Goal: Contribute content: Contribute content

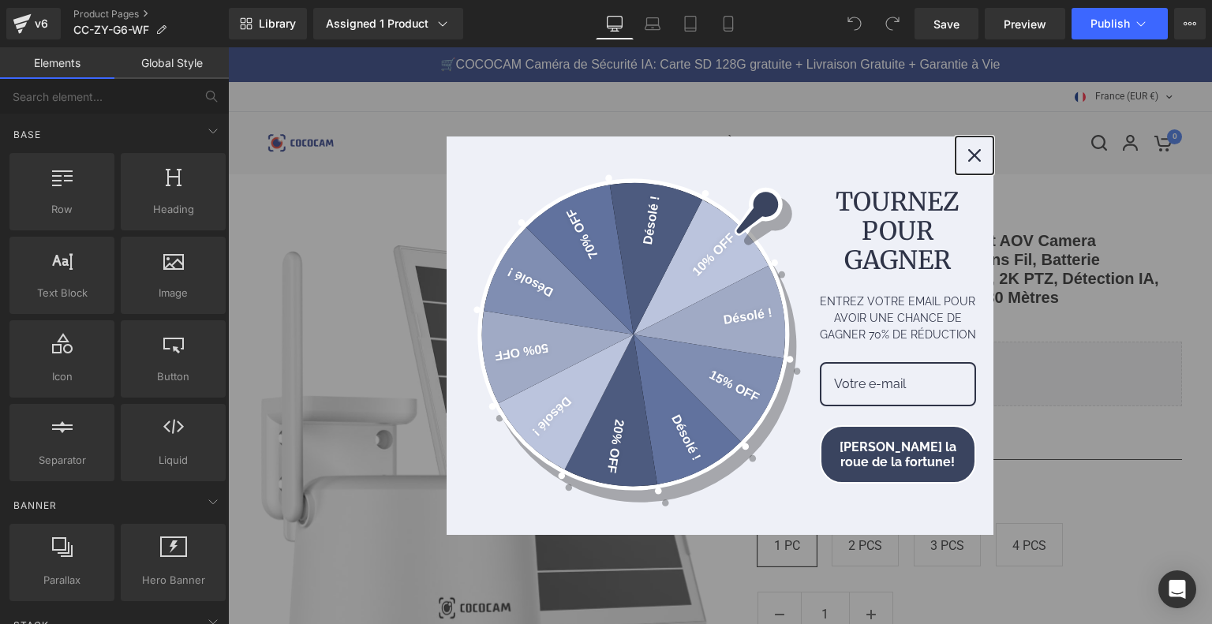
click at [967, 162] on div "Close" at bounding box center [974, 155] width 25 height 25
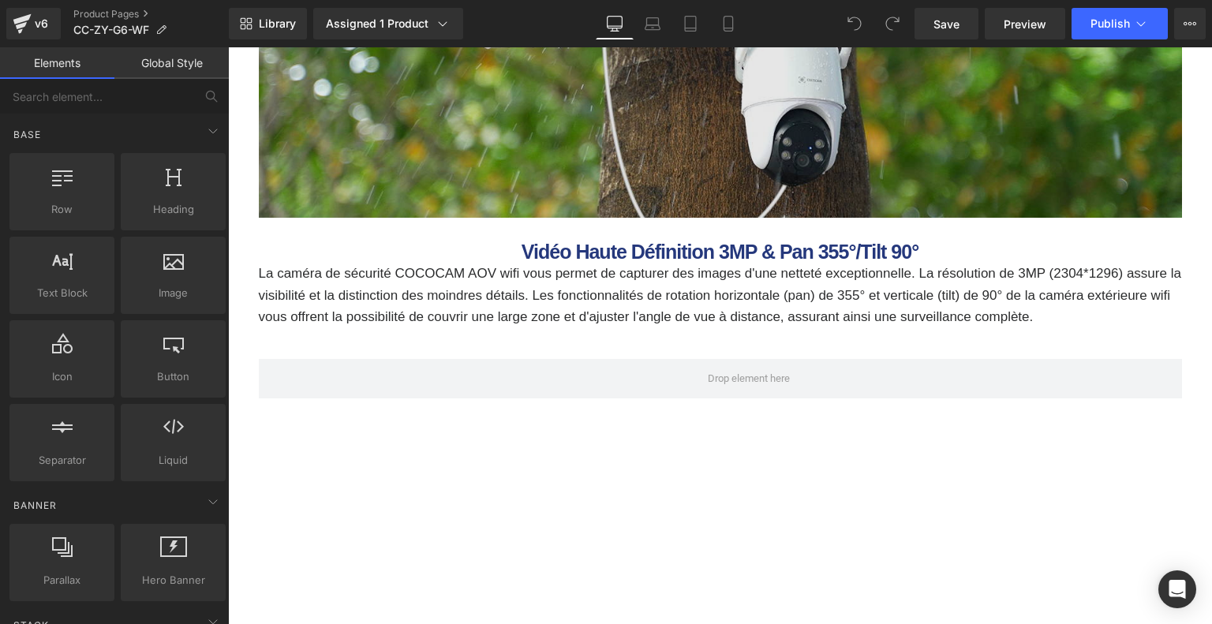
scroll to position [5127, 0]
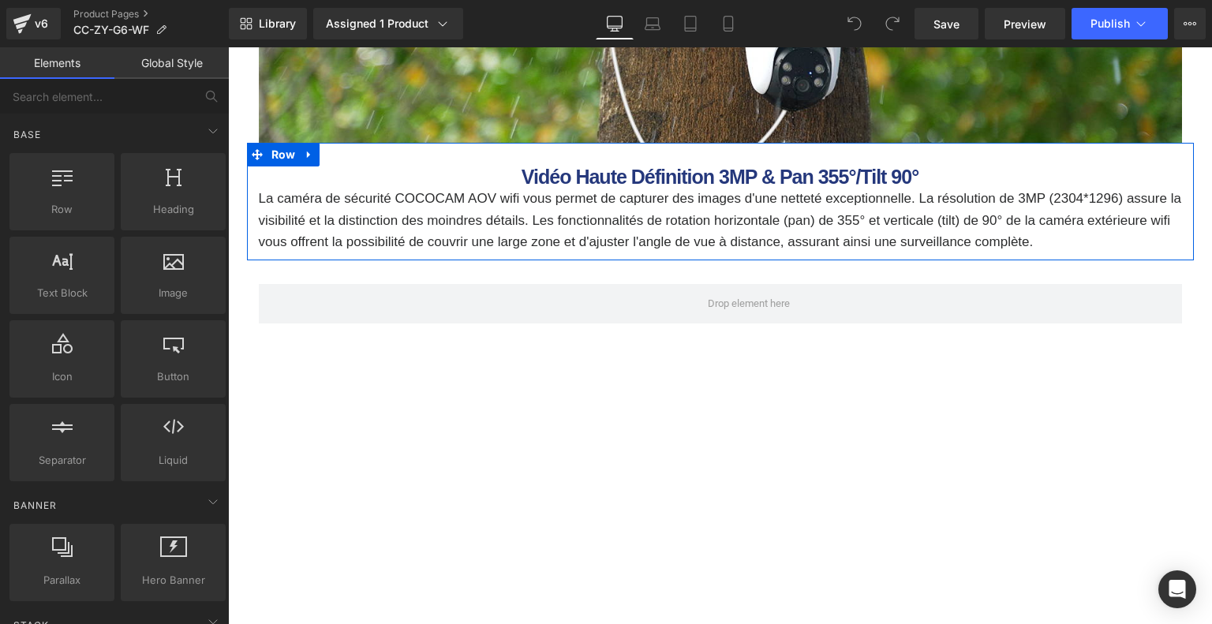
click at [633, 178] on b "Vidéo Haute Définition 3MP & Pan 355°/Tilt 90°" at bounding box center [719, 177] width 397 height 22
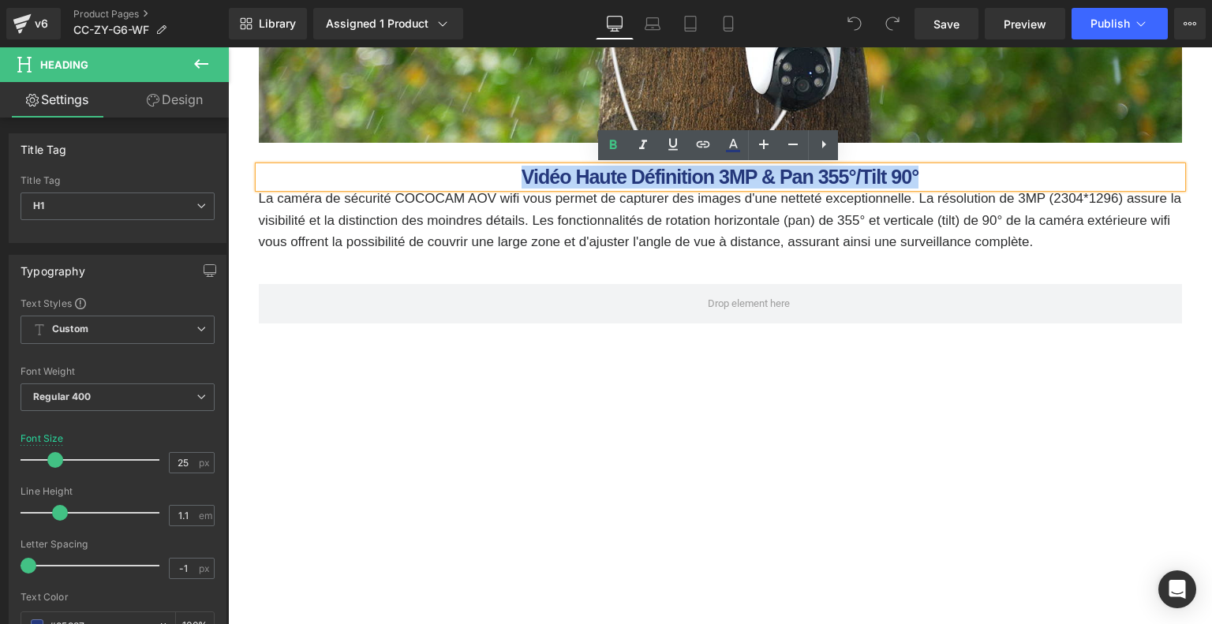
drag, startPoint x: 550, startPoint y: 177, endPoint x: 964, endPoint y: 180, distance: 414.1
click at [964, 180] on h1 "Vidéo Haute Définition 3MP & Pan 355°/Tilt 90°" at bounding box center [720, 177] width 923 height 22
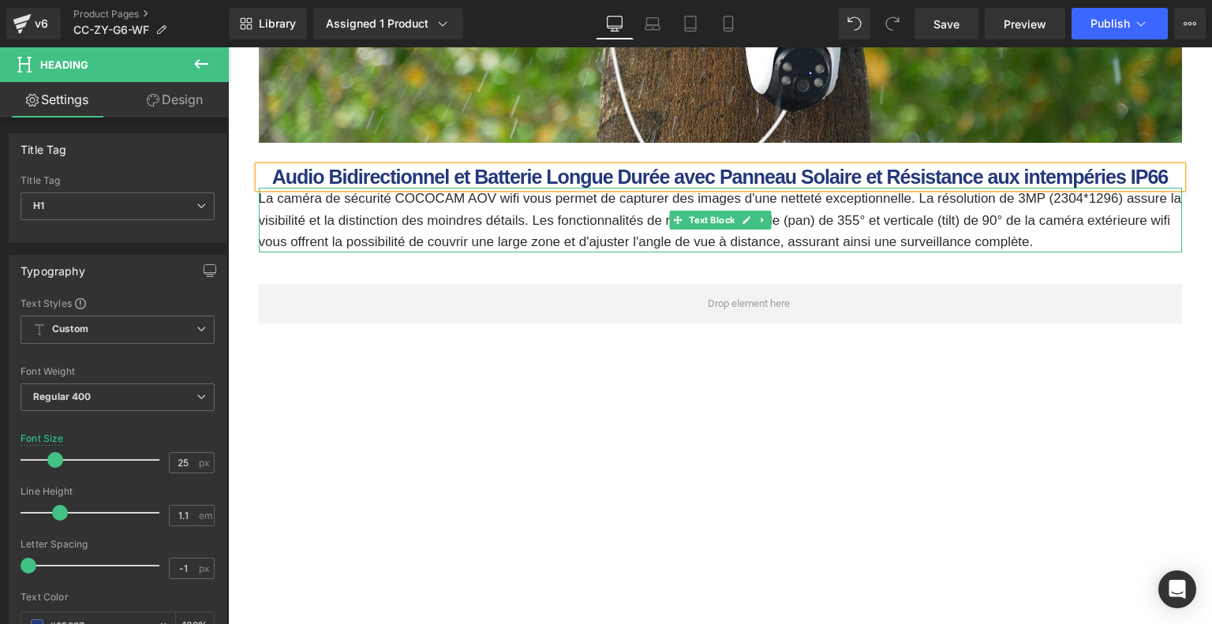
click at [602, 215] on p "La caméra de sécurité COCOCAM AOV wifi vous permet de capturer des images d'une…" at bounding box center [720, 220] width 923 height 65
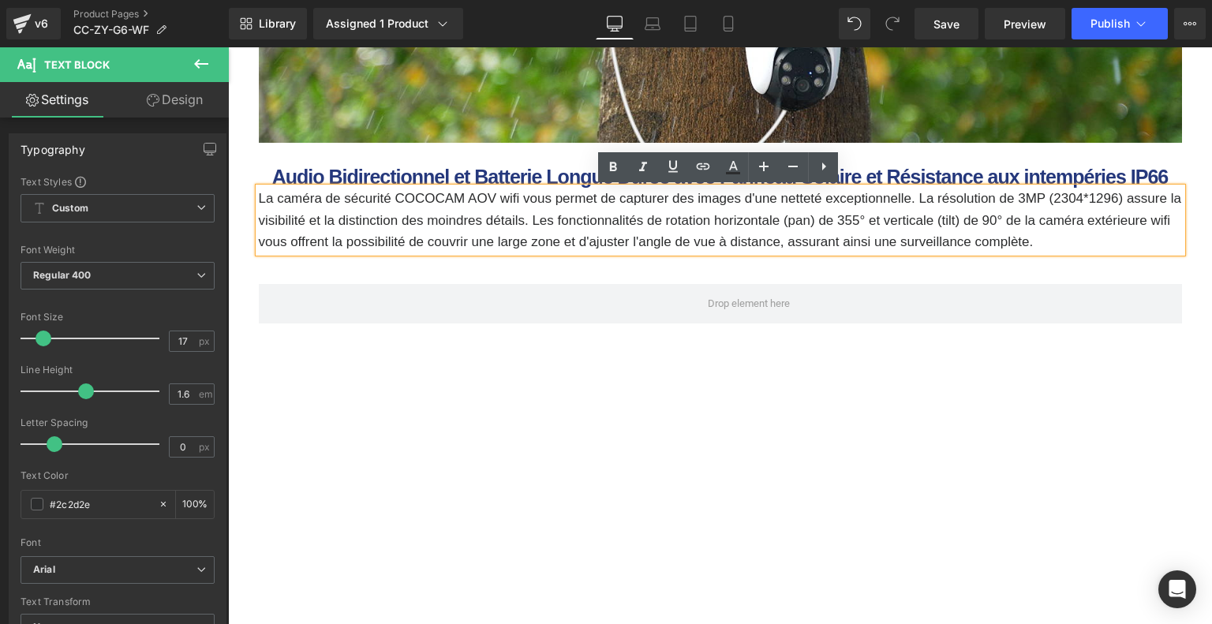
click at [596, 221] on p "La caméra de sécurité COCOCAM AOV wifi vous permet de capturer des images d'une…" at bounding box center [720, 220] width 923 height 65
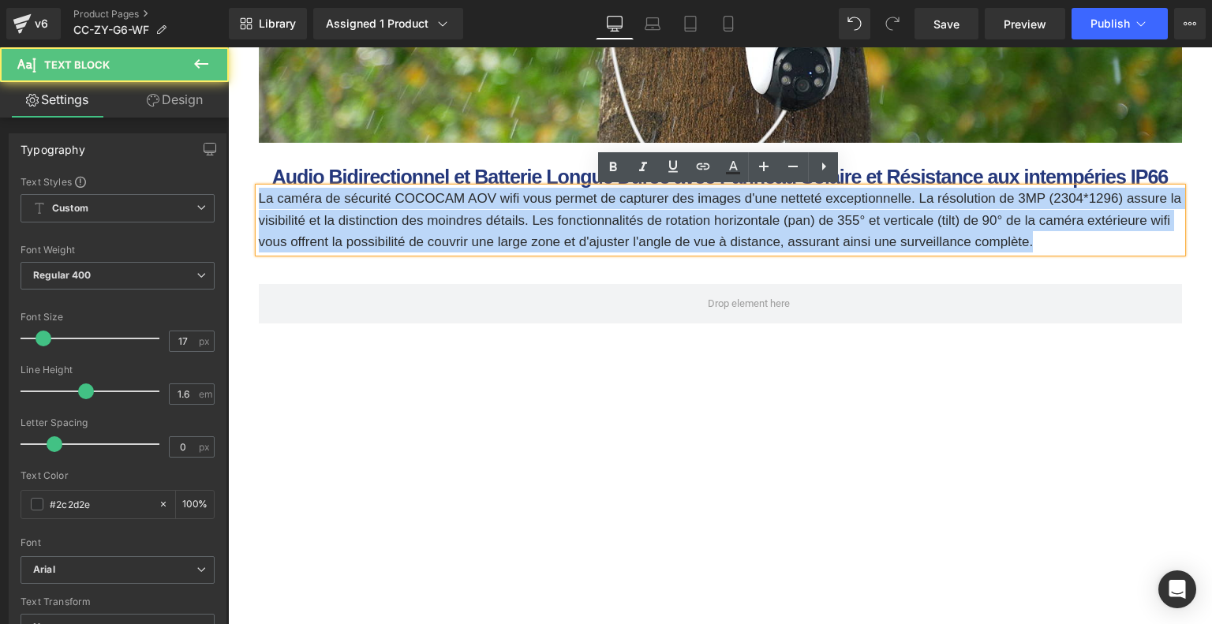
drag, startPoint x: 260, startPoint y: 200, endPoint x: 1087, endPoint y: 241, distance: 828.5
click at [1087, 241] on p "La caméra de sécurité COCOCAM AOV wifi vous permet de capturer des images d'une…" at bounding box center [720, 220] width 923 height 65
paste div
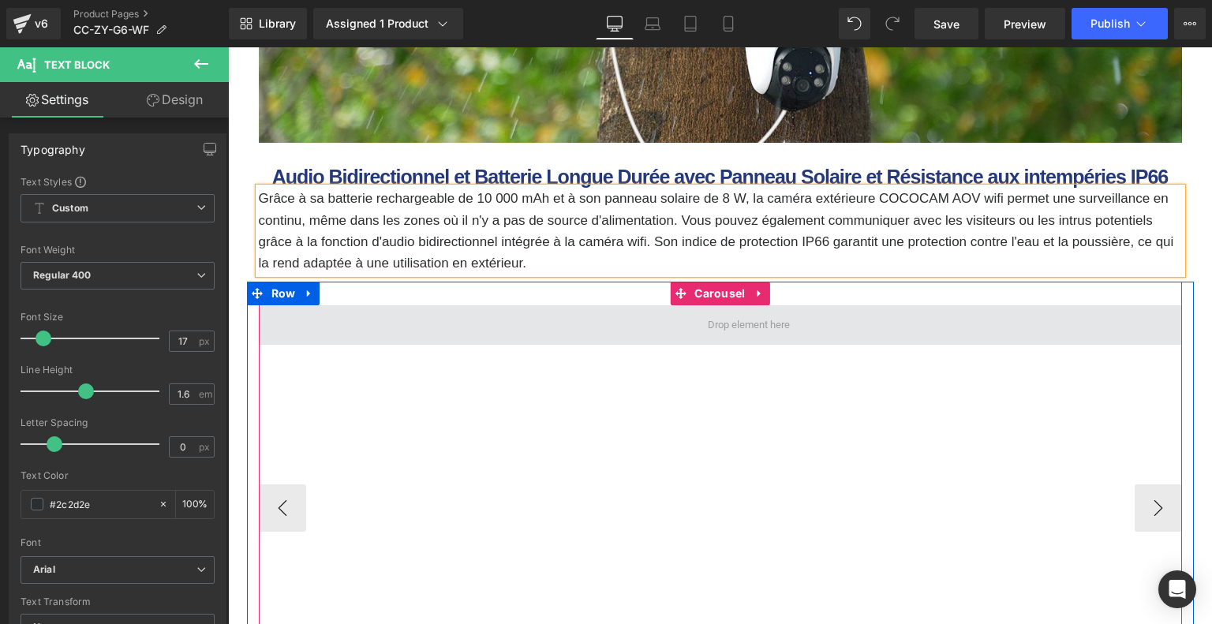
click at [442, 306] on span at bounding box center [749, 324] width 980 height 39
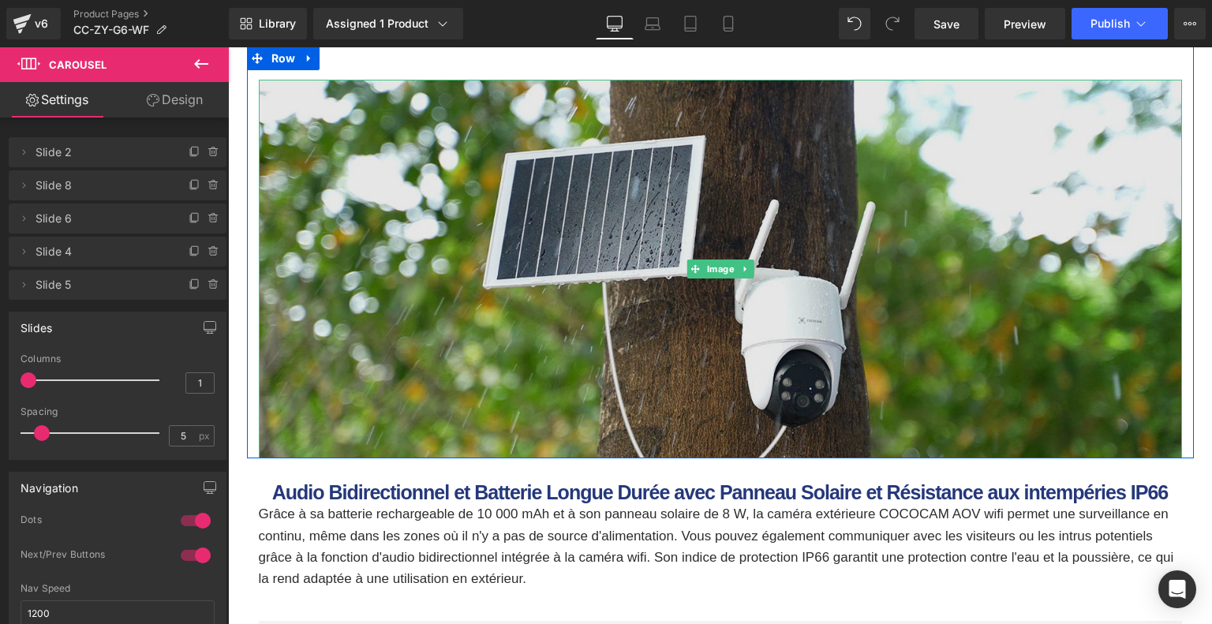
scroll to position [4654, 0]
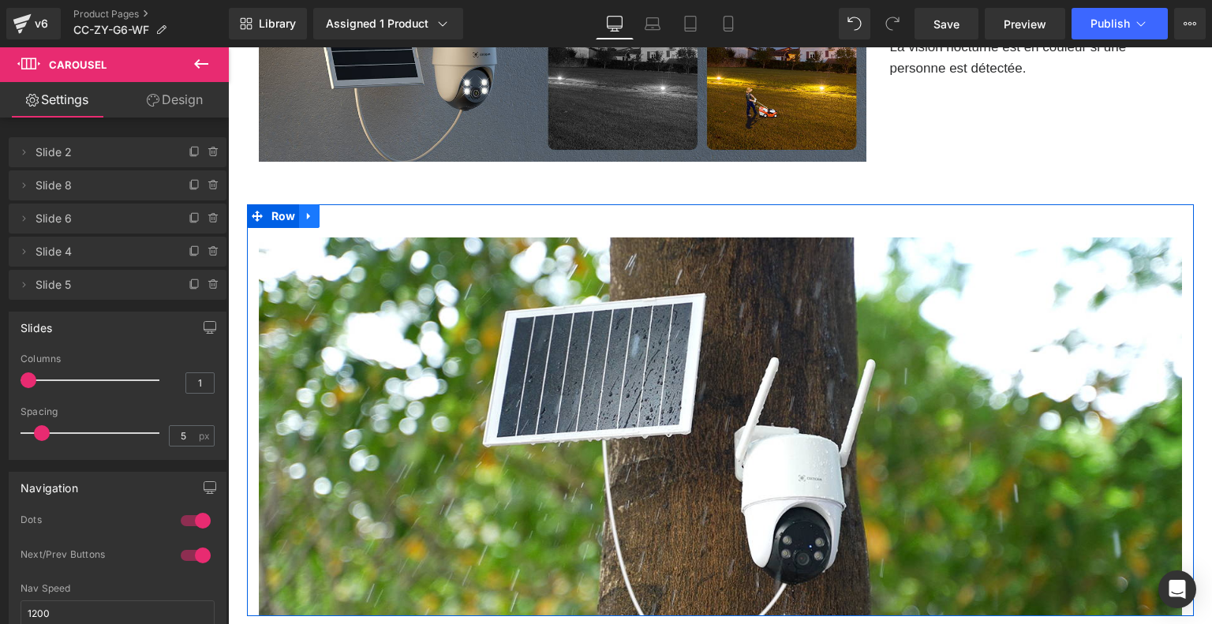
click at [308, 215] on icon at bounding box center [309, 217] width 11 height 12
click at [331, 215] on icon at bounding box center [329, 217] width 11 height 12
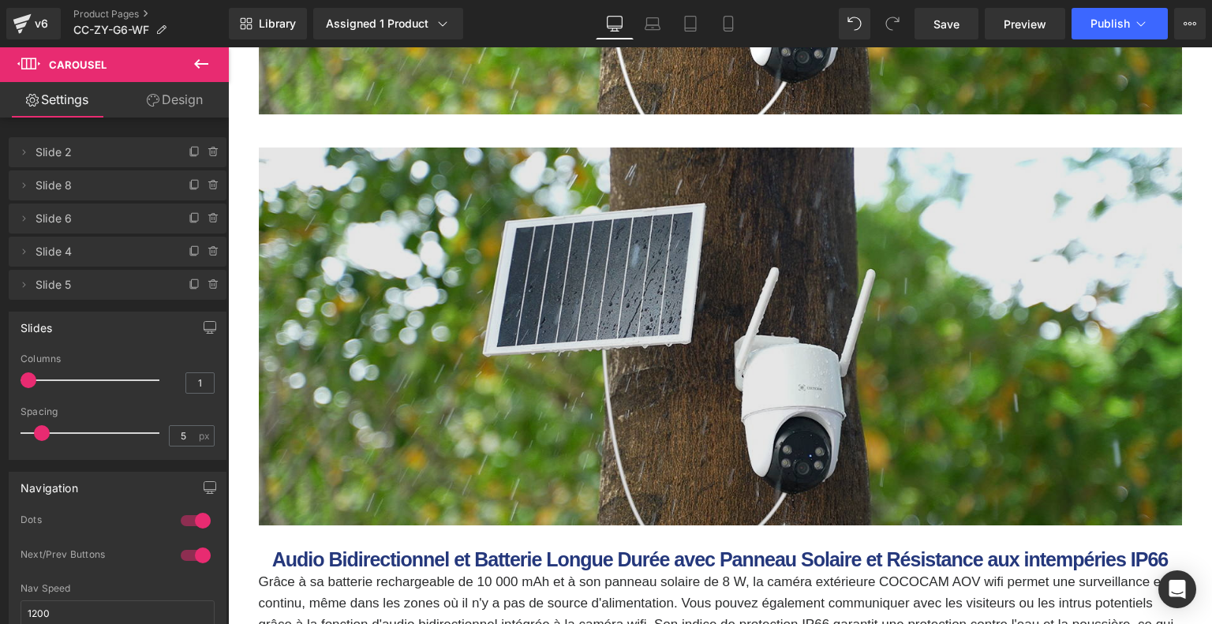
click at [445, 349] on img at bounding box center [720, 337] width 923 height 379
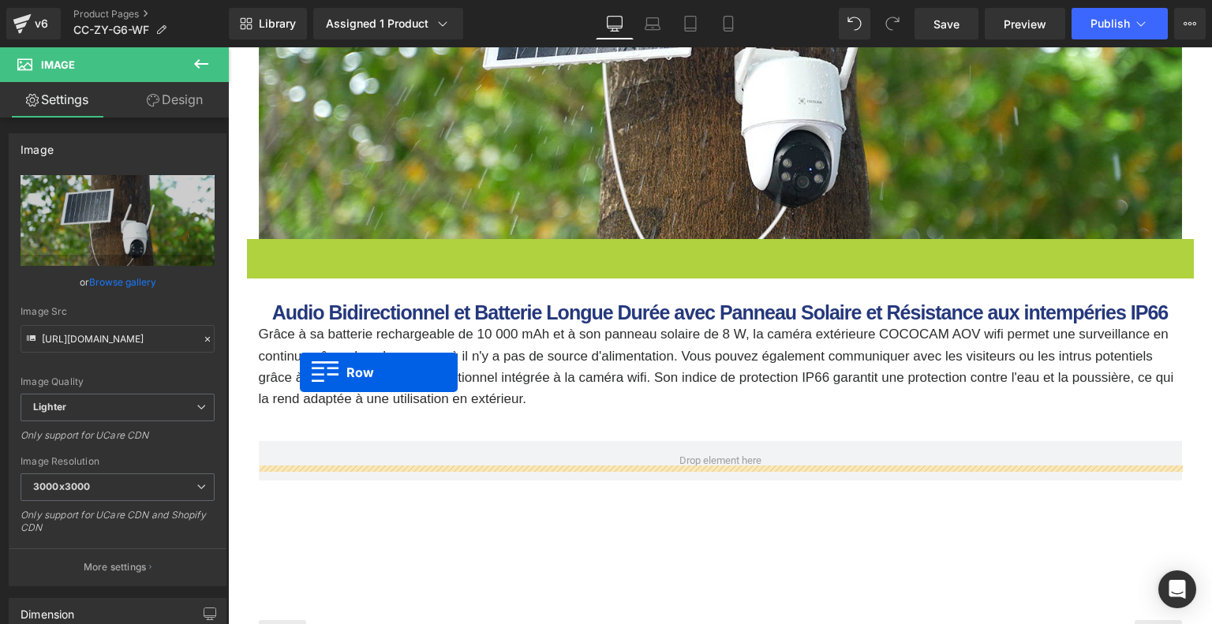
scroll to position [5181, 0]
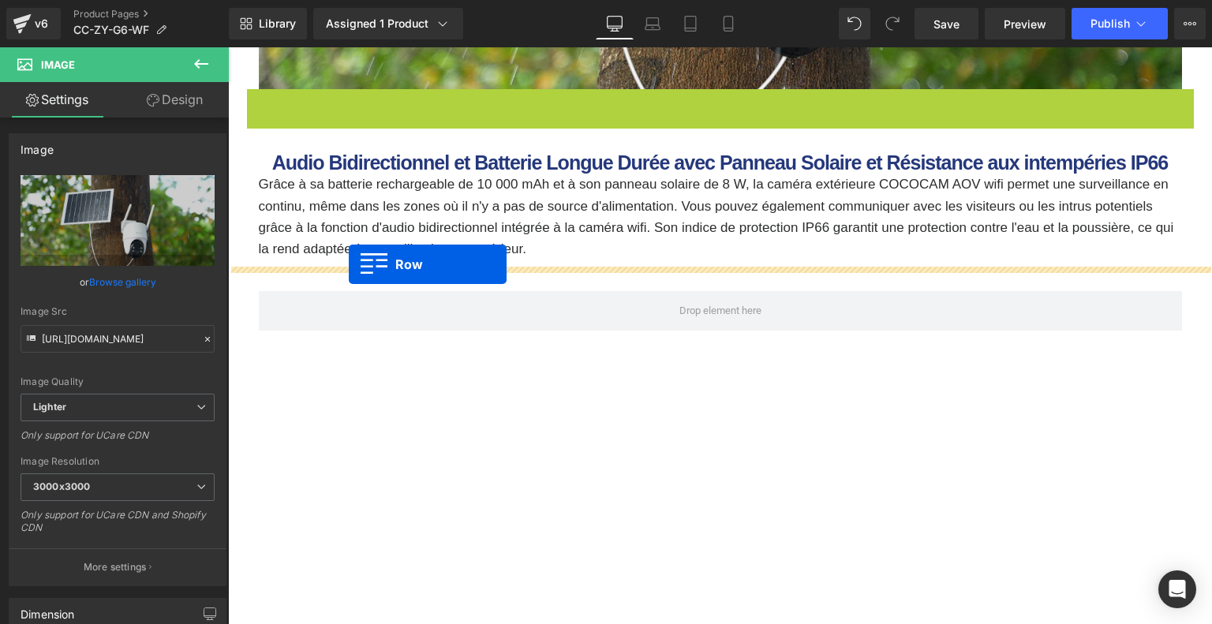
drag, startPoint x: 258, startPoint y: 125, endPoint x: 349, endPoint y: 264, distance: 165.8
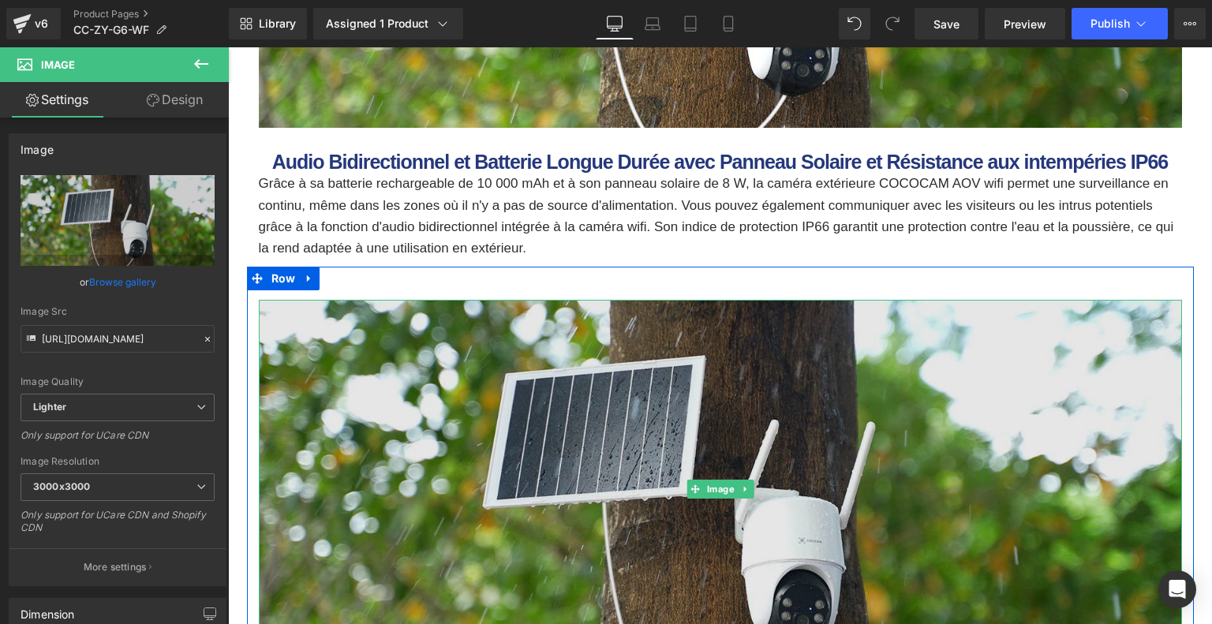
click at [434, 365] on img at bounding box center [720, 489] width 923 height 379
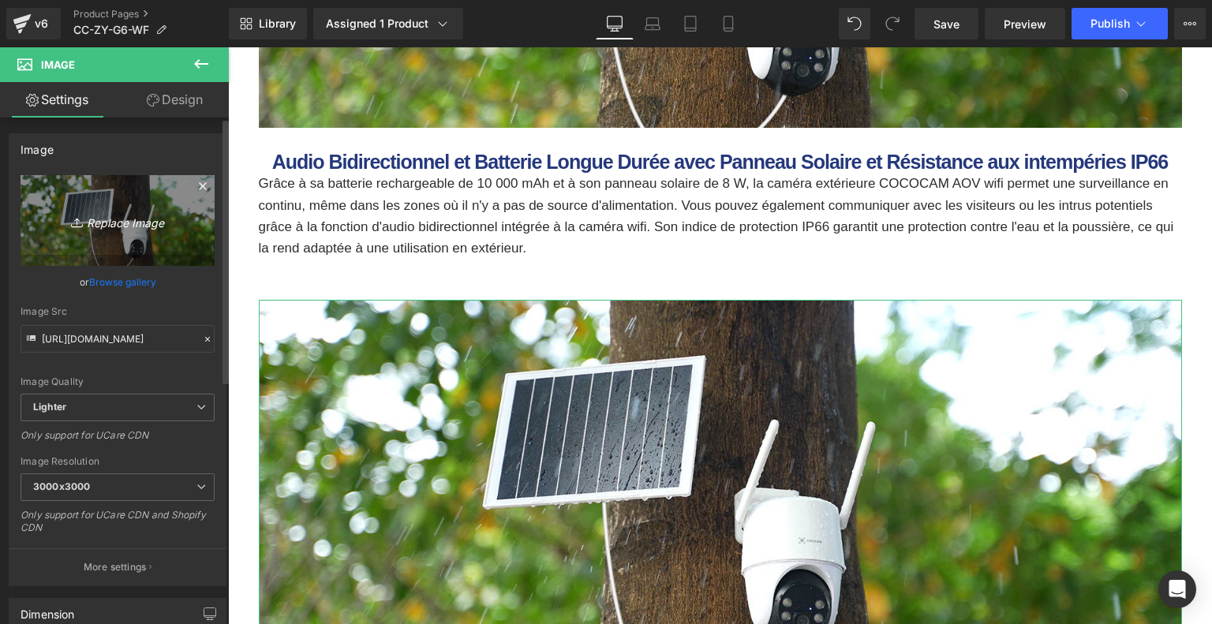
click at [106, 217] on icon "Replace Image" at bounding box center [117, 221] width 126 height 20
type input "C:\fakepath\6ee0f6af-d66b-4d16-b2af-99609d377af3.__CR0,0,1464,600_PT0_SX1464_V1…"
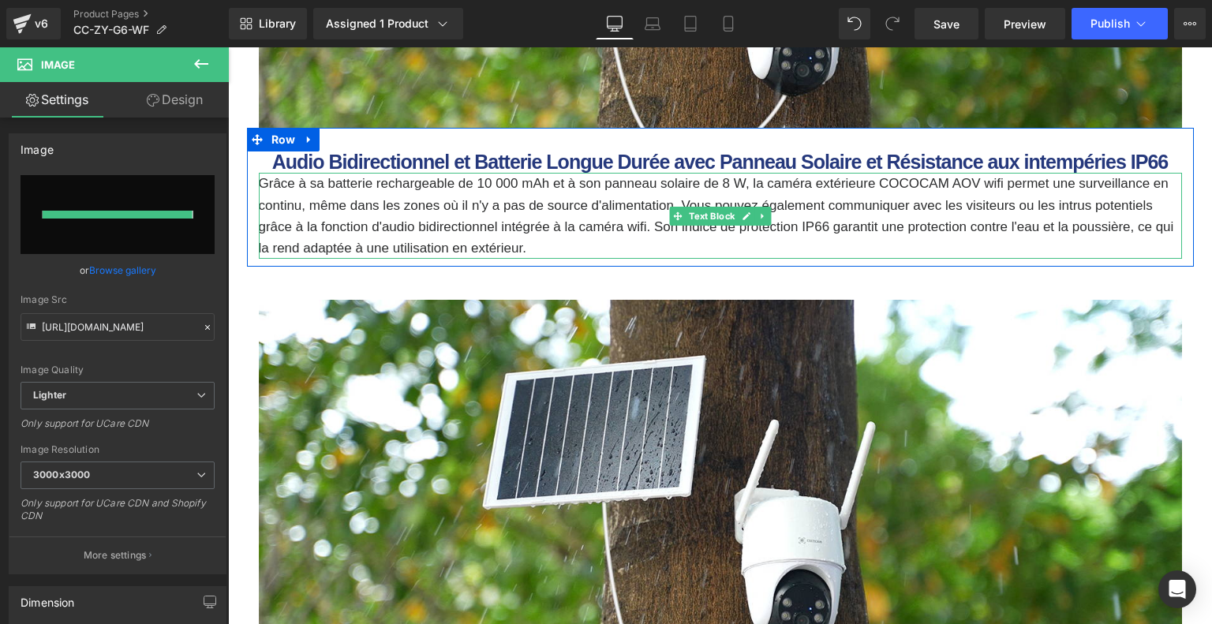
type input "[URL][DOMAIN_NAME]"
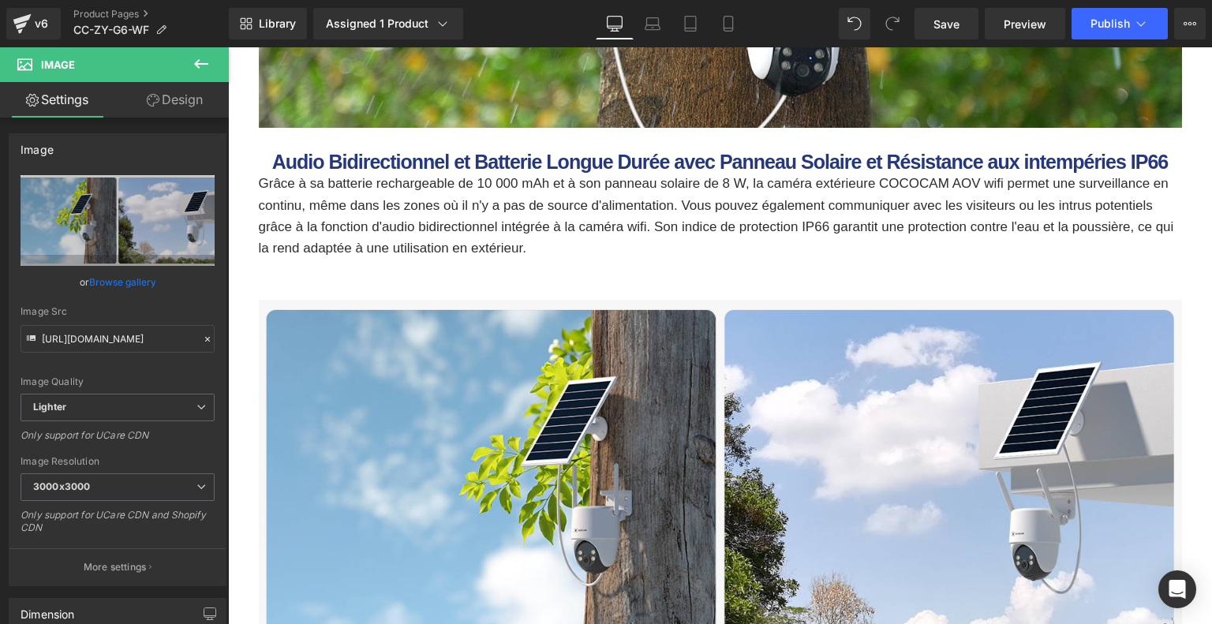
scroll to position [5063, 0]
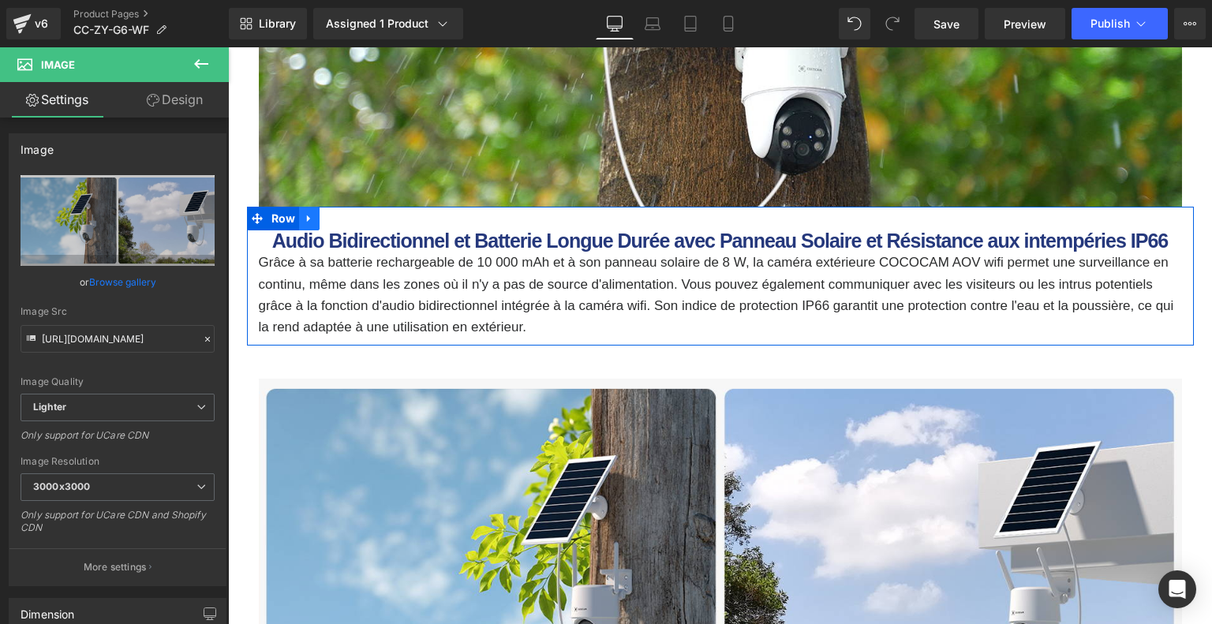
click at [299, 221] on link at bounding box center [309, 219] width 21 height 24
click at [324, 217] on icon at bounding box center [329, 218] width 11 height 11
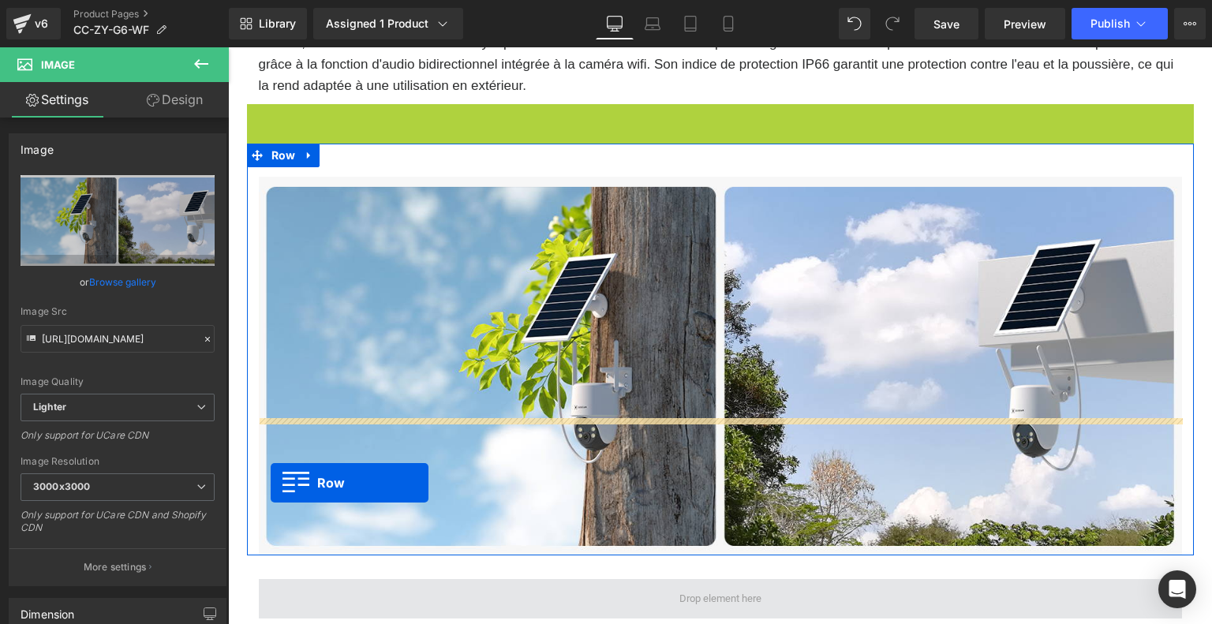
scroll to position [5458, 0]
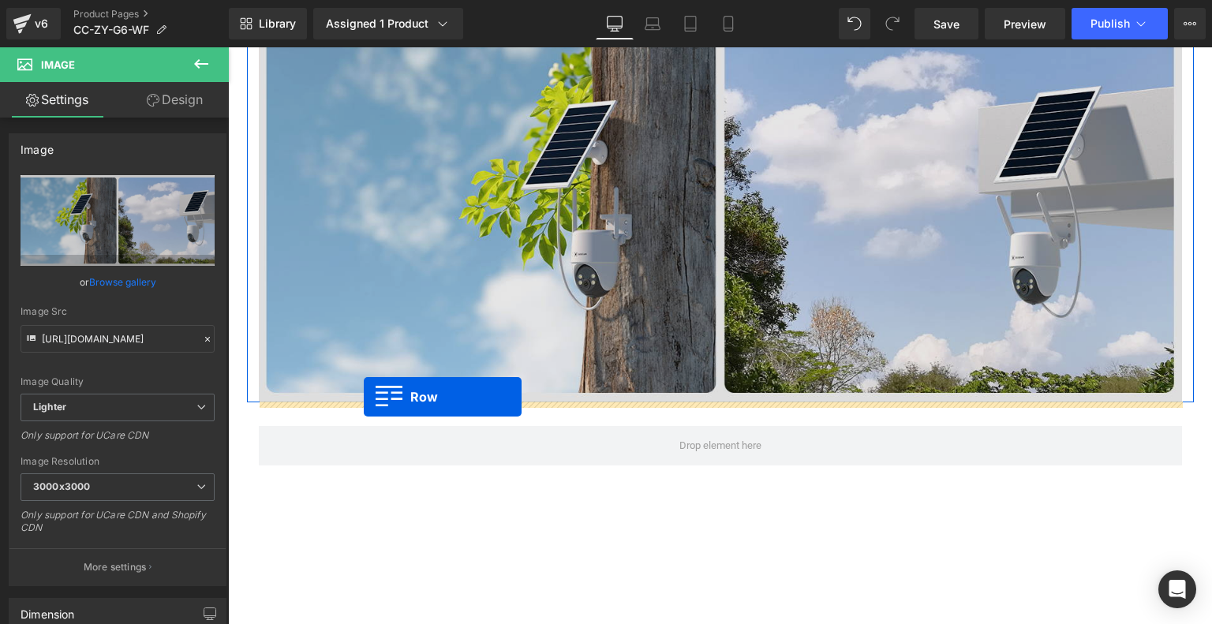
drag, startPoint x: 259, startPoint y: 360, endPoint x: 364, endPoint y: 397, distance: 111.0
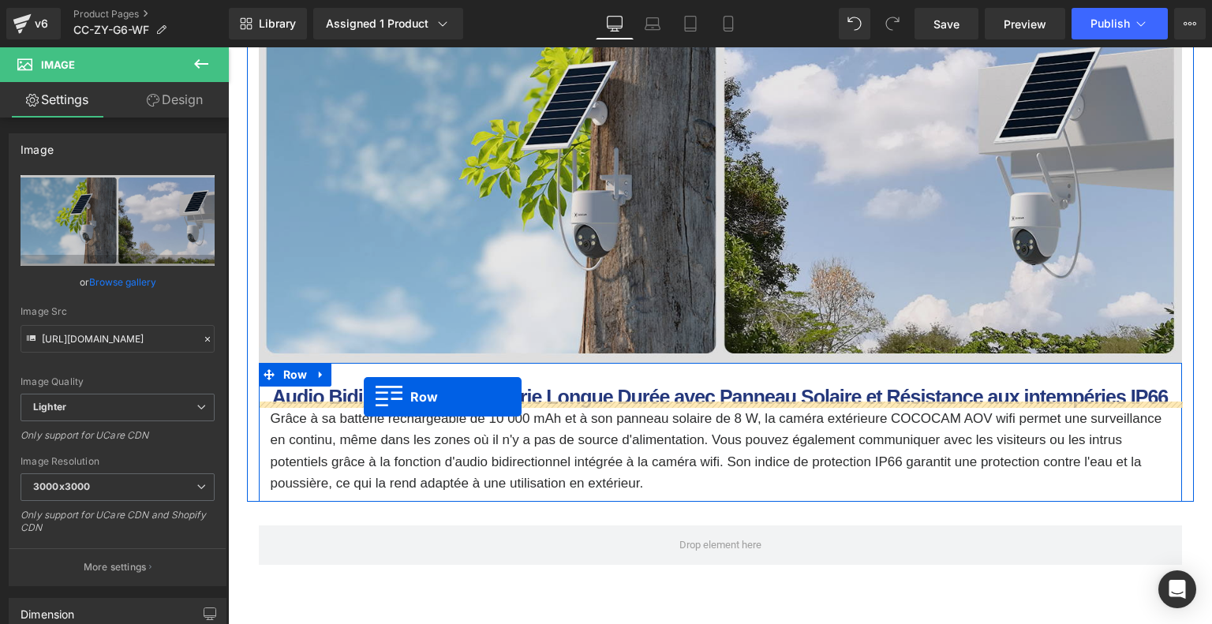
scroll to position [5418, 0]
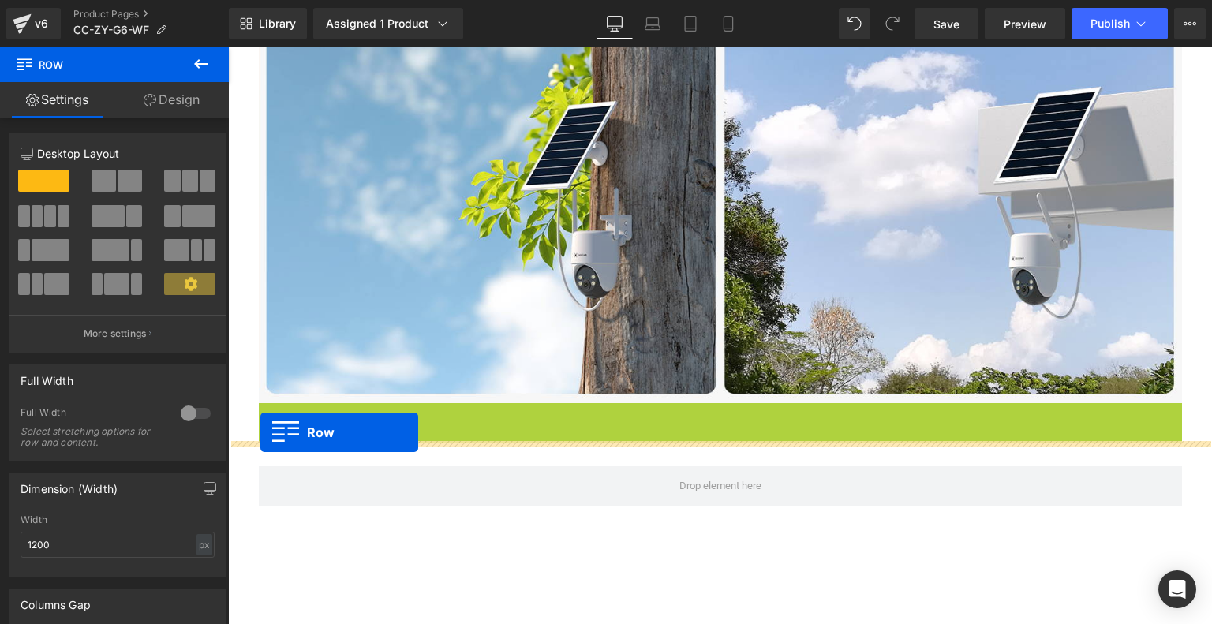
drag, startPoint x: 266, startPoint y: 409, endPoint x: 260, endPoint y: 432, distance: 23.5
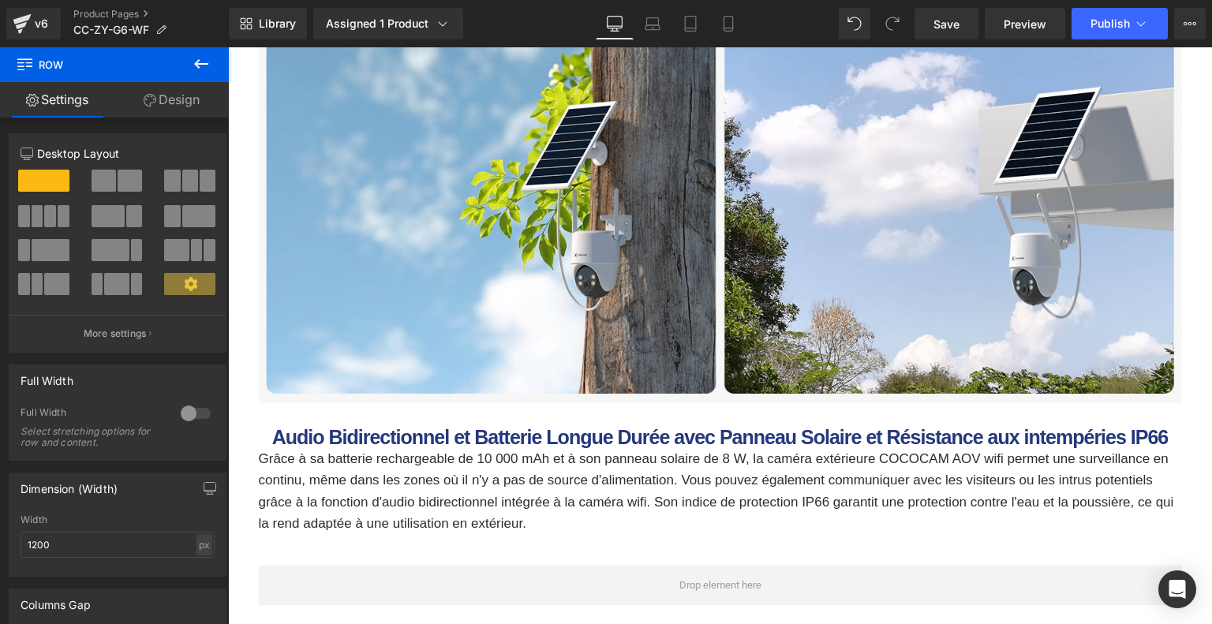
click at [312, 435] on b "Audio Bidirectionnel et Batterie Longue Durée avec Panneau Solaire et Résistanc…" at bounding box center [720, 437] width 896 height 22
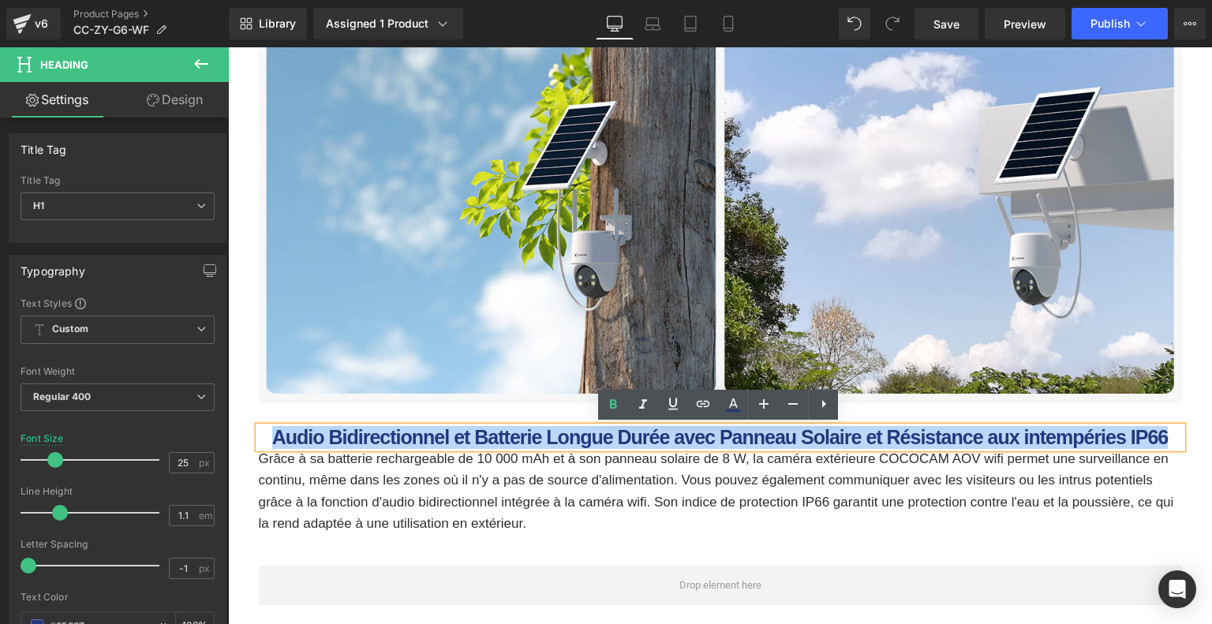
drag, startPoint x: 274, startPoint y: 435, endPoint x: 1211, endPoint y: 448, distance: 937.2
paste div
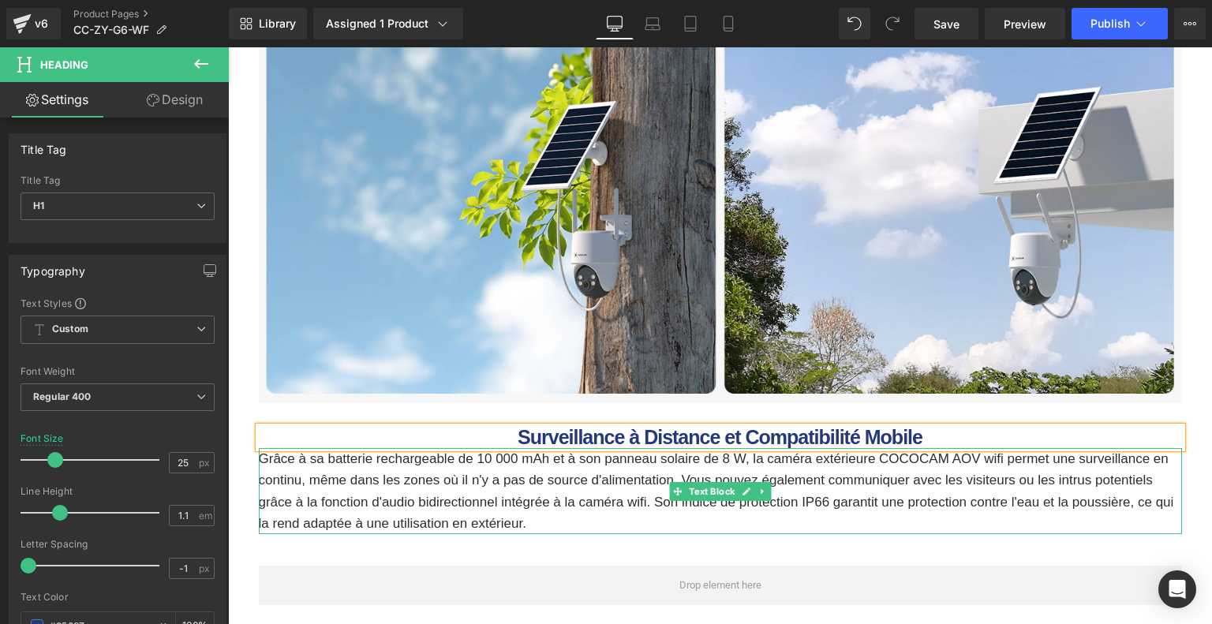
click at [429, 495] on p "Grâce à sa batterie rechargeable de 10 000 mAh et à son panneau solaire de 8 W,…" at bounding box center [720, 491] width 923 height 86
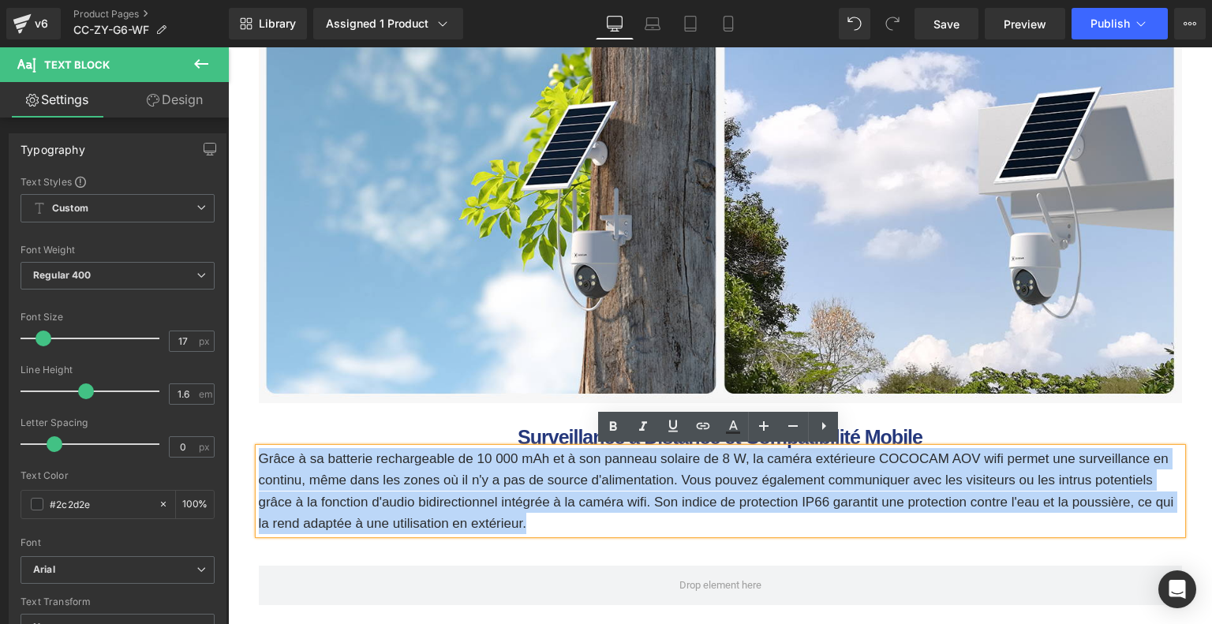
drag, startPoint x: 259, startPoint y: 457, endPoint x: 547, endPoint y: 529, distance: 296.9
click at [547, 529] on p "Grâce à sa batterie rechargeable de 10 000 mAh et à son panneau solaire de 8 W,…" at bounding box center [720, 491] width 923 height 86
paste div
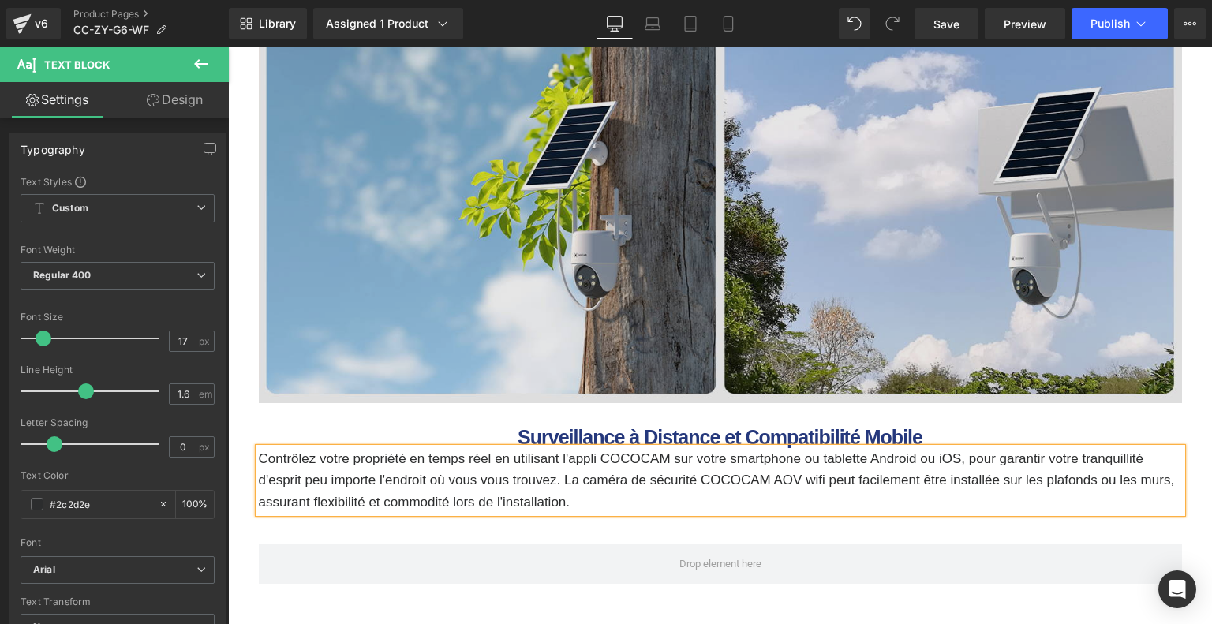
click at [493, 297] on img at bounding box center [720, 213] width 923 height 379
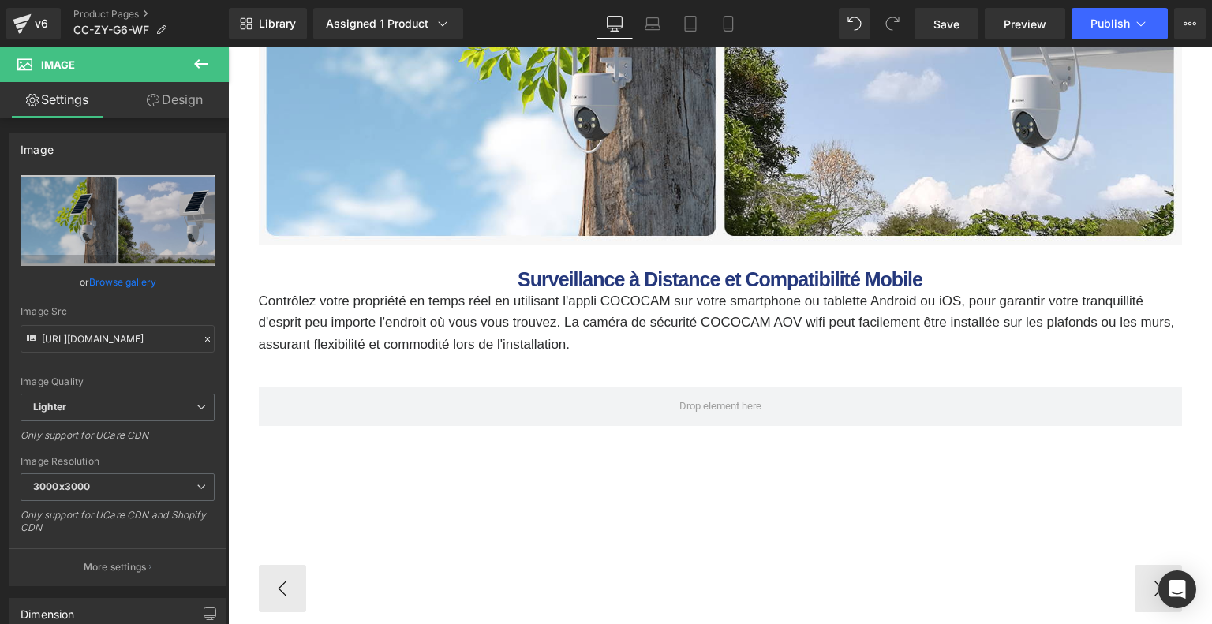
scroll to position [5891, 0]
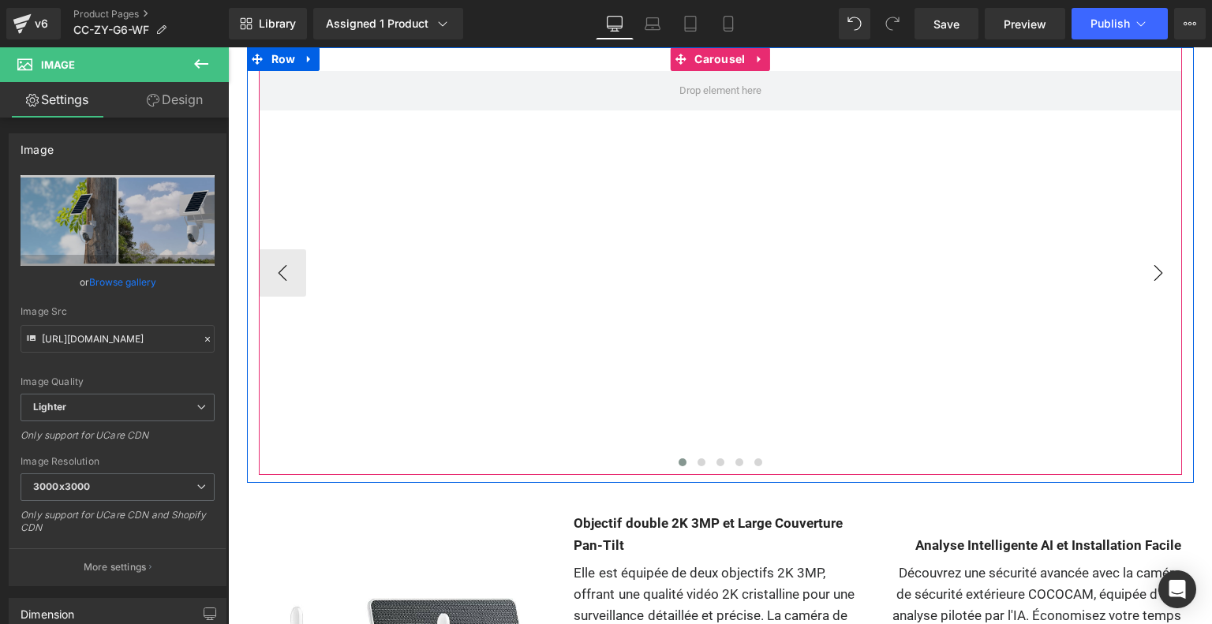
click at [1162, 278] on button "›" at bounding box center [1157, 272] width 47 height 47
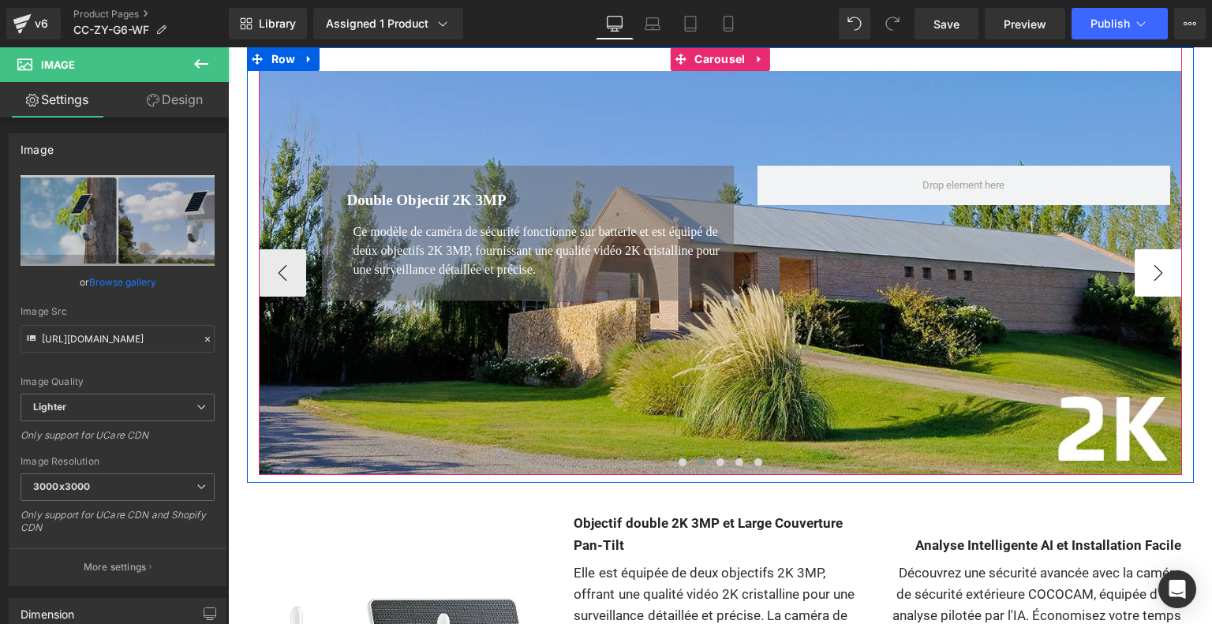
click at [1162, 278] on button "›" at bounding box center [1157, 272] width 47 height 47
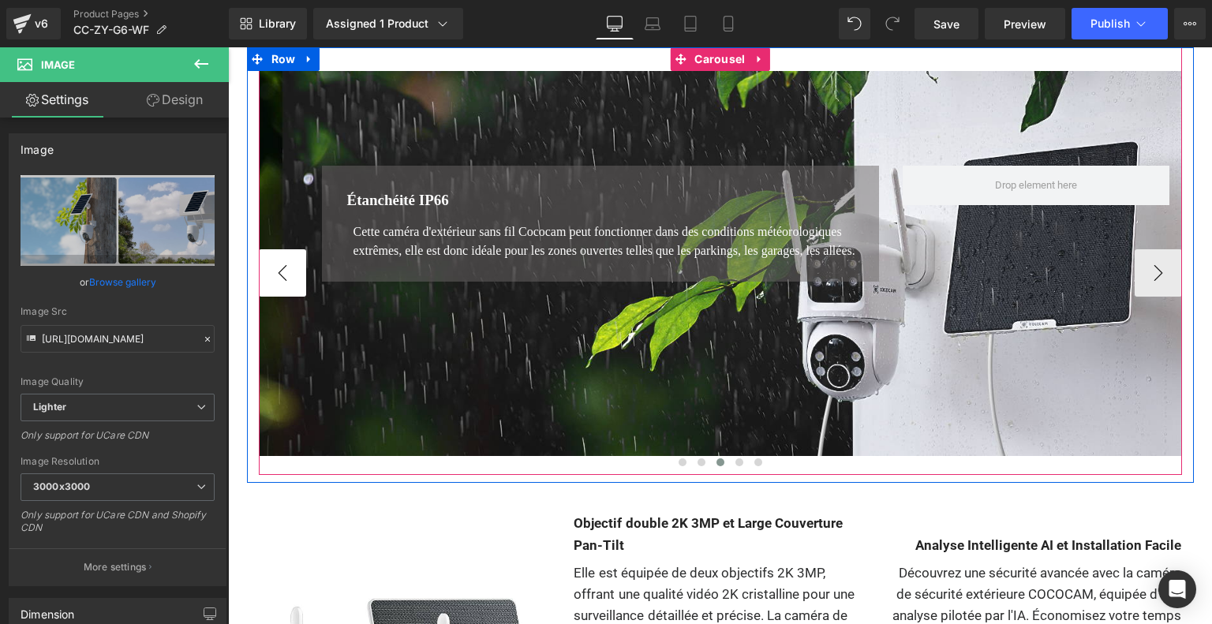
click at [273, 269] on button "‹" at bounding box center [282, 272] width 47 height 47
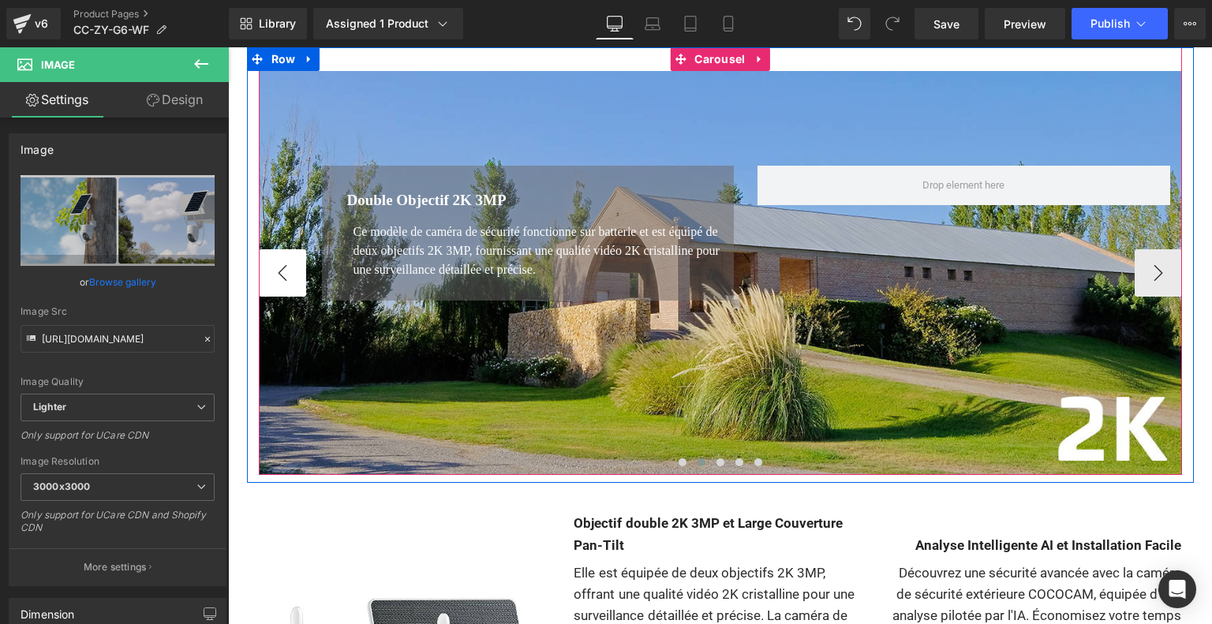
click at [273, 269] on button "‹" at bounding box center [282, 272] width 47 height 47
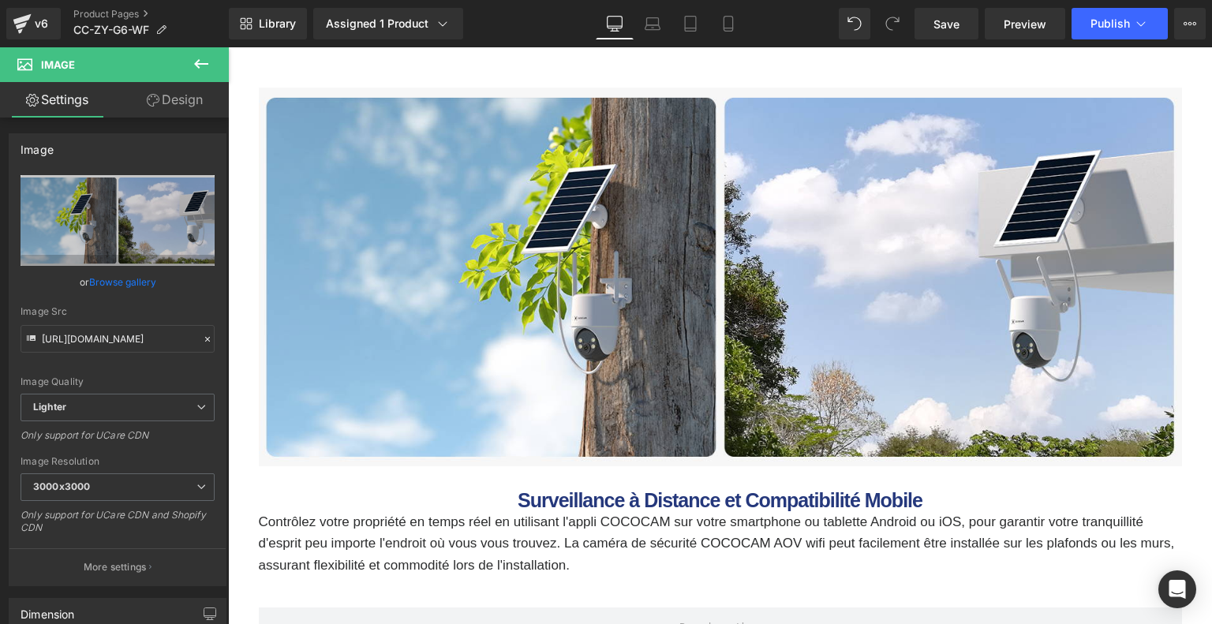
scroll to position [5733, 0]
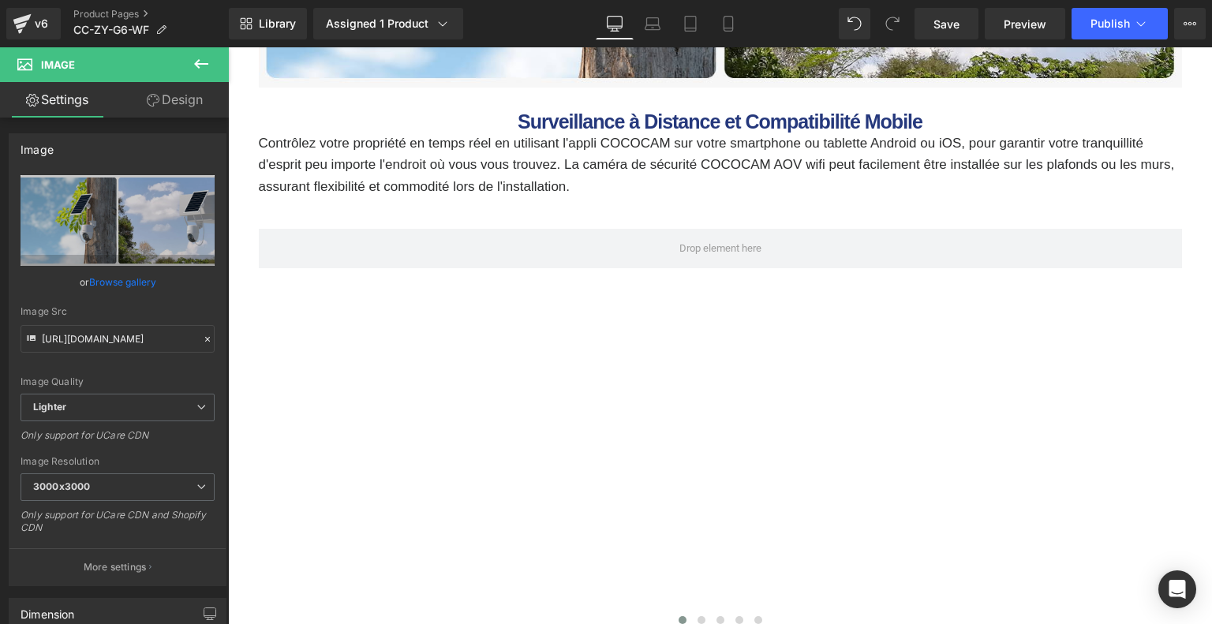
click at [199, 62] on icon at bounding box center [201, 63] width 19 height 19
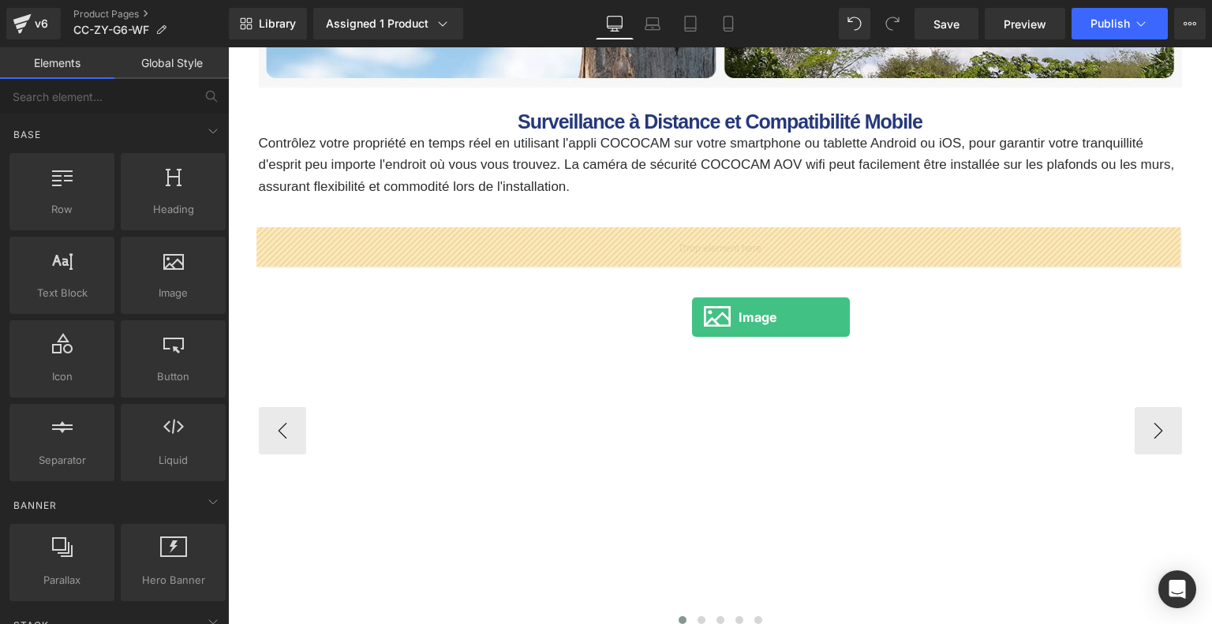
drag, startPoint x: 366, startPoint y: 331, endPoint x: 693, endPoint y: 316, distance: 326.9
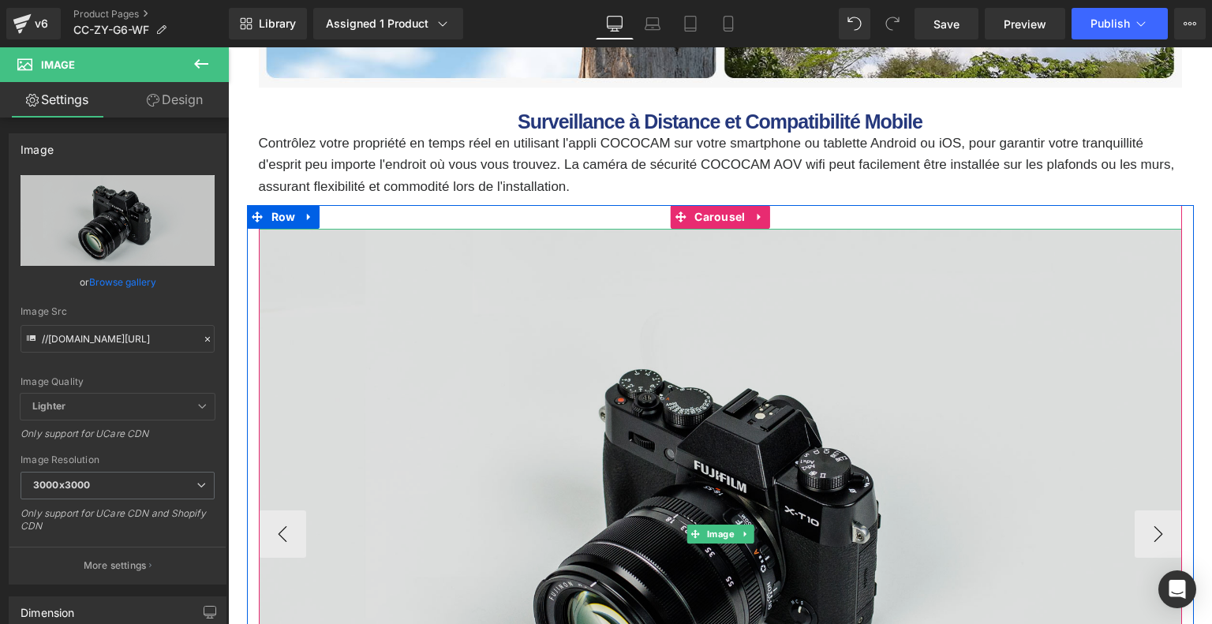
click at [687, 331] on img at bounding box center [720, 534] width 923 height 611
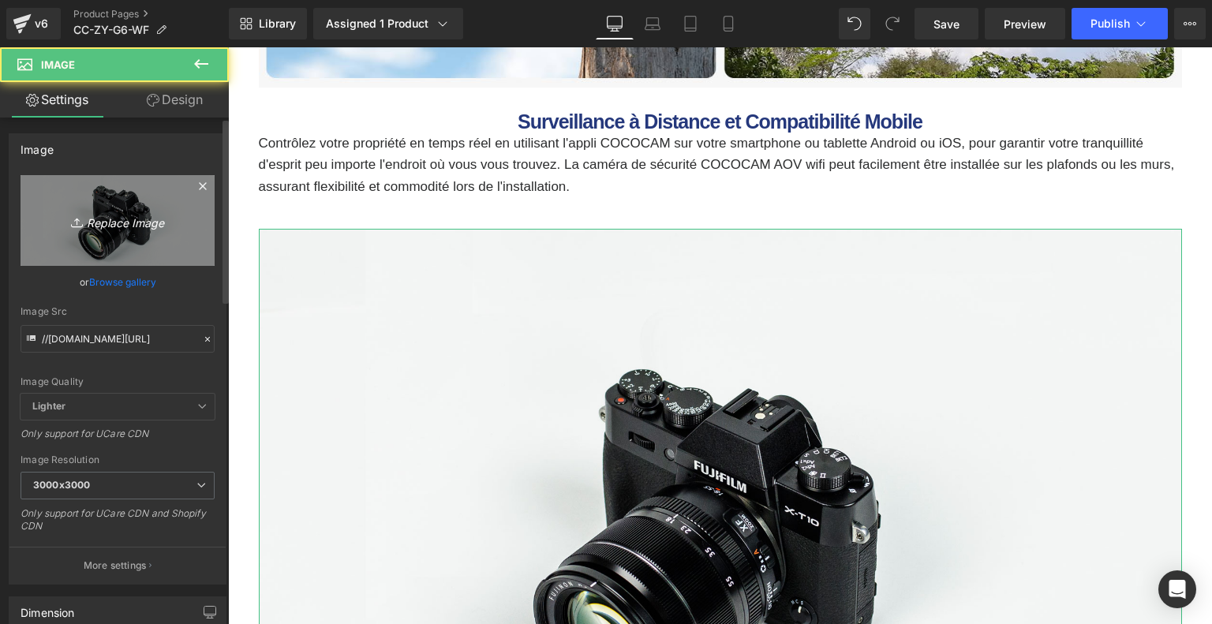
click at [88, 225] on icon "Replace Image" at bounding box center [117, 221] width 126 height 20
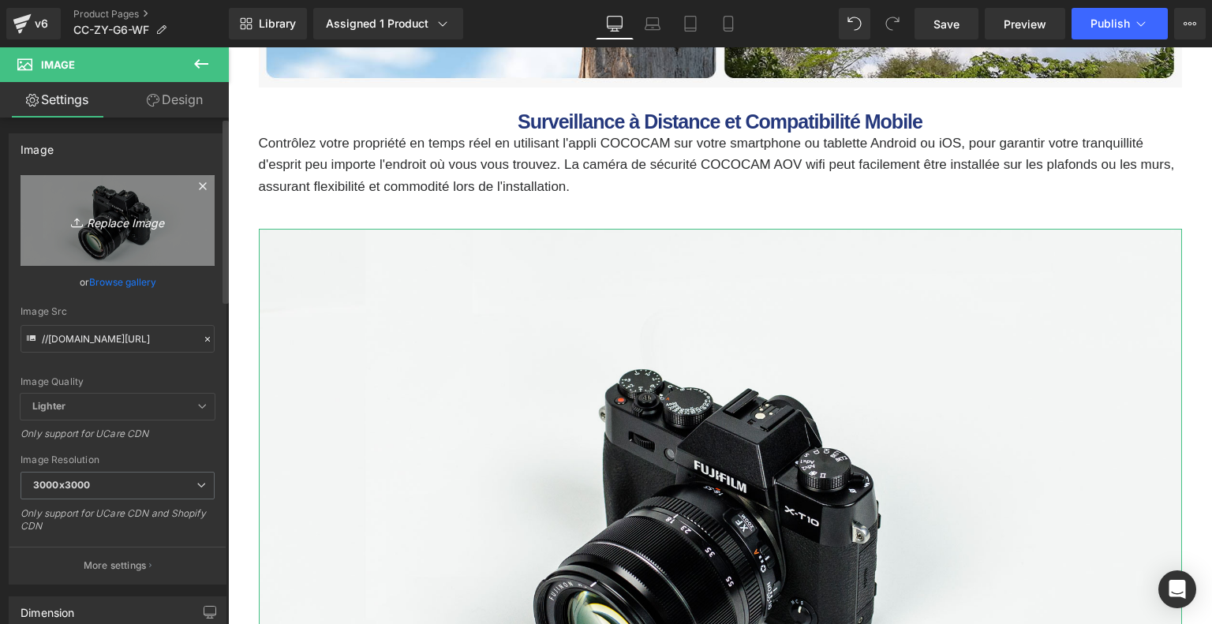
type input "C:\fakepath\eedc89db-428b-4f0c-94e1-56d42391b1de.__CR0,0,1464,600_PT0_SX1464_V1…"
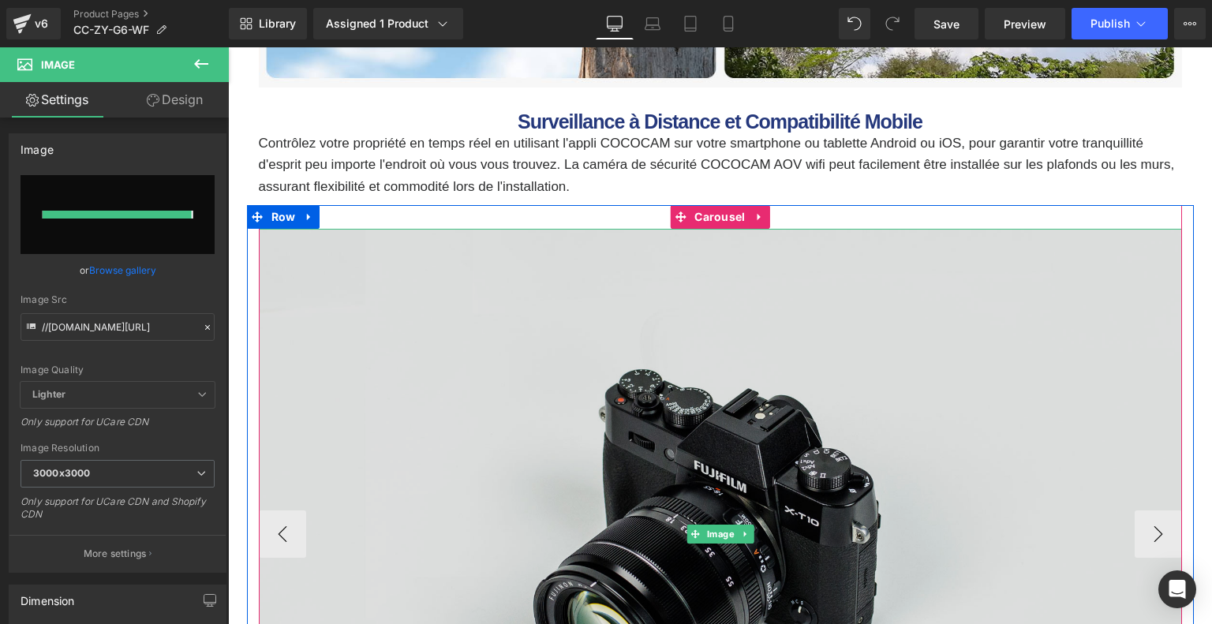
type input "[URL][DOMAIN_NAME]"
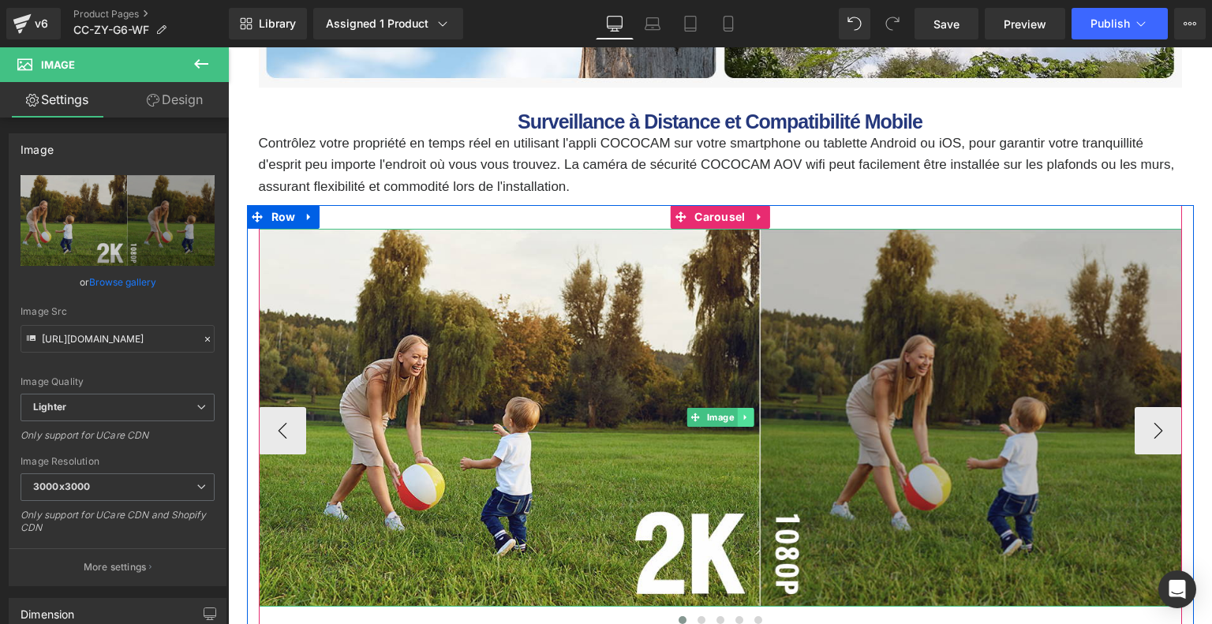
click at [743, 411] on link at bounding box center [745, 417] width 17 height 19
click at [752, 419] on icon at bounding box center [753, 417] width 9 height 9
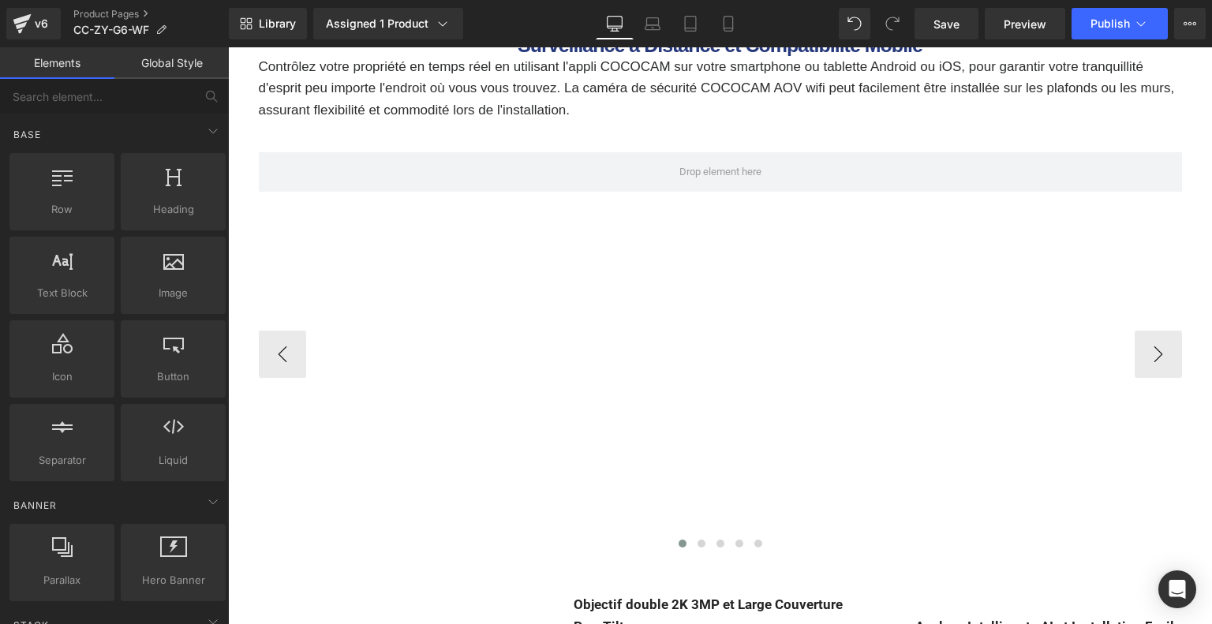
scroll to position [5812, 0]
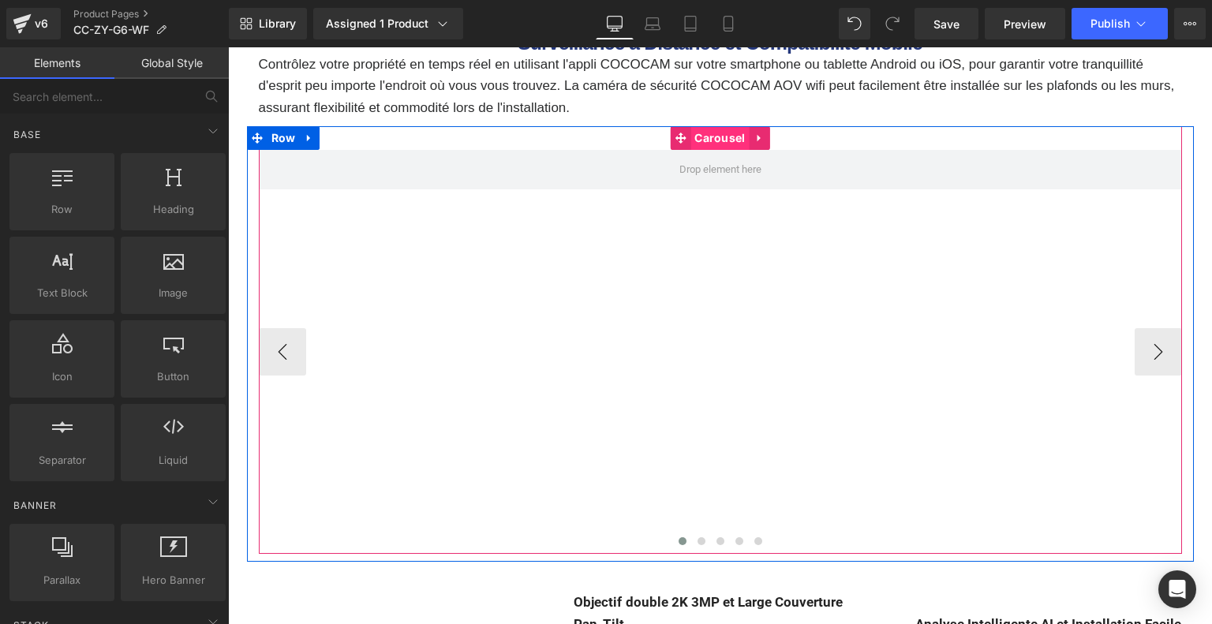
click at [721, 139] on span "Carousel" at bounding box center [719, 138] width 58 height 24
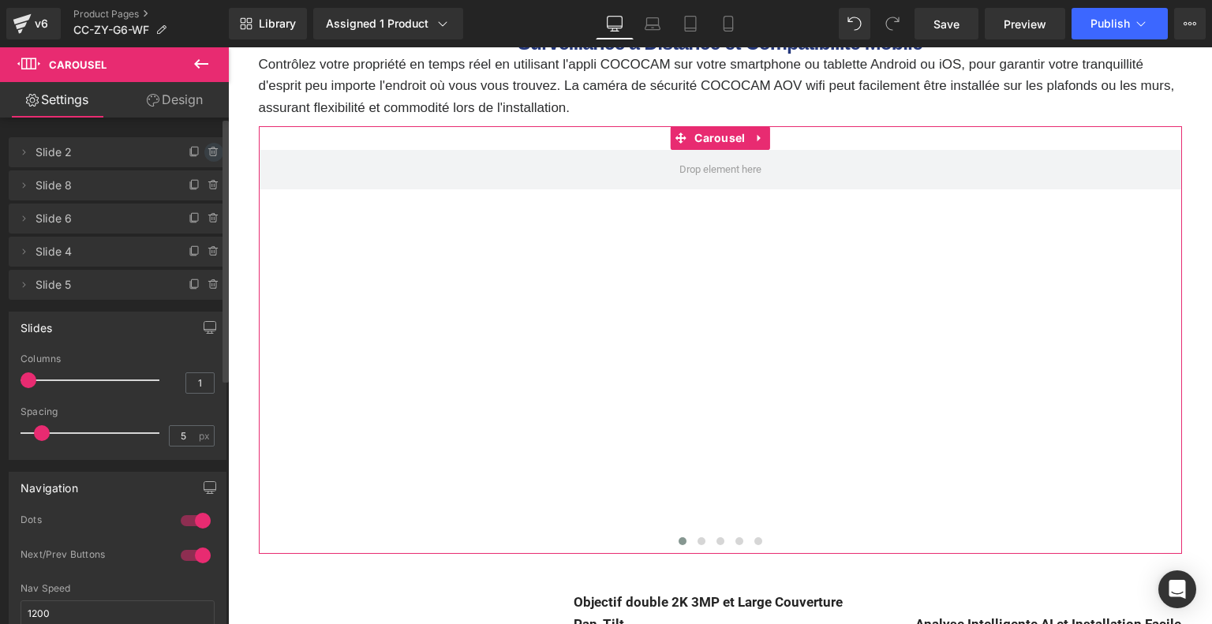
click at [207, 151] on icon at bounding box center [213, 152] width 13 height 13
click at [202, 151] on button "Delete" at bounding box center [197, 153] width 50 height 21
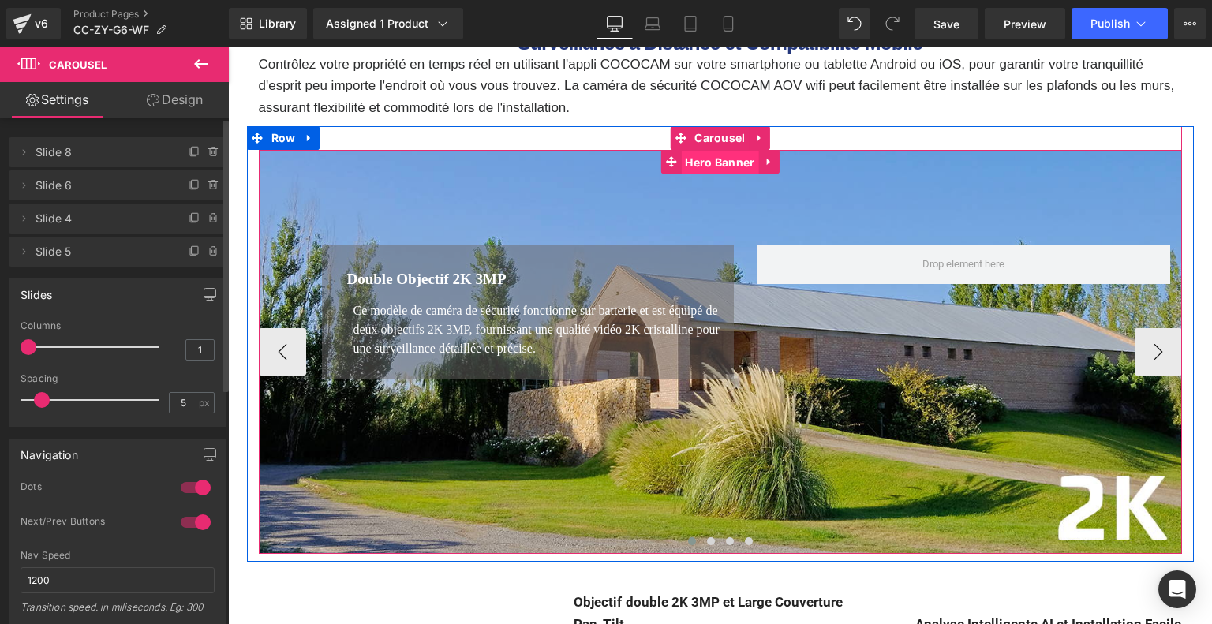
click at [707, 162] on span "Hero Banner" at bounding box center [719, 163] width 77 height 24
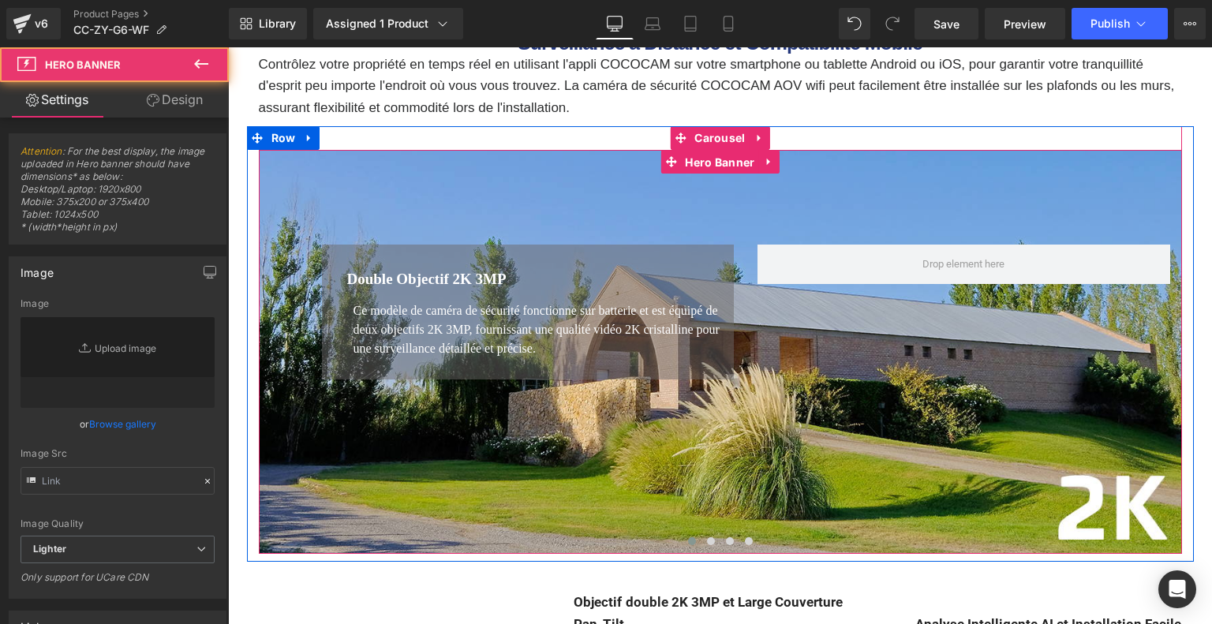
type input "[URL][DOMAIN_NAME]"
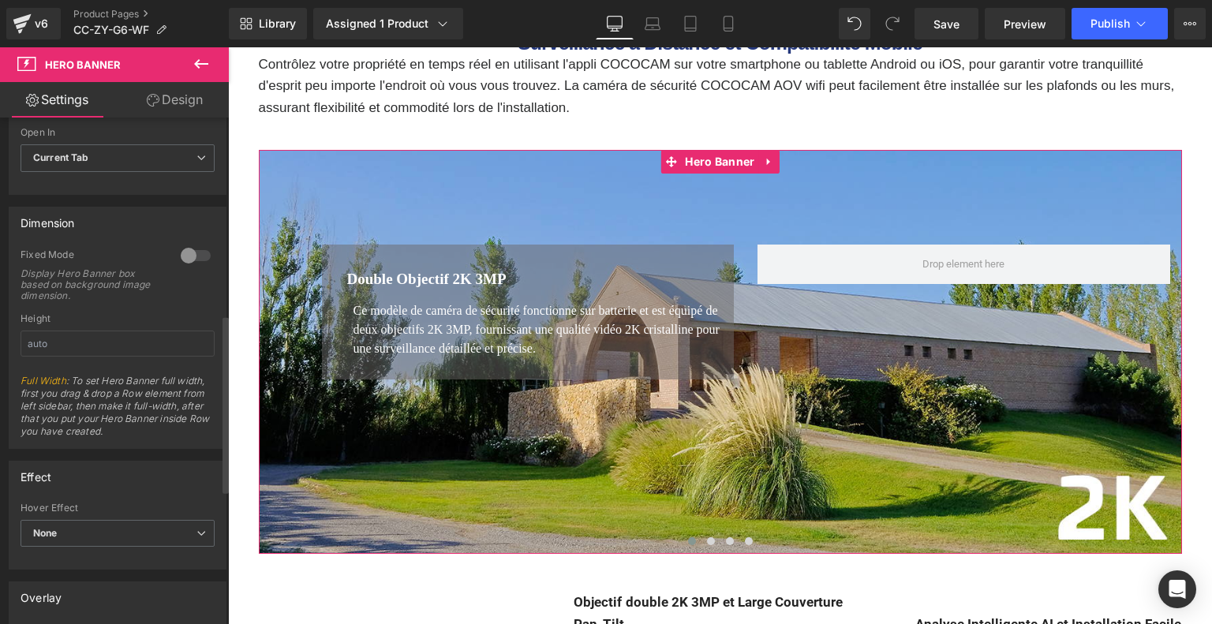
scroll to position [552, 0]
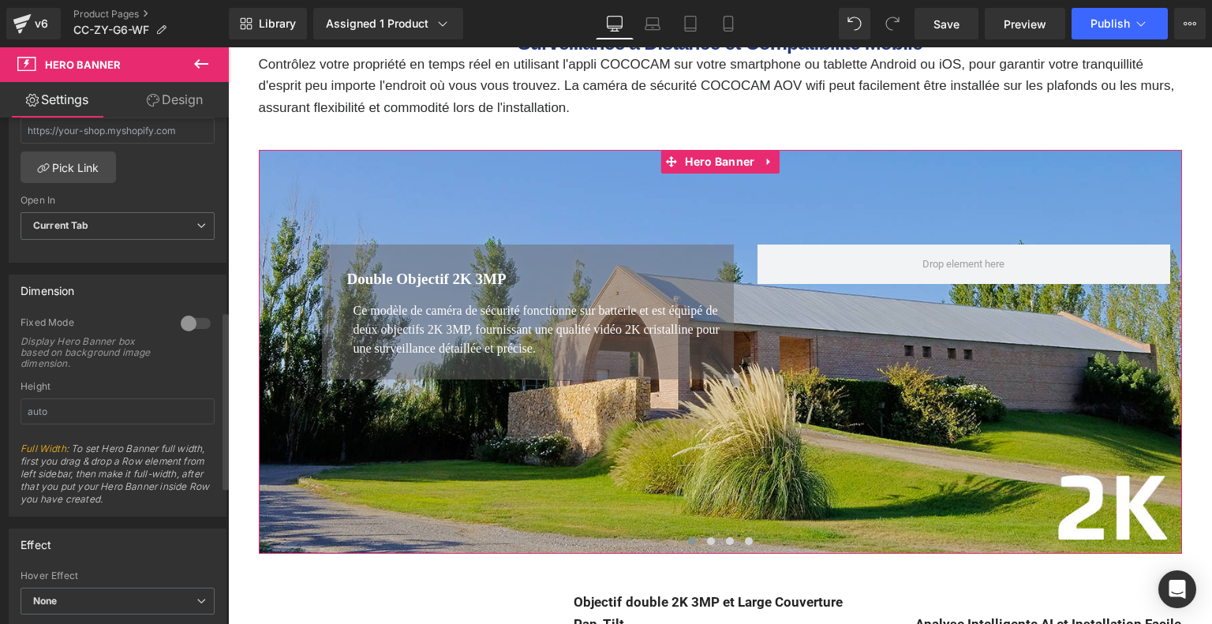
click at [189, 326] on div at bounding box center [196, 323] width 38 height 25
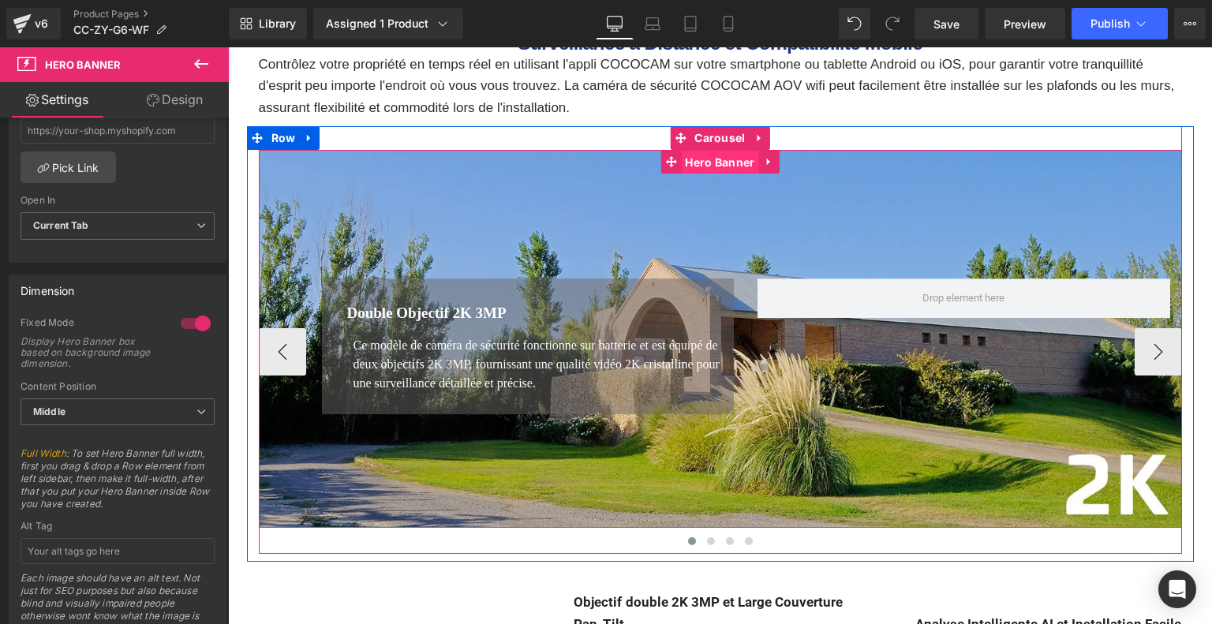
click at [709, 157] on span "Hero Banner" at bounding box center [719, 163] width 77 height 24
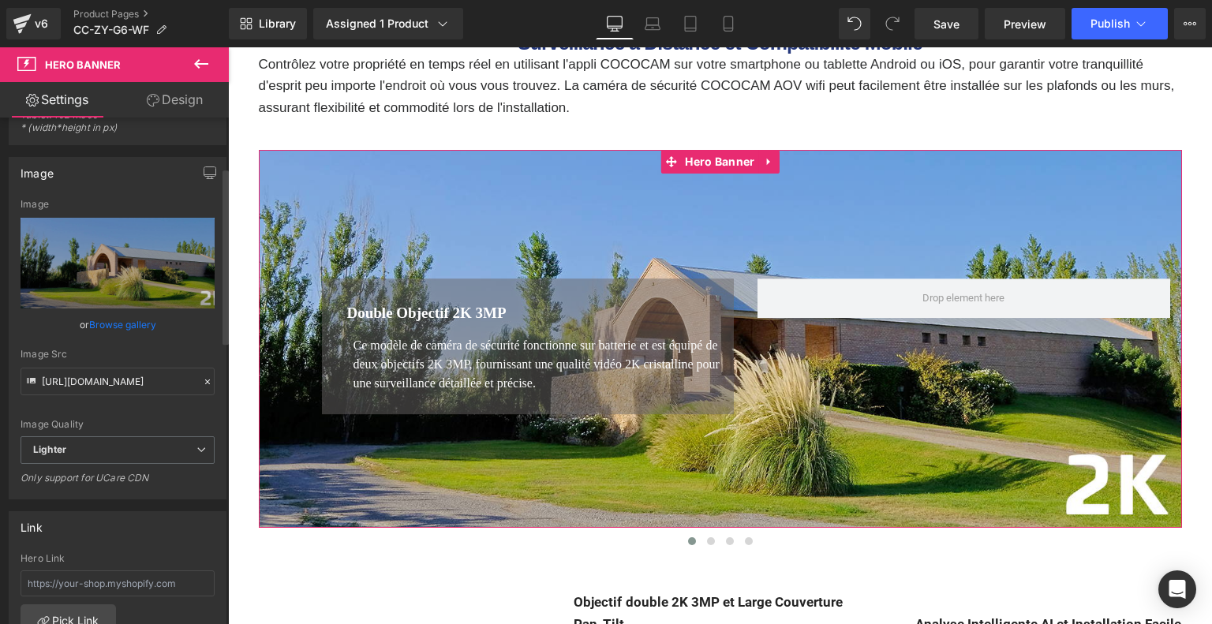
scroll to position [0, 0]
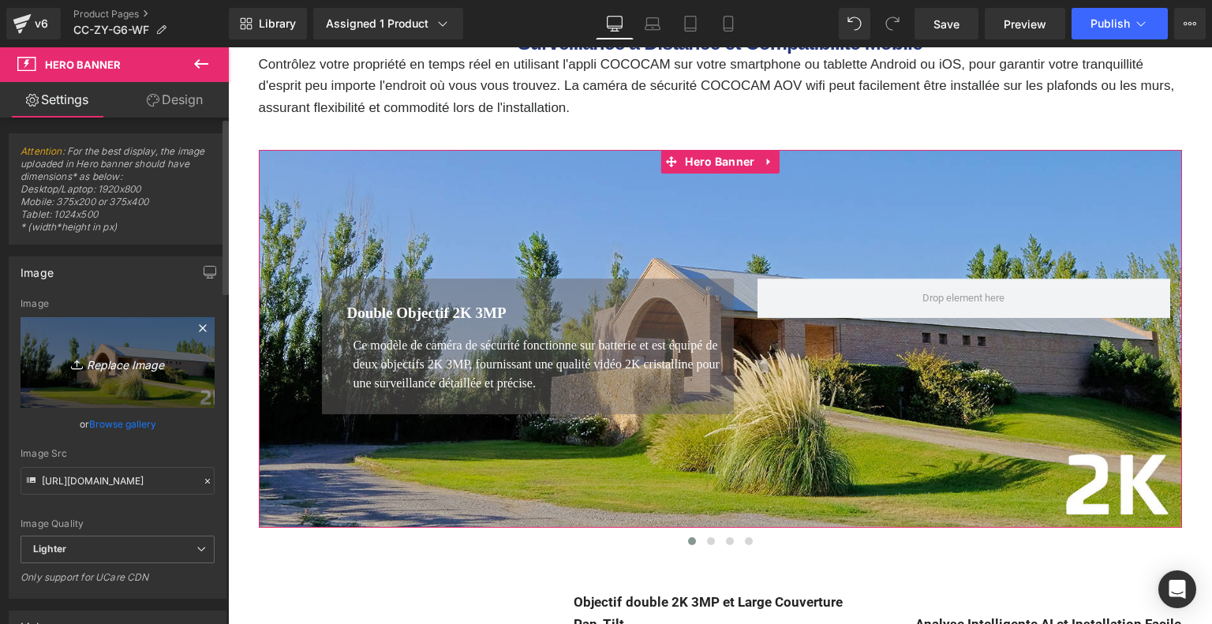
click at [112, 369] on icon "Replace Image" at bounding box center [117, 363] width 126 height 20
type input "C:\fakepath\eedc89db-428b-4f0c-94e1-56d42391b1de.__CR0,0,1464,600_PT0_SX1464_V1…"
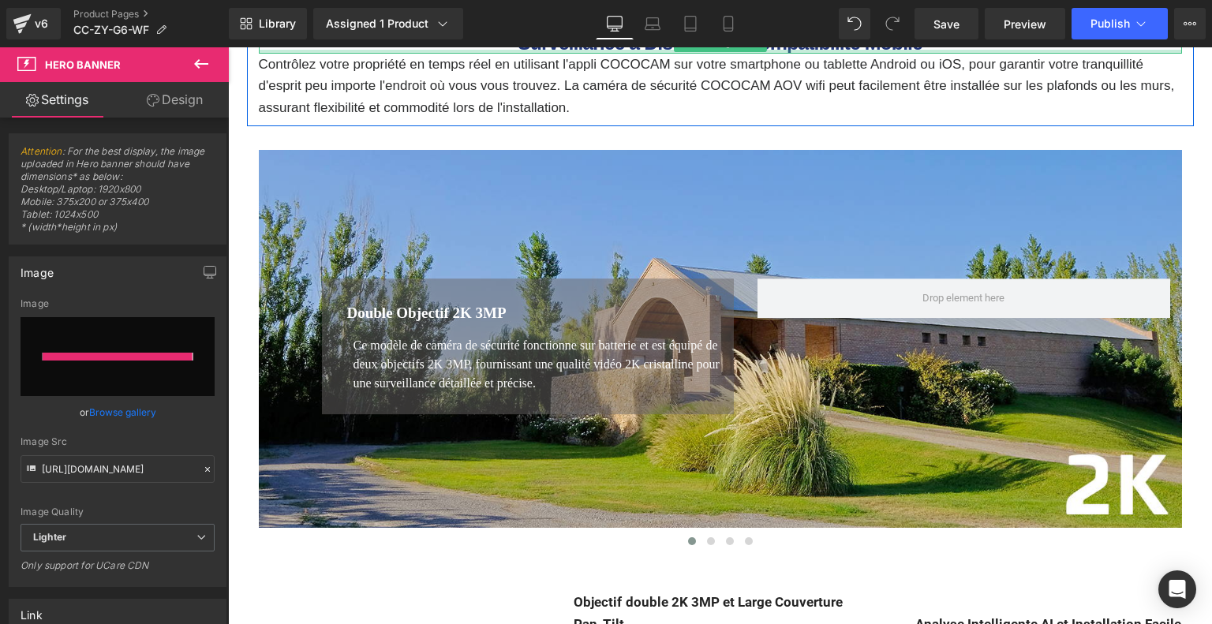
type input "[URL][DOMAIN_NAME]"
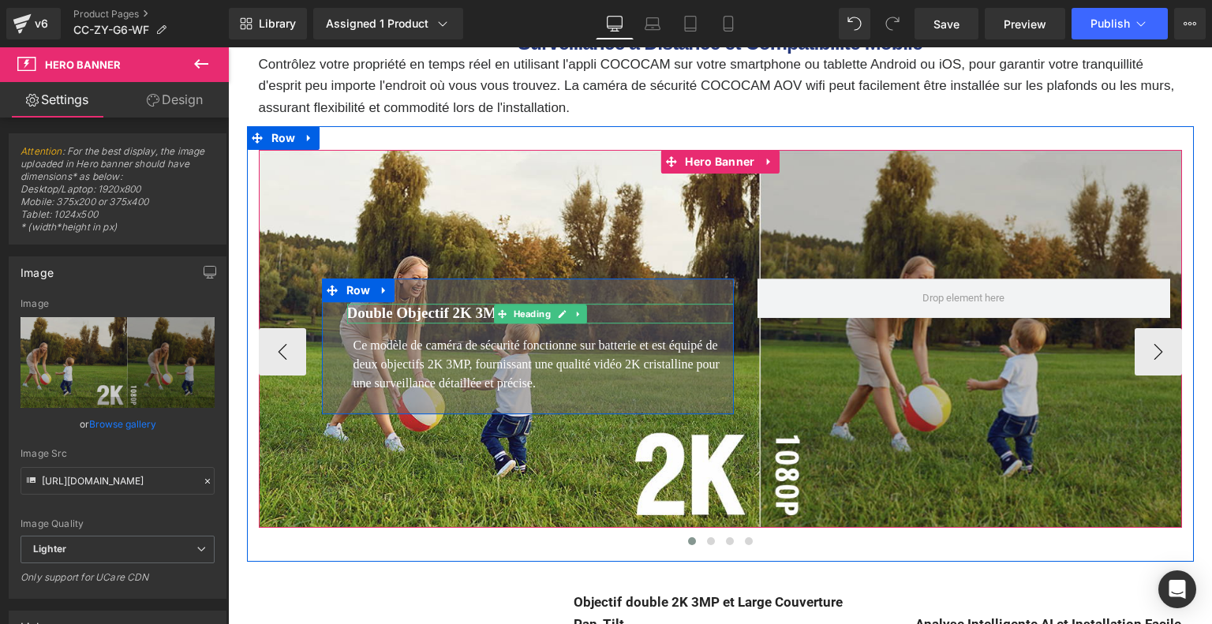
click at [422, 312] on font "Double Objectif 2K 3MP" at bounding box center [426, 313] width 159 height 17
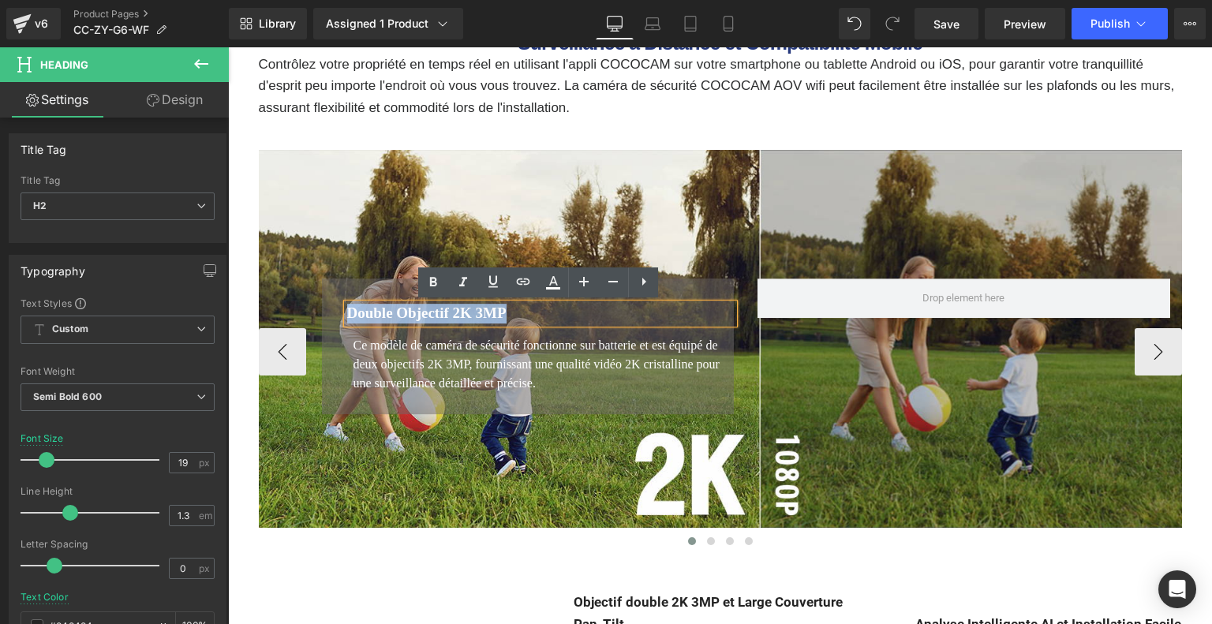
drag, startPoint x: 349, startPoint y: 314, endPoint x: 536, endPoint y: 316, distance: 187.0
click at [536, 316] on h2 "Double Objectif 2K 3MP" at bounding box center [540, 314] width 387 height 20
paste div
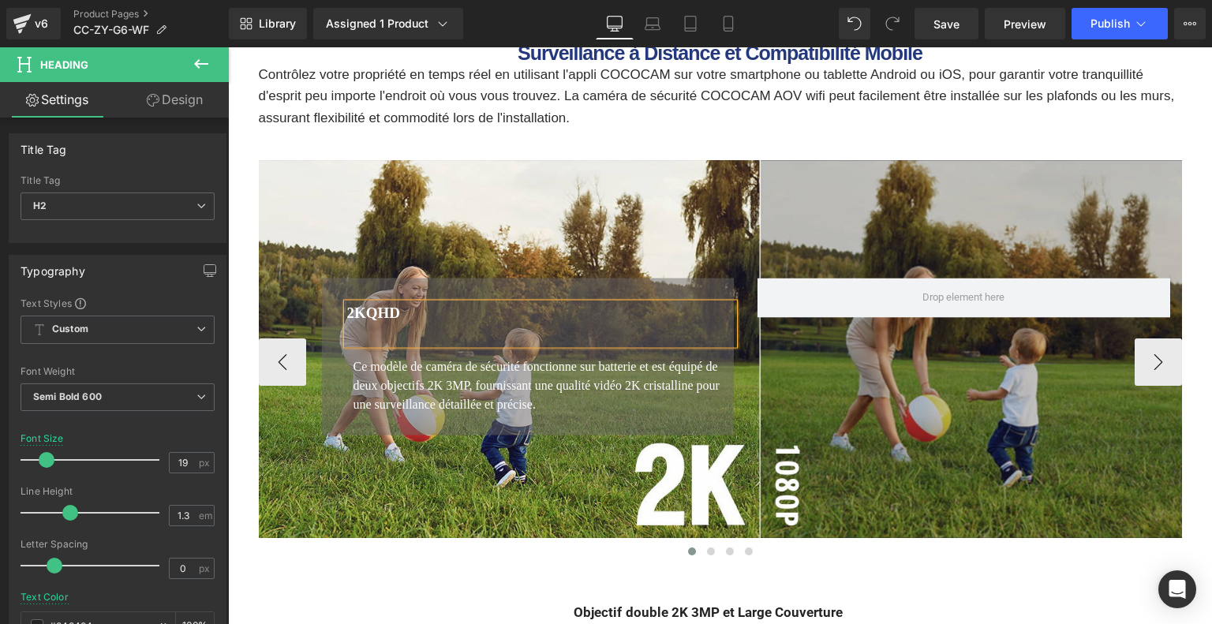
scroll to position [5812, 0]
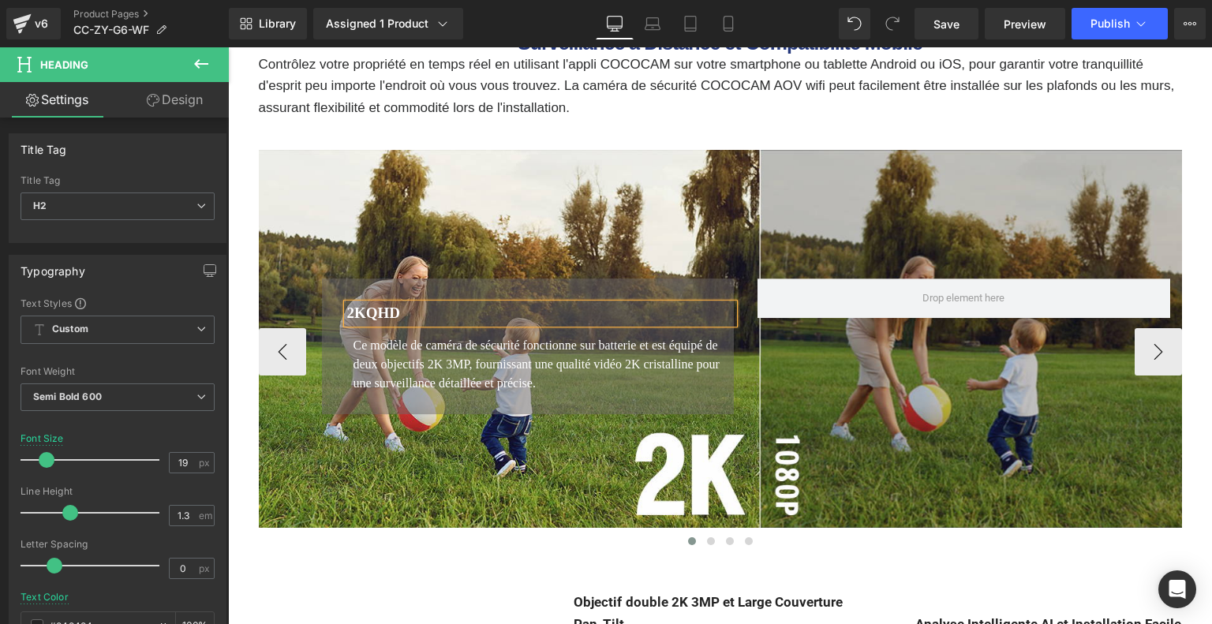
click at [379, 312] on font "2KQHD" at bounding box center [374, 313] width 54 height 17
click at [584, 358] on icon at bounding box center [582, 357] width 9 height 9
click at [592, 360] on icon at bounding box center [591, 358] width 9 height 9
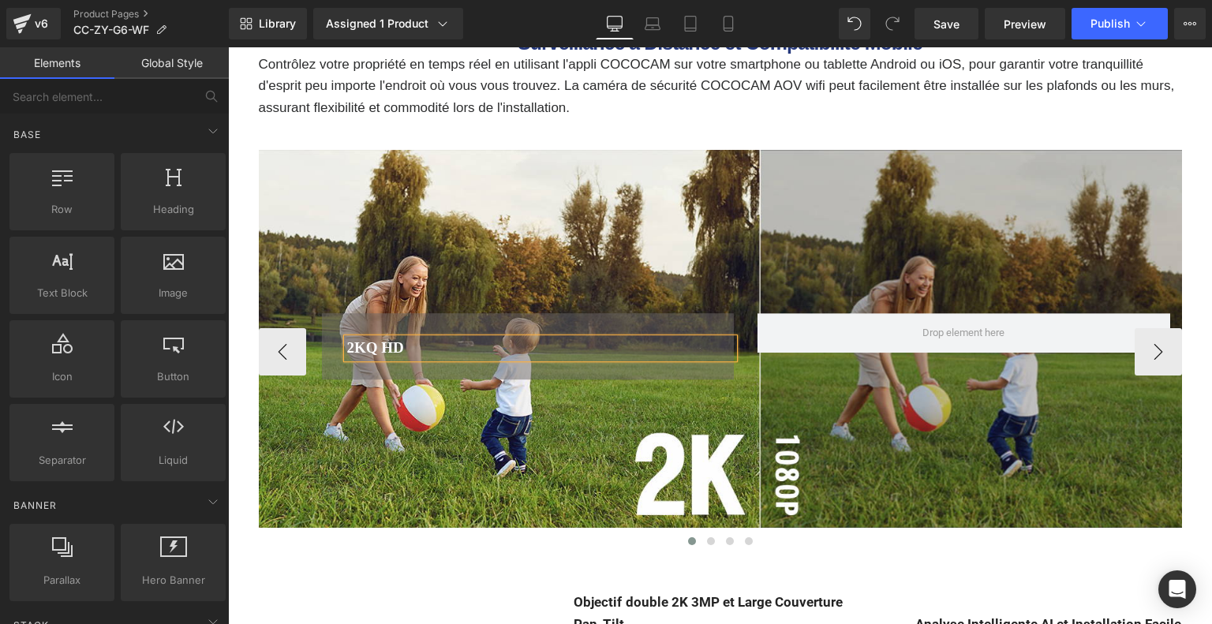
click at [594, 253] on div "2KQ HD Heading Row Row" at bounding box center [720, 339] width 923 height 379
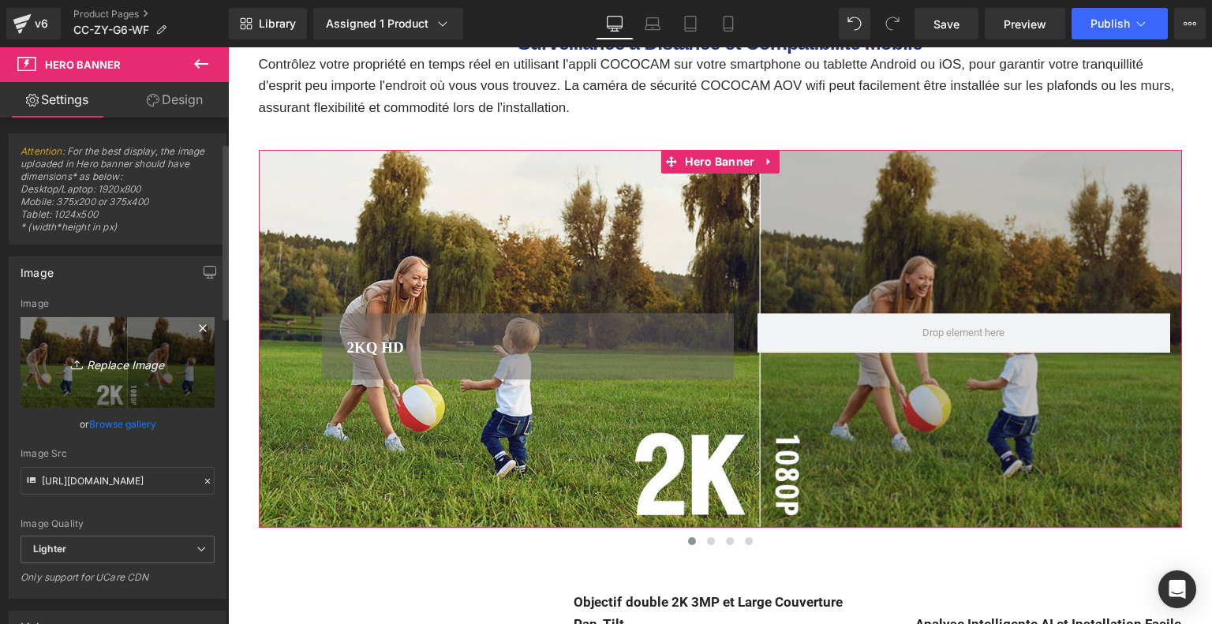
scroll to position [316, 0]
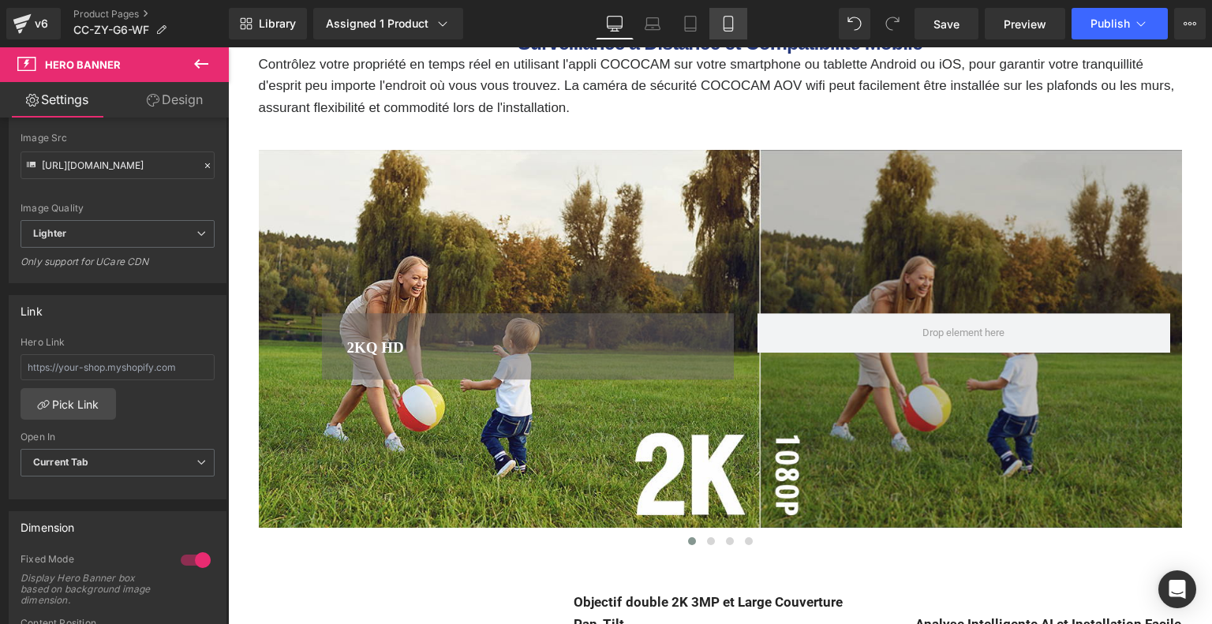
click at [726, 22] on icon at bounding box center [728, 24] width 16 height 16
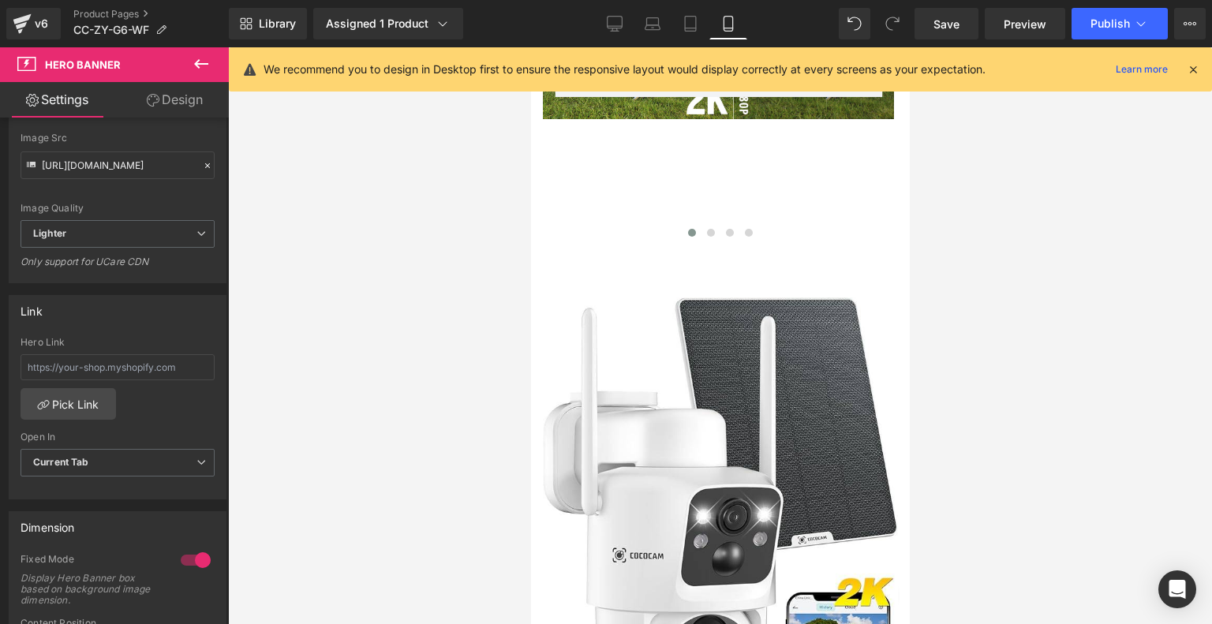
scroll to position [4931, 0]
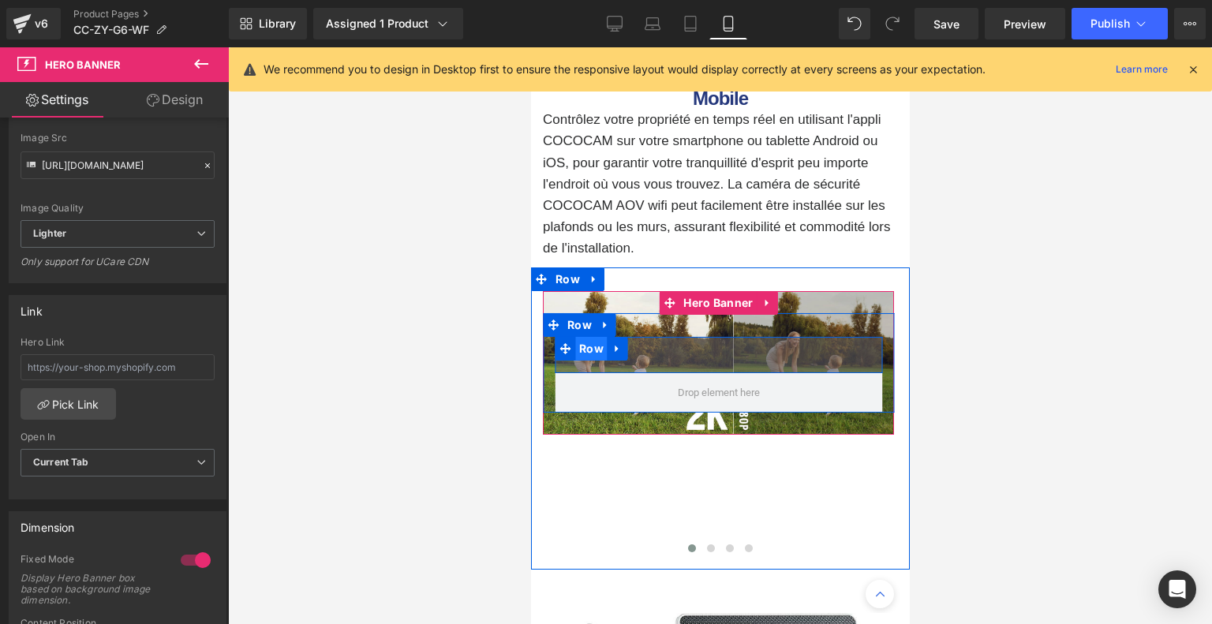
click at [590, 346] on span "Row" at bounding box center [590, 349] width 32 height 24
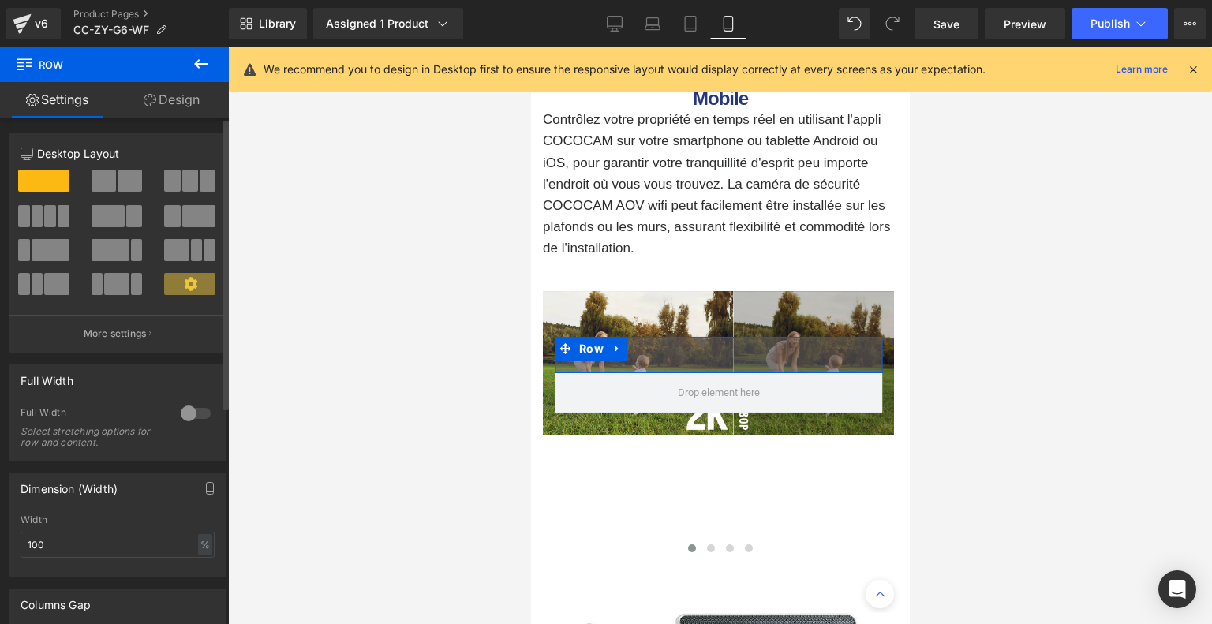
click at [118, 177] on span at bounding box center [130, 181] width 24 height 22
type input "1200"
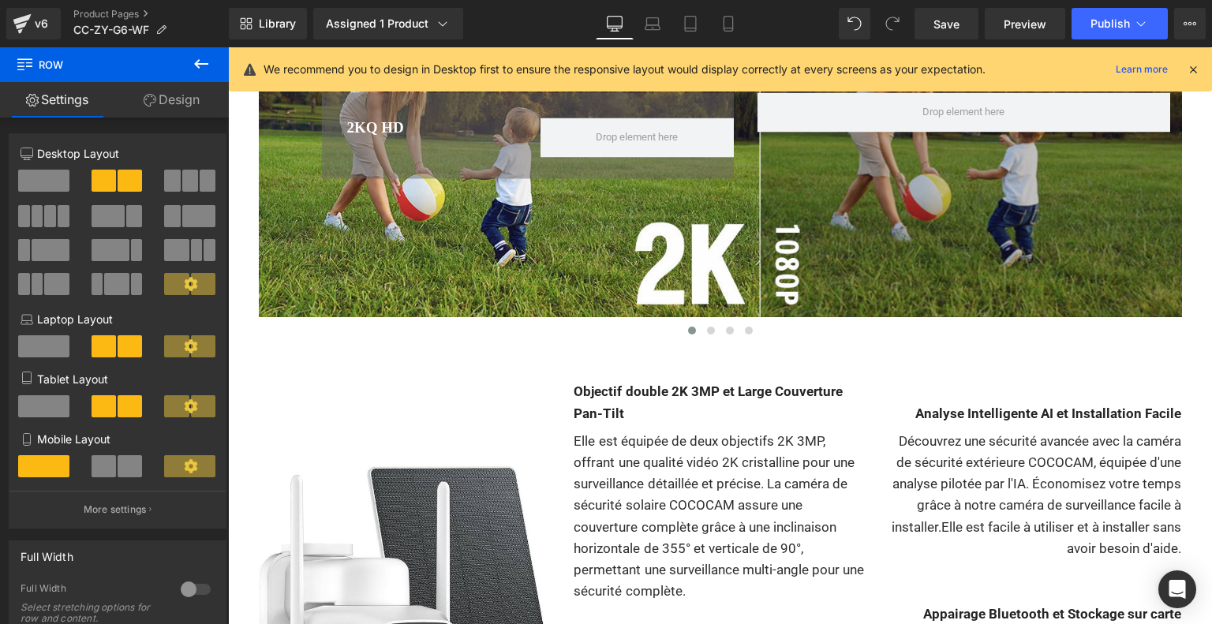
scroll to position [5865, 0]
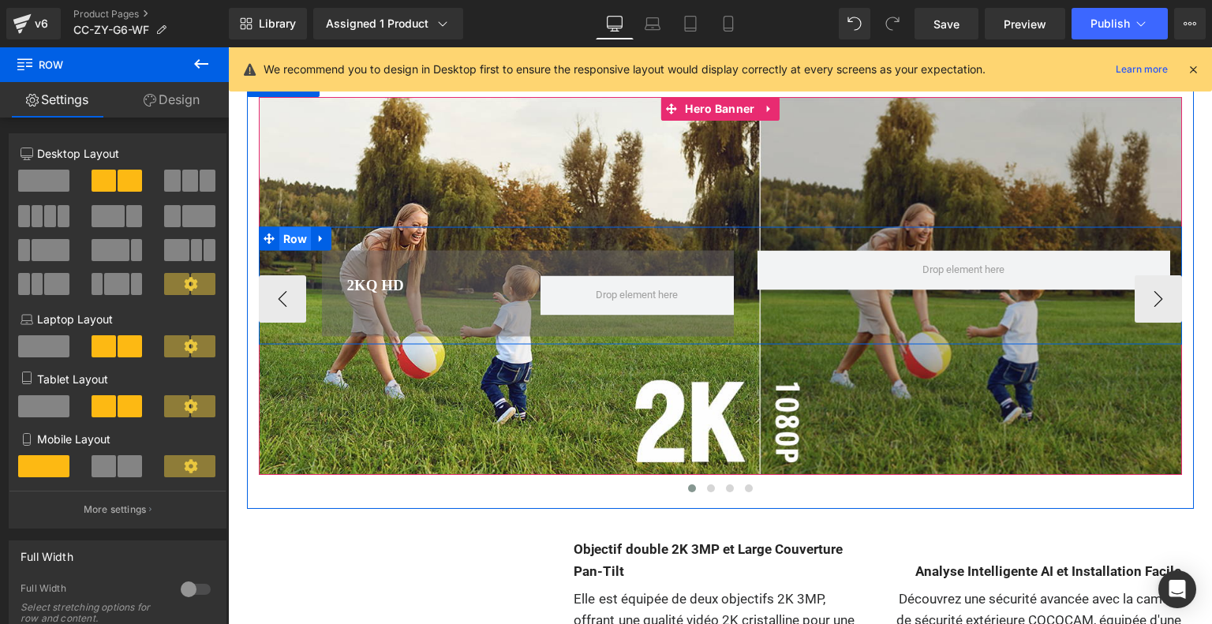
click at [293, 236] on span "Row" at bounding box center [295, 239] width 32 height 24
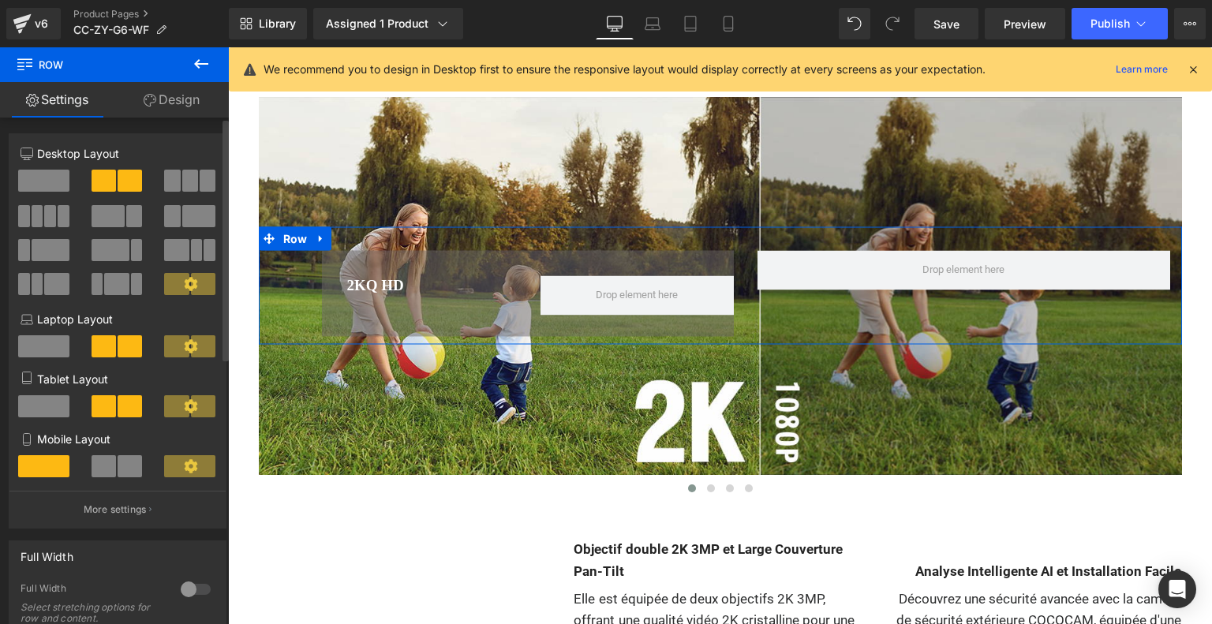
click at [109, 470] on span at bounding box center [104, 466] width 24 height 22
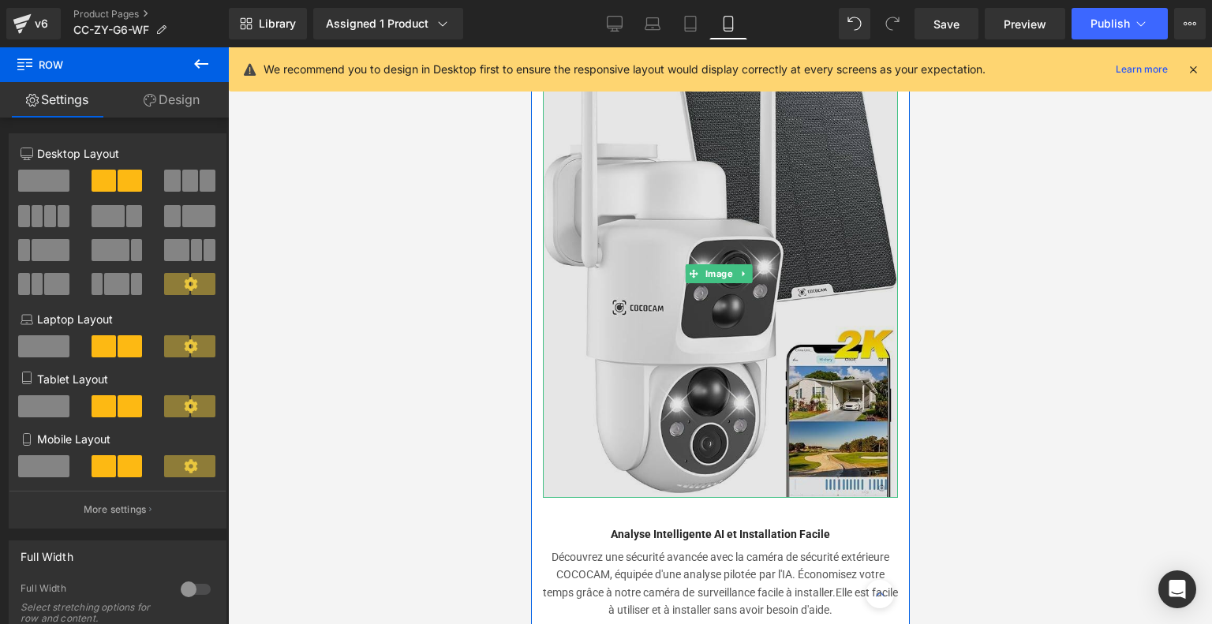
scroll to position [4983, 0]
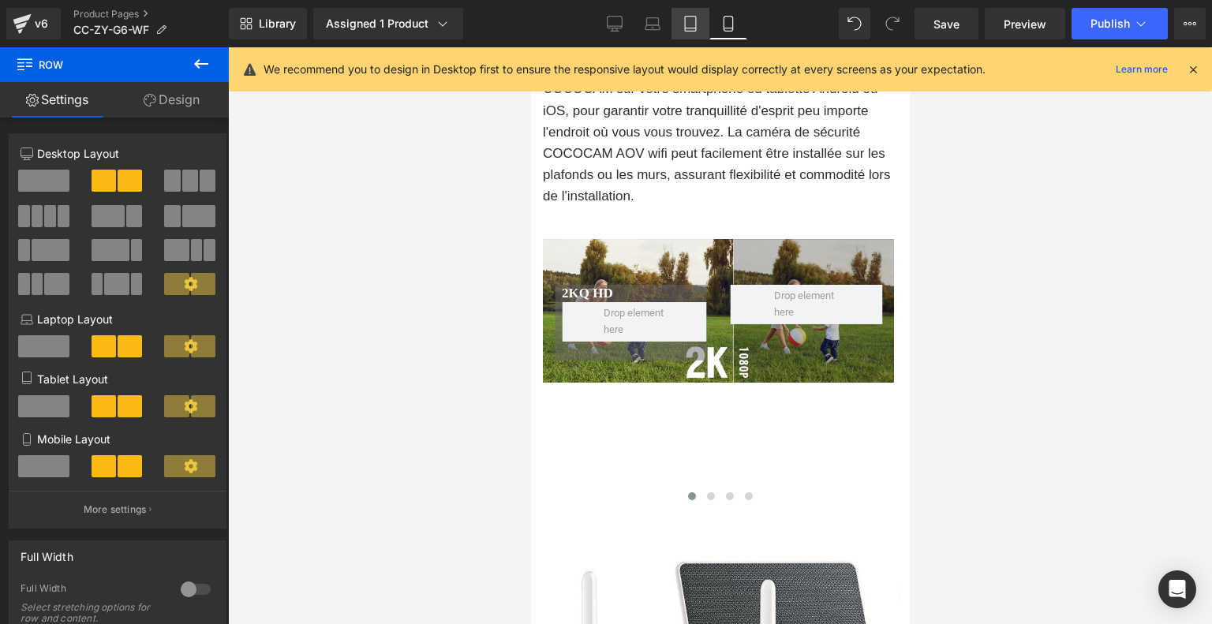
click at [693, 18] on icon at bounding box center [690, 24] width 16 height 16
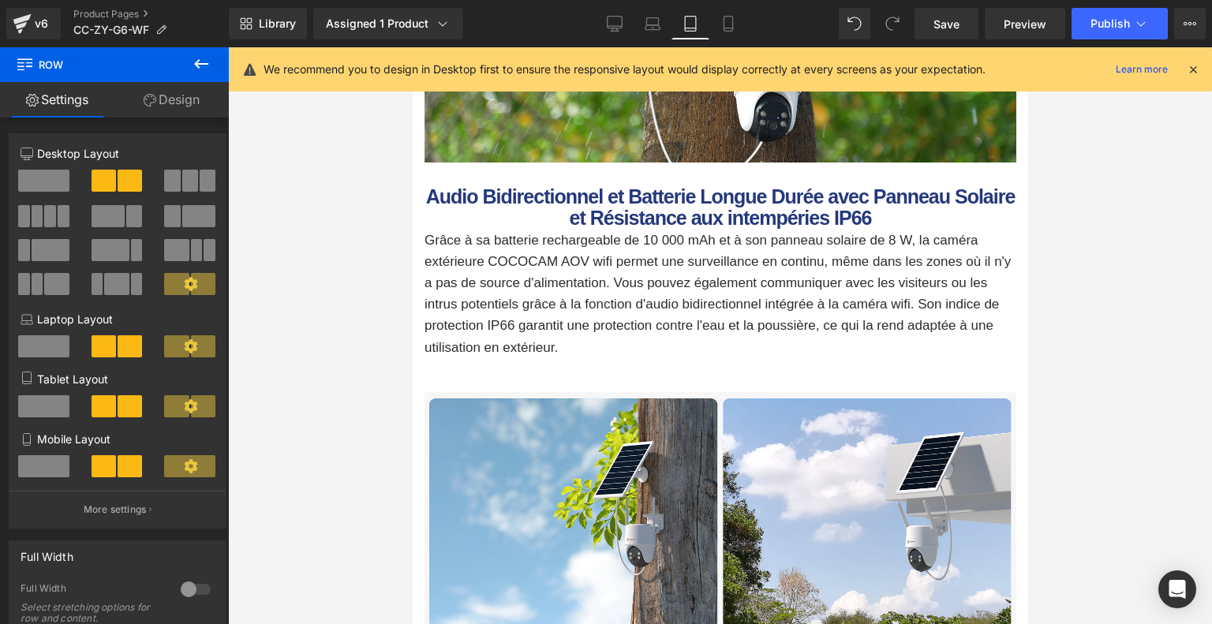
scroll to position [5366, 0]
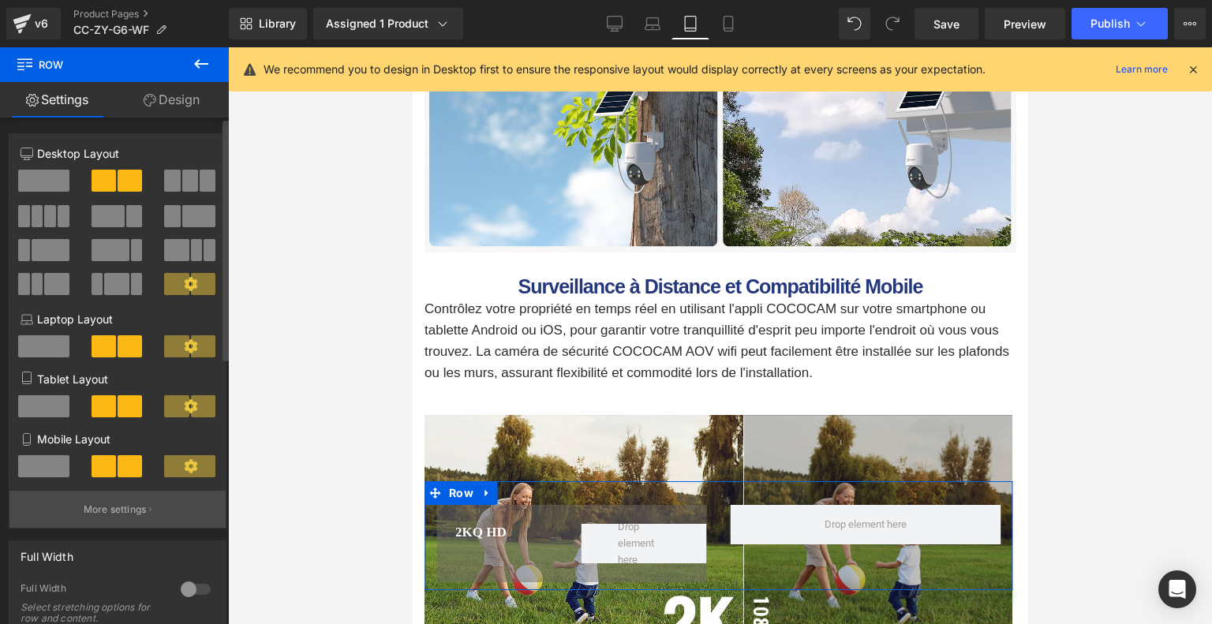
click at [151, 508] on button "More settings" at bounding box center [117, 509] width 216 height 37
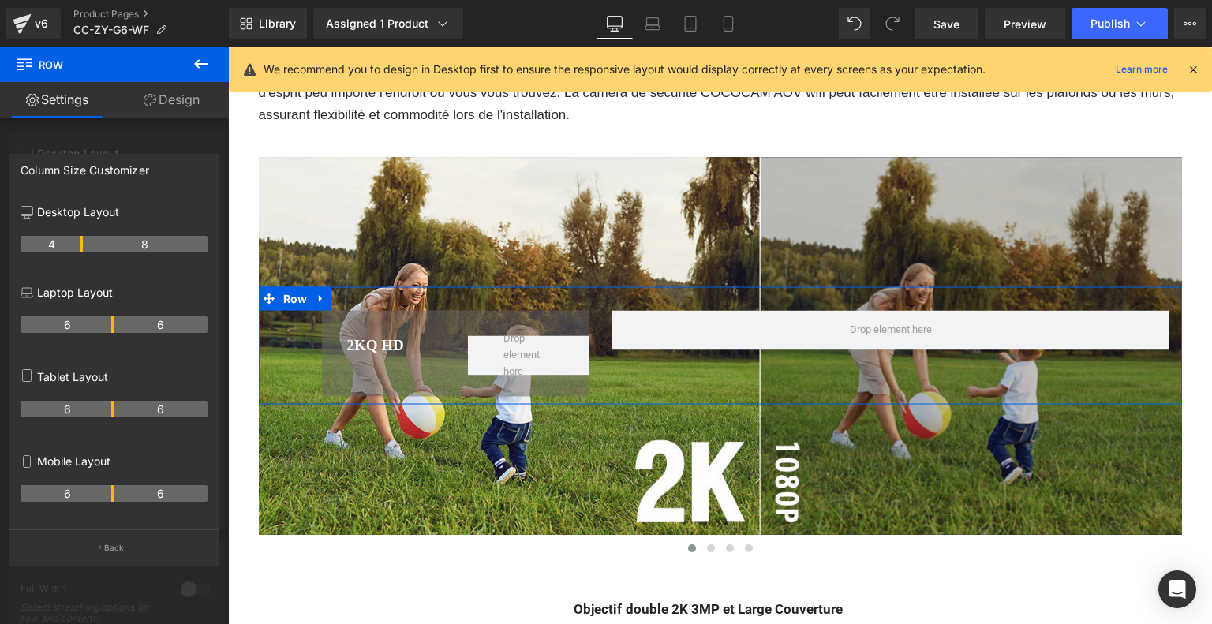
scroll to position [5582, 0]
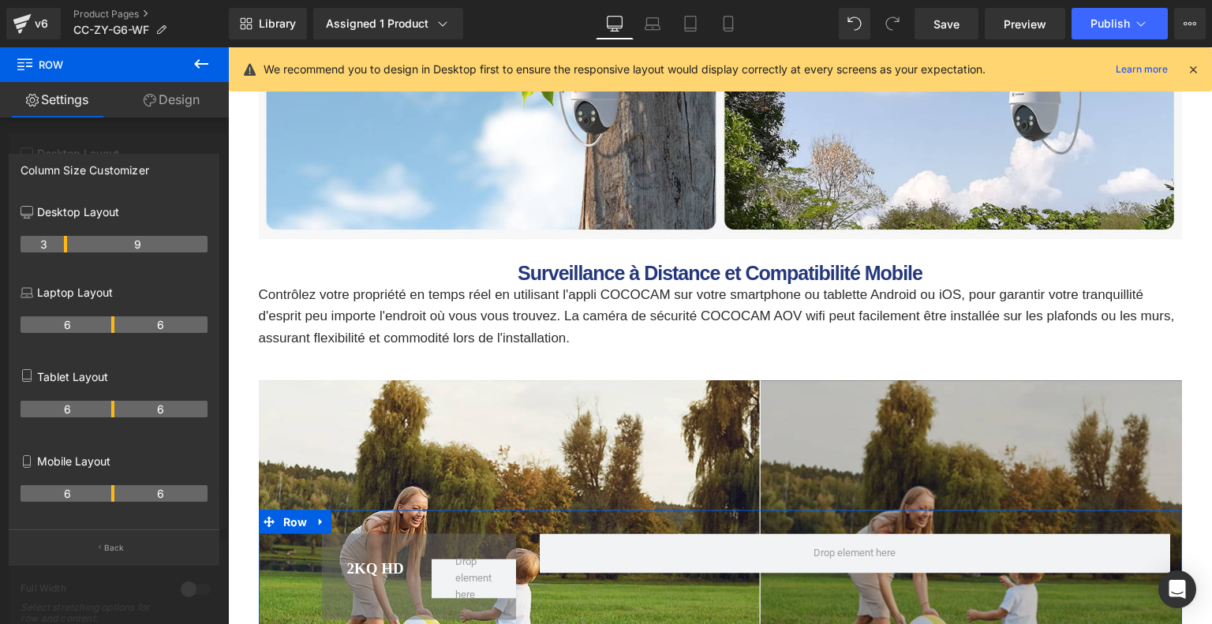
drag, startPoint x: 113, startPoint y: 242, endPoint x: 62, endPoint y: 239, distance: 50.6
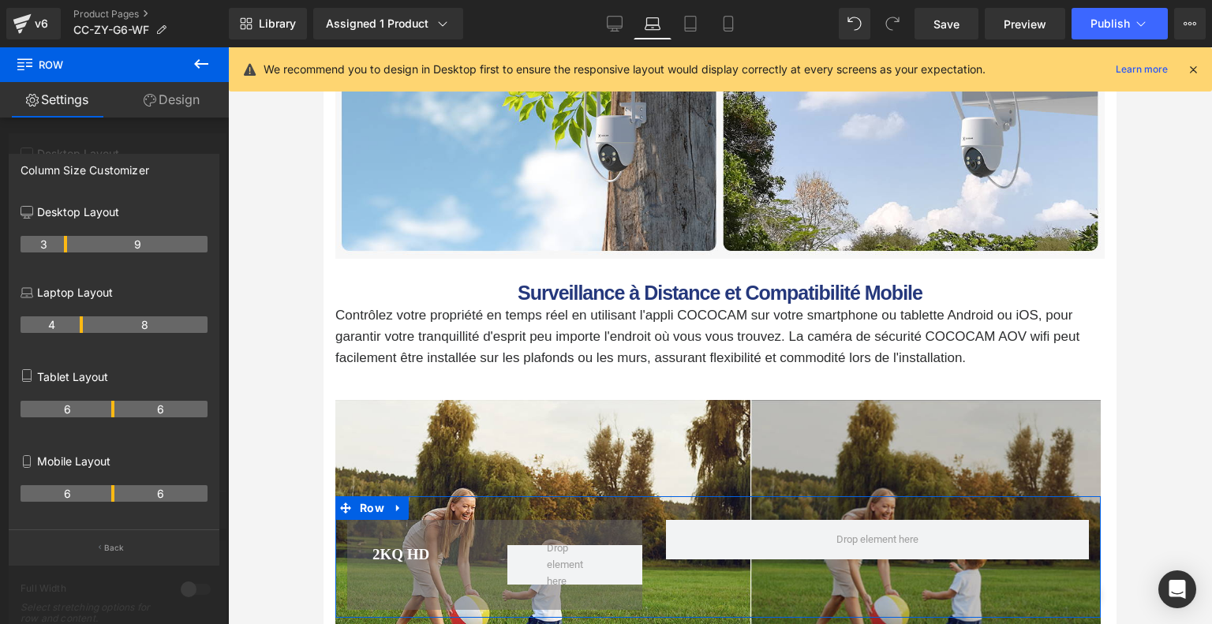
scroll to position [5056, 0]
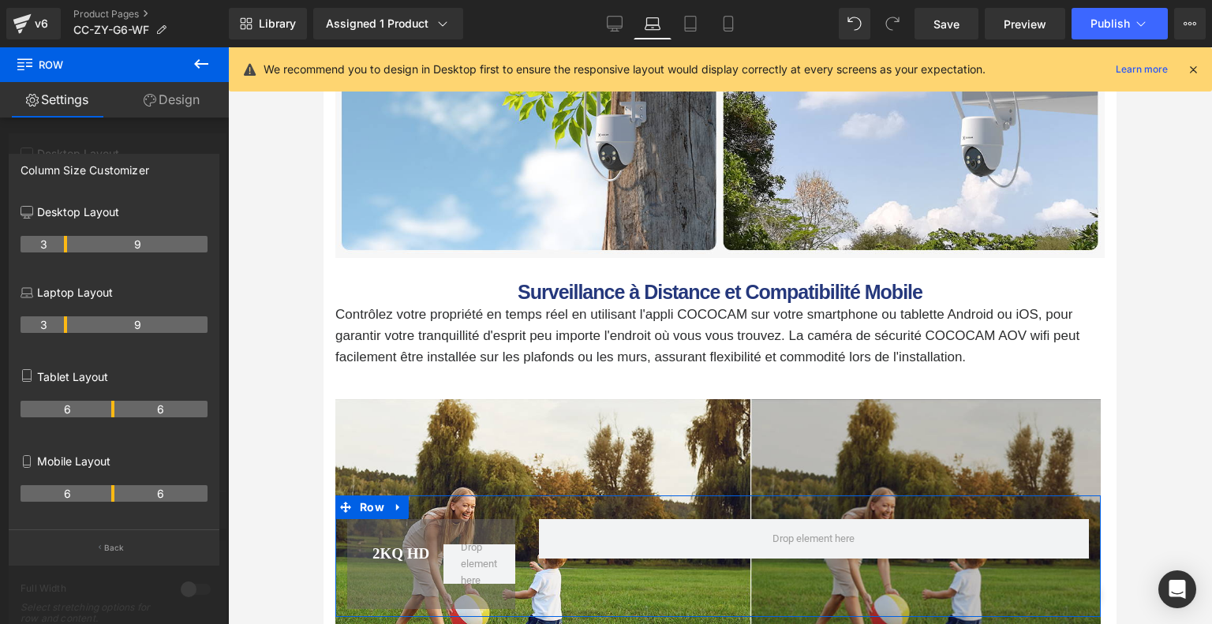
drag, startPoint x: 110, startPoint y: 317, endPoint x: 66, endPoint y: 310, distance: 44.7
click at [66, 310] on div "3 9" at bounding box center [114, 330] width 187 height 44
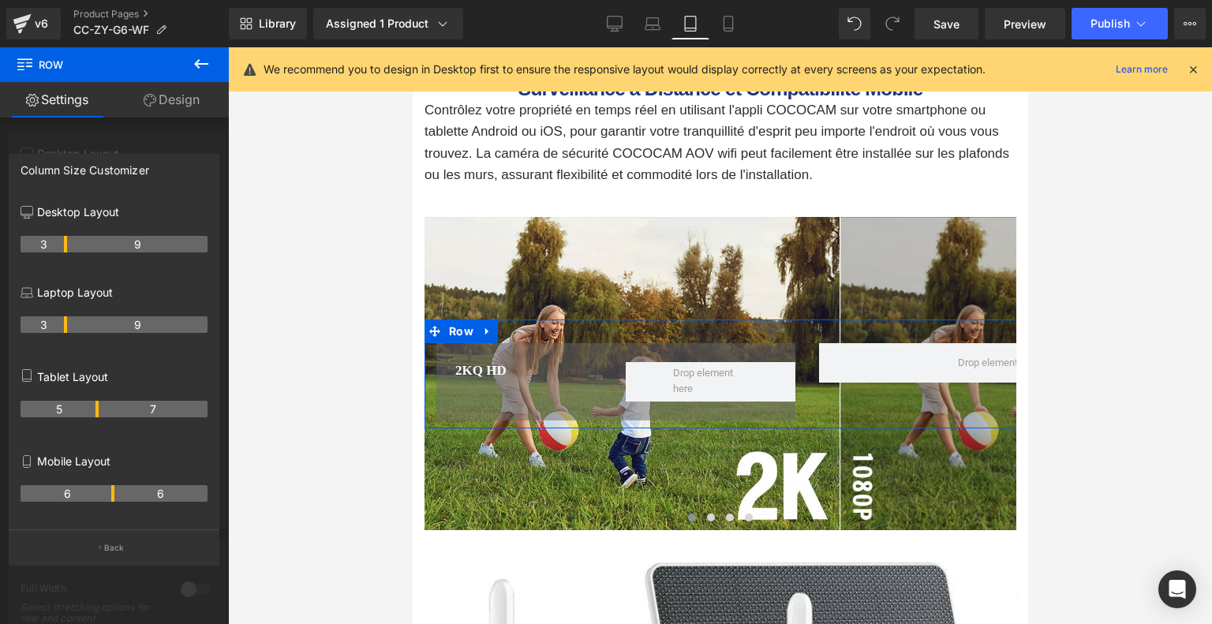
scroll to position [5524, 0]
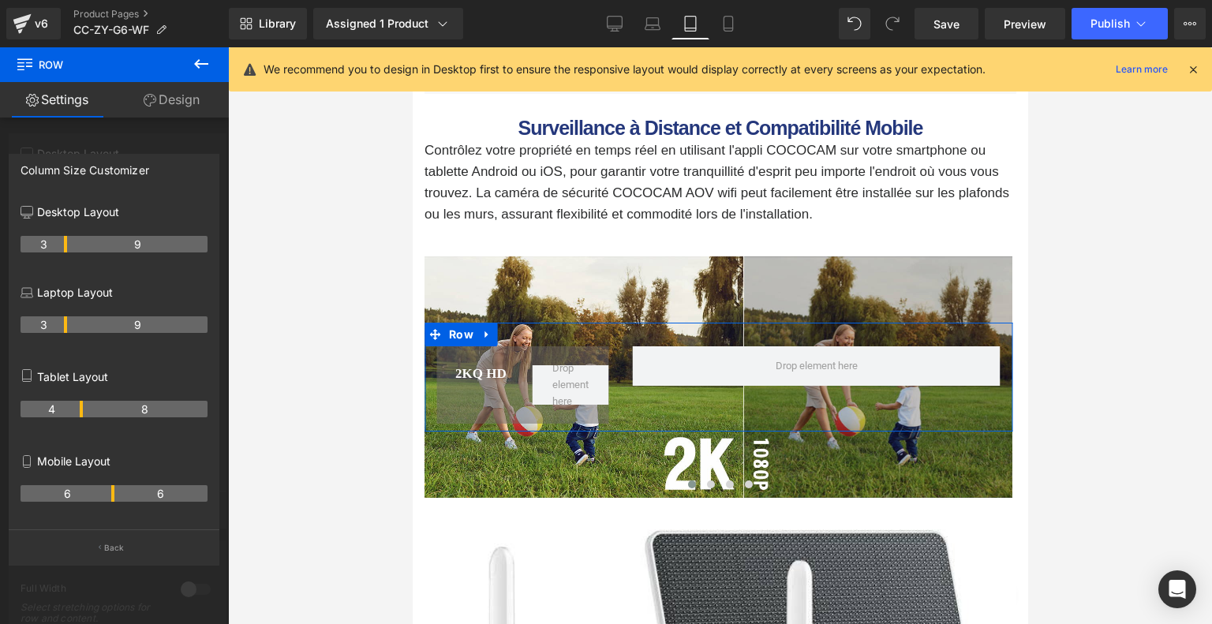
drag, startPoint x: 110, startPoint y: 409, endPoint x: 88, endPoint y: 408, distance: 22.1
click at [88, 408] on tr "4 8" at bounding box center [114, 409] width 187 height 17
drag, startPoint x: 78, startPoint y: 409, endPoint x: 64, endPoint y: 409, distance: 14.2
click at [64, 409] on th "3" at bounding box center [44, 409] width 47 height 17
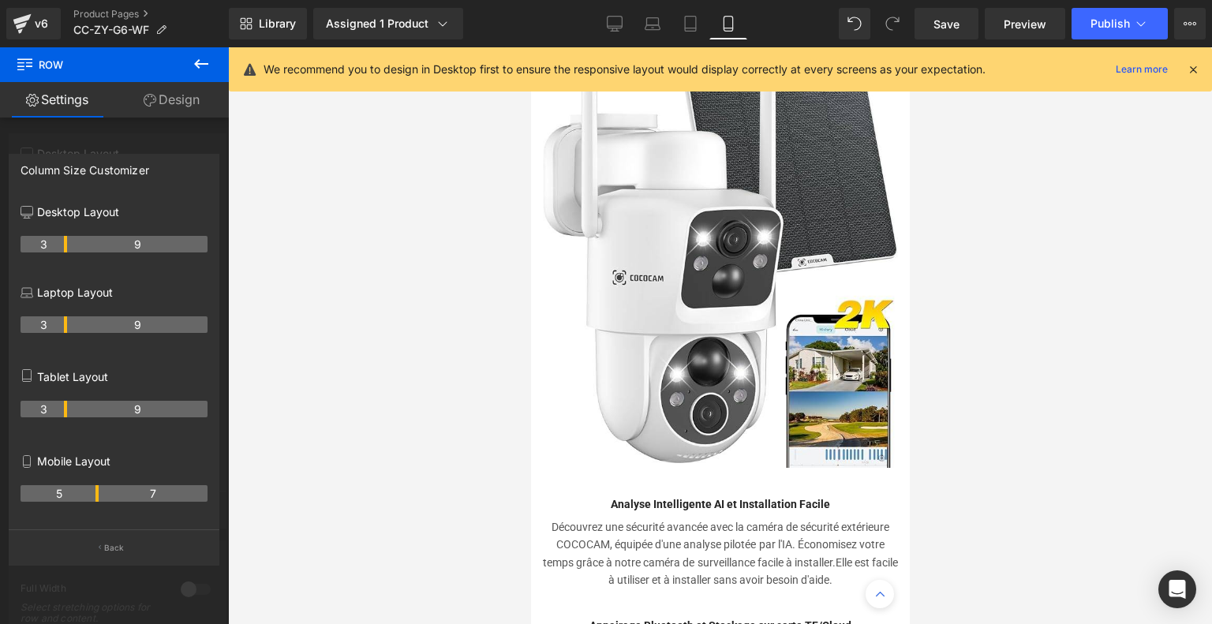
scroll to position [5143, 0]
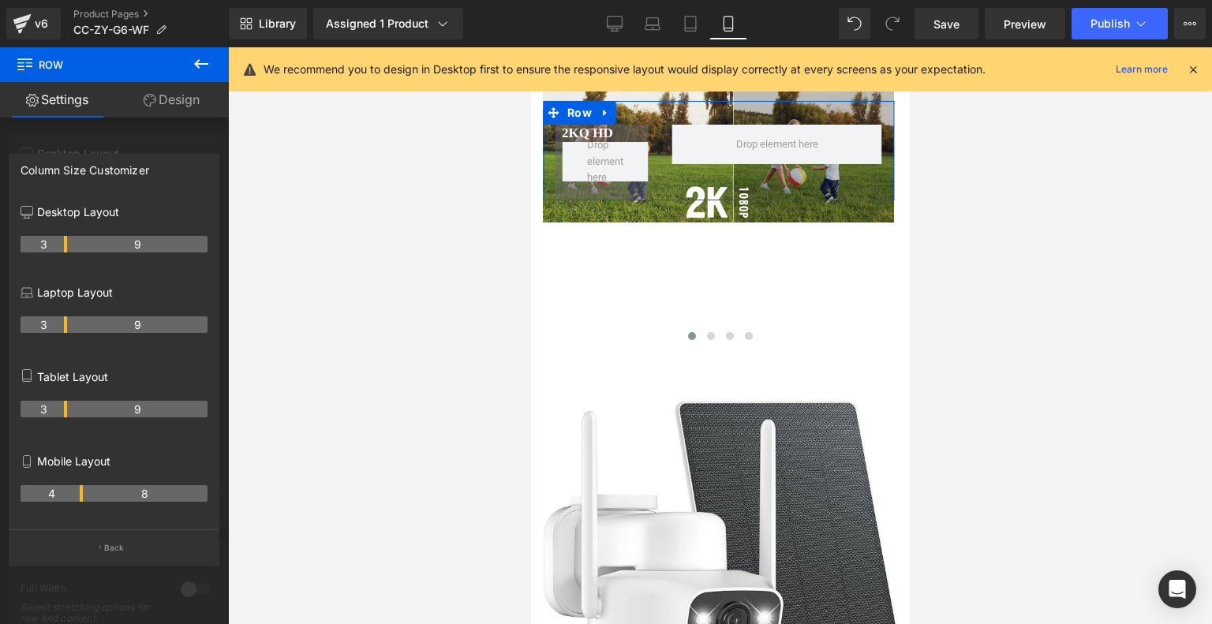
drag, startPoint x: 110, startPoint y: 495, endPoint x: 73, endPoint y: 491, distance: 37.2
click at [73, 491] on th "4" at bounding box center [52, 493] width 62 height 17
drag, startPoint x: 79, startPoint y: 488, endPoint x: 69, endPoint y: 488, distance: 10.3
click at [69, 488] on tr "3 9" at bounding box center [114, 493] width 187 height 17
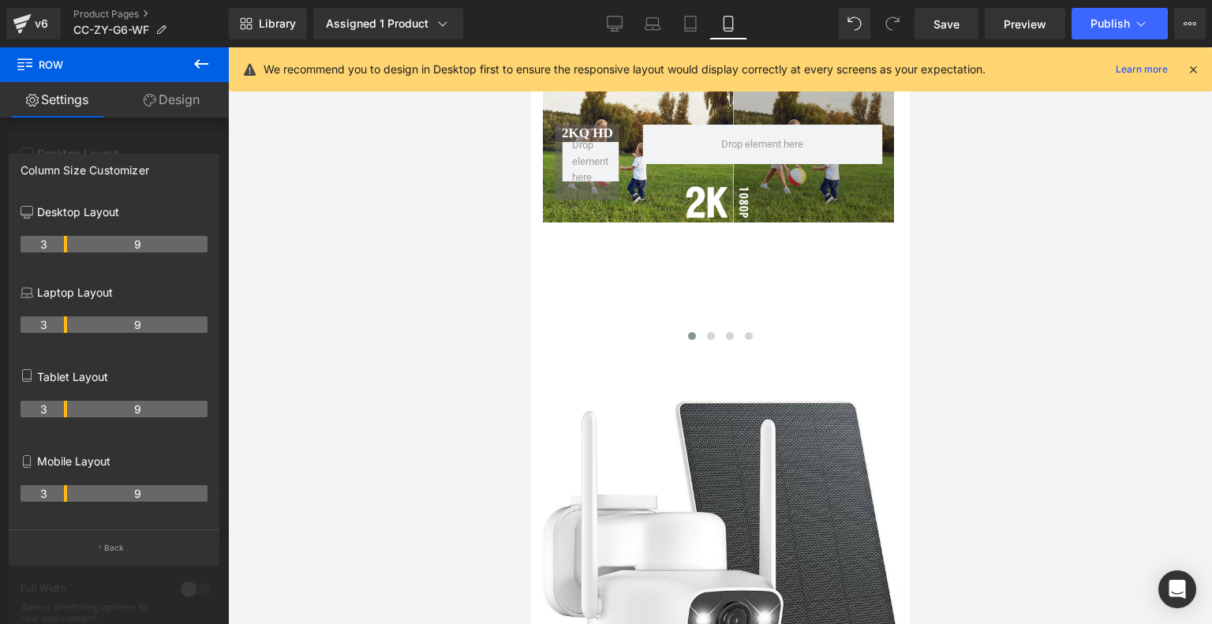
scroll to position [4985, 0]
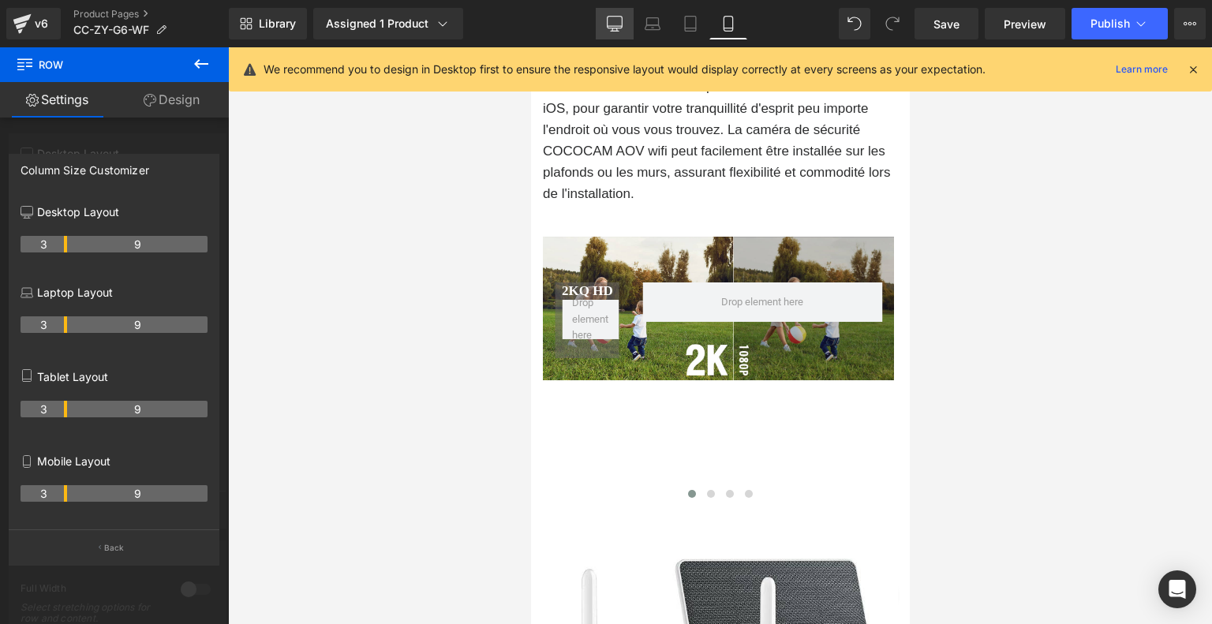
click at [616, 21] on icon at bounding box center [615, 24] width 16 height 16
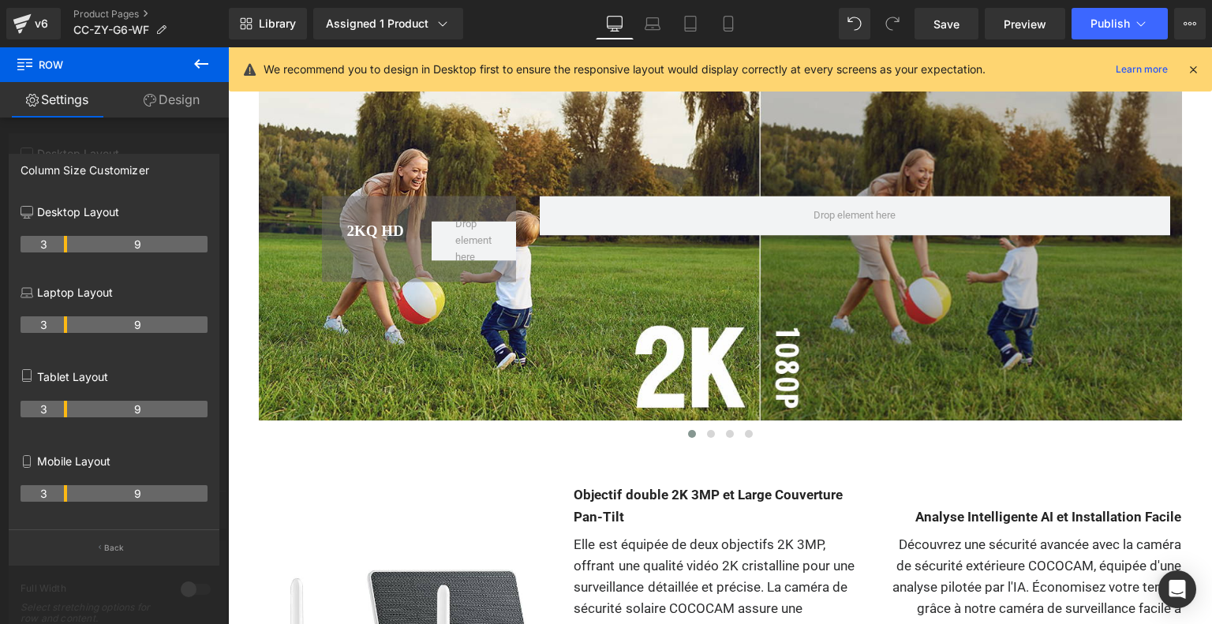
scroll to position [5762, 0]
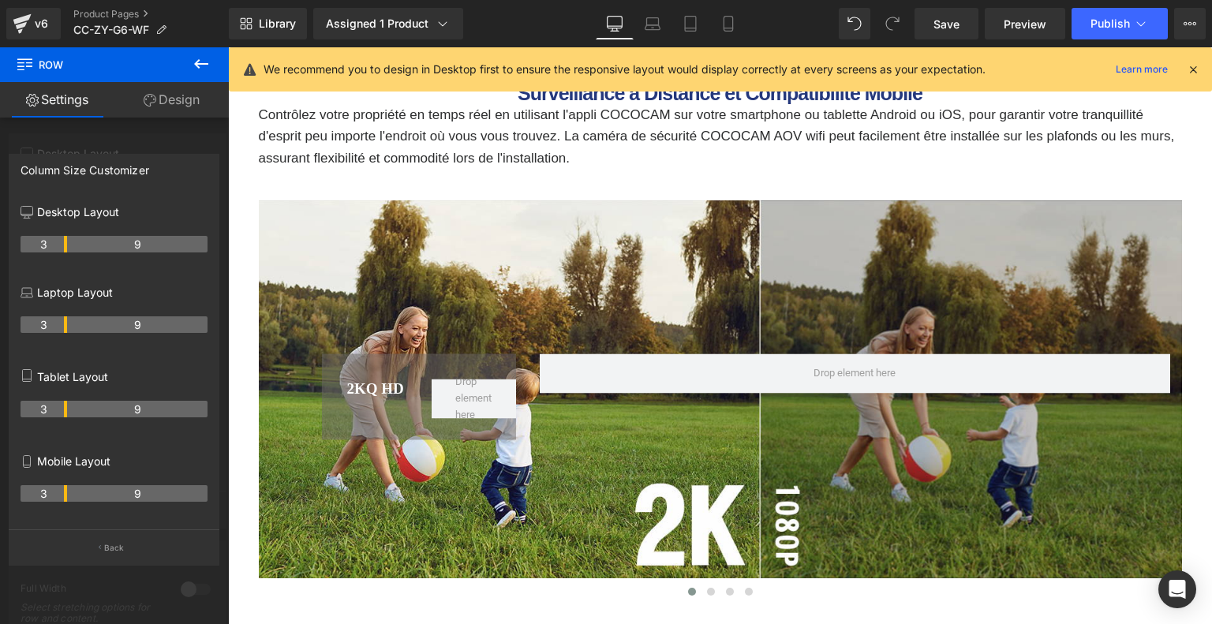
click at [701, 242] on body "🛒COCOCAM Caméra de Sécurité IA: Carte SD 128G gratuite + Livraison Gratuite + G…" at bounding box center [720, 301] width 984 height 12030
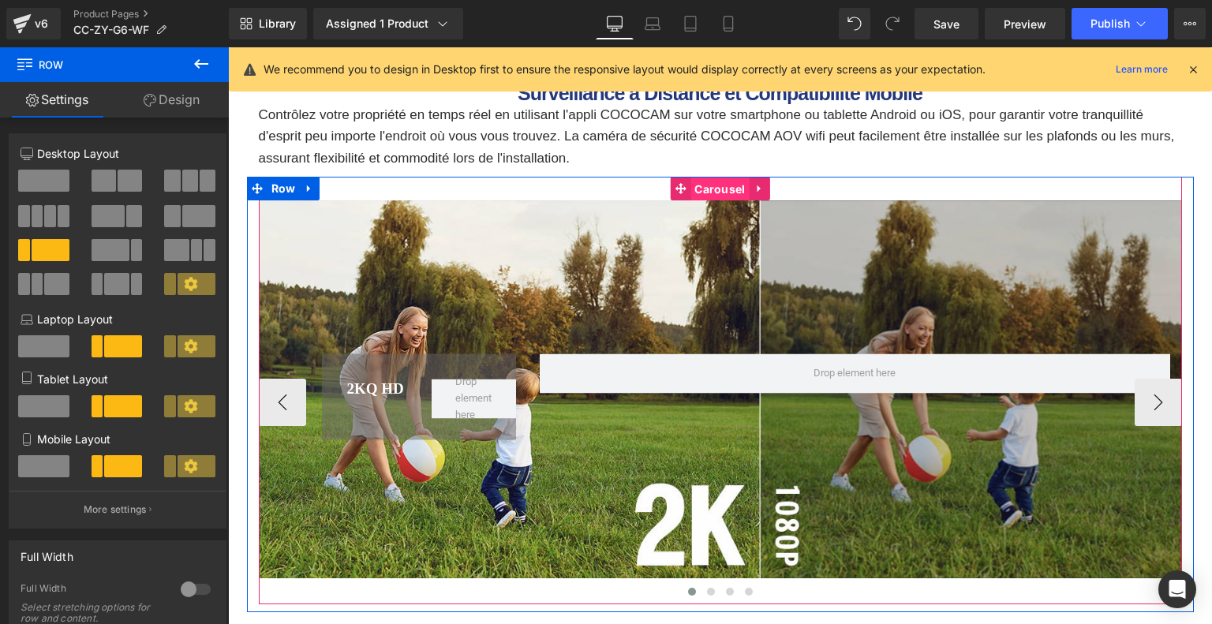
click at [707, 192] on span "Carousel" at bounding box center [719, 189] width 58 height 24
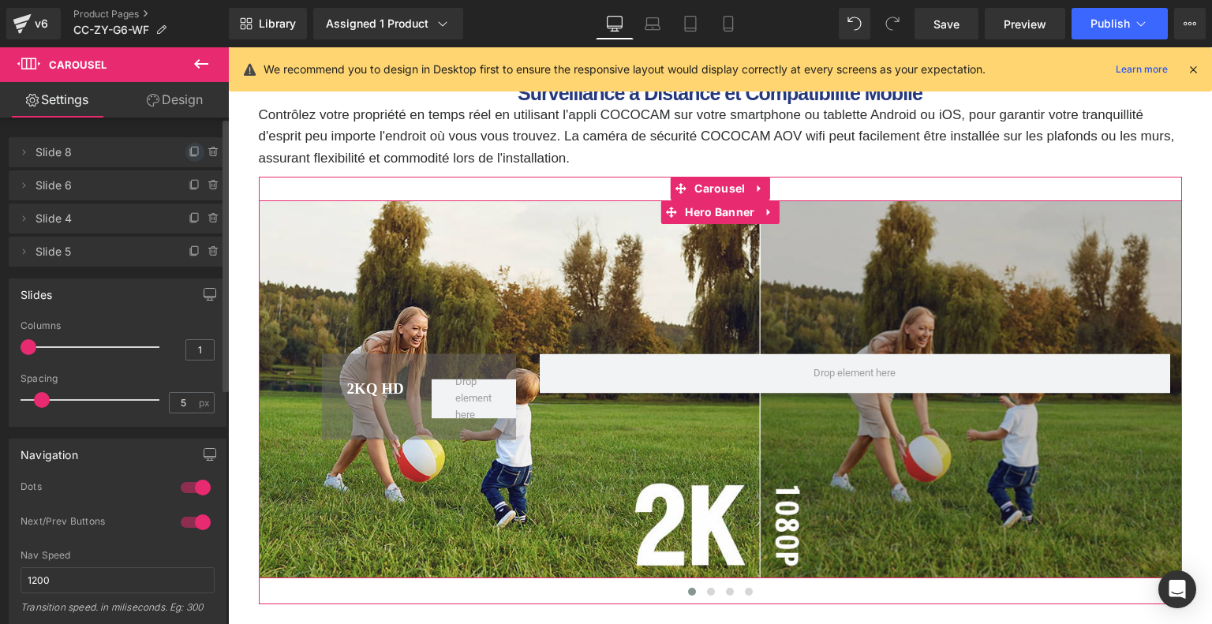
click at [190, 151] on icon at bounding box center [193, 152] width 6 height 7
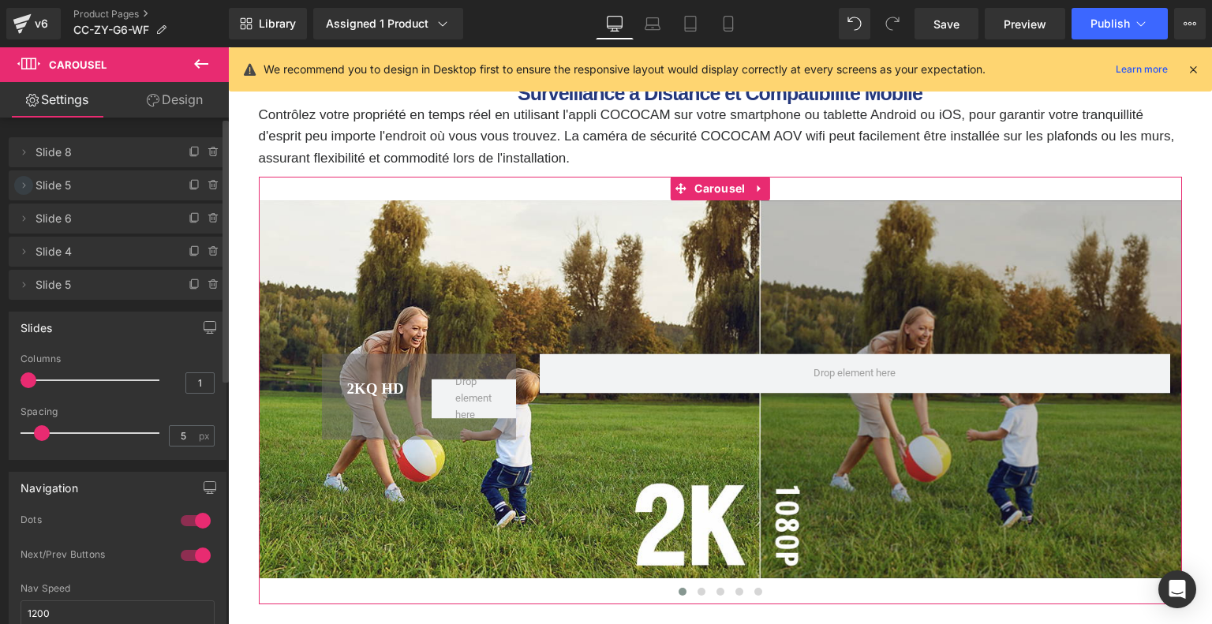
drag, startPoint x: 28, startPoint y: 286, endPoint x: 32, endPoint y: 181, distance: 104.2
click at [32, 134] on ul "Delete Cancel Slide 8 Slide 8 Delete Cancel Slide 5 Slide 5 Delete Cancel Slide…" at bounding box center [118, 134] width 218 height 0
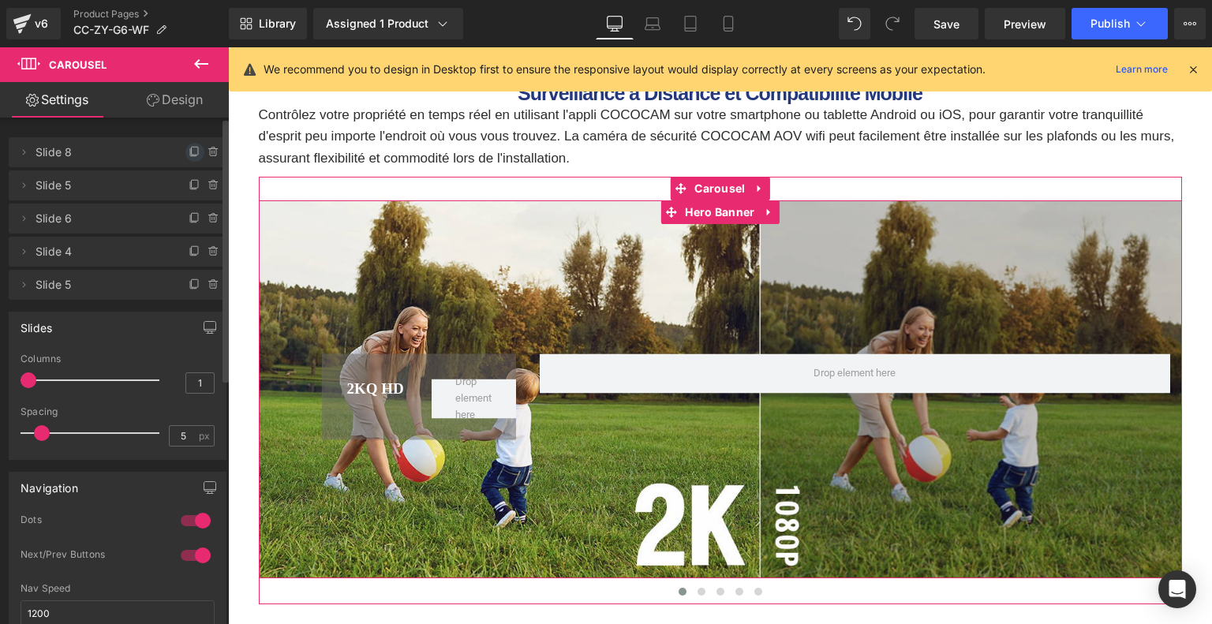
click at [189, 148] on icon at bounding box center [195, 152] width 13 height 13
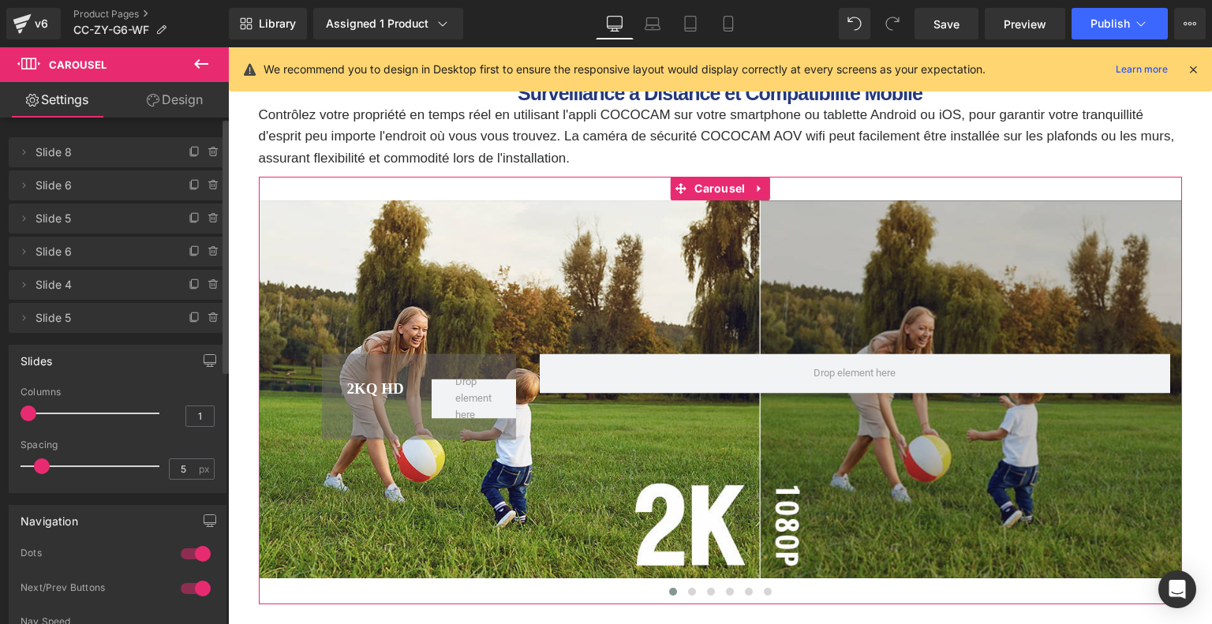
click at [99, 190] on span "Slide 6" at bounding box center [101, 185] width 133 height 30
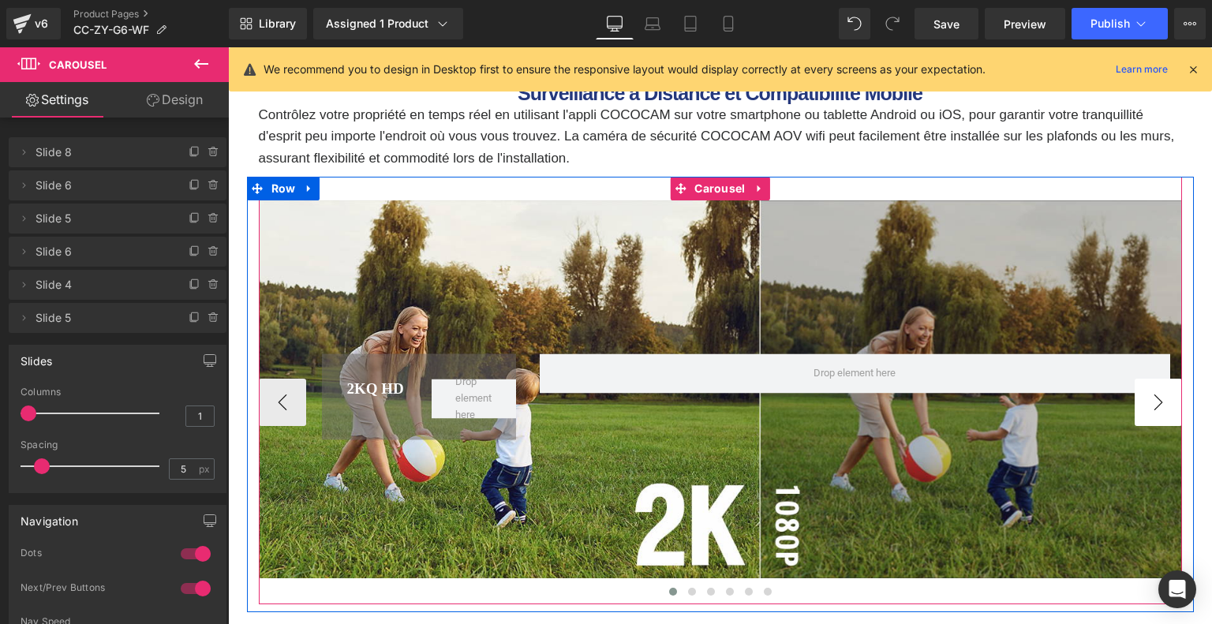
click at [1164, 420] on button "›" at bounding box center [1157, 402] width 47 height 47
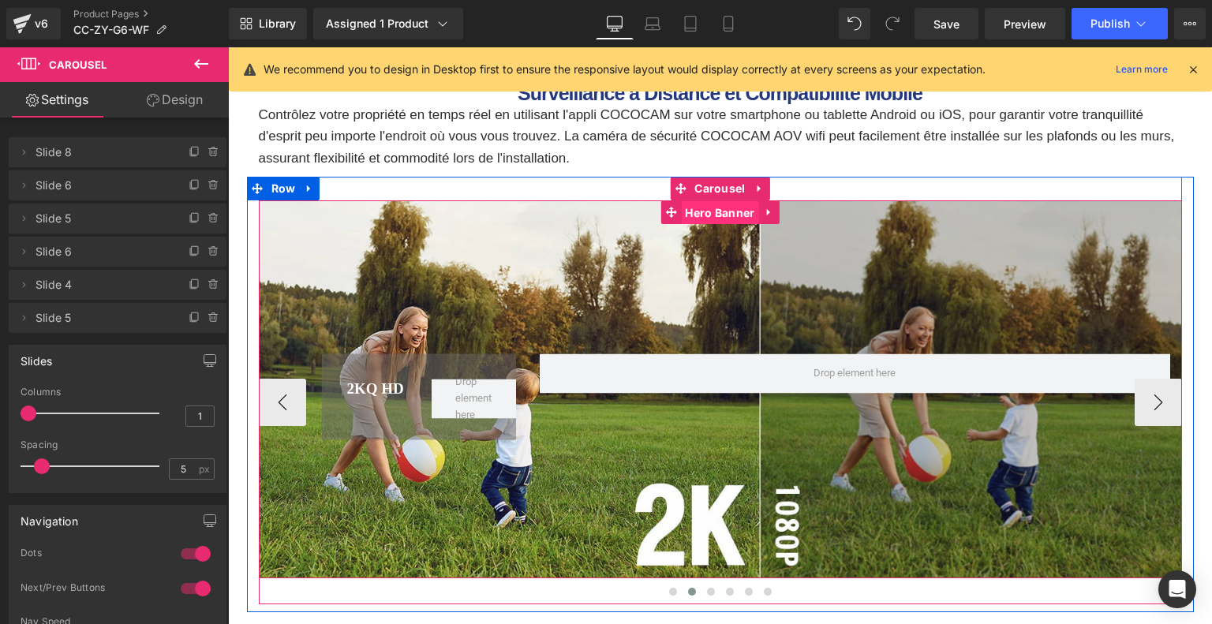
click at [716, 219] on span "Hero Banner" at bounding box center [719, 213] width 77 height 24
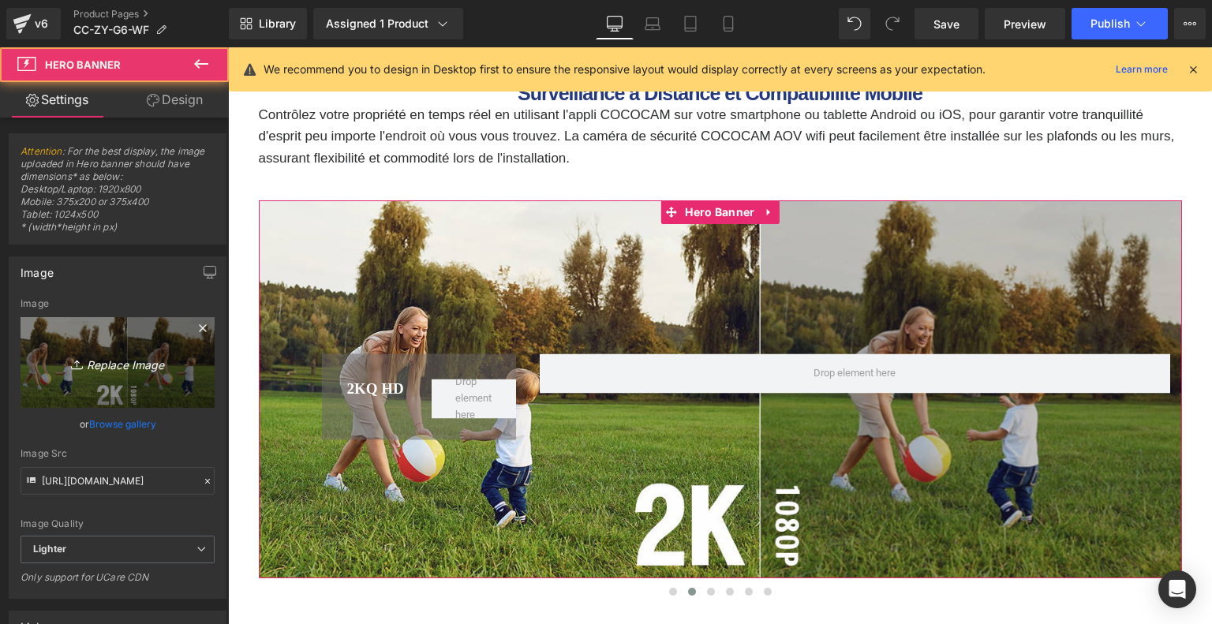
click at [92, 365] on icon "Replace Image" at bounding box center [117, 363] width 126 height 20
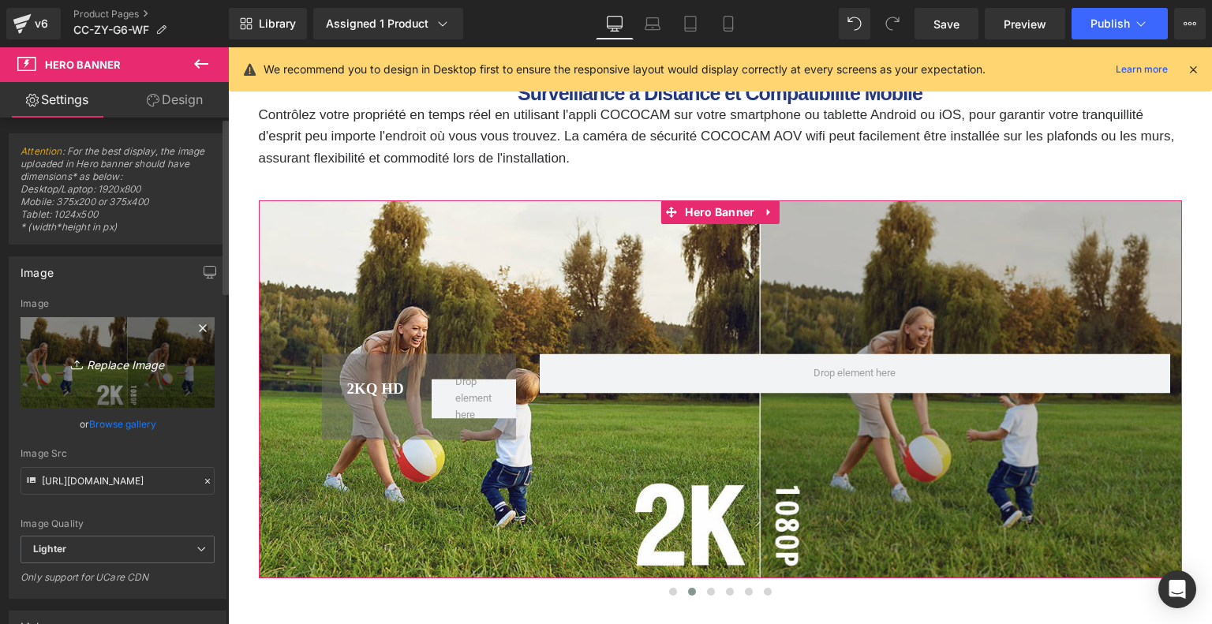
type input "C:\fakepath\d90aac87-d014-4207-8644-3c2ded8c2059.__CR0,0,1464,600_PT0_SX1464_V1…"
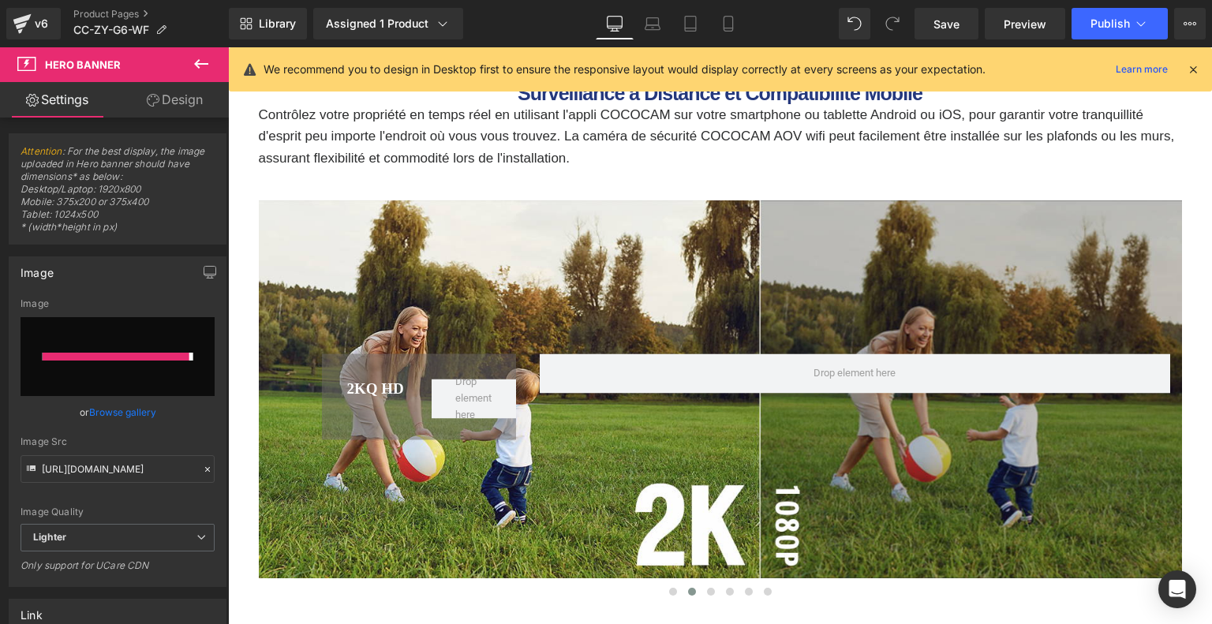
type input "[URL][DOMAIN_NAME]"
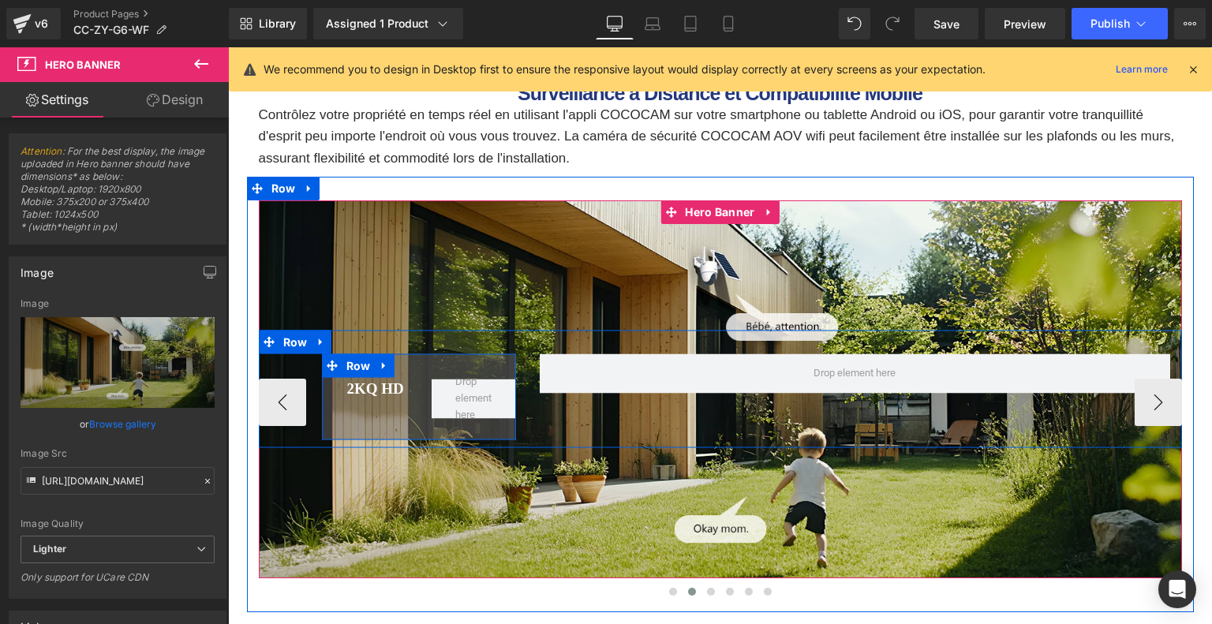
click at [359, 394] on span "Heading" at bounding box center [380, 388] width 43 height 19
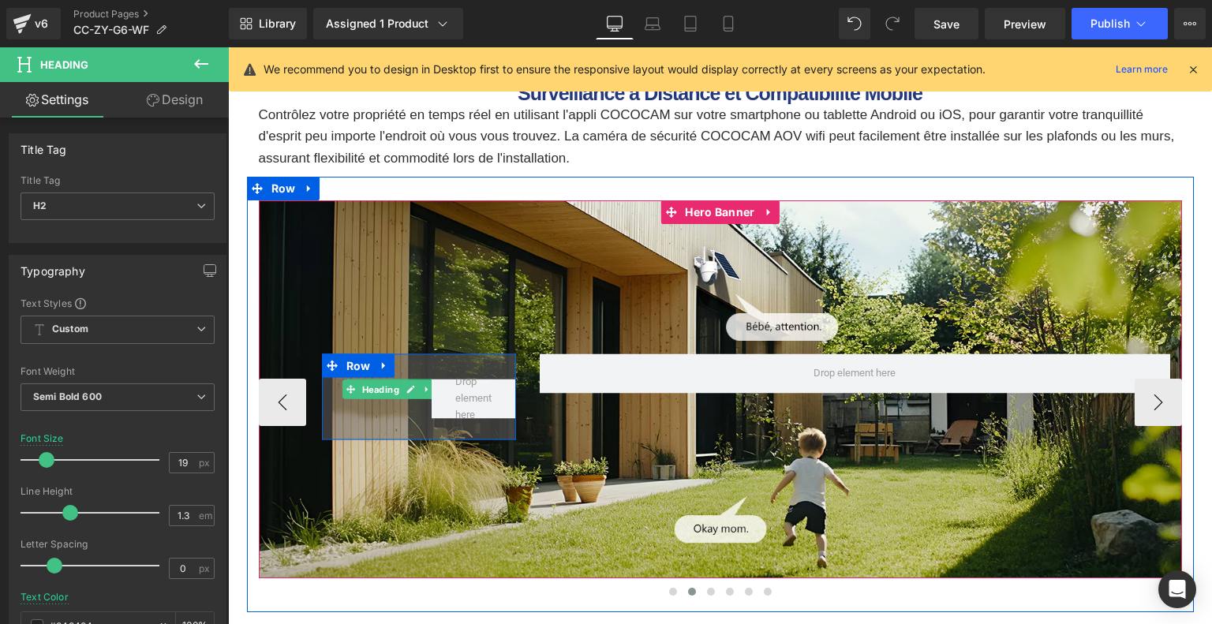
click at [407, 390] on icon at bounding box center [411, 390] width 8 height 8
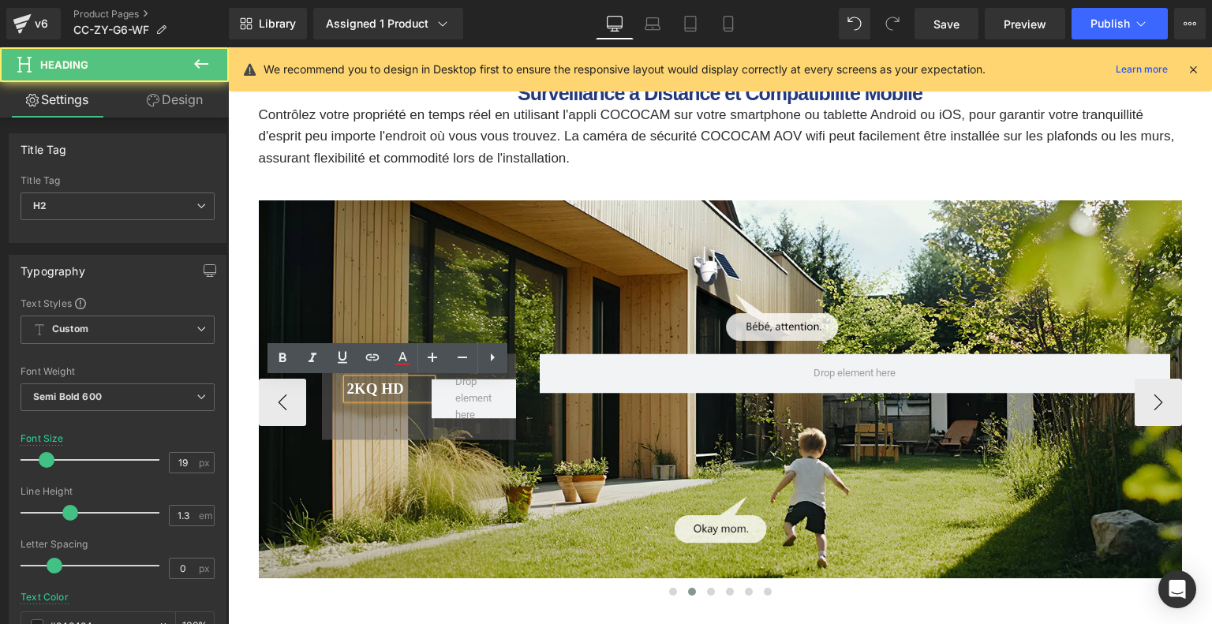
click at [407, 390] on h2 "2KQ HD" at bounding box center [389, 389] width 84 height 20
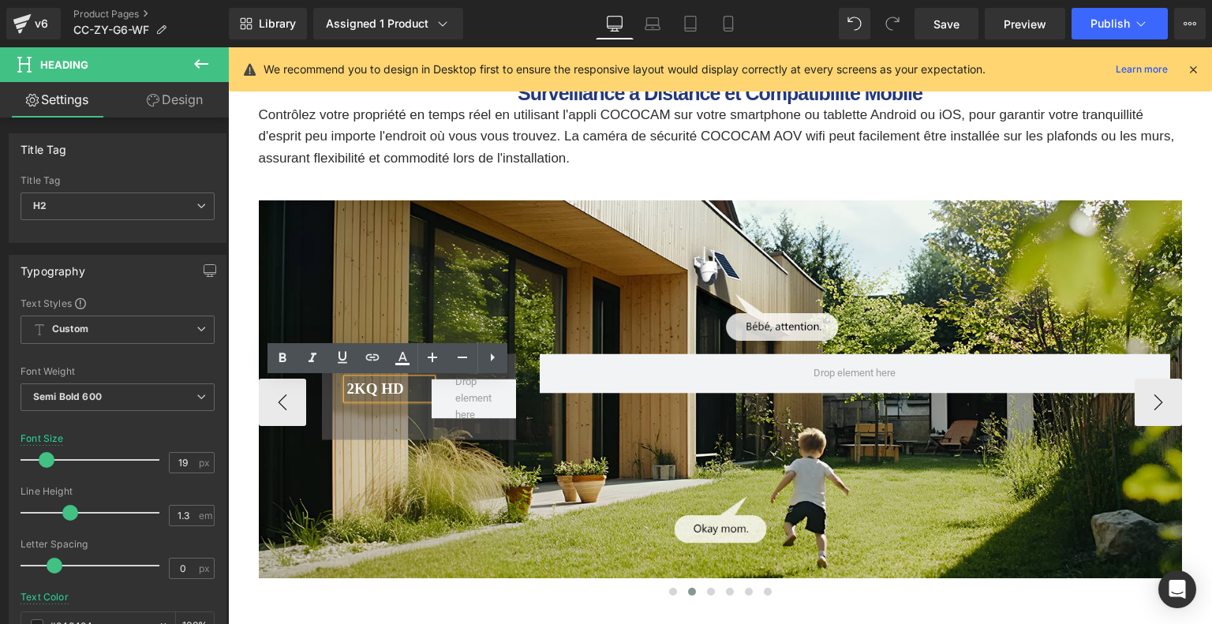
drag, startPoint x: 407, startPoint y: 390, endPoint x: 343, endPoint y: 388, distance: 63.9
click at [347, 388] on div "2KQ HD" at bounding box center [389, 389] width 84 height 20
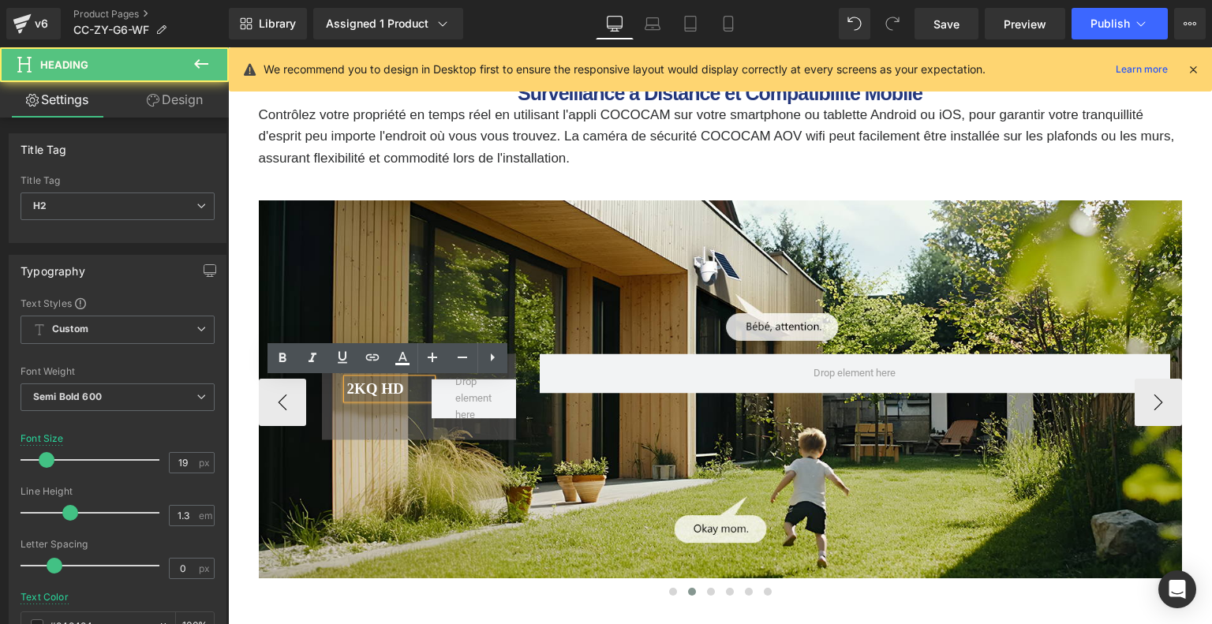
click at [347, 388] on div "2KQ HD" at bounding box center [389, 389] width 84 height 20
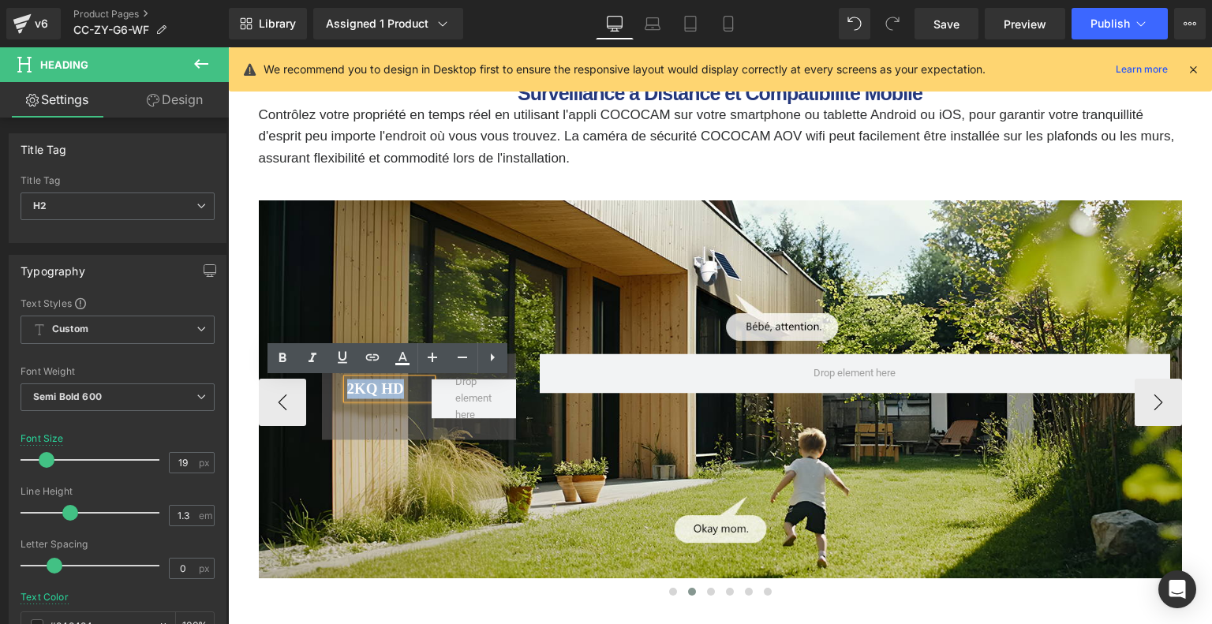
drag, startPoint x: 347, startPoint y: 389, endPoint x: 403, endPoint y: 394, distance: 56.3
click at [403, 394] on h2 "2KQ HD" at bounding box center [389, 389] width 84 height 20
paste div
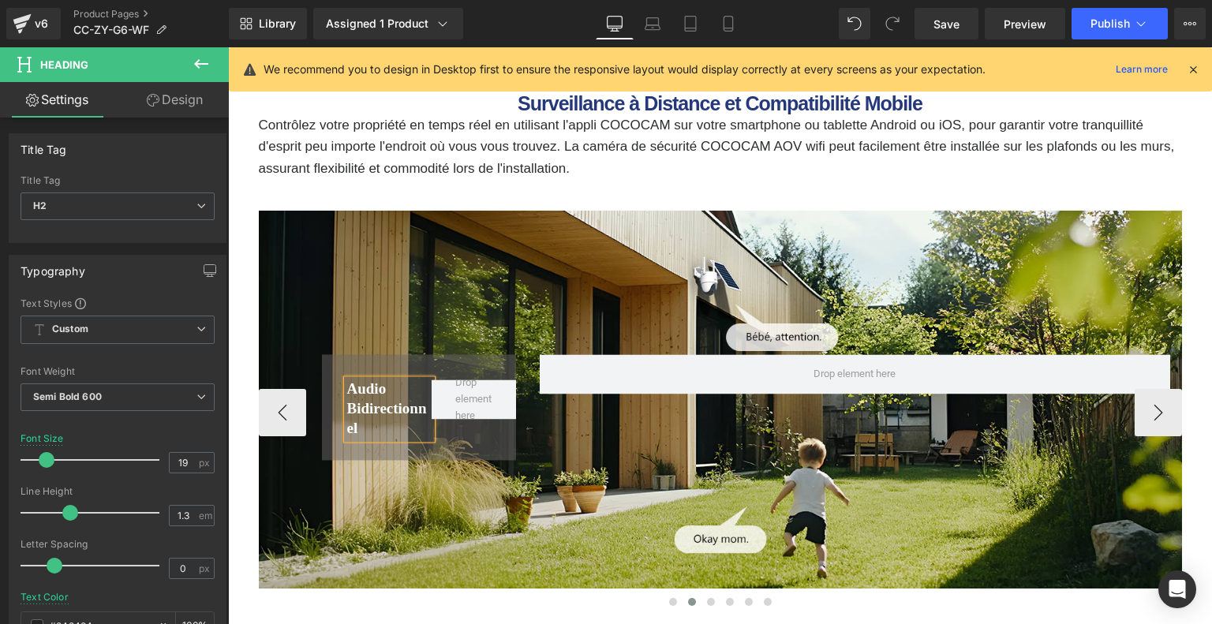
click at [410, 302] on div "Audio bidirectionnel Heading Row Row" at bounding box center [720, 400] width 923 height 379
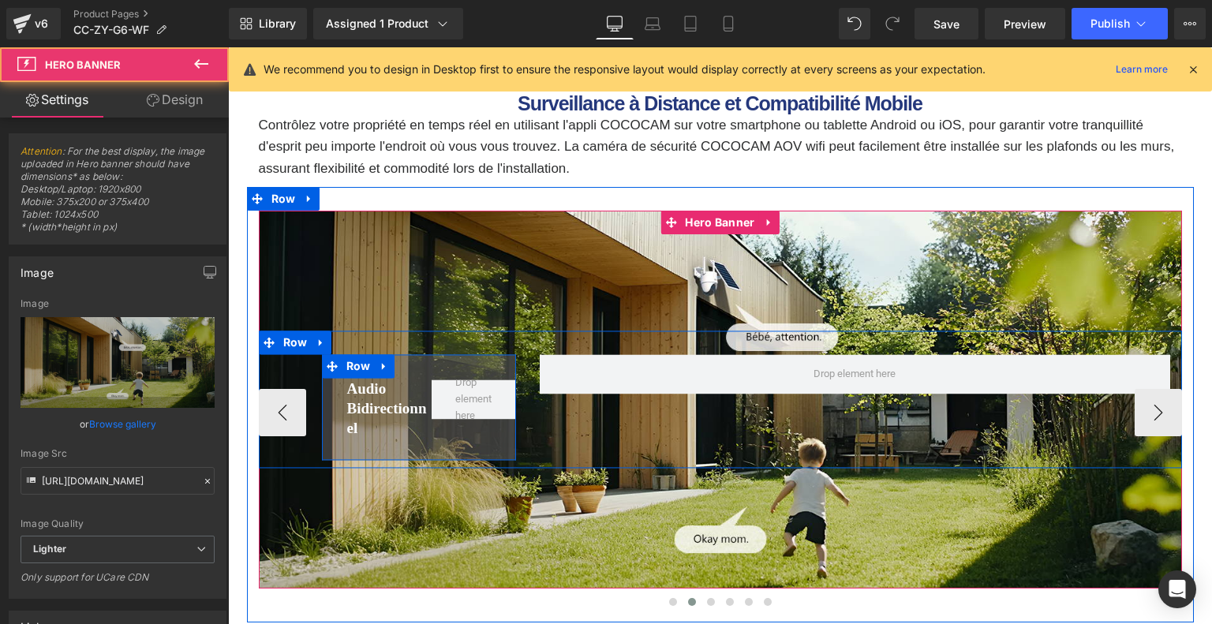
click at [402, 368] on div "Audio bidirectionnel Heading Row" at bounding box center [419, 407] width 194 height 105
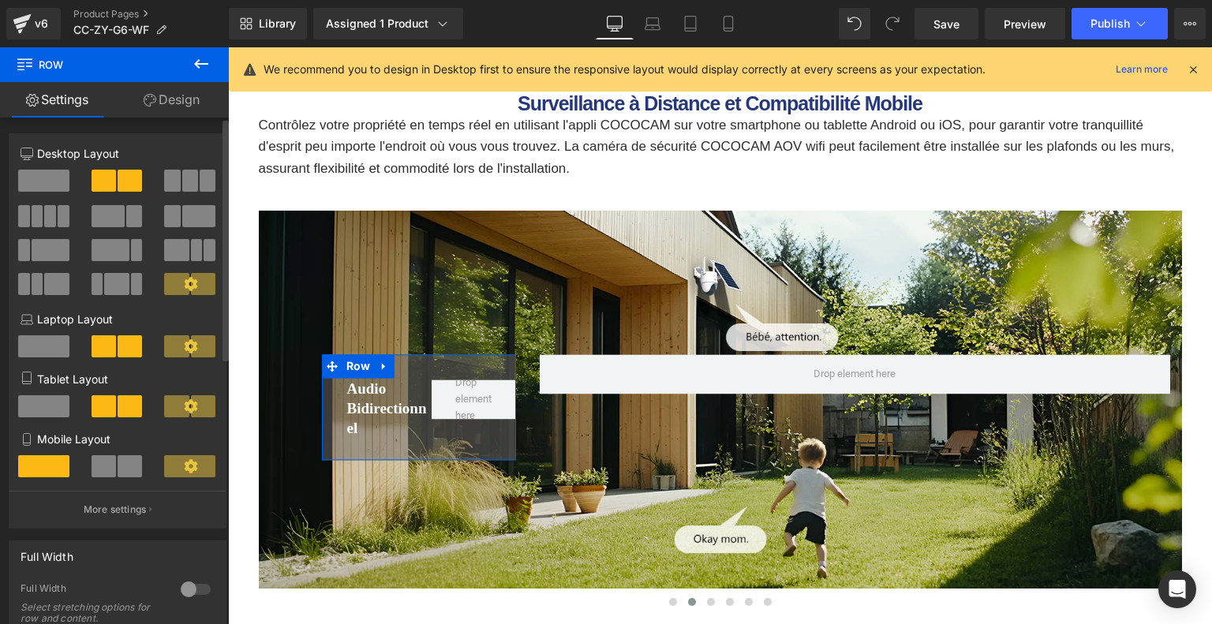
click at [189, 282] on icon at bounding box center [190, 283] width 13 height 13
click at [106, 511] on p "More settings" at bounding box center [115, 509] width 63 height 14
click at [349, 319] on body "🛒COCOCAM Caméra de Sécurité IA: Carte SD 128G gratuite + Livraison Gratuite + G…" at bounding box center [720, 311] width 984 height 12030
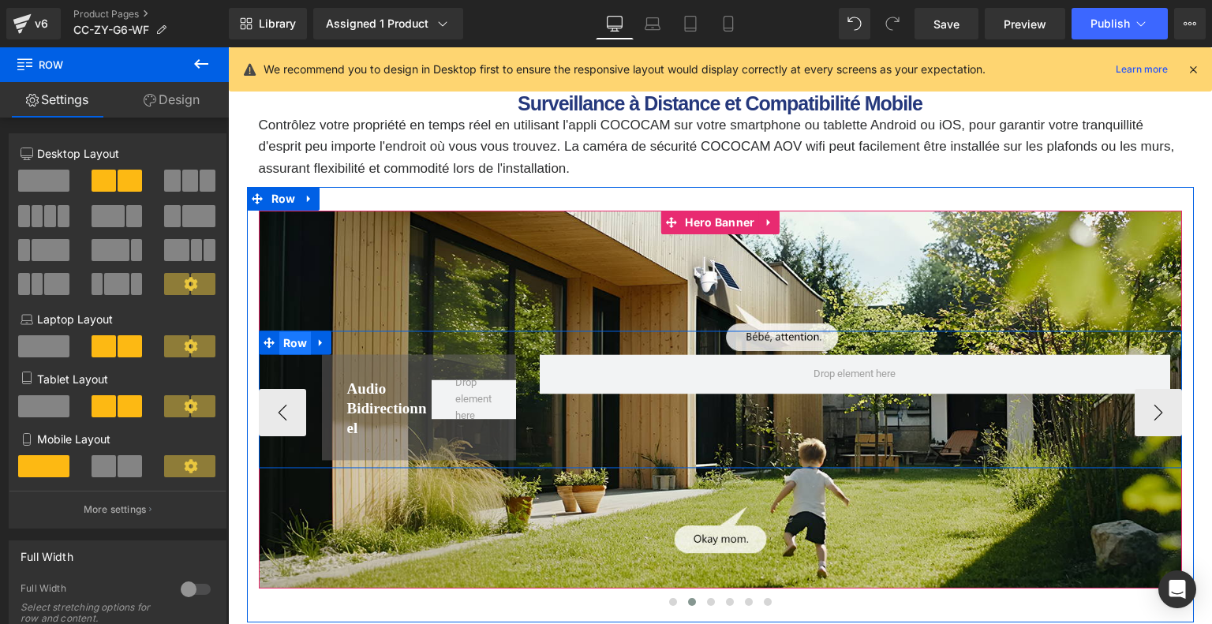
click at [290, 342] on span "Row" at bounding box center [295, 344] width 32 height 24
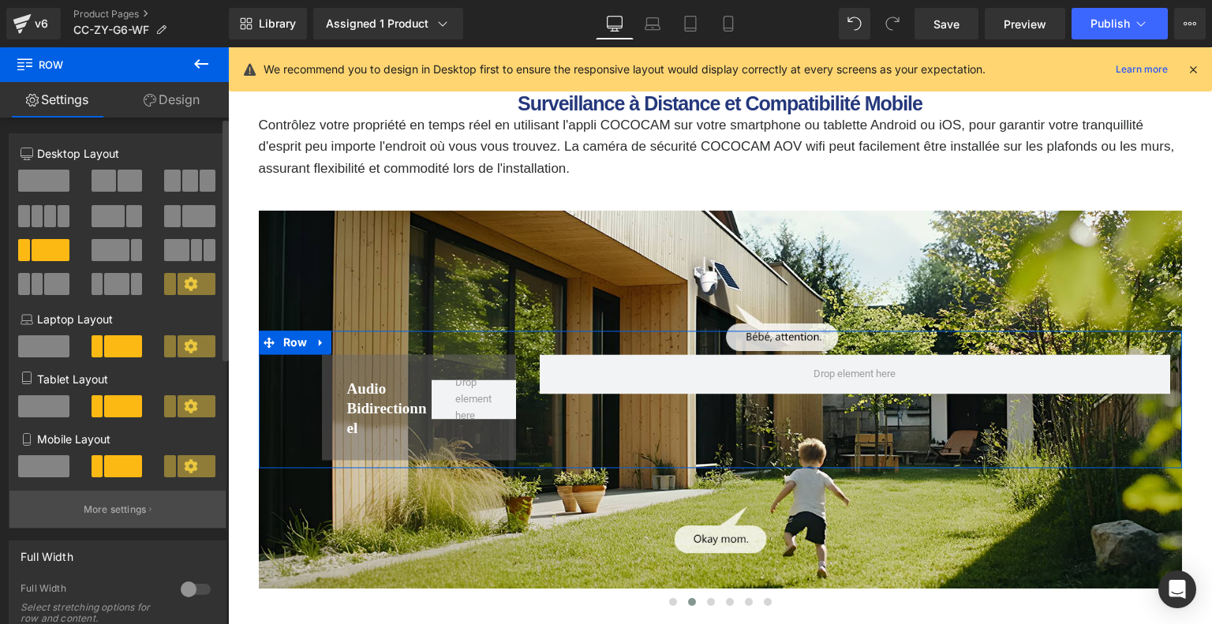
click at [118, 510] on p "More settings" at bounding box center [115, 509] width 63 height 14
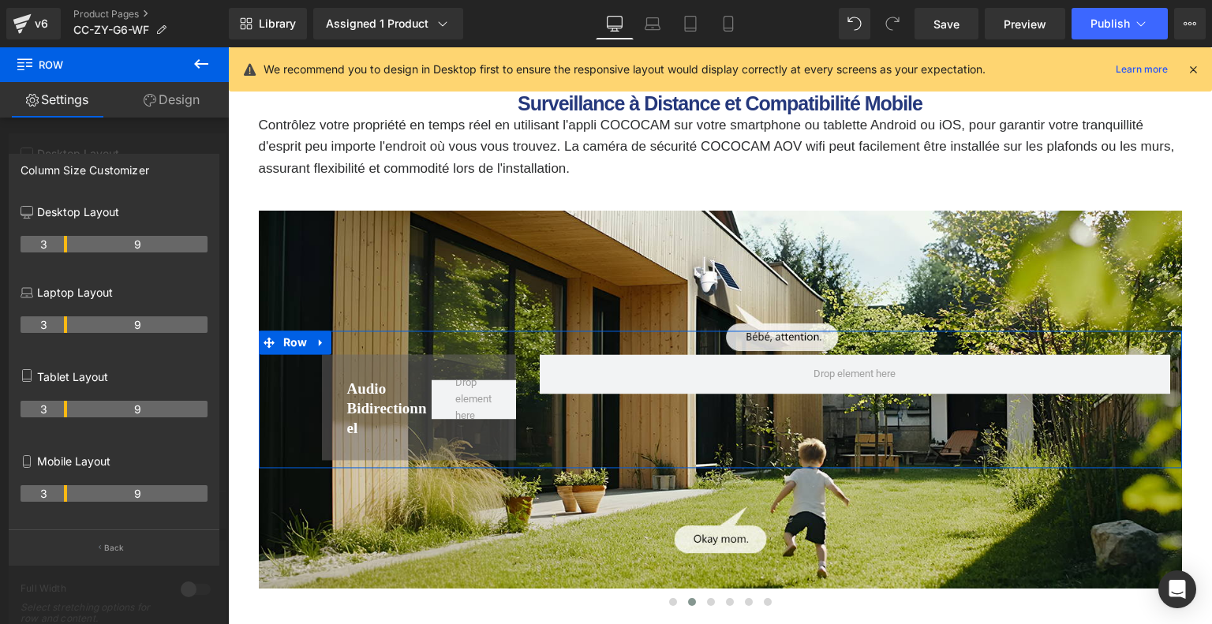
drag, startPoint x: 67, startPoint y: 245, endPoint x: 107, endPoint y: 245, distance: 40.2
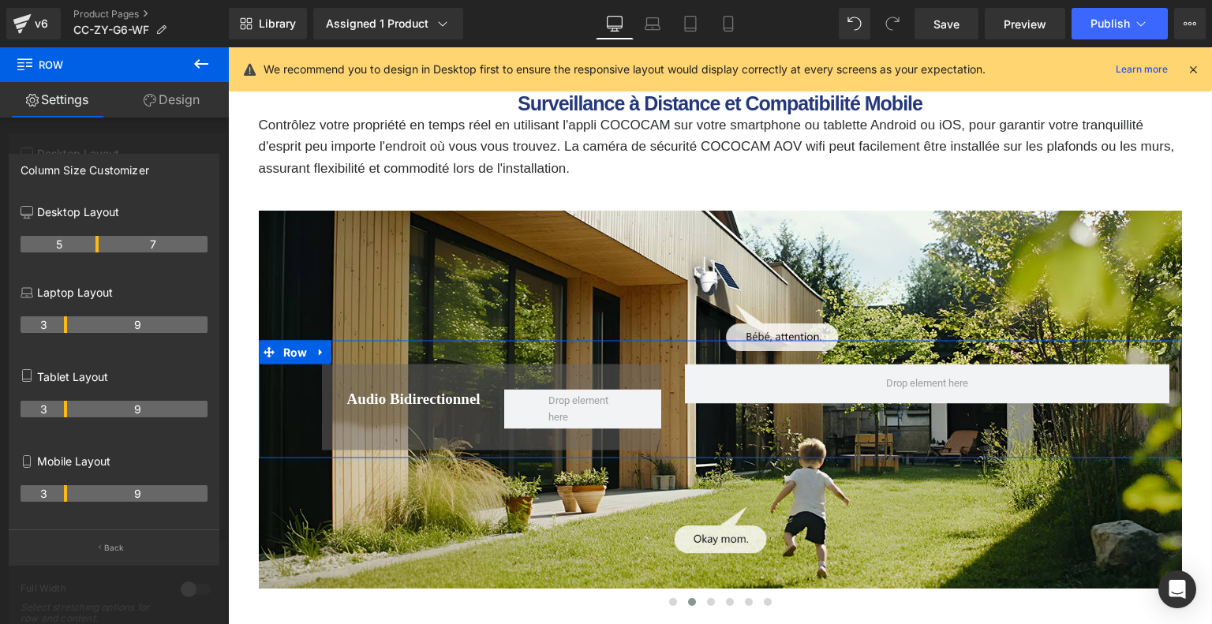
drag, startPoint x: 65, startPoint y: 242, endPoint x: 95, endPoint y: 246, distance: 29.5
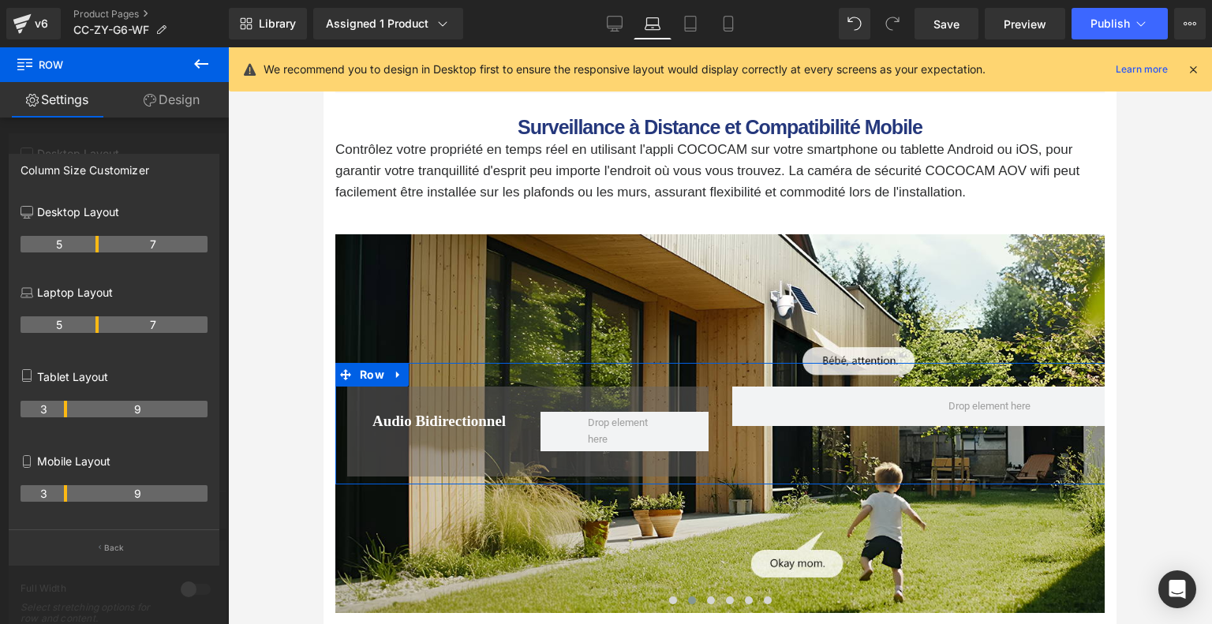
scroll to position [5216, 0]
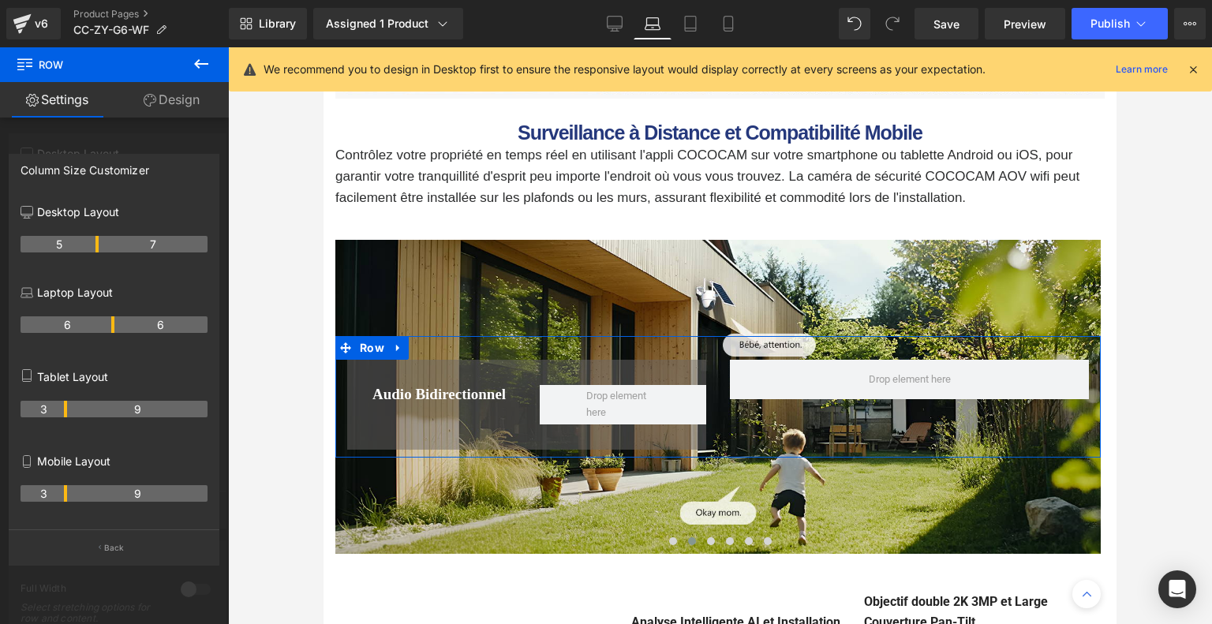
drag, startPoint x: 91, startPoint y: 327, endPoint x: 110, endPoint y: 329, distance: 19.0
click at [110, 329] on th "6" at bounding box center [68, 324] width 94 height 17
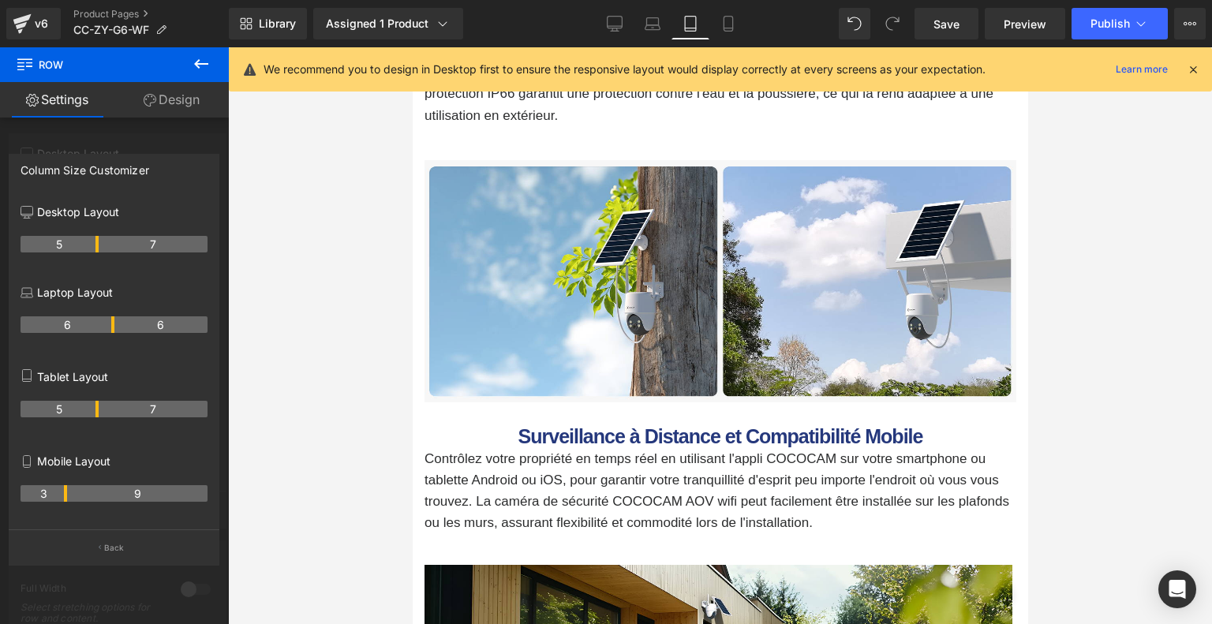
scroll to position [5519, 0]
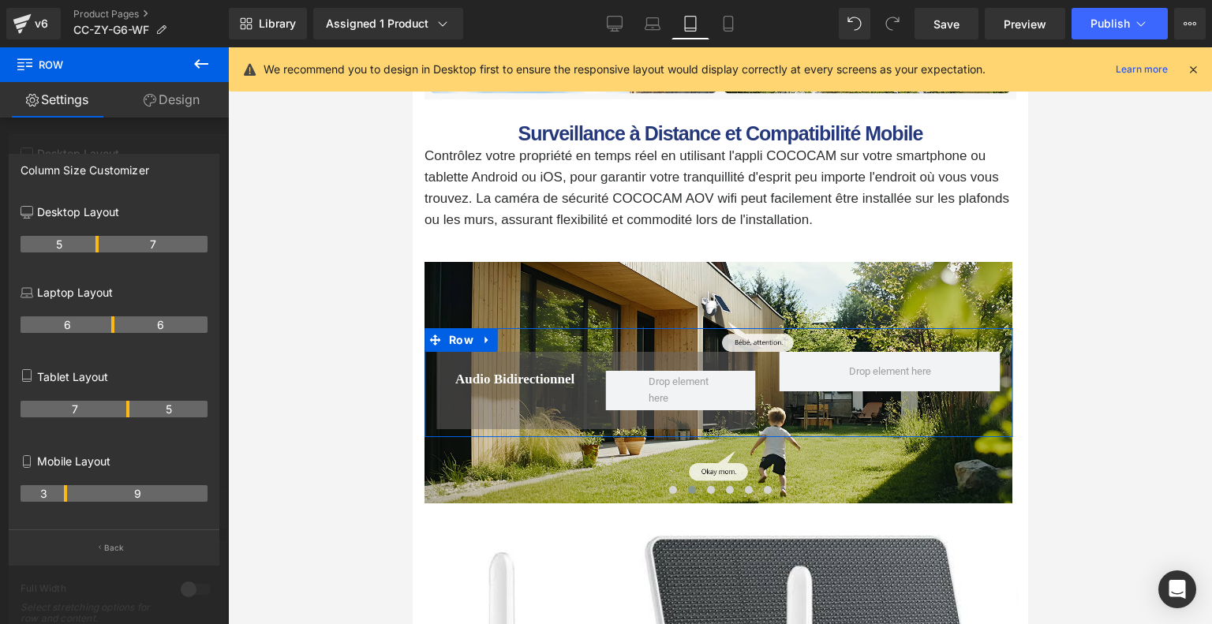
drag, startPoint x: 65, startPoint y: 413, endPoint x: 123, endPoint y: 410, distance: 58.4
click at [123, 410] on th "7" at bounding box center [75, 409] width 109 height 17
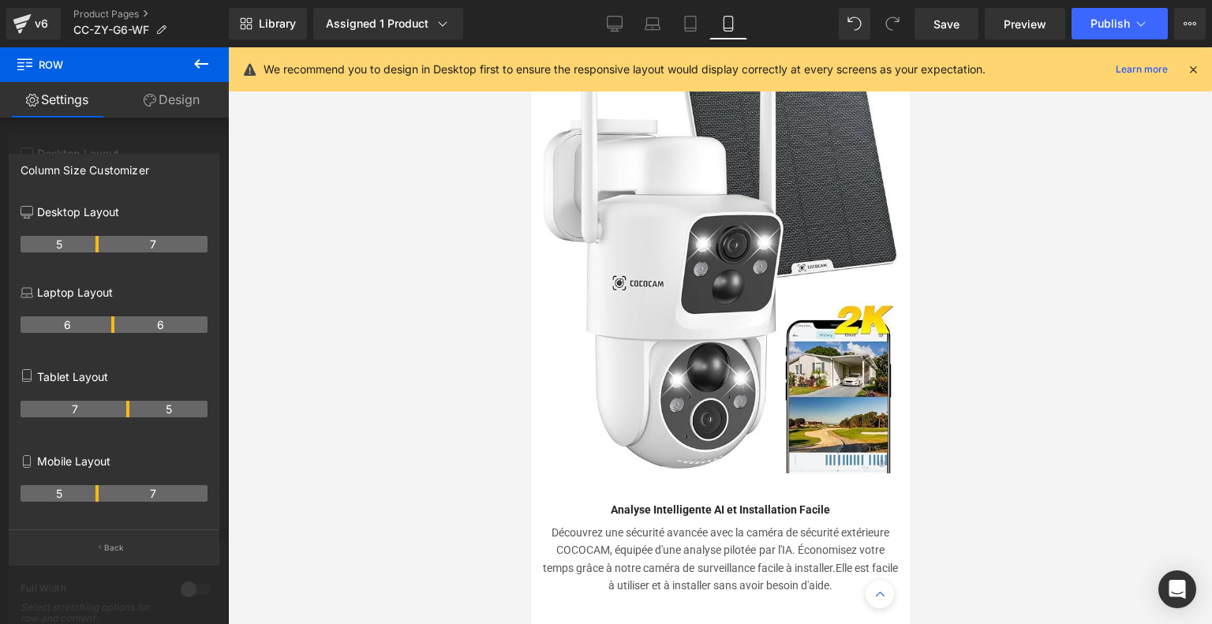
scroll to position [5138, 0]
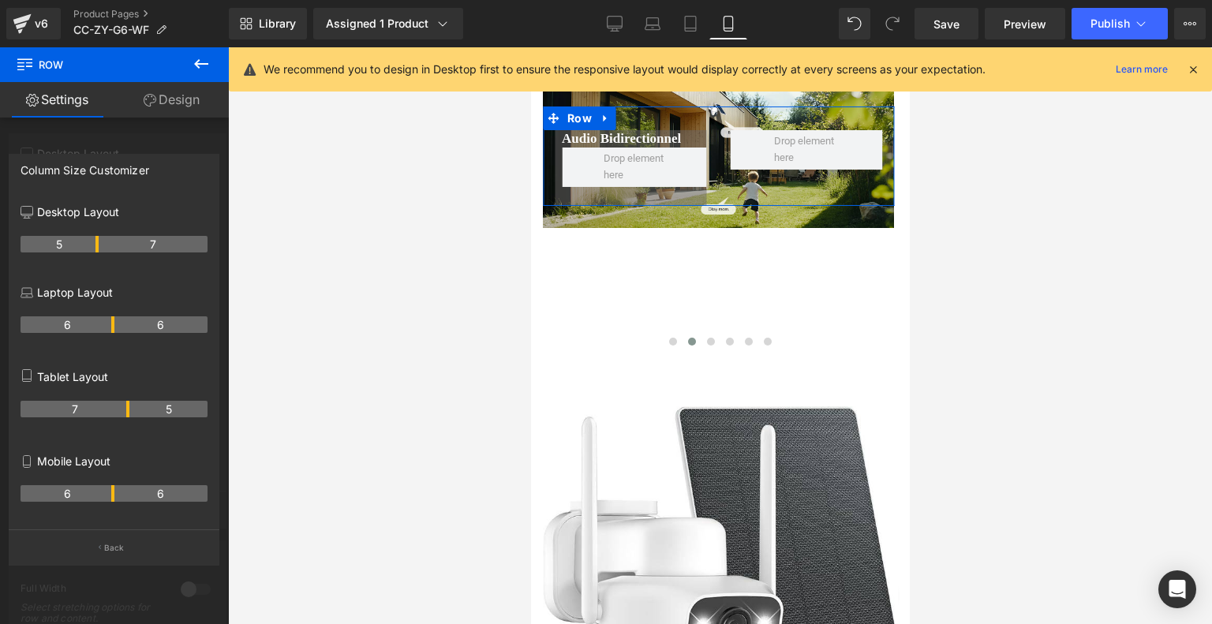
drag, startPoint x: 63, startPoint y: 496, endPoint x: 104, endPoint y: 491, distance: 41.3
click at [104, 491] on th "6" at bounding box center [68, 493] width 94 height 17
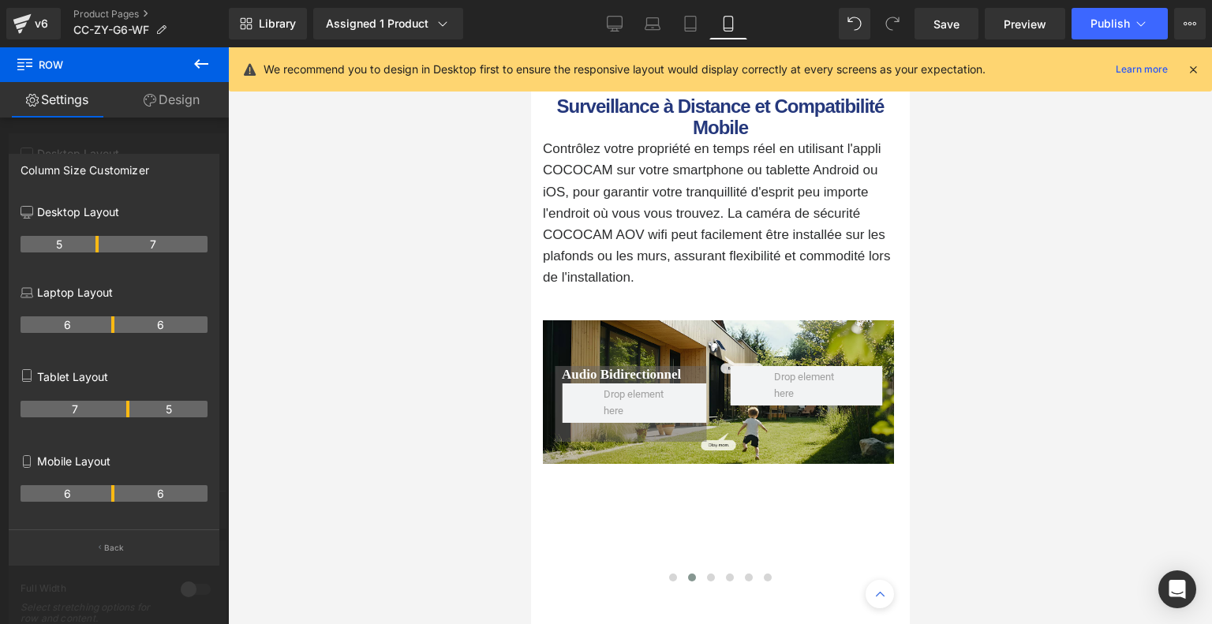
click at [200, 65] on icon at bounding box center [201, 63] width 19 height 19
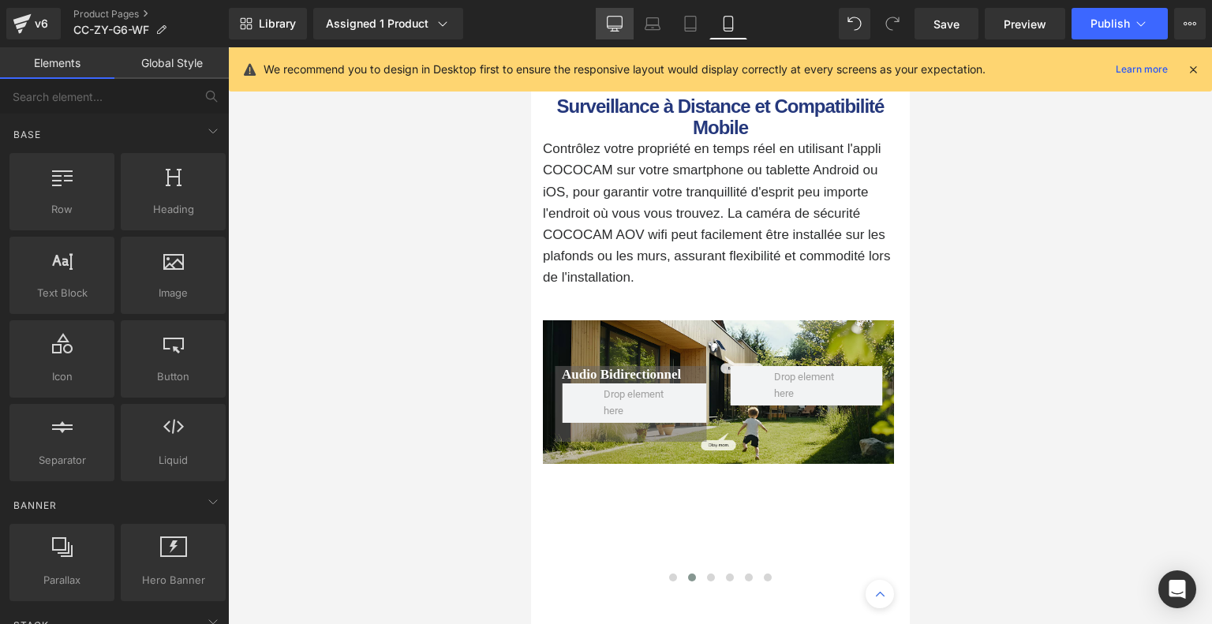
click at [612, 29] on icon at bounding box center [615, 24] width 16 height 16
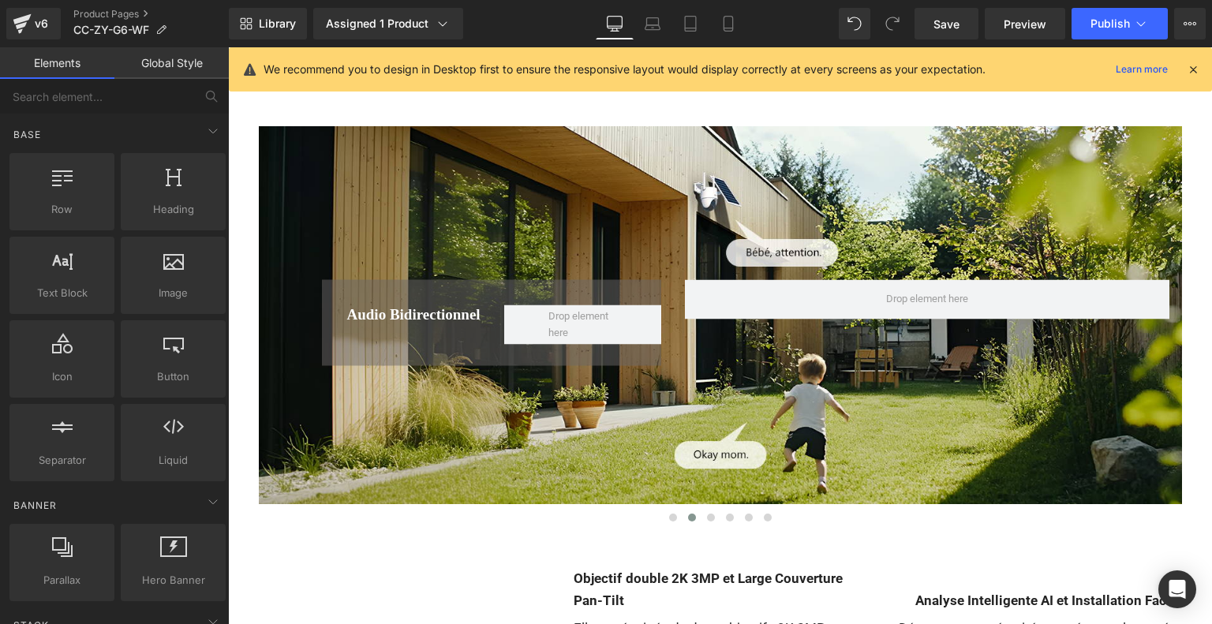
scroll to position [5599, 0]
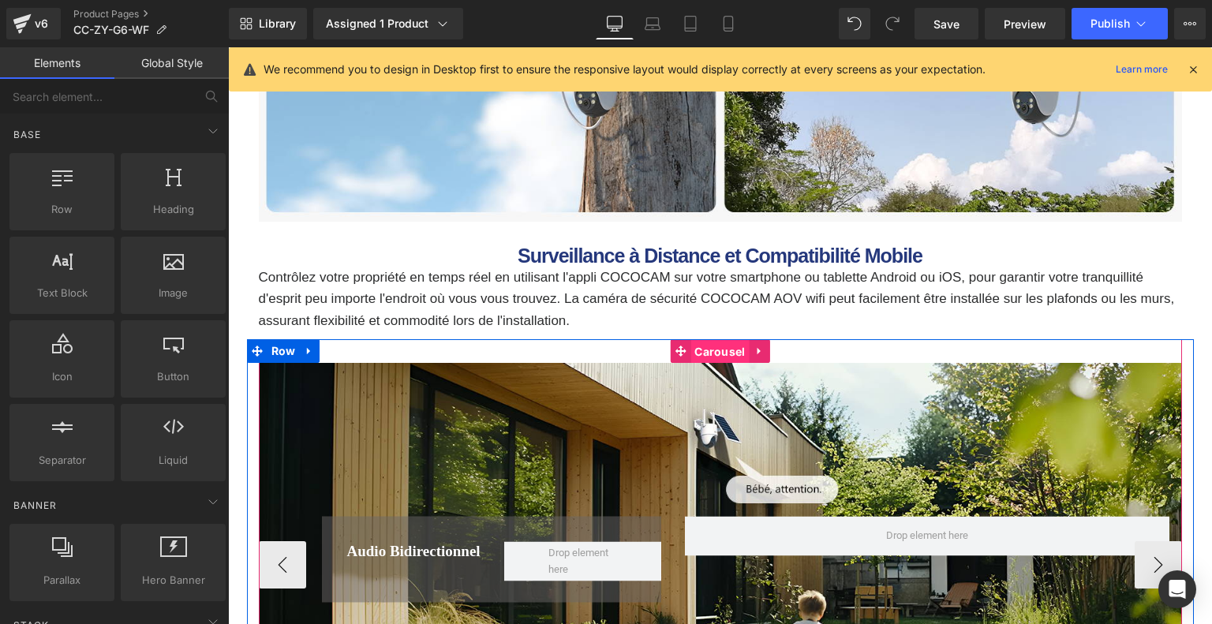
click at [728, 355] on span "Carousel" at bounding box center [719, 352] width 58 height 24
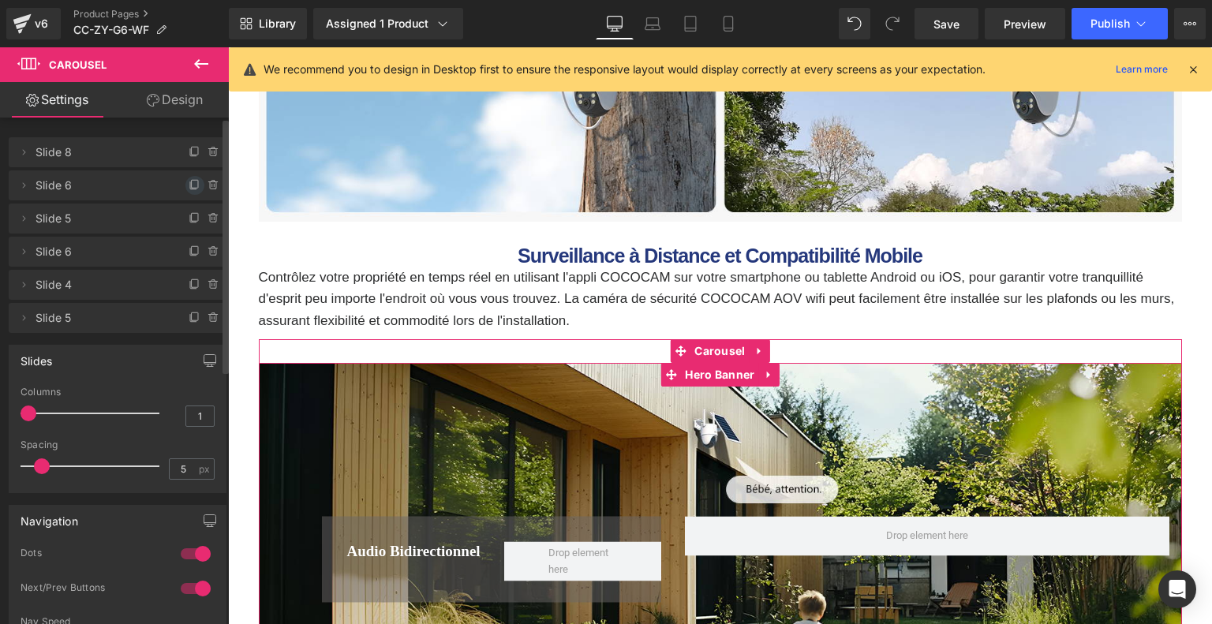
click at [191, 185] on icon at bounding box center [195, 185] width 13 height 13
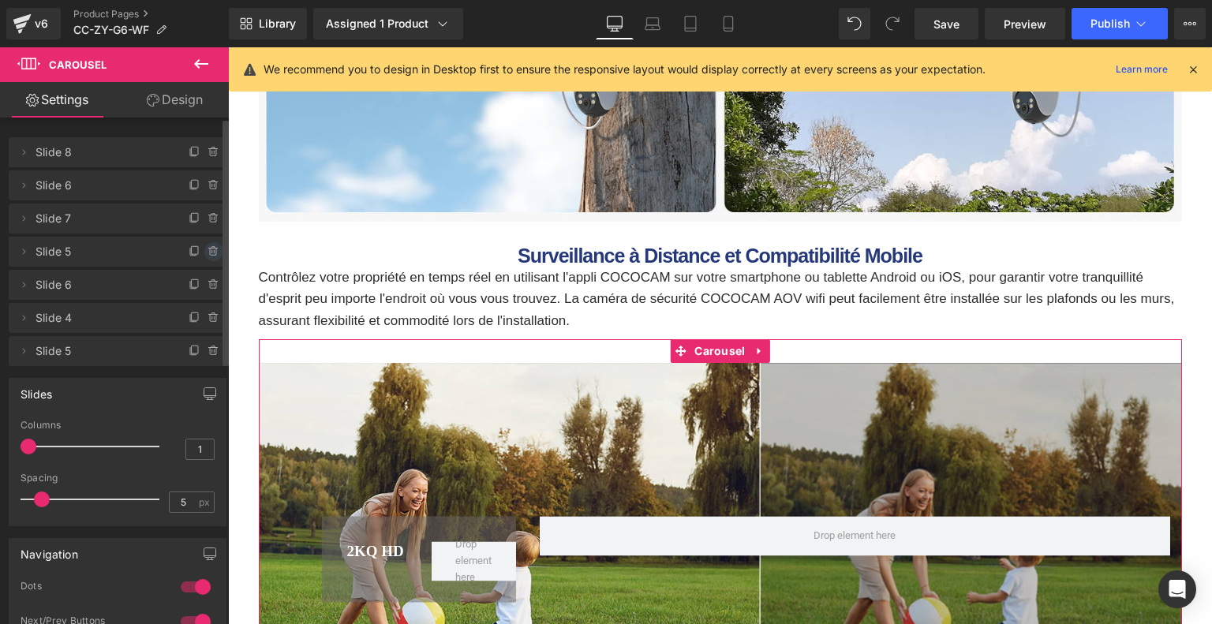
click at [207, 253] on icon at bounding box center [213, 251] width 13 height 13
click at [207, 253] on button "Delete" at bounding box center [197, 252] width 50 height 21
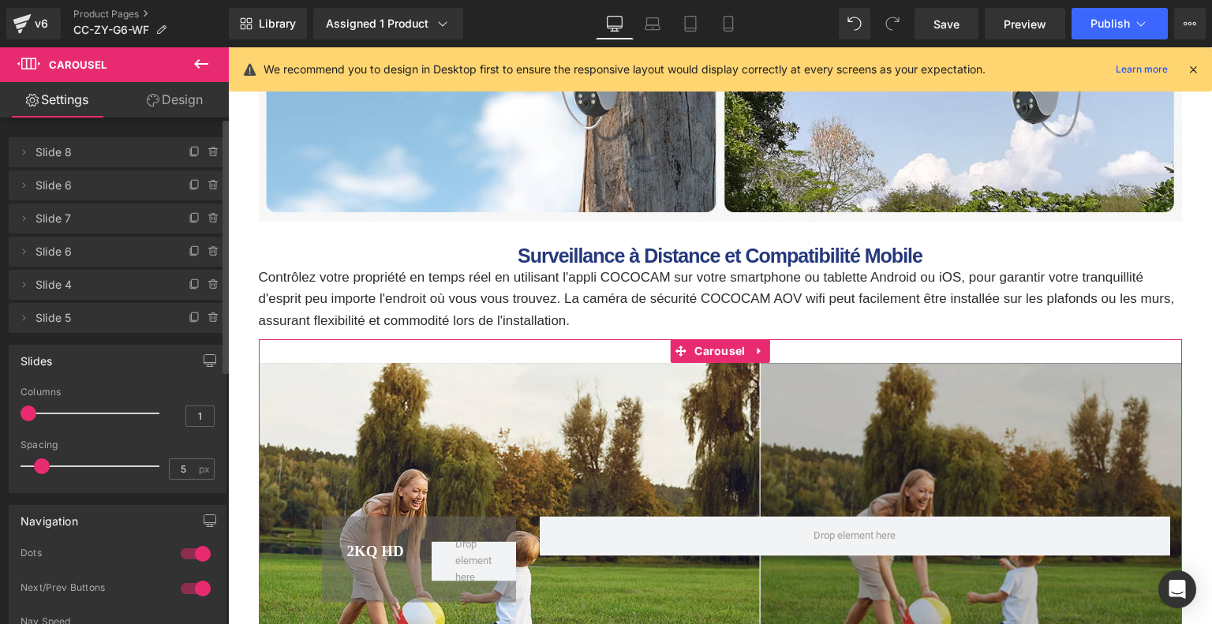
click at [207, 253] on icon at bounding box center [213, 251] width 13 height 13
click at [207, 253] on button "Delete" at bounding box center [197, 252] width 50 height 21
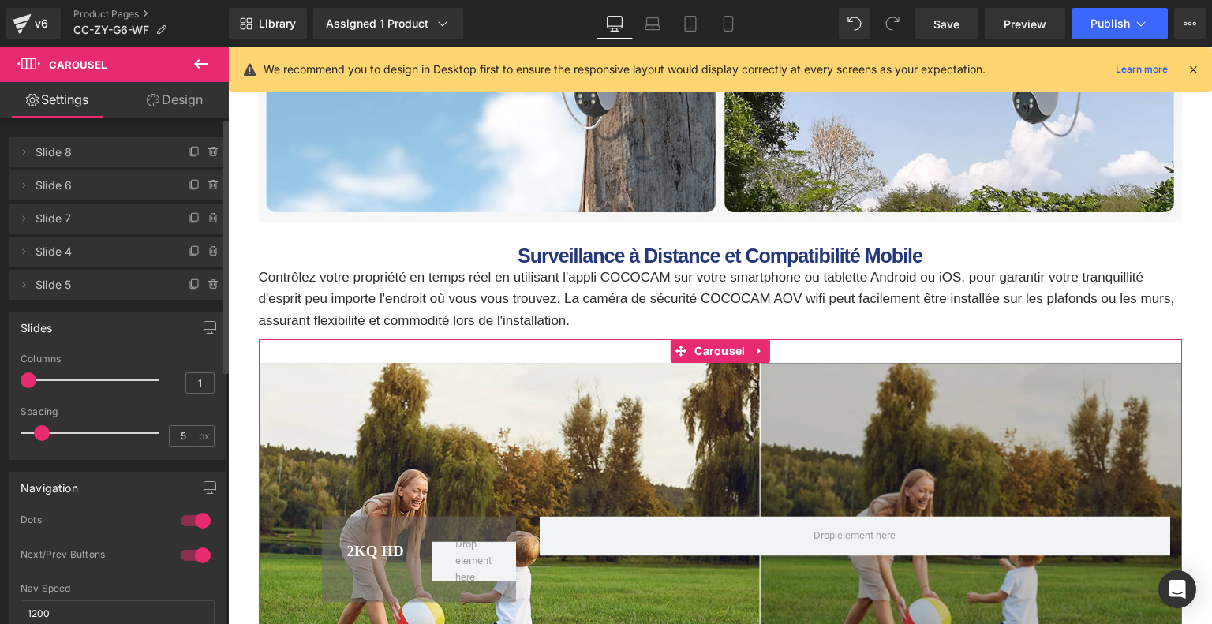
click at [207, 253] on icon at bounding box center [213, 251] width 13 height 13
click at [207, 253] on button "Delete" at bounding box center [197, 252] width 50 height 21
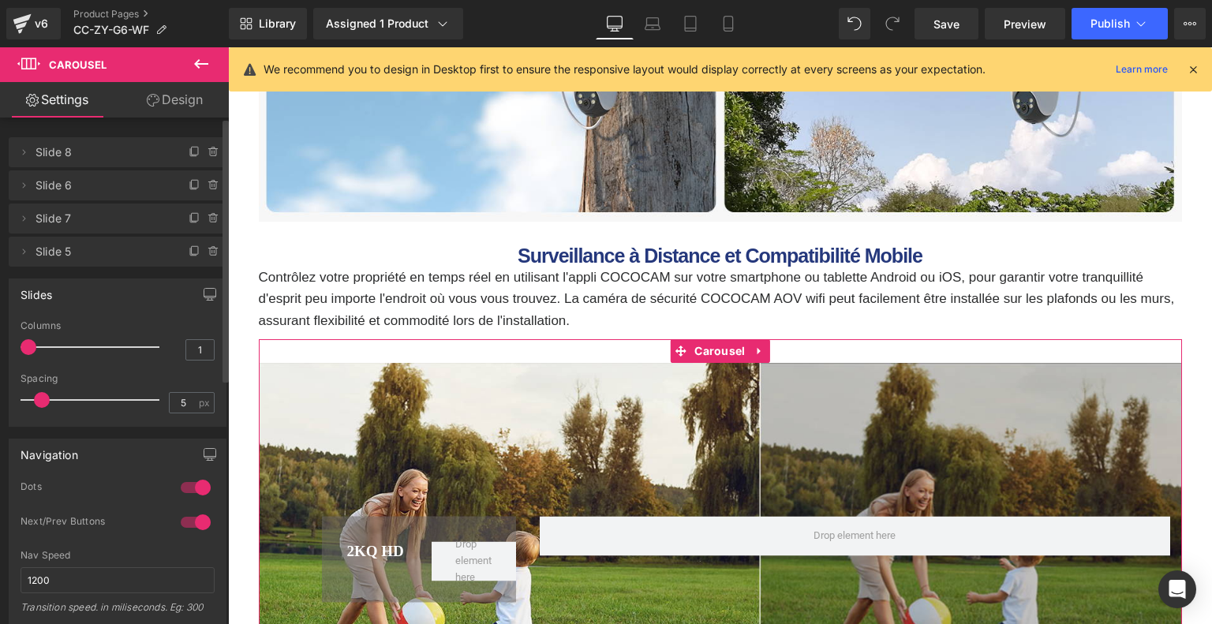
click at [207, 253] on icon at bounding box center [213, 251] width 13 height 13
click at [207, 253] on button "Delete" at bounding box center [197, 252] width 50 height 21
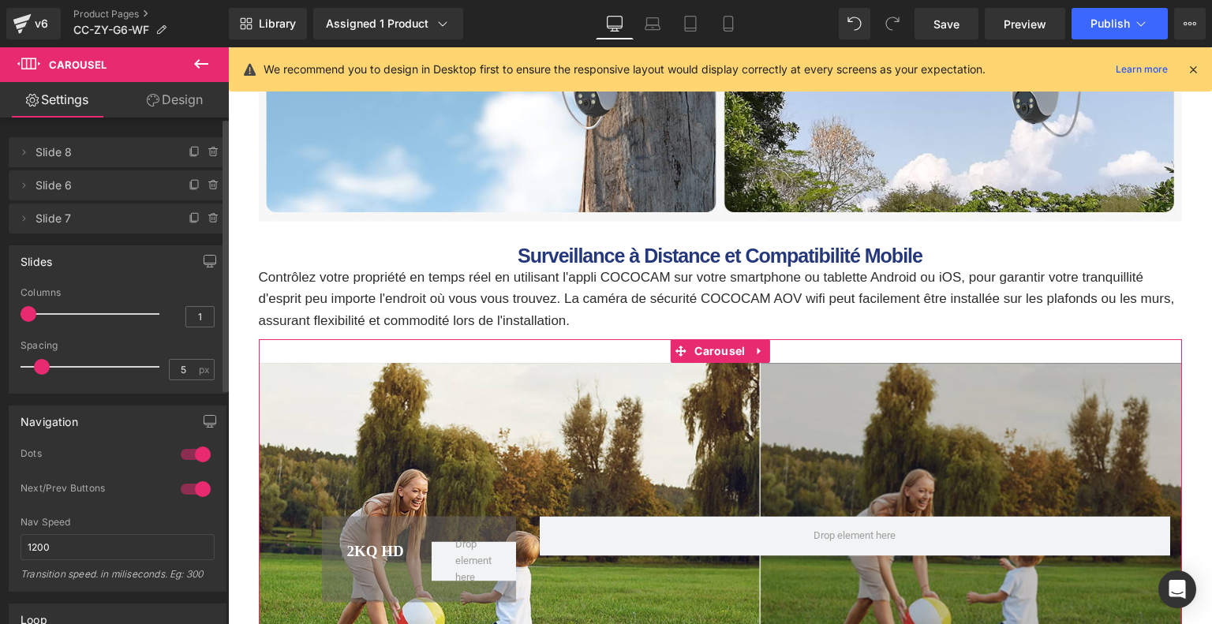
click at [47, 224] on span "Slide 7" at bounding box center [101, 219] width 133 height 30
click at [92, 220] on span "Slide 7" at bounding box center [101, 219] width 133 height 30
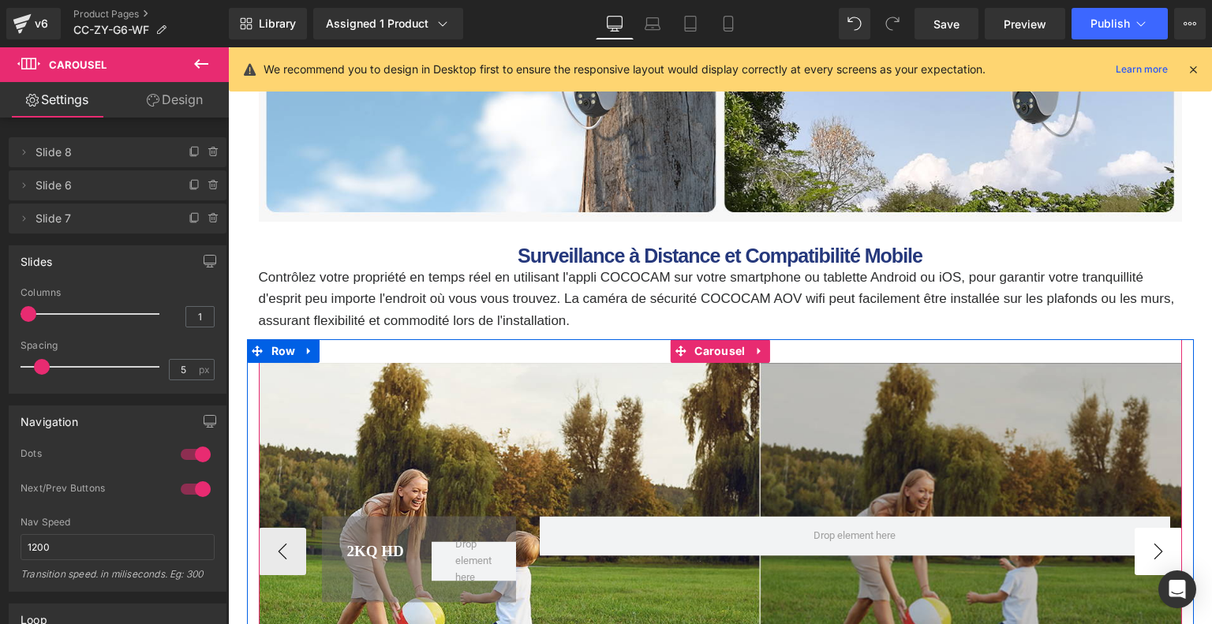
click at [1164, 547] on button "›" at bounding box center [1157, 551] width 47 height 47
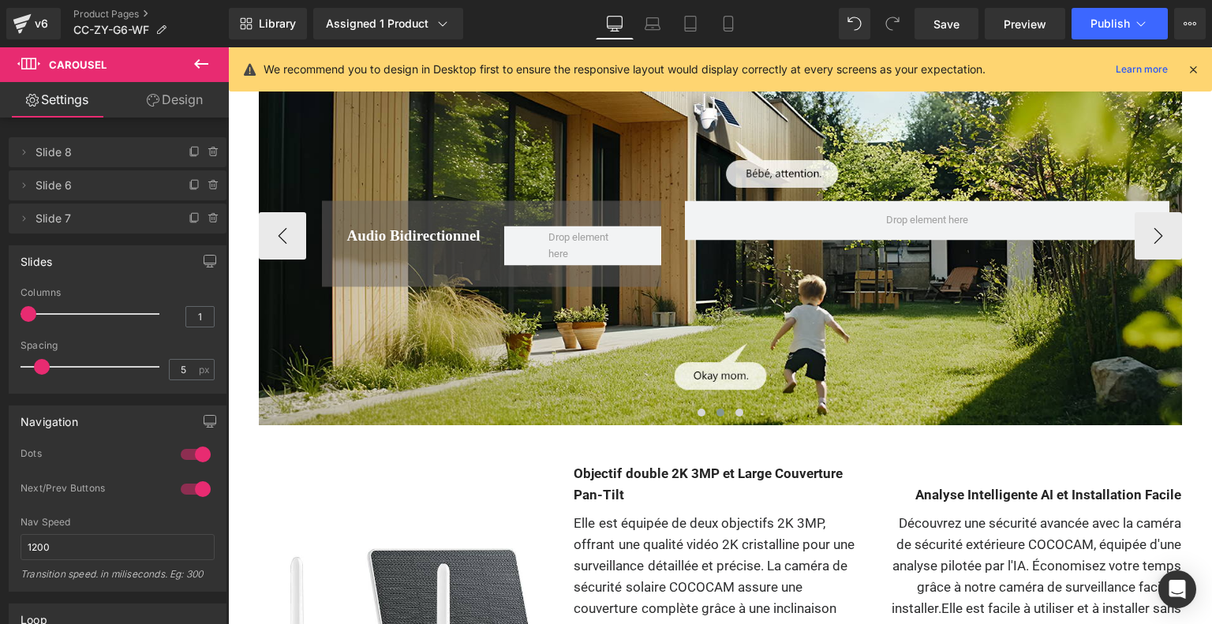
scroll to position [5678, 0]
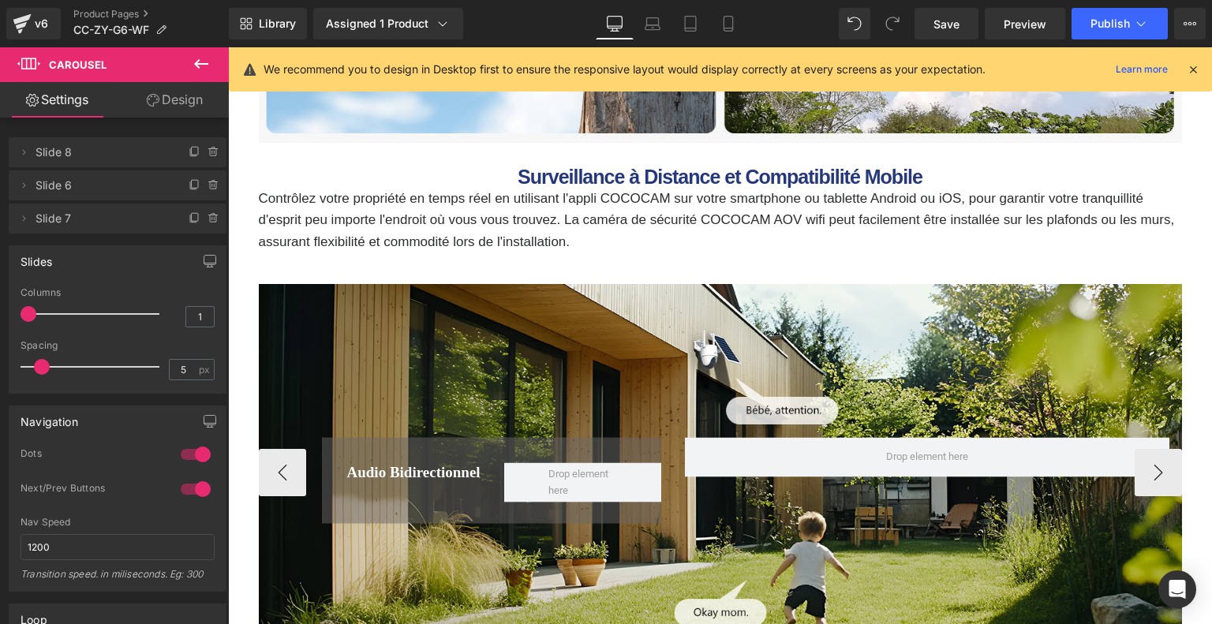
click at [708, 338] on div "Audio bidirectionnel Heading Row Row" at bounding box center [720, 473] width 923 height 379
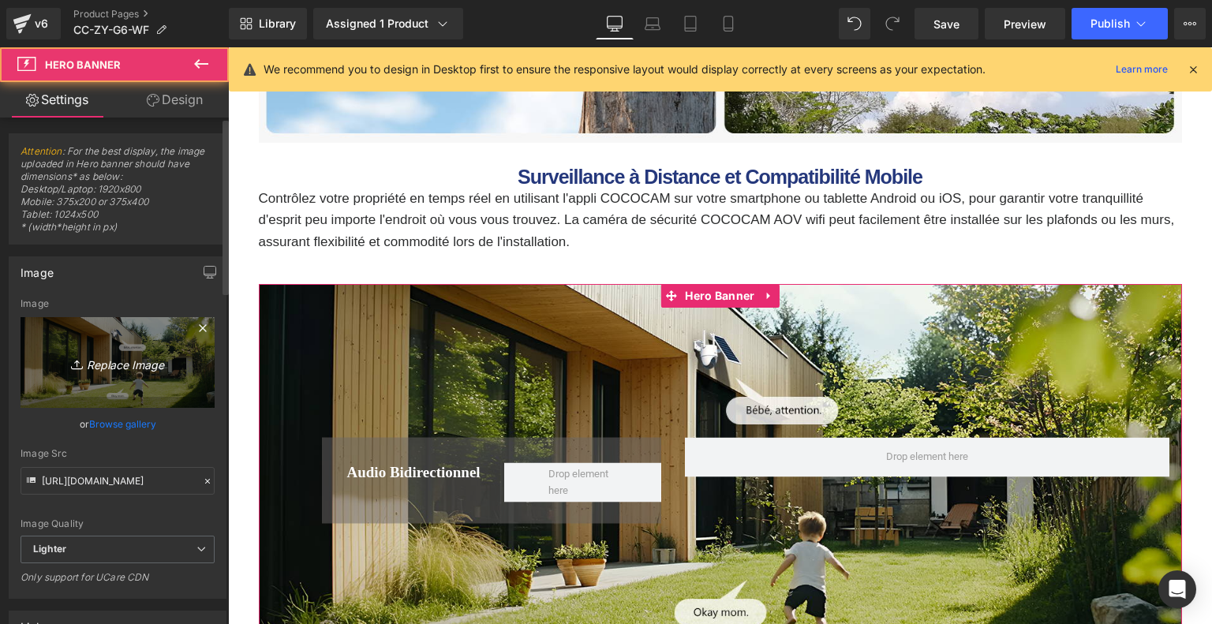
click at [102, 350] on link "Replace Image" at bounding box center [118, 362] width 194 height 91
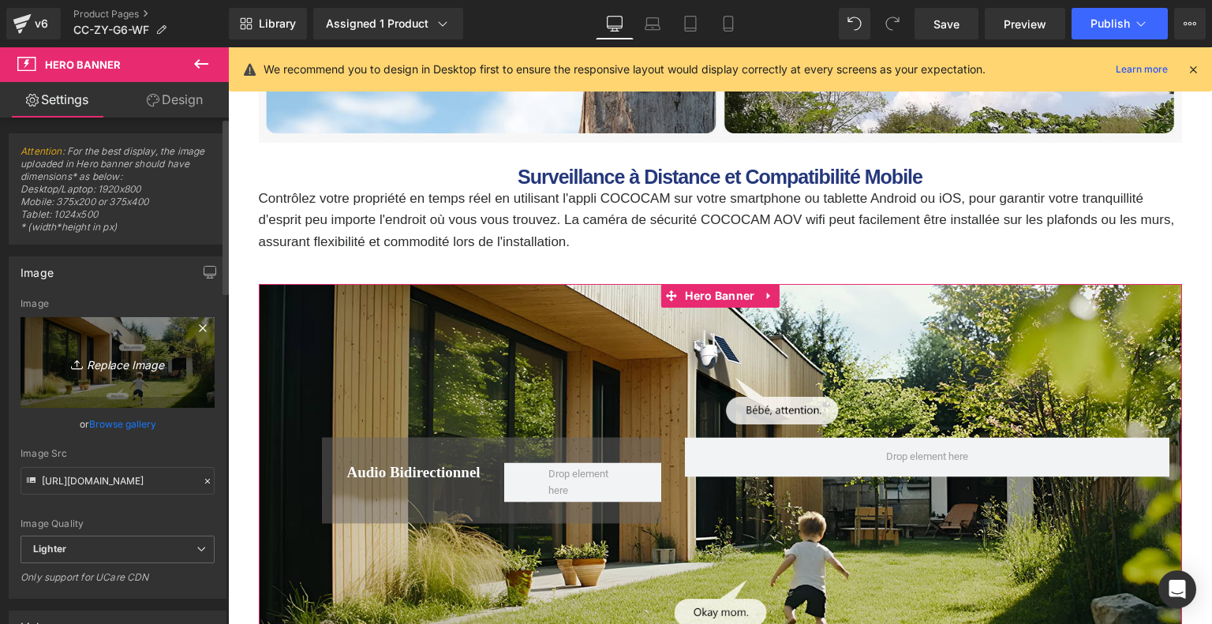
type input "C:\fakepath\06c9d5c9-5cab-459b-bdd2-cee733e95b28.__CR0,0,1464,600_PT0_SX1464_V1…"
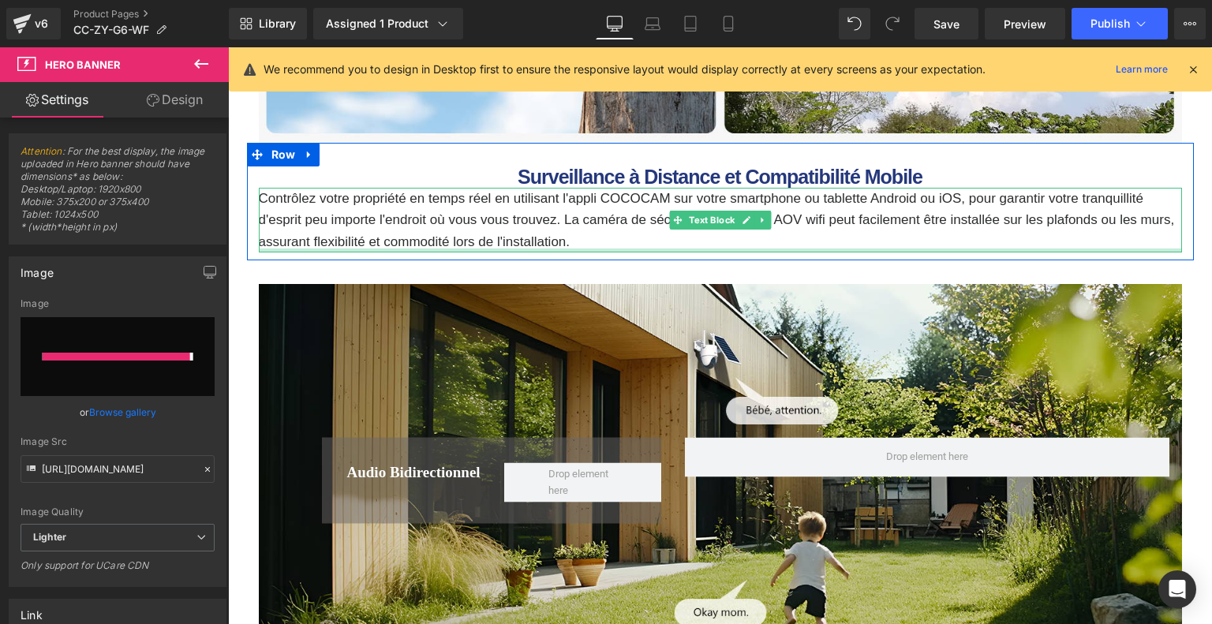
type input "[URL][DOMAIN_NAME]"
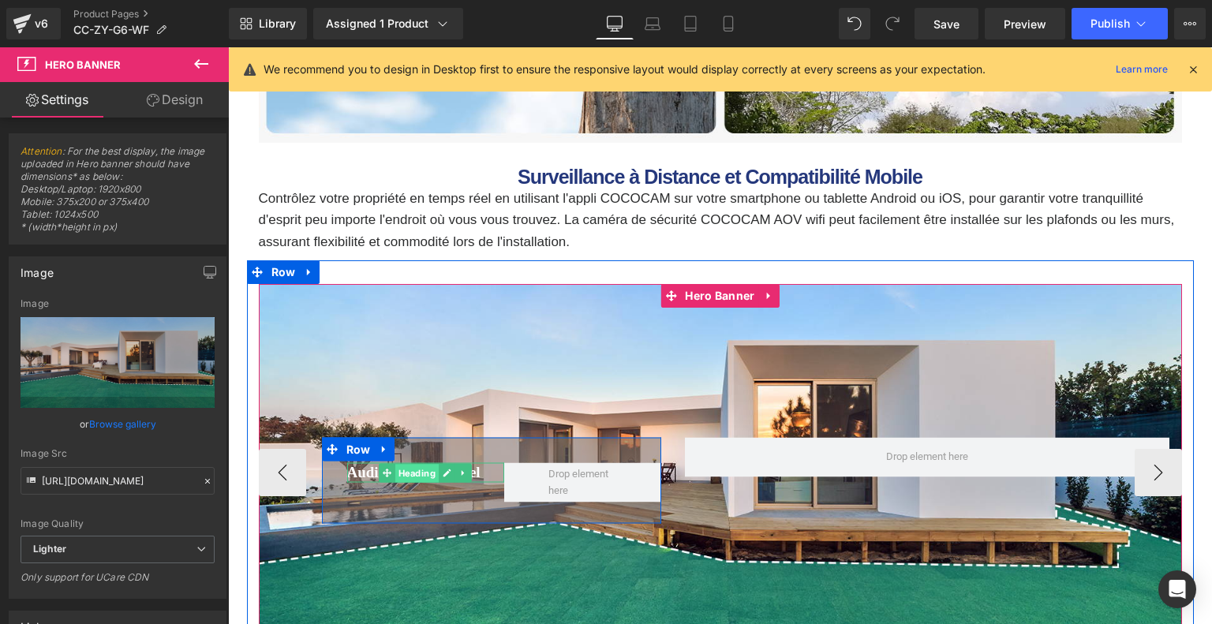
click at [410, 471] on span "Heading" at bounding box center [416, 473] width 43 height 19
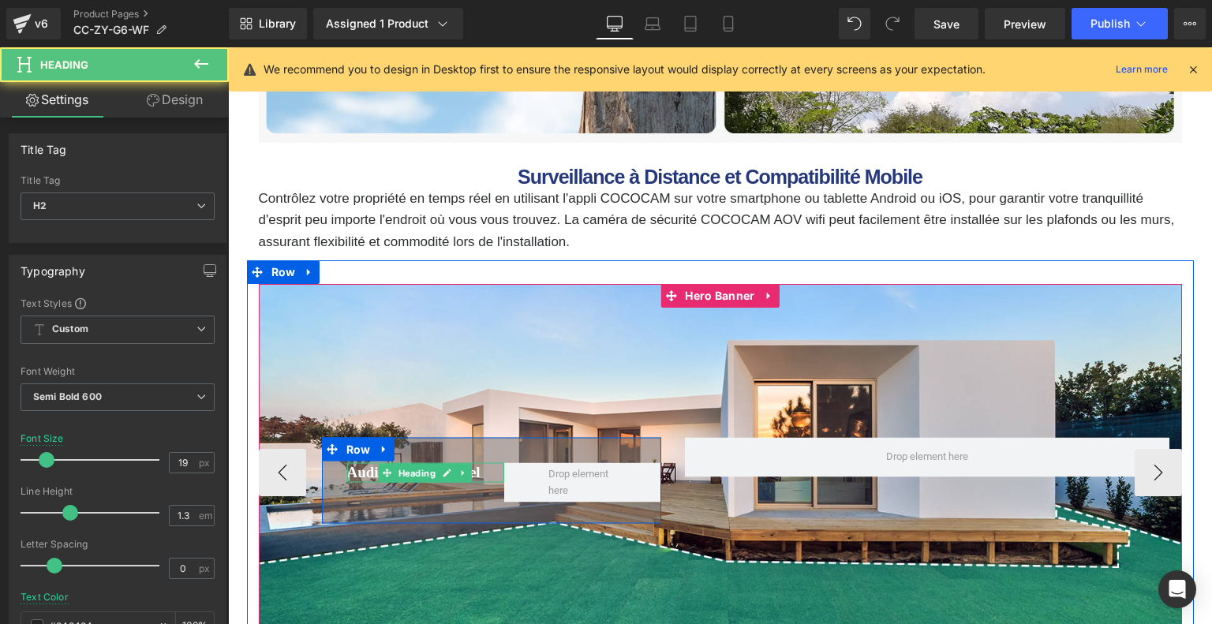
click at [360, 476] on font "Audio bidirectionnel" at bounding box center [413, 472] width 133 height 17
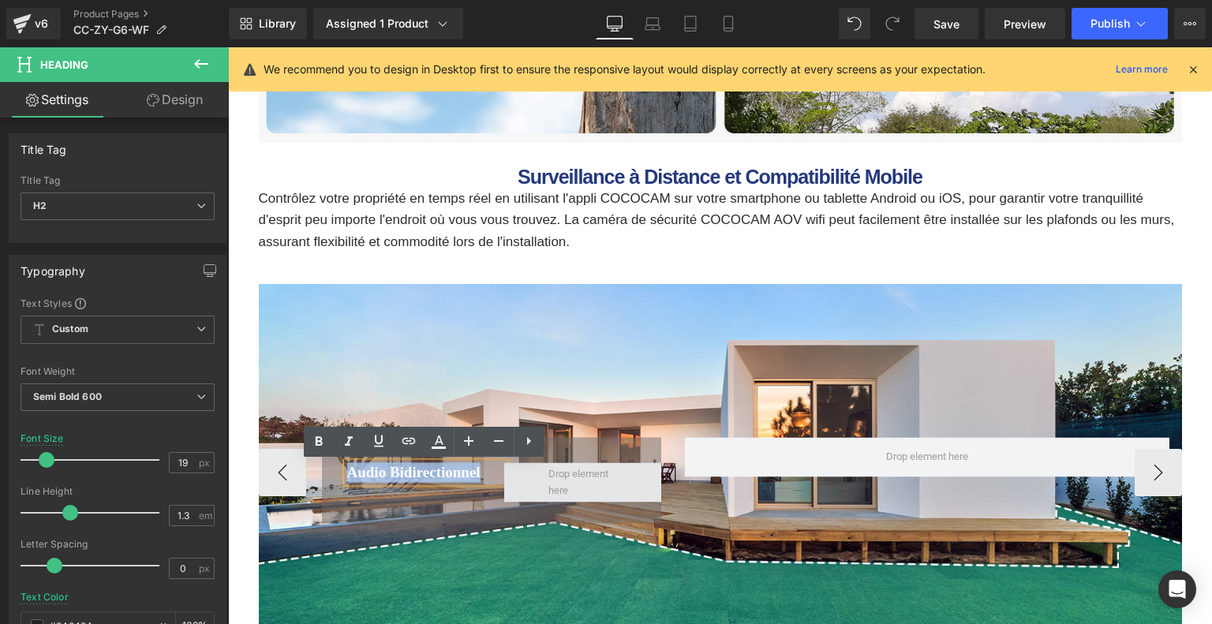
drag, startPoint x: 345, startPoint y: 476, endPoint x: 517, endPoint y: 473, distance: 172.8
click at [517, 473] on div "Audio bidirectionnel Heading Row" at bounding box center [491, 481] width 339 height 86
paste div
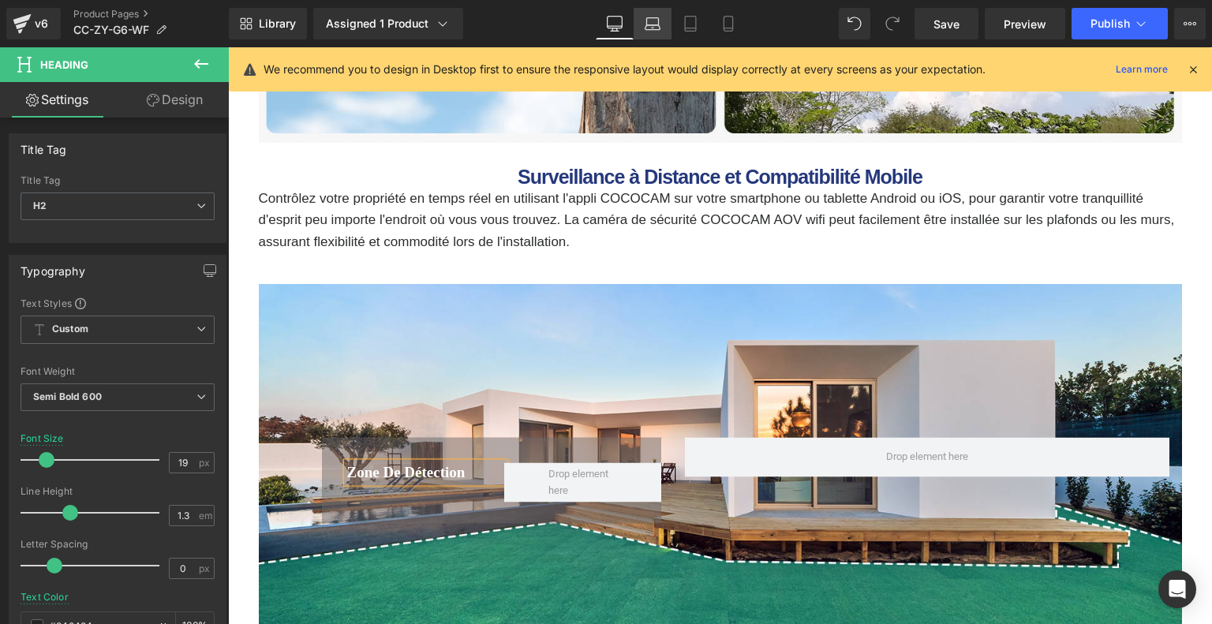
click at [656, 18] on icon at bounding box center [653, 21] width 12 height 7
type input "100"
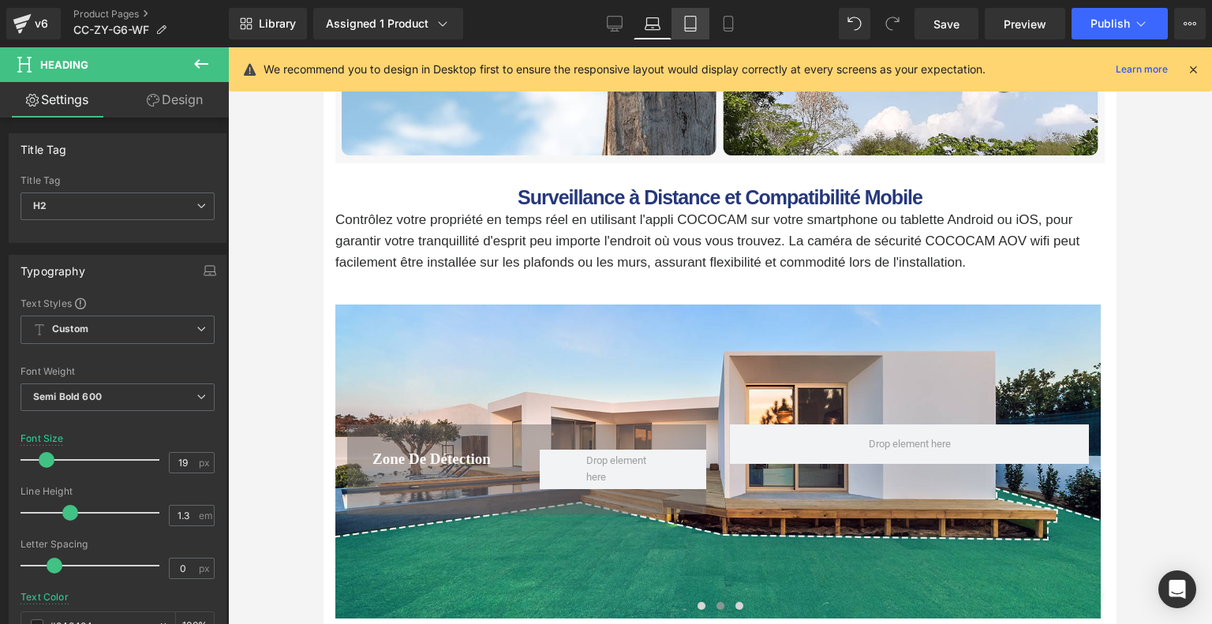
click at [685, 28] on icon at bounding box center [690, 24] width 16 height 16
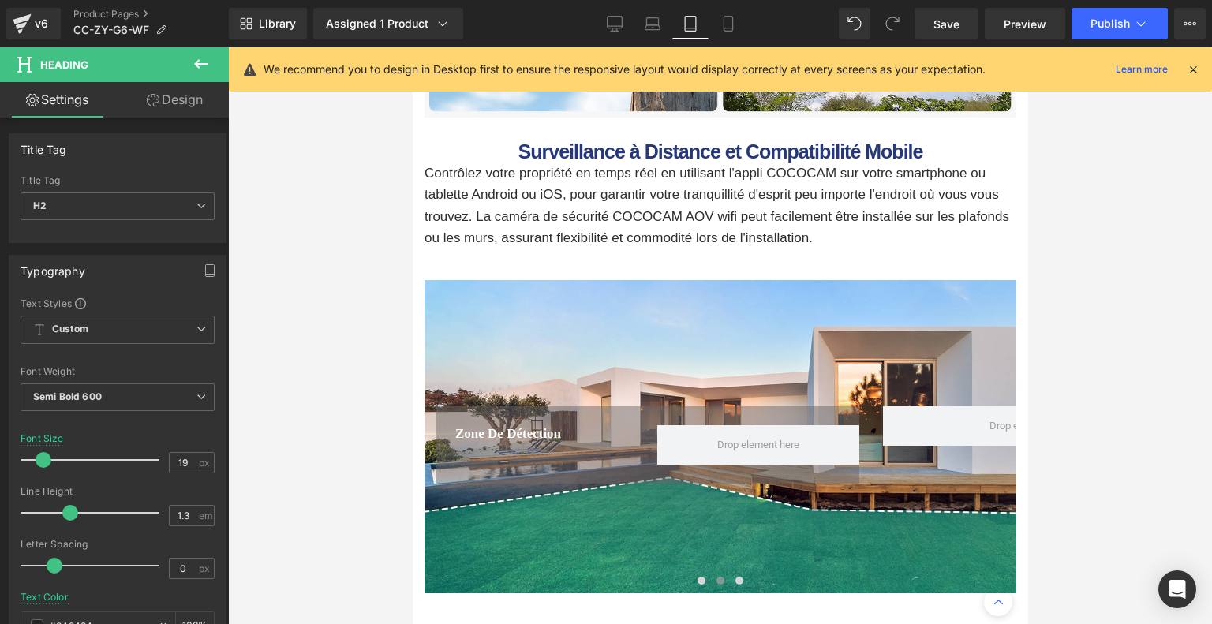
type input "17"
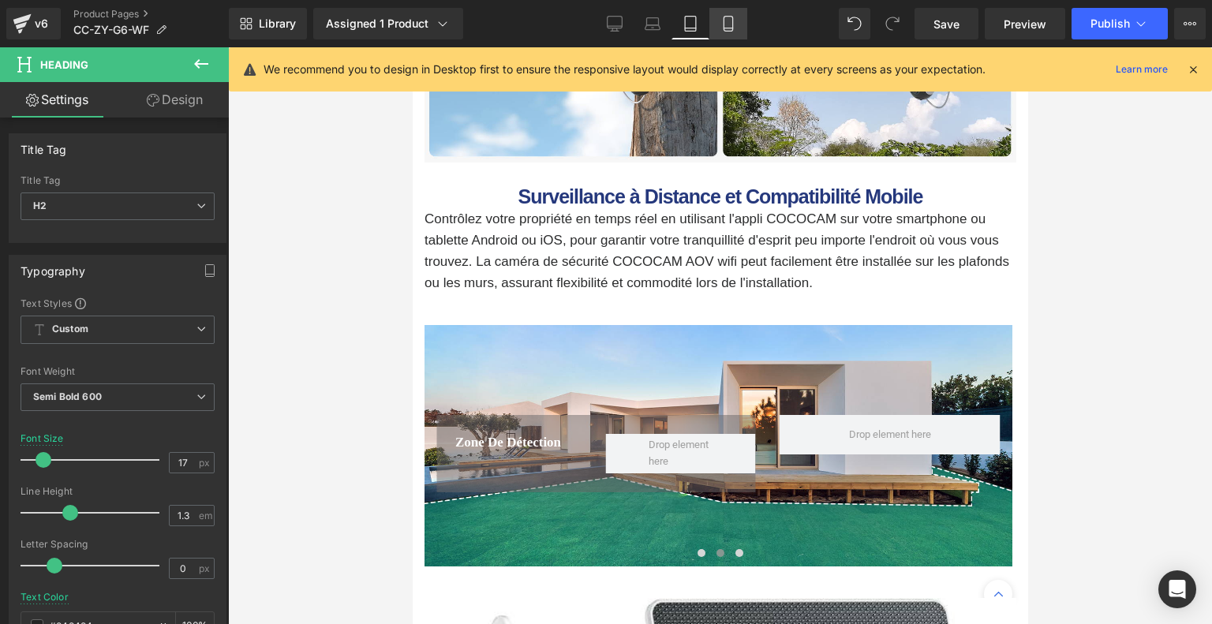
click at [722, 29] on icon at bounding box center [728, 24] width 16 height 16
type input "100"
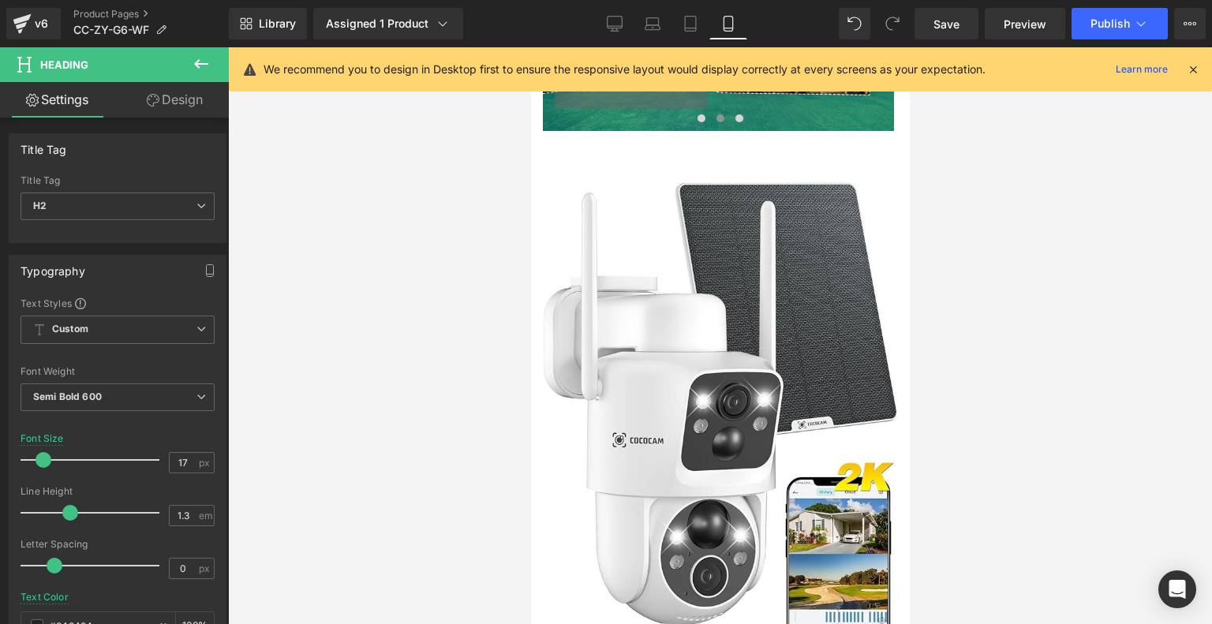
scroll to position [4853, 0]
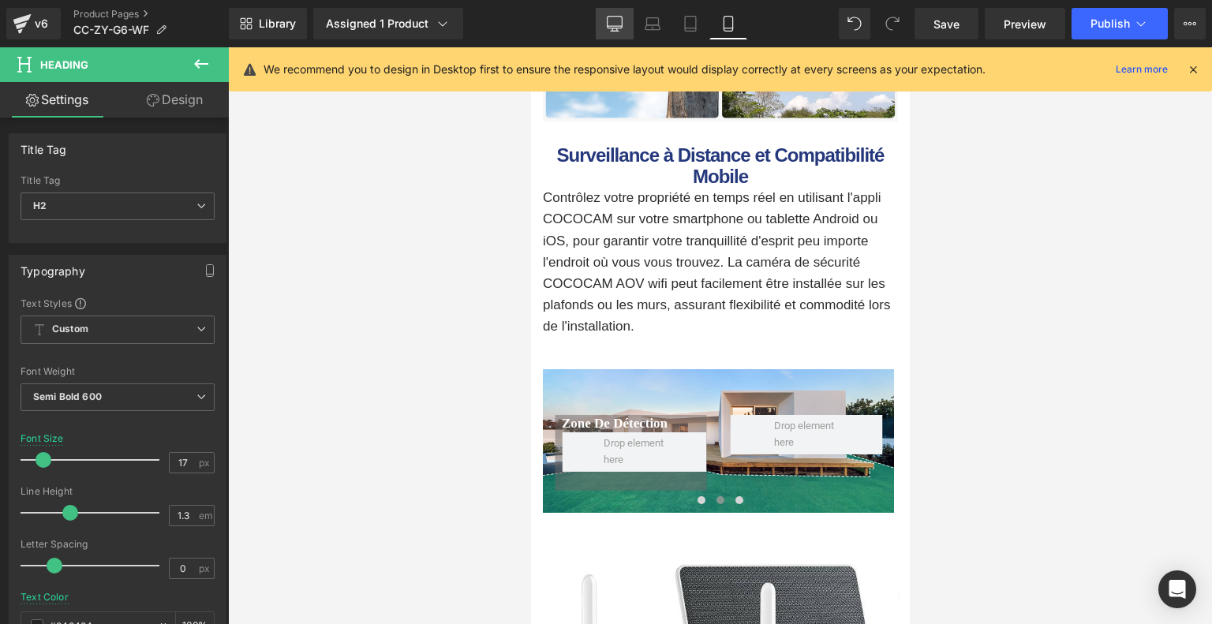
click at [618, 27] on icon at bounding box center [615, 24] width 16 height 16
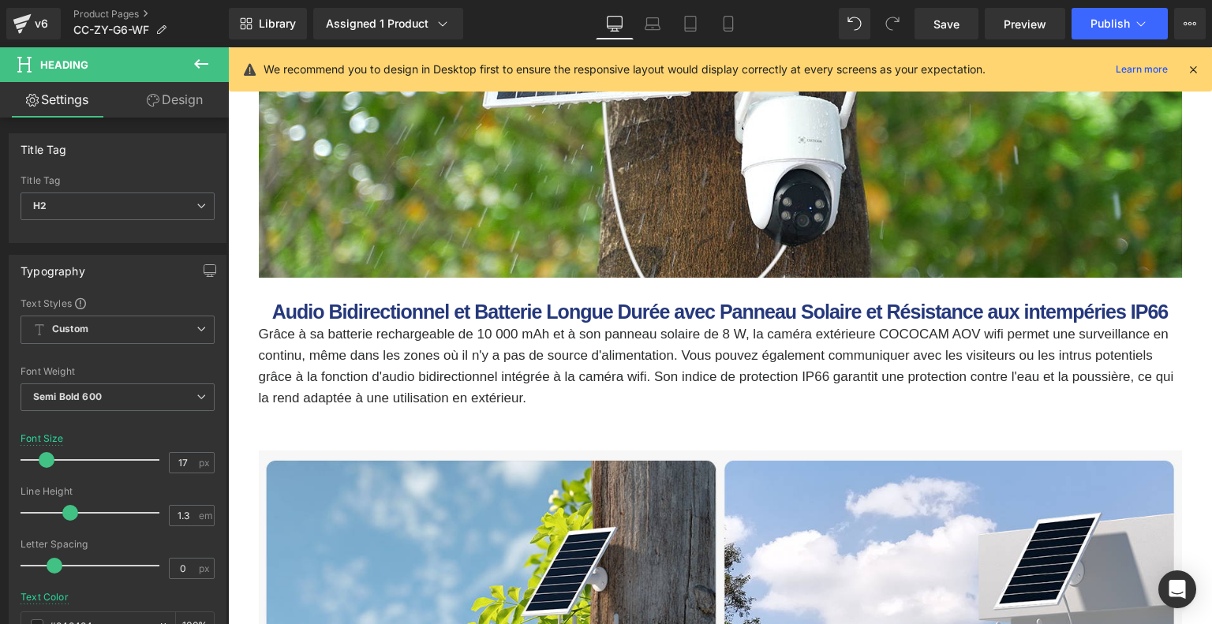
type input "19"
type input "100"
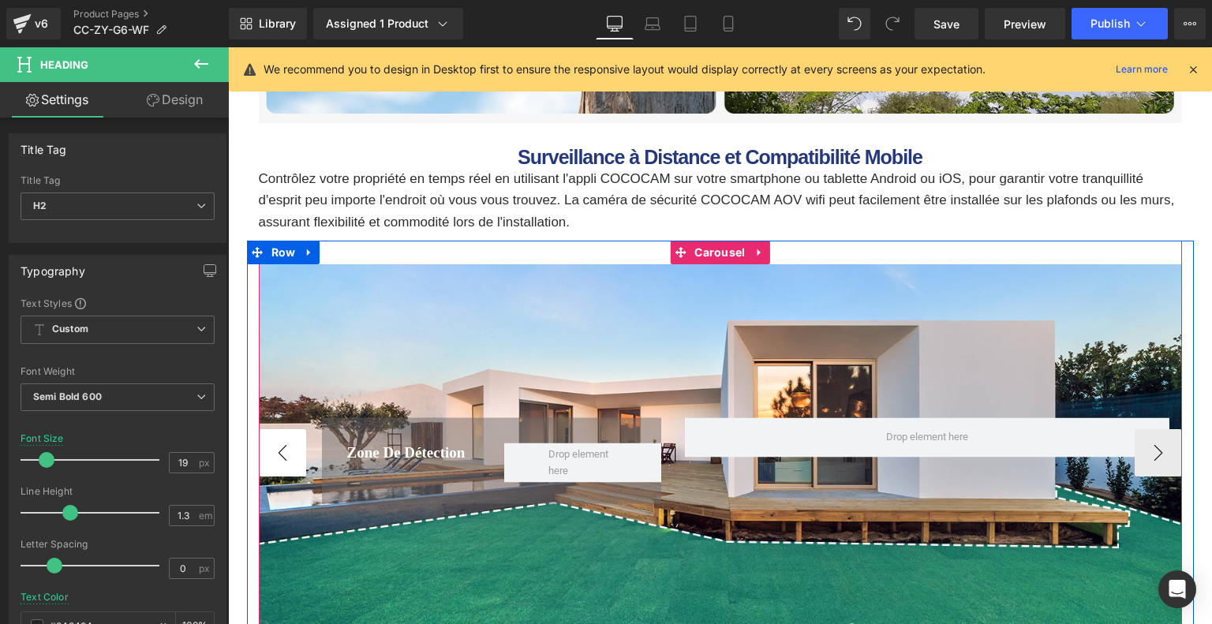
click at [272, 458] on button "‹" at bounding box center [282, 452] width 47 height 47
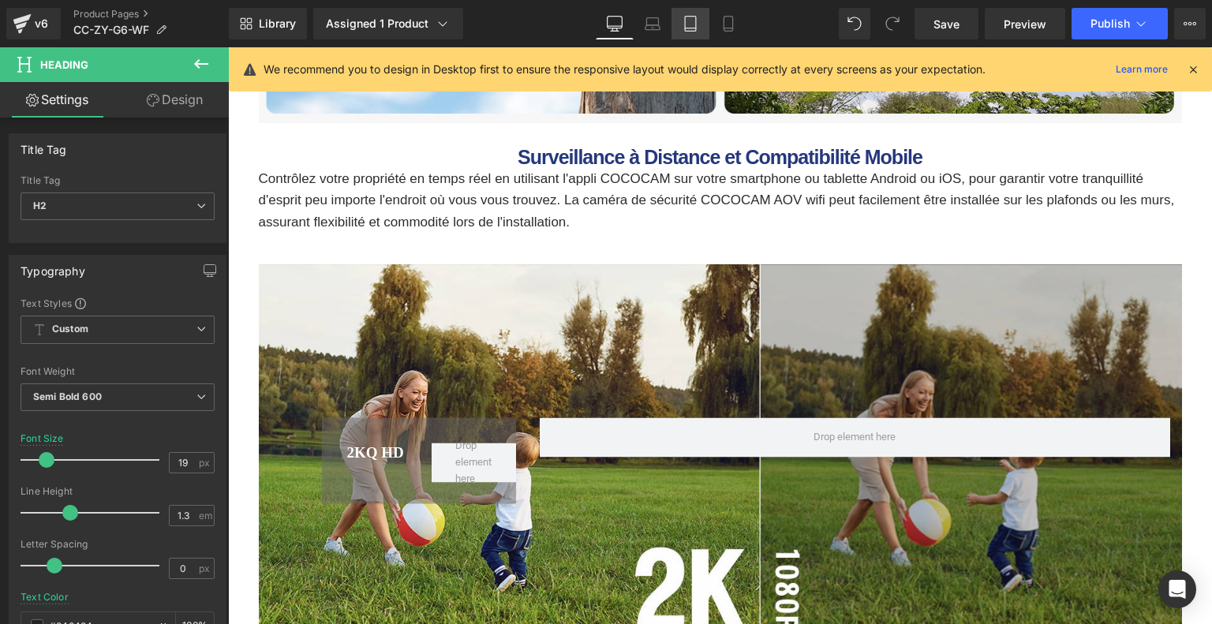
click at [674, 18] on link "Tablet" at bounding box center [690, 24] width 38 height 32
type input "17"
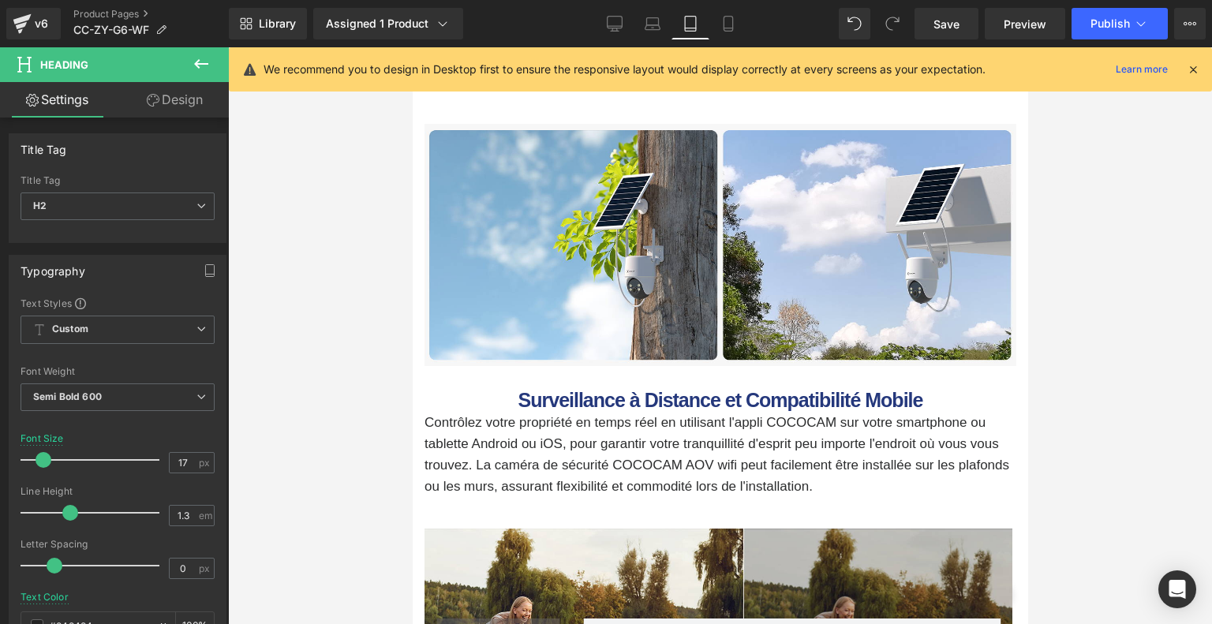
scroll to position [5474, 0]
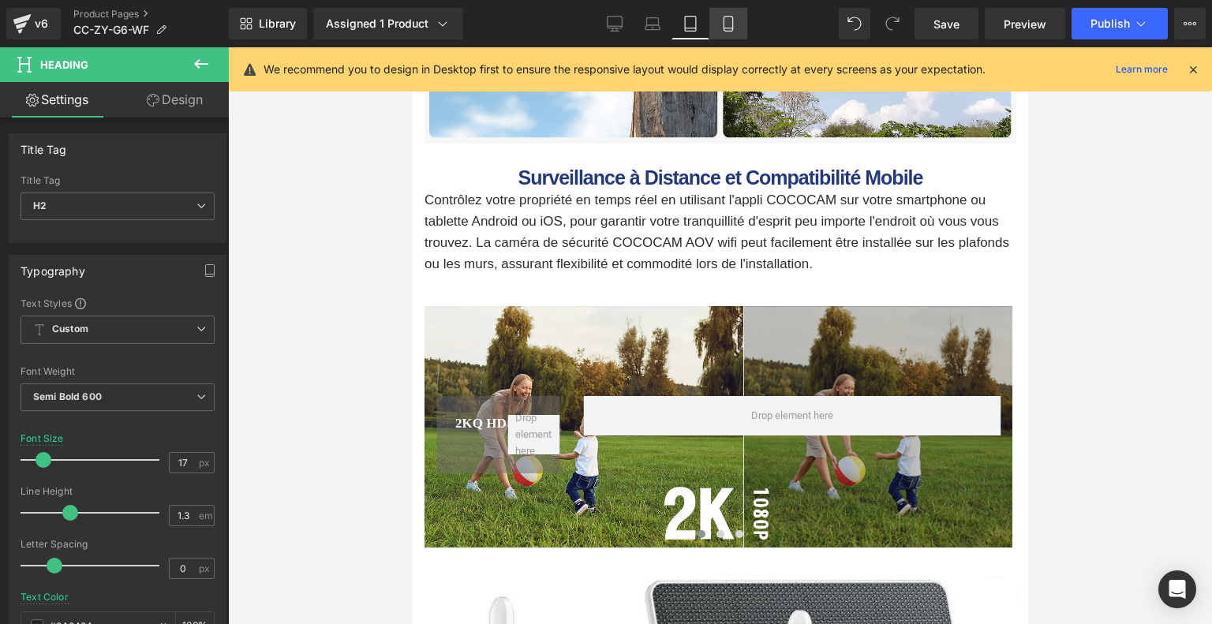
click at [721, 25] on icon at bounding box center [728, 24] width 16 height 16
type input "100"
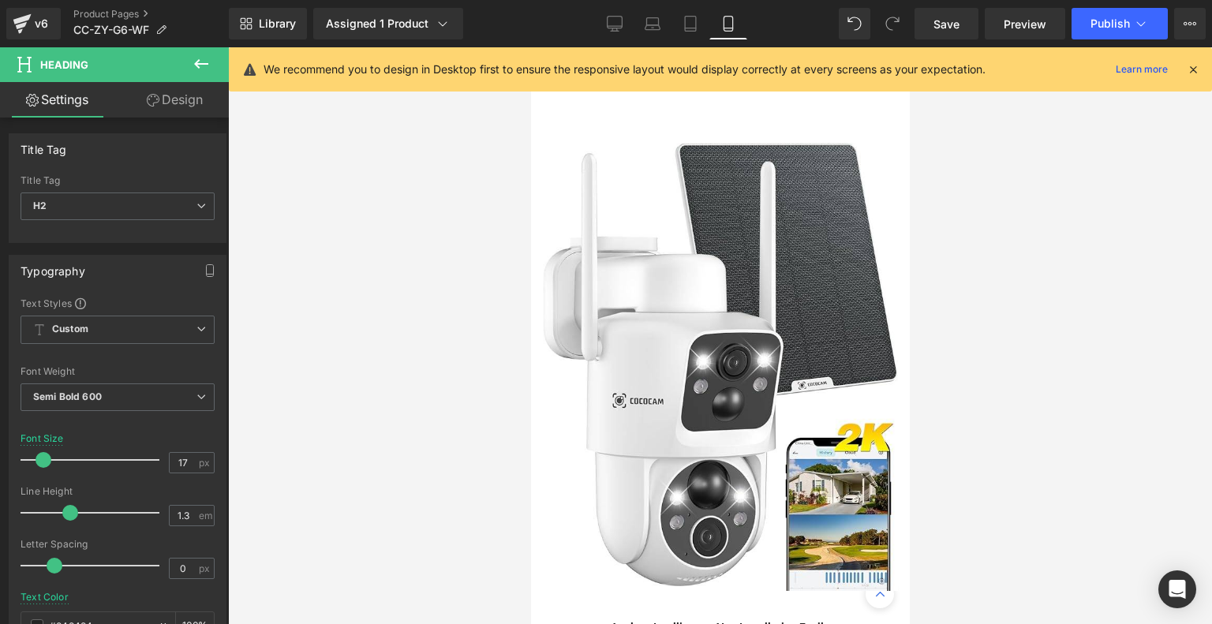
scroll to position [4892, 0]
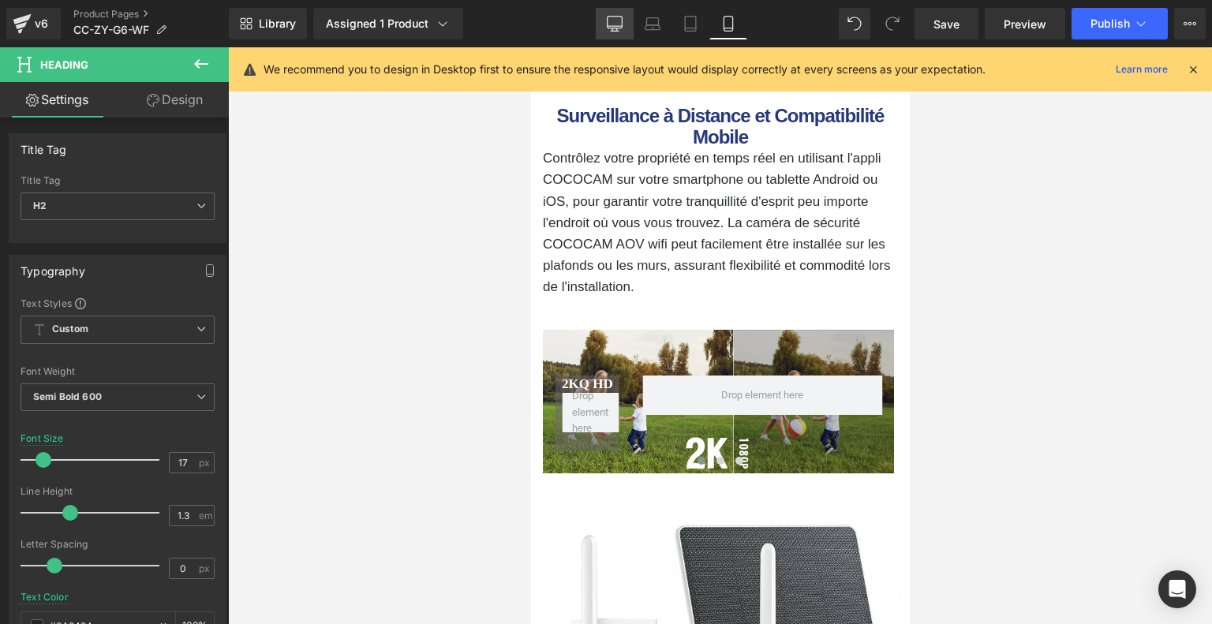
click at [616, 24] on icon at bounding box center [615, 24] width 16 height 16
type input "19"
type input "100"
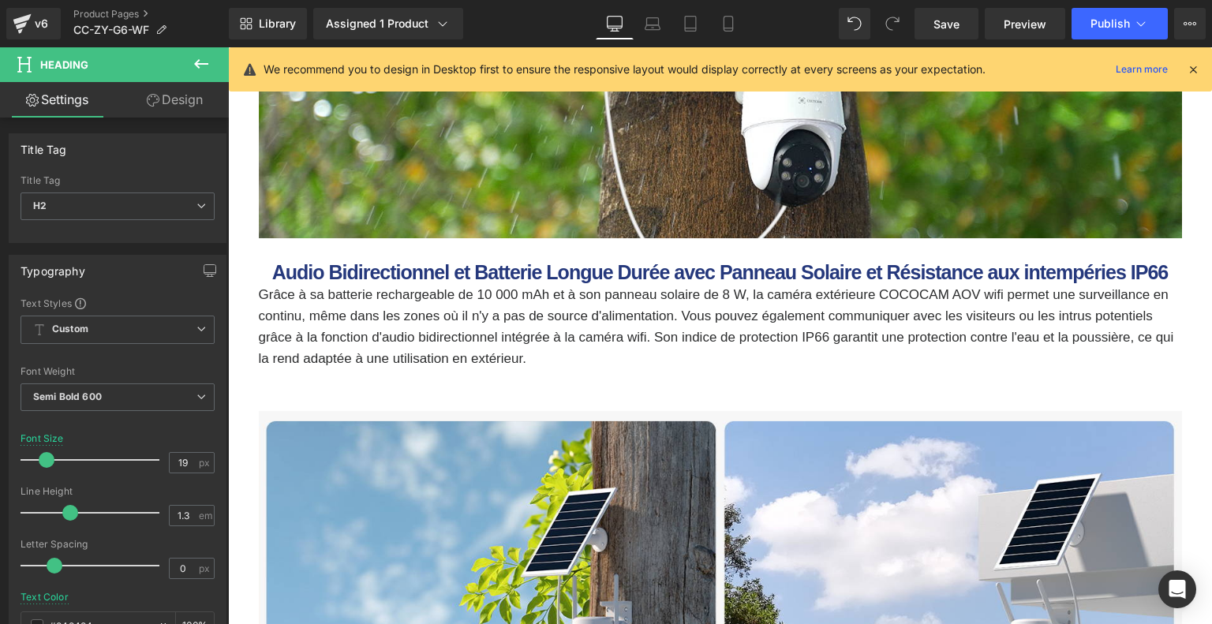
scroll to position [5717, 0]
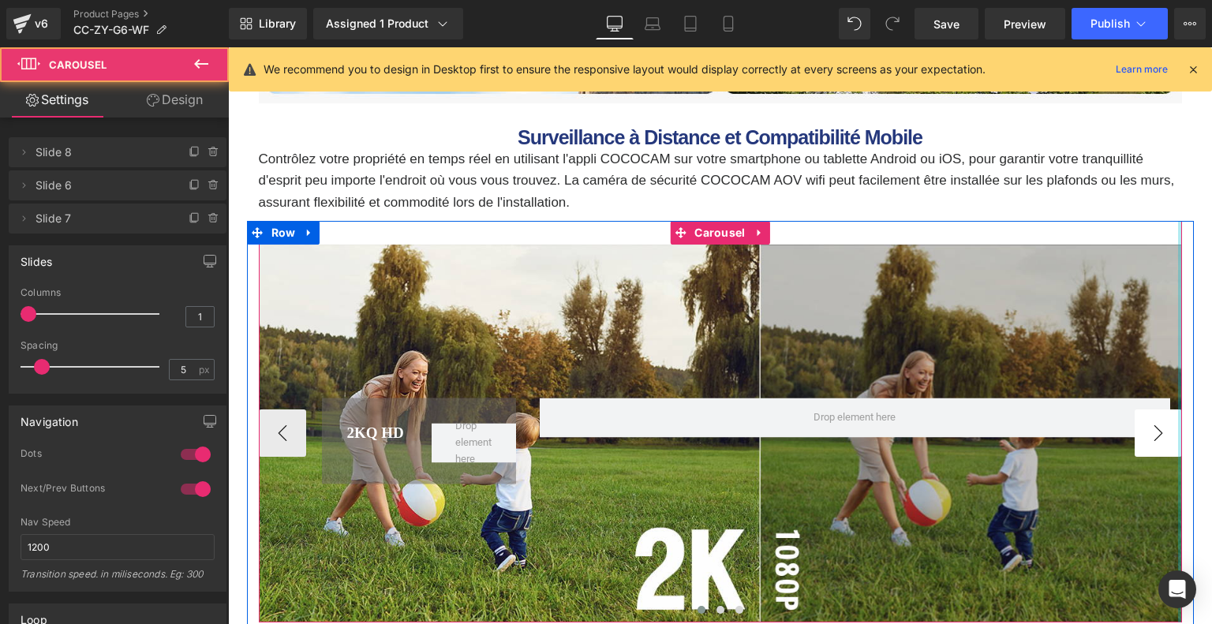
click at [1178, 447] on div at bounding box center [1180, 422] width 4 height 402
click at [1161, 446] on button "›" at bounding box center [1157, 432] width 47 height 47
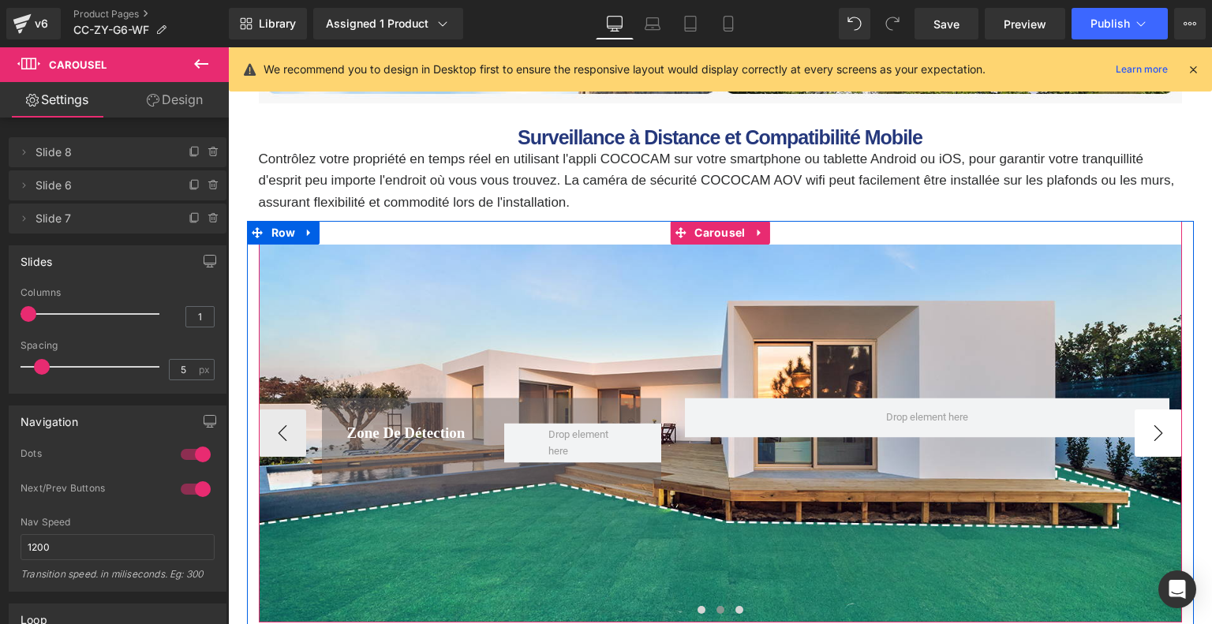
click at [1161, 446] on button "›" at bounding box center [1157, 432] width 47 height 47
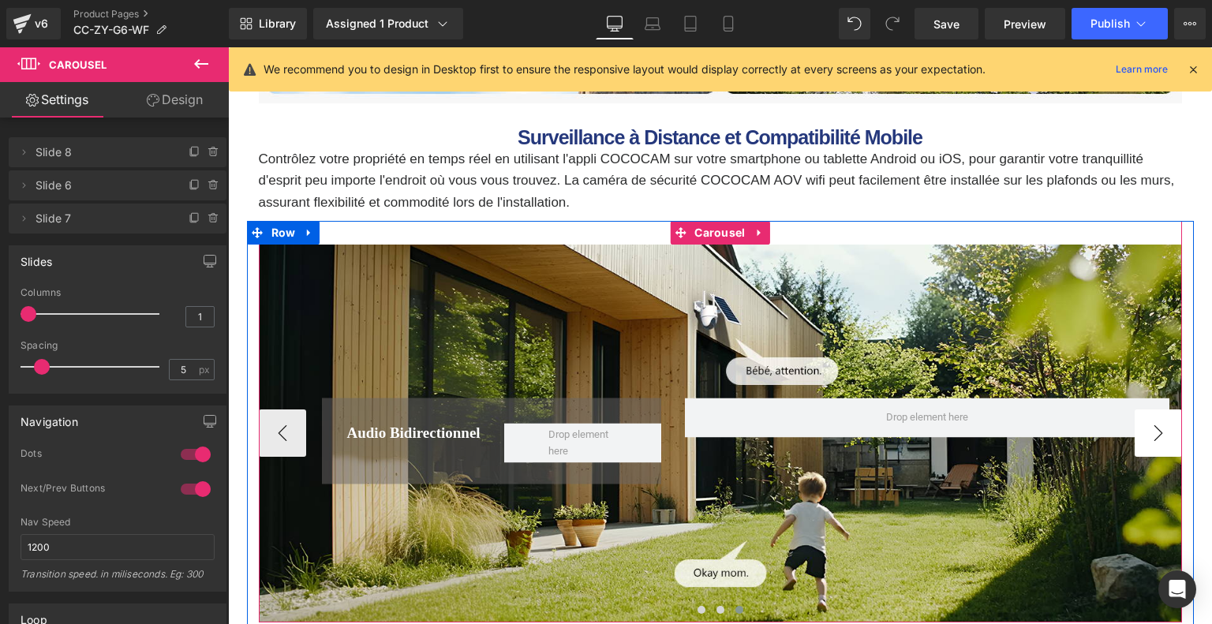
click at [1161, 446] on button "›" at bounding box center [1157, 432] width 47 height 47
click at [297, 440] on button "‹" at bounding box center [282, 432] width 47 height 47
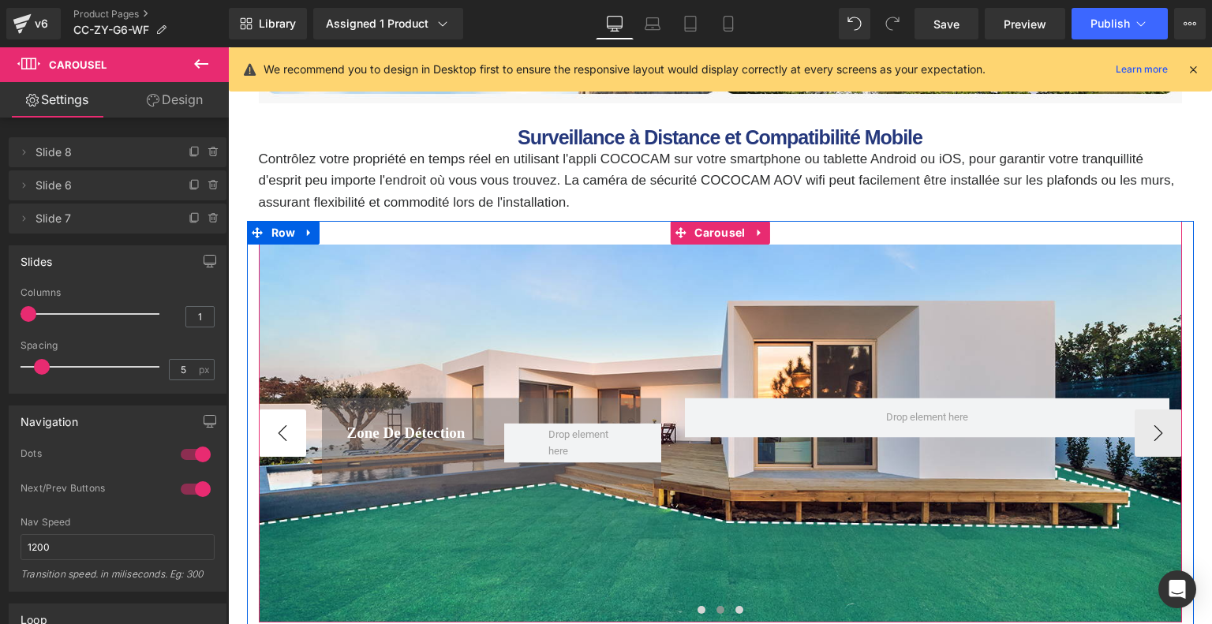
click at [297, 440] on button "‹" at bounding box center [282, 432] width 47 height 47
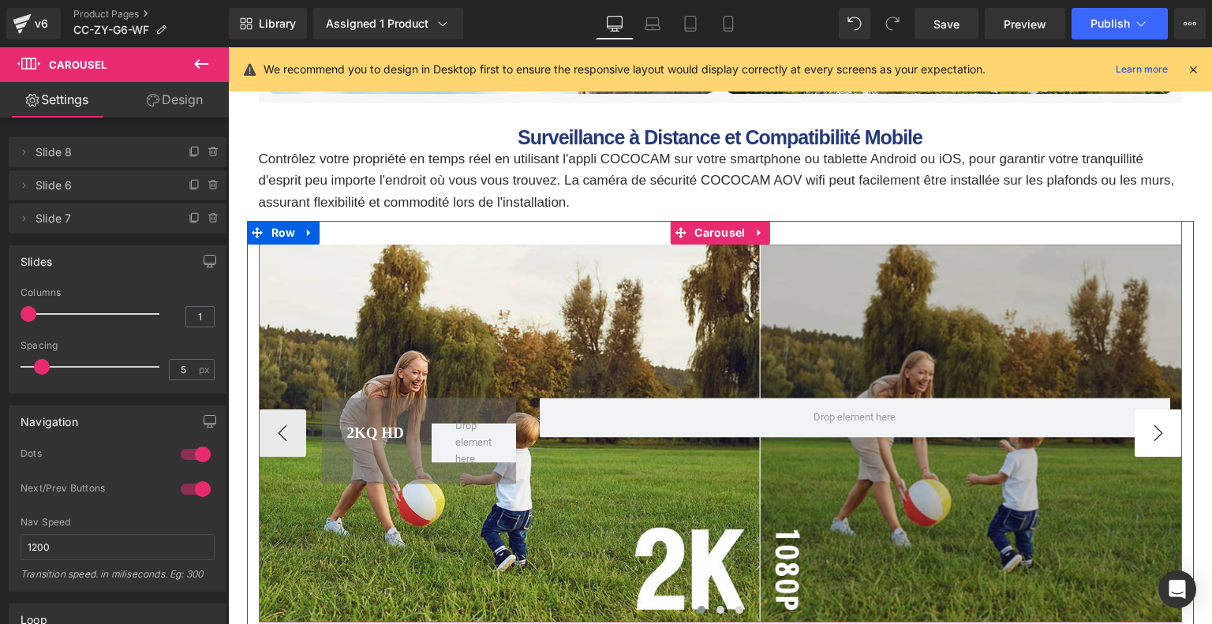
click at [1137, 439] on button "›" at bounding box center [1157, 432] width 47 height 47
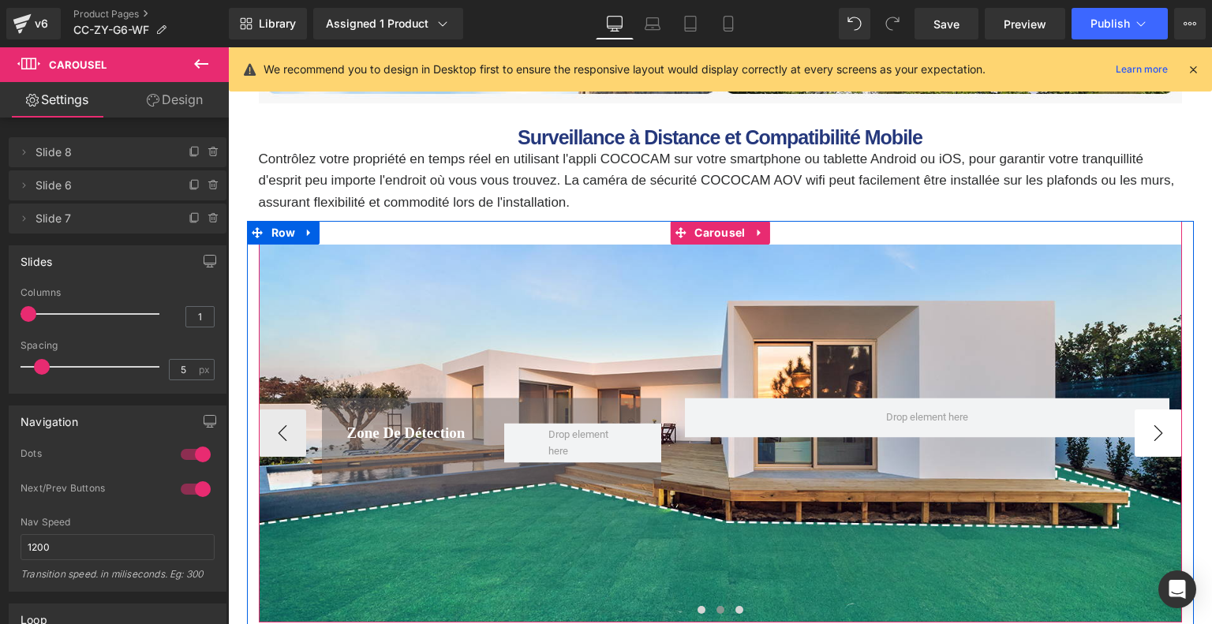
click at [1140, 439] on button "›" at bounding box center [1157, 432] width 47 height 47
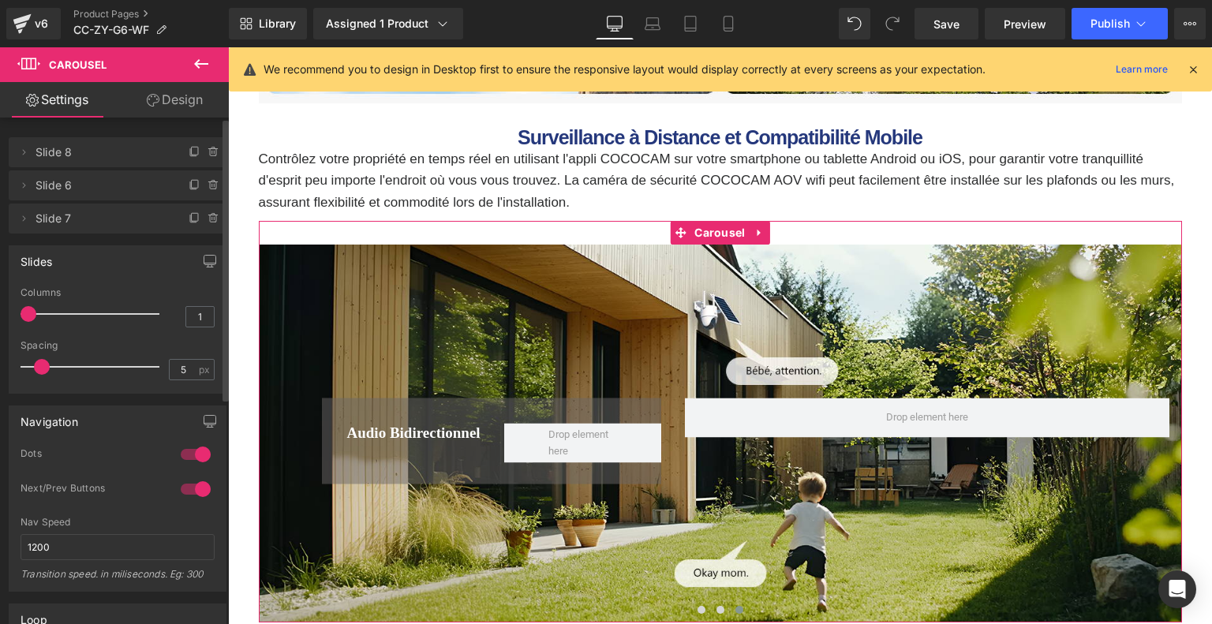
drag, startPoint x: 25, startPoint y: 221, endPoint x: 32, endPoint y: 176, distance: 45.4
click at [32, 134] on ul "Delete Cancel Slide 8 Slide 8 Name Slide 8 Delete Cancel Slide 6 Slide 6 Name S…" at bounding box center [118, 134] width 218 height 0
drag, startPoint x: 22, startPoint y: 186, endPoint x: 20, endPoint y: 223, distance: 37.2
click at [20, 134] on ul "Delete Cancel Slide 8 Slide 8 Name Slide 8 Delete Cancel Slide 6 Slide 6 Name S…" at bounding box center [118, 134] width 218 height 0
click at [73, 189] on span "Slide 6" at bounding box center [101, 185] width 133 height 30
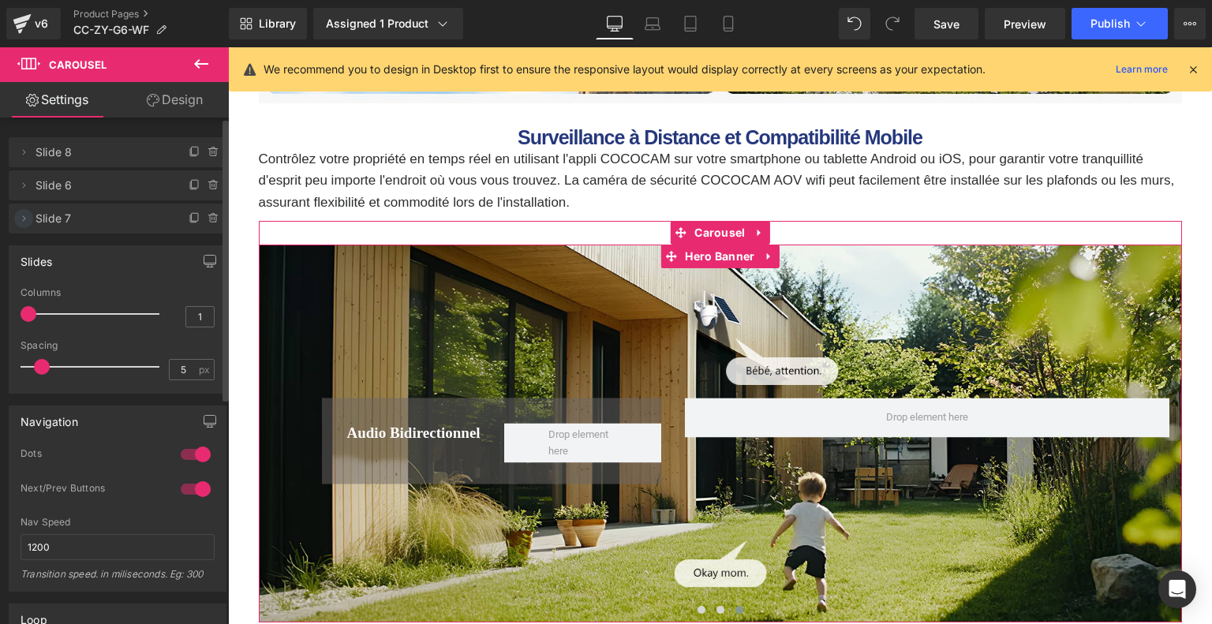
click at [24, 217] on icon at bounding box center [24, 218] width 3 height 6
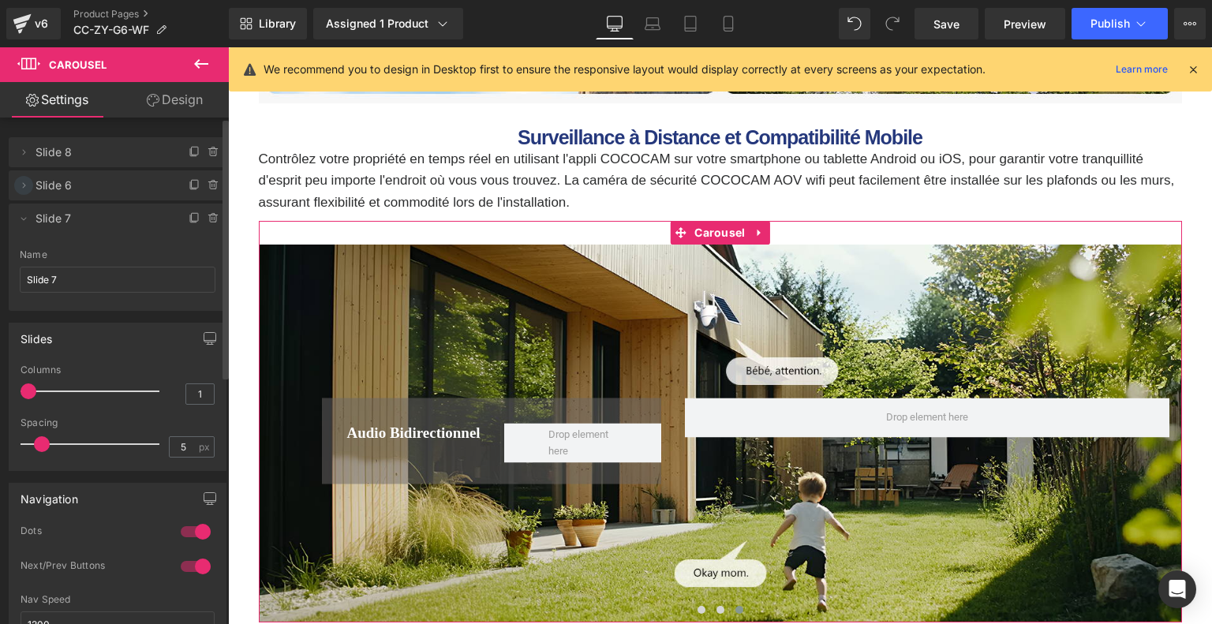
drag, startPoint x: 24, startPoint y: 217, endPoint x: 25, endPoint y: 185, distance: 32.4
click at [25, 134] on ul "Delete Cancel Slide 8 Slide 8 Name Slide 8 Delete Cancel Slide 6 Slide 6 Name S…" at bounding box center [118, 134] width 218 height 0
drag, startPoint x: 23, startPoint y: 182, endPoint x: 20, endPoint y: 217, distance: 34.9
click at [20, 134] on ul "Delete Cancel Slide 8 Slide 8 Name Slide 8 Delete Cancel Slide 6 Slide 6 Name S…" at bounding box center [118, 134] width 218 height 0
click at [20, 217] on icon at bounding box center [23, 218] width 13 height 13
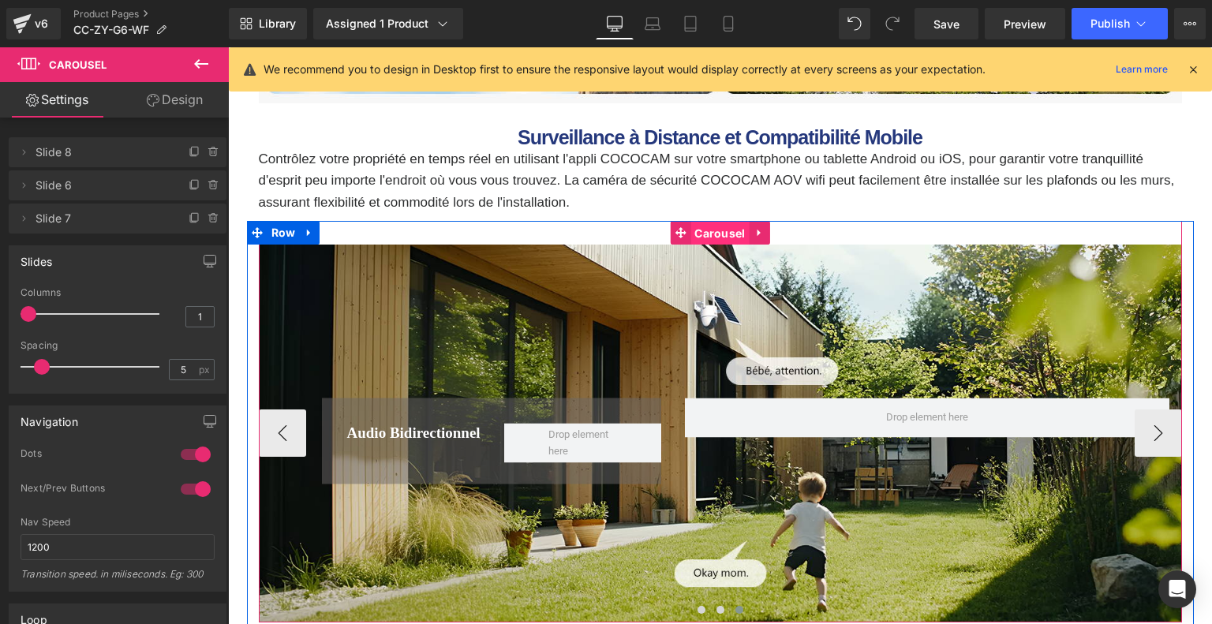
click at [723, 236] on span "Carousel" at bounding box center [719, 234] width 58 height 24
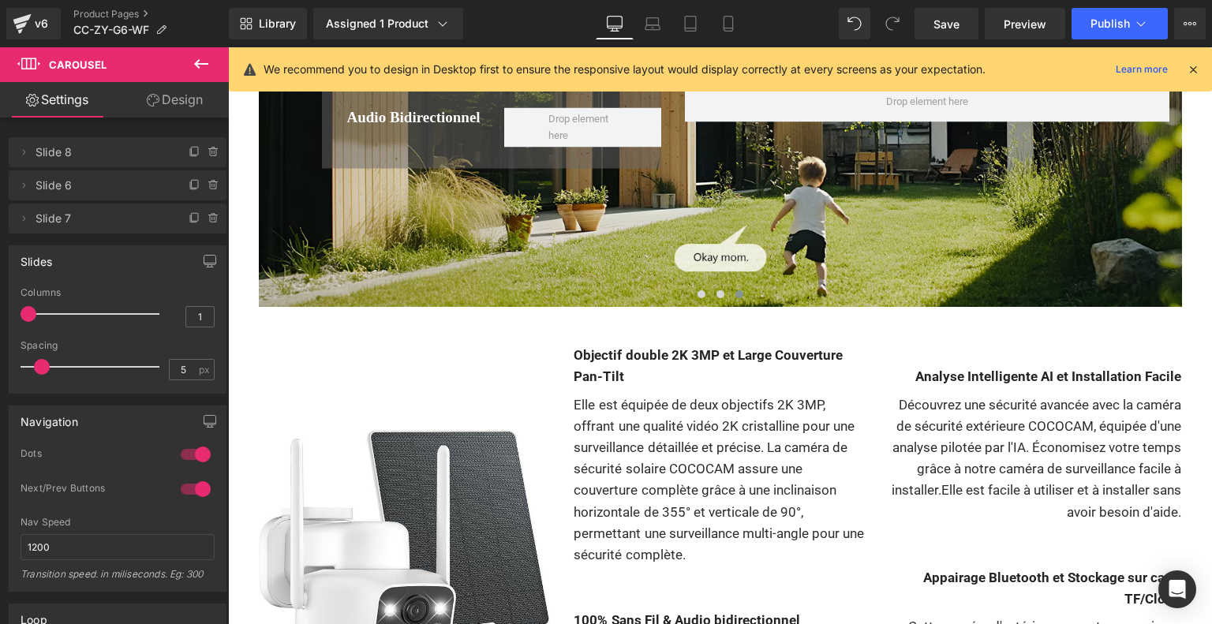
scroll to position [5796, 0]
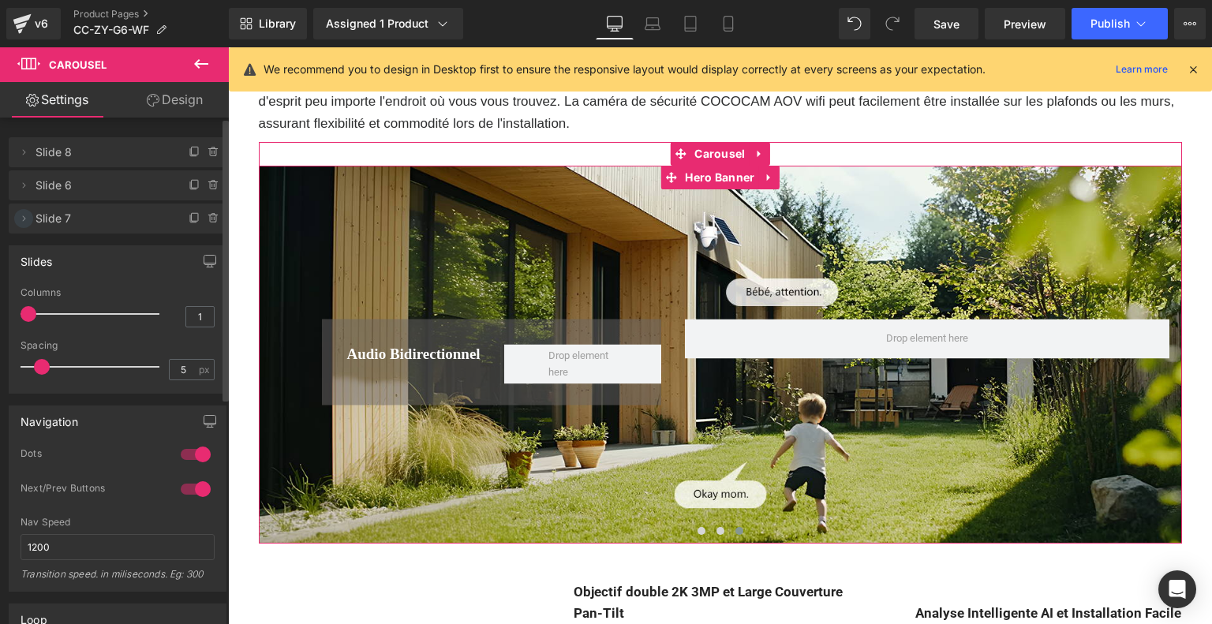
drag, startPoint x: 26, startPoint y: 189, endPoint x: 25, endPoint y: 217, distance: 28.4
click at [25, 134] on ul "Delete Cancel Slide 8 Slide 8 Name Slide 8 Delete Cancel Slide 6 Slide 6 Name S…" at bounding box center [118, 134] width 218 height 0
click at [25, 217] on icon at bounding box center [23, 218] width 13 height 13
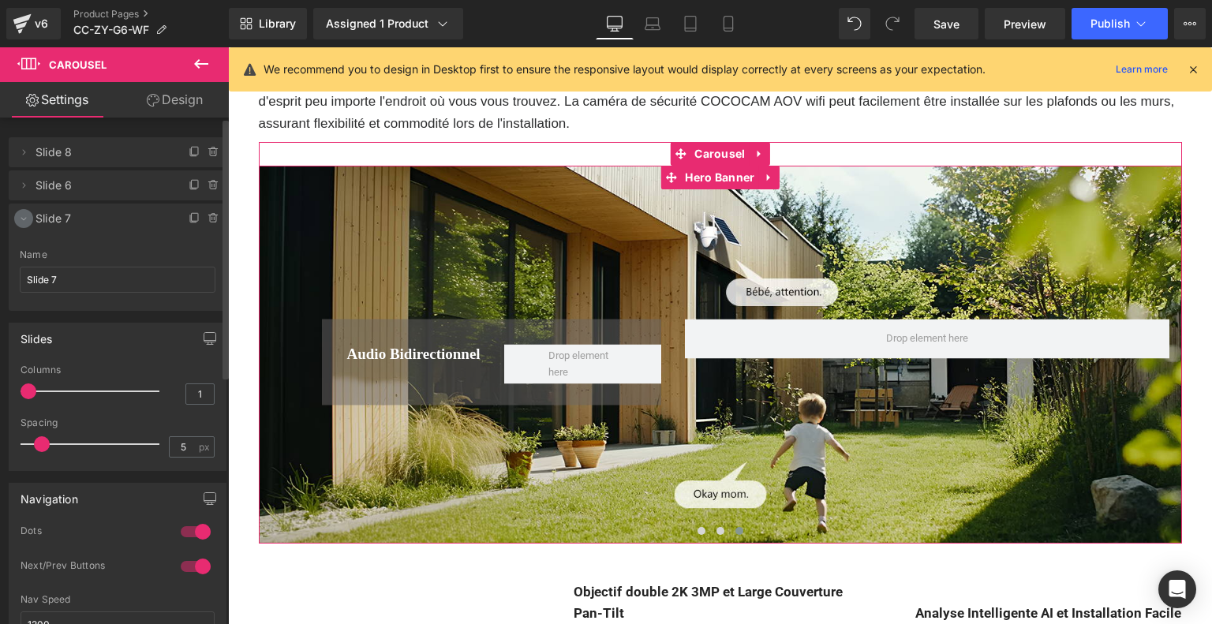
click at [25, 217] on icon at bounding box center [23, 218] width 13 height 13
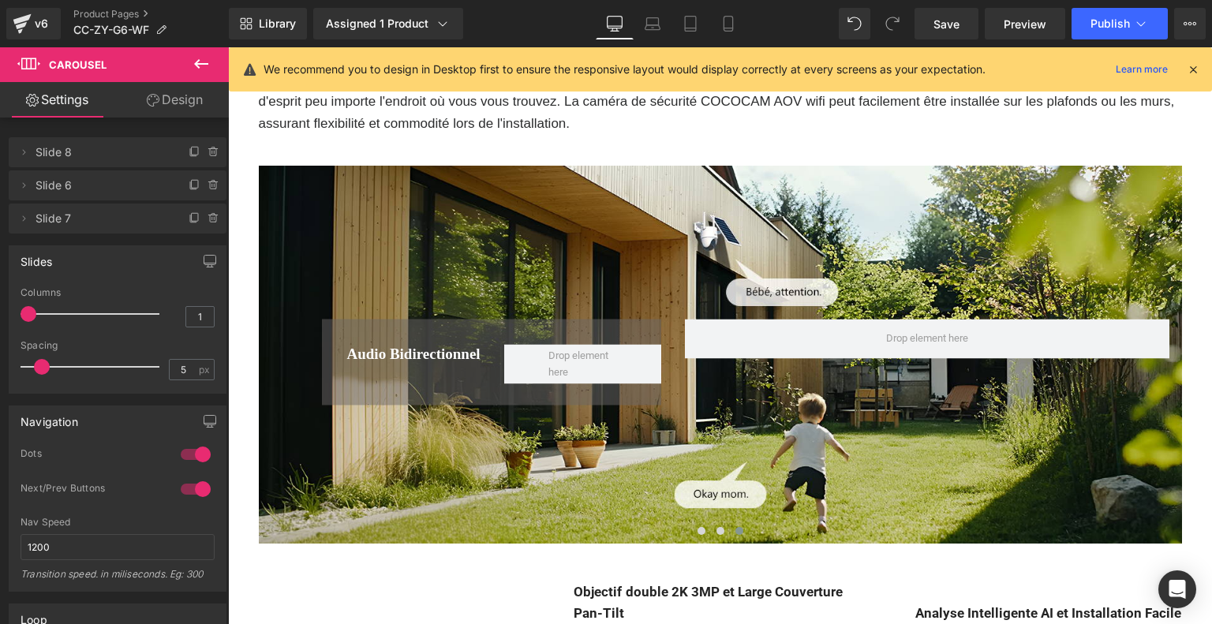
click at [193, 58] on icon at bounding box center [201, 63] width 19 height 19
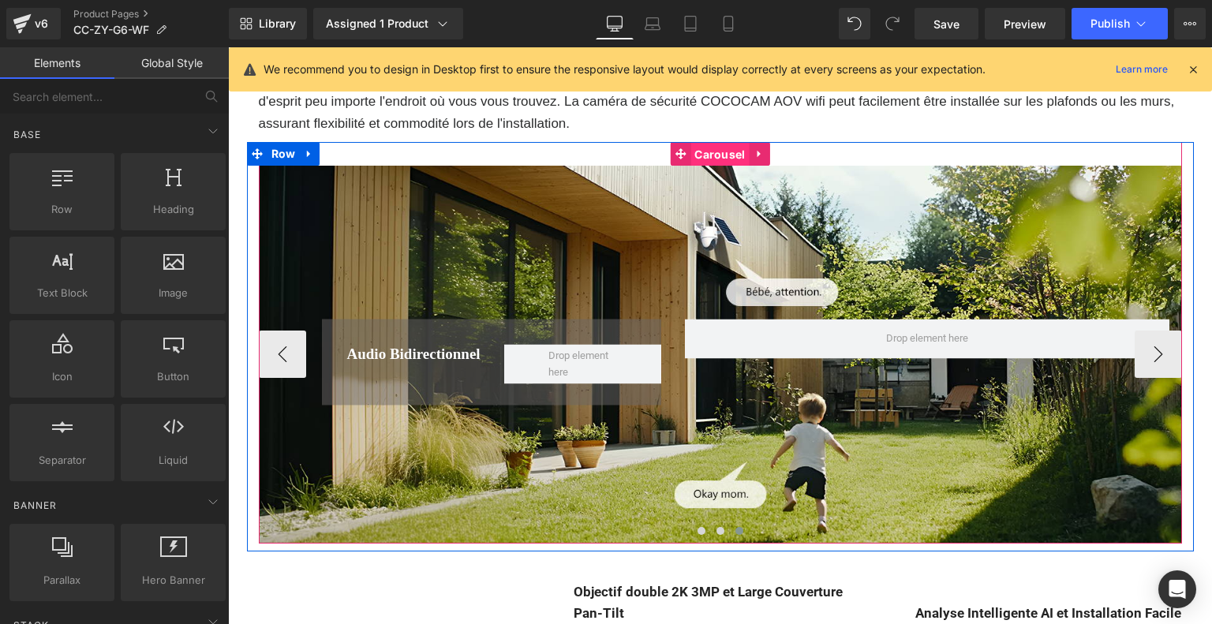
click at [719, 156] on span "Carousel" at bounding box center [719, 155] width 58 height 24
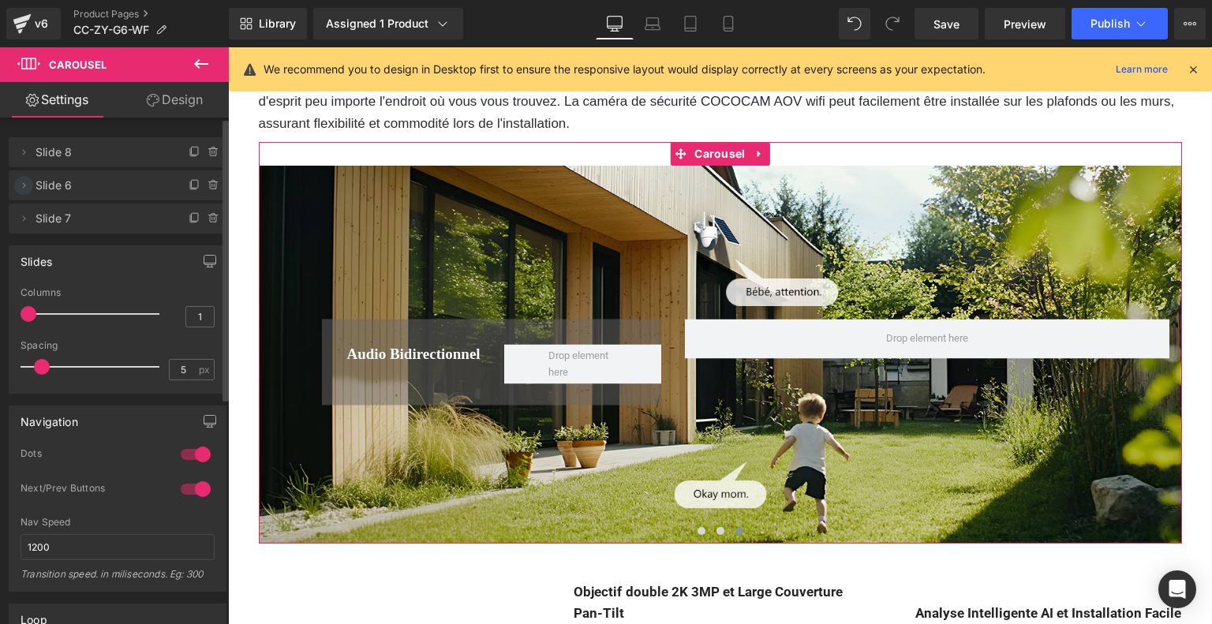
drag, startPoint x: 25, startPoint y: 207, endPoint x: 28, endPoint y: 181, distance: 26.2
click at [28, 134] on ul "Delete Cancel Slide 8 Slide 8 Name Slide 8 Delete Cancel Slide 6 Slide 6 Name S…" at bounding box center [118, 134] width 218 height 0
drag, startPoint x: 28, startPoint y: 181, endPoint x: 28, endPoint y: 213, distance: 32.3
click at [28, 134] on ul "Delete Cancel Slide 8 Slide 8 Name Slide 8 Delete Cancel Slide 6 Slide 6 Name S…" at bounding box center [118, 134] width 218 height 0
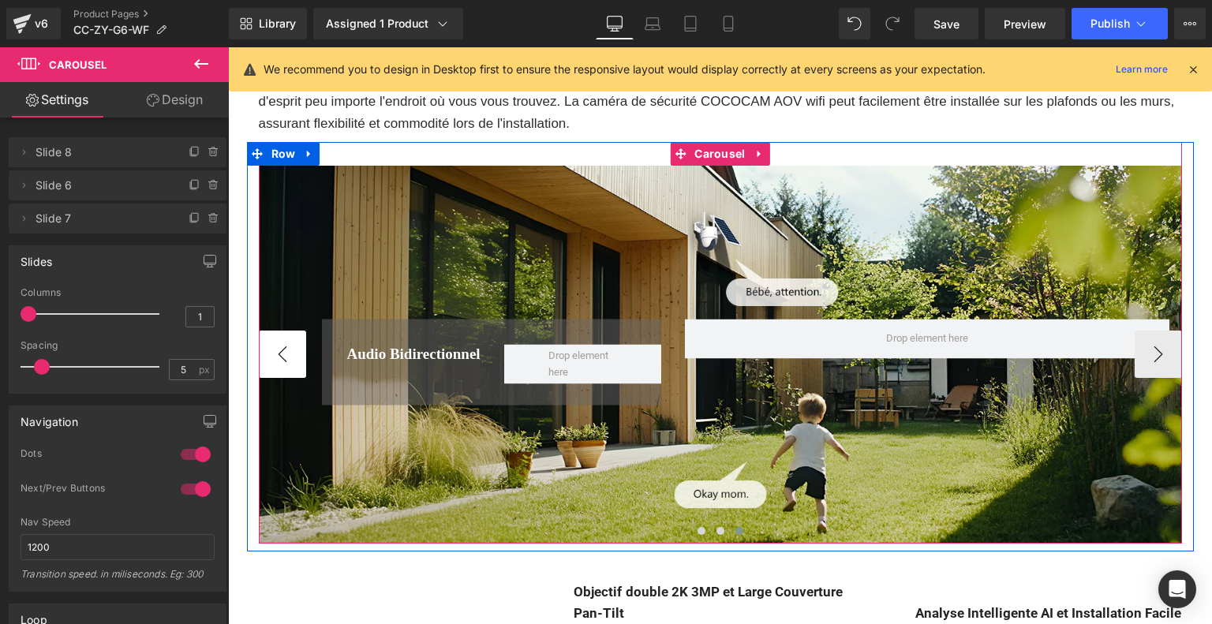
click at [278, 359] on button "‹" at bounding box center [282, 354] width 47 height 47
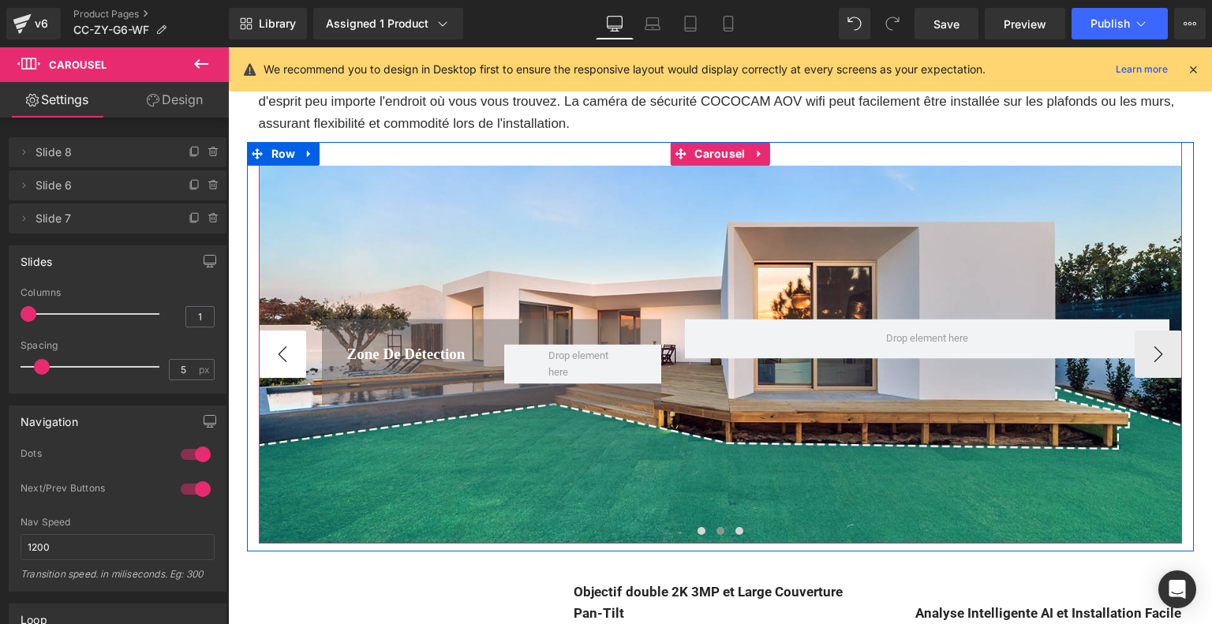
click at [278, 359] on button "‹" at bounding box center [282, 354] width 47 height 47
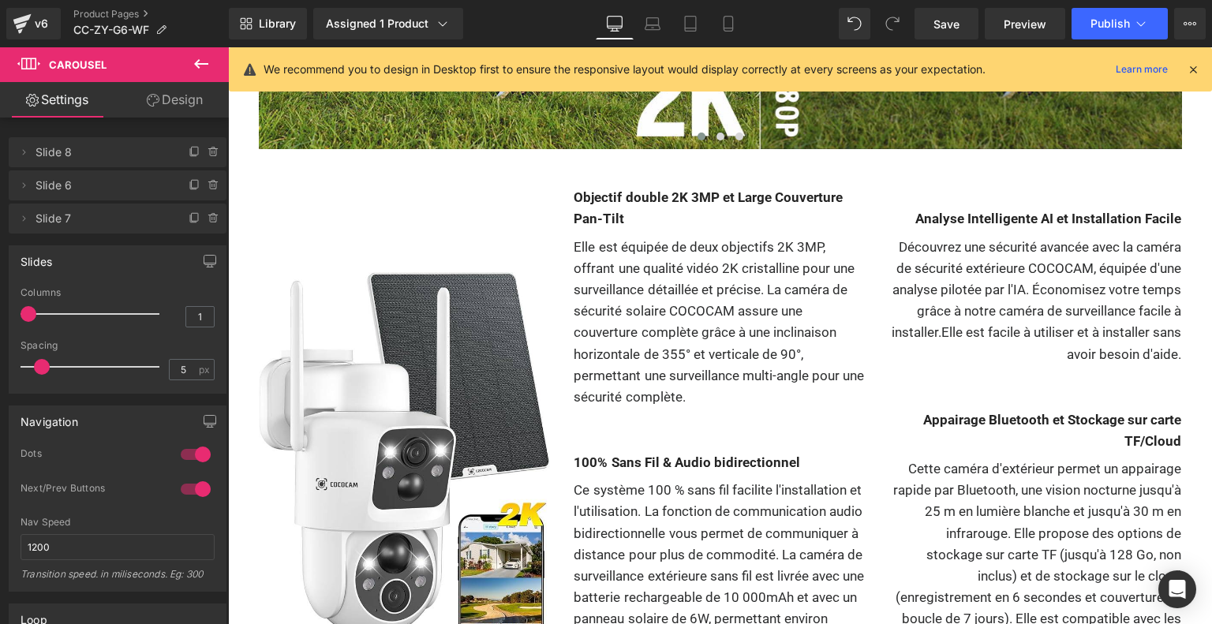
scroll to position [5875, 0]
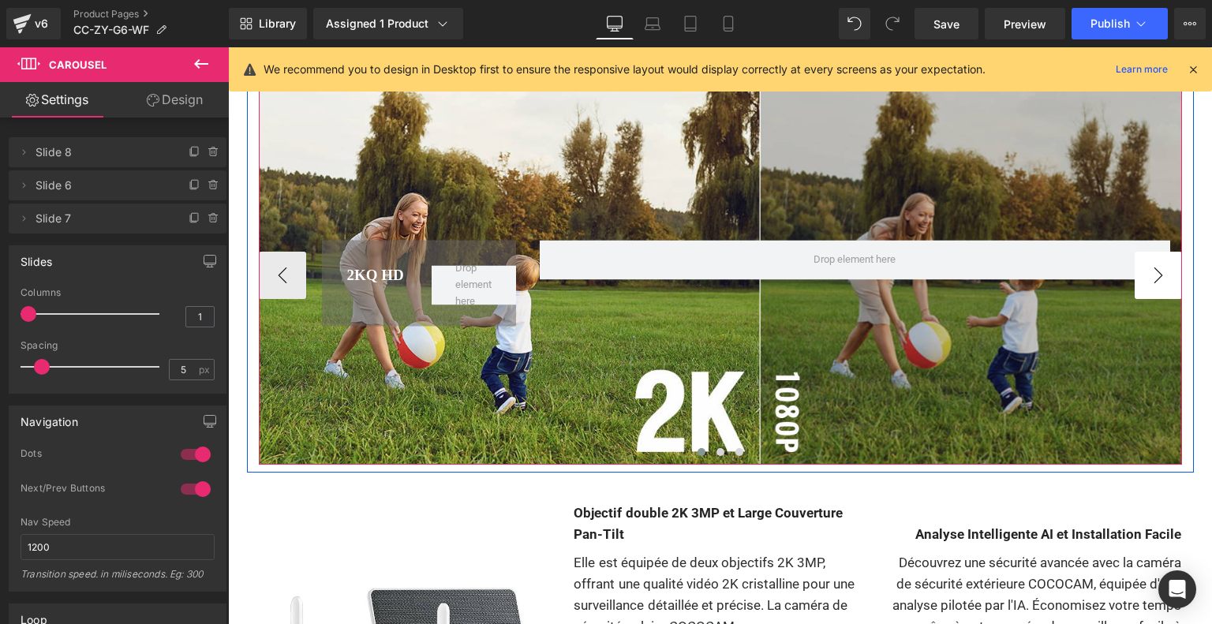
click at [1171, 284] on button "›" at bounding box center [1157, 275] width 47 height 47
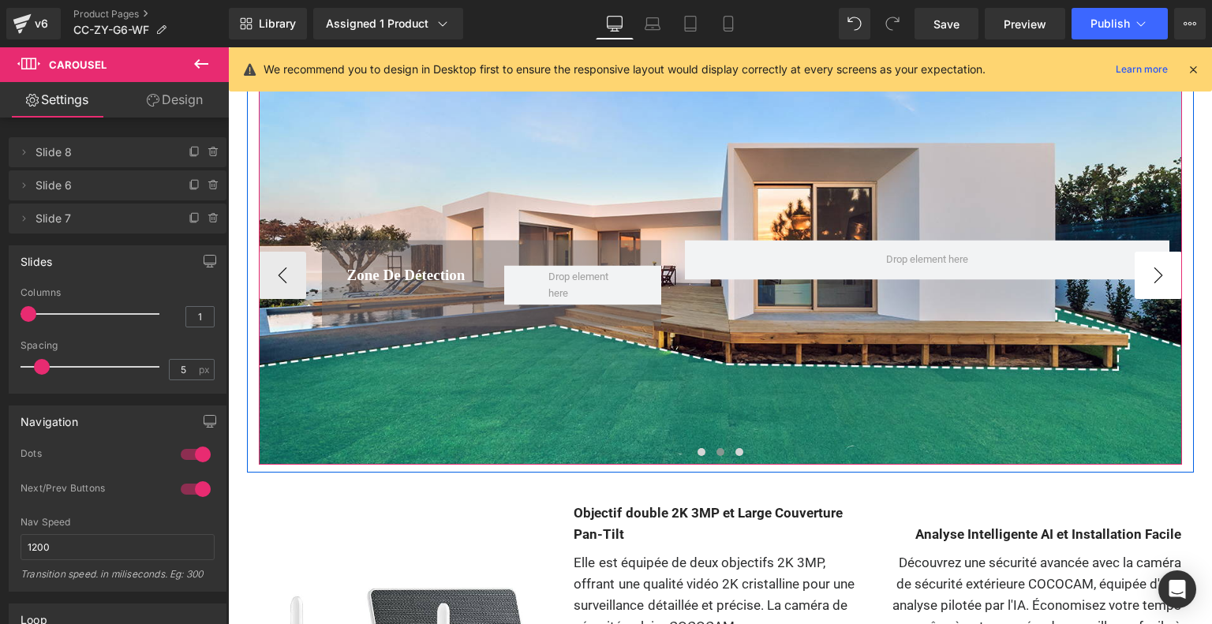
click at [1171, 284] on button "›" at bounding box center [1157, 275] width 47 height 47
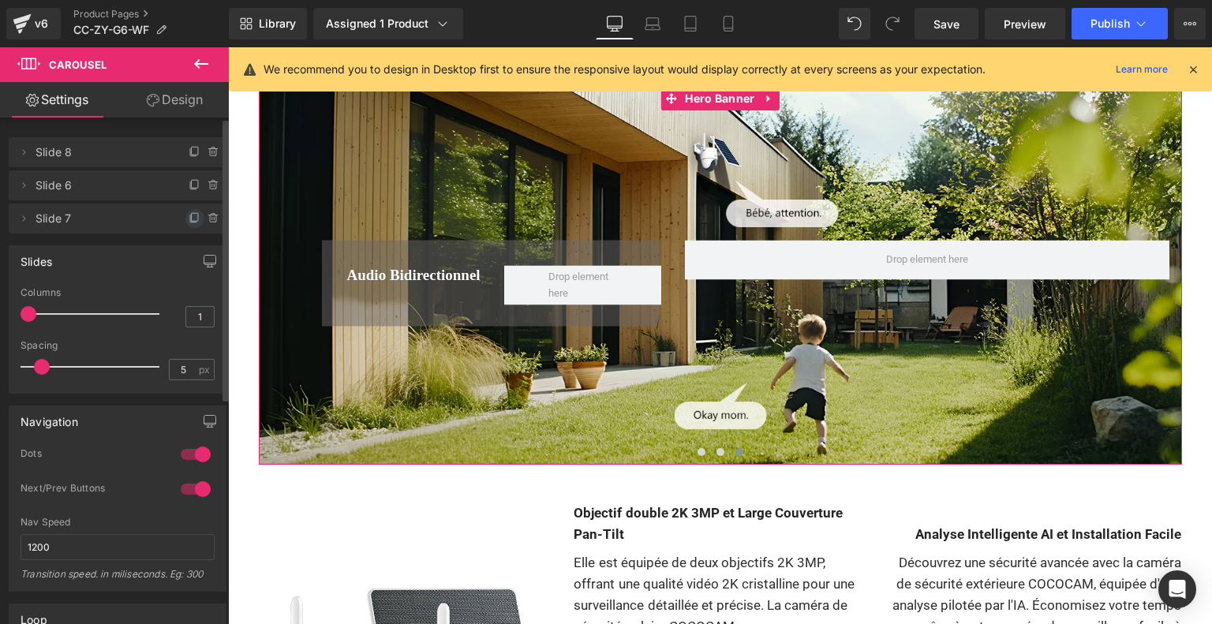
click at [189, 215] on icon at bounding box center [195, 218] width 13 height 13
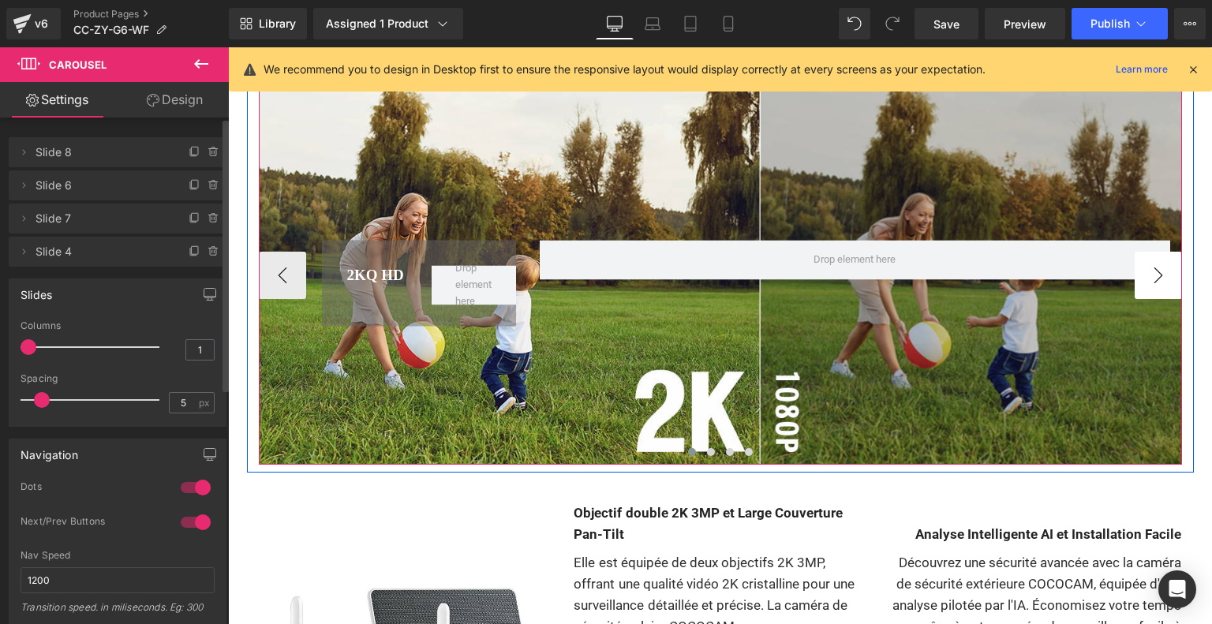
click at [1161, 284] on button "›" at bounding box center [1157, 275] width 47 height 47
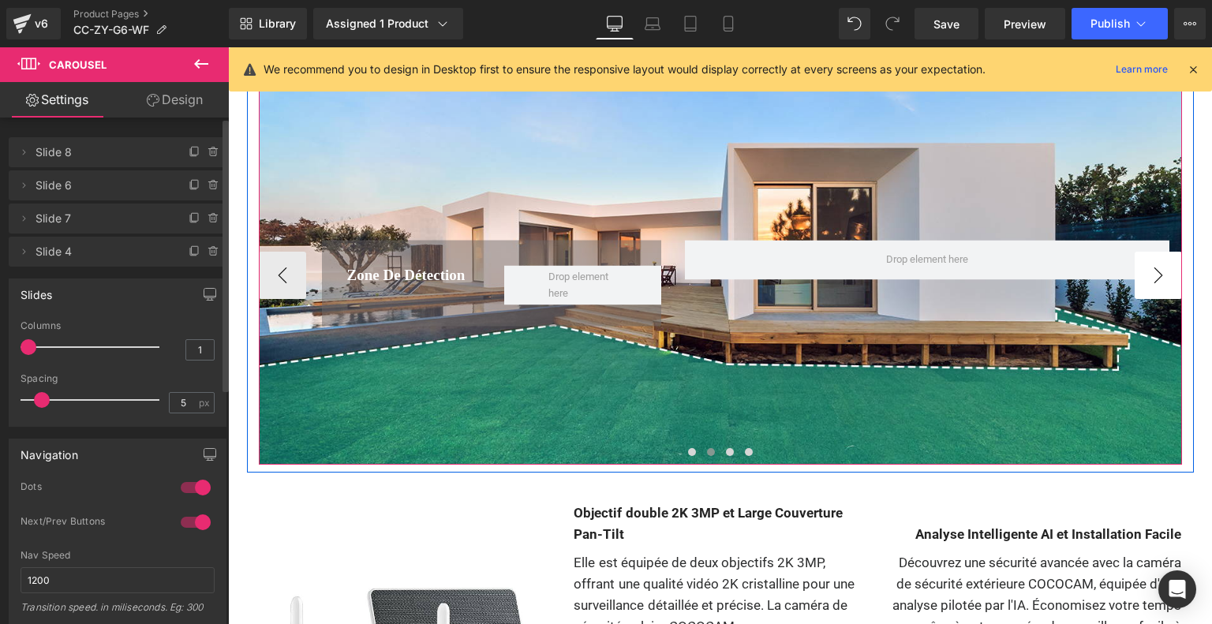
click at [1161, 284] on button "›" at bounding box center [1157, 275] width 47 height 47
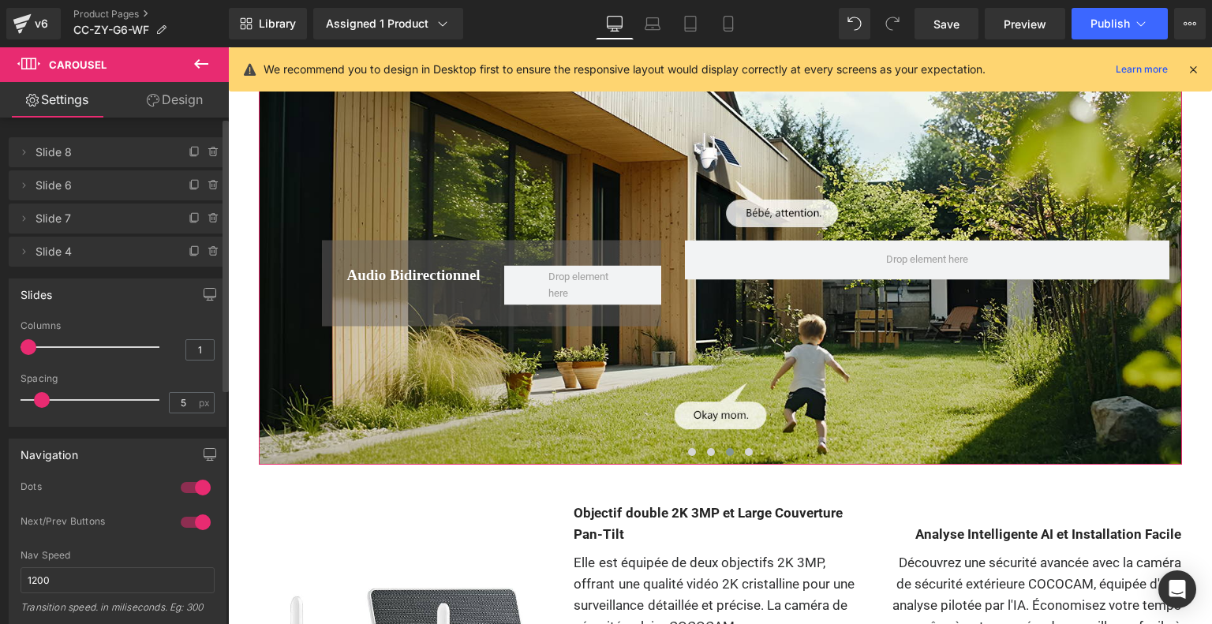
click at [77, 161] on span "Slide 8" at bounding box center [101, 152] width 133 height 30
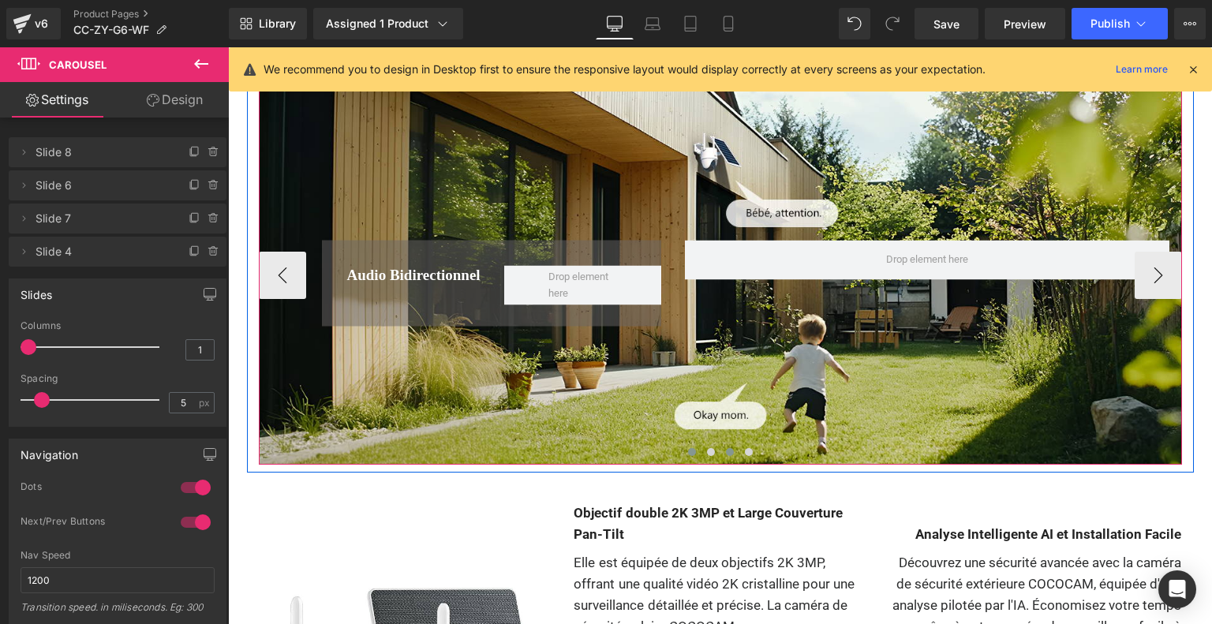
click at [690, 452] on span at bounding box center [692, 452] width 8 height 8
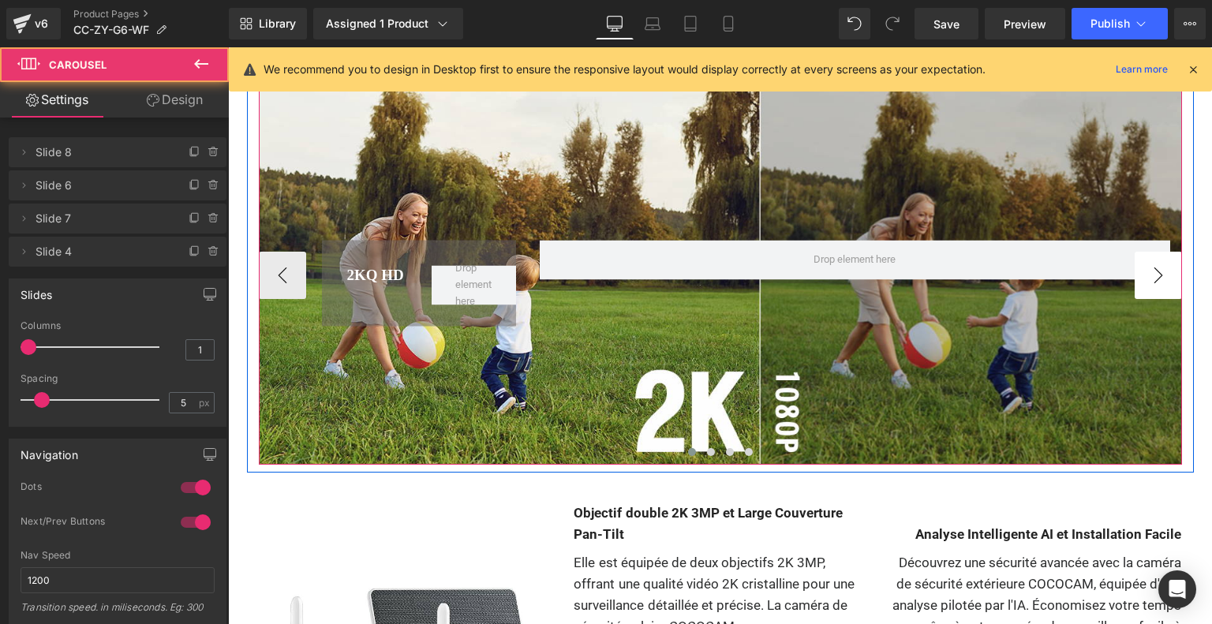
click at [1146, 284] on button "›" at bounding box center [1157, 275] width 47 height 47
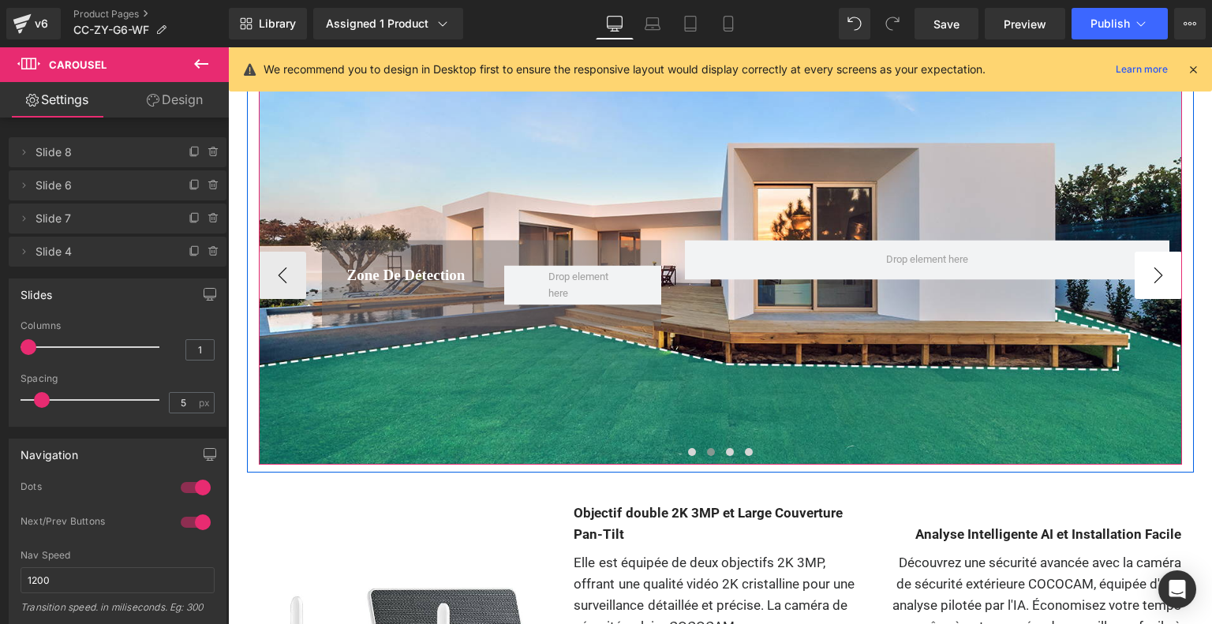
click at [1146, 284] on button "›" at bounding box center [1157, 275] width 47 height 47
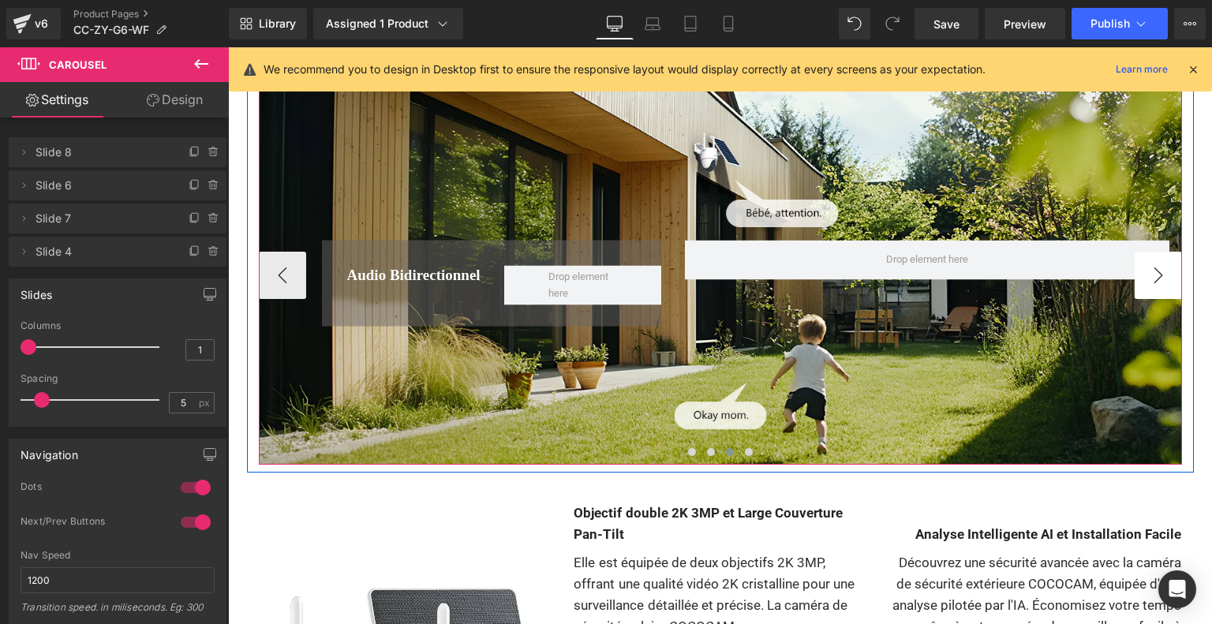
click at [1146, 284] on button "›" at bounding box center [1157, 275] width 47 height 47
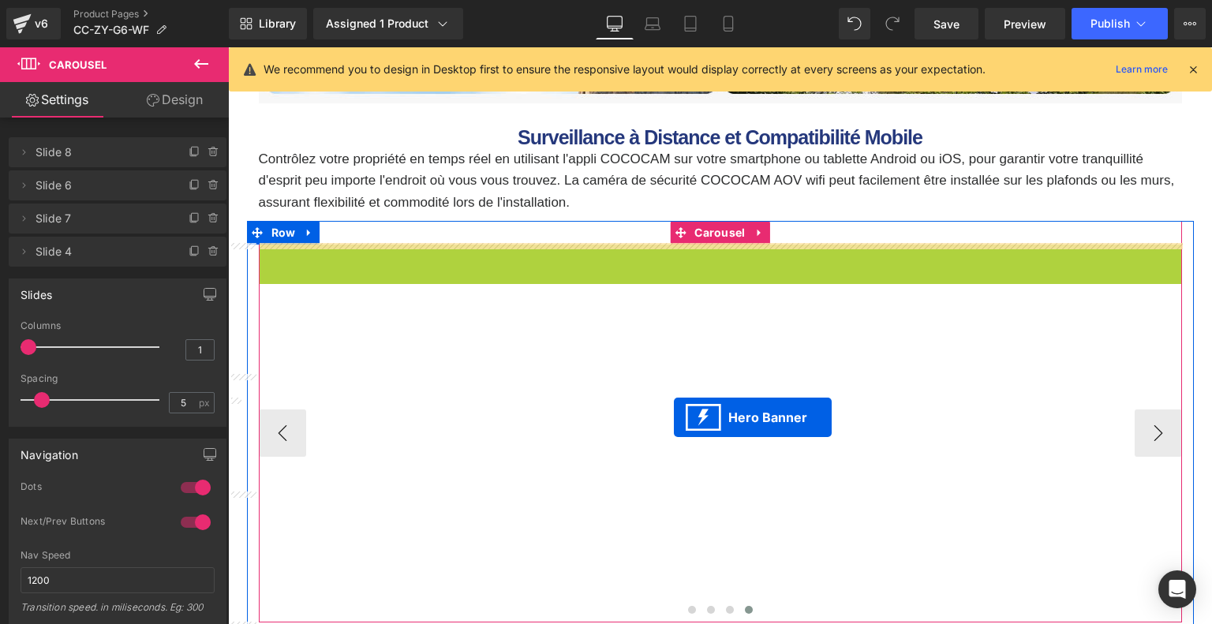
scroll to position [6112, 0]
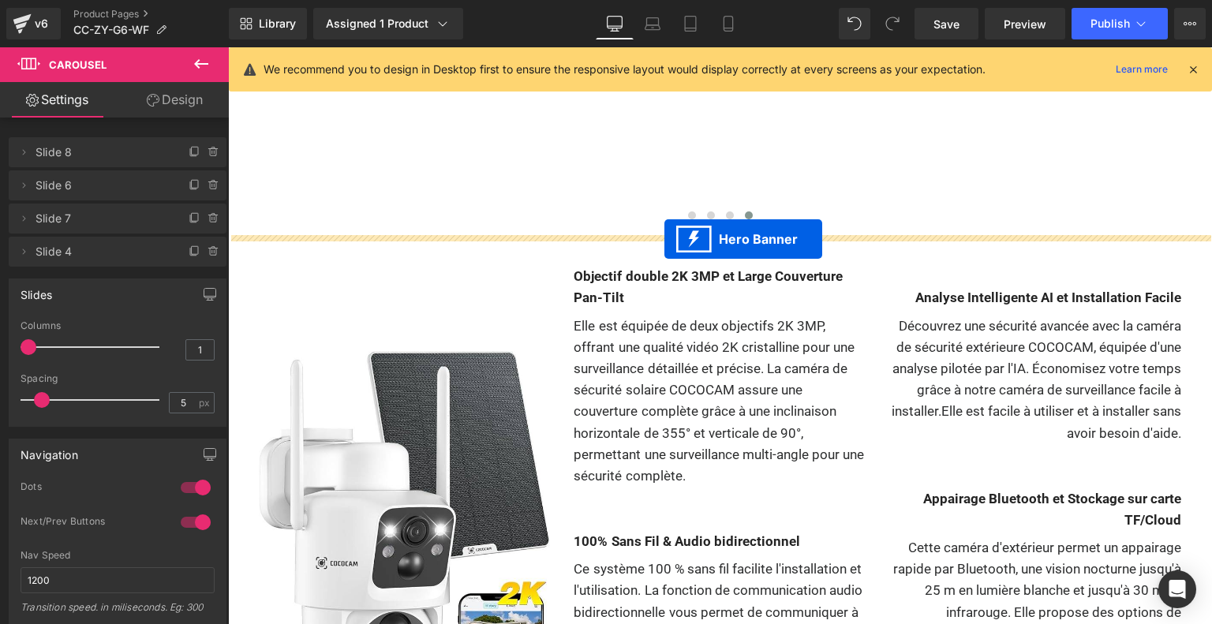
drag, startPoint x: 666, startPoint y: 255, endPoint x: 664, endPoint y: 239, distance: 15.9
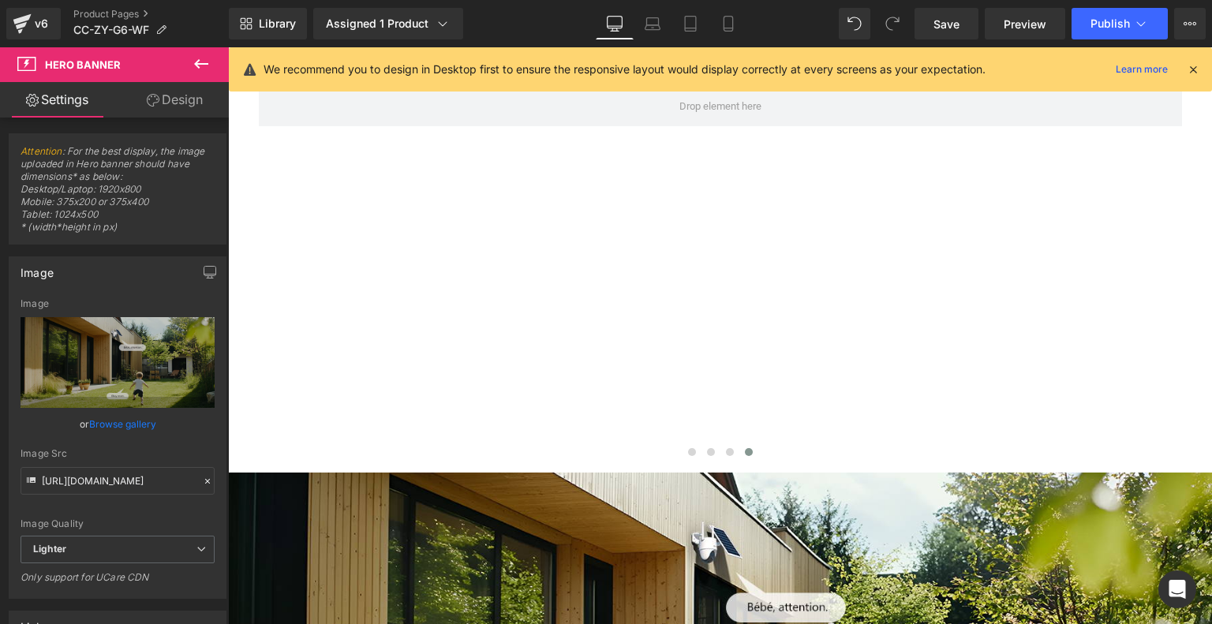
scroll to position [5560, 0]
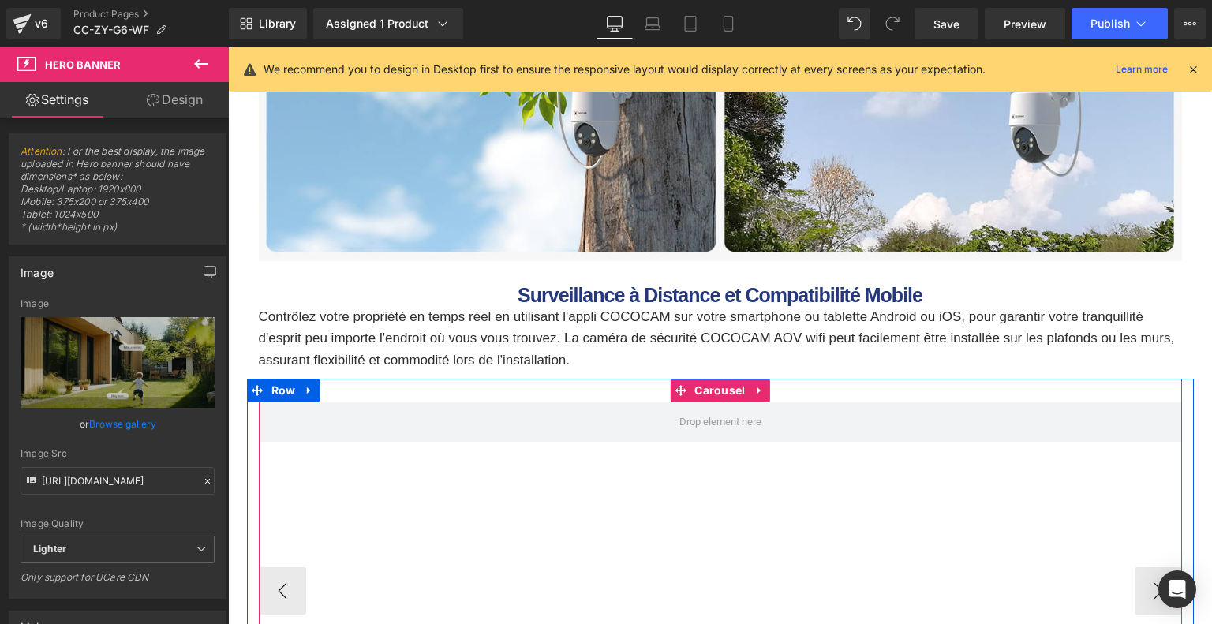
click at [713, 389] on span "Carousel" at bounding box center [719, 391] width 58 height 24
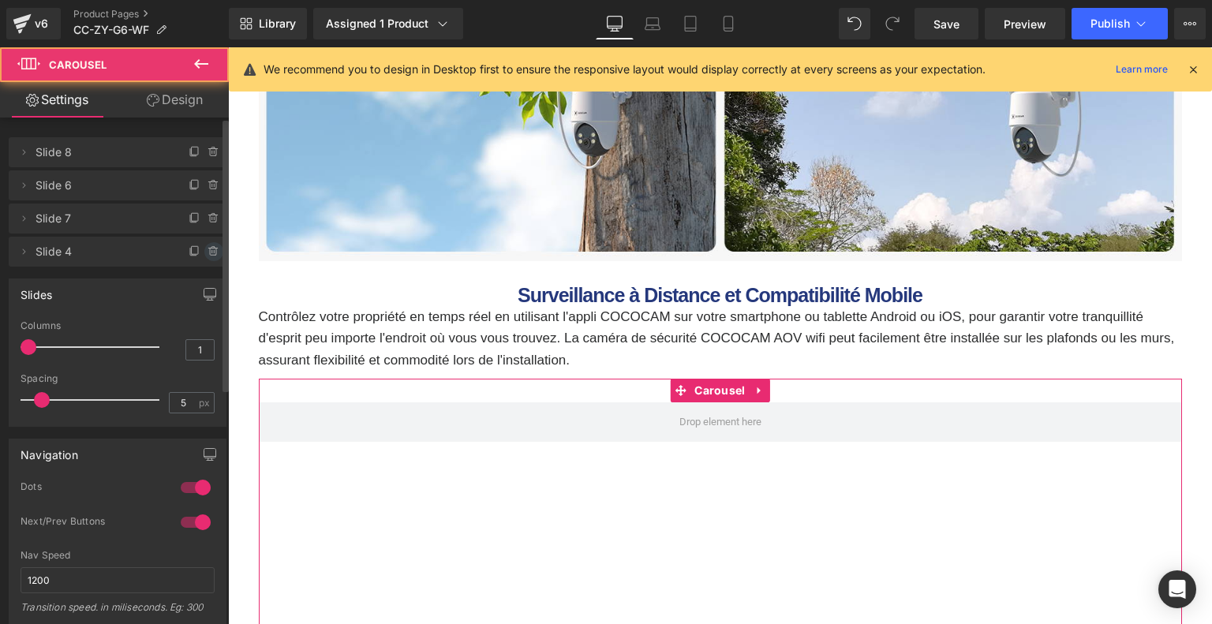
click at [207, 248] on icon at bounding box center [213, 251] width 13 height 13
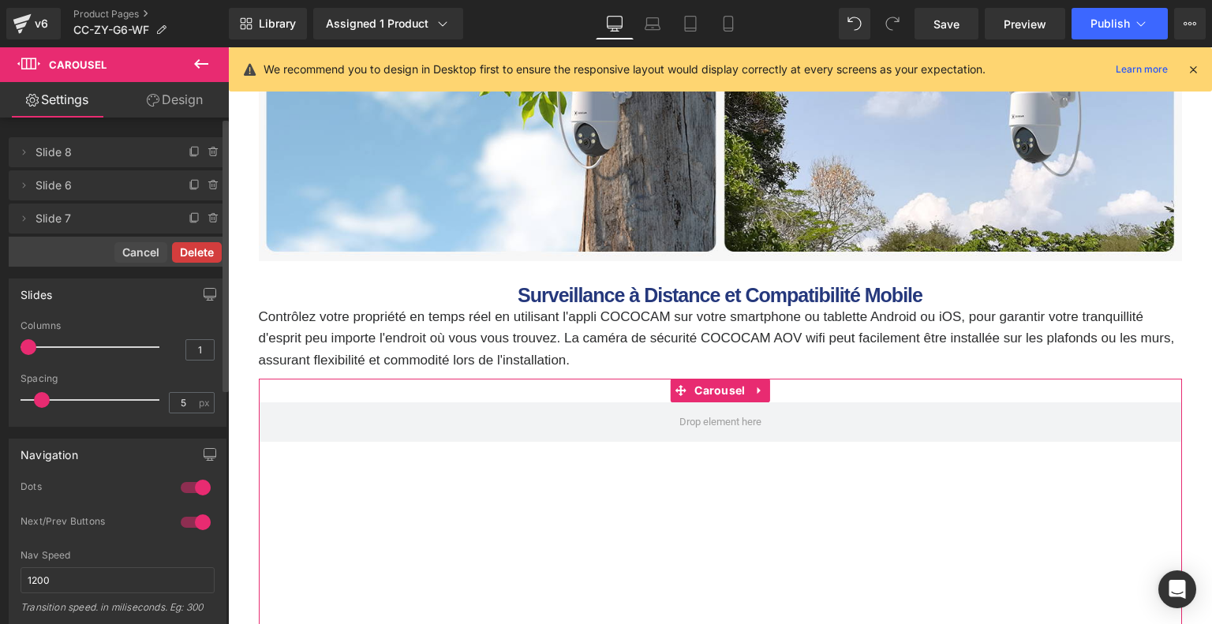
click at [205, 244] on button "Delete" at bounding box center [197, 252] width 50 height 21
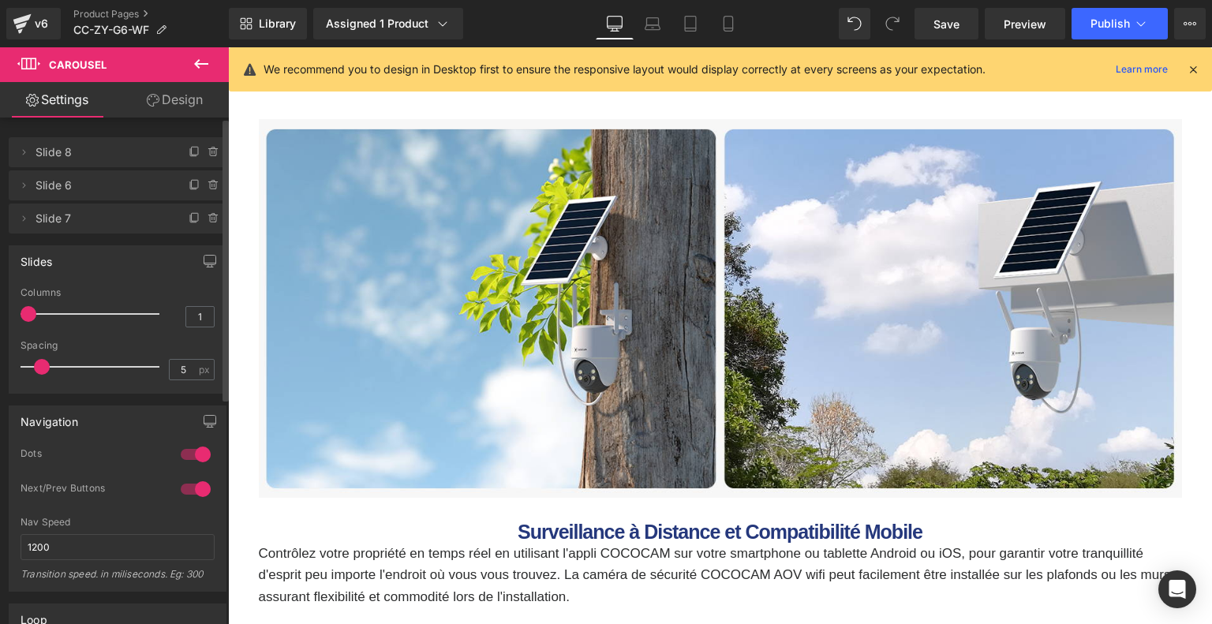
scroll to position [5086, 0]
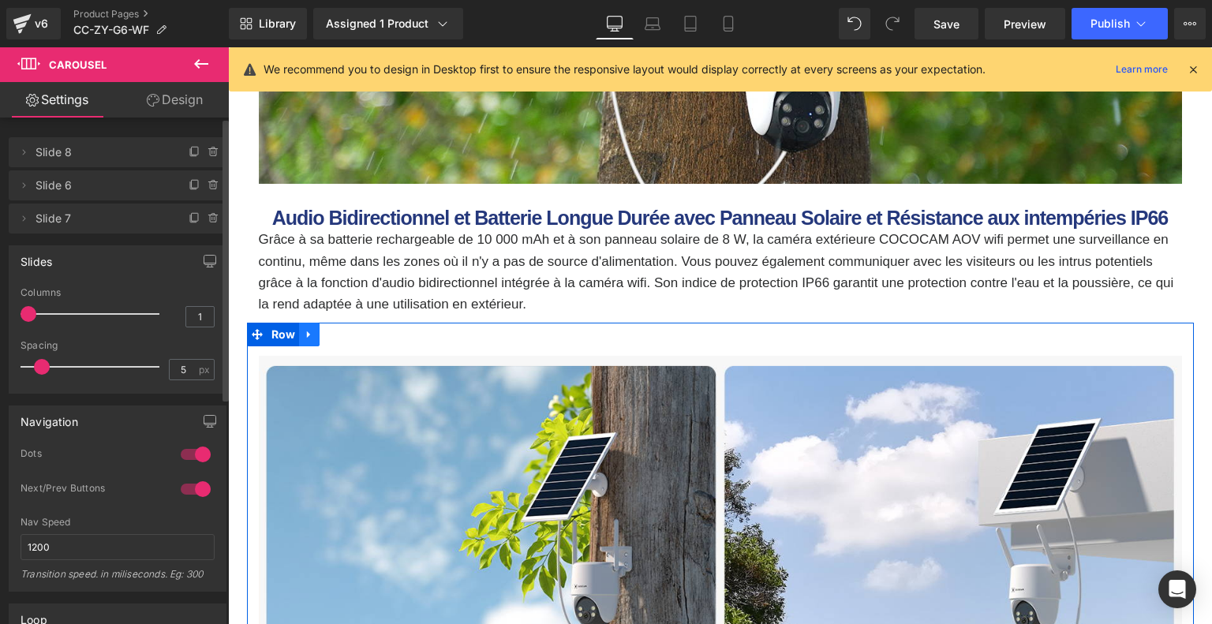
click at [307, 338] on icon at bounding box center [309, 335] width 11 height 12
click at [325, 337] on icon at bounding box center [329, 335] width 11 height 12
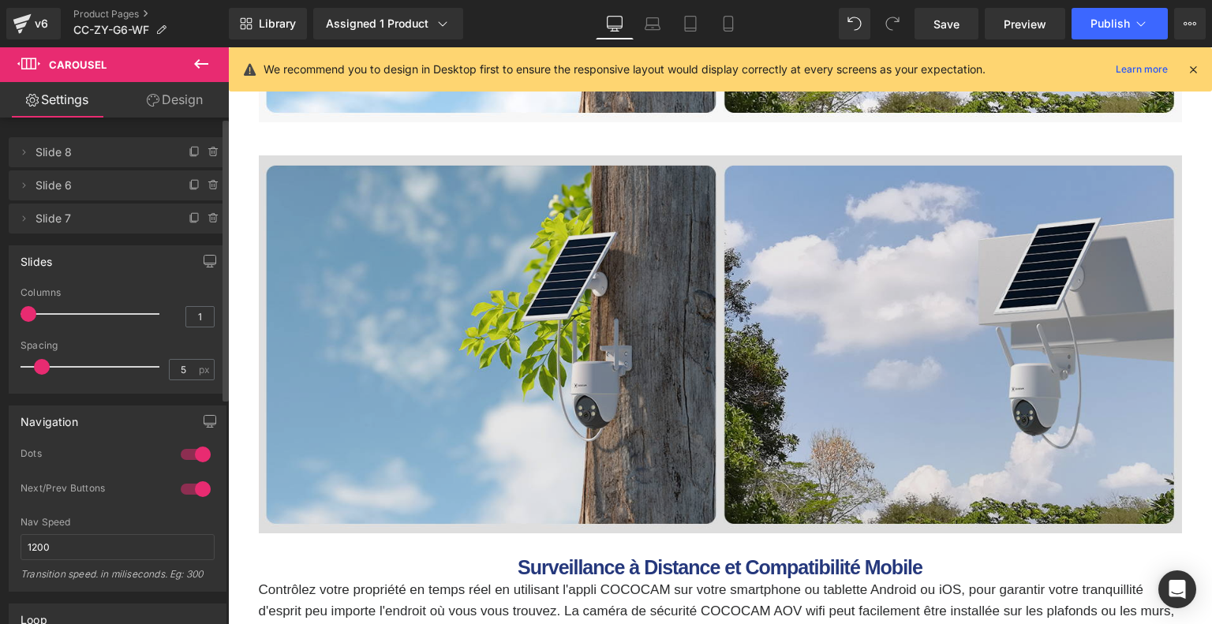
scroll to position [5710, 0]
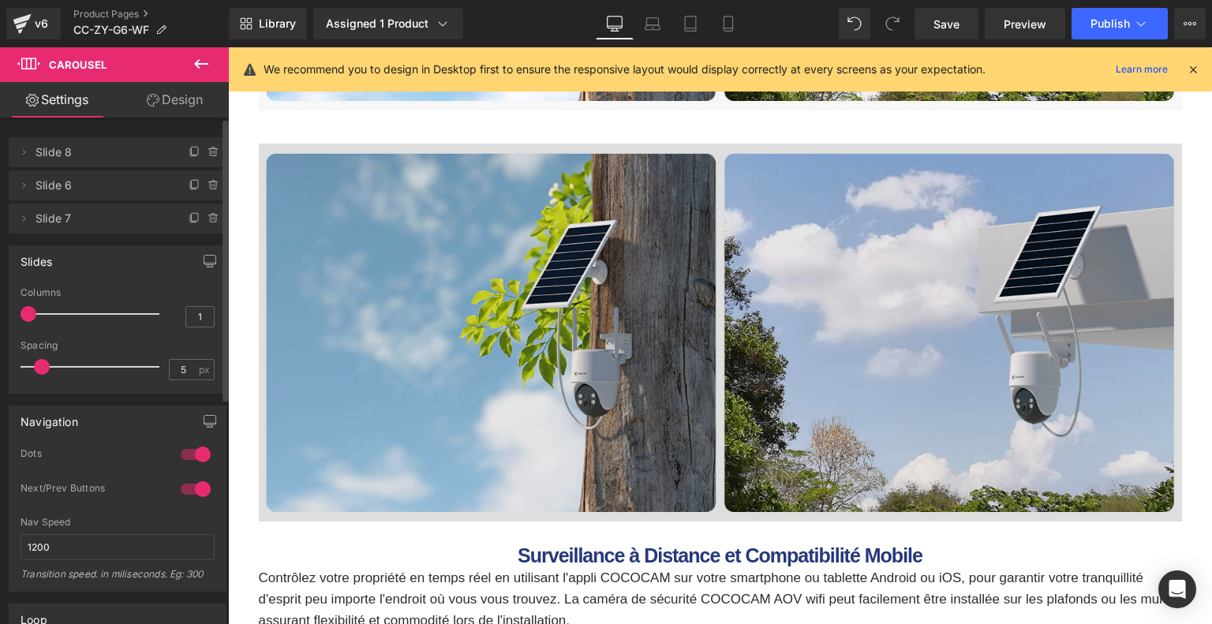
click at [418, 300] on img at bounding box center [720, 333] width 923 height 379
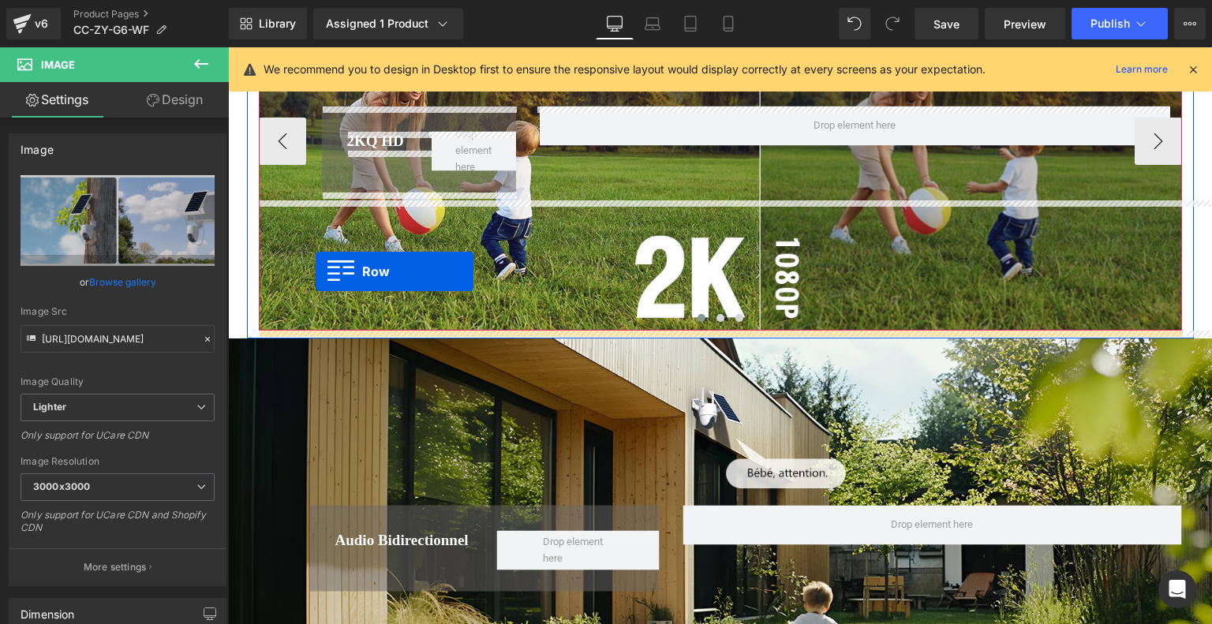
scroll to position [6206, 0]
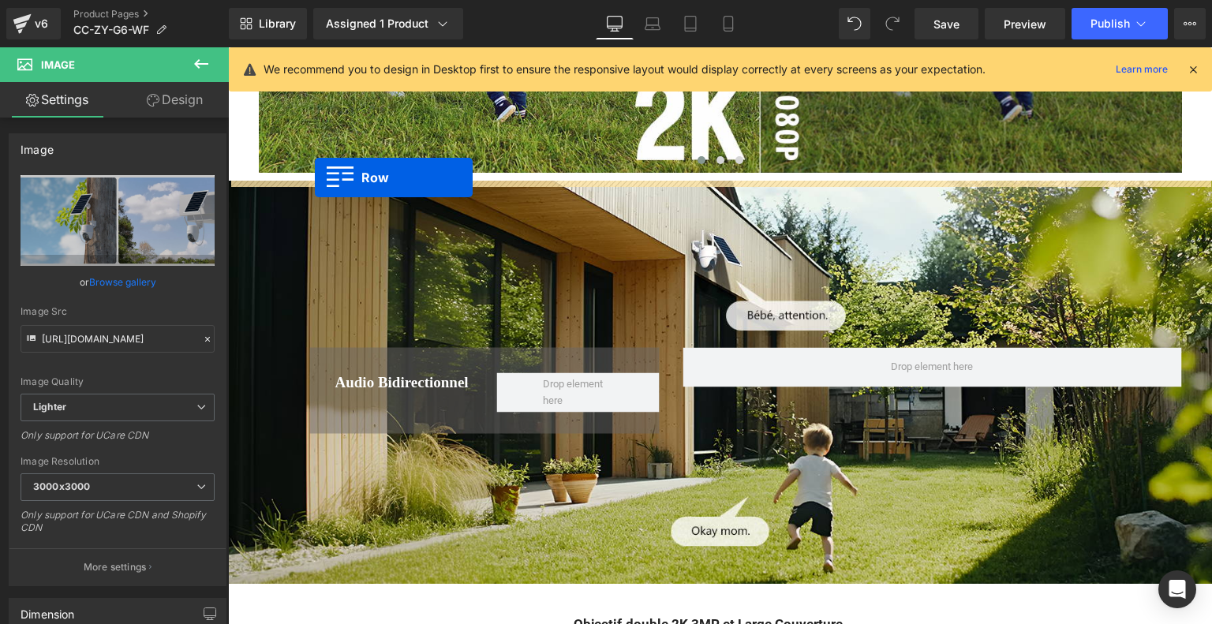
drag, startPoint x: 256, startPoint y: 120, endPoint x: 315, endPoint y: 177, distance: 82.6
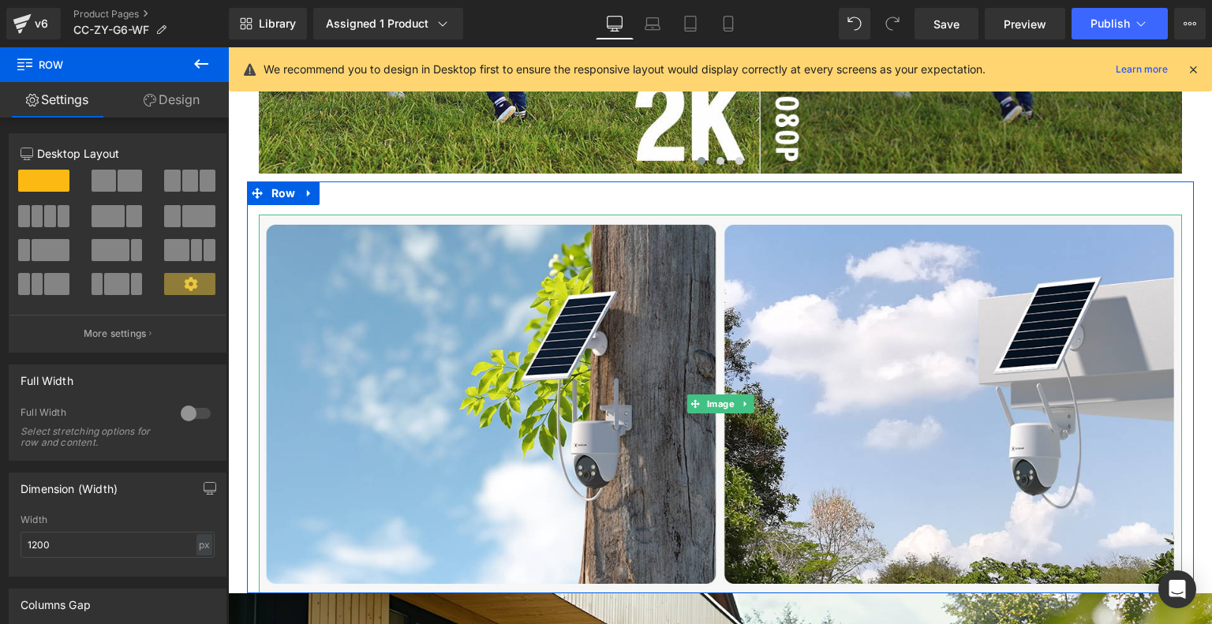
scroll to position [6482, 0]
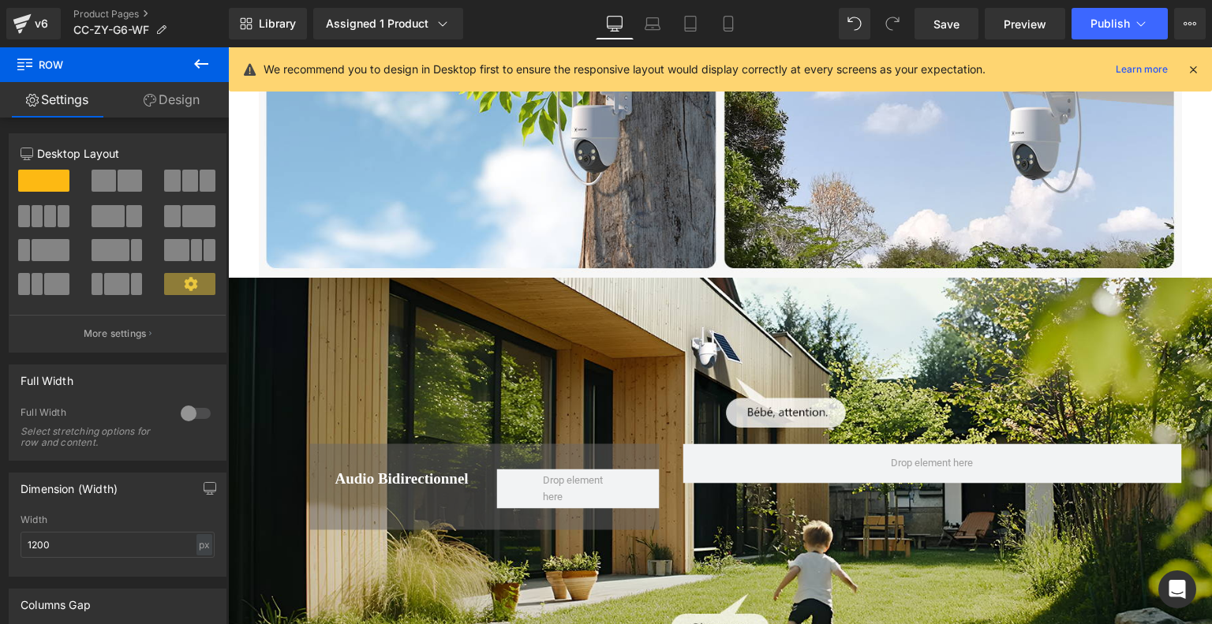
click at [587, 337] on div "Audio bidirectionnel Heading Row Row" at bounding box center [720, 479] width 984 height 403
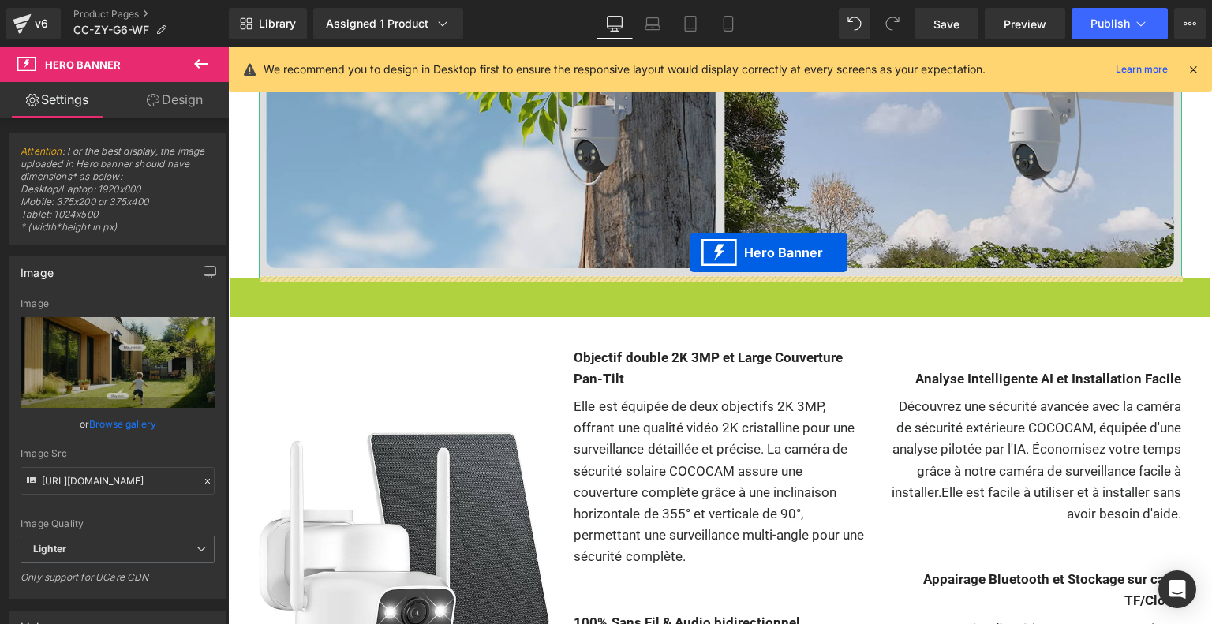
drag, startPoint x: 670, startPoint y: 289, endPoint x: 689, endPoint y: 253, distance: 40.6
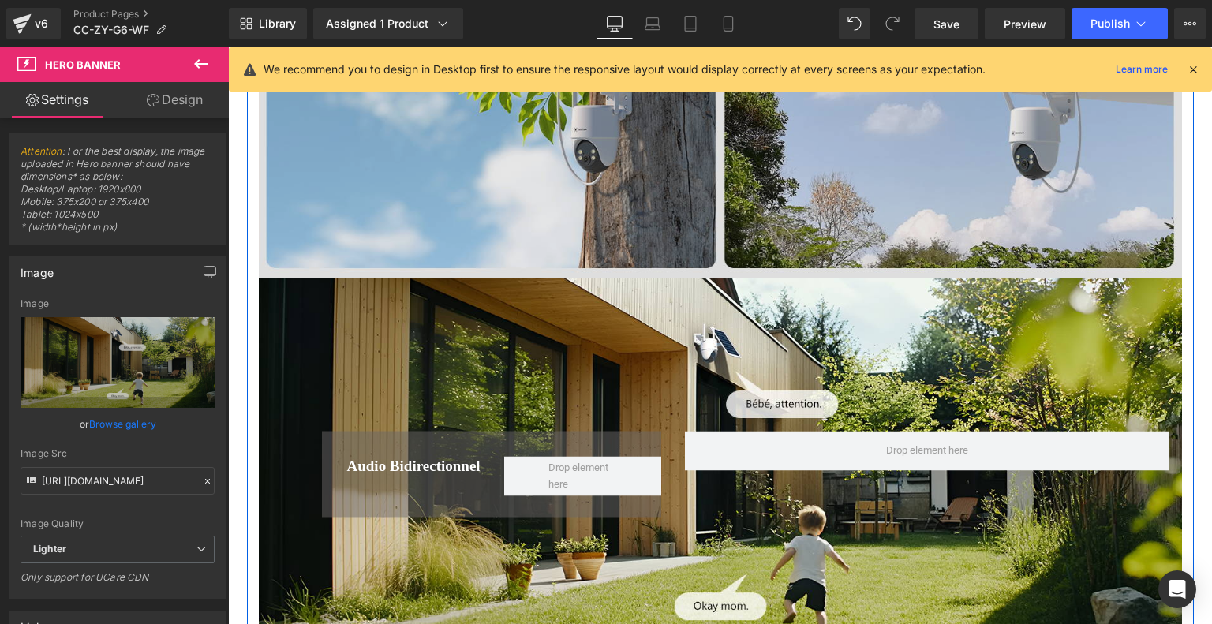
scroll to position [6324, 0]
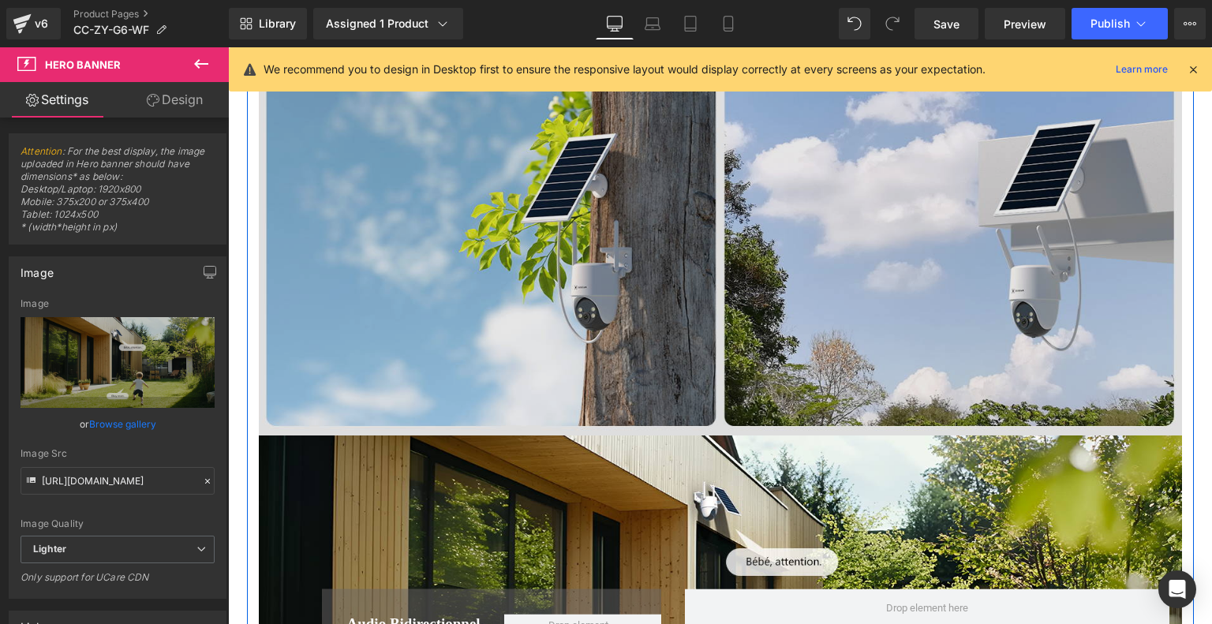
click at [693, 297] on img at bounding box center [720, 246] width 923 height 379
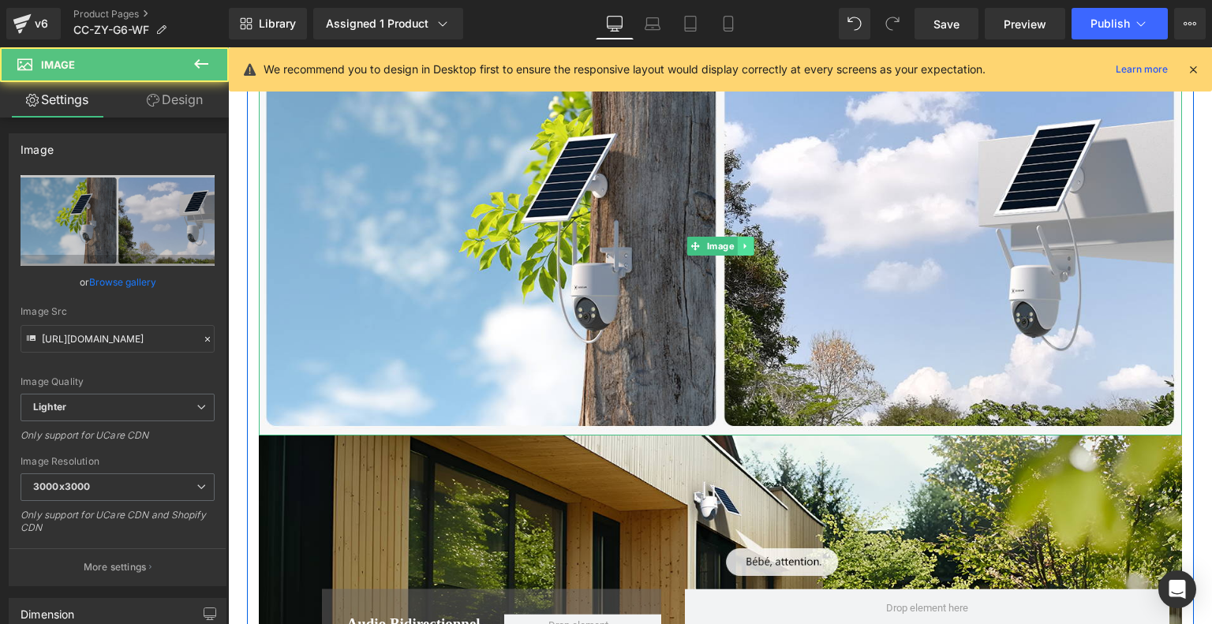
click at [743, 244] on icon at bounding box center [744, 247] width 2 height 6
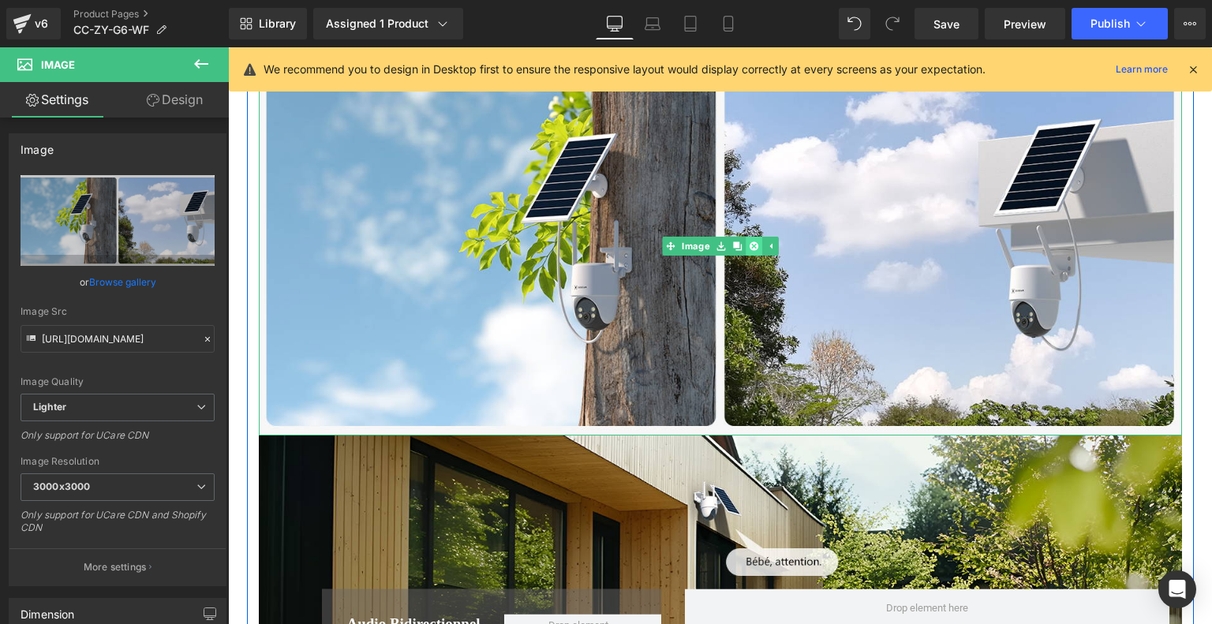
click at [745, 245] on link at bounding box center [753, 246] width 17 height 19
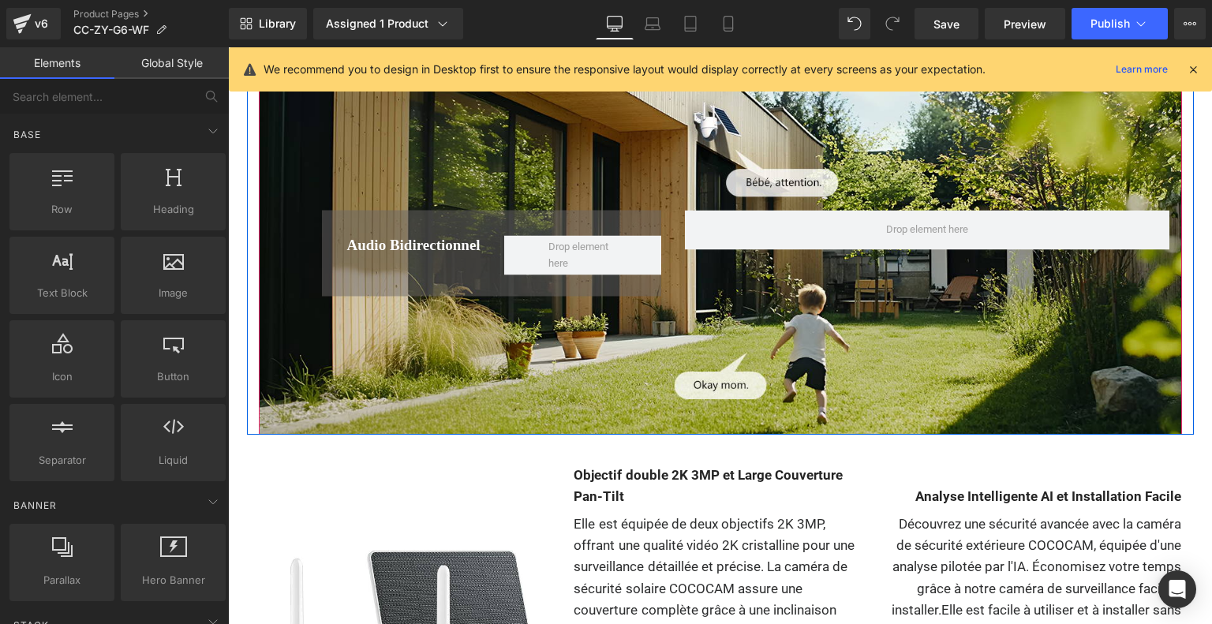
scroll to position [6088, 0]
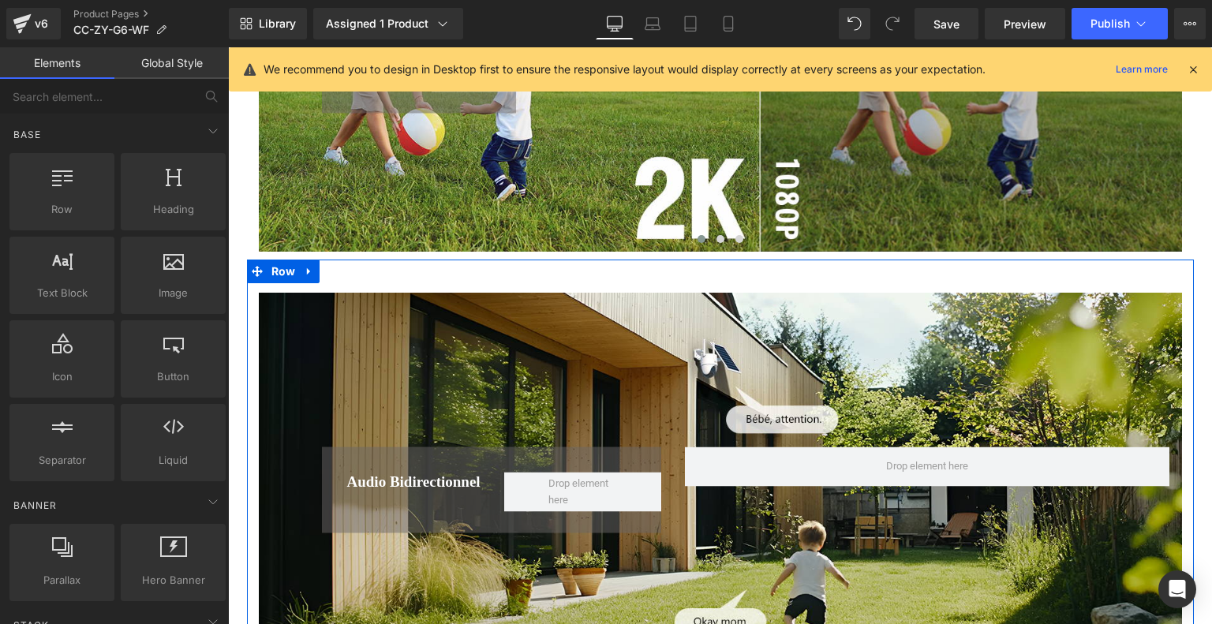
click at [628, 353] on div "Audio bidirectionnel Heading Row Row" at bounding box center [720, 482] width 923 height 379
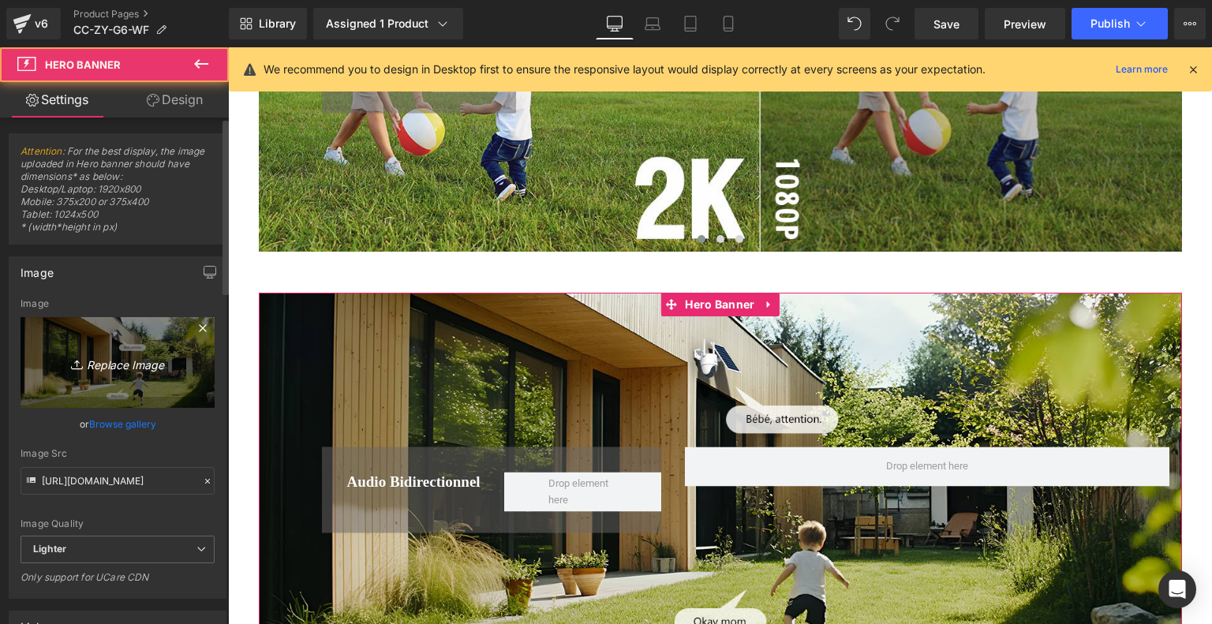
click at [99, 353] on icon "Replace Image" at bounding box center [117, 363] width 126 height 20
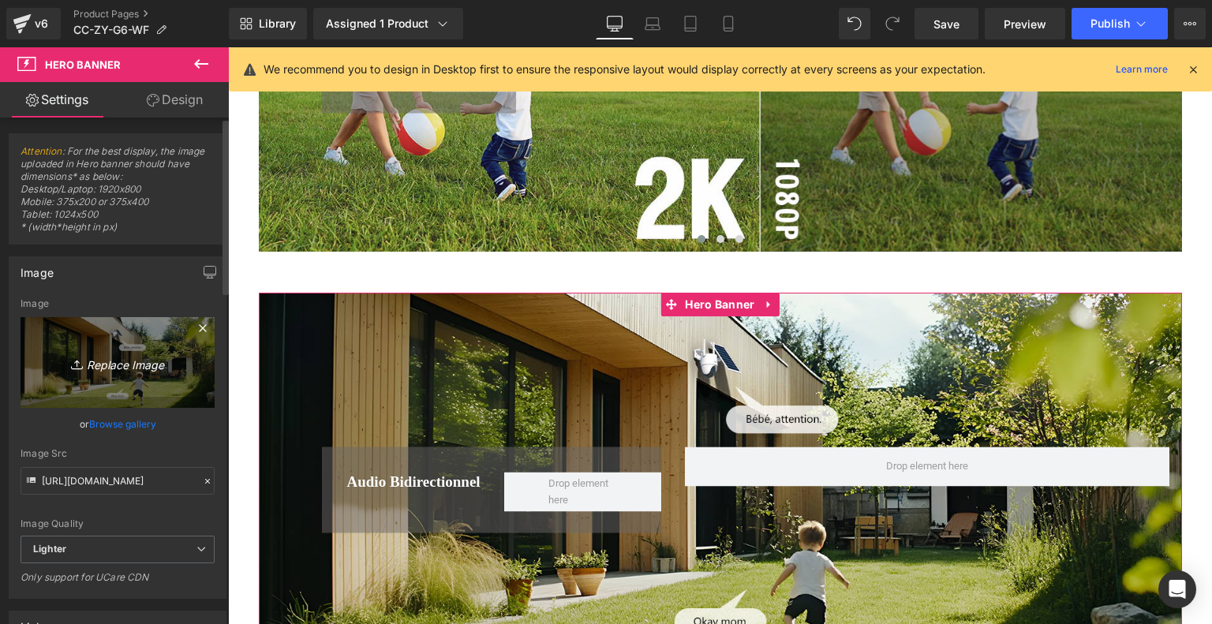
type input "C:\fakepath\a6756dda-77c5-45d0-bc8c-ed5f749e912a.__CR0,0,1464,600_PT0_SX1464_V1…"
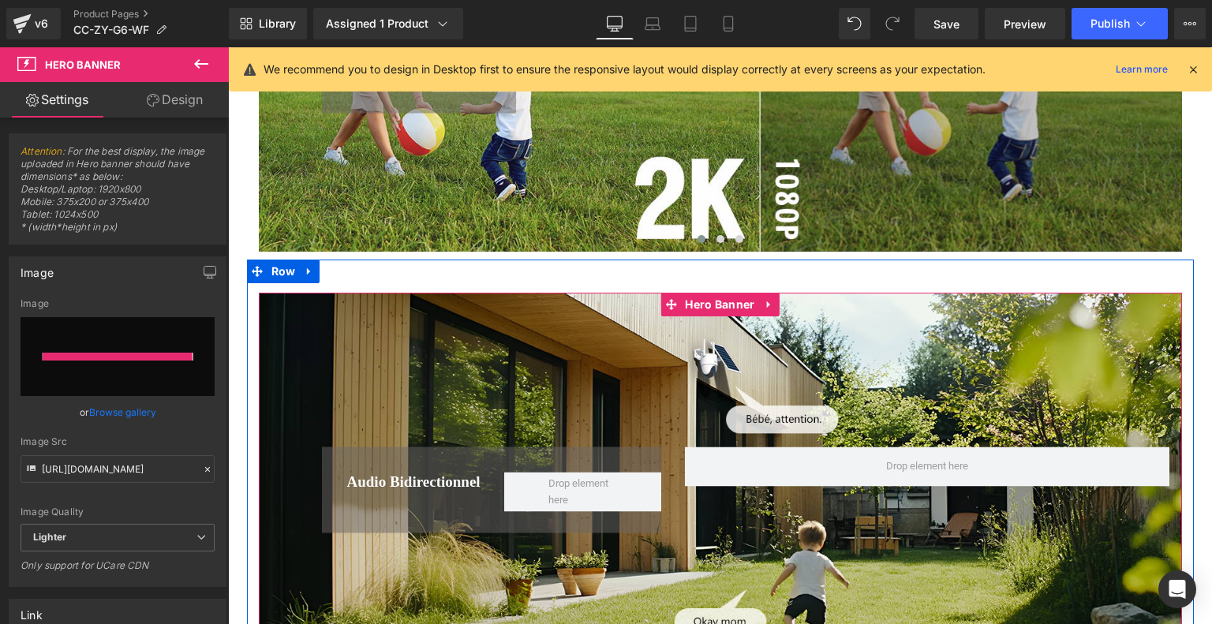
type input "[URL][DOMAIN_NAME]"
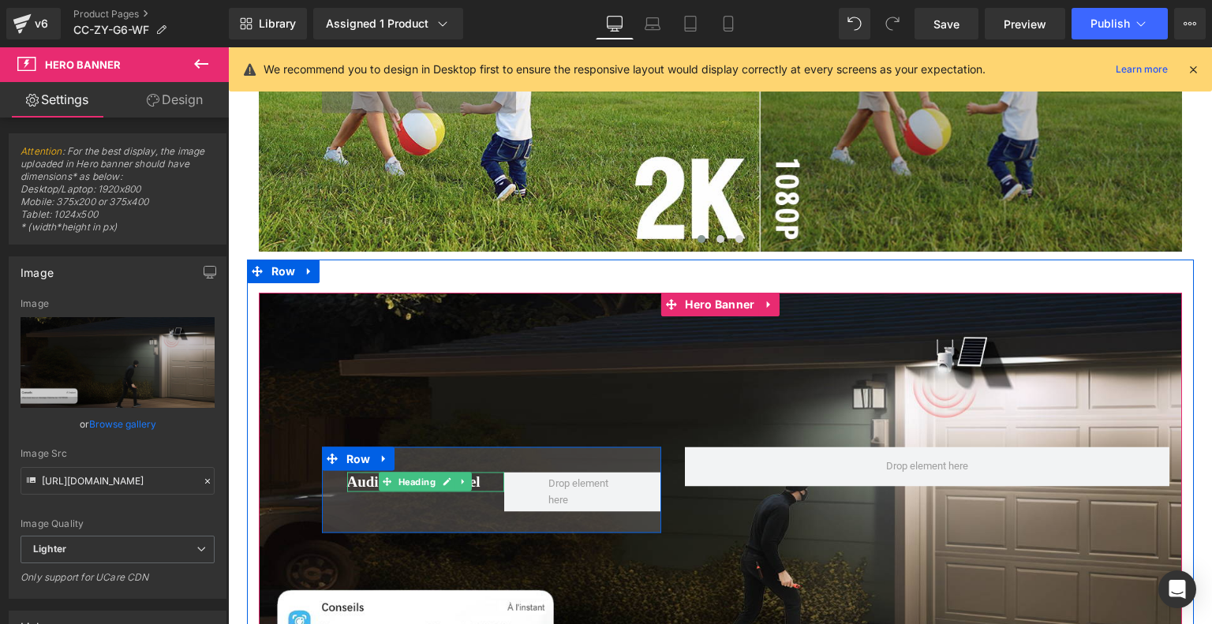
click at [401, 473] on span "Heading" at bounding box center [416, 482] width 43 height 19
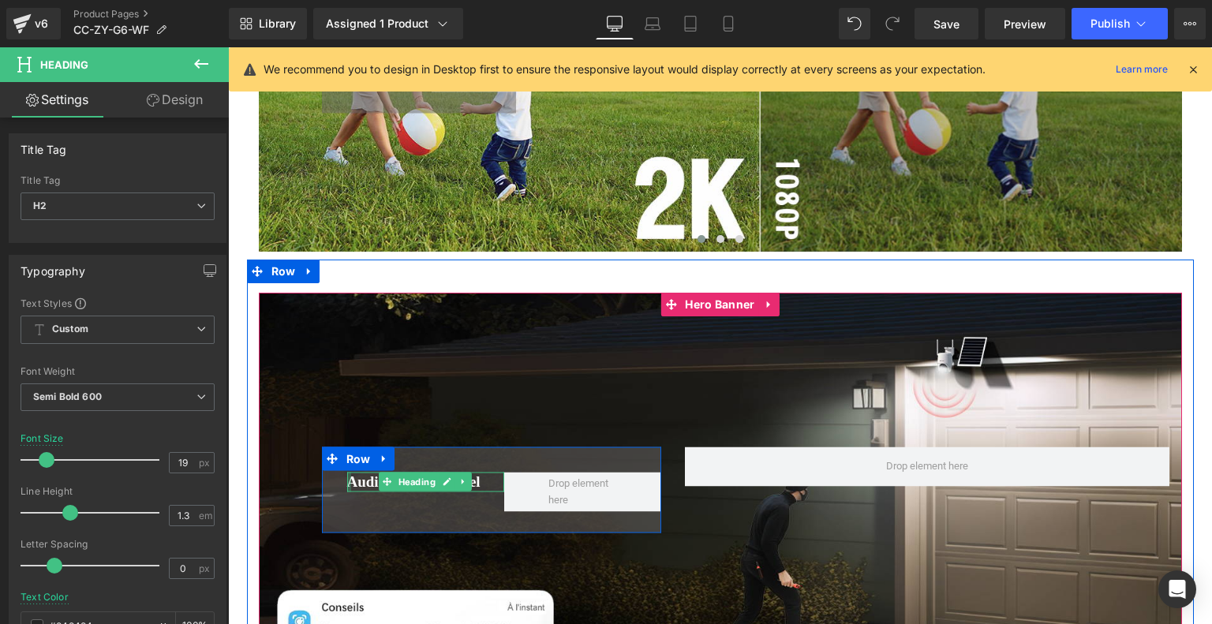
click at [348, 483] on div "Audio bidirectionnel Heading" at bounding box center [425, 482] width 157 height 20
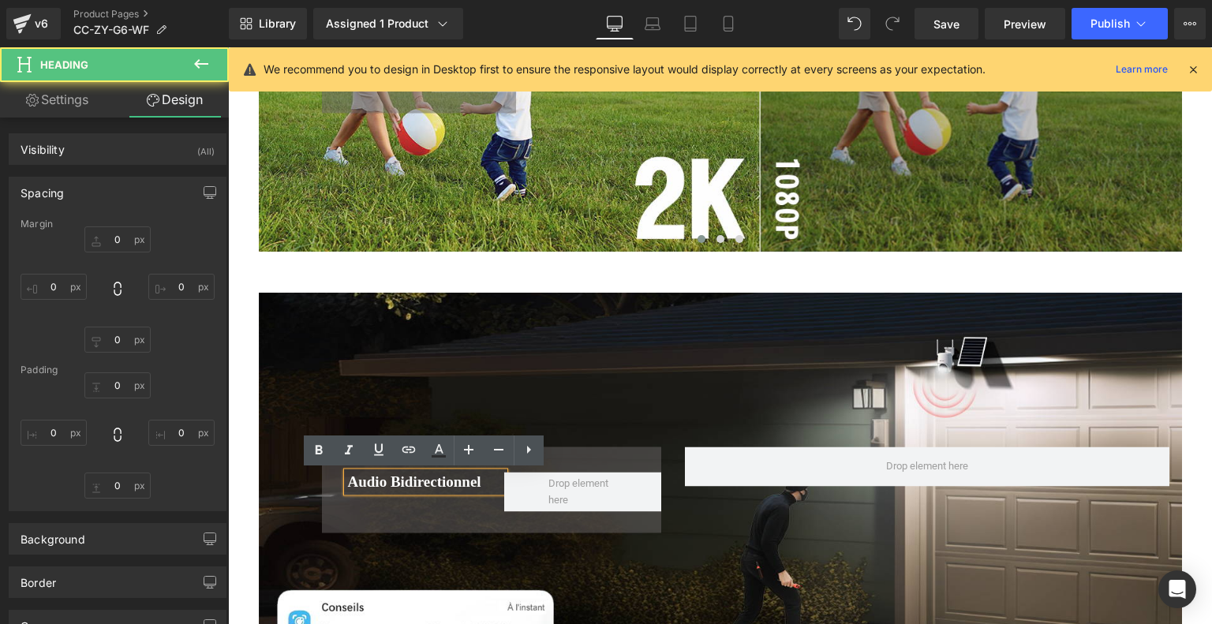
type input "0"
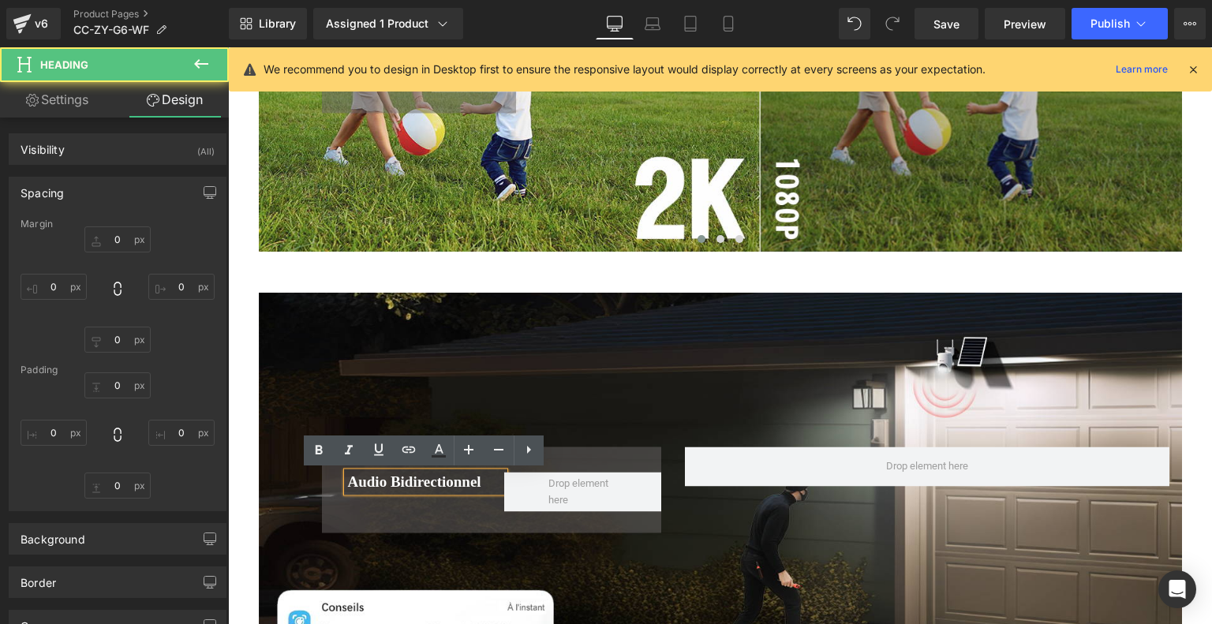
type input "0"
type input "1"
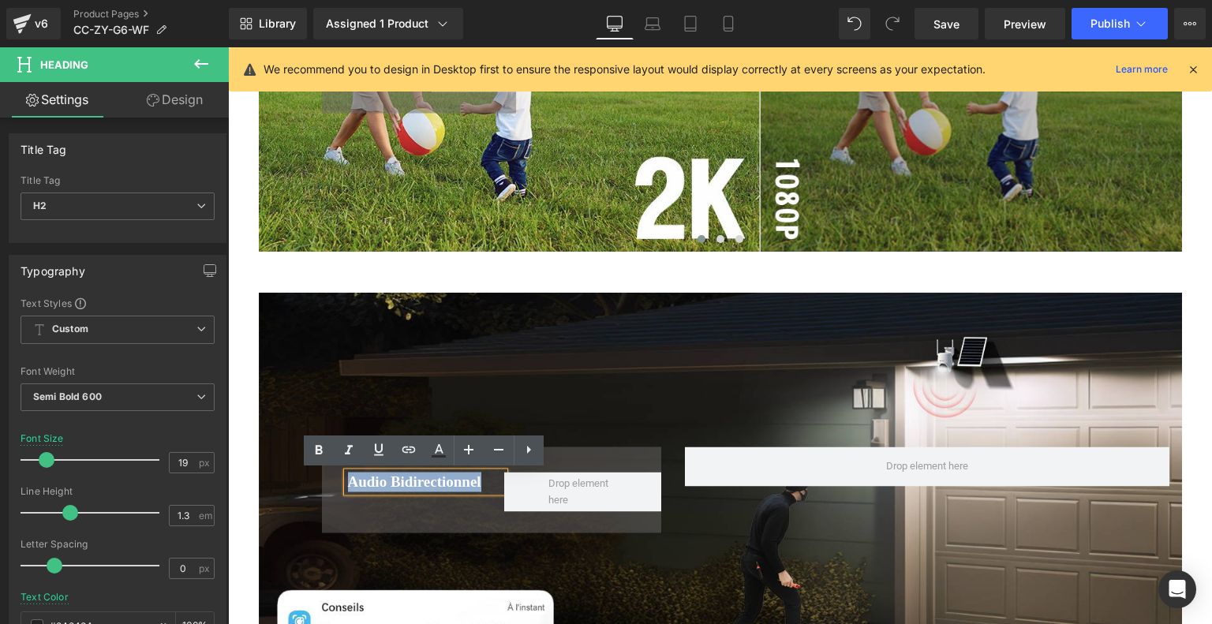
drag, startPoint x: 348, startPoint y: 483, endPoint x: 499, endPoint y: 491, distance: 151.7
click at [499, 491] on h2 "Audio bidirectionnel" at bounding box center [426, 482] width 156 height 20
paste div
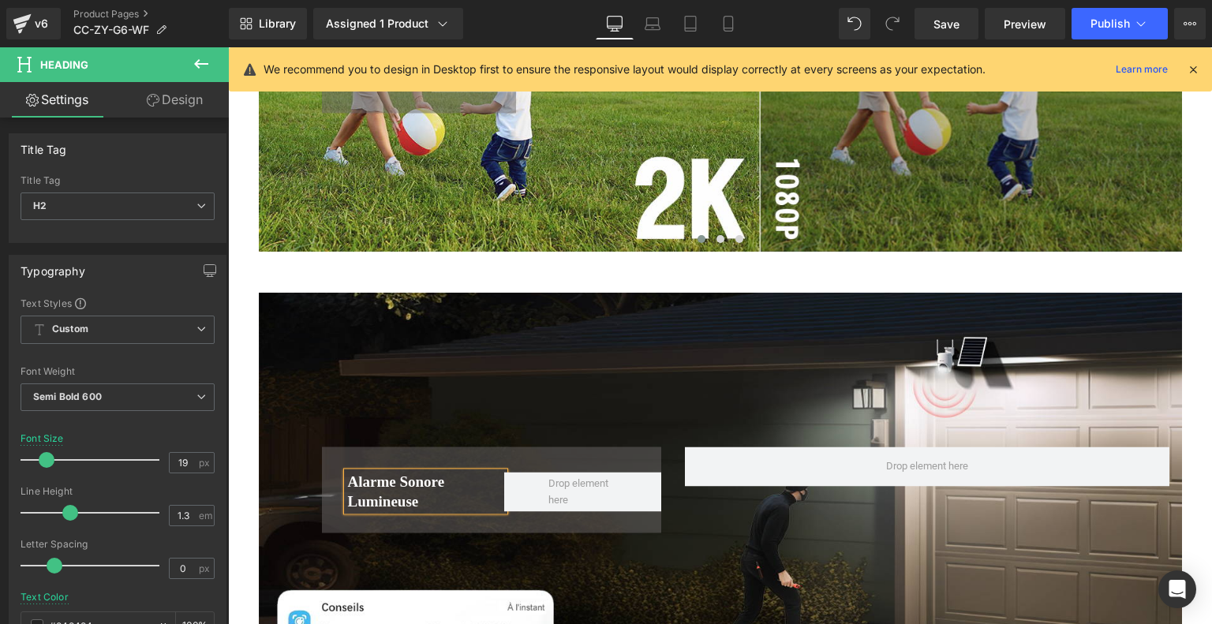
click at [585, 343] on div "Alarme Sonore Lumineuse Heading Row Row" at bounding box center [720, 482] width 923 height 379
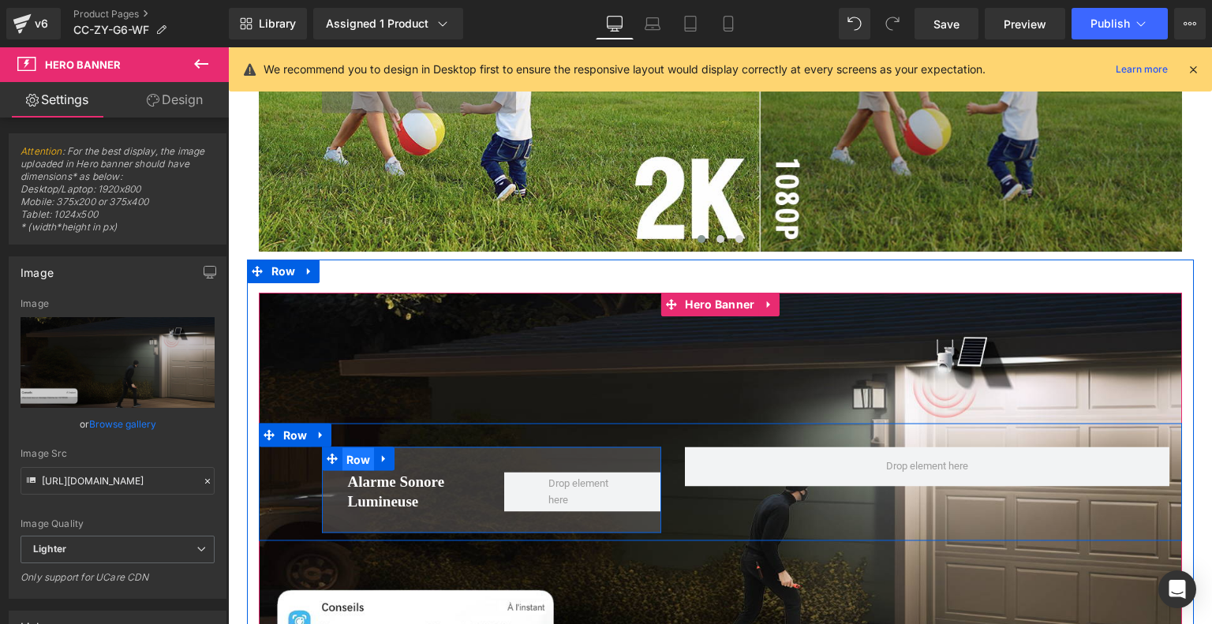
click at [360, 461] on span "Row" at bounding box center [358, 459] width 32 height 24
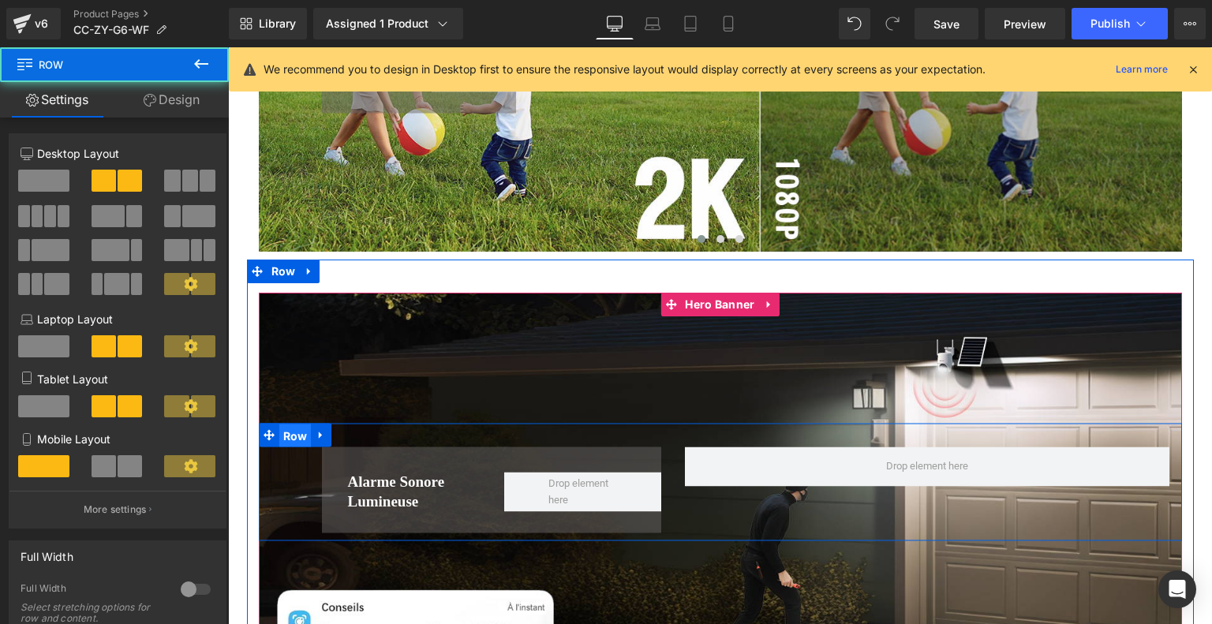
click at [306, 435] on span "Row" at bounding box center [295, 436] width 32 height 24
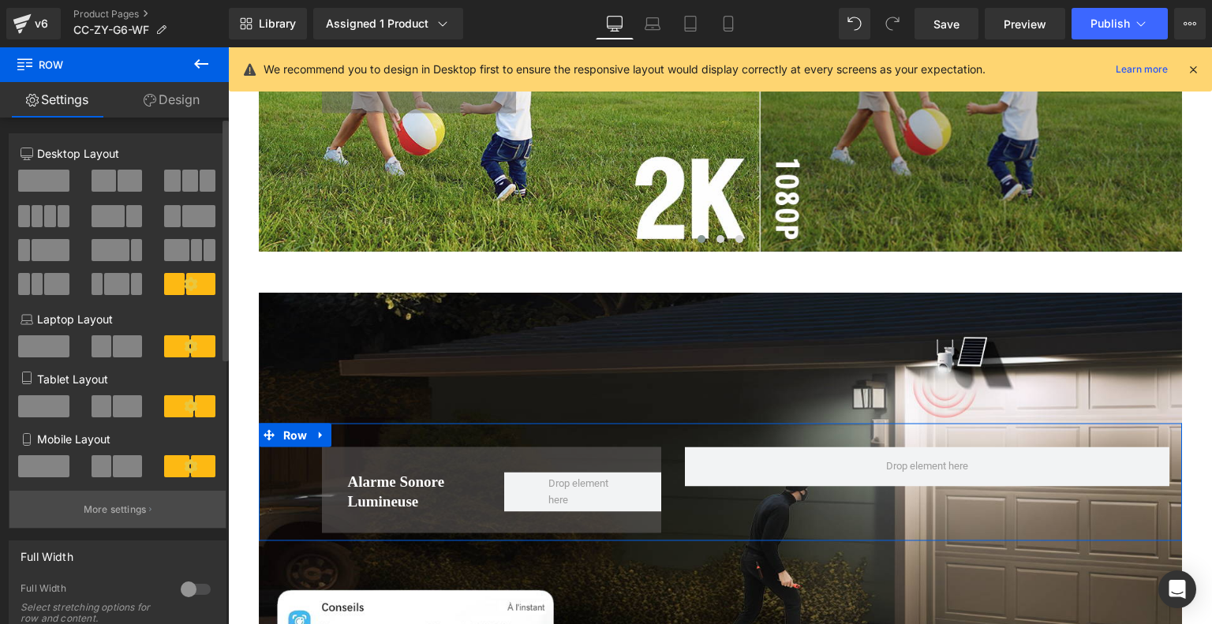
click at [123, 509] on p "More settings" at bounding box center [115, 509] width 63 height 14
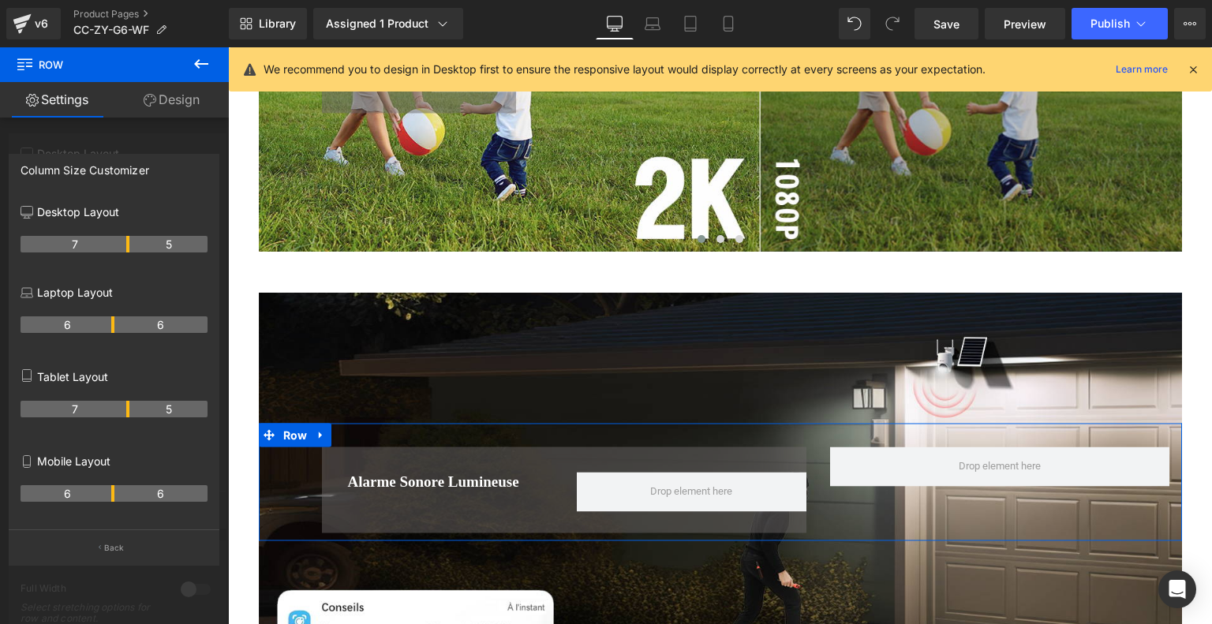
drag, startPoint x: 95, startPoint y: 244, endPoint x: 129, endPoint y: 242, distance: 34.0
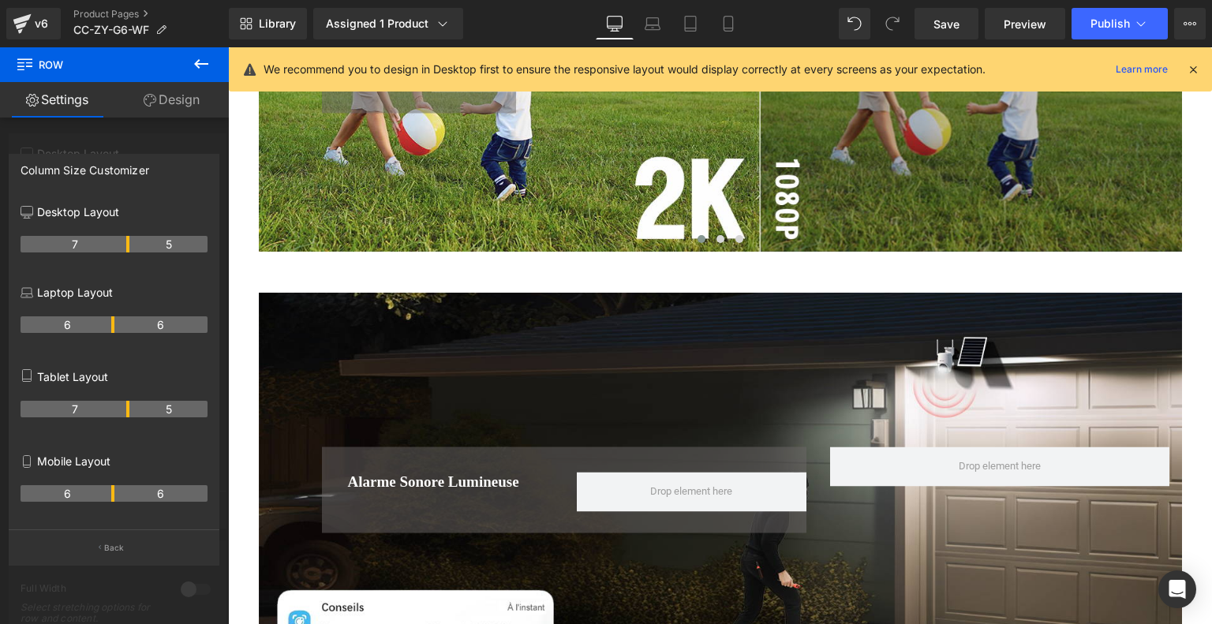
click at [456, 456] on body "🛒COCOCAM Caméra de Sécurité IA: Carte SD 128G gratuite + Livraison Gratuite + G…" at bounding box center [720, 166] width 984 height 12415
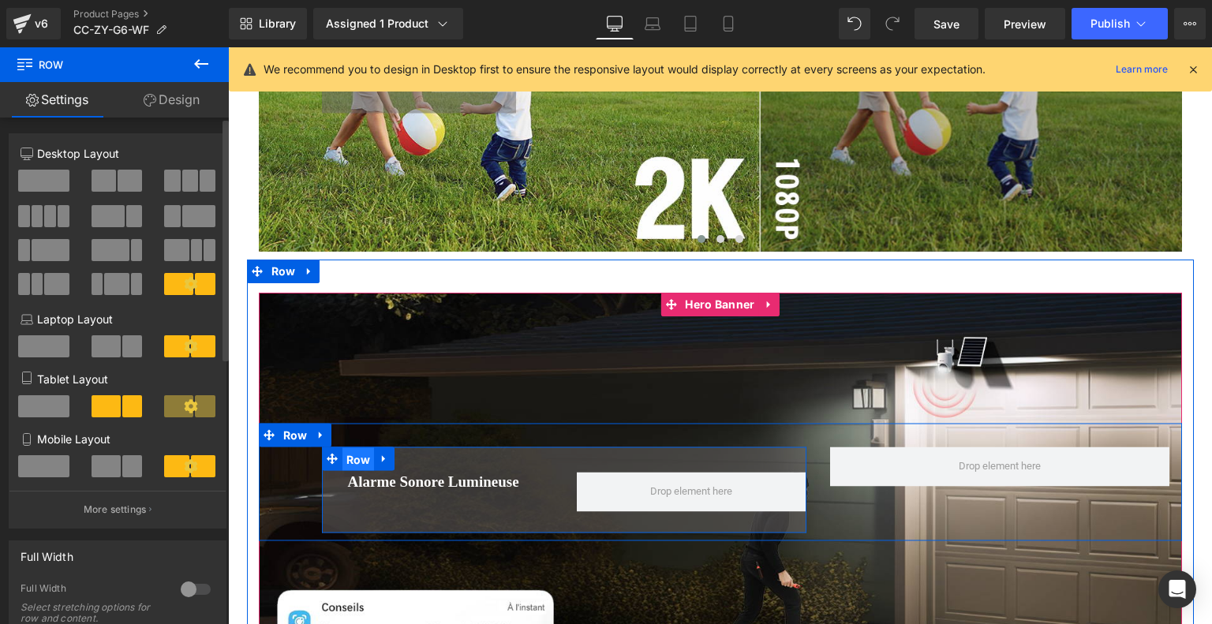
click at [371, 455] on span "Row" at bounding box center [358, 459] width 32 height 24
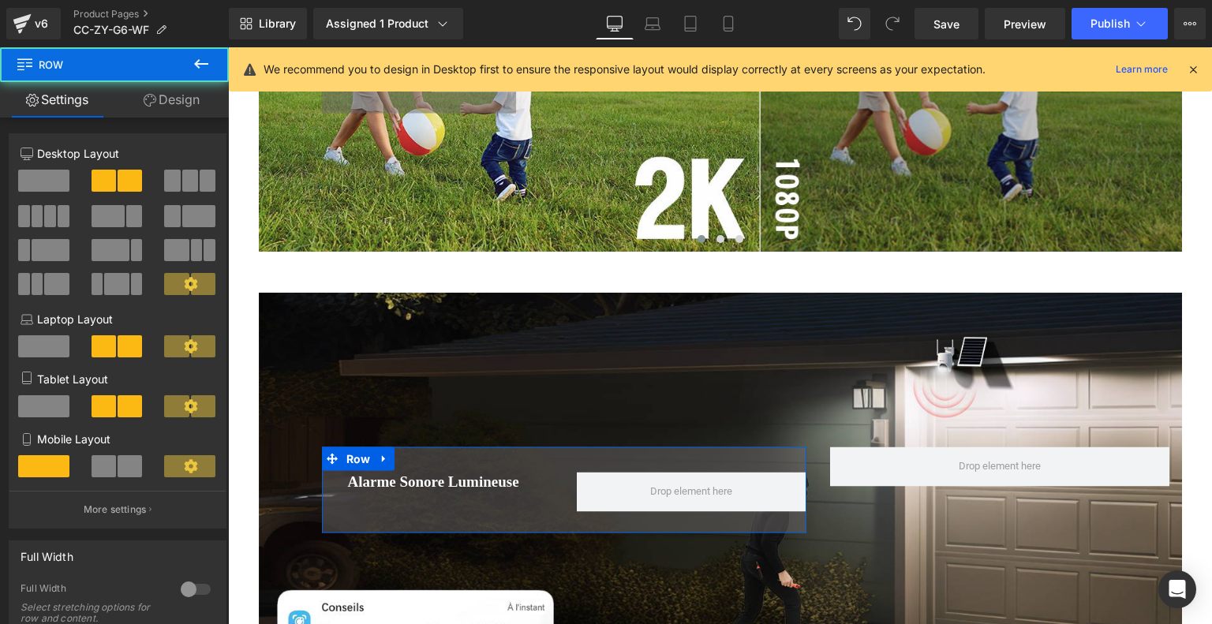
click at [177, 88] on link "Design" at bounding box center [171, 99] width 114 height 35
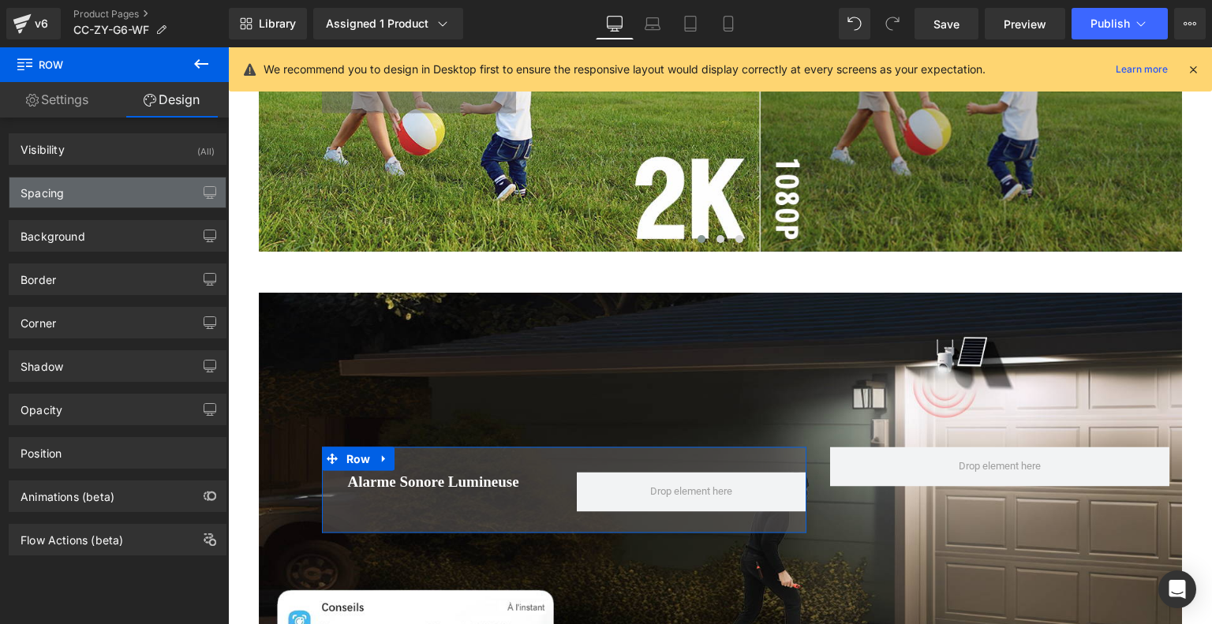
click at [129, 202] on div "Spacing" at bounding box center [117, 192] width 216 height 30
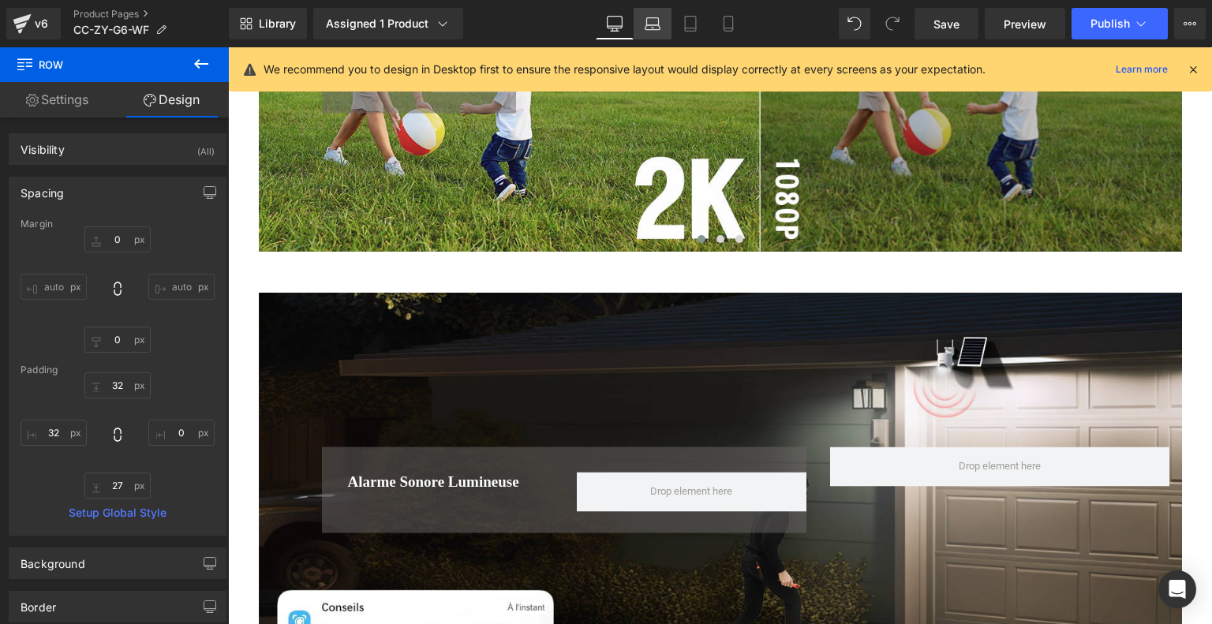
click at [643, 24] on link "Laptop" at bounding box center [652, 24] width 38 height 32
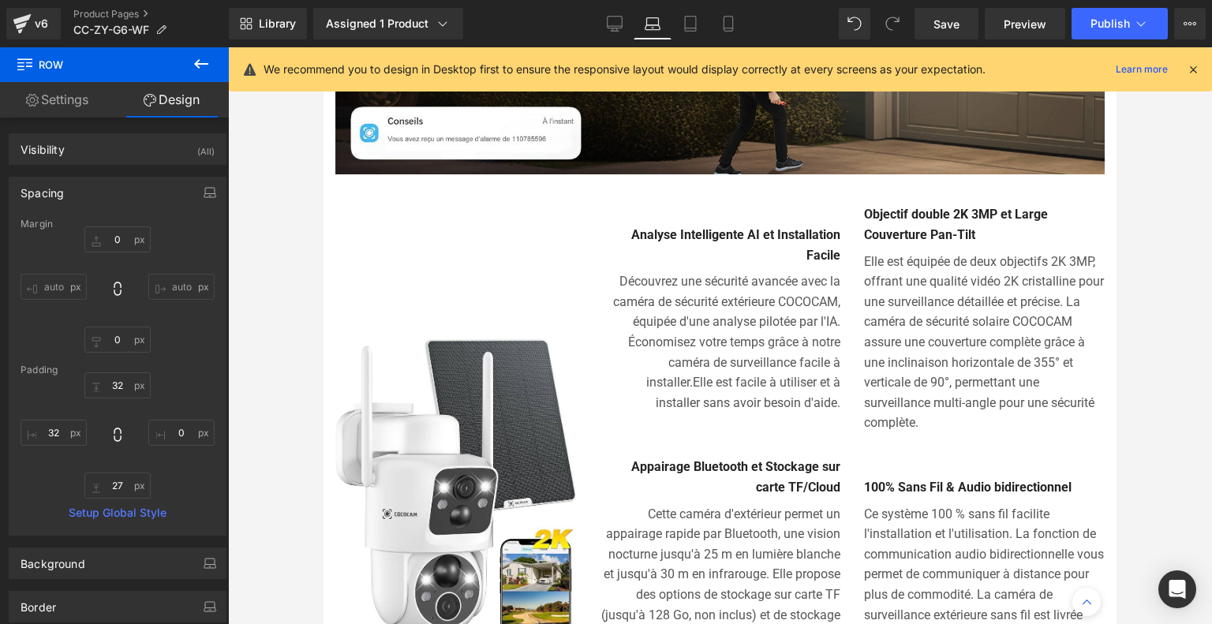
type input "0"
type input "32"
type input "0"
type input "32"
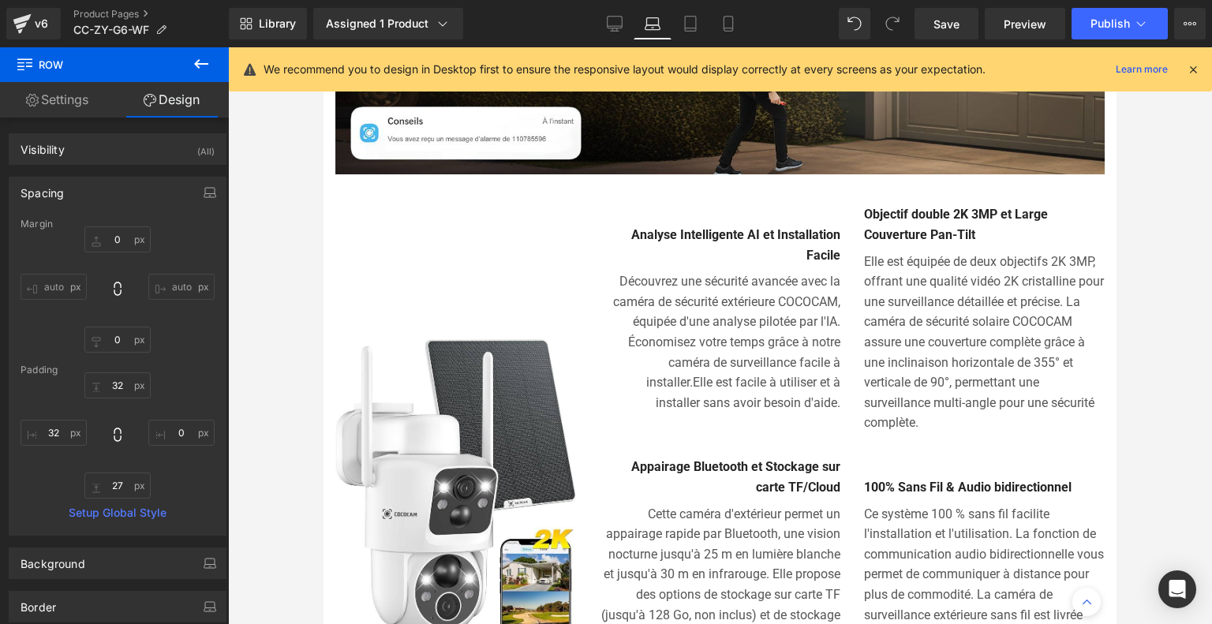
type input "32"
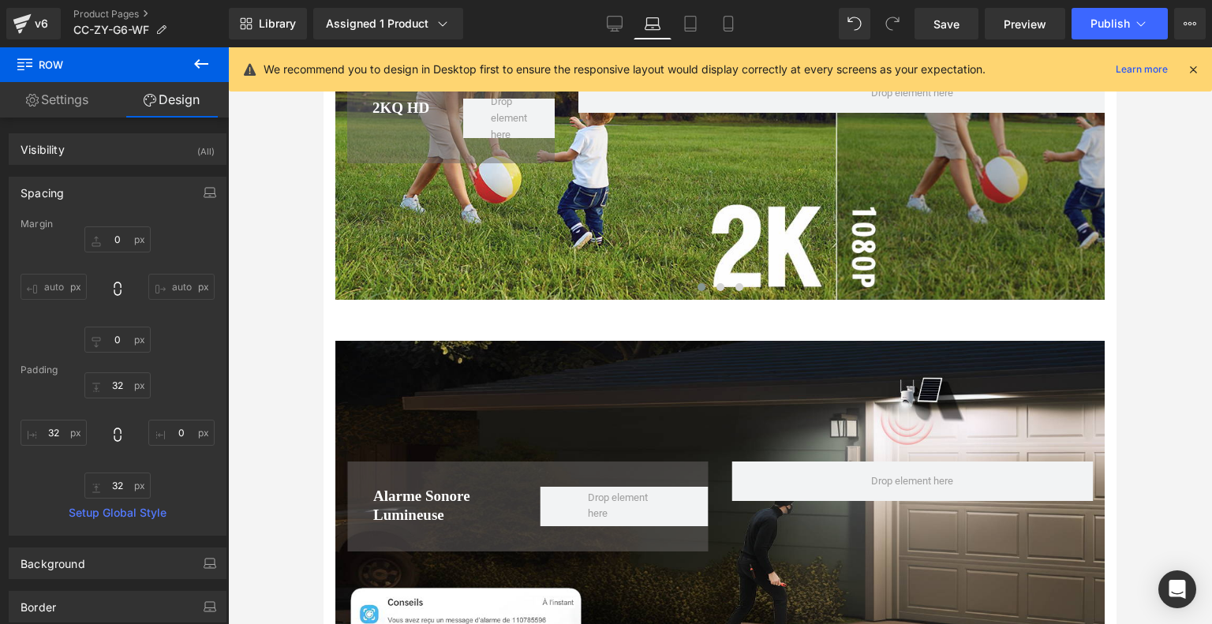
scroll to position [5528, 0]
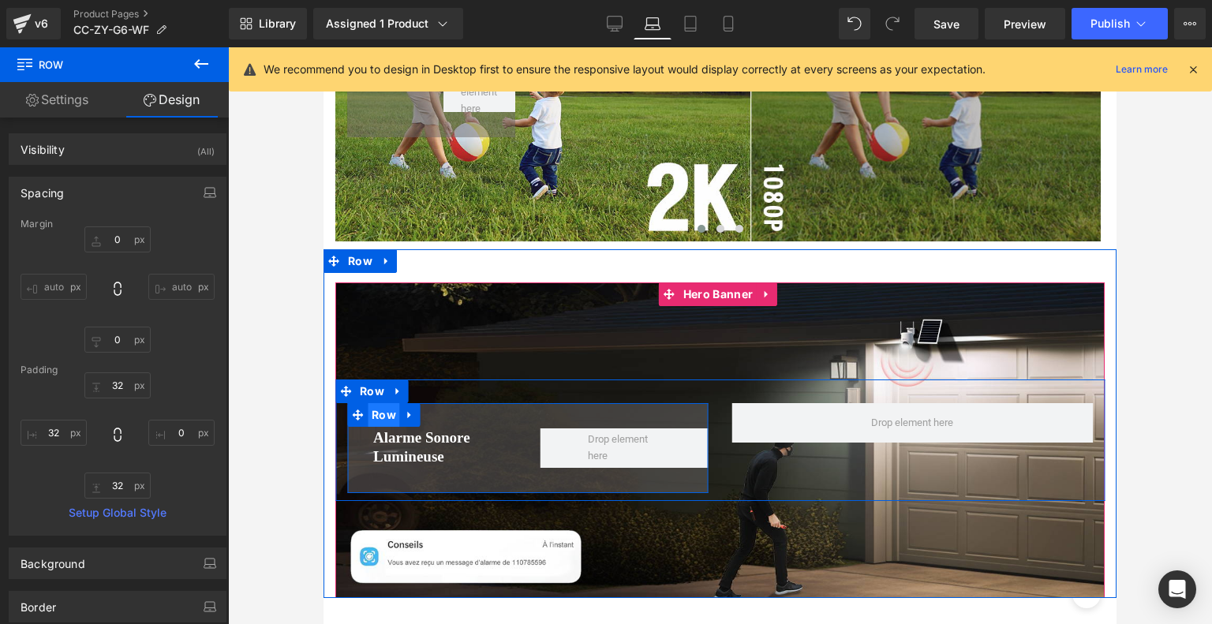
click at [388, 403] on span "Row" at bounding box center [384, 415] width 32 height 24
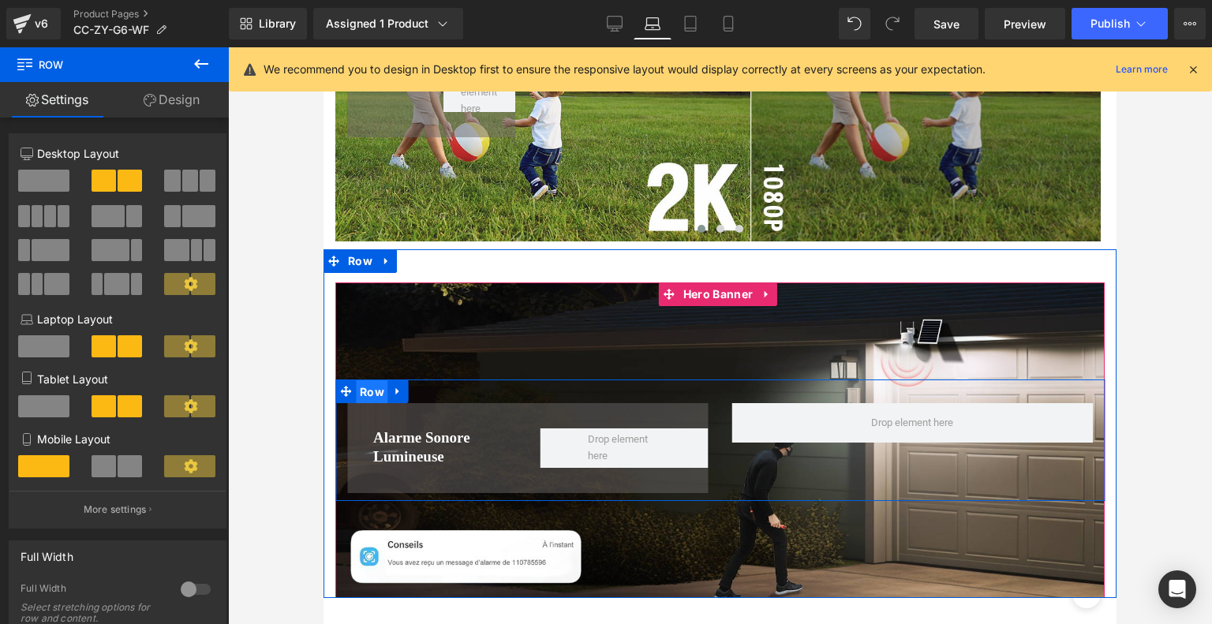
click at [379, 380] on span "Row" at bounding box center [372, 392] width 32 height 24
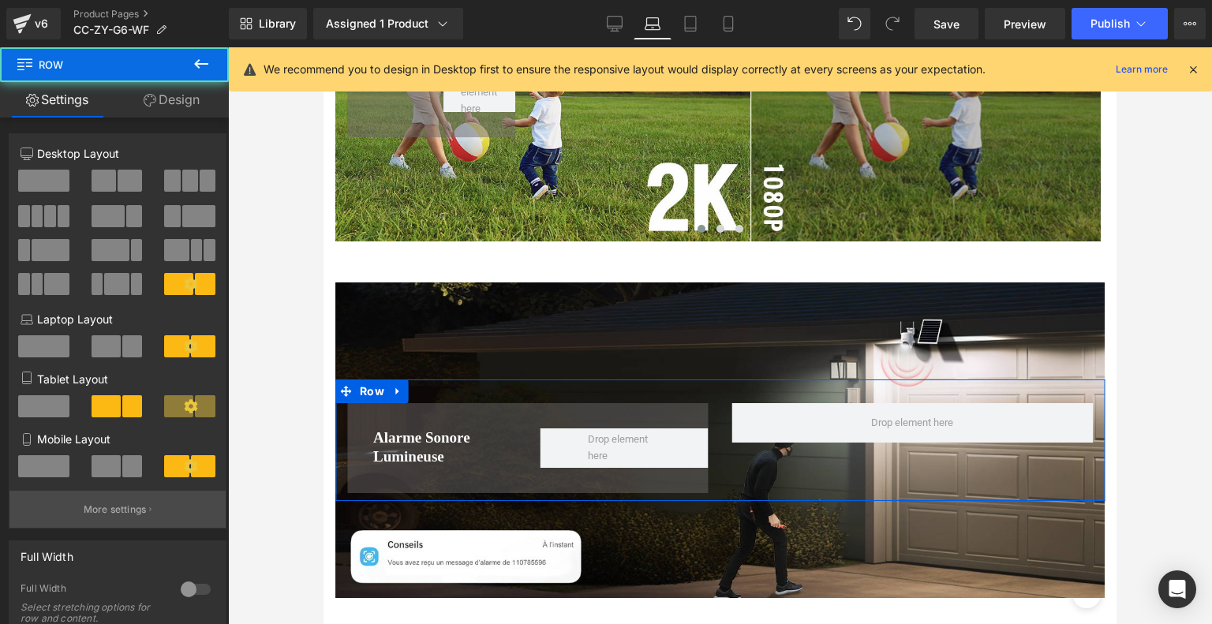
click at [126, 509] on p "More settings" at bounding box center [115, 509] width 63 height 14
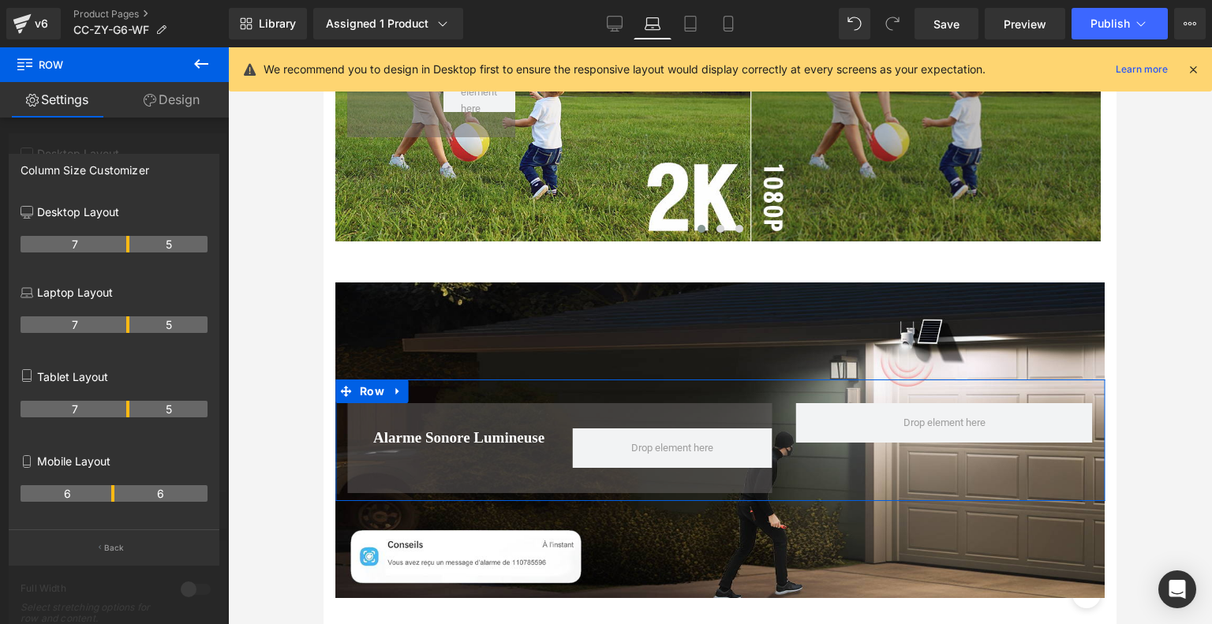
drag, startPoint x: 110, startPoint y: 321, endPoint x: 125, endPoint y: 321, distance: 15.0
click at [125, 321] on th "7" at bounding box center [75, 324] width 109 height 17
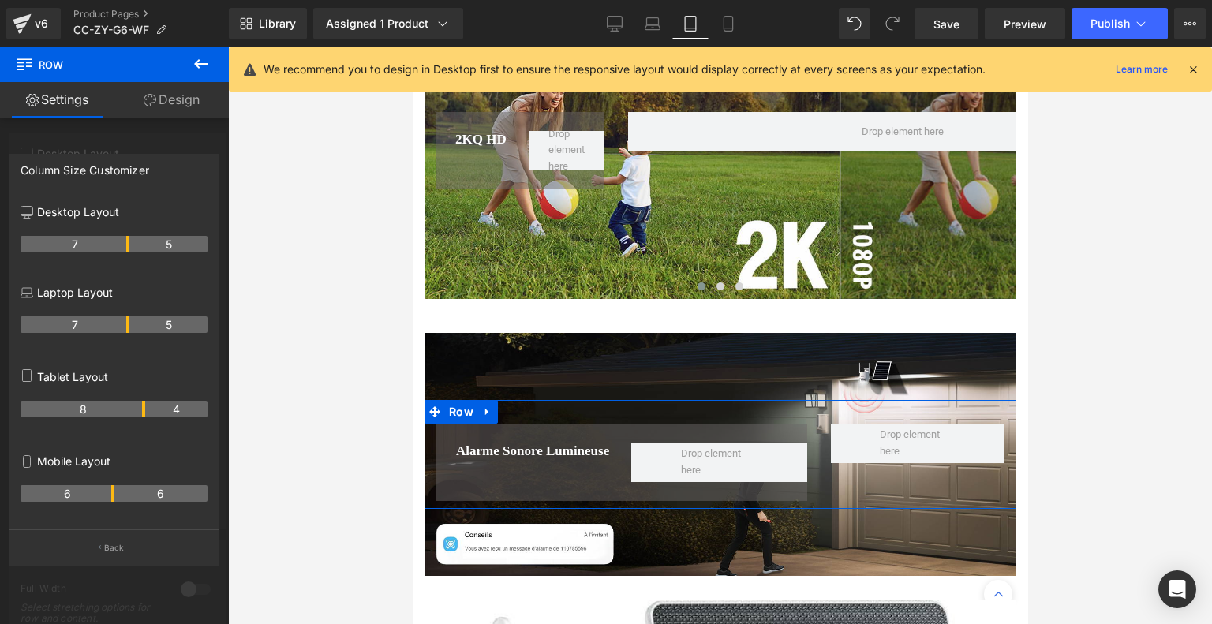
scroll to position [5795, 0]
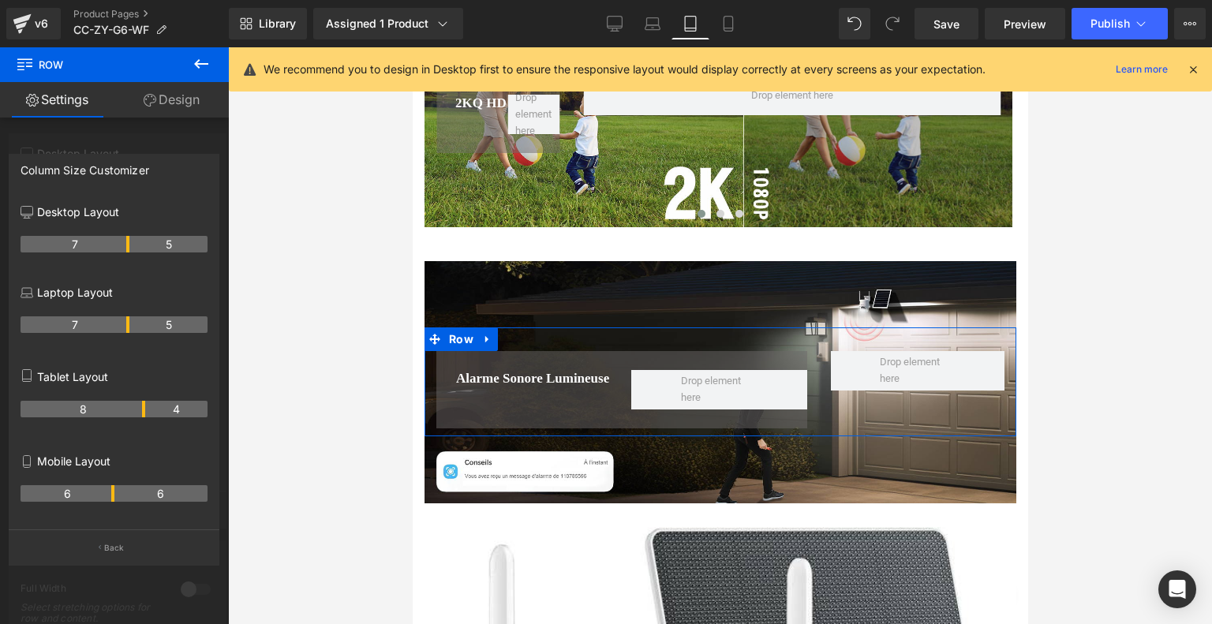
drag, startPoint x: 127, startPoint y: 409, endPoint x: 138, endPoint y: 409, distance: 11.0
click at [138, 409] on th "8" at bounding box center [83, 409] width 125 height 17
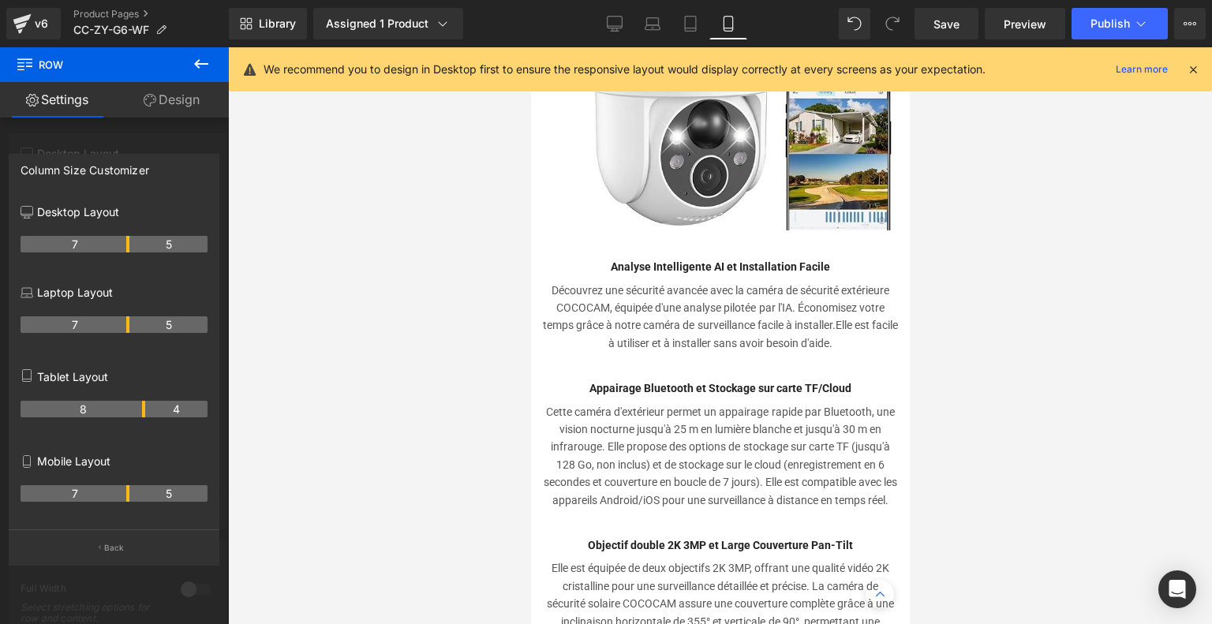
scroll to position [5317, 0]
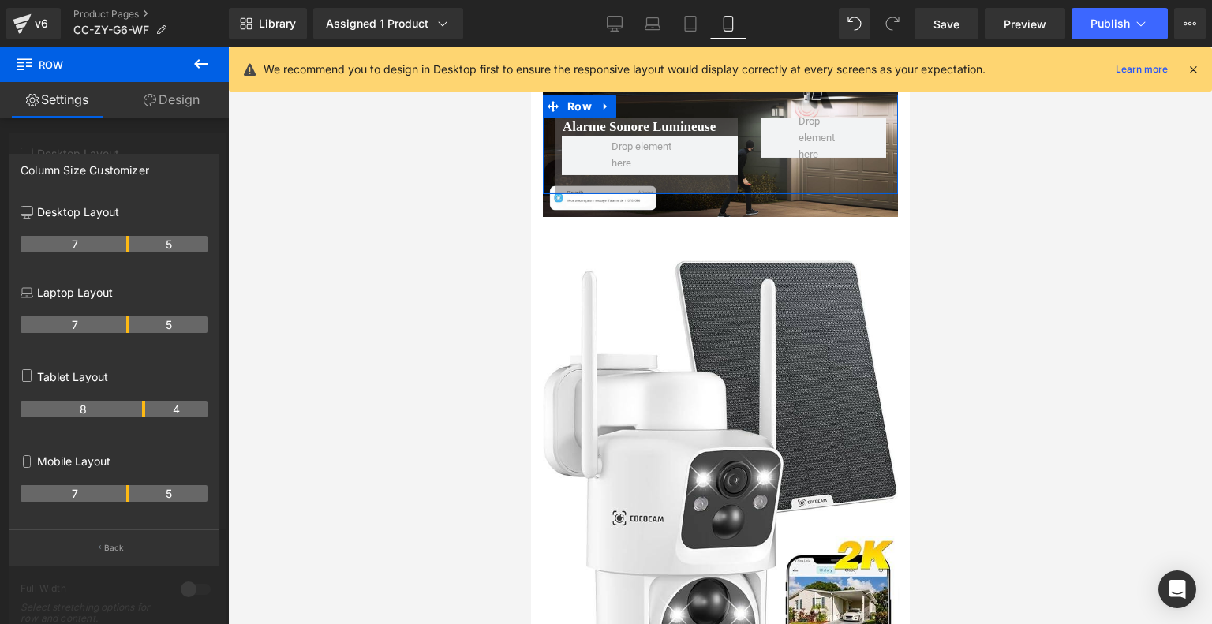
drag, startPoint x: 113, startPoint y: 496, endPoint x: 129, endPoint y: 496, distance: 16.6
click at [129, 496] on tr "7 5" at bounding box center [114, 493] width 187 height 17
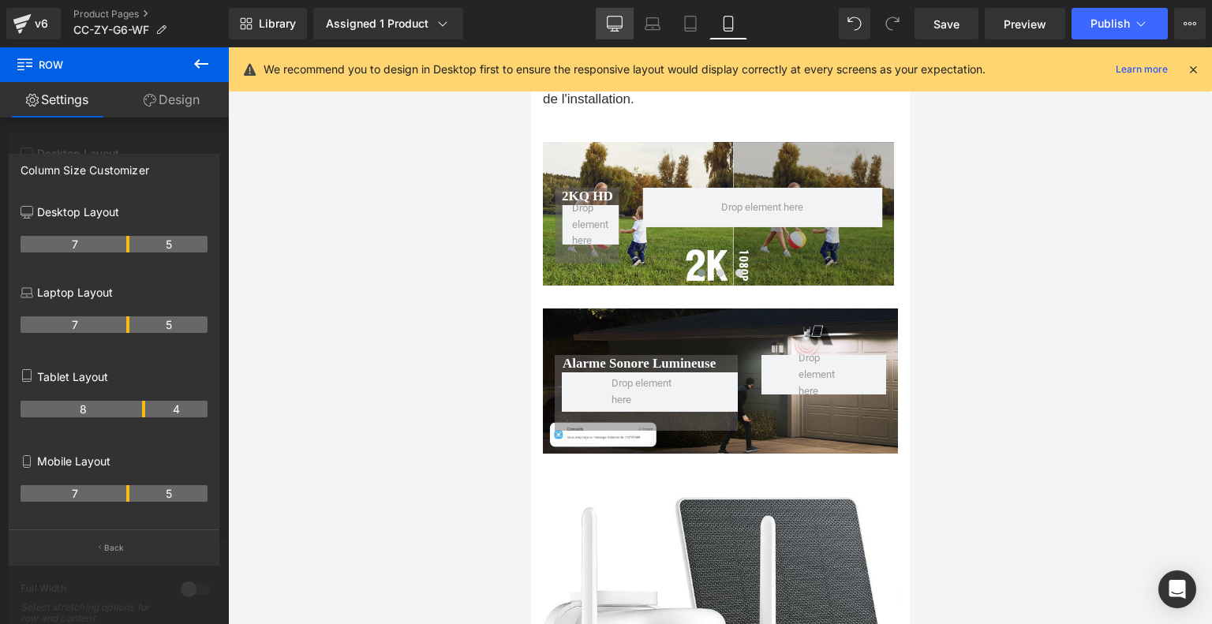
click at [624, 24] on link "Desktop" at bounding box center [615, 24] width 38 height 32
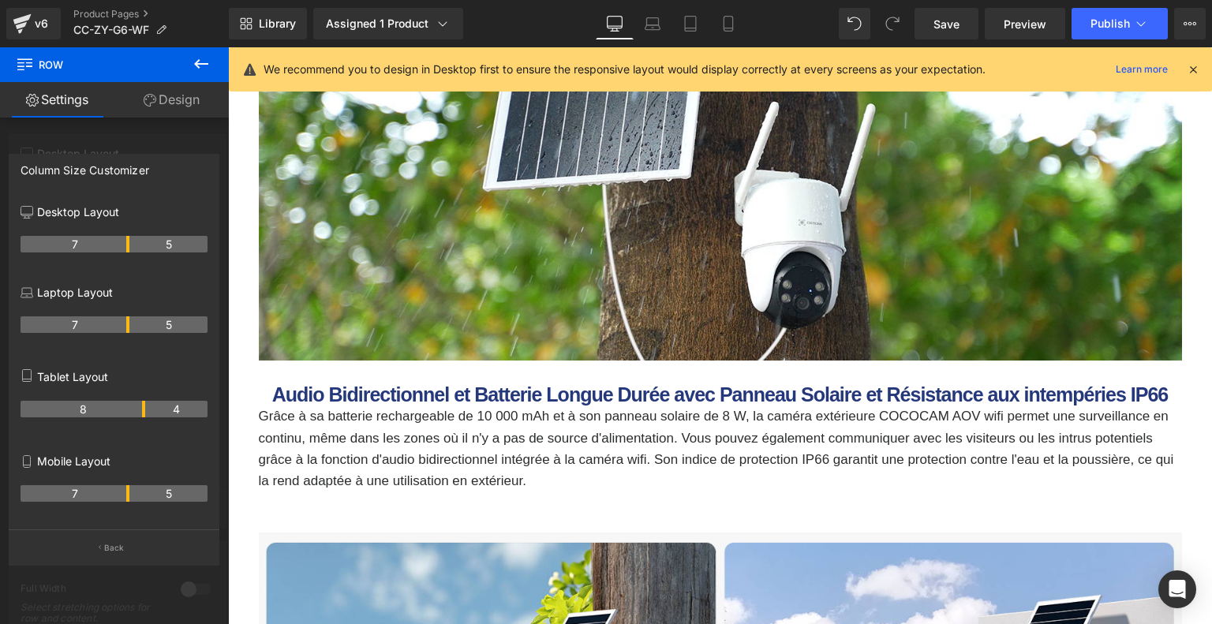
scroll to position [5304, 0]
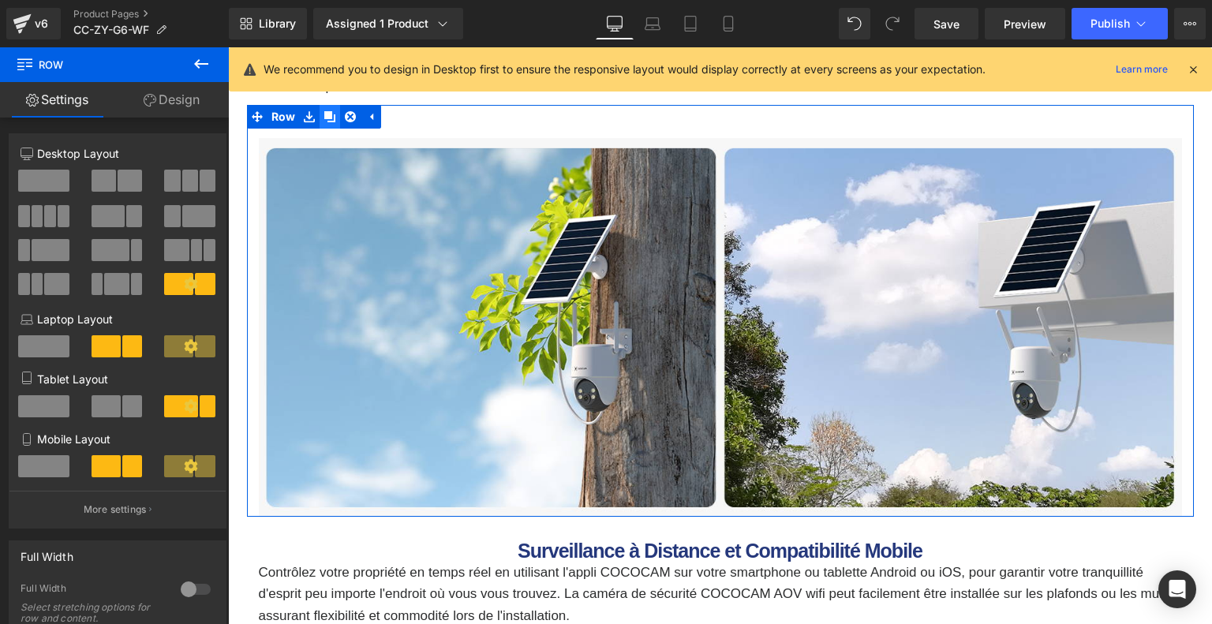
click at [325, 118] on icon at bounding box center [329, 116] width 11 height 11
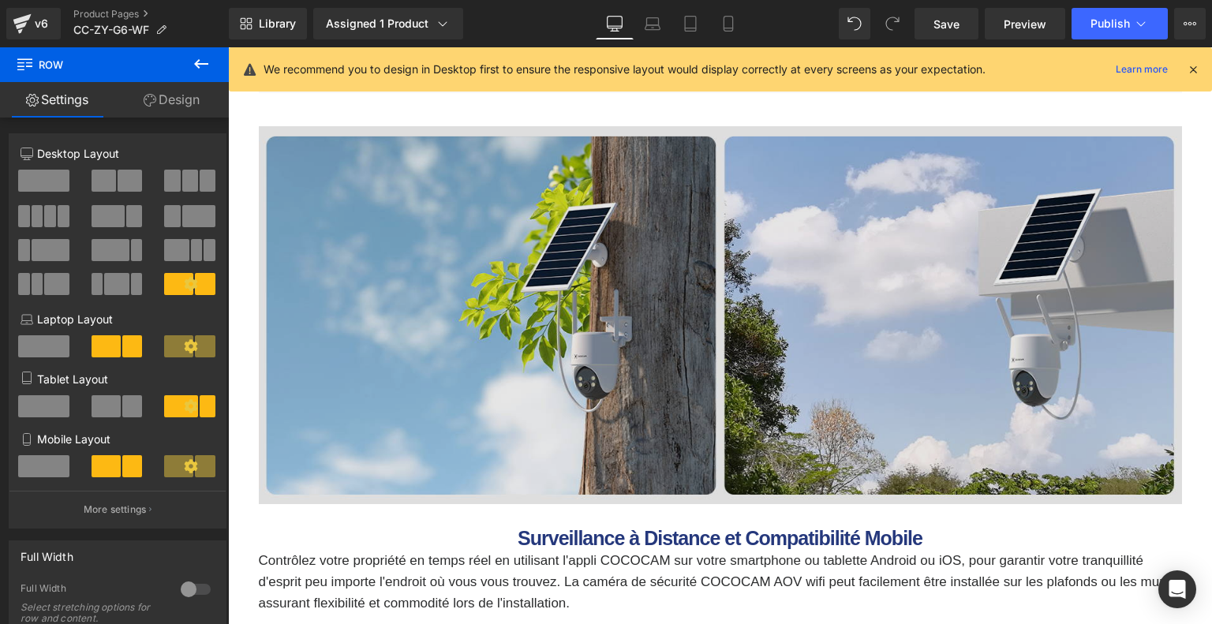
scroll to position [5710, 0]
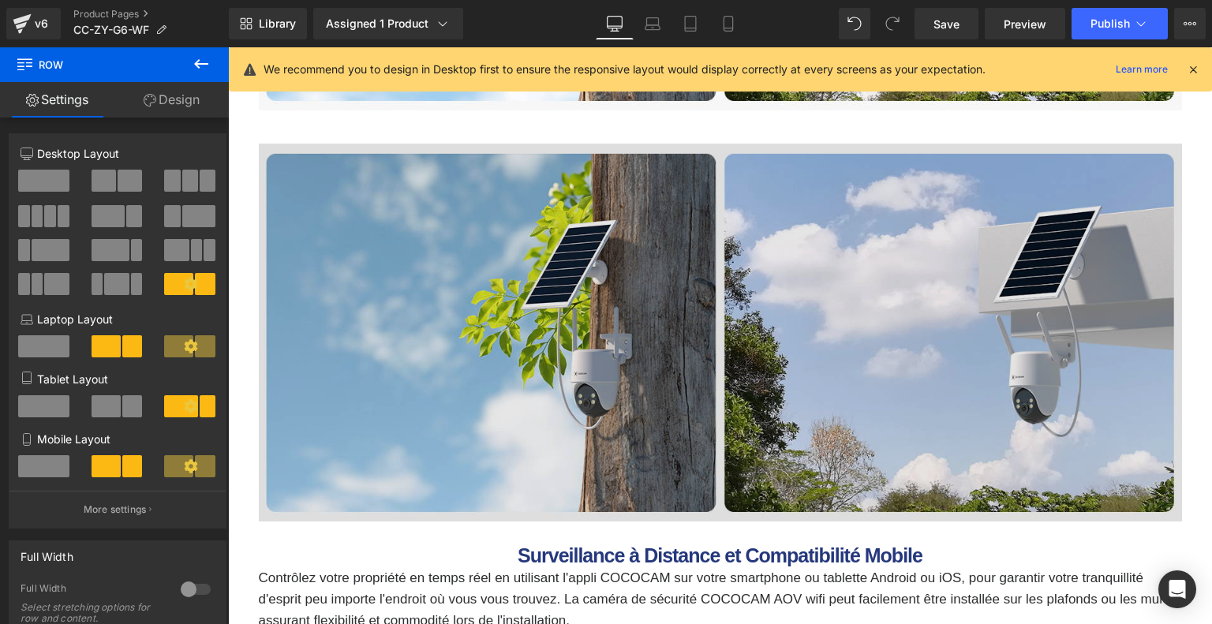
click at [347, 276] on img at bounding box center [720, 333] width 923 height 379
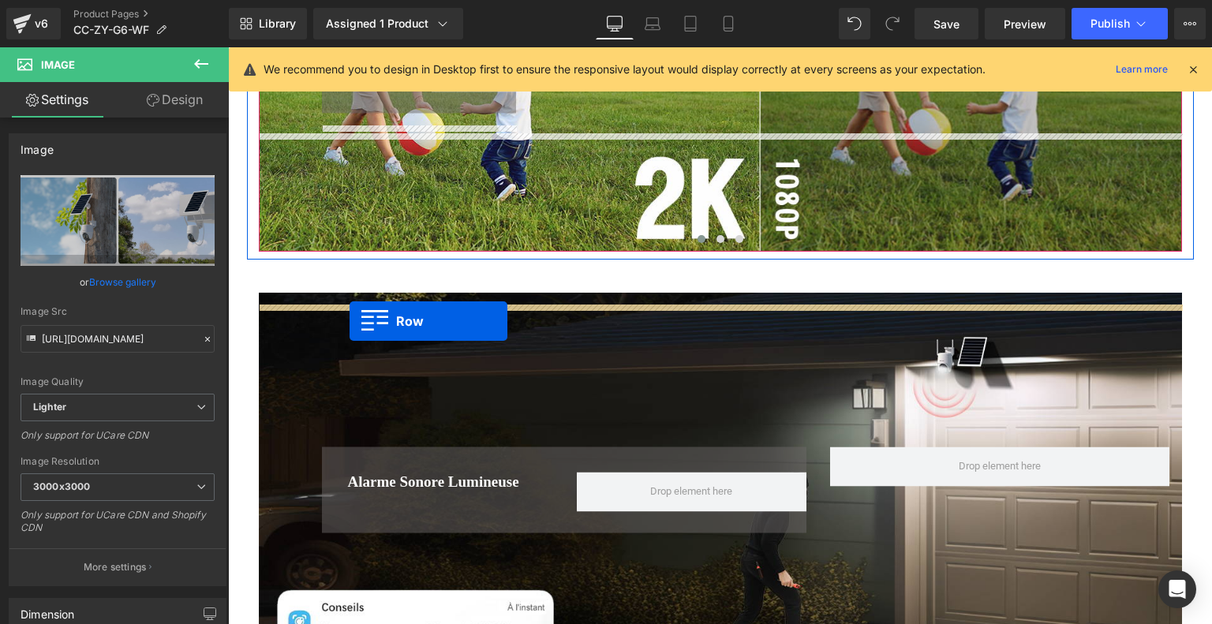
scroll to position [6522, 0]
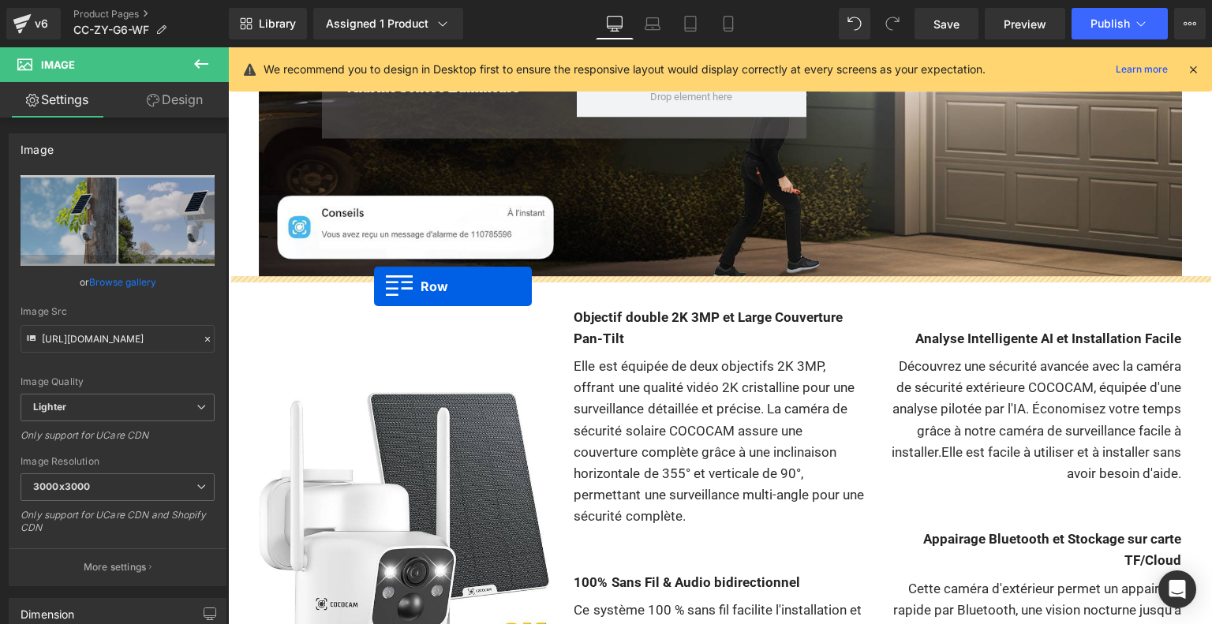
drag, startPoint x: 252, startPoint y: 121, endPoint x: 374, endPoint y: 286, distance: 205.4
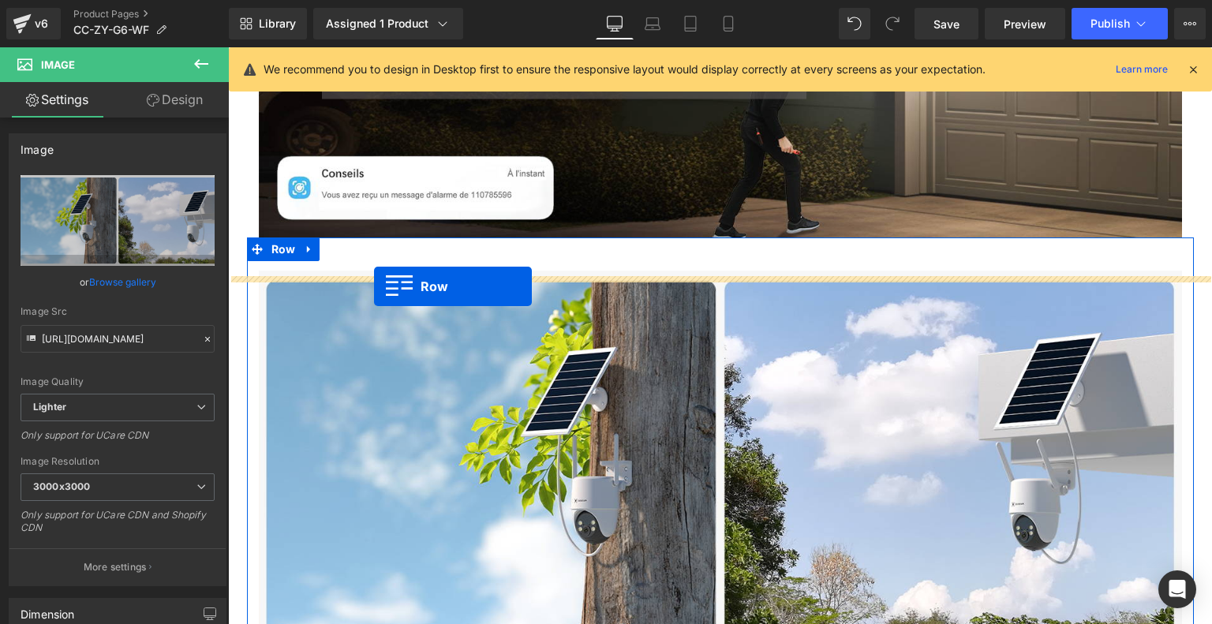
scroll to position [6483, 0]
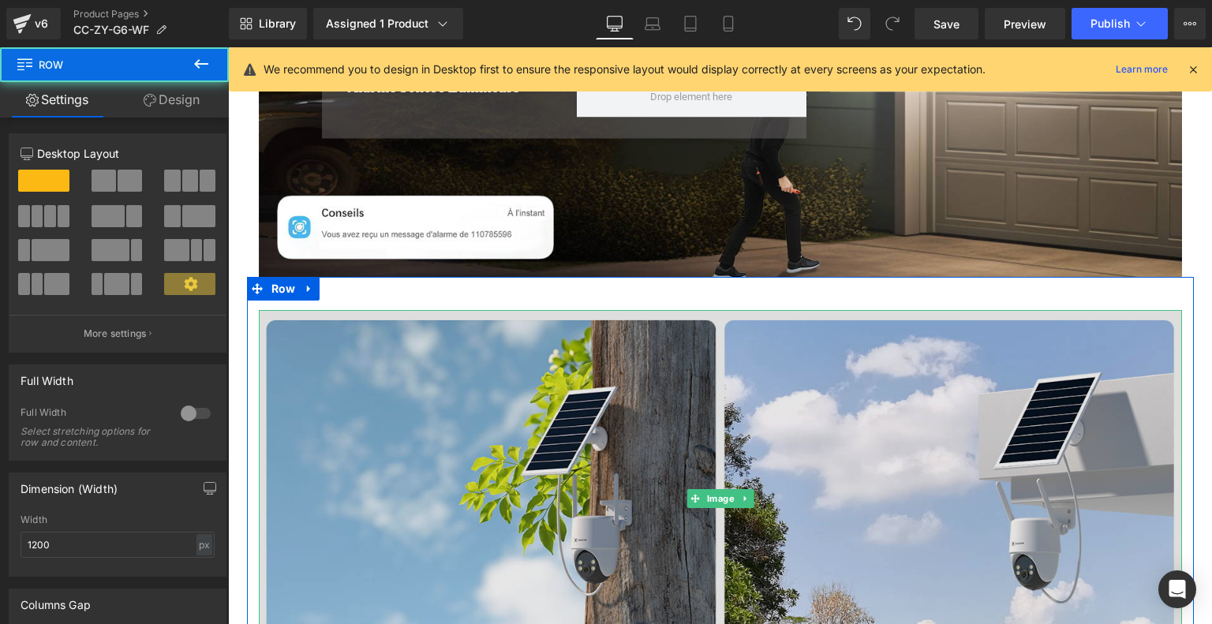
click at [450, 437] on img at bounding box center [720, 499] width 923 height 379
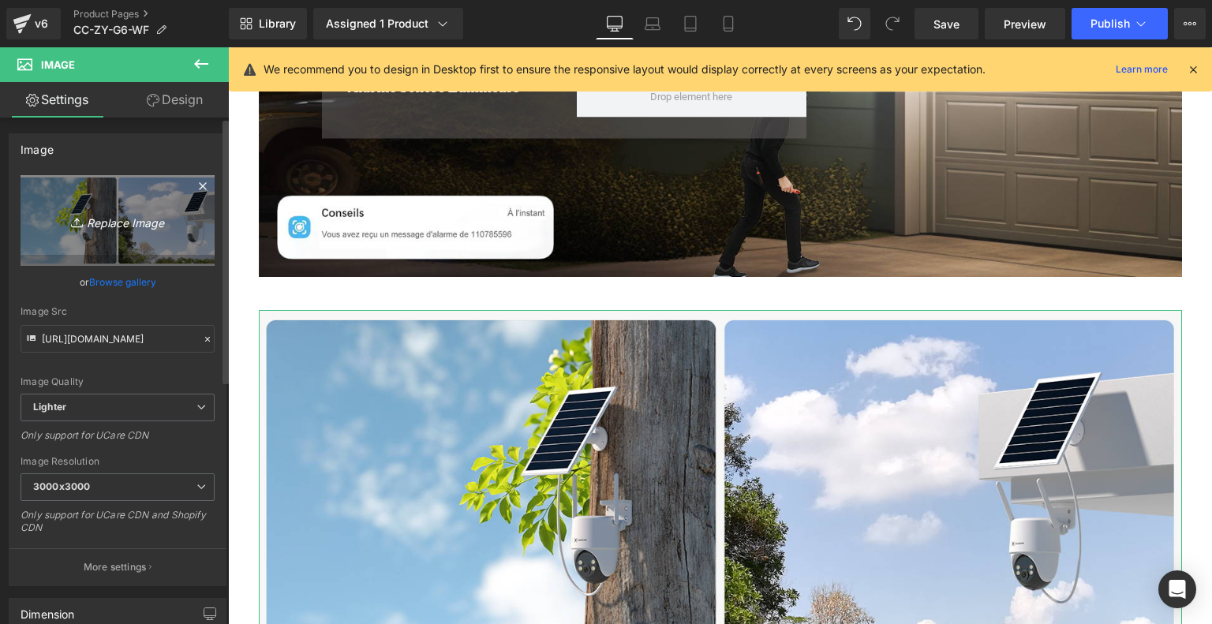
click at [135, 211] on icon "Replace Image" at bounding box center [117, 221] width 126 height 20
type input "C:\fakepath\c58665cd-8e60-4da6-a065-1c5b1aafe20c.__CR0,0,1464,600_PT0_SX1464_V1…"
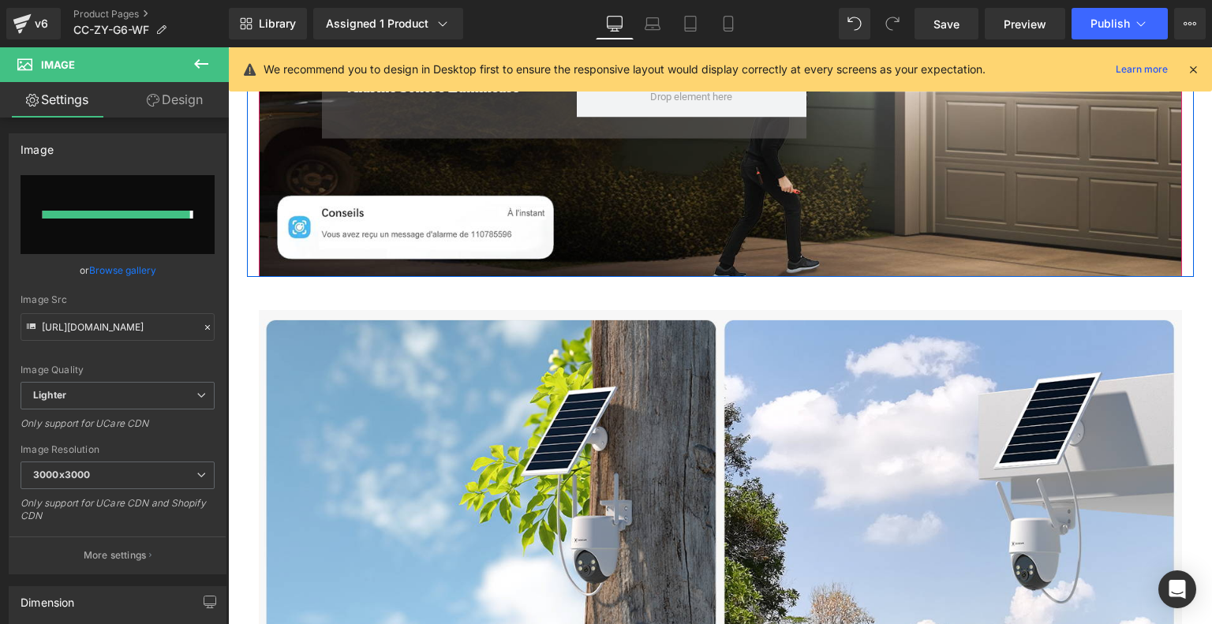
type input "[URL][DOMAIN_NAME]"
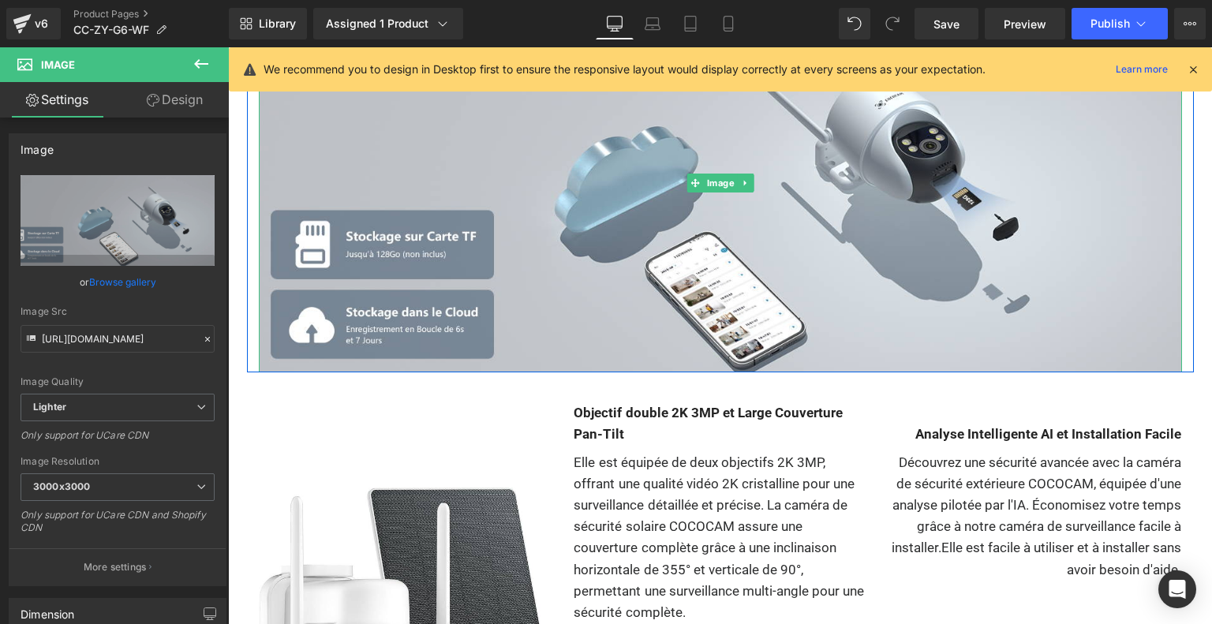
scroll to position [6956, 0]
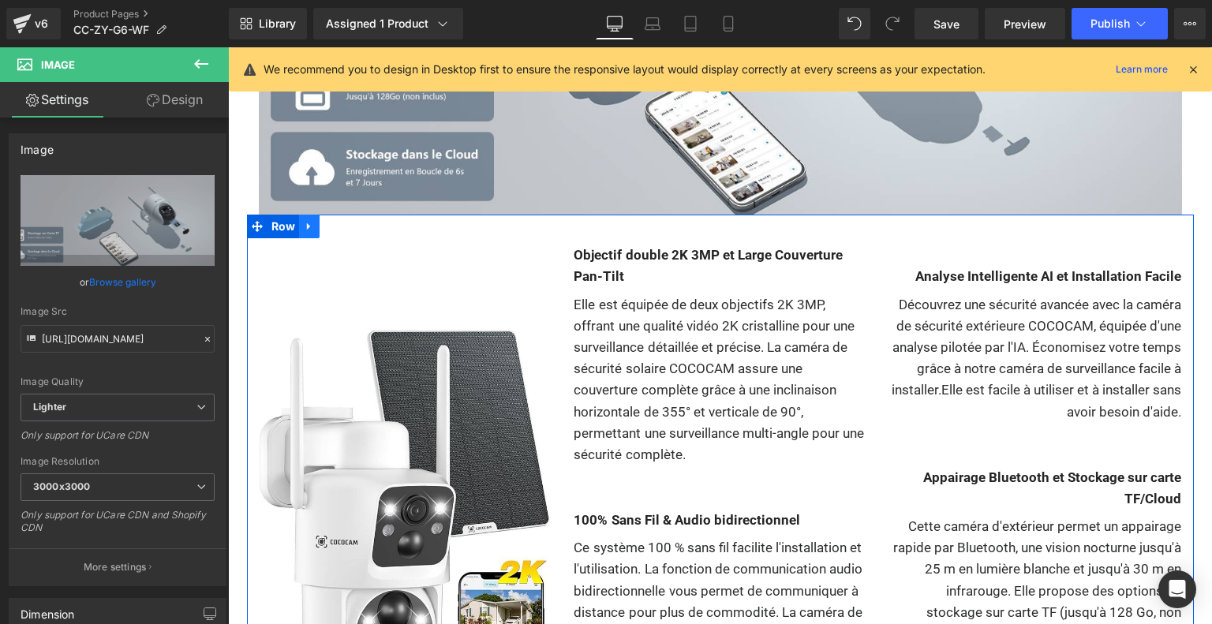
click at [307, 229] on icon at bounding box center [308, 226] width 3 height 7
click at [346, 231] on icon at bounding box center [350, 226] width 11 height 11
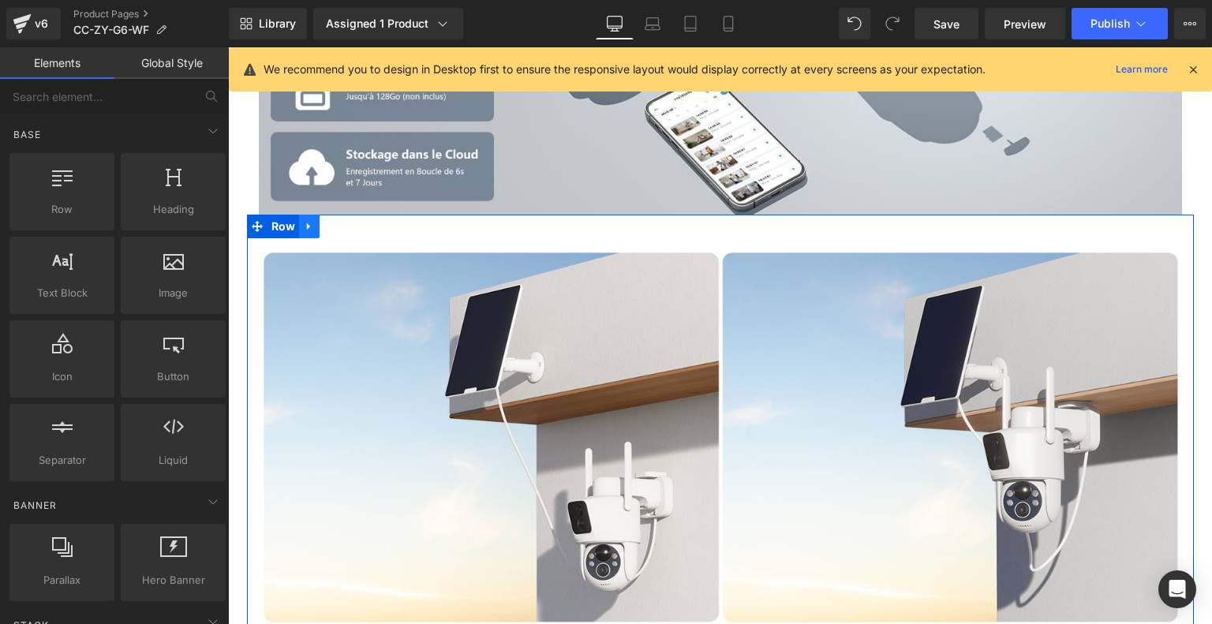
click at [312, 223] on icon at bounding box center [309, 227] width 11 height 12
click at [345, 229] on icon at bounding box center [350, 227] width 11 height 12
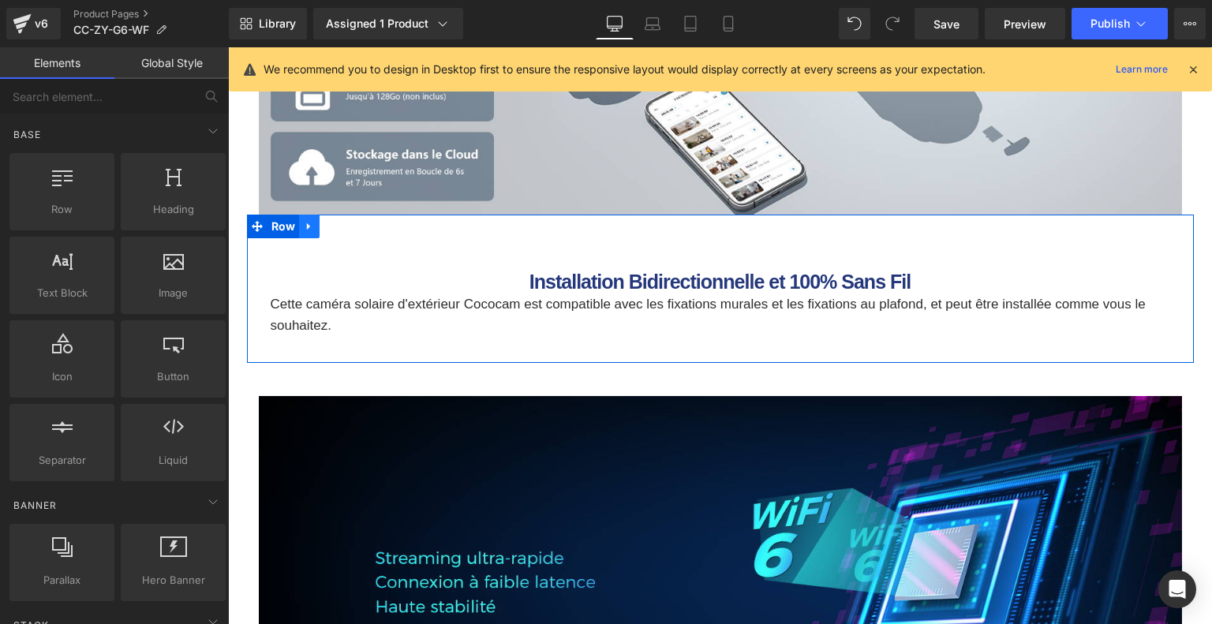
click at [307, 226] on icon at bounding box center [308, 226] width 3 height 7
click at [346, 226] on icon at bounding box center [350, 226] width 11 height 11
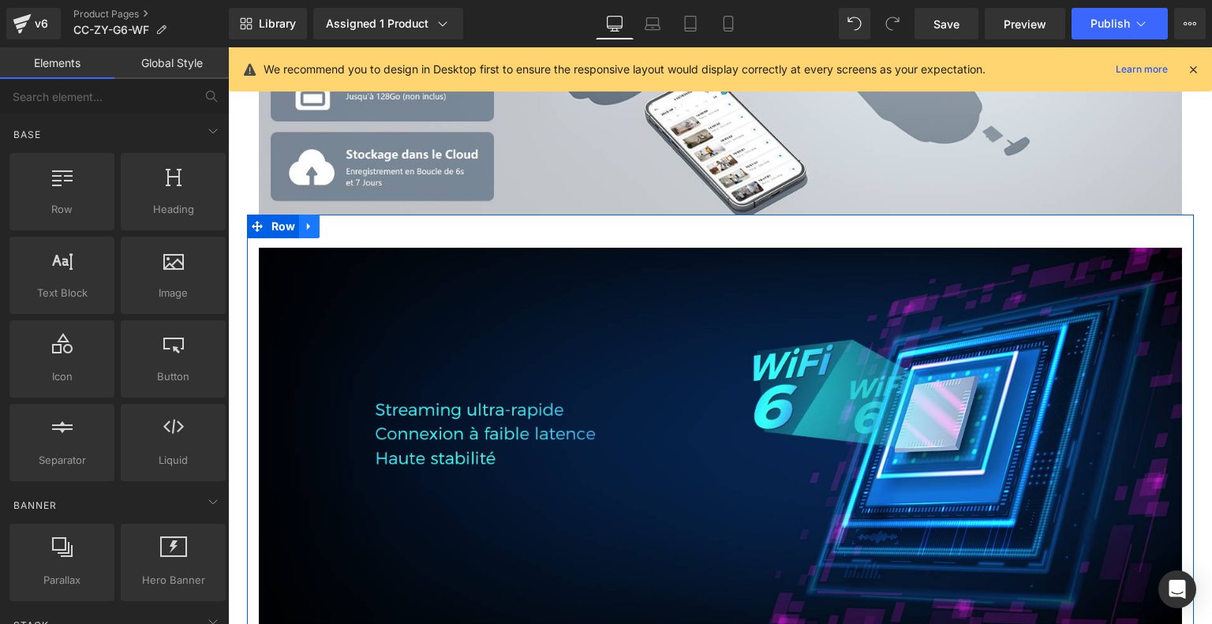
click at [306, 223] on icon at bounding box center [309, 227] width 11 height 12
click at [351, 225] on icon at bounding box center [350, 226] width 11 height 11
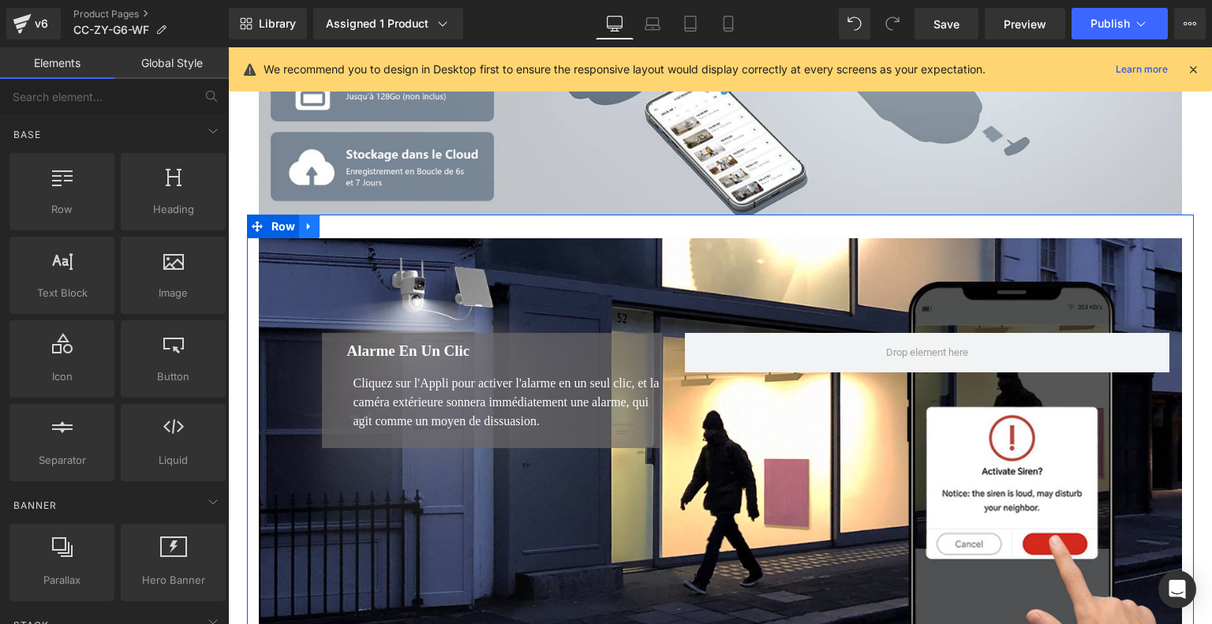
click at [308, 225] on icon at bounding box center [309, 227] width 11 height 12
click at [346, 226] on icon at bounding box center [350, 226] width 11 height 11
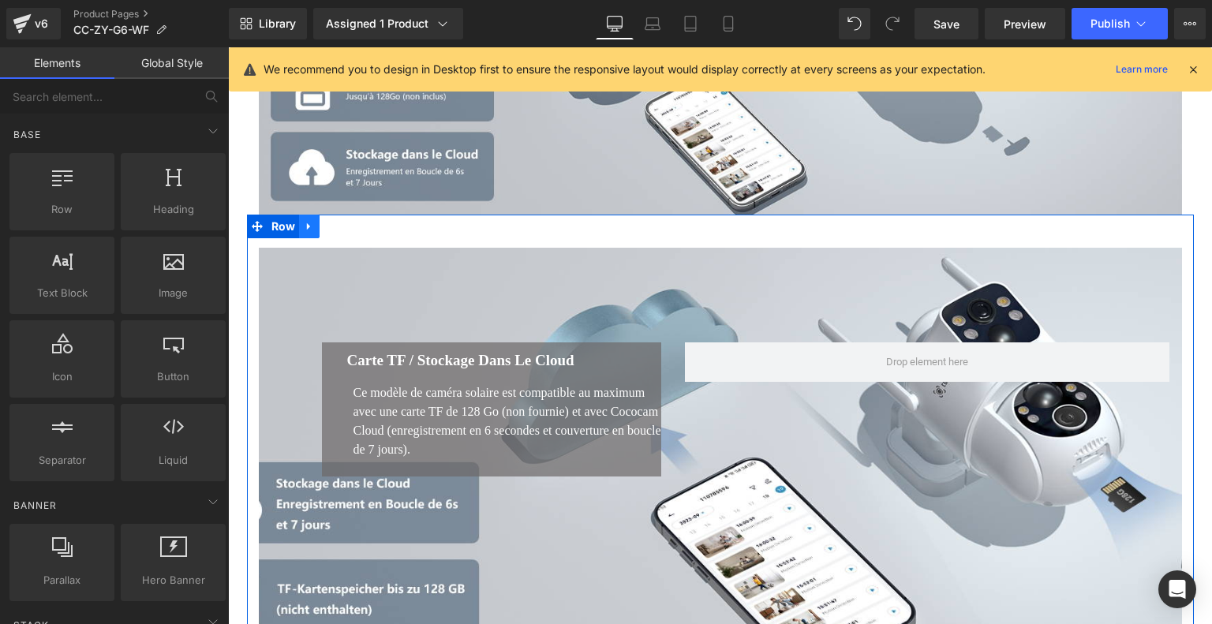
click at [300, 230] on link at bounding box center [309, 227] width 21 height 24
click at [352, 224] on icon at bounding box center [350, 226] width 11 height 11
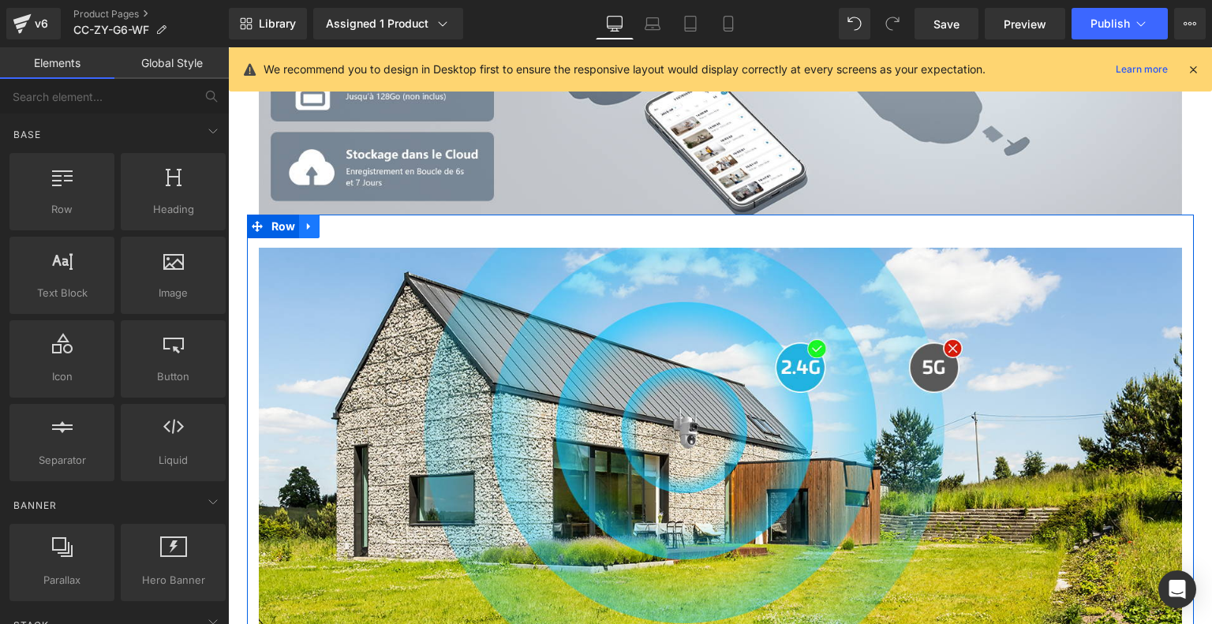
click at [307, 226] on icon at bounding box center [308, 226] width 3 height 7
click at [345, 233] on link at bounding box center [350, 227] width 21 height 24
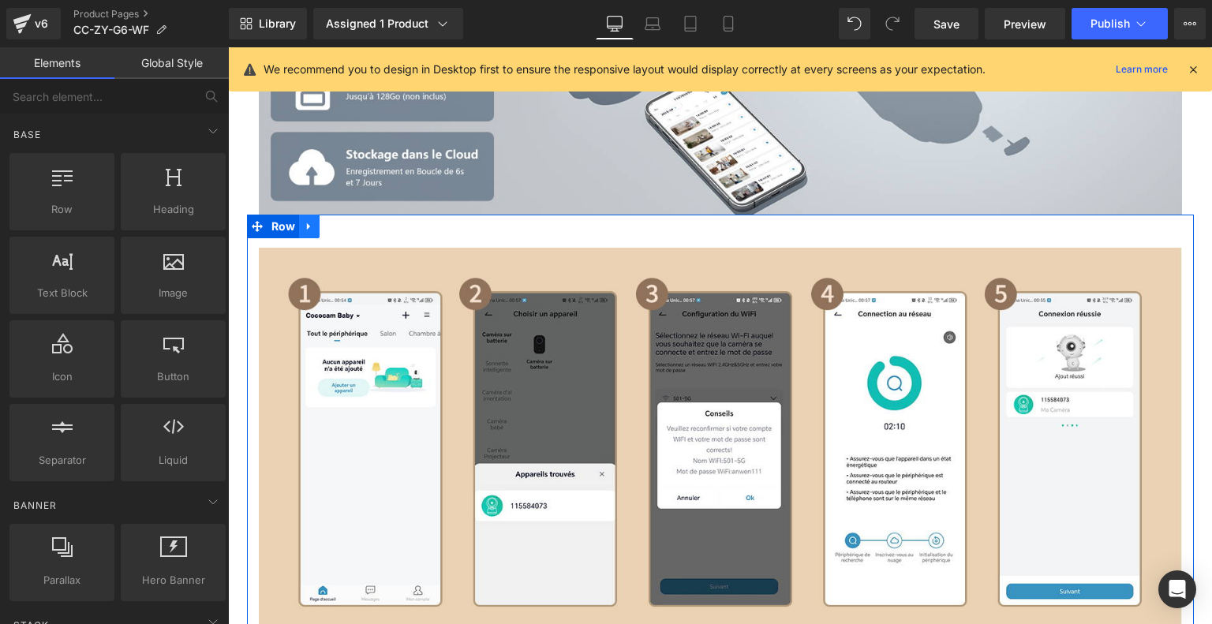
click at [311, 226] on icon at bounding box center [309, 227] width 11 height 12
click at [347, 231] on icon at bounding box center [350, 226] width 11 height 11
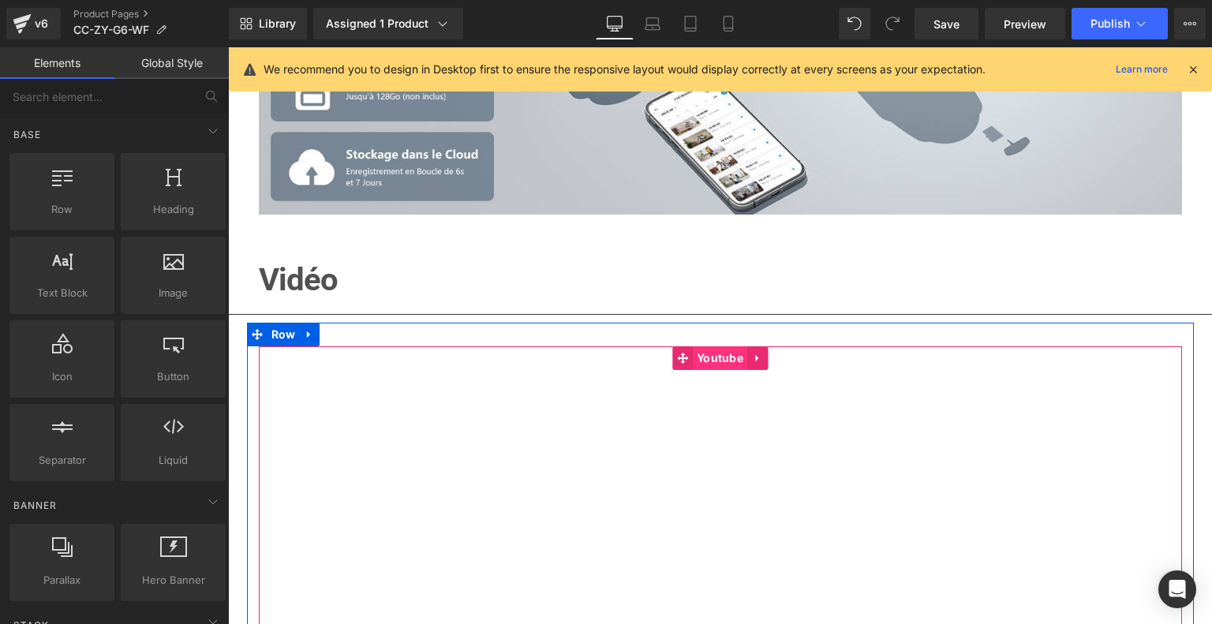
drag, startPoint x: 708, startPoint y: 357, endPoint x: 695, endPoint y: 355, distance: 13.6
click at [708, 357] on span "Youtube" at bounding box center [720, 358] width 54 height 24
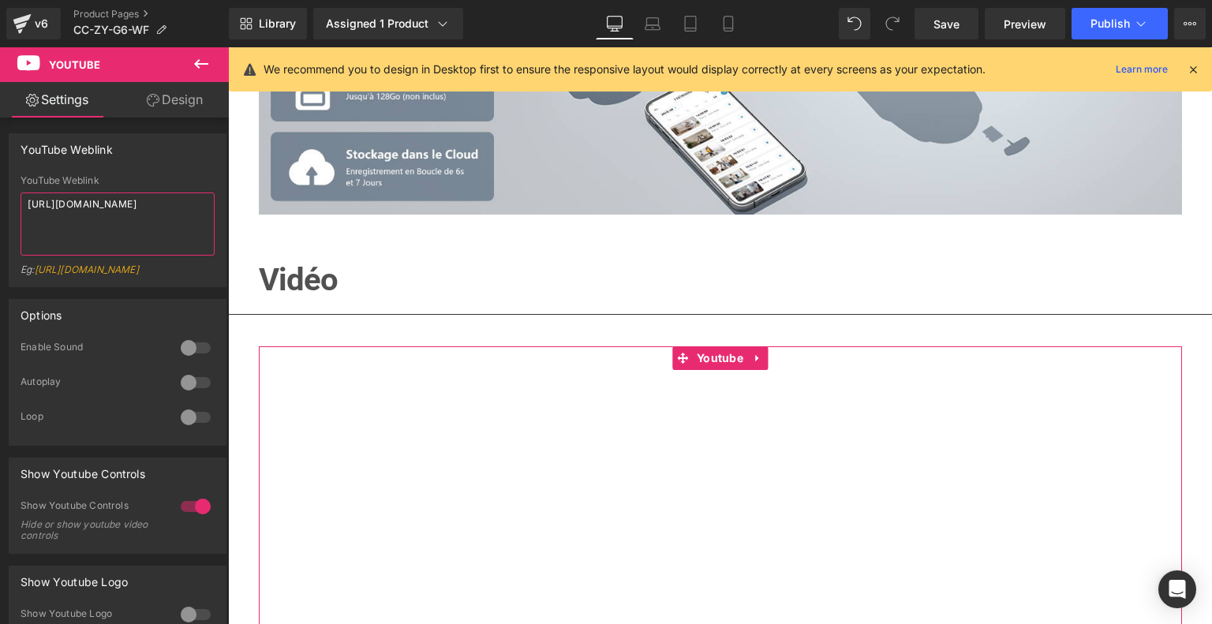
drag, startPoint x: 148, startPoint y: 220, endPoint x: 1, endPoint y: 183, distance: 152.1
click at [1, 183] on div "YouTube Weblink YouTube Weblink [URL][DOMAIN_NAME] Eg: [URL][DOMAIN_NAME]" at bounding box center [118, 204] width 236 height 166
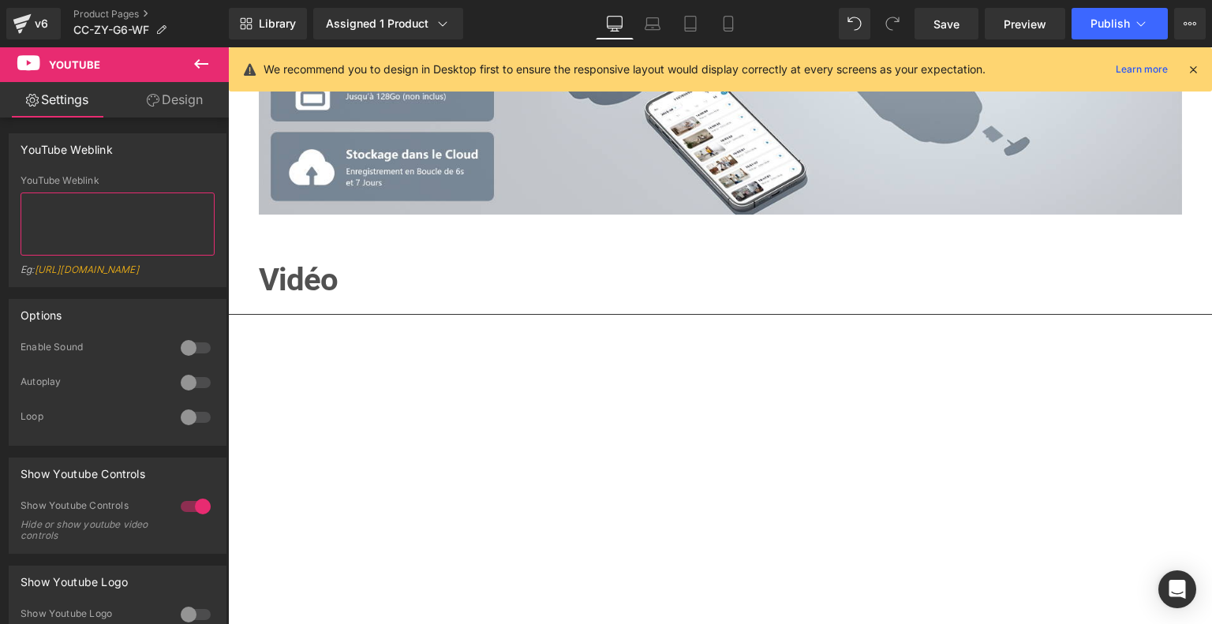
paste textarea "[URL][DOMAIN_NAME]"
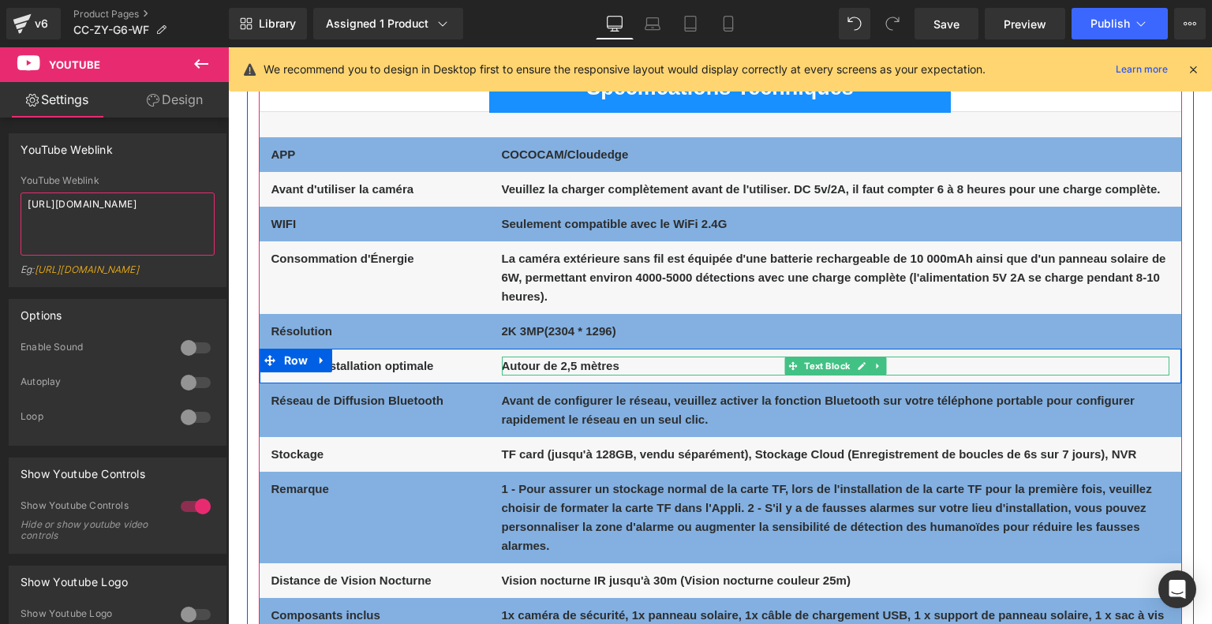
scroll to position [7587, 0]
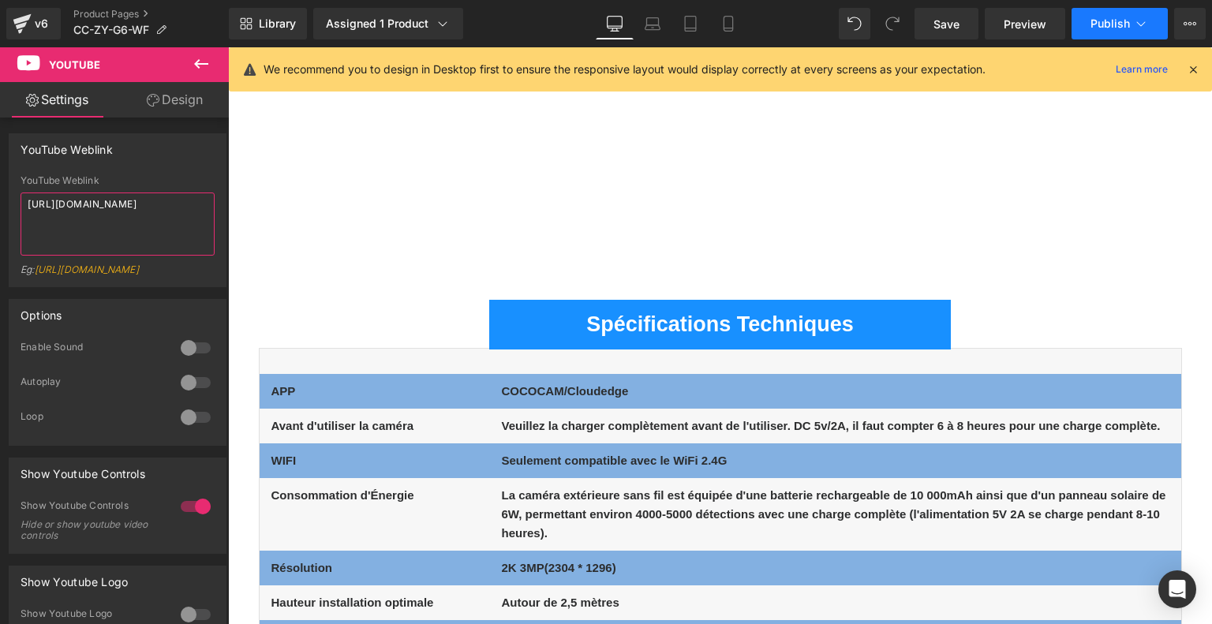
type textarea "[URL][DOMAIN_NAME]"
click at [1117, 27] on span "Publish" at bounding box center [1109, 23] width 39 height 13
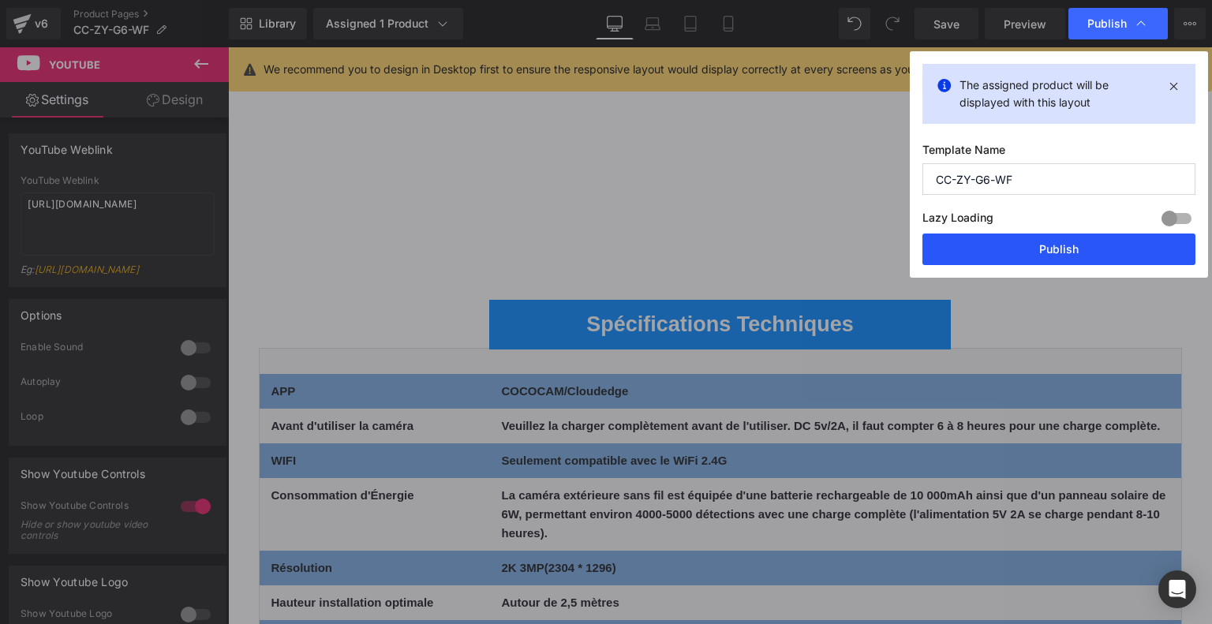
click at [1013, 245] on button "Publish" at bounding box center [1058, 249] width 273 height 32
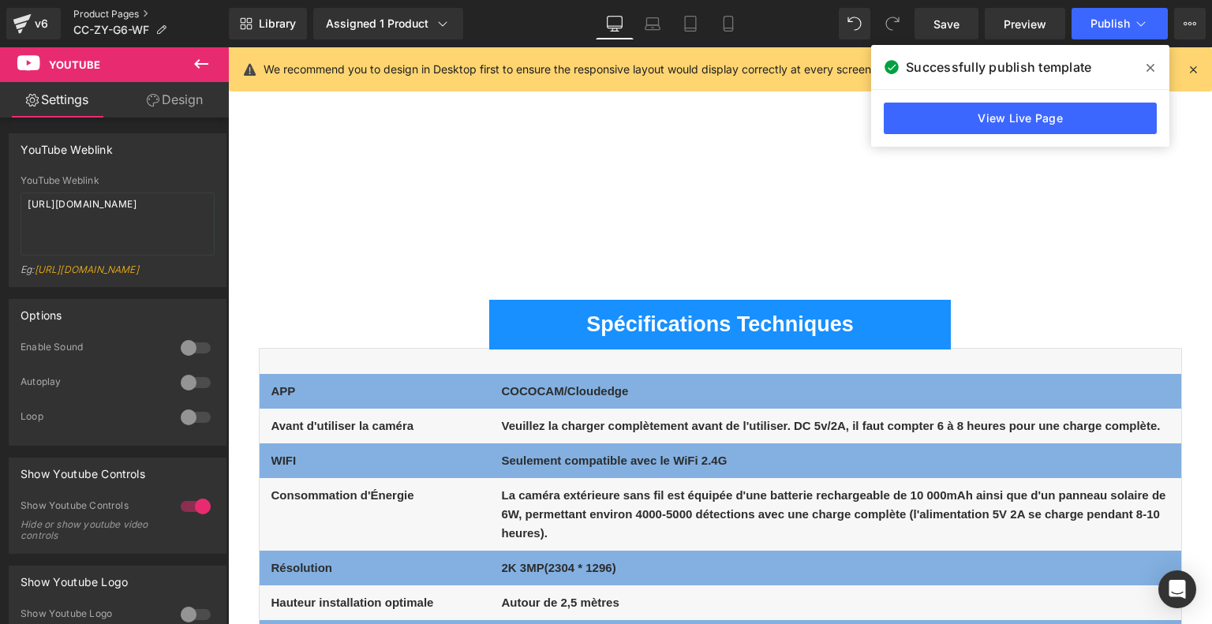
click at [115, 8] on link "Product Pages" at bounding box center [150, 14] width 155 height 13
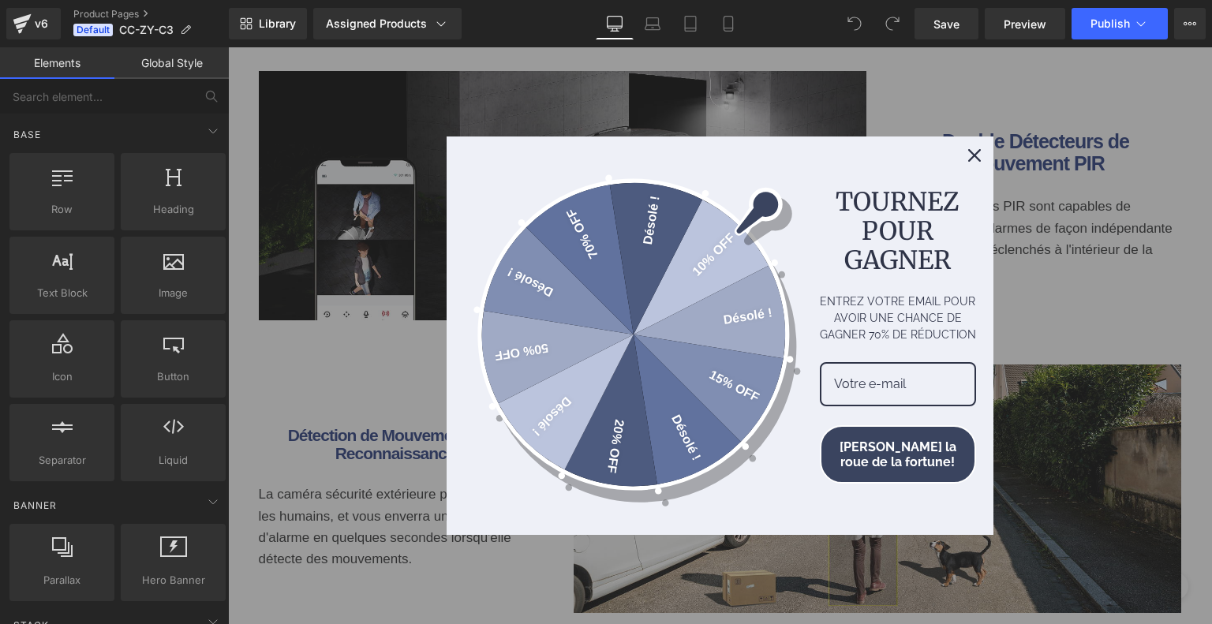
scroll to position [2998, 0]
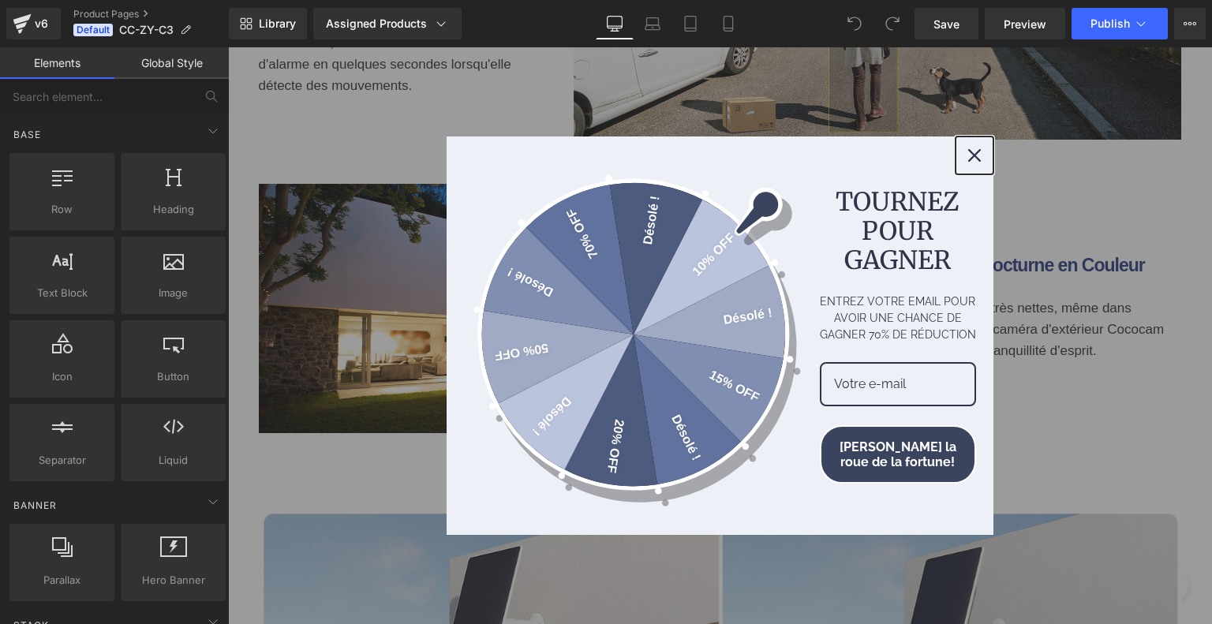
click at [974, 151] on icon "close icon" at bounding box center [974, 155] width 13 height 13
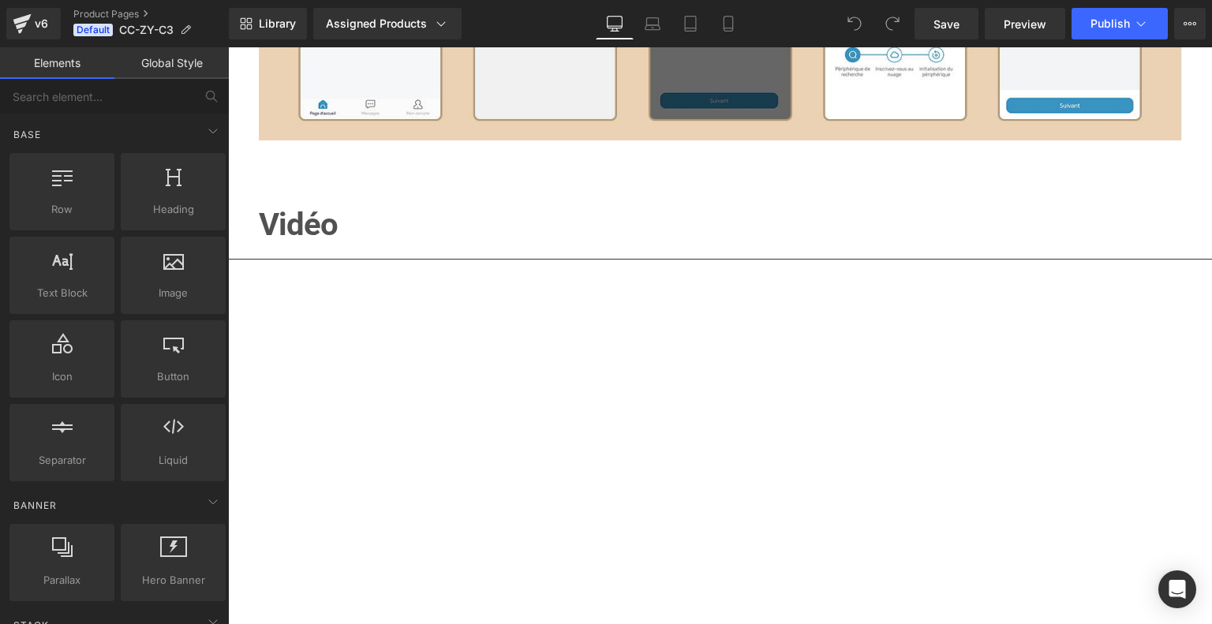
scroll to position [6153, 0]
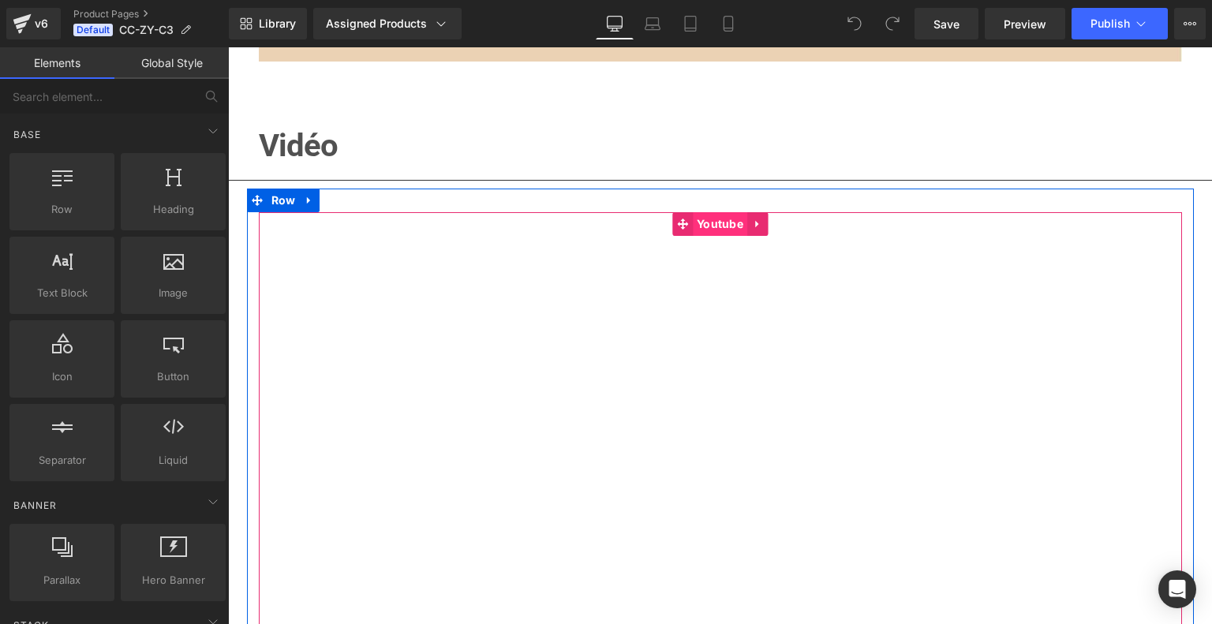
click at [704, 236] on span "Youtube" at bounding box center [720, 224] width 54 height 24
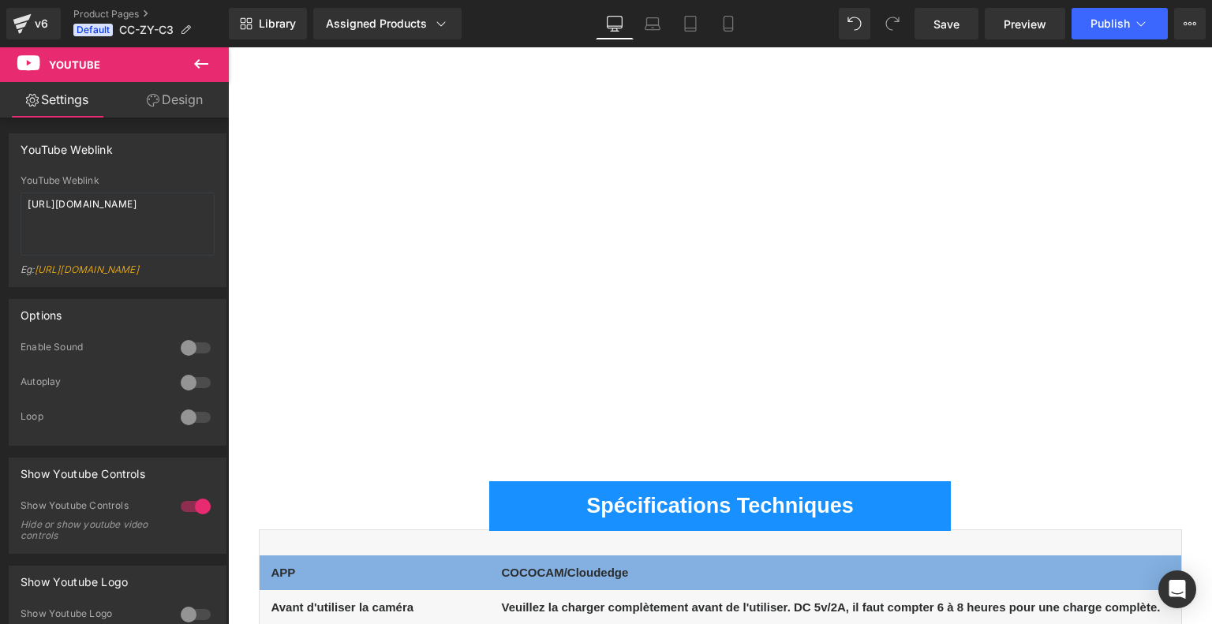
scroll to position [6311, 0]
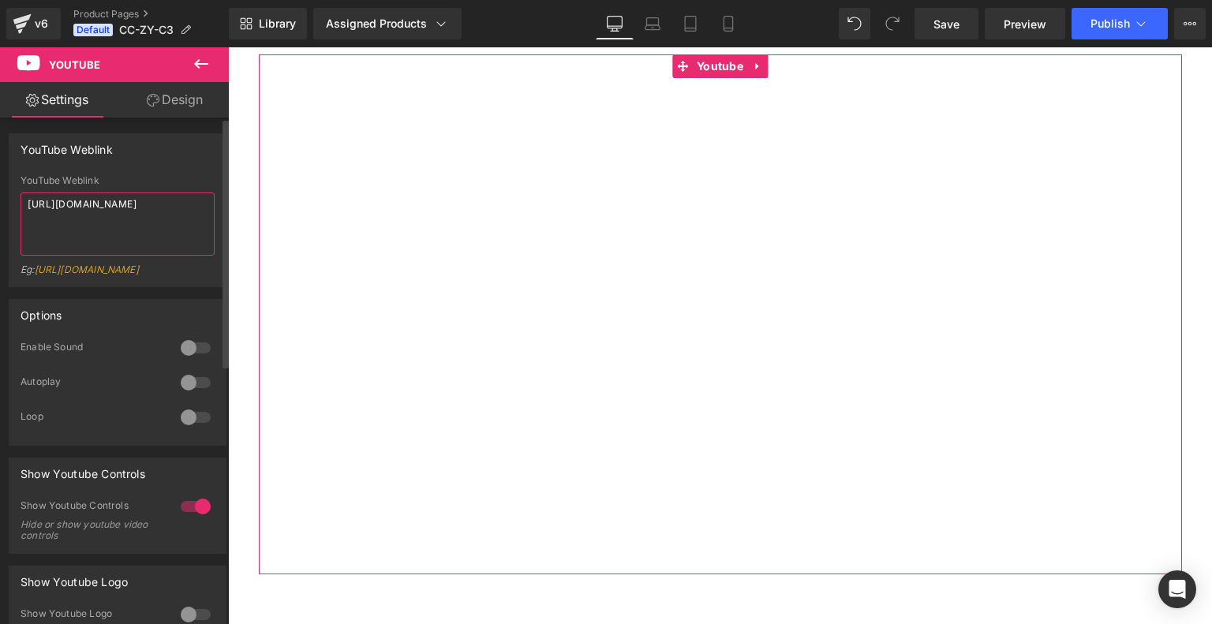
drag, startPoint x: 146, startPoint y: 220, endPoint x: 0, endPoint y: 183, distance: 150.6
click at [0, 183] on div "YouTube Weblink YouTube Weblink [URL][DOMAIN_NAME] Eg: [URL][DOMAIN_NAME]" at bounding box center [118, 204] width 236 height 166
paste textarea
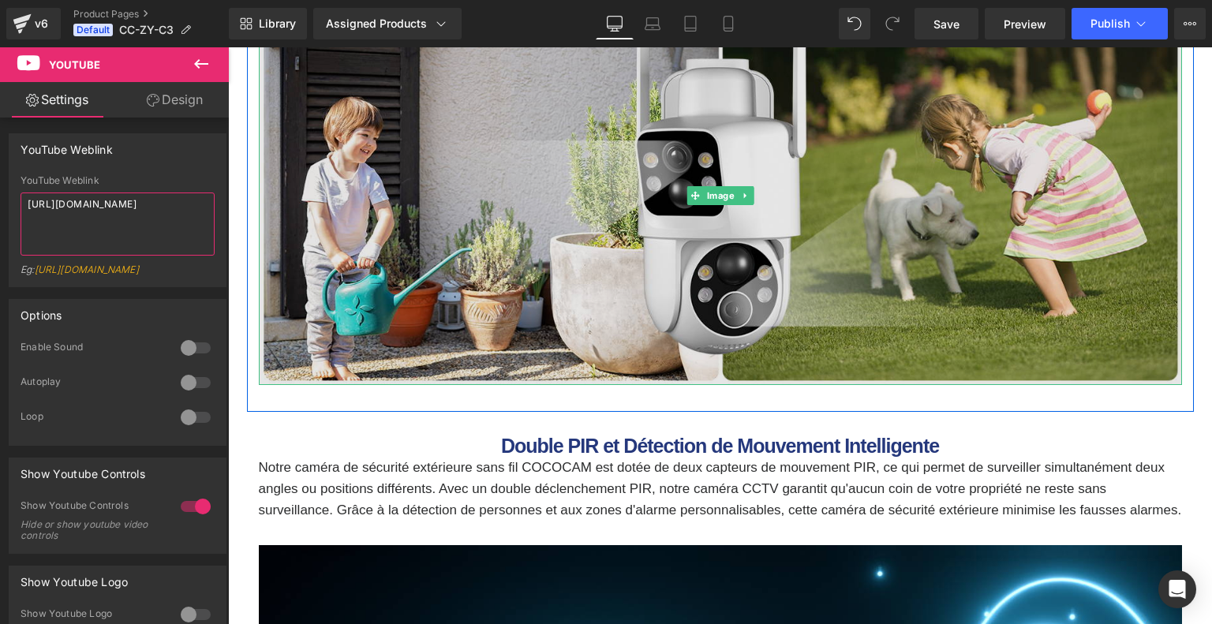
scroll to position [1262, 0]
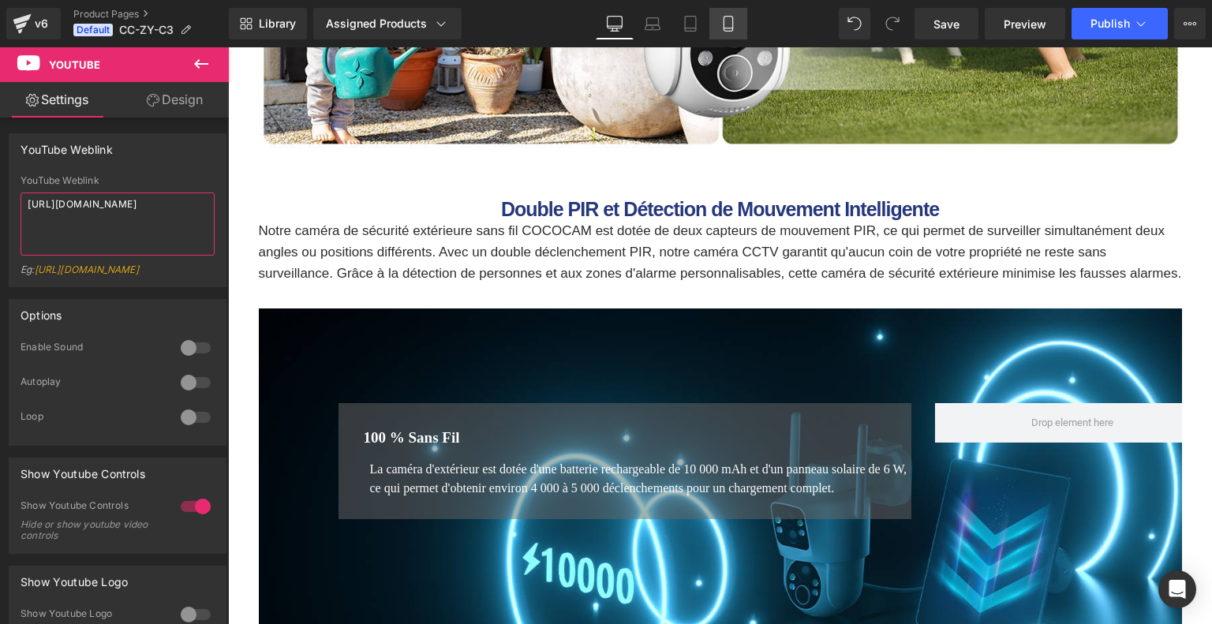
type textarea "https://youtu.be/P4lqzhDx-3Y"
click at [729, 19] on icon at bounding box center [728, 24] width 16 height 16
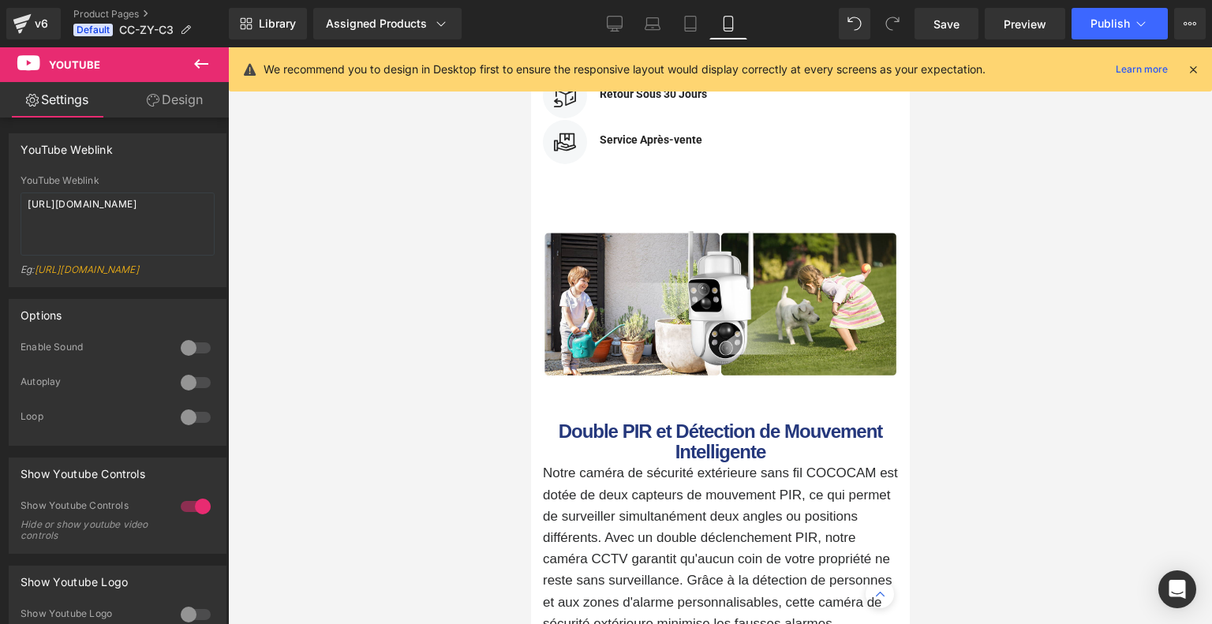
scroll to position [1887, 0]
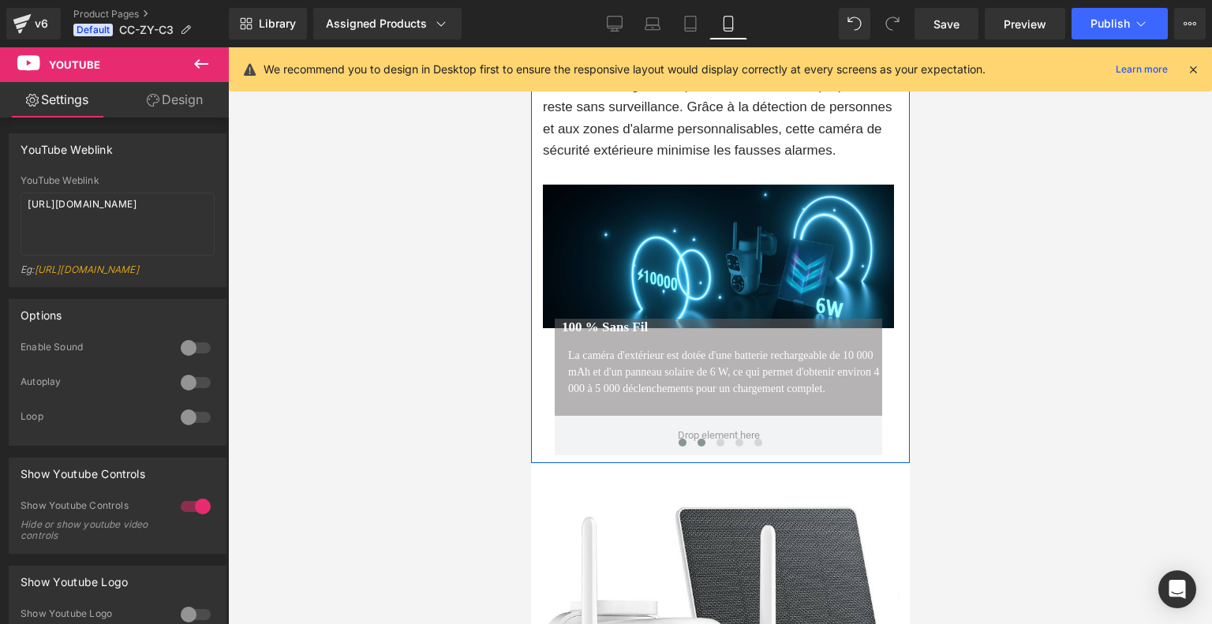
click at [697, 446] on span at bounding box center [701, 443] width 8 height 8
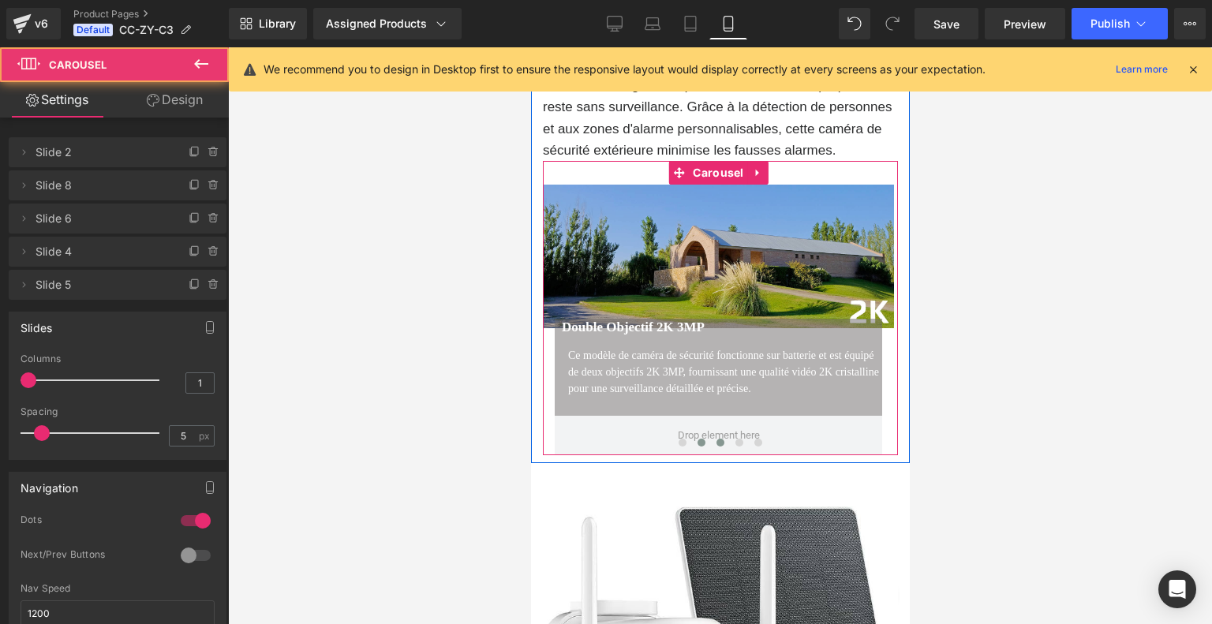
click at [718, 446] on span at bounding box center [719, 443] width 8 height 8
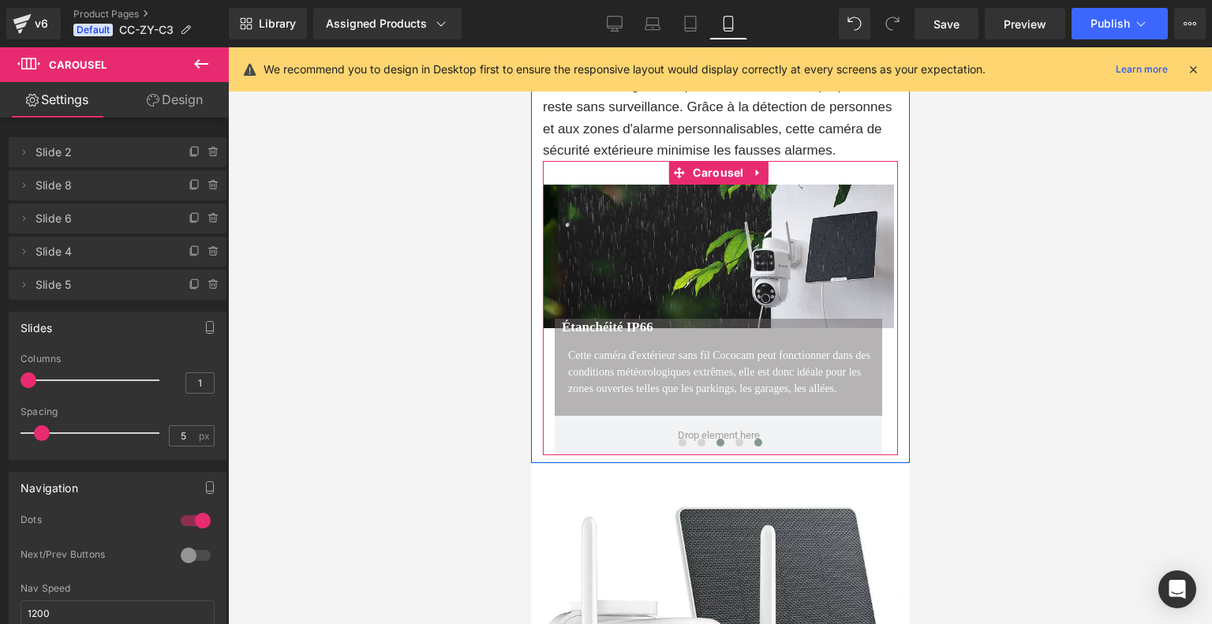
click at [756, 446] on span at bounding box center [757, 443] width 8 height 8
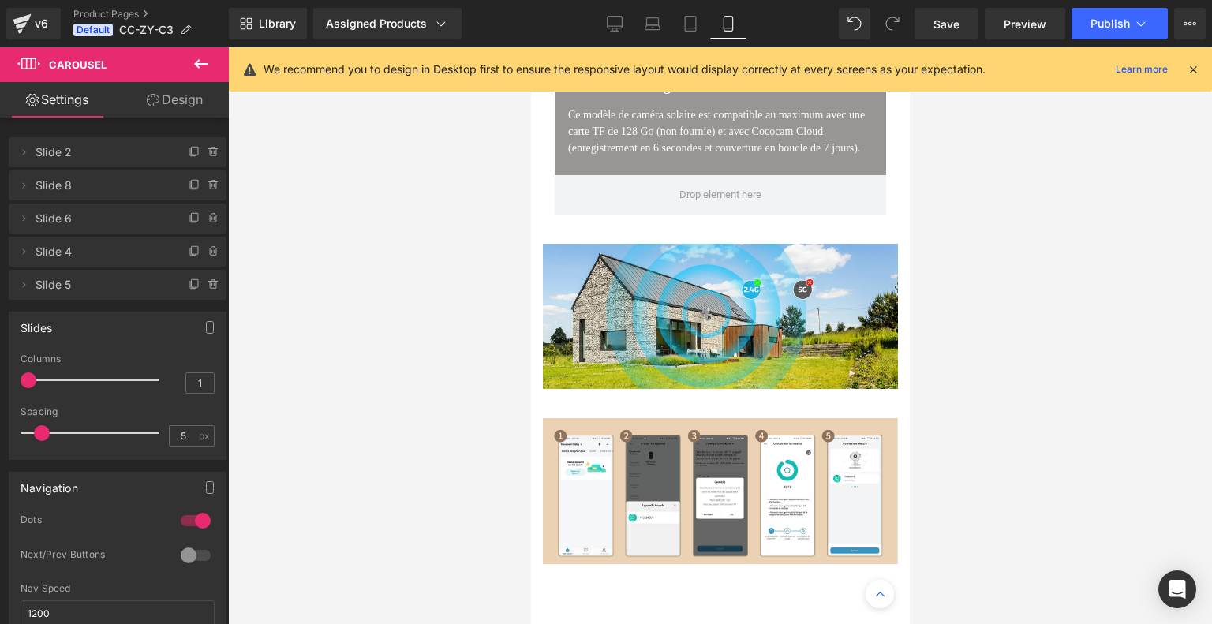
scroll to position [5042, 0]
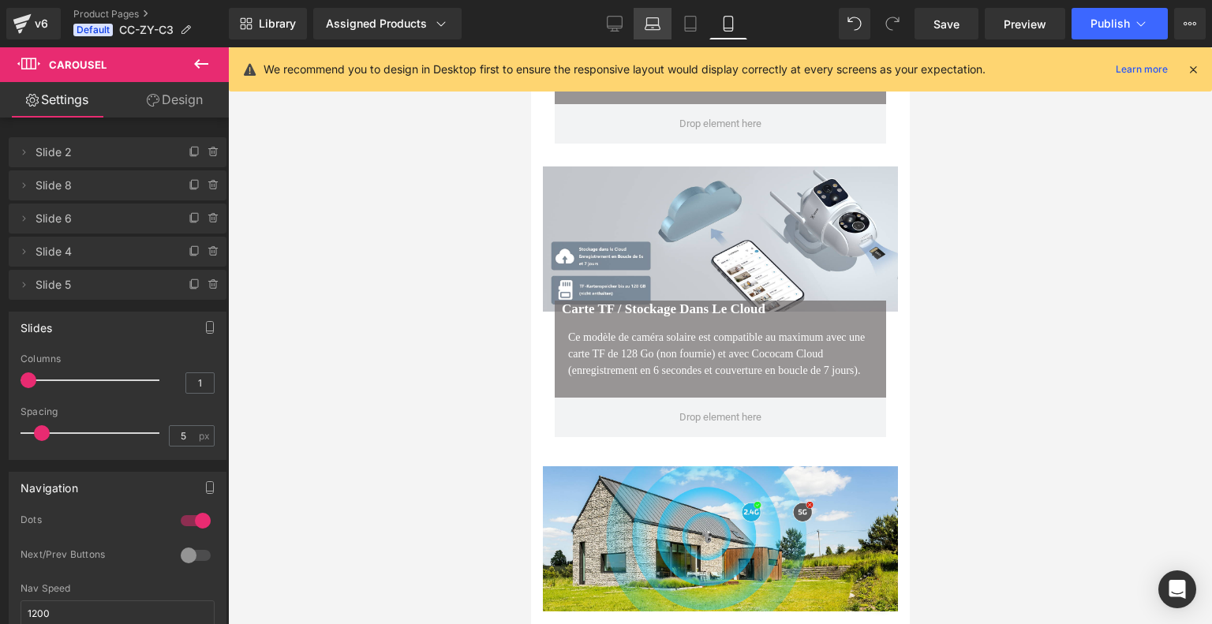
click at [652, 28] on icon at bounding box center [652, 24] width 16 height 16
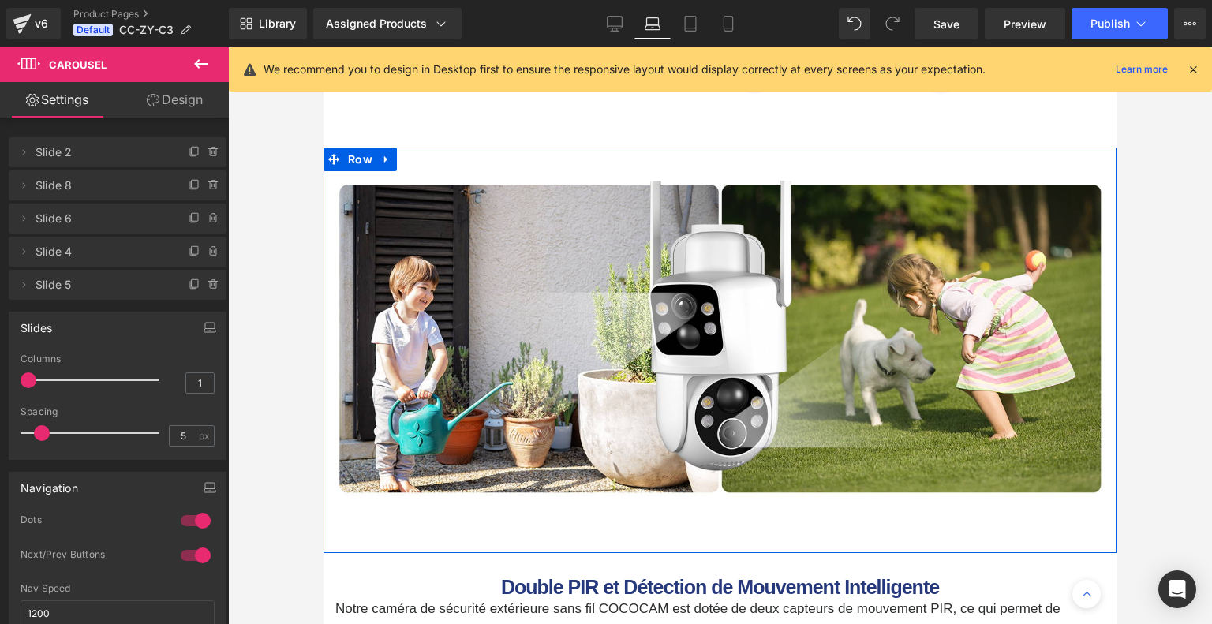
scroll to position [1025, 0]
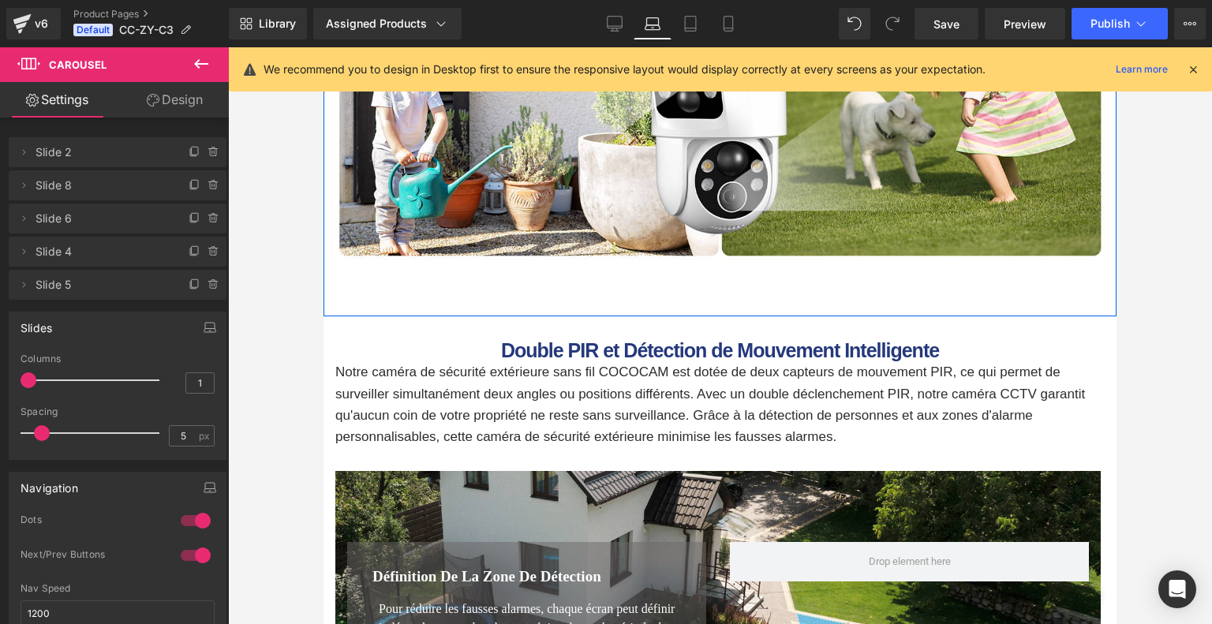
click at [732, 294] on div "Image Row" at bounding box center [719, 113] width 793 height 405
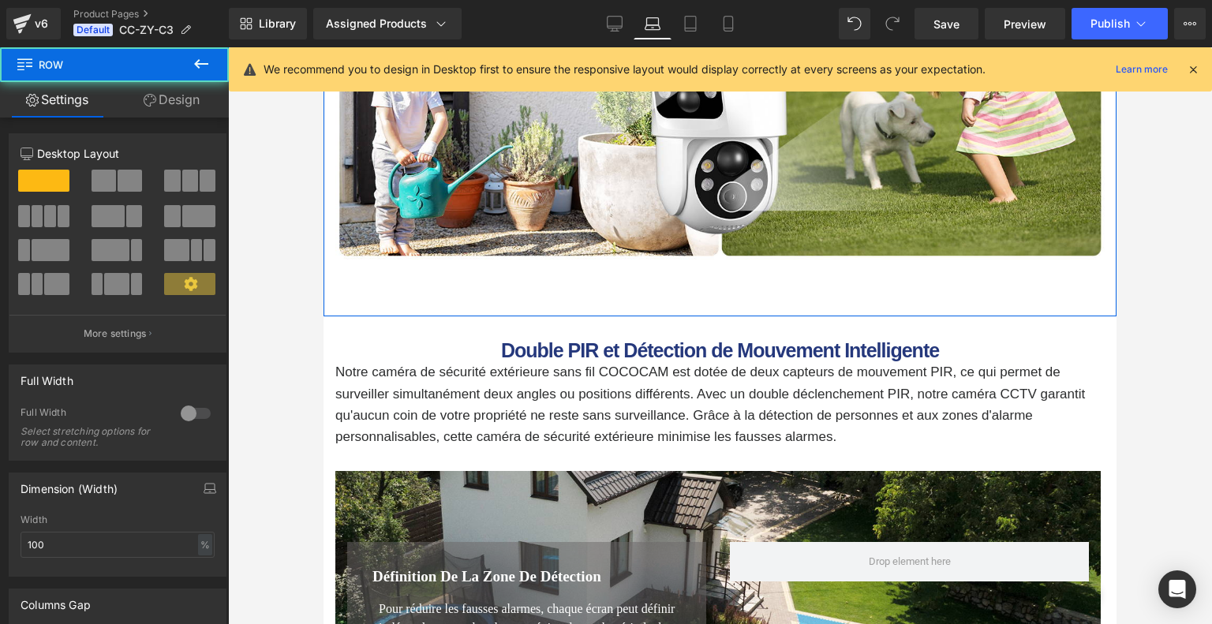
click at [177, 99] on link "Design" at bounding box center [171, 99] width 114 height 35
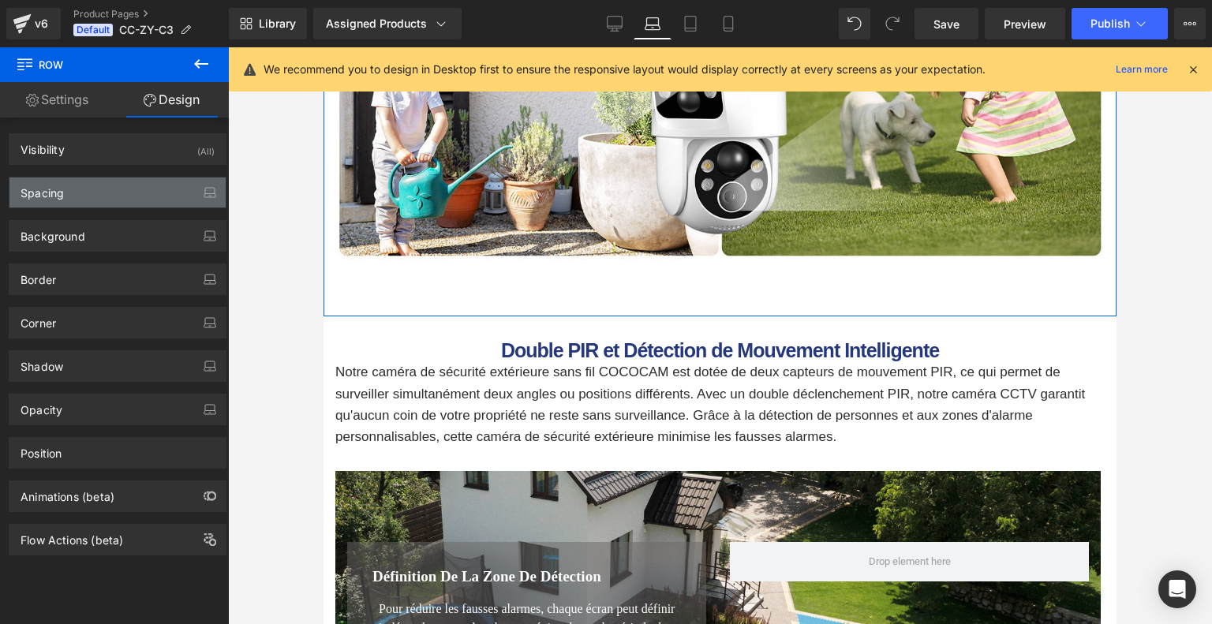
click at [98, 191] on div "Spacing" at bounding box center [117, 192] width 216 height 30
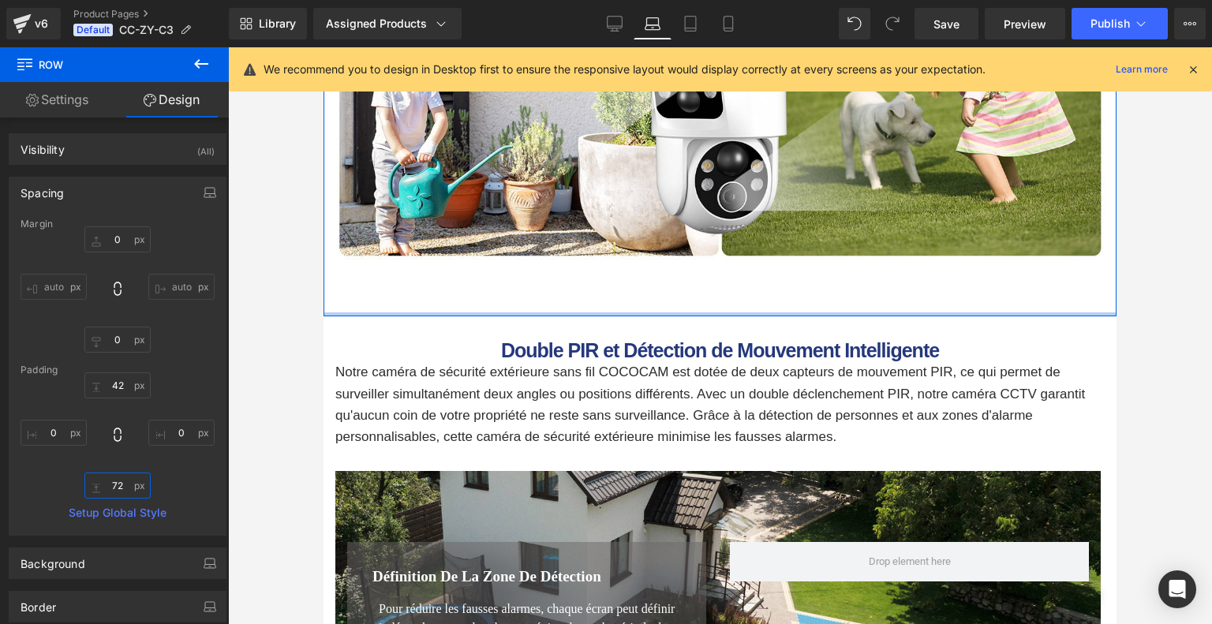
click at [132, 485] on input "text" at bounding box center [117, 486] width 66 height 26
type input "72"
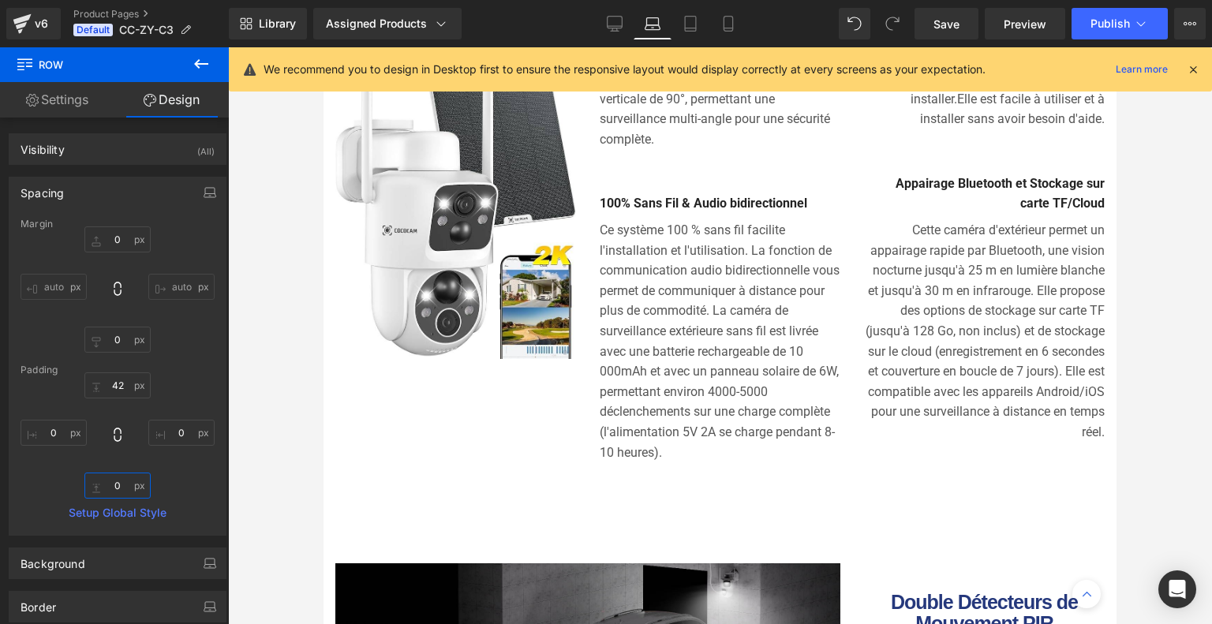
scroll to position [1972, 0]
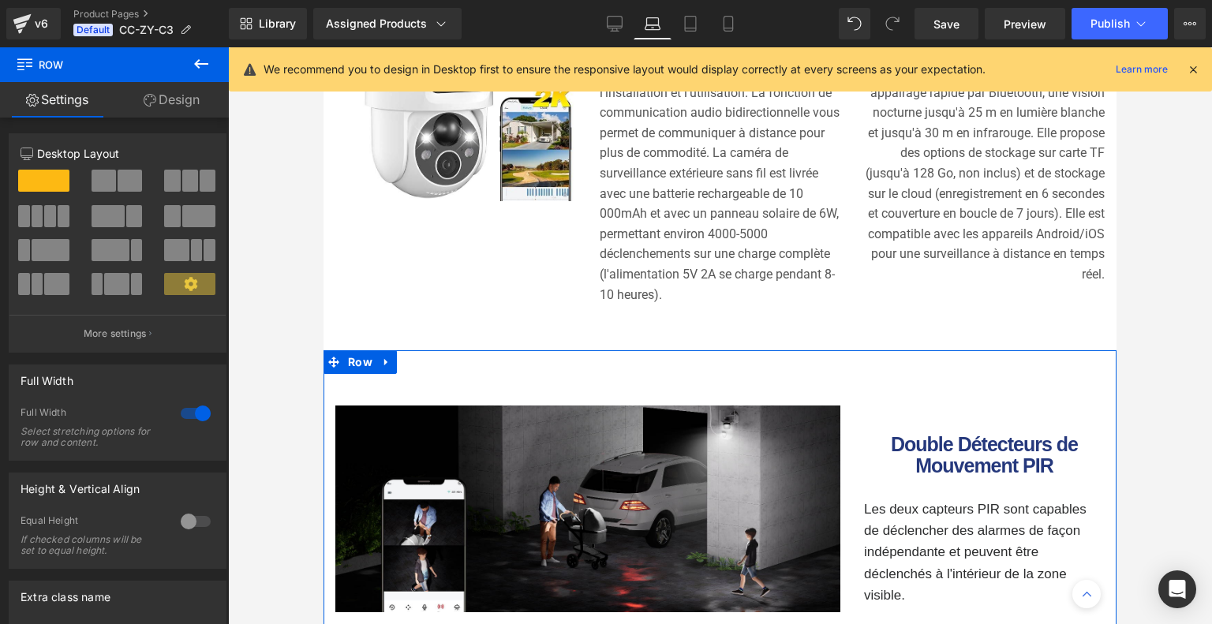
click at [195, 97] on link "Design" at bounding box center [171, 99] width 114 height 35
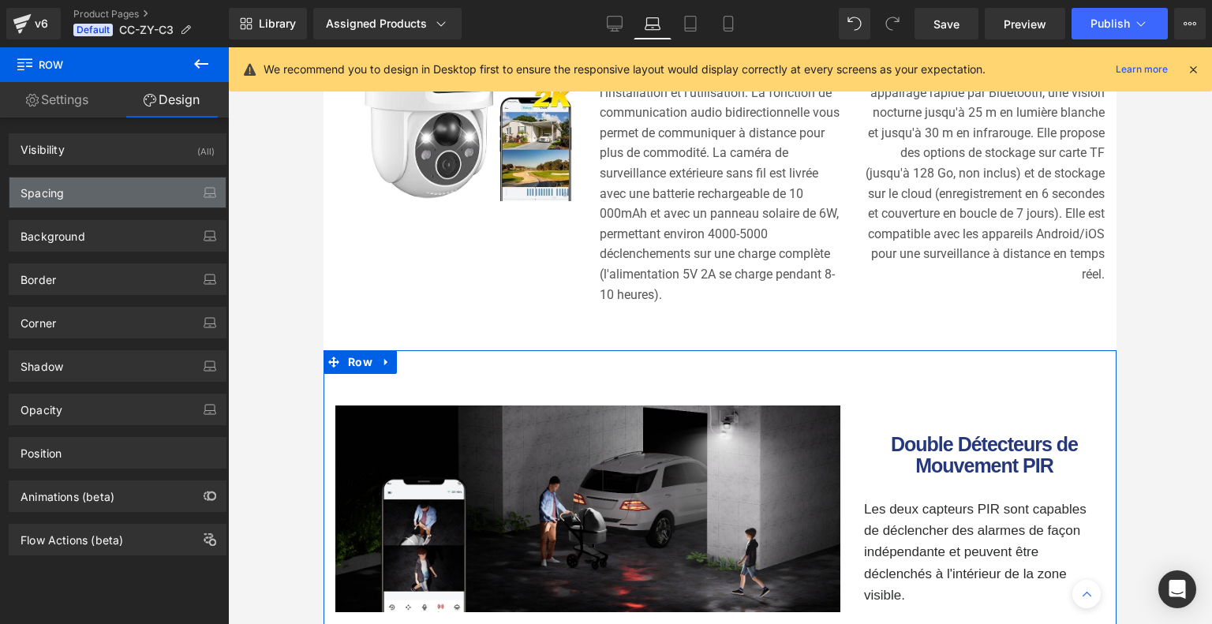
click at [128, 183] on div "Spacing" at bounding box center [117, 192] width 216 height 30
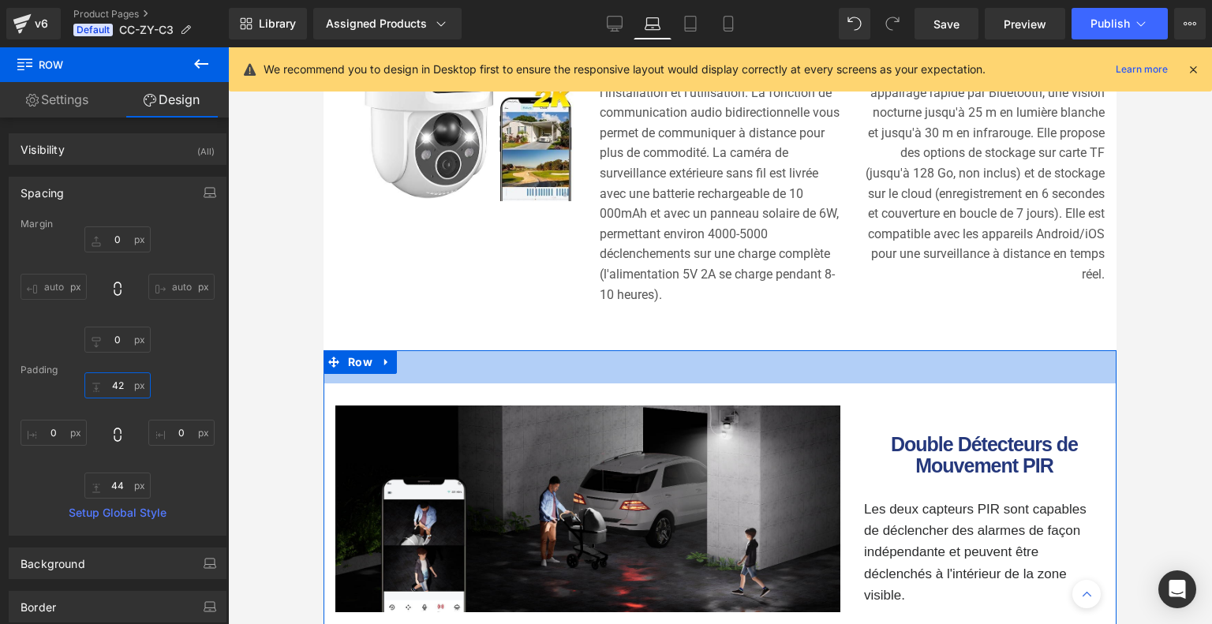
click at [122, 395] on input "42" at bounding box center [117, 385] width 66 height 26
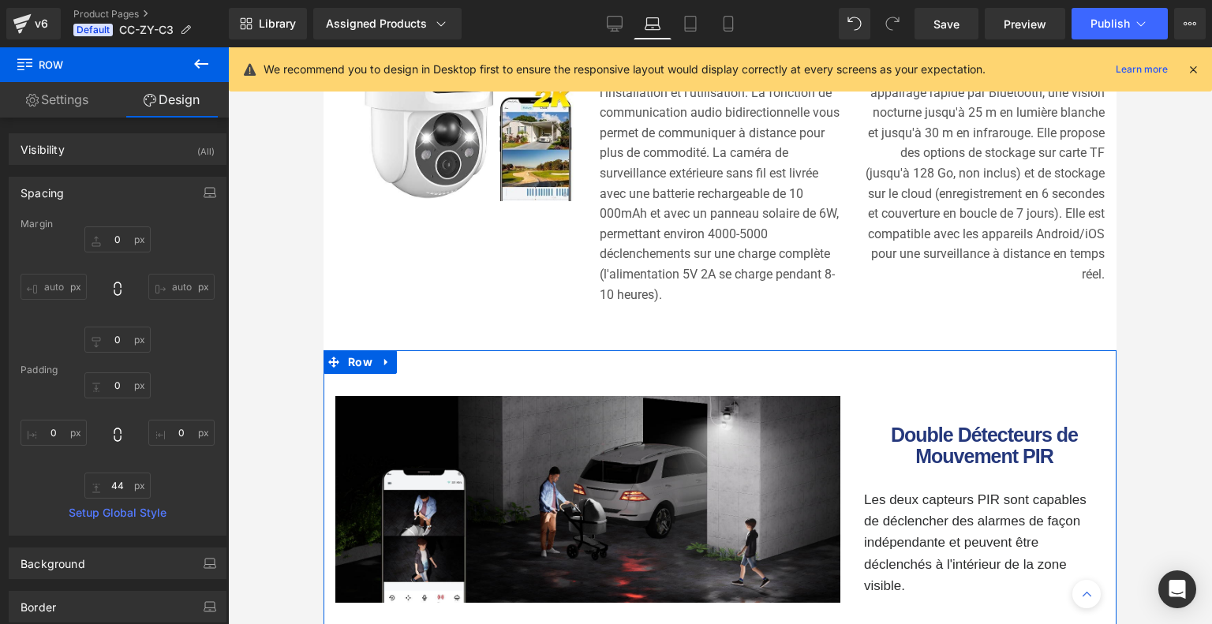
click at [172, 389] on div "0 44 0" at bounding box center [118, 435] width 194 height 126
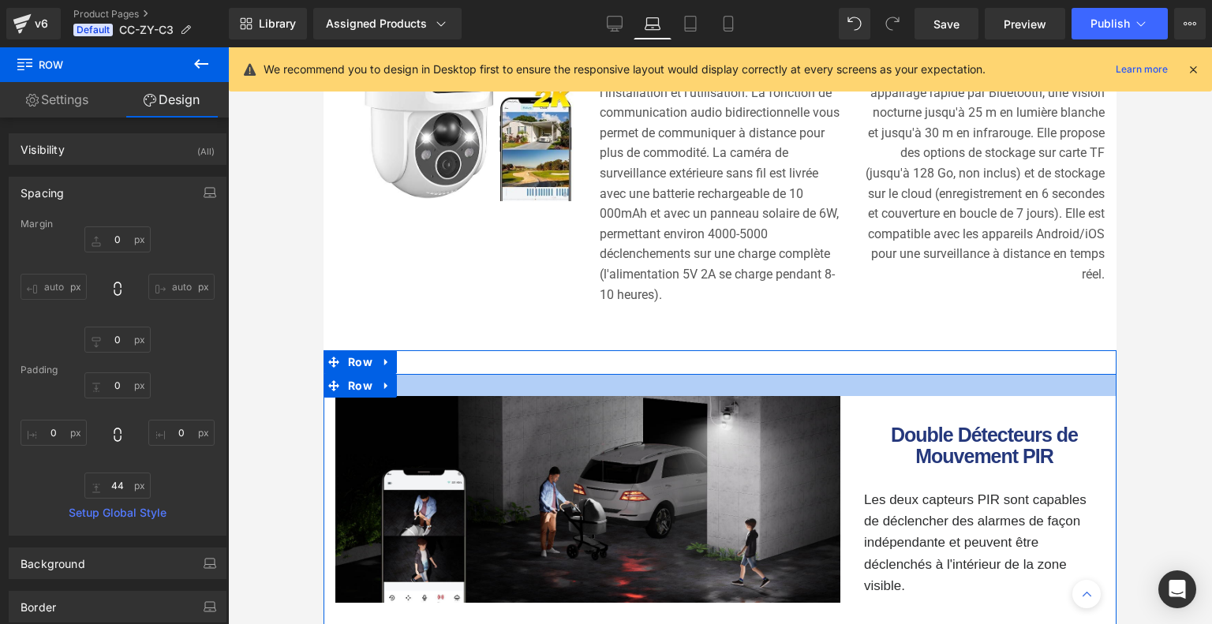
click at [691, 396] on div at bounding box center [719, 385] width 793 height 22
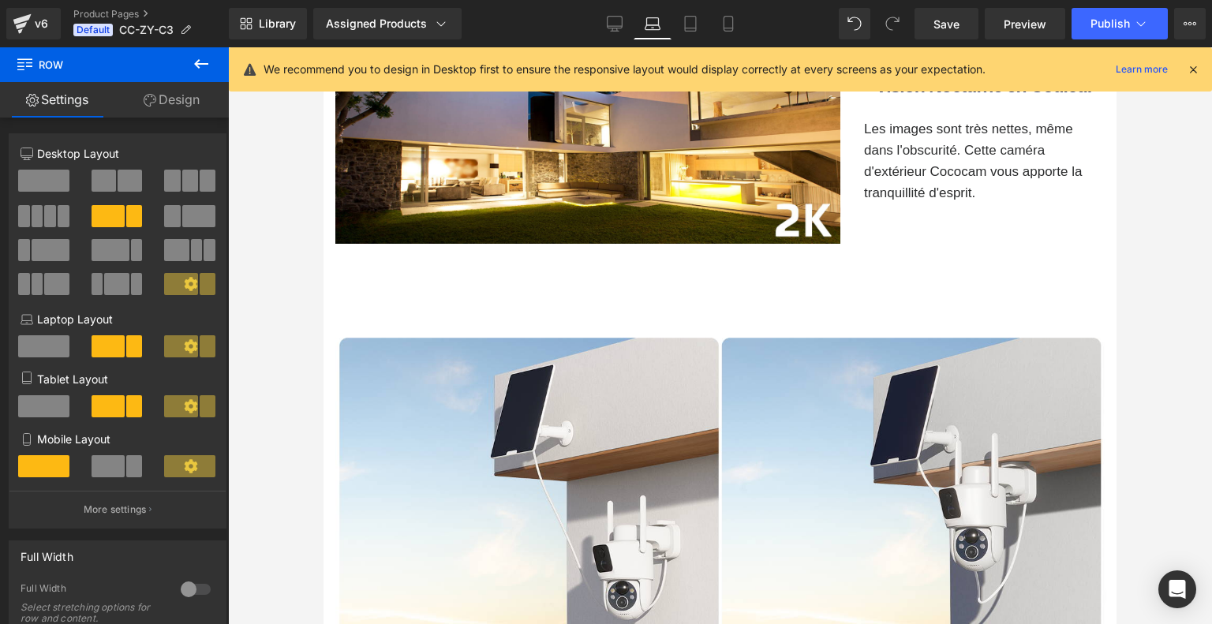
scroll to position [2840, 0]
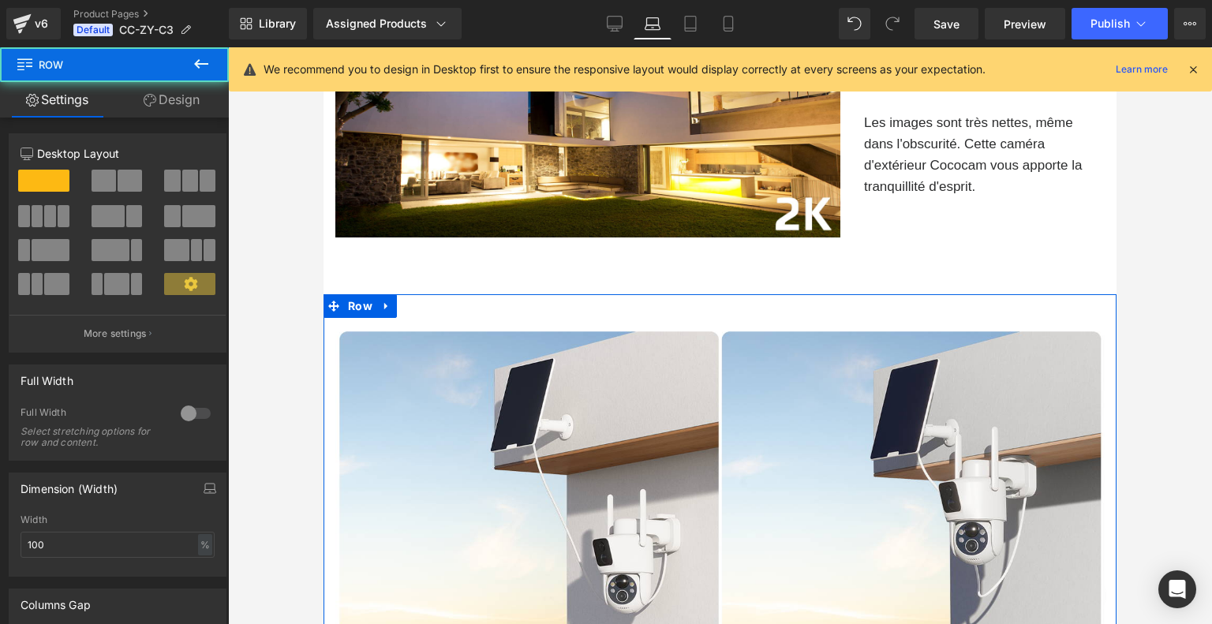
click at [751, 324] on div "Image Row" at bounding box center [719, 496] width 793 height 405
click at [177, 95] on link "Design" at bounding box center [171, 99] width 114 height 35
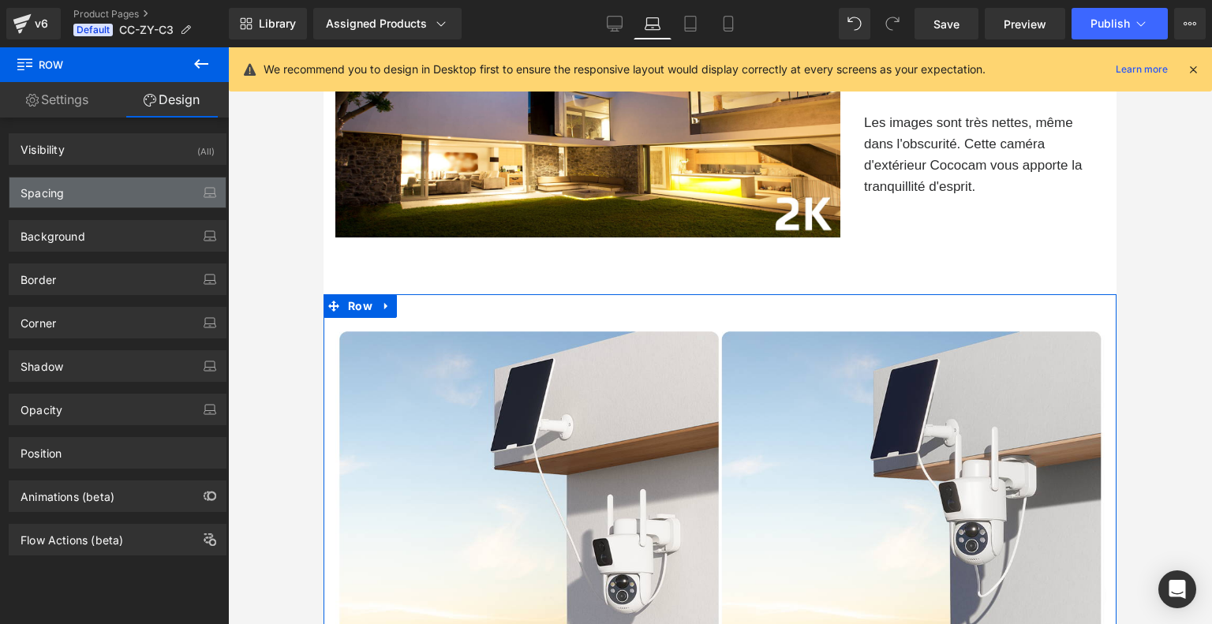
click at [138, 193] on div "Spacing" at bounding box center [117, 192] width 216 height 30
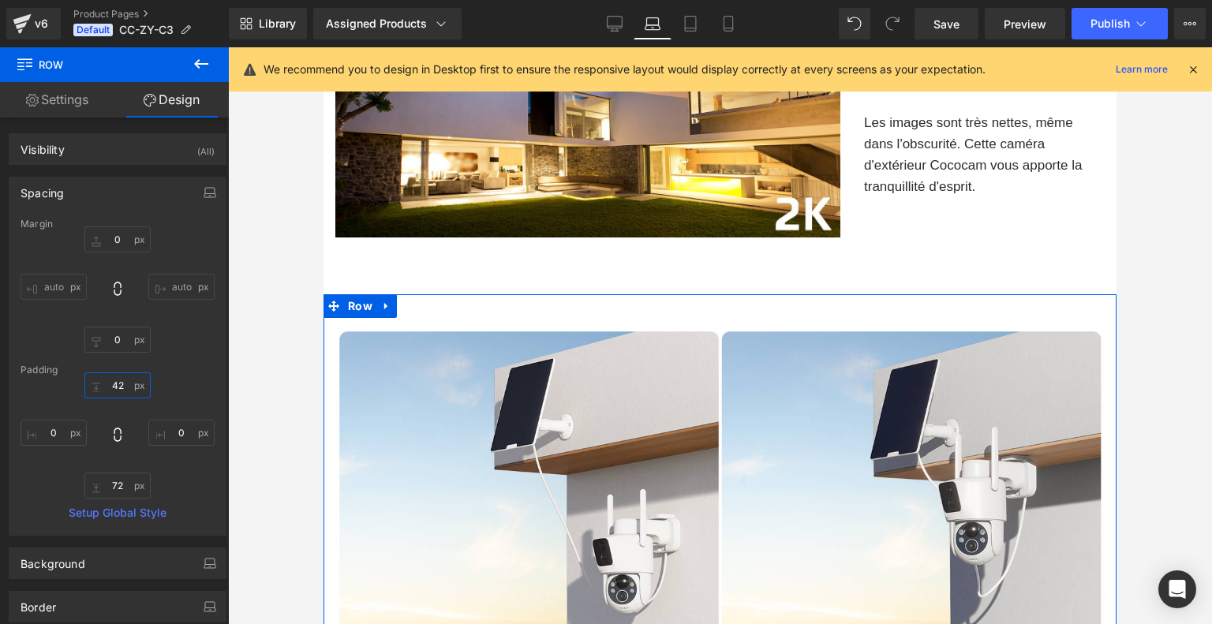
click at [110, 383] on input "42" at bounding box center [117, 385] width 66 height 26
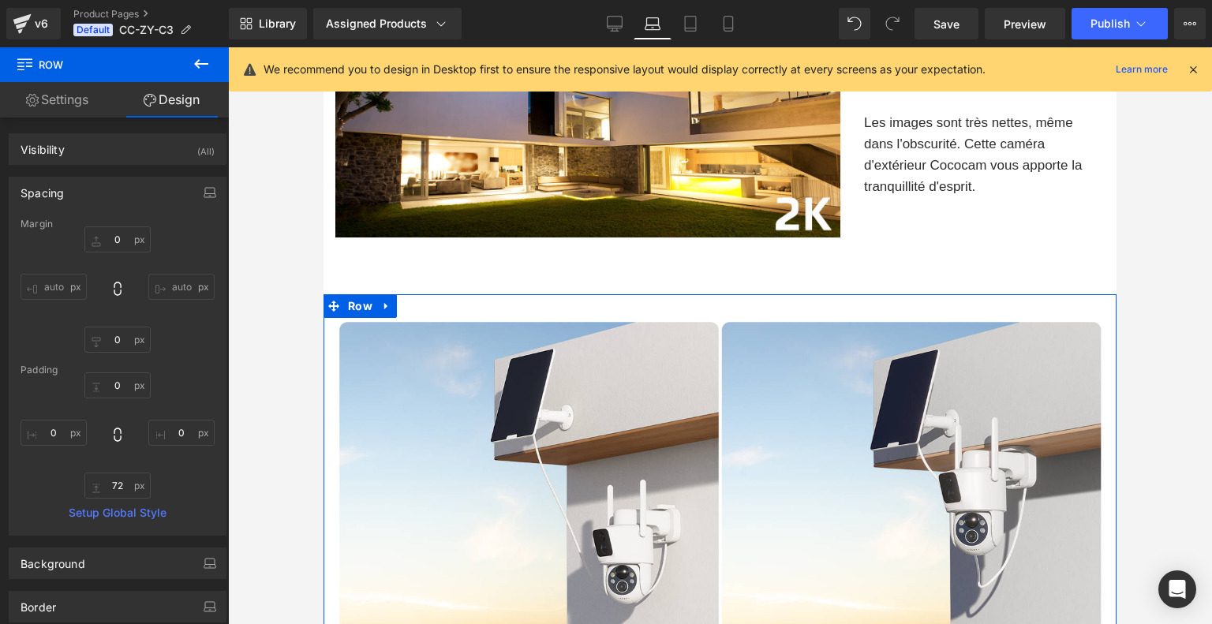
click at [170, 380] on div "0 72 0" at bounding box center [118, 435] width 194 height 126
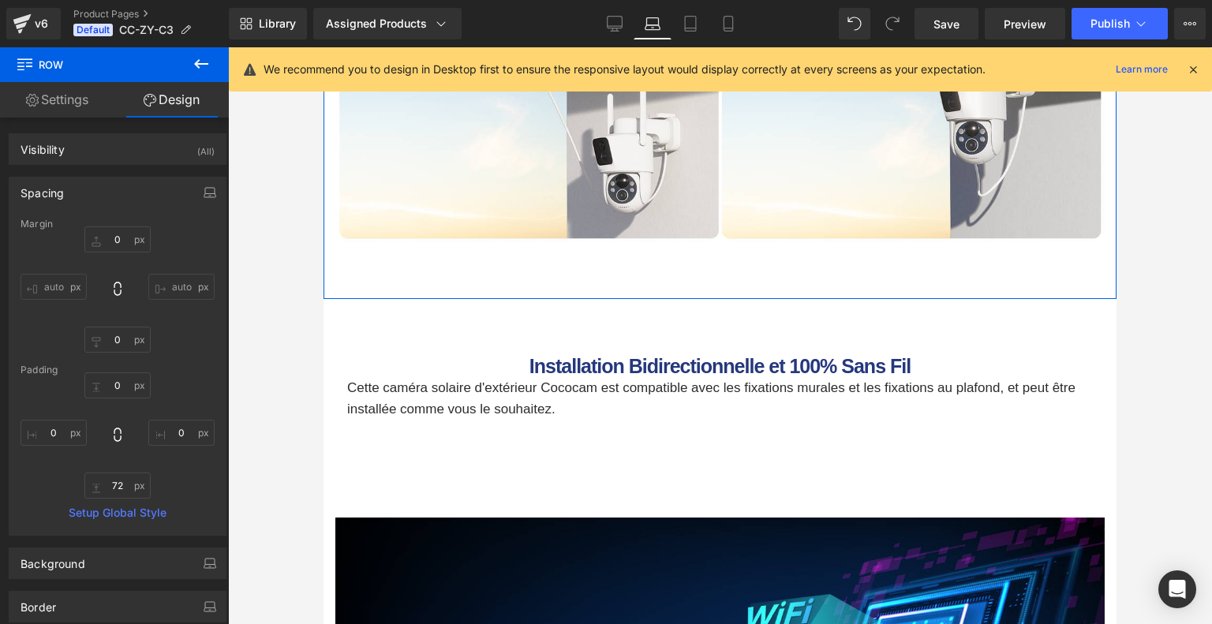
scroll to position [3234, 0]
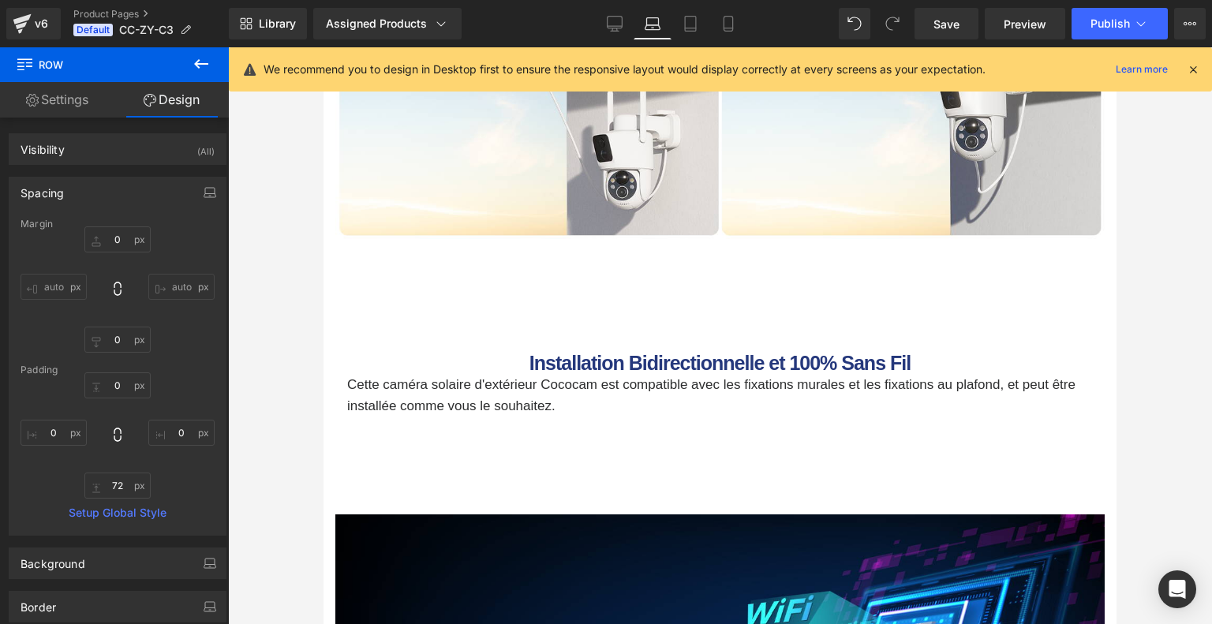
click at [733, 289] on div "Image Row NaNpx" at bounding box center [719, 98] width 793 height 396
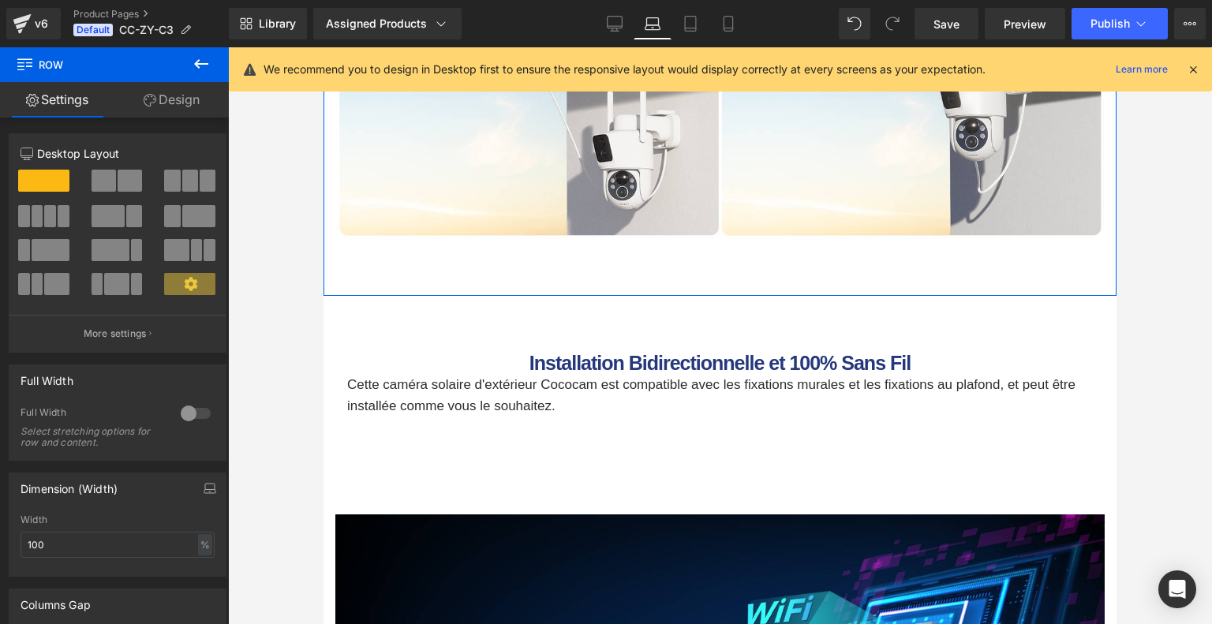
click at [171, 103] on link "Design" at bounding box center [171, 99] width 114 height 35
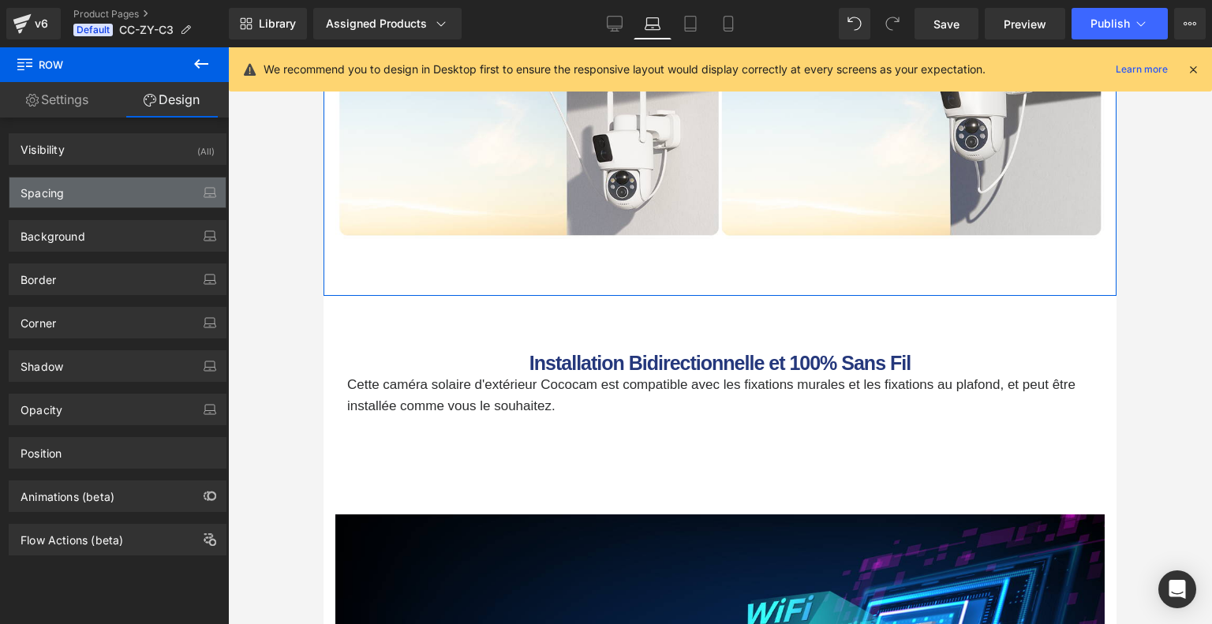
click at [97, 196] on div "Spacing" at bounding box center [117, 192] width 216 height 30
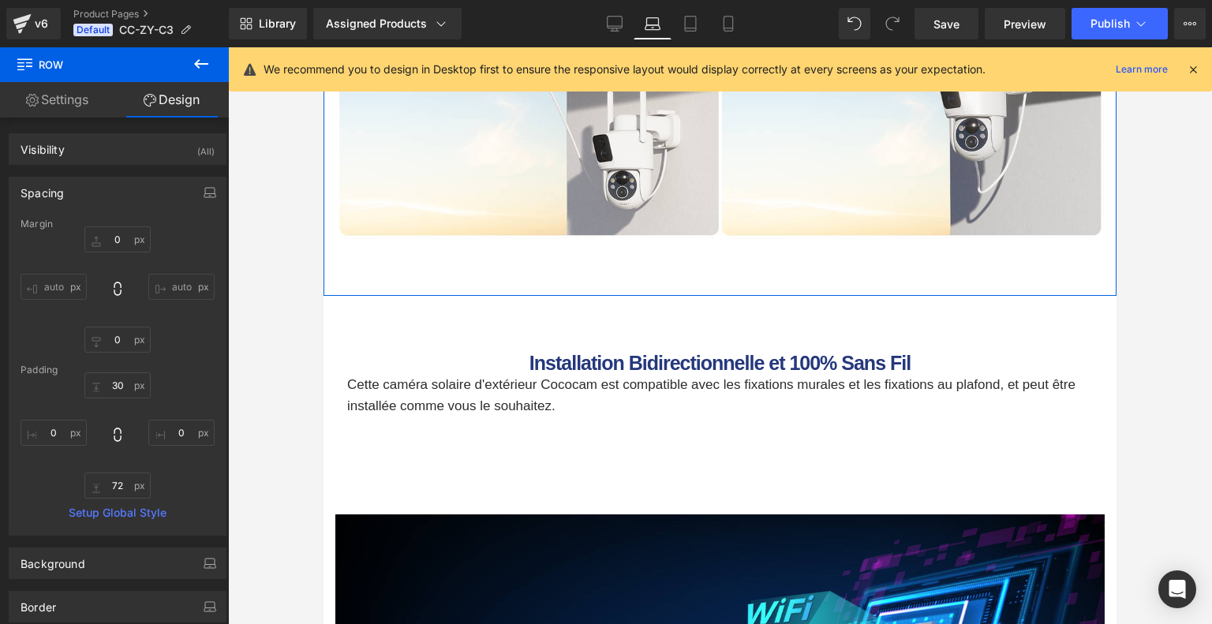
click at [121, 467] on div "30 0 72 0" at bounding box center [118, 435] width 194 height 126
click at [121, 474] on input "72" at bounding box center [117, 486] width 66 height 26
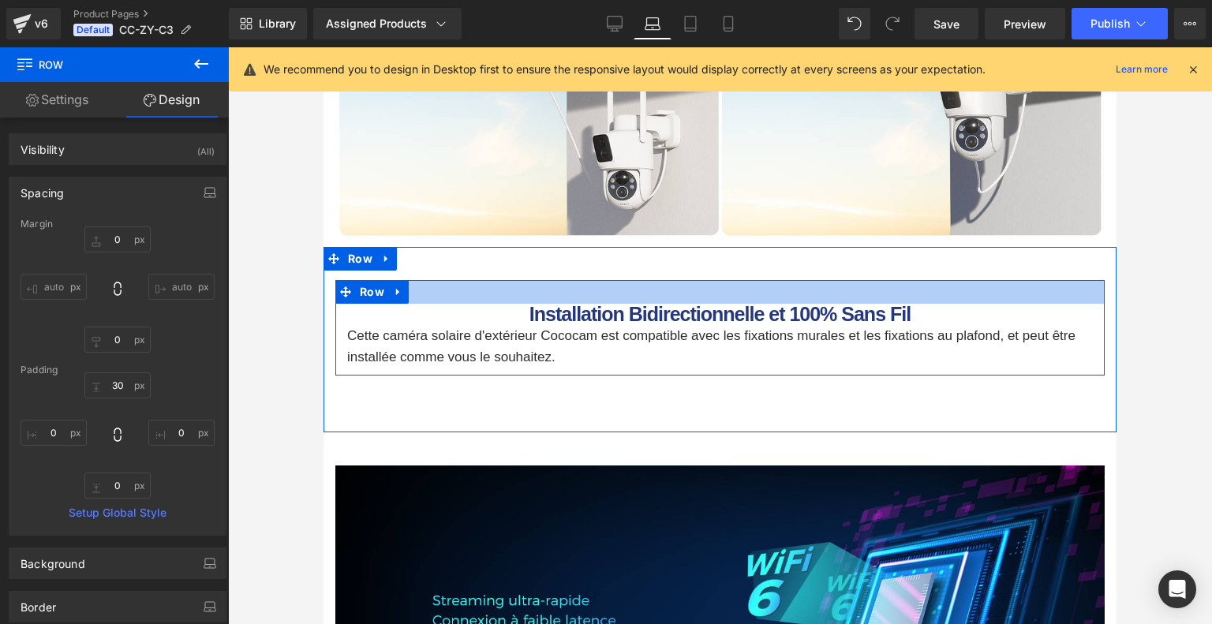
click at [715, 304] on div at bounding box center [719, 292] width 769 height 24
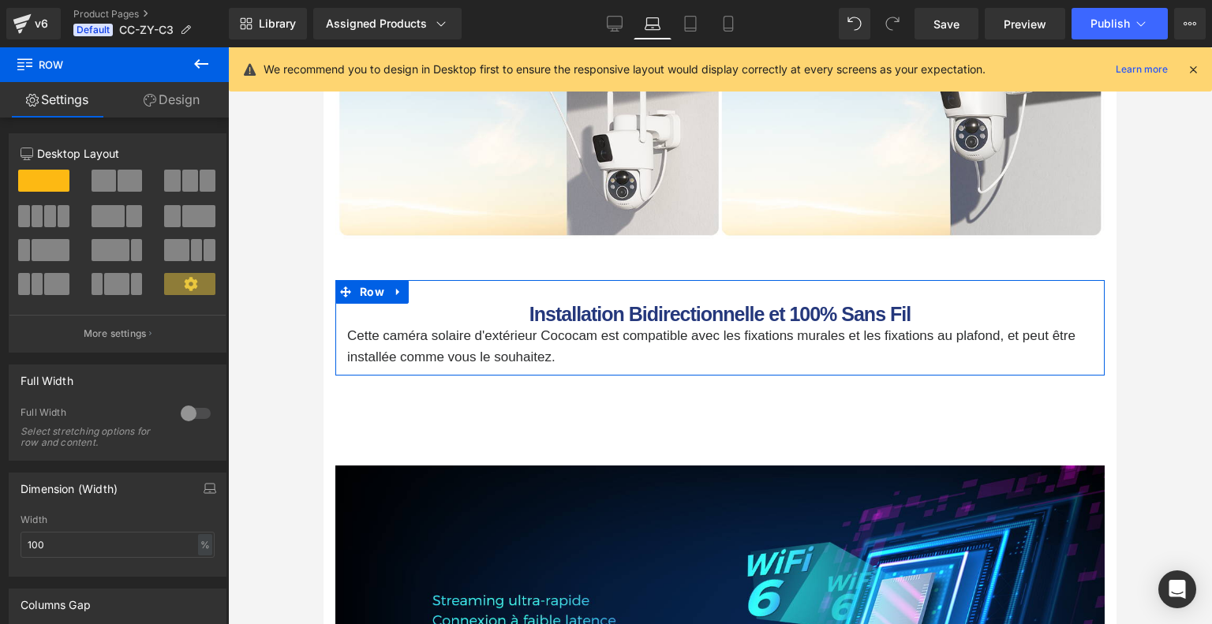
click at [185, 99] on link "Design" at bounding box center [171, 99] width 114 height 35
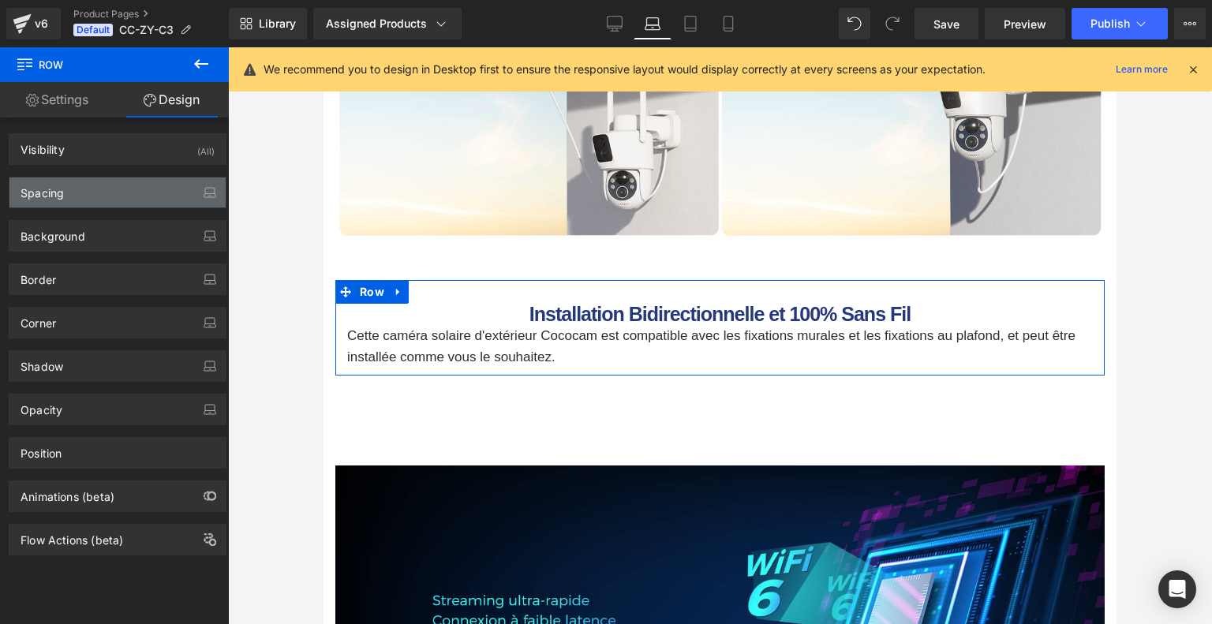
click at [114, 197] on div "Spacing" at bounding box center [117, 192] width 216 height 30
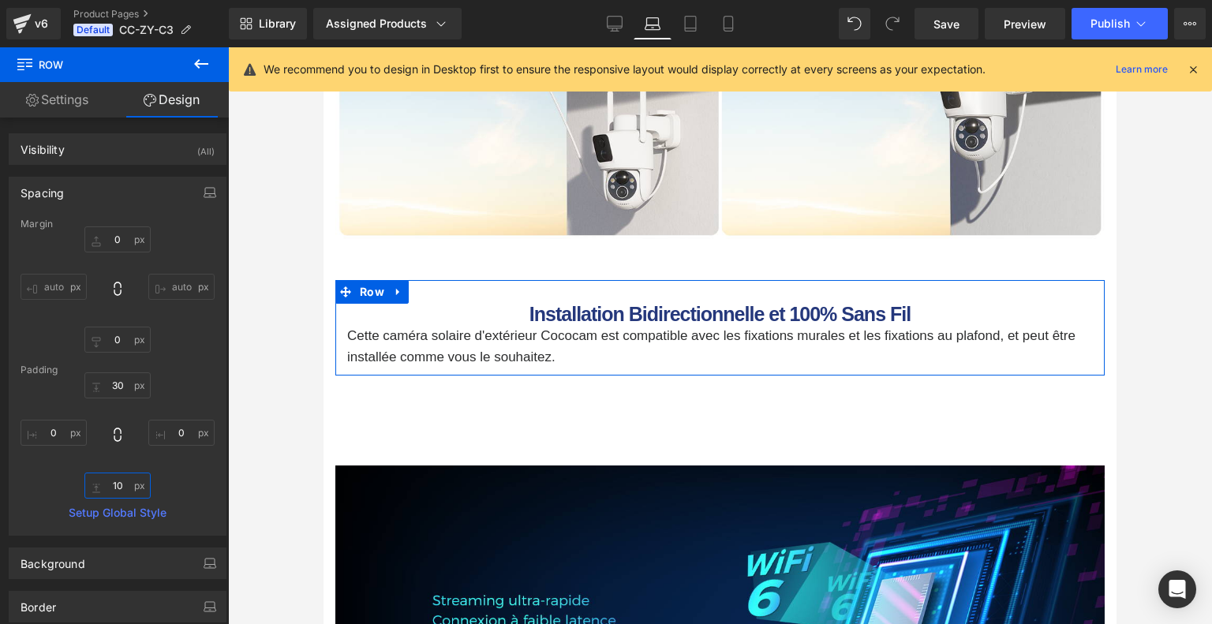
click at [119, 486] on input "text" at bounding box center [117, 486] width 66 height 26
type input "10"
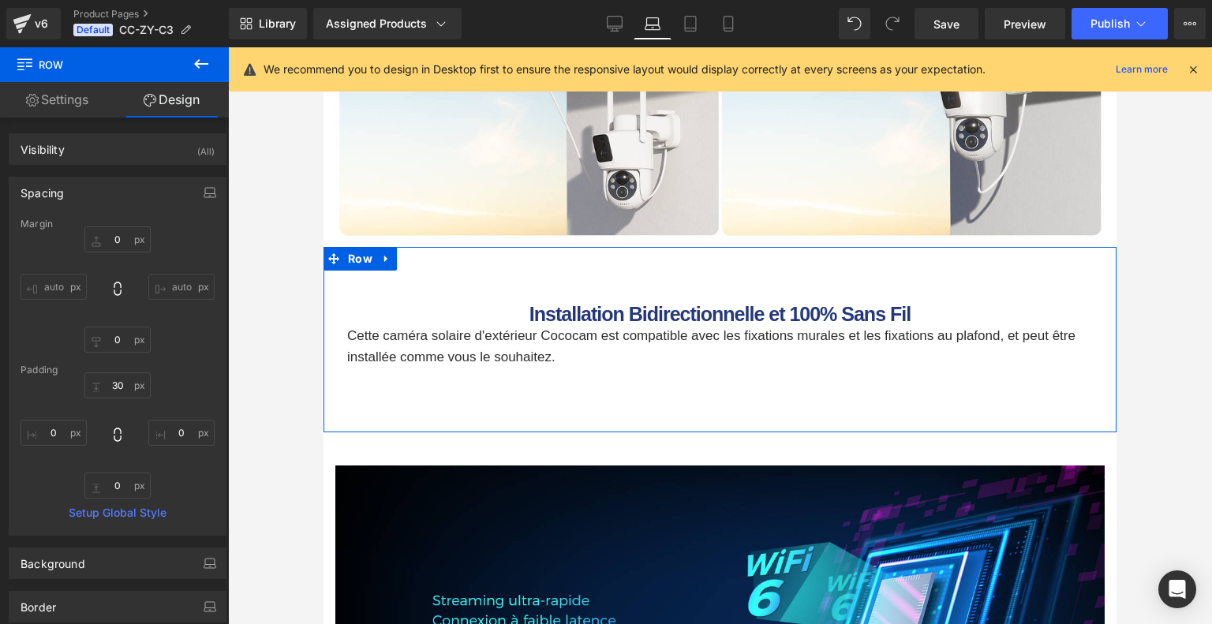
click at [690, 277] on div "Installation Bidirectionnelle et 100% Sans Fil Heading Cette caméra solaire d'e…" at bounding box center [719, 340] width 793 height 186
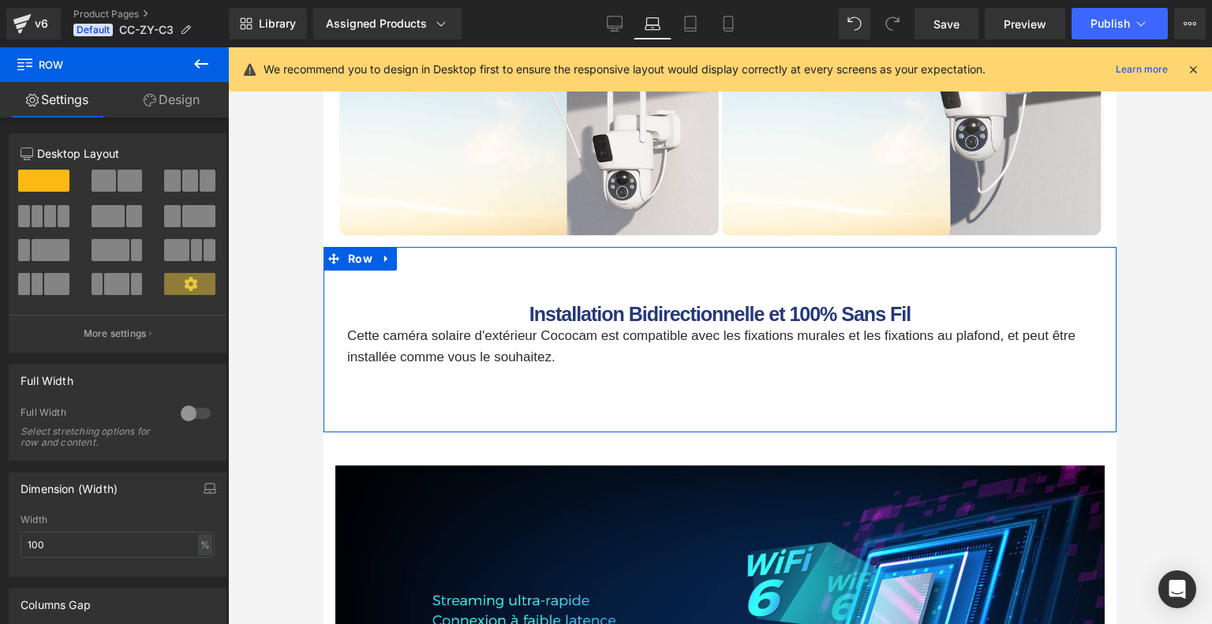
click at [194, 101] on link "Design" at bounding box center [171, 99] width 114 height 35
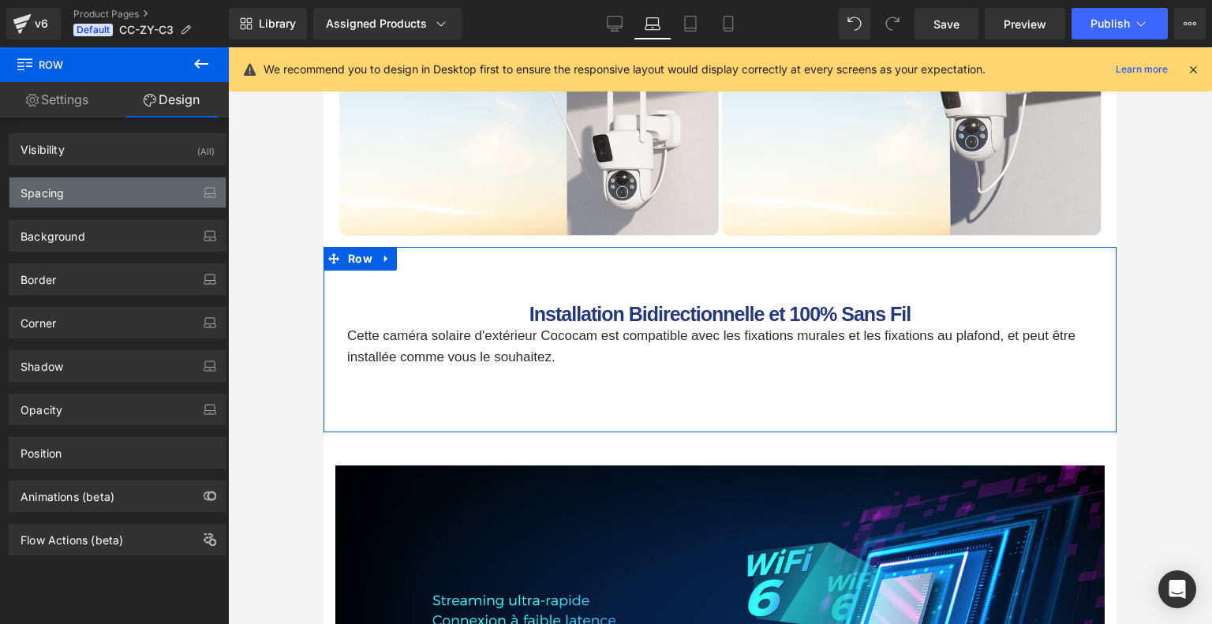
click at [117, 196] on div "Spacing" at bounding box center [117, 192] width 216 height 30
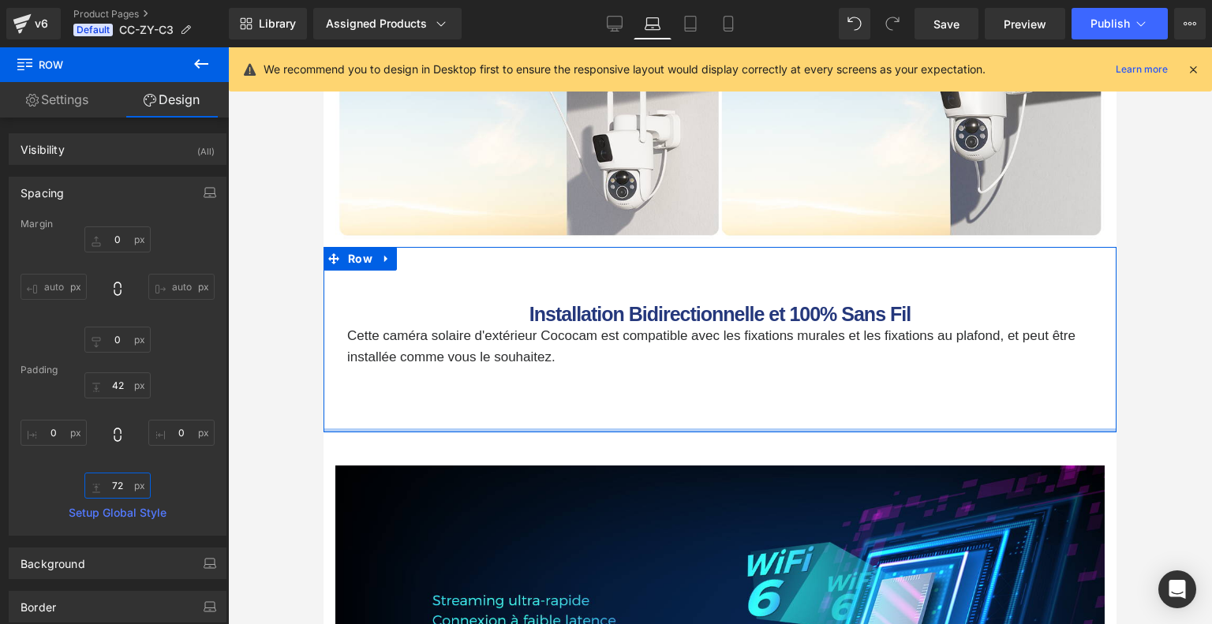
click at [123, 489] on input "72" at bounding box center [117, 486] width 66 height 26
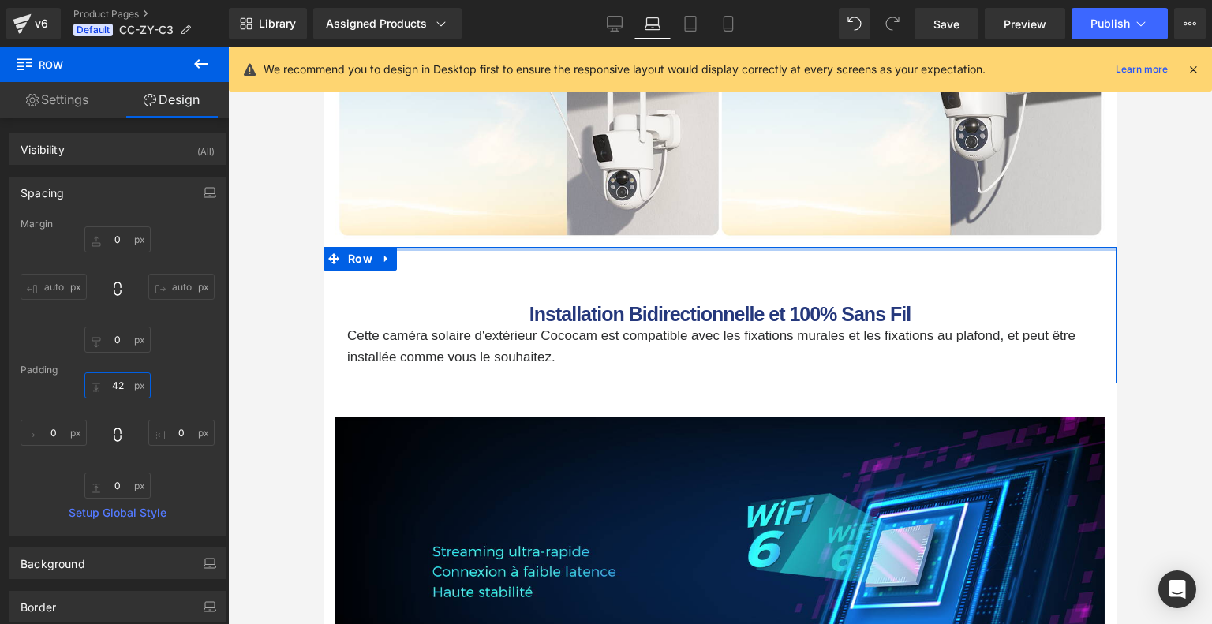
click at [121, 383] on input "42" at bounding box center [117, 385] width 66 height 26
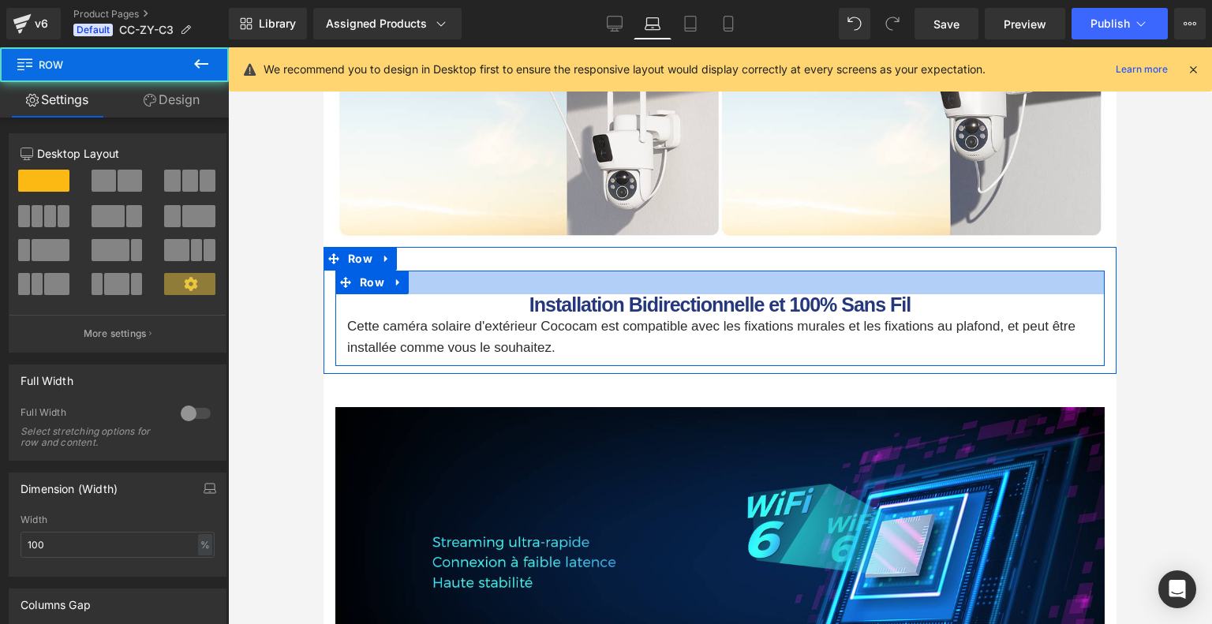
click at [644, 294] on div at bounding box center [719, 283] width 769 height 24
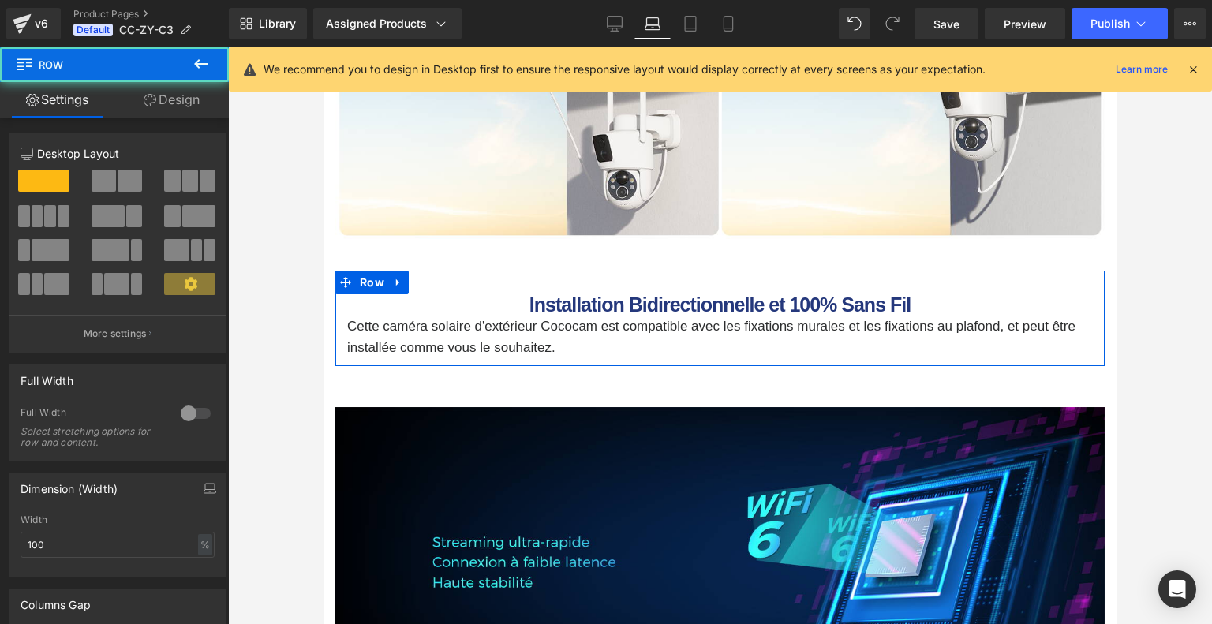
click at [189, 102] on link "Design" at bounding box center [171, 99] width 114 height 35
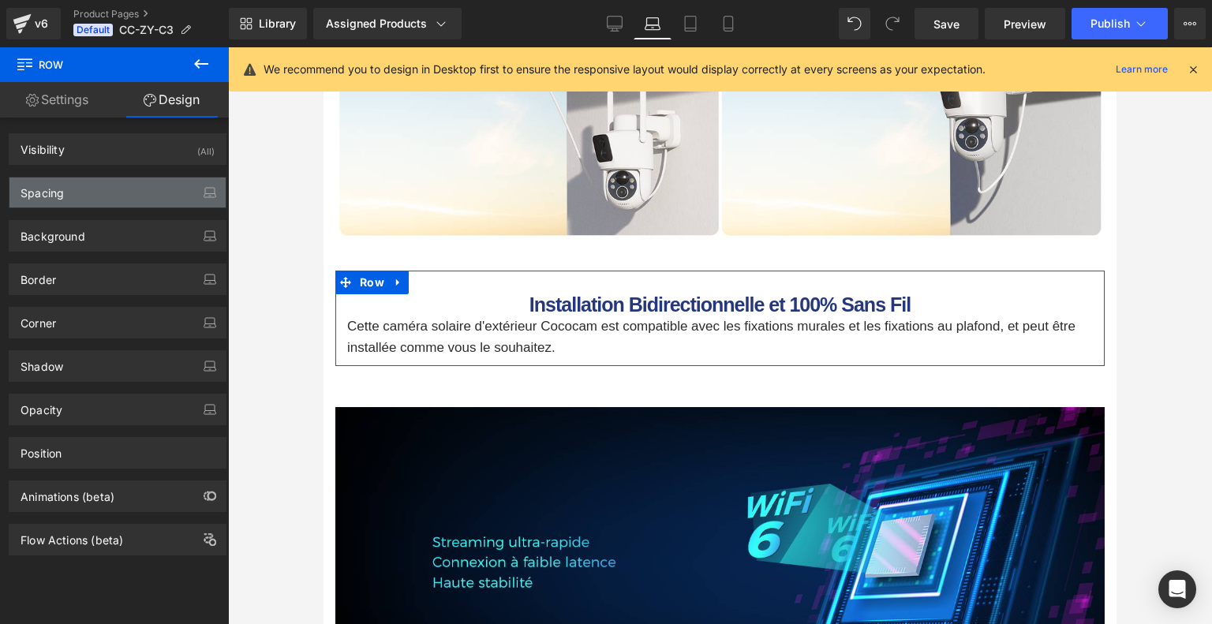
click at [134, 189] on div "Spacing" at bounding box center [117, 192] width 216 height 30
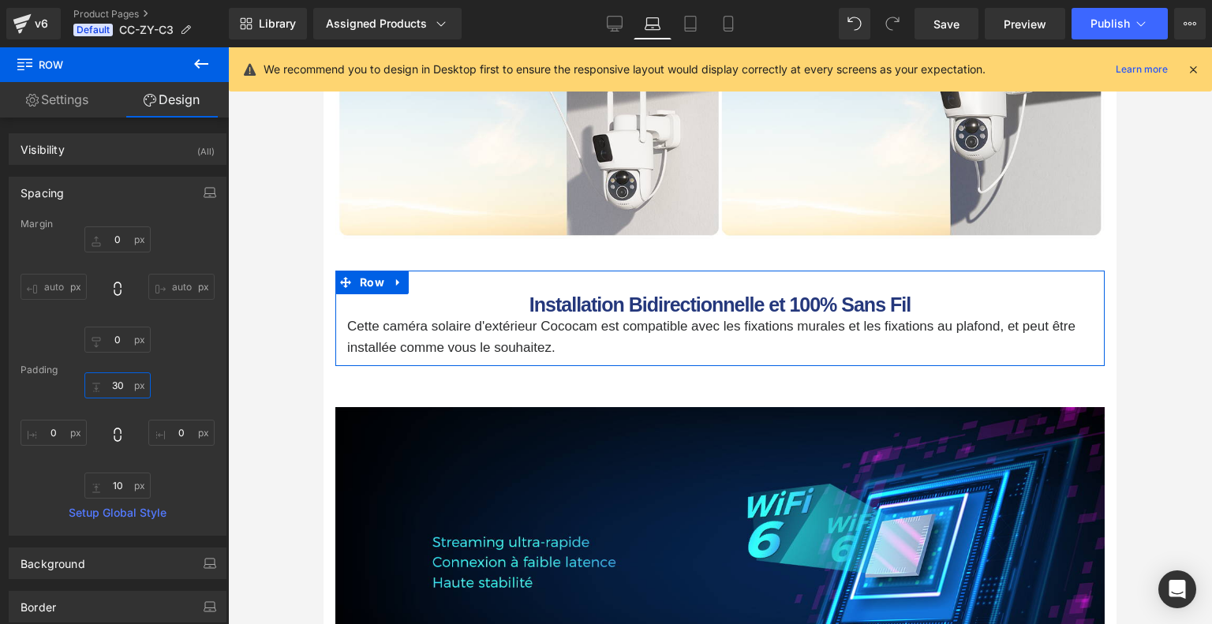
click at [126, 384] on input "30" at bounding box center [117, 385] width 66 height 26
click at [158, 384] on div "0 10 0" at bounding box center [118, 435] width 194 height 126
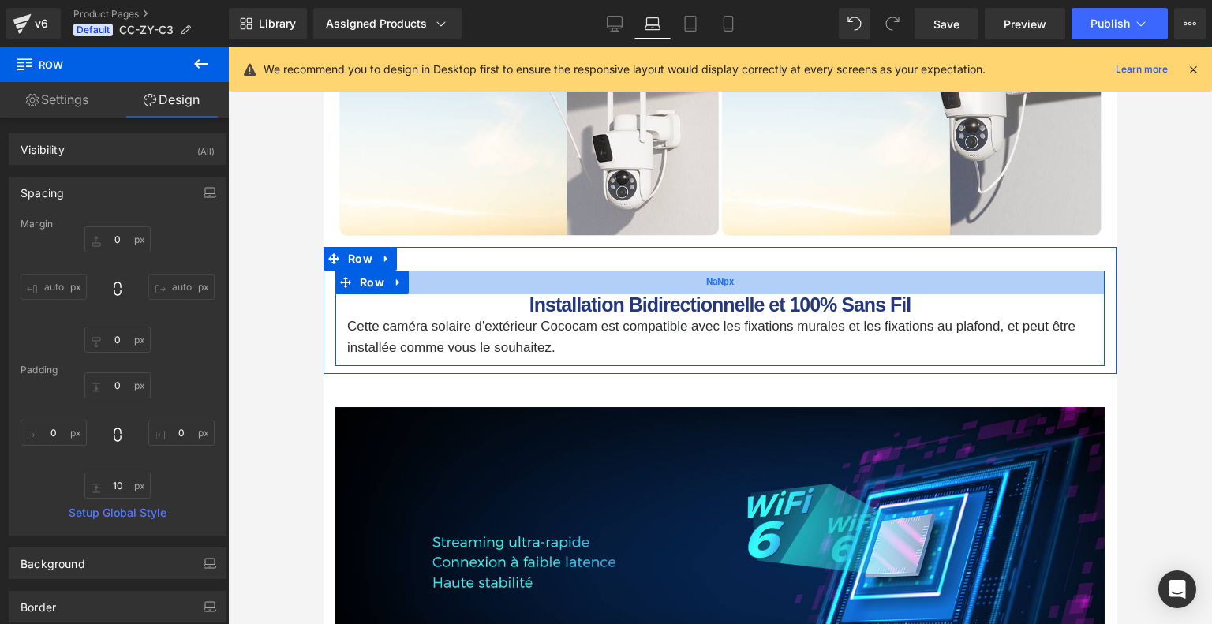
click at [630, 294] on div "NaNpx" at bounding box center [719, 283] width 769 height 24
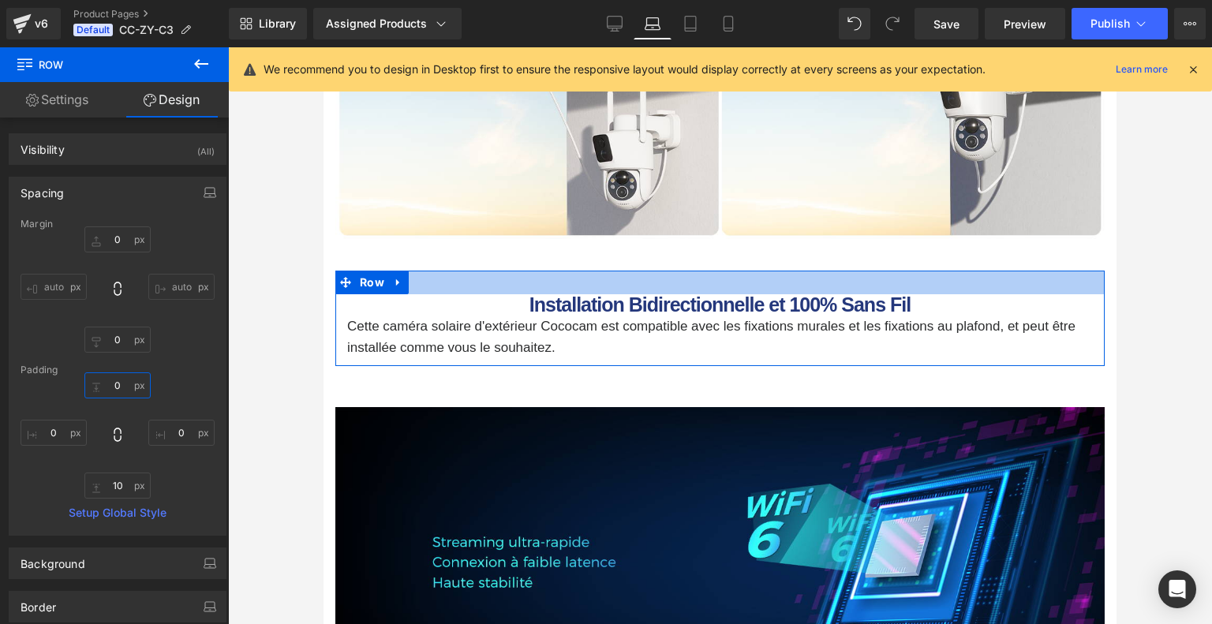
click at [123, 379] on input "text" at bounding box center [117, 385] width 66 height 26
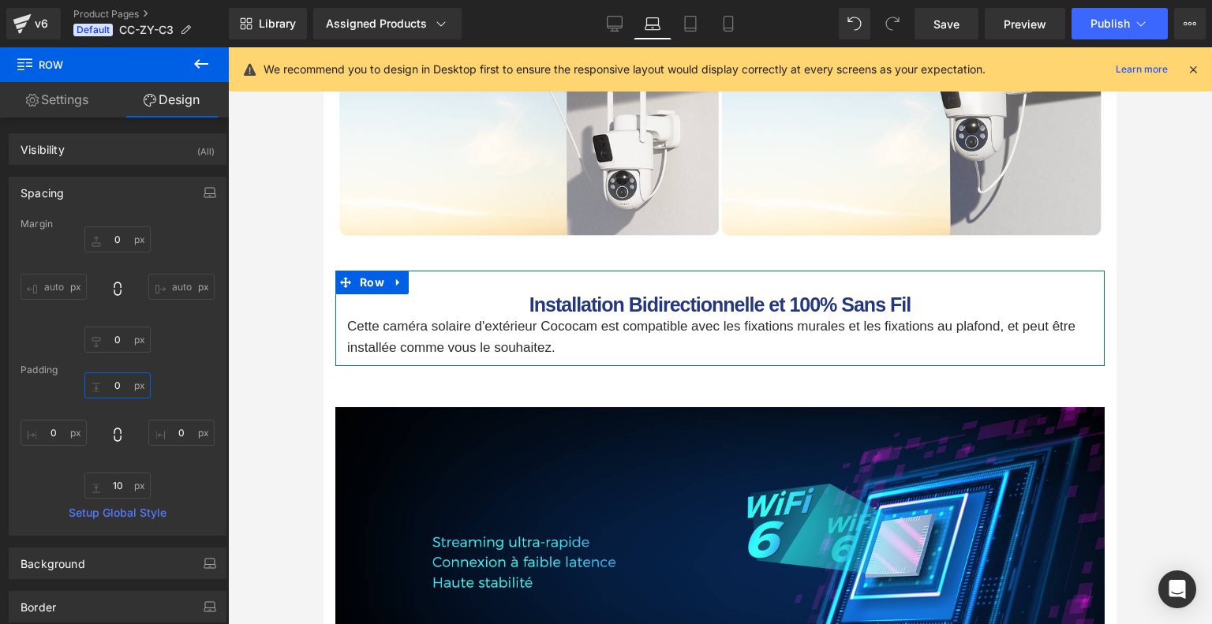
type input "1"
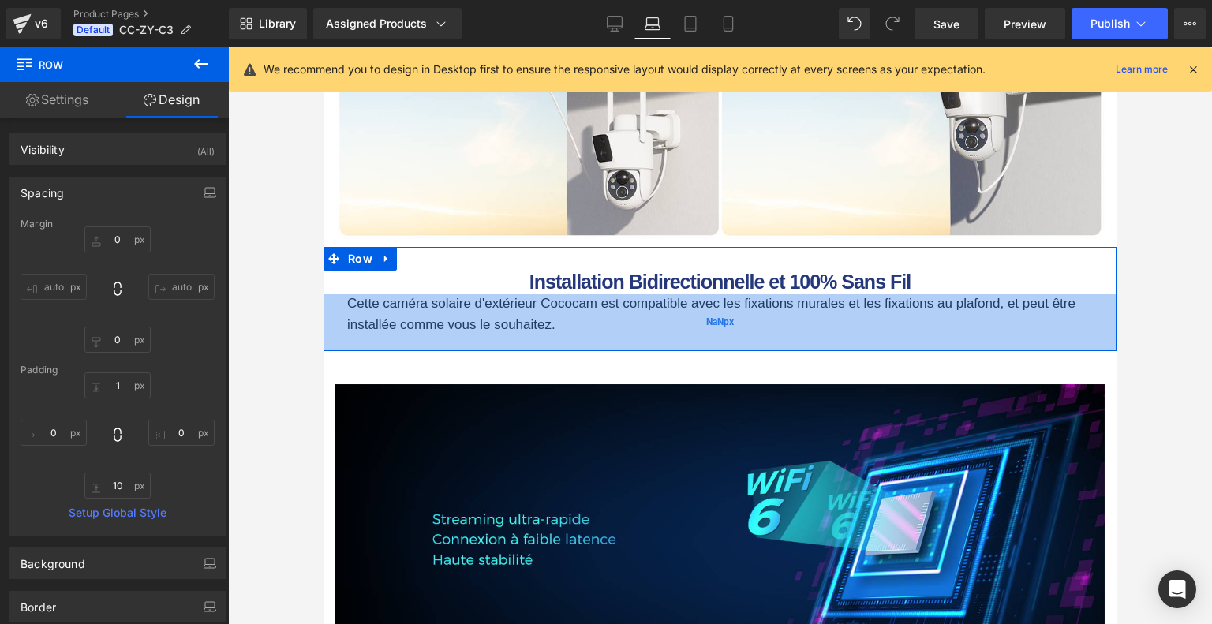
click at [677, 351] on div "NaNpx" at bounding box center [719, 322] width 793 height 57
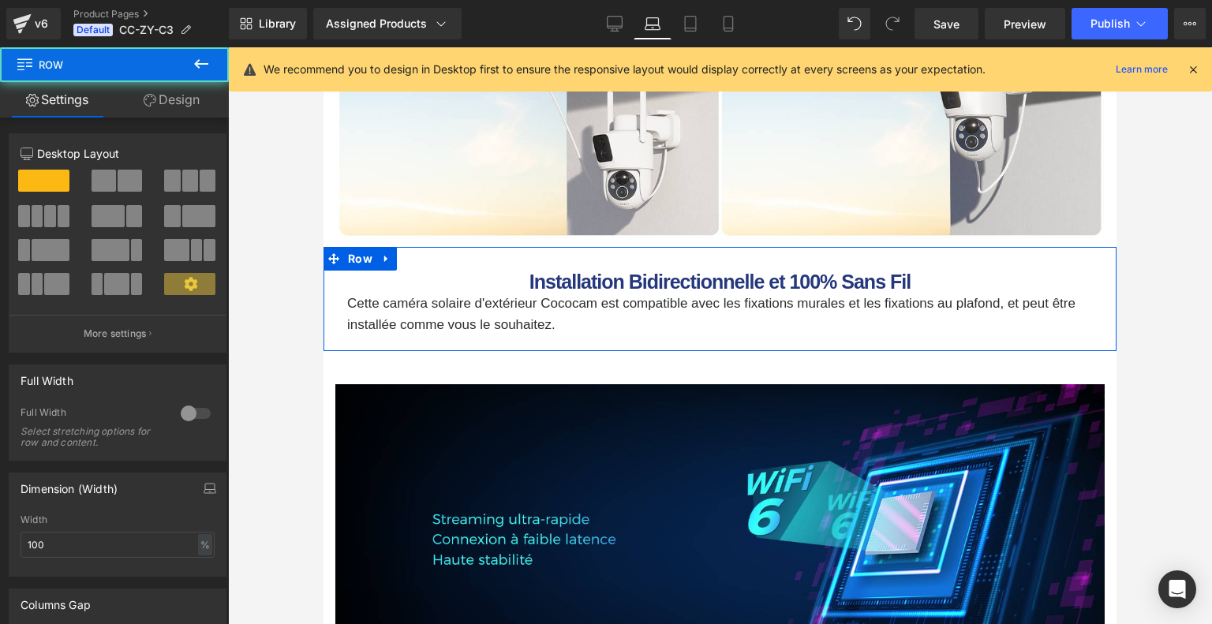
click at [174, 97] on link "Design" at bounding box center [171, 99] width 114 height 35
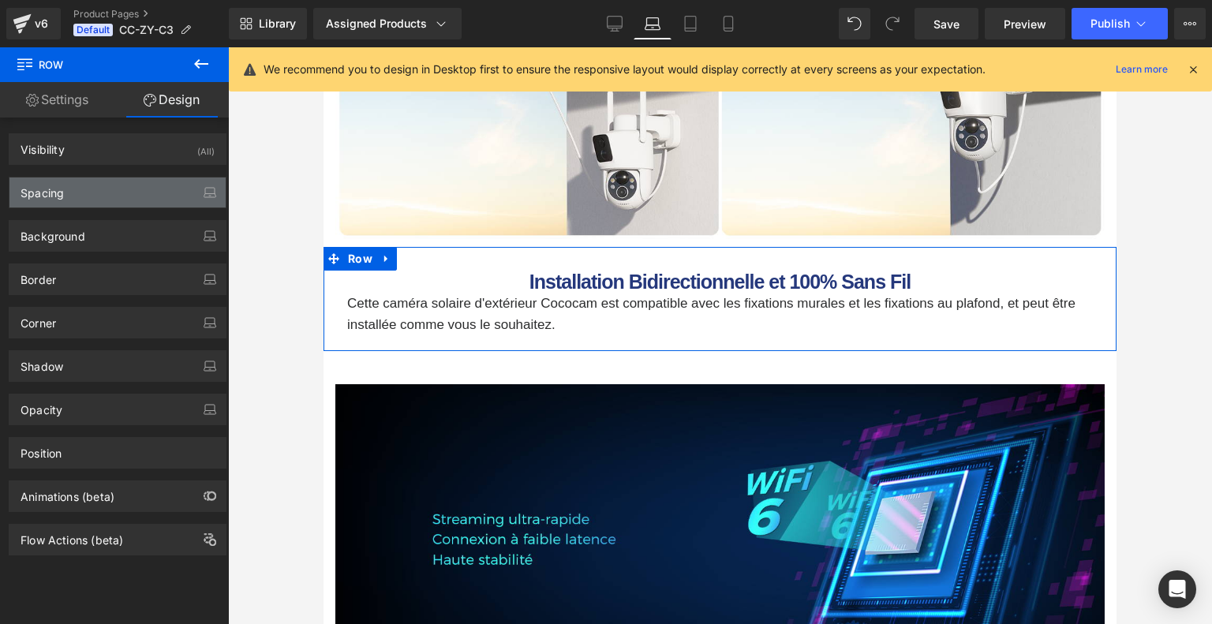
click at [117, 200] on div "Spacing" at bounding box center [117, 192] width 216 height 30
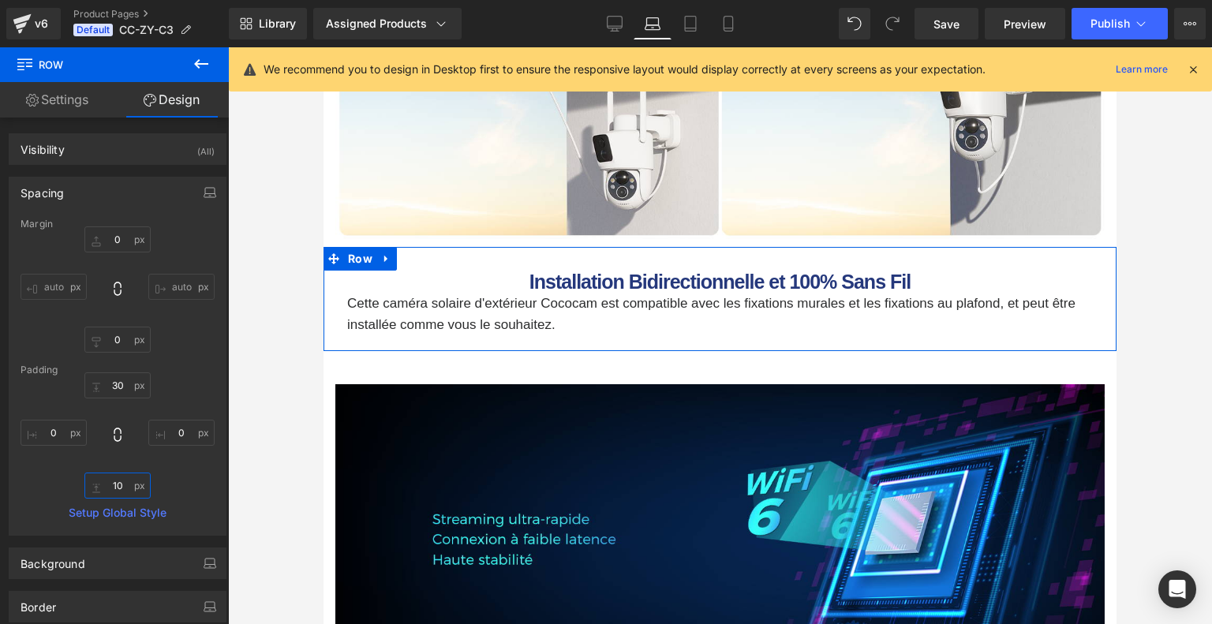
click at [117, 486] on input "10" at bounding box center [117, 486] width 66 height 26
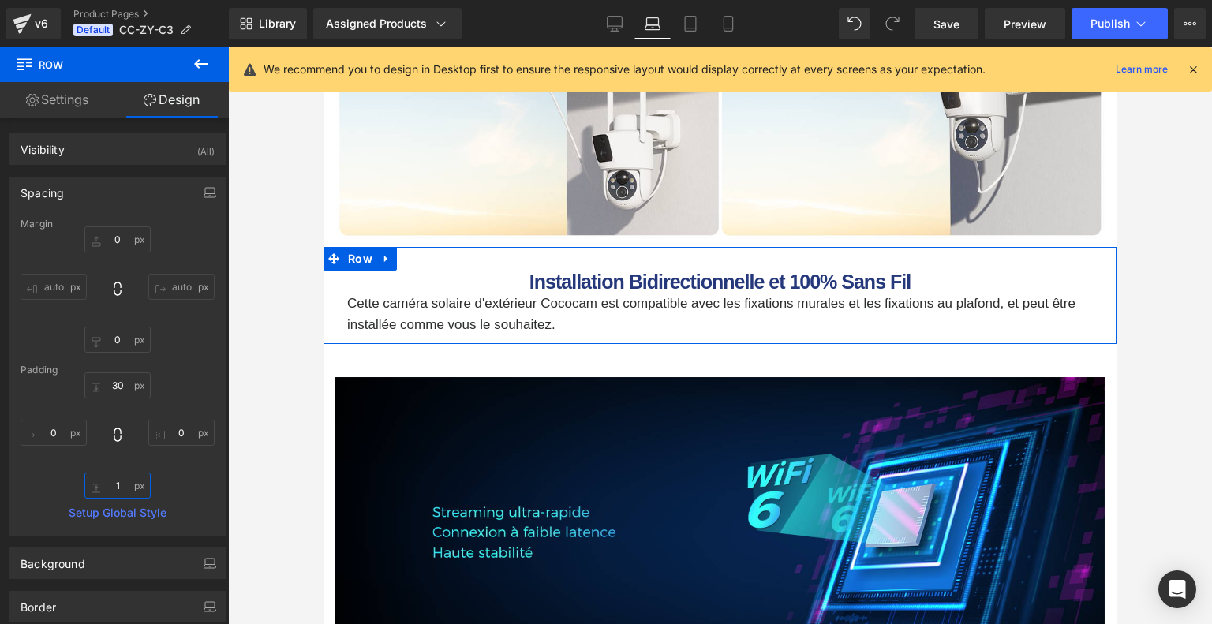
type input "1"
click at [188, 480] on div "30 0 1 0" at bounding box center [118, 435] width 194 height 126
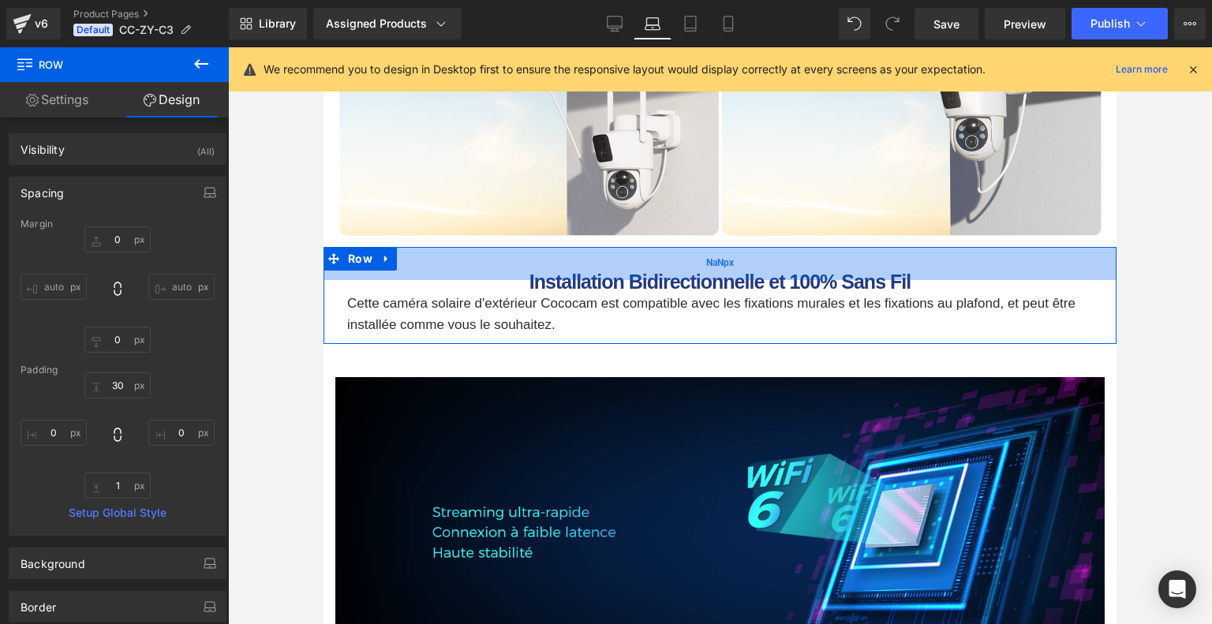
click at [767, 279] on div "NaNpx" at bounding box center [719, 263] width 793 height 33
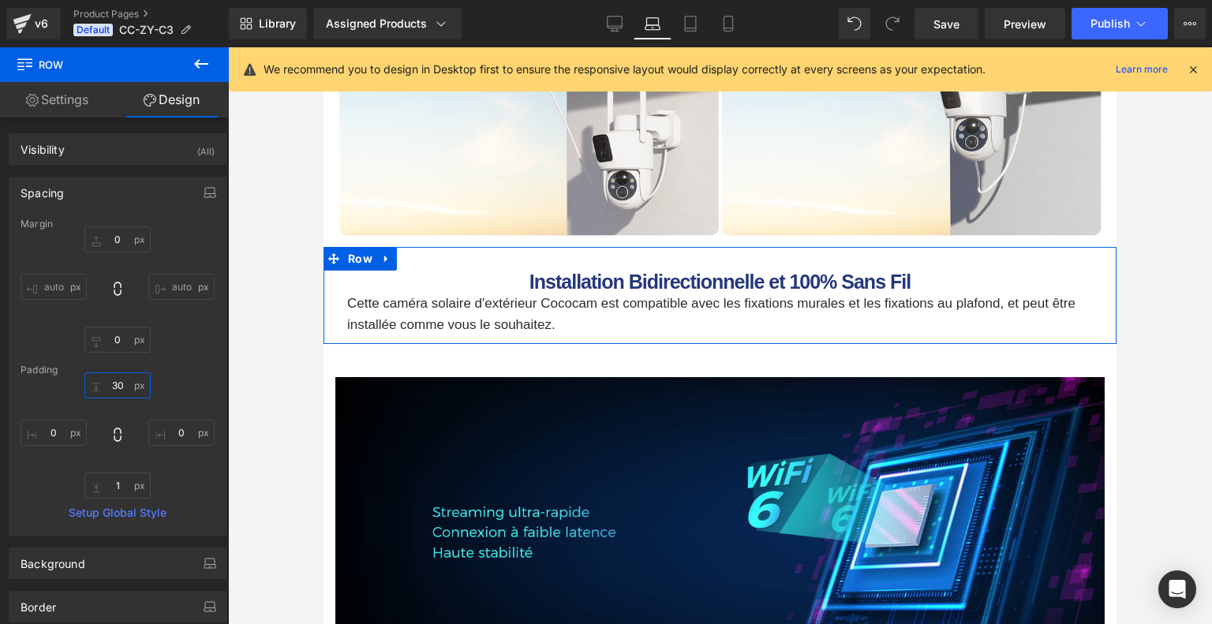
click at [129, 381] on input "30" at bounding box center [117, 385] width 66 height 26
type input "1"
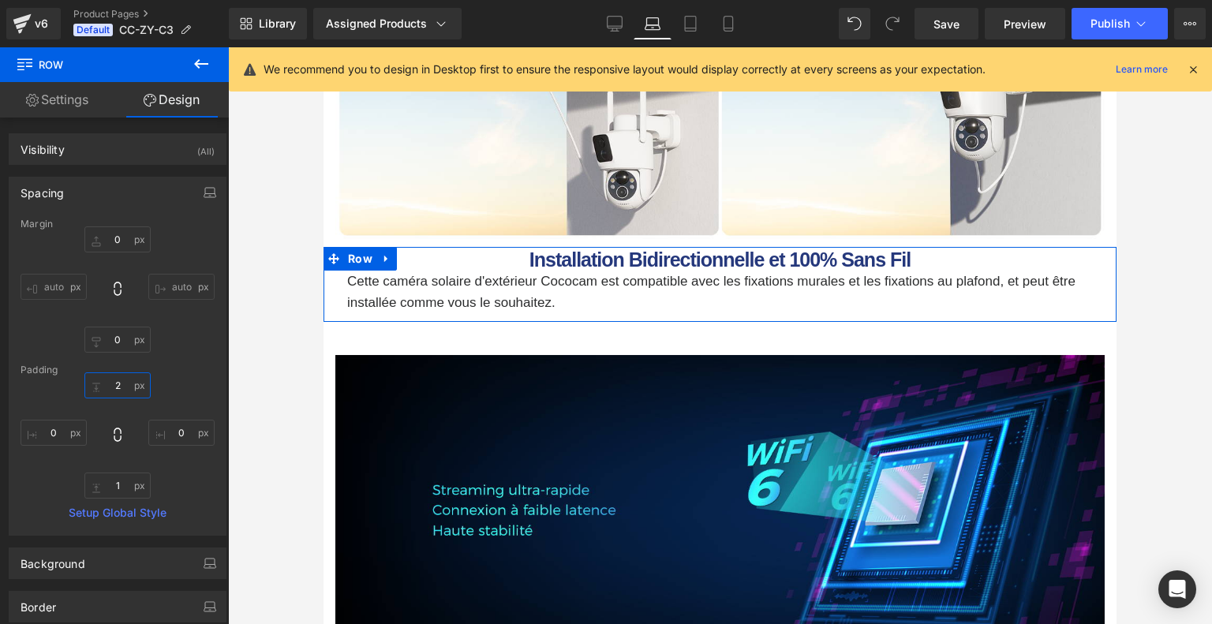
type input "20"
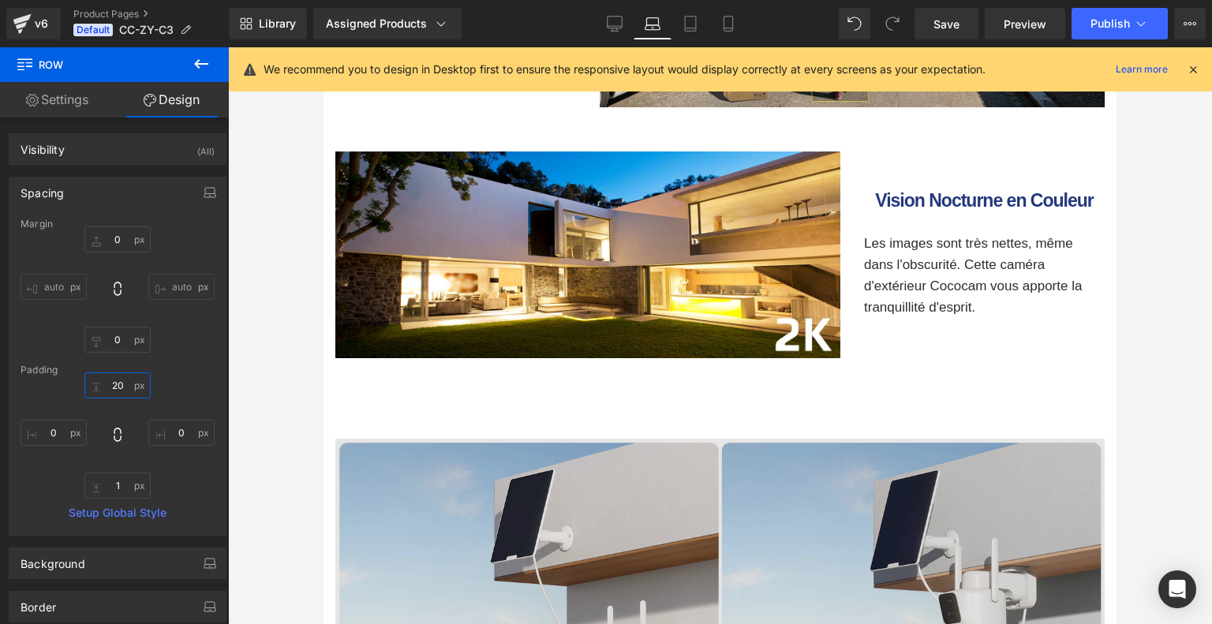
scroll to position [2682, 0]
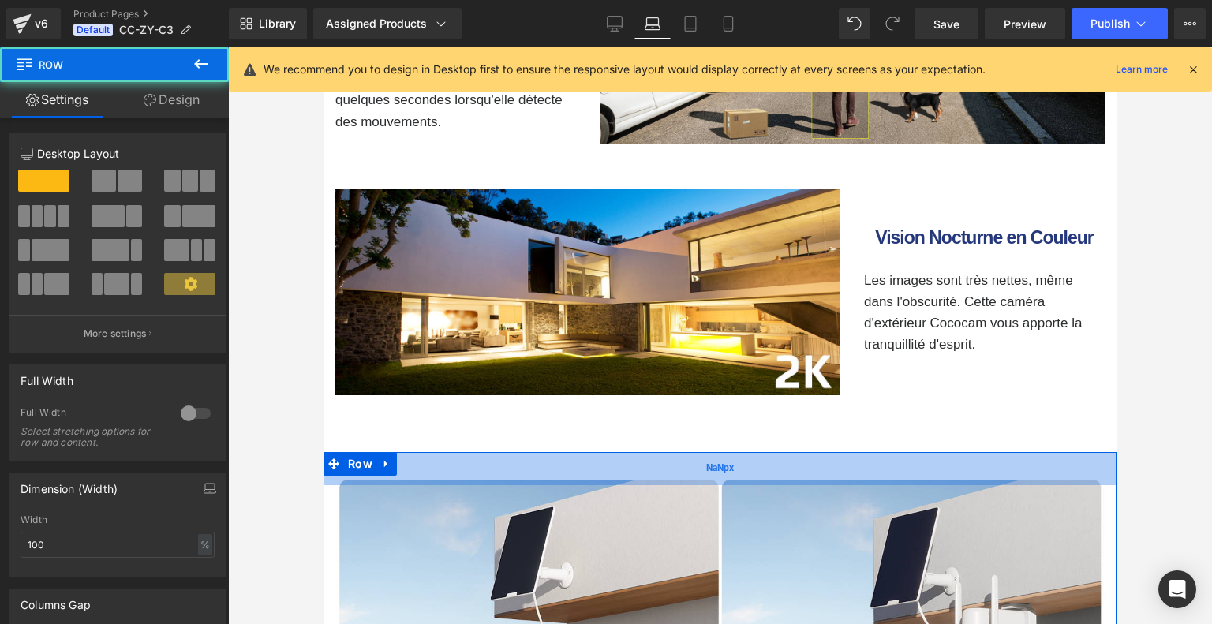
click at [710, 476] on span "NaNpx" at bounding box center [720, 468] width 28 height 15
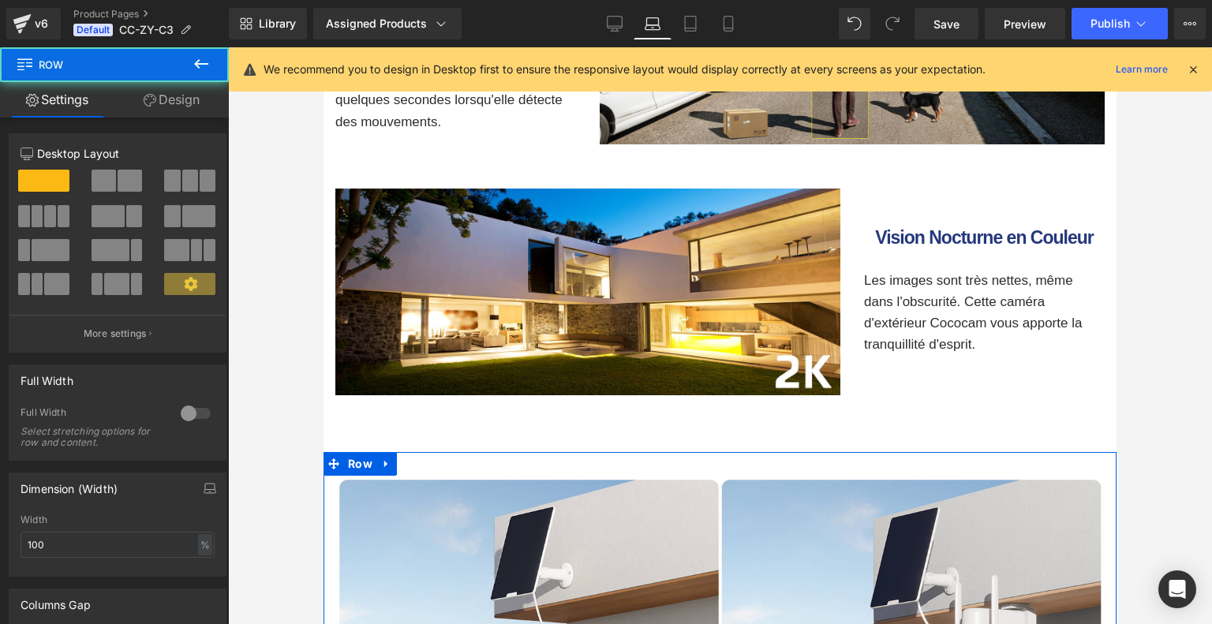
click at [173, 96] on link "Design" at bounding box center [171, 99] width 114 height 35
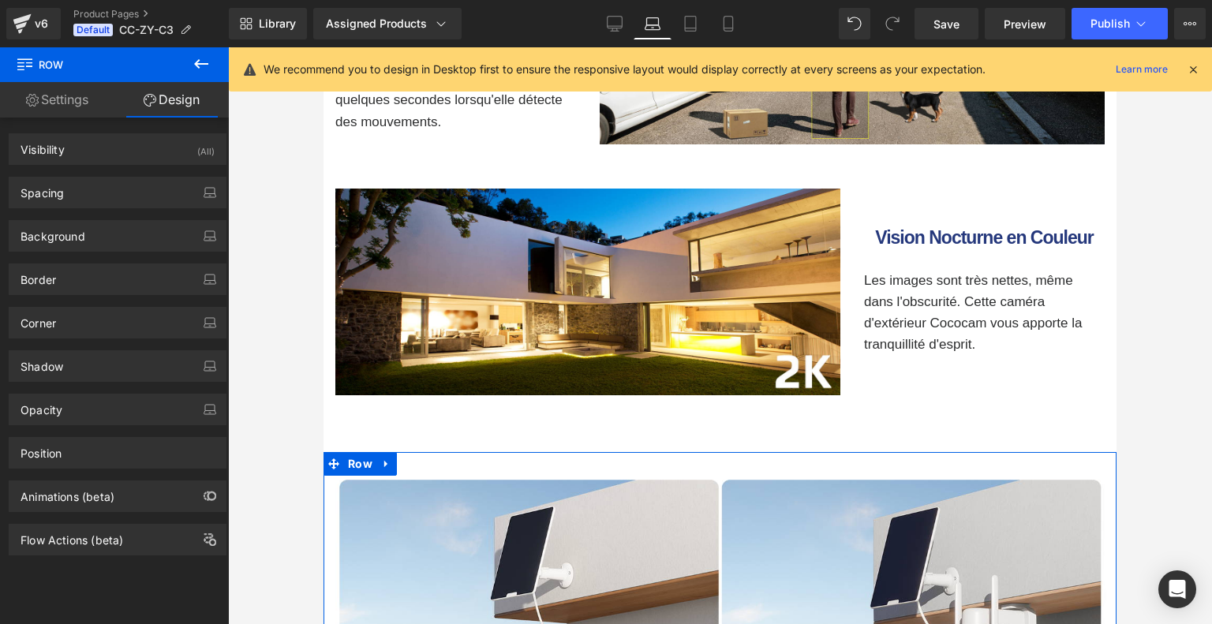
click at [127, 177] on div "Spacing Margin 0 auto 0 auto Padding 30 0 10 0 Setup Global Style" at bounding box center [118, 193] width 218 height 32
click at [128, 187] on div "Spacing" at bounding box center [117, 192] width 216 height 30
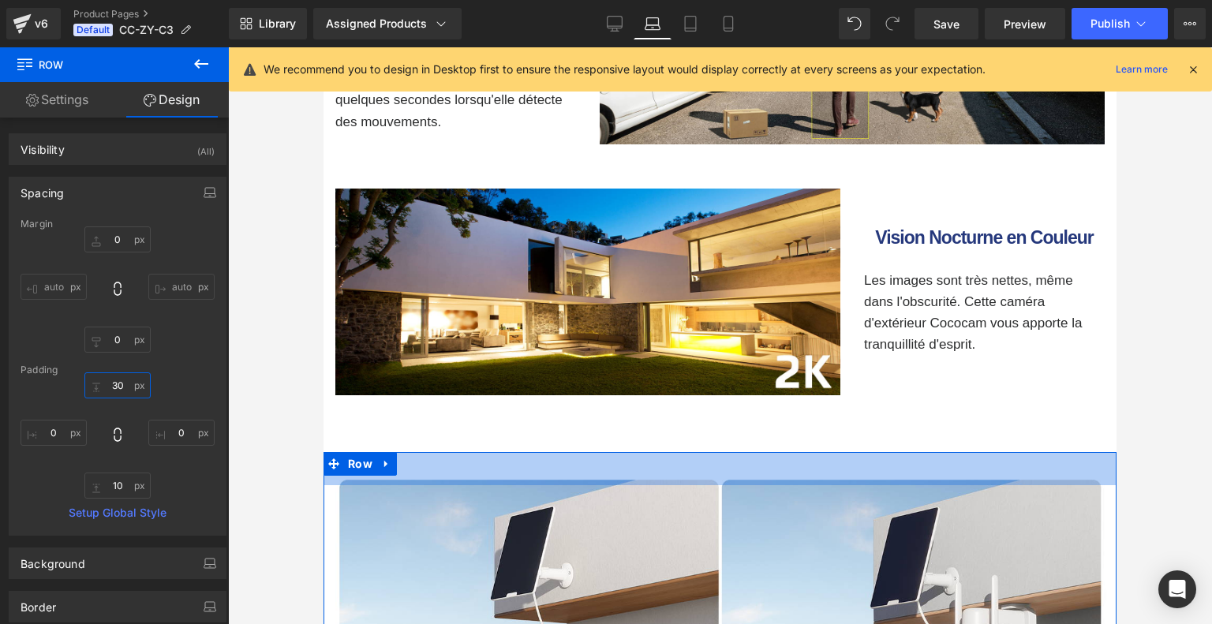
click at [126, 390] on input "30" at bounding box center [117, 385] width 66 height 26
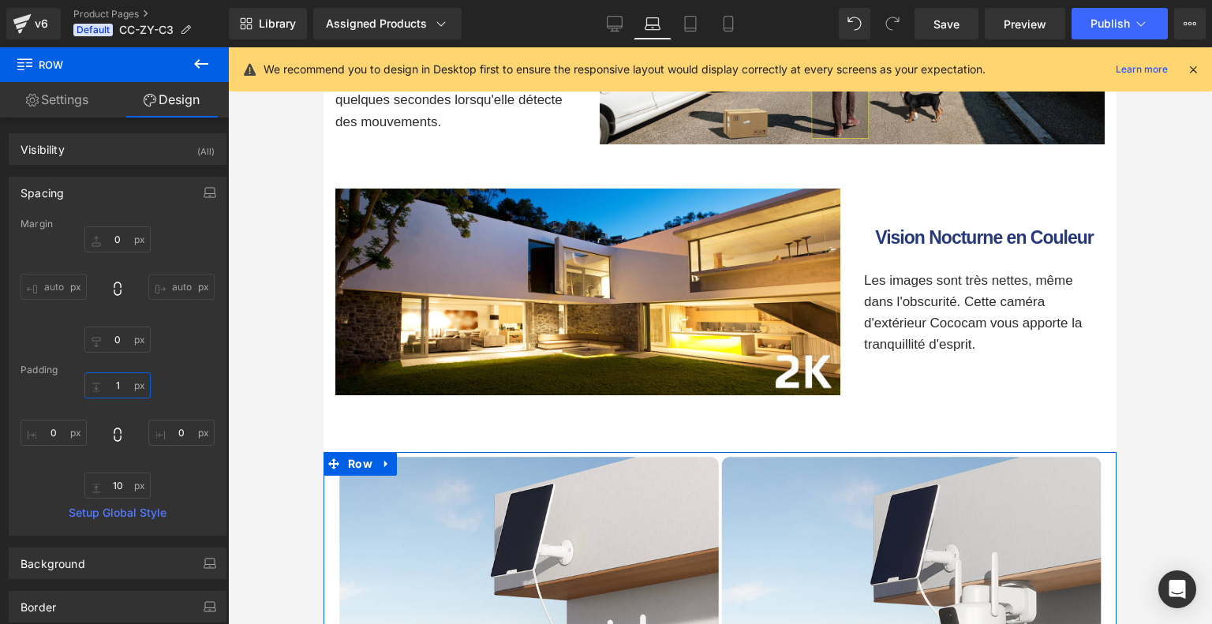
type input "1"
click at [162, 388] on div "1 0 10 0" at bounding box center [118, 435] width 194 height 126
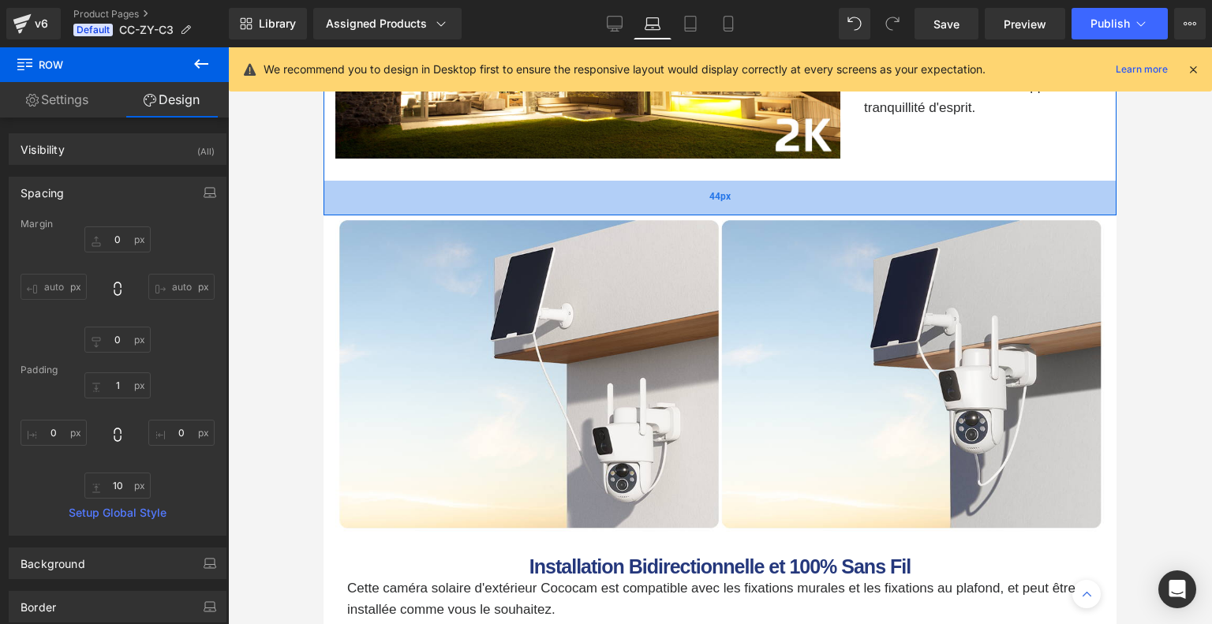
scroll to position [3234, 0]
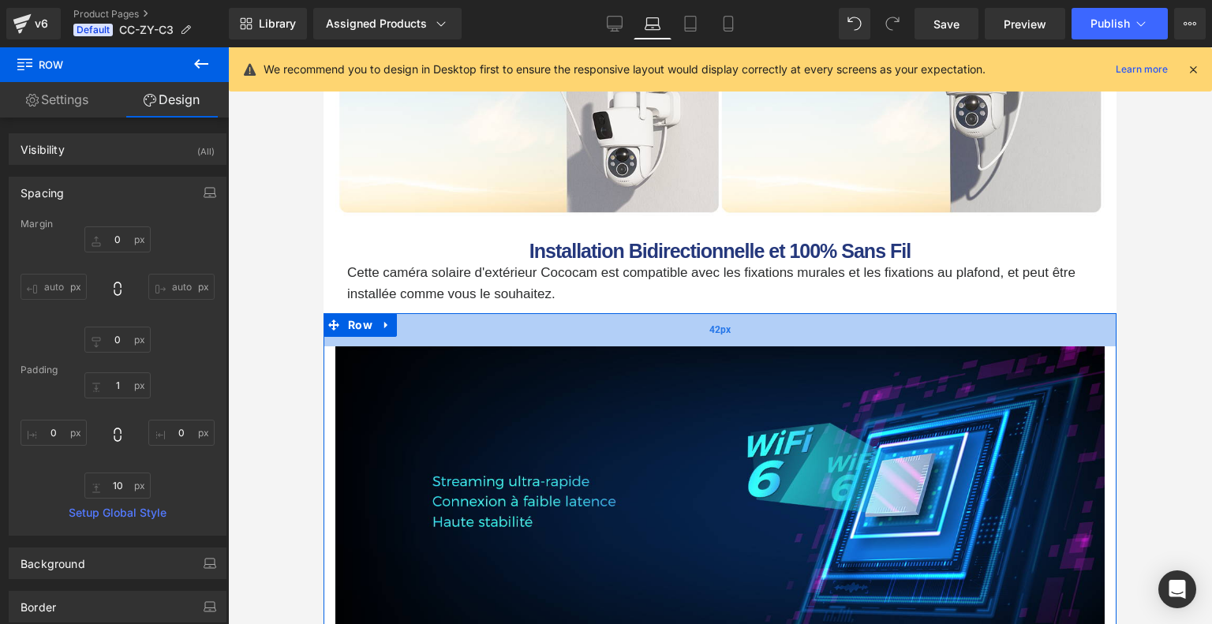
click at [741, 345] on div "42px" at bounding box center [719, 329] width 793 height 33
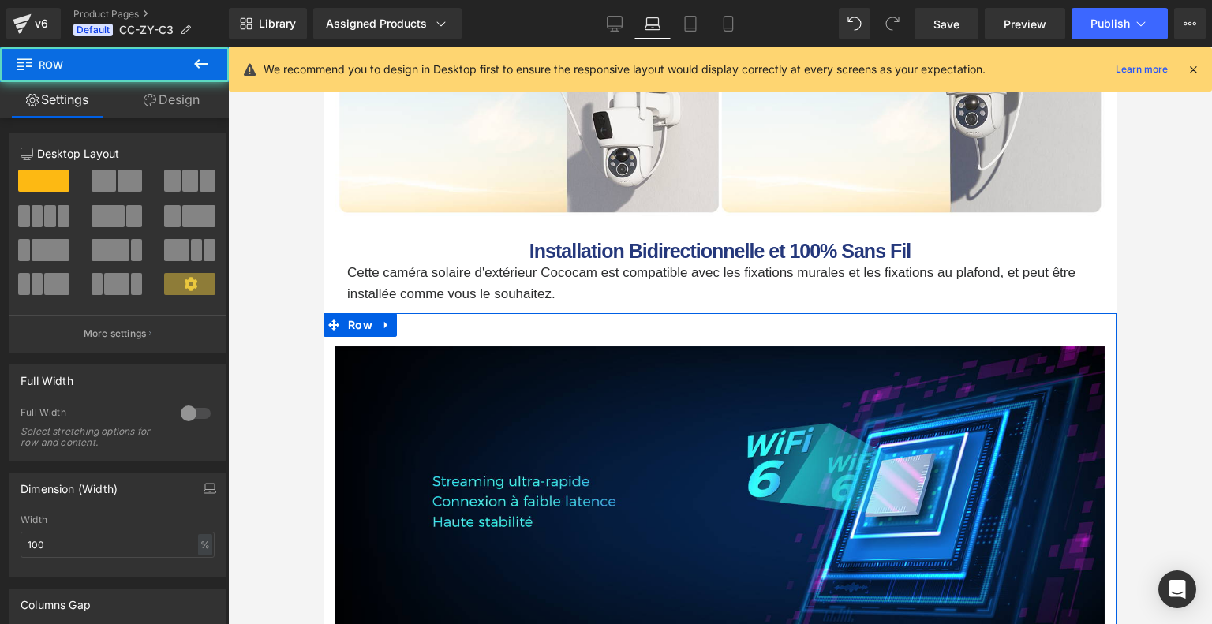
click at [186, 92] on link "Design" at bounding box center [171, 99] width 114 height 35
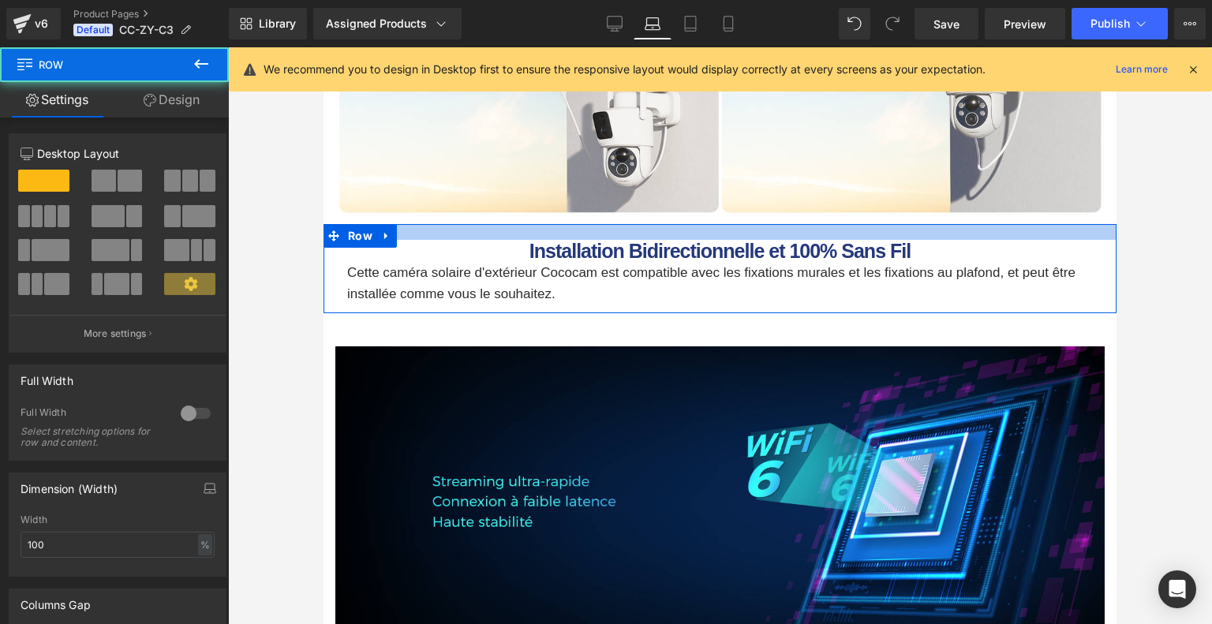
click at [739, 240] on div at bounding box center [719, 232] width 793 height 16
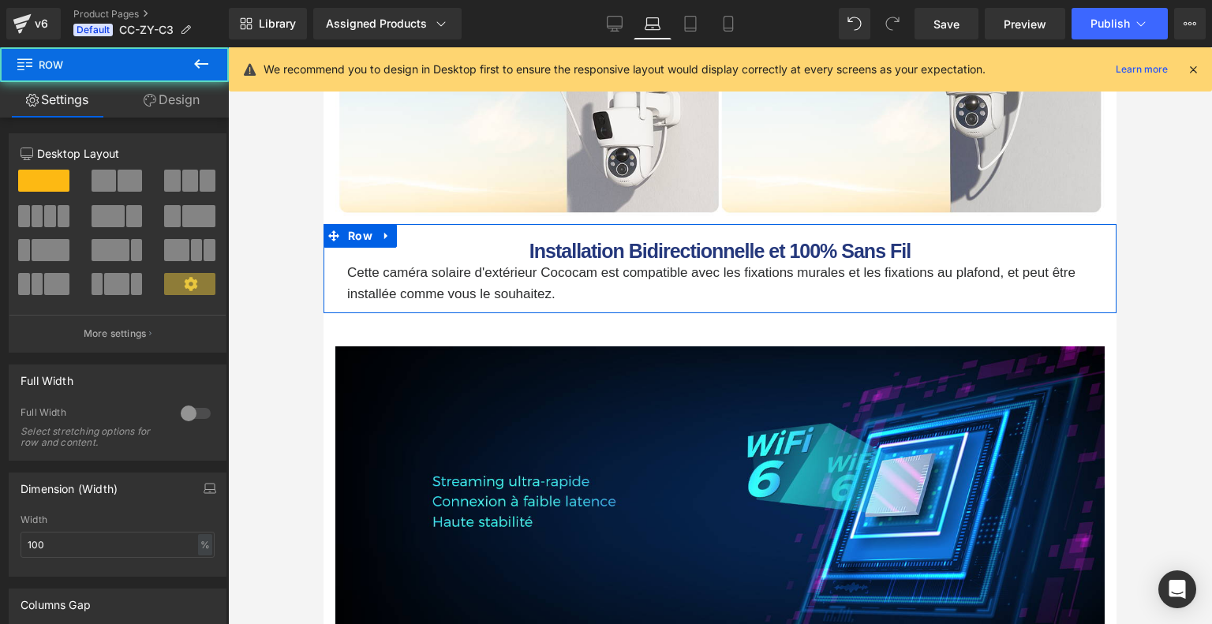
click at [185, 101] on link "Design" at bounding box center [171, 99] width 114 height 35
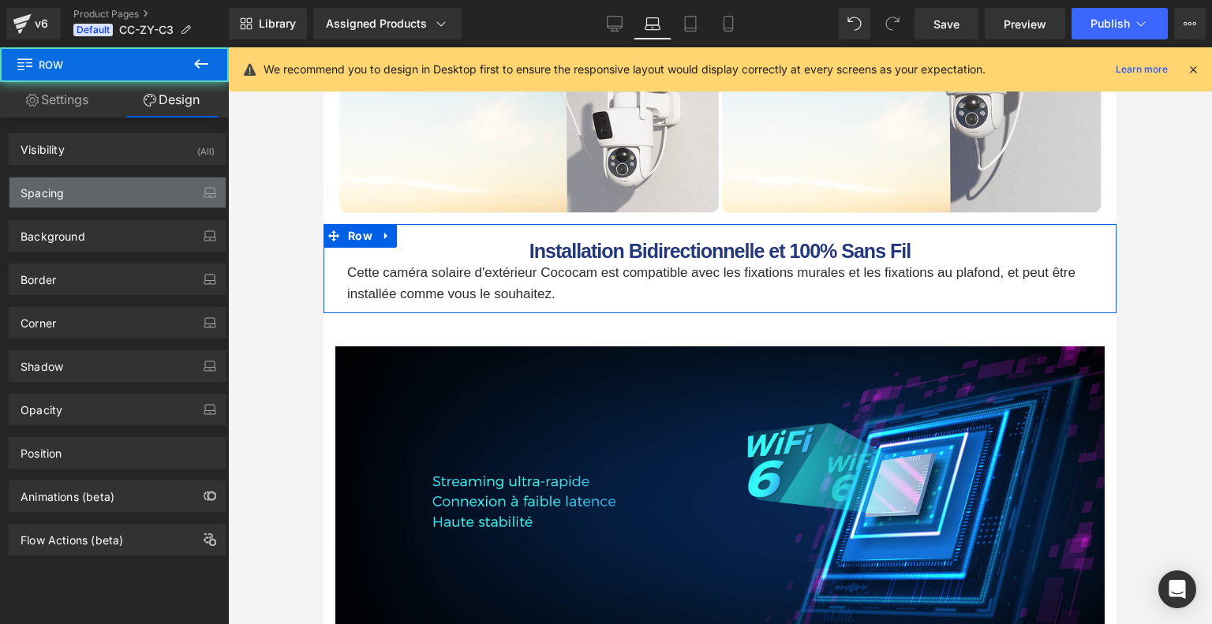
click at [122, 183] on div "Spacing" at bounding box center [117, 192] width 216 height 30
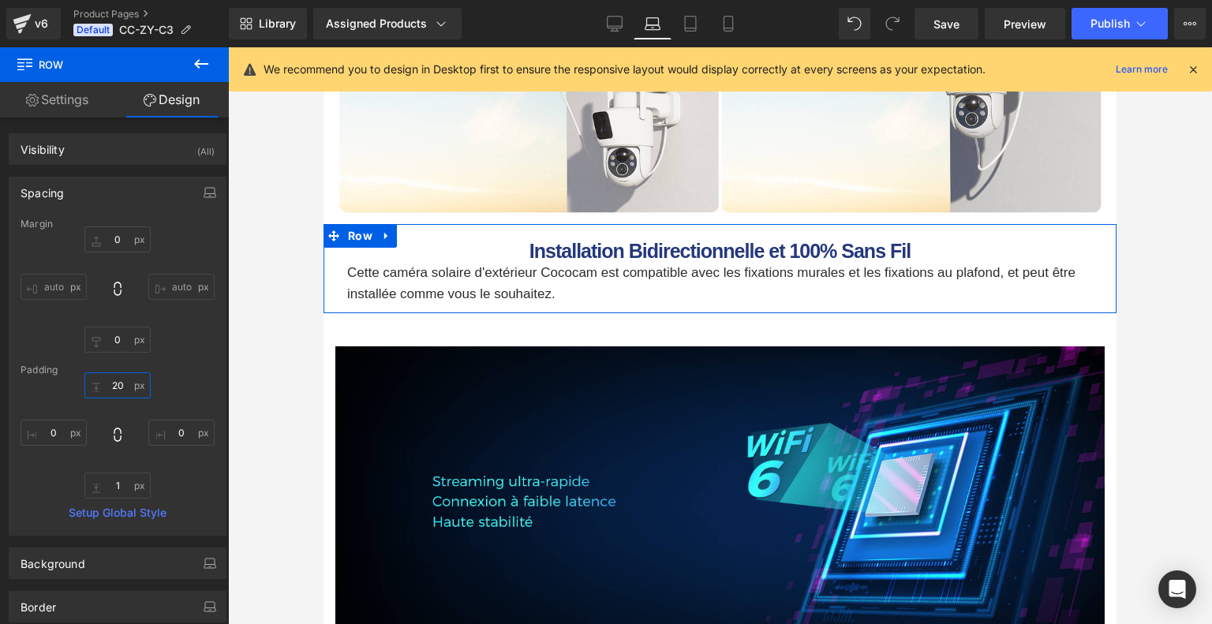
click at [117, 381] on input "20" at bounding box center [117, 385] width 66 height 26
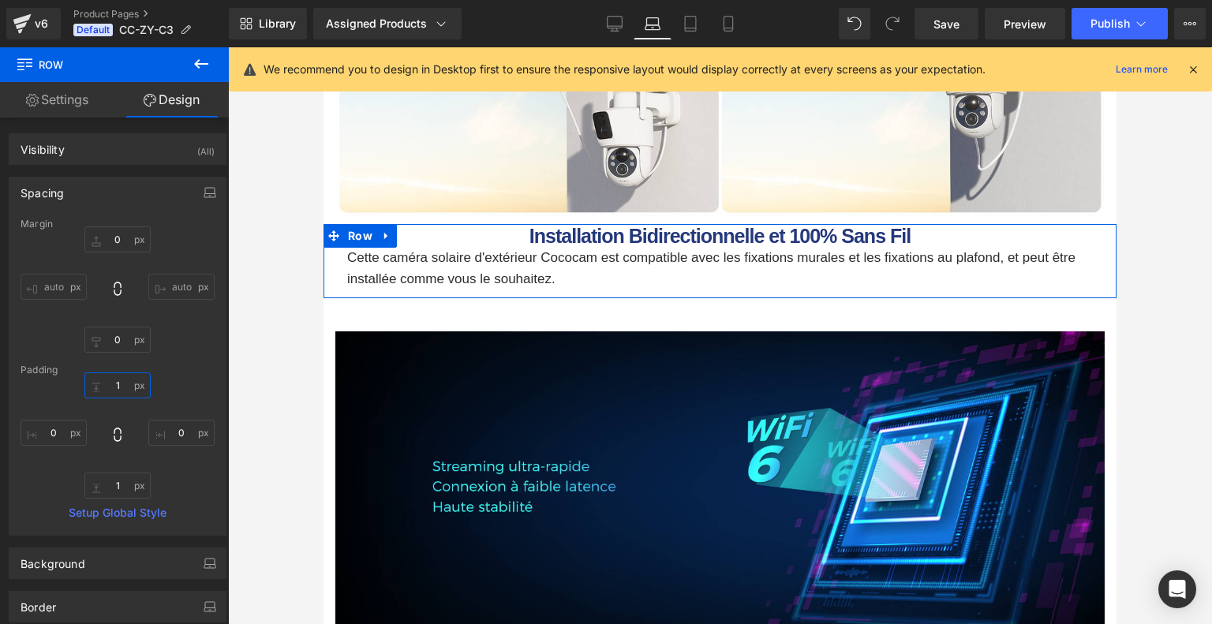
click at [146, 382] on input "1" at bounding box center [117, 385] width 66 height 26
click at [116, 387] on input "1" at bounding box center [117, 385] width 66 height 26
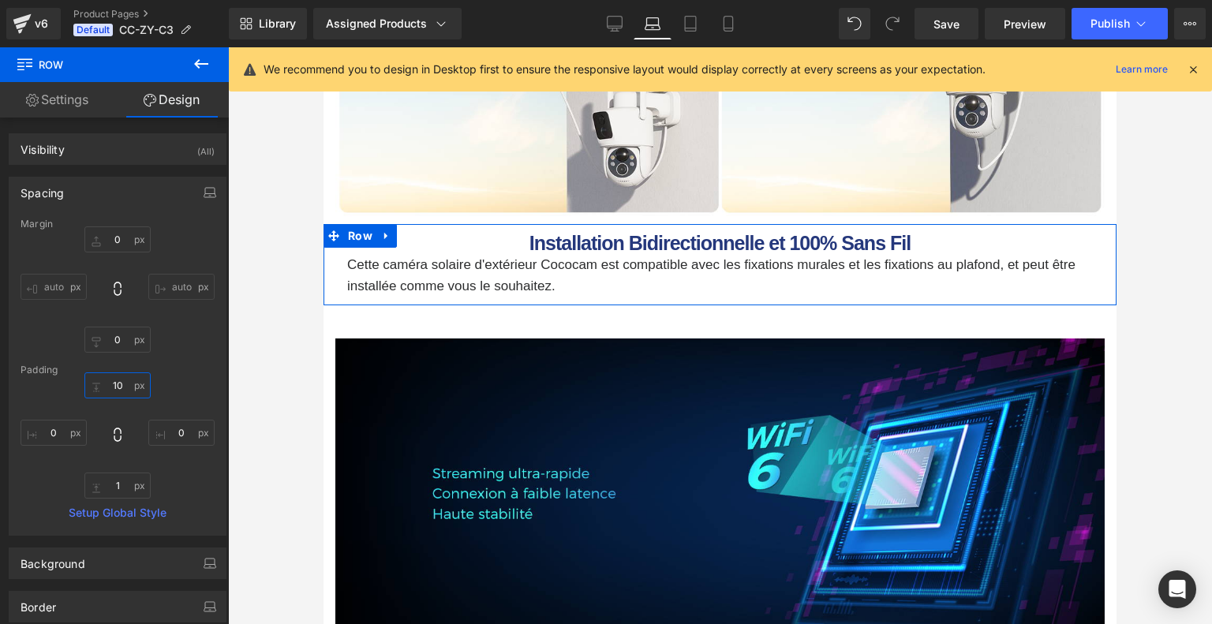
type input "10"
click at [202, 372] on div "Padding" at bounding box center [118, 369] width 194 height 11
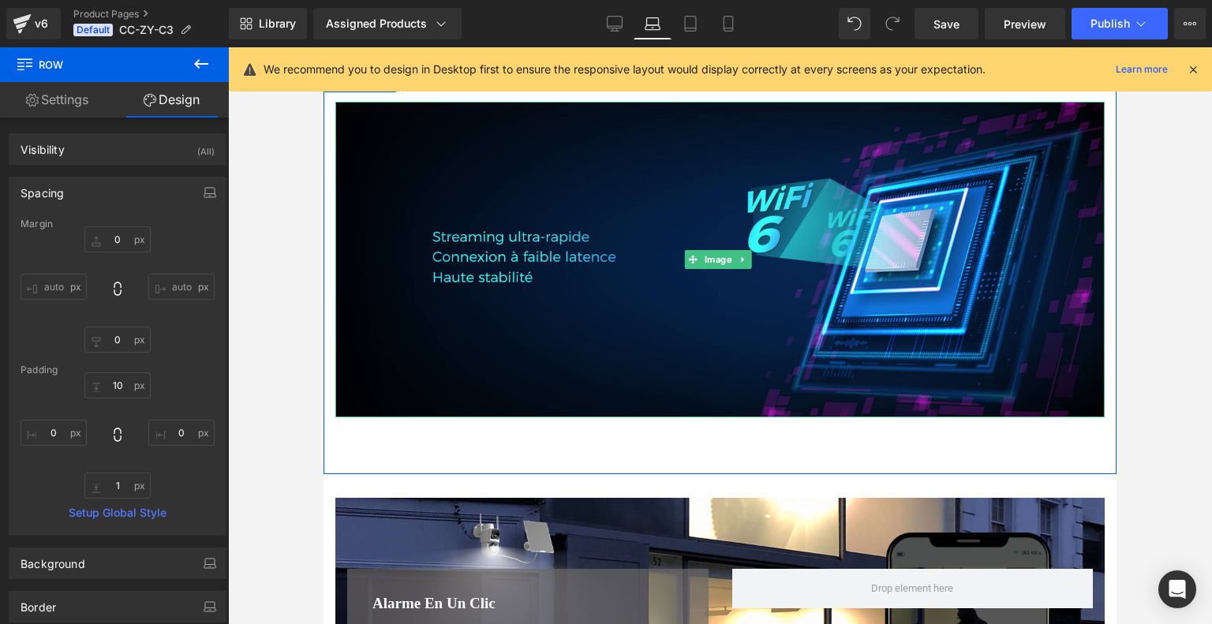
scroll to position [3550, 0]
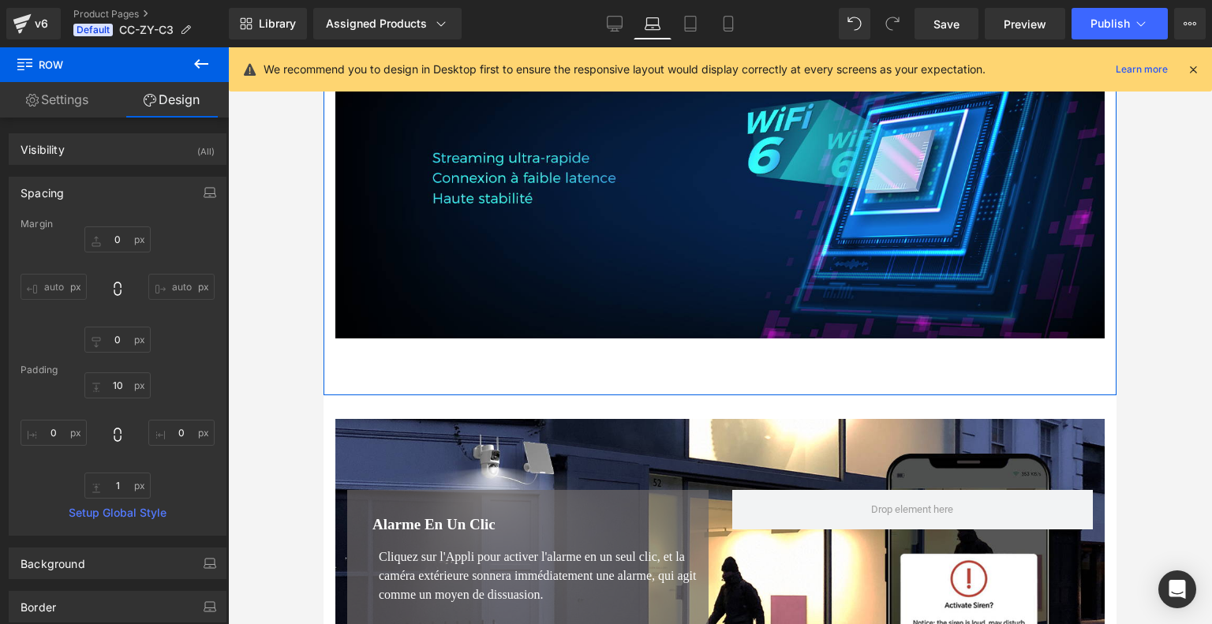
click at [719, 378] on div "Image Row 42px" at bounding box center [719, 192] width 793 height 405
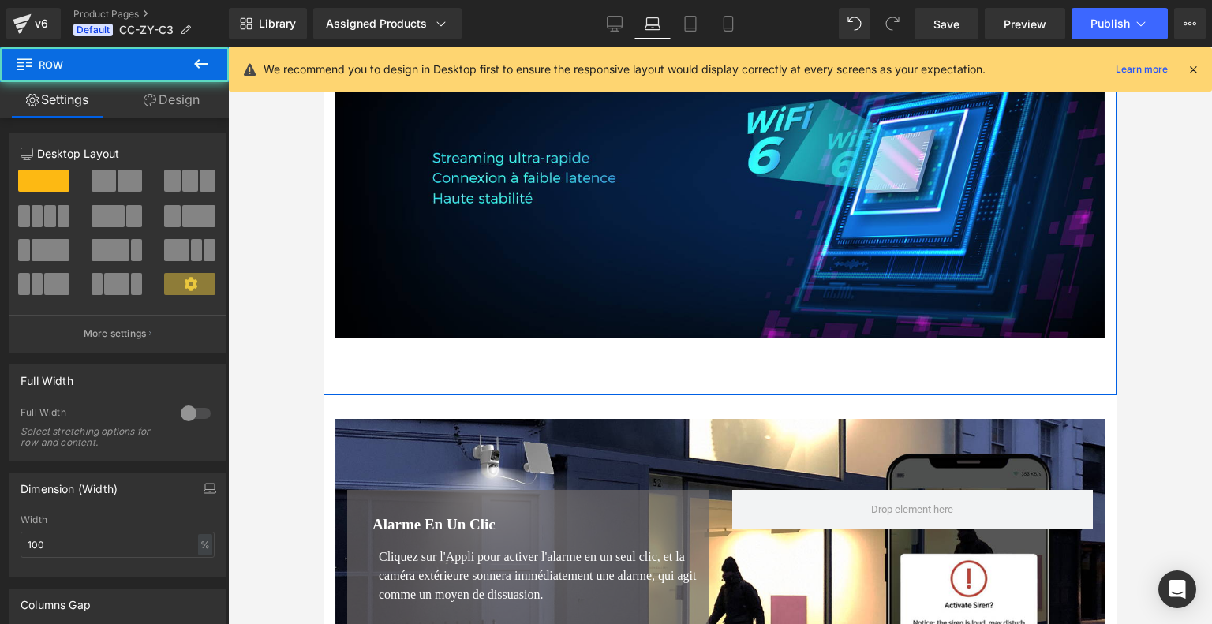
click at [157, 103] on link "Design" at bounding box center [171, 99] width 114 height 35
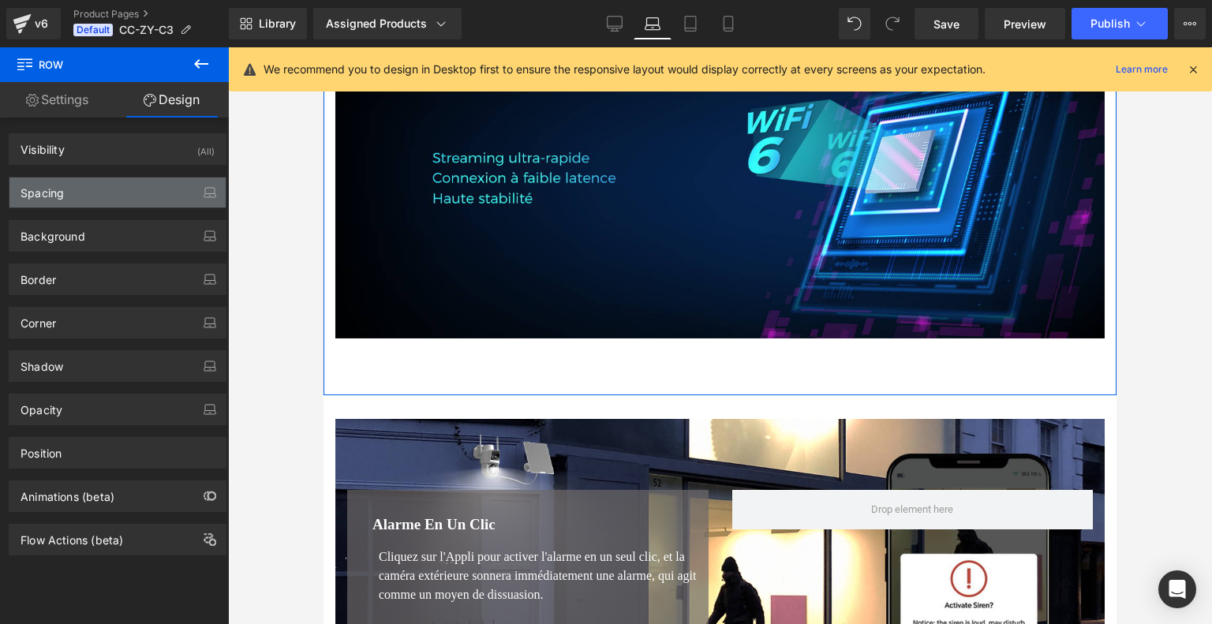
click at [123, 185] on div "Spacing" at bounding box center [117, 192] width 216 height 30
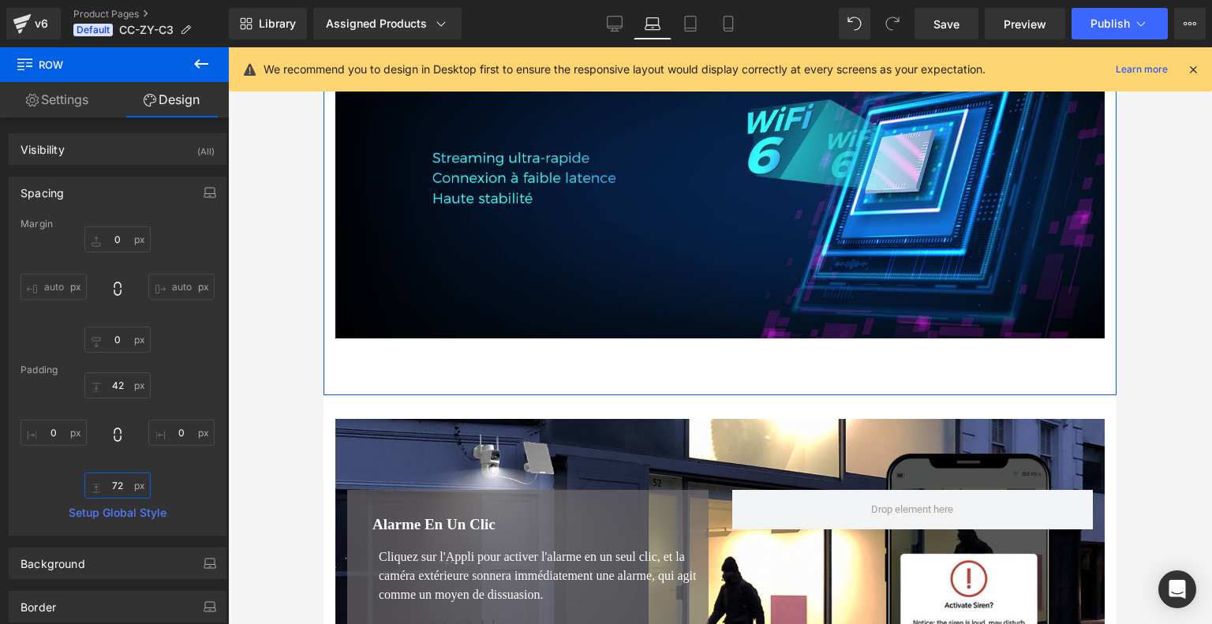
click at [120, 474] on input "72" at bounding box center [117, 486] width 66 height 26
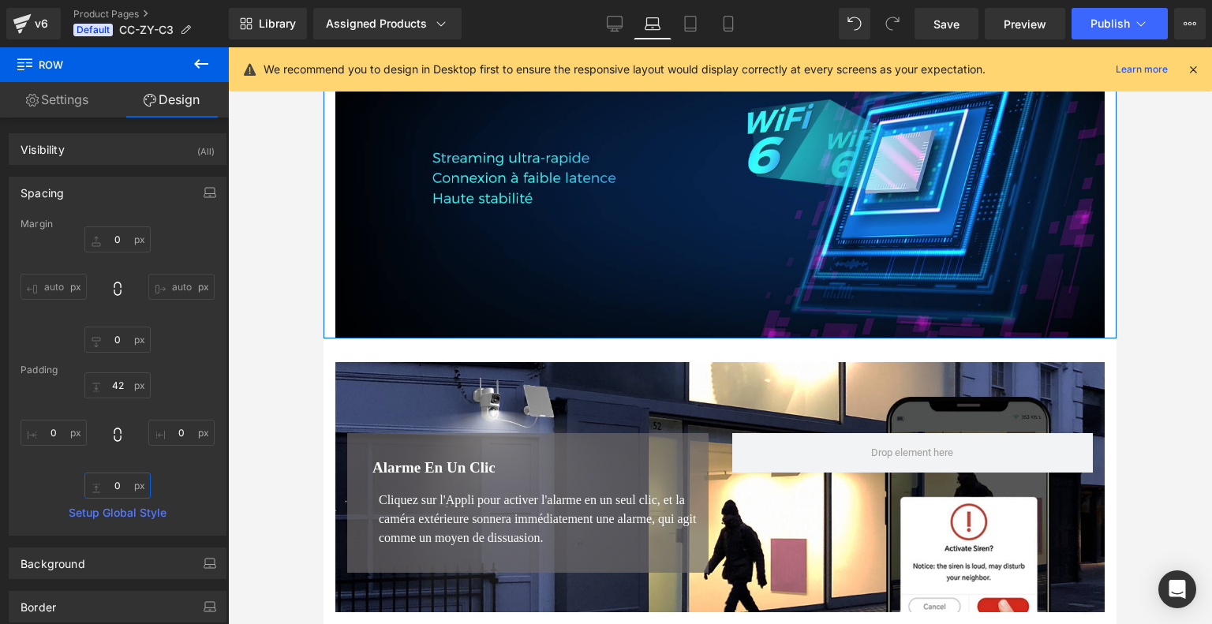
type input "0"
click at [175, 458] on div "42 0 0 0" at bounding box center [118, 435] width 194 height 126
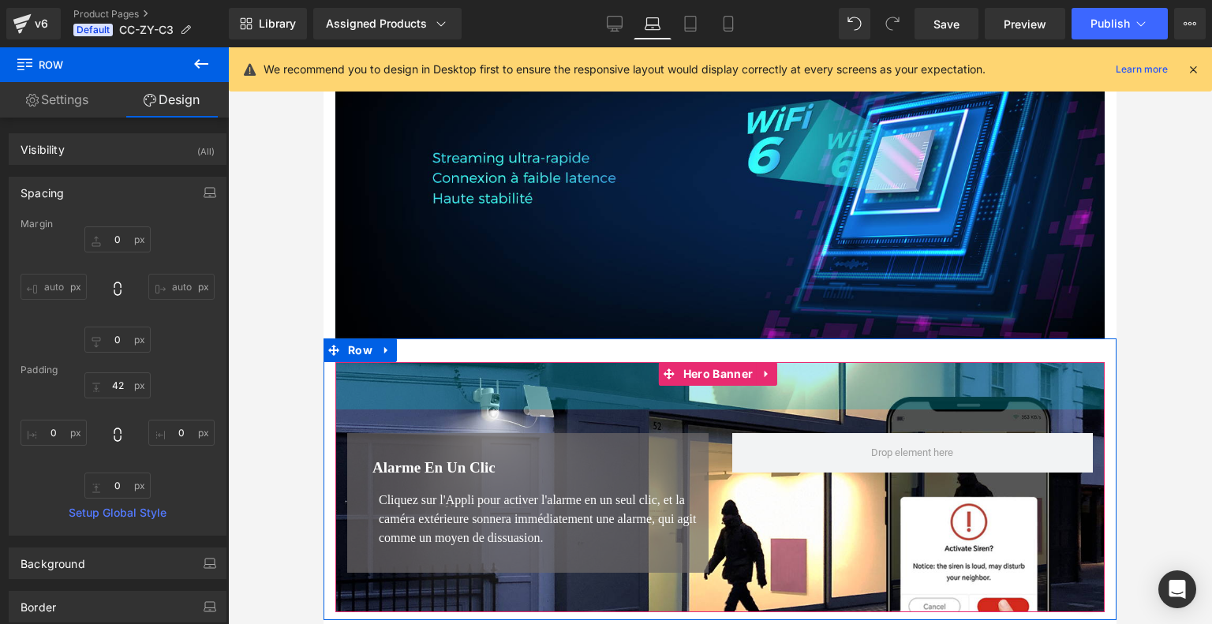
scroll to position [3786, 0]
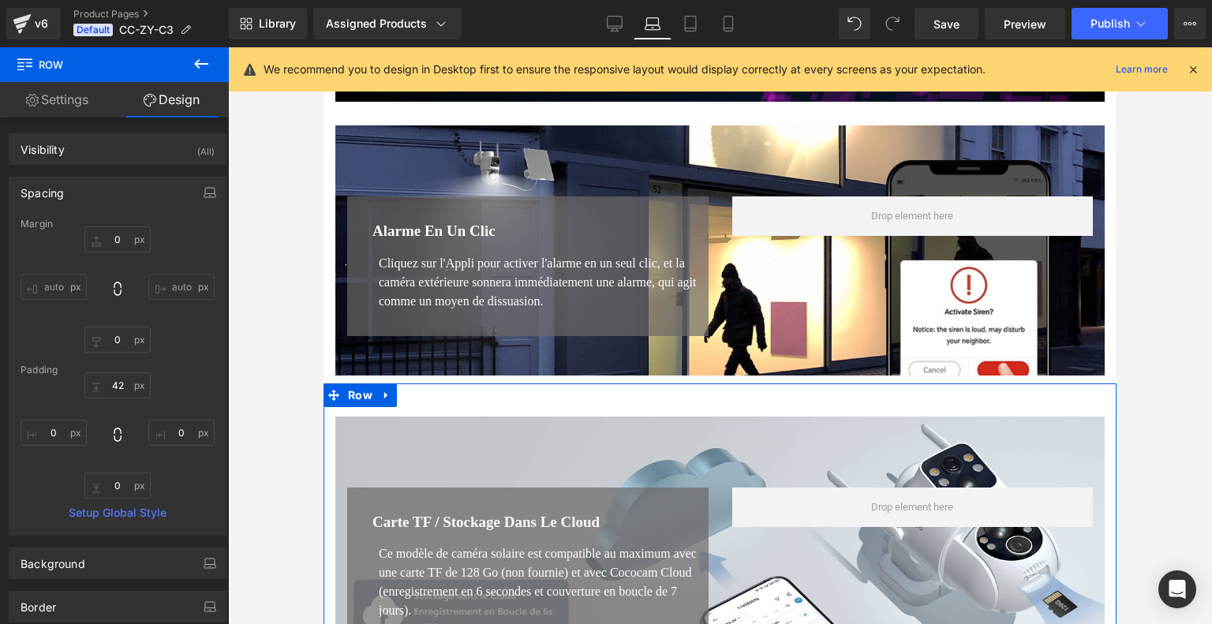
click at [682, 420] on div "Carte TF / Stockage dans le Cloud Heading Ce modèle de caméra solaire est compa…" at bounding box center [719, 562] width 793 height 359
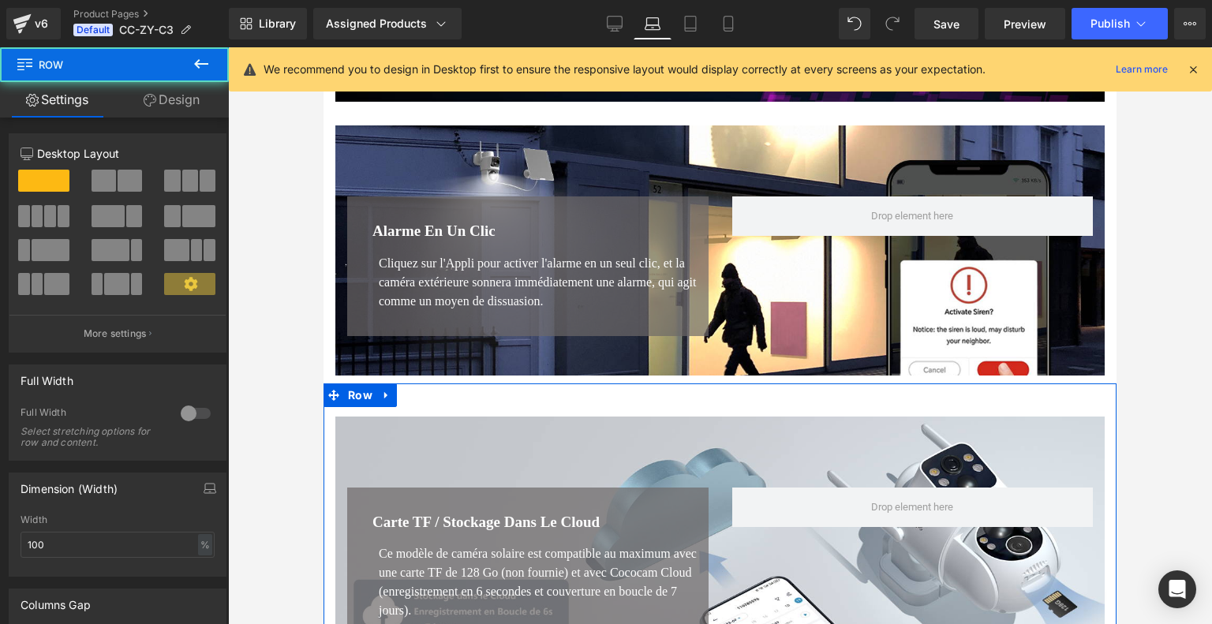
drag, startPoint x: 171, startPoint y: 93, endPoint x: 121, endPoint y: 166, distance: 88.6
click at [171, 93] on link "Design" at bounding box center [171, 99] width 114 height 35
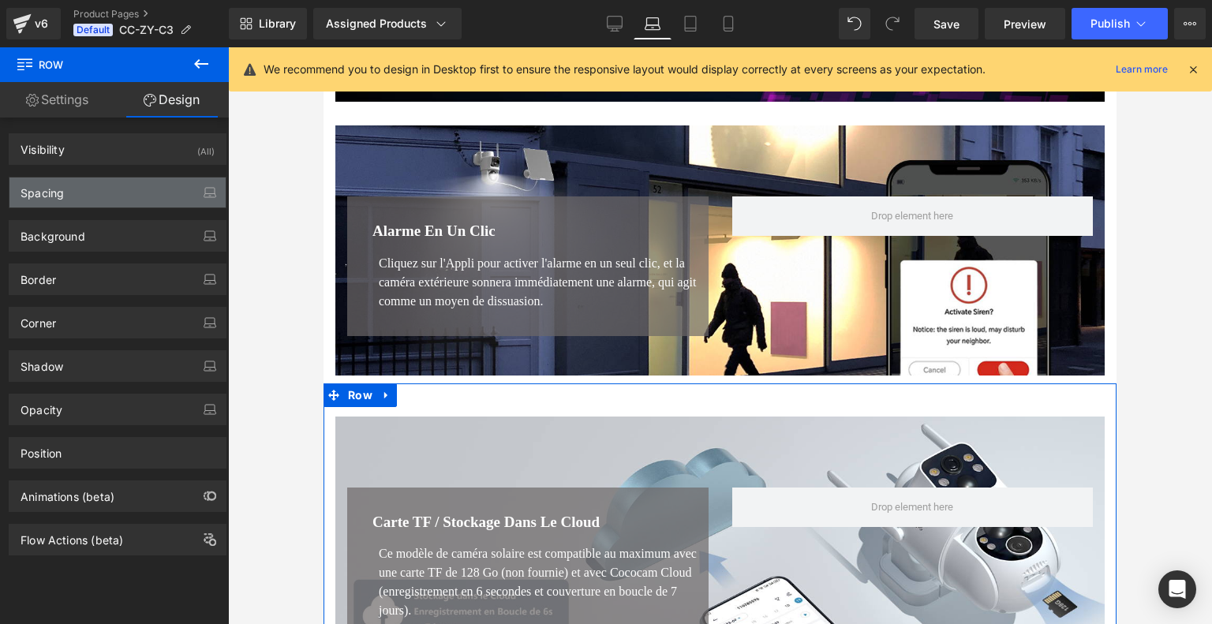
click at [113, 196] on div "Spacing" at bounding box center [117, 192] width 216 height 30
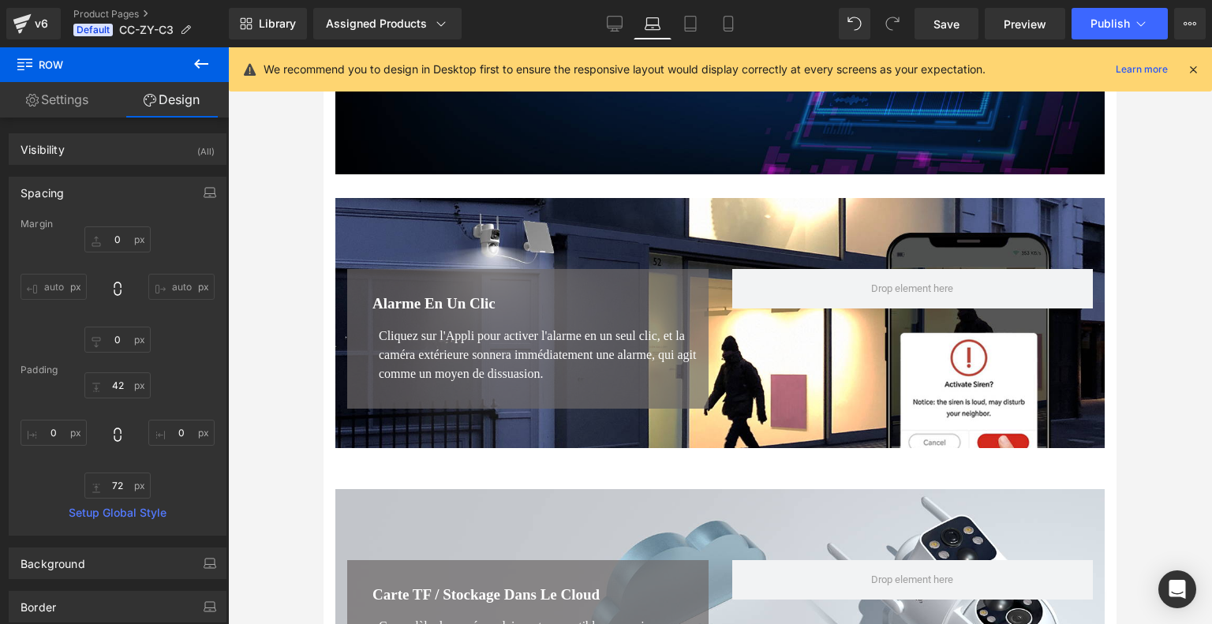
scroll to position [3707, 0]
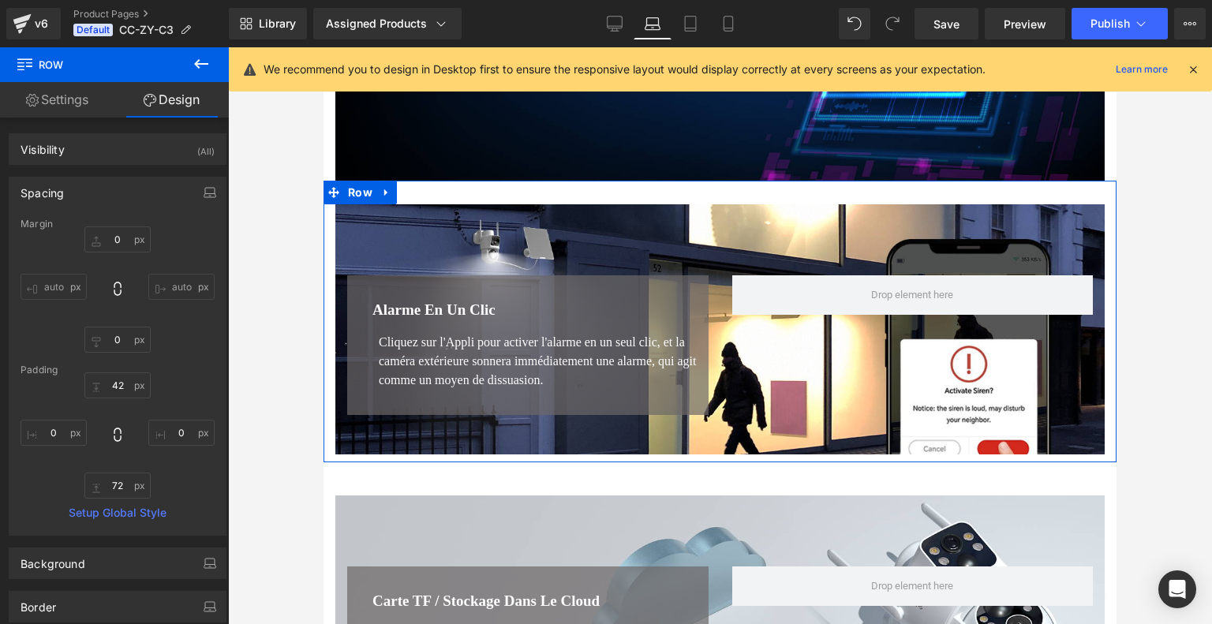
click at [323, 47] on div "60px" at bounding box center [323, 47] width 0 height 0
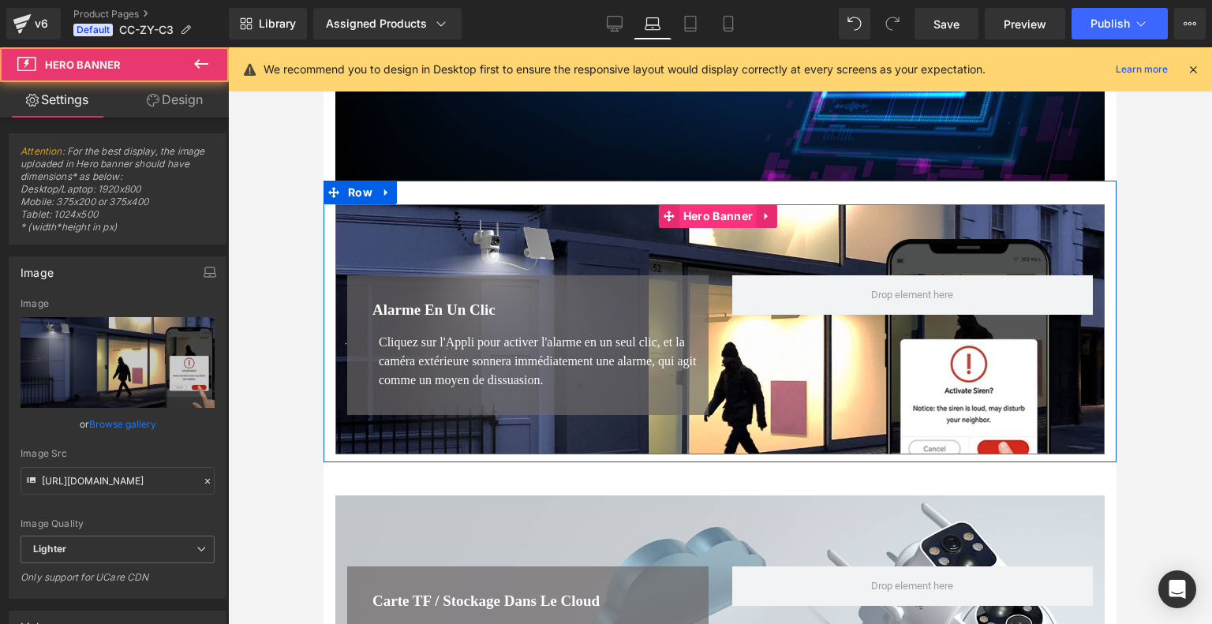
click at [728, 228] on span "Hero Banner" at bounding box center [717, 216] width 77 height 24
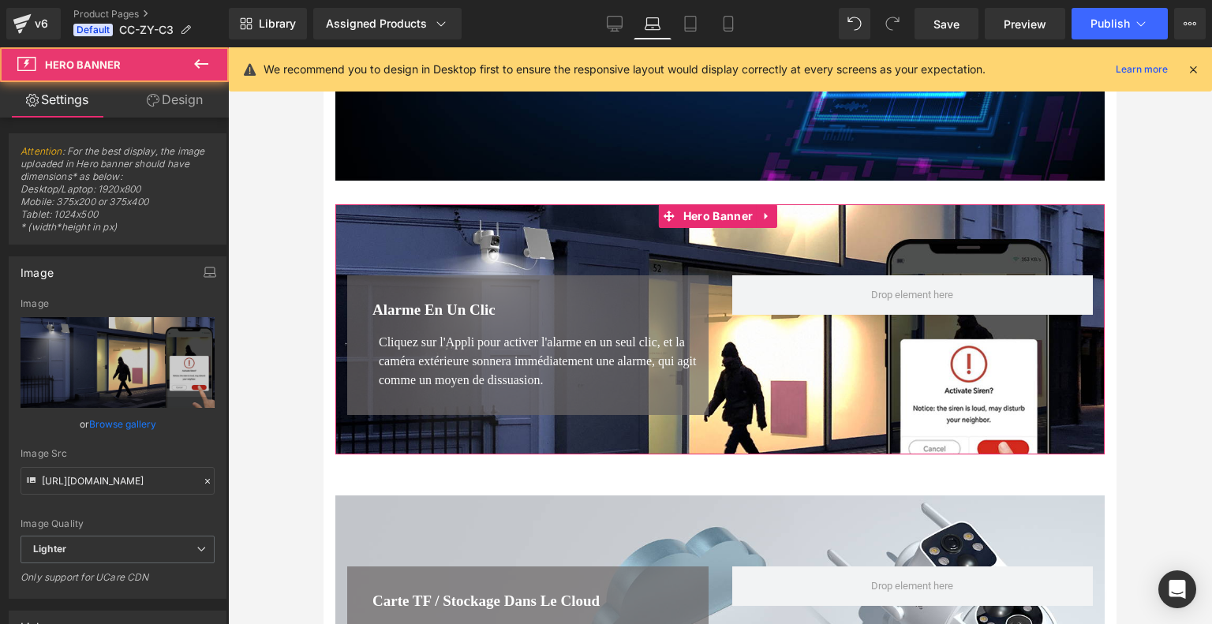
click at [166, 107] on link "Design" at bounding box center [175, 99] width 114 height 35
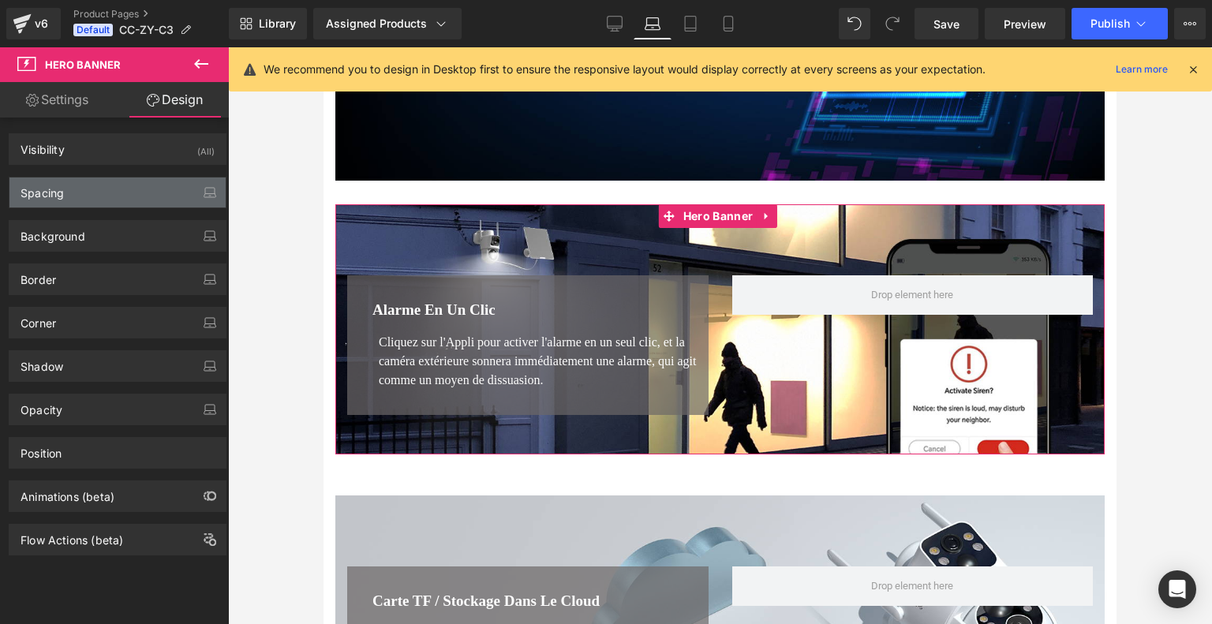
click at [144, 198] on div "Spacing" at bounding box center [117, 192] width 216 height 30
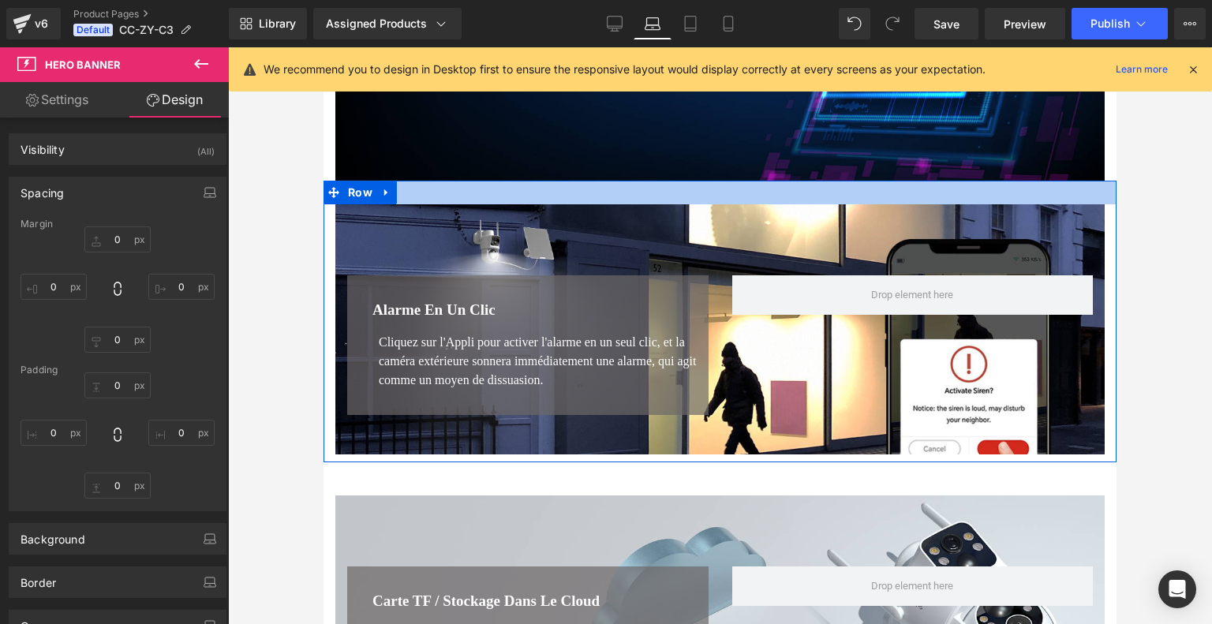
click at [549, 204] on div at bounding box center [719, 193] width 793 height 24
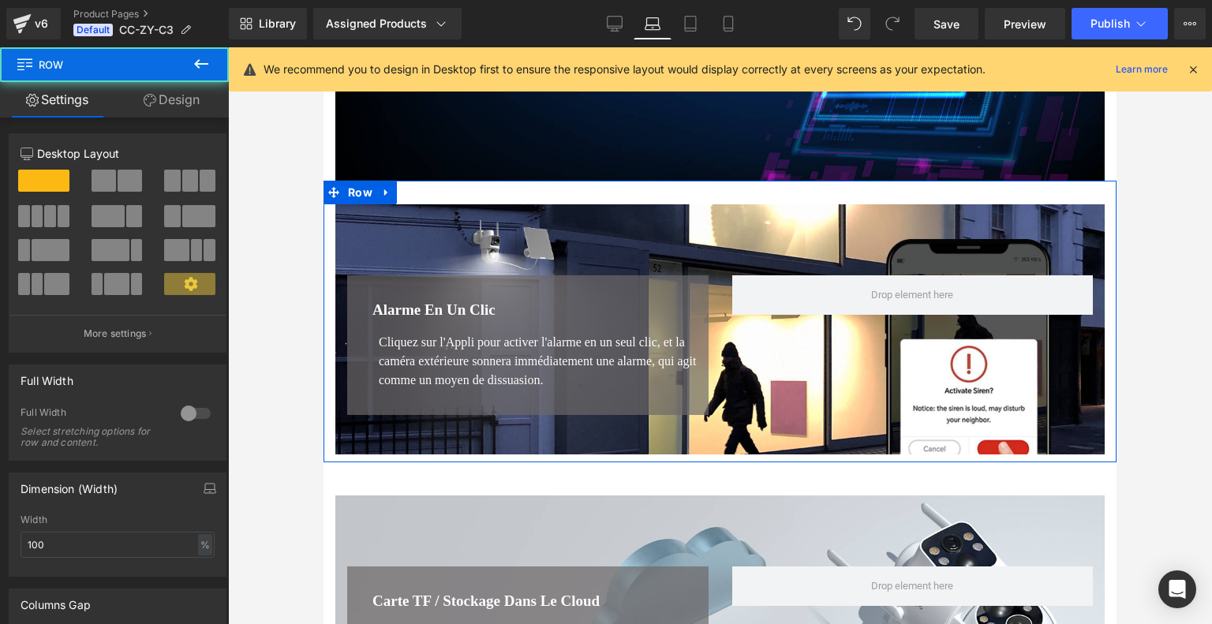
click at [164, 105] on link "Design" at bounding box center [171, 99] width 114 height 35
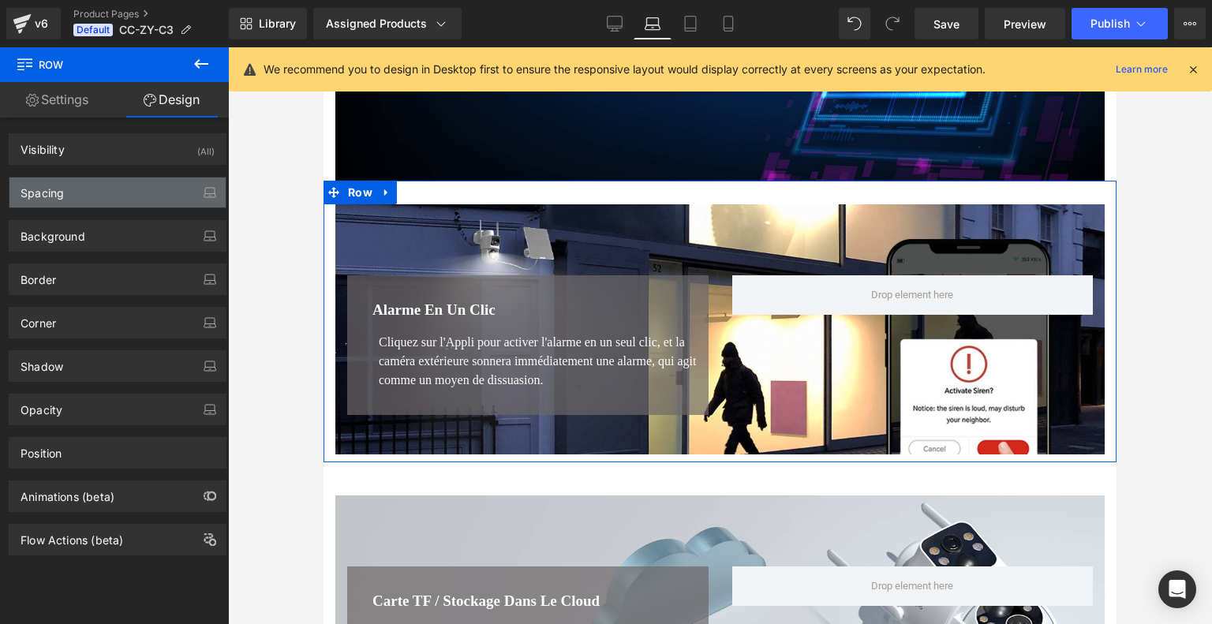
click at [88, 196] on div "Spacing" at bounding box center [117, 192] width 216 height 30
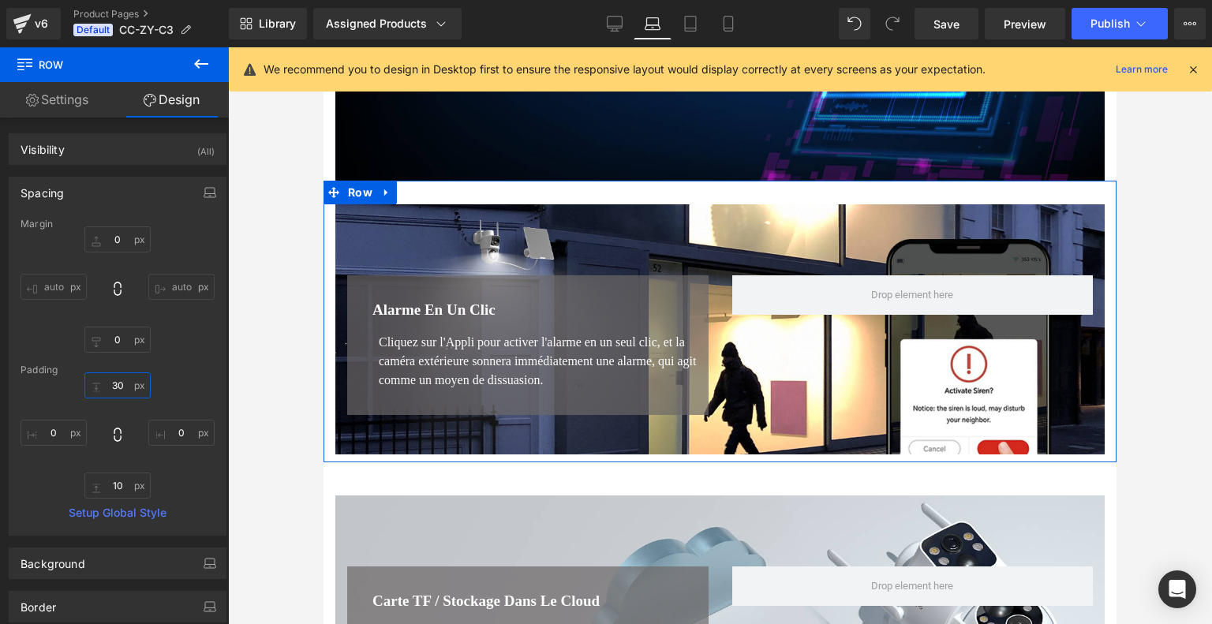
click at [124, 389] on input "text" at bounding box center [117, 385] width 66 height 26
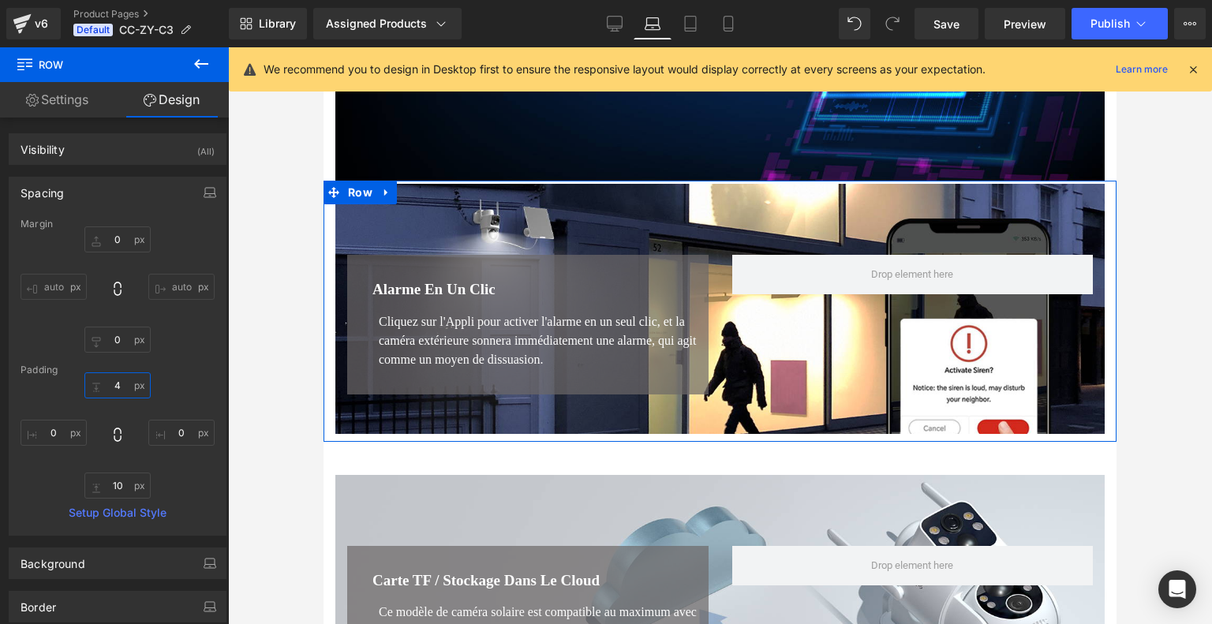
type input "42"
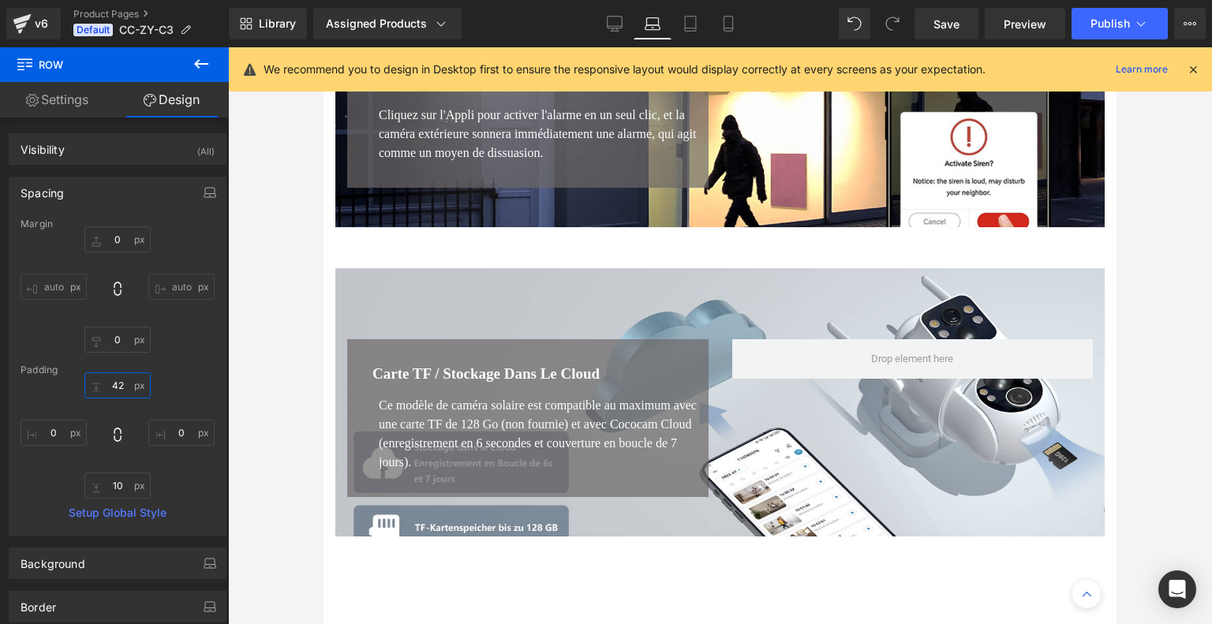
scroll to position [4102, 0]
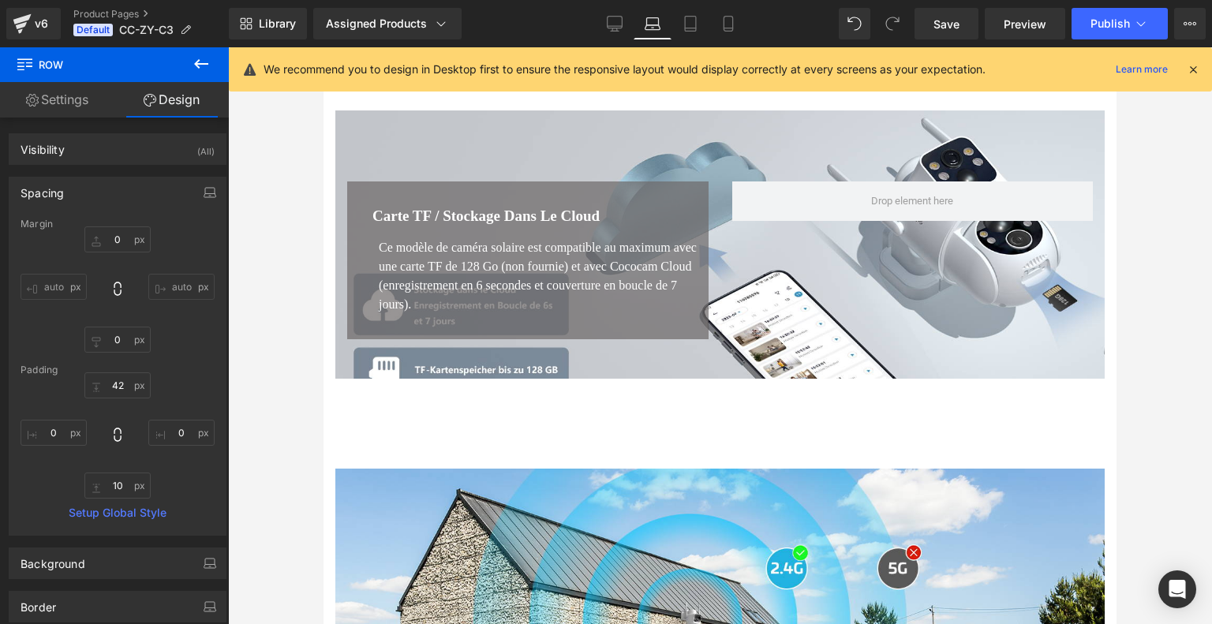
click at [650, 409] on div "Carte TF / Stockage dans le Cloud Heading Ce modèle de caméra solaire est compa…" at bounding box center [719, 256] width 793 height 359
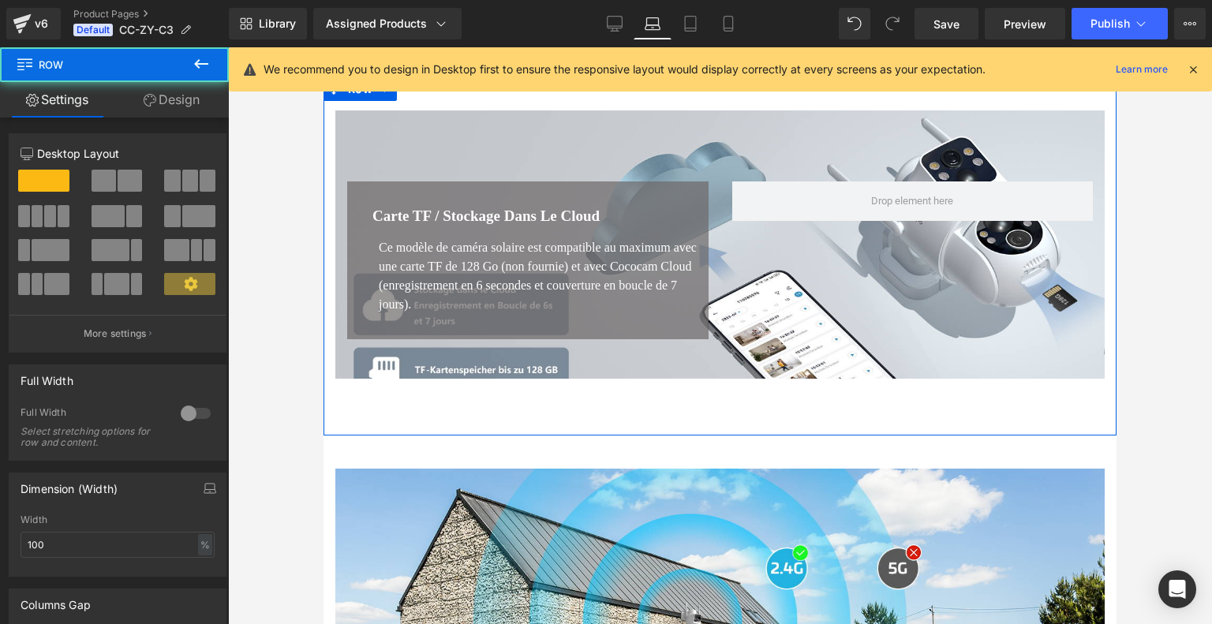
click at [657, 427] on div "Carte TF / Stockage dans le Cloud Heading Ce modèle de caméra solaire est compa…" at bounding box center [719, 256] width 793 height 359
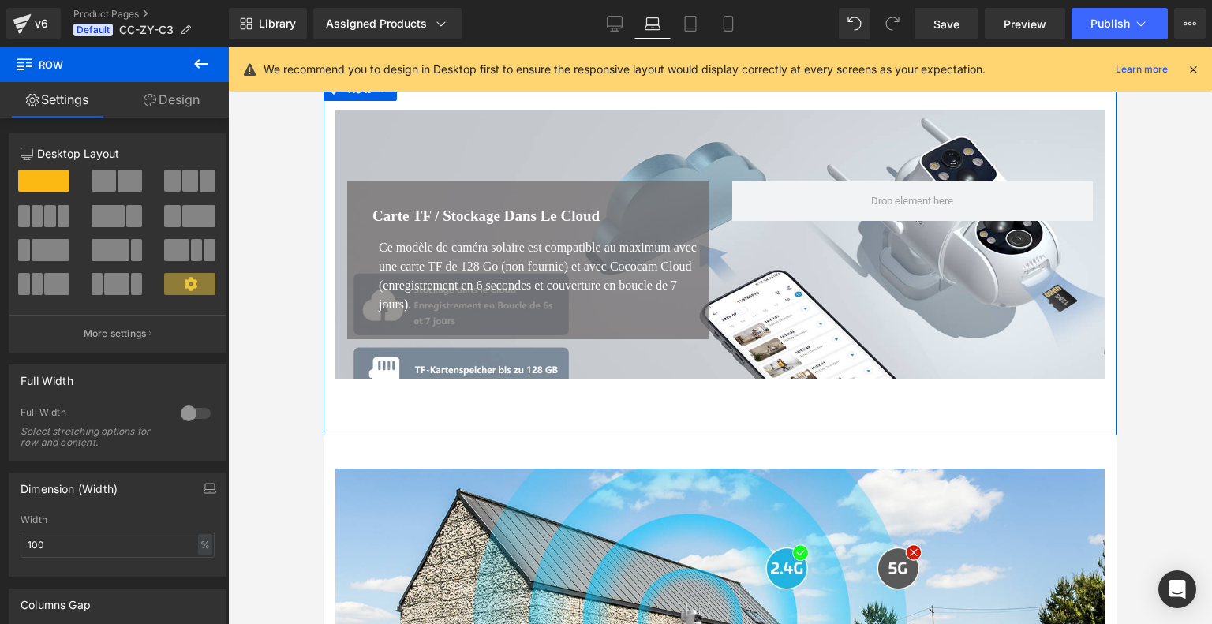
click at [176, 103] on link "Design" at bounding box center [171, 99] width 114 height 35
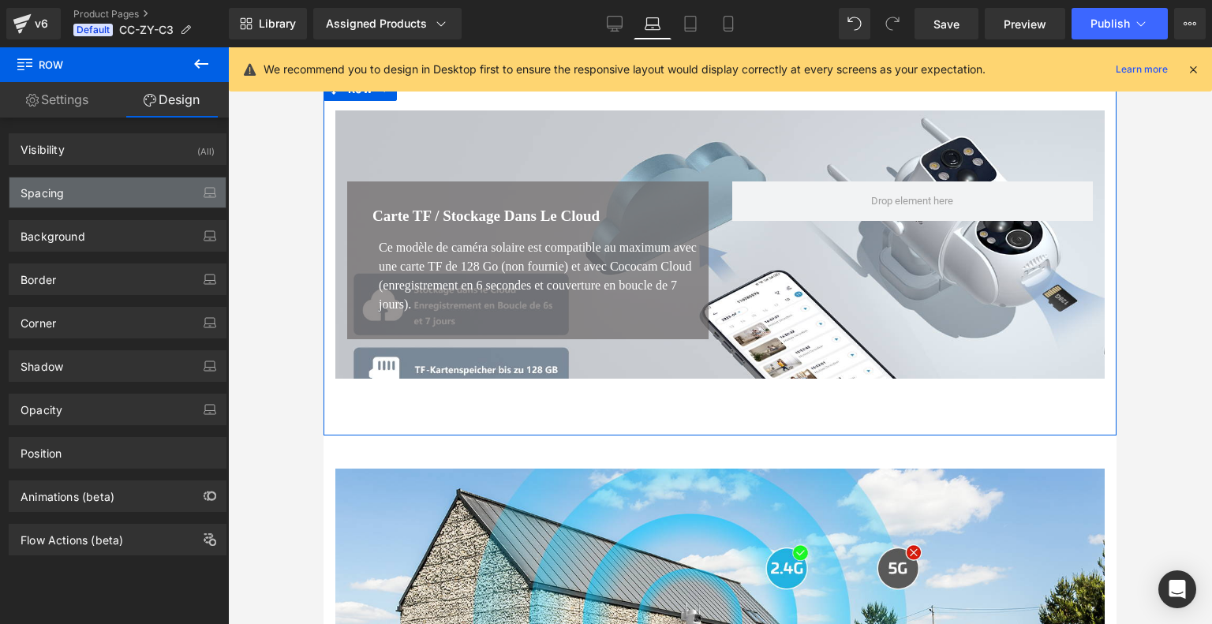
click at [111, 188] on div "Spacing" at bounding box center [117, 192] width 216 height 30
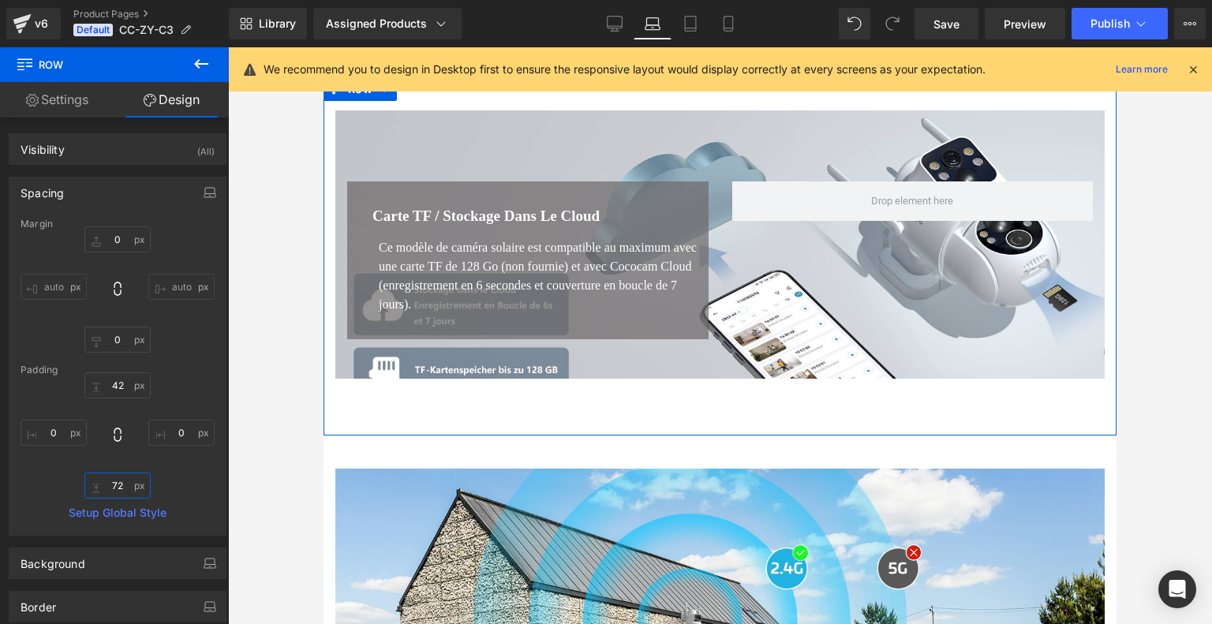
click at [125, 488] on input "72" at bounding box center [117, 486] width 66 height 26
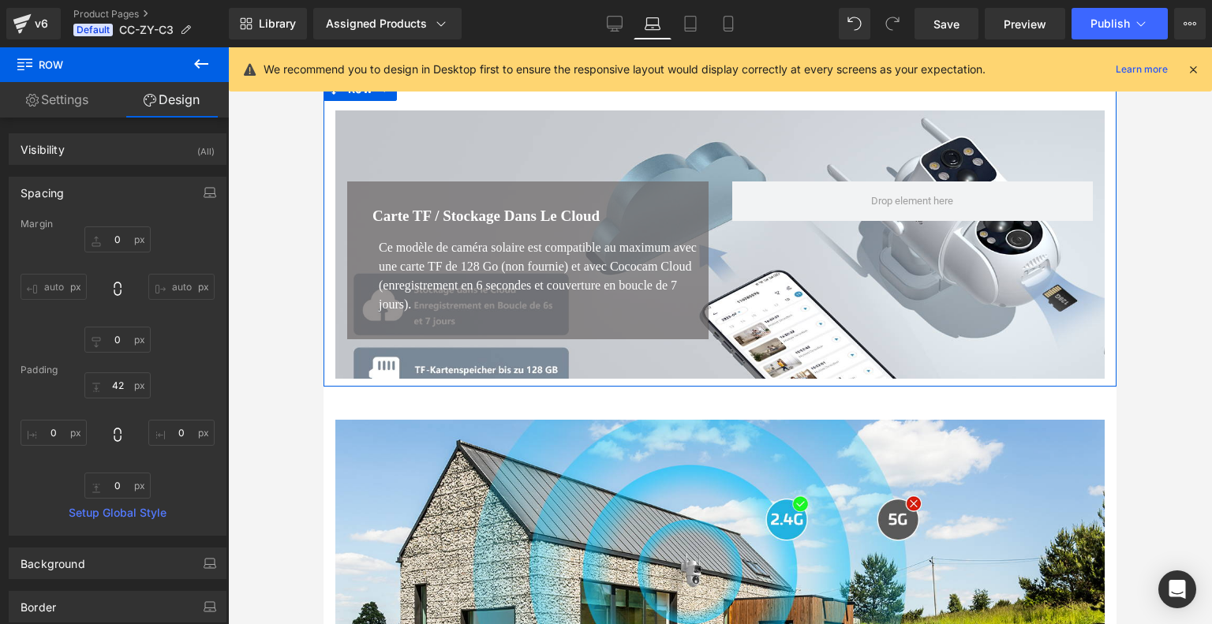
click at [192, 475] on div "42 0 0" at bounding box center [118, 435] width 194 height 126
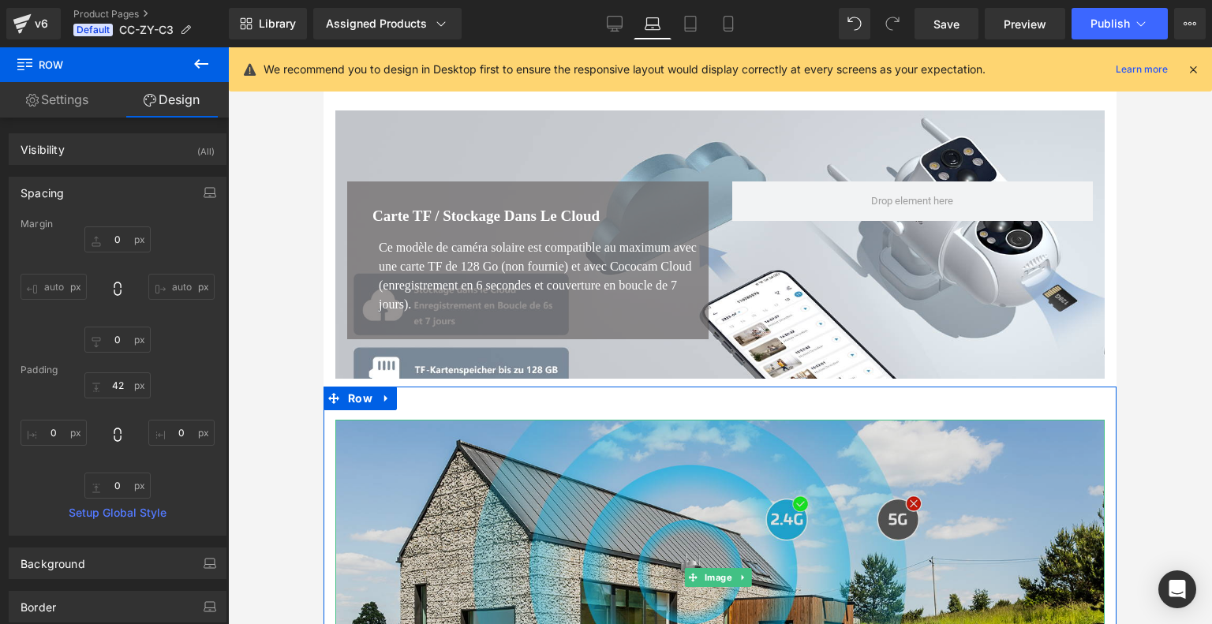
scroll to position [4417, 0]
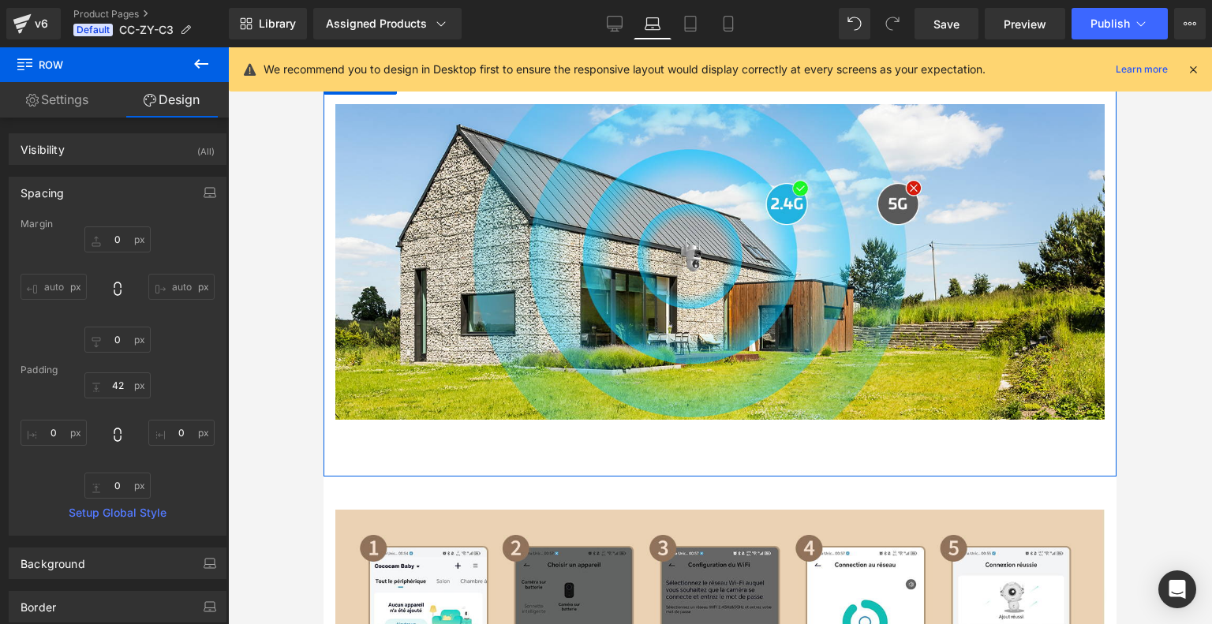
click at [743, 476] on div "Image Row" at bounding box center [719, 273] width 793 height 405
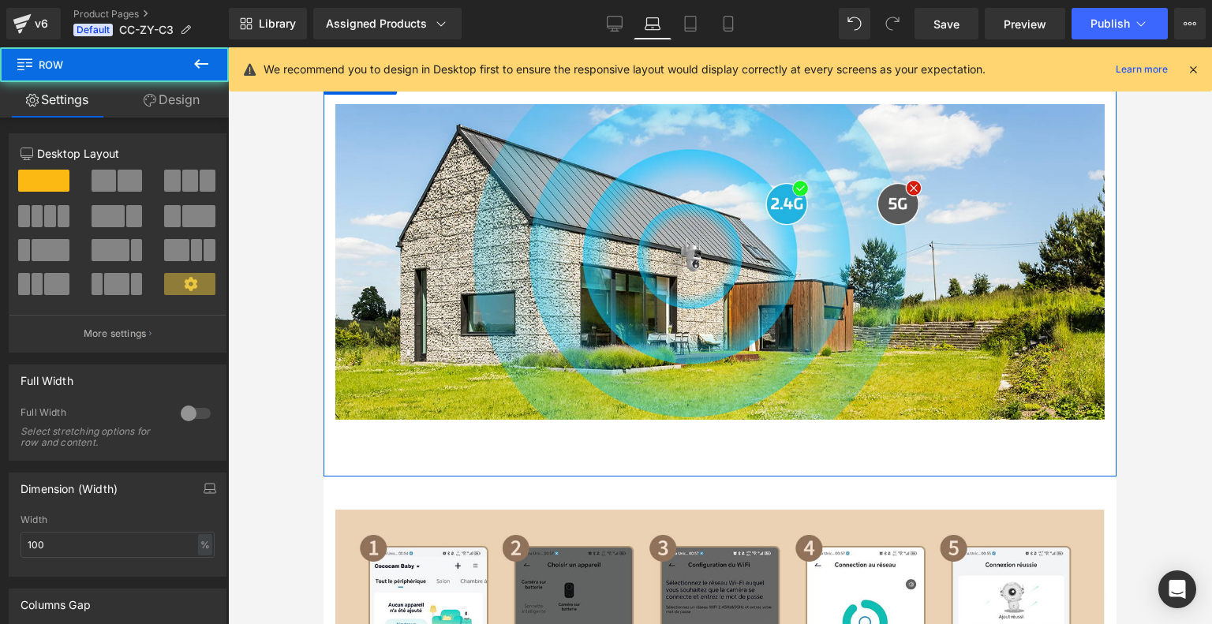
click at [186, 106] on link "Design" at bounding box center [171, 99] width 114 height 35
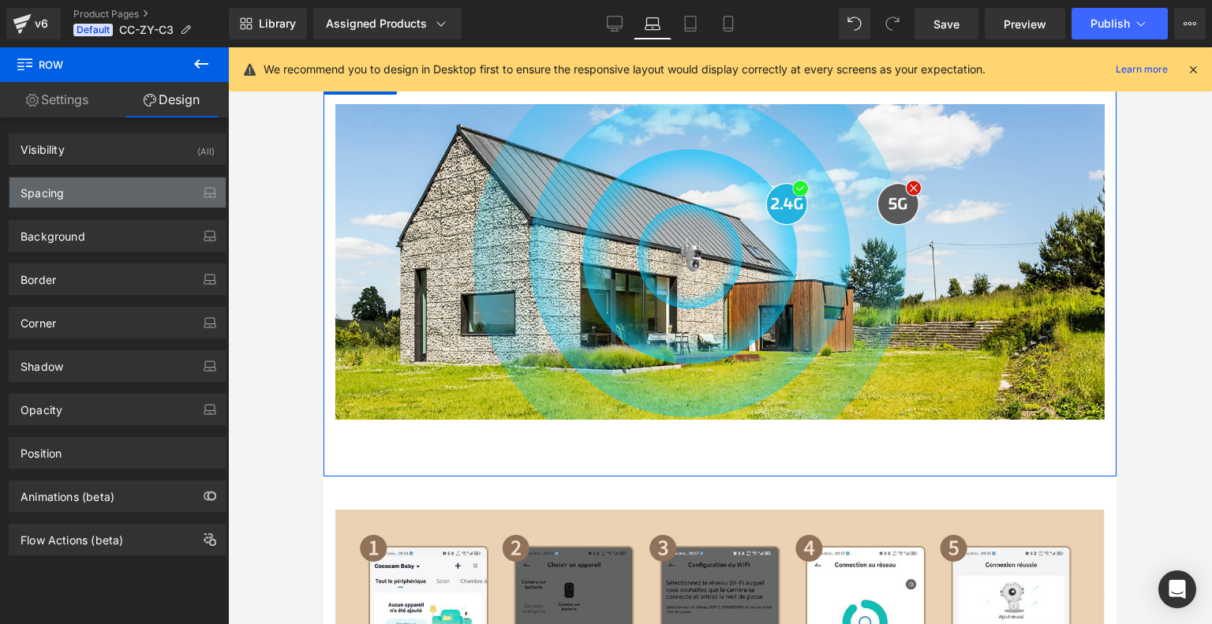
click at [117, 196] on div "Spacing" at bounding box center [117, 192] width 216 height 30
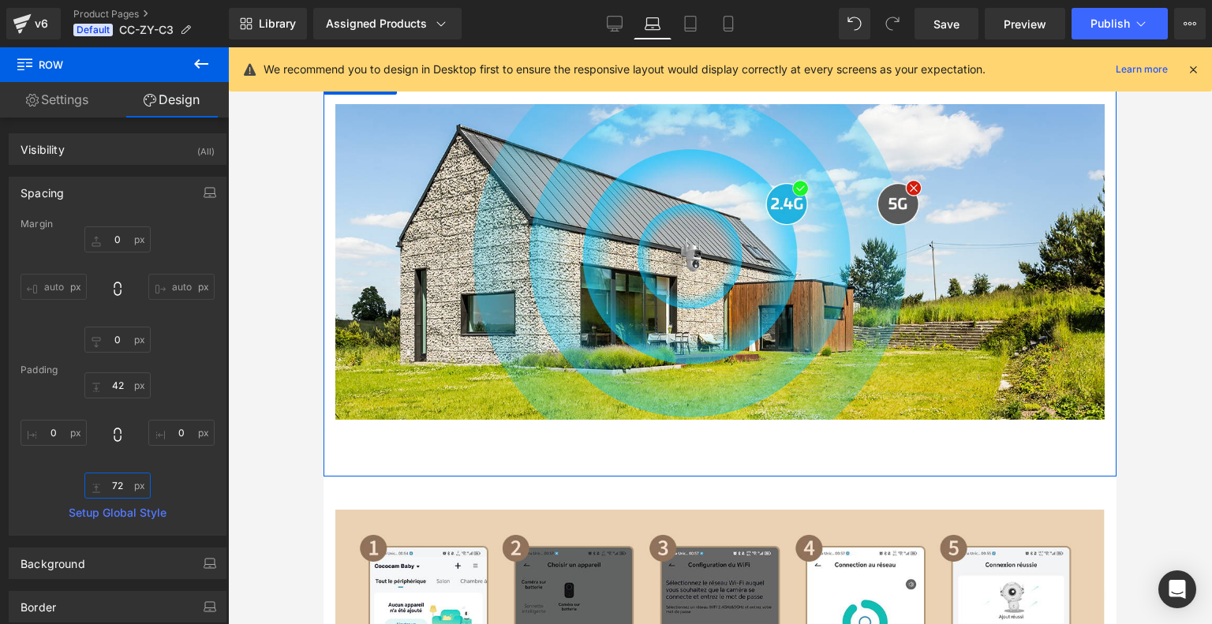
click at [129, 477] on input "text" at bounding box center [117, 486] width 66 height 26
type input "72"
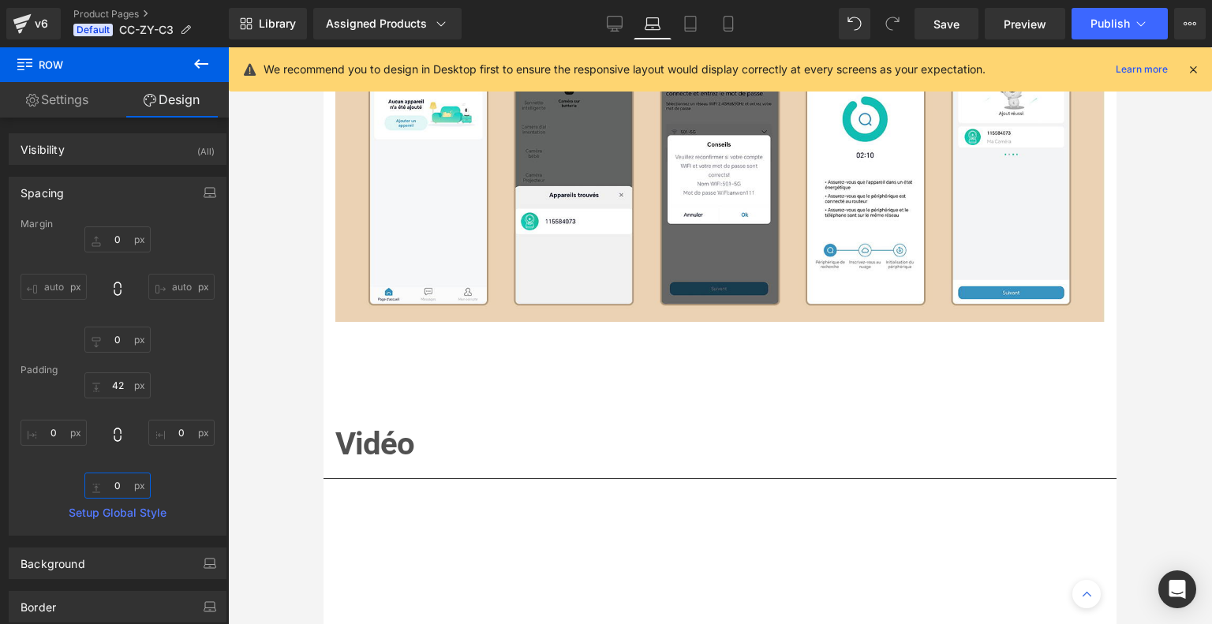
scroll to position [4891, 0]
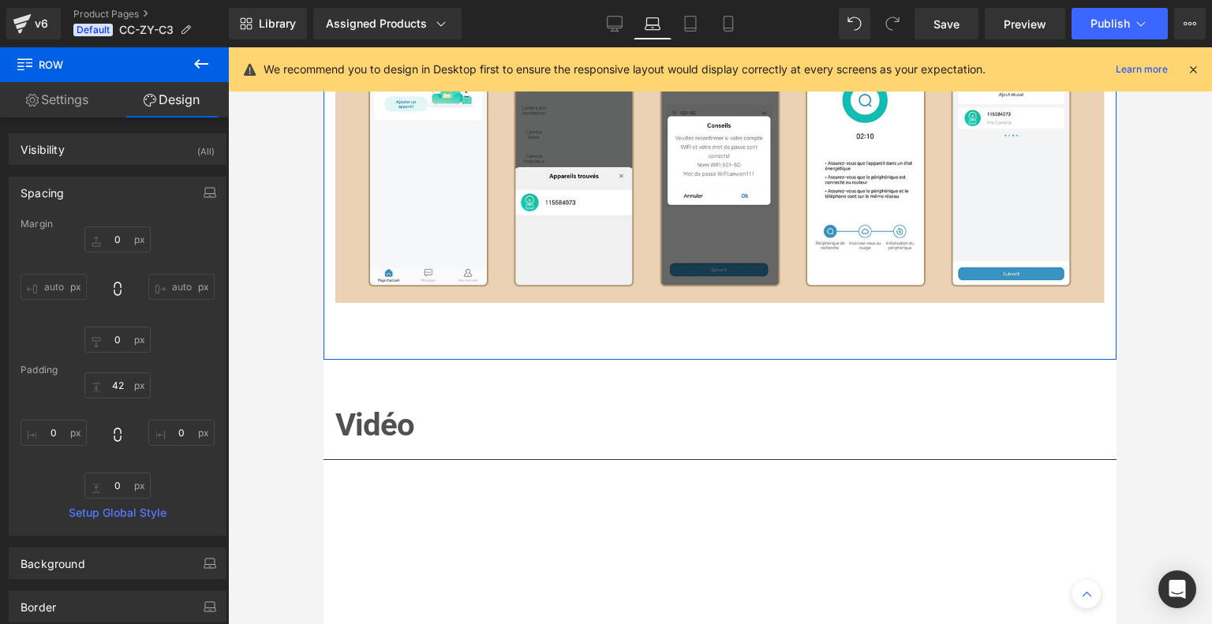
click at [678, 359] on div "Image Row" at bounding box center [719, 156] width 793 height 405
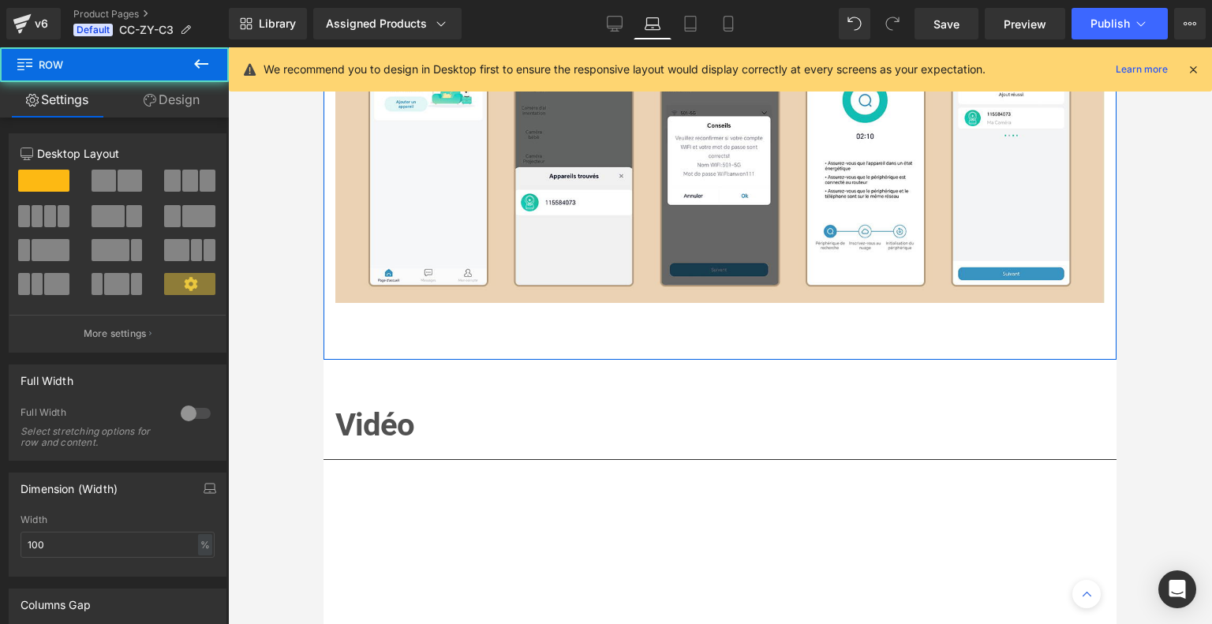
click at [165, 101] on link "Design" at bounding box center [171, 99] width 114 height 35
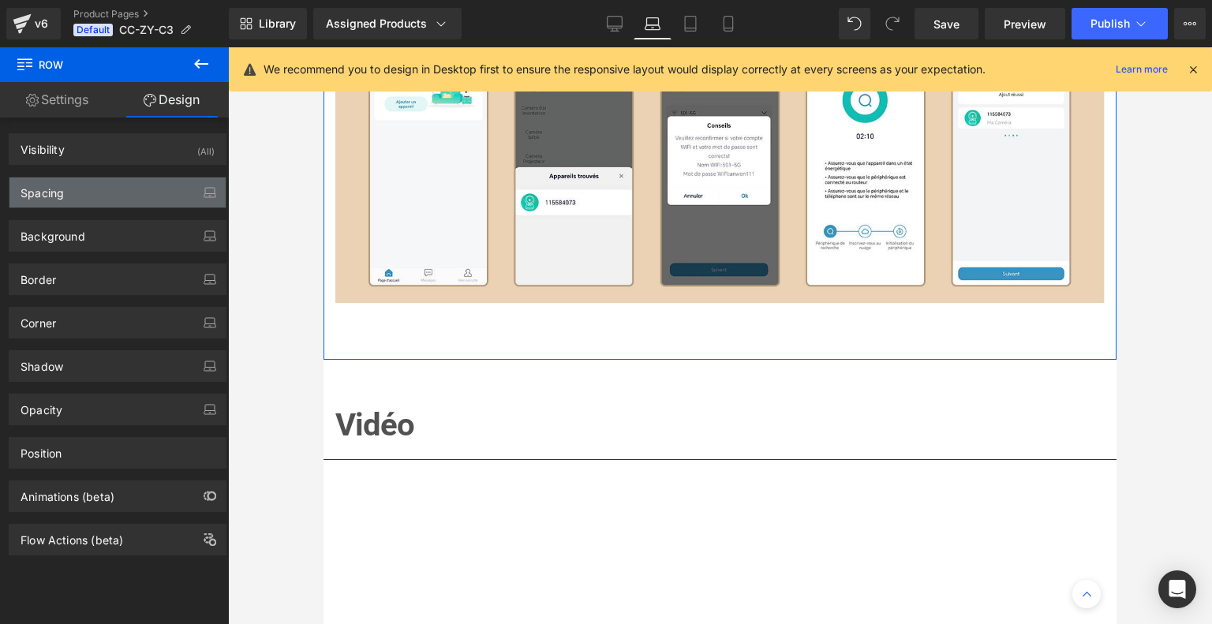
click at [123, 196] on div "Spacing" at bounding box center [117, 192] width 216 height 30
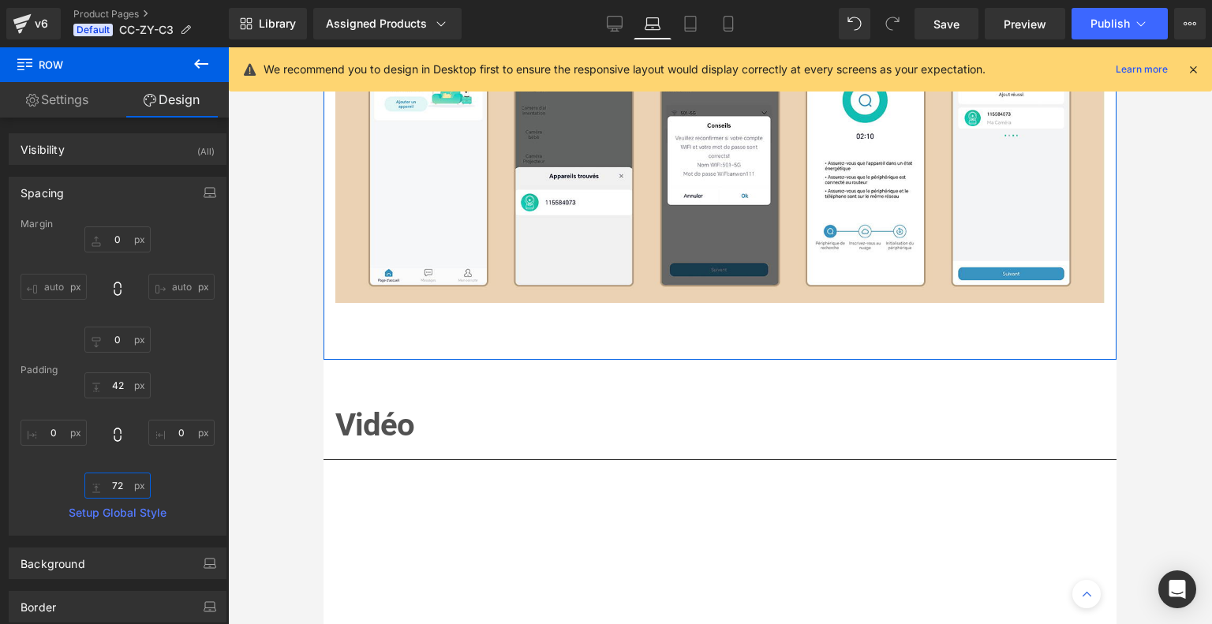
click at [126, 486] on input "72" at bounding box center [117, 486] width 66 height 26
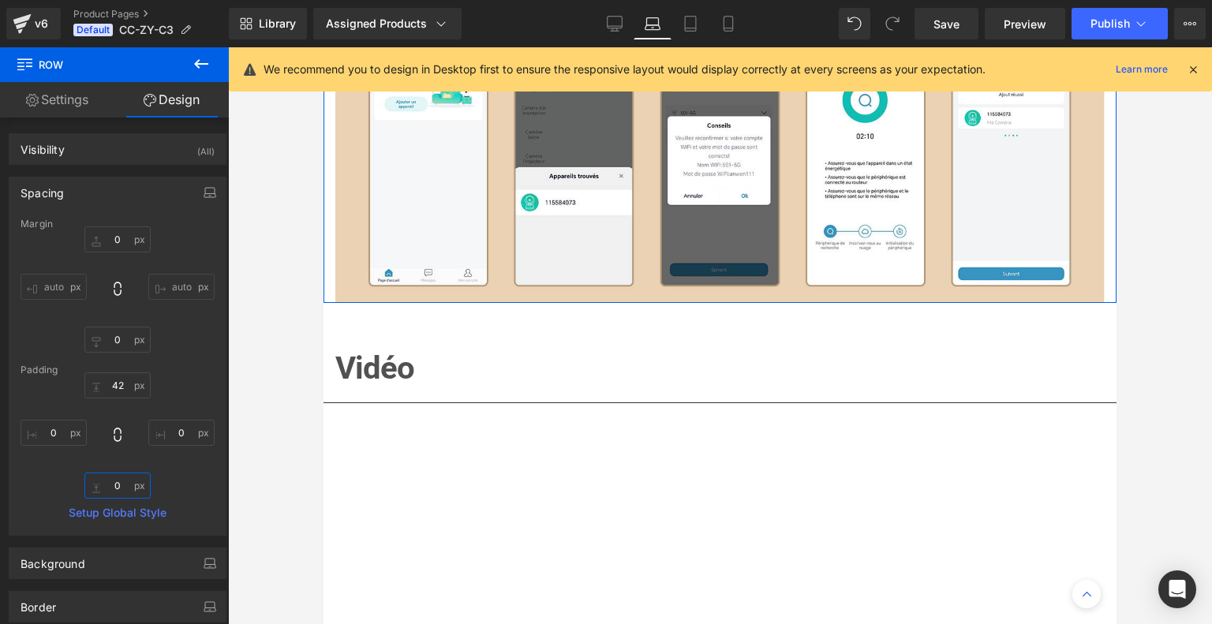
type input "0"
click at [192, 465] on div "42 0 0 0" at bounding box center [118, 435] width 194 height 126
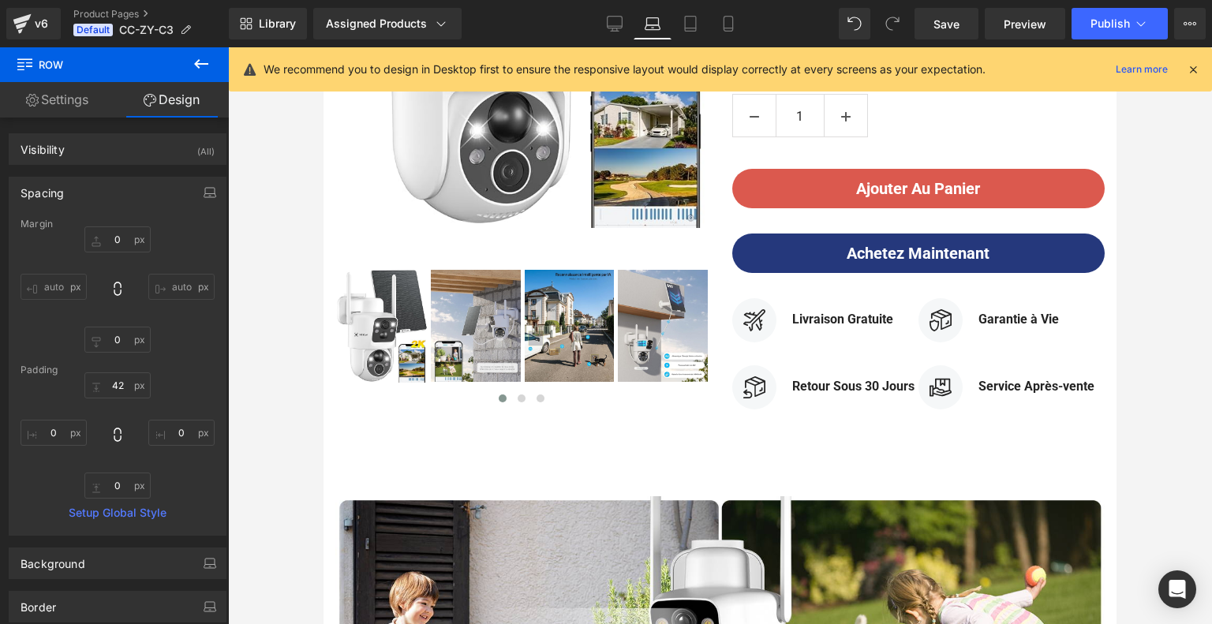
scroll to position [0, 0]
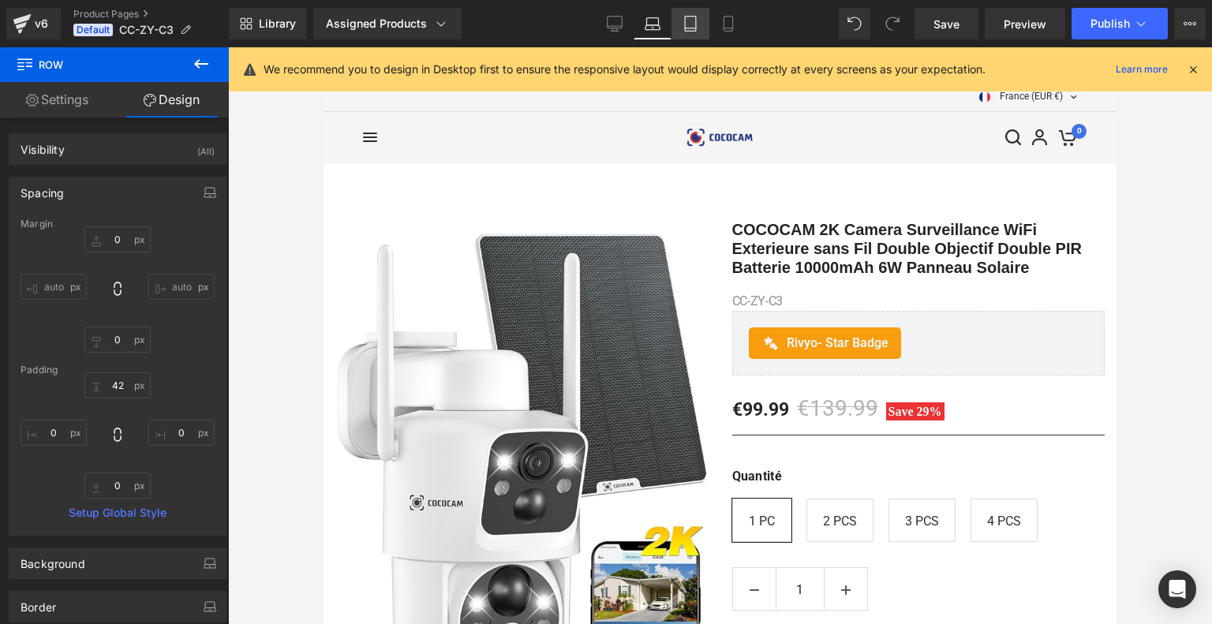
click at [695, 28] on icon at bounding box center [690, 28] width 11 height 0
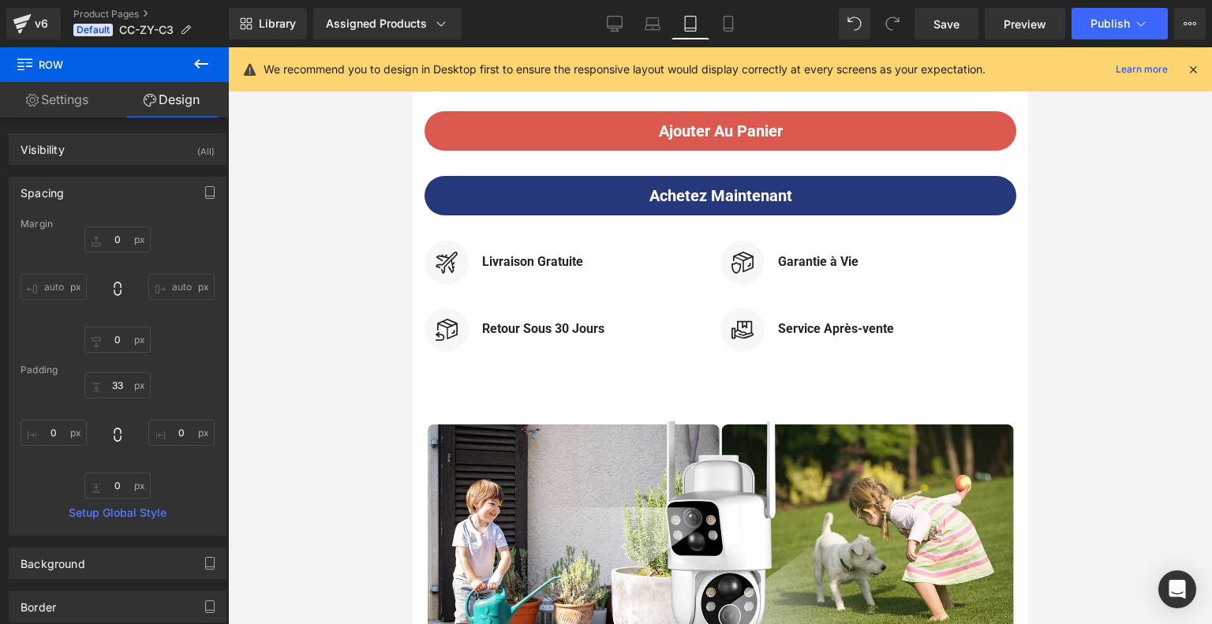
scroll to position [1860, 0]
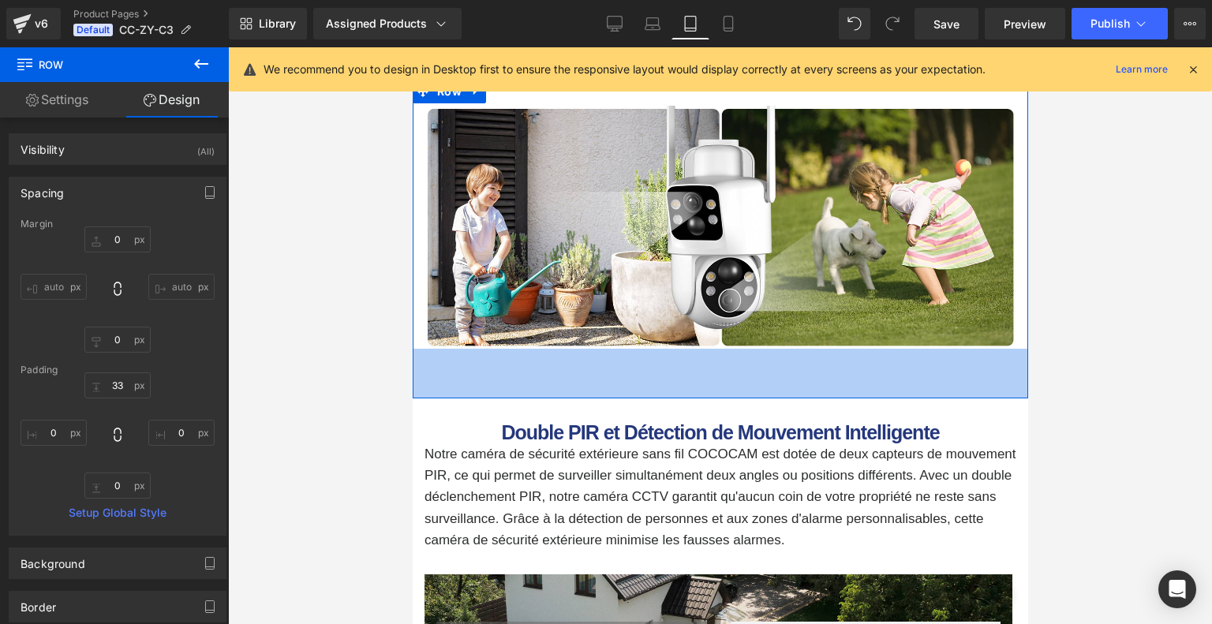
click at [681, 364] on div "63px" at bounding box center [719, 374] width 615 height 50
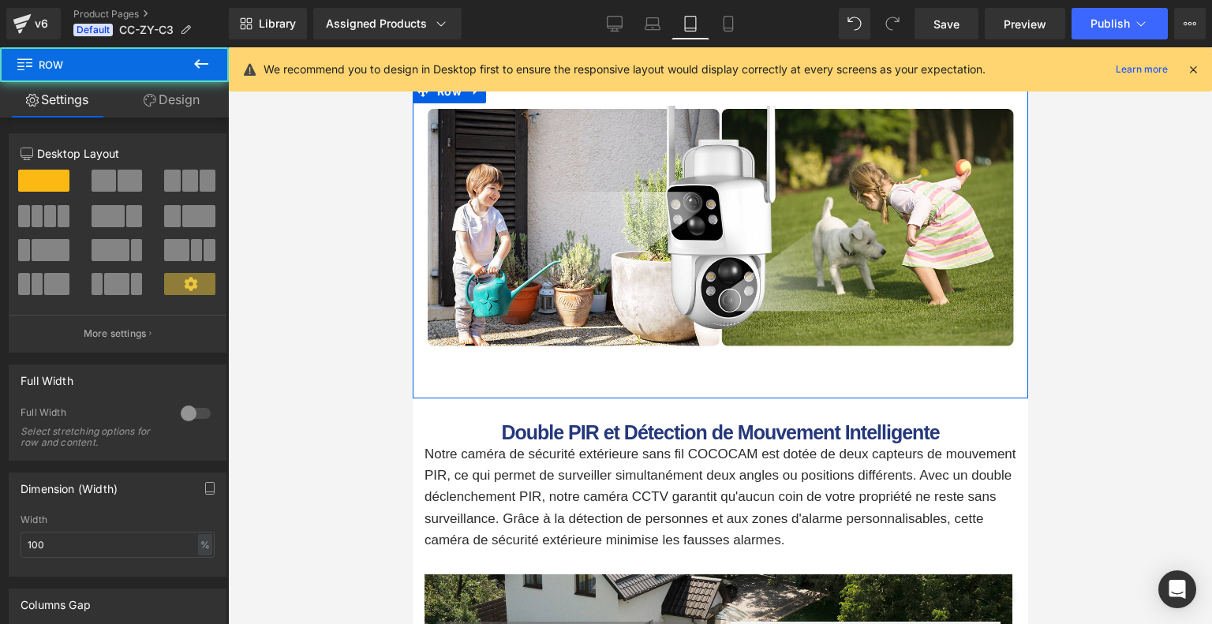
click at [185, 104] on link "Design" at bounding box center [171, 99] width 114 height 35
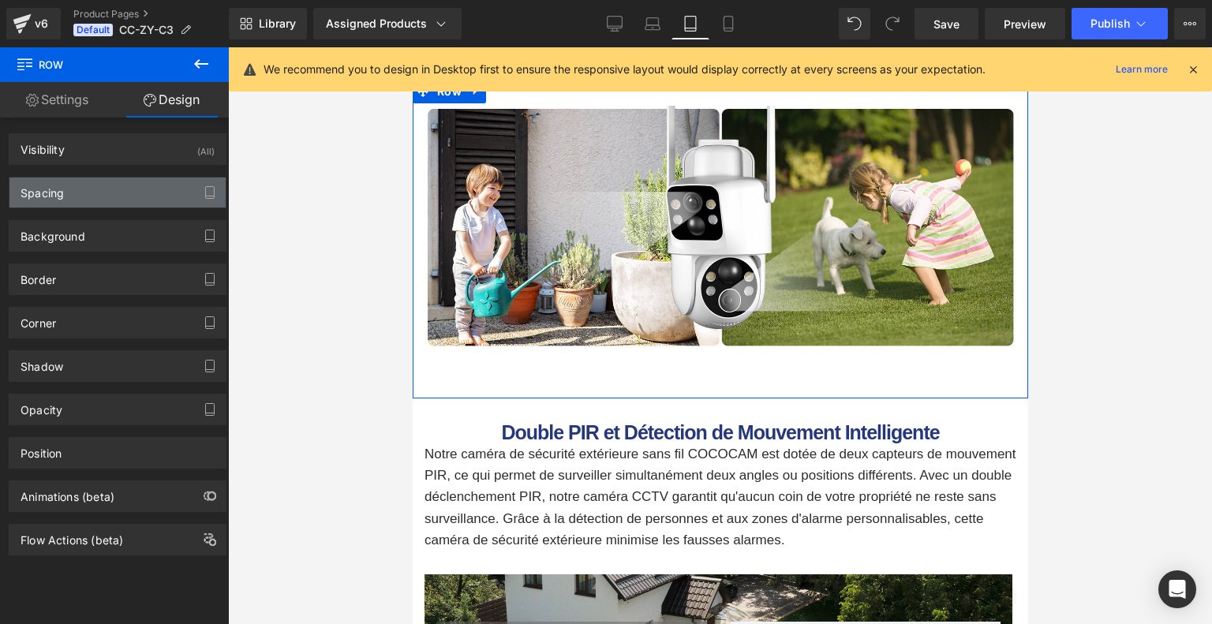
click at [139, 199] on div "Spacing" at bounding box center [117, 192] width 216 height 30
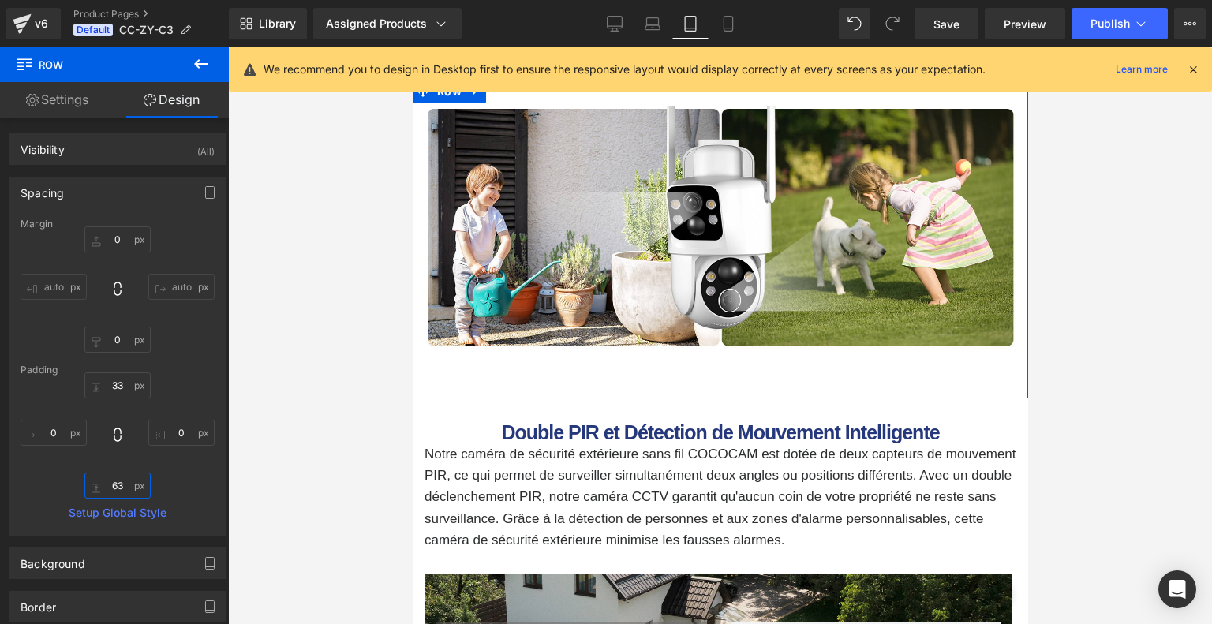
click at [123, 480] on input "63" at bounding box center [117, 486] width 66 height 26
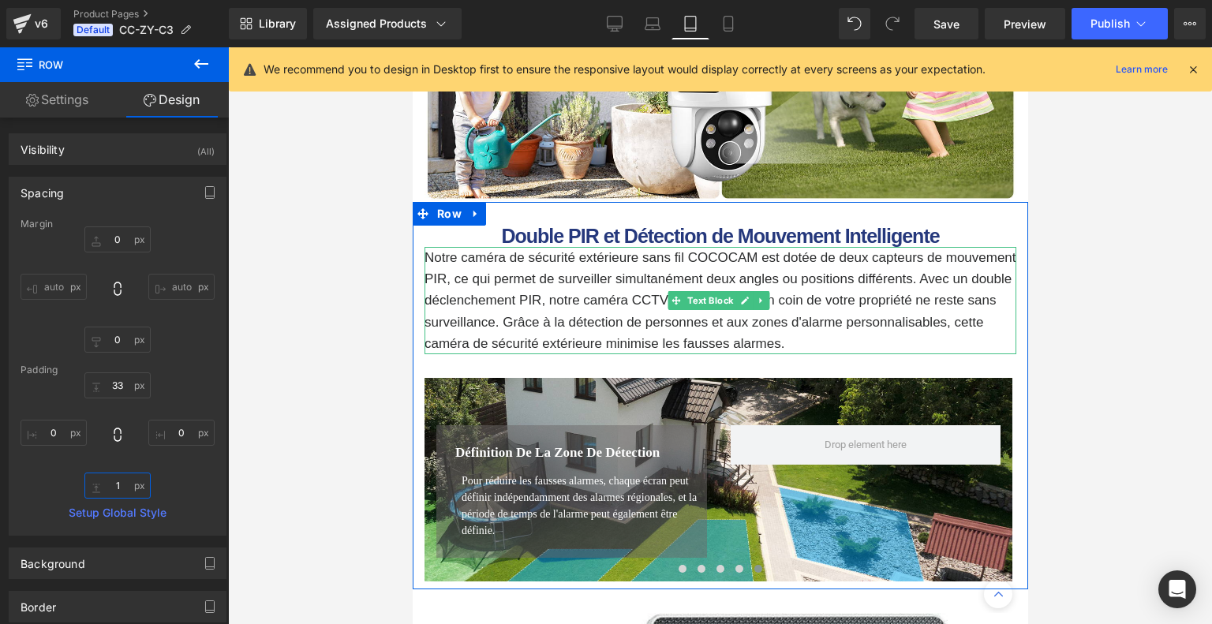
scroll to position [2018, 0]
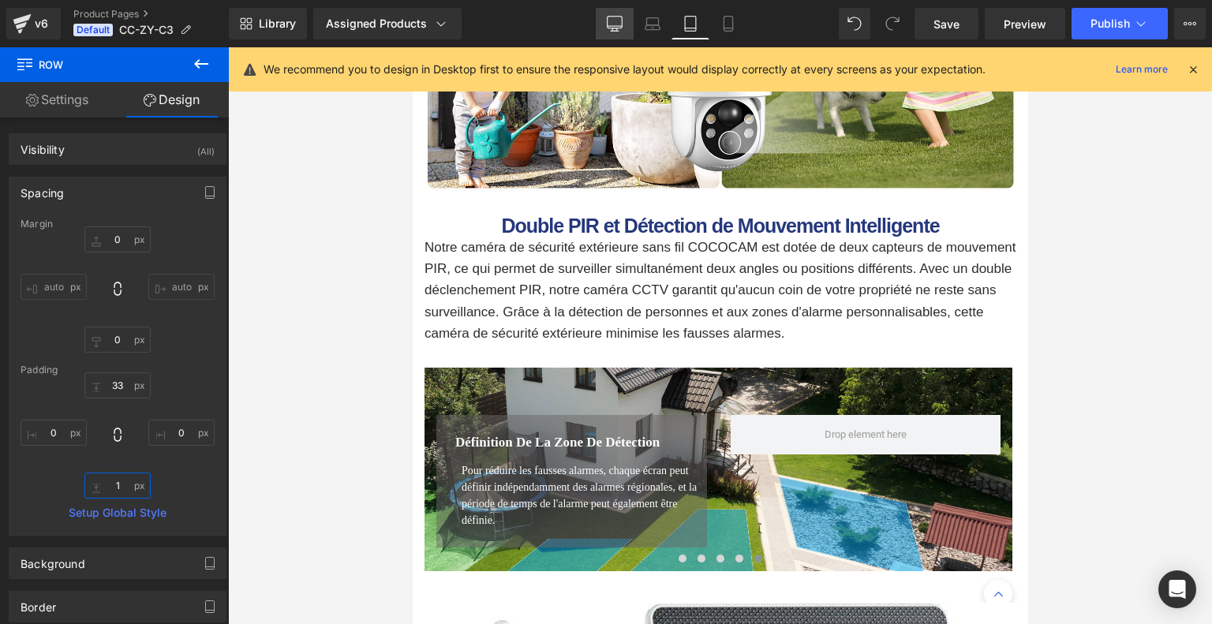
type input "1"
click at [614, 28] on icon at bounding box center [614, 23] width 15 height 12
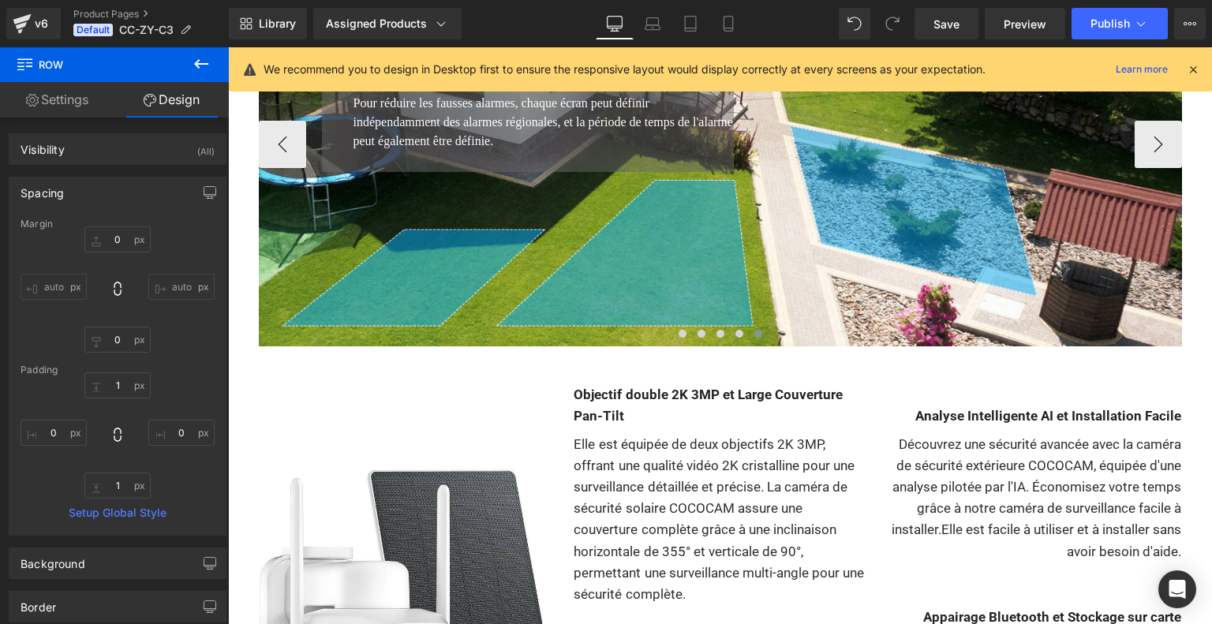
scroll to position [1313, 0]
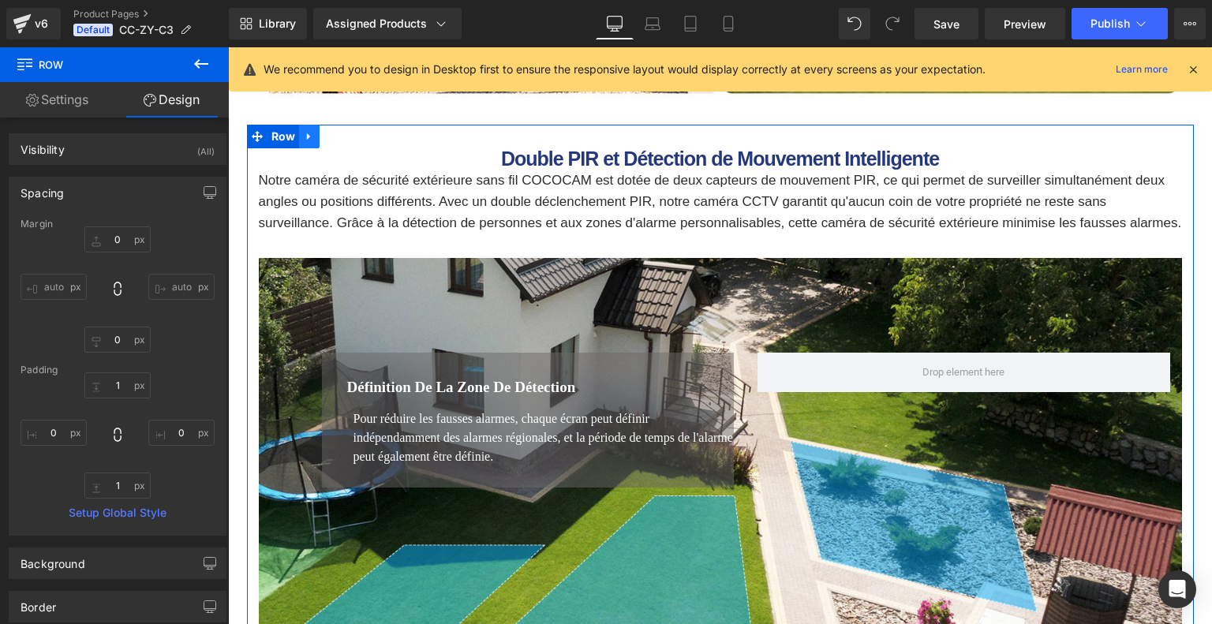
click at [310, 134] on icon at bounding box center [309, 136] width 11 height 12
click at [328, 134] on icon at bounding box center [329, 136] width 11 height 11
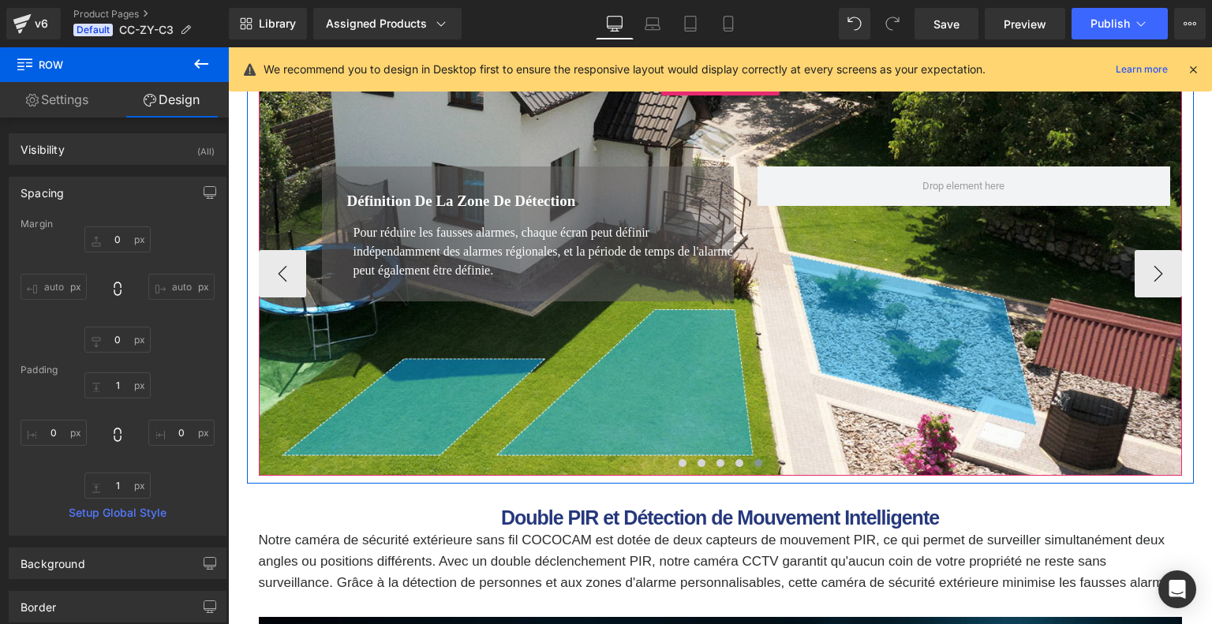
scroll to position [1341, 0]
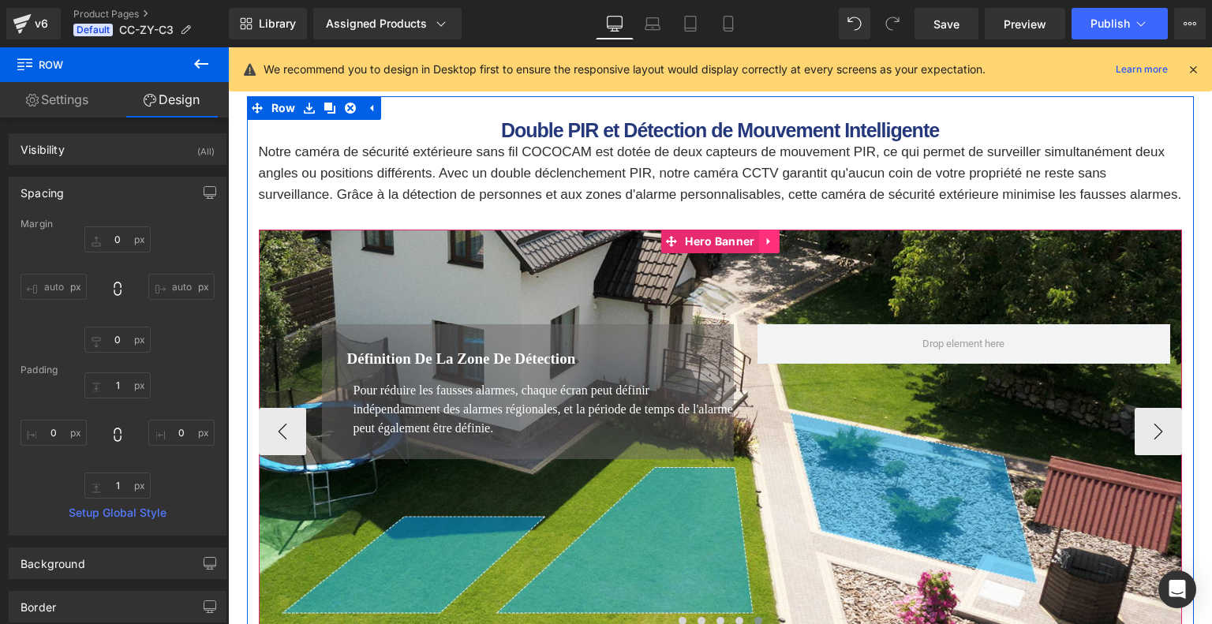
click at [760, 253] on link at bounding box center [769, 242] width 21 height 24
click at [760, 230] on link at bounding box center [759, 218] width 21 height 24
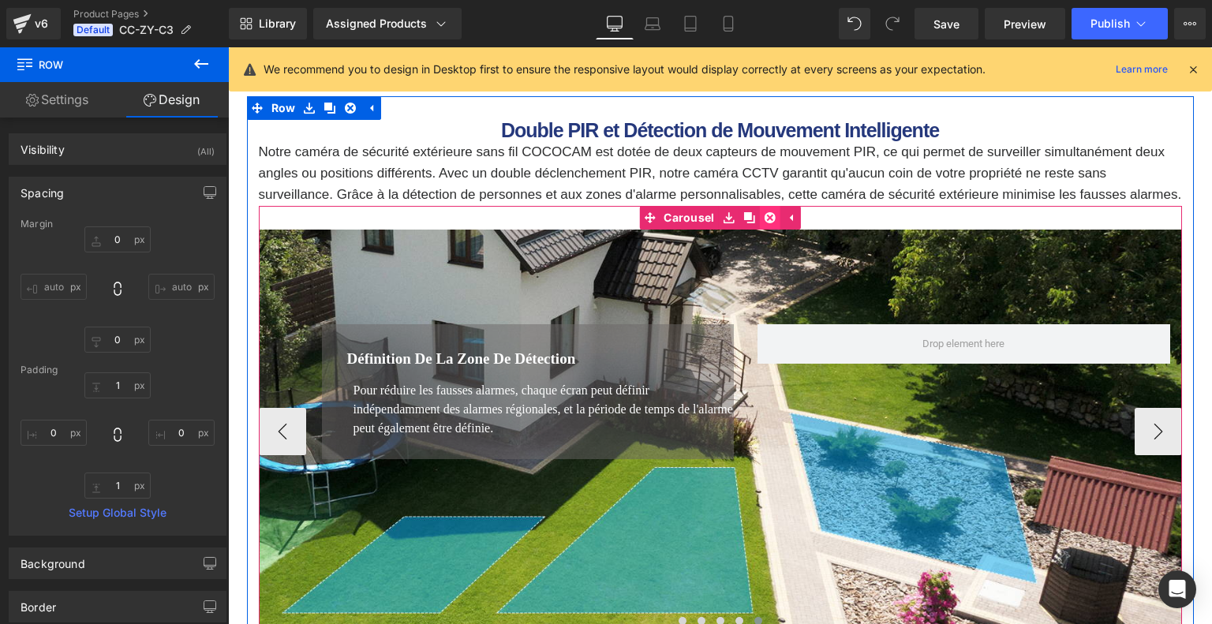
click at [769, 223] on icon at bounding box center [769, 217] width 11 height 11
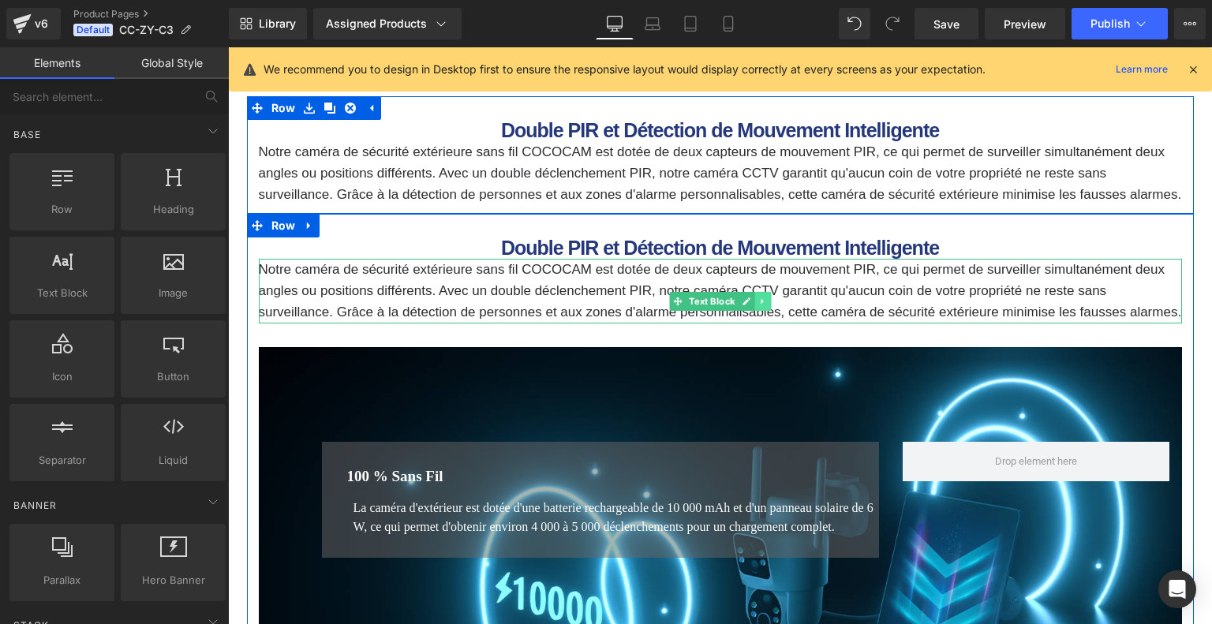
click at [760, 304] on icon at bounding box center [761, 302] width 2 height 6
click at [763, 311] on link at bounding box center [771, 301] width 17 height 19
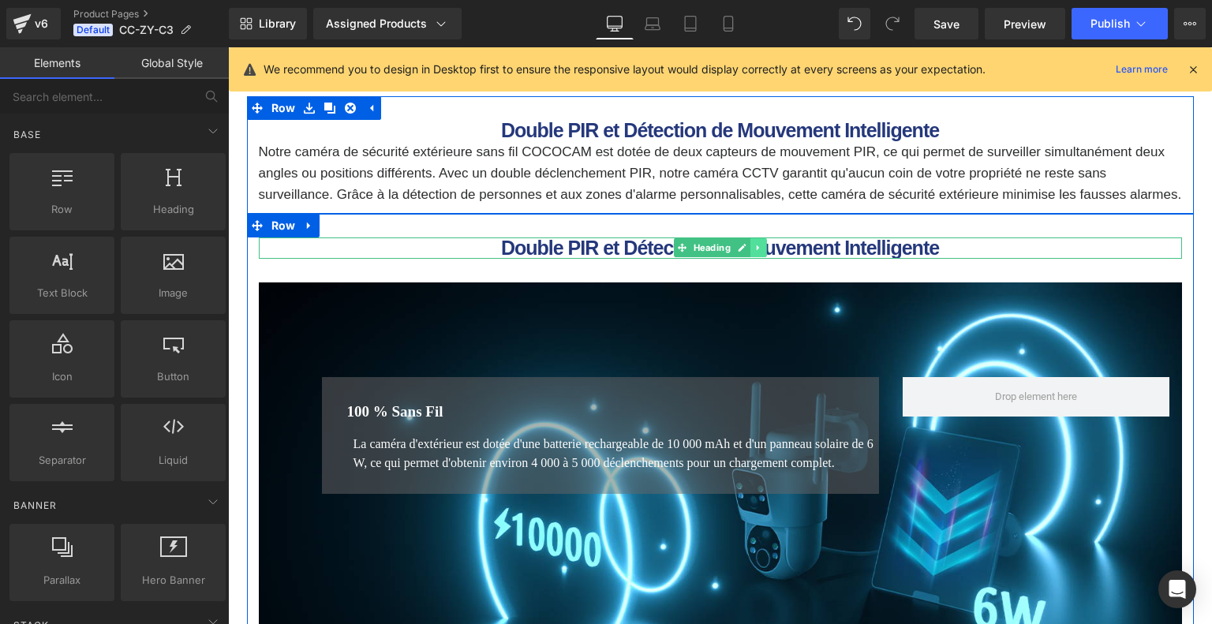
click at [756, 251] on icon at bounding box center [757, 248] width 2 height 6
click at [762, 252] on icon at bounding box center [766, 248] width 9 height 9
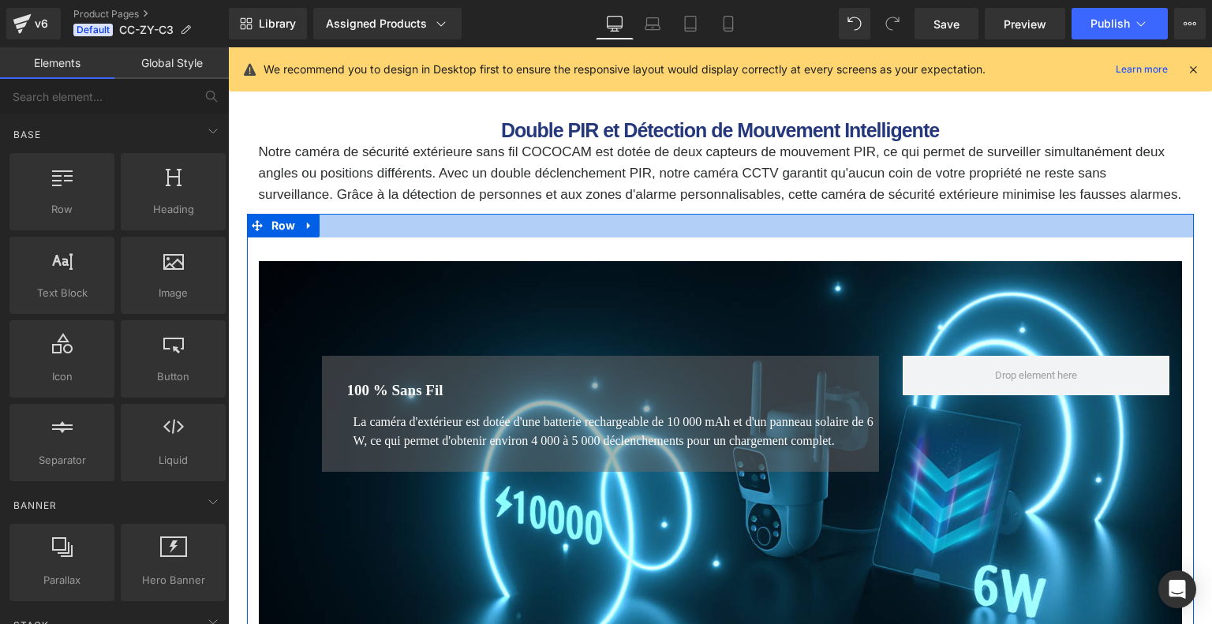
click at [716, 237] on div at bounding box center [720, 226] width 947 height 24
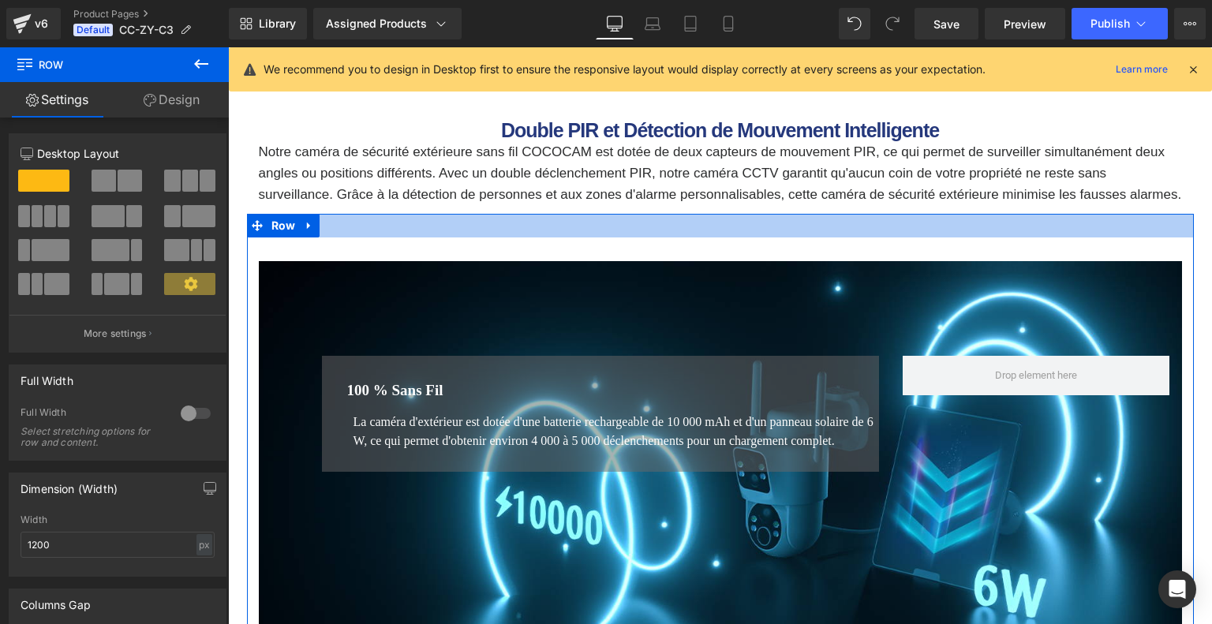
click at [693, 237] on div at bounding box center [720, 226] width 947 height 24
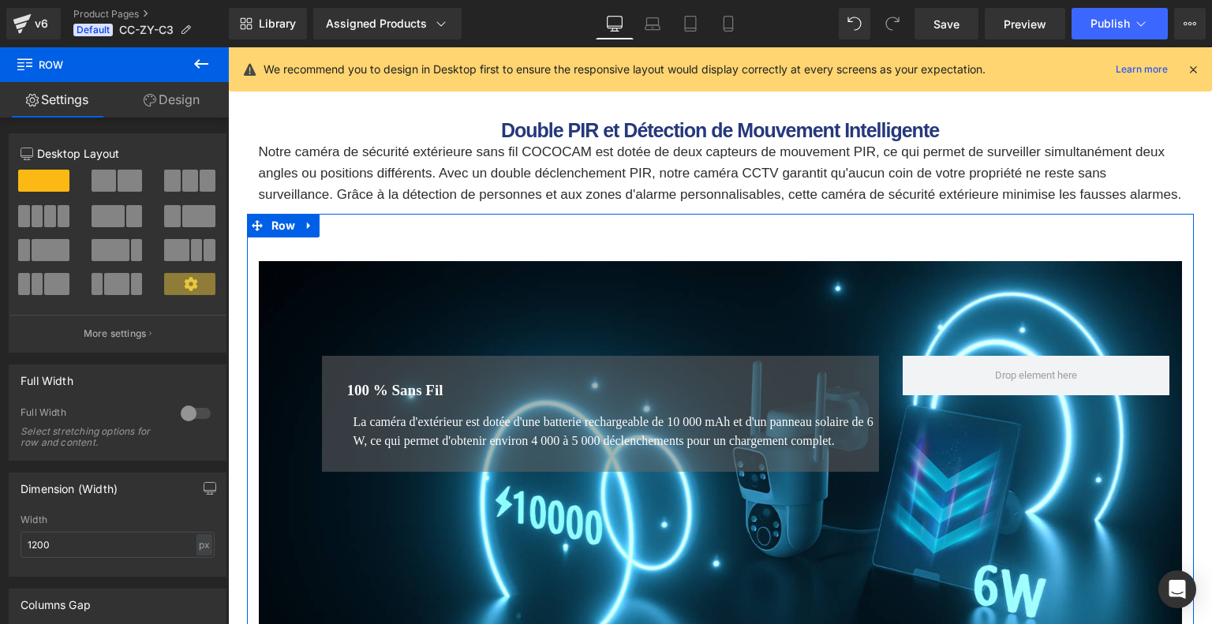
click at [181, 101] on link "Design" at bounding box center [171, 99] width 114 height 35
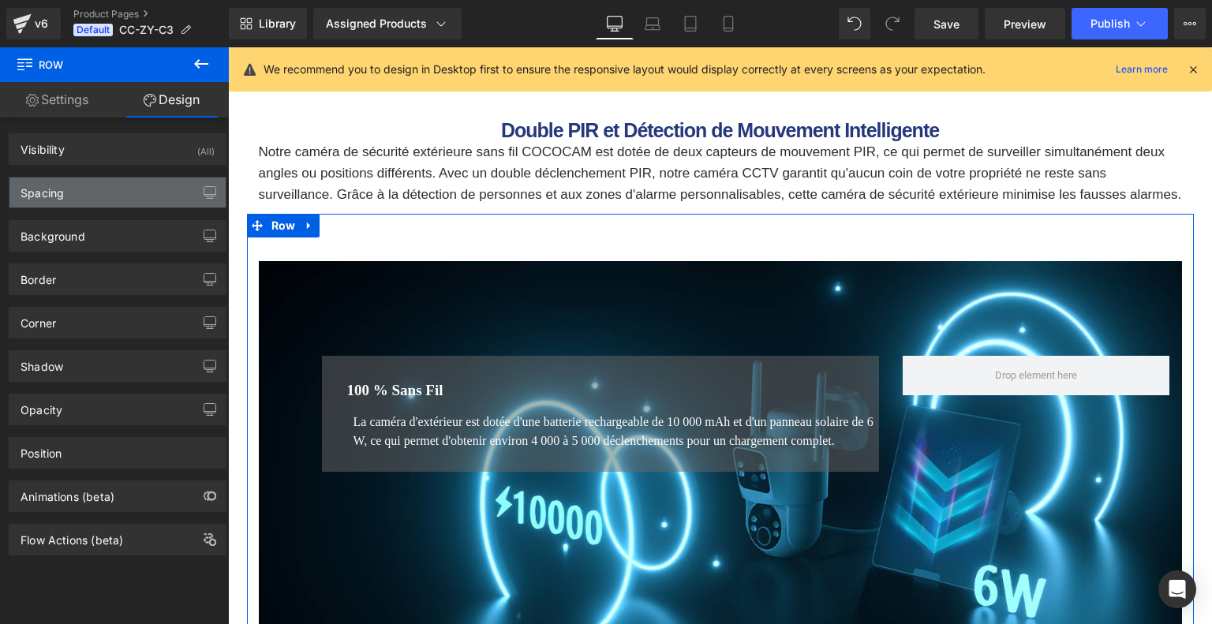
click at [118, 196] on div "Spacing" at bounding box center [117, 192] width 216 height 30
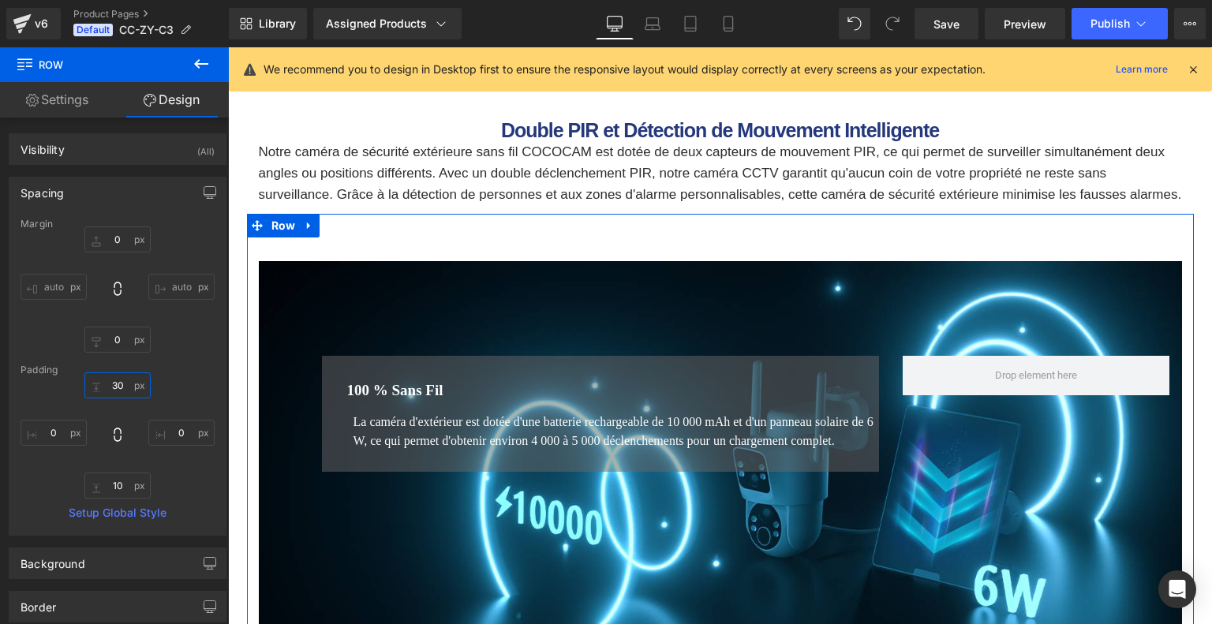
click at [121, 385] on input "30" at bounding box center [117, 385] width 66 height 26
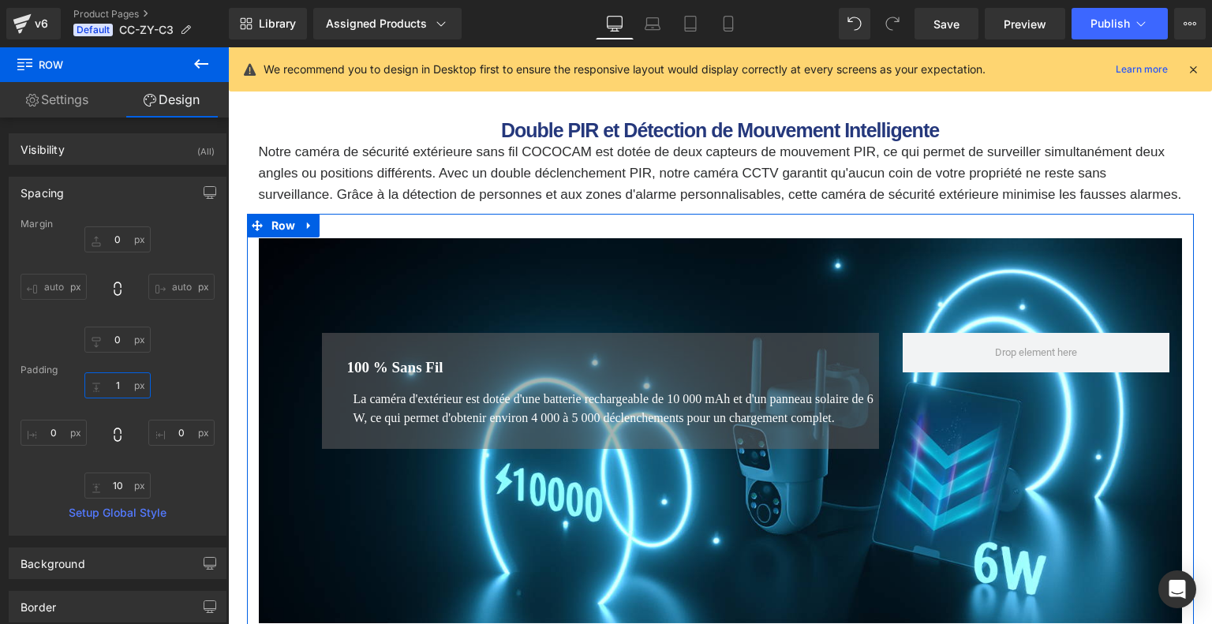
type input "1"
click at [153, 383] on div "1 0 10 0" at bounding box center [118, 435] width 194 height 126
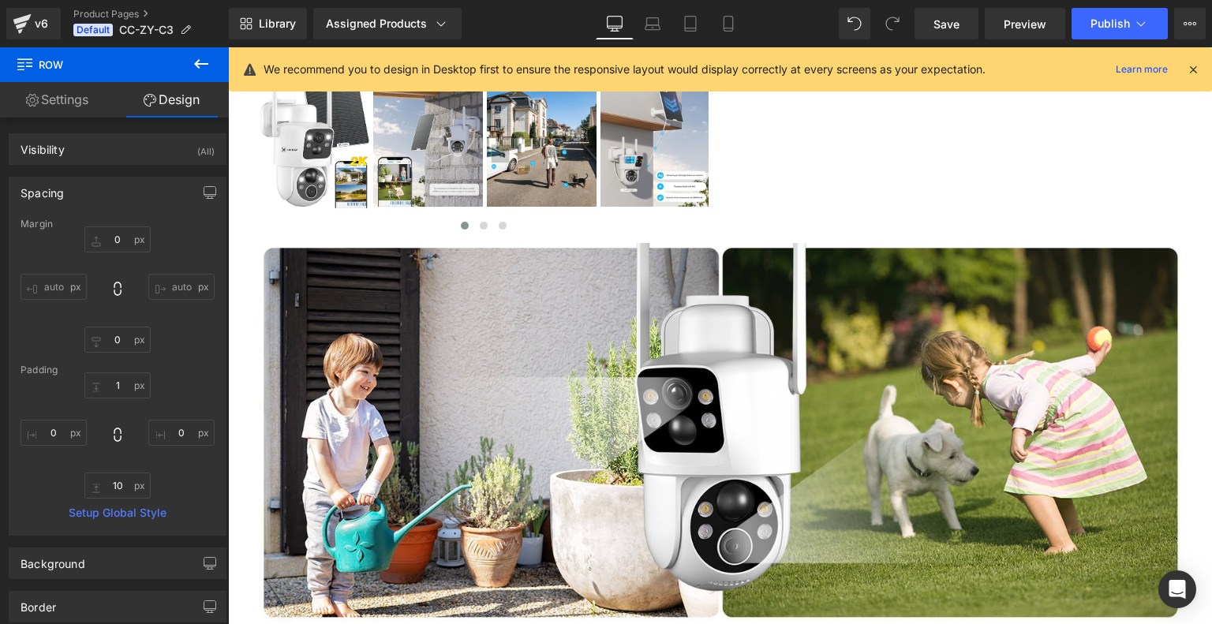
scroll to position [1183, 0]
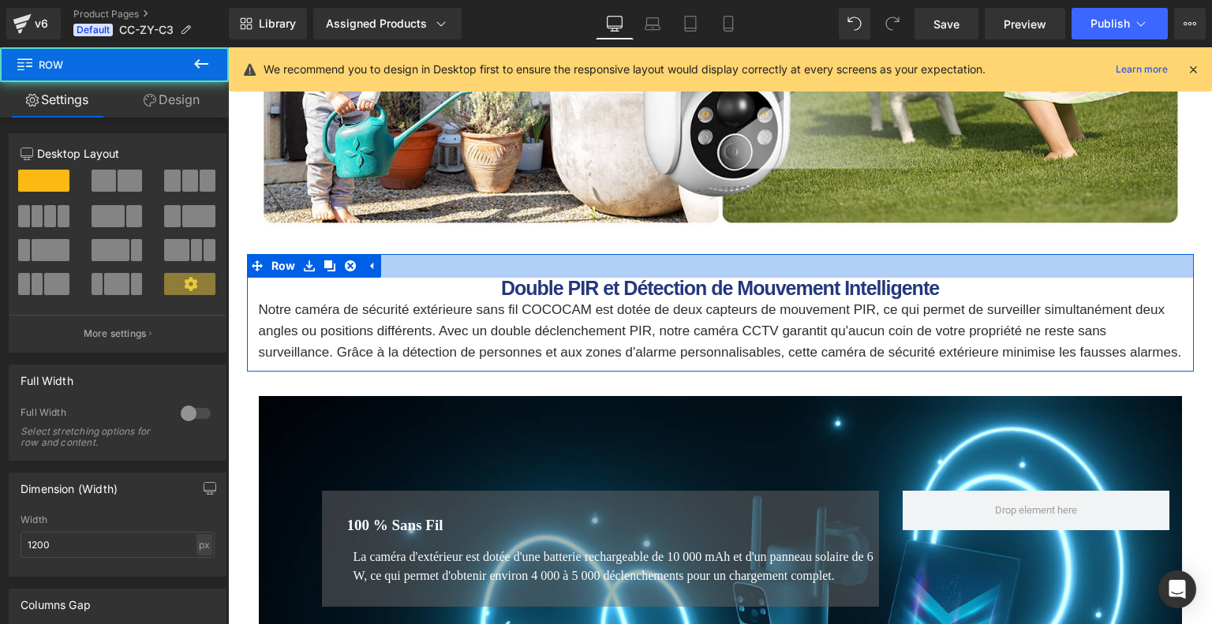
click at [738, 254] on div at bounding box center [720, 266] width 947 height 24
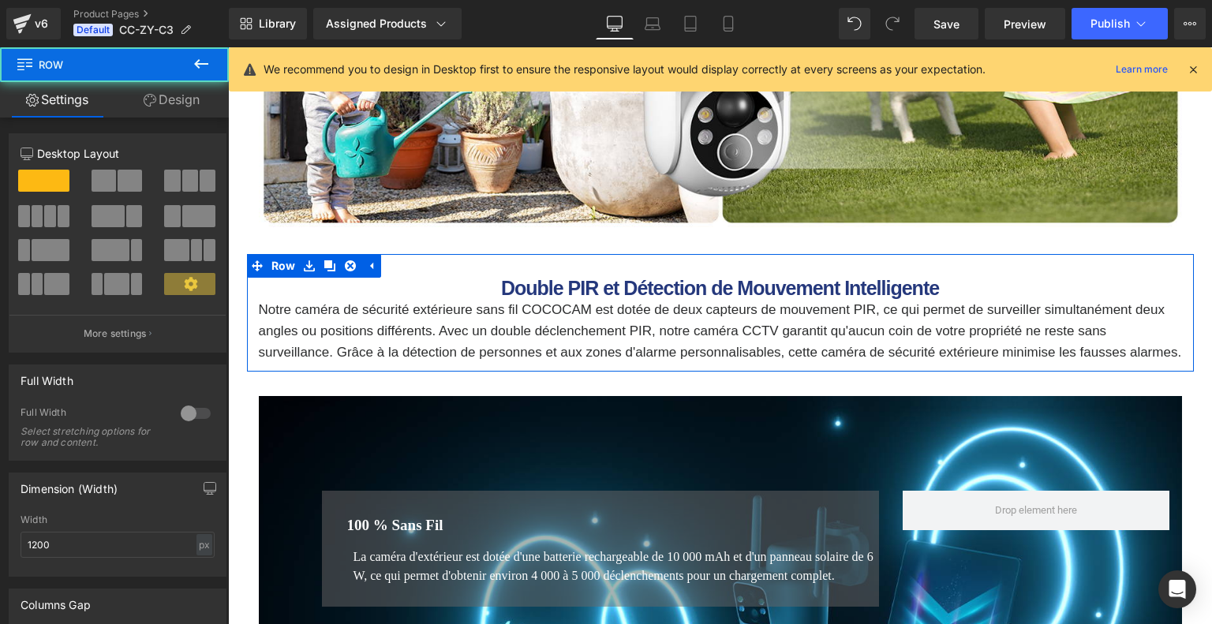
drag, startPoint x: 189, startPoint y: 88, endPoint x: 196, endPoint y: 99, distance: 13.1
click at [189, 88] on link "Design" at bounding box center [171, 99] width 114 height 35
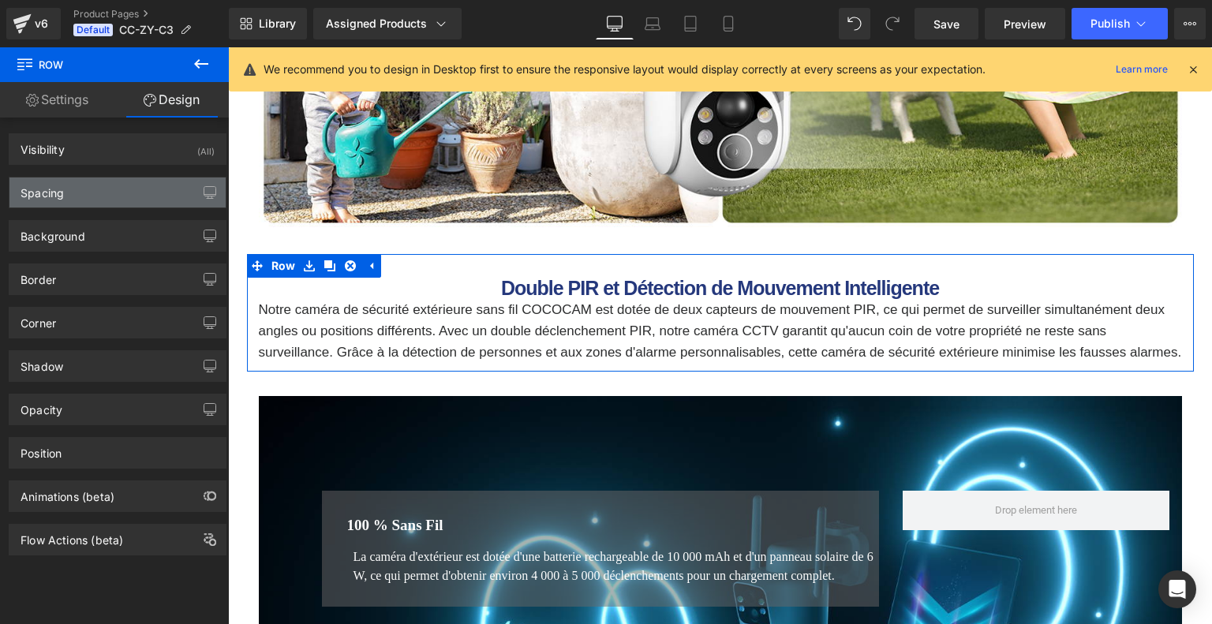
click at [118, 194] on div "Spacing" at bounding box center [117, 192] width 216 height 30
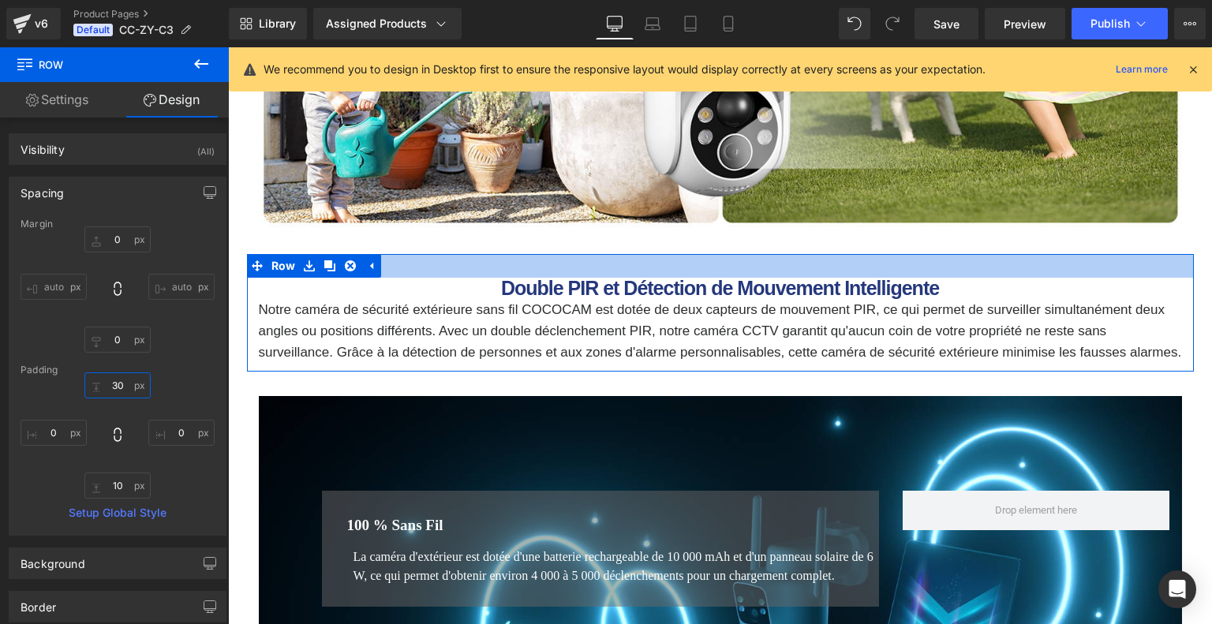
click at [123, 387] on input "30" at bounding box center [117, 385] width 66 height 26
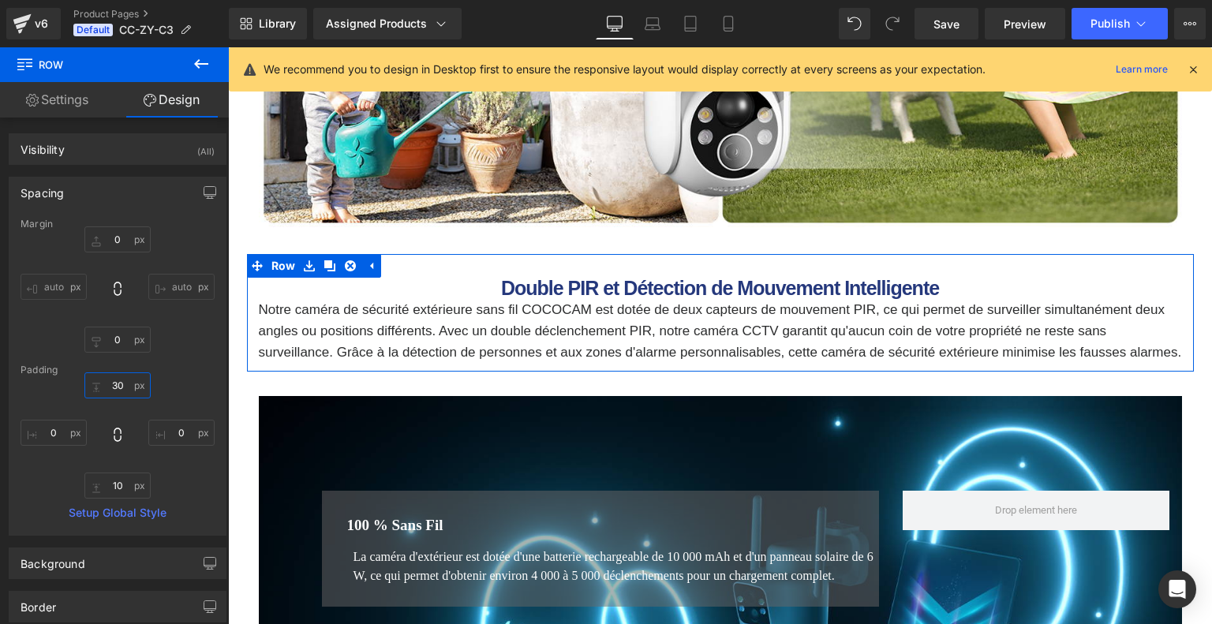
type input "1"
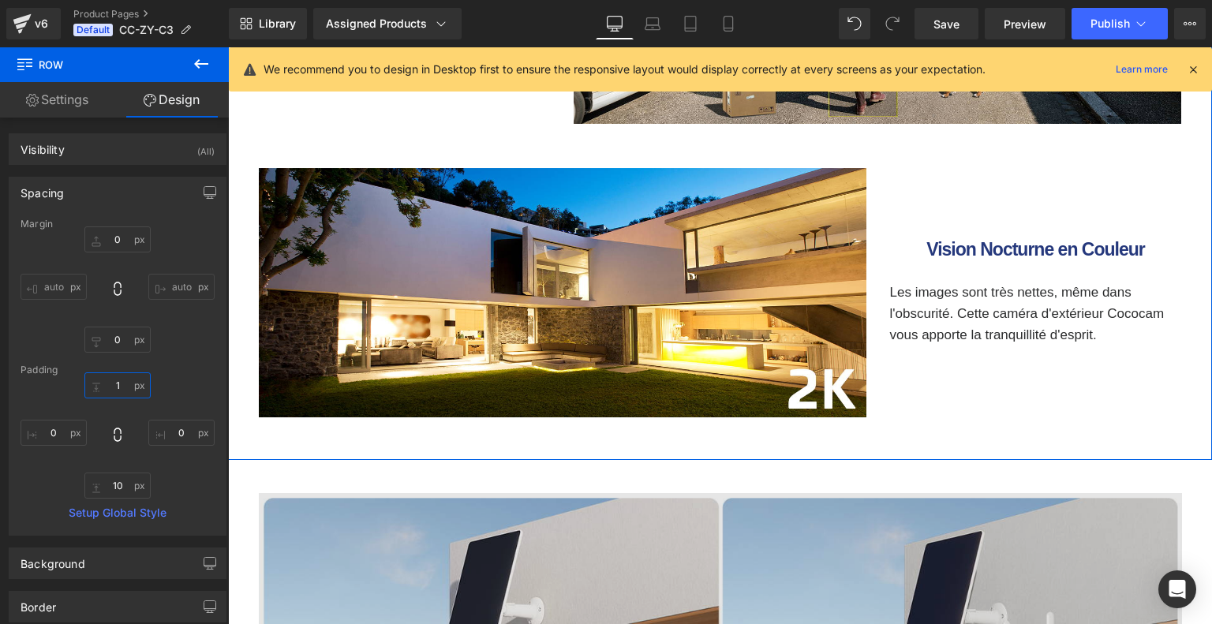
scroll to position [3234, 0]
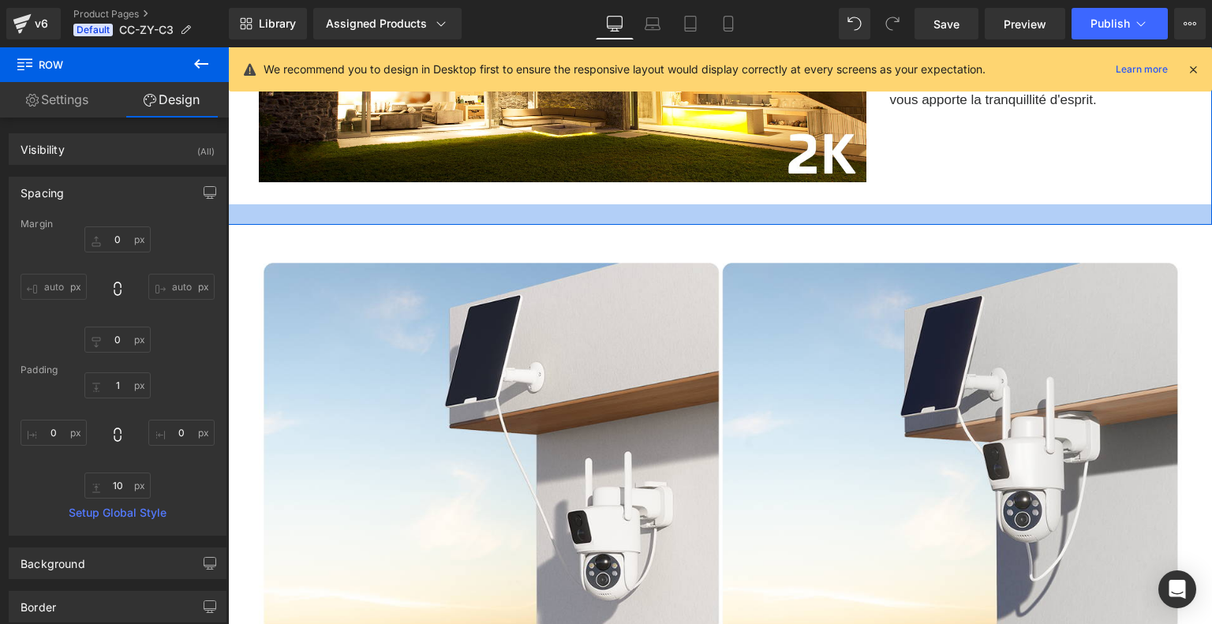
click at [734, 225] on div at bounding box center [720, 214] width 984 height 21
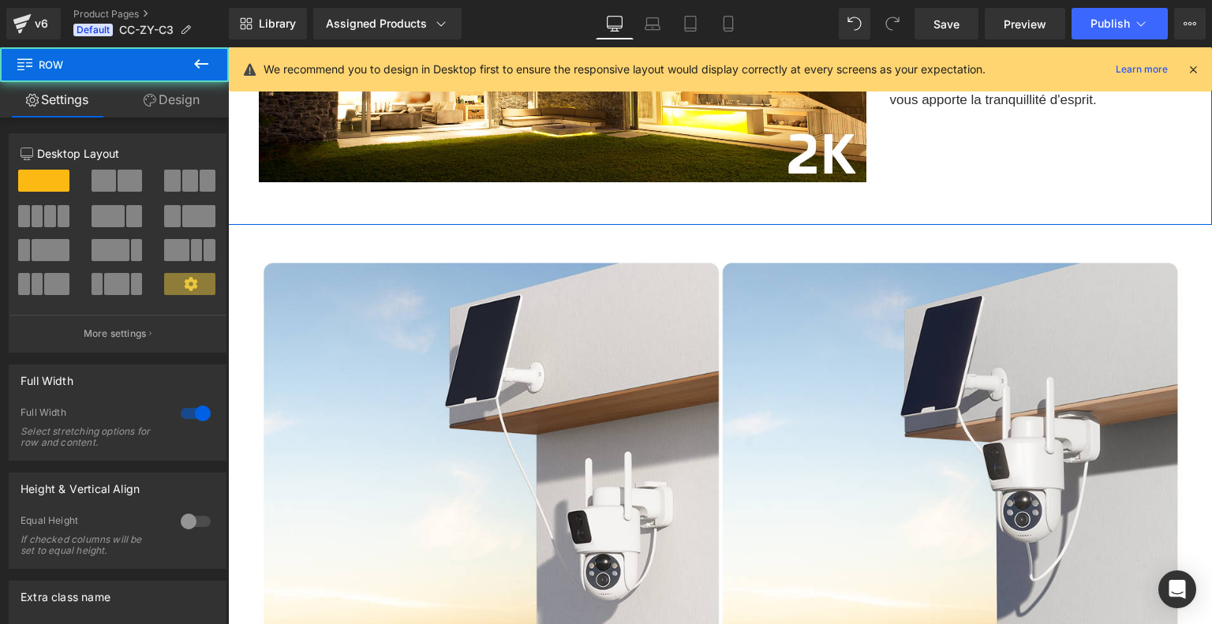
click at [172, 99] on link "Design" at bounding box center [171, 99] width 114 height 35
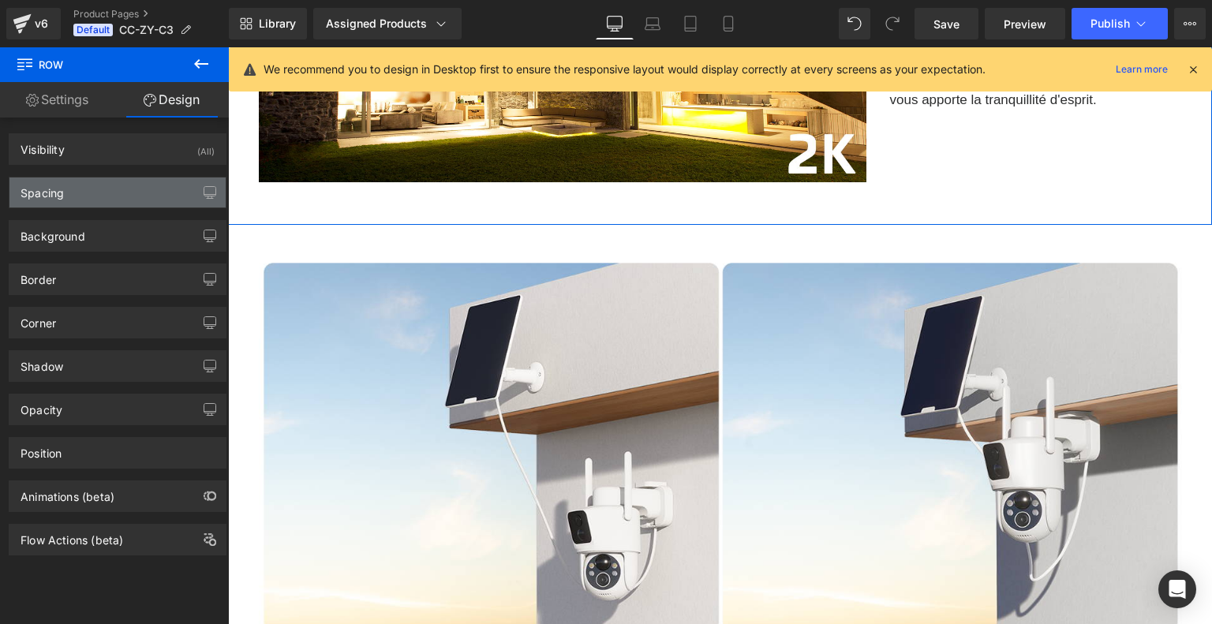
click at [119, 192] on div "Spacing" at bounding box center [117, 192] width 216 height 30
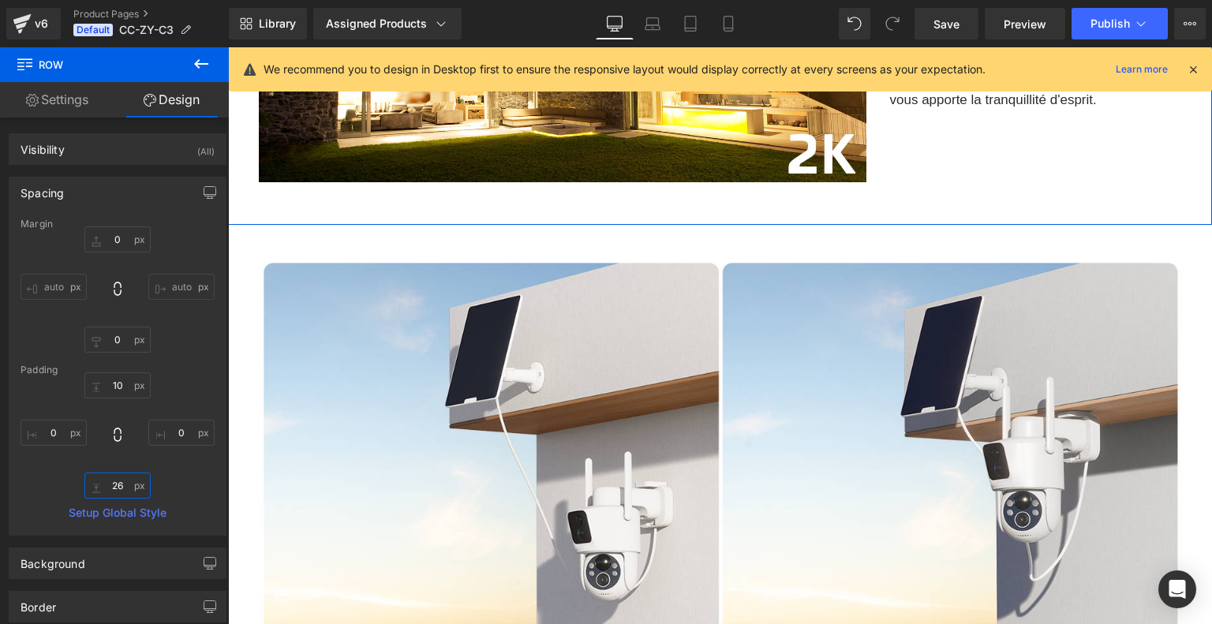
click at [119, 479] on input "26" at bounding box center [117, 486] width 66 height 26
type input "1"
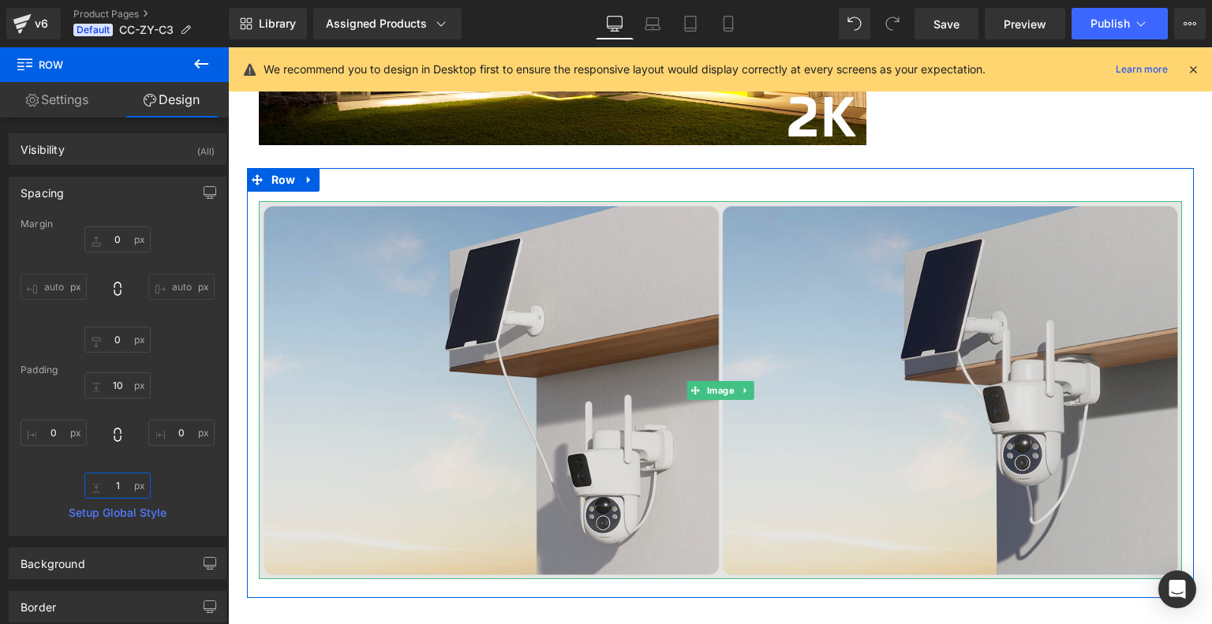
scroll to position [3550, 0]
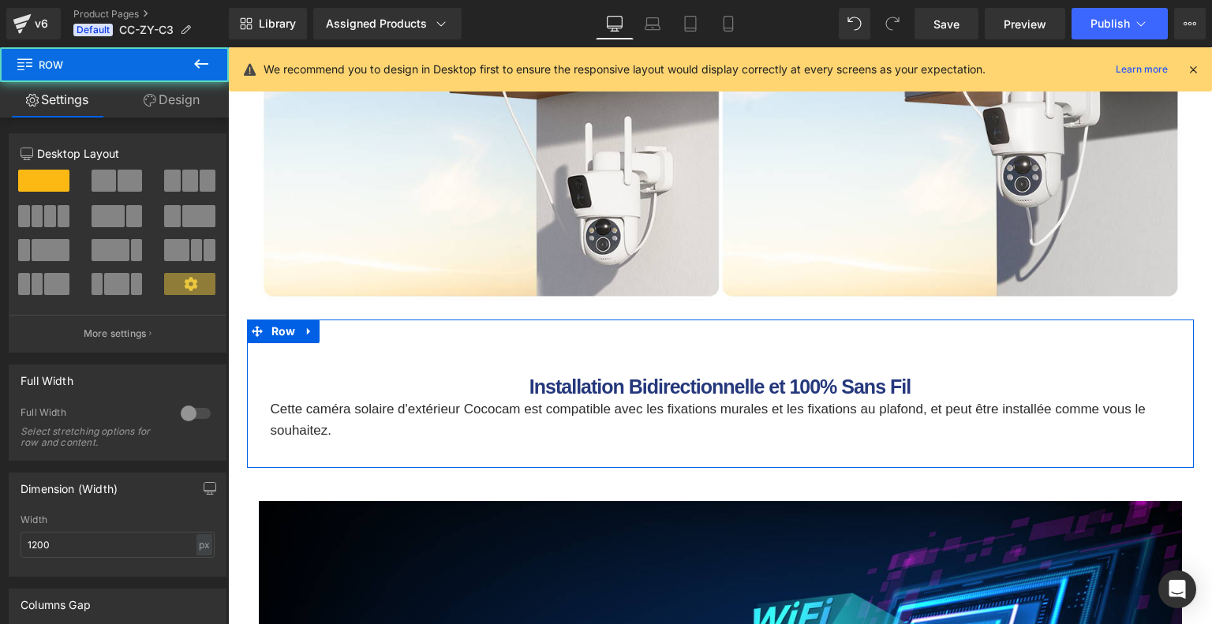
click at [678, 353] on div "Installation Bidirectionnelle et 100% Sans Fil Heading Cette caméra solaire d'e…" at bounding box center [720, 393] width 947 height 148
click at [177, 97] on link "Design" at bounding box center [171, 99] width 114 height 35
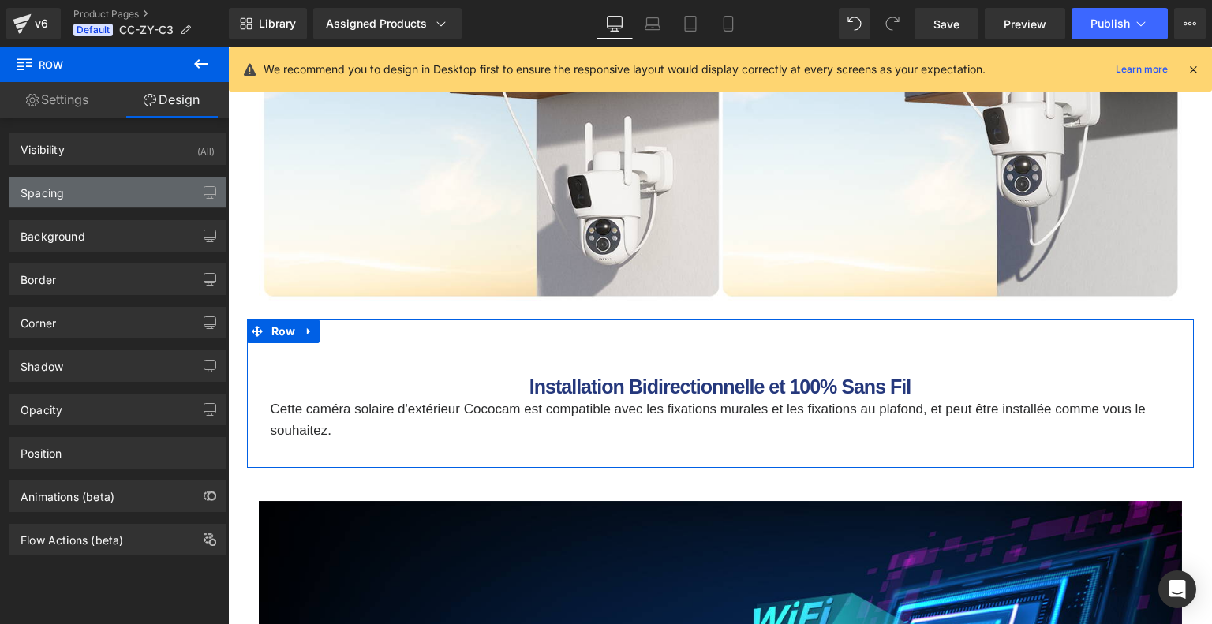
click at [116, 193] on div "Spacing" at bounding box center [117, 192] width 216 height 30
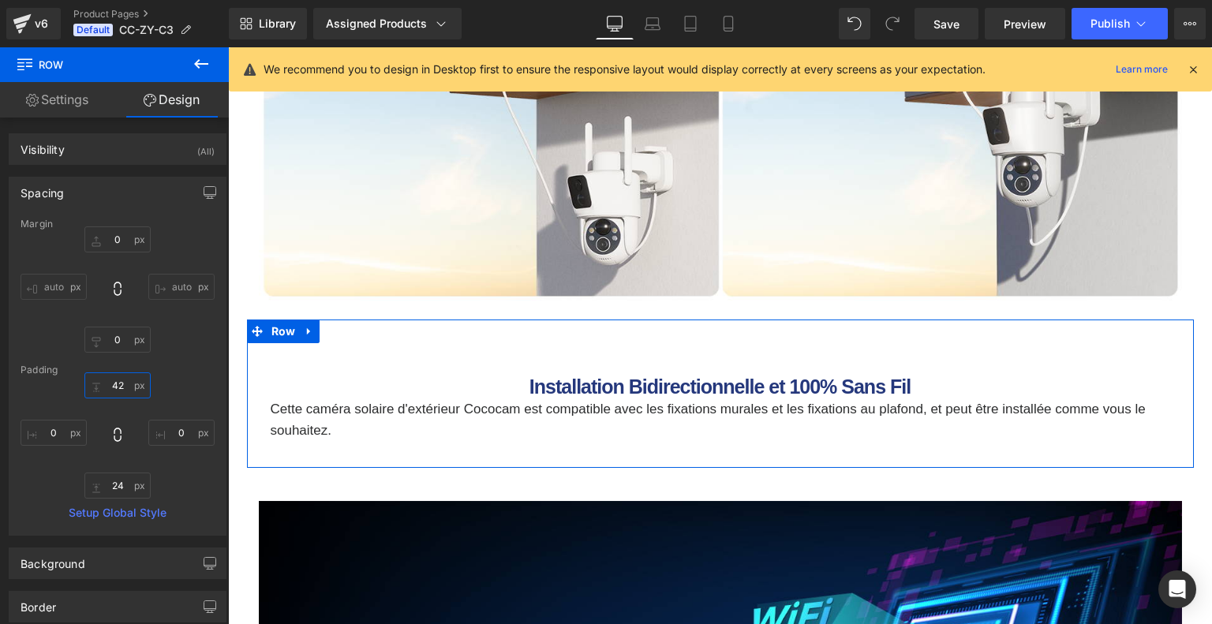
click at [123, 390] on input "42" at bounding box center [117, 385] width 66 height 26
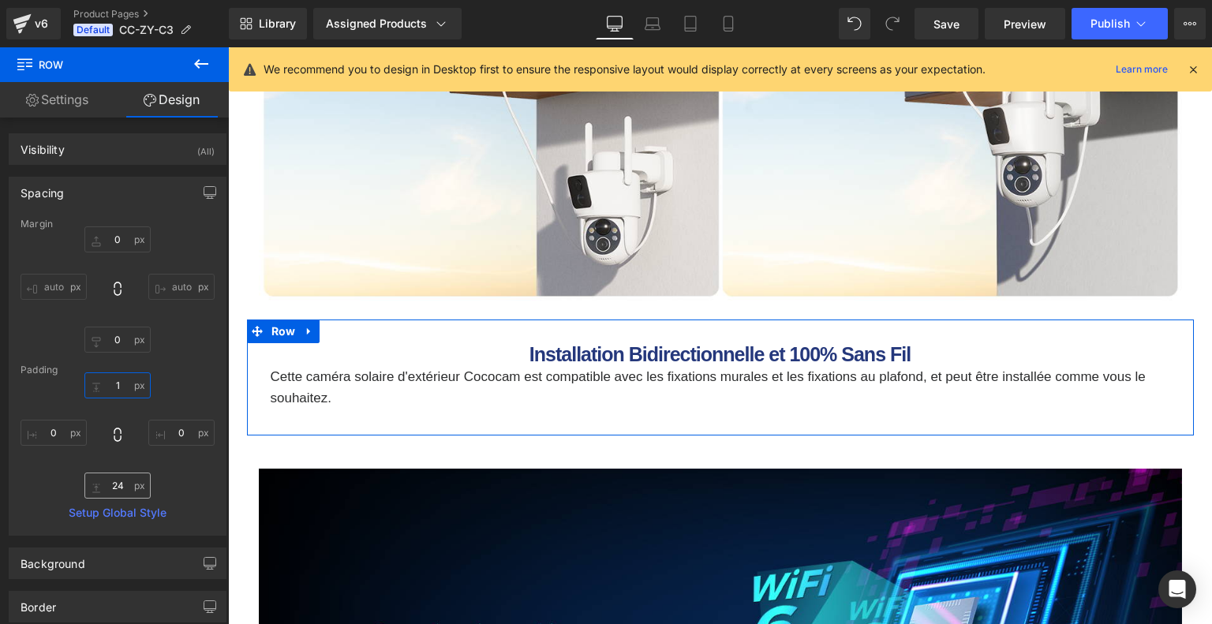
type input "1"
click at [124, 487] on input "24" at bounding box center [117, 486] width 66 height 26
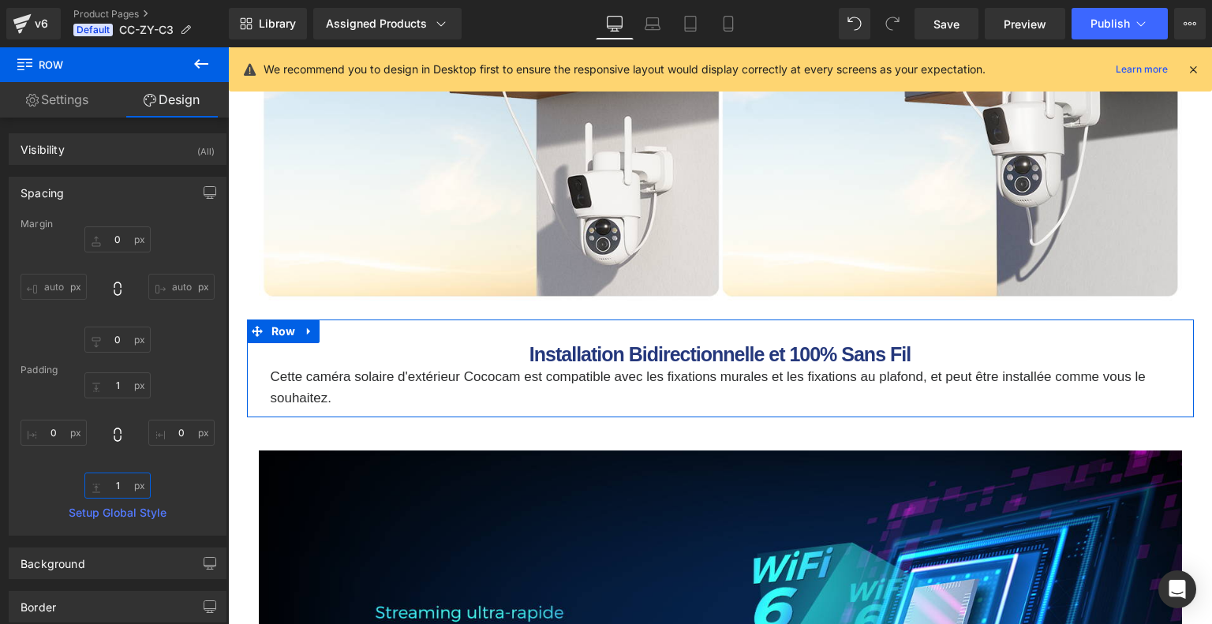
type input "1"
drag, startPoint x: 156, startPoint y: 478, endPoint x: 7, endPoint y: 428, distance: 157.2
click at [156, 478] on div "1 0 1 0" at bounding box center [118, 435] width 194 height 126
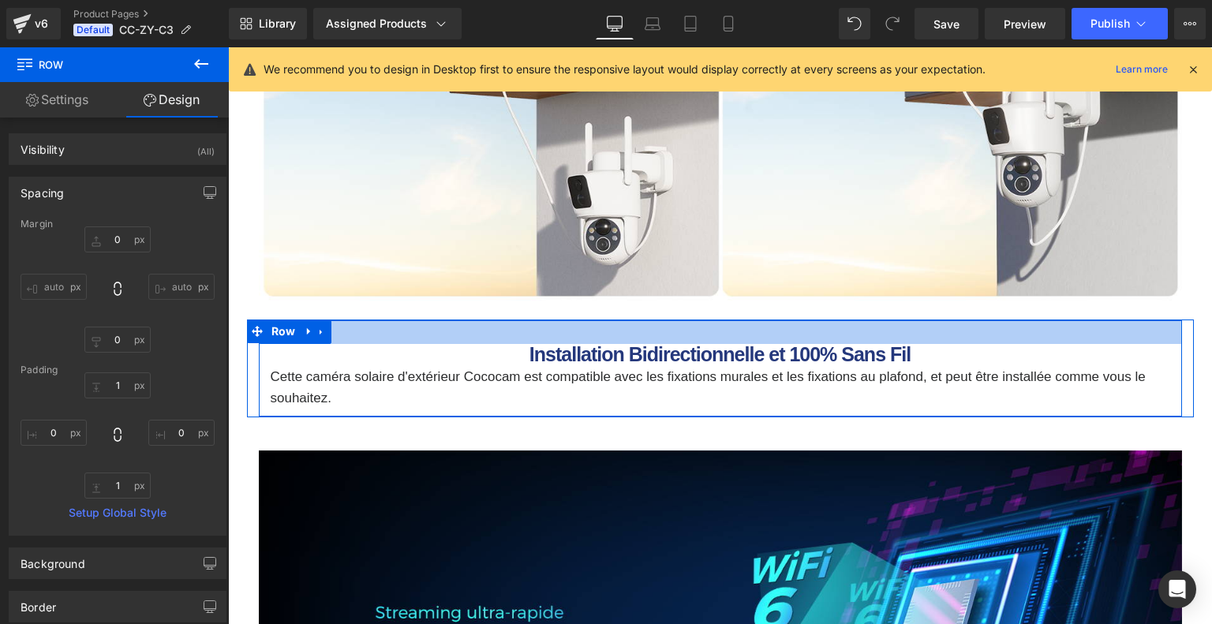
click at [615, 344] on div at bounding box center [720, 332] width 923 height 24
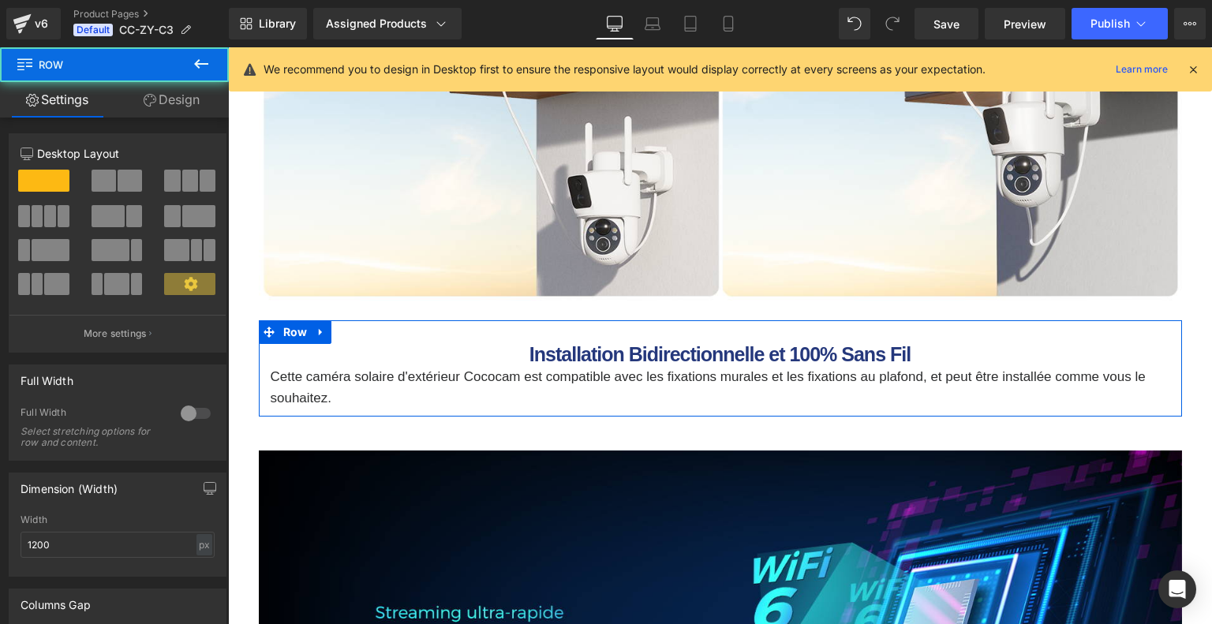
click at [170, 99] on link "Design" at bounding box center [171, 99] width 114 height 35
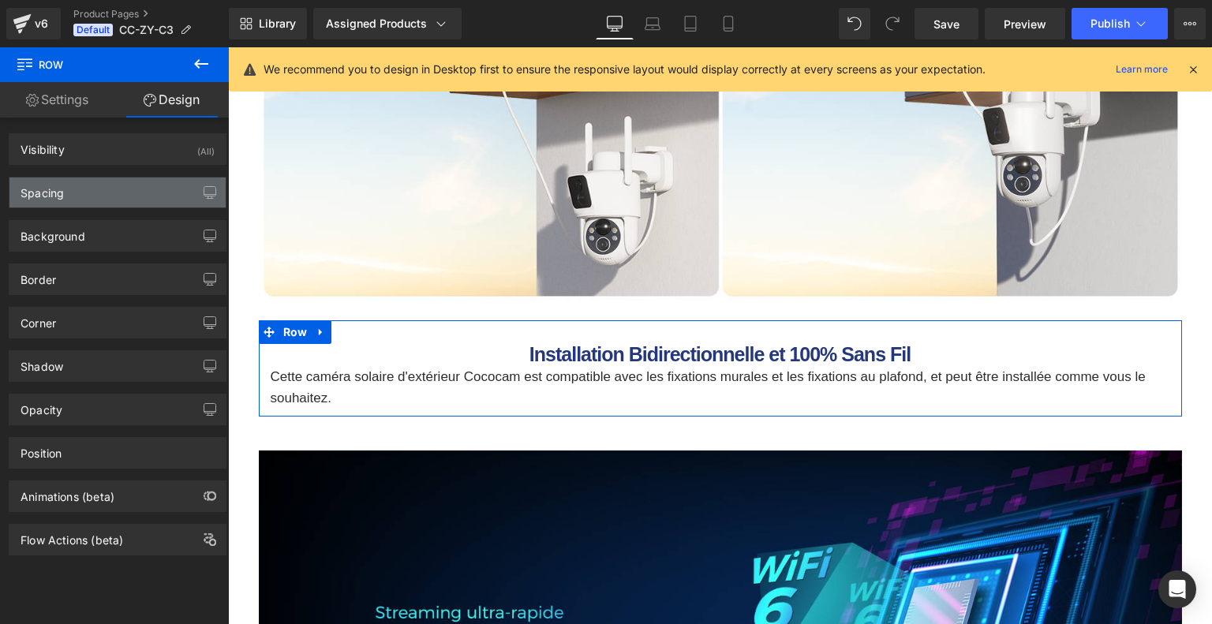
click at [110, 202] on div "Spacing" at bounding box center [117, 192] width 216 height 30
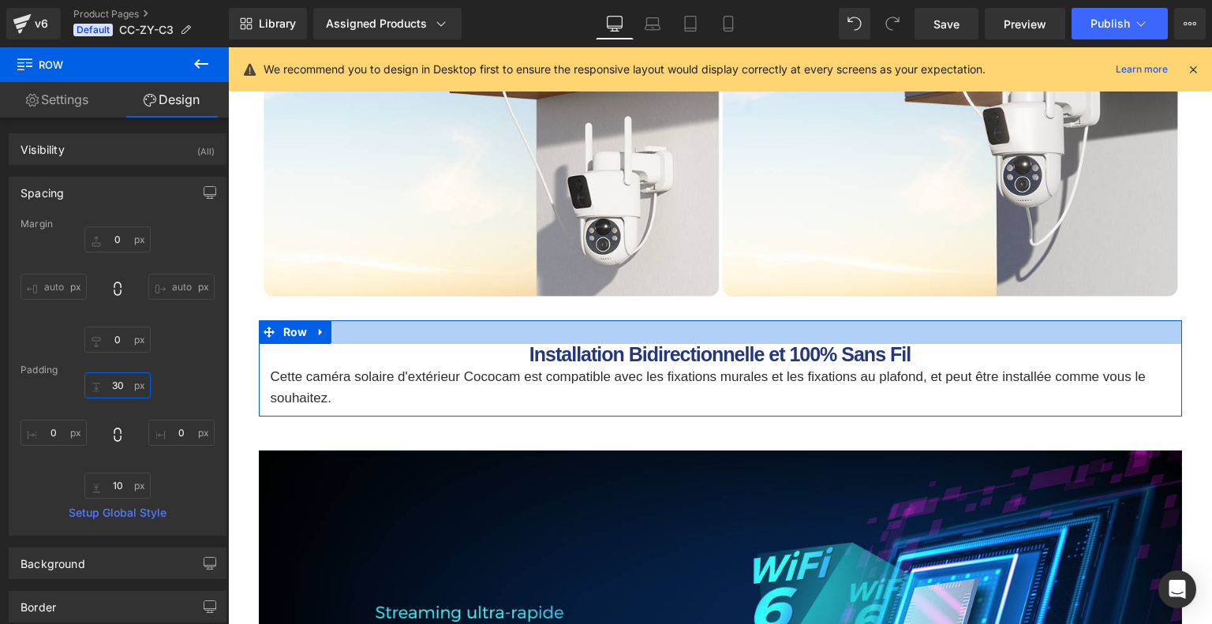
click at [125, 390] on input "30" at bounding box center [117, 385] width 66 height 26
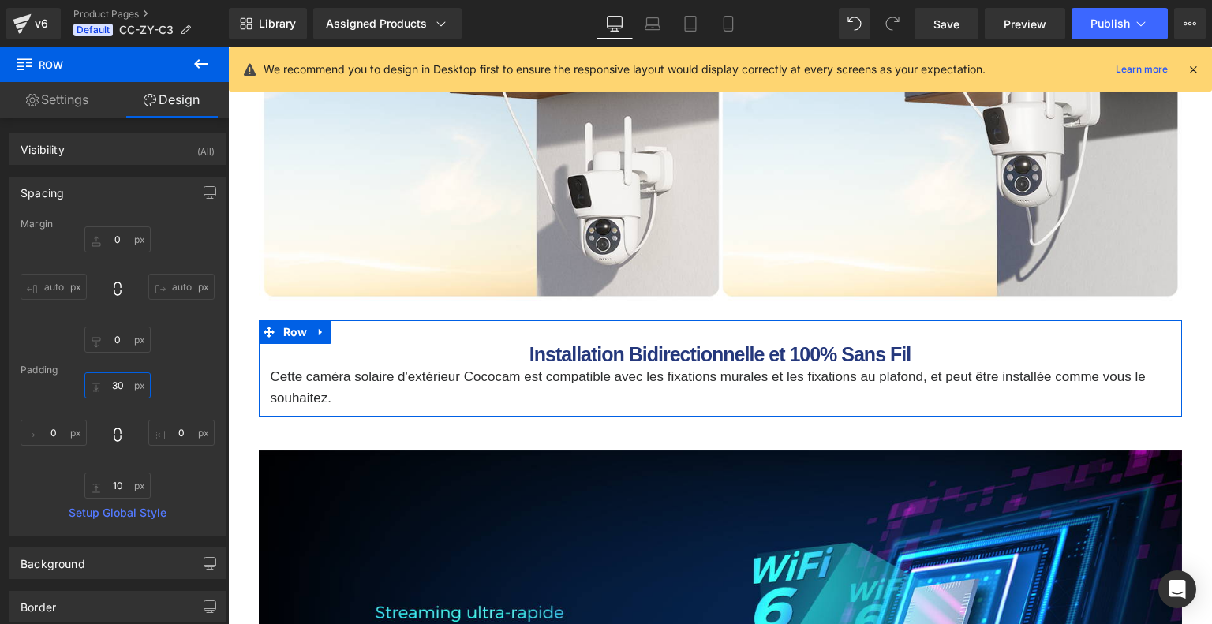
type input "1"
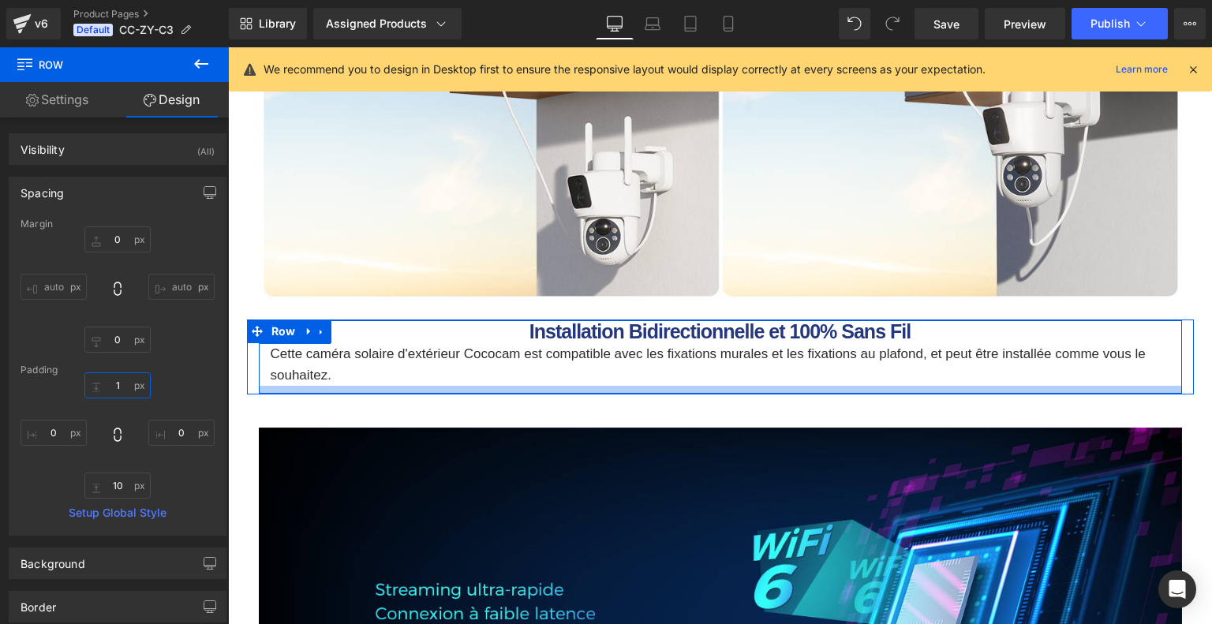
click at [535, 394] on div at bounding box center [720, 390] width 923 height 8
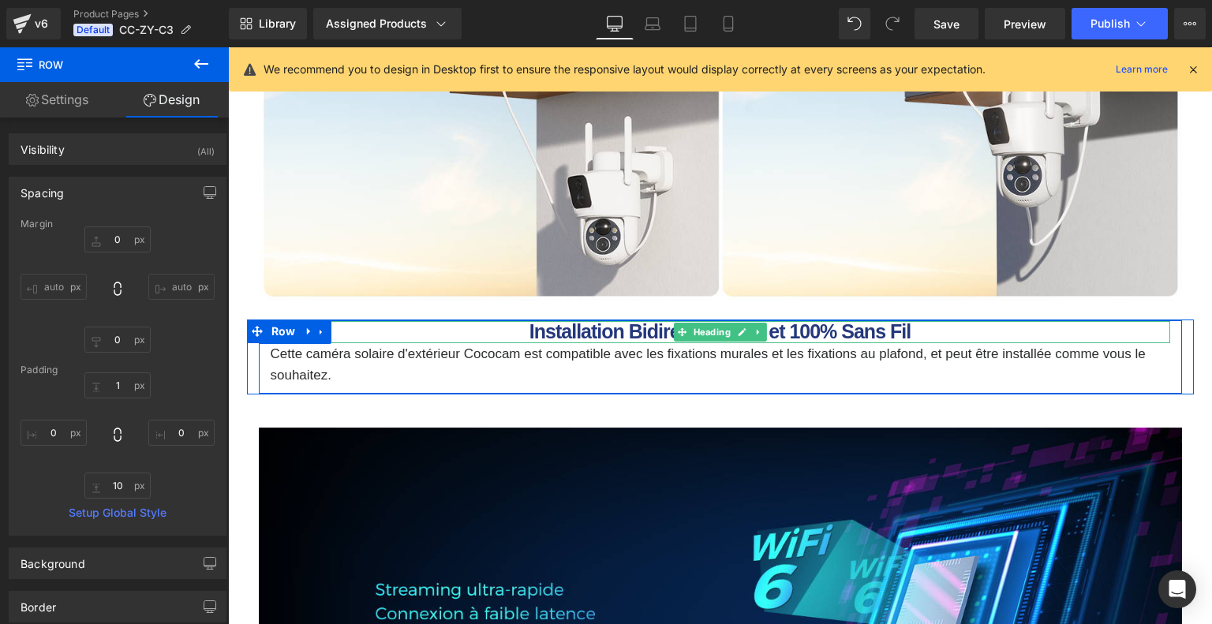
click at [525, 343] on h1 "Installation Bidirectionnelle et 100% Sans Fil" at bounding box center [720, 332] width 899 height 22
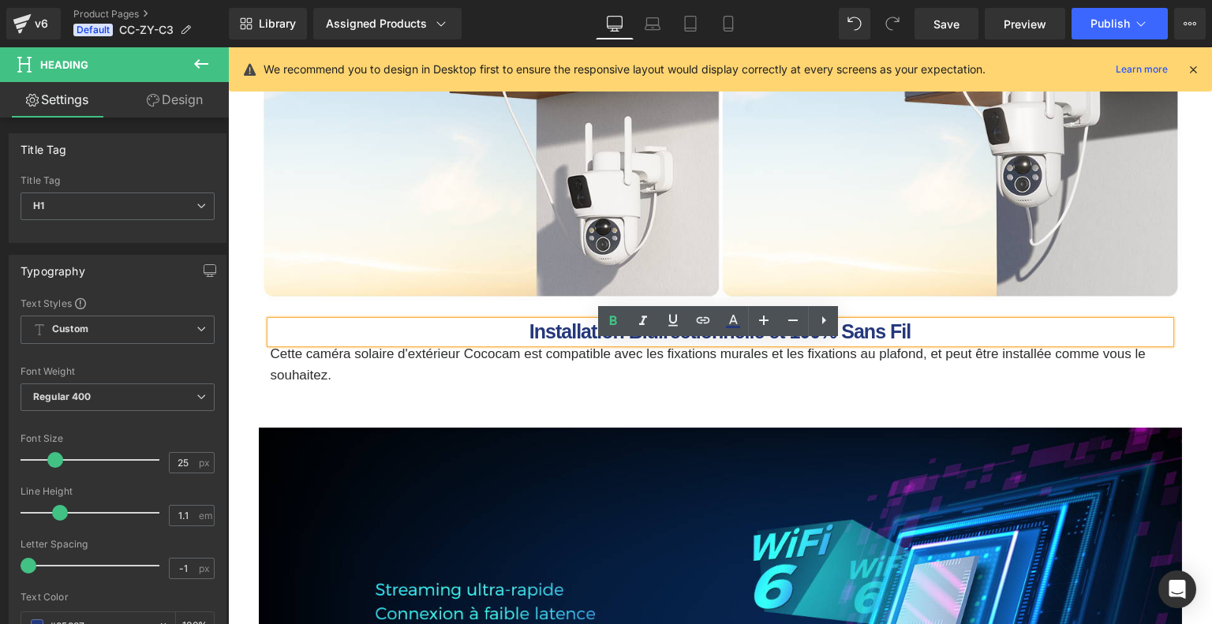
click at [525, 343] on h1 "Installation Bidirectionnelle et 100% Sans Fil" at bounding box center [720, 332] width 899 height 22
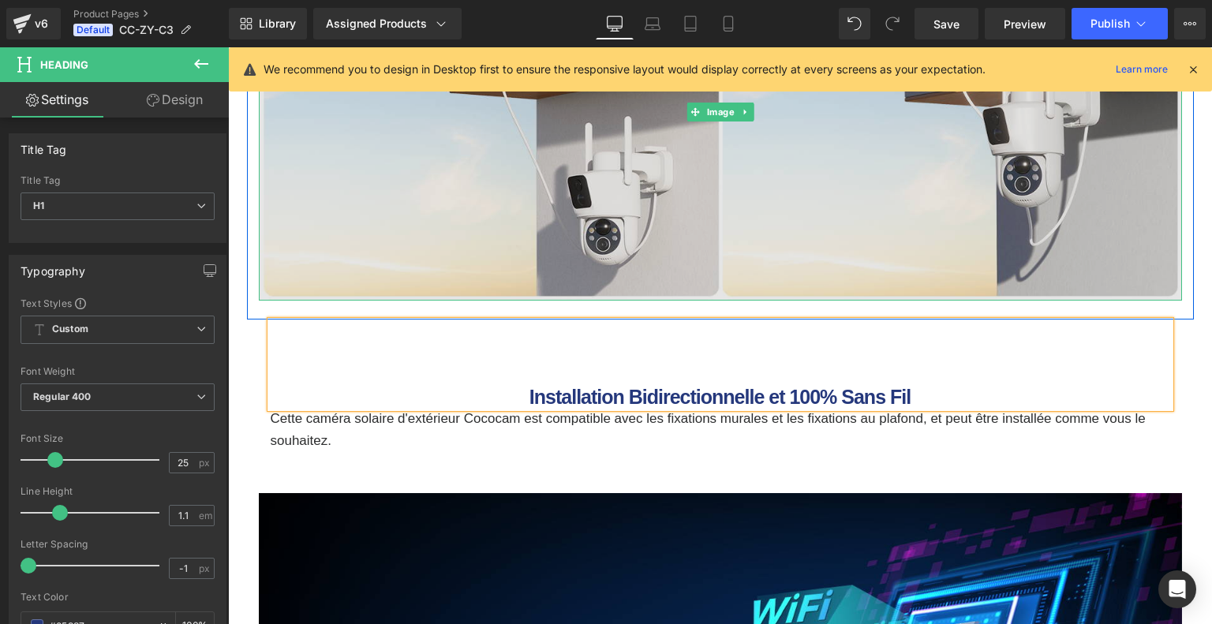
click at [446, 283] on img at bounding box center [720, 112] width 923 height 379
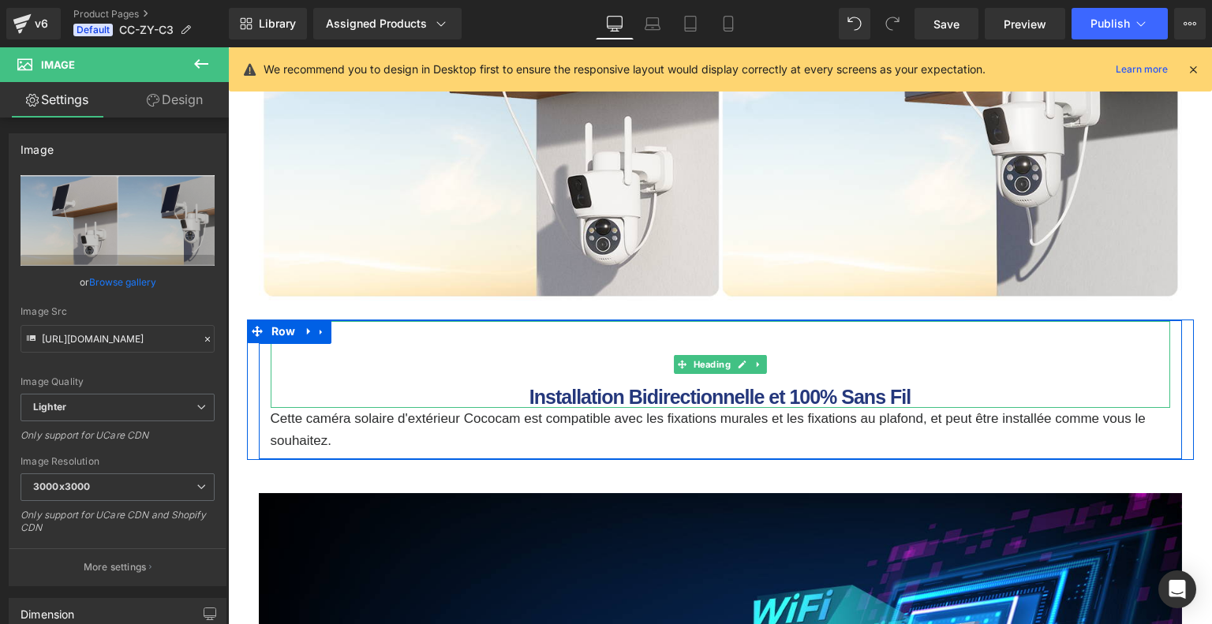
click at [529, 408] on b "Installation Bidirectionnelle et 100% Sans Fil" at bounding box center [719, 397] width 381 height 22
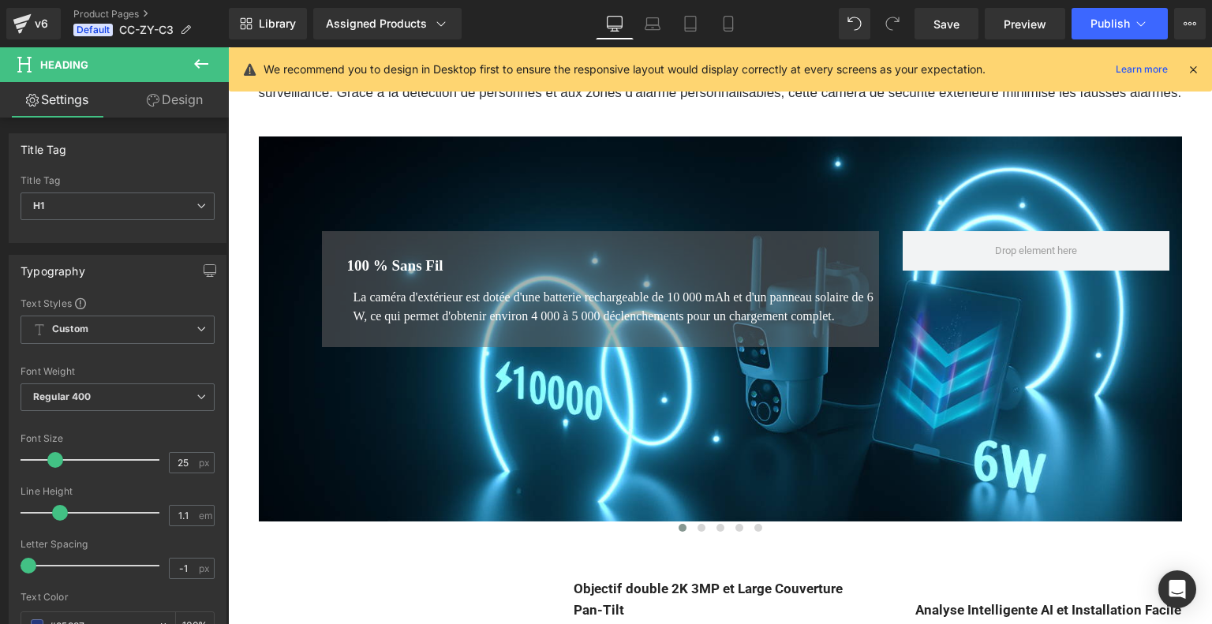
scroll to position [1183, 0]
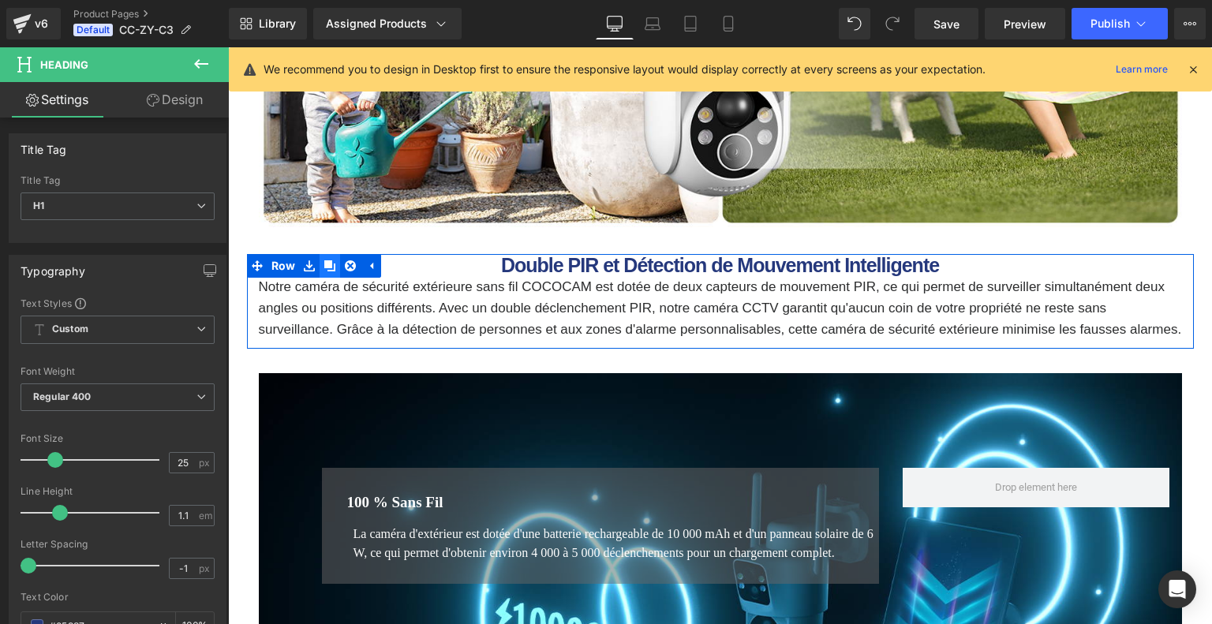
click at [328, 271] on icon at bounding box center [329, 265] width 11 height 11
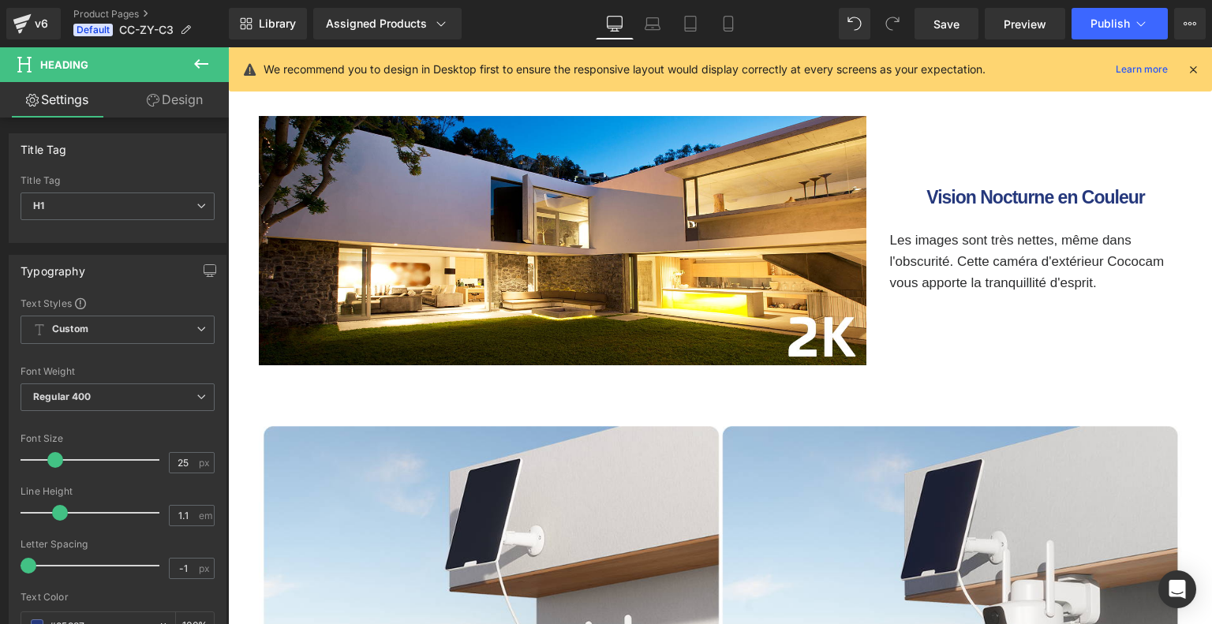
scroll to position [3471, 0]
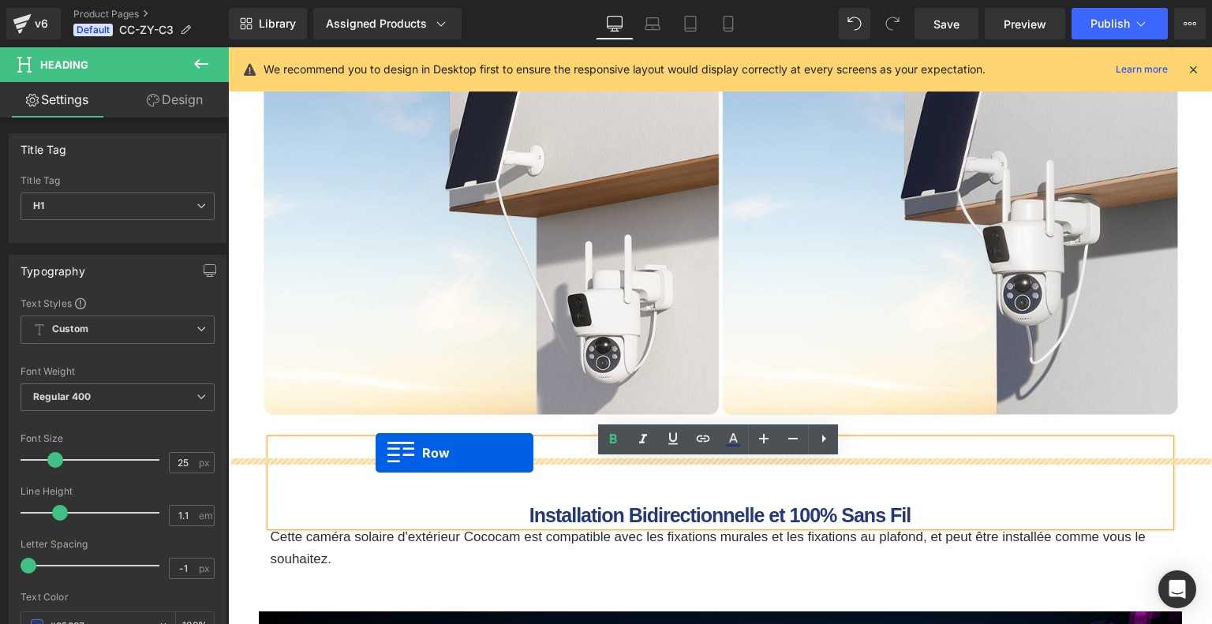
drag, startPoint x: 259, startPoint y: 381, endPoint x: 375, endPoint y: 454, distance: 137.5
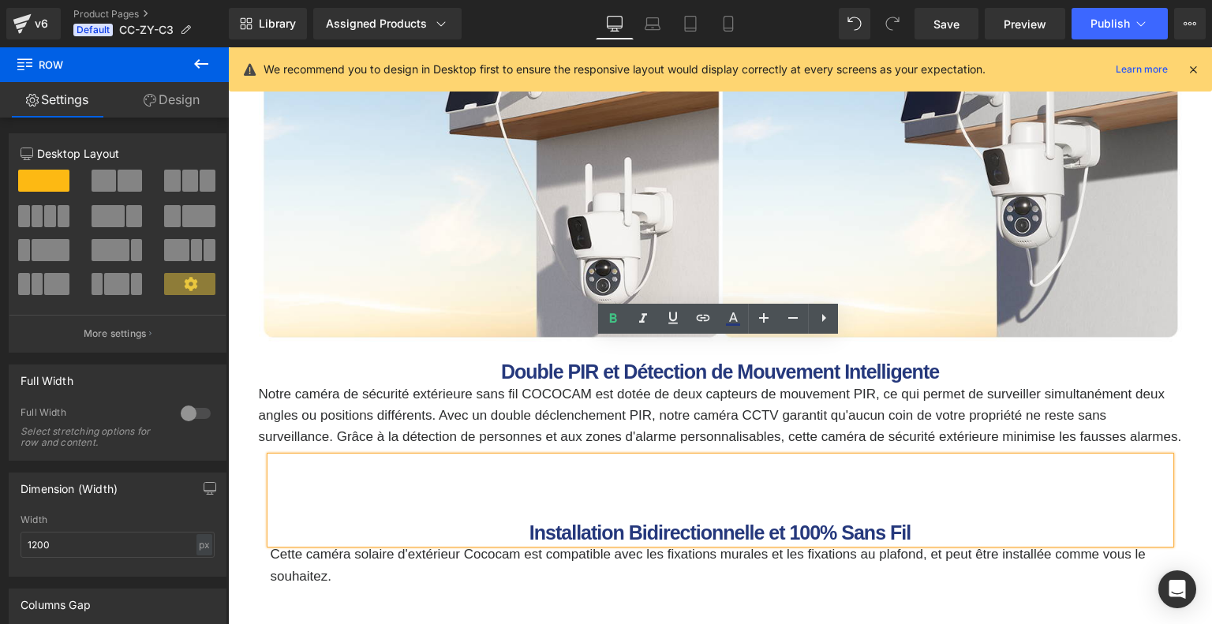
scroll to position [3669, 0]
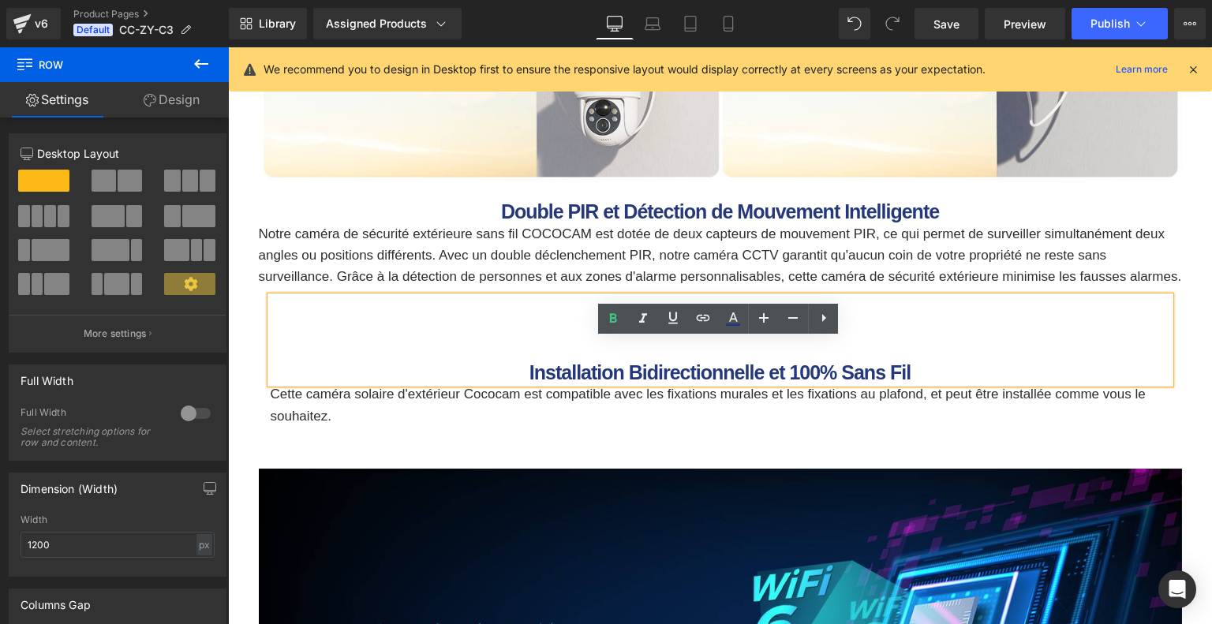
click at [599, 383] on b "Installation Bidirectionnelle et 100% Sans Fil" at bounding box center [719, 372] width 381 height 22
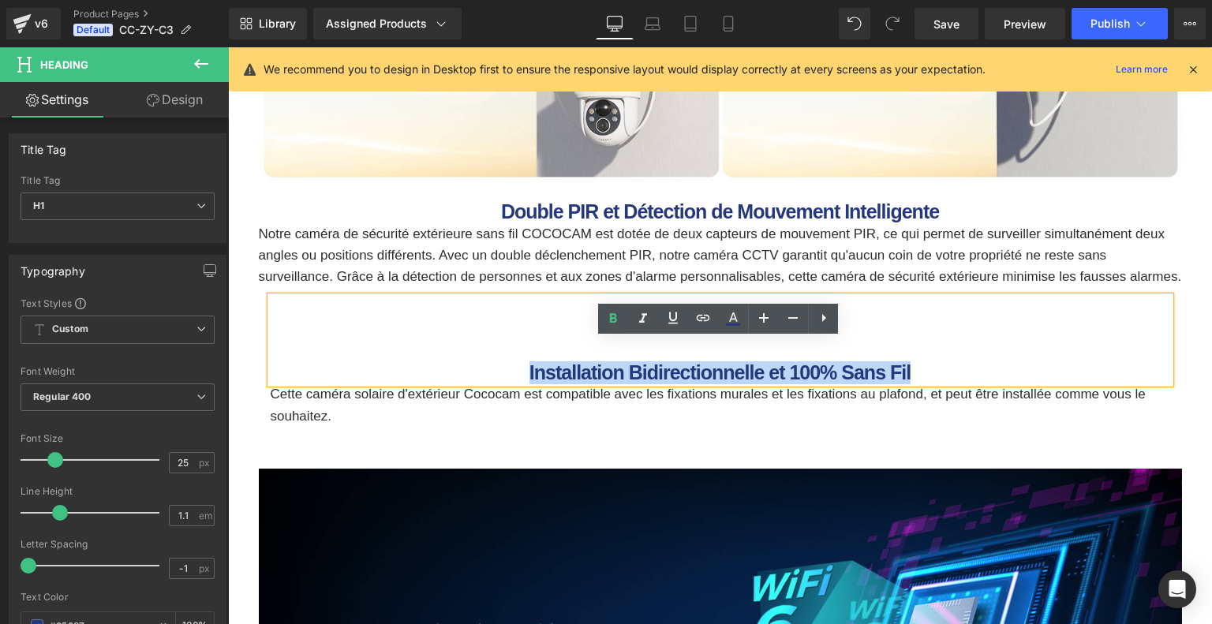
drag, startPoint x: 518, startPoint y: 414, endPoint x: 921, endPoint y: 424, distance: 403.2
click at [921, 384] on h1 "Installation Bidirectionnelle et 100% Sans Fil" at bounding box center [720, 373] width 899 height 22
copy b "Installation Bidirectionnelle et 100% Sans Fil"
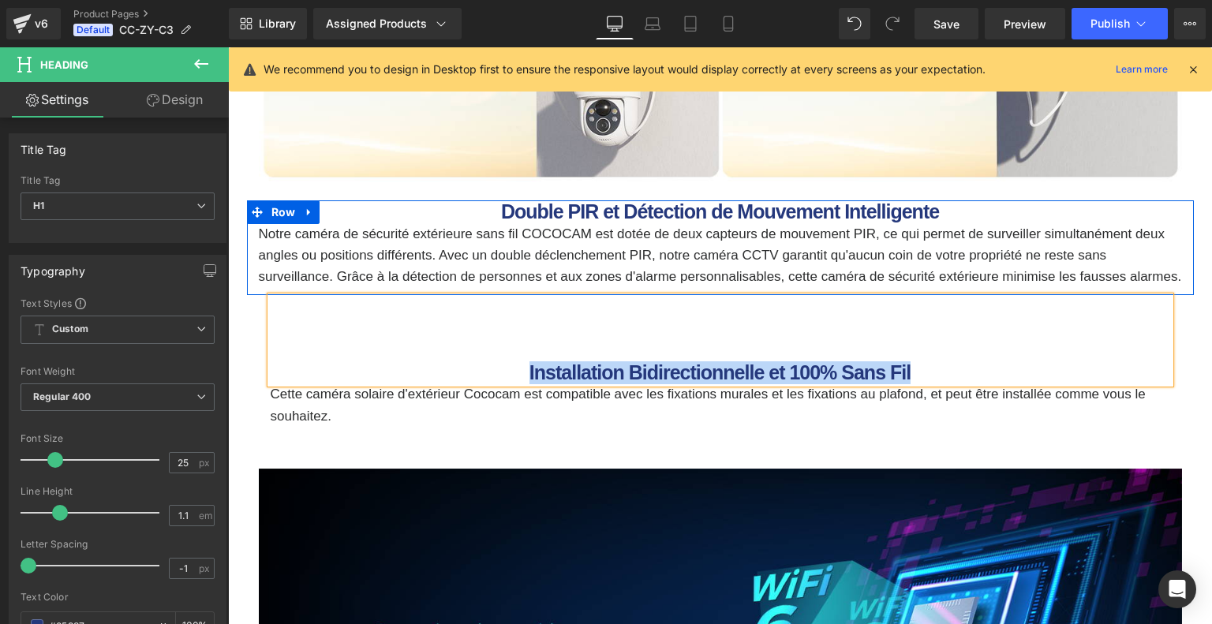
click at [562, 222] on b "Double PIR et Détection de Mouvement Intelligente" at bounding box center [720, 211] width 438 height 22
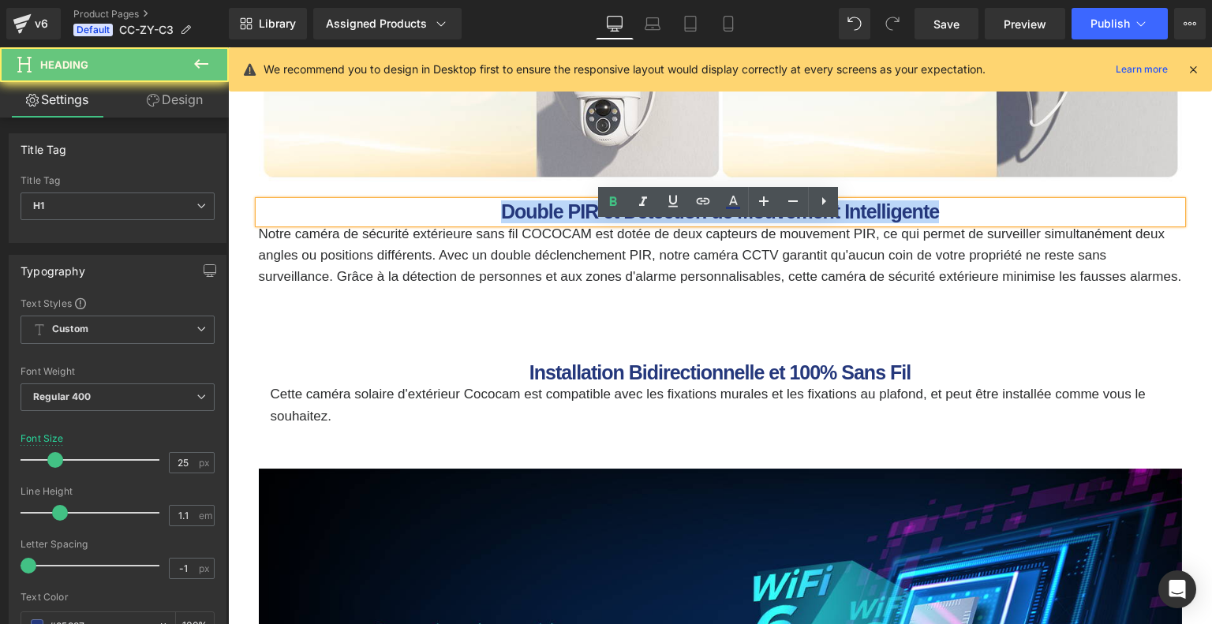
drag, startPoint x: 525, startPoint y: 233, endPoint x: 1003, endPoint y: 241, distance: 478.9
click at [1003, 223] on h1 "Double PIR et Détection de Mouvement Intelligente" at bounding box center [720, 212] width 923 height 22
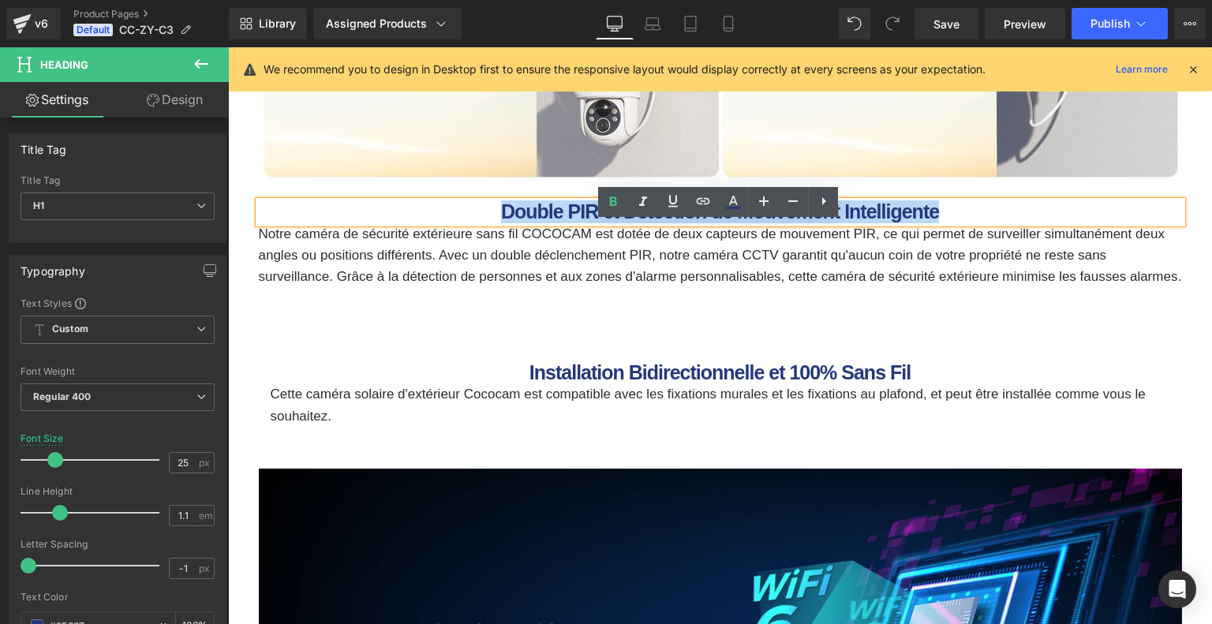
paste div
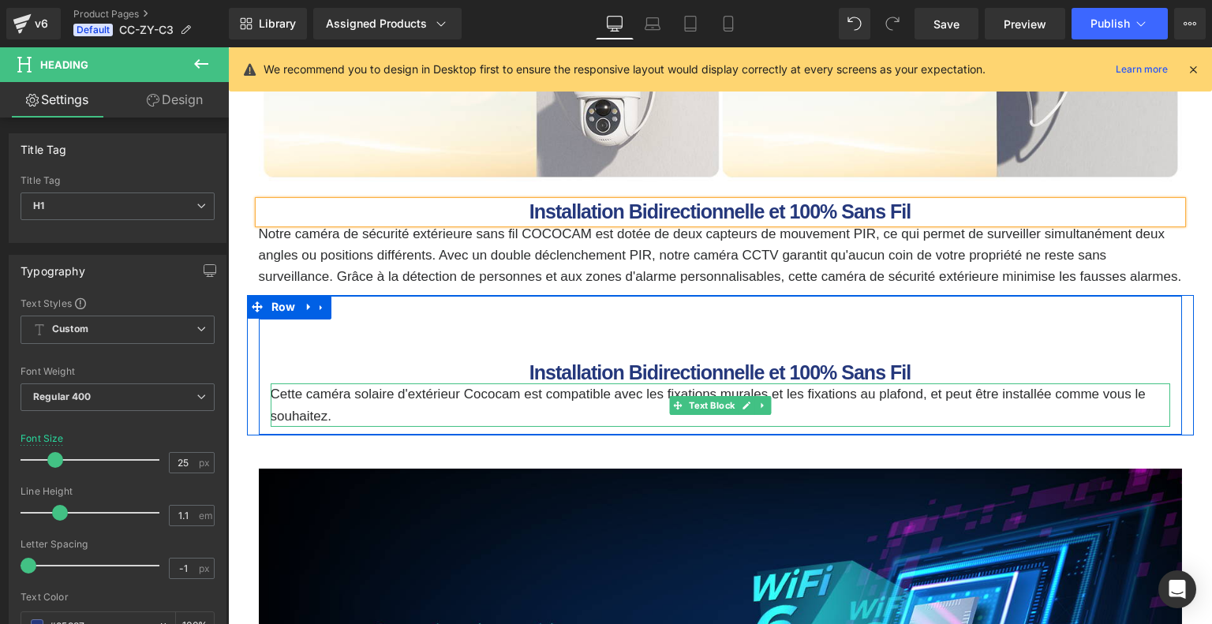
click at [454, 426] on div "Cette caméra solaire d'extérieur Cococam est compatible avec les fixations mura…" at bounding box center [720, 404] width 899 height 43
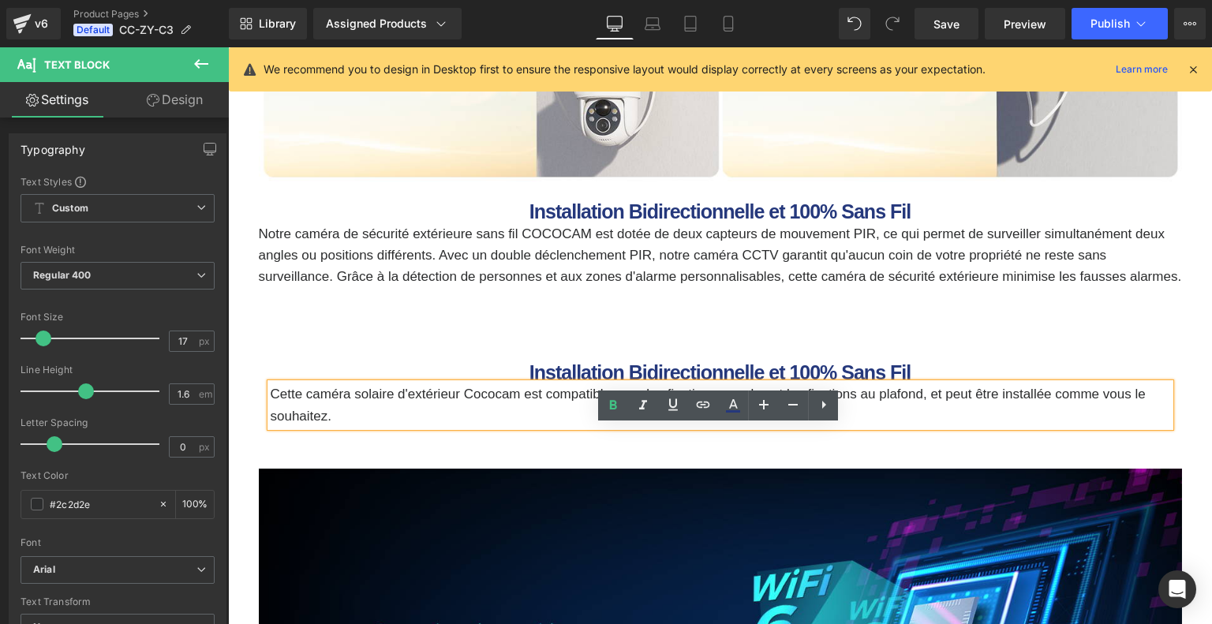
drag, startPoint x: 304, startPoint y: 453, endPoint x: 250, endPoint y: 428, distance: 59.7
click at [250, 428] on div "Installation Bidirectionnelle et 100% Sans Fil Heading Cette caméra solaire d'e…" at bounding box center [720, 365] width 947 height 138
copy p "Cette caméra solaire d'extérieur Cococam est compatible avec les fixations mura…"
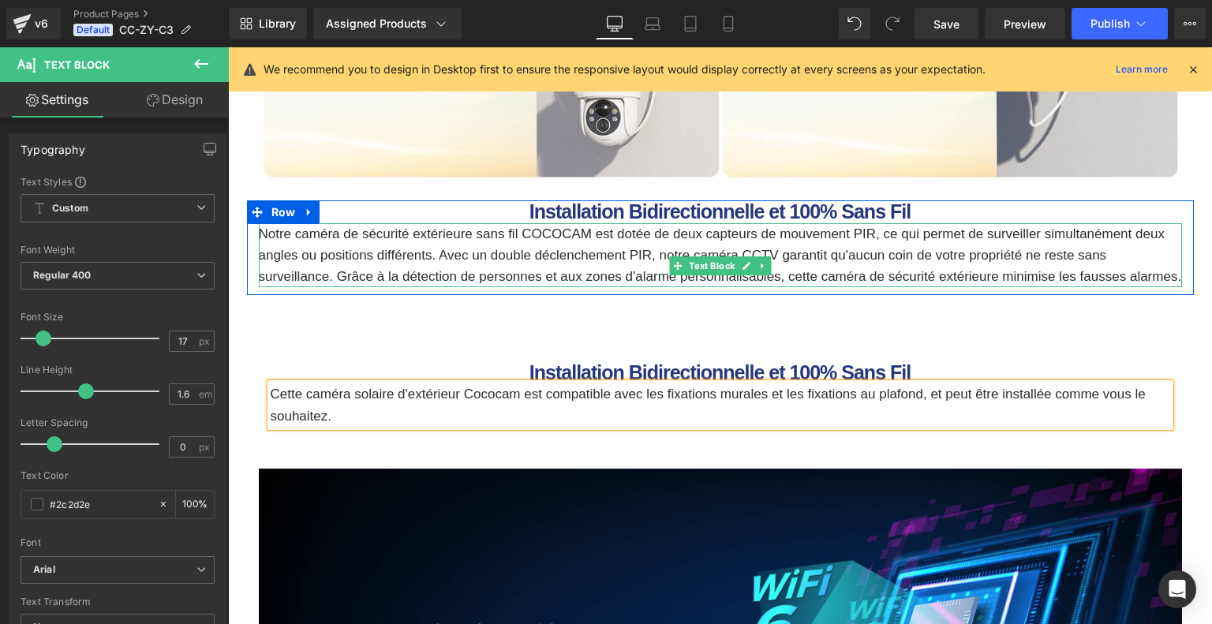
click at [317, 283] on p "Notre caméra de sécurité extérieure sans fil COCOCAM est dotée de deux capteurs…" at bounding box center [720, 255] width 923 height 65
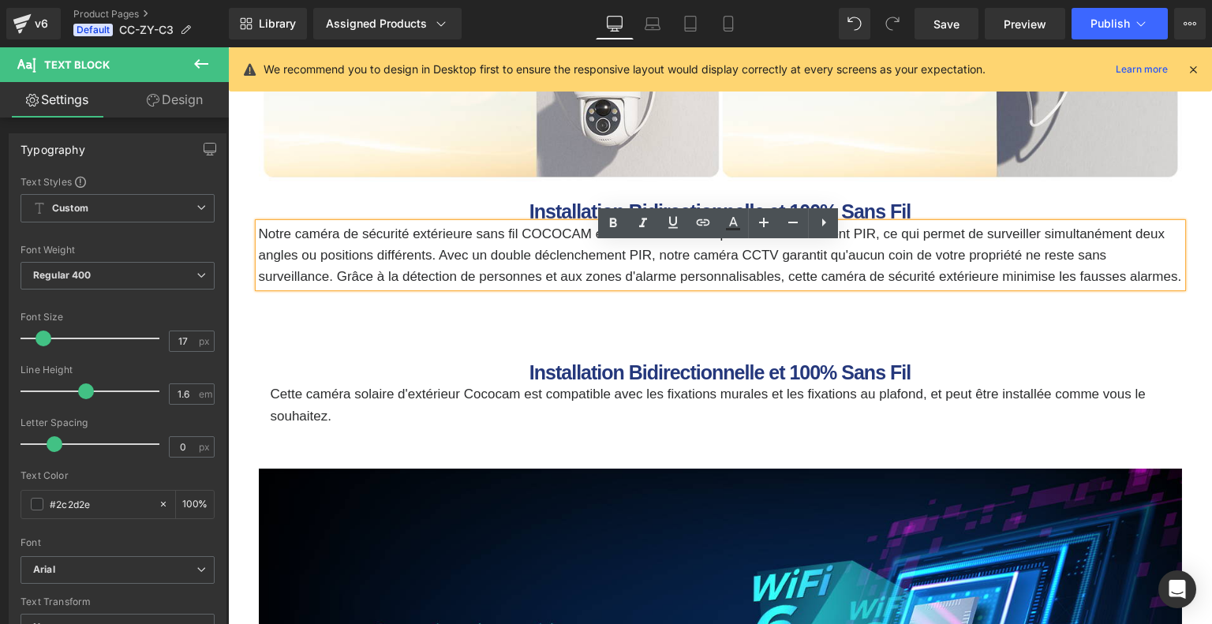
drag, startPoint x: 256, startPoint y: 252, endPoint x: 333, endPoint y: 323, distance: 104.4
click at [333, 288] on p "Notre caméra de sécurité extérieure sans fil COCOCAM est dotée de deux capteurs…" at bounding box center [720, 255] width 923 height 65
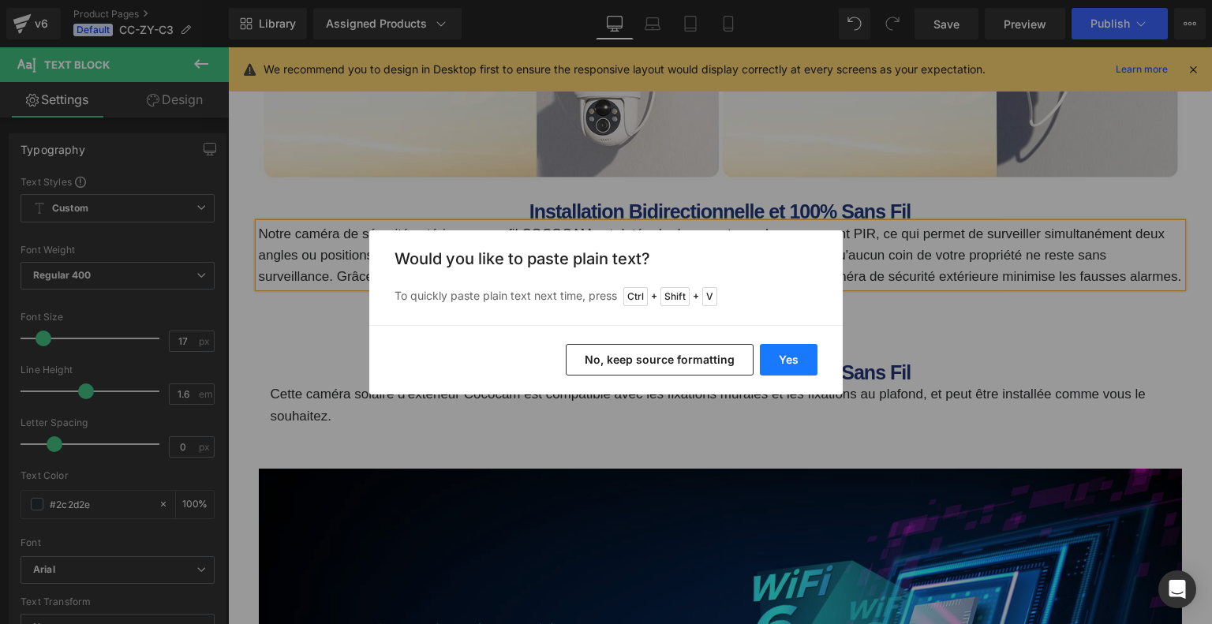
click at [788, 355] on button "Yes" at bounding box center [789, 360] width 58 height 32
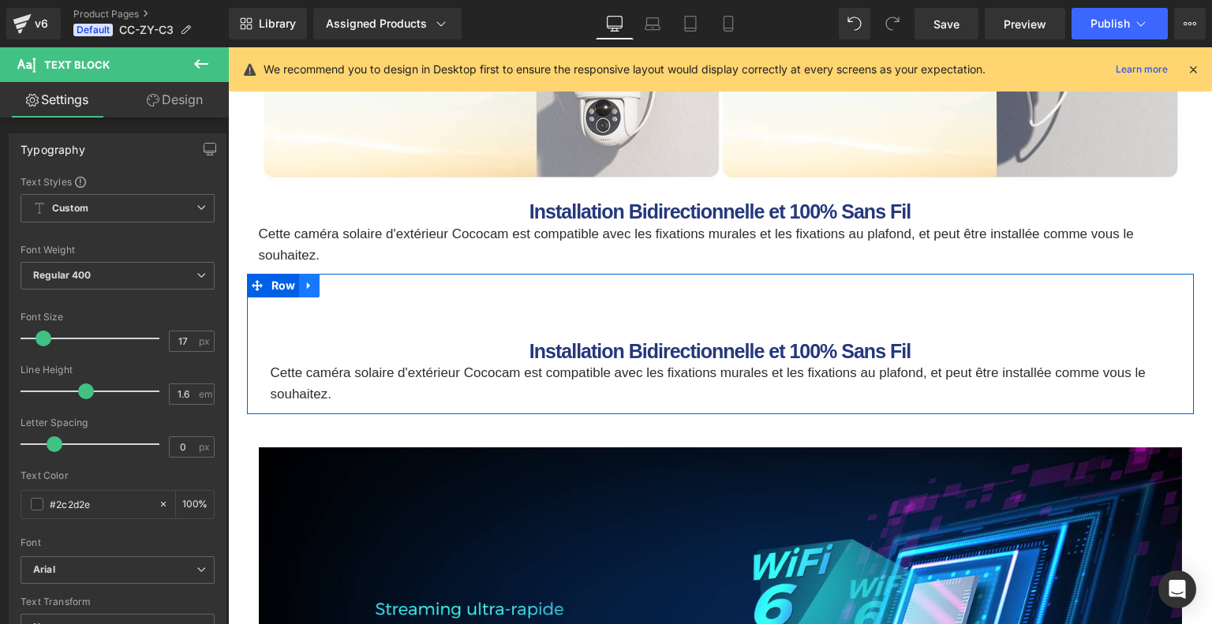
click at [310, 292] on icon at bounding box center [309, 286] width 11 height 12
click at [342, 297] on link at bounding box center [350, 286] width 21 height 24
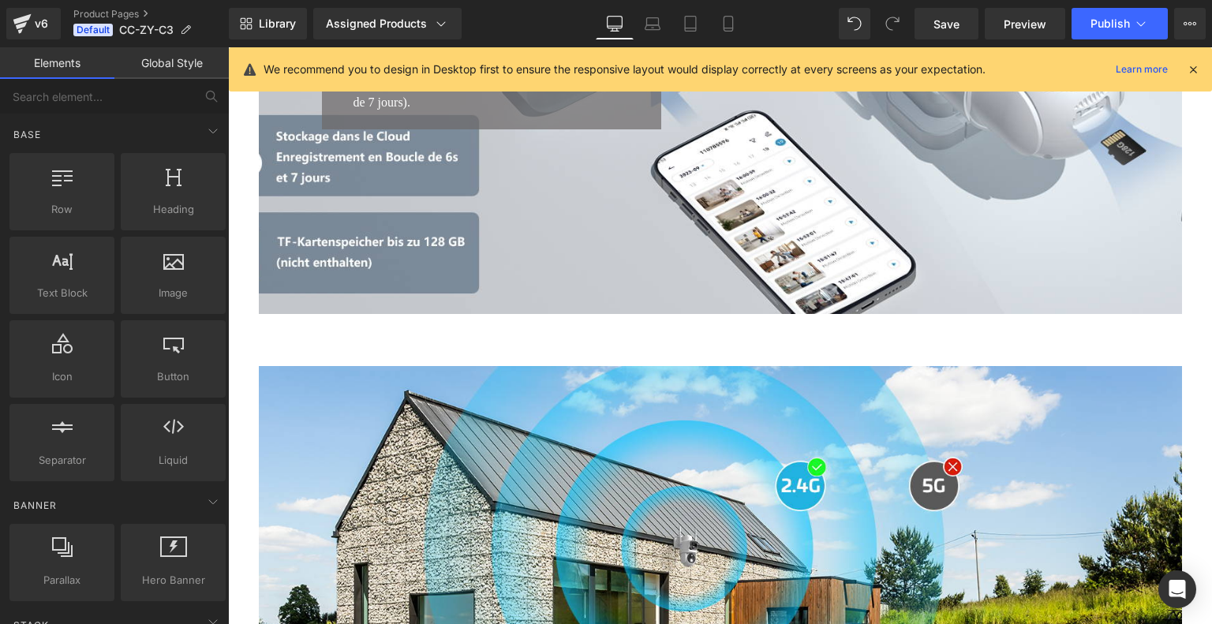
scroll to position [5010, 0]
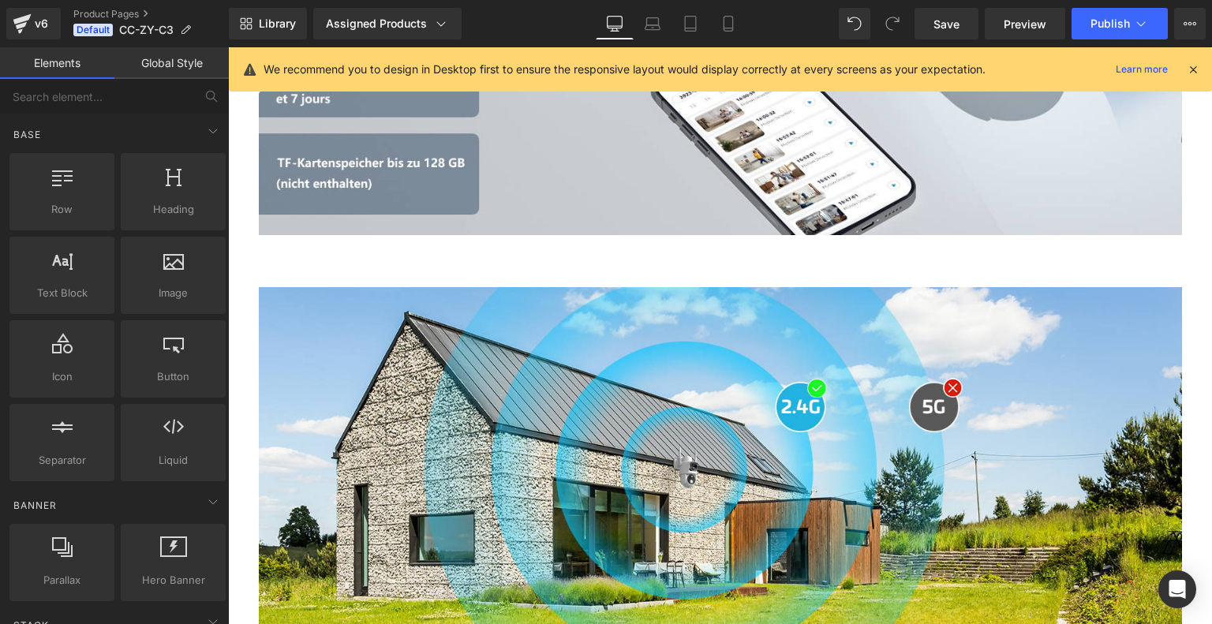
click at [678, 235] on div at bounding box center [720, 28] width 923 height 413
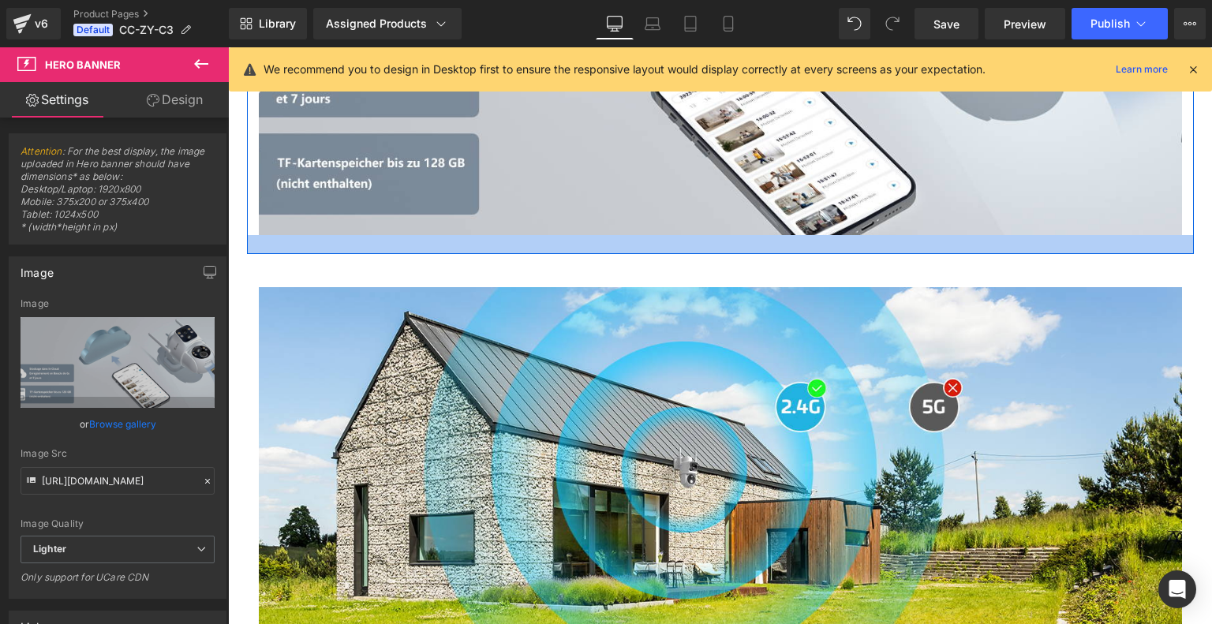
click at [691, 254] on div at bounding box center [720, 244] width 947 height 19
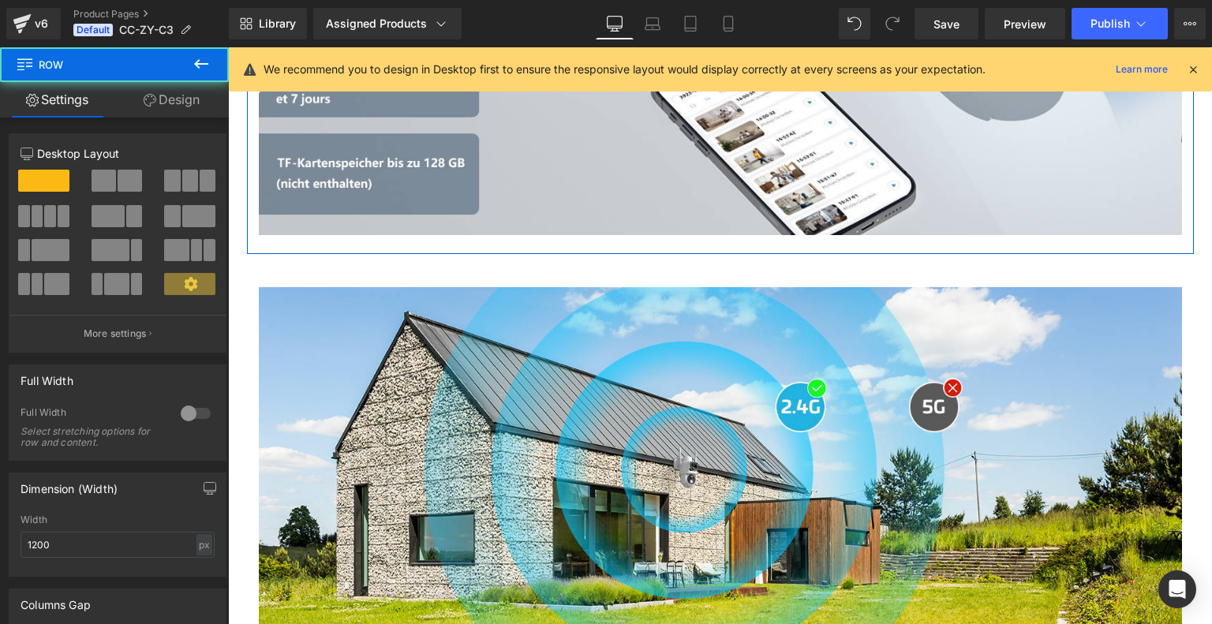
click at [158, 96] on link "Design" at bounding box center [171, 99] width 114 height 35
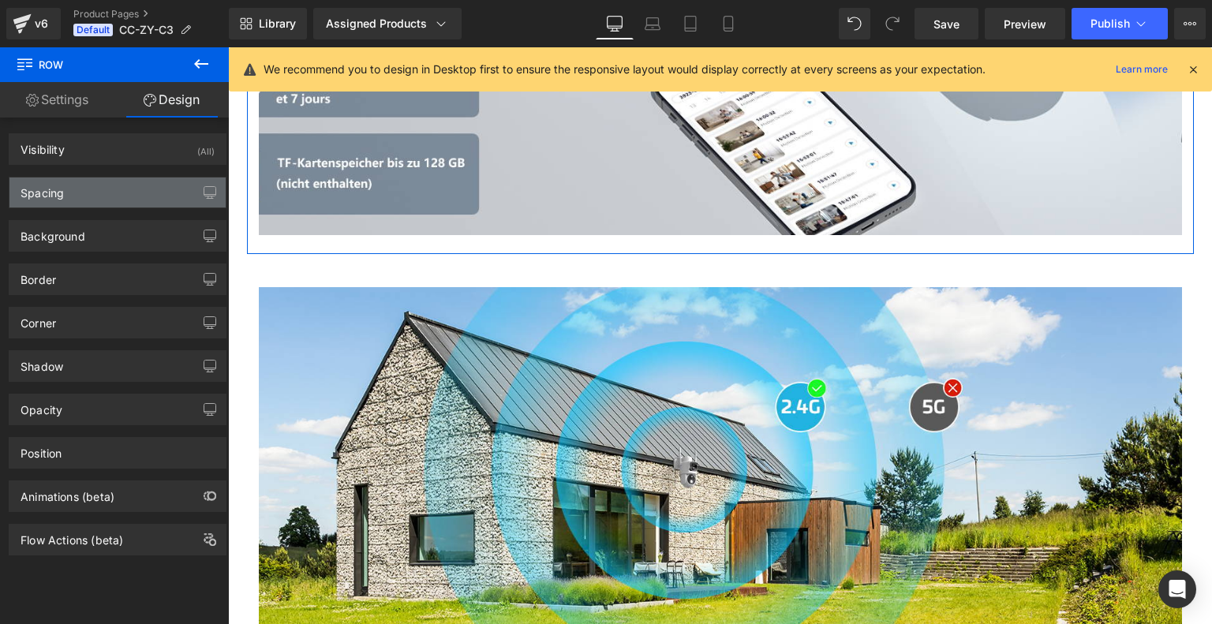
click at [121, 182] on div "Spacing" at bounding box center [117, 192] width 216 height 30
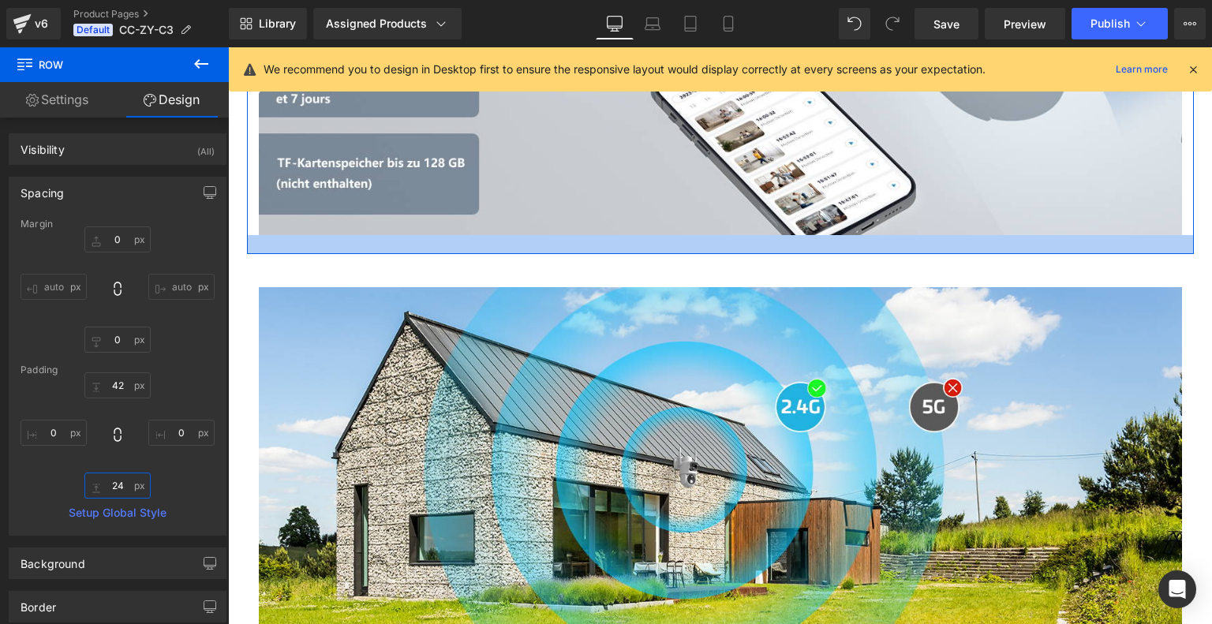
click at [118, 492] on input "text" at bounding box center [117, 486] width 66 height 26
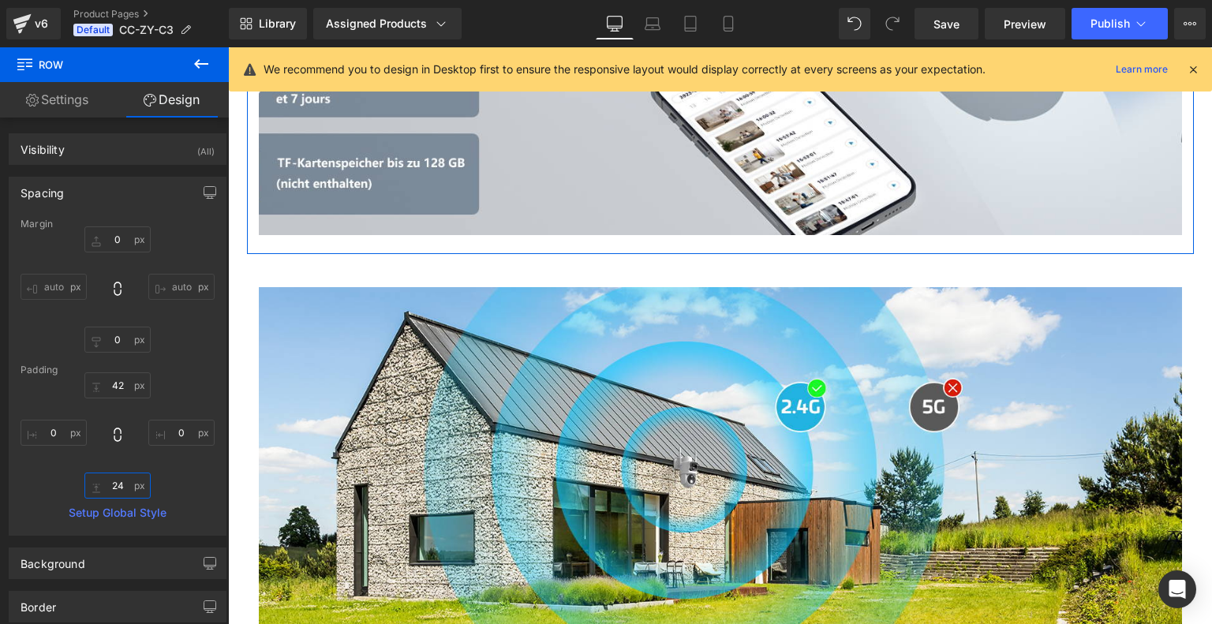
type input "1"
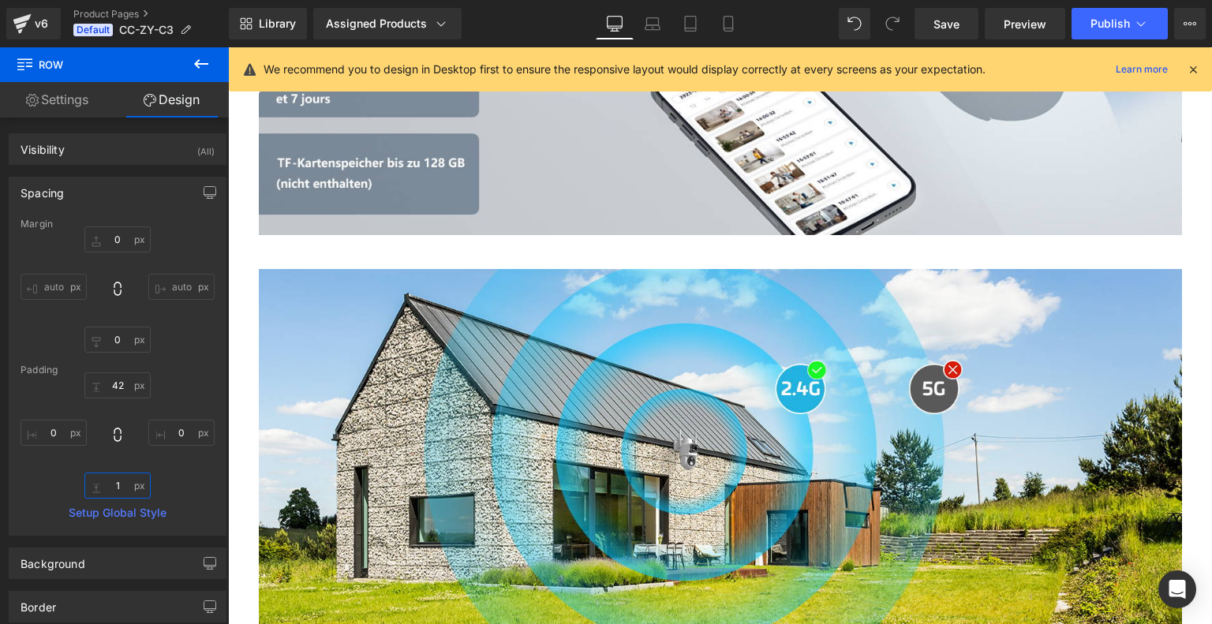
scroll to position [5404, 0]
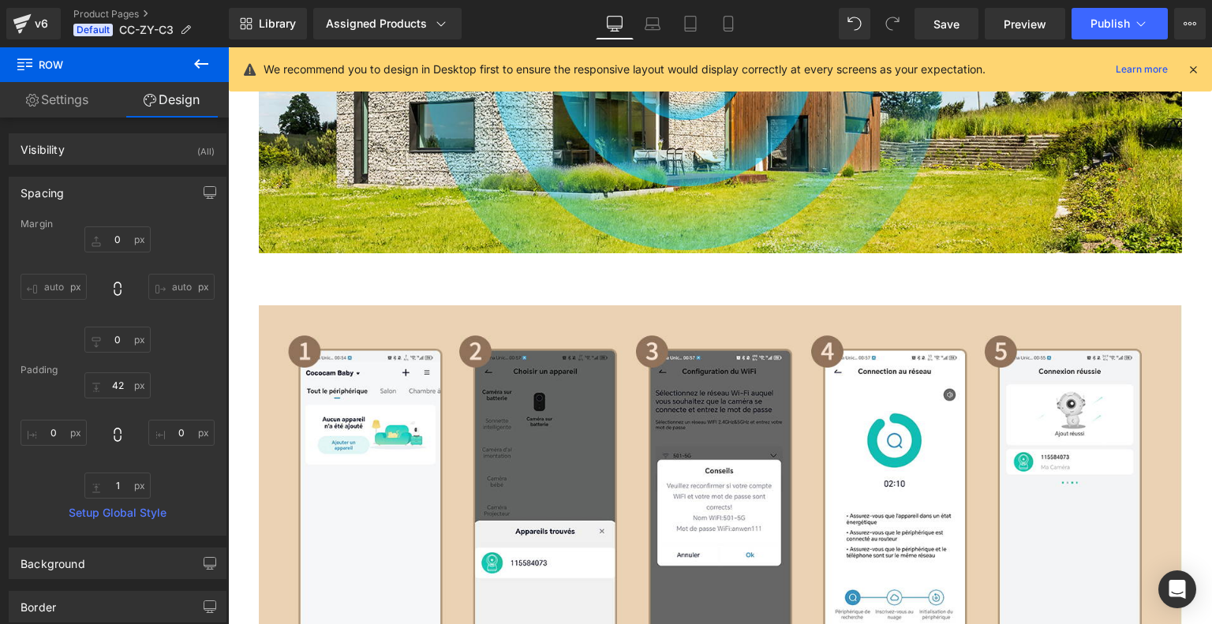
click at [228, 47] on div "NaNpx" at bounding box center [228, 47] width 0 height 0
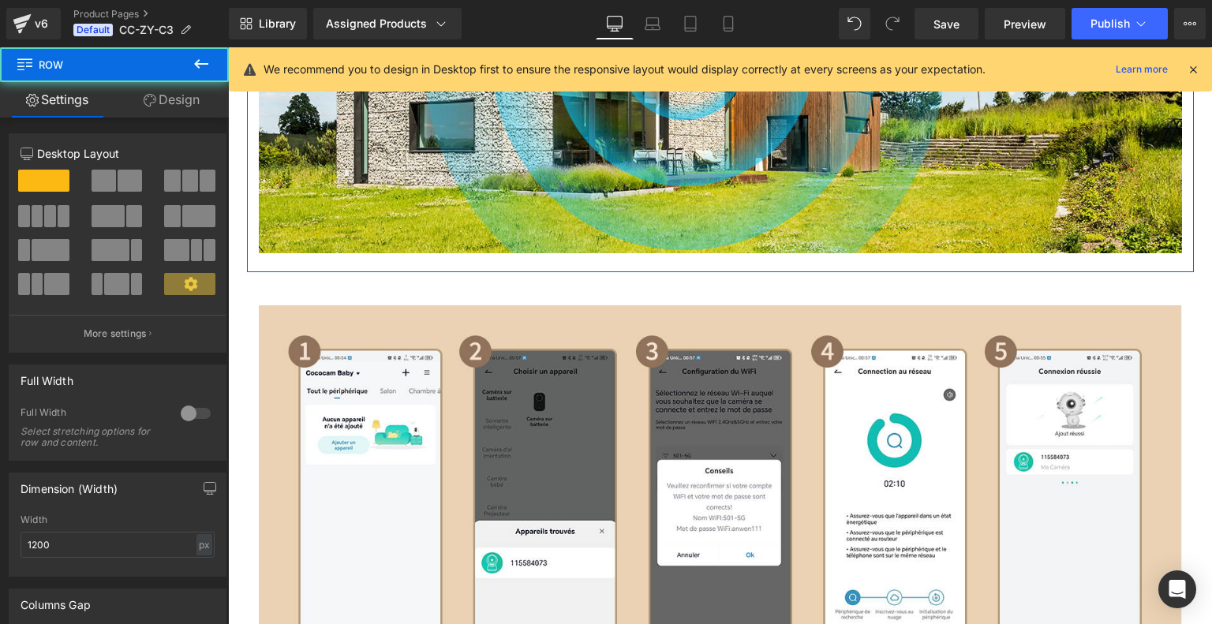
click at [178, 99] on link "Design" at bounding box center [171, 99] width 114 height 35
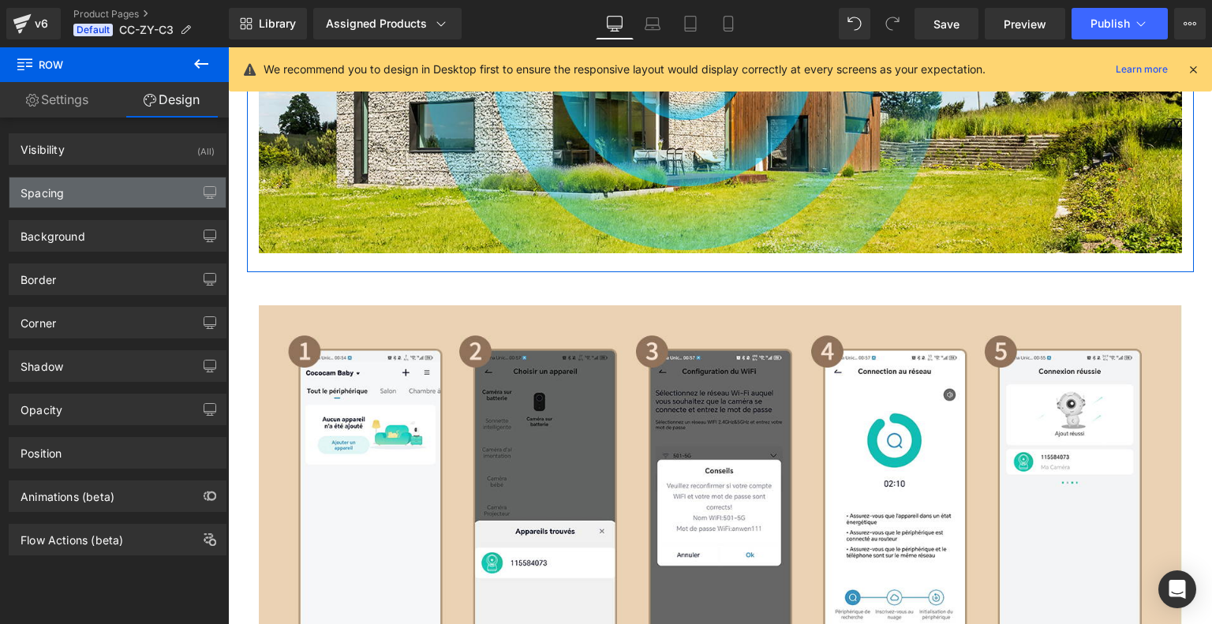
click at [107, 204] on div "Spacing" at bounding box center [117, 192] width 216 height 30
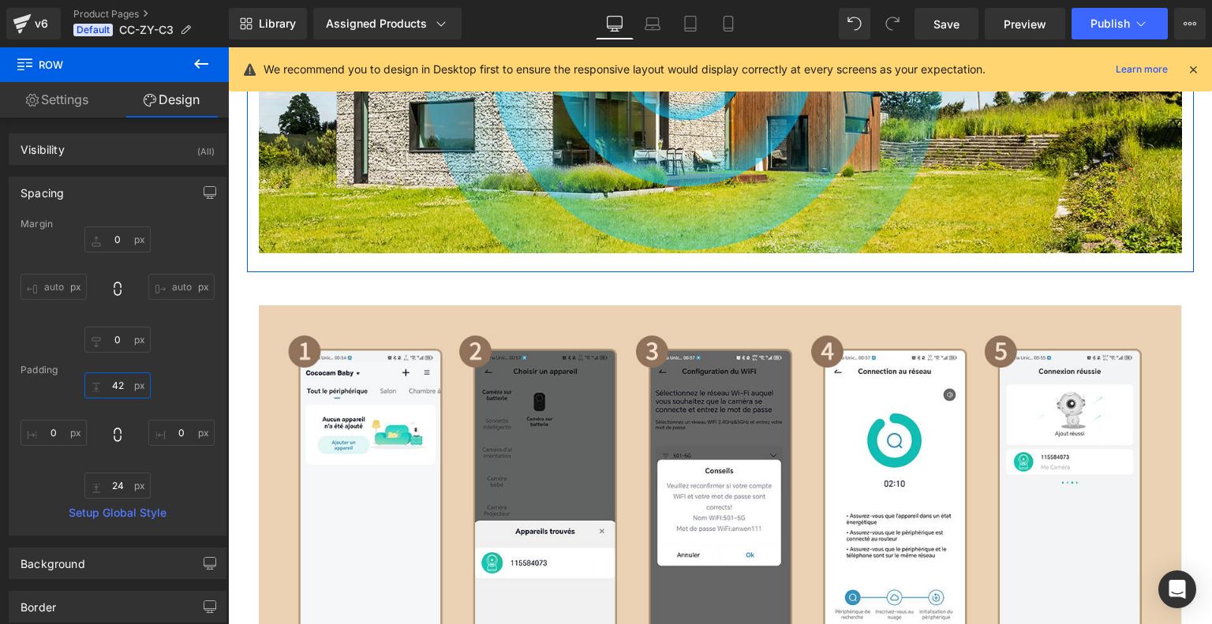
click at [132, 381] on input "42" at bounding box center [117, 385] width 66 height 26
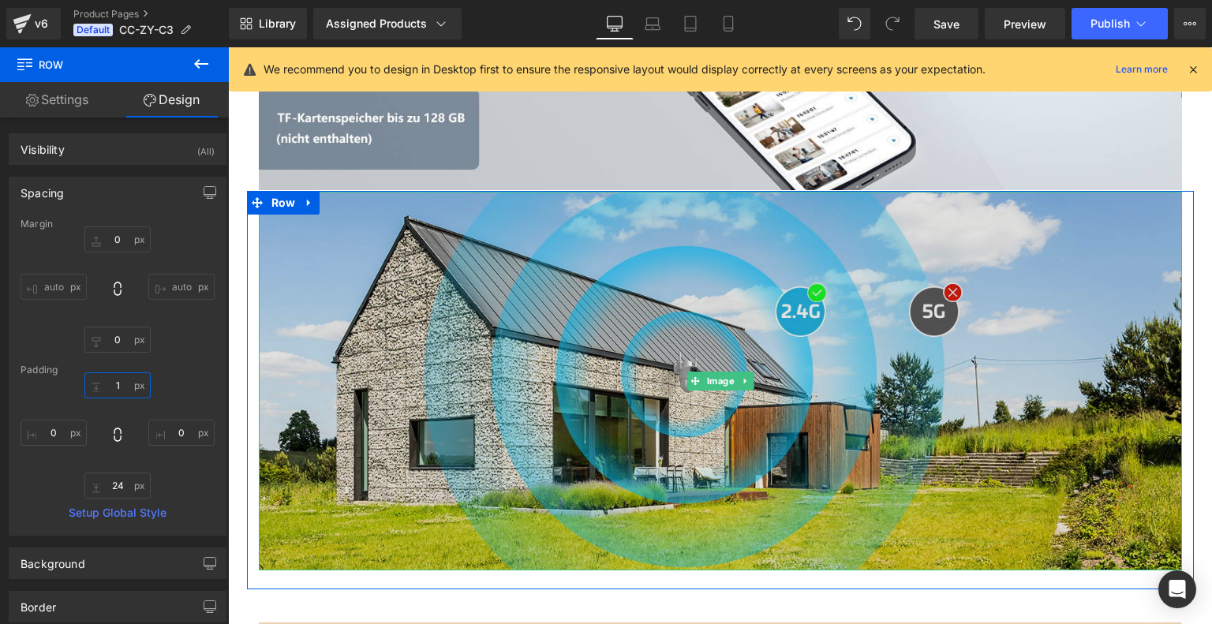
scroll to position [5010, 0]
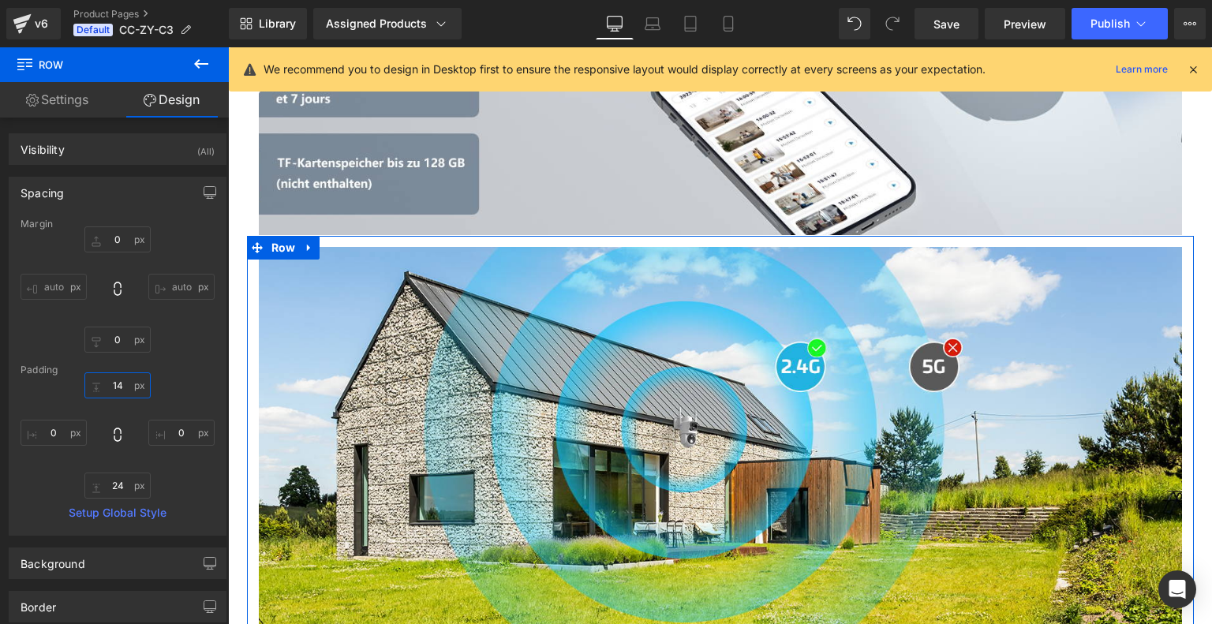
type input "1"
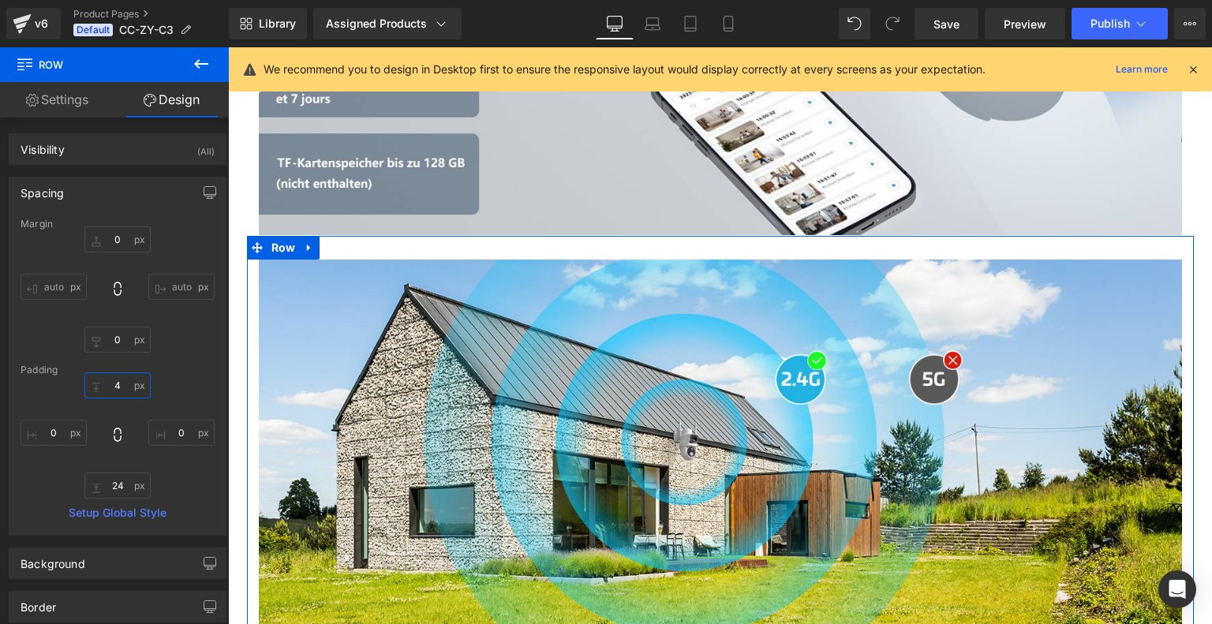
type input "42"
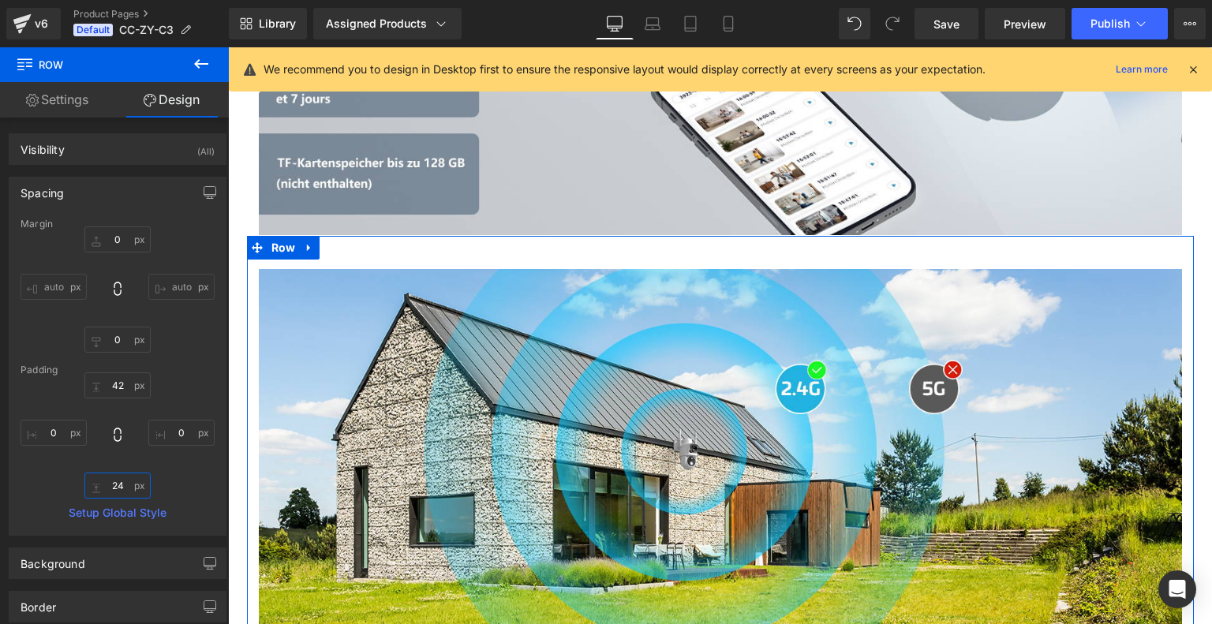
click at [120, 486] on input "24" at bounding box center [117, 486] width 66 height 26
type input "1"
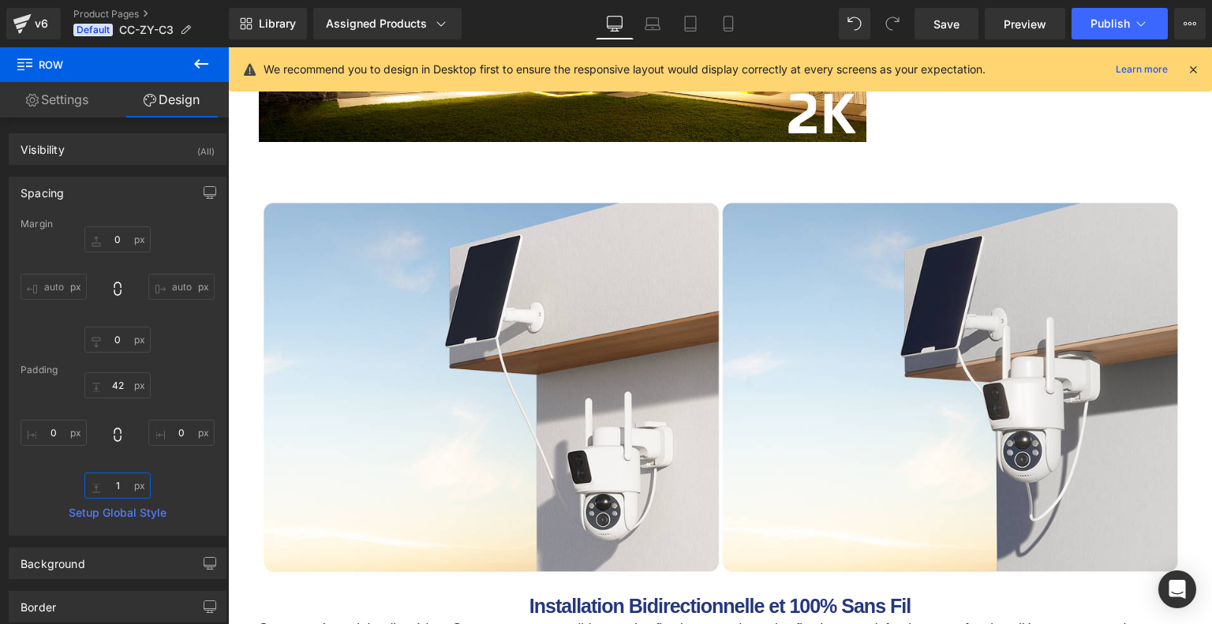
scroll to position [3669, 0]
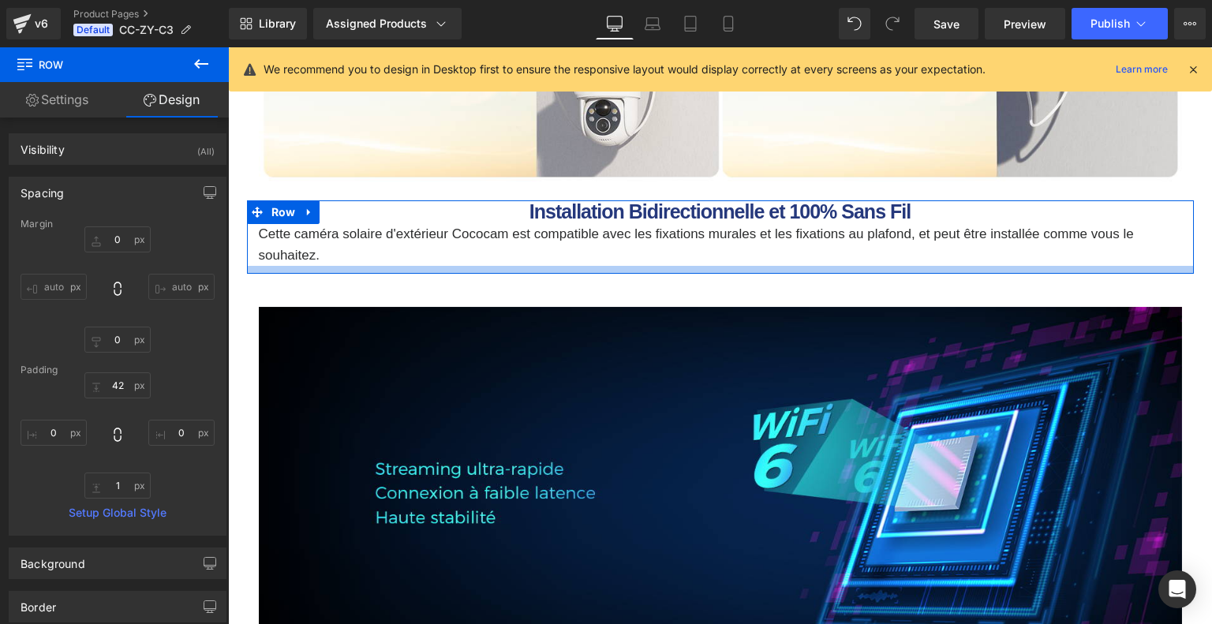
click at [702, 274] on div at bounding box center [720, 270] width 947 height 8
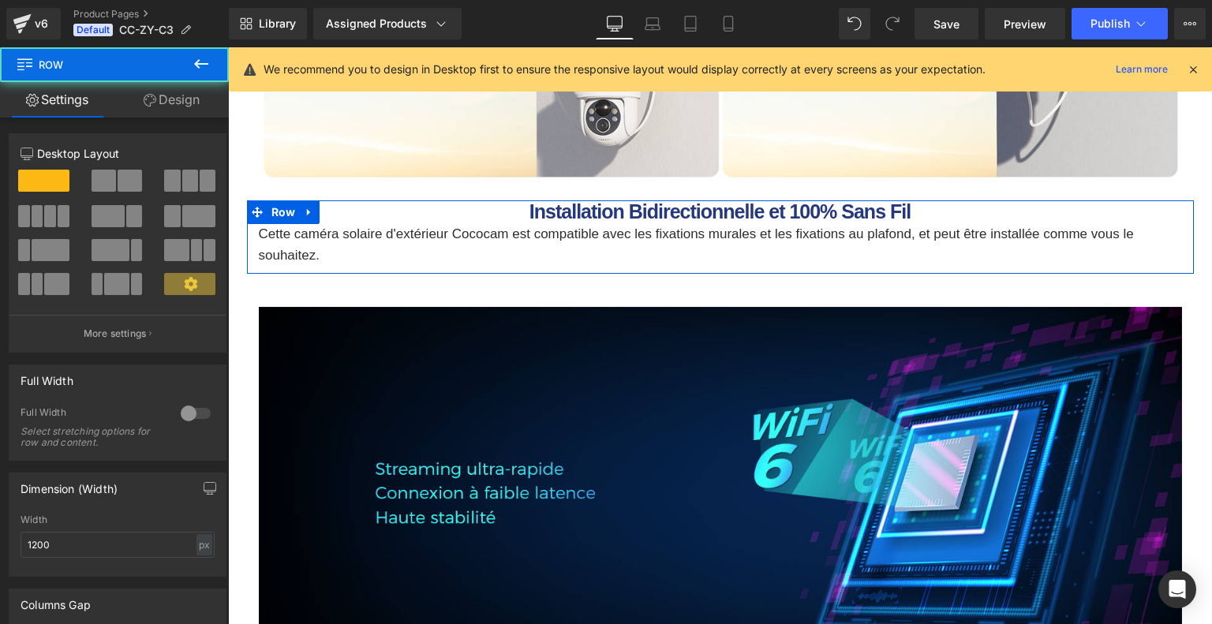
click at [181, 95] on link "Design" at bounding box center [171, 99] width 114 height 35
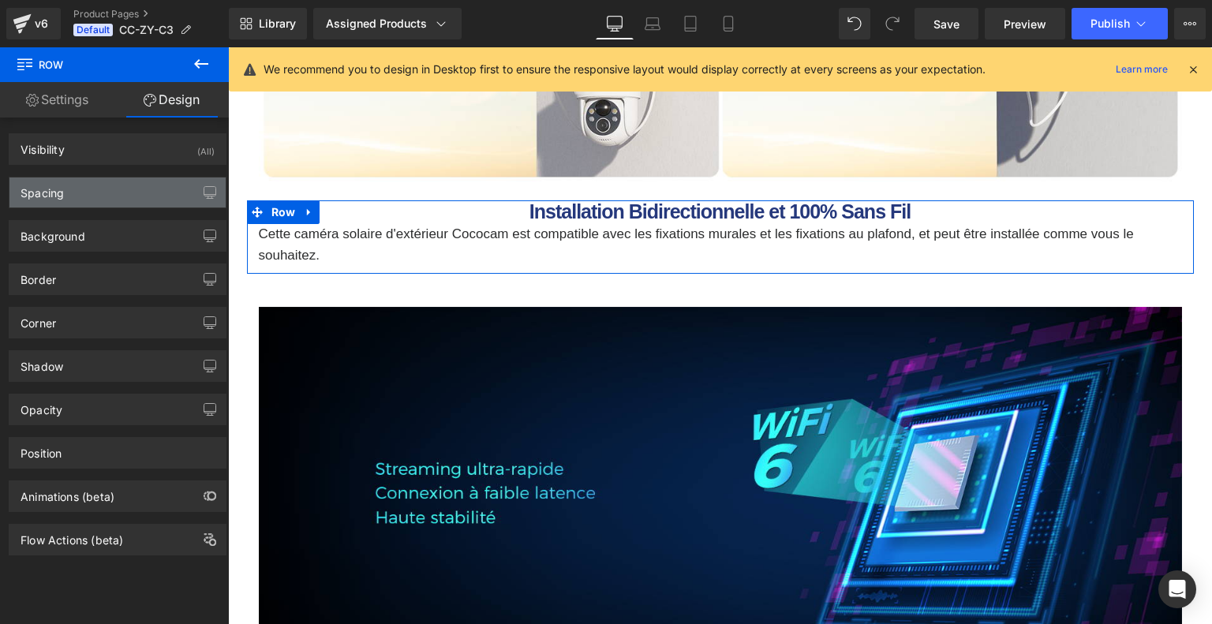
click at [136, 187] on div "Spacing" at bounding box center [117, 192] width 216 height 30
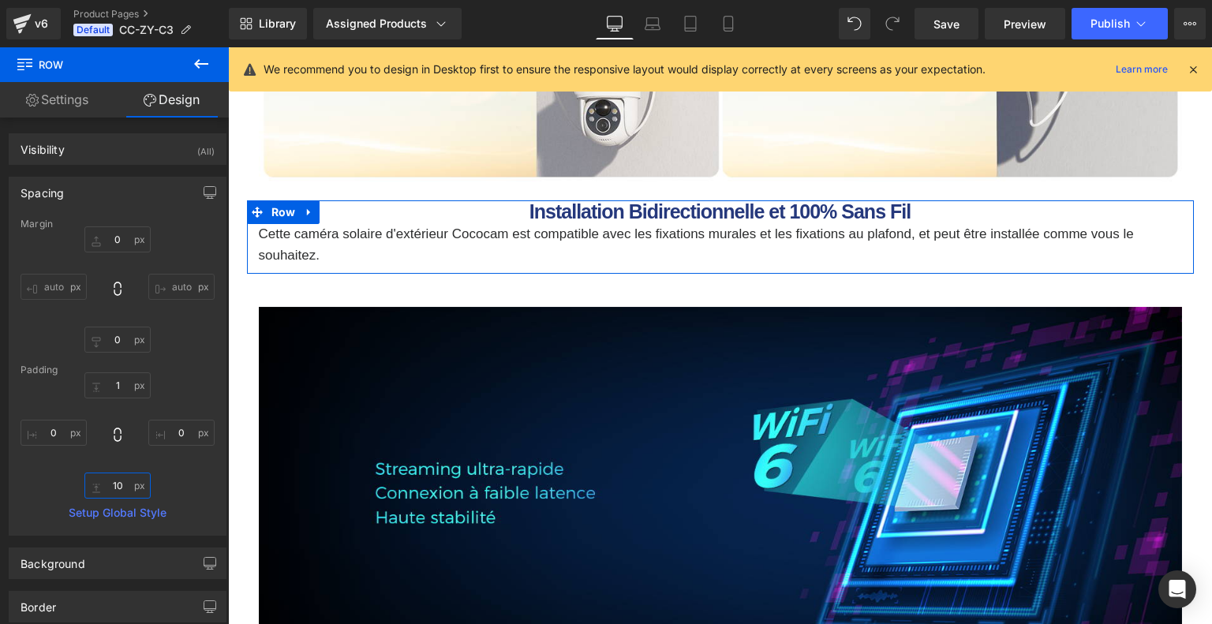
click at [123, 482] on input "text" at bounding box center [117, 486] width 66 height 26
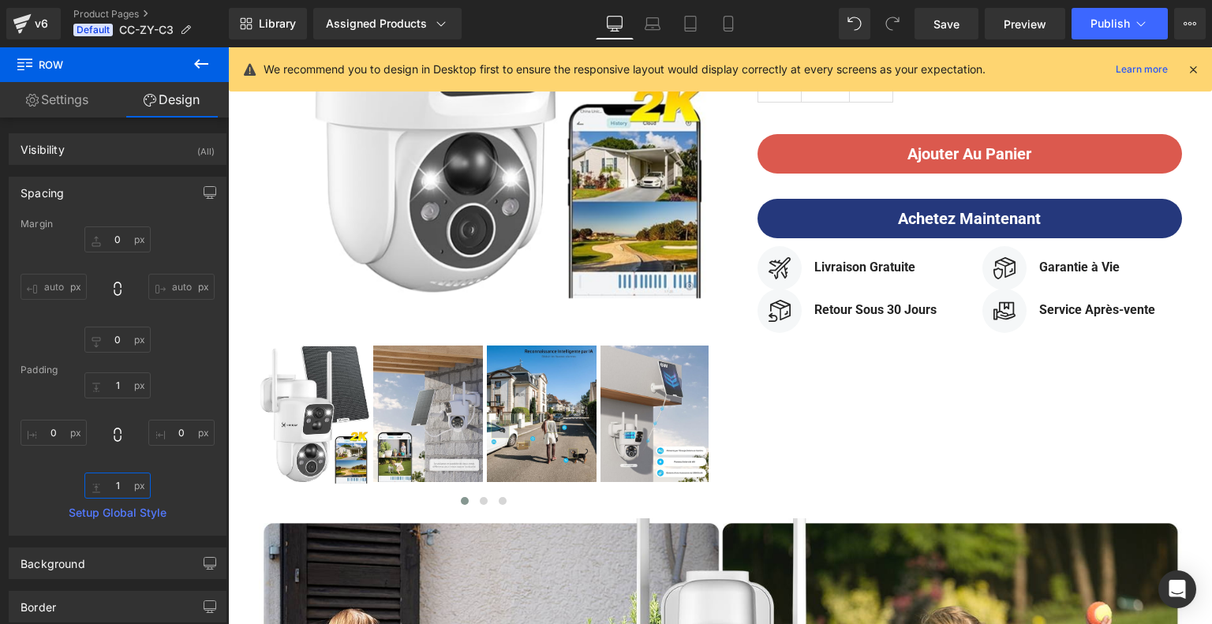
scroll to position [356, 0]
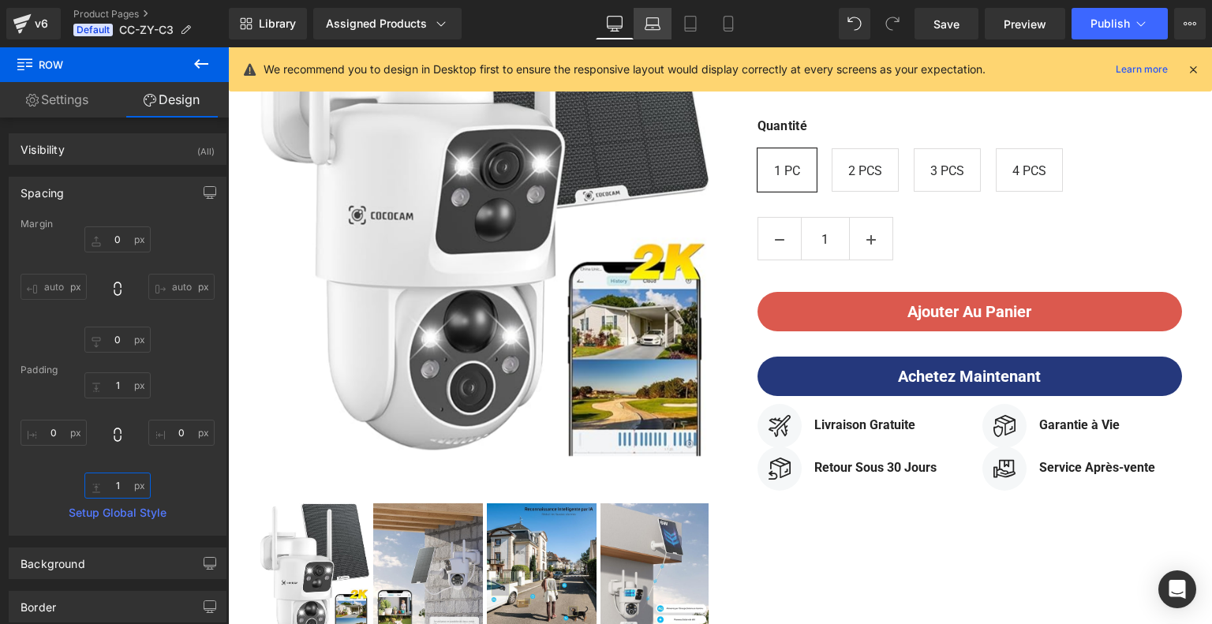
type input "1"
click at [665, 21] on link "Laptop" at bounding box center [652, 24] width 38 height 32
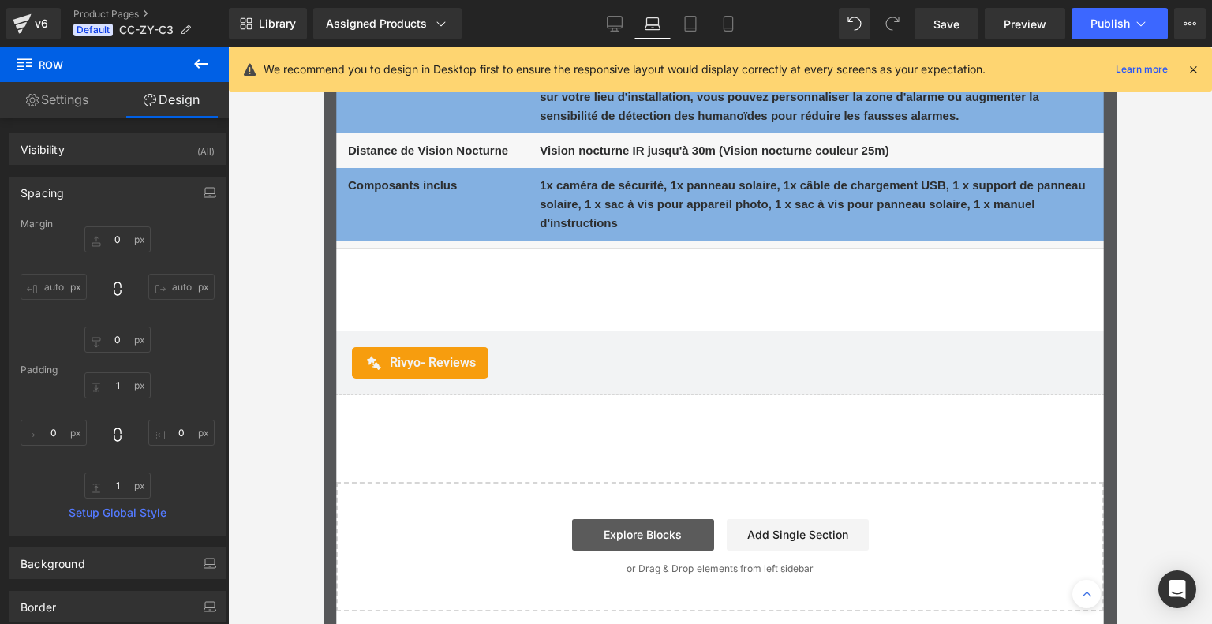
scroll to position [6584, 0]
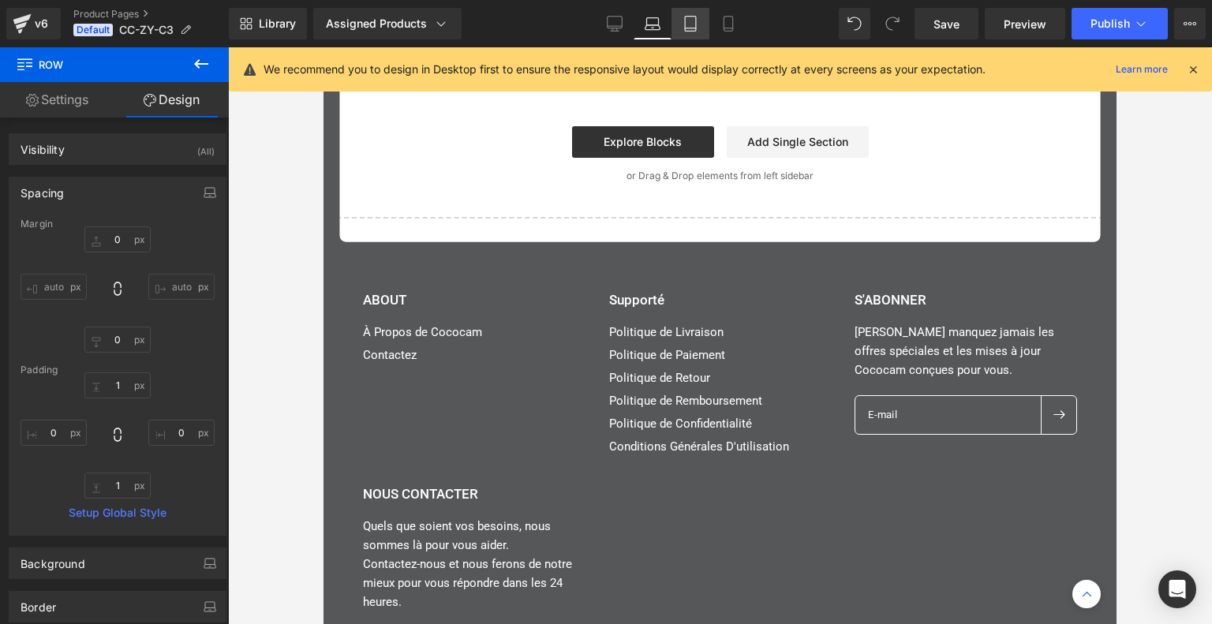
click at [691, 28] on icon at bounding box center [690, 28] width 11 height 0
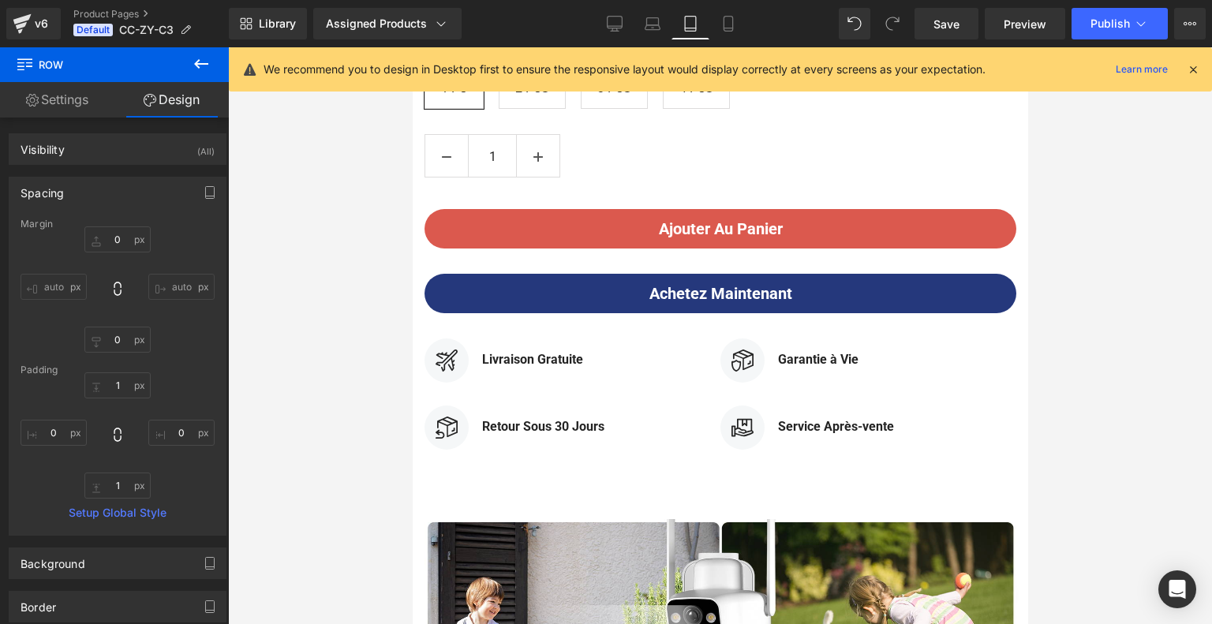
scroll to position [1841, 0]
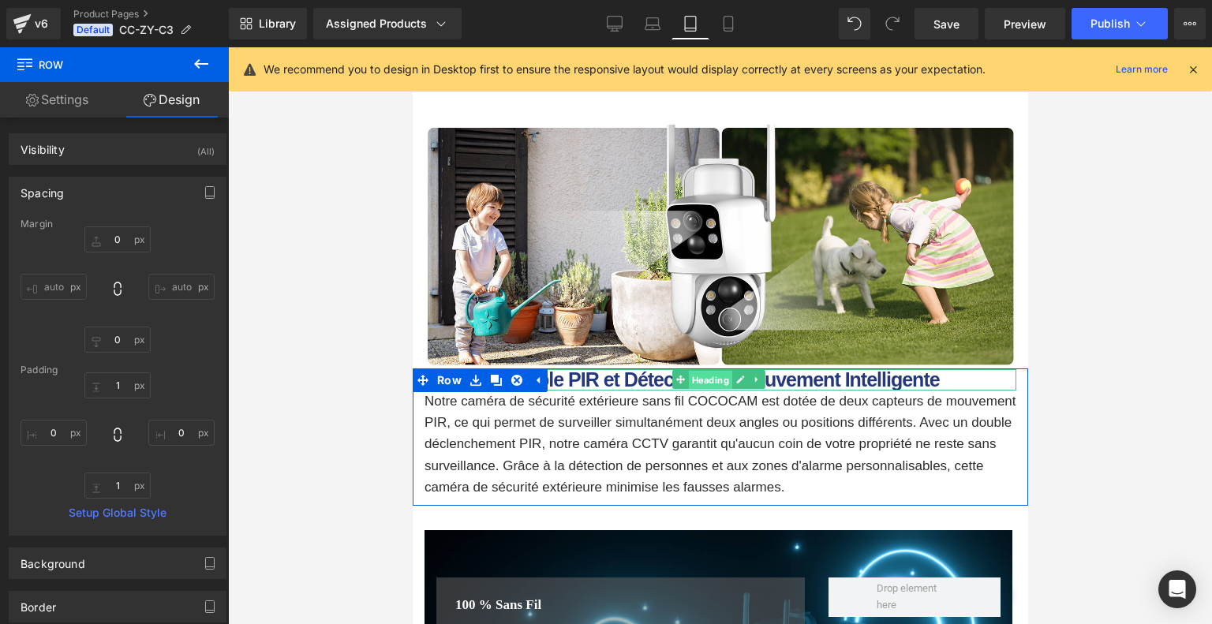
click at [708, 375] on span "Heading" at bounding box center [709, 380] width 43 height 19
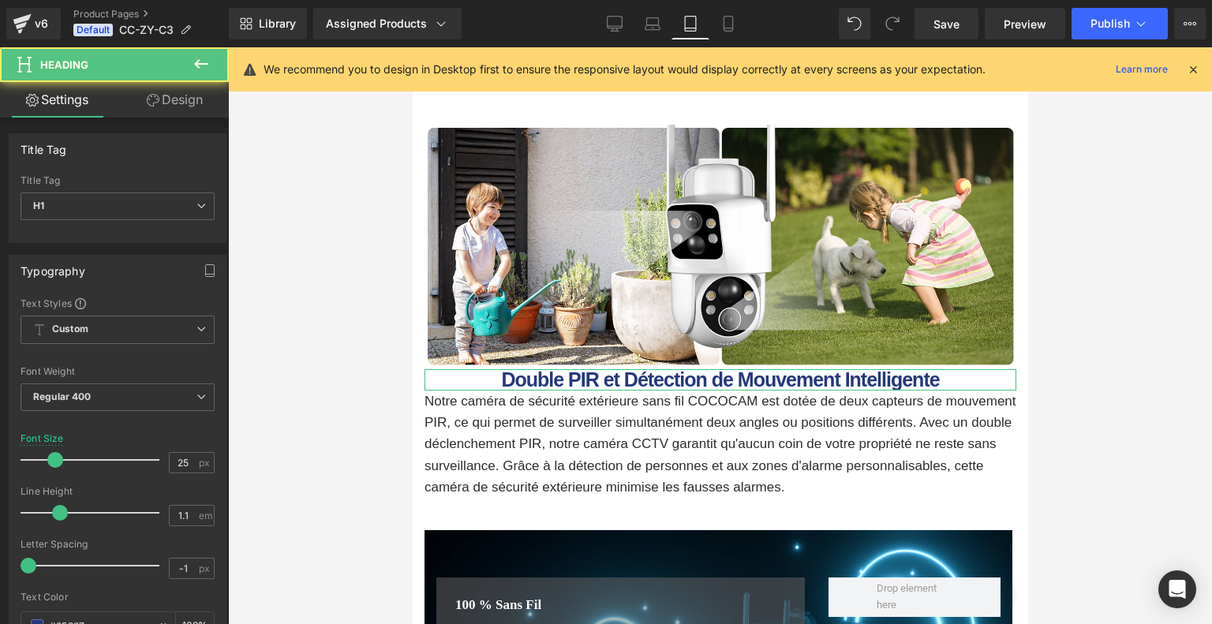
click at [185, 110] on link "Design" at bounding box center [175, 99] width 114 height 35
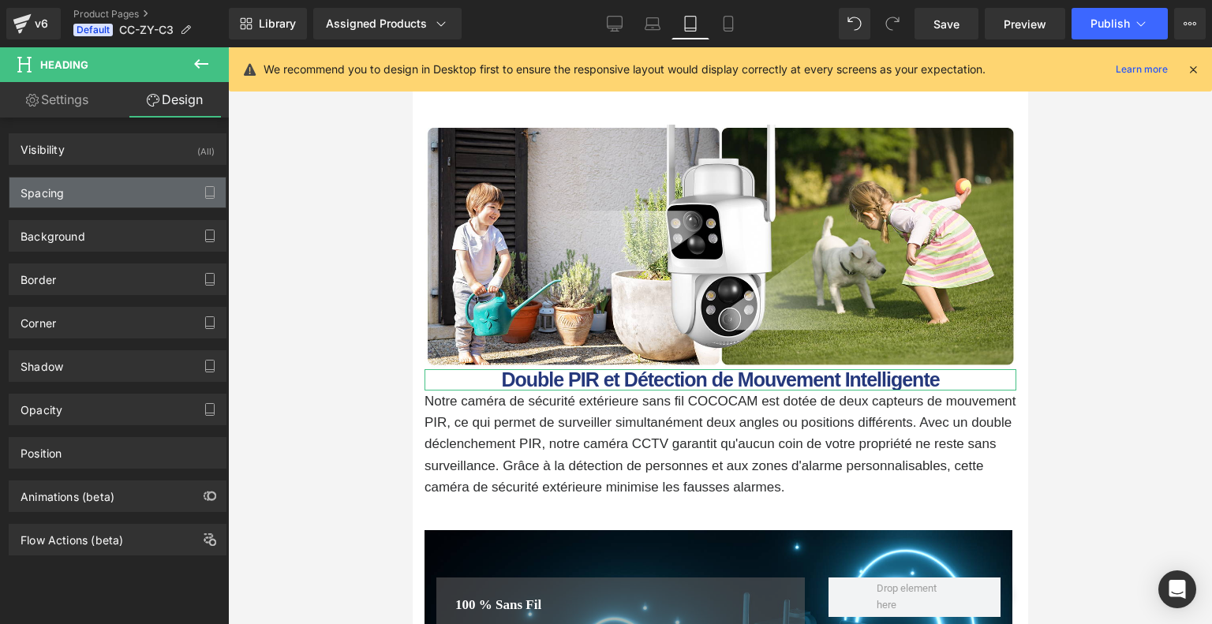
click at [121, 186] on div "Spacing" at bounding box center [117, 192] width 216 height 30
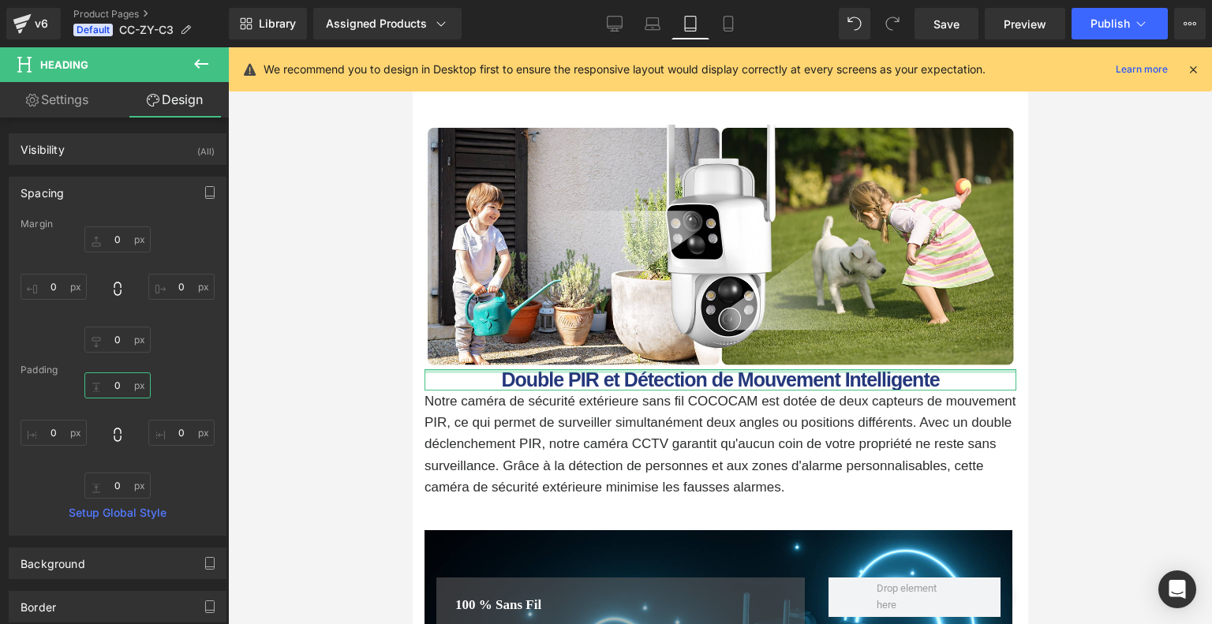
click at [126, 381] on input "0" at bounding box center [117, 385] width 66 height 26
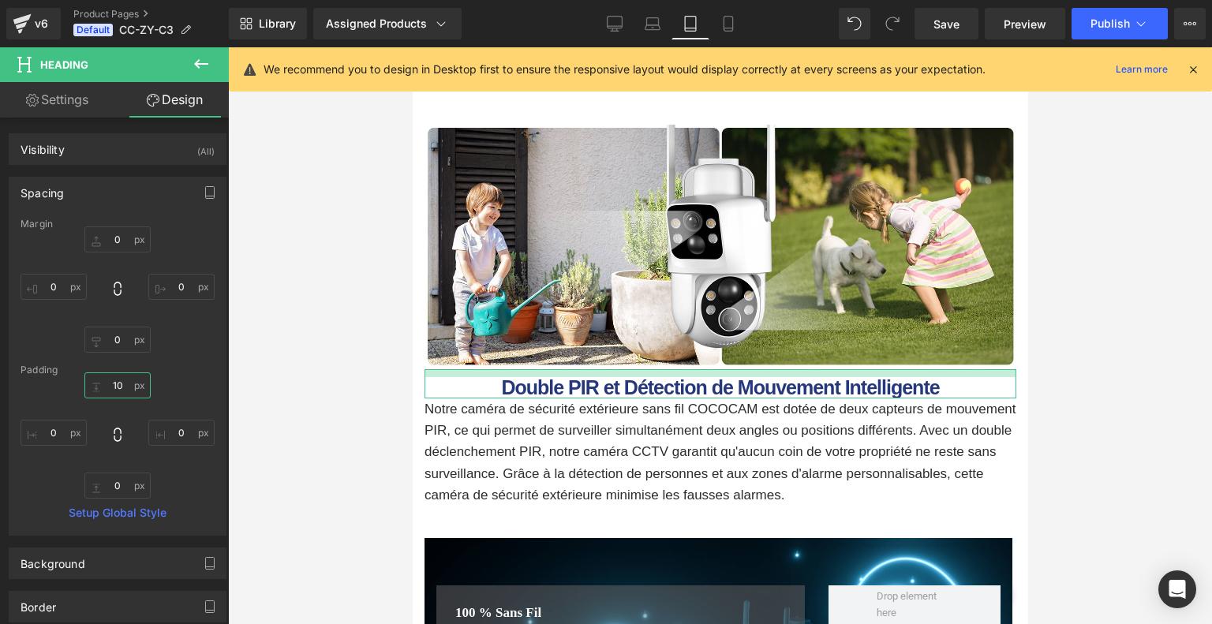
drag, startPoint x: 125, startPoint y: 378, endPoint x: 110, endPoint y: 381, distance: 14.5
click at [110, 381] on input "10" at bounding box center [117, 385] width 66 height 26
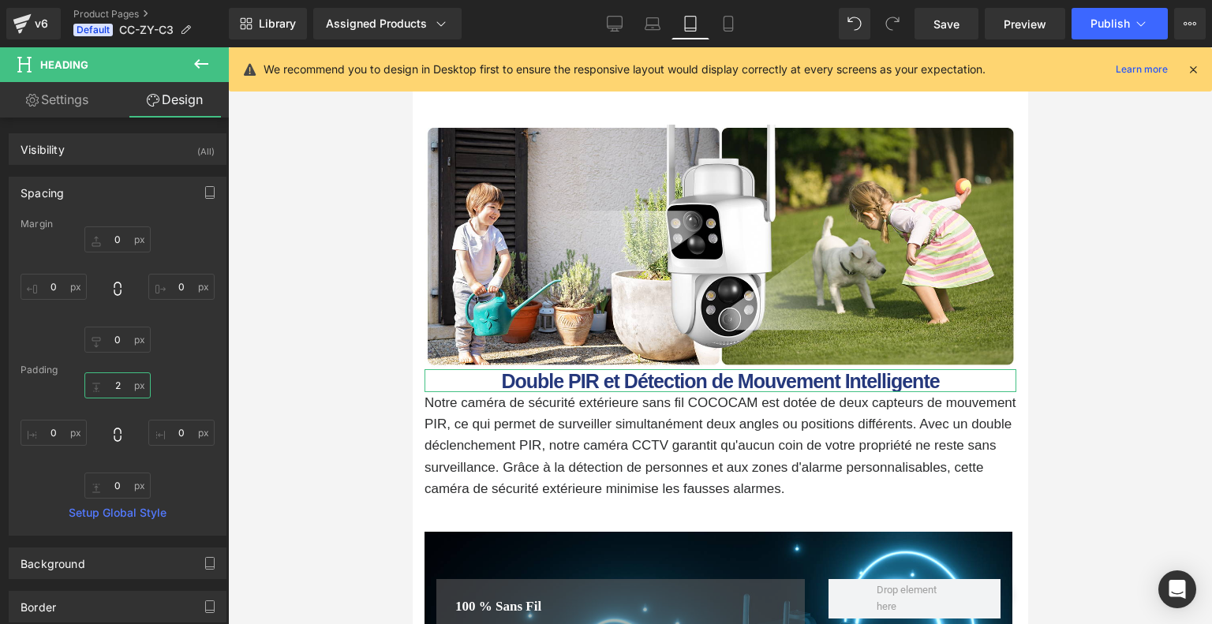
type input "20"
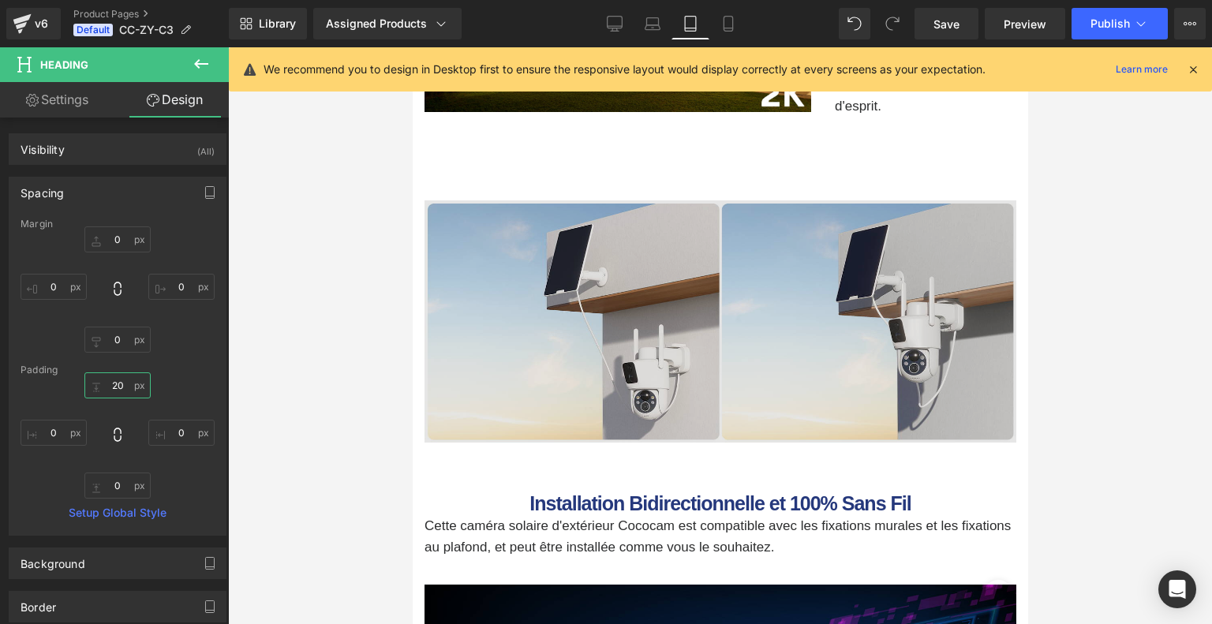
scroll to position [4286, 0]
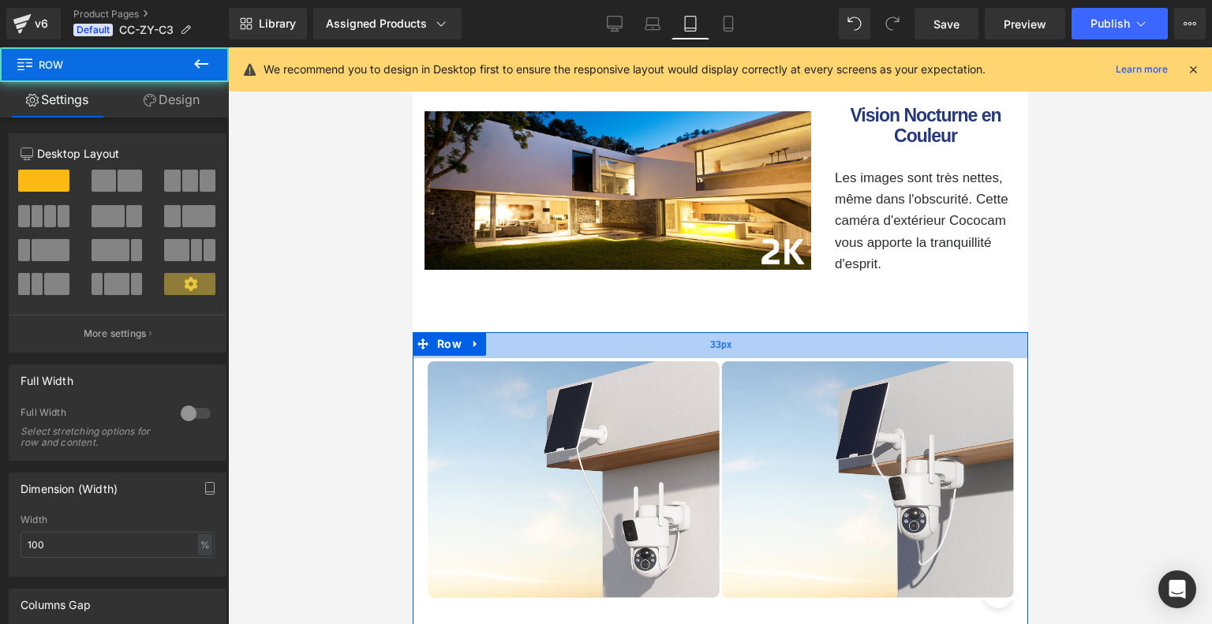
click at [760, 332] on div "33px" at bounding box center [719, 345] width 615 height 26
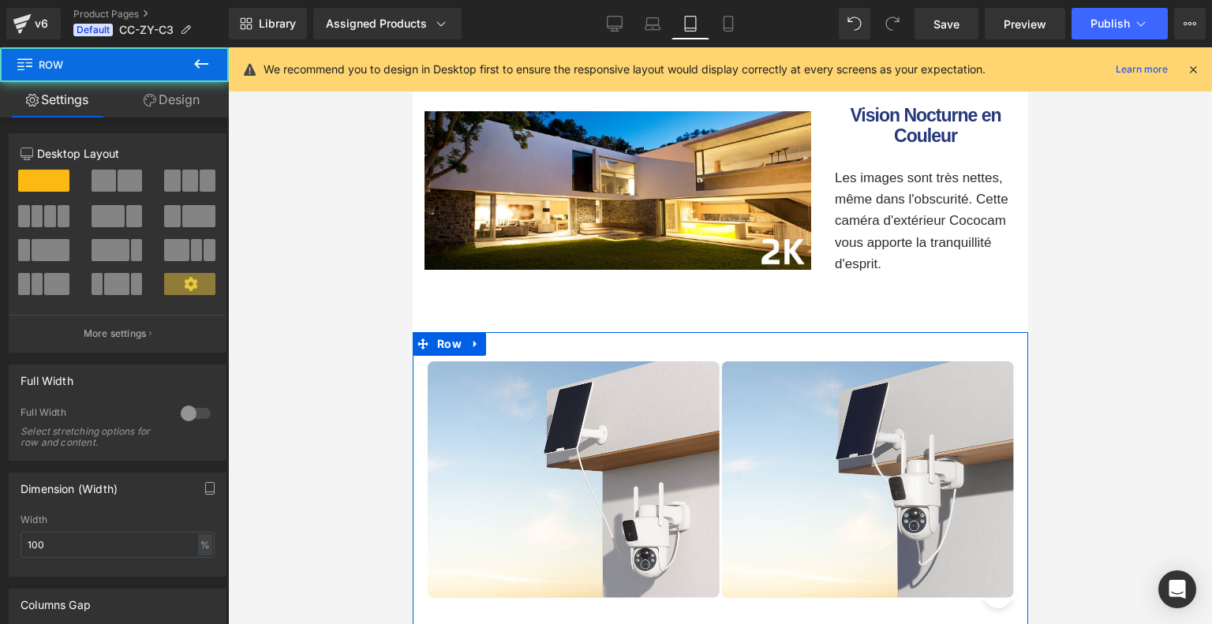
click at [187, 99] on link "Design" at bounding box center [171, 99] width 114 height 35
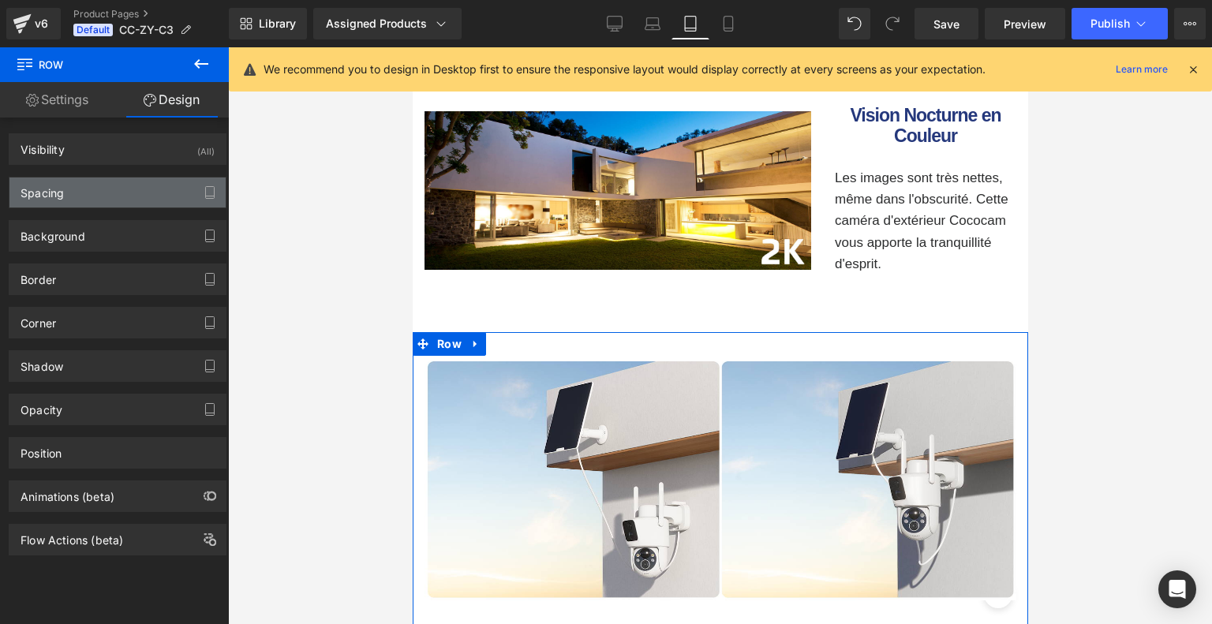
click at [98, 189] on div "Spacing" at bounding box center [117, 192] width 216 height 30
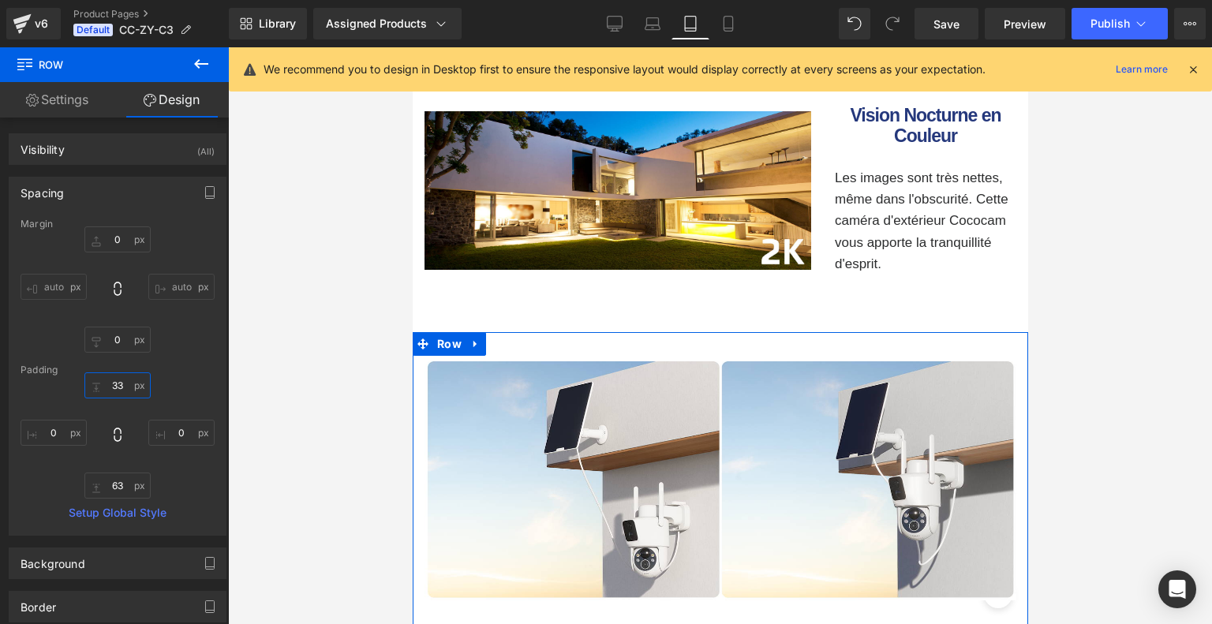
click at [117, 381] on input "33" at bounding box center [117, 385] width 66 height 26
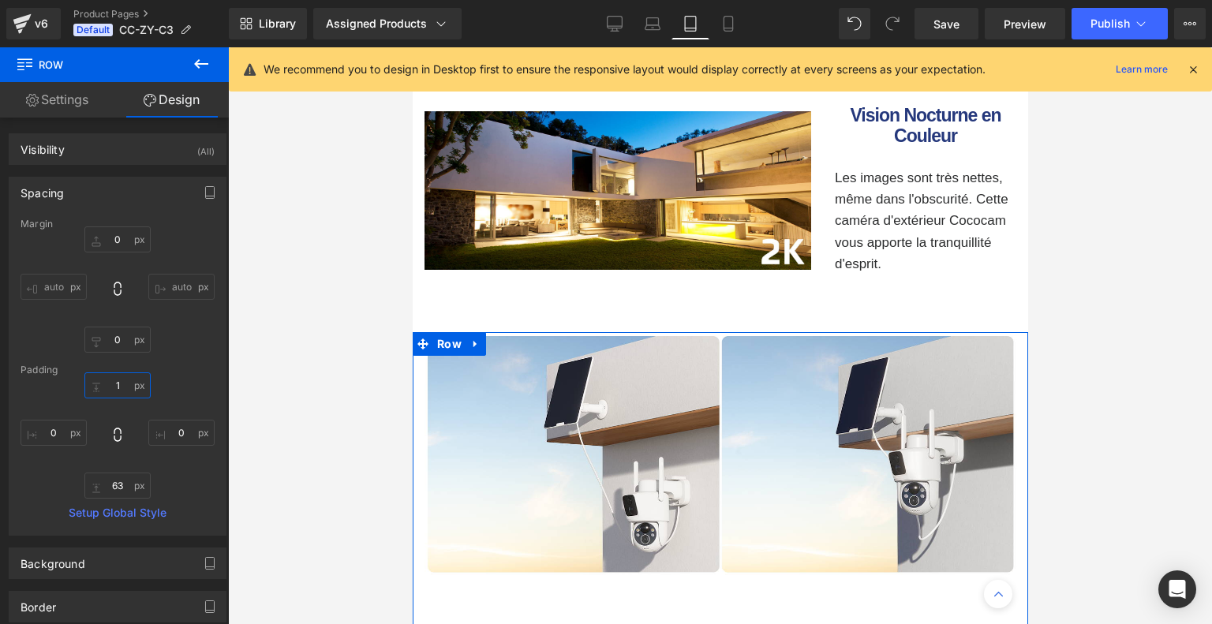
type input "1"
drag, startPoint x: 164, startPoint y: 383, endPoint x: 37, endPoint y: 351, distance: 131.1
click at [164, 383] on div "1 0 63 0" at bounding box center [118, 435] width 194 height 126
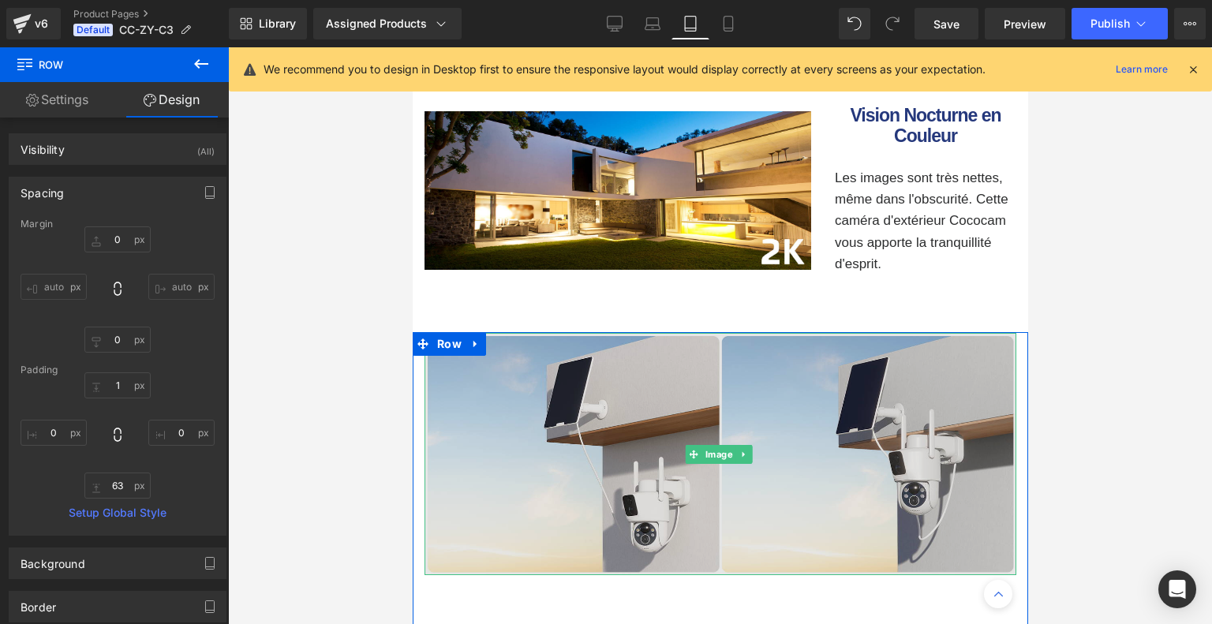
scroll to position [4444, 0]
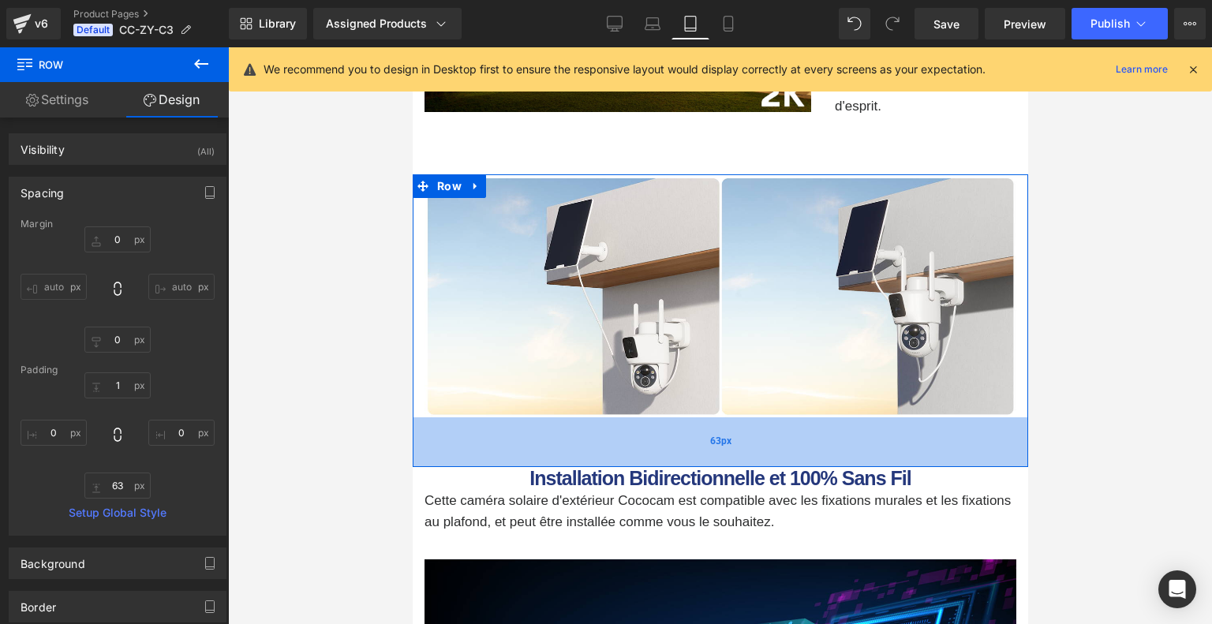
click at [689, 429] on div "63px" at bounding box center [719, 442] width 615 height 50
click at [114, 487] on input "63" at bounding box center [117, 486] width 66 height 26
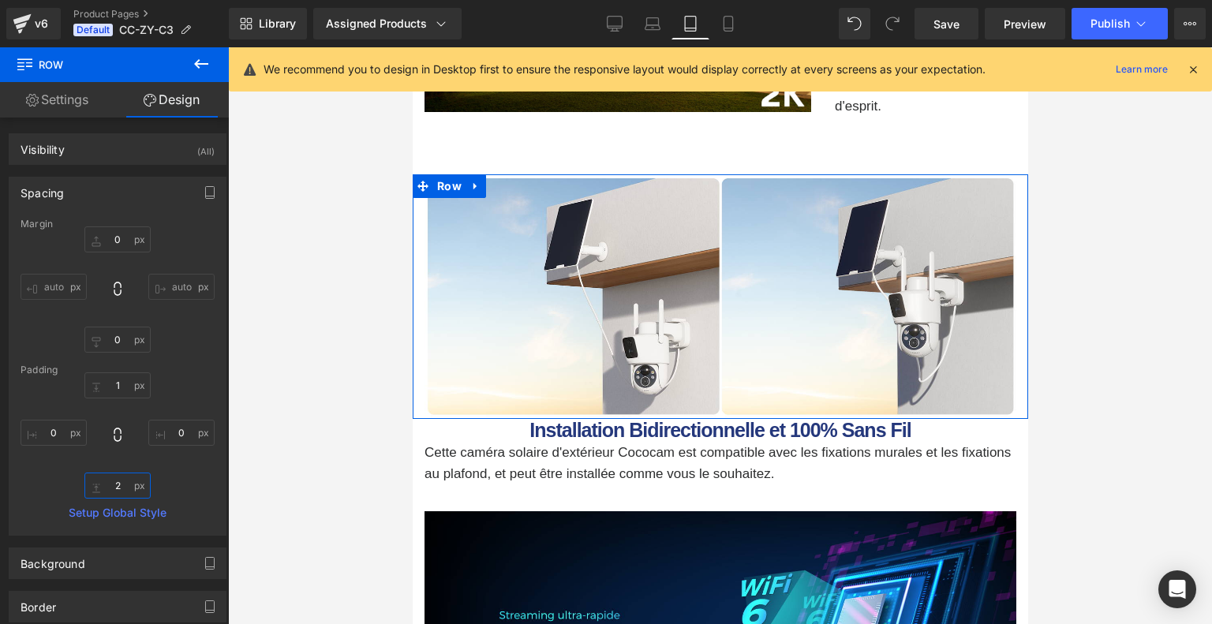
type input "20"
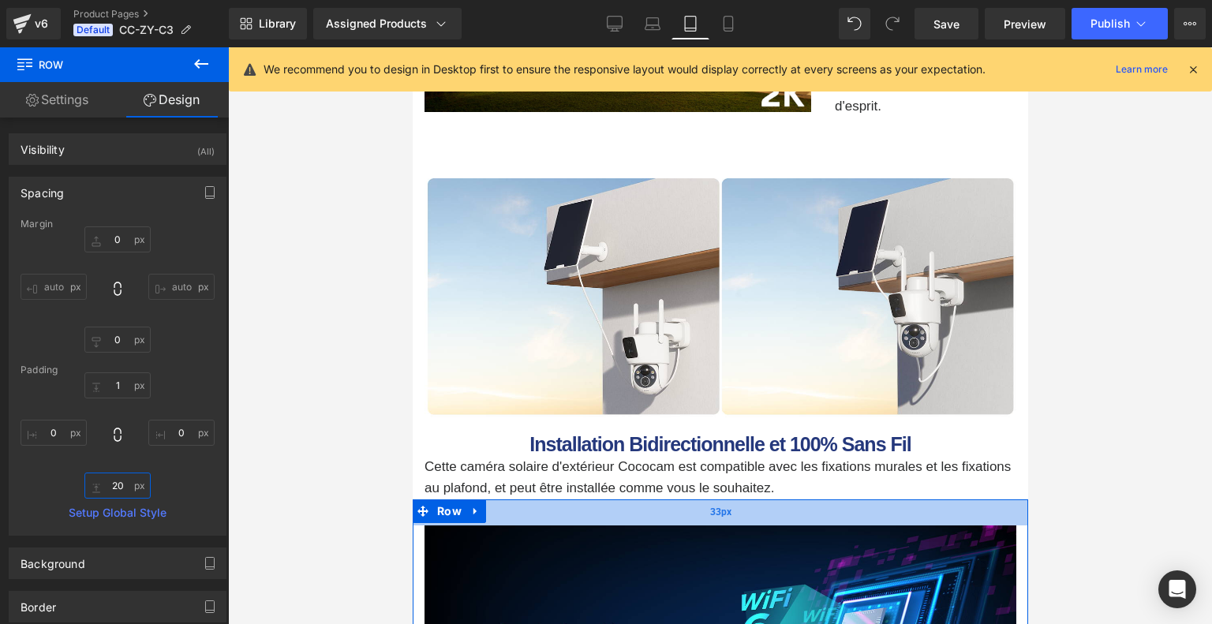
scroll to position [4760, 0]
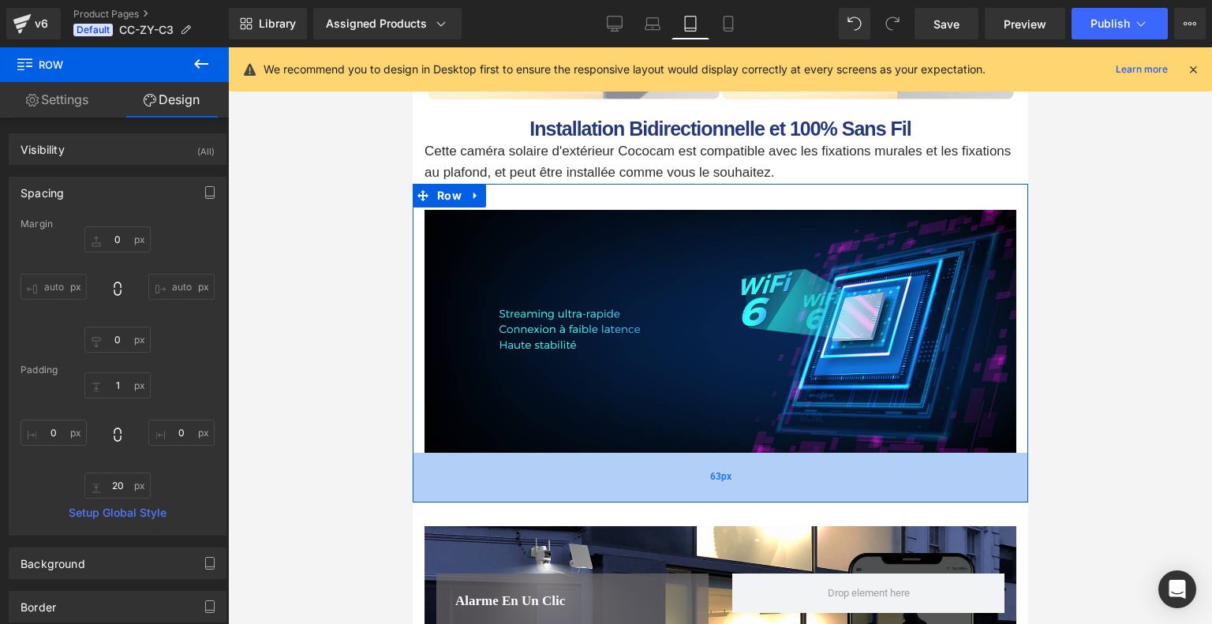
click at [710, 469] on span "63px" at bounding box center [719, 476] width 21 height 15
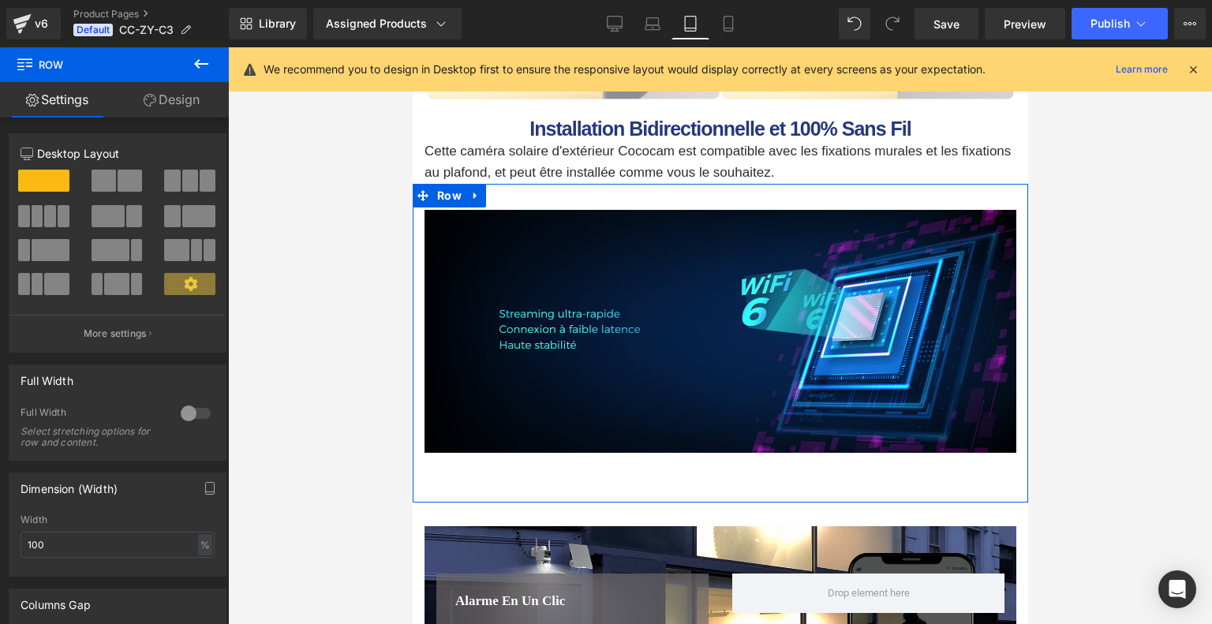
click at [180, 99] on link "Design" at bounding box center [171, 99] width 114 height 35
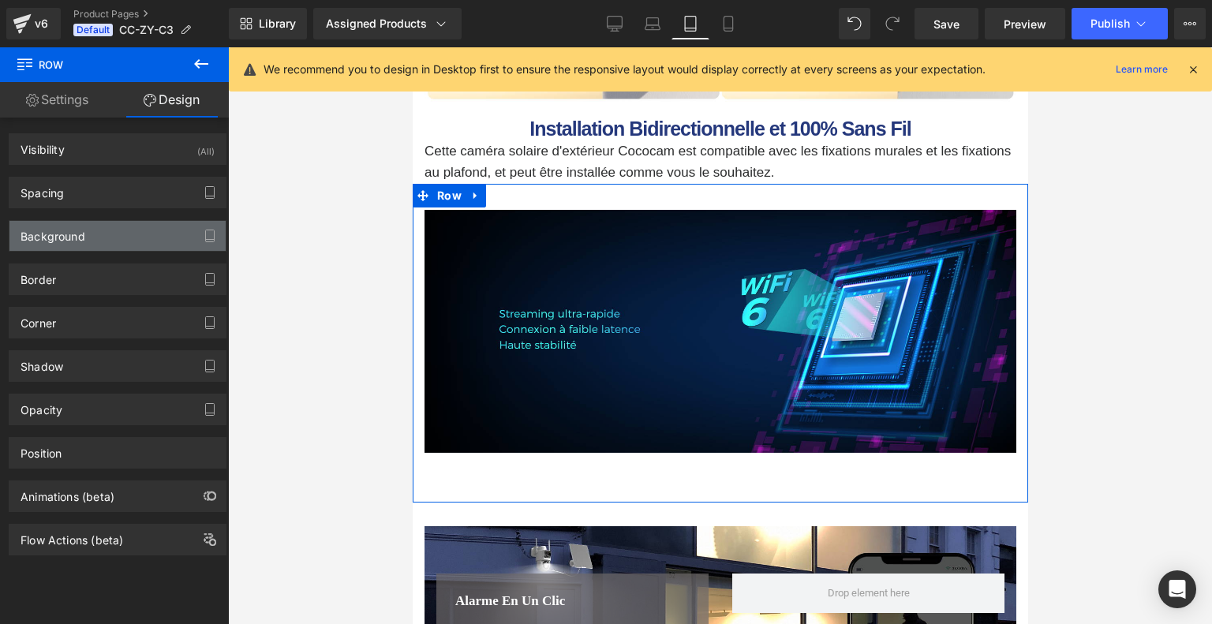
click at [107, 230] on div "Background" at bounding box center [117, 236] width 216 height 30
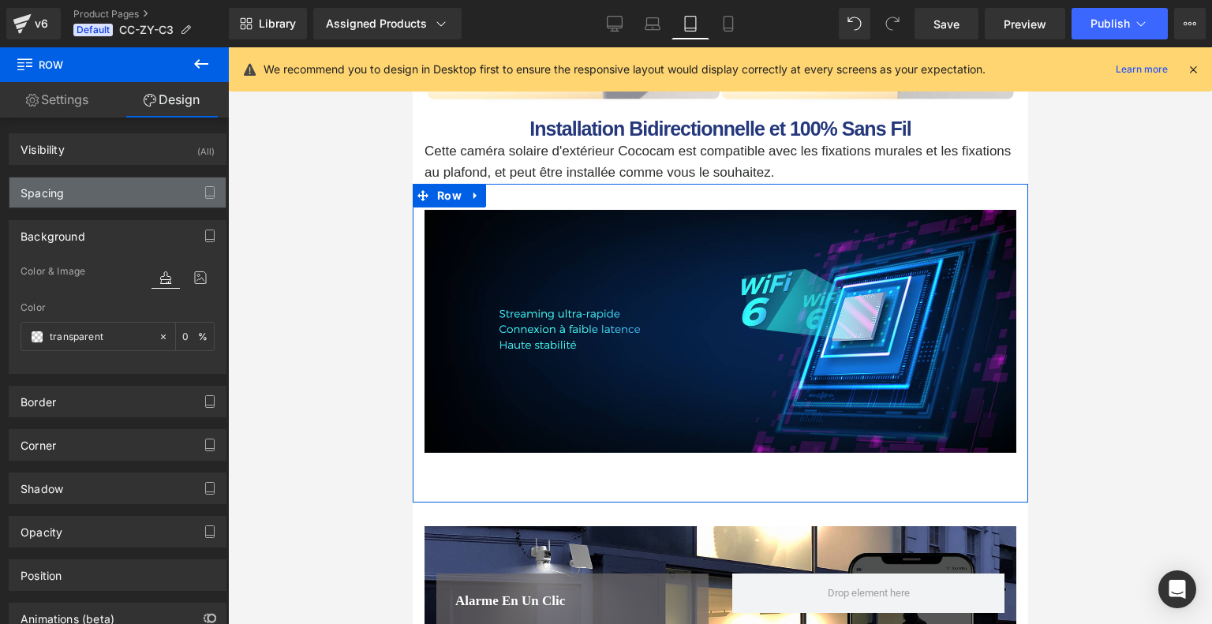
click at [132, 189] on div "Spacing" at bounding box center [117, 192] width 216 height 30
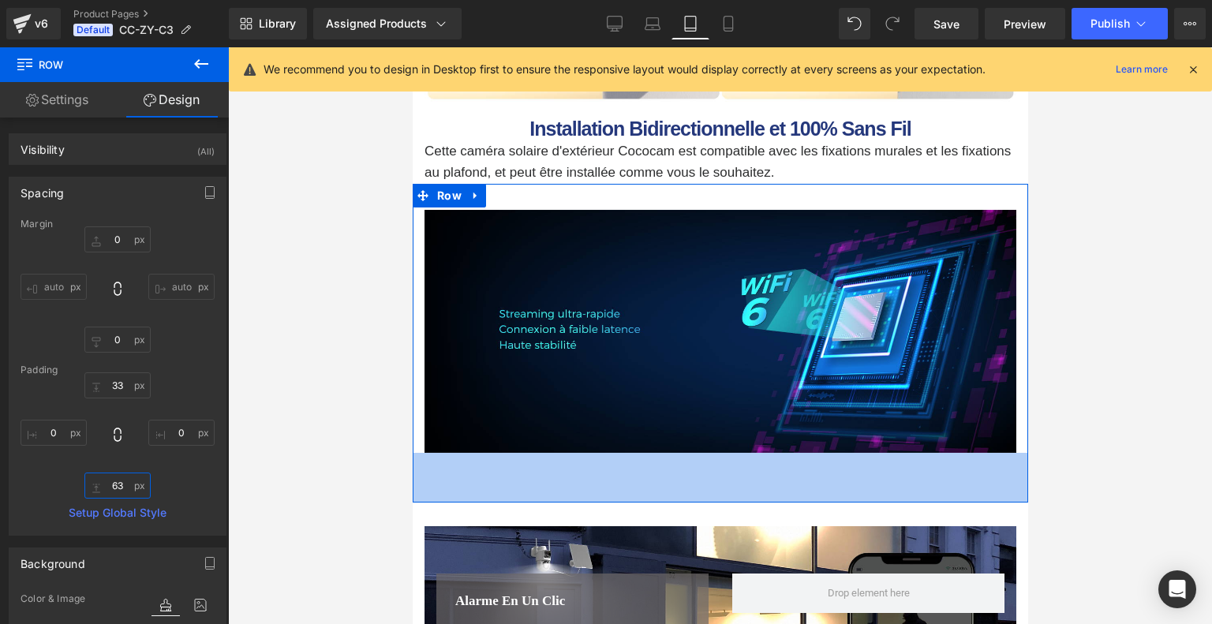
click at [120, 496] on input "63" at bounding box center [117, 486] width 66 height 26
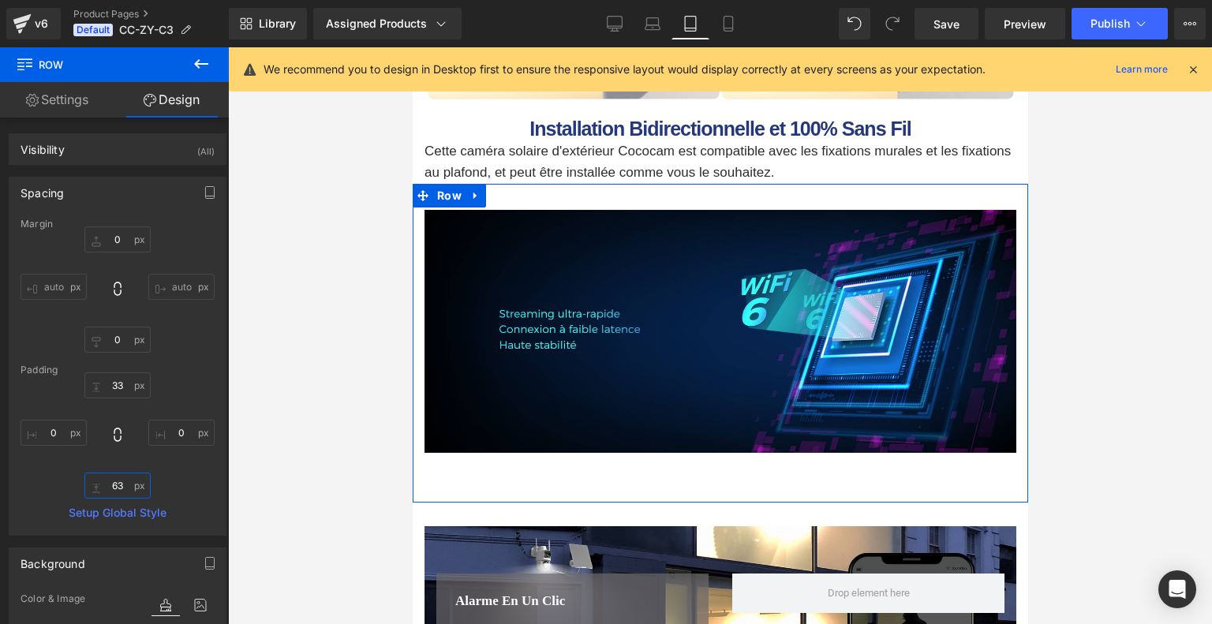
type input "1"
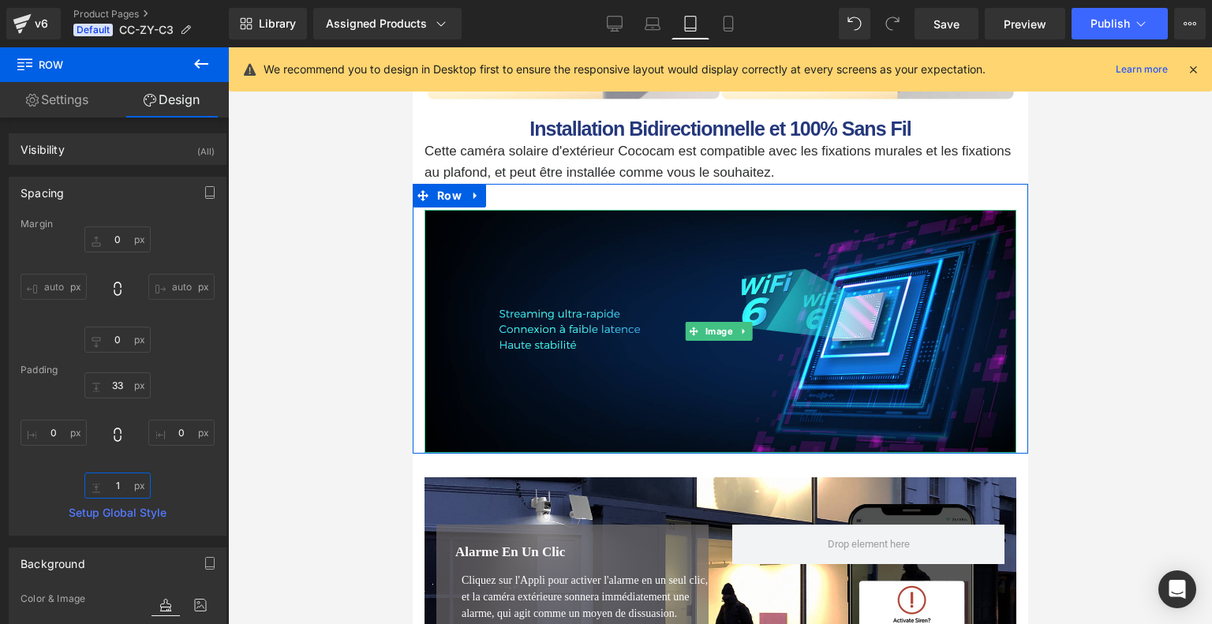
scroll to position [5154, 0]
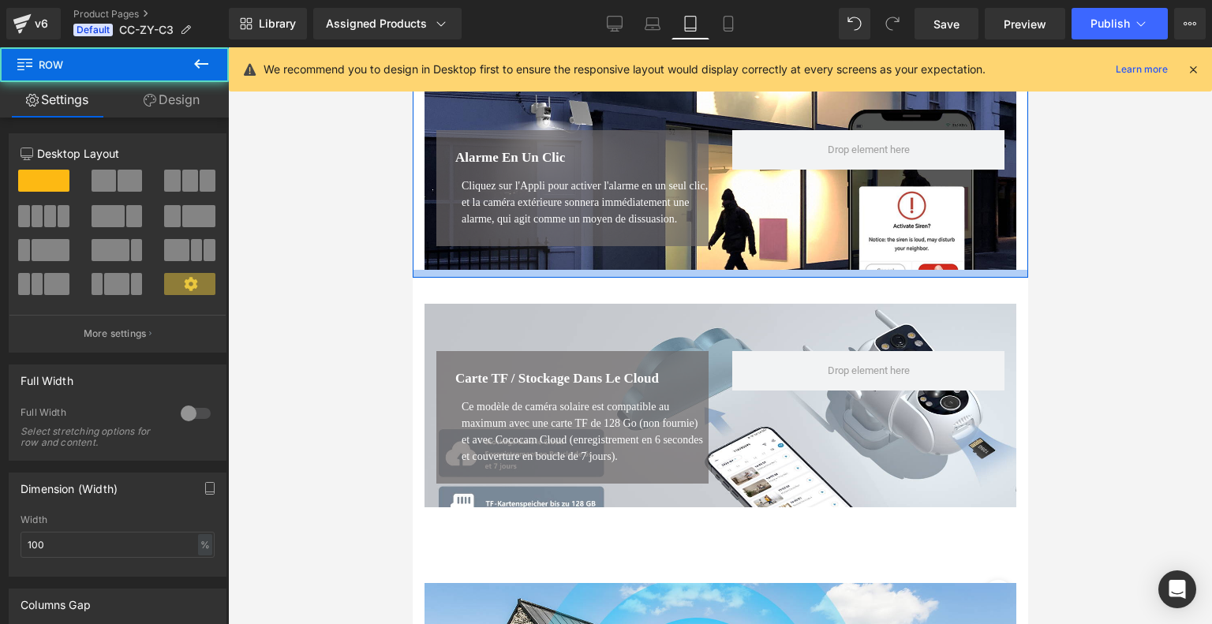
click at [761, 275] on div at bounding box center [719, 274] width 615 height 8
click at [163, 98] on link "Design" at bounding box center [171, 99] width 114 height 35
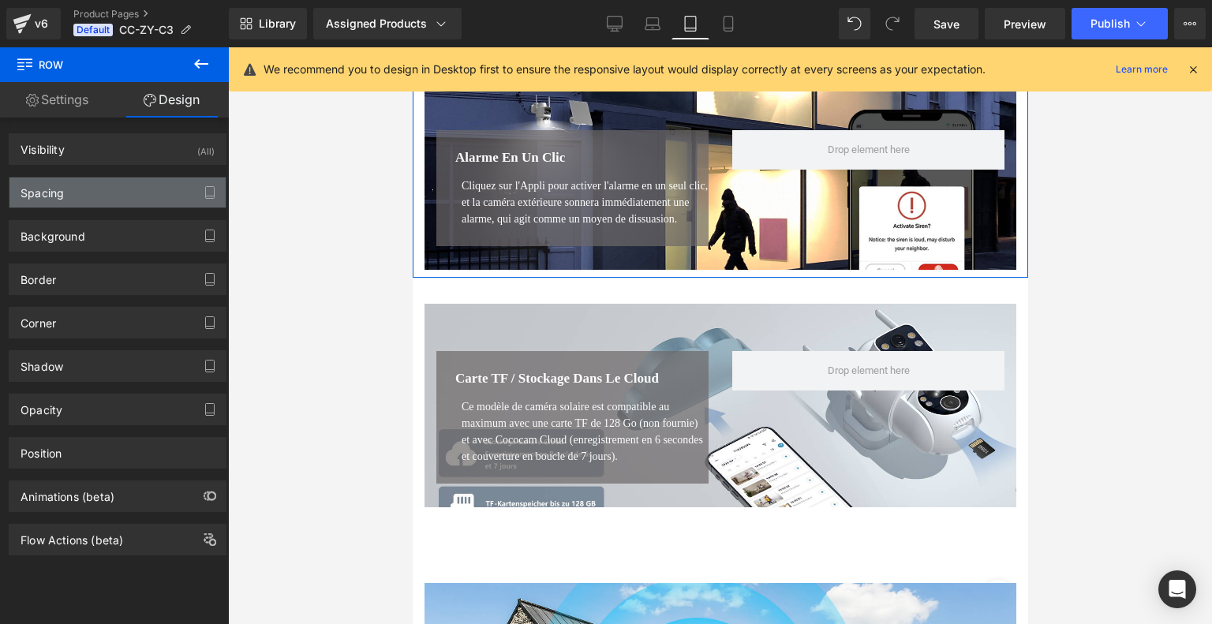
click at [129, 195] on div "Spacing" at bounding box center [117, 192] width 216 height 30
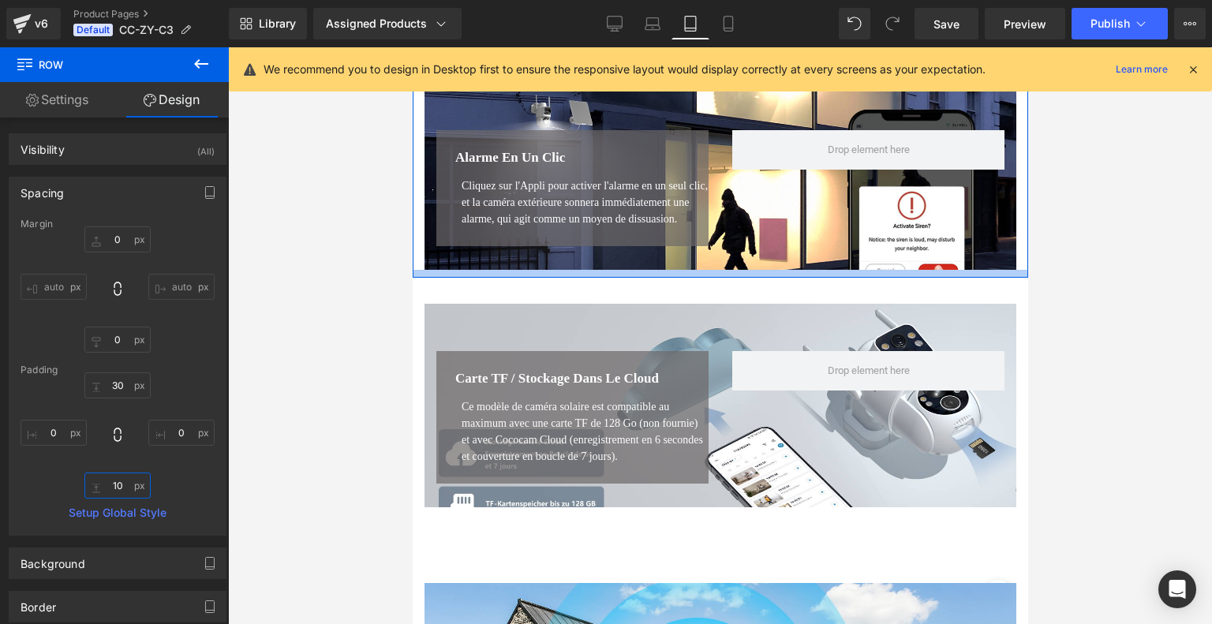
click at [126, 491] on input "text" at bounding box center [117, 486] width 66 height 26
type input "1"
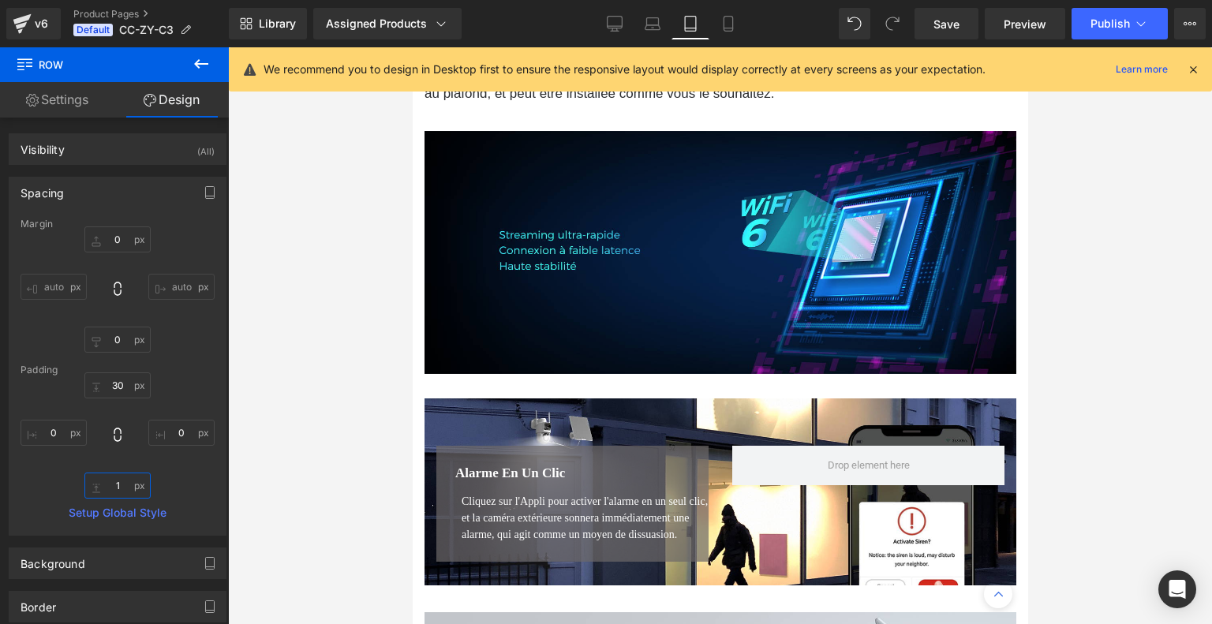
scroll to position [5233, 0]
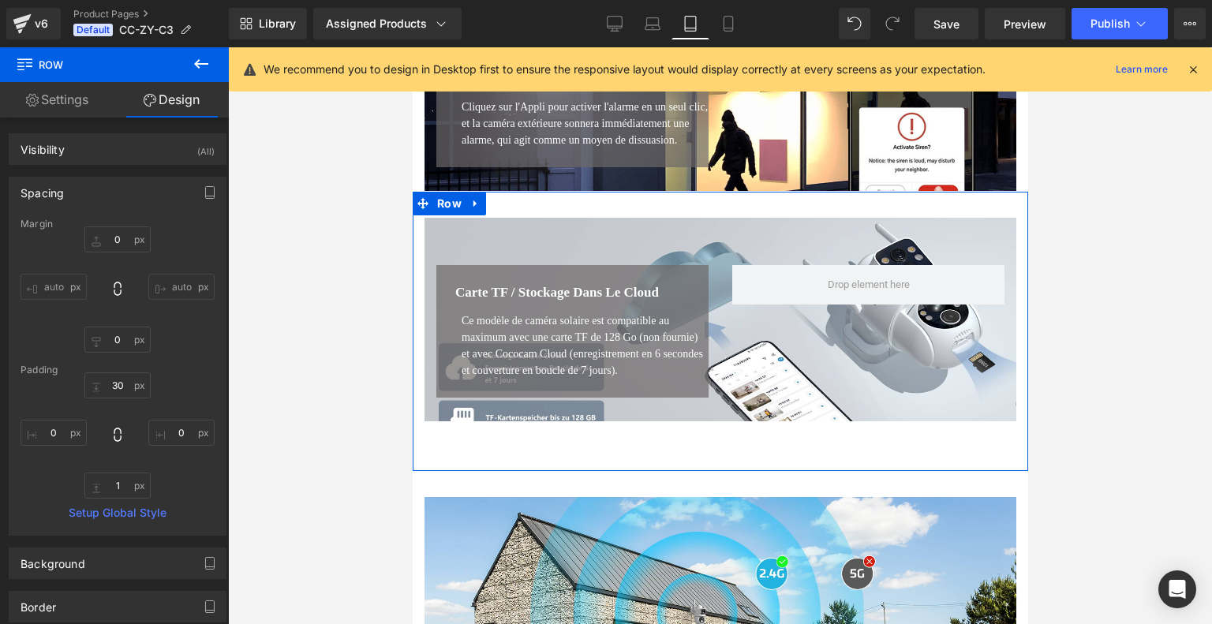
click at [702, 456] on div "Carte TF / Stockage dans le Cloud Heading Ce modèle de caméra solaire est compa…" at bounding box center [719, 331] width 615 height 279
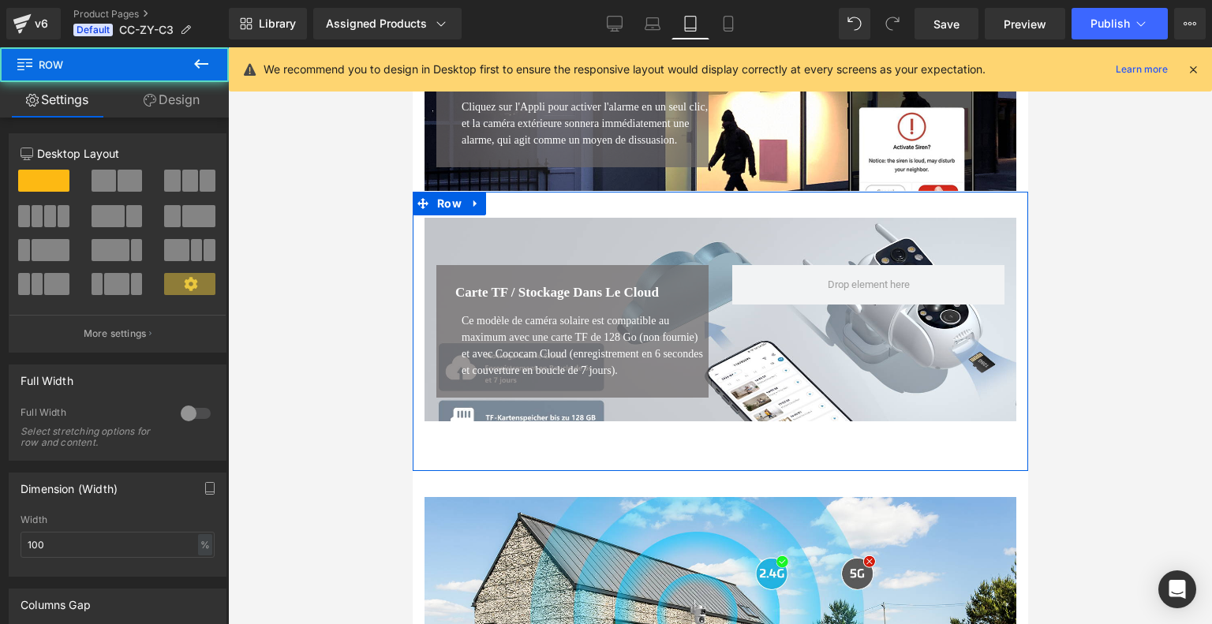
click at [177, 99] on link "Design" at bounding box center [171, 99] width 114 height 35
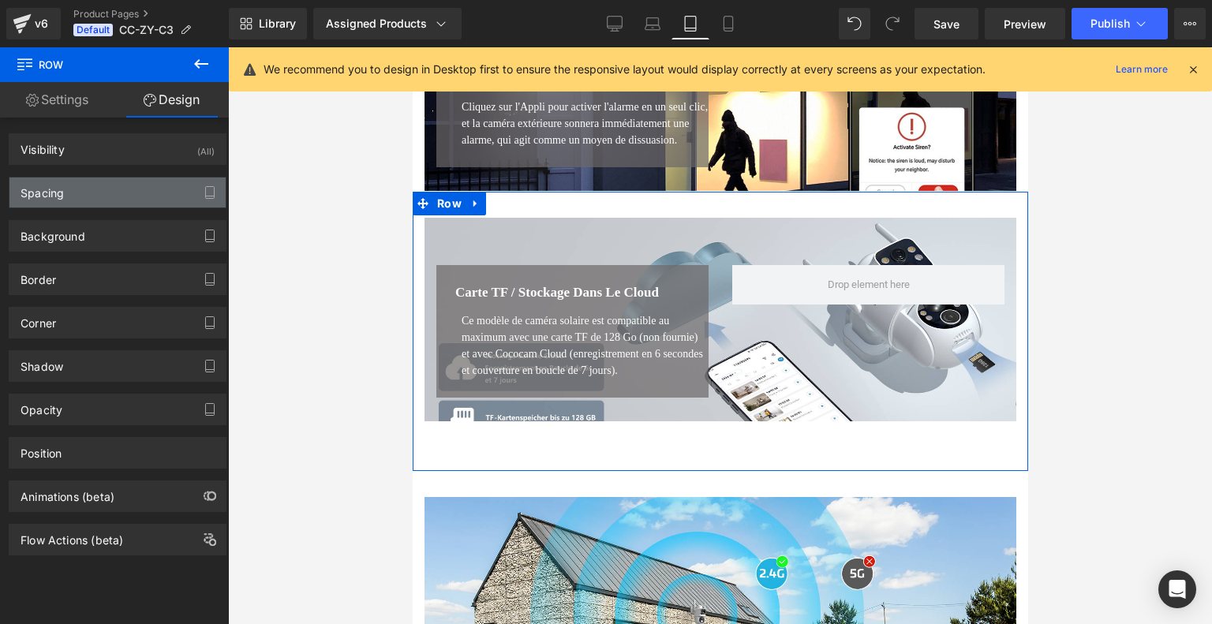
click at [120, 185] on div "Spacing" at bounding box center [117, 192] width 216 height 30
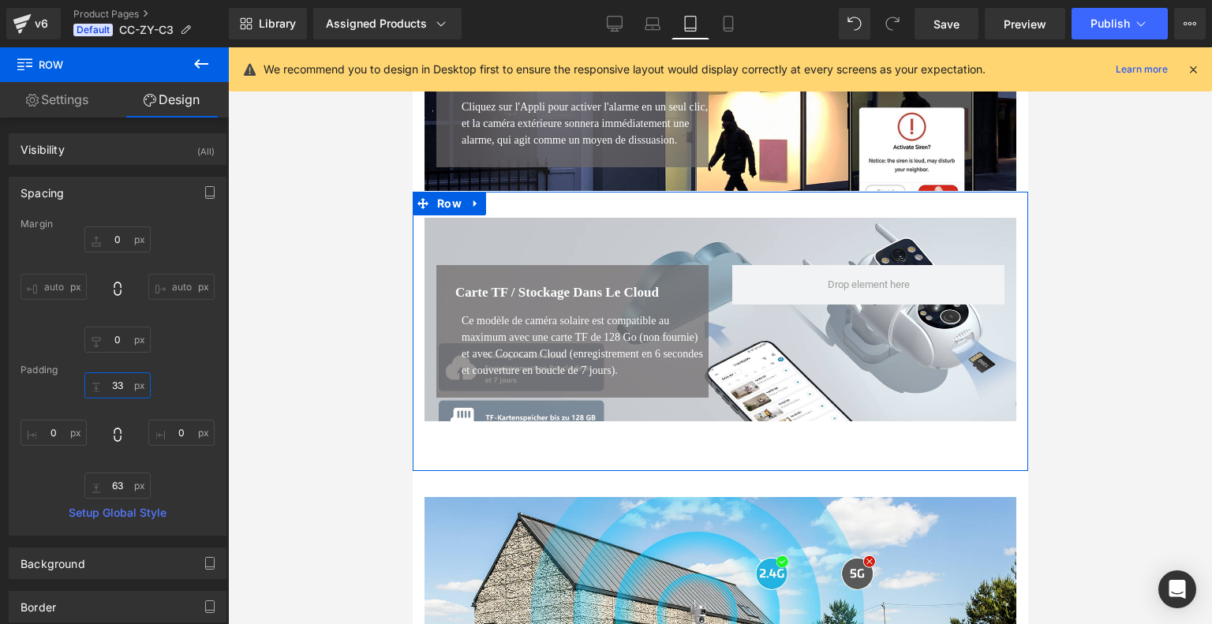
click at [119, 387] on input "33" at bounding box center [117, 385] width 66 height 26
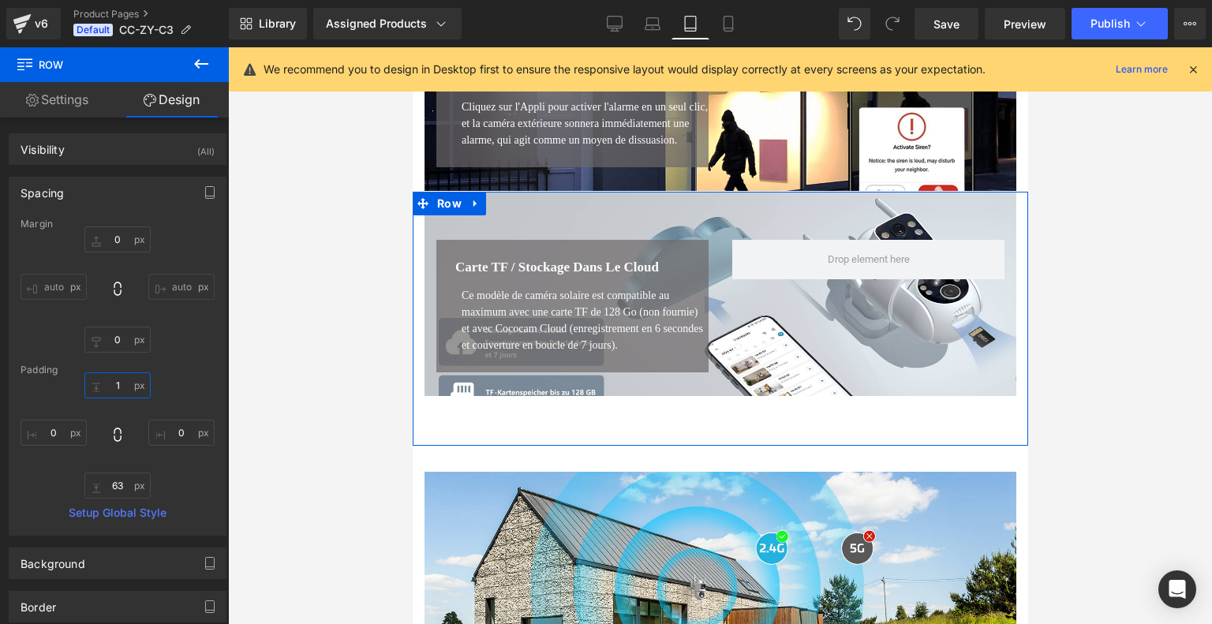
click at [114, 387] on input "1" at bounding box center [117, 385] width 66 height 26
type input "33"
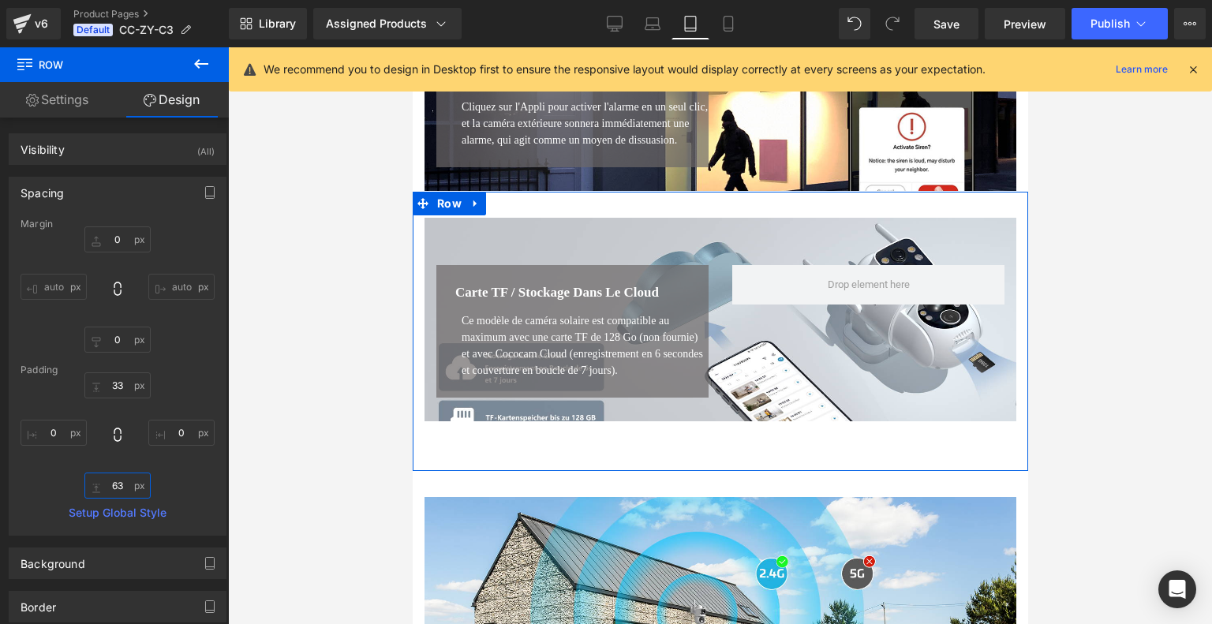
click at [129, 482] on input "63" at bounding box center [117, 486] width 66 height 26
type input "1"
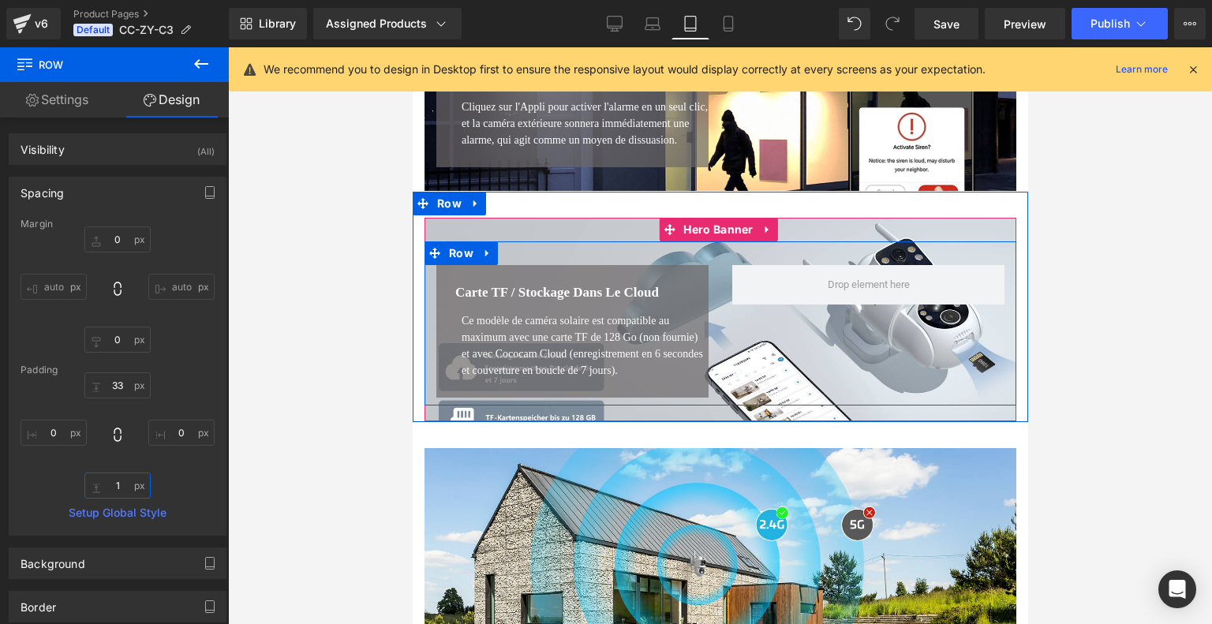
scroll to position [5549, 0]
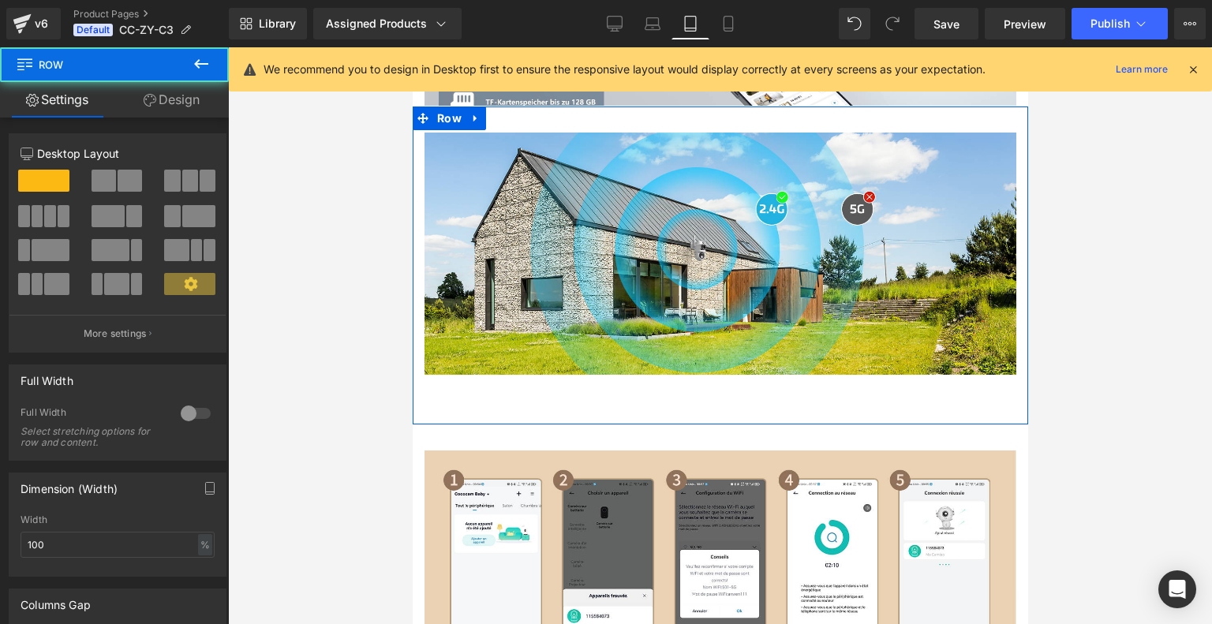
click at [693, 424] on div "Image Row 42px" at bounding box center [719, 265] width 615 height 318
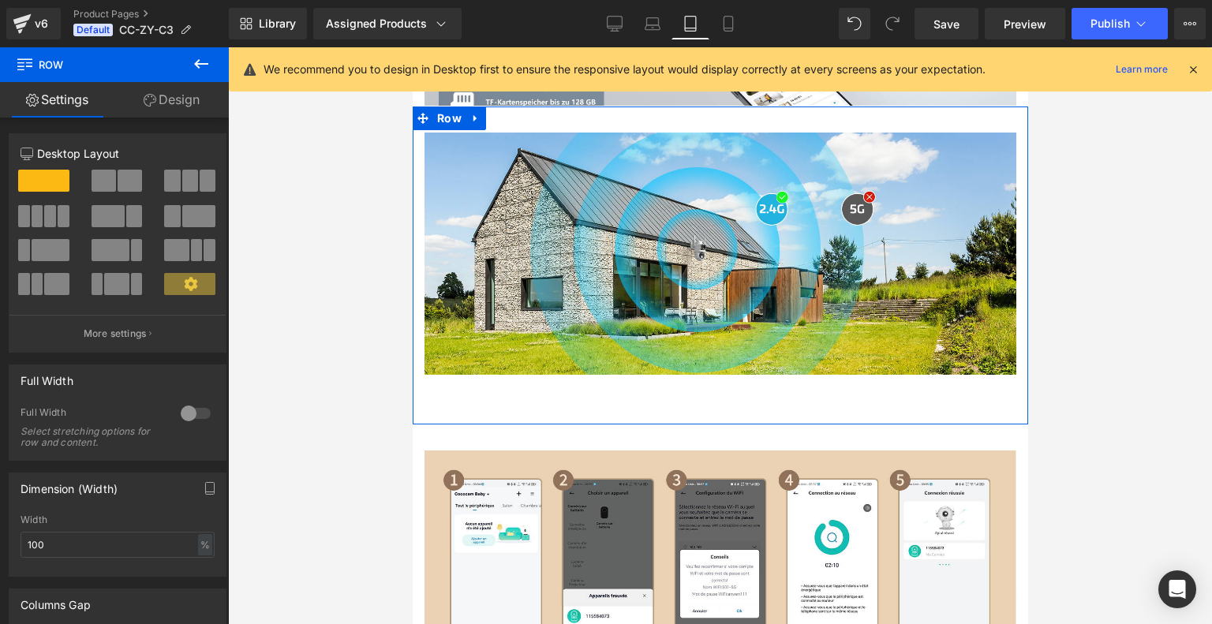
click at [183, 95] on link "Design" at bounding box center [171, 99] width 114 height 35
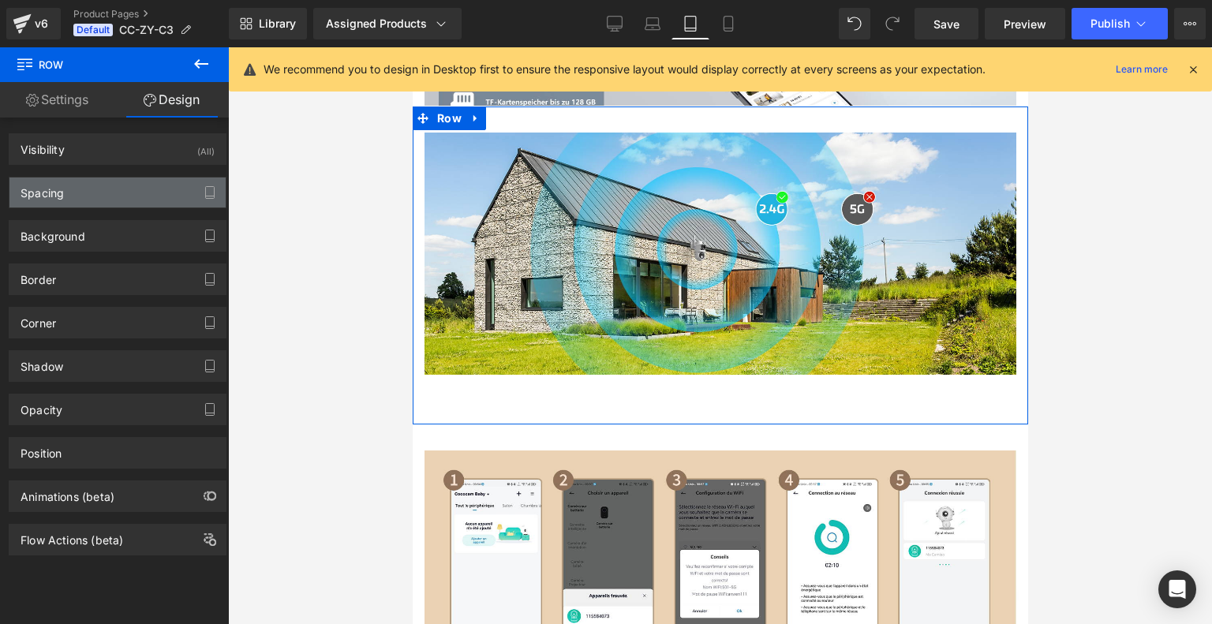
click at [101, 198] on div "Spacing" at bounding box center [117, 192] width 216 height 30
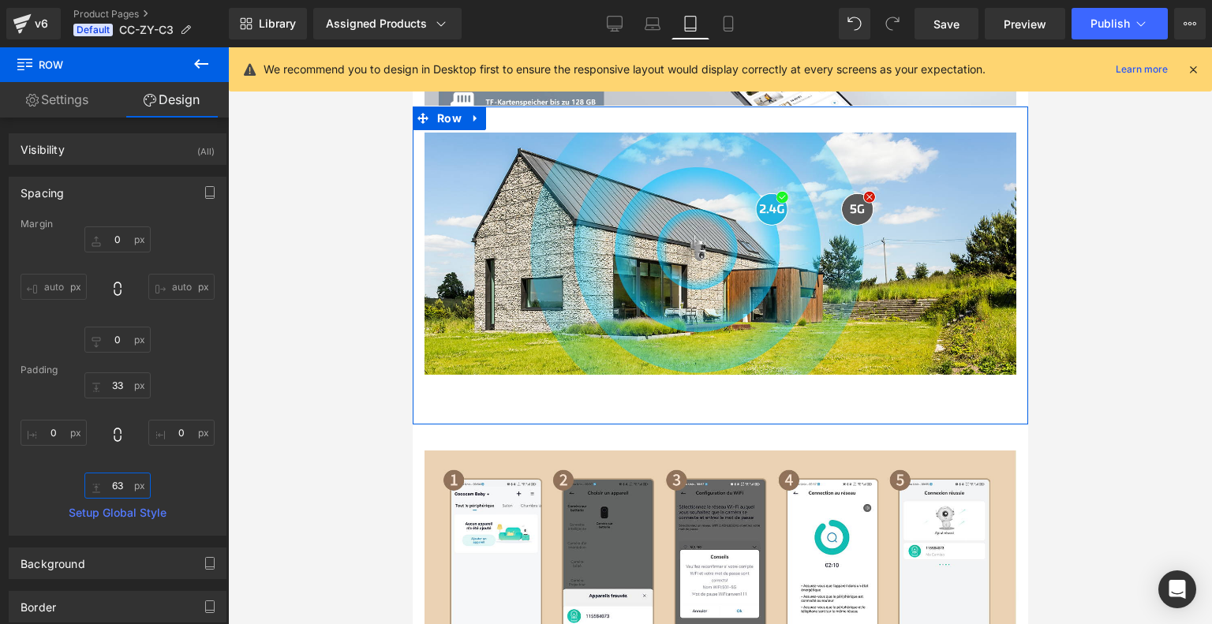
click at [129, 491] on input "63" at bounding box center [117, 486] width 66 height 26
type input "1"
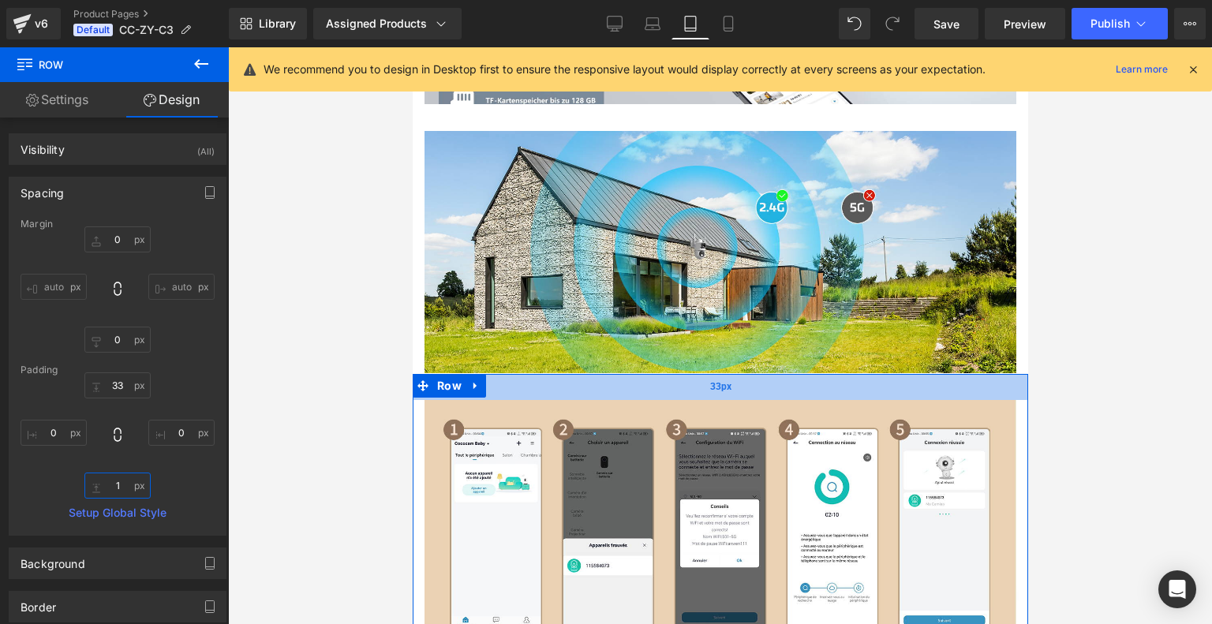
scroll to position [5785, 0]
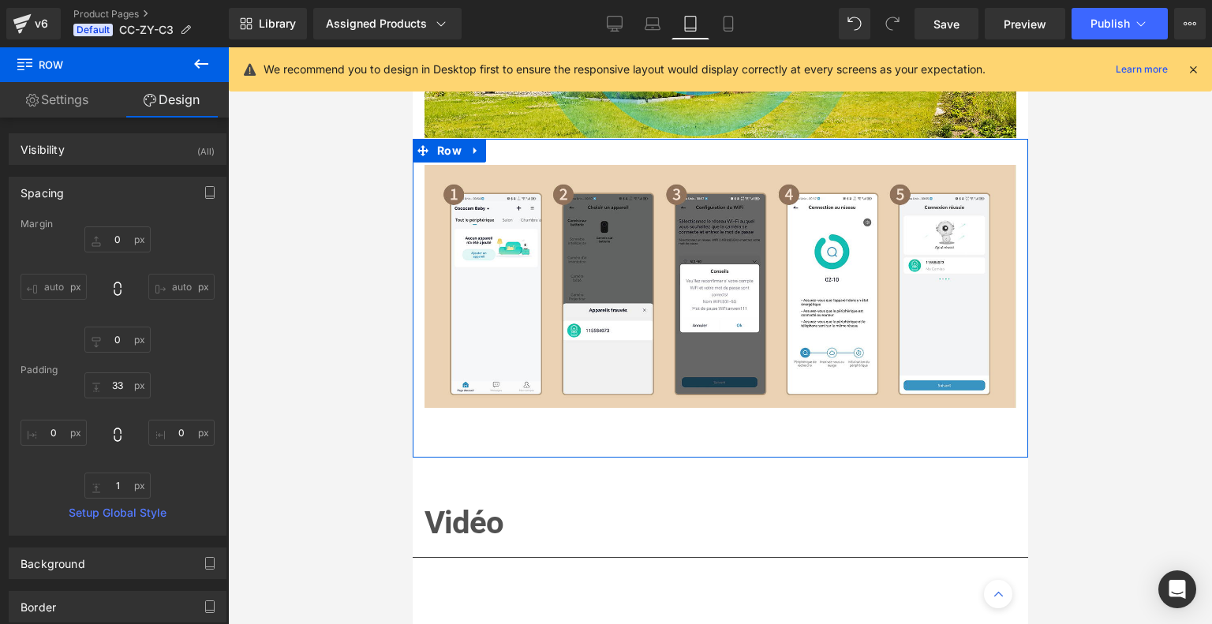
click at [746, 457] on div "Image Row 33px" at bounding box center [719, 298] width 615 height 318
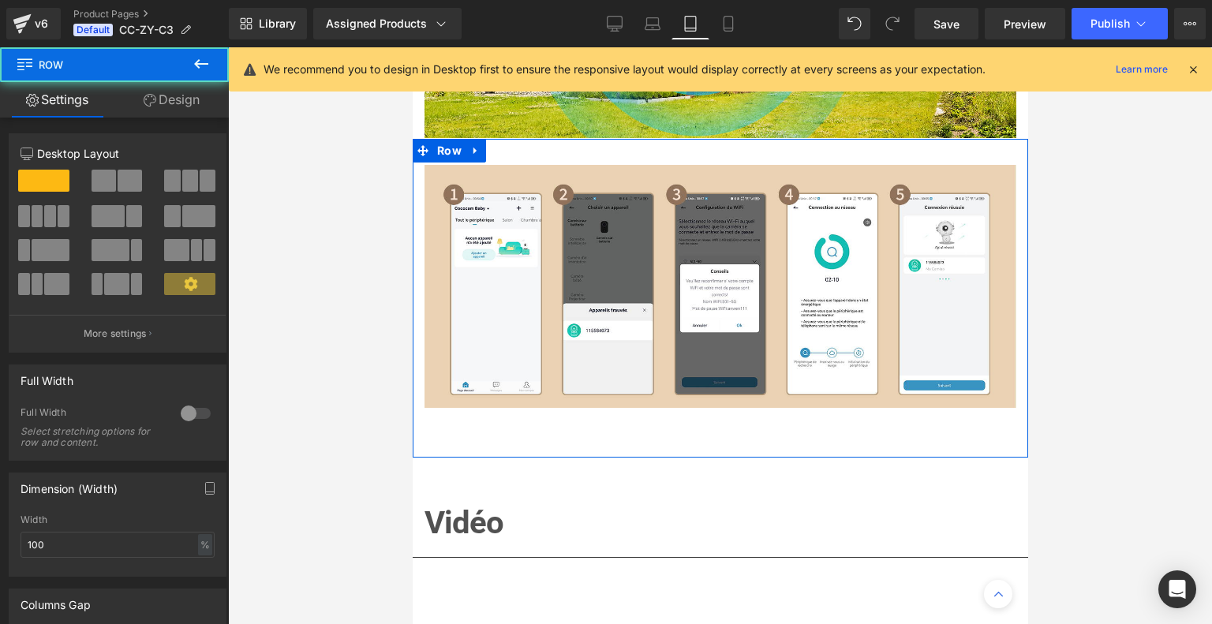
click at [166, 106] on link "Design" at bounding box center [171, 99] width 114 height 35
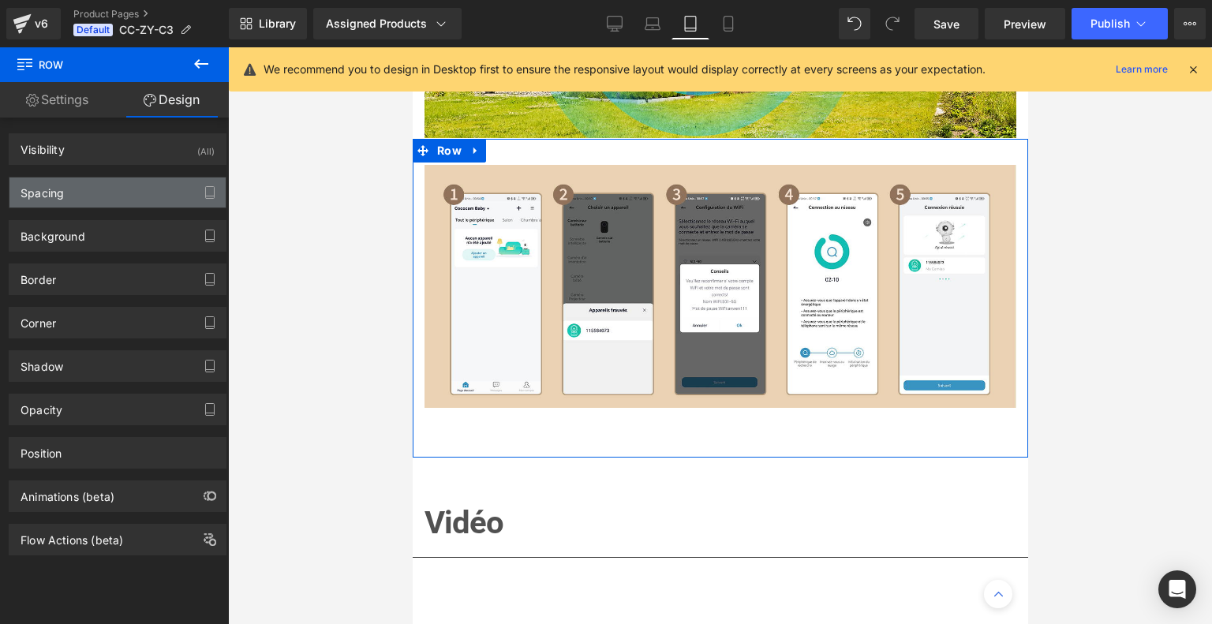
click at [120, 199] on div "Spacing" at bounding box center [117, 192] width 216 height 30
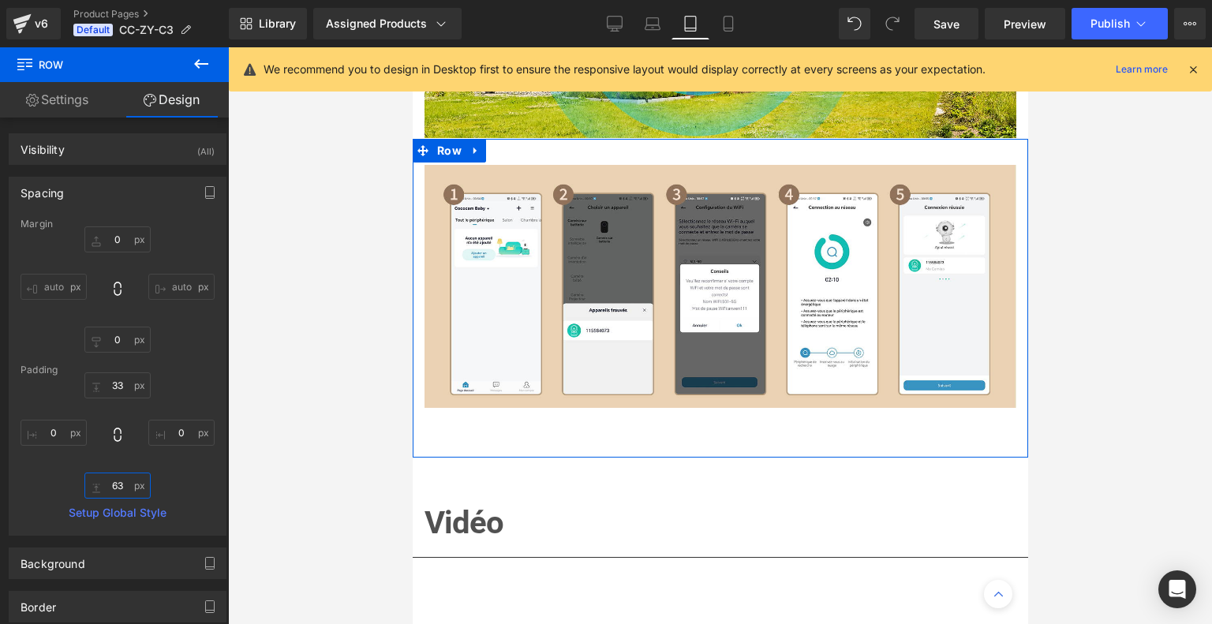
click at [118, 487] on input "text" at bounding box center [117, 486] width 66 height 26
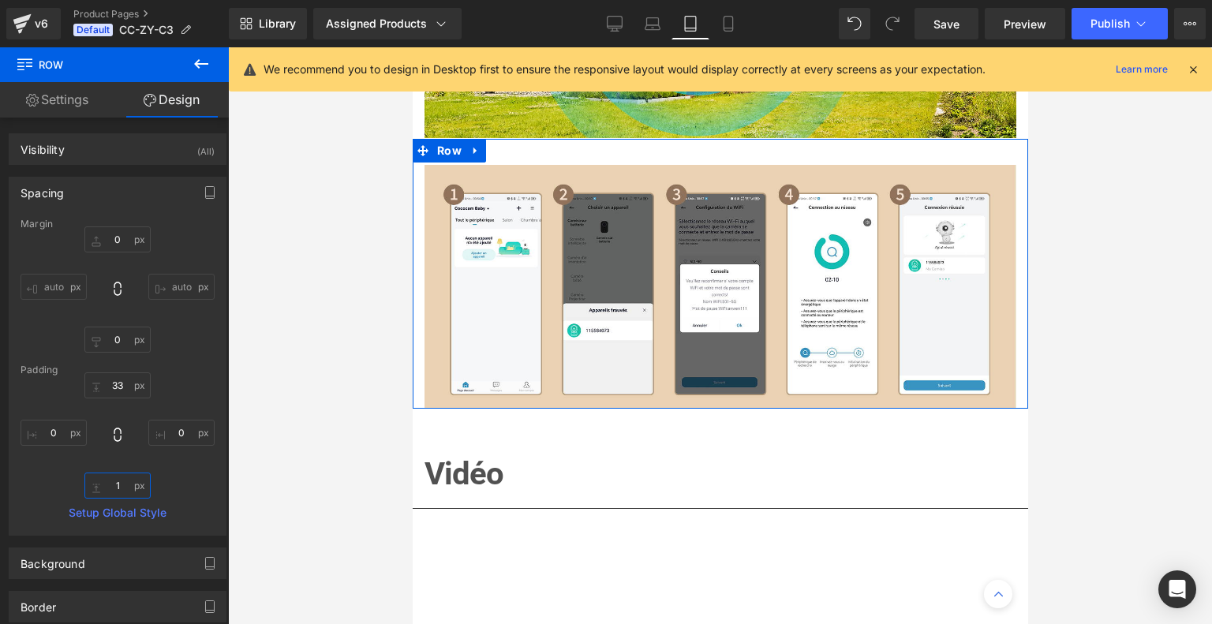
type input "1"
click at [174, 473] on div "1" at bounding box center [118, 435] width 194 height 126
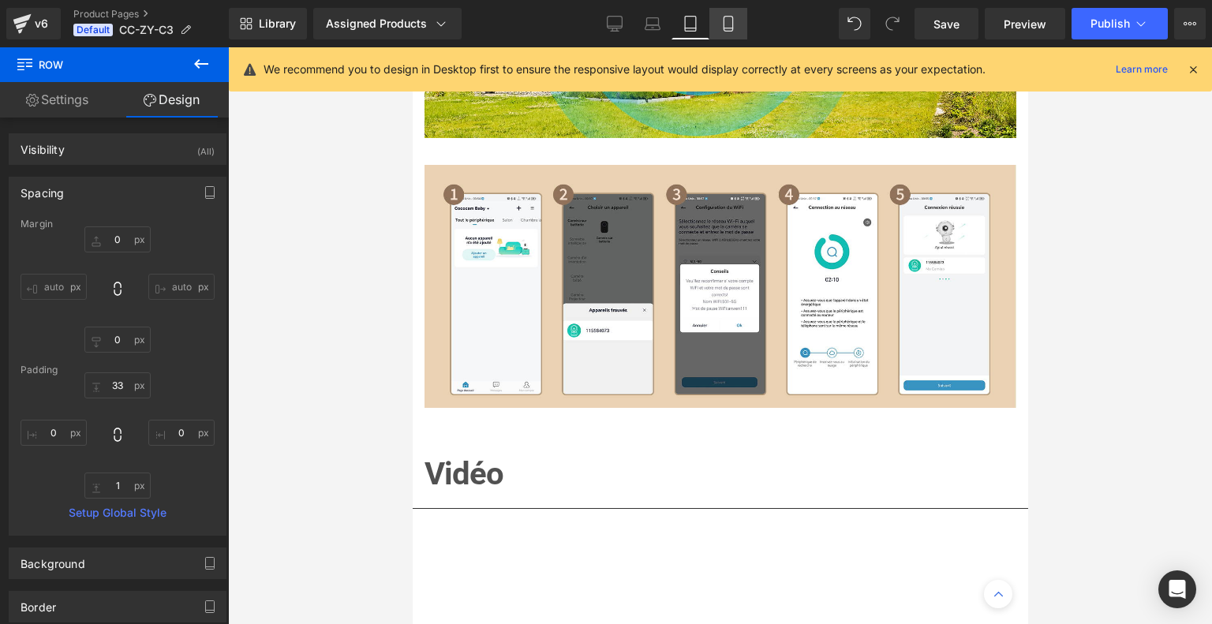
click at [727, 19] on icon at bounding box center [728, 24] width 16 height 16
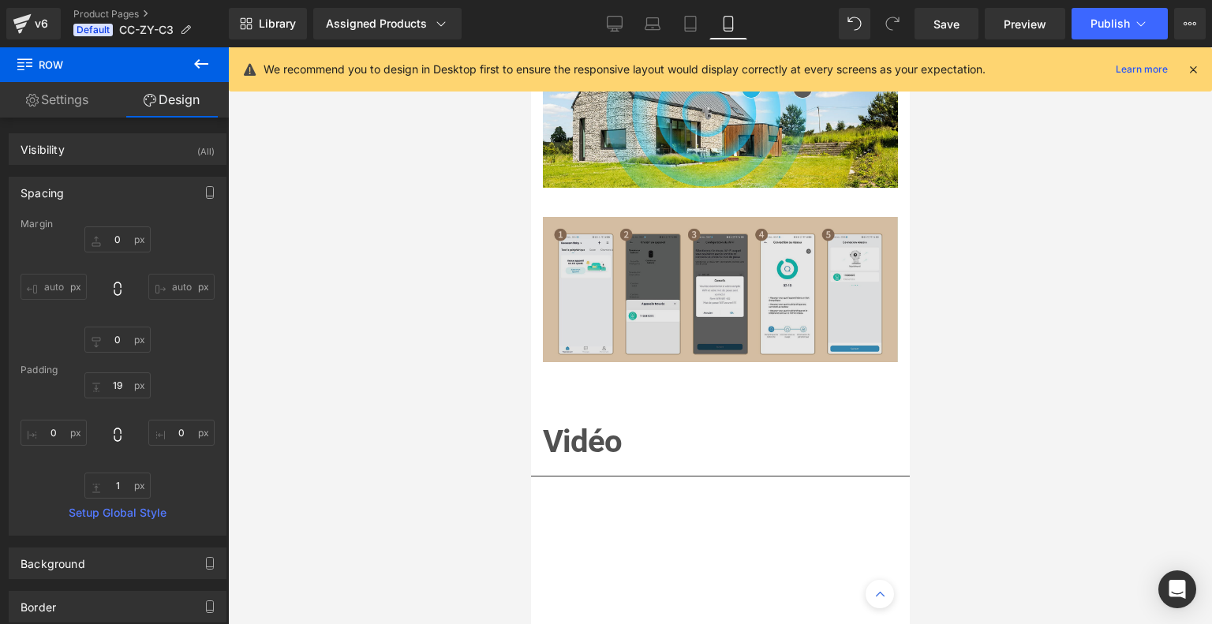
scroll to position [5424, 0]
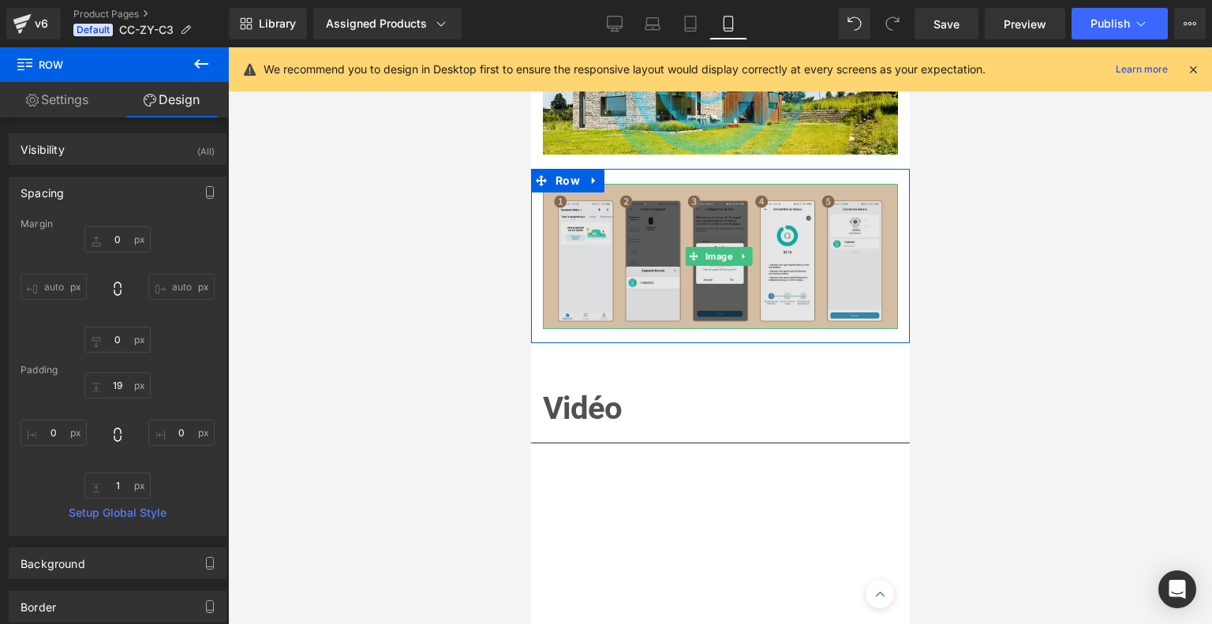
click at [723, 321] on img at bounding box center [719, 256] width 355 height 145
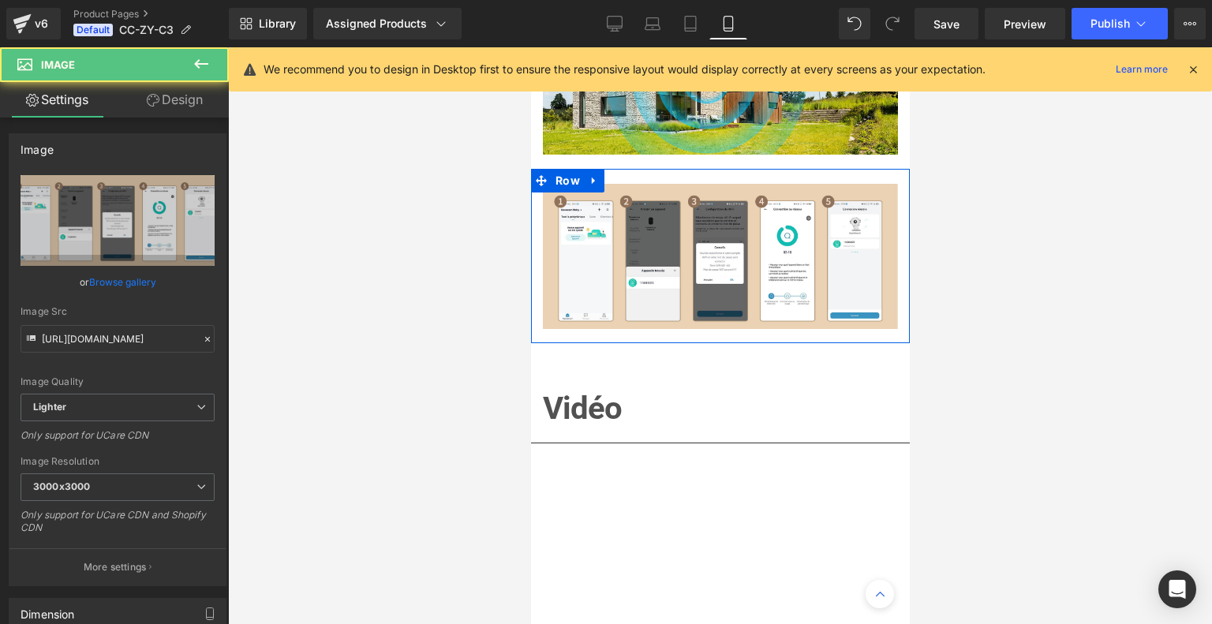
click at [708, 343] on div "Image Row 33px" at bounding box center [719, 256] width 379 height 174
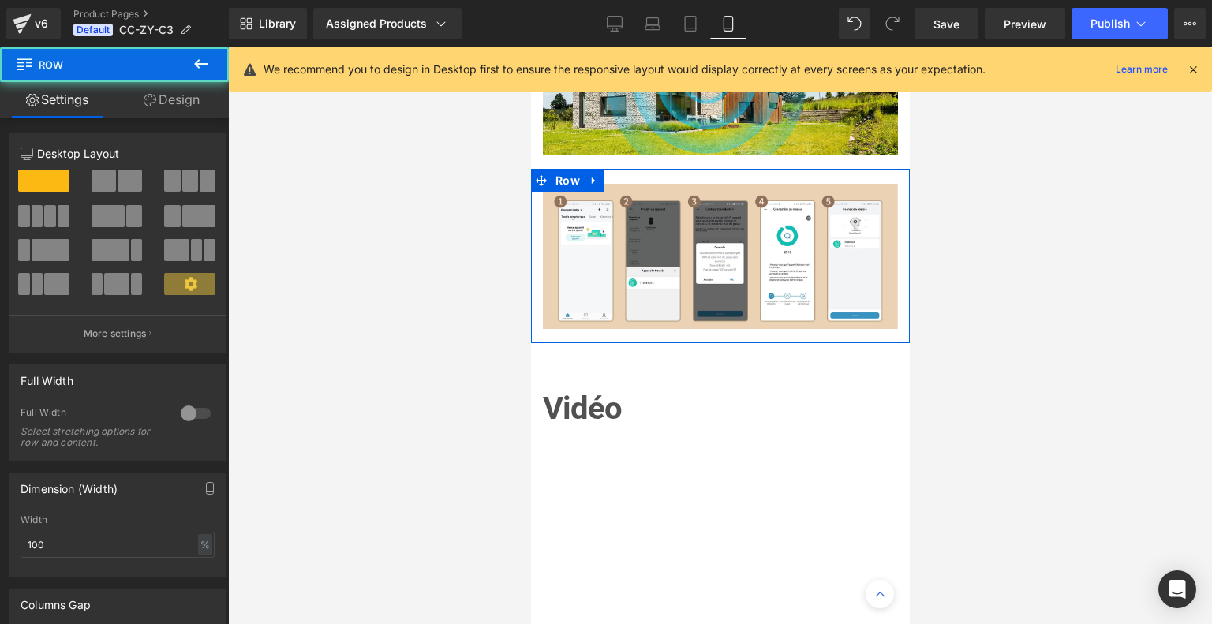
click at [708, 343] on div "Image Row 33px" at bounding box center [719, 256] width 379 height 174
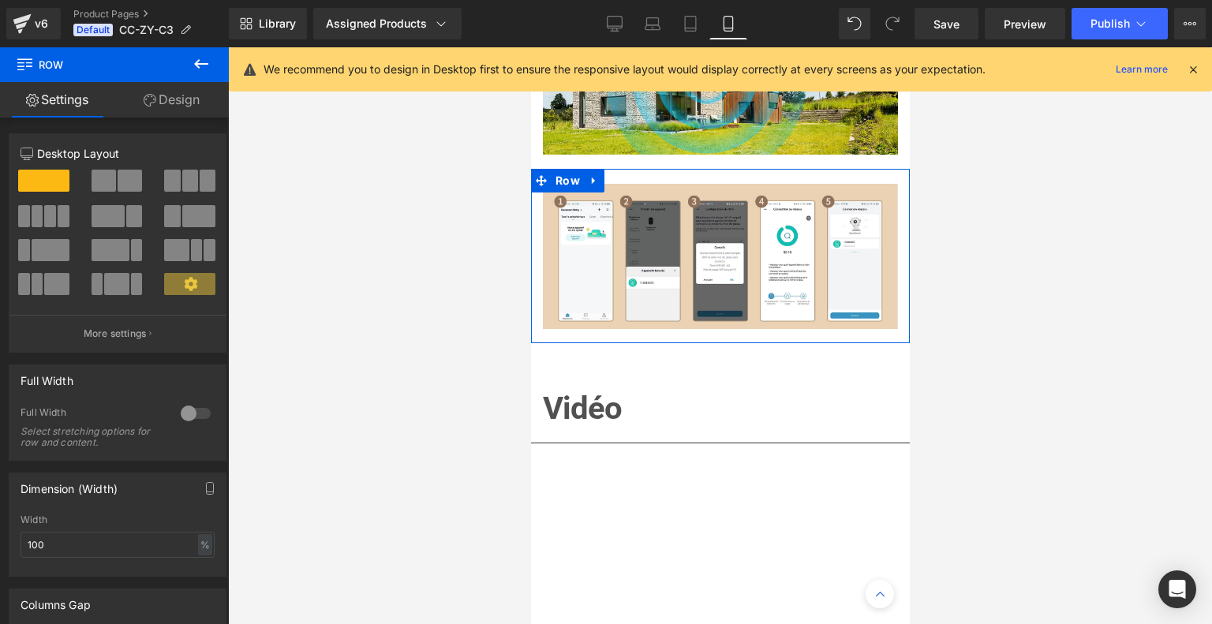
click at [177, 97] on link "Design" at bounding box center [171, 99] width 114 height 35
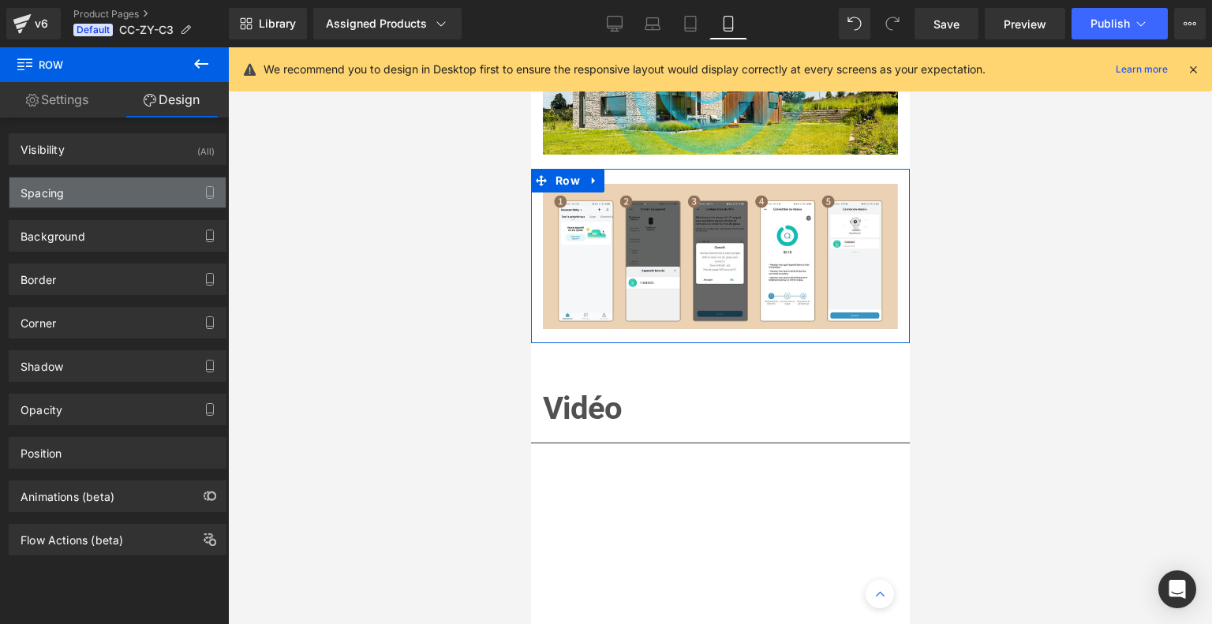
click at [119, 195] on div "Spacing" at bounding box center [117, 192] width 216 height 30
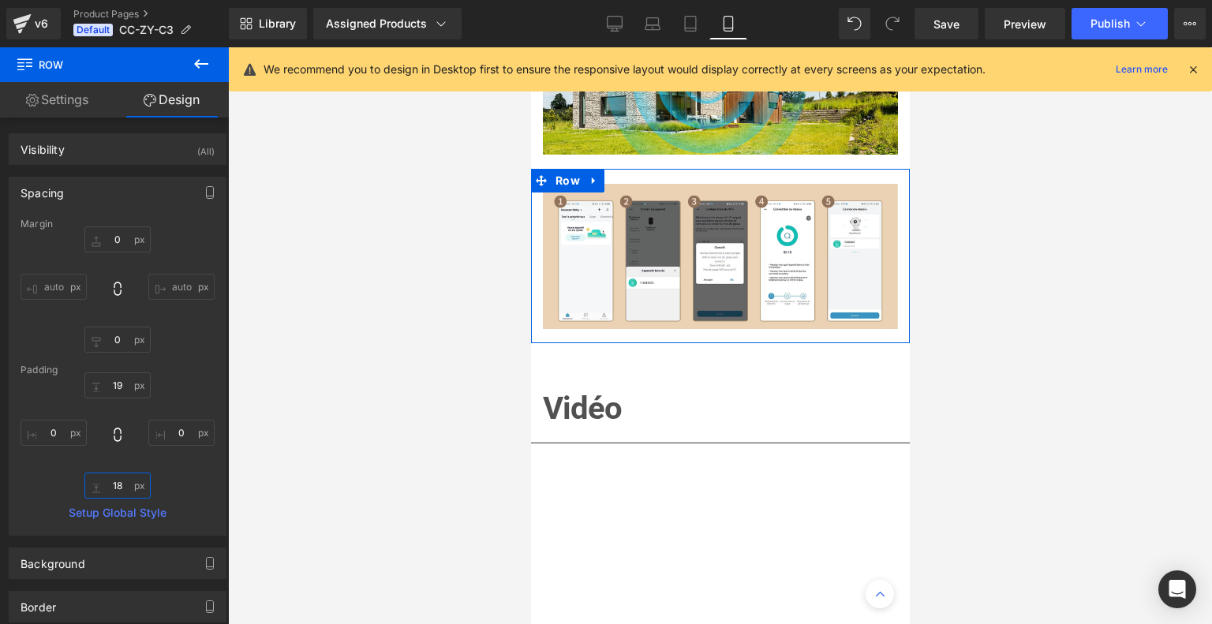
click at [125, 482] on input "text" at bounding box center [117, 486] width 66 height 26
type input "1"
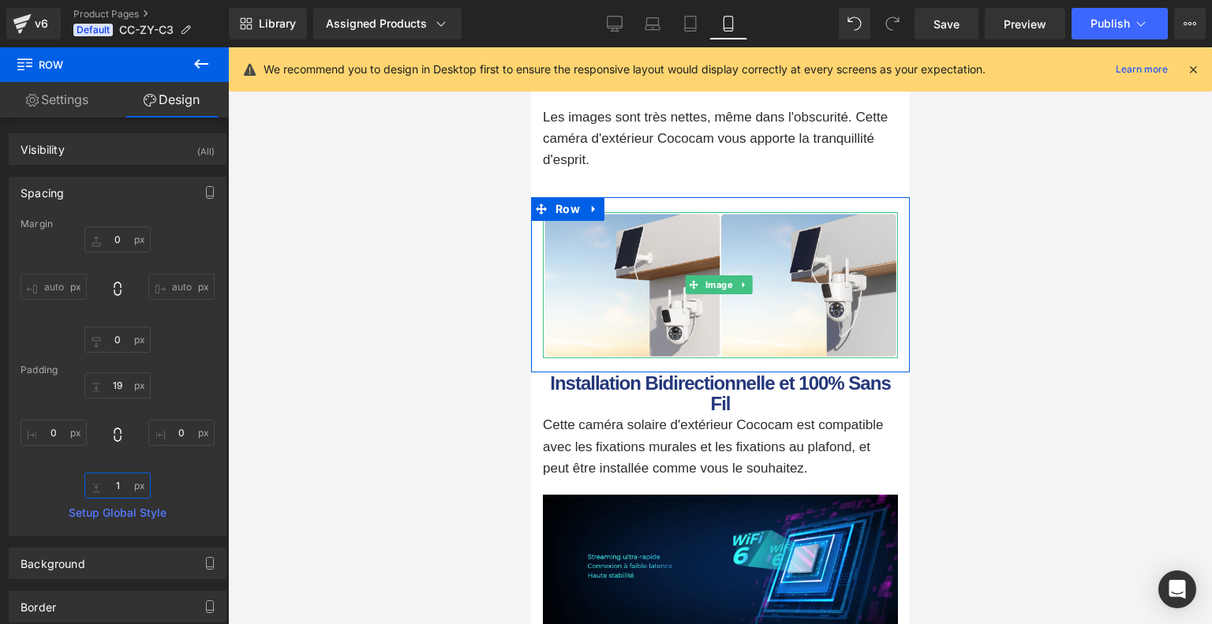
scroll to position [3925, 0]
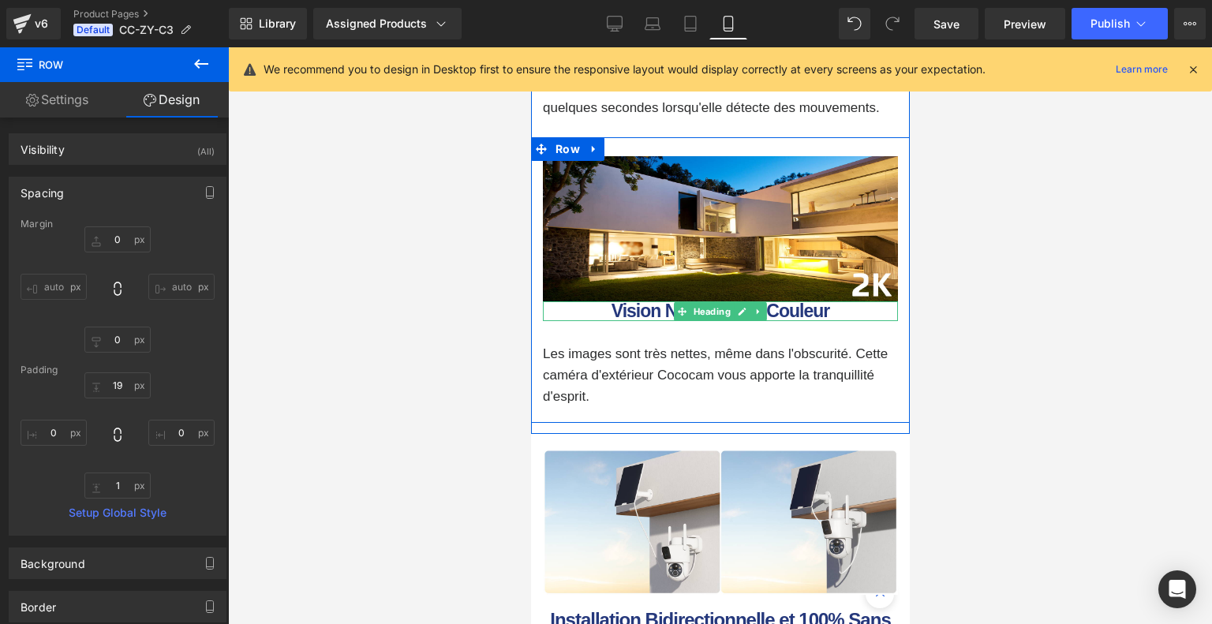
click at [707, 321] on span "Heading" at bounding box center [710, 311] width 43 height 19
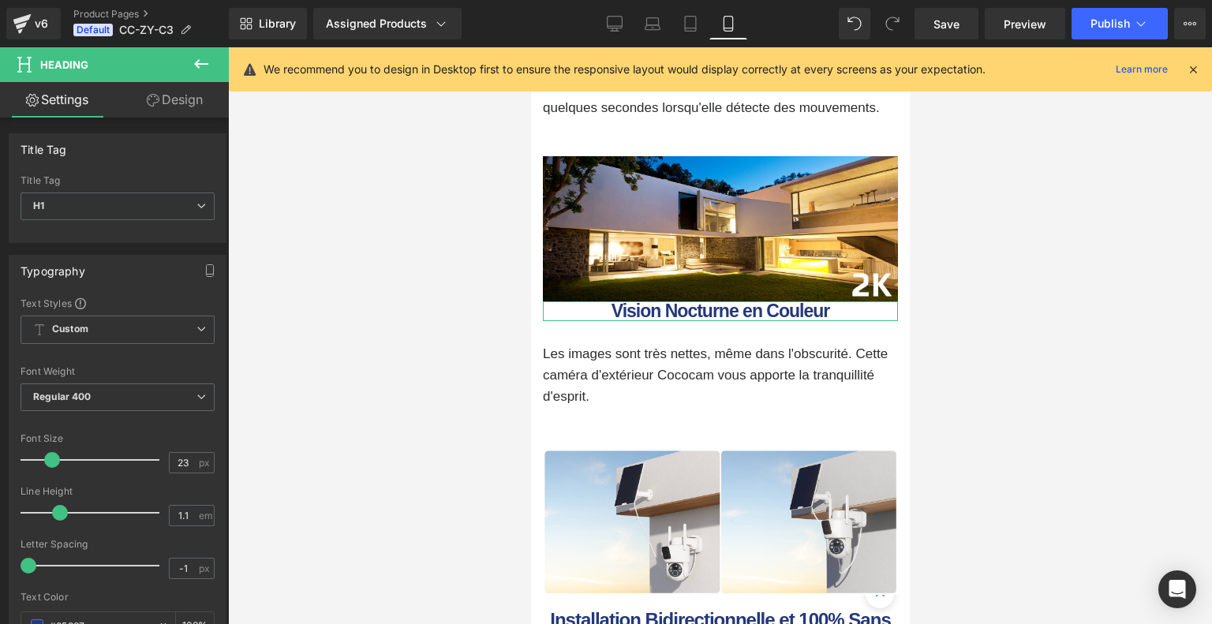
click at [173, 99] on link "Design" at bounding box center [175, 99] width 114 height 35
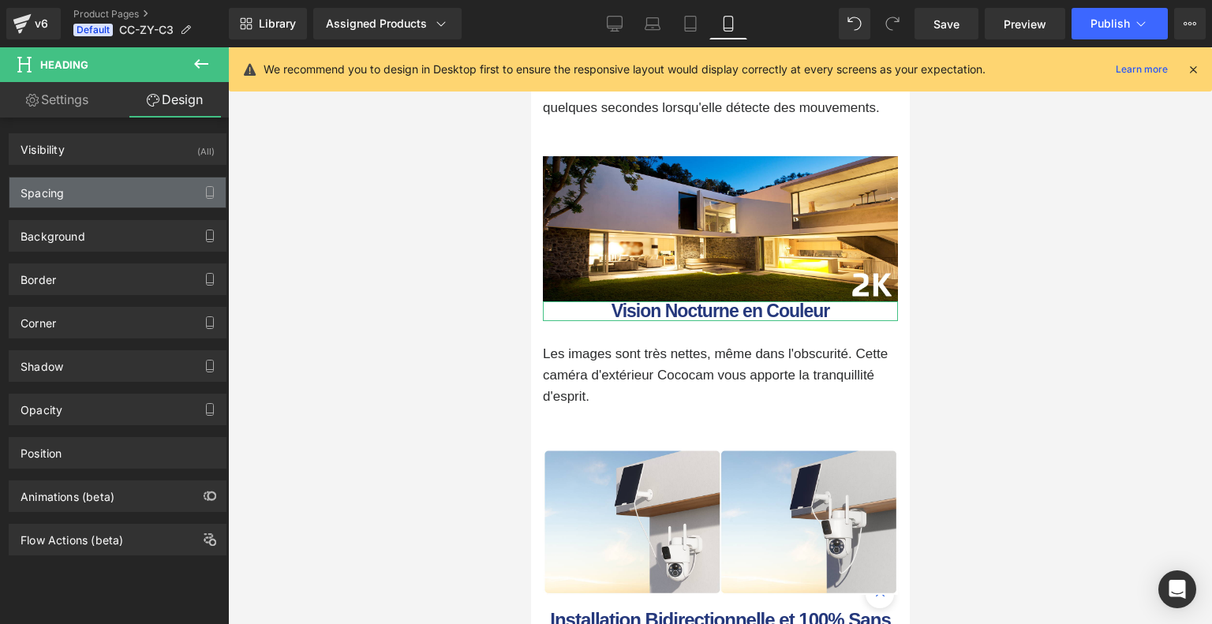
click at [124, 204] on div "Spacing" at bounding box center [117, 192] width 216 height 30
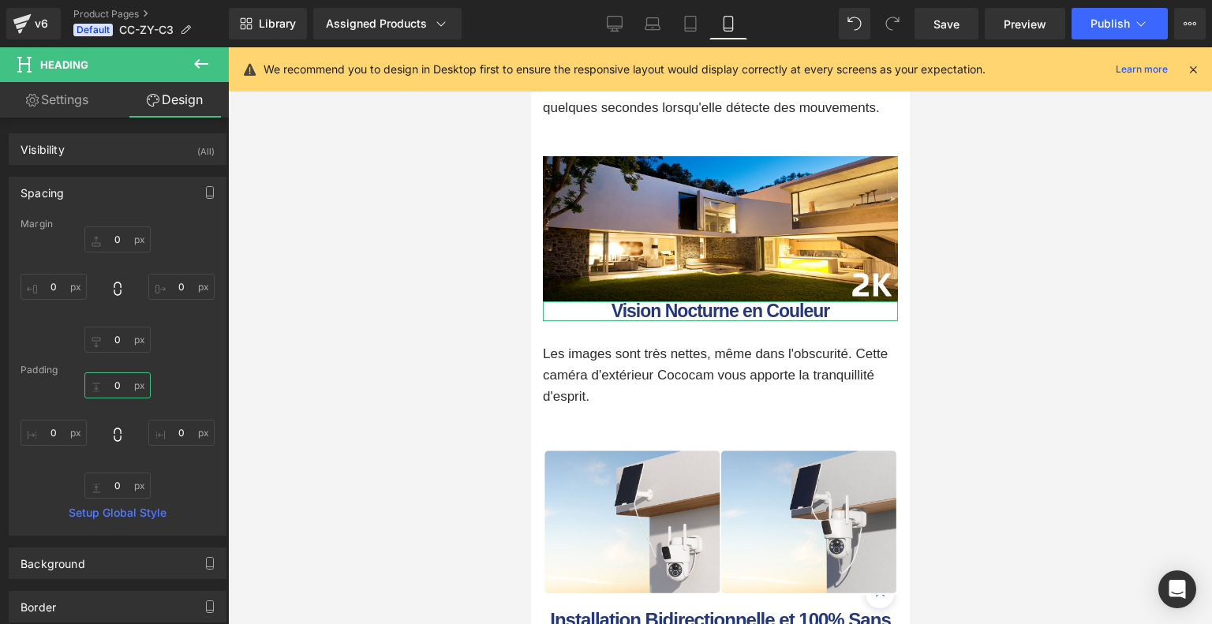
click at [123, 390] on input "0" at bounding box center [117, 385] width 66 height 26
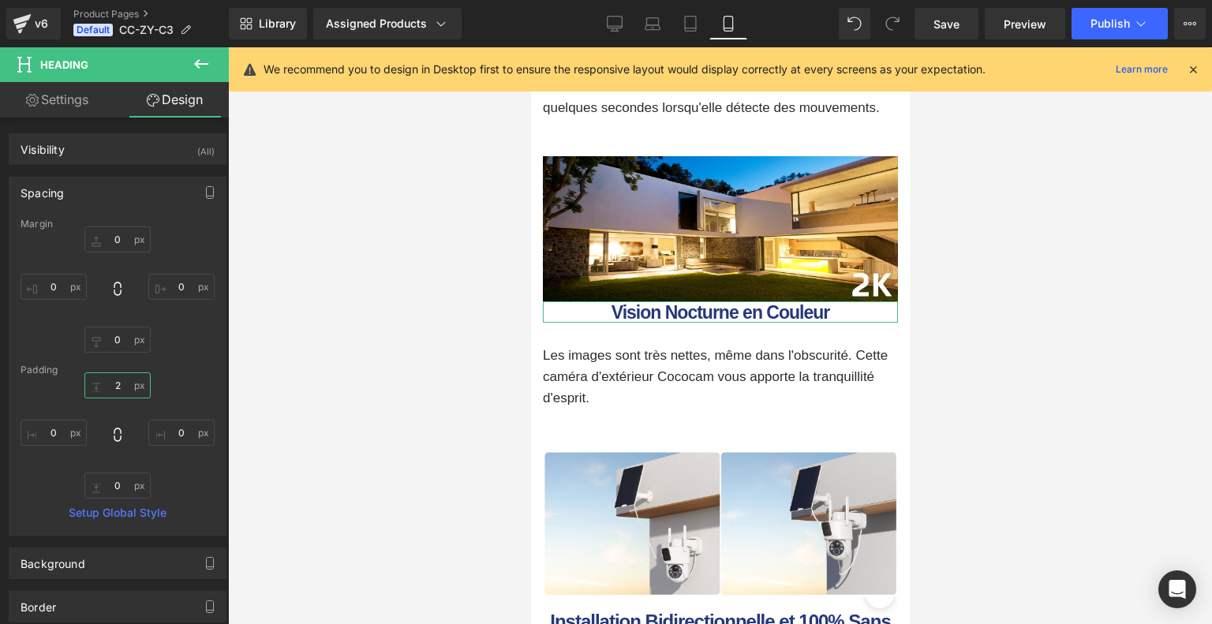
type input "20"
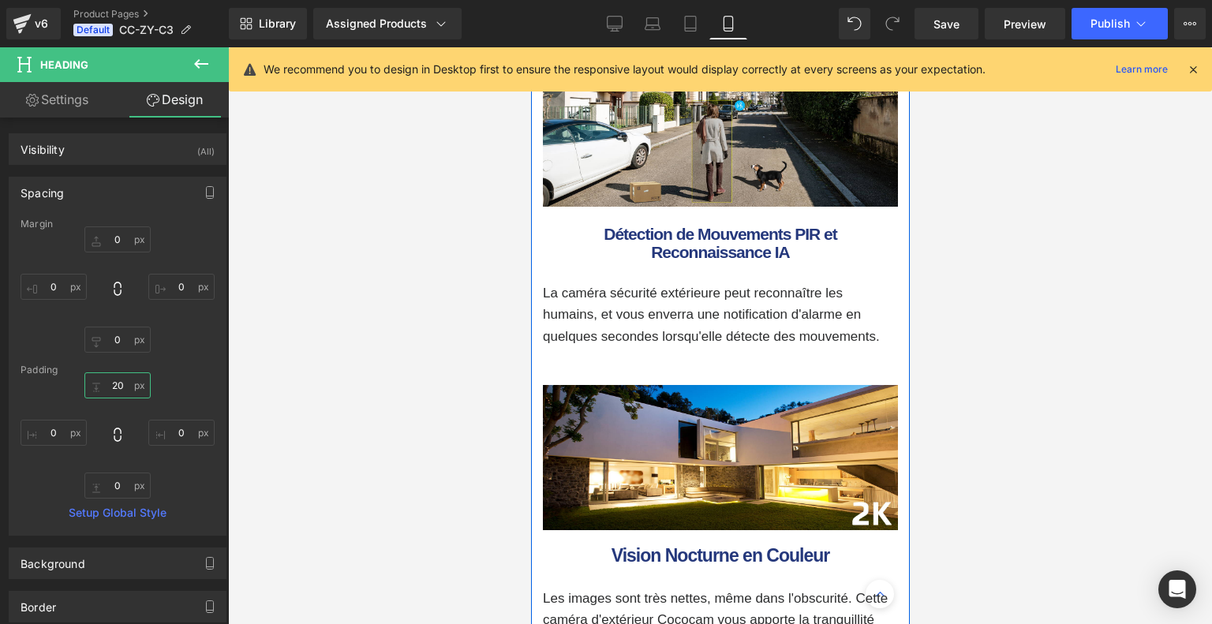
scroll to position [3689, 0]
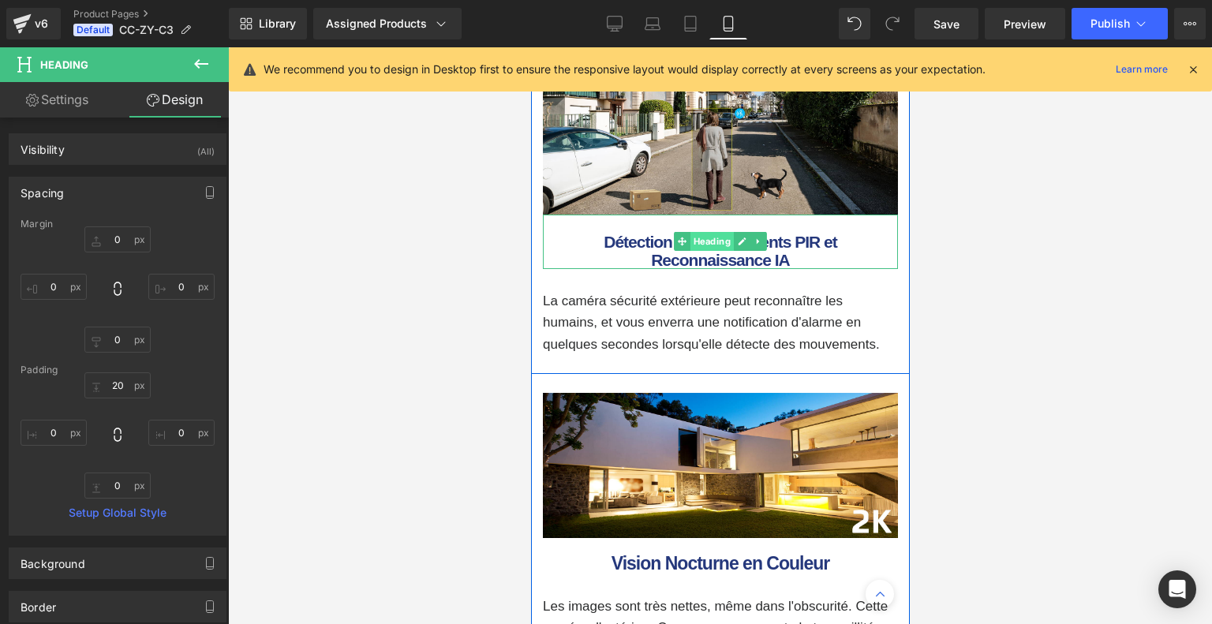
click at [717, 251] on span "Heading" at bounding box center [710, 241] width 43 height 19
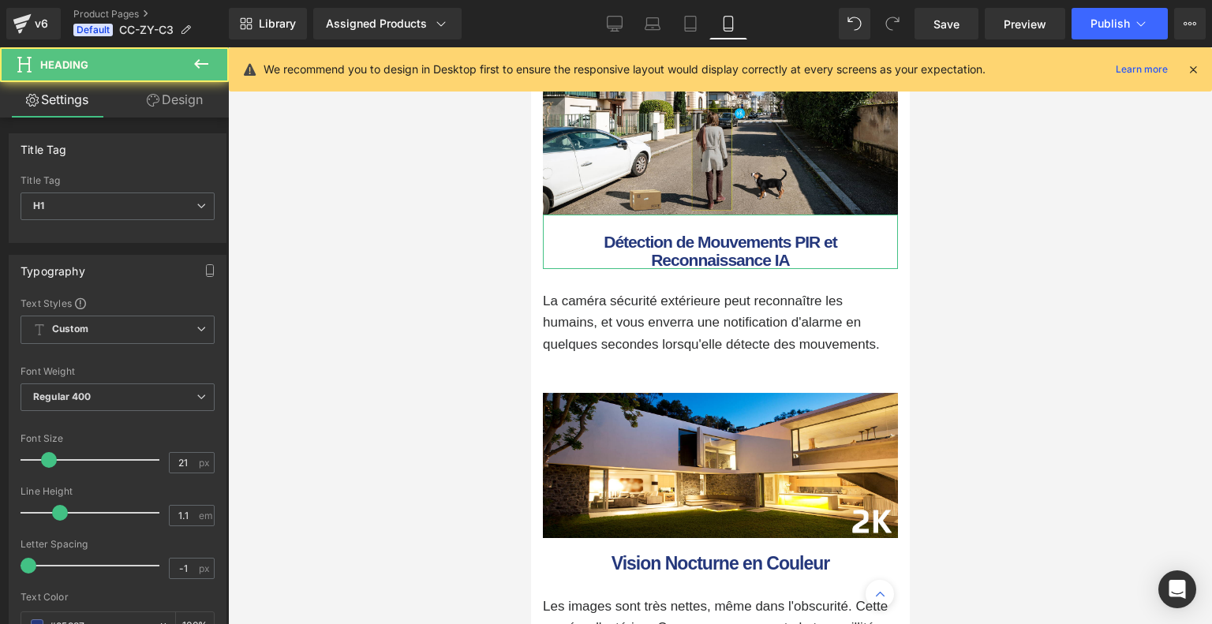
click at [189, 102] on link "Design" at bounding box center [175, 99] width 114 height 35
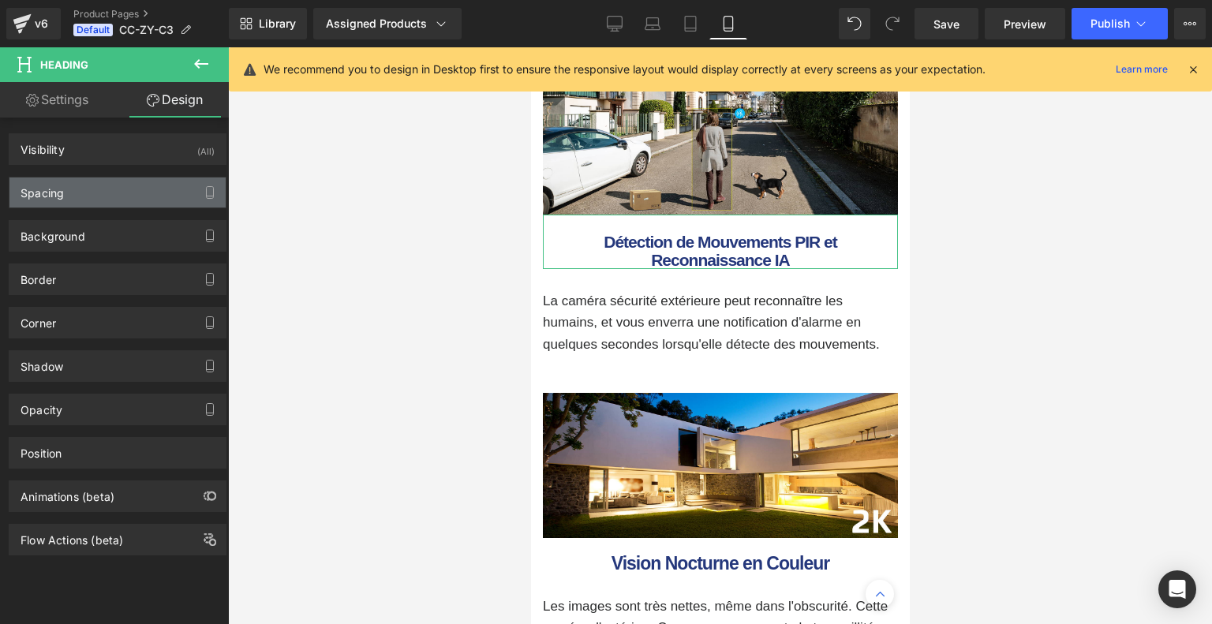
click at [137, 184] on div "Spacing" at bounding box center [117, 192] width 216 height 30
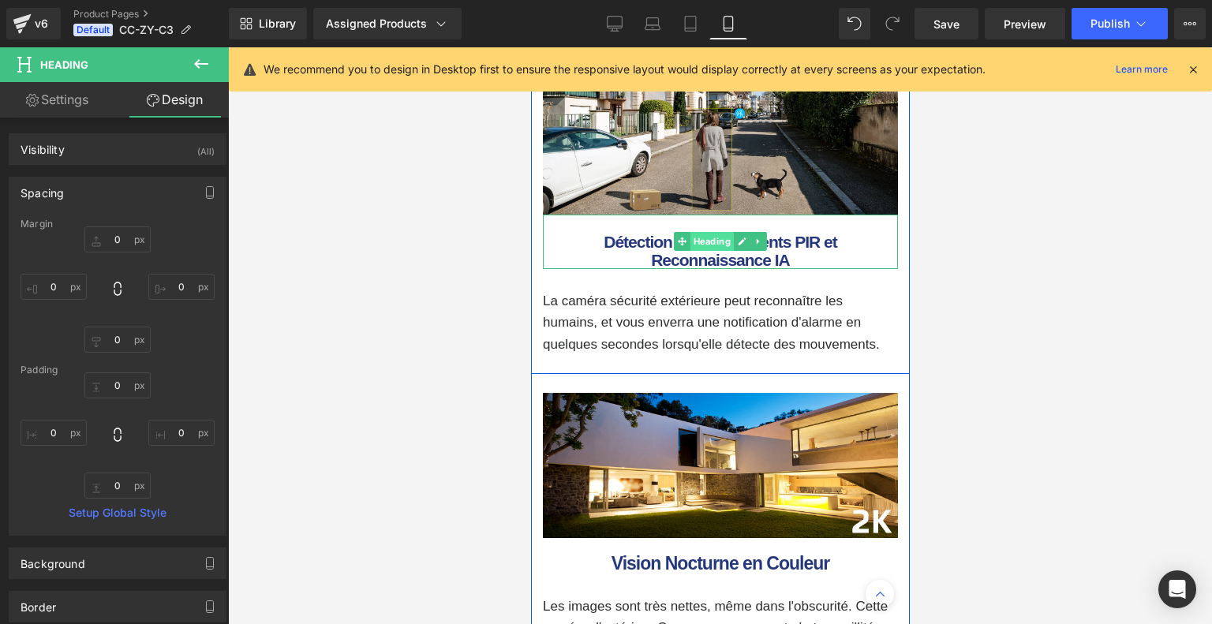
click at [709, 251] on span "Heading" at bounding box center [710, 241] width 43 height 19
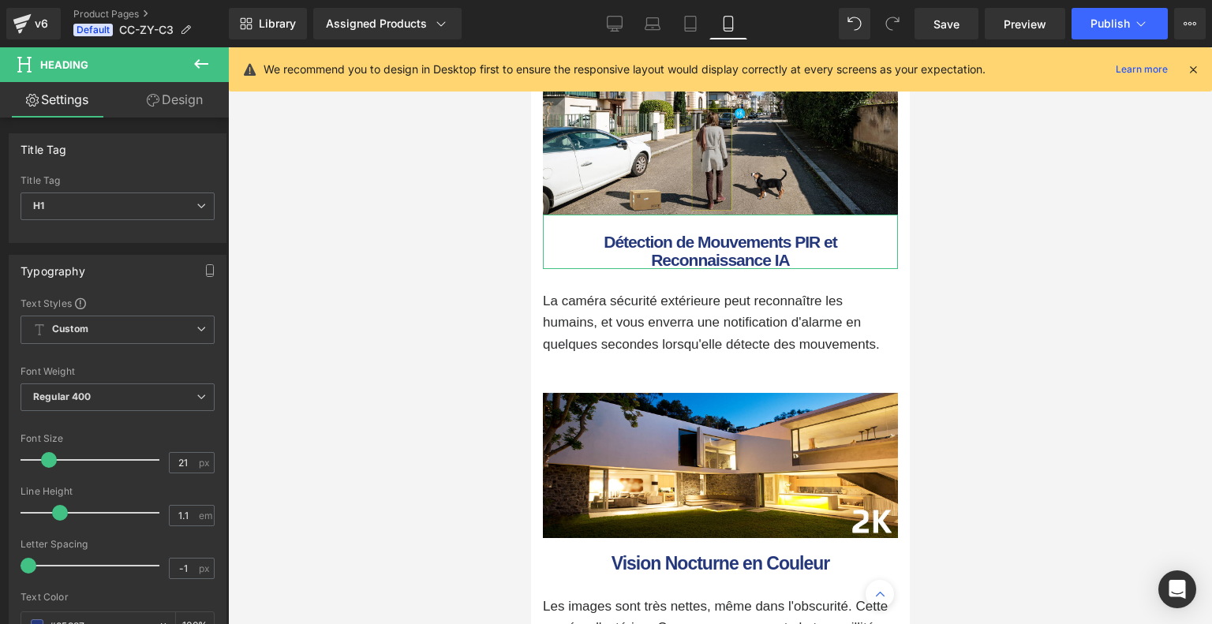
click at [165, 99] on link "Design" at bounding box center [175, 99] width 114 height 35
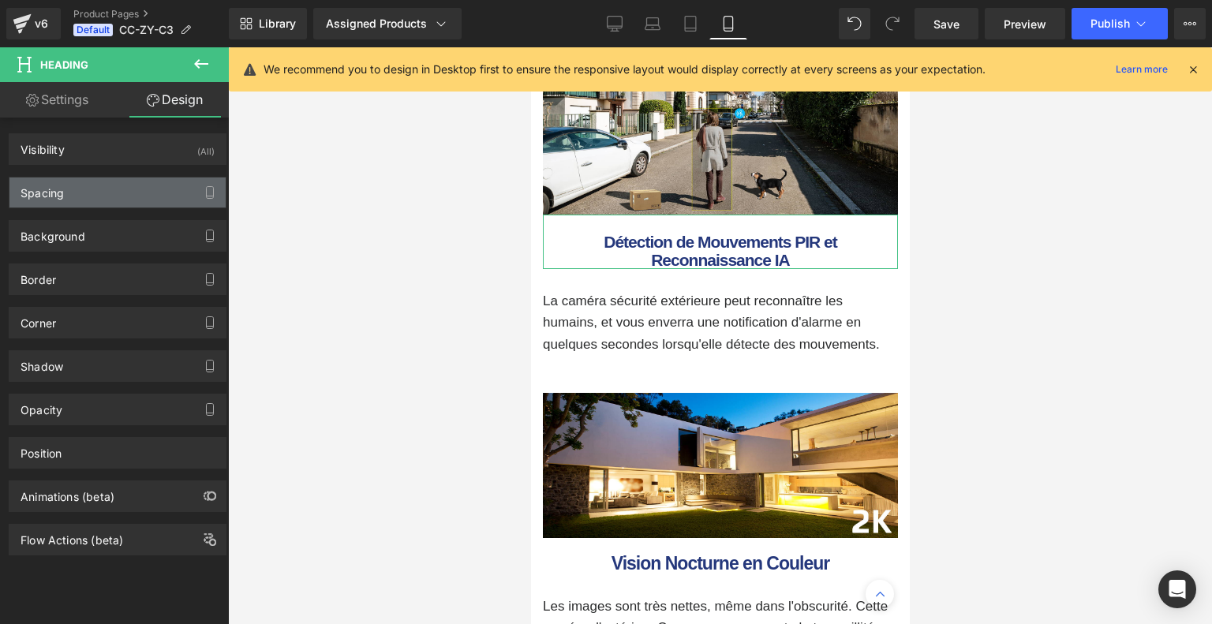
click at [128, 192] on div "Spacing" at bounding box center [117, 192] width 216 height 30
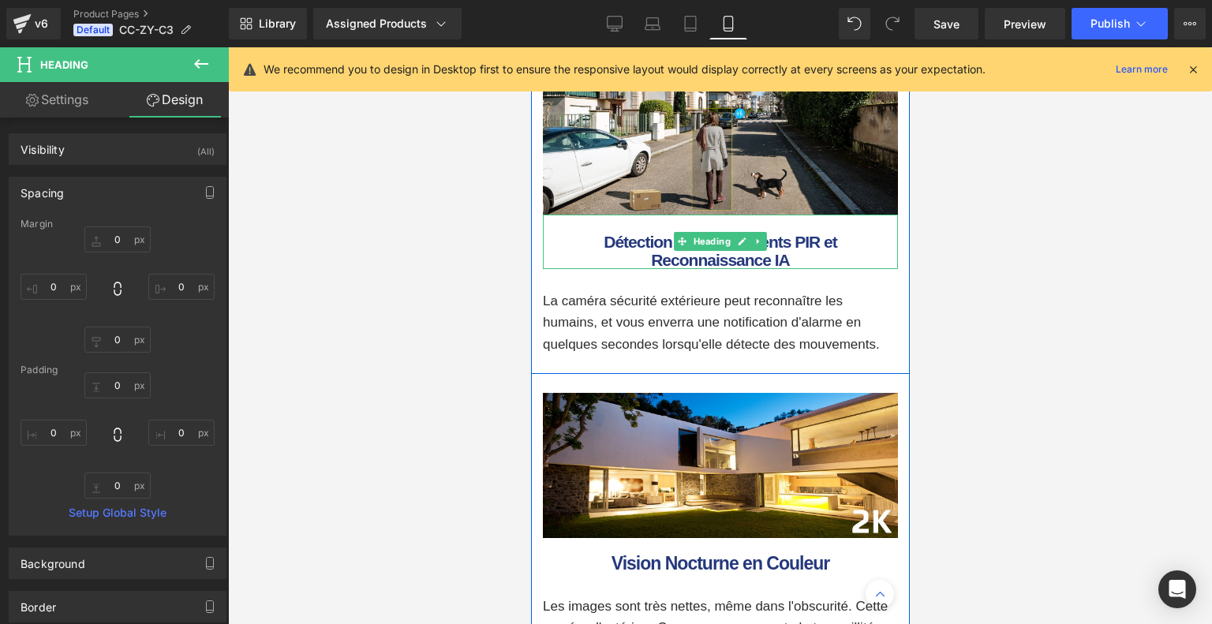
click at [655, 269] on b "Détection de Mouvements PIR et Reconnaissance IA" at bounding box center [719, 251] width 233 height 36
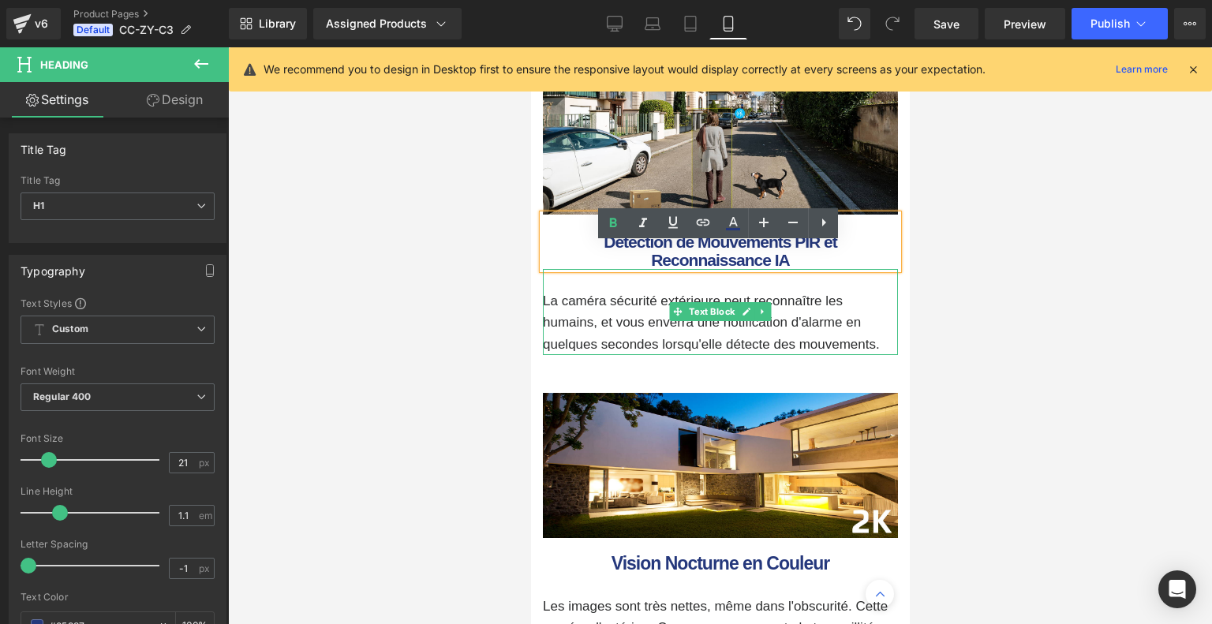
scroll to position [3767, 0]
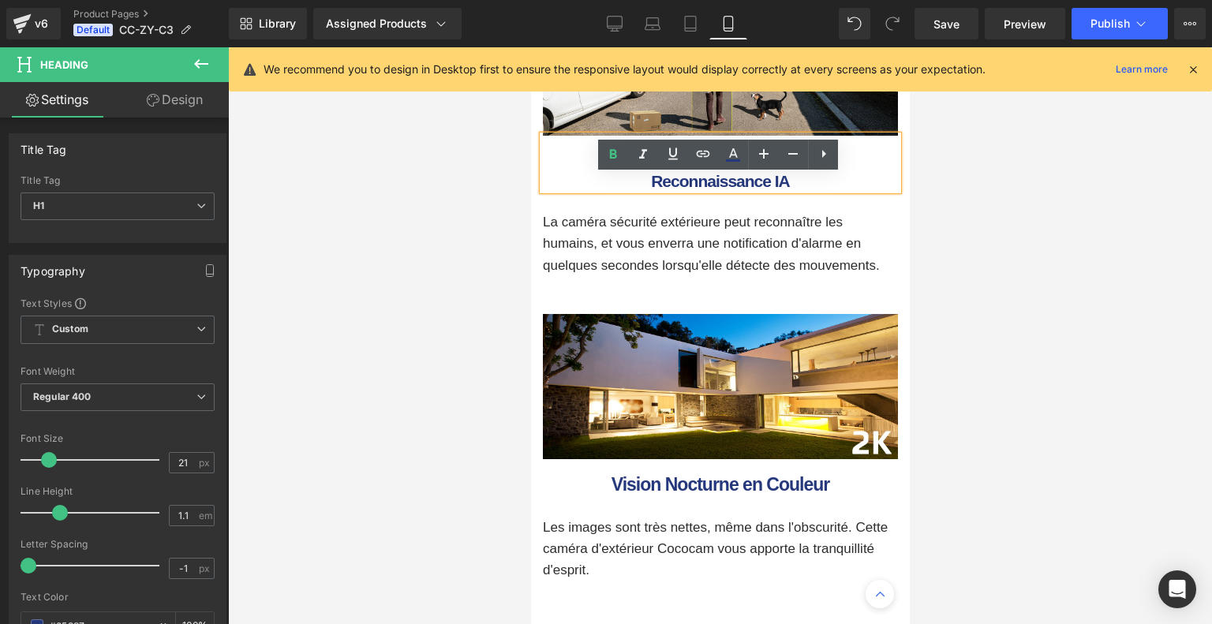
click at [648, 190] on b "Détection de Mouvements PIR et Reconnaissance IA" at bounding box center [719, 172] width 233 height 36
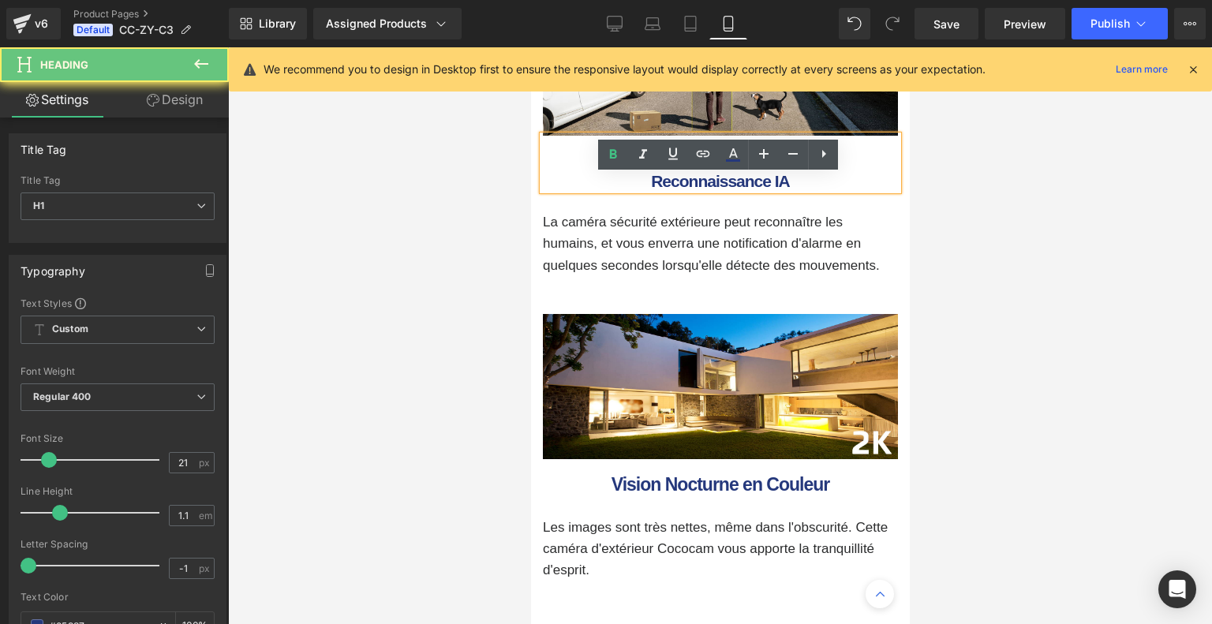
click at [603, 190] on b "Détection de Mouvements PIR et Reconnaissance IA" at bounding box center [719, 172] width 233 height 36
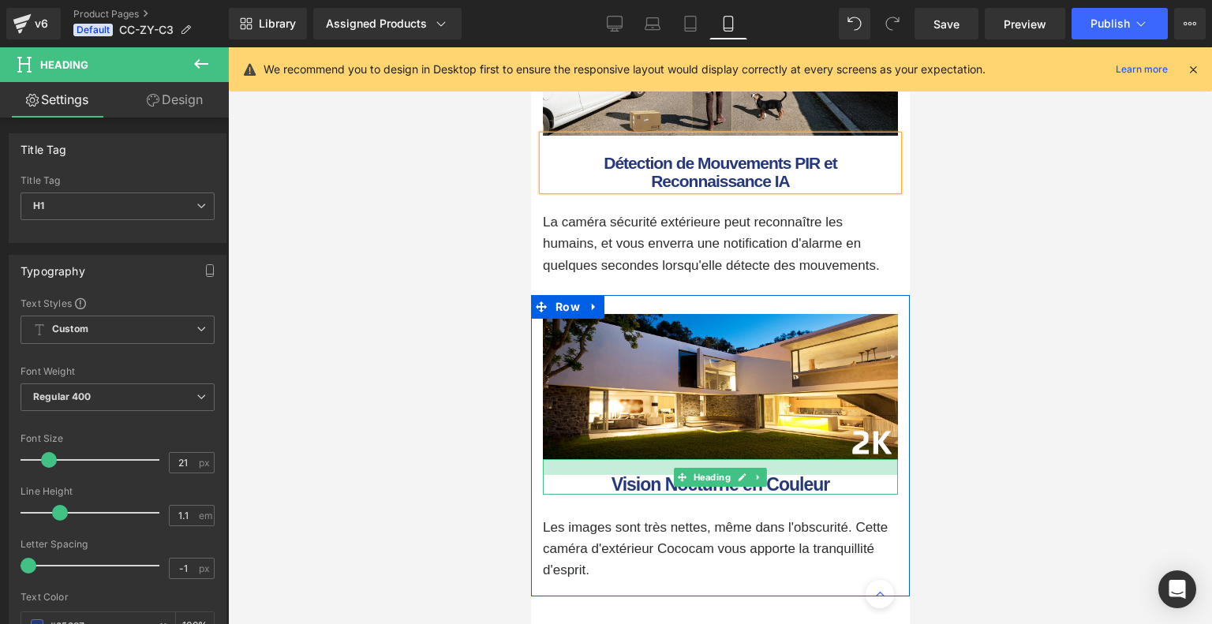
click at [611, 495] on b "Vision Nocturne en Couleur" at bounding box center [720, 484] width 218 height 21
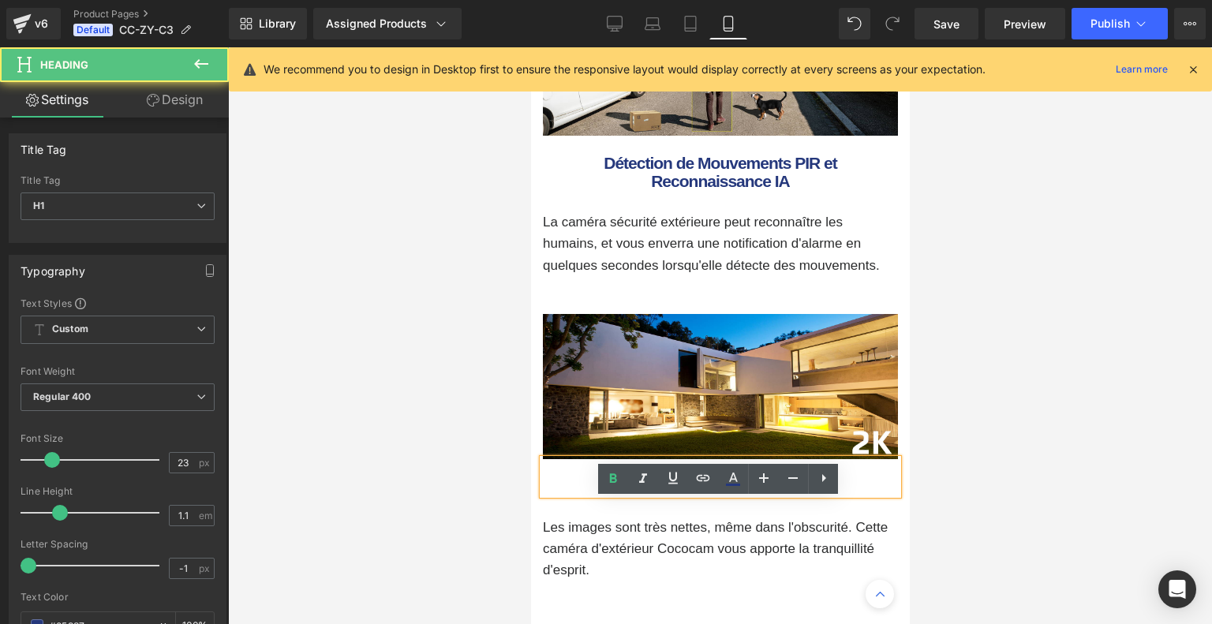
click at [715, 495] on b "Vision Nocturne en Couleur" at bounding box center [720, 484] width 218 height 21
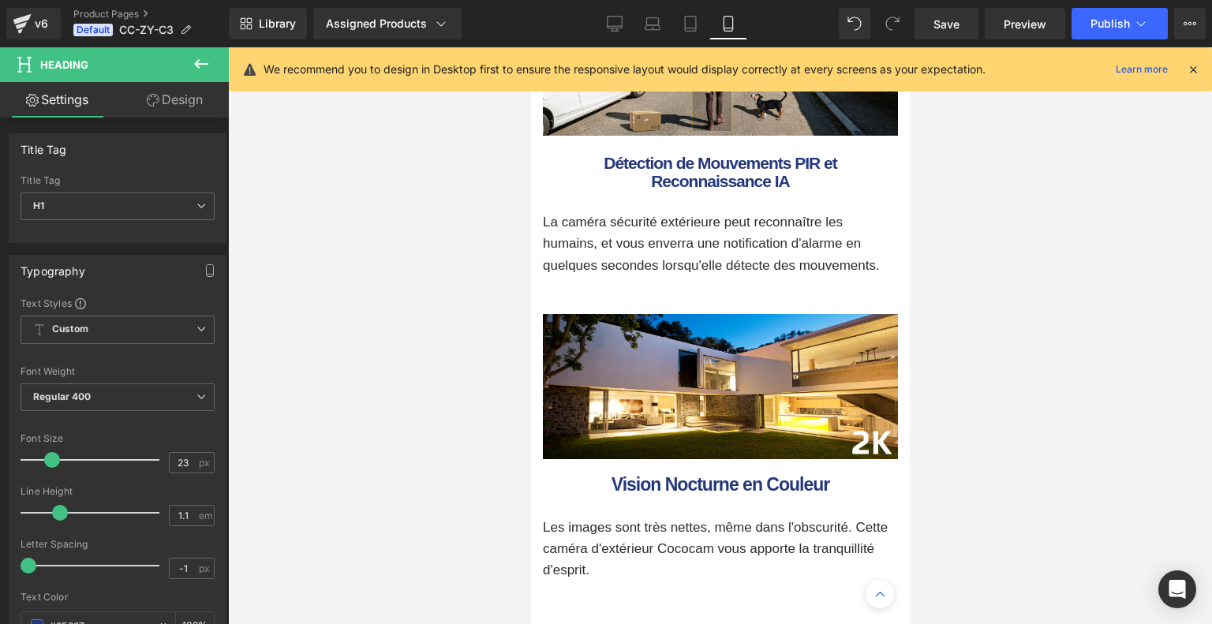
click at [183, 103] on link "Design" at bounding box center [175, 99] width 114 height 35
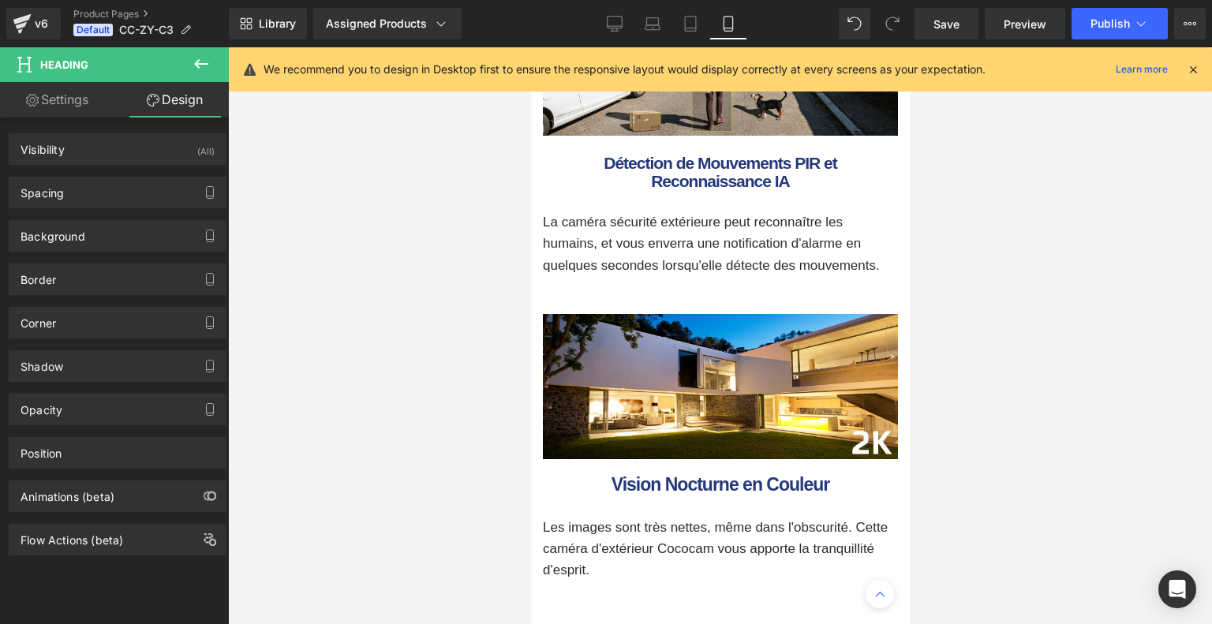
click at [114, 217] on div "Background Color & Image color Color transparent 0 % Image Replace Image Upload…" at bounding box center [118, 229] width 236 height 43
click at [123, 196] on div "Spacing" at bounding box center [117, 192] width 216 height 30
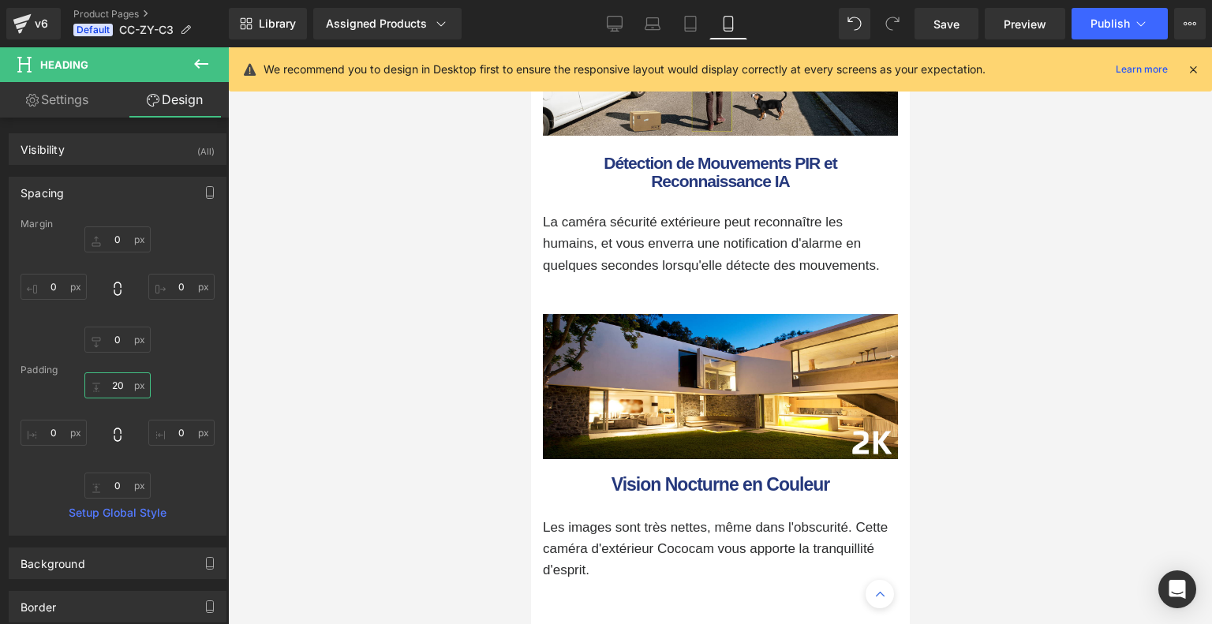
click at [129, 383] on input "20" at bounding box center [117, 385] width 66 height 26
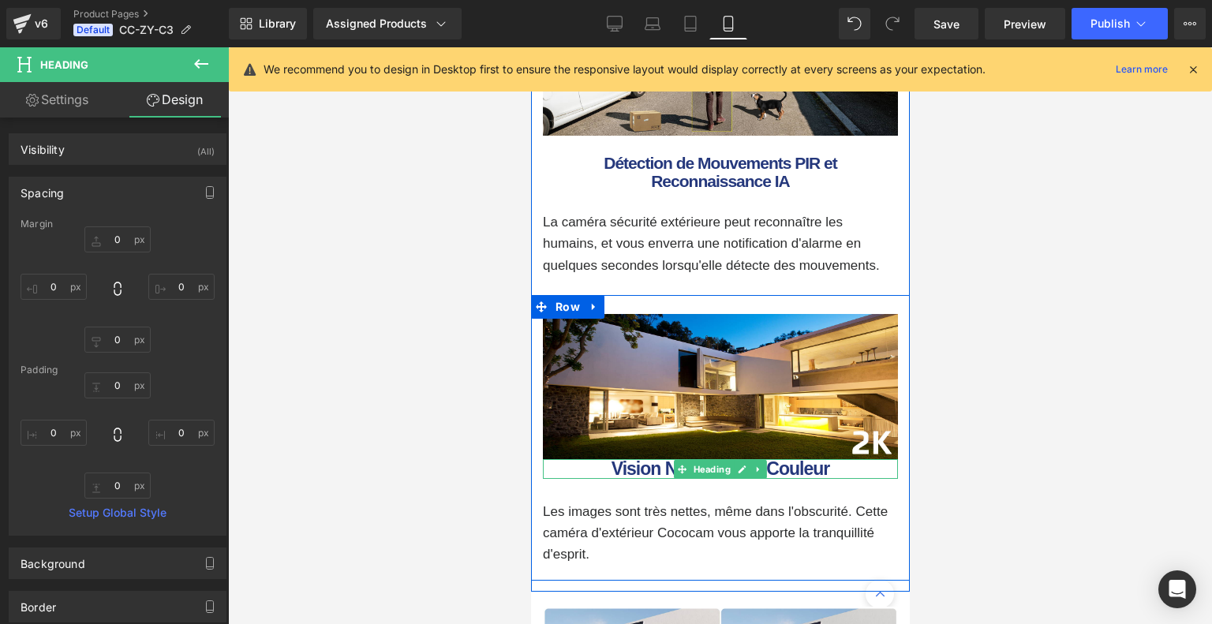
click at [613, 479] on b "Vision Nocturne en Couleur" at bounding box center [720, 468] width 218 height 21
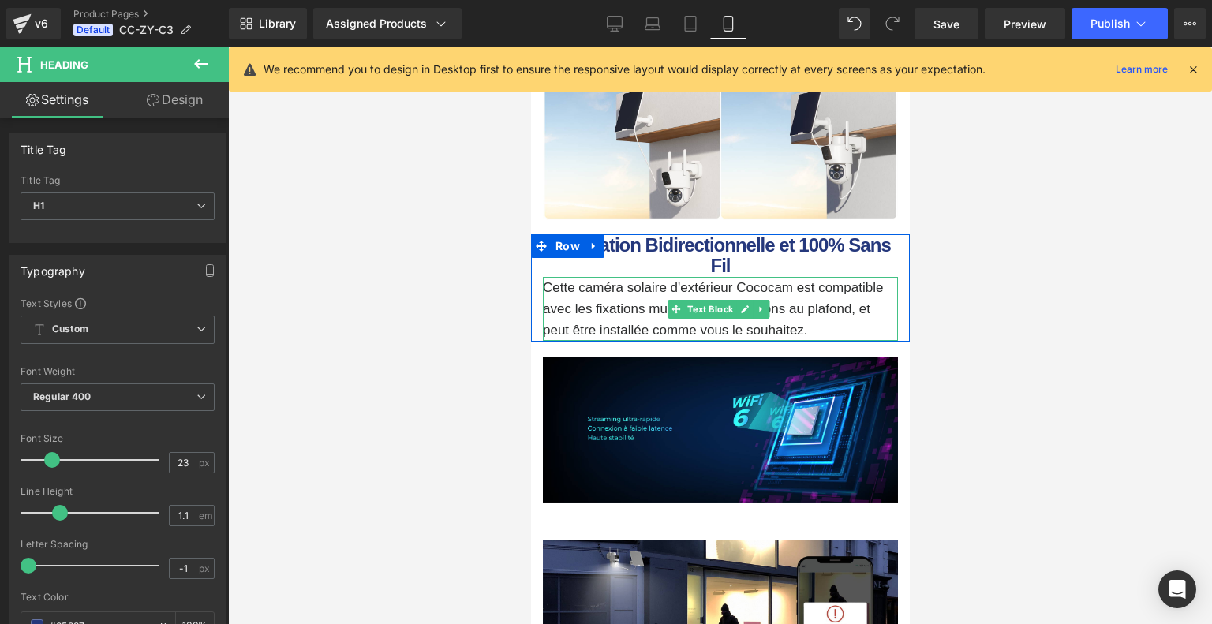
scroll to position [4083, 0]
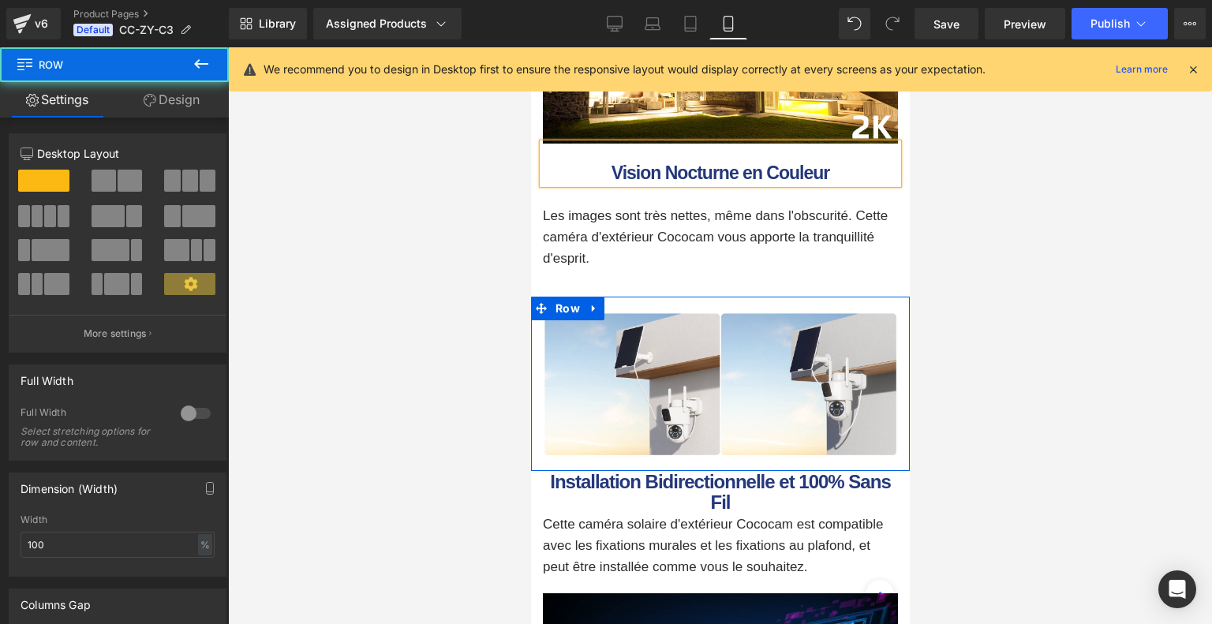
click at [693, 345] on div "Image Row" at bounding box center [719, 384] width 379 height 174
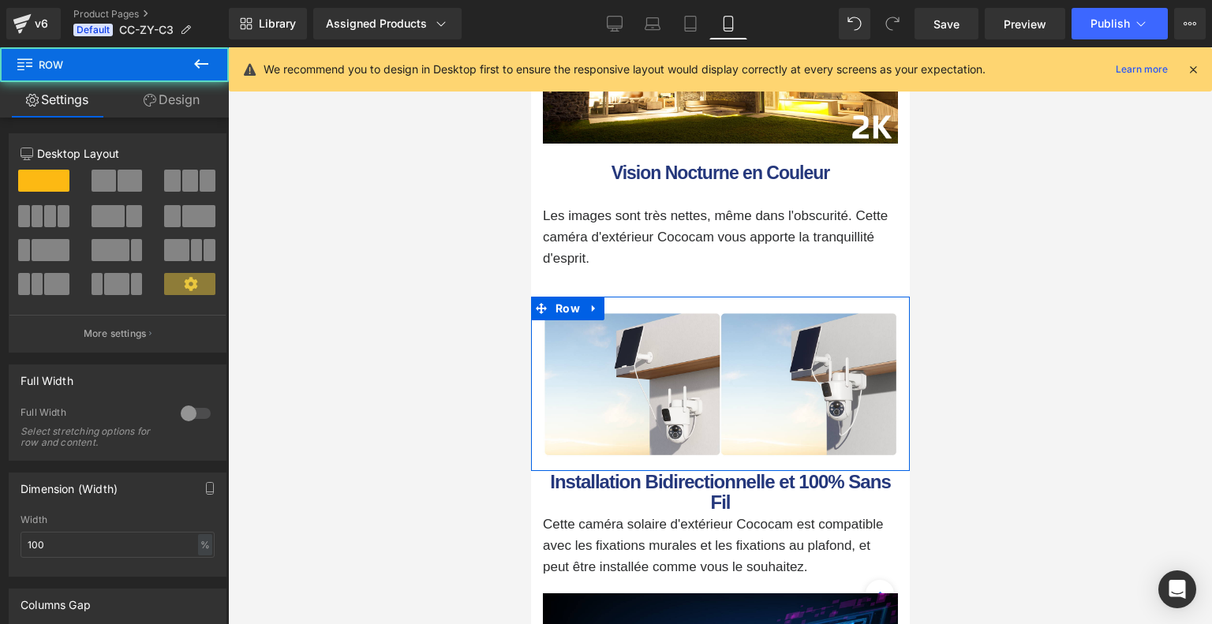
click at [164, 100] on link "Design" at bounding box center [171, 99] width 114 height 35
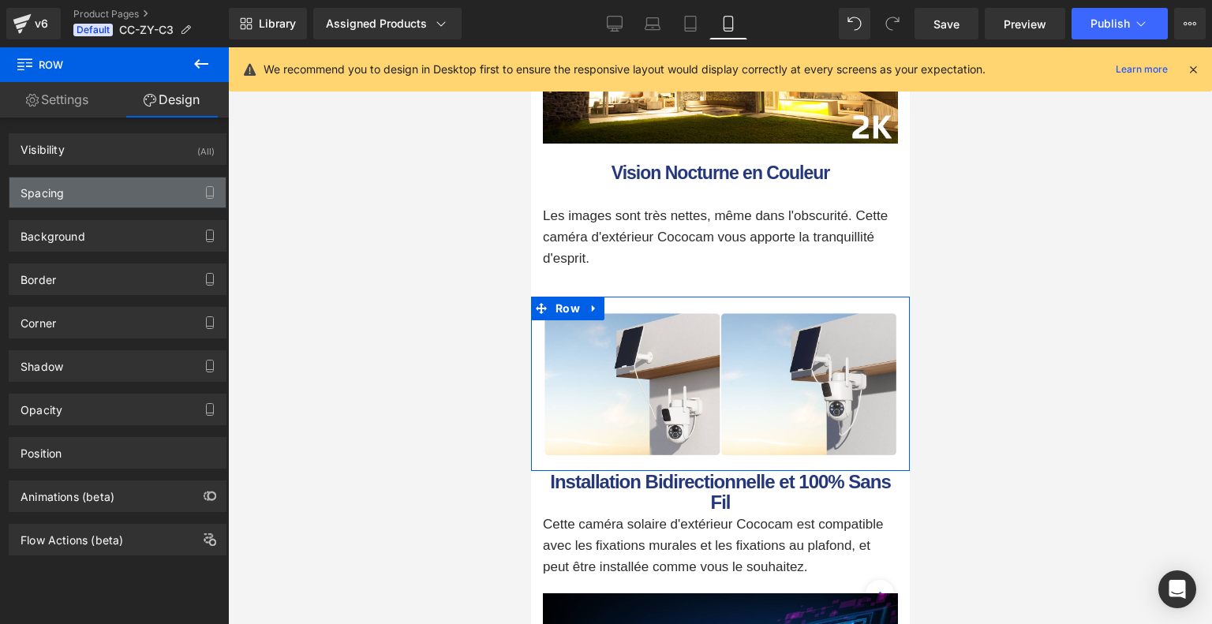
click at [136, 197] on div "Spacing" at bounding box center [117, 192] width 216 height 30
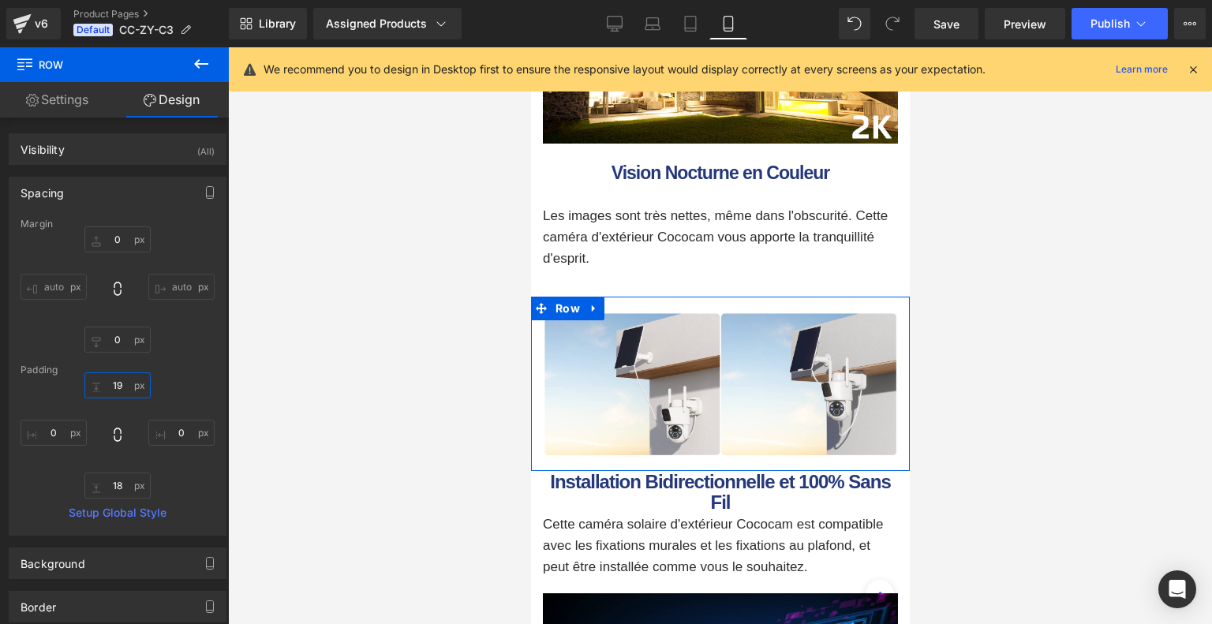
click at [117, 394] on input "19" at bounding box center [117, 385] width 66 height 26
type input "1"
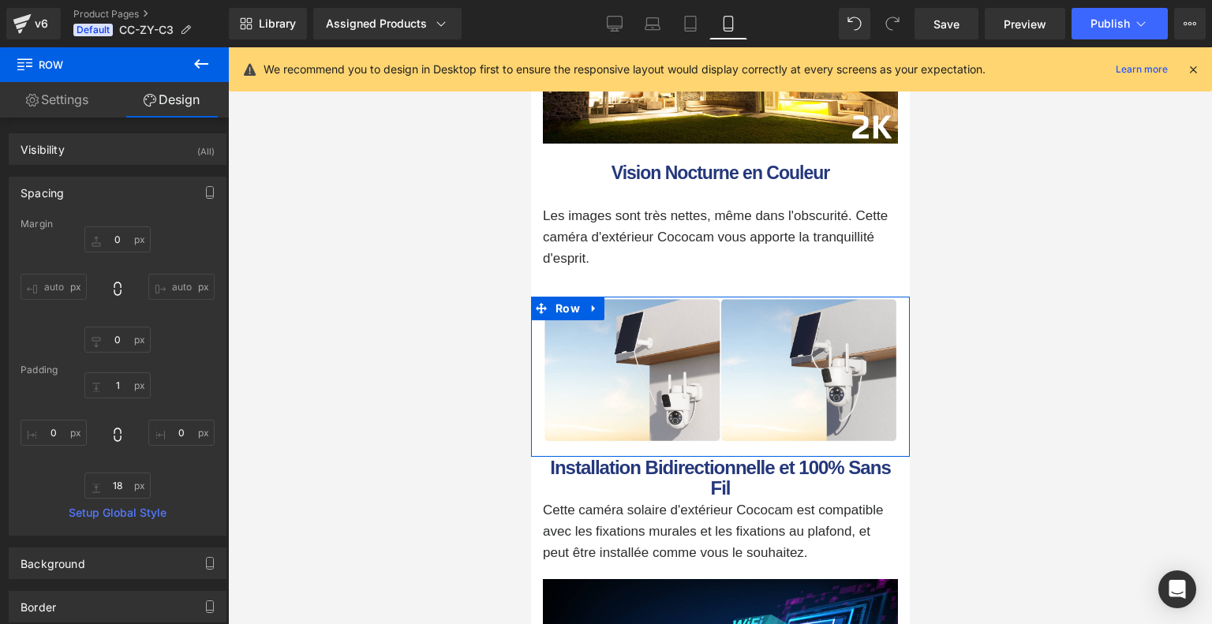
click at [162, 389] on div "1 0 18 0" at bounding box center [118, 435] width 194 height 126
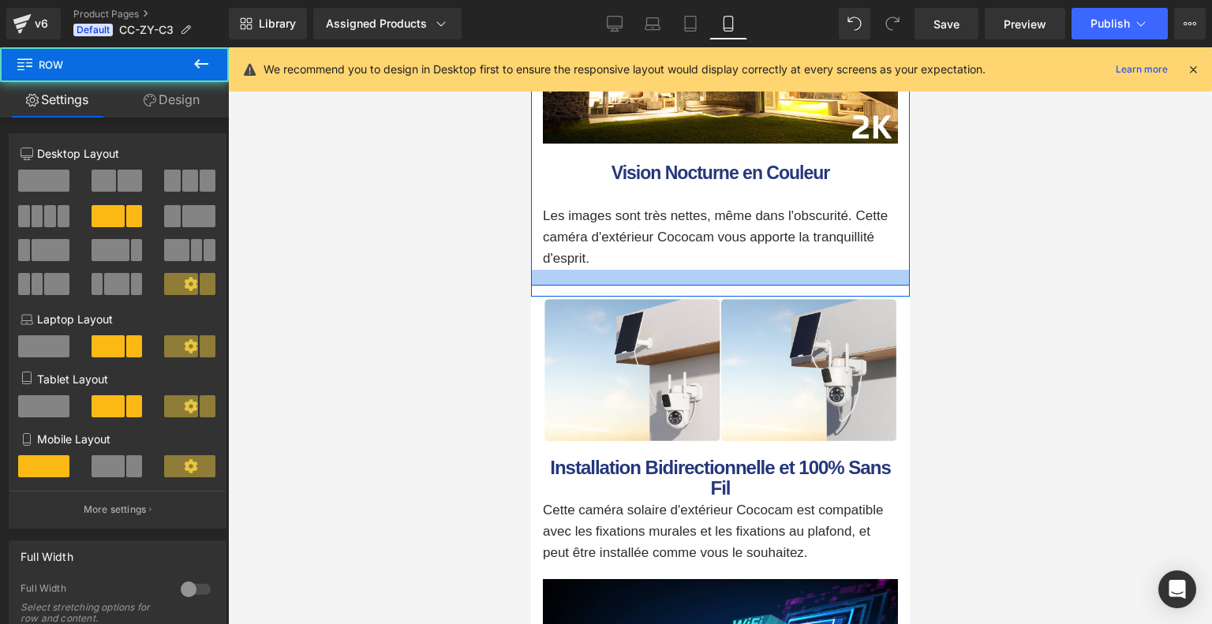
click at [678, 286] on div at bounding box center [719, 278] width 379 height 16
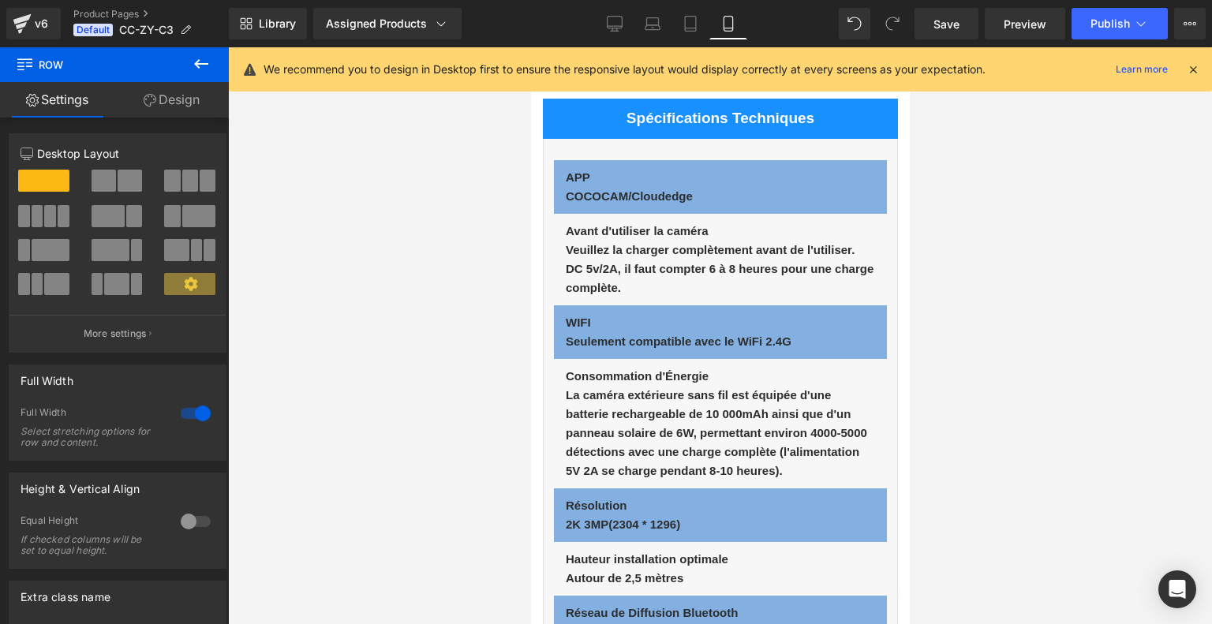
scroll to position [6134, 0]
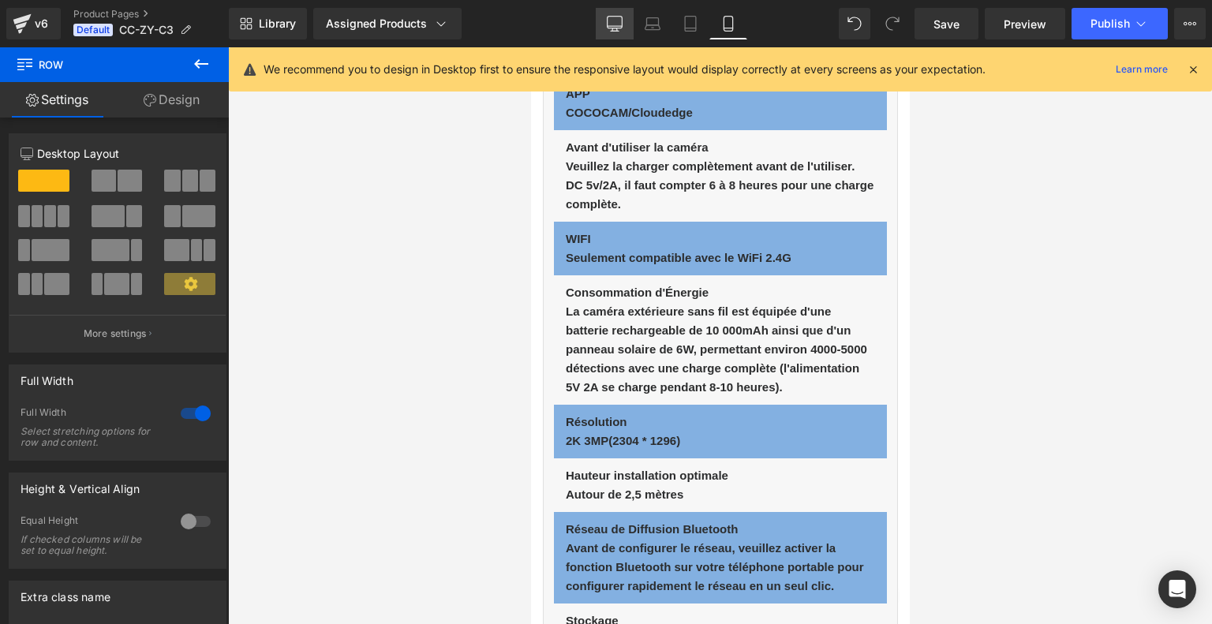
click at [625, 21] on link "Desktop" at bounding box center [615, 24] width 38 height 32
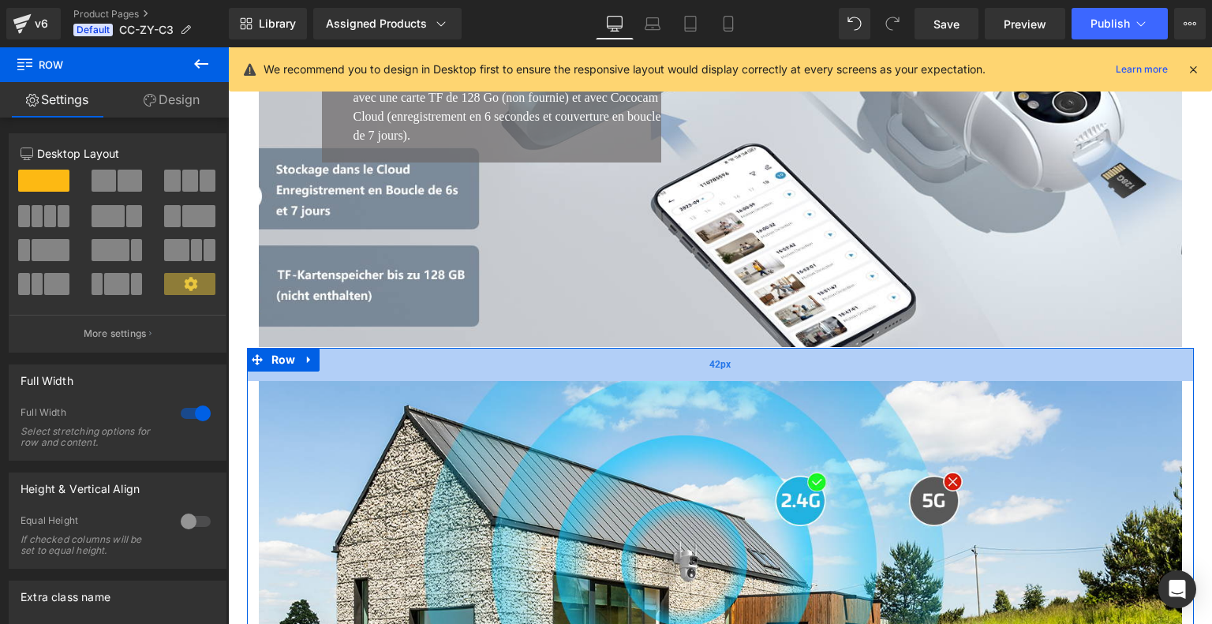
scroll to position [4575, 0]
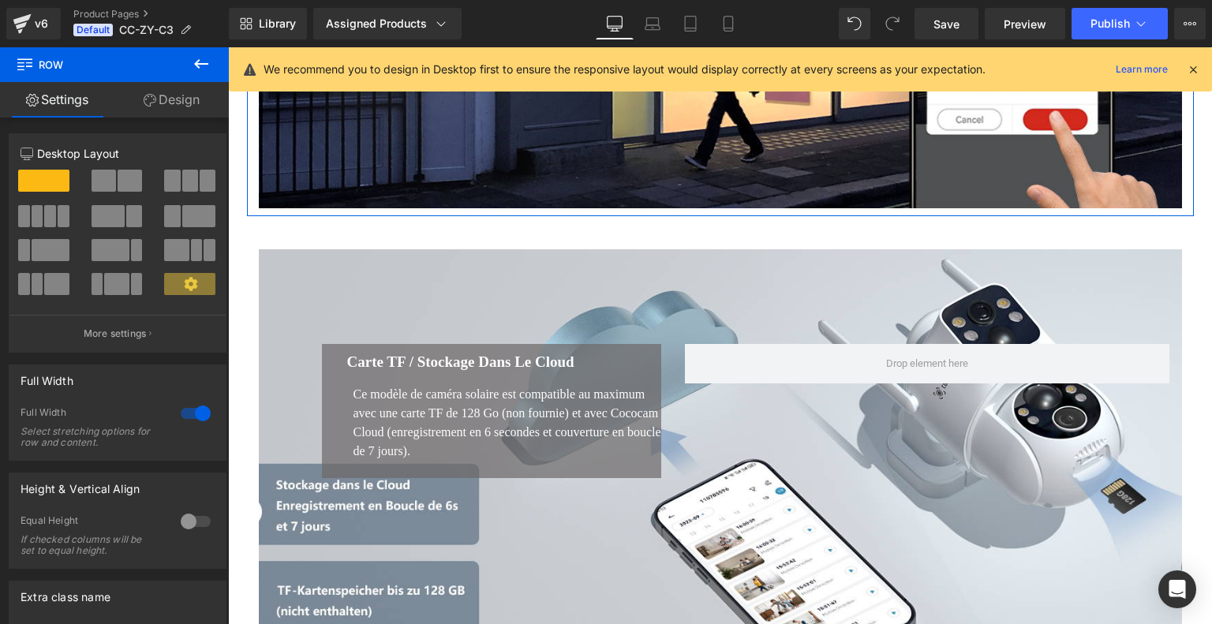
click at [697, 217] on div "Alarme en un Clic Heading Cliquez sur l'Appli pour activer l'alarme en un seul …" at bounding box center [720, 4] width 947 height 426
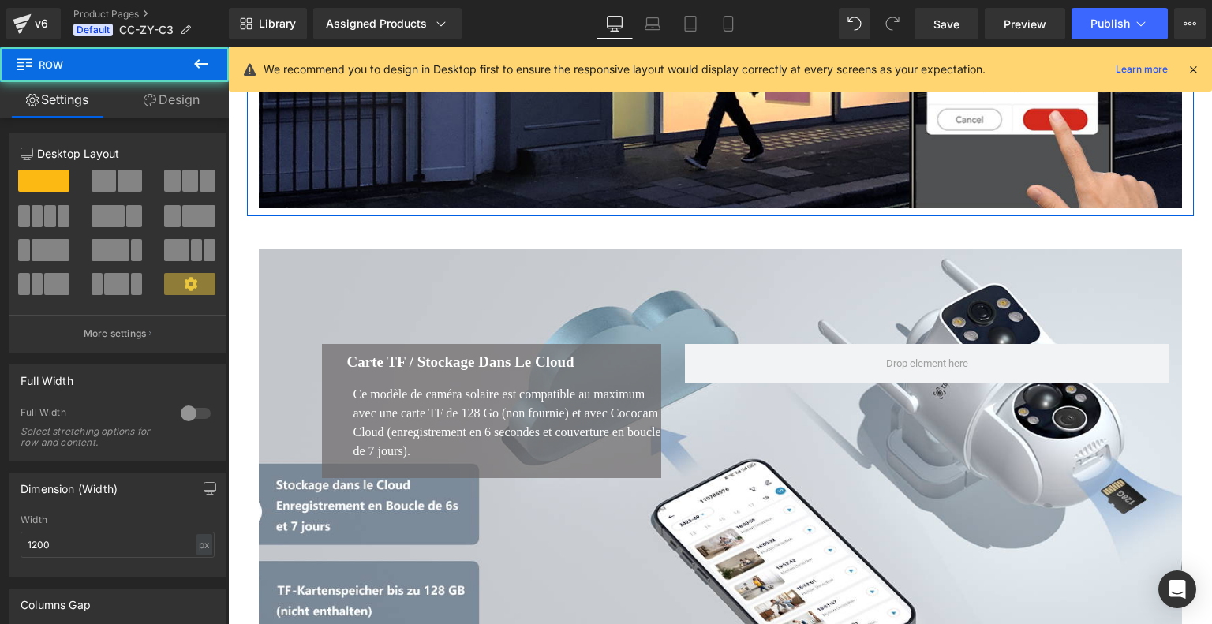
drag, startPoint x: 196, startPoint y: 99, endPoint x: 118, endPoint y: 189, distance: 118.5
click at [196, 99] on link "Design" at bounding box center [171, 99] width 114 height 35
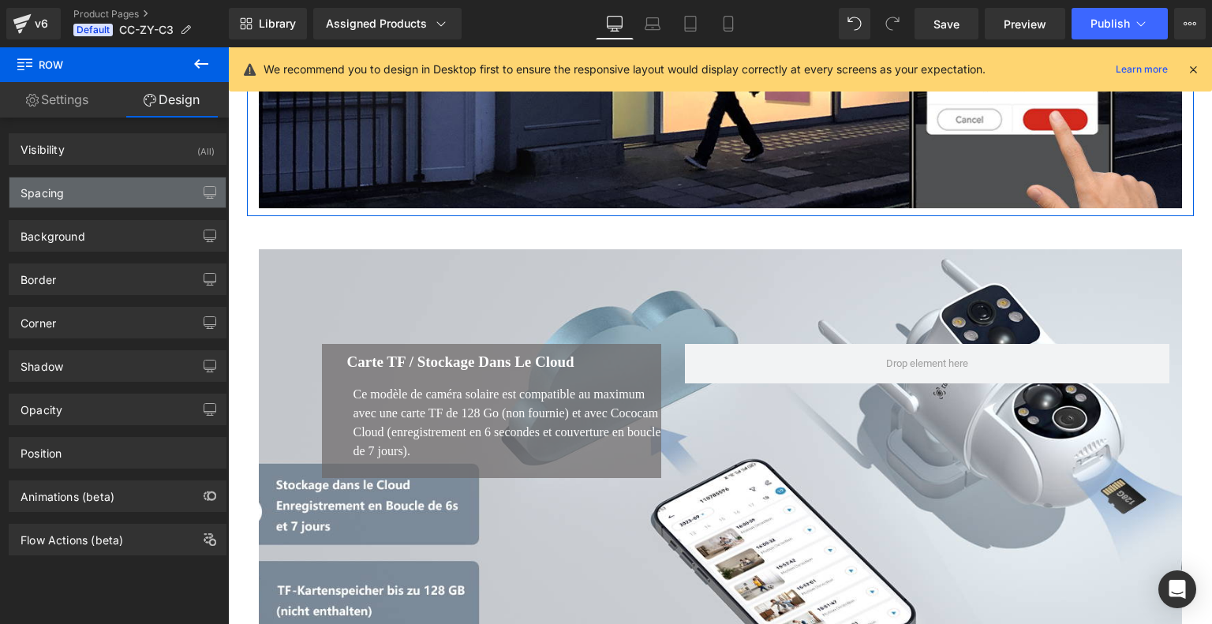
click at [117, 189] on div "Spacing" at bounding box center [117, 192] width 216 height 30
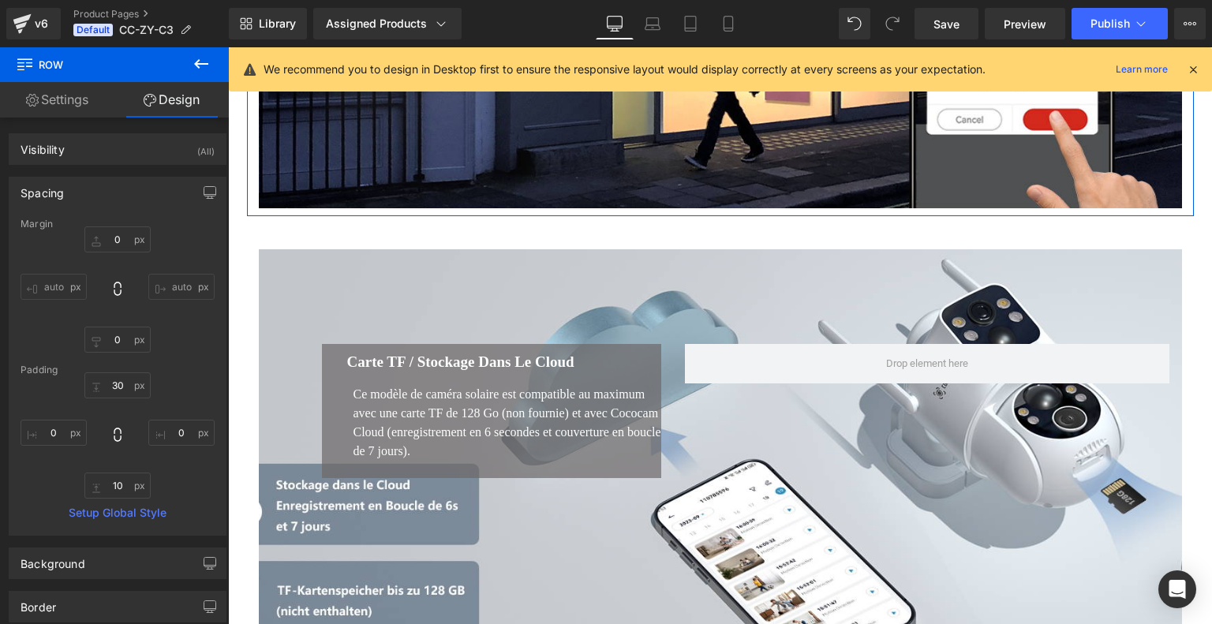
click at [123, 501] on div "Margin 0 auto 0 auto Padding 30 0 10 0 Setup Global Style" at bounding box center [117, 377] width 216 height 316
click at [123, 491] on input "10" at bounding box center [117, 486] width 66 height 26
type input "1"
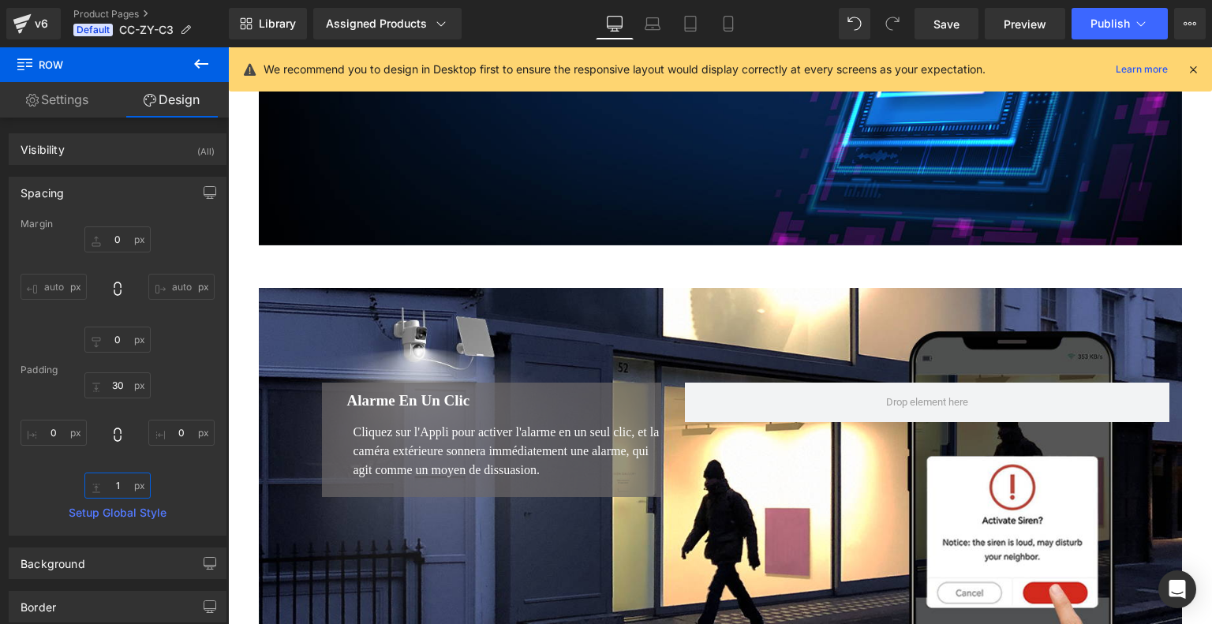
scroll to position [4023, 0]
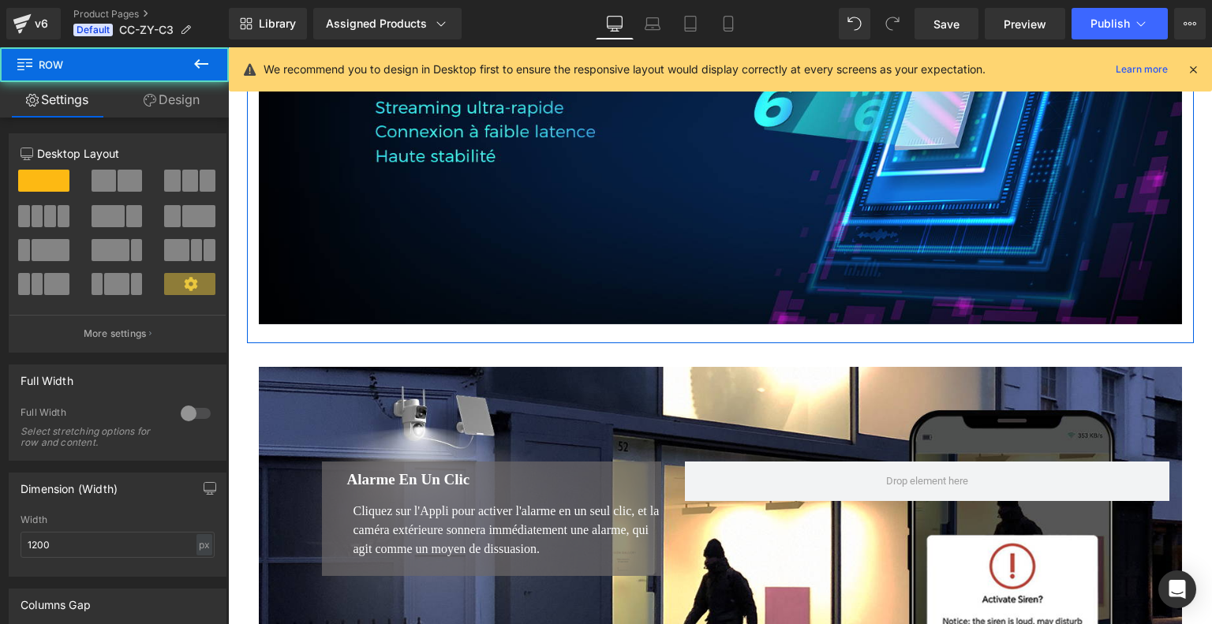
click at [697, 343] on div "Image Row 33px" at bounding box center [720, 127] width 947 height 431
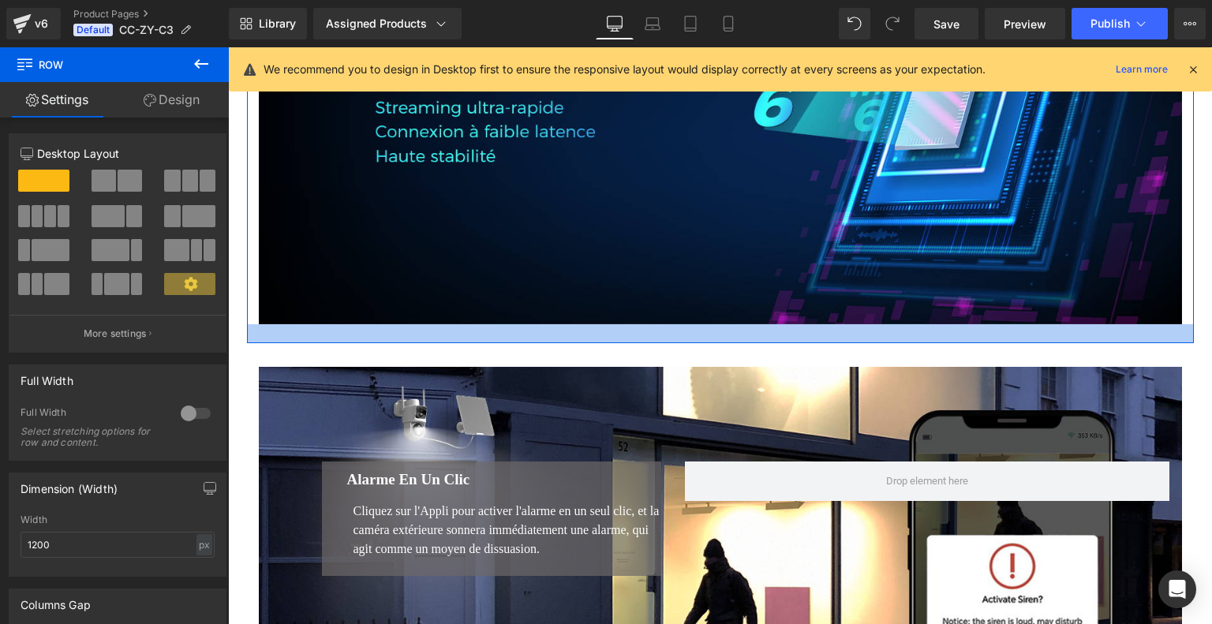
click at [718, 343] on div at bounding box center [720, 333] width 947 height 19
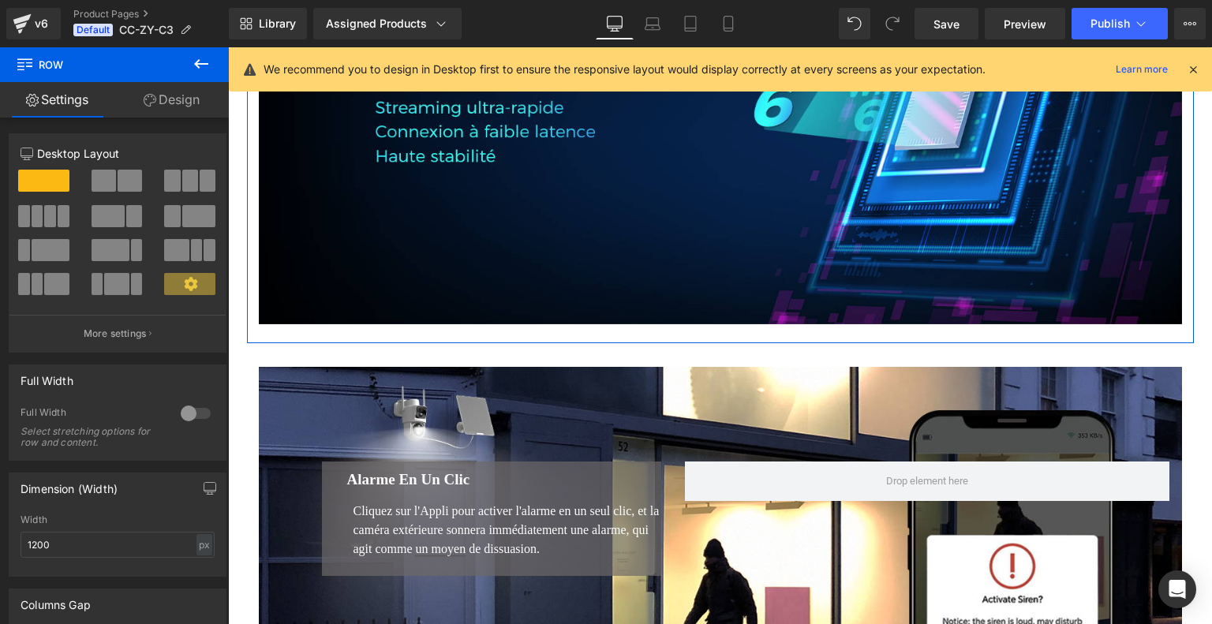
click at [154, 88] on link "Design" at bounding box center [171, 99] width 114 height 35
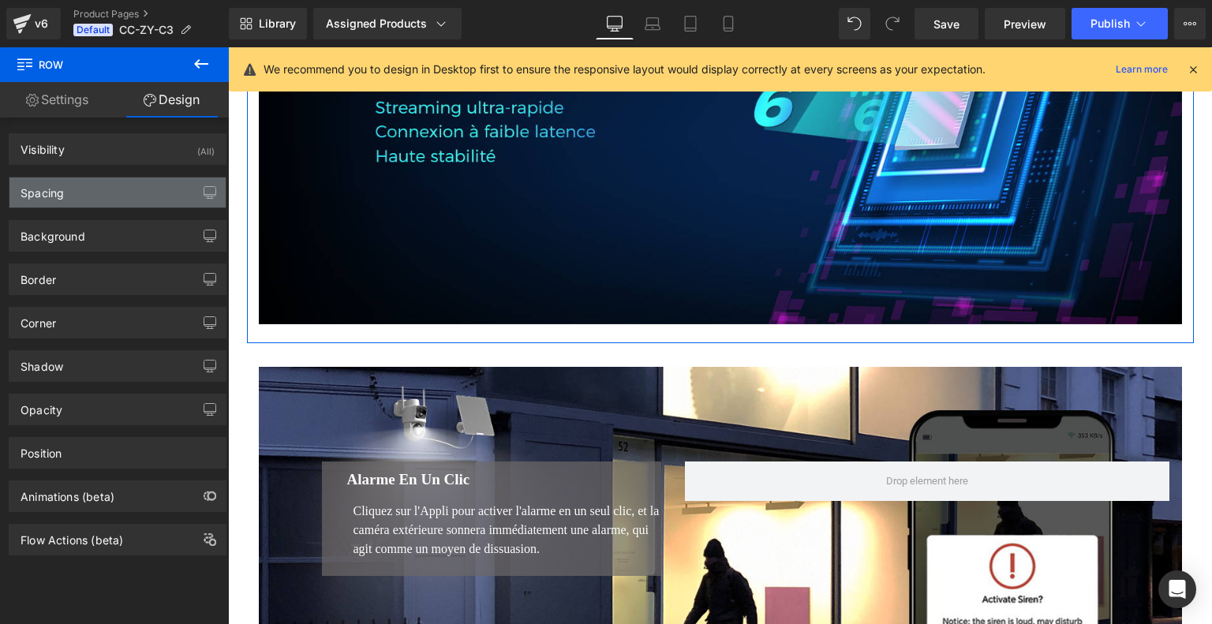
click at [130, 182] on div "Spacing" at bounding box center [117, 192] width 216 height 30
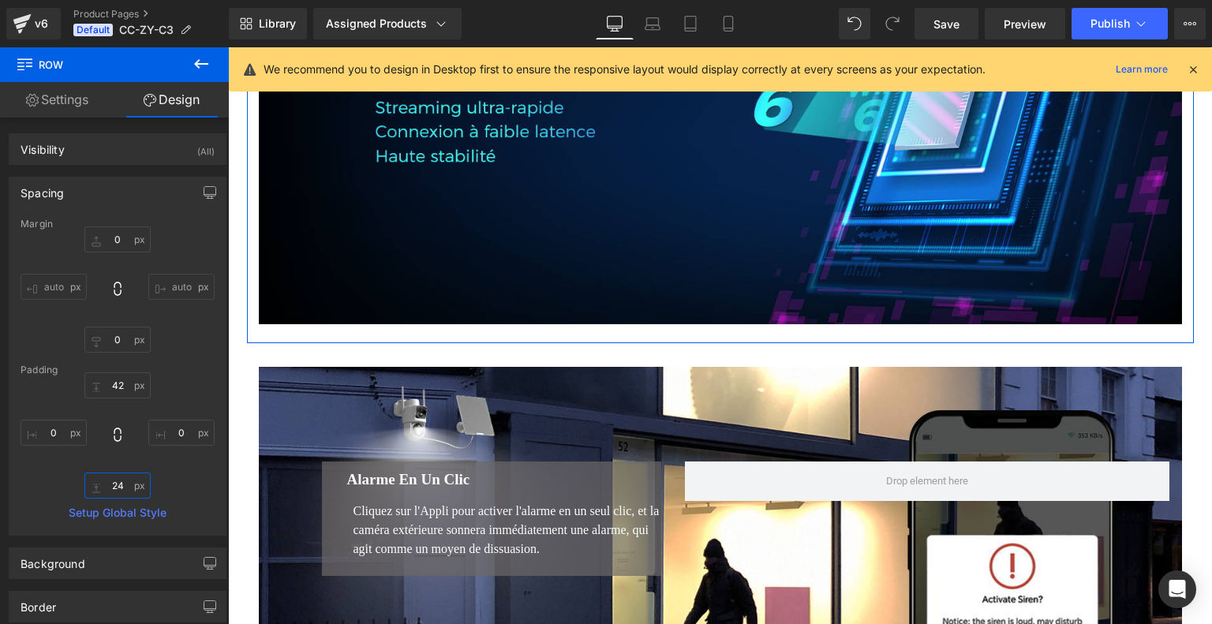
click at [120, 477] on input "24" at bounding box center [117, 486] width 66 height 26
type input "1"
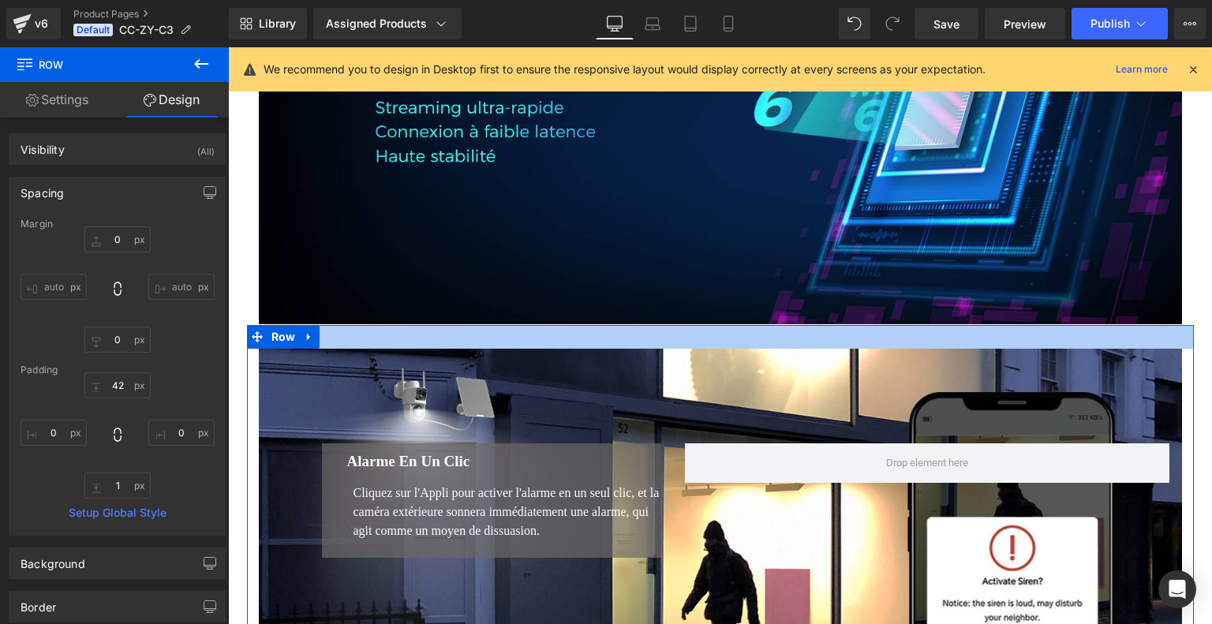
click at [682, 349] on div at bounding box center [720, 337] width 947 height 24
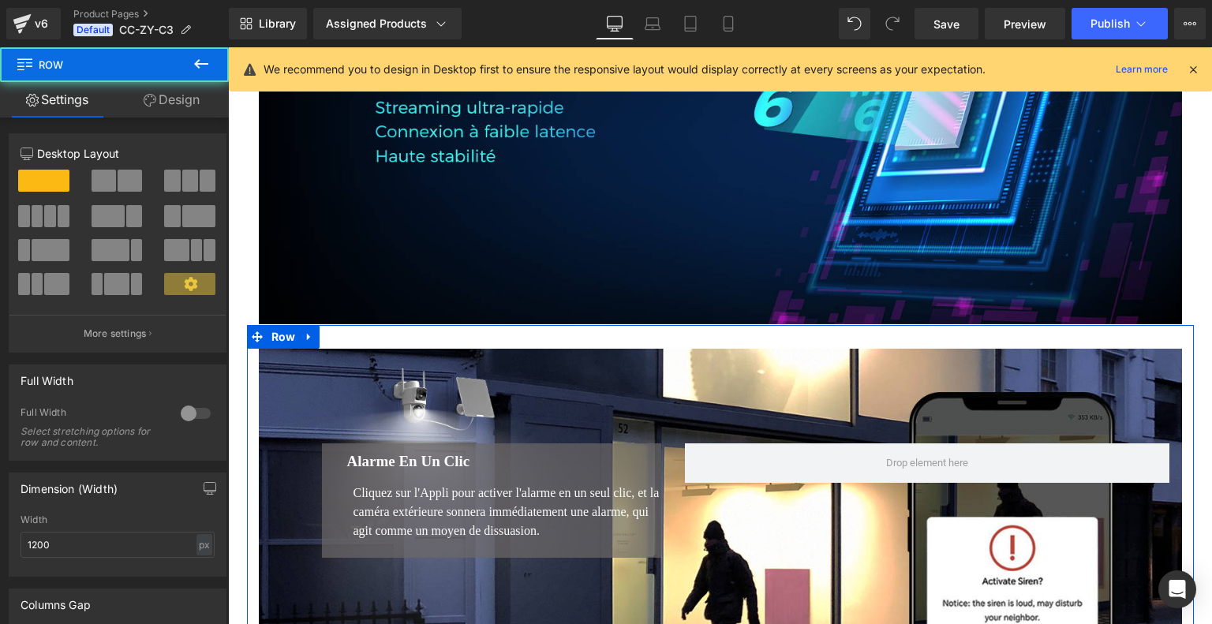
click at [176, 97] on link "Design" at bounding box center [171, 99] width 114 height 35
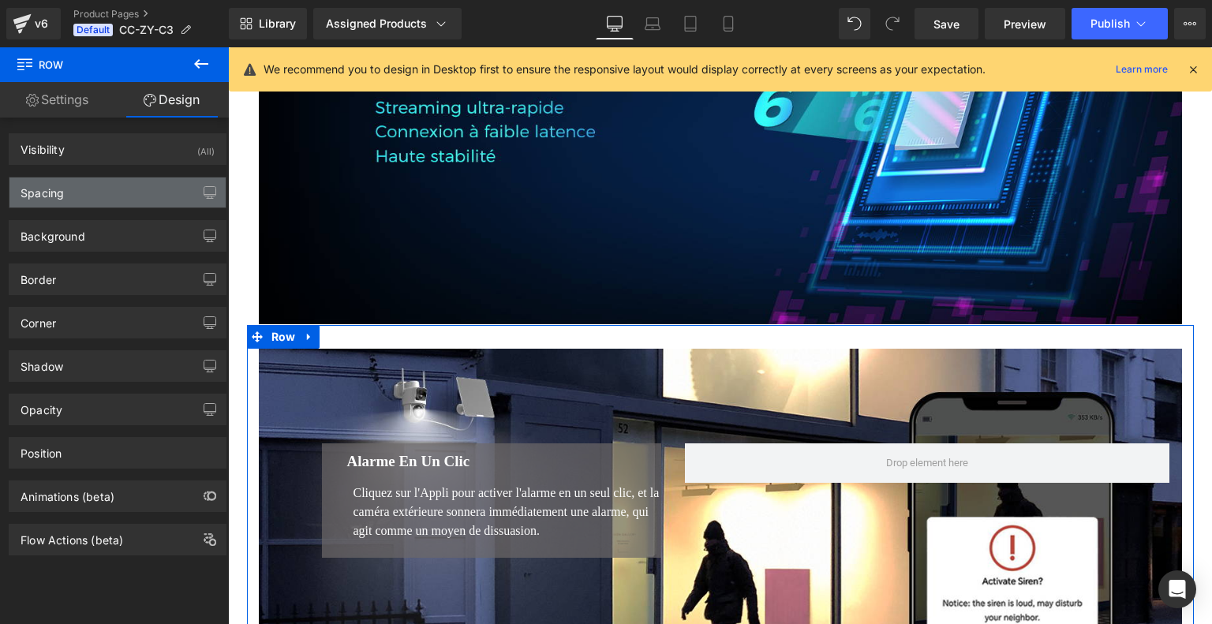
click at [94, 200] on div "Spacing" at bounding box center [117, 192] width 216 height 30
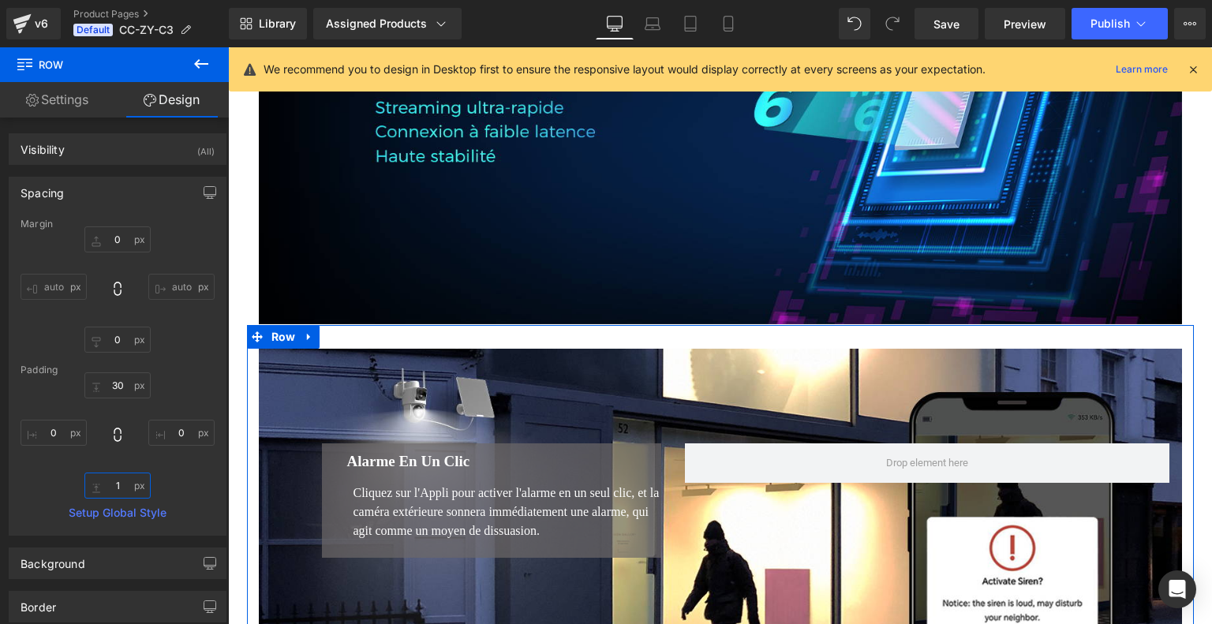
click at [120, 488] on input "1" at bounding box center [117, 486] width 66 height 26
click at [117, 387] on input "30" at bounding box center [117, 385] width 66 height 26
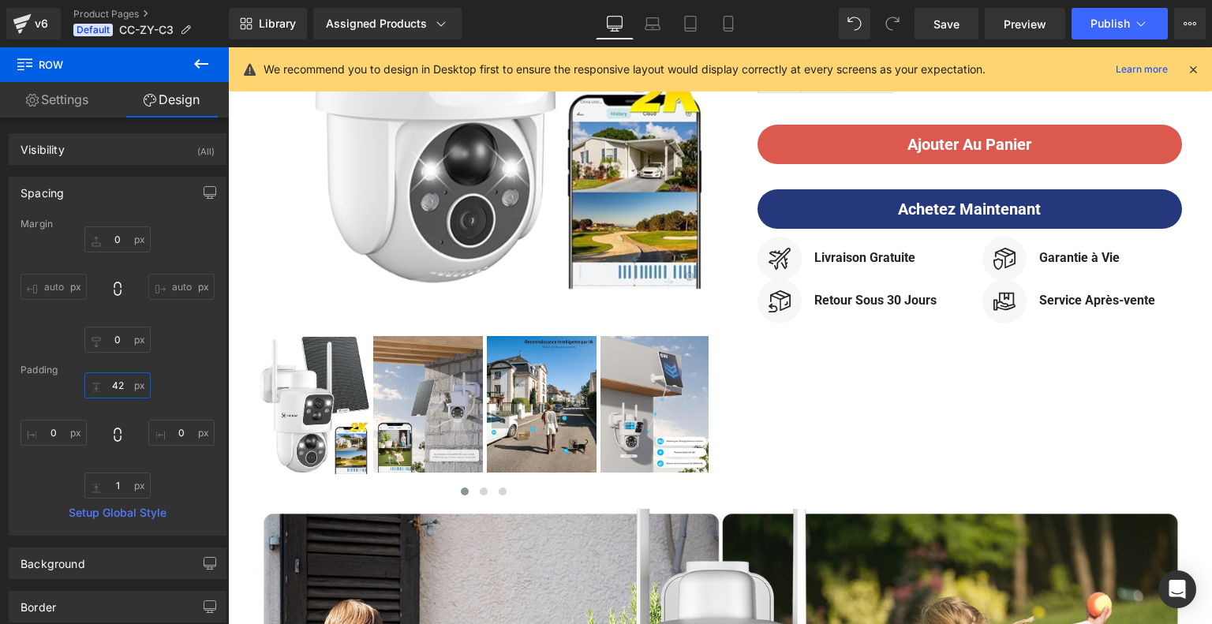
scroll to position [237, 0]
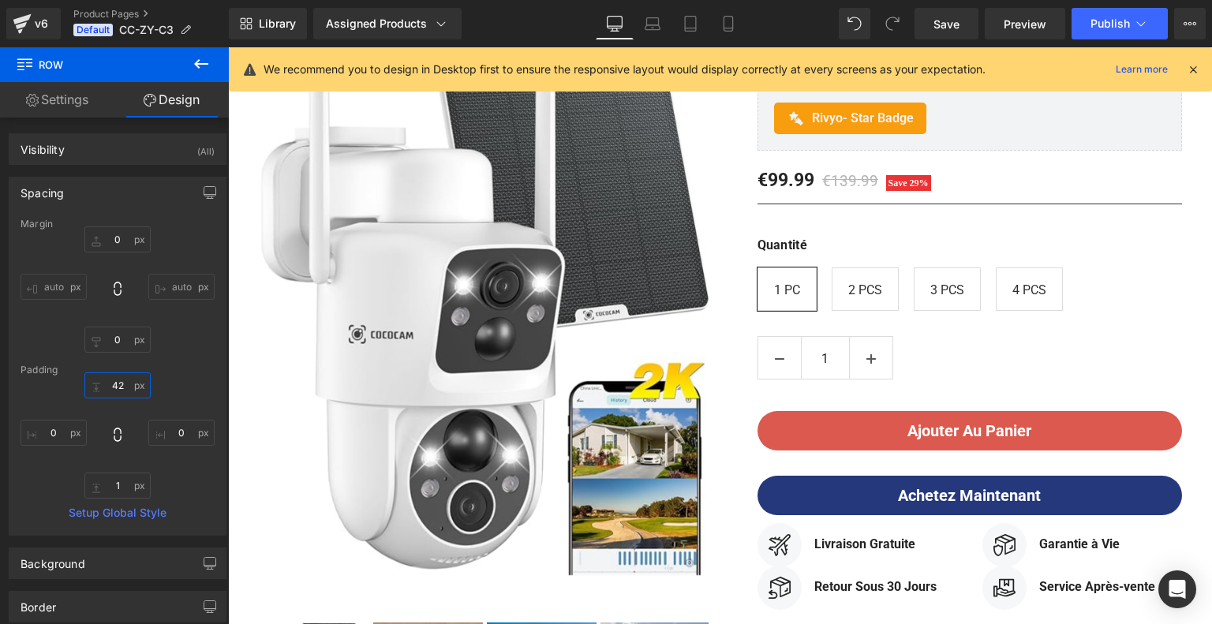
type input "42"
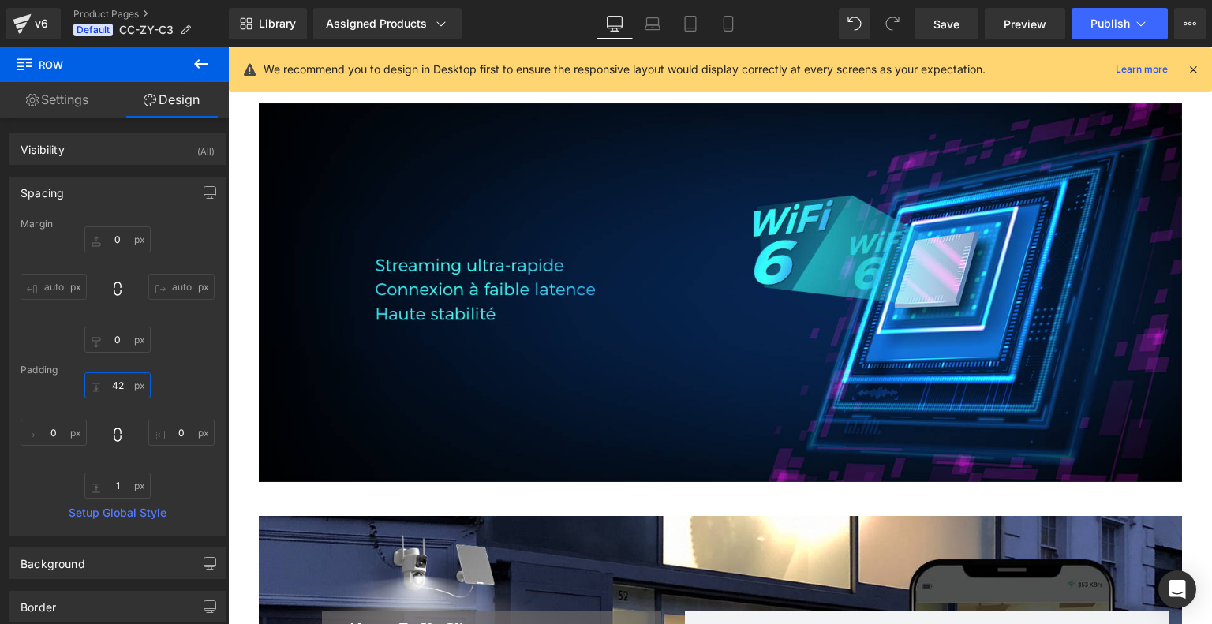
scroll to position [4260, 0]
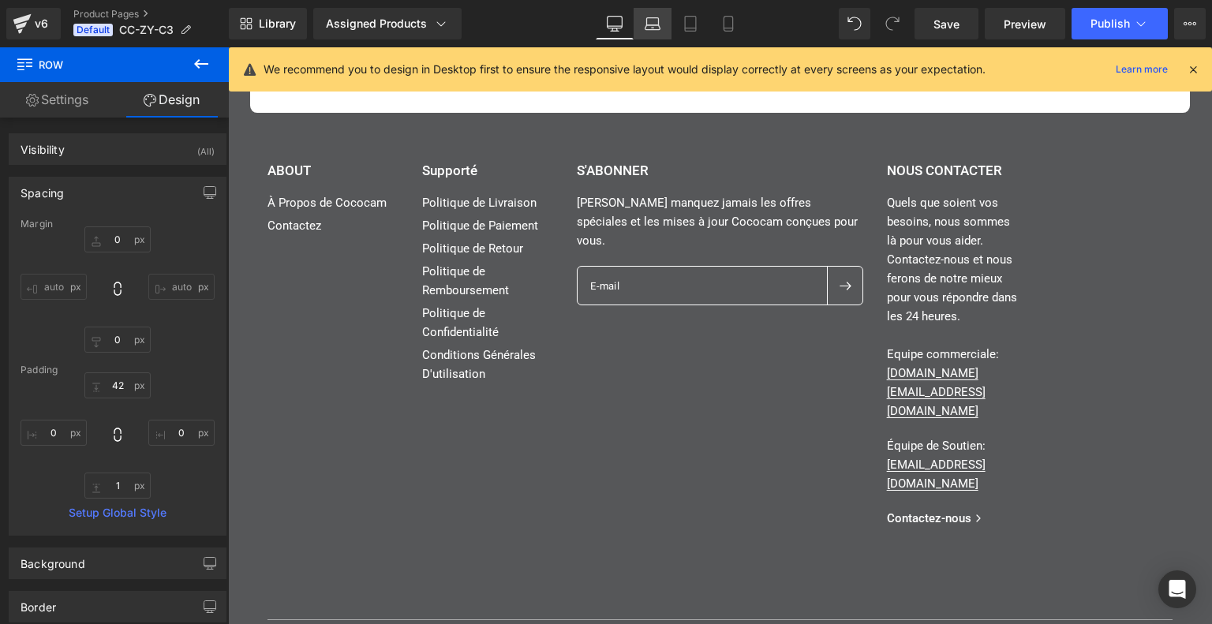
click at [653, 33] on link "Laptop" at bounding box center [652, 24] width 38 height 32
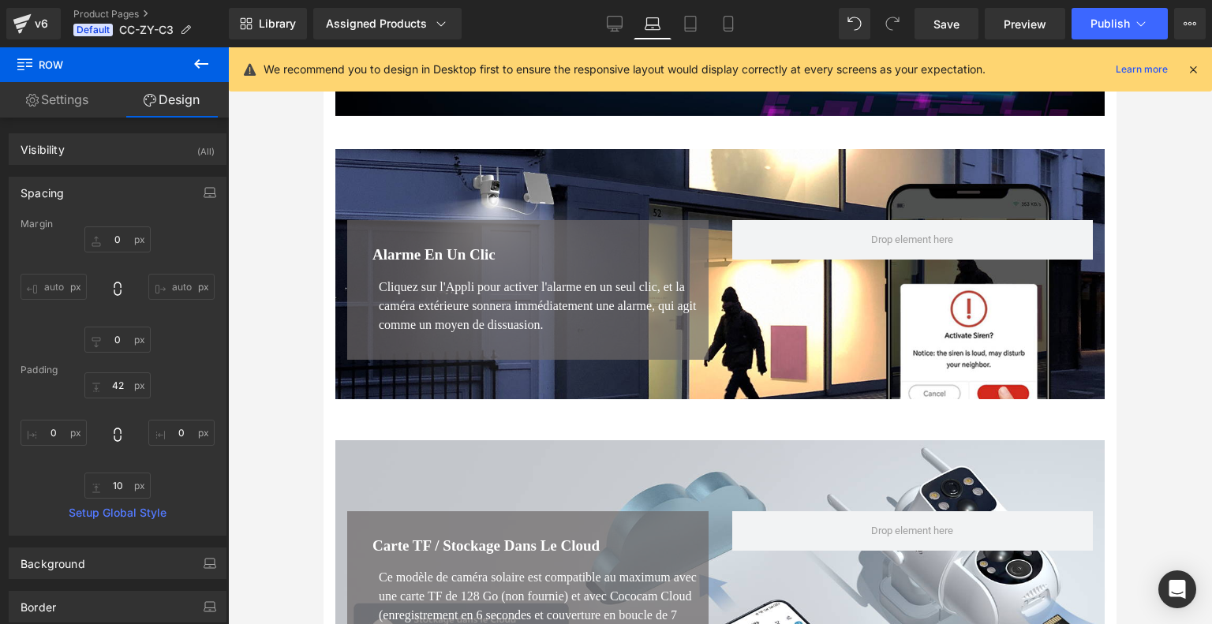
scroll to position [3663, 0]
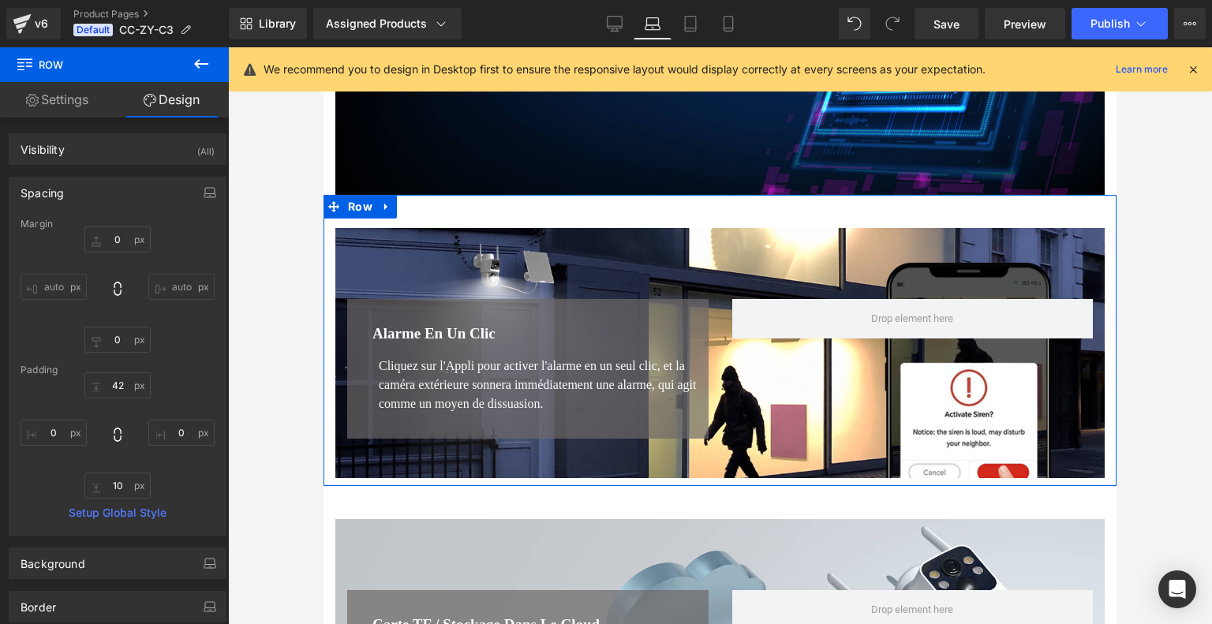
click at [688, 486] on div "Alarme en un Clic Heading Cliquez sur l'Appli pour activer l'alarme en un seul …" at bounding box center [719, 340] width 793 height 291
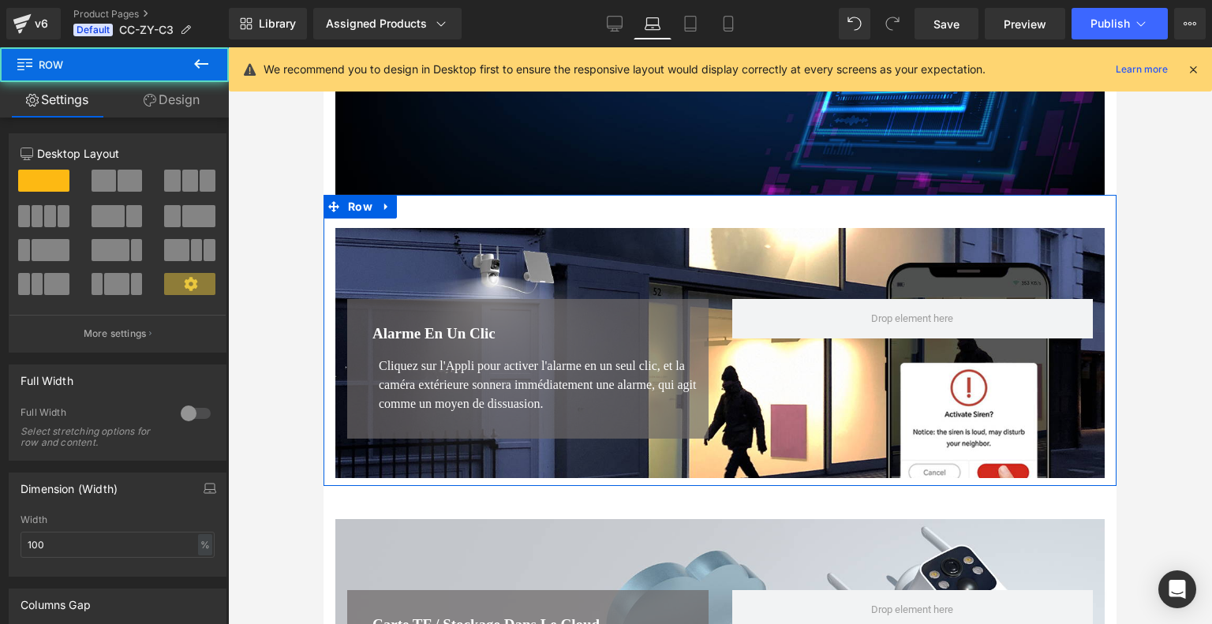
click at [183, 111] on link "Design" at bounding box center [171, 99] width 114 height 35
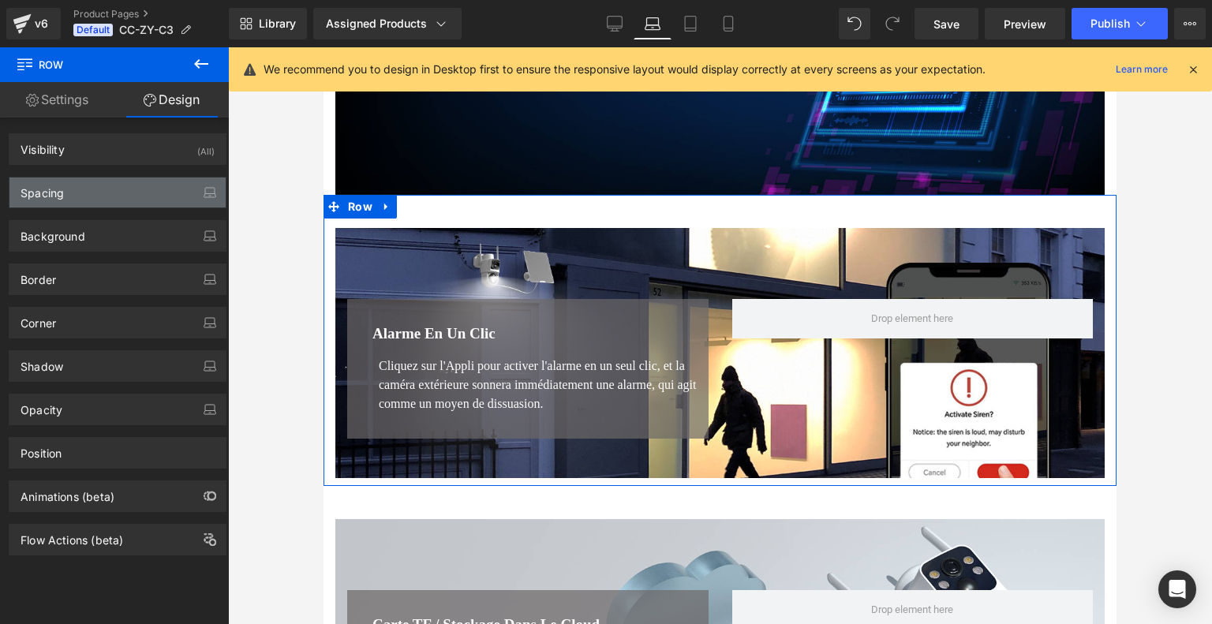
click at [133, 192] on div "Spacing" at bounding box center [117, 192] width 216 height 30
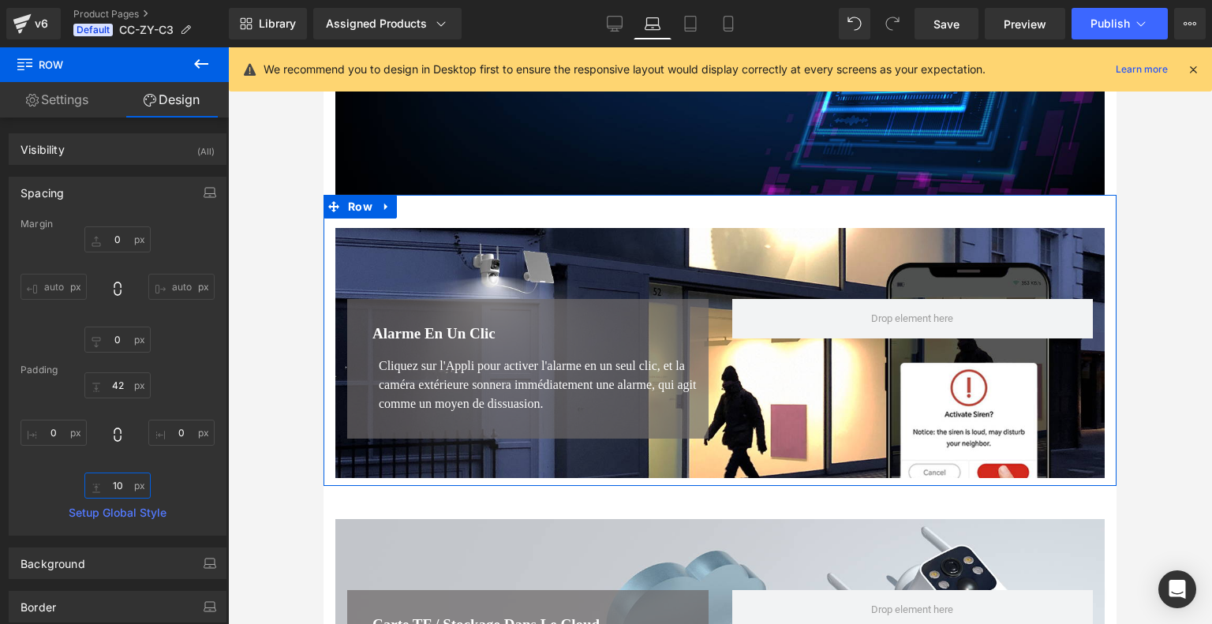
click at [119, 488] on input "10" at bounding box center [117, 486] width 66 height 26
type input "1"
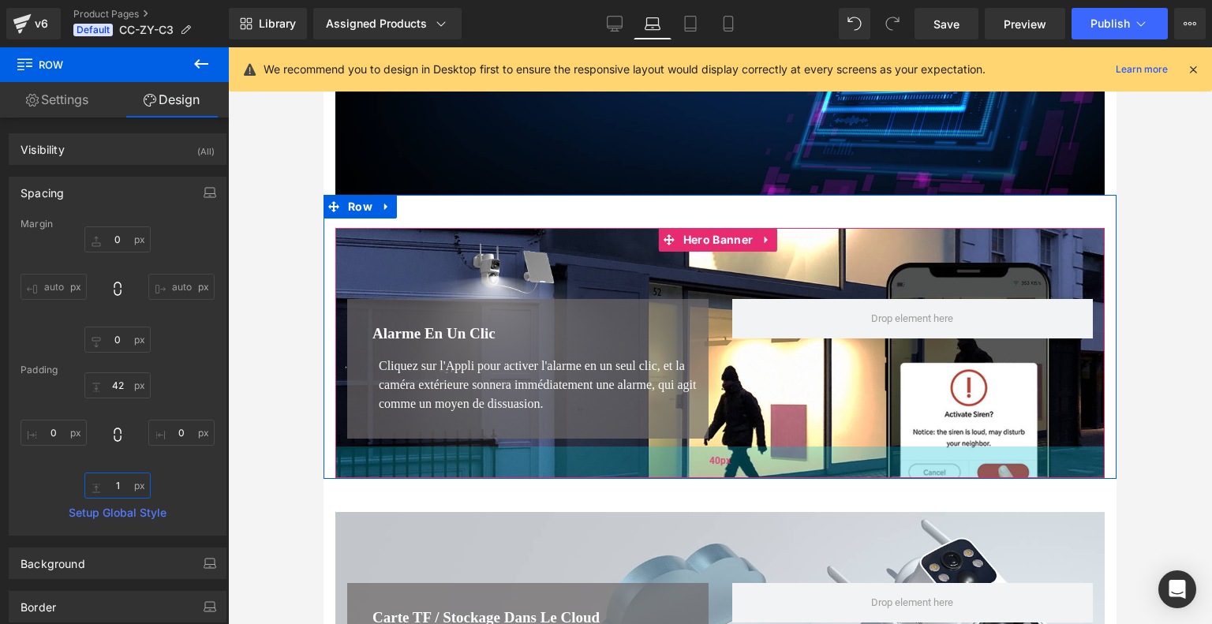
scroll to position [3979, 0]
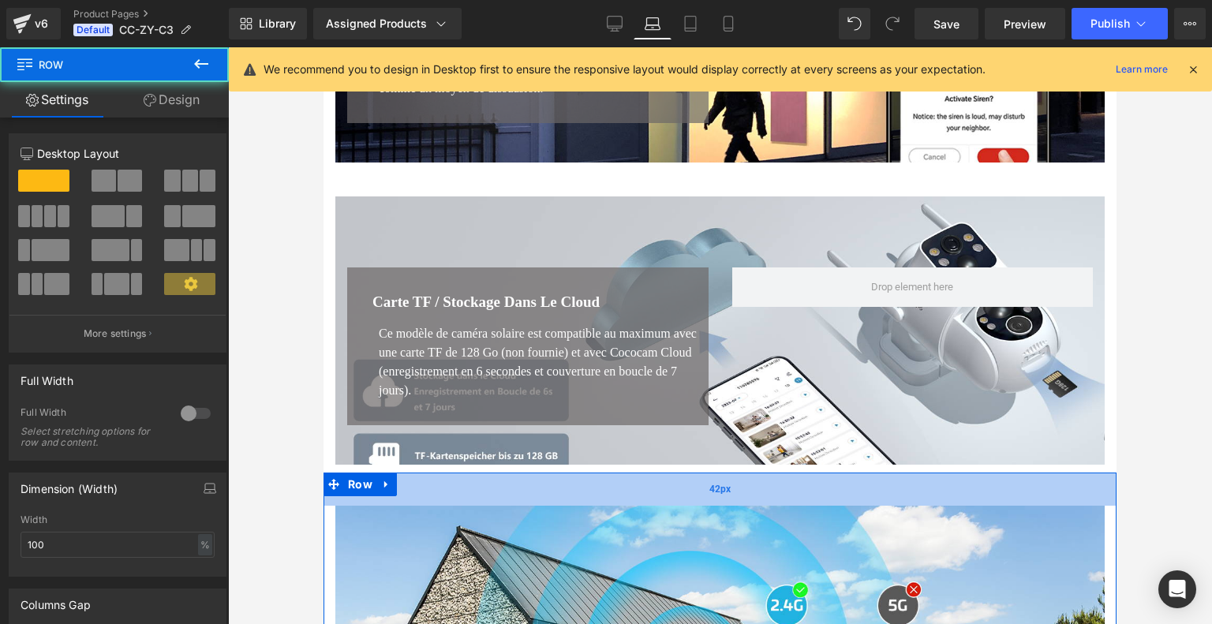
click at [689, 489] on div "42px" at bounding box center [719, 489] width 793 height 33
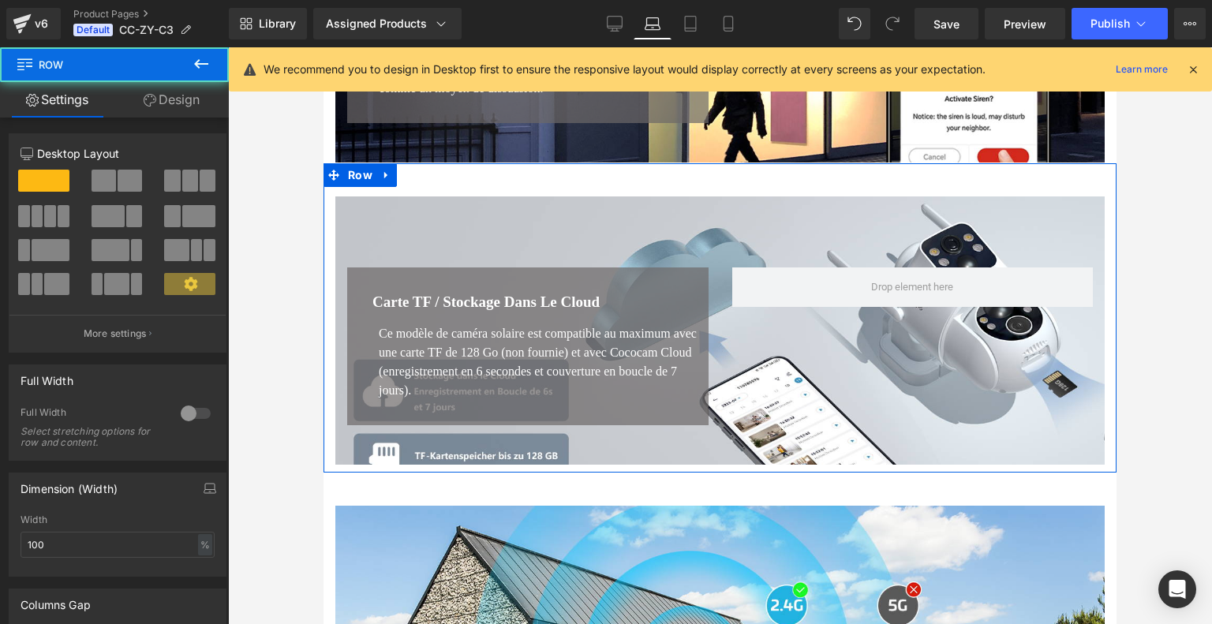
click at [694, 473] on div "Carte TF / Stockage dans le Cloud Heading Ce modèle de caméra solaire est compa…" at bounding box center [719, 318] width 793 height 310
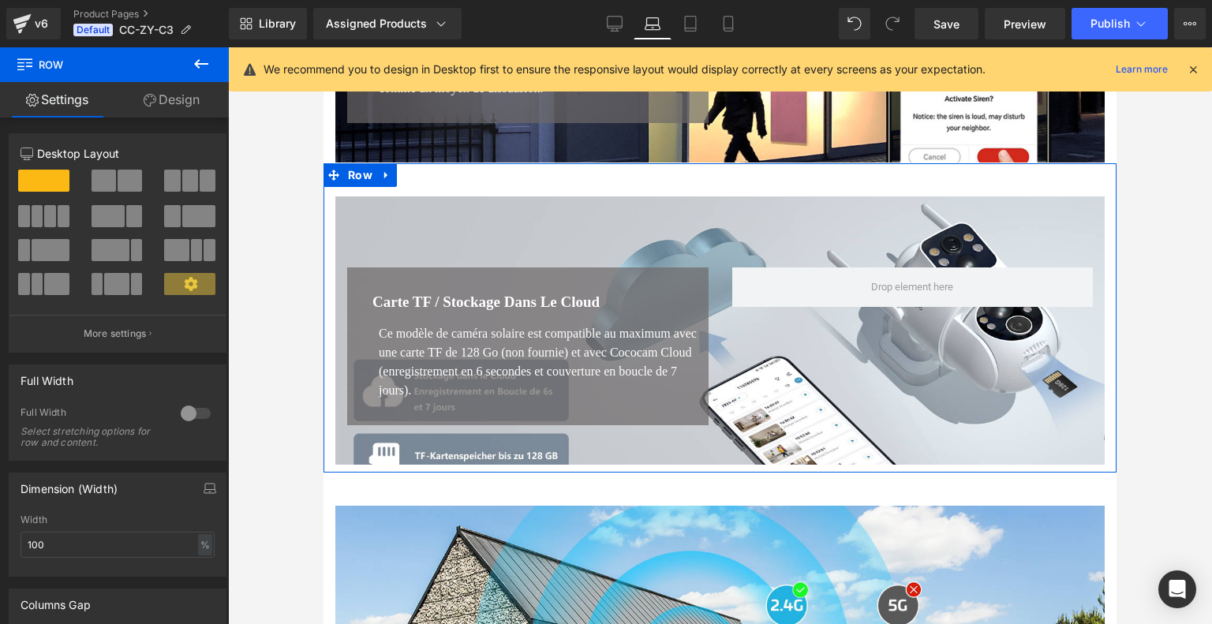
click at [177, 104] on link "Design" at bounding box center [171, 99] width 114 height 35
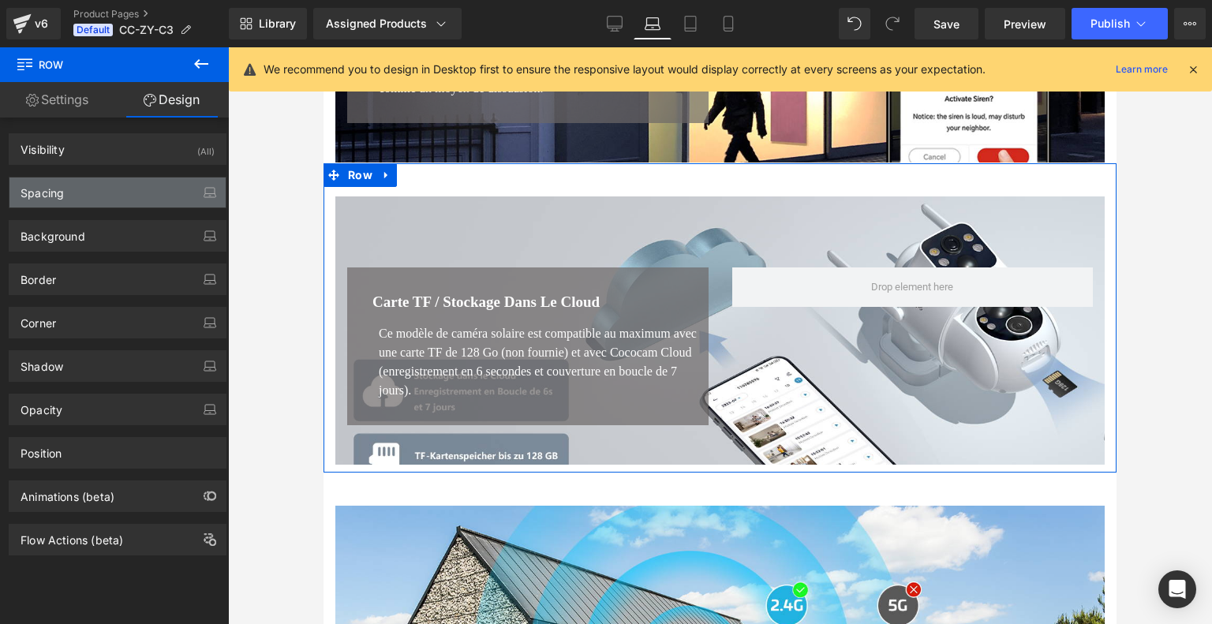
click at [114, 189] on div "Spacing" at bounding box center [117, 192] width 216 height 30
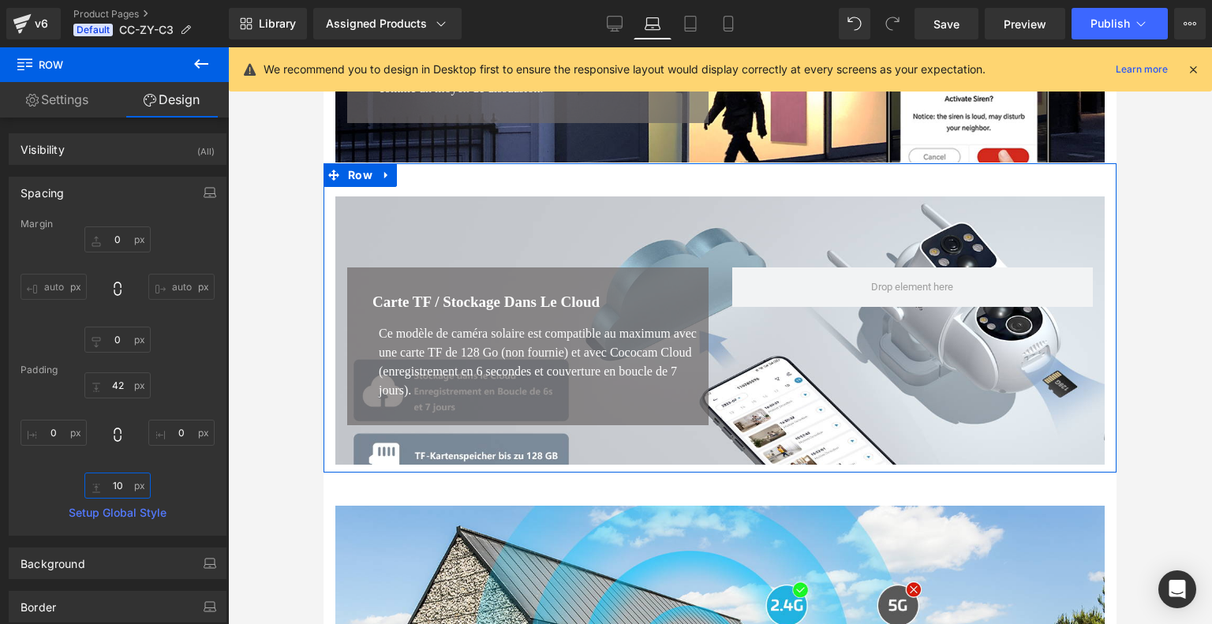
click at [119, 479] on input "10" at bounding box center [117, 486] width 66 height 26
type input "1"
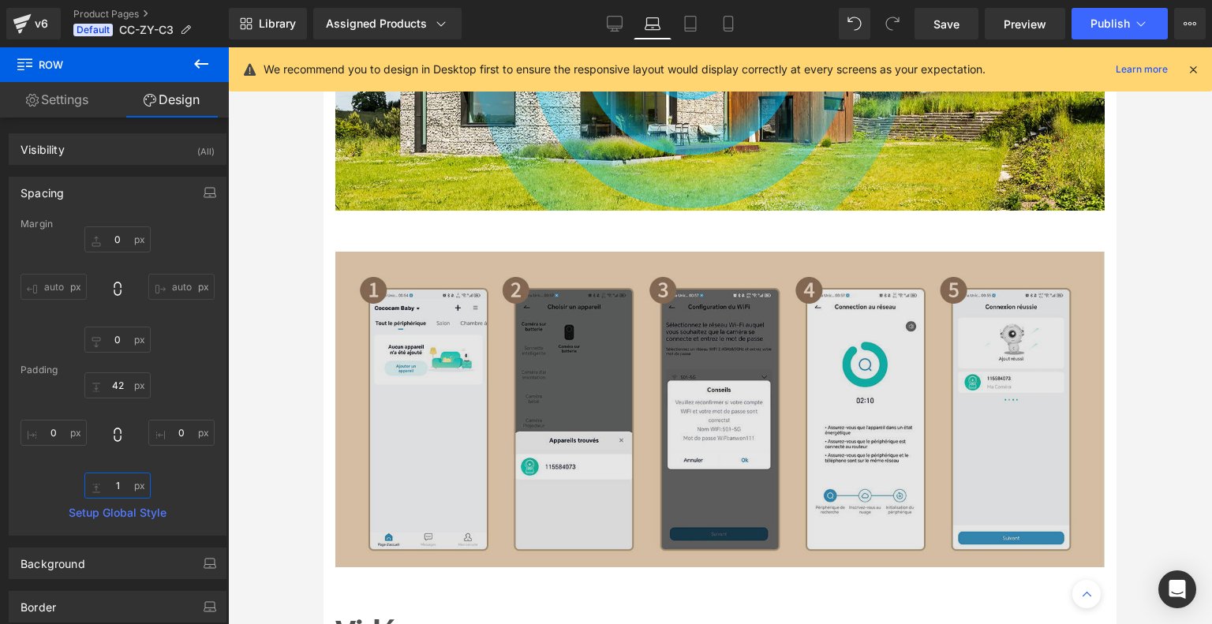
scroll to position [4610, 0]
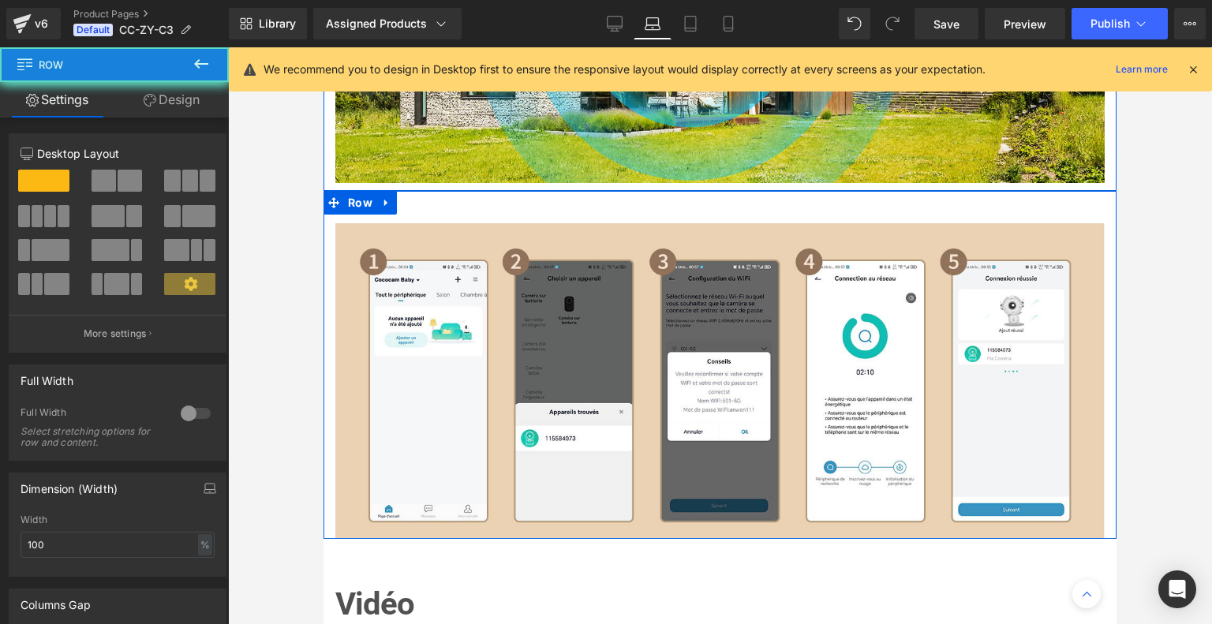
click at [686, 191] on div "Image Row 42px" at bounding box center [719, 12] width 793 height 357
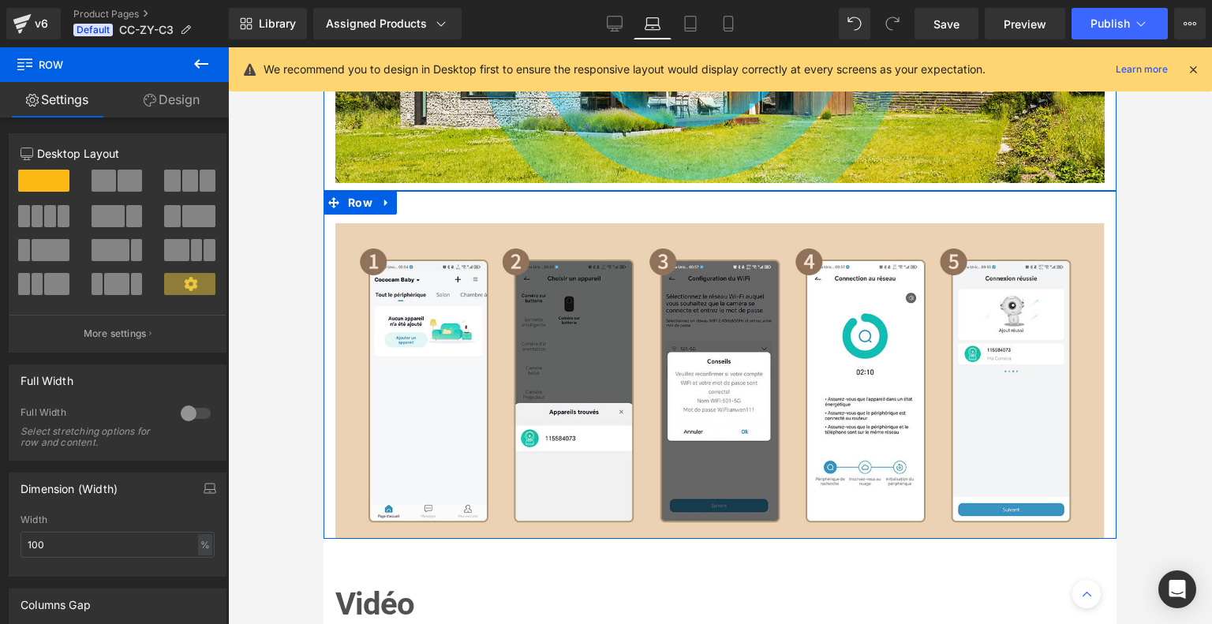
click at [198, 106] on link "Design" at bounding box center [171, 99] width 114 height 35
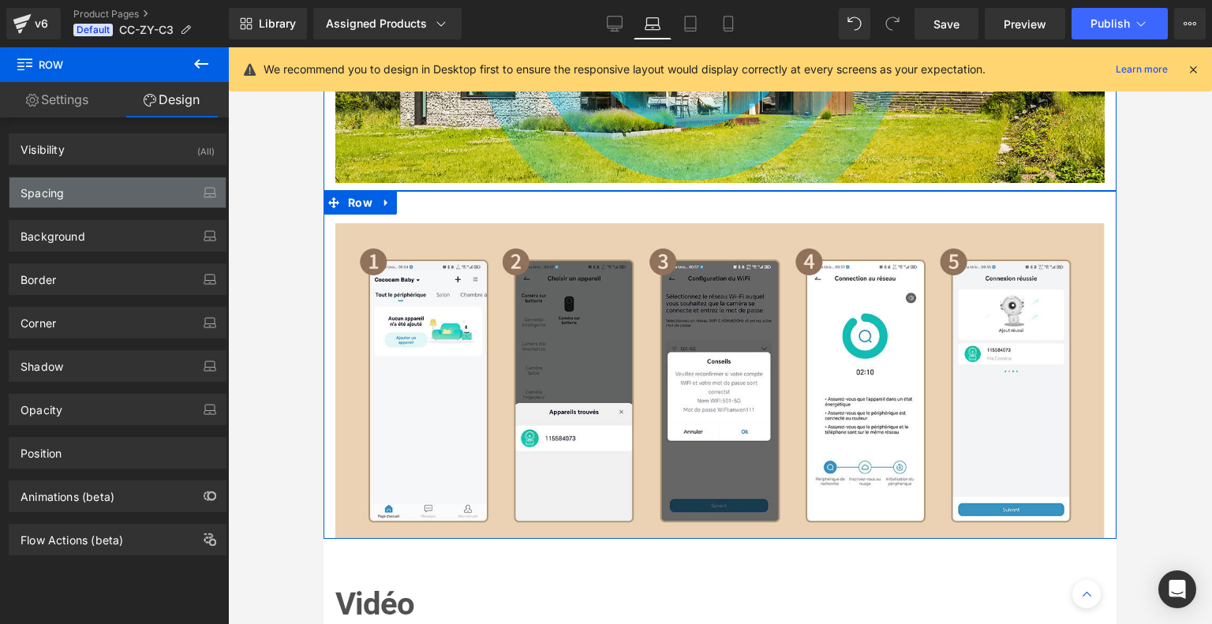
click at [133, 187] on div "Spacing" at bounding box center [117, 192] width 216 height 30
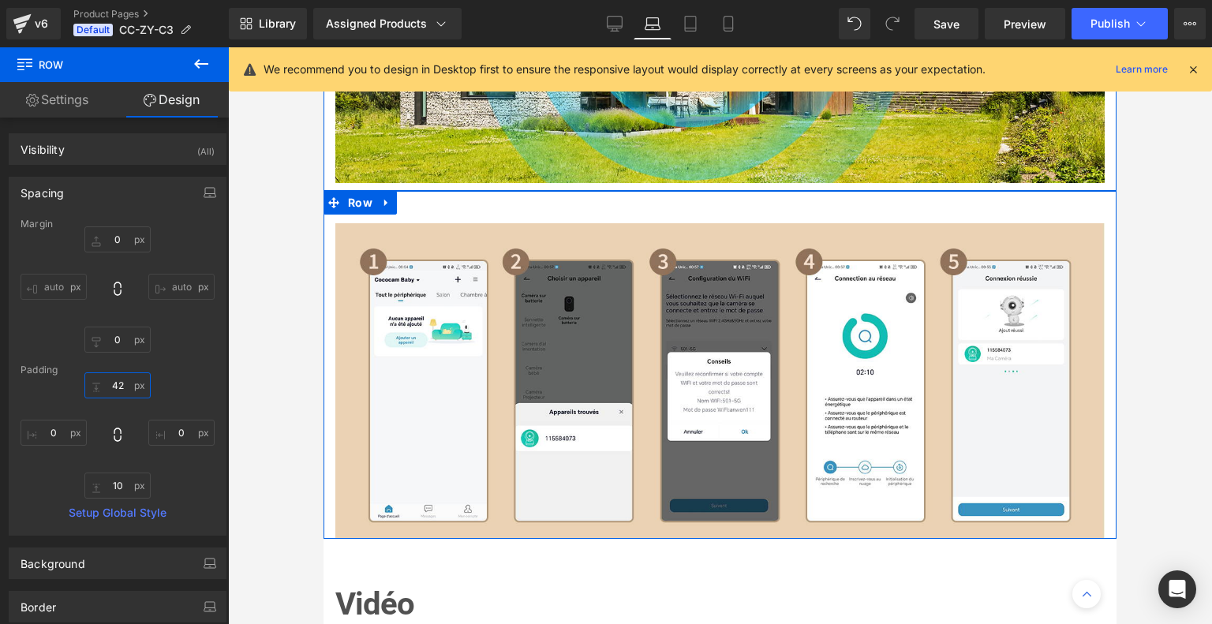
click at [118, 390] on input "42" at bounding box center [117, 385] width 66 height 26
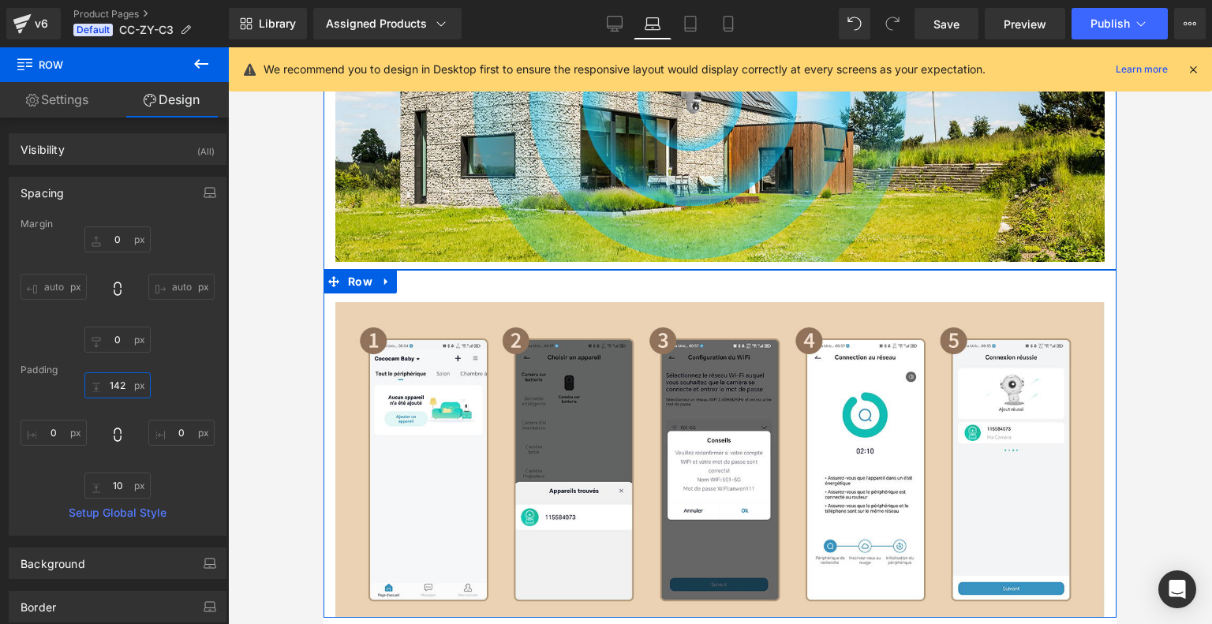
click at [113, 382] on input "142" at bounding box center [117, 385] width 66 height 26
type input "42"
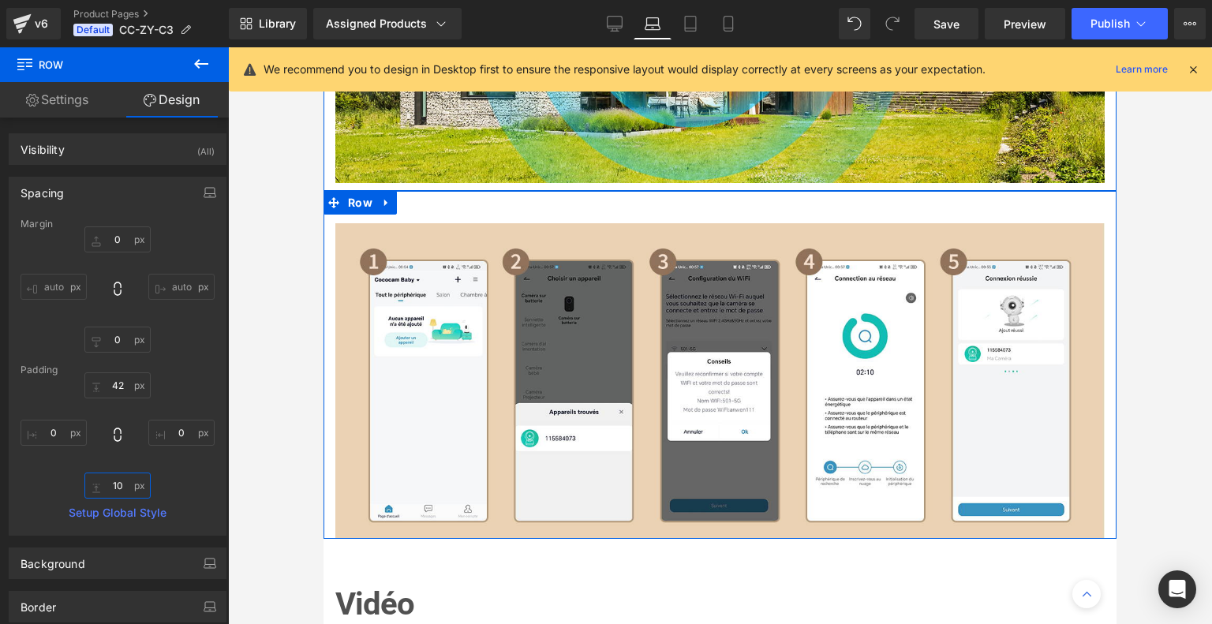
click at [125, 479] on input "10" at bounding box center [117, 486] width 66 height 26
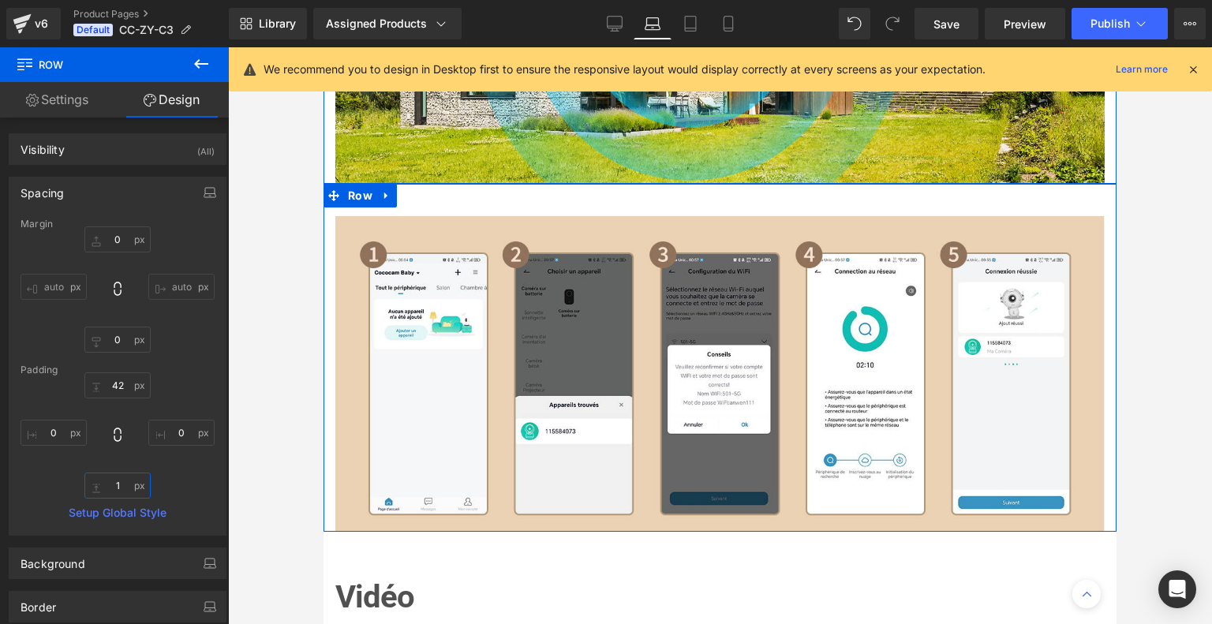
type input "1"
click at [176, 469] on div "42 0 1 0" at bounding box center [118, 435] width 194 height 126
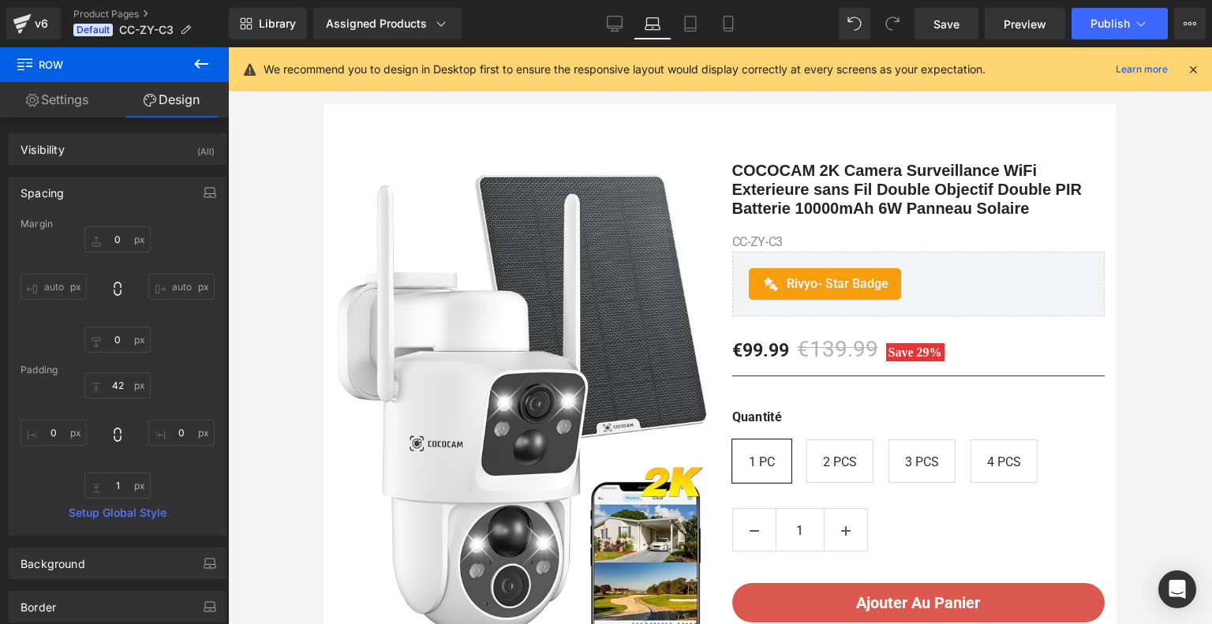
scroll to position [0, 0]
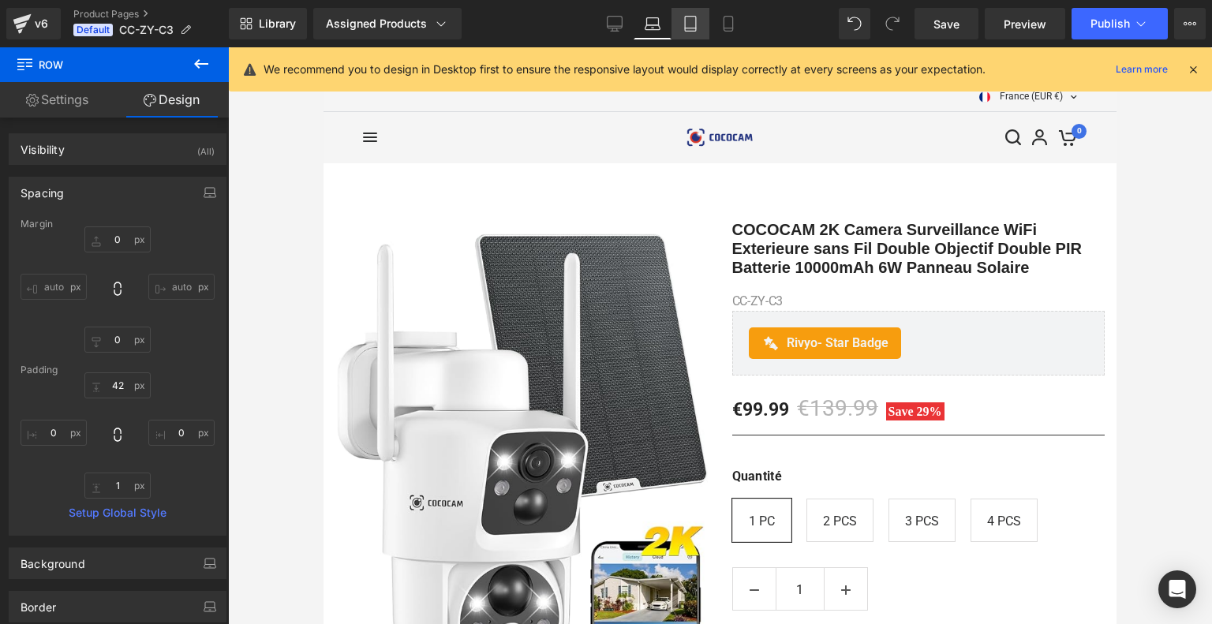
click at [685, 24] on icon at bounding box center [690, 24] width 11 height 15
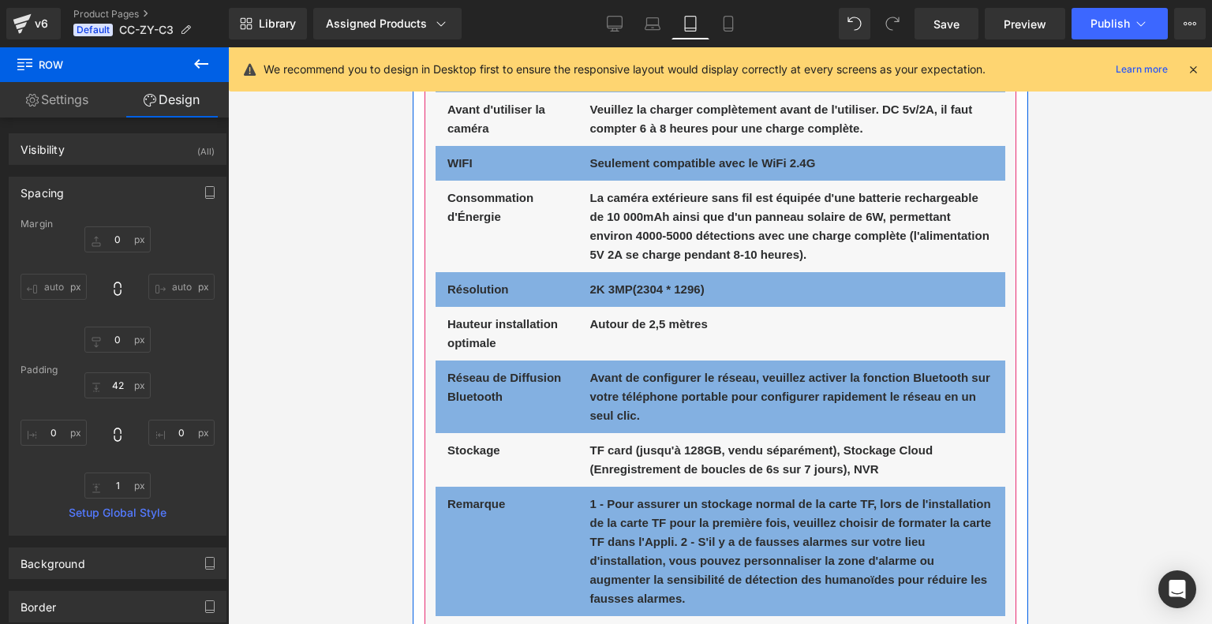
scroll to position [7055, 0]
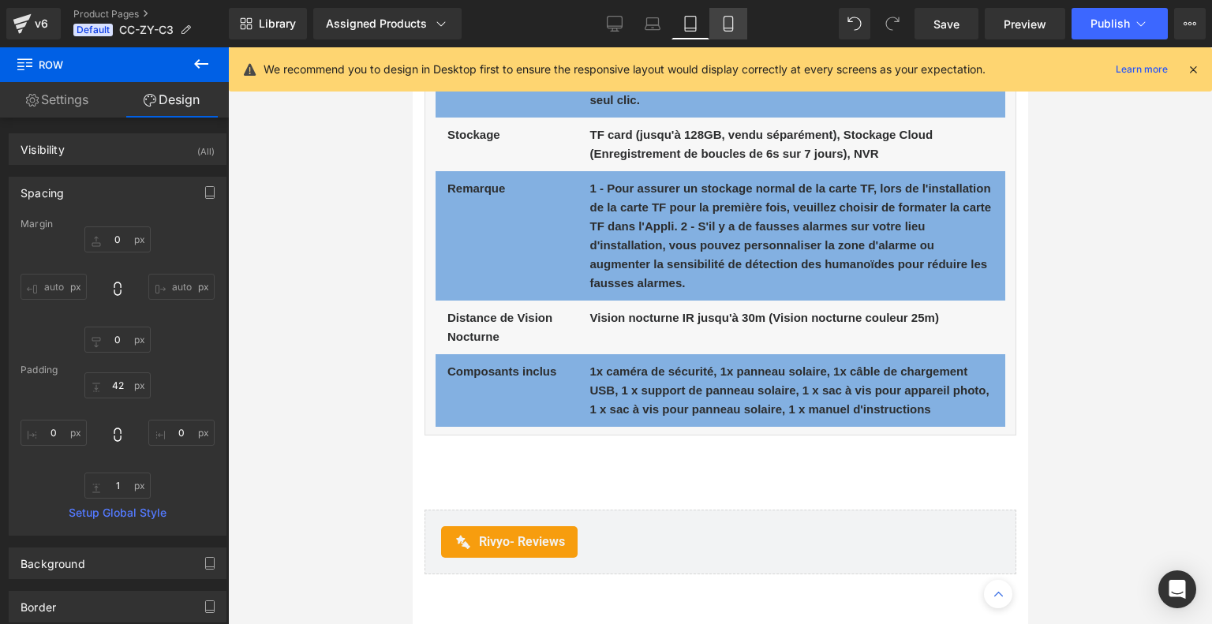
drag, startPoint x: 724, startPoint y: 21, endPoint x: 193, endPoint y: 46, distance: 531.4
click at [724, 21] on icon at bounding box center [728, 24] width 16 height 16
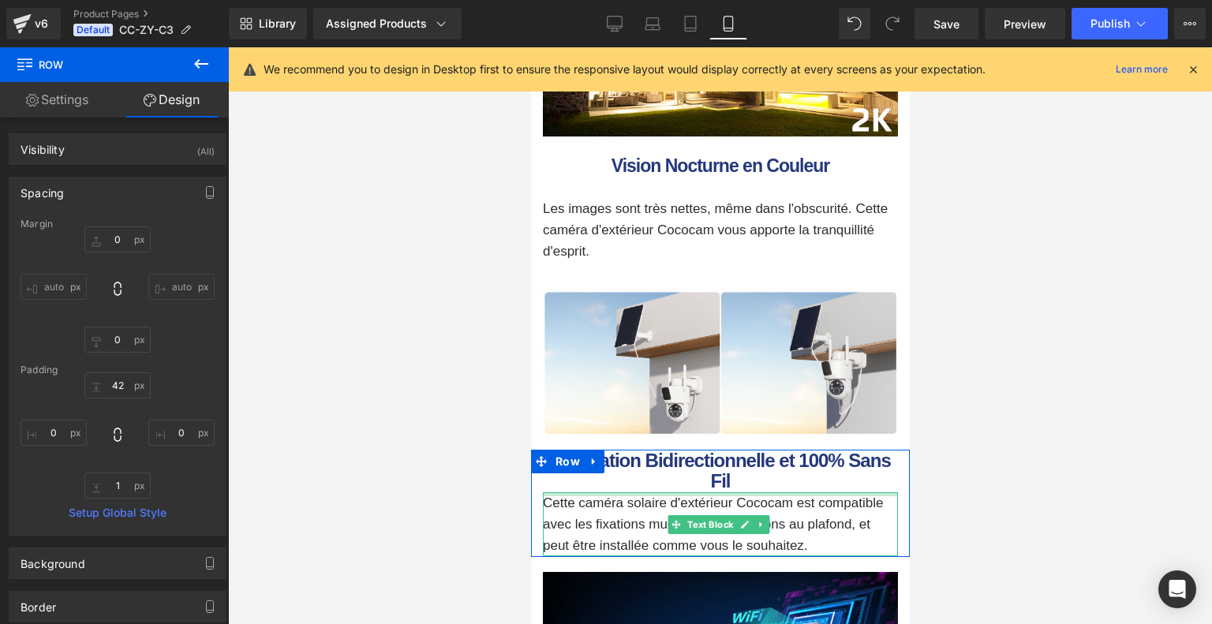
scroll to position [4406, 0]
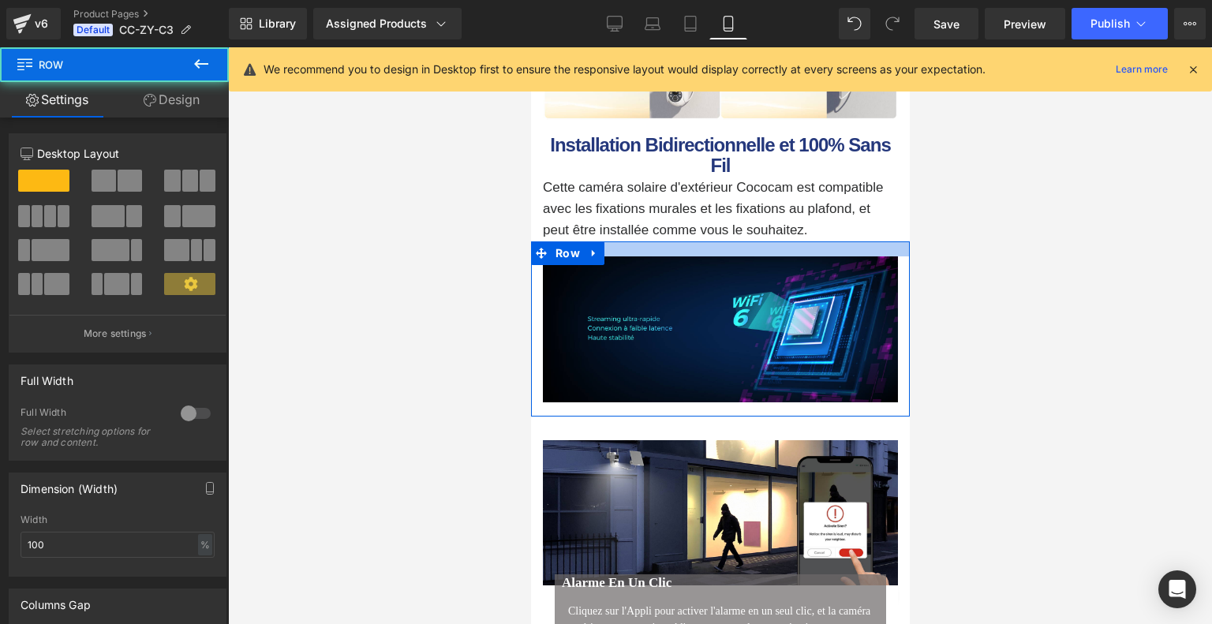
click at [748, 256] on div at bounding box center [719, 248] width 379 height 15
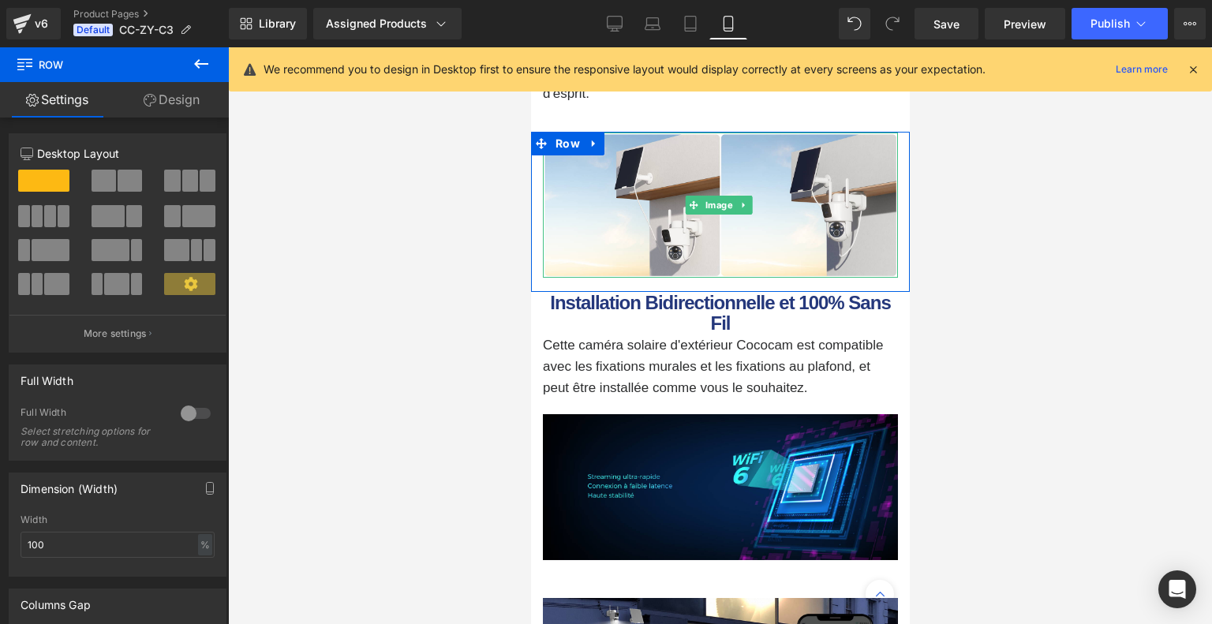
scroll to position [4169, 0]
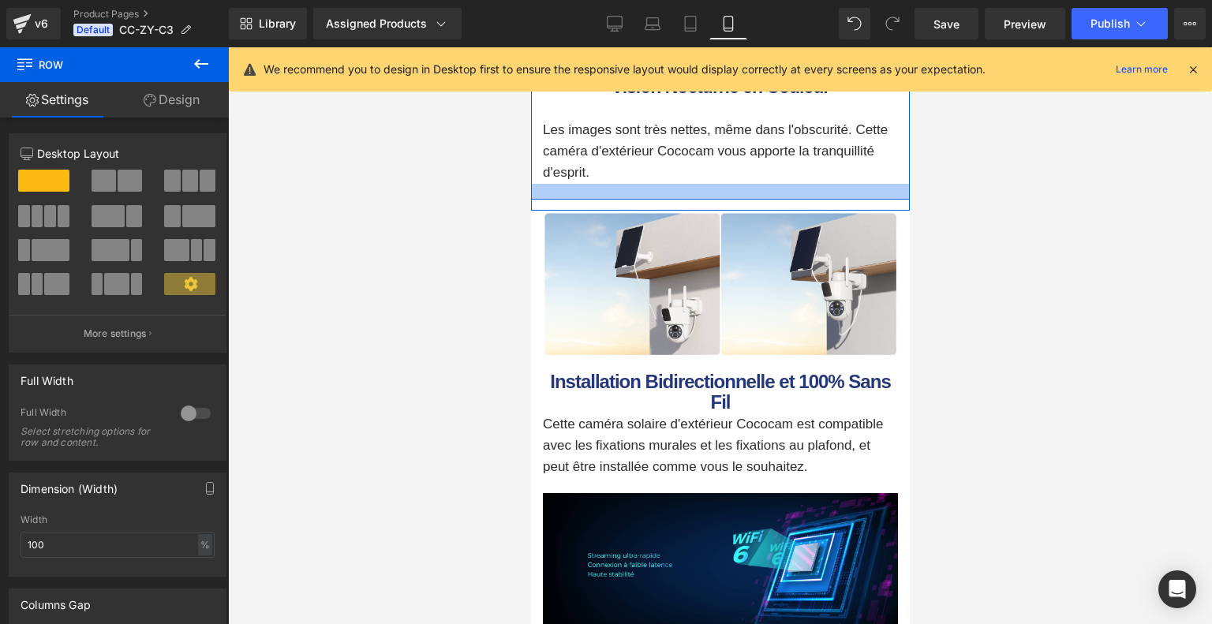
click at [734, 200] on div at bounding box center [719, 192] width 379 height 16
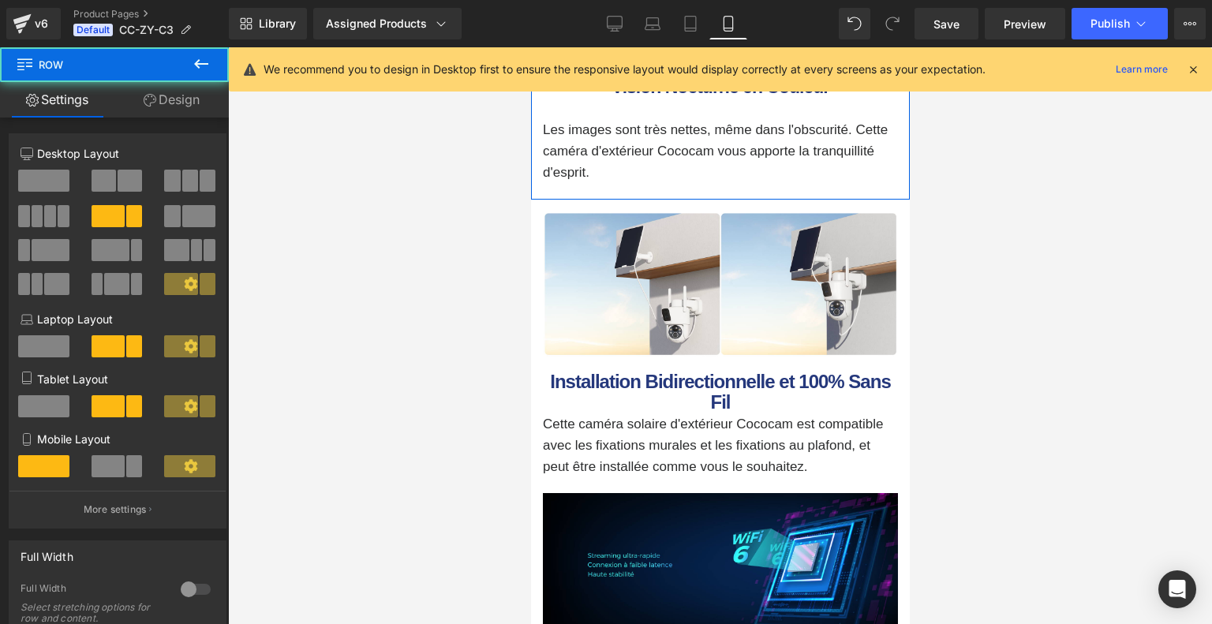
click at [164, 103] on link "Design" at bounding box center [171, 99] width 114 height 35
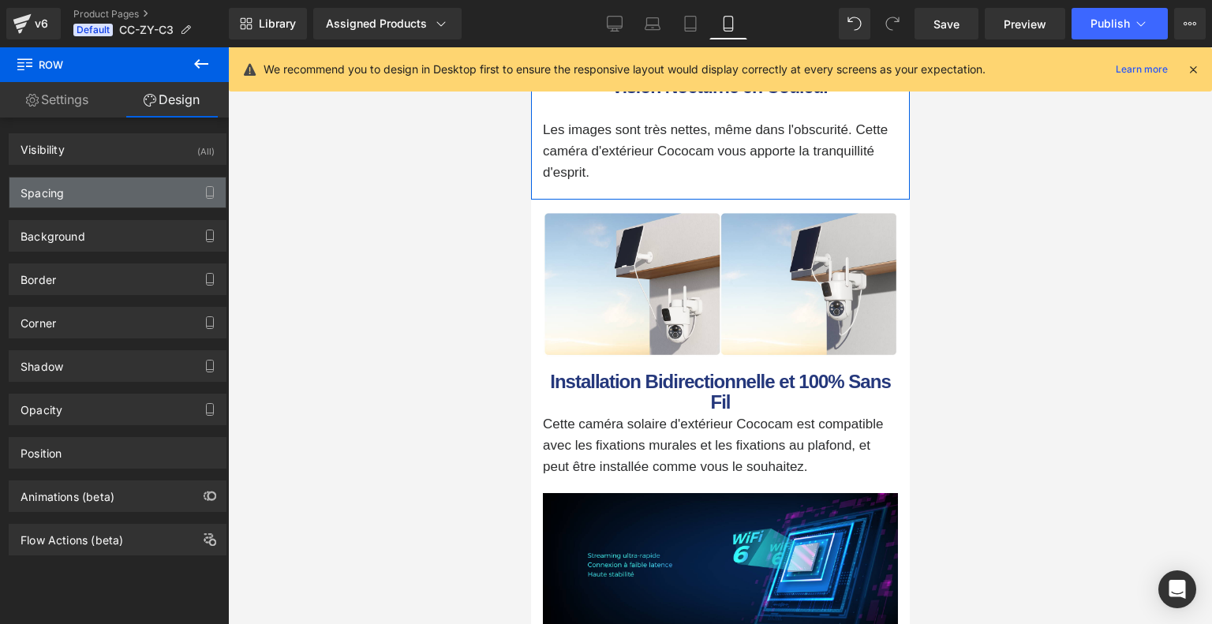
click at [138, 191] on div "Spacing" at bounding box center [117, 192] width 216 height 30
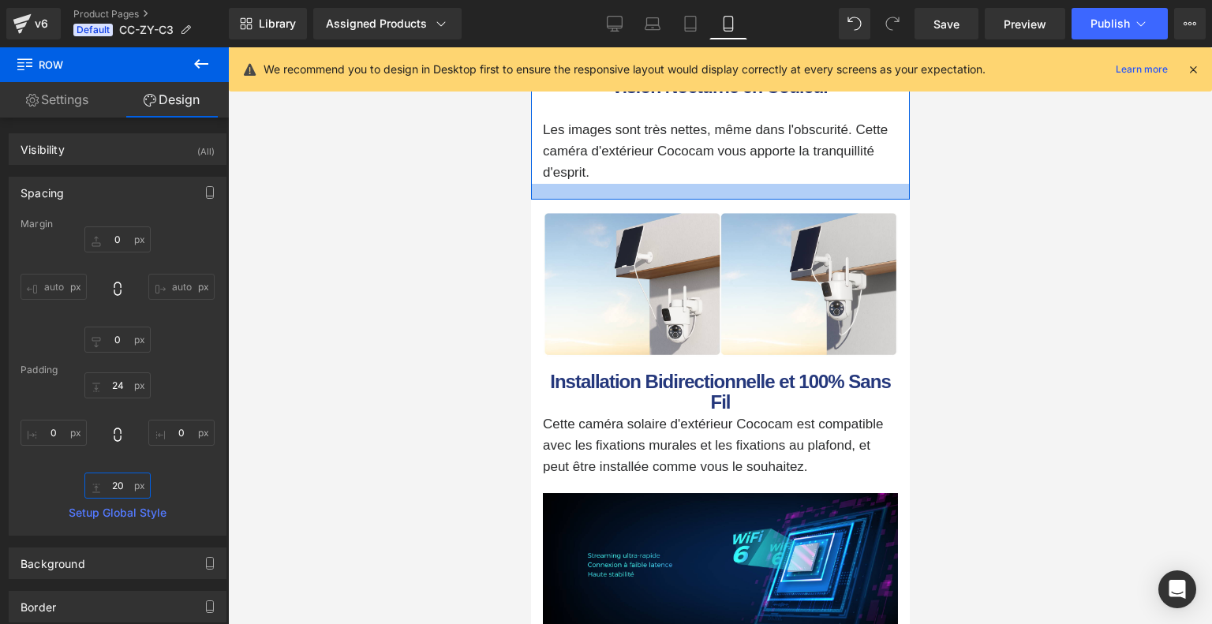
click at [133, 484] on input "20" at bounding box center [117, 486] width 66 height 26
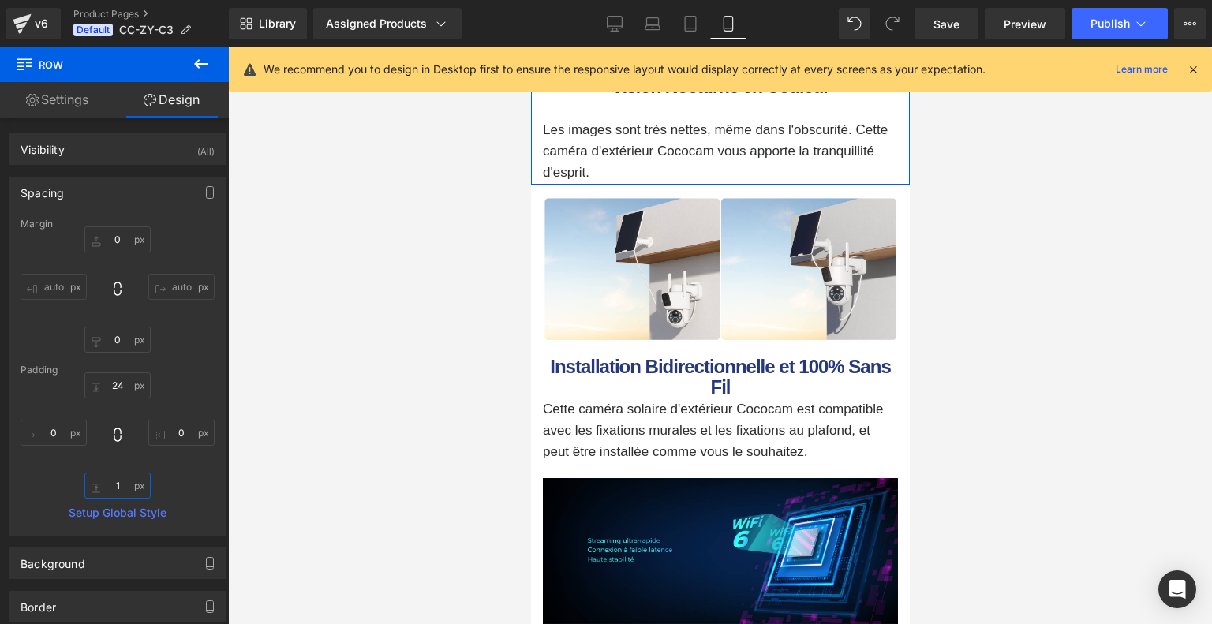
type input "1"
click at [177, 465] on div "24 0 1 0" at bounding box center [118, 435] width 194 height 126
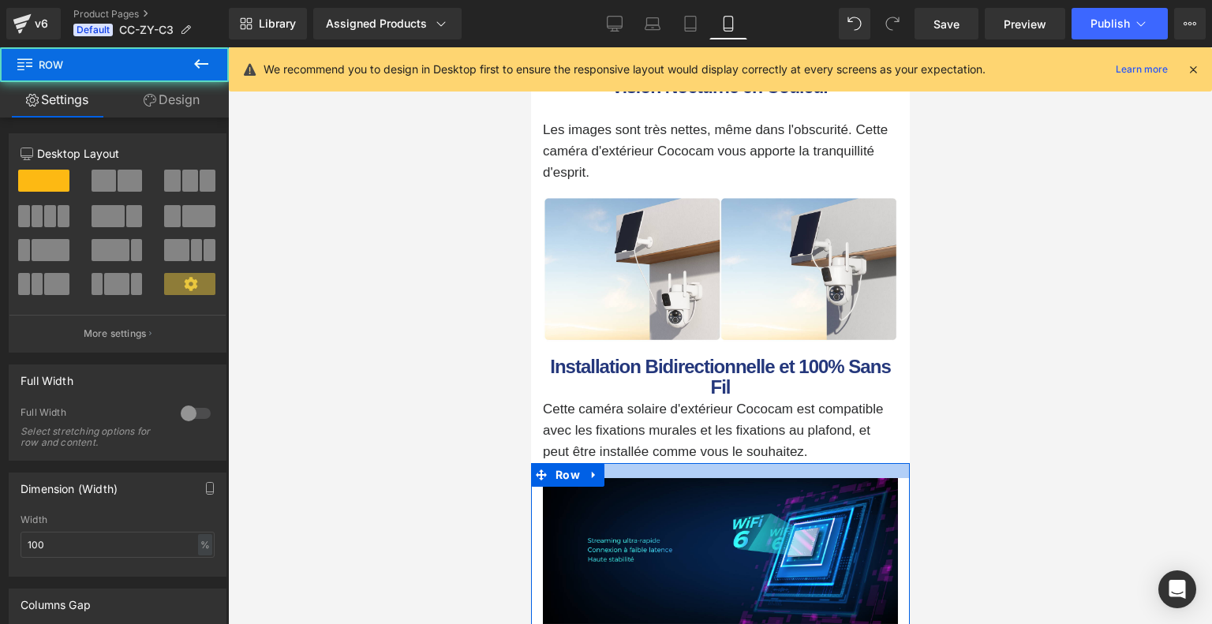
click at [679, 478] on div at bounding box center [719, 470] width 379 height 15
click at [196, 93] on link "Design" at bounding box center [171, 99] width 114 height 35
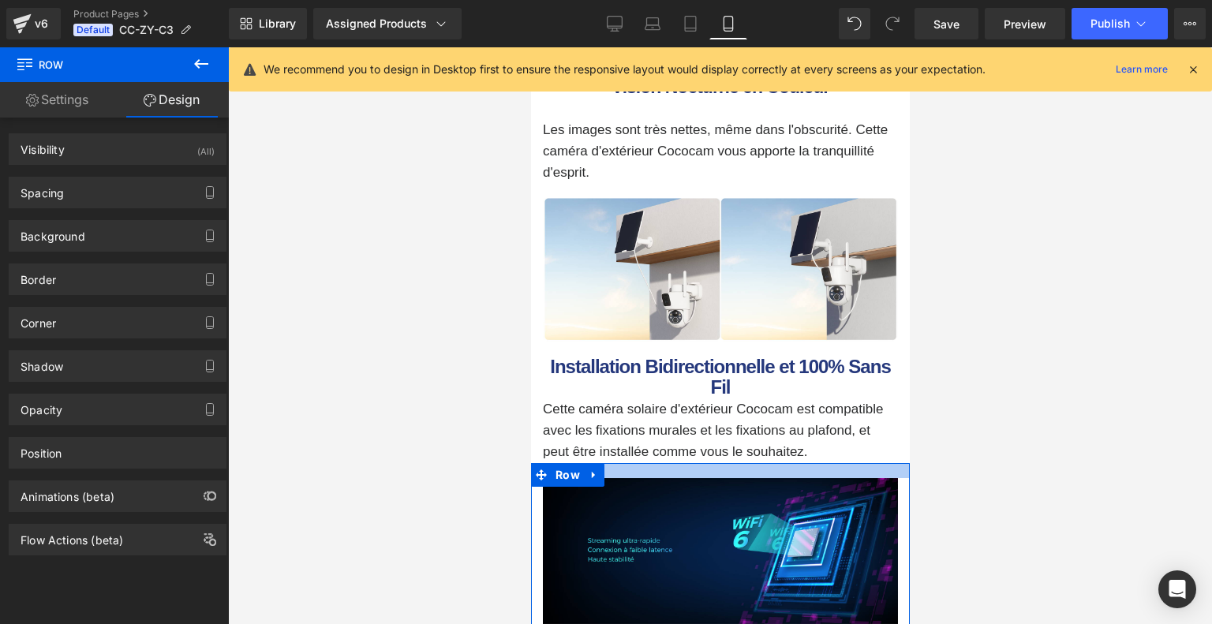
click at [742, 478] on div at bounding box center [719, 470] width 379 height 15
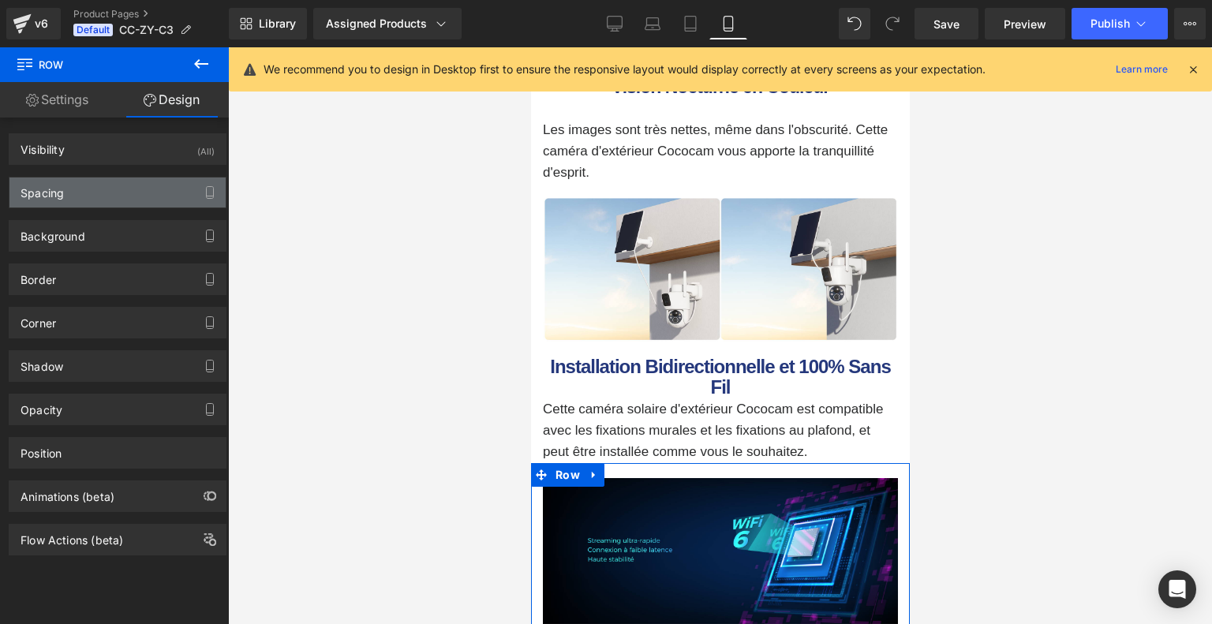
click at [121, 197] on div "Spacing" at bounding box center [117, 192] width 216 height 30
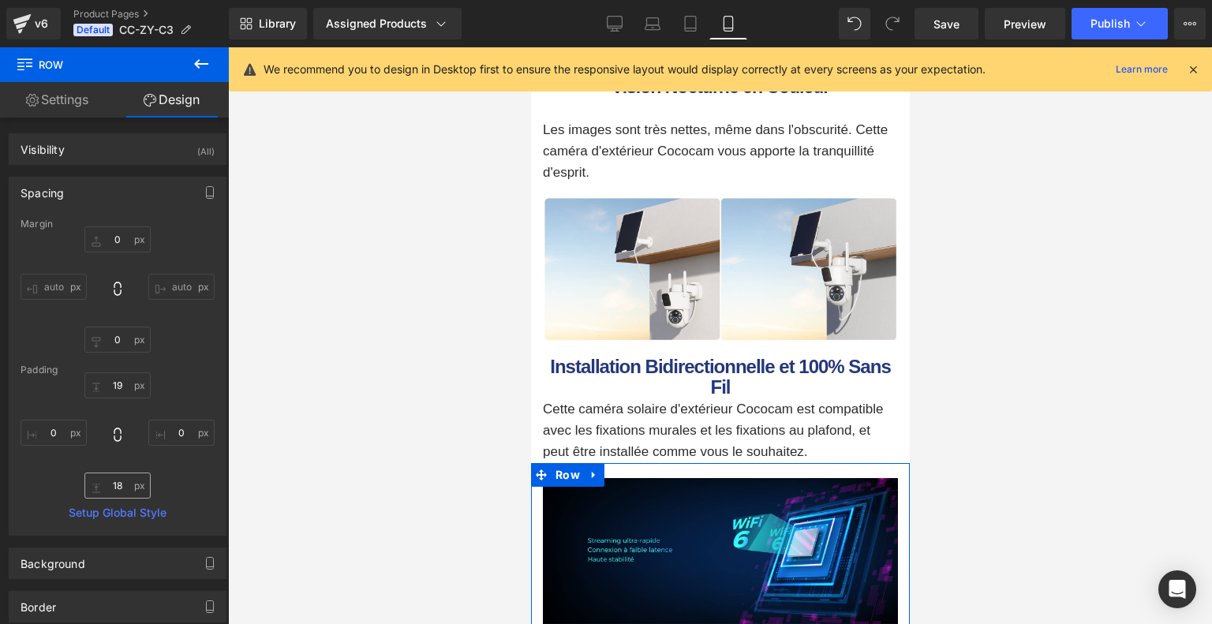
click at [120, 471] on div "19 0 18 0" at bounding box center [118, 435] width 194 height 126
click at [120, 476] on input "18" at bounding box center [117, 486] width 66 height 26
click at [180, 467] on div "19 0 30 0" at bounding box center [118, 435] width 194 height 126
click at [127, 482] on input "30" at bounding box center [117, 486] width 66 height 26
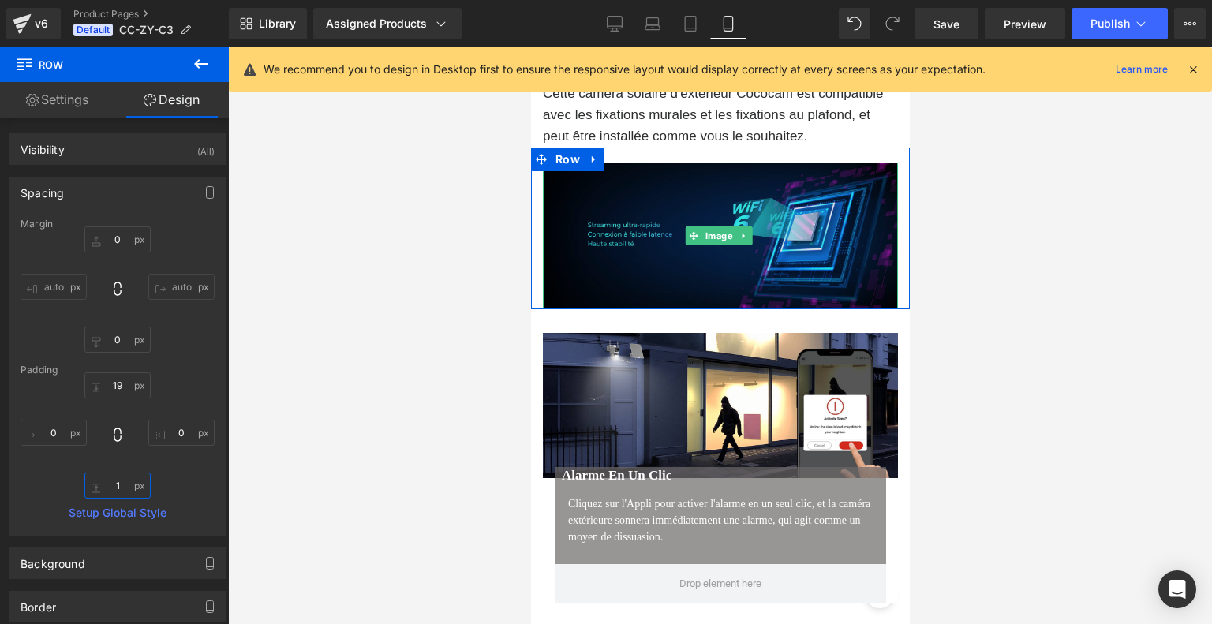
scroll to position [4327, 0]
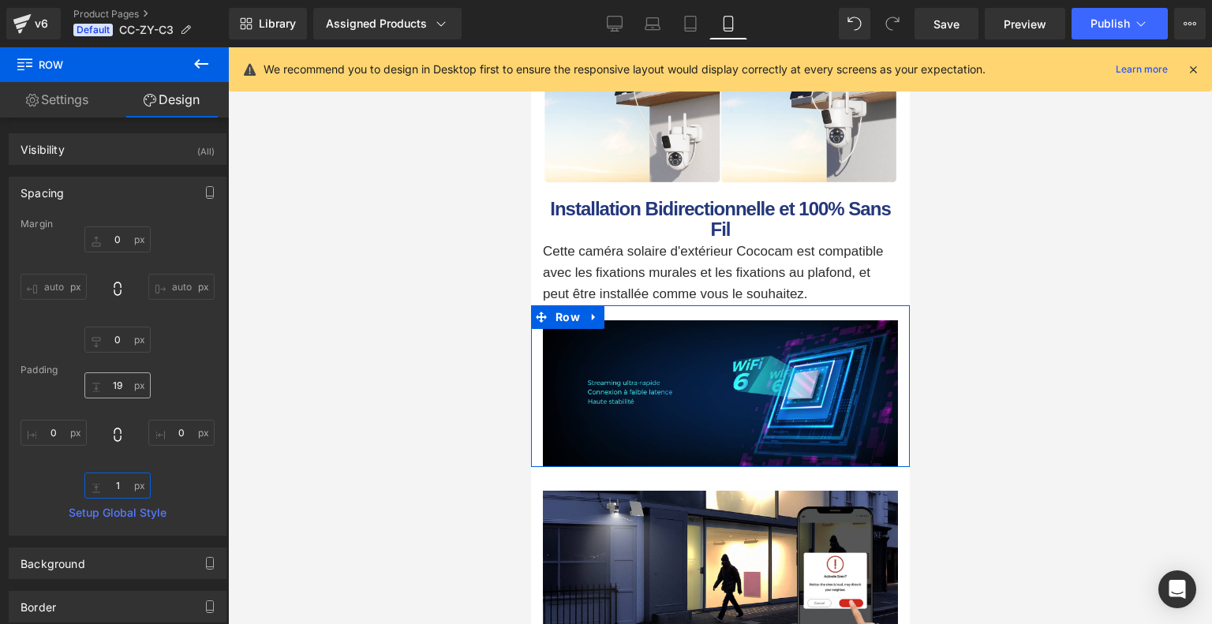
type input "1"
click at [129, 389] on input "19" at bounding box center [117, 385] width 66 height 26
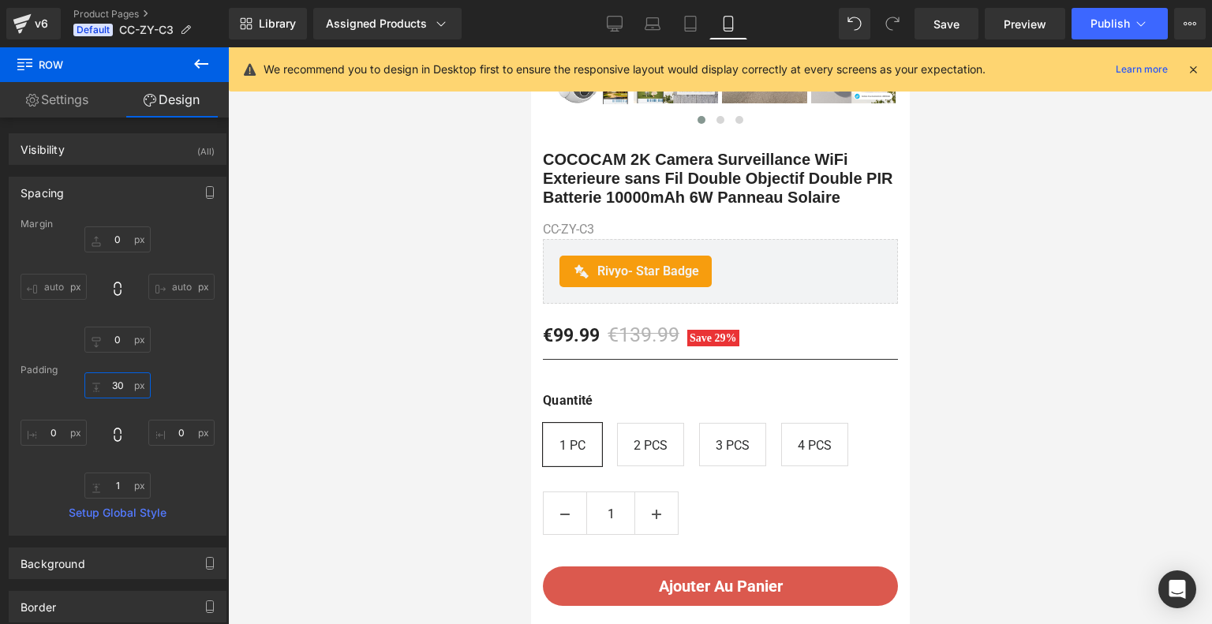
scroll to position [225, 0]
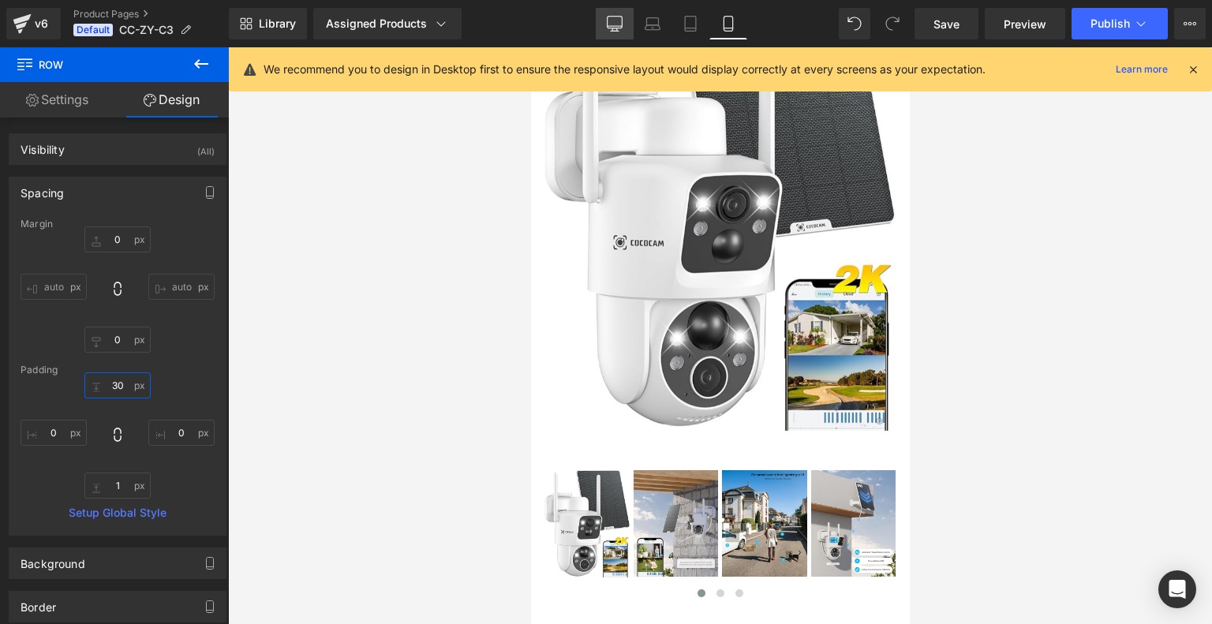
type input "30"
click at [610, 23] on icon at bounding box center [615, 24] width 16 height 16
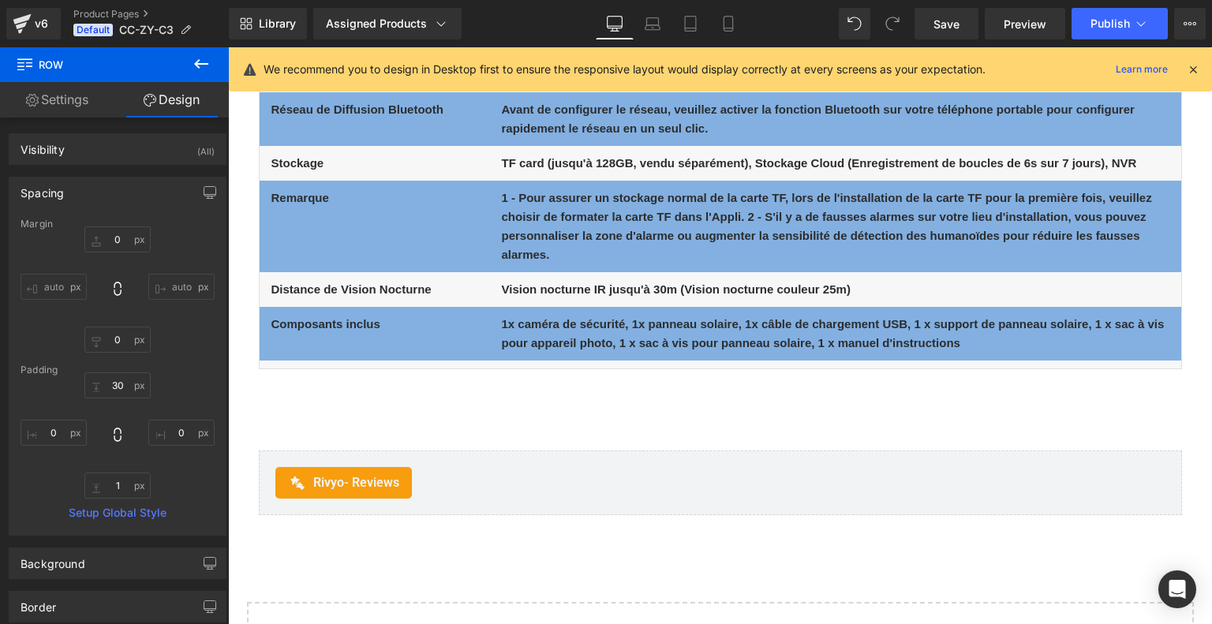
scroll to position [7246, 0]
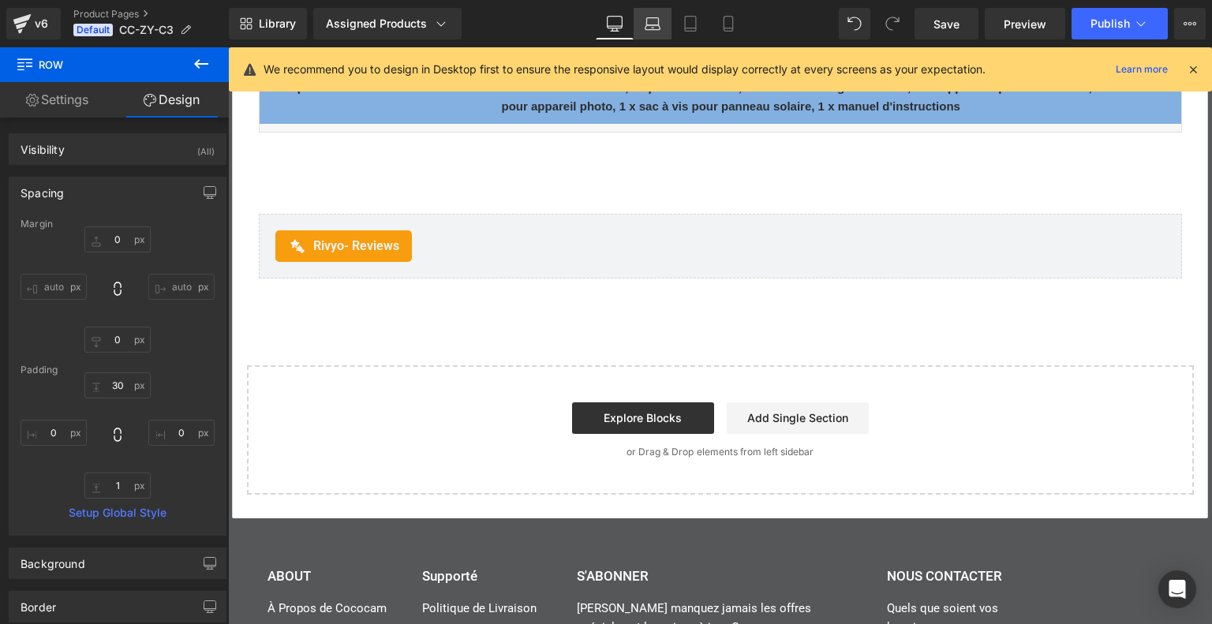
click at [648, 25] on icon at bounding box center [652, 27] width 15 height 5
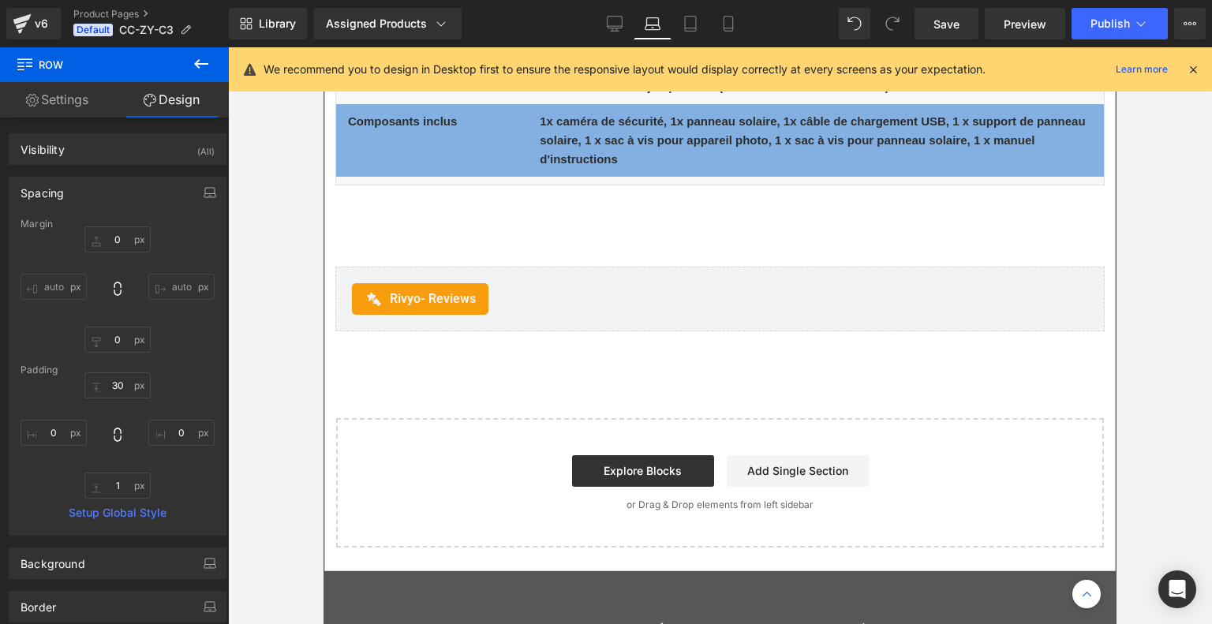
scroll to position [6547, 0]
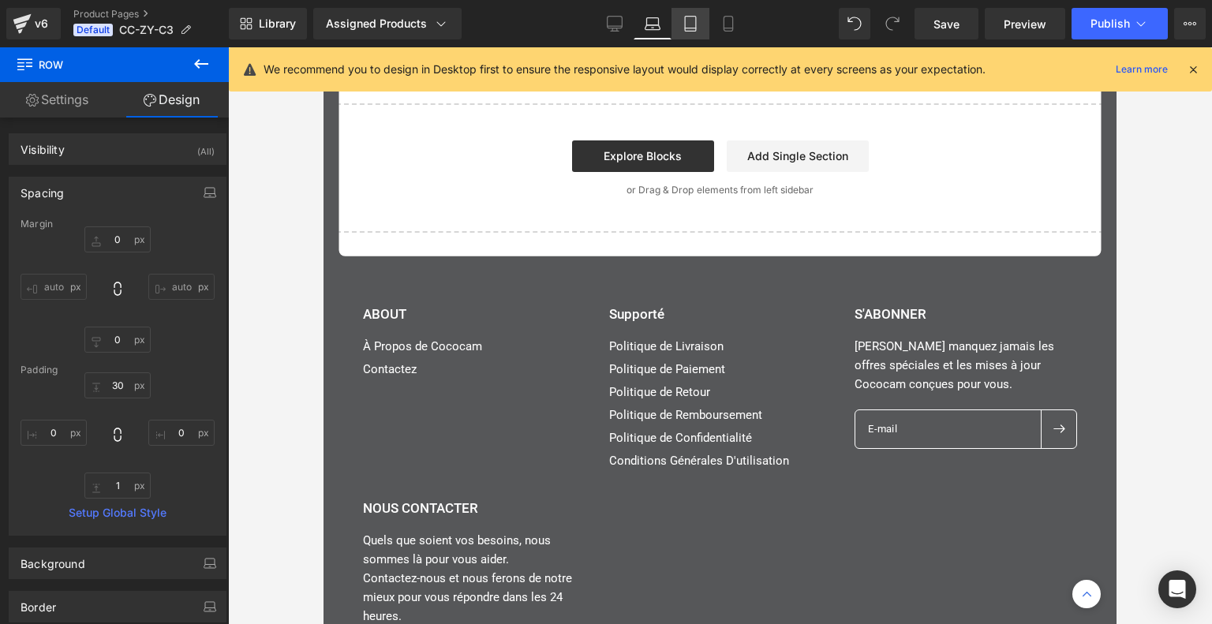
click at [674, 15] on link "Tablet" at bounding box center [690, 24] width 38 height 32
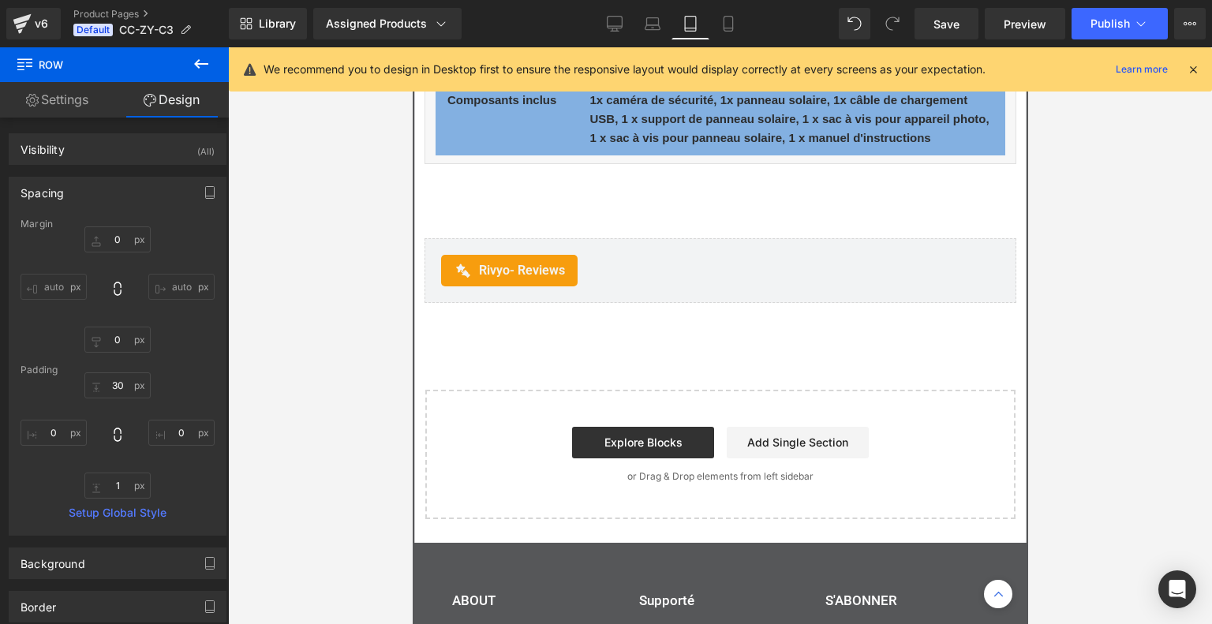
scroll to position [7642, 0]
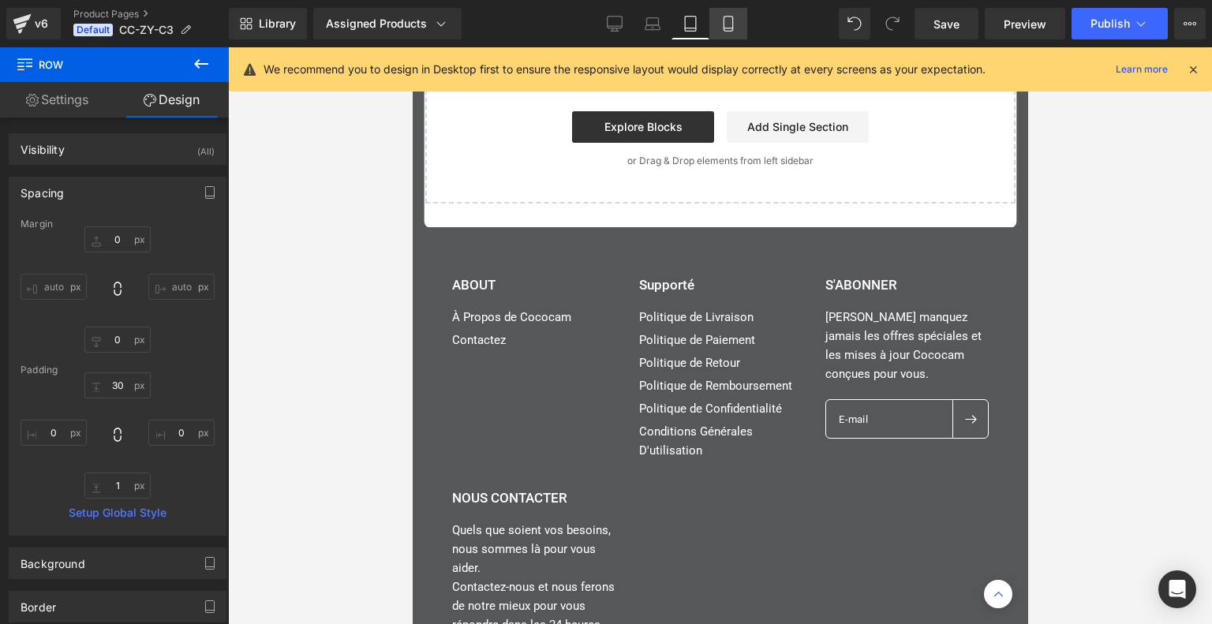
click at [731, 21] on icon at bounding box center [728, 24] width 16 height 16
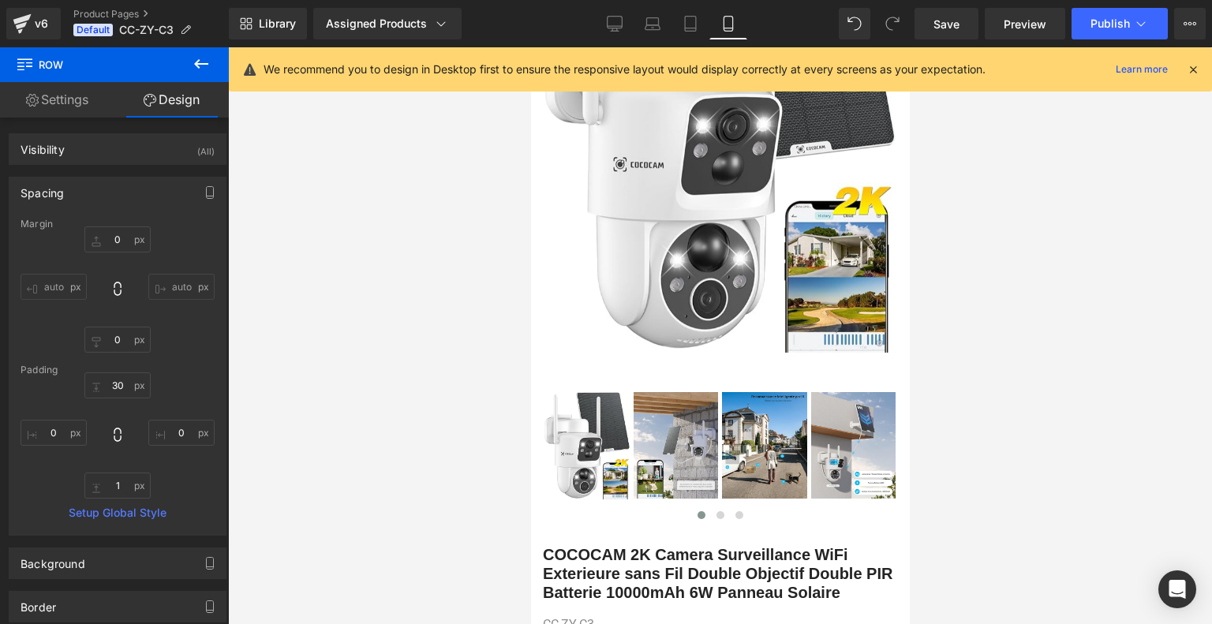
scroll to position [246, 0]
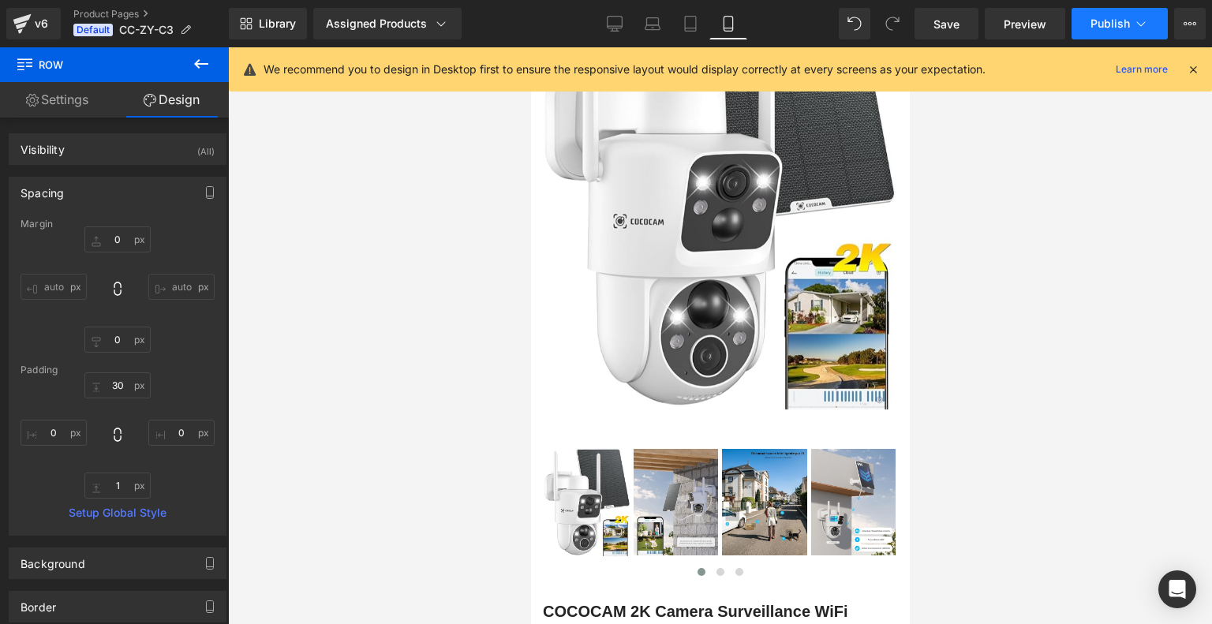
click at [1115, 15] on button "Publish" at bounding box center [1119, 24] width 96 height 32
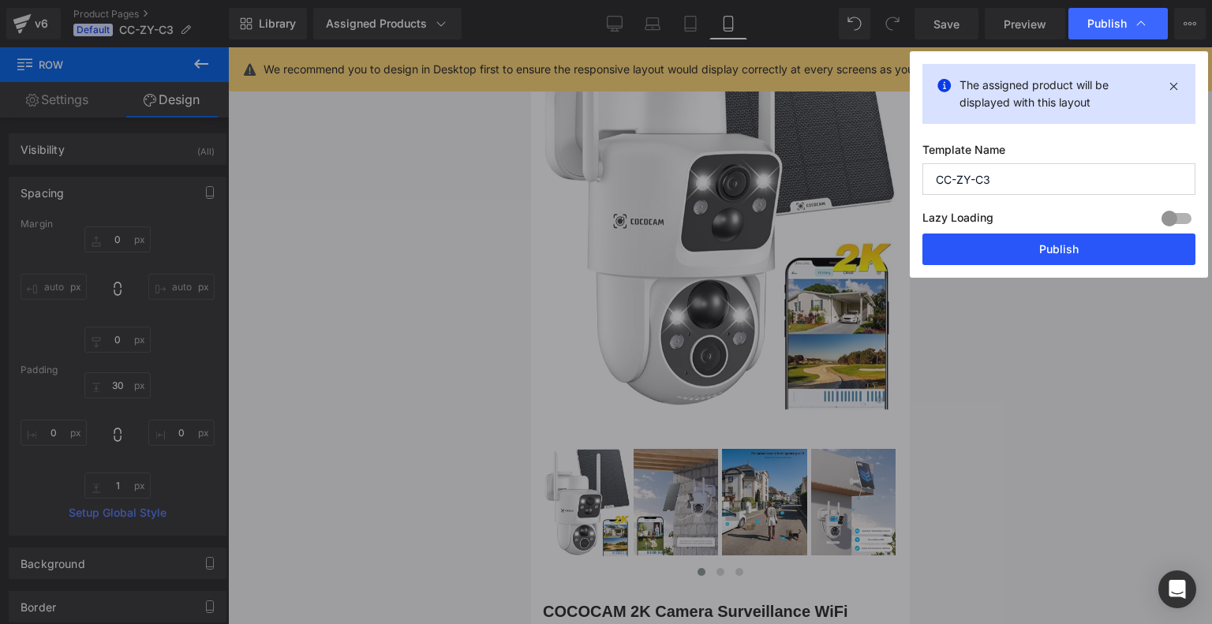
click at [1049, 251] on button "Publish" at bounding box center [1058, 249] width 273 height 32
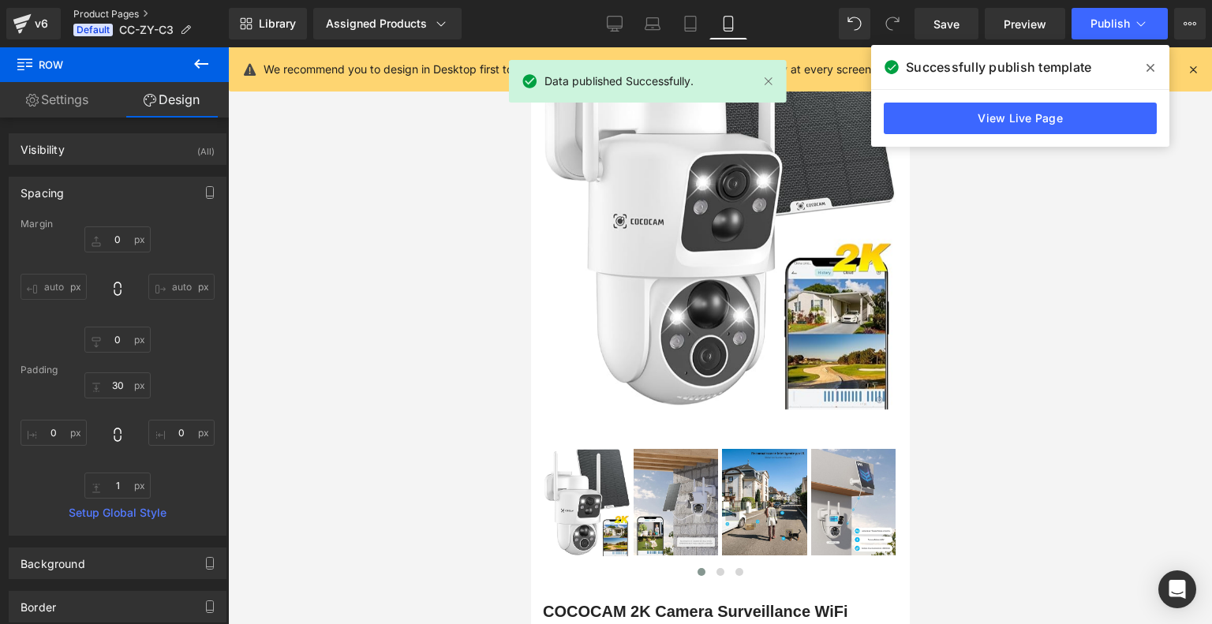
click at [127, 15] on link "Product Pages" at bounding box center [150, 14] width 155 height 13
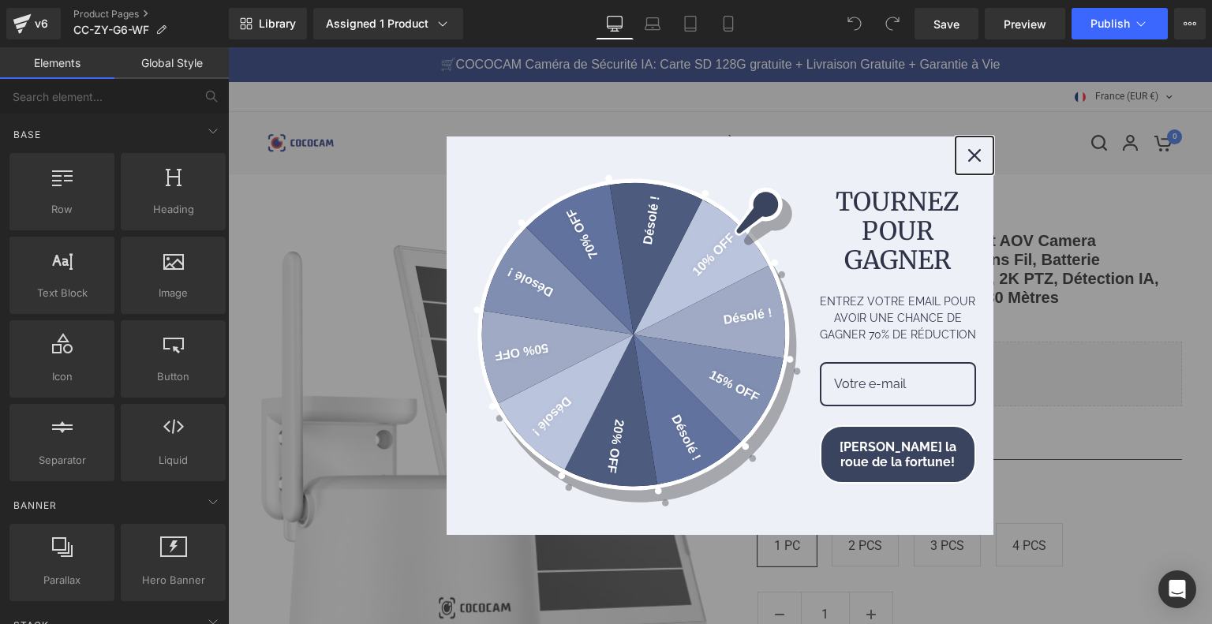
click at [973, 161] on icon "close icon" at bounding box center [974, 155] width 13 height 13
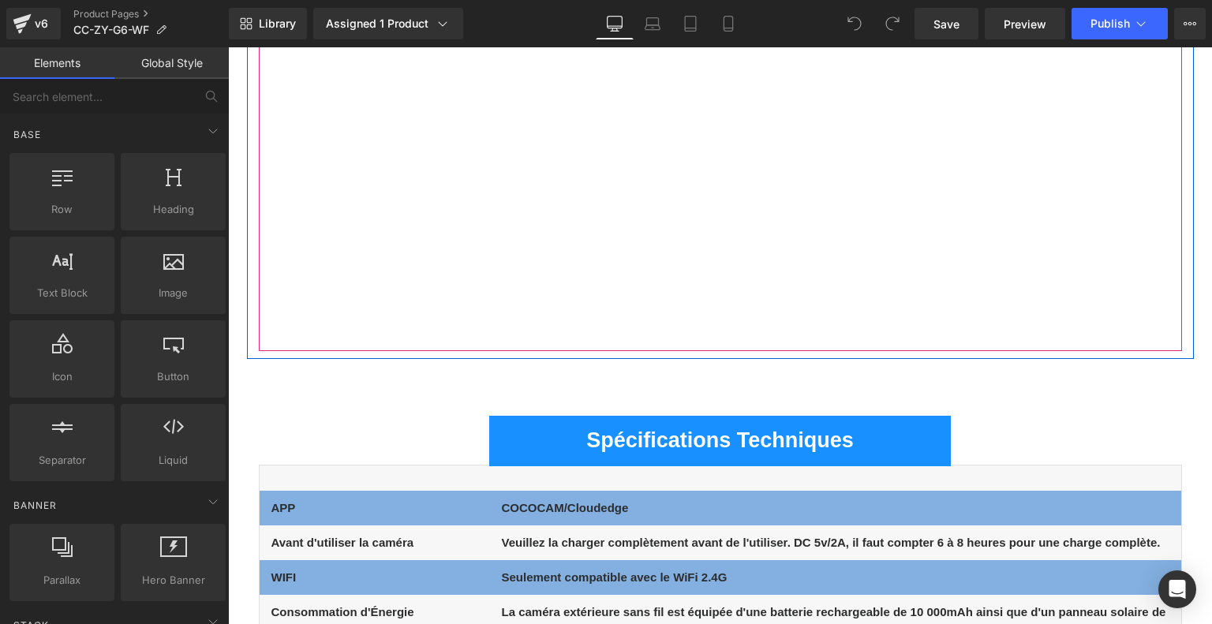
scroll to position [7731, 0]
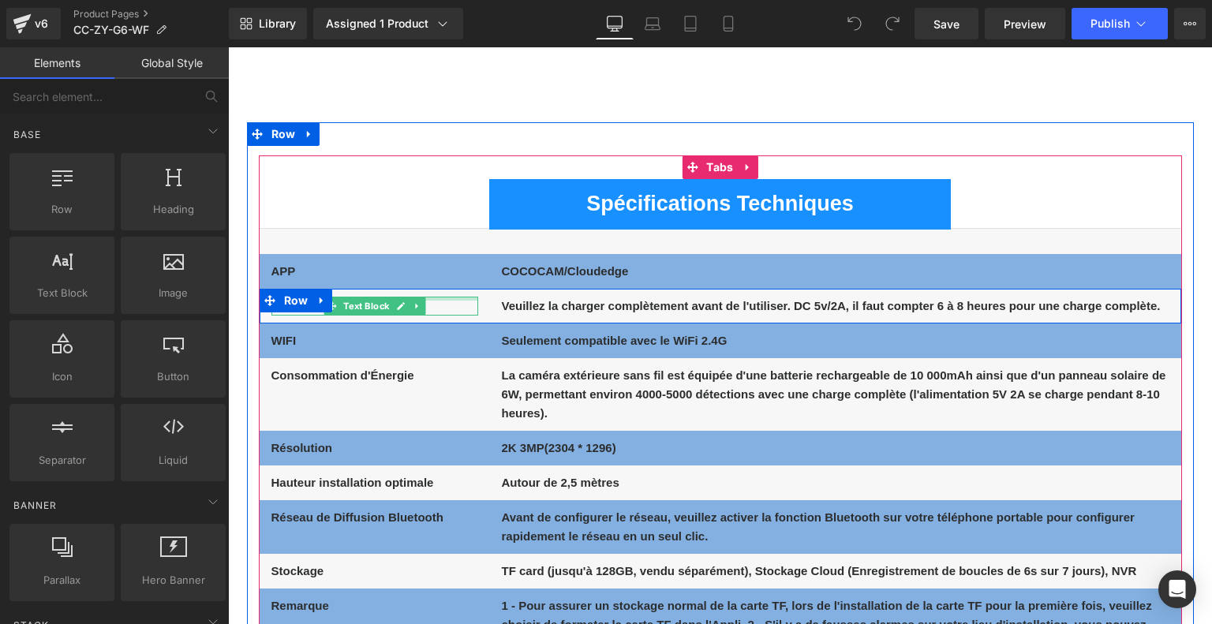
click at [443, 299] on div "Avant d'utiliser la caméra Text Block" at bounding box center [374, 306] width 207 height 19
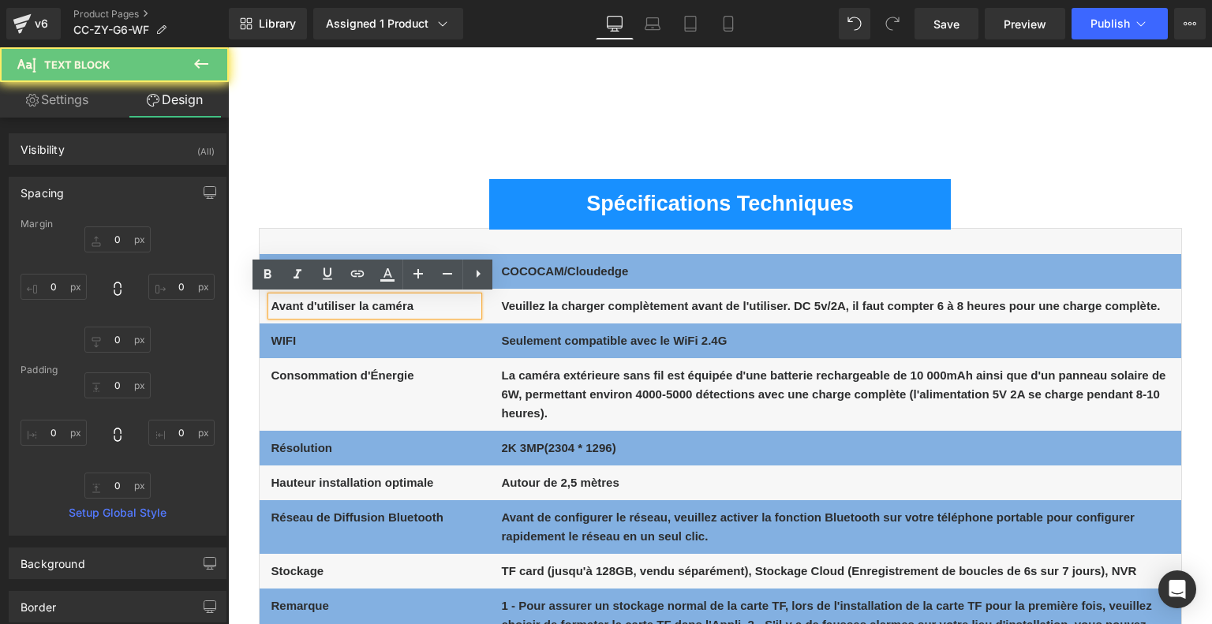
type input "0"
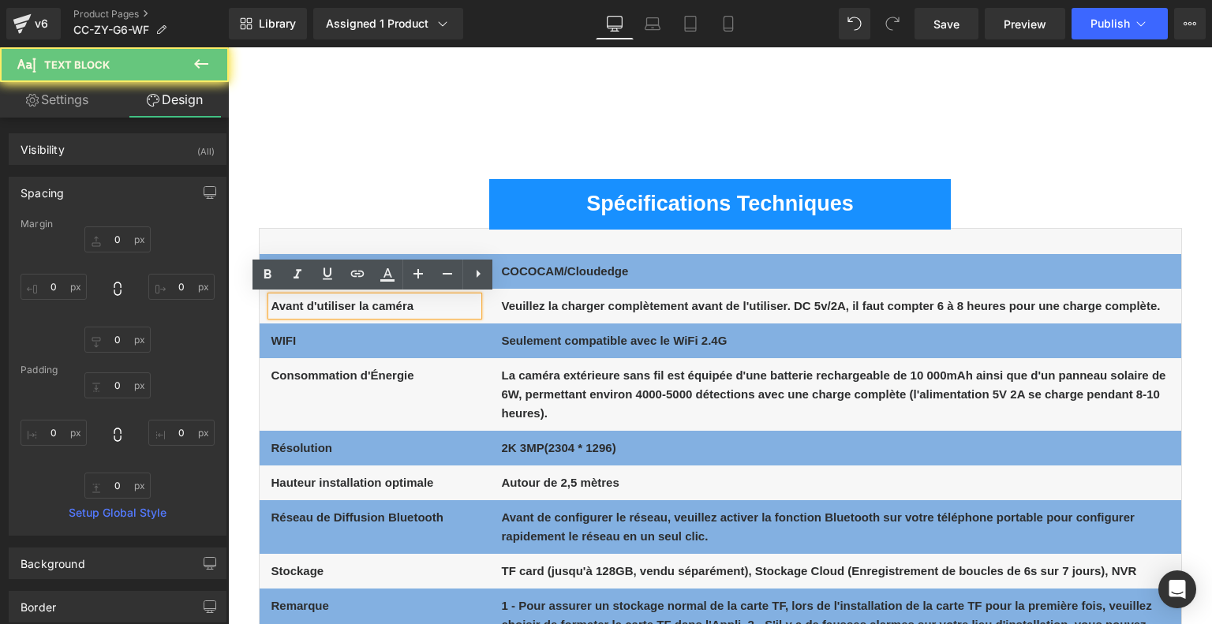
type input "0"
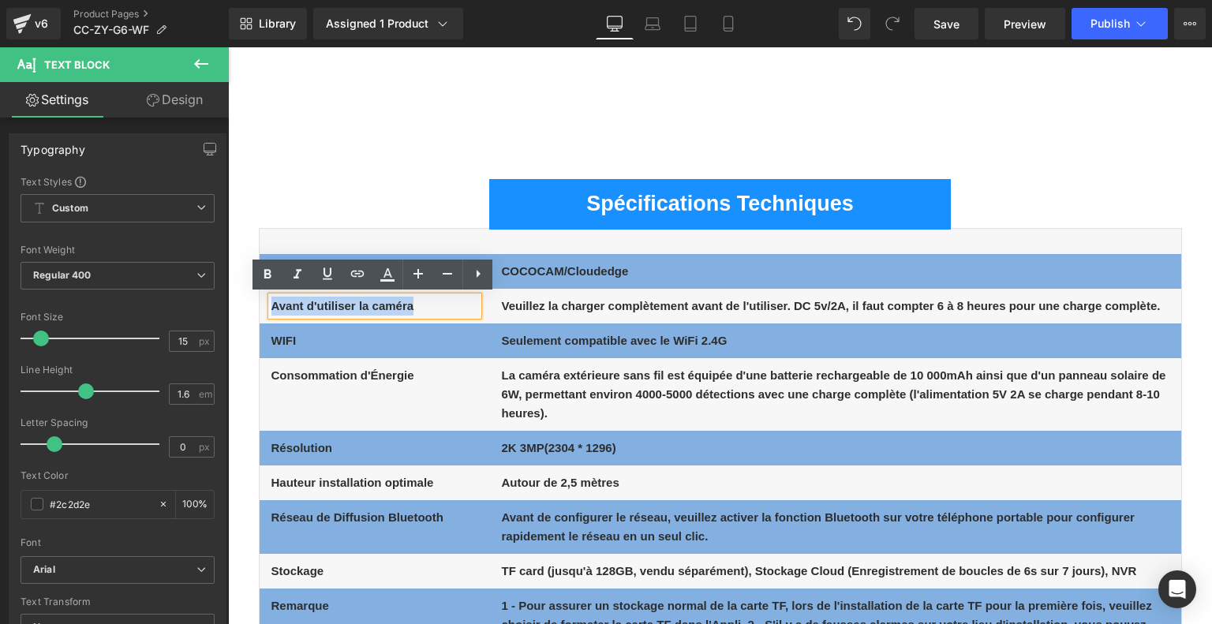
drag, startPoint x: 443, startPoint y: 304, endPoint x: 258, endPoint y: 303, distance: 184.6
click at [260, 303] on div "Avant d'utiliser la caméra Text Block" at bounding box center [375, 306] width 230 height 19
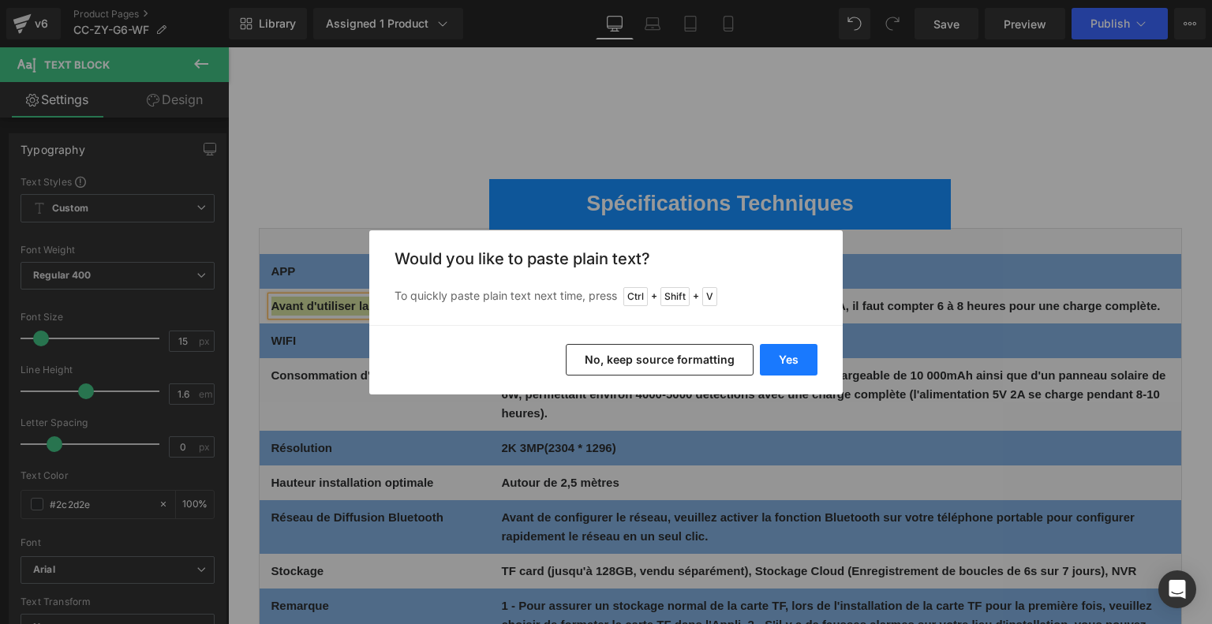
click at [771, 358] on button "Yes" at bounding box center [789, 360] width 58 height 32
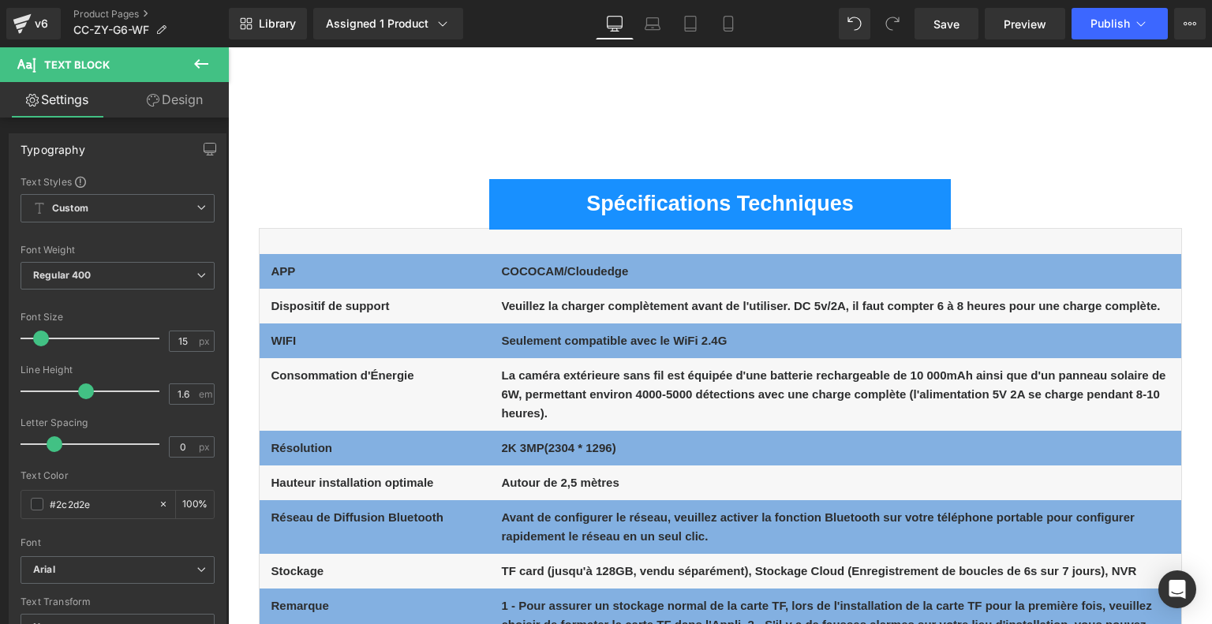
click at [539, 305] on b "Veuillez la charger complètement avant de l'utiliser. DC 5v/2A, il faut compter…" at bounding box center [831, 305] width 659 height 13
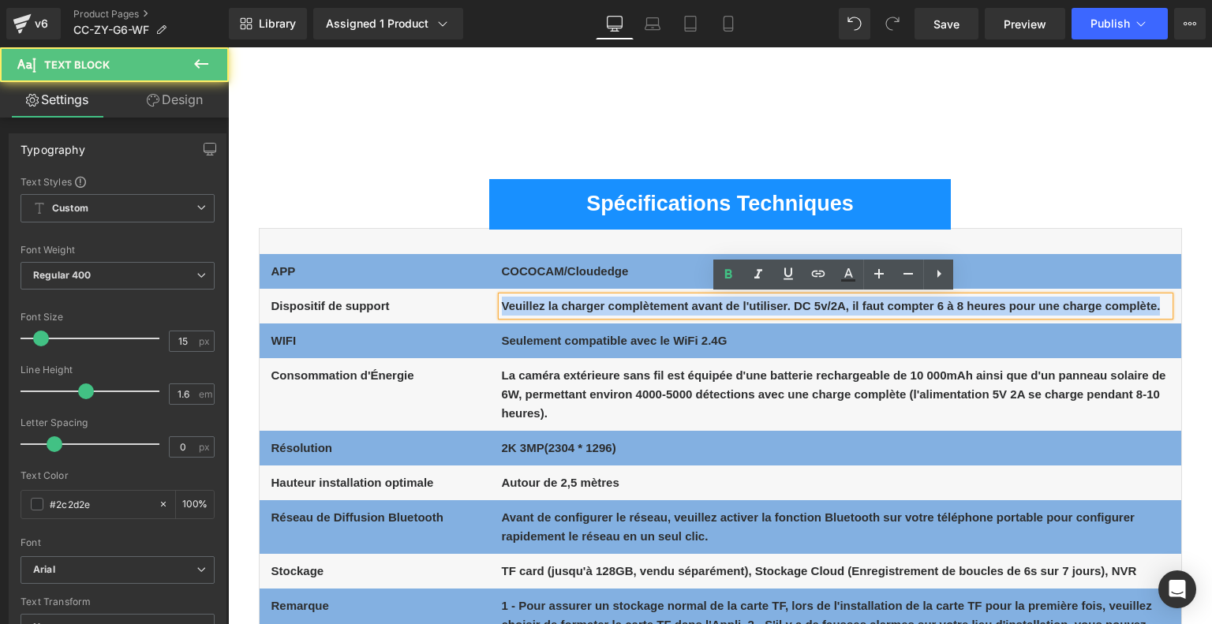
drag, startPoint x: 501, startPoint y: 305, endPoint x: 1166, endPoint y: 315, distance: 665.0
click at [1166, 315] on p "Veuillez la charger complètement avant de l'utiliser. DC 5v/2A, il faut compter…" at bounding box center [835, 306] width 667 height 19
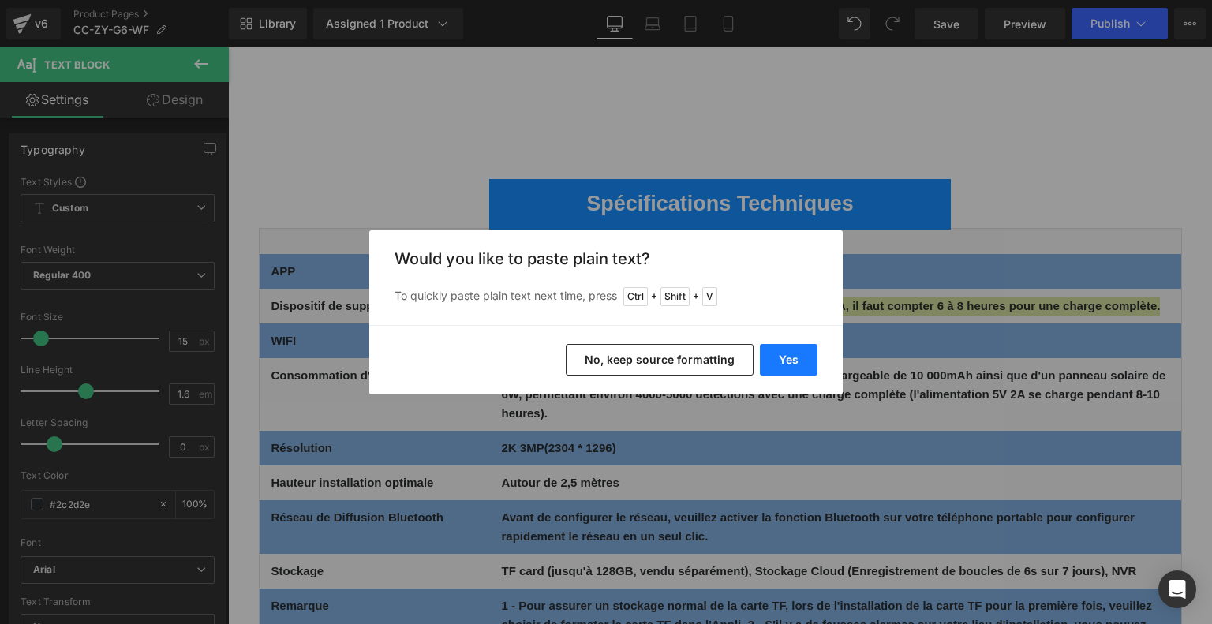
click at [787, 359] on button "Yes" at bounding box center [789, 360] width 58 height 32
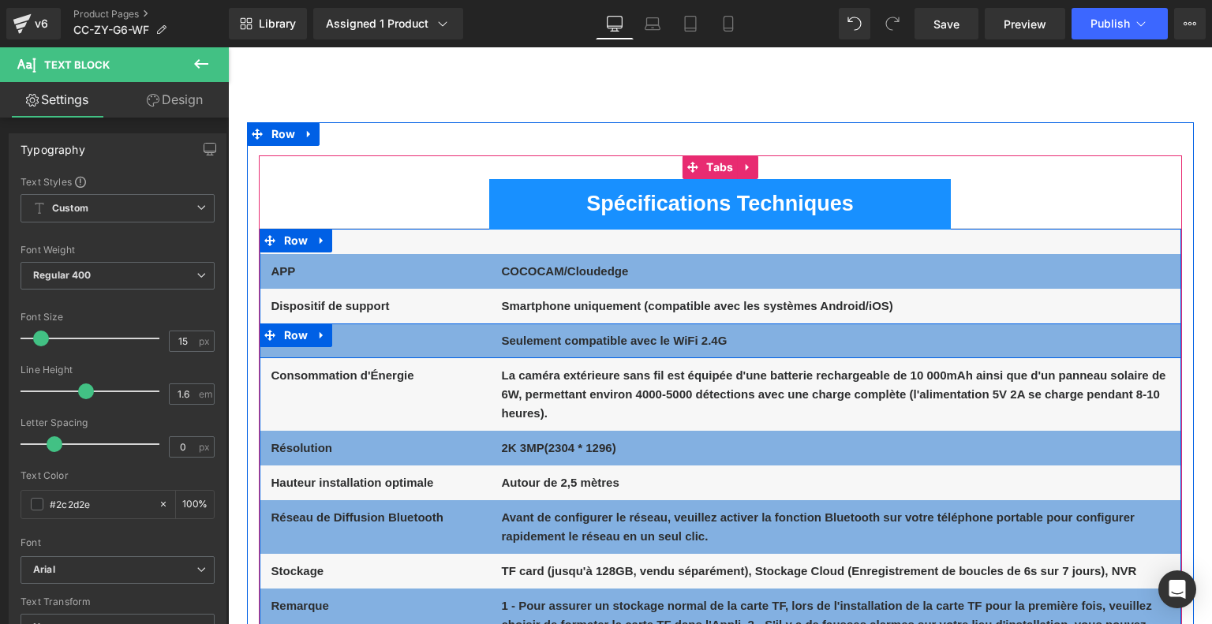
click at [369, 335] on span "Text Block" at bounding box center [366, 340] width 52 height 19
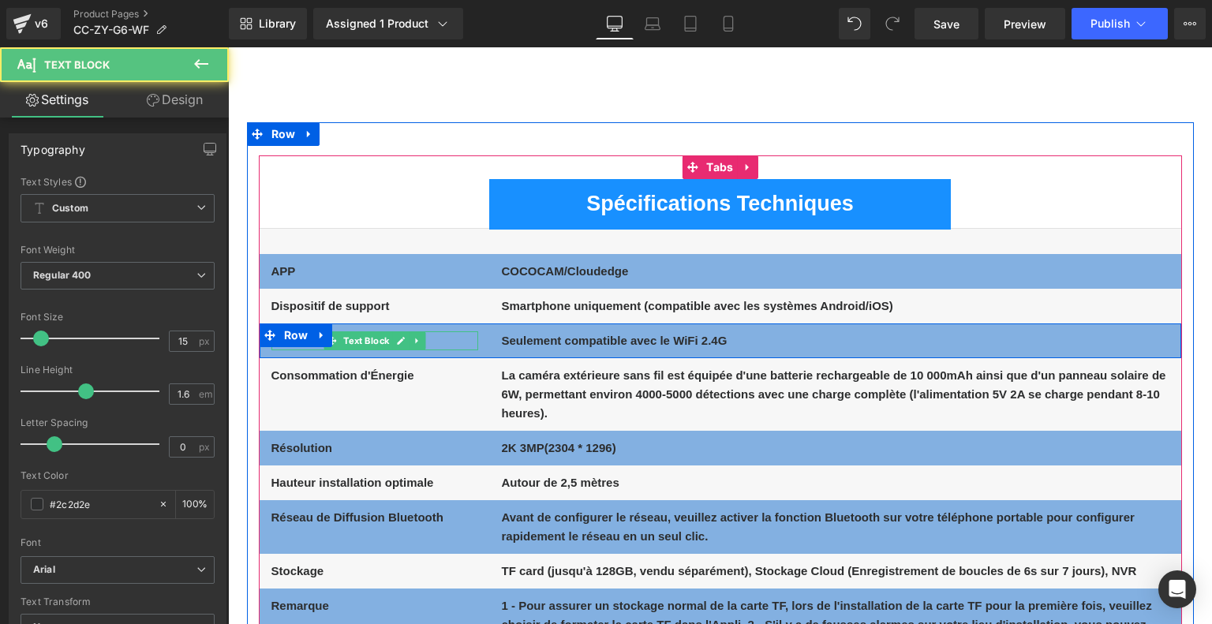
click at [446, 341] on p "WIFI" at bounding box center [374, 340] width 207 height 19
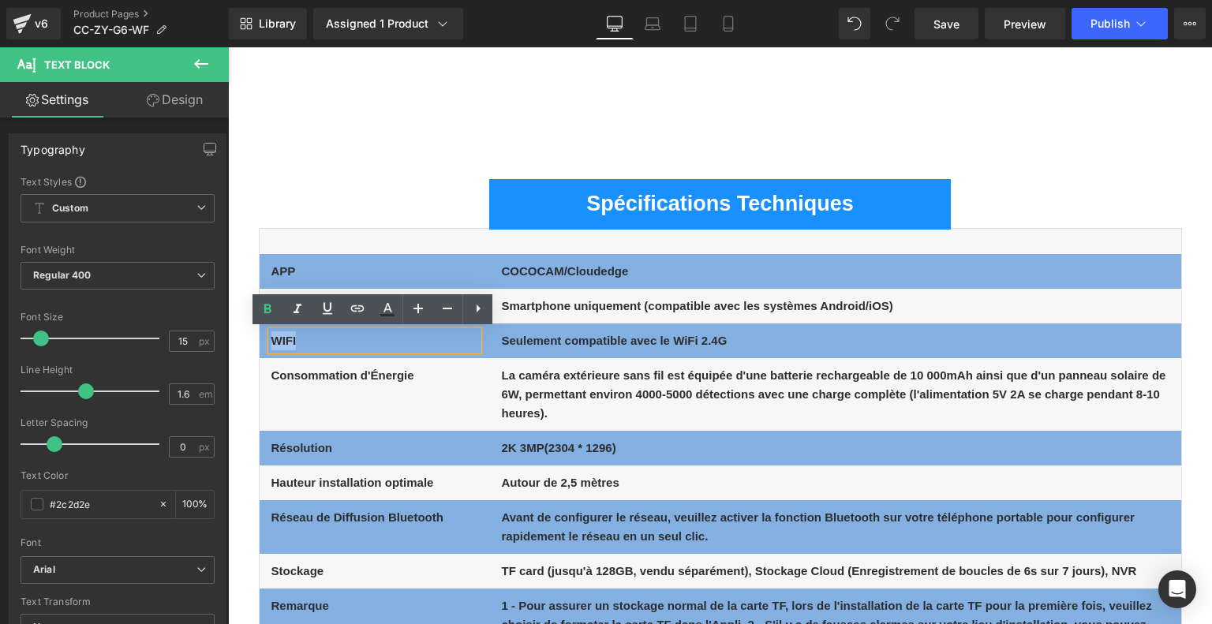
drag, startPoint x: 319, startPoint y: 340, endPoint x: 264, endPoint y: 340, distance: 55.2
click at [264, 340] on div "WIFI Text Block" at bounding box center [375, 340] width 230 height 19
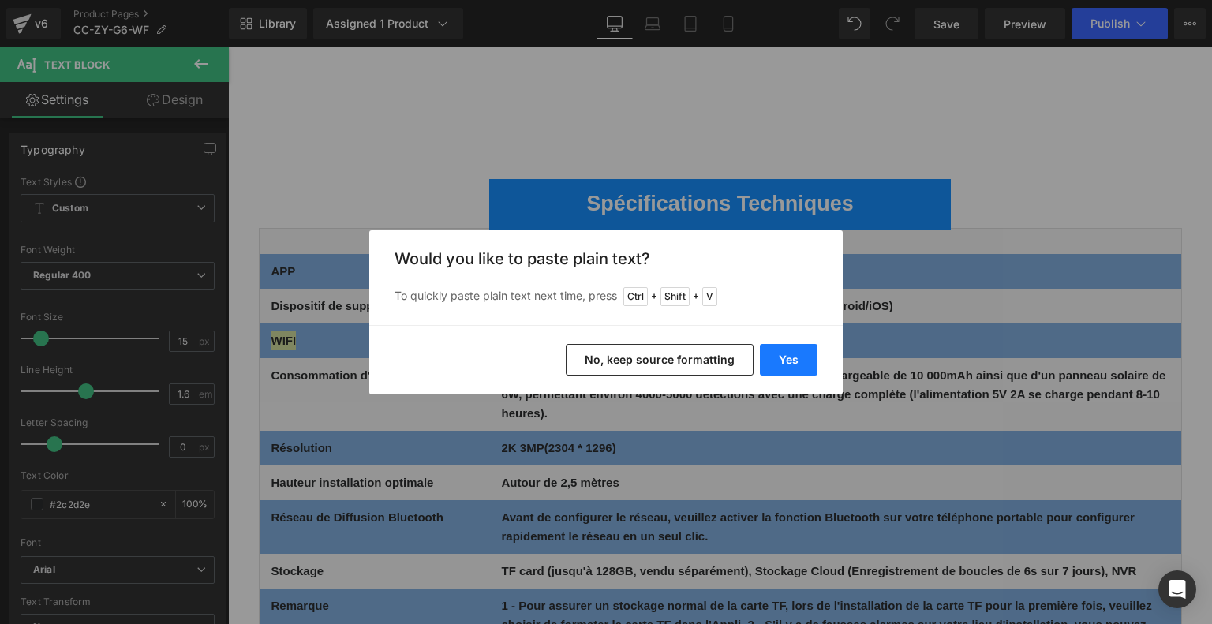
click at [781, 356] on button "Yes" at bounding box center [789, 360] width 58 height 32
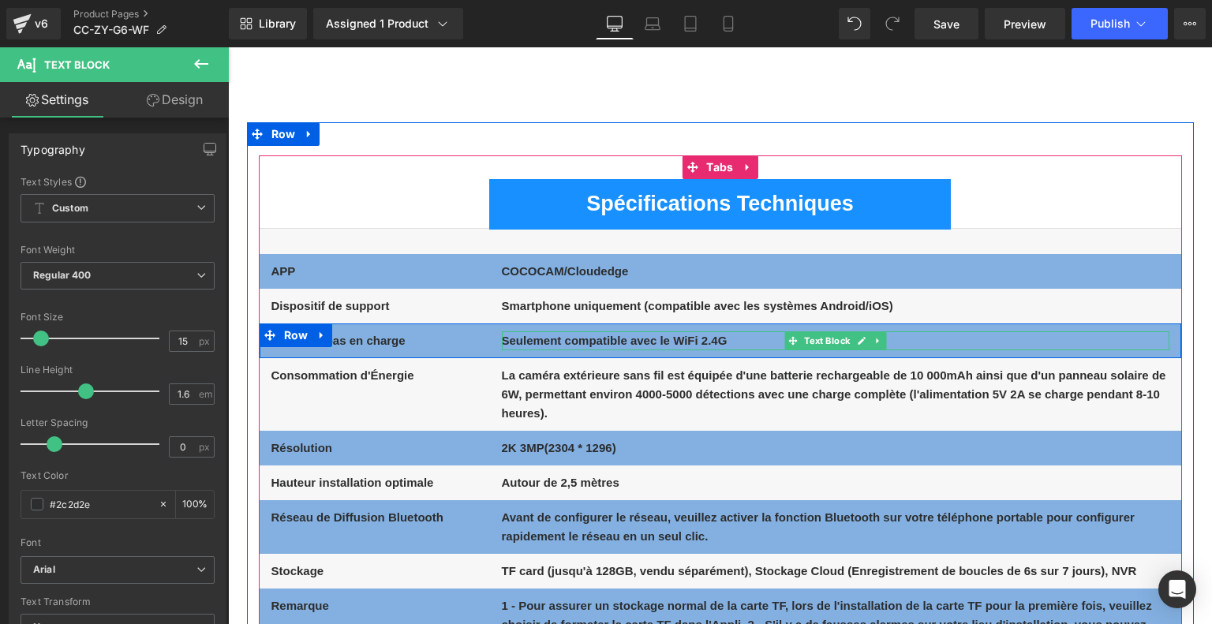
click at [522, 338] on b "Seulement compatible avec le WiFi 2.4G" at bounding box center [615, 340] width 226 height 13
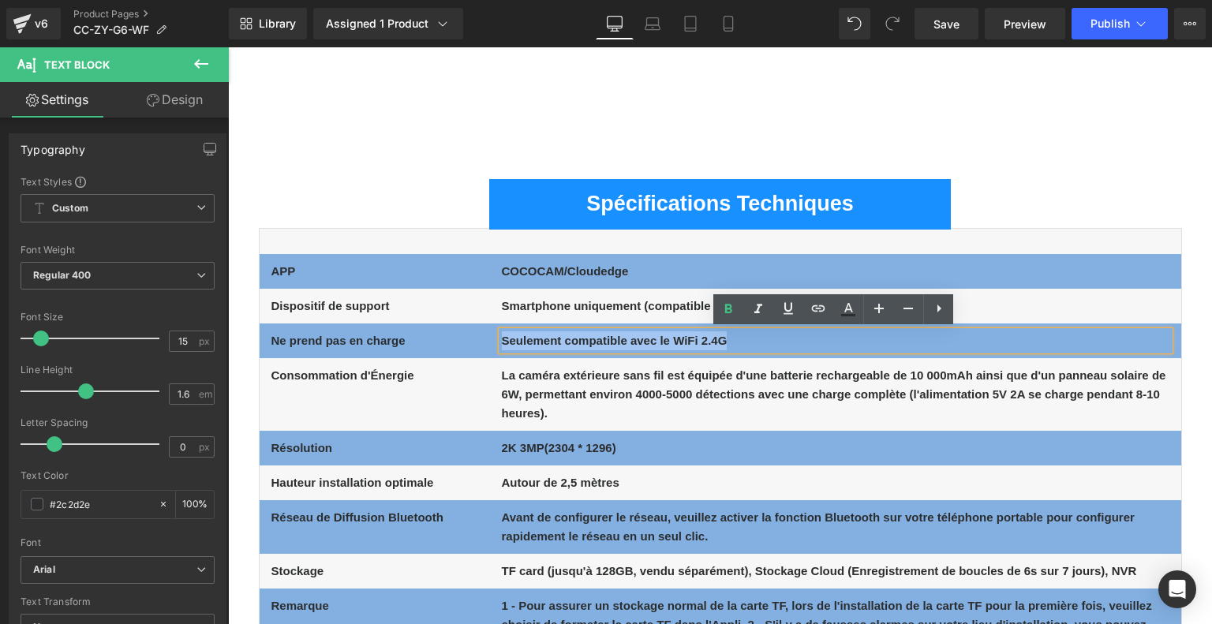
drag, startPoint x: 501, startPoint y: 339, endPoint x: 732, endPoint y: 343, distance: 231.2
click at [732, 343] on p "Seulement compatible avec le WiFi 2.4G" at bounding box center [835, 340] width 667 height 19
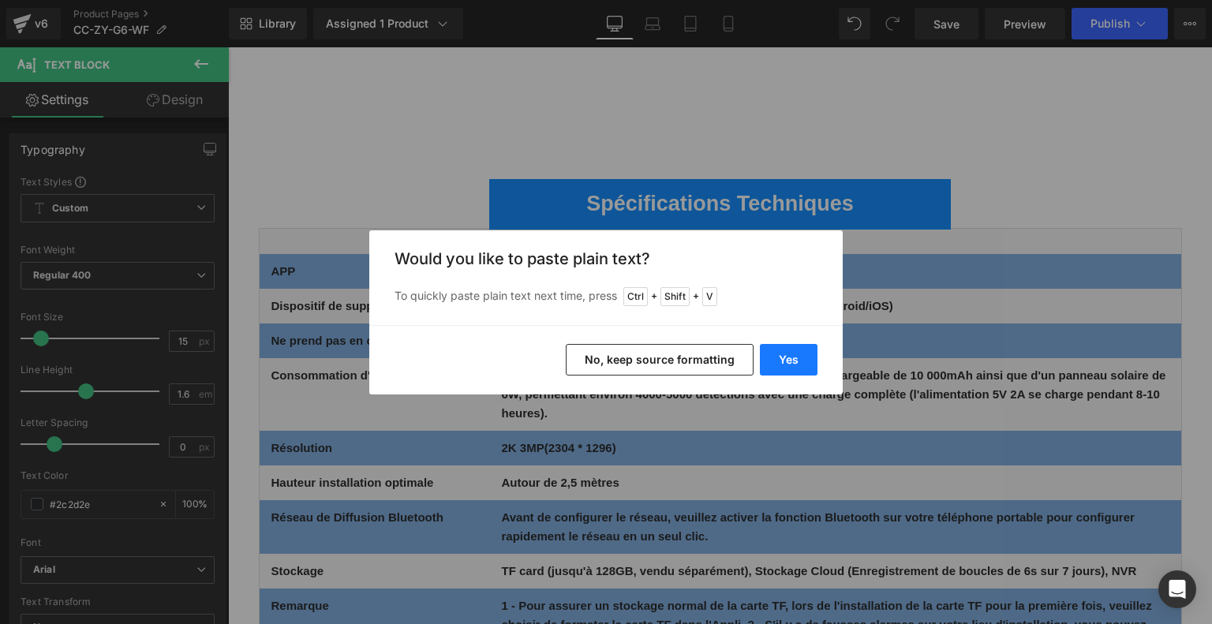
click at [771, 357] on button "Yes" at bounding box center [789, 360] width 58 height 32
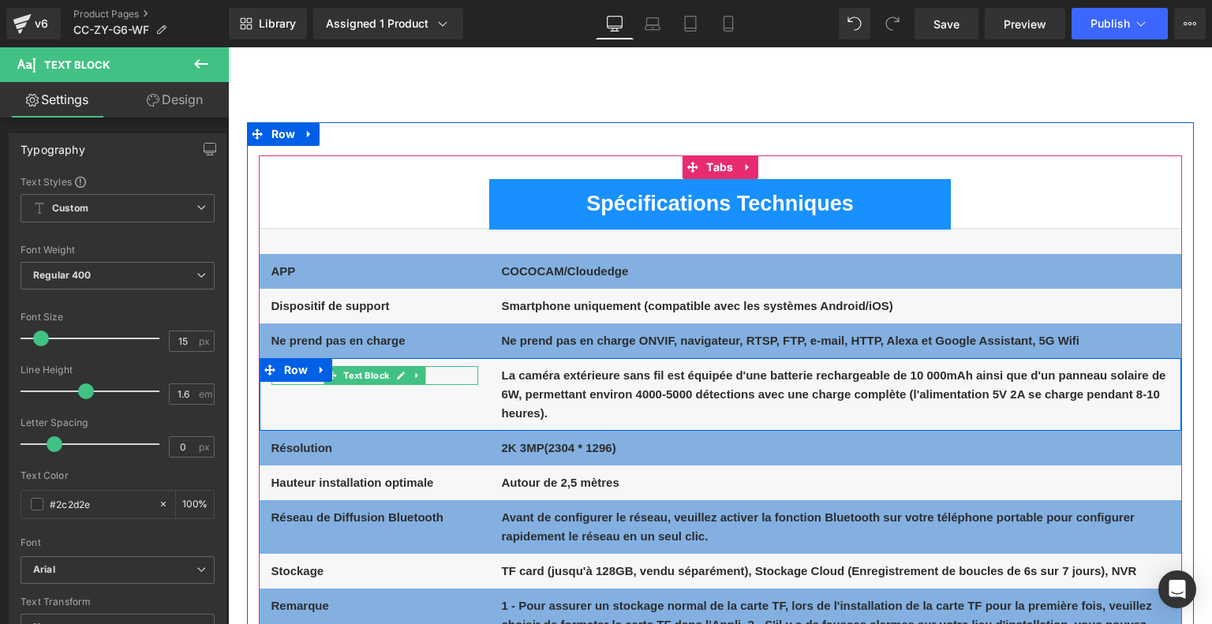
click at [435, 378] on p "Consommation d'Énergie" at bounding box center [374, 375] width 207 height 19
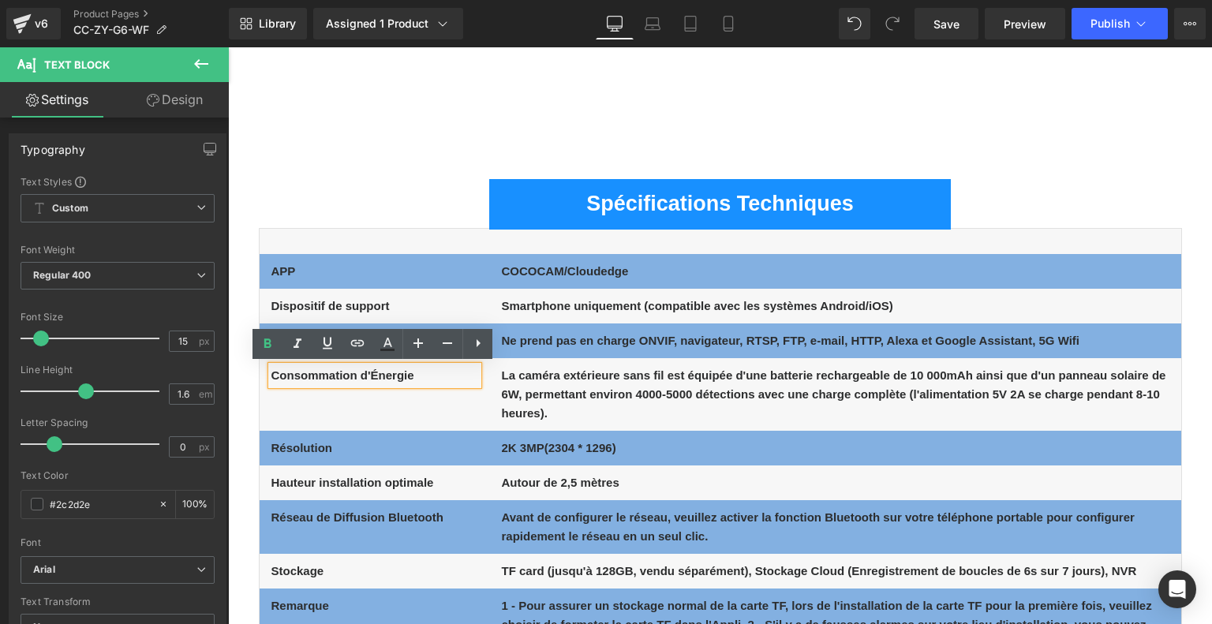
click at [369, 373] on b "Consommation d'Énergie" at bounding box center [342, 374] width 143 height 13
drag, startPoint x: 417, startPoint y: 378, endPoint x: 271, endPoint y: 372, distance: 146.1
click at [271, 372] on p "Consommation d'Énergie" at bounding box center [374, 375] width 207 height 19
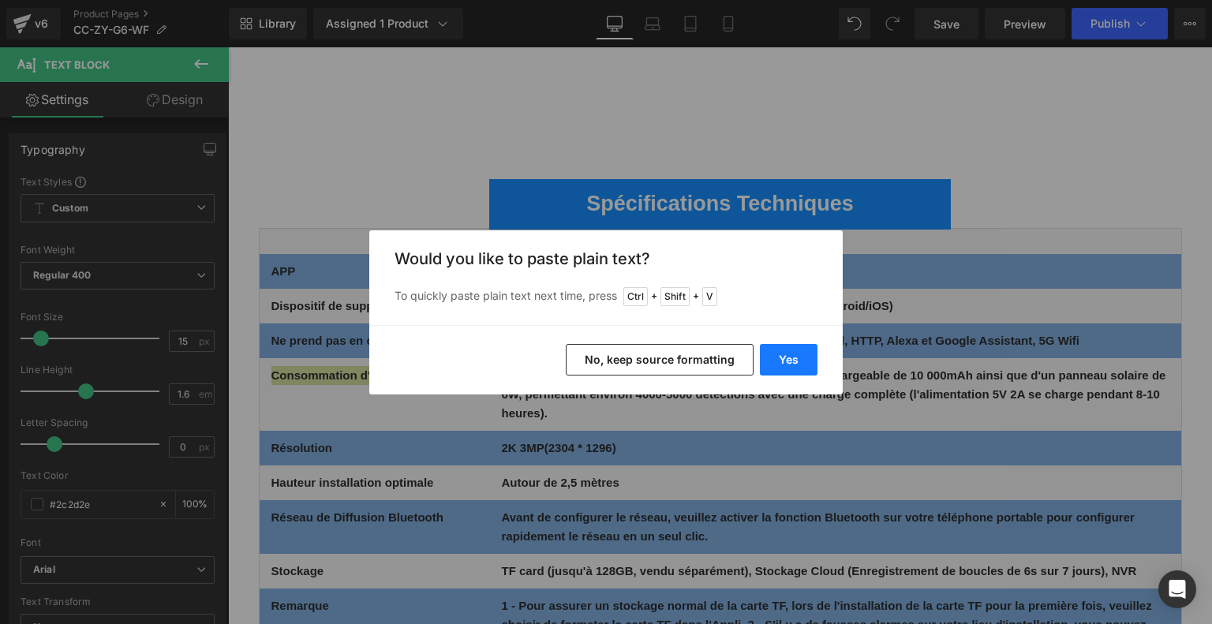
click at [776, 368] on button "Yes" at bounding box center [789, 360] width 58 height 32
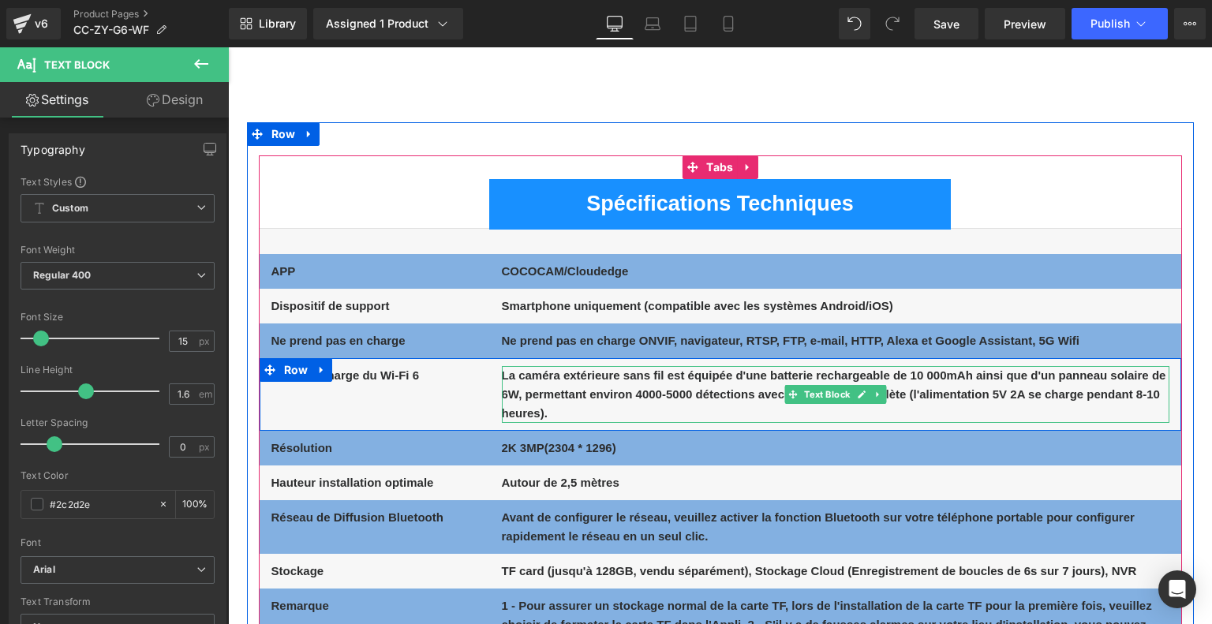
click at [555, 394] on b "La caméra extérieure sans fil est équipée d'une batterie rechargeable de 10 000…" at bounding box center [834, 393] width 664 height 51
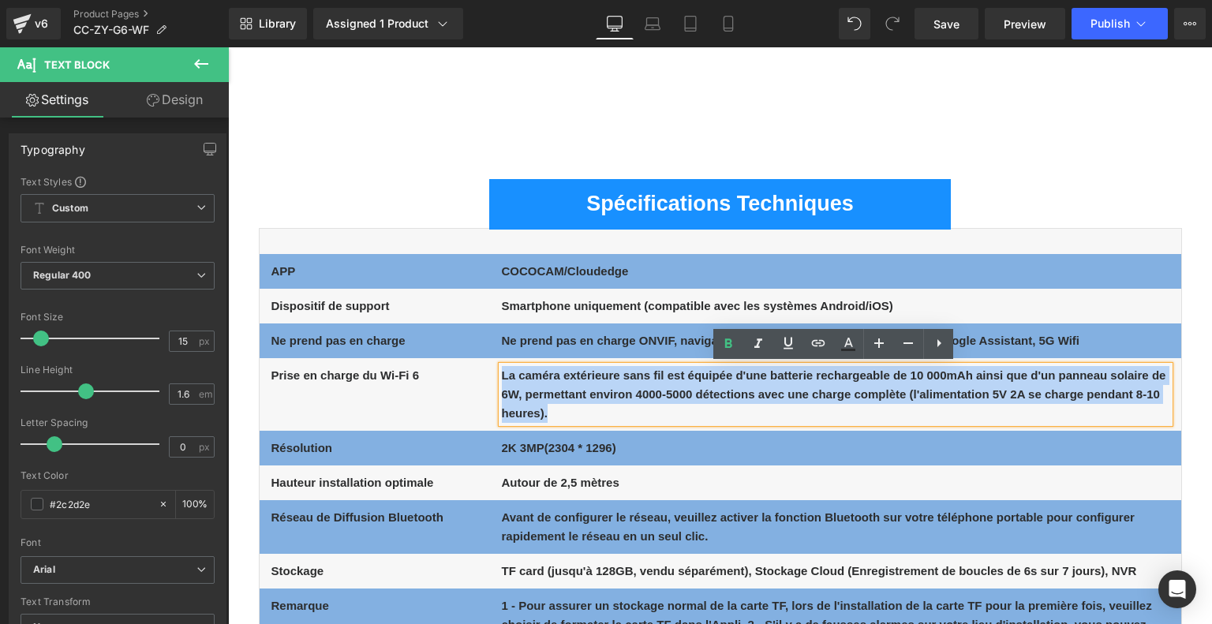
drag, startPoint x: 500, startPoint y: 371, endPoint x: 569, endPoint y: 413, distance: 80.4
click at [569, 413] on p "La caméra extérieure sans fil est équipée d'une batterie rechargeable de 10 000…" at bounding box center [835, 394] width 667 height 57
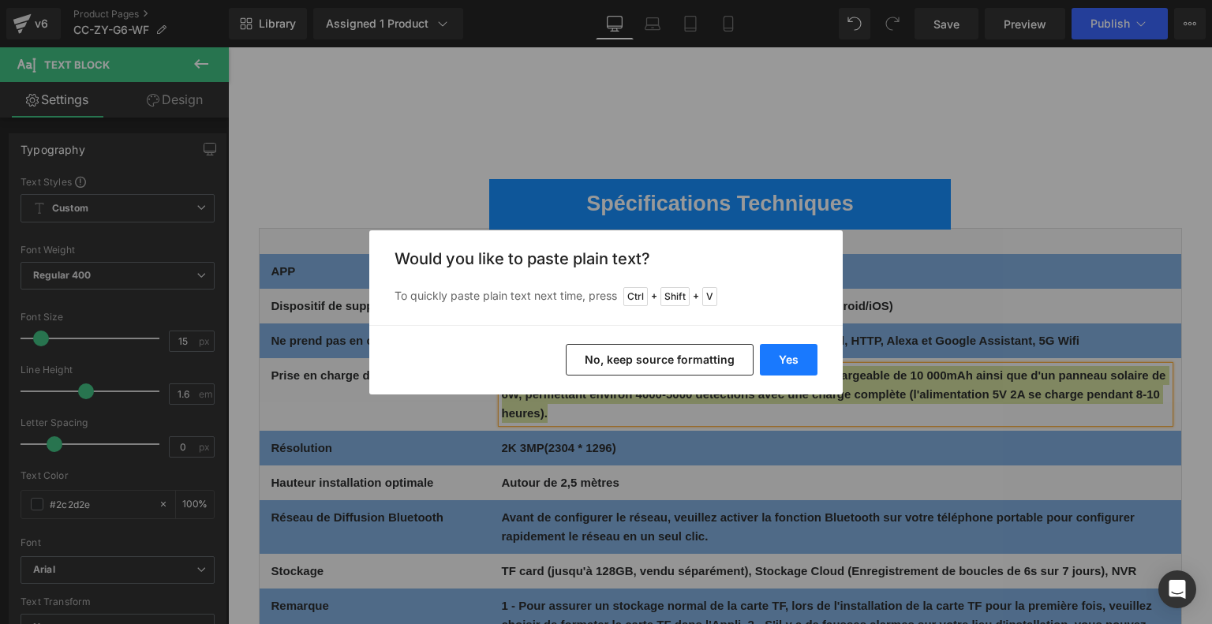
click at [782, 361] on button "Yes" at bounding box center [789, 360] width 58 height 32
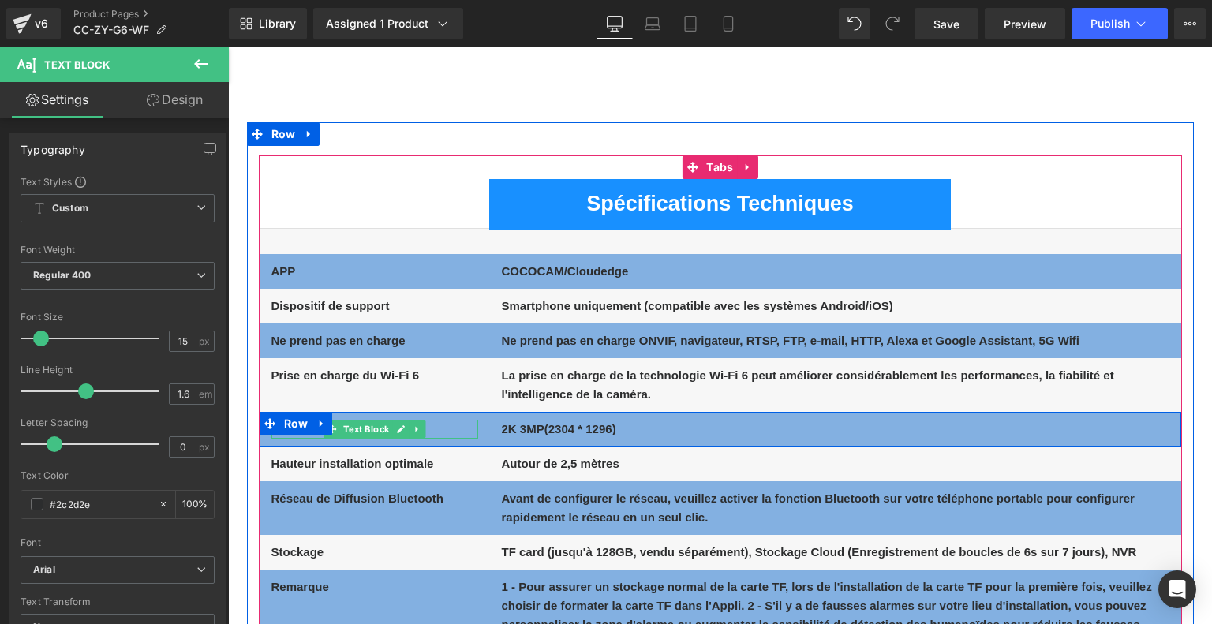
click at [439, 429] on p "Résolution" at bounding box center [374, 429] width 207 height 19
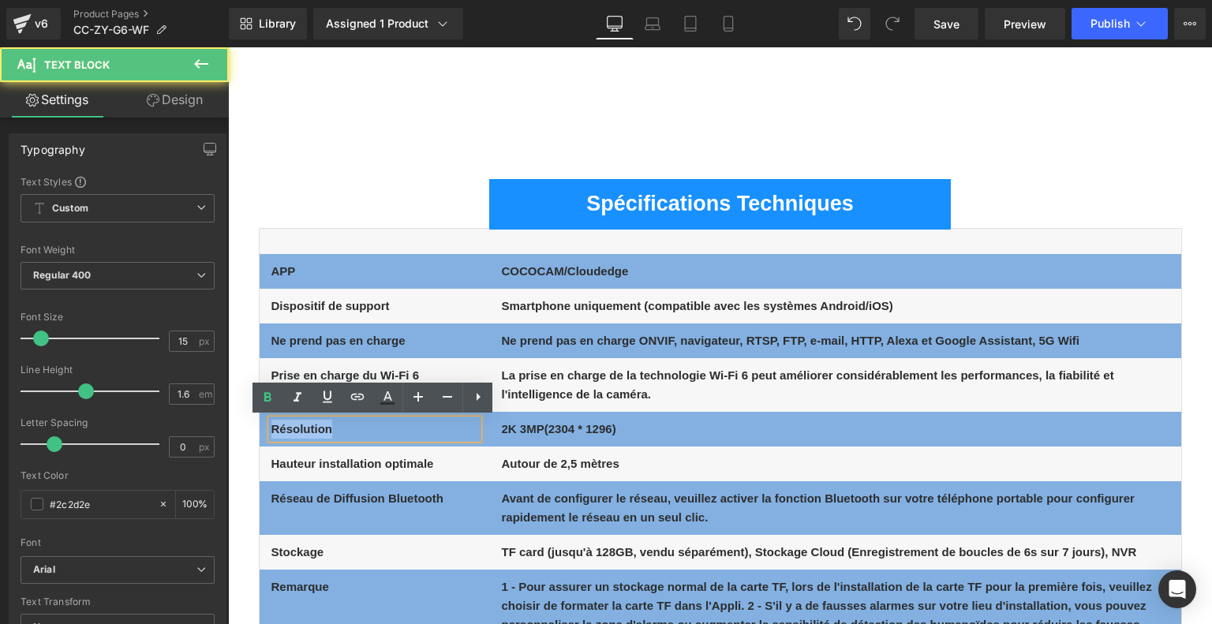
drag, startPoint x: 329, startPoint y: 430, endPoint x: 262, endPoint y: 424, distance: 67.3
click at [262, 424] on div "Résolution Text Block" at bounding box center [375, 429] width 230 height 19
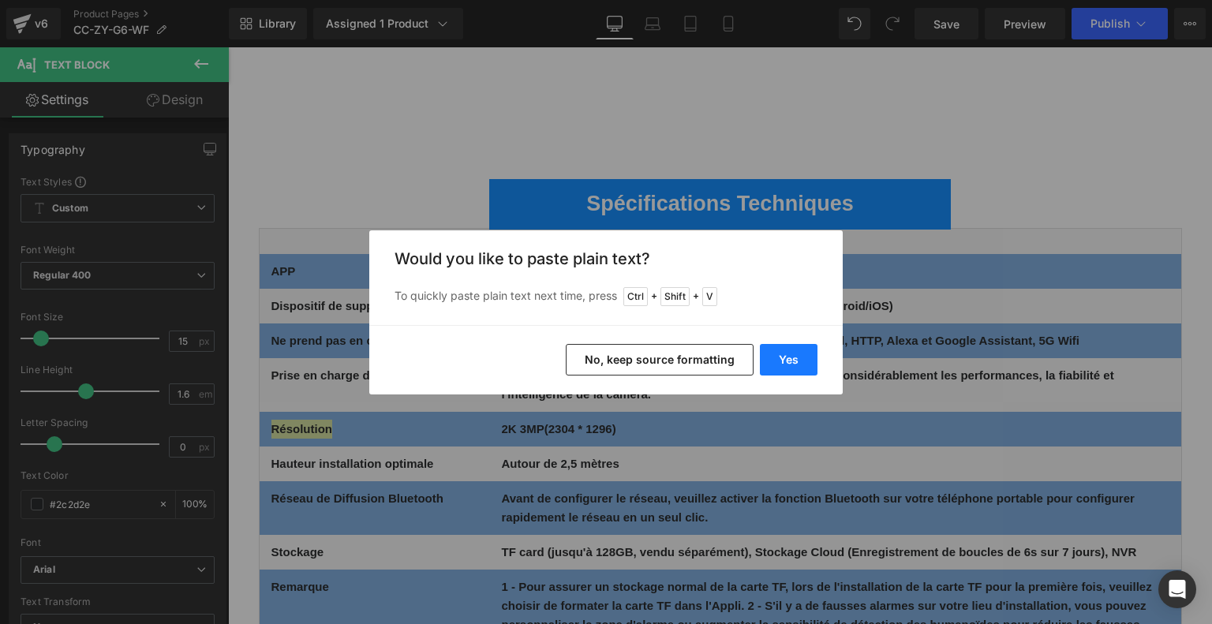
click at [804, 353] on button "Yes" at bounding box center [789, 360] width 58 height 32
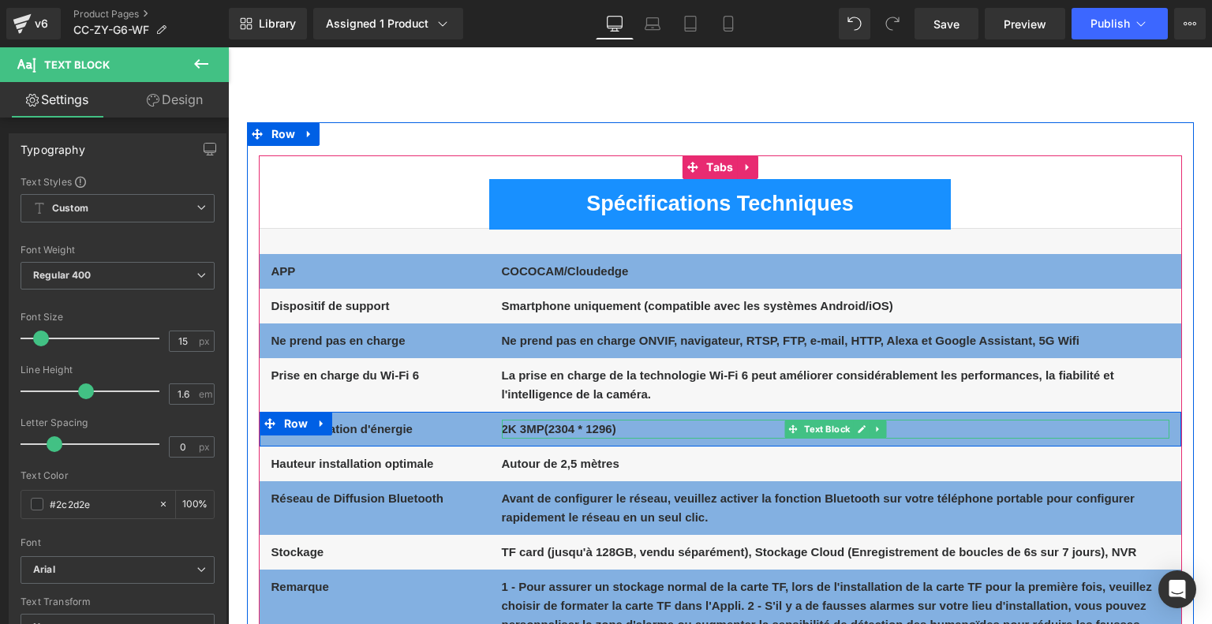
click at [517, 429] on b "2K 3MP(2304 * 1296)" at bounding box center [559, 428] width 114 height 13
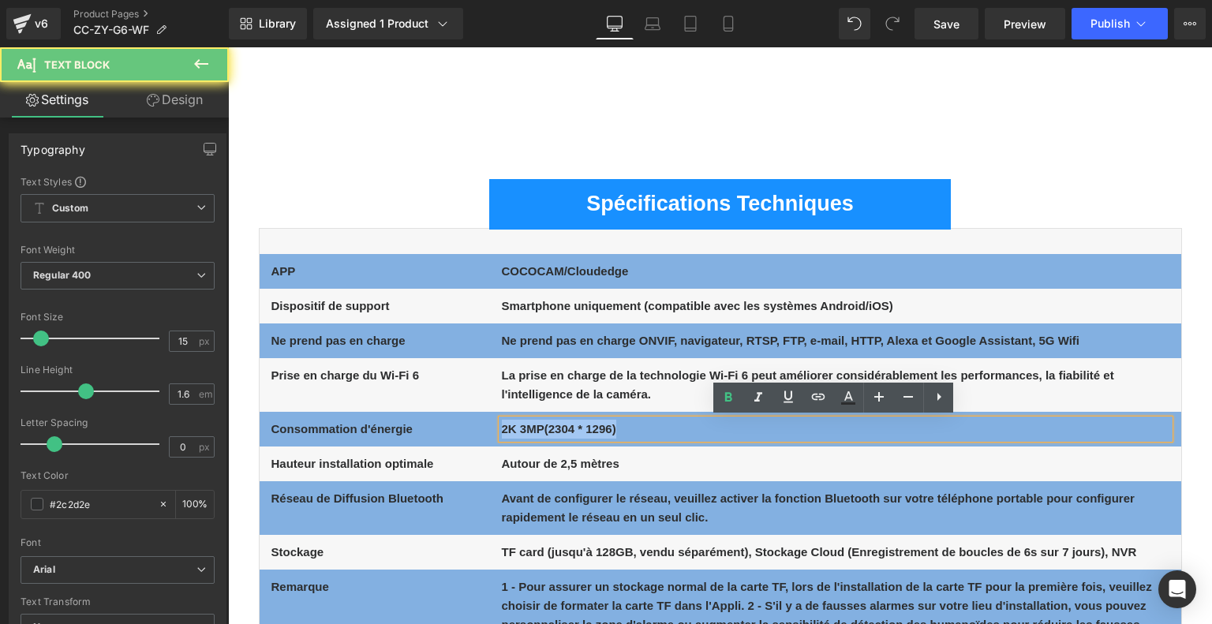
drag, startPoint x: 500, startPoint y: 425, endPoint x: 642, endPoint y: 425, distance: 142.0
click at [642, 425] on p "2K 3MP(2304 * 1296)" at bounding box center [835, 429] width 667 height 19
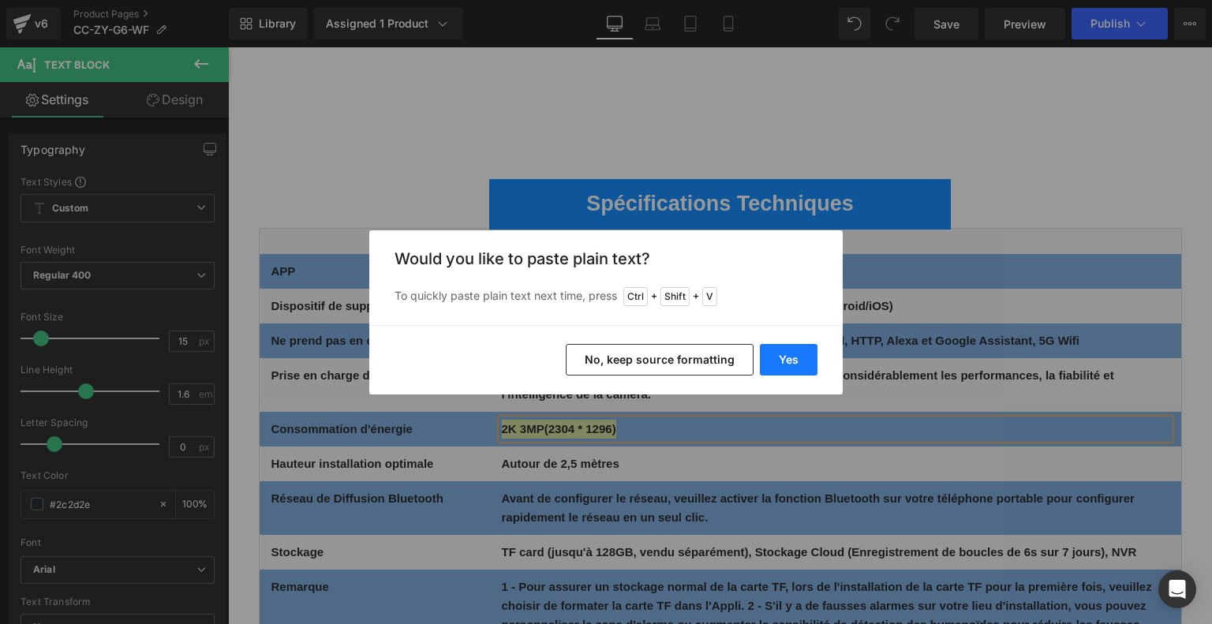
click at [782, 357] on button "Yes" at bounding box center [789, 360] width 58 height 32
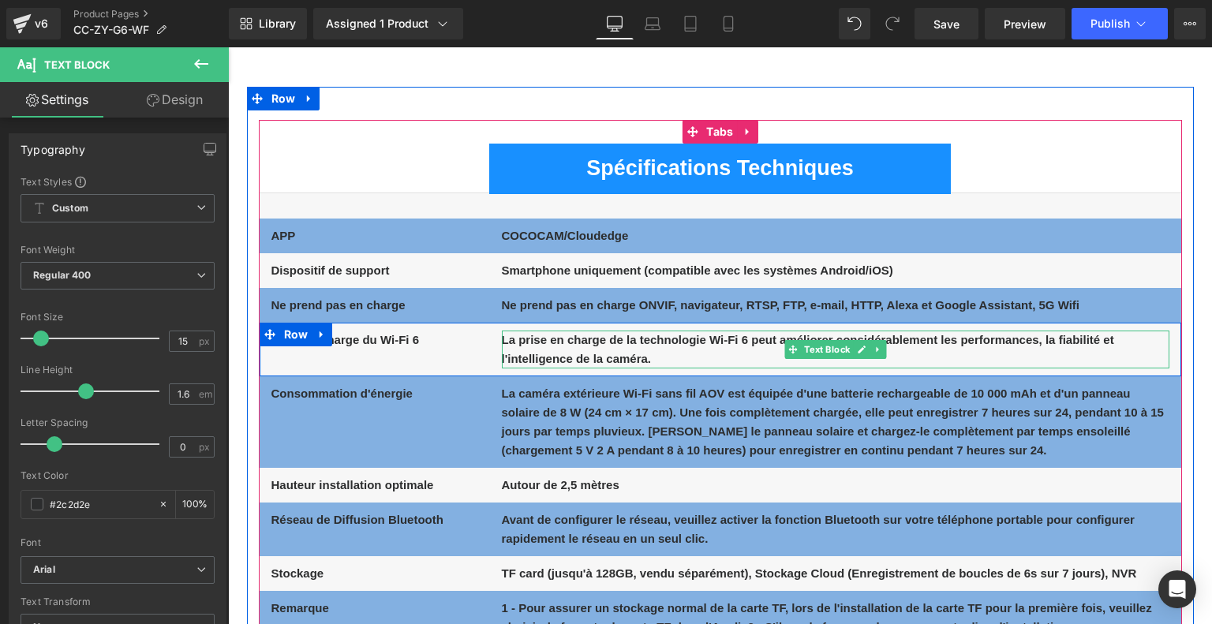
scroll to position [7888, 0]
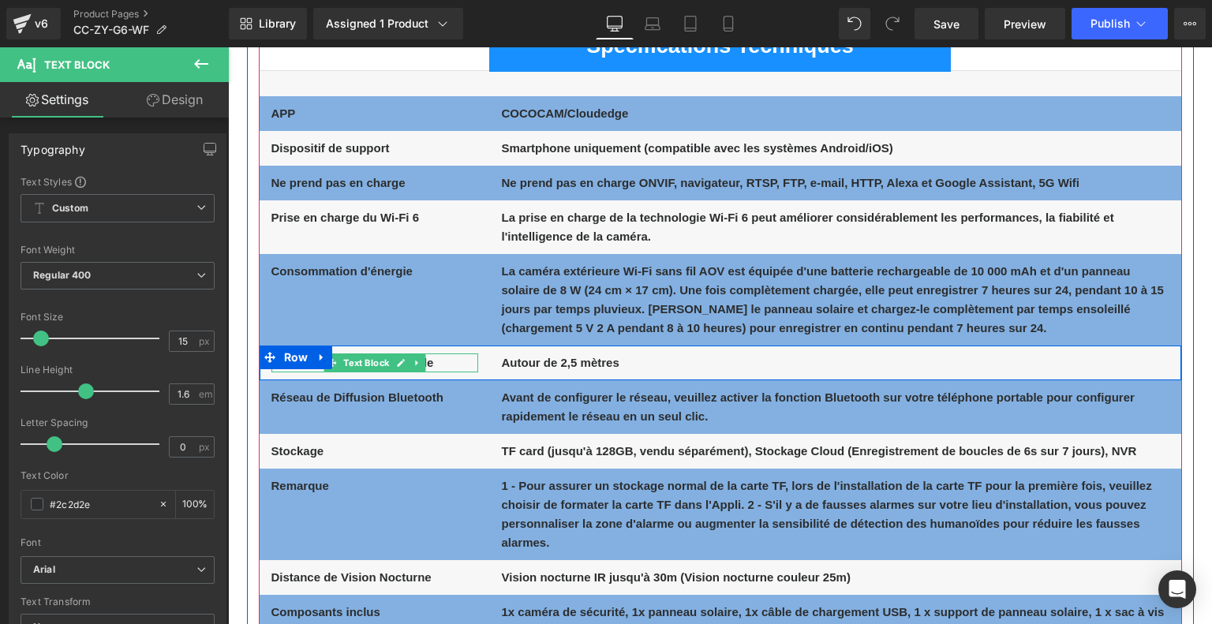
click at [458, 363] on p "Hauteur installation optimale" at bounding box center [374, 362] width 207 height 19
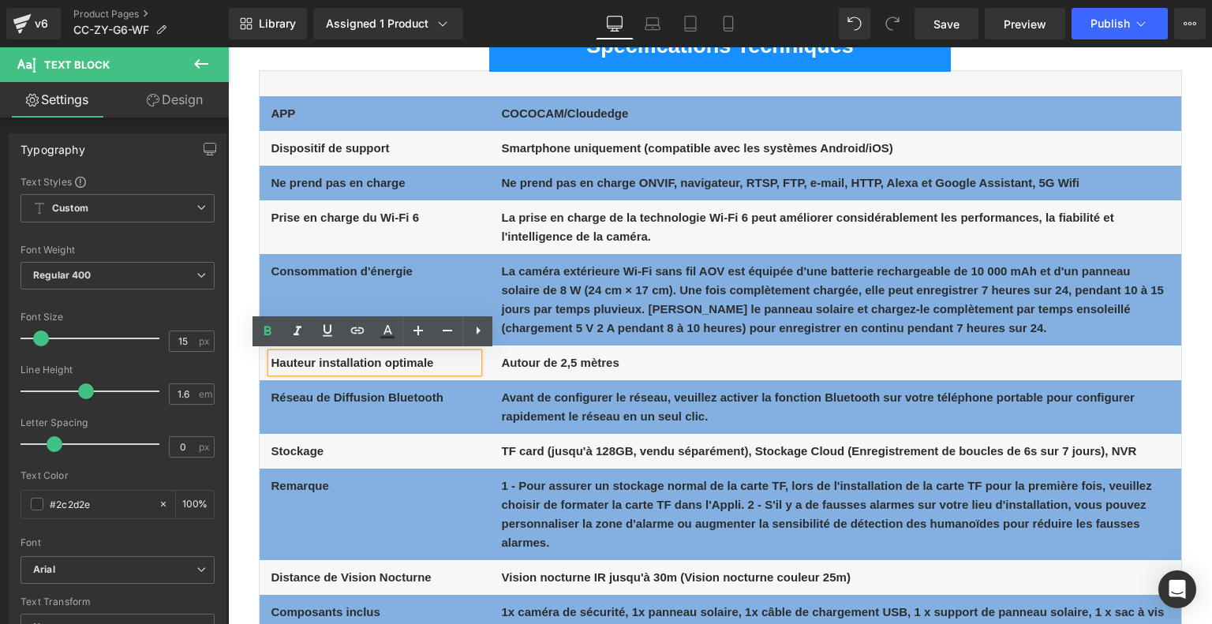
click at [458, 363] on p "Hauteur installation optimale" at bounding box center [374, 362] width 207 height 19
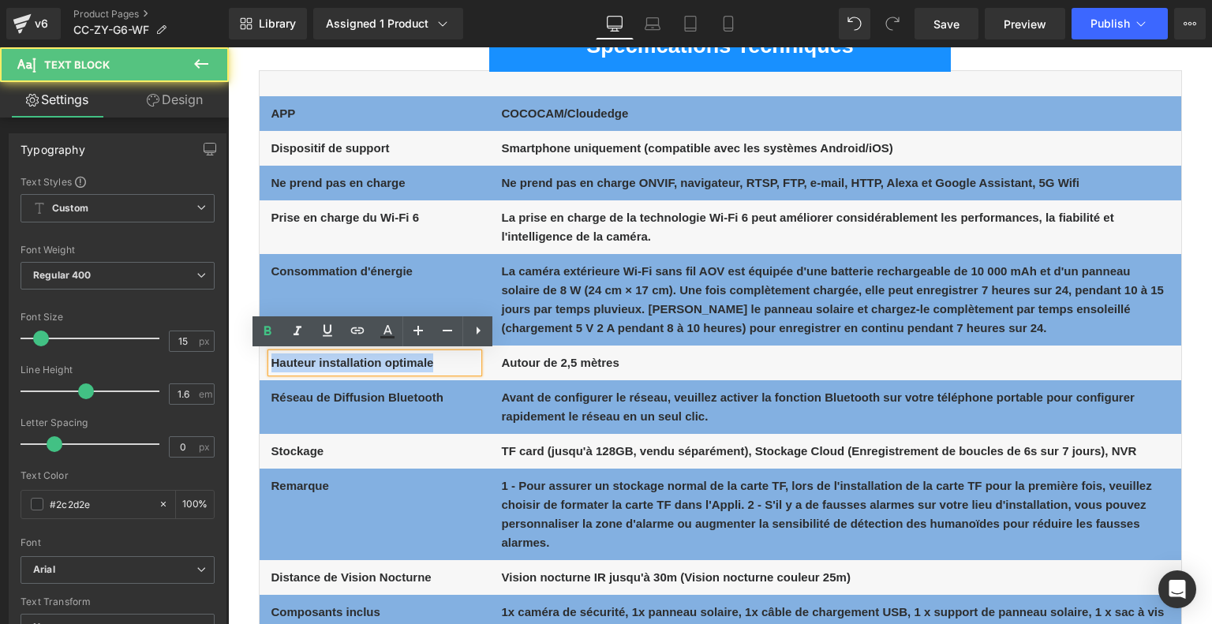
drag, startPoint x: 437, startPoint y: 359, endPoint x: 271, endPoint y: 362, distance: 165.7
click at [271, 362] on p "Hauteur installation optimale" at bounding box center [374, 362] width 207 height 19
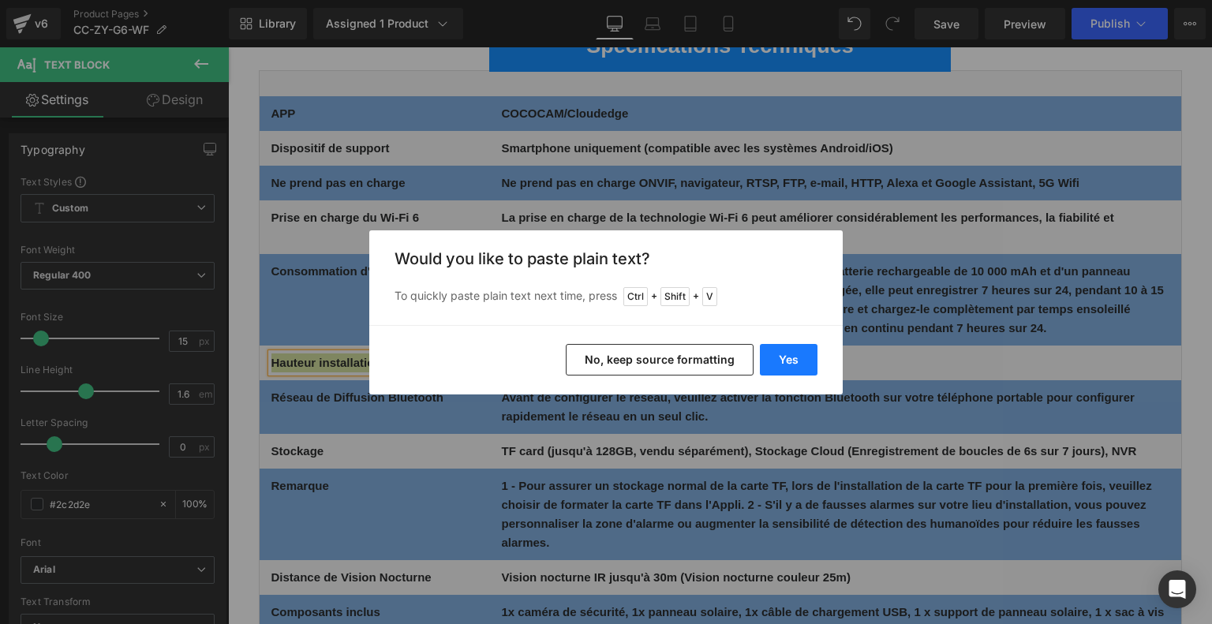
click at [783, 361] on button "Yes" at bounding box center [789, 360] width 58 height 32
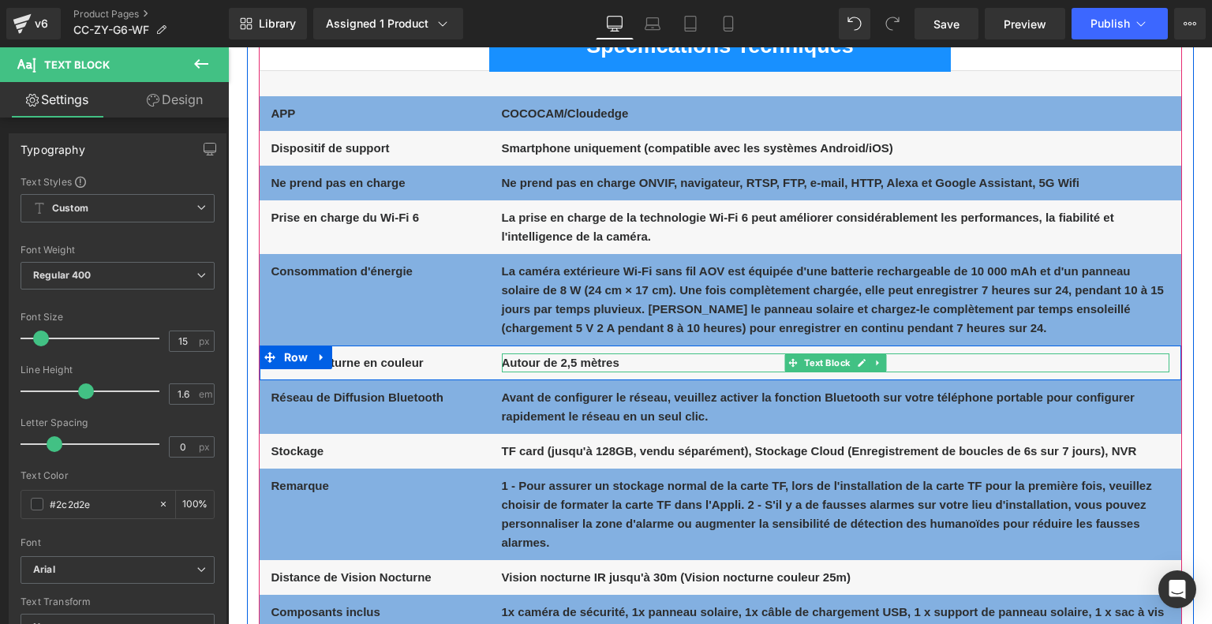
click at [557, 362] on b "Autour de 2,5 mètres" at bounding box center [561, 362] width 118 height 13
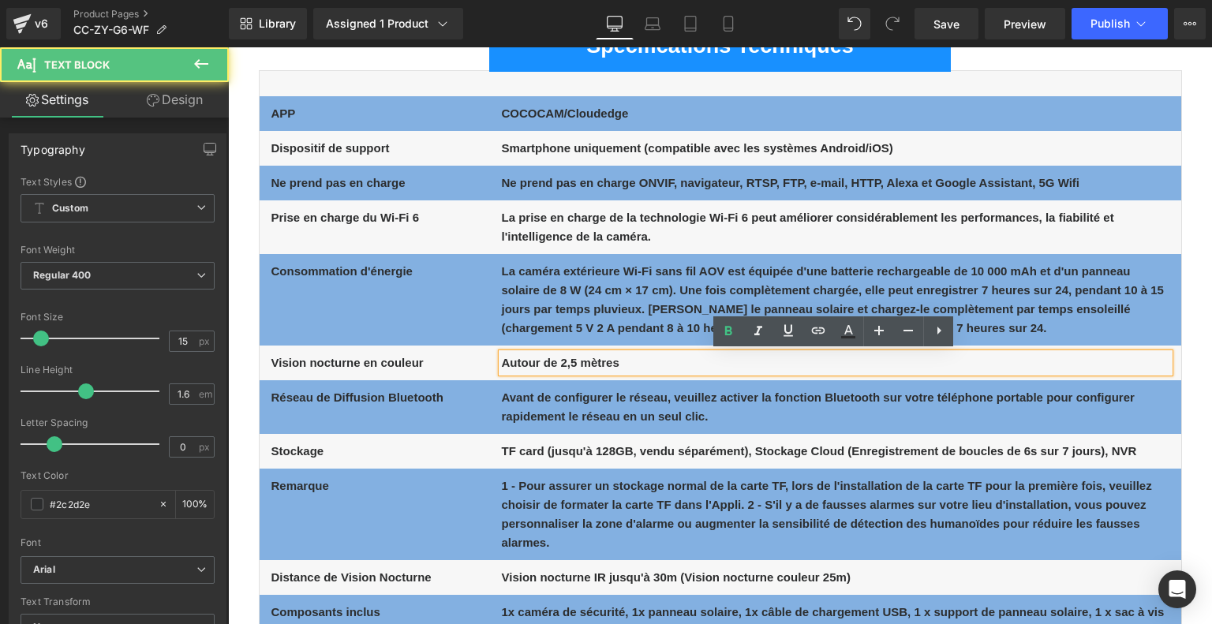
click at [626, 362] on p "Autour de 2,5 mètres" at bounding box center [835, 362] width 667 height 19
drag, startPoint x: 530, startPoint y: 368, endPoint x: 480, endPoint y: 368, distance: 50.5
click at [480, 368] on div "Vision nocturne en couleur Text Block Autour de 2,5 mètres Text Block Row" at bounding box center [720, 363] width 921 height 35
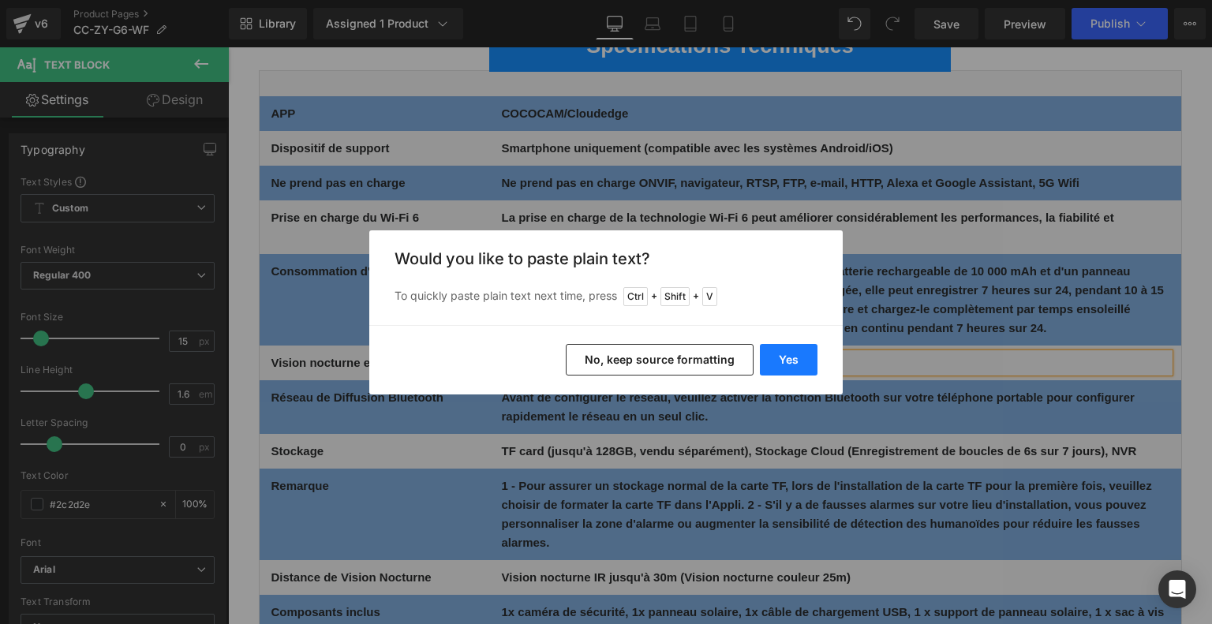
click at [792, 357] on button "Yes" at bounding box center [789, 360] width 58 height 32
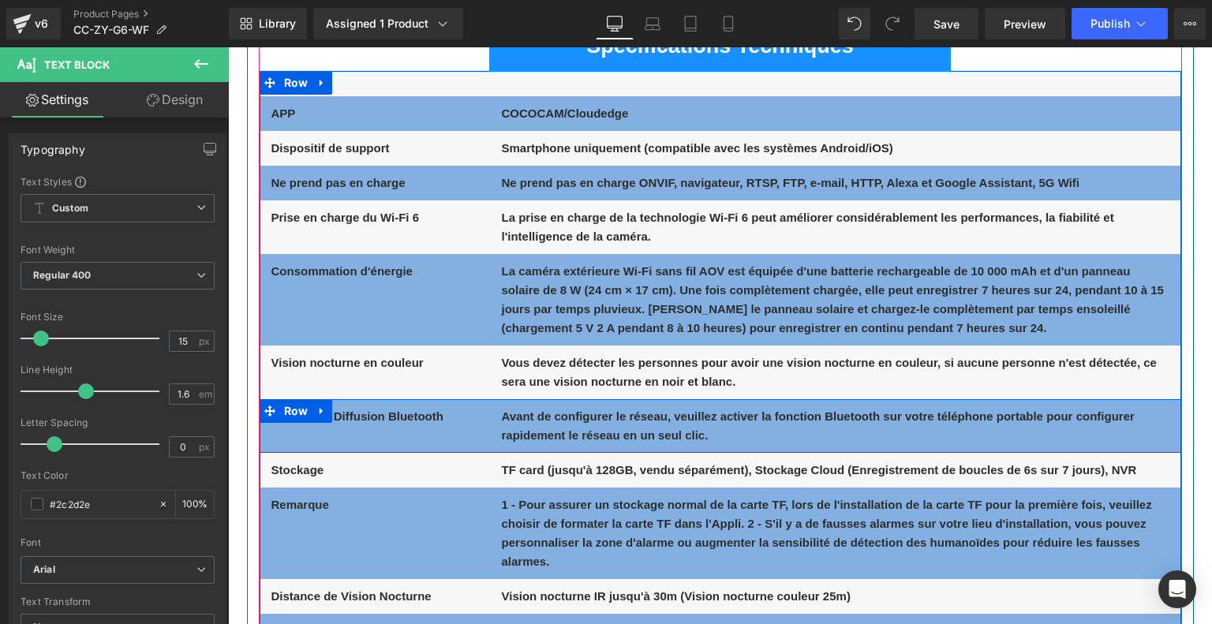
click at [388, 415] on span "Text Block" at bounding box center [366, 416] width 52 height 19
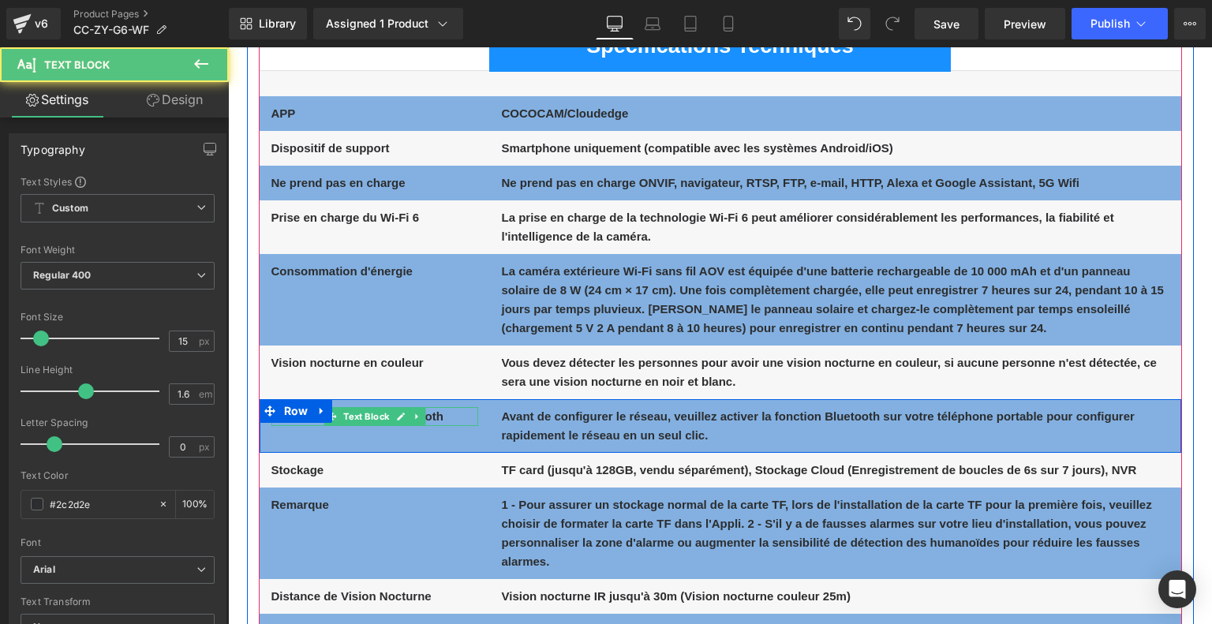
click at [458, 416] on p "Réseau de Diffusion Bluetooth" at bounding box center [374, 416] width 207 height 19
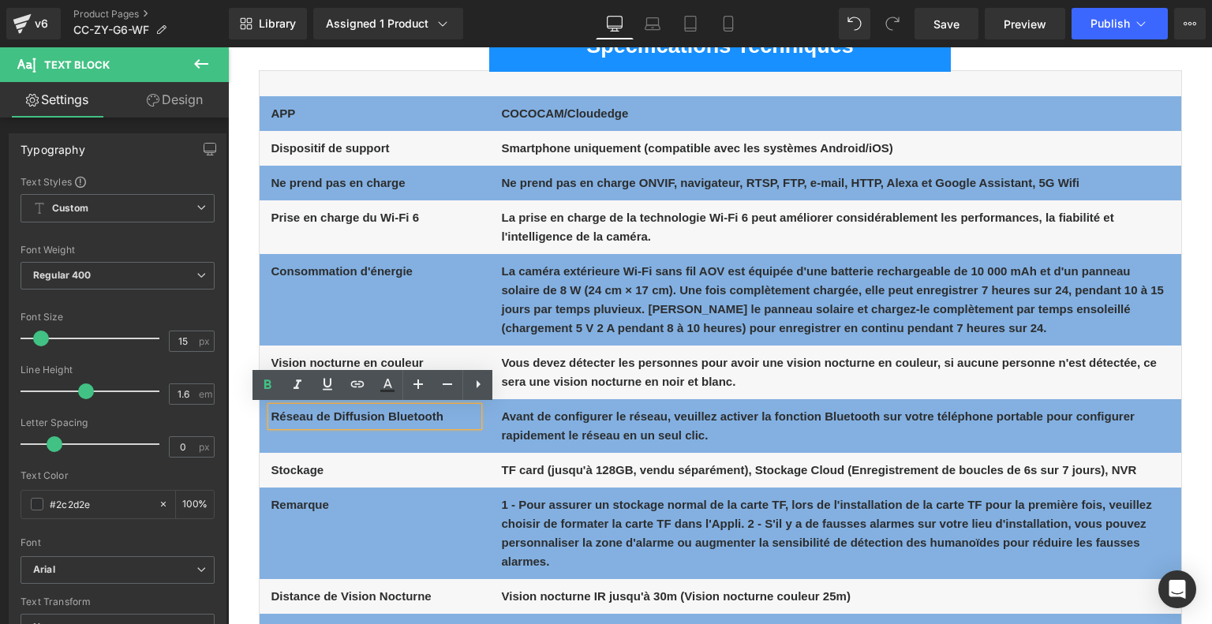
click at [461, 416] on p "Réseau de Diffusion Bluetooth" at bounding box center [374, 416] width 207 height 19
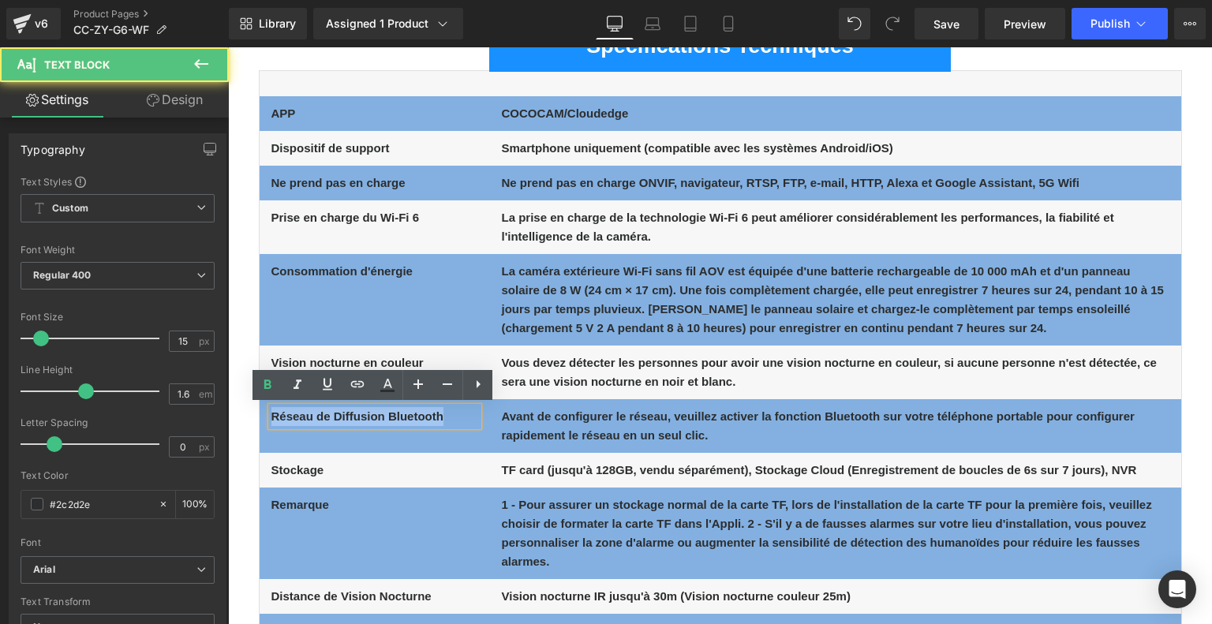
drag, startPoint x: 451, startPoint y: 413, endPoint x: 249, endPoint y: 413, distance: 201.9
click at [249, 413] on div "Spécifications Techniques Text Block APP Text Block COCOCAM/Cloudedge Text Bloc…" at bounding box center [720, 349] width 947 height 703
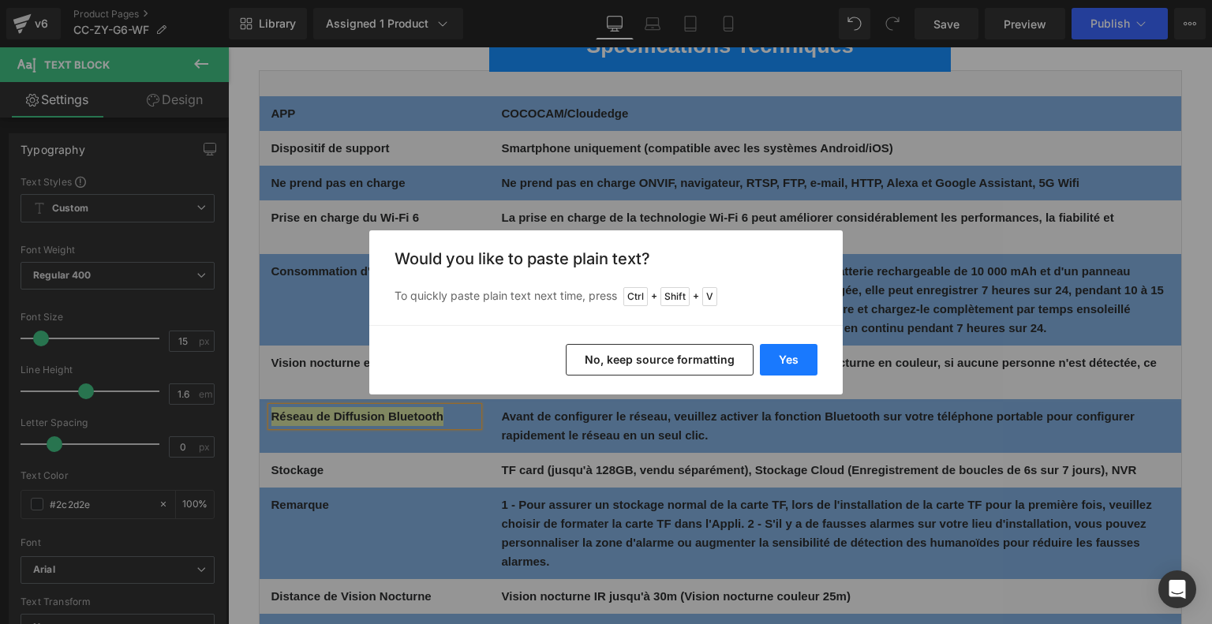
click at [779, 355] on button "Yes" at bounding box center [789, 360] width 58 height 32
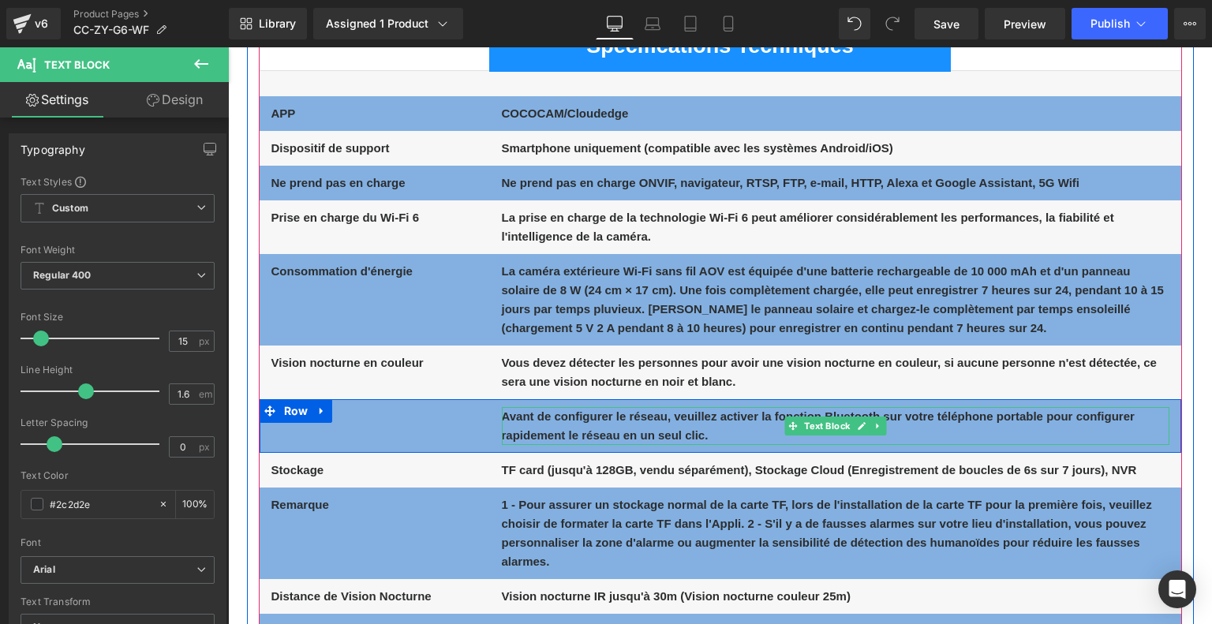
click at [544, 416] on b "Avant de configurer le réseau, veuillez activer la fonction Bluetooth sur votre…" at bounding box center [818, 425] width 633 height 32
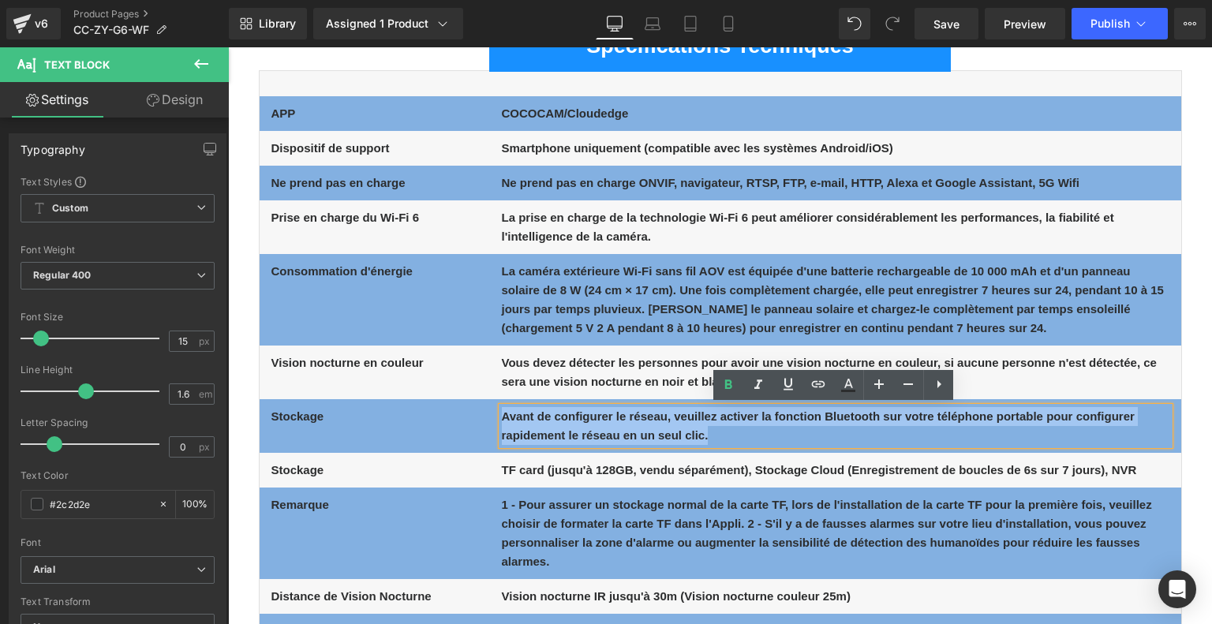
drag, startPoint x: 502, startPoint y: 416, endPoint x: 713, endPoint y: 438, distance: 212.6
click at [713, 438] on p "Avant de configurer le réseau, veuillez activer la fonction Bluetooth sur votre…" at bounding box center [835, 426] width 667 height 38
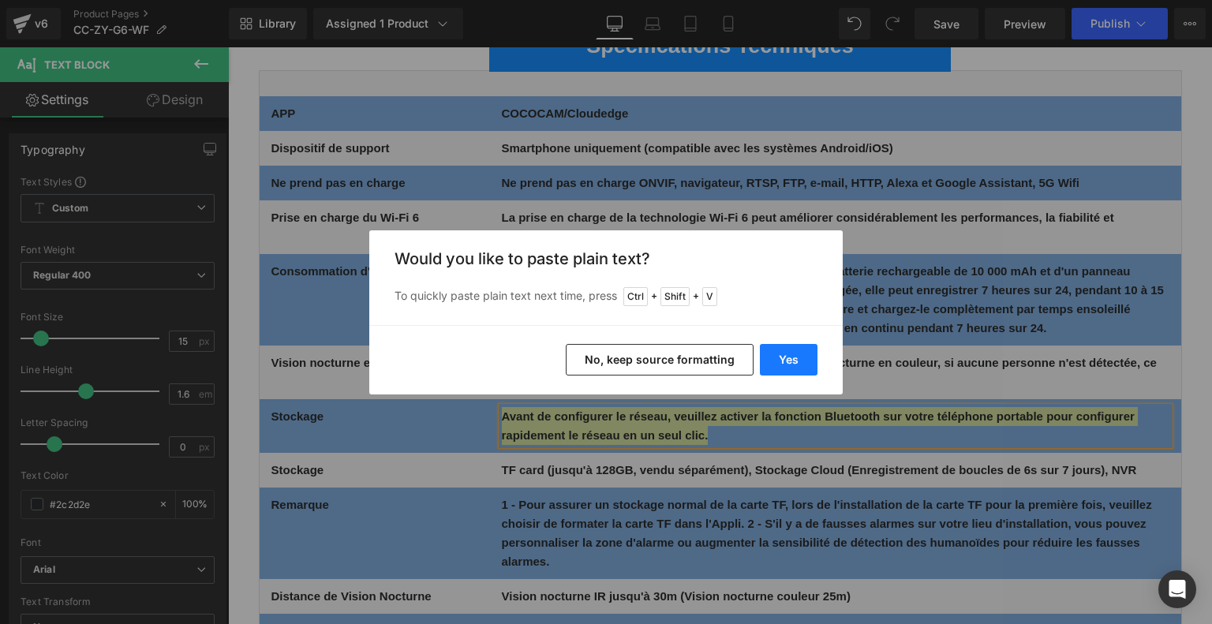
click at [791, 365] on button "Yes" at bounding box center [789, 360] width 58 height 32
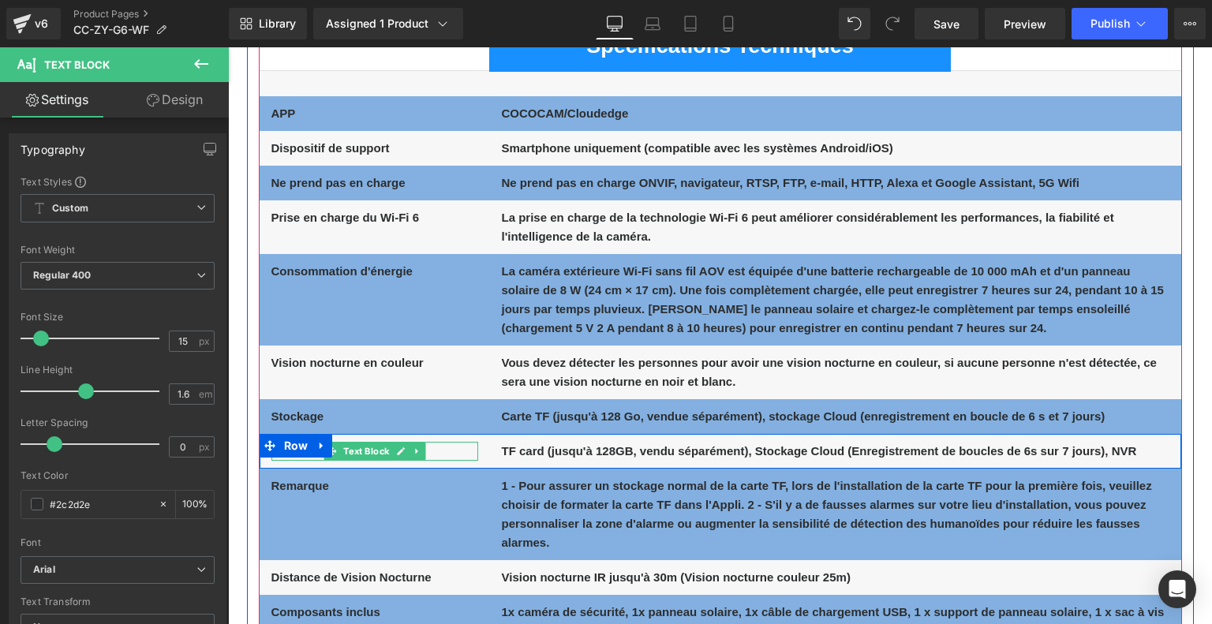
click at [428, 448] on p "Stockage" at bounding box center [374, 451] width 207 height 19
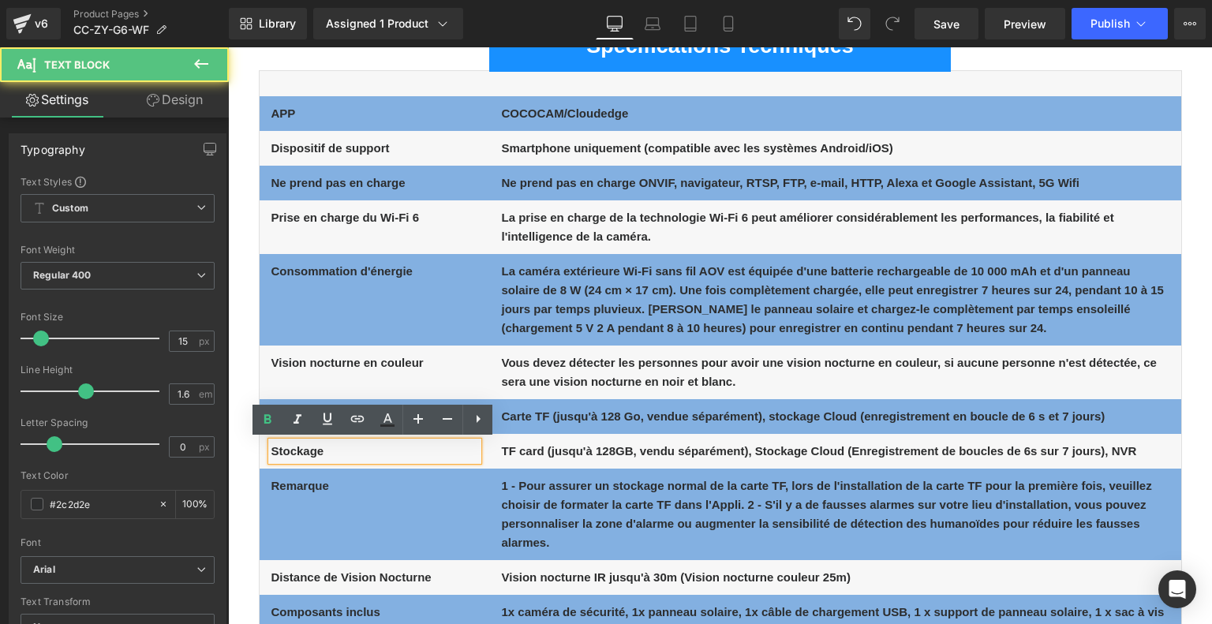
click at [428, 448] on p "Stockage" at bounding box center [374, 451] width 207 height 19
drag, startPoint x: 294, startPoint y: 450, endPoint x: 246, endPoint y: 443, distance: 48.5
click at [247, 443] on div "Spécifications Techniques Text Block APP Text Block COCOCAM/Cloudedge Text Bloc…" at bounding box center [720, 340] width 947 height 684
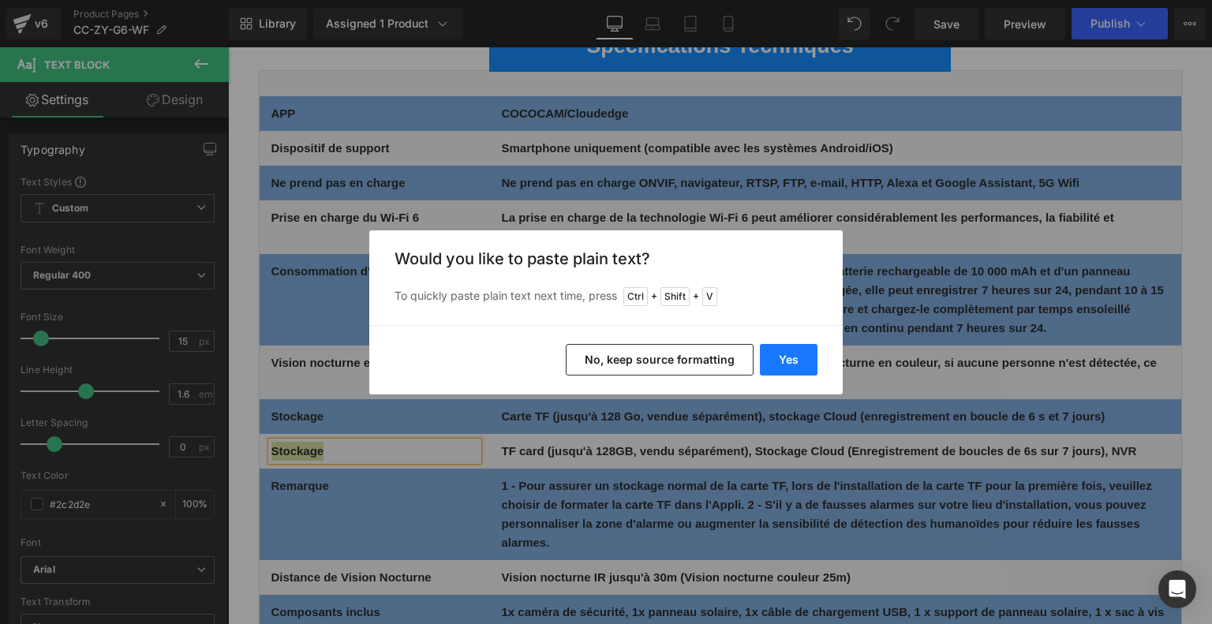
drag, startPoint x: 785, startPoint y: 360, endPoint x: 552, endPoint y: 312, distance: 237.8
click at [785, 360] on button "Yes" at bounding box center [789, 360] width 58 height 32
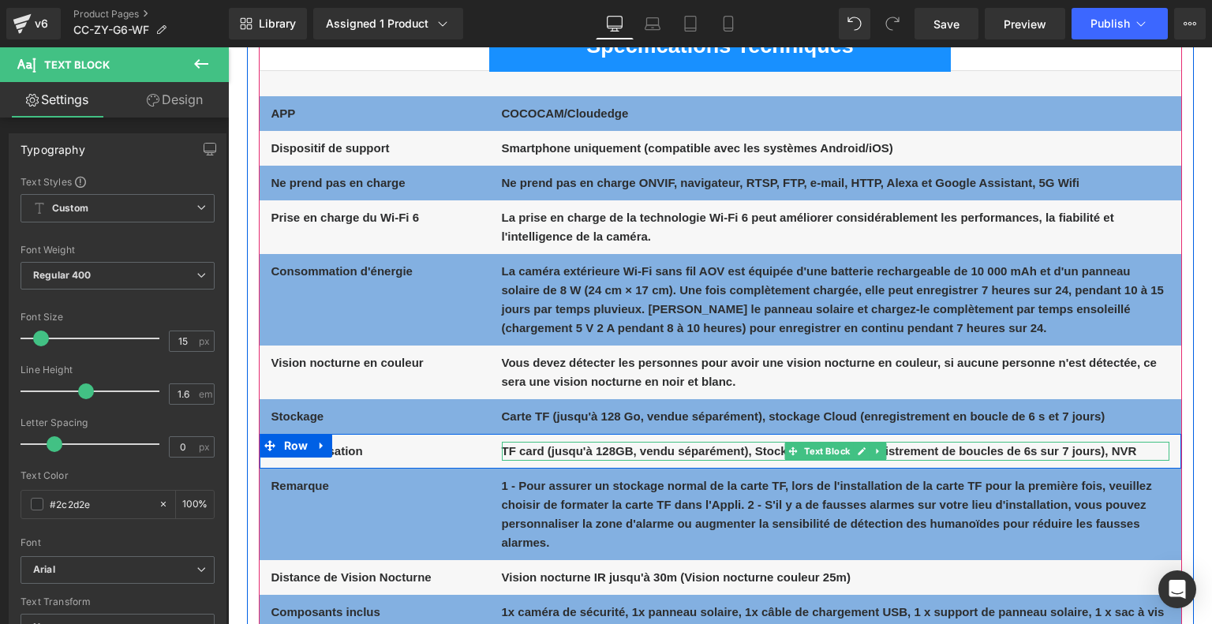
click at [562, 450] on b "TF card (jusqu'à 128GB, vendu séparément), Stockage Cloud (Enregistrement de bo…" at bounding box center [819, 450] width 635 height 13
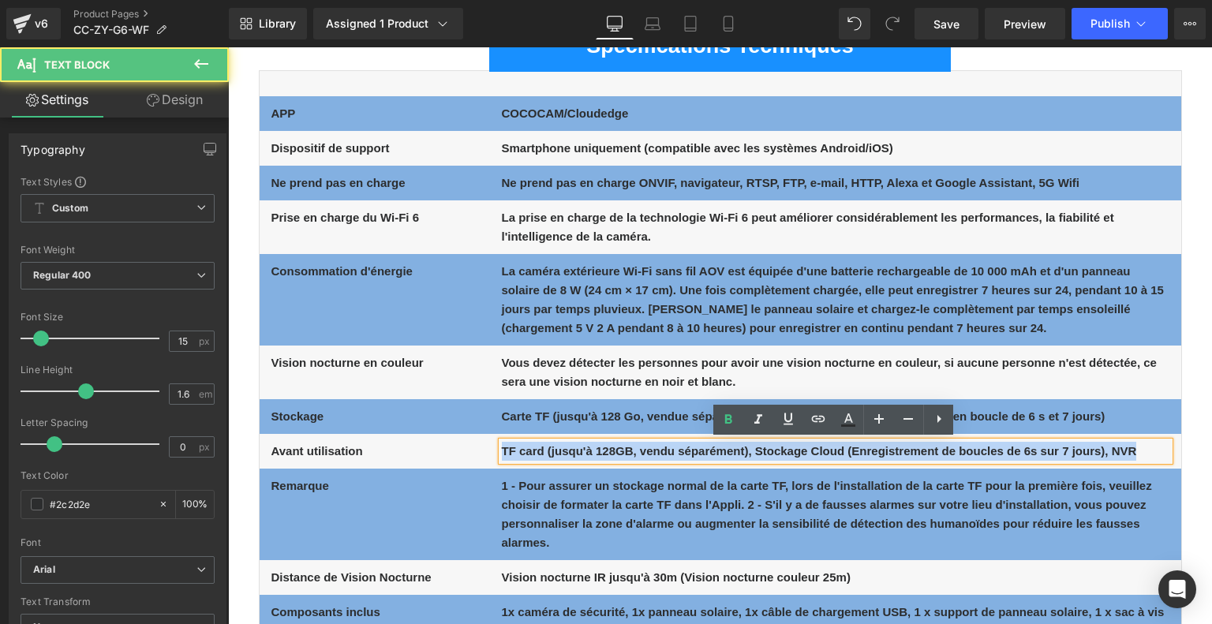
drag, startPoint x: 501, startPoint y: 446, endPoint x: 1199, endPoint y: 442, distance: 698.1
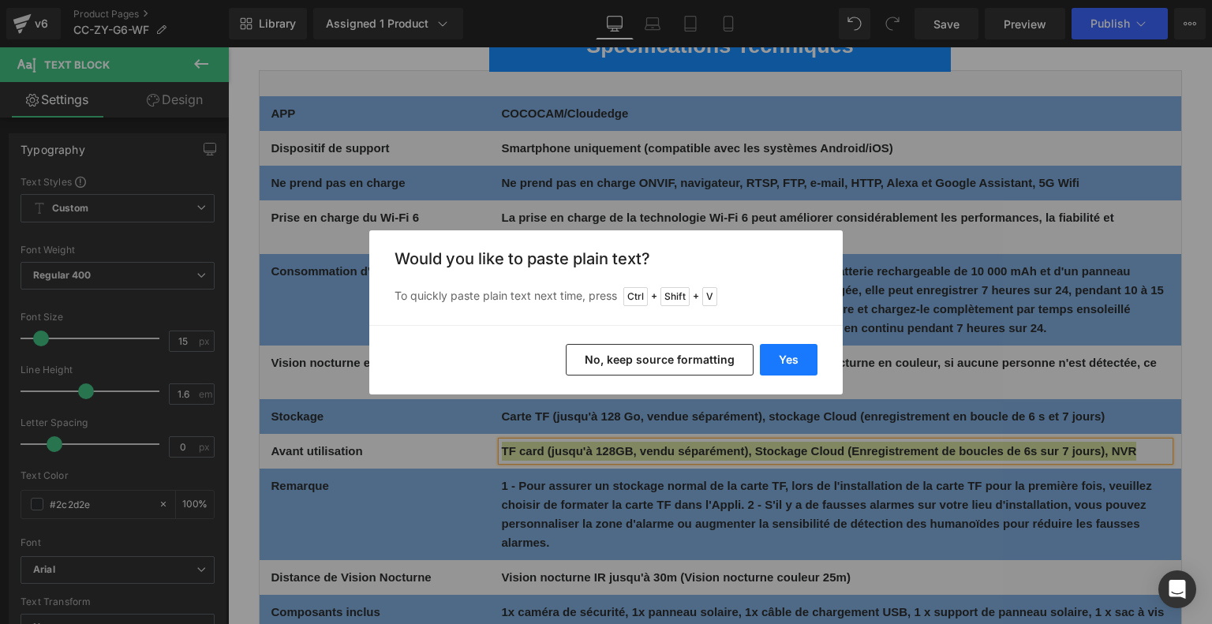
click at [782, 352] on button "Yes" at bounding box center [789, 360] width 58 height 32
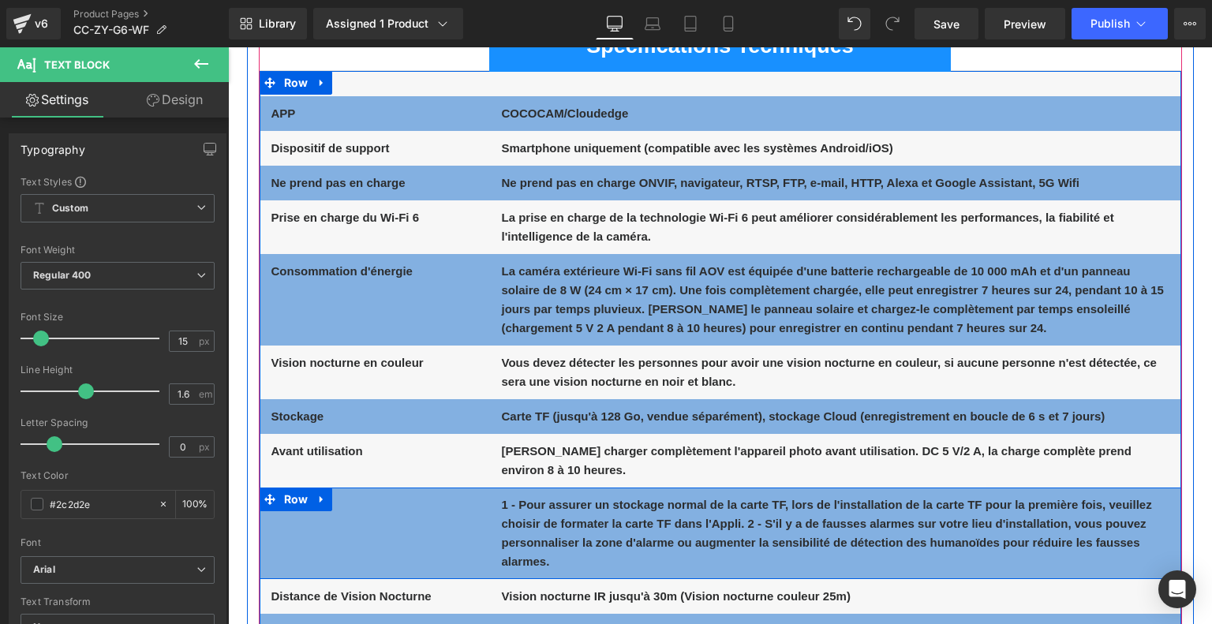
click at [398, 507] on icon at bounding box center [400, 504] width 9 height 9
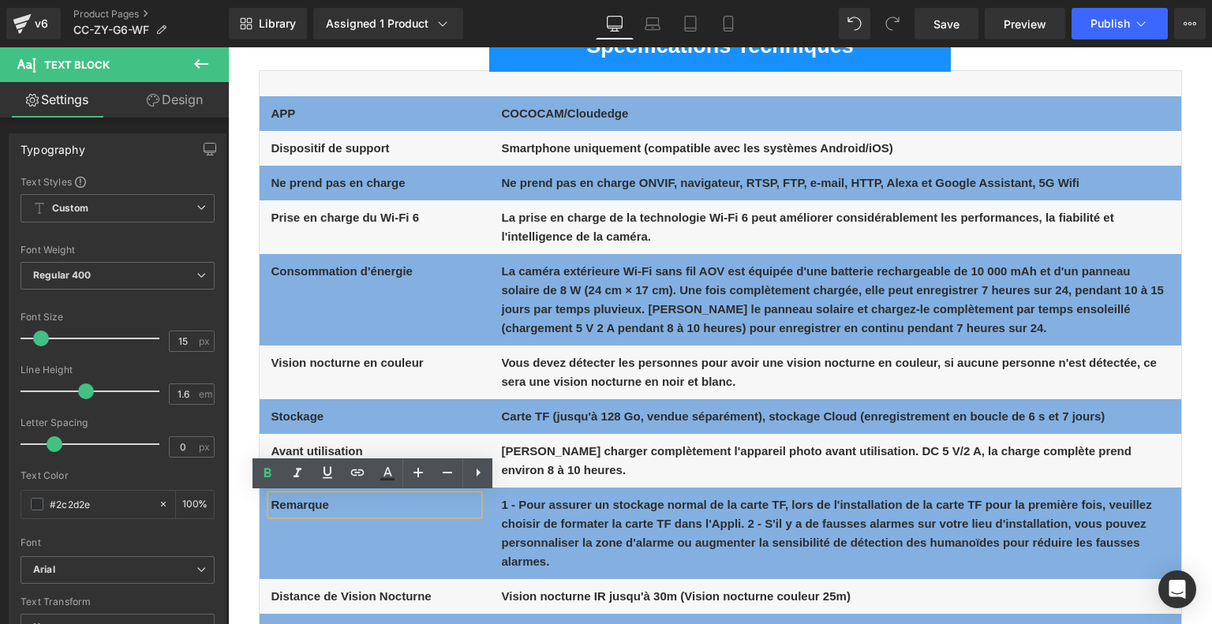
click at [417, 507] on p "Remarque" at bounding box center [374, 504] width 207 height 19
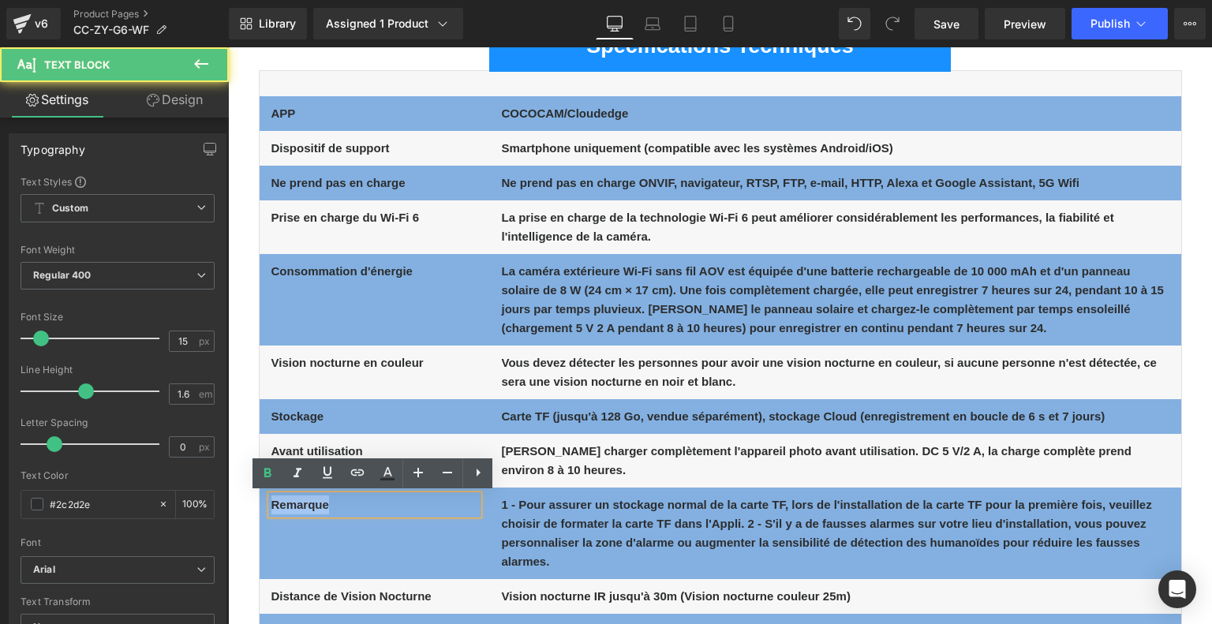
drag, startPoint x: 293, startPoint y: 503, endPoint x: 272, endPoint y: 500, distance: 21.5
click at [272, 500] on p "Remarque" at bounding box center [374, 504] width 207 height 19
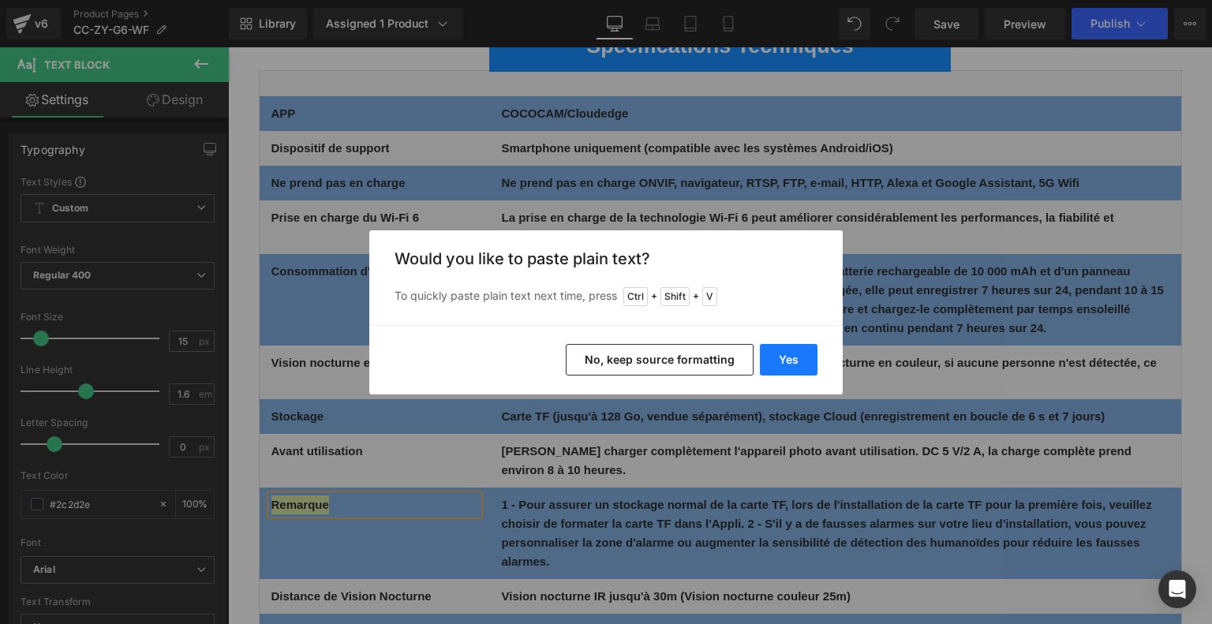
drag, startPoint x: 562, startPoint y: 312, endPoint x: 786, endPoint y: 359, distance: 228.0
click at [786, 359] on button "Yes" at bounding box center [789, 360] width 58 height 32
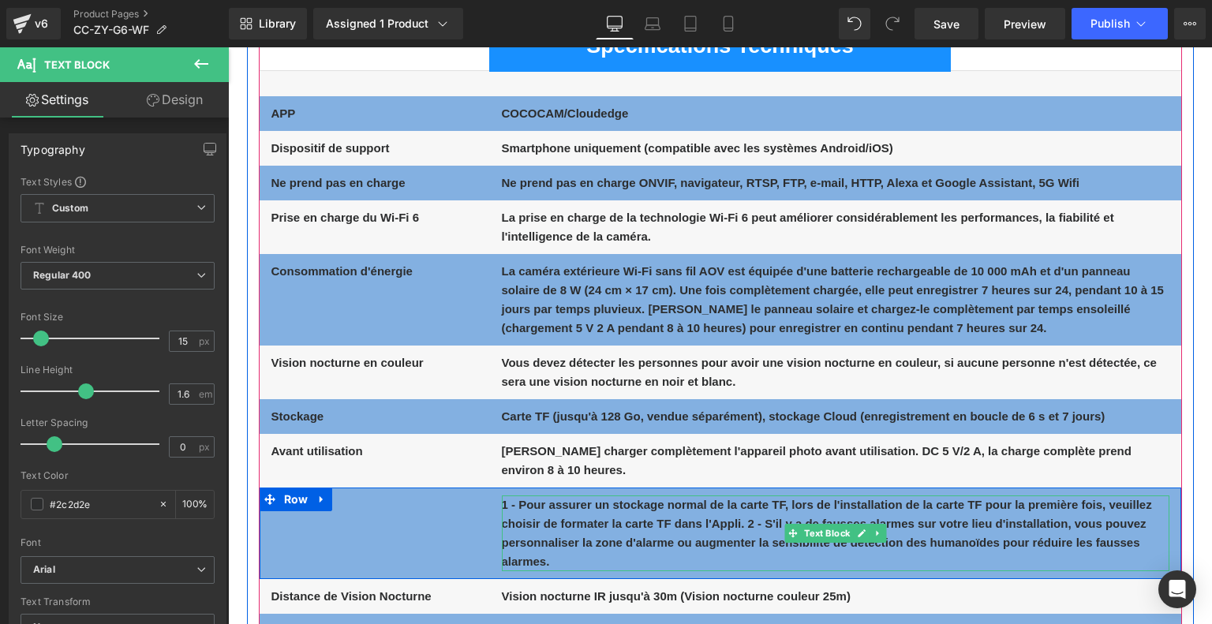
click at [535, 508] on b "1 - Pour assurer un stockage normal de la carte TF, lors de l'installation de l…" at bounding box center [827, 533] width 650 height 70
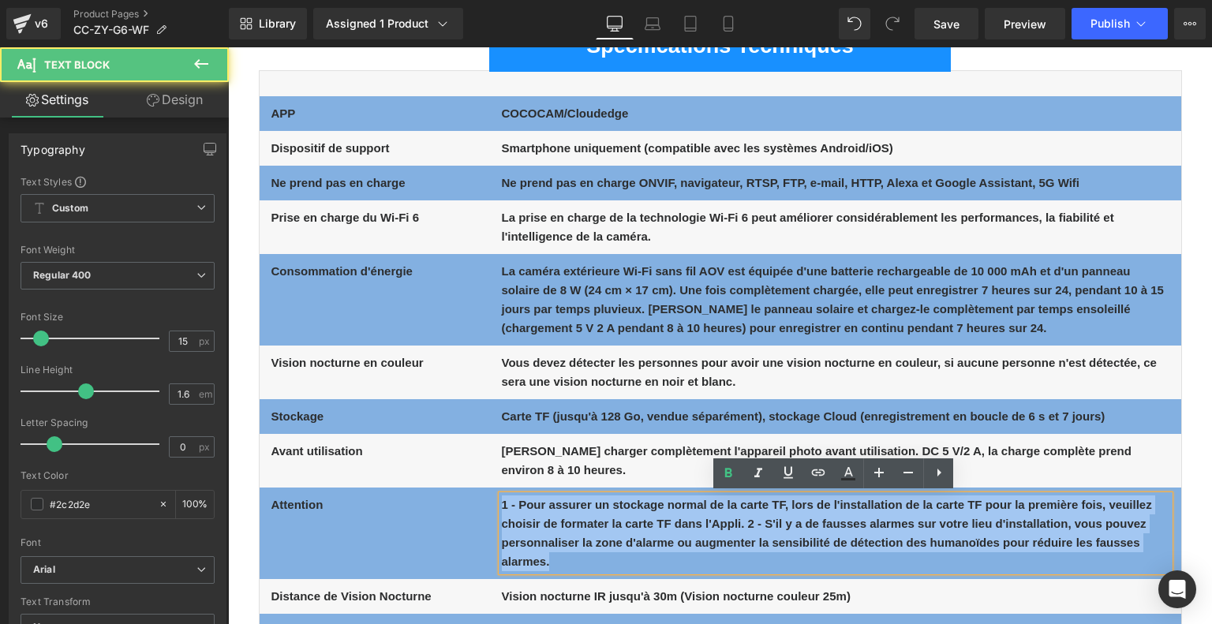
drag, startPoint x: 500, startPoint y: 507, endPoint x: 613, endPoint y: 561, distance: 124.9
click at [613, 561] on p "1 - Pour assurer un stockage normal de la carte TF, lors de l'installation de l…" at bounding box center [835, 533] width 667 height 76
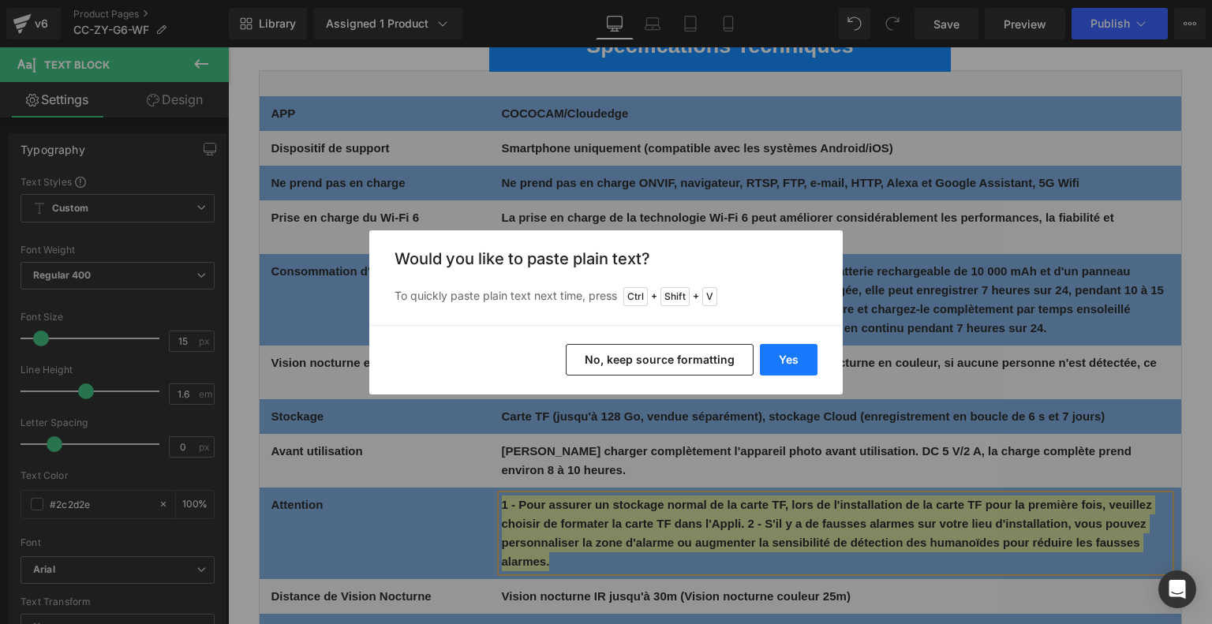
click at [779, 368] on button "Yes" at bounding box center [789, 360] width 58 height 32
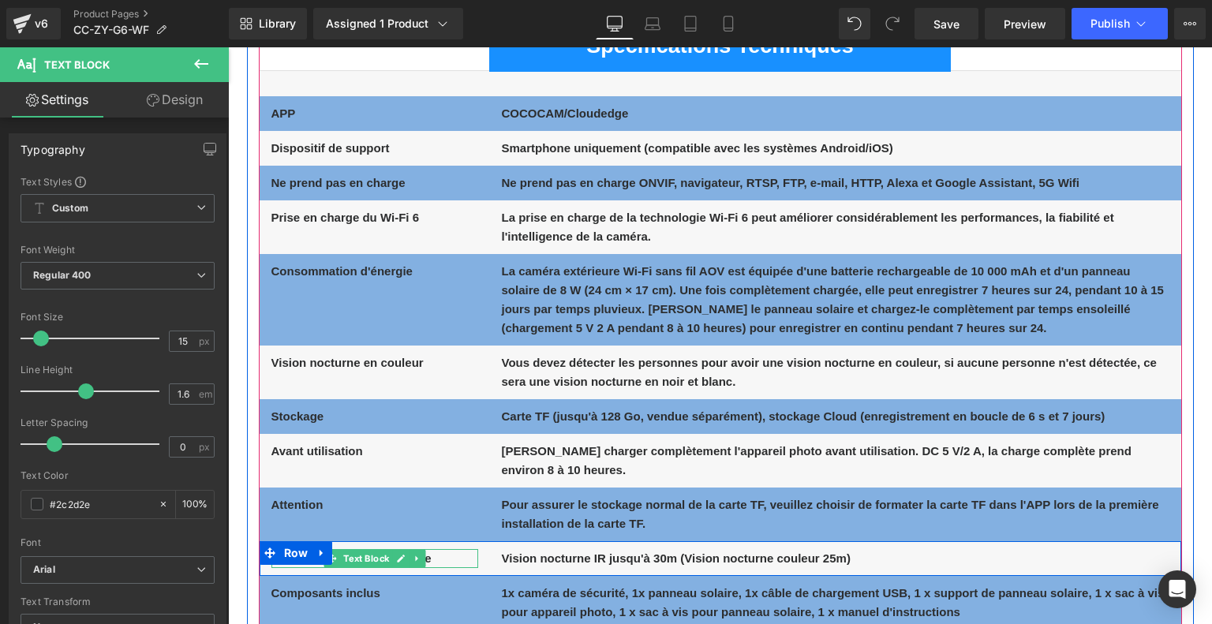
click at [450, 561] on p "Distance de Vision Nocturne" at bounding box center [374, 558] width 207 height 19
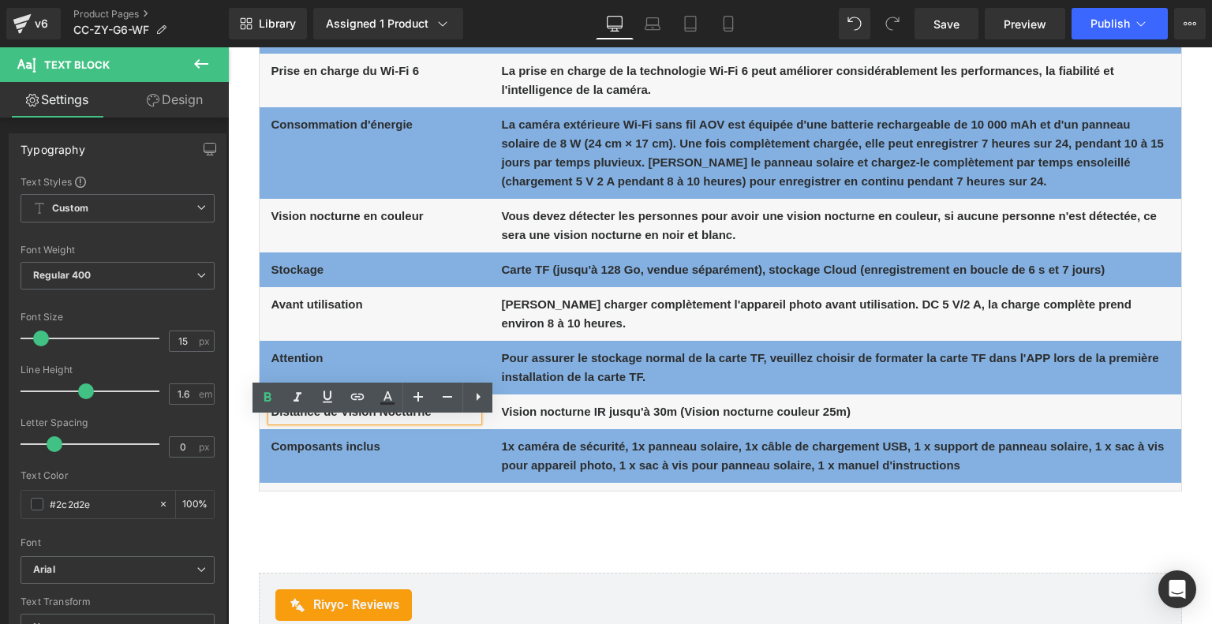
scroll to position [8046, 0]
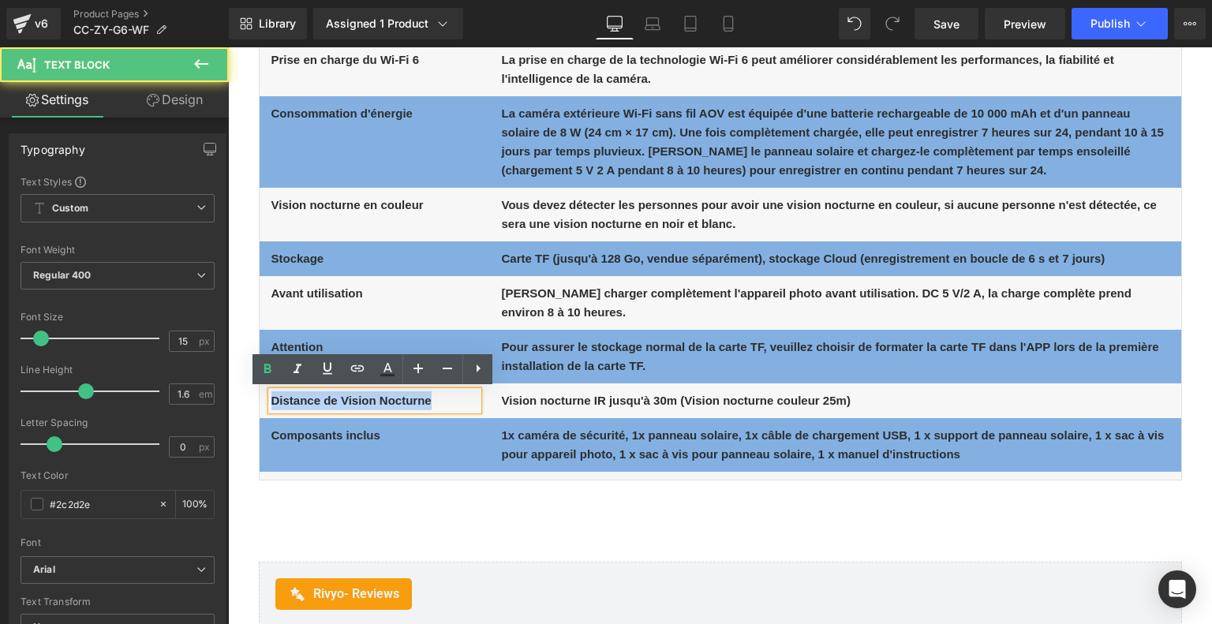
drag, startPoint x: 430, startPoint y: 400, endPoint x: 271, endPoint y: 396, distance: 158.6
click at [271, 396] on p "Distance de Vision Nocturne" at bounding box center [374, 400] width 207 height 19
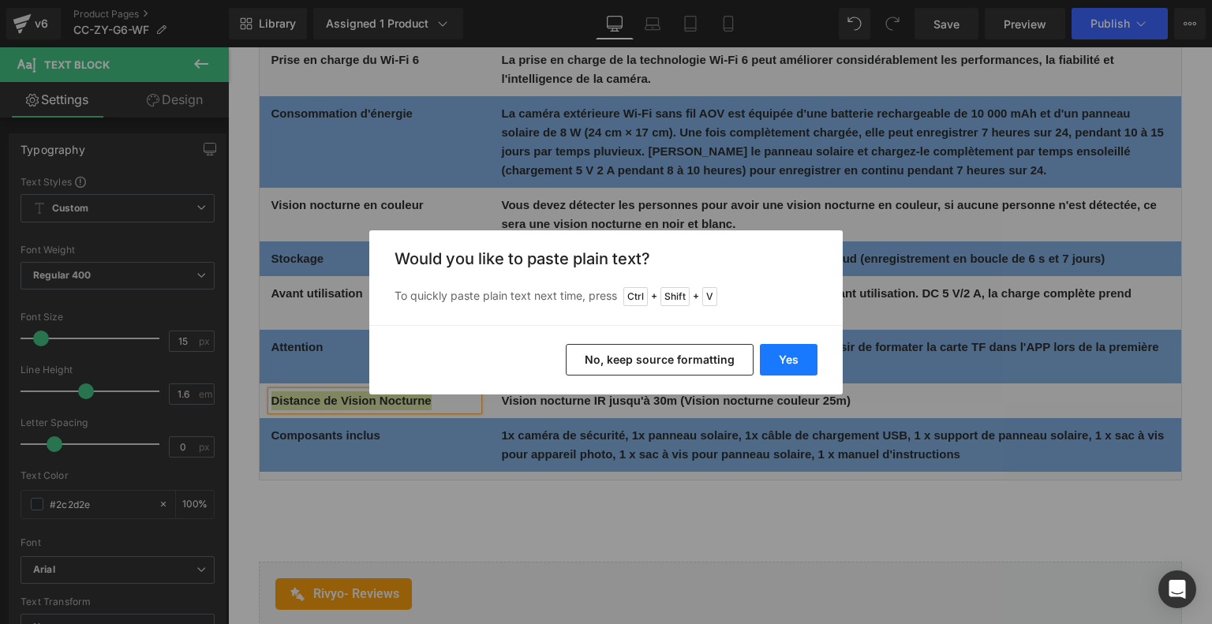
click at [794, 358] on button "Yes" at bounding box center [789, 360] width 58 height 32
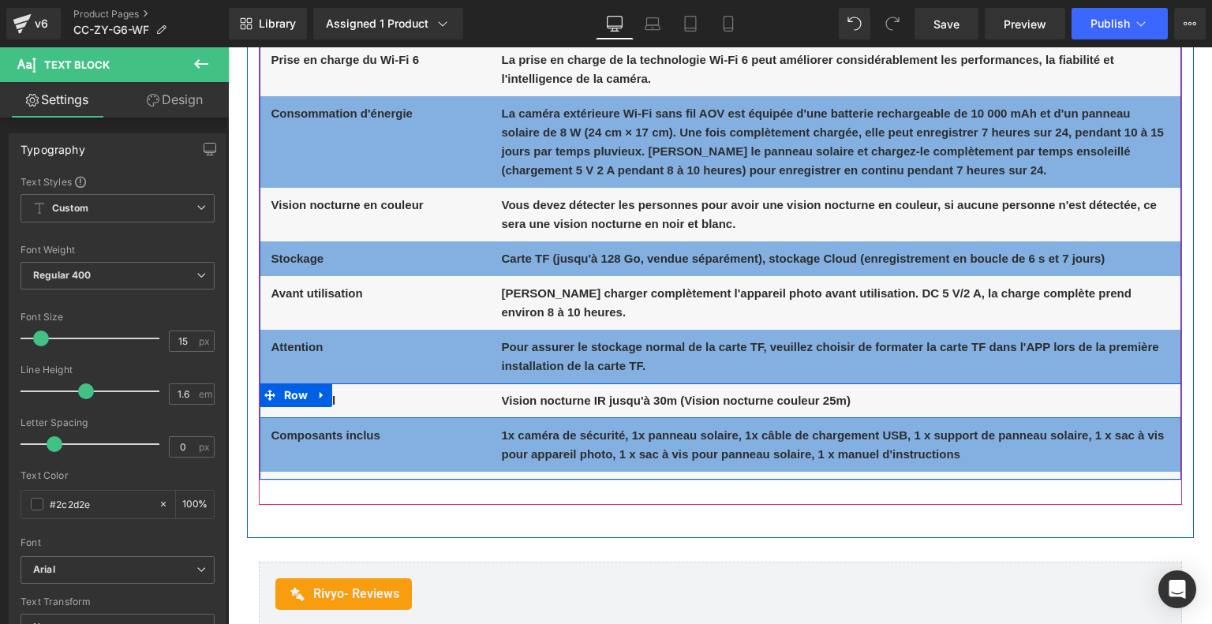
click at [600, 398] on b "Vision nocturne IR jusqu'à 30m (Vision nocturne couleur 25m)" at bounding box center [676, 400] width 349 height 13
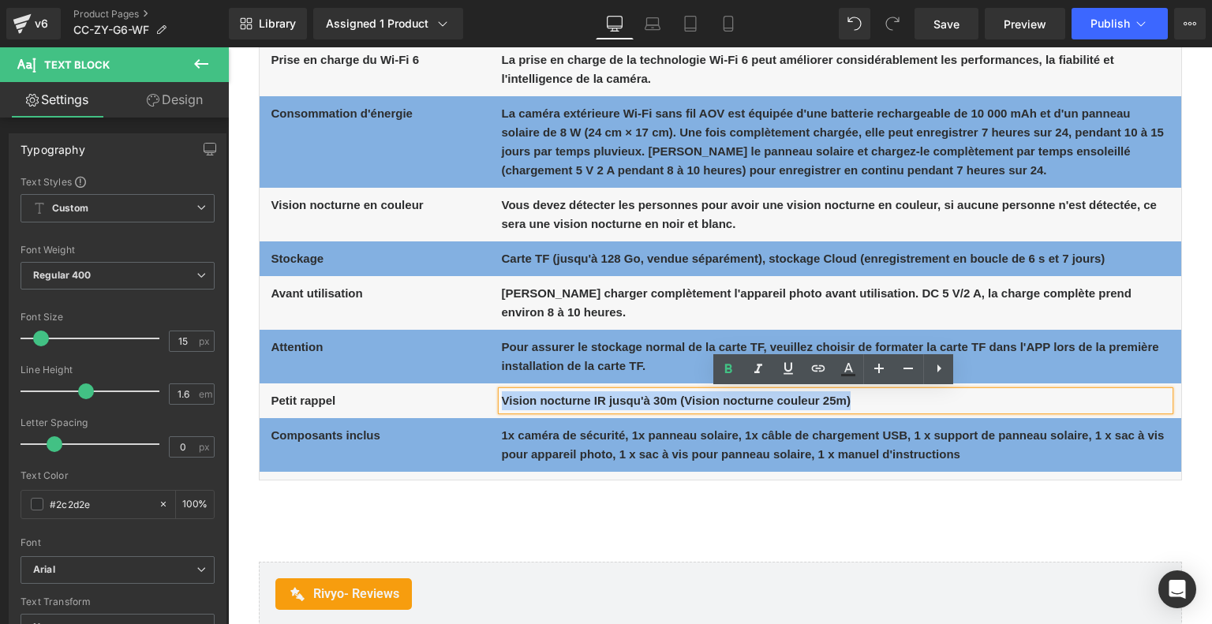
drag, startPoint x: 772, startPoint y: 397, endPoint x: 501, endPoint y: 397, distance: 271.4
click at [502, 397] on p "Vision nocturne IR jusqu'à 30m (Vision nocturne couleur 25m)" at bounding box center [835, 400] width 667 height 19
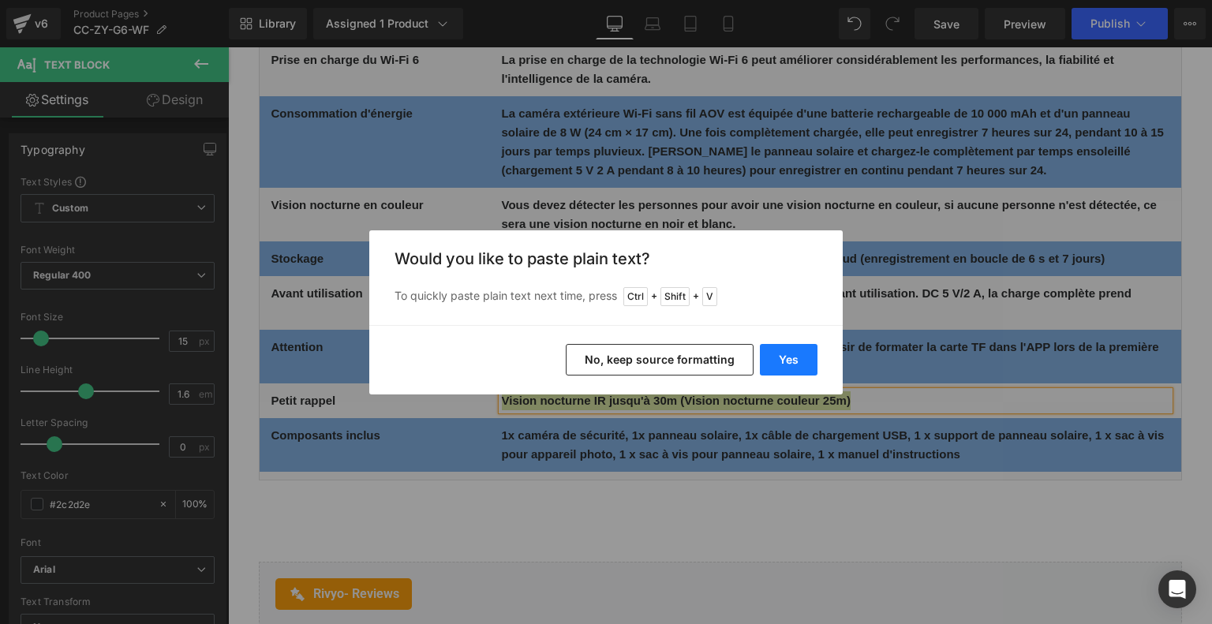
click at [779, 362] on button "Yes" at bounding box center [789, 360] width 58 height 32
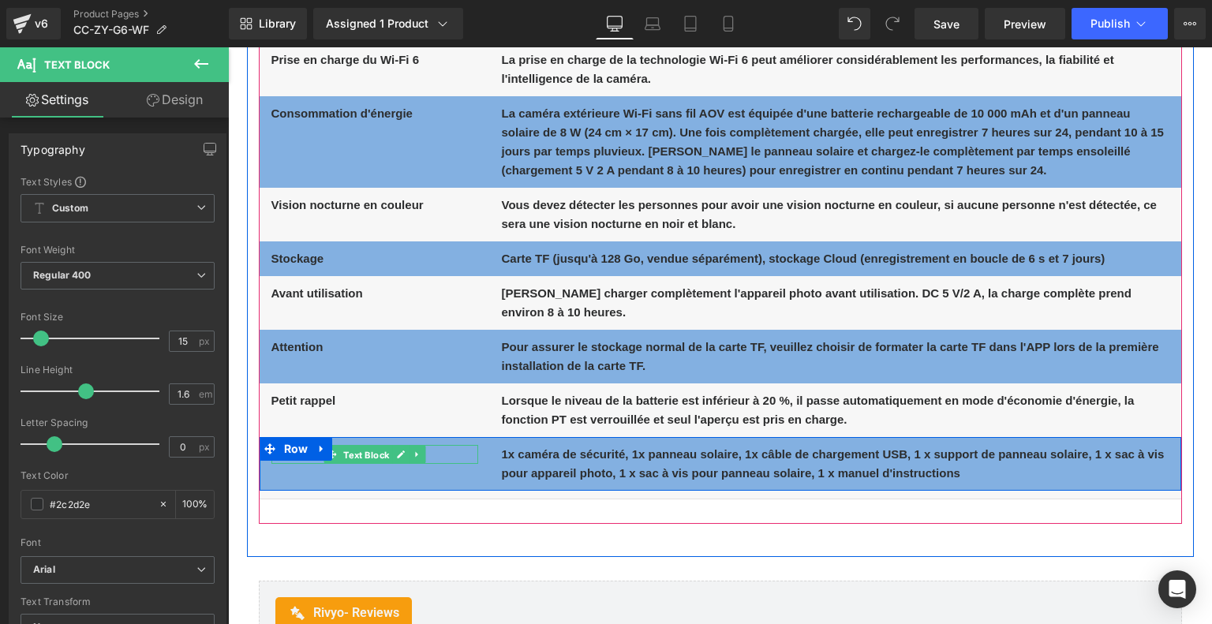
click at [341, 458] on span "Text Block" at bounding box center [366, 454] width 52 height 19
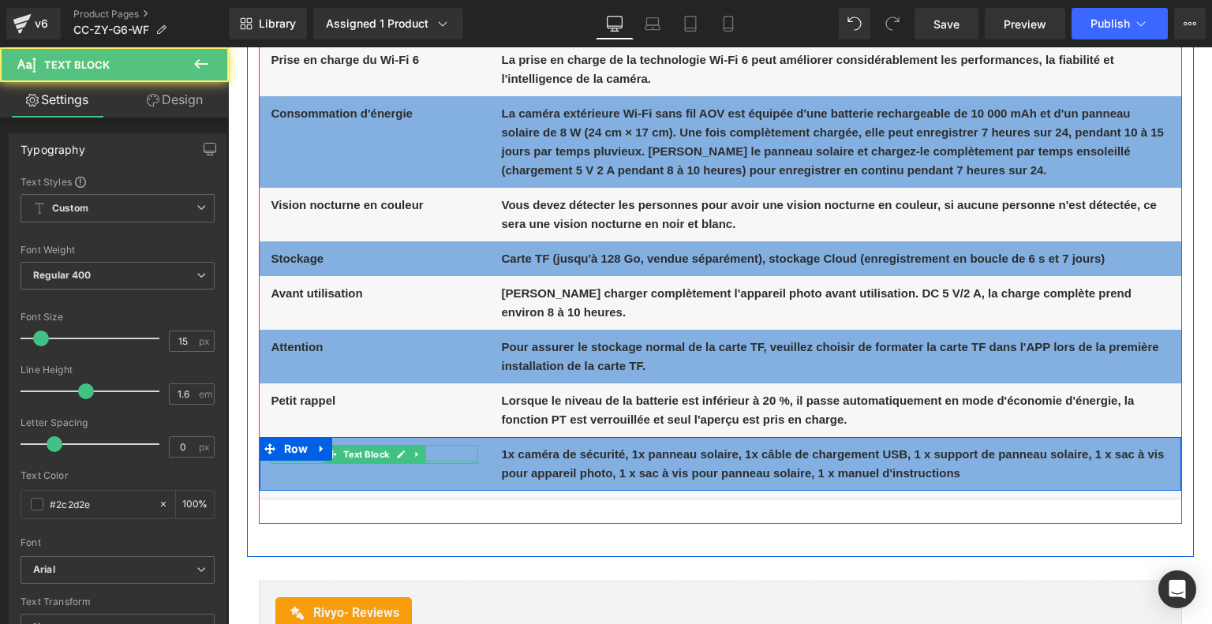
click at [434, 457] on p "Composants inclus" at bounding box center [374, 454] width 207 height 19
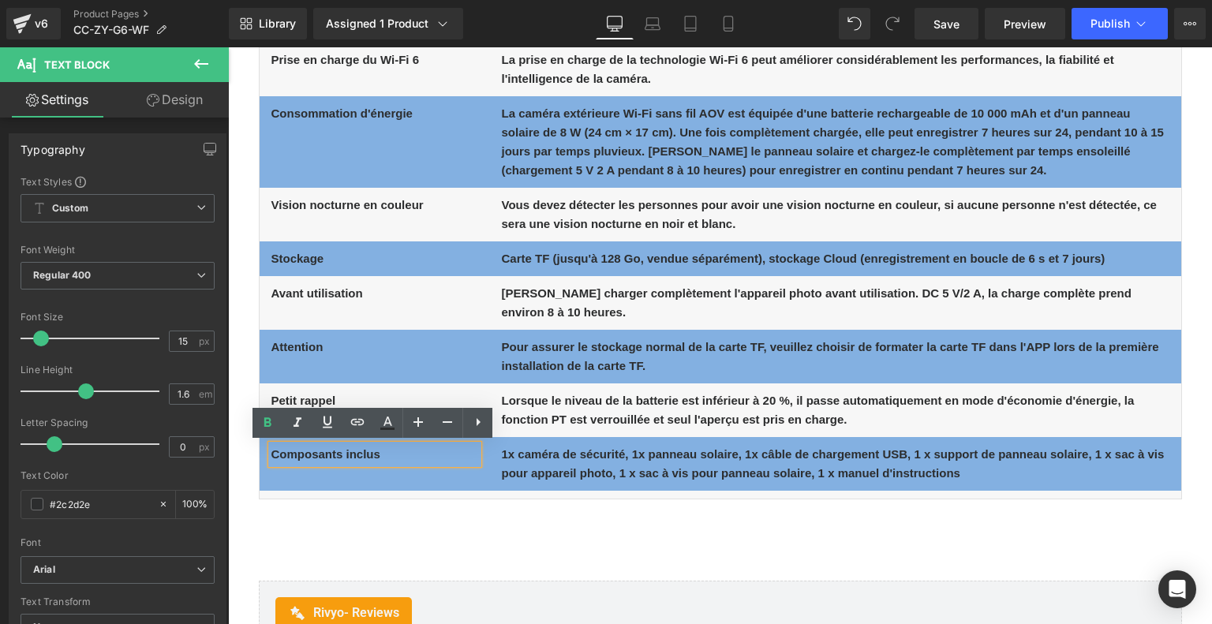
click at [435, 457] on p "Composants inclus" at bounding box center [374, 454] width 207 height 19
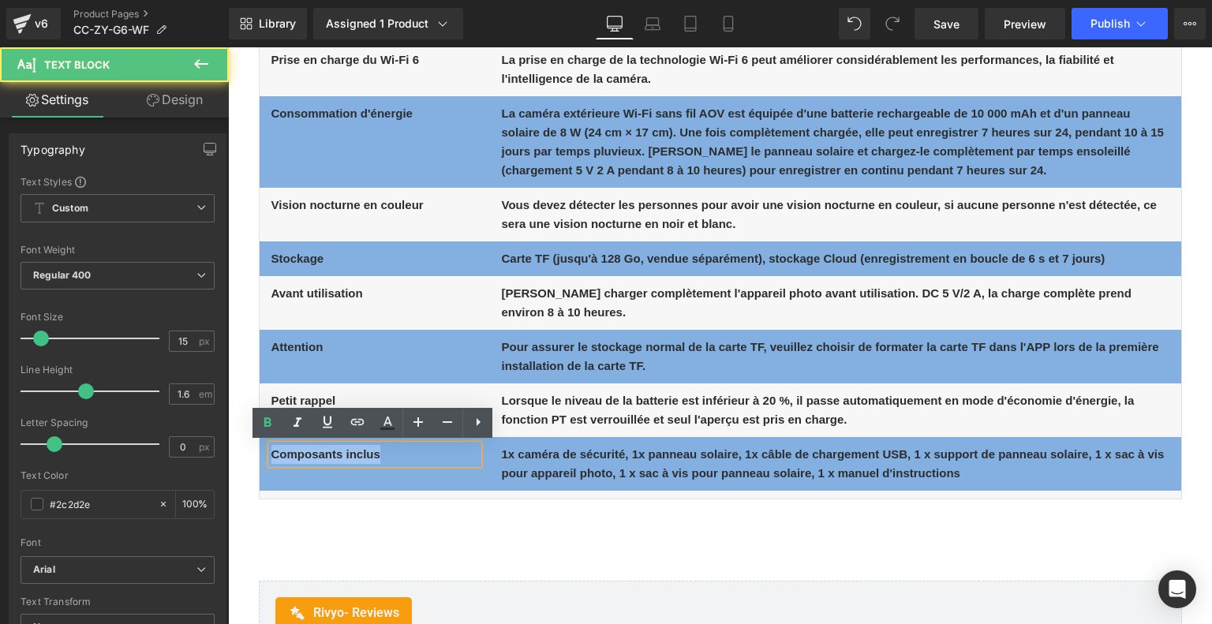
drag, startPoint x: 387, startPoint y: 454, endPoint x: 268, endPoint y: 439, distance: 120.1
click at [268, 439] on div "Composants inclus Text Block 1x caméra de sécurité, 1x panneau solaire, 1x câbl…" at bounding box center [720, 464] width 921 height 54
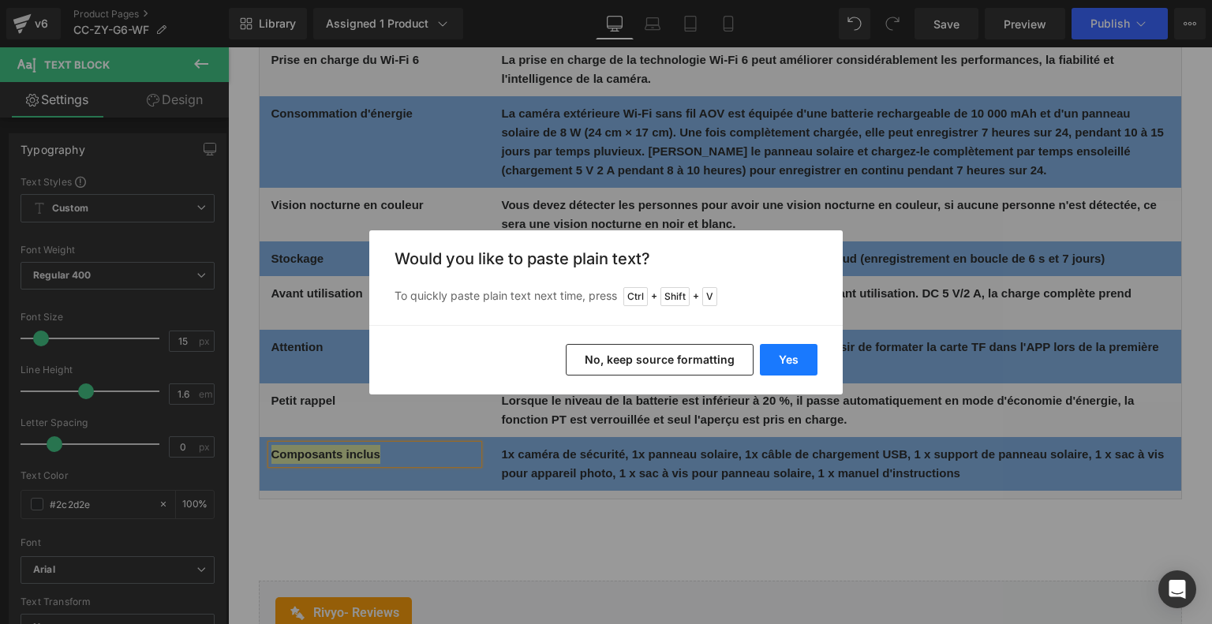
drag, startPoint x: 779, startPoint y: 363, endPoint x: 551, endPoint y: 316, distance: 232.7
click at [779, 363] on button "Yes" at bounding box center [789, 360] width 58 height 32
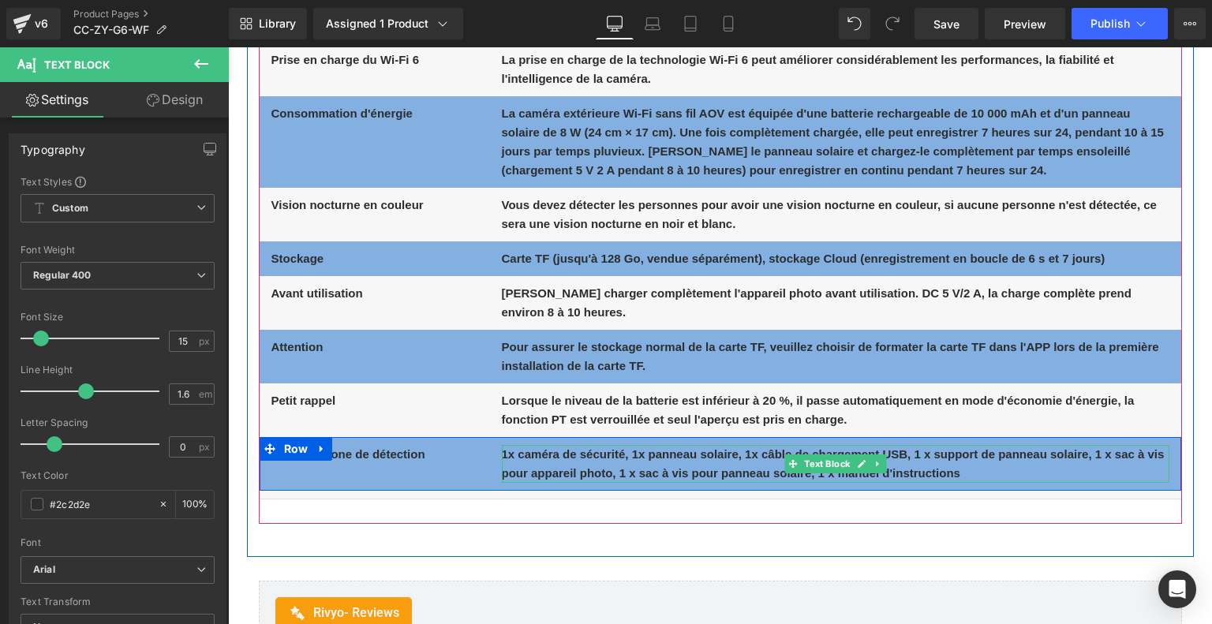
click at [562, 462] on p "1x caméra de sécurité, 1x panneau solaire, 1x câble de chargement USB, 1 x supp…" at bounding box center [835, 464] width 667 height 38
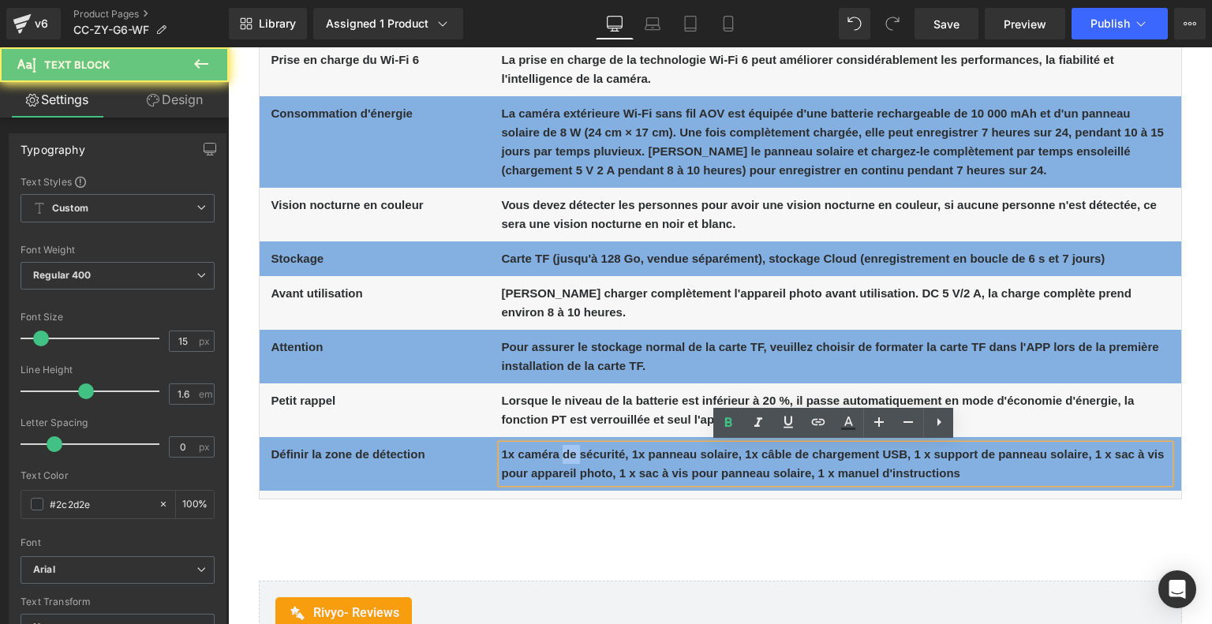
click at [562, 462] on p "1x caméra de sécurité, 1x panneau solaire, 1x câble de chargement USB, 1 x supp…" at bounding box center [835, 464] width 667 height 38
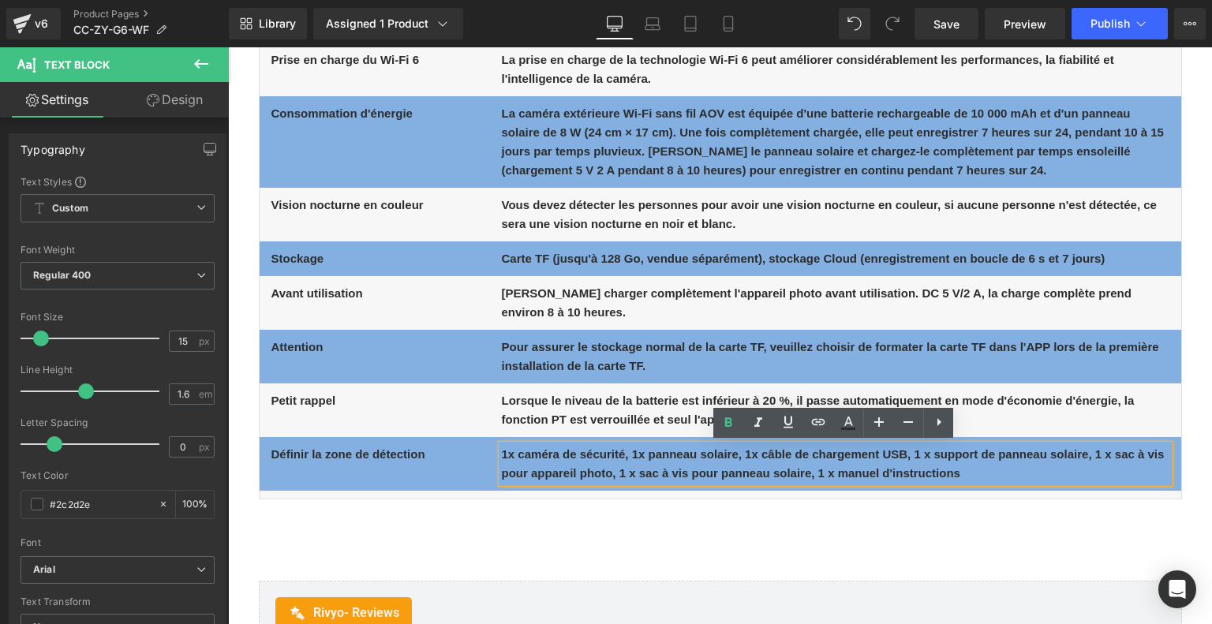
click at [532, 457] on b "1x caméra de sécurité, 1x panneau solaire, 1x câble de chargement USB, 1 x supp…" at bounding box center [833, 463] width 663 height 32
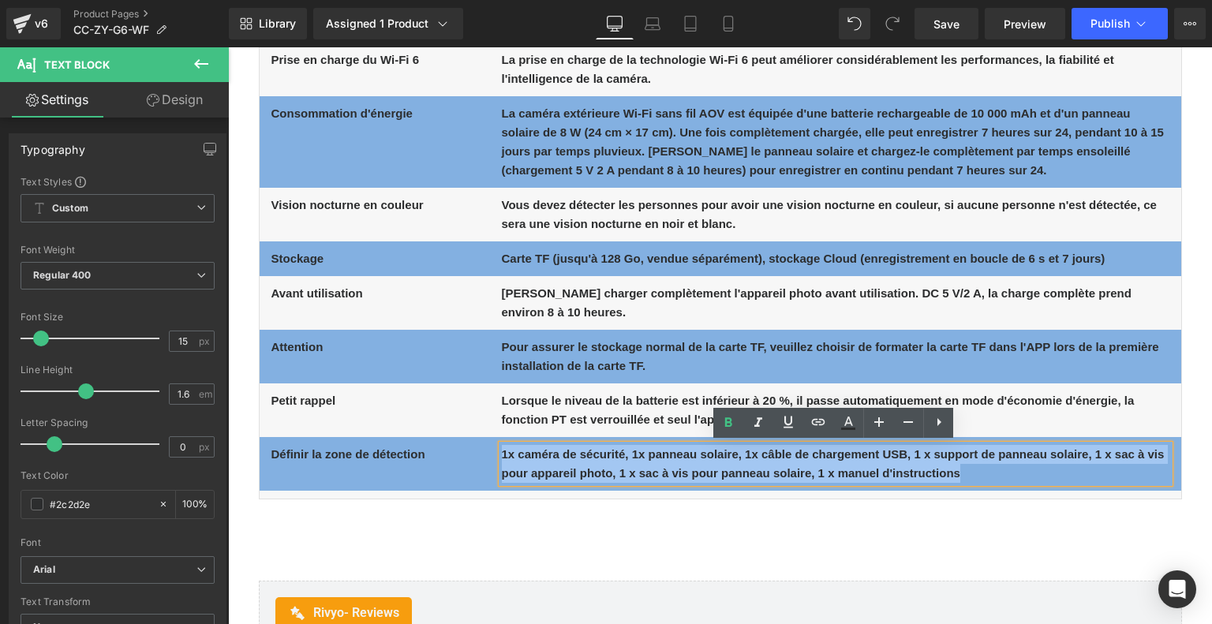
drag, startPoint x: 499, startPoint y: 454, endPoint x: 1052, endPoint y: 480, distance: 553.6
click at [1052, 480] on p "1x caméra de sécurité, 1x panneau solaire, 1x câble de chargement USB, 1 x supp…" at bounding box center [835, 464] width 667 height 38
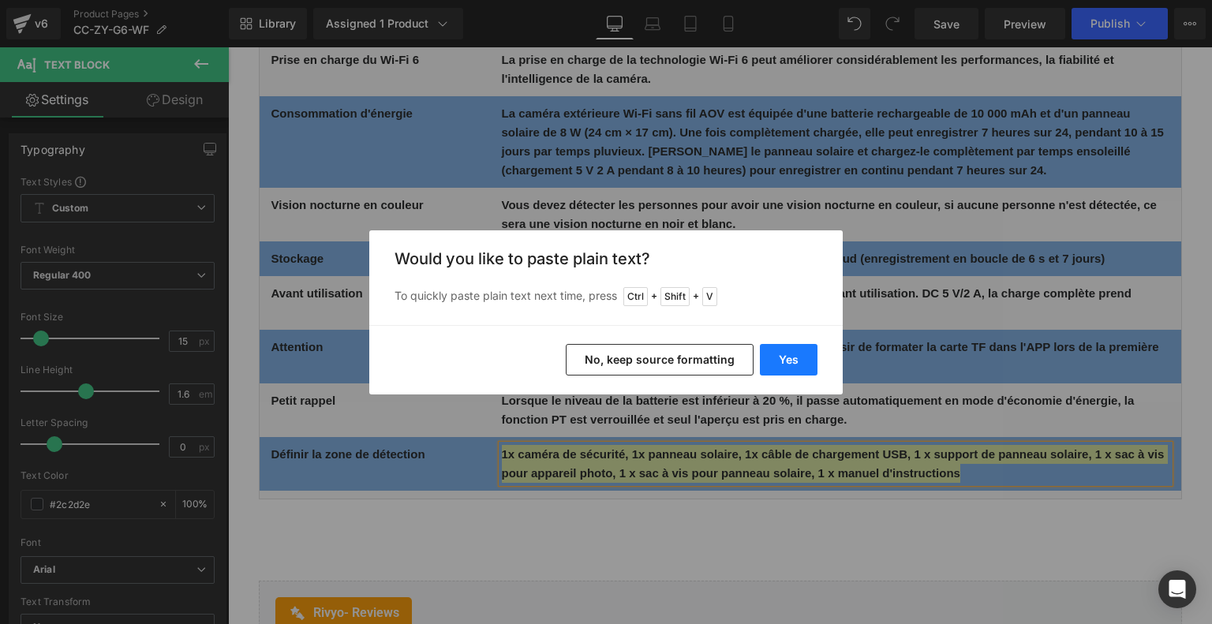
click at [798, 361] on button "Yes" at bounding box center [789, 360] width 58 height 32
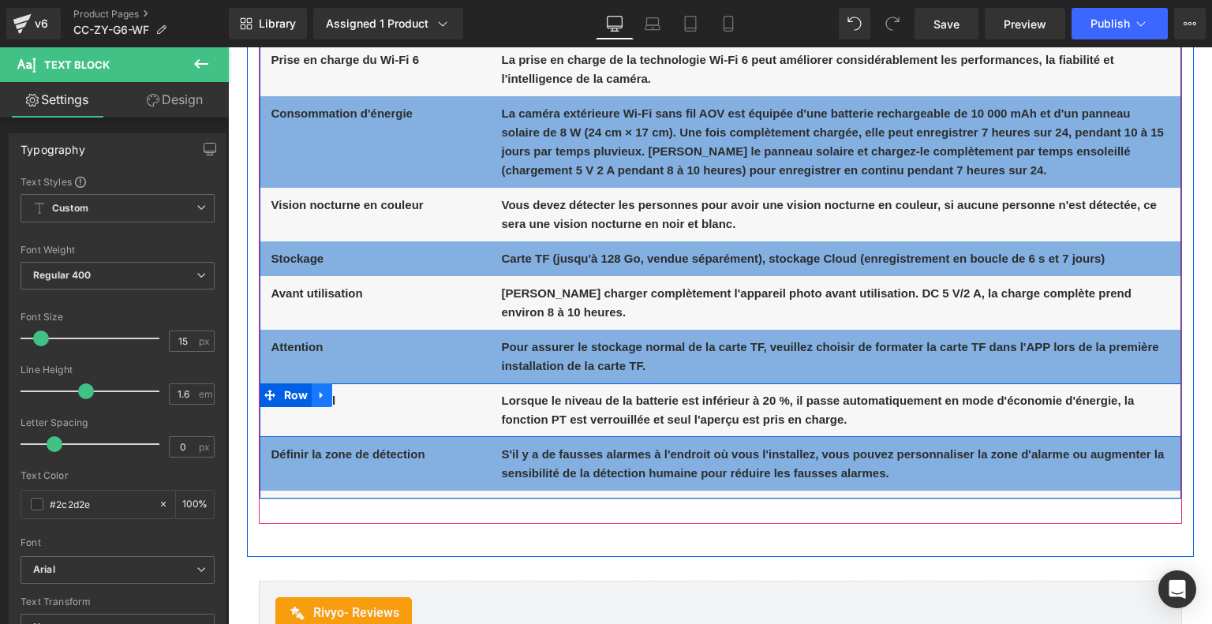
click at [319, 397] on icon at bounding box center [320, 394] width 3 height 7
click at [343, 397] on icon at bounding box center [342, 395] width 11 height 12
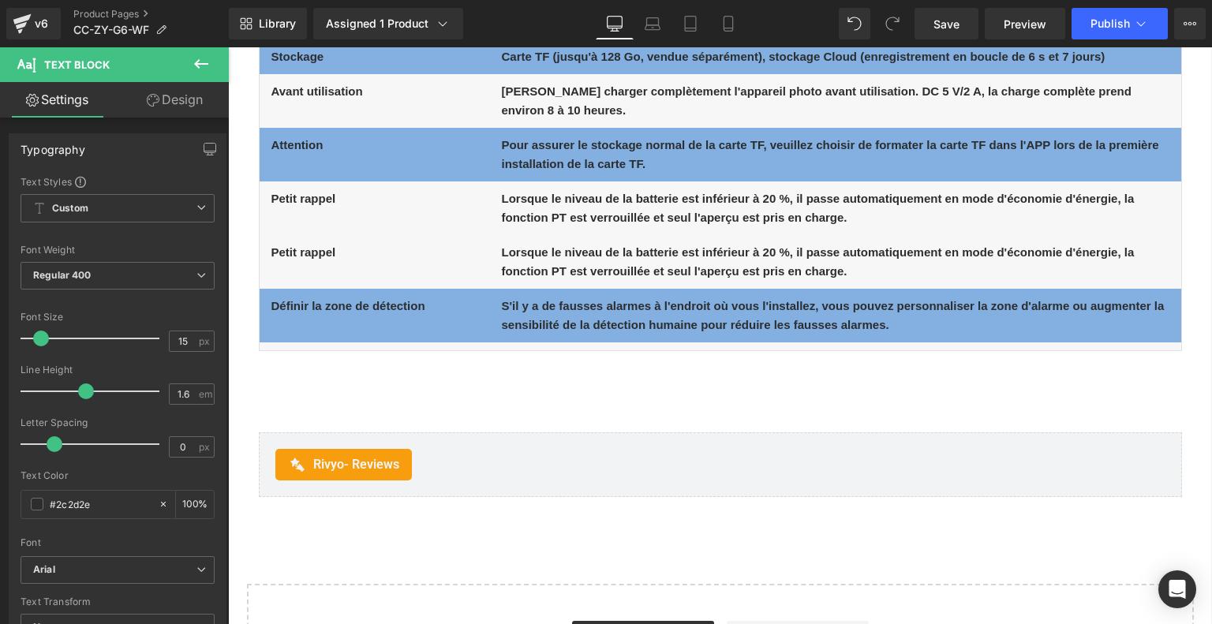
scroll to position [8207, 0]
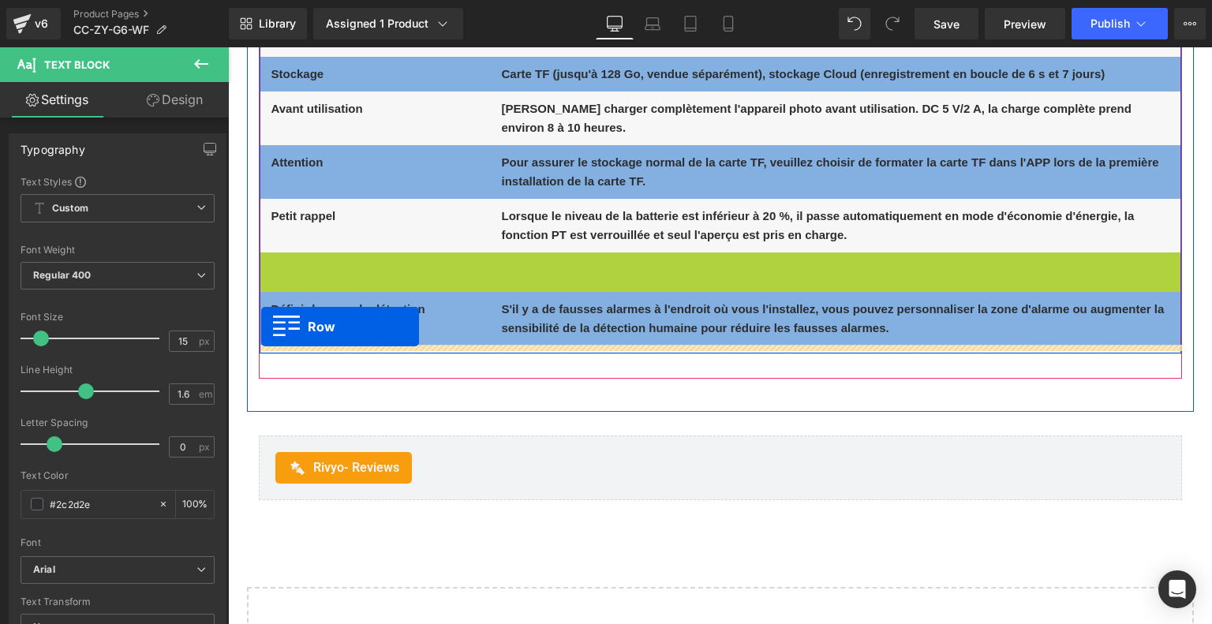
drag, startPoint x: 265, startPoint y: 266, endPoint x: 261, endPoint y: 327, distance: 61.7
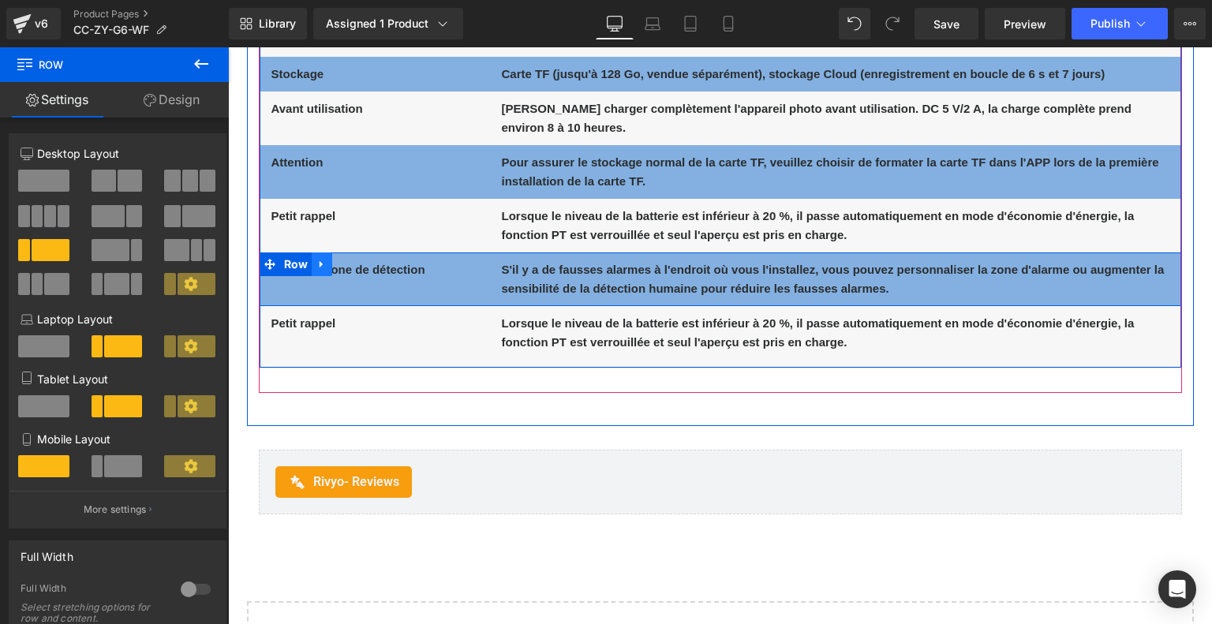
click at [323, 261] on icon at bounding box center [321, 265] width 11 height 12
click at [340, 262] on icon at bounding box center [342, 264] width 11 height 11
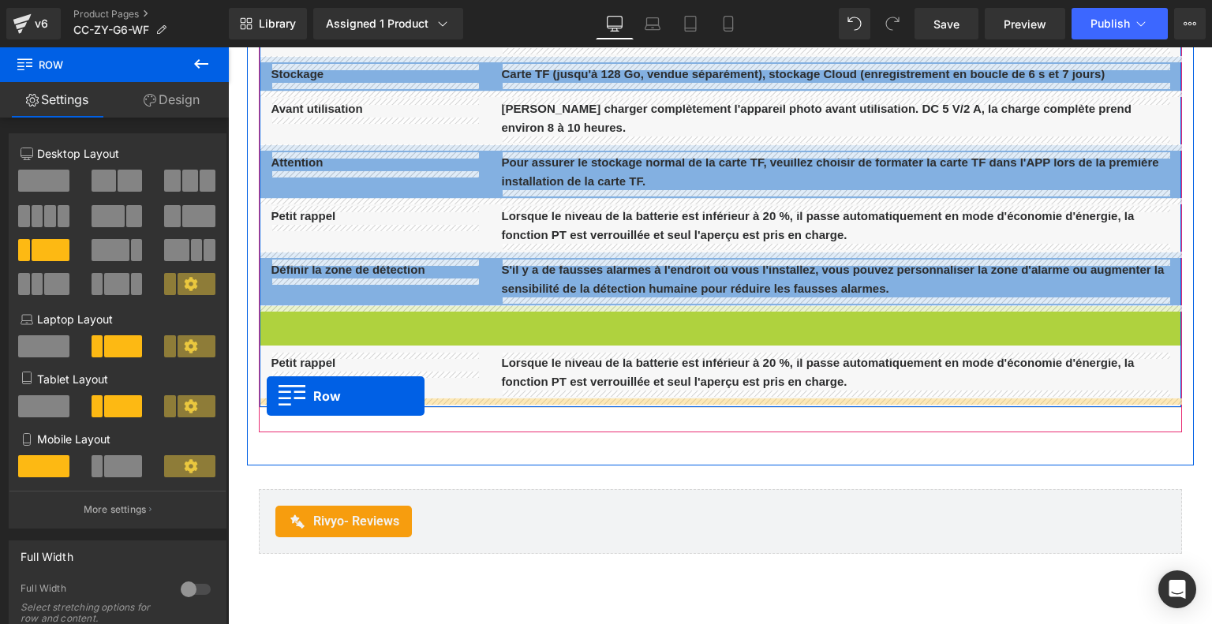
drag, startPoint x: 267, startPoint y: 318, endPoint x: 267, endPoint y: 396, distance: 78.1
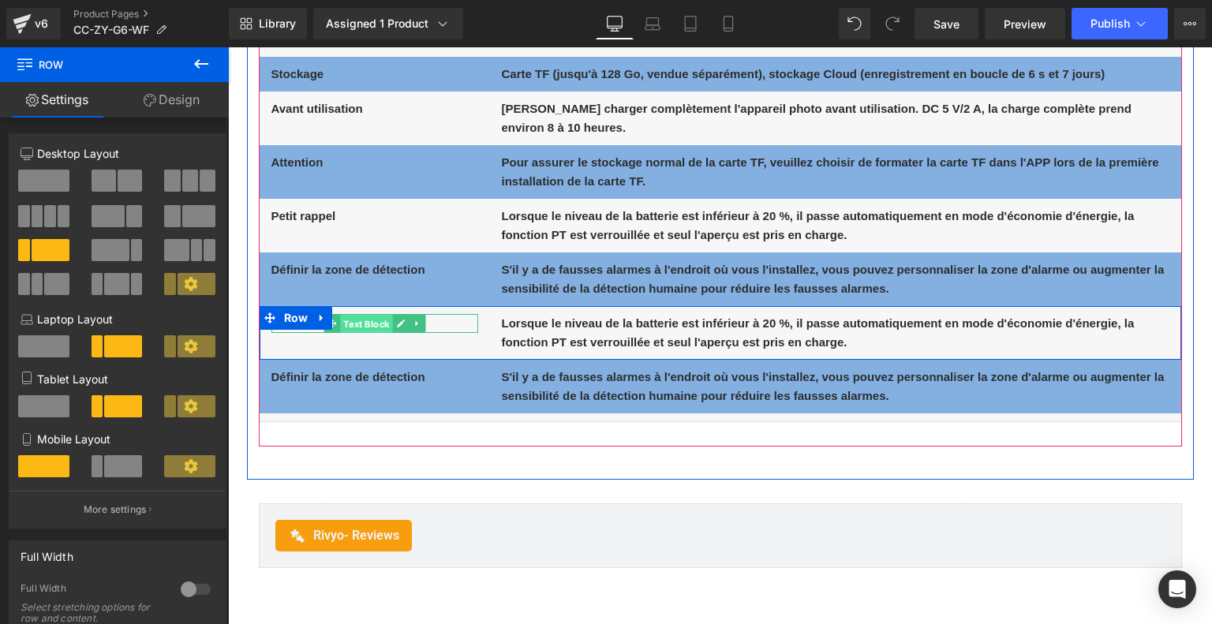
click at [343, 320] on span "Text Block" at bounding box center [366, 324] width 52 height 19
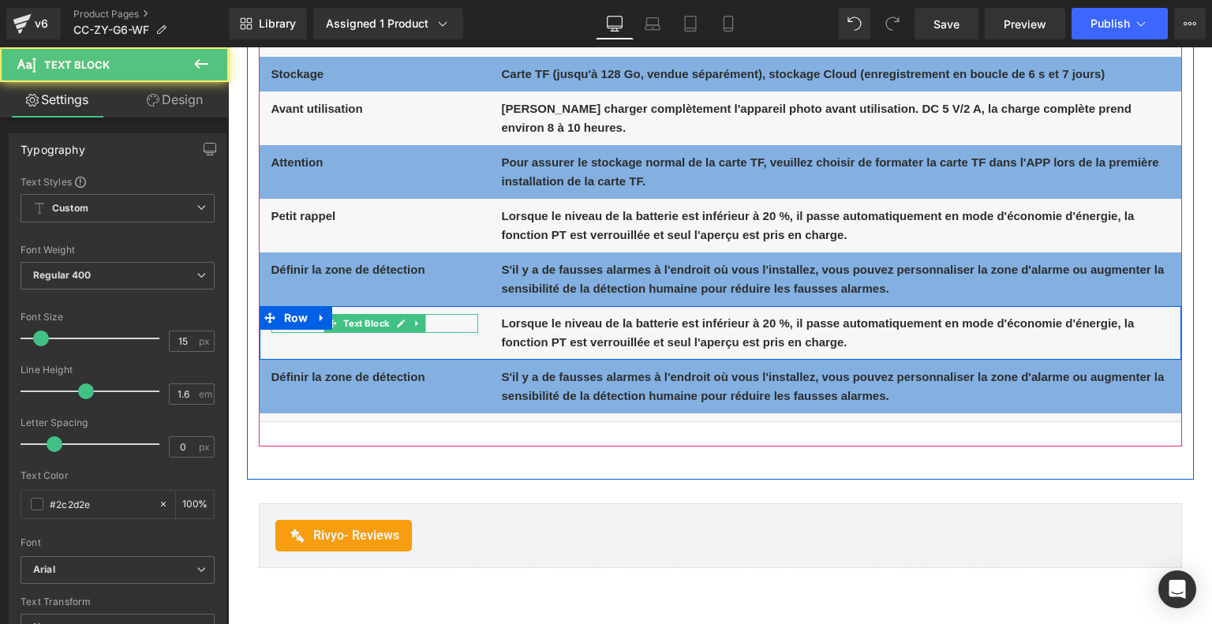
click at [442, 318] on p "Petit rappel" at bounding box center [374, 323] width 207 height 19
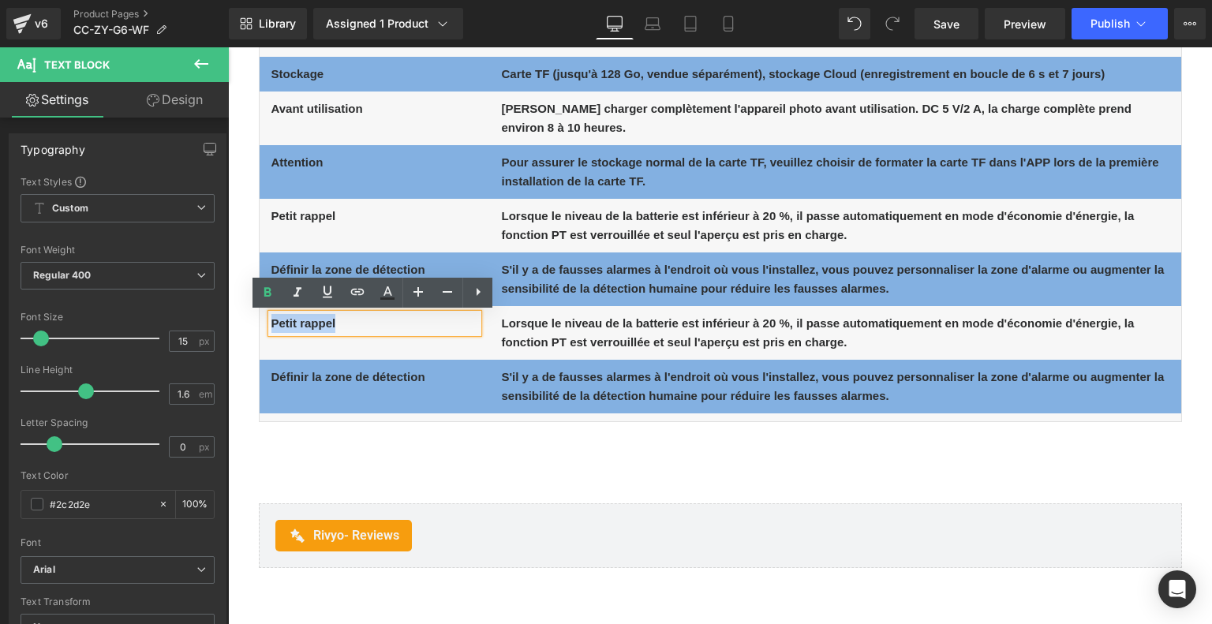
drag, startPoint x: 347, startPoint y: 325, endPoint x: 269, endPoint y: 321, distance: 78.2
click at [271, 321] on p "Petit rappel" at bounding box center [374, 323] width 207 height 19
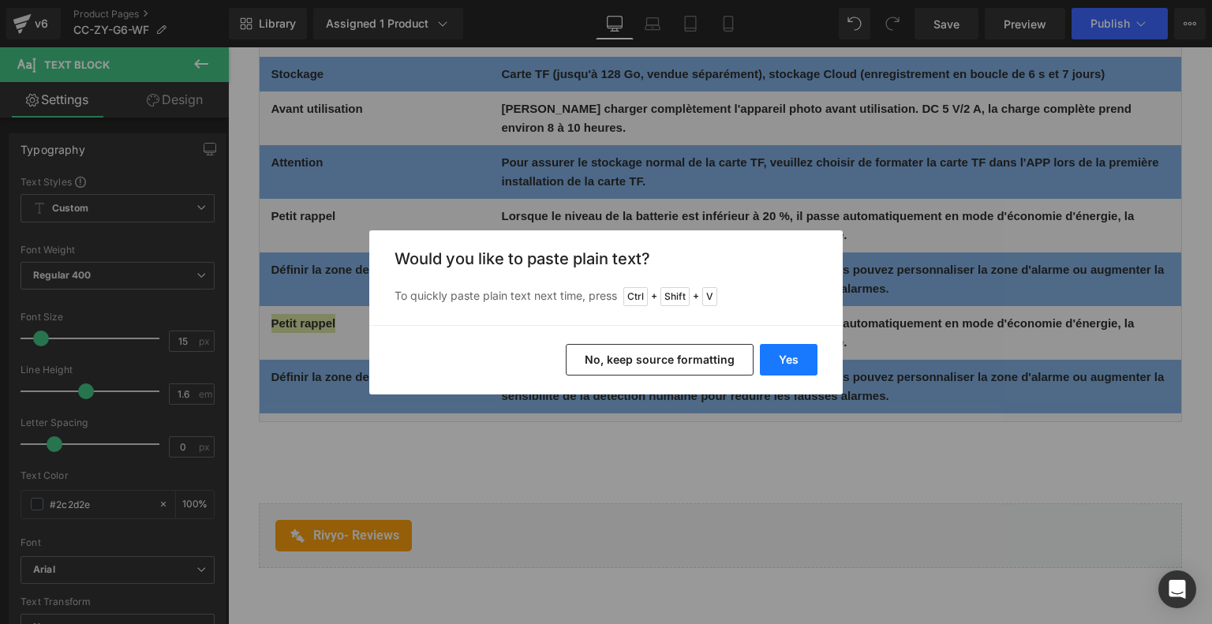
click at [775, 362] on button "Yes" at bounding box center [789, 360] width 58 height 32
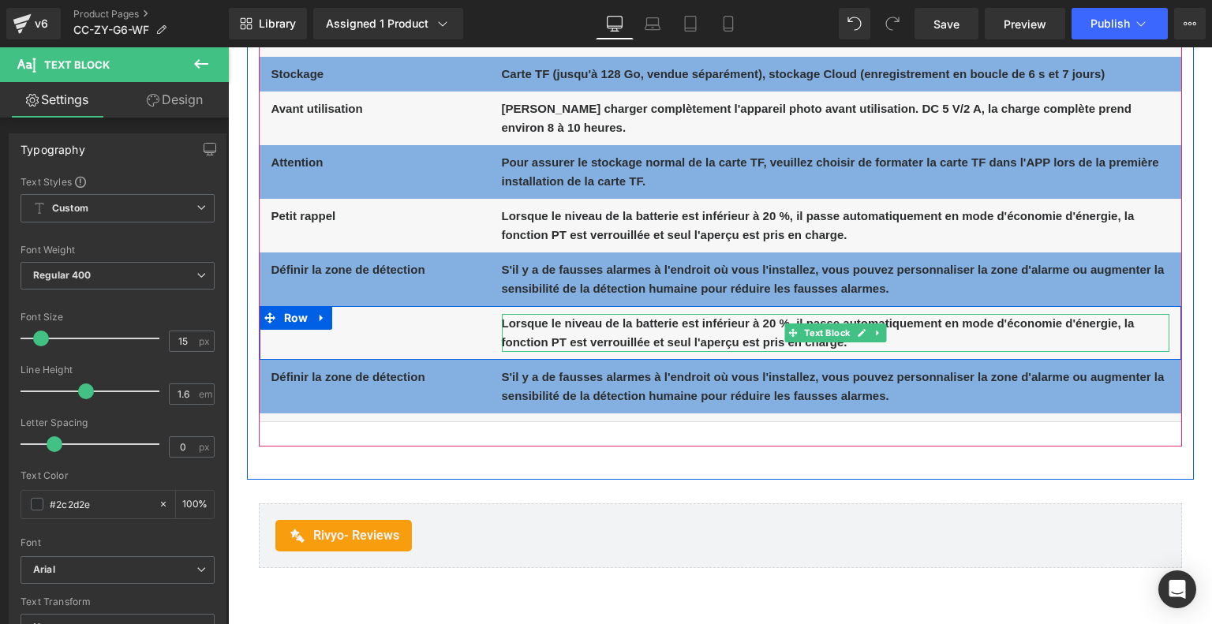
click at [542, 329] on b "Lorsque le niveau de la batterie est inférieur à 20 %, il passe automatiquement…" at bounding box center [818, 332] width 633 height 32
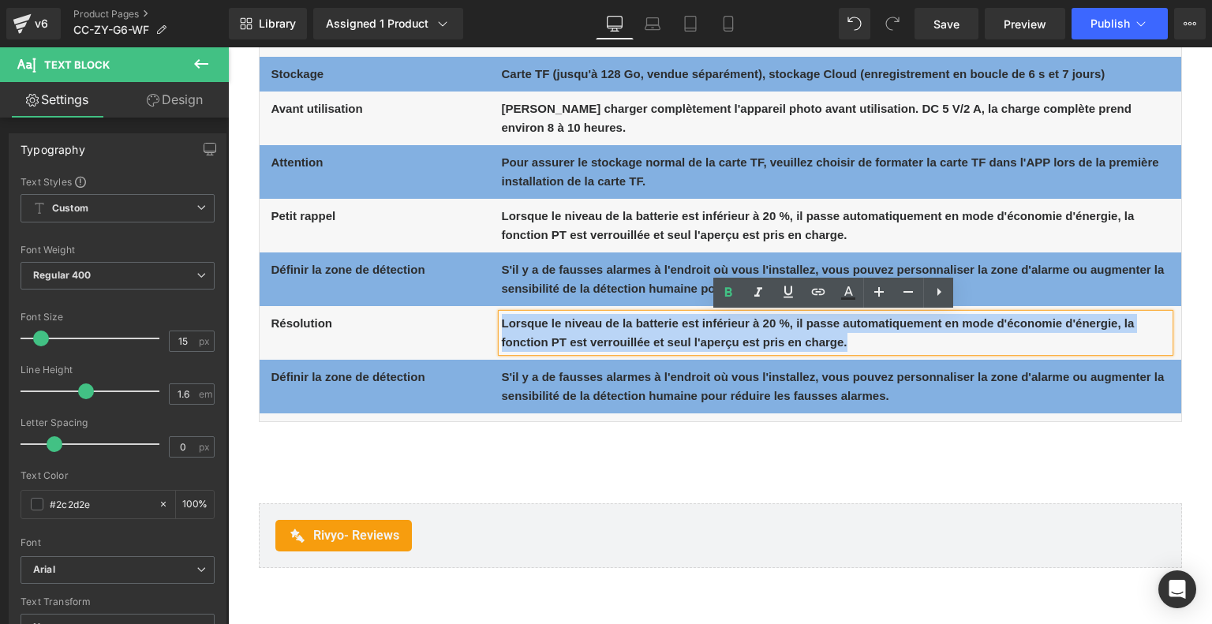
drag, startPoint x: 501, startPoint y: 324, endPoint x: 876, endPoint y: 353, distance: 375.8
click at [876, 352] on div "Lorsque le niveau de la batterie est inférieur à 20 %, il passe automatiquement…" at bounding box center [835, 333] width 667 height 38
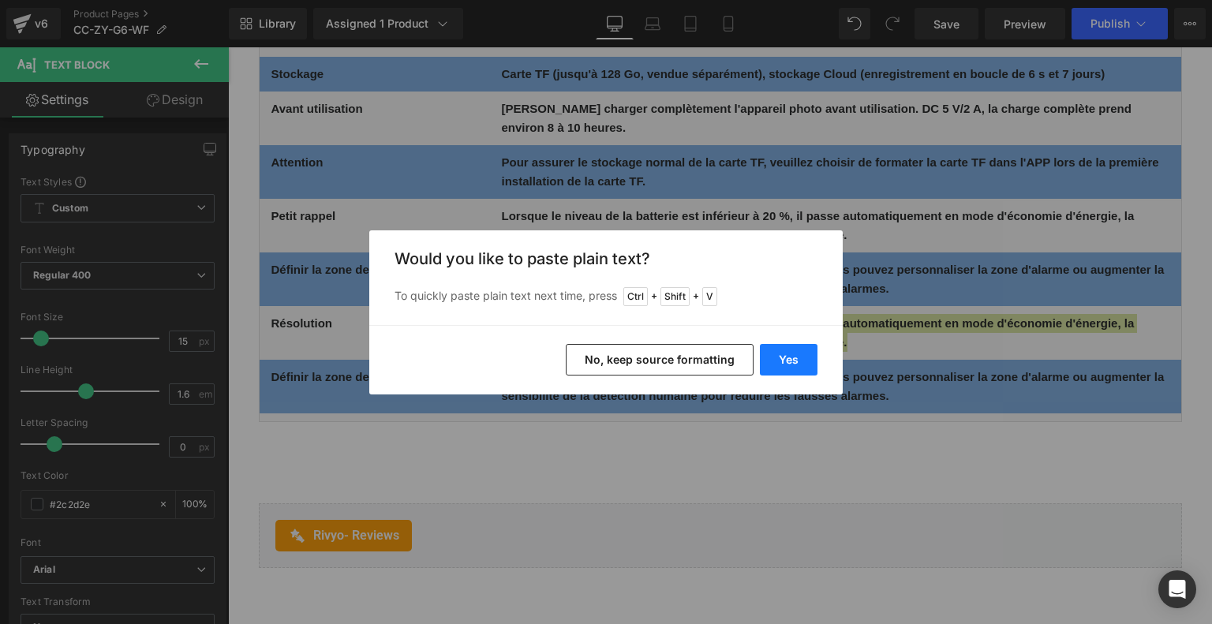
click at [779, 361] on button "Yes" at bounding box center [789, 360] width 58 height 32
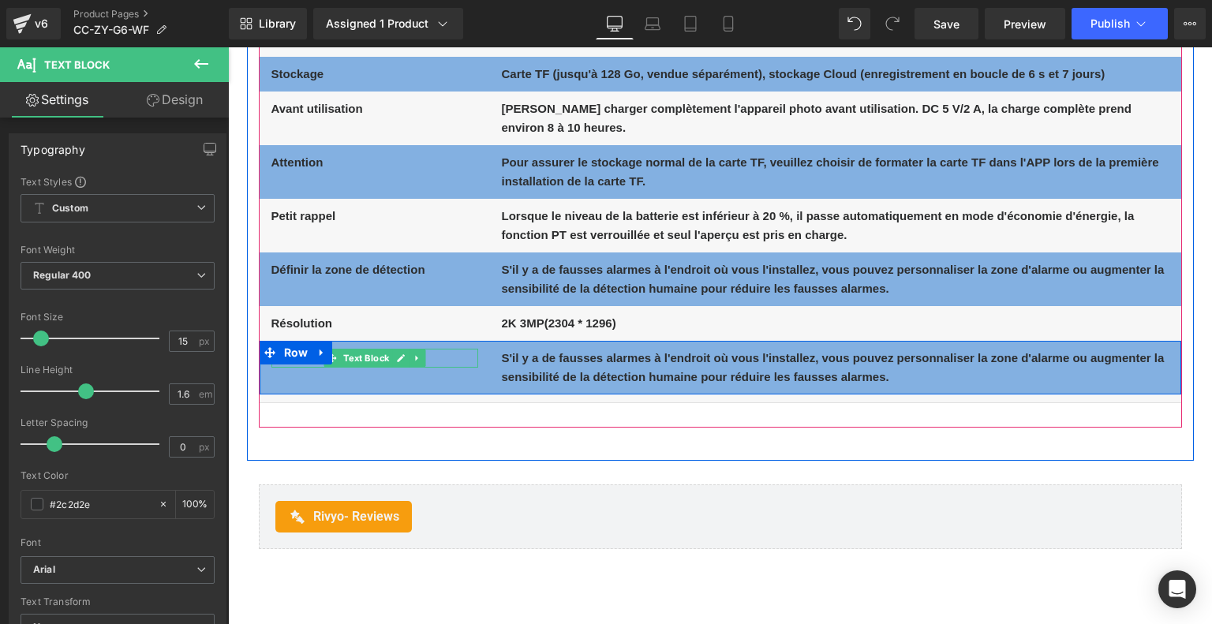
click at [460, 361] on p "Définir la zone de détection" at bounding box center [374, 358] width 207 height 19
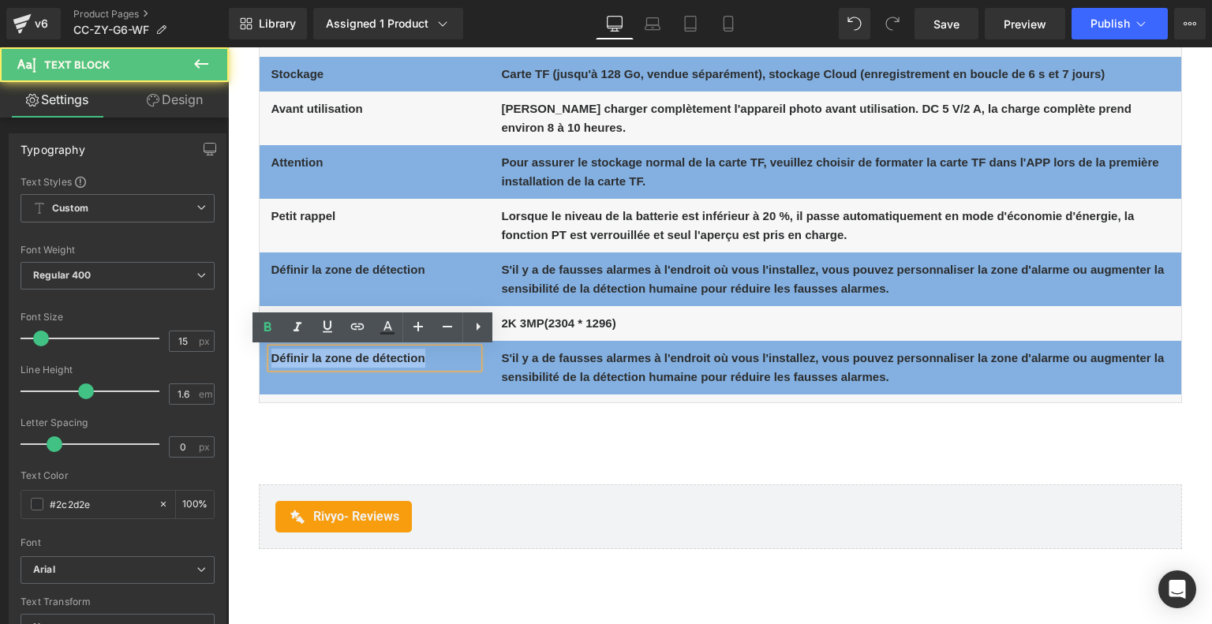
drag, startPoint x: 425, startPoint y: 362, endPoint x: 256, endPoint y: 357, distance: 169.7
click at [256, 357] on div "Spécifications Techniques Text Block APP Text Block COCOCAM/Cloudedge Text Bloc…" at bounding box center [720, 42] width 947 height 772
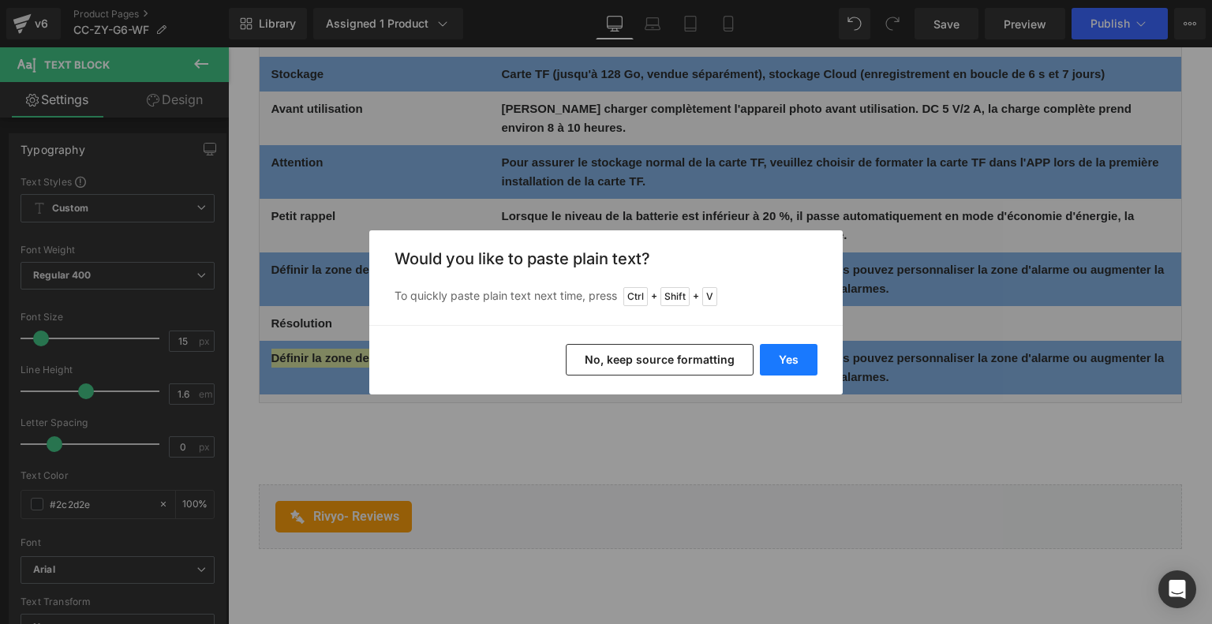
click at [774, 359] on button "Yes" at bounding box center [789, 360] width 58 height 32
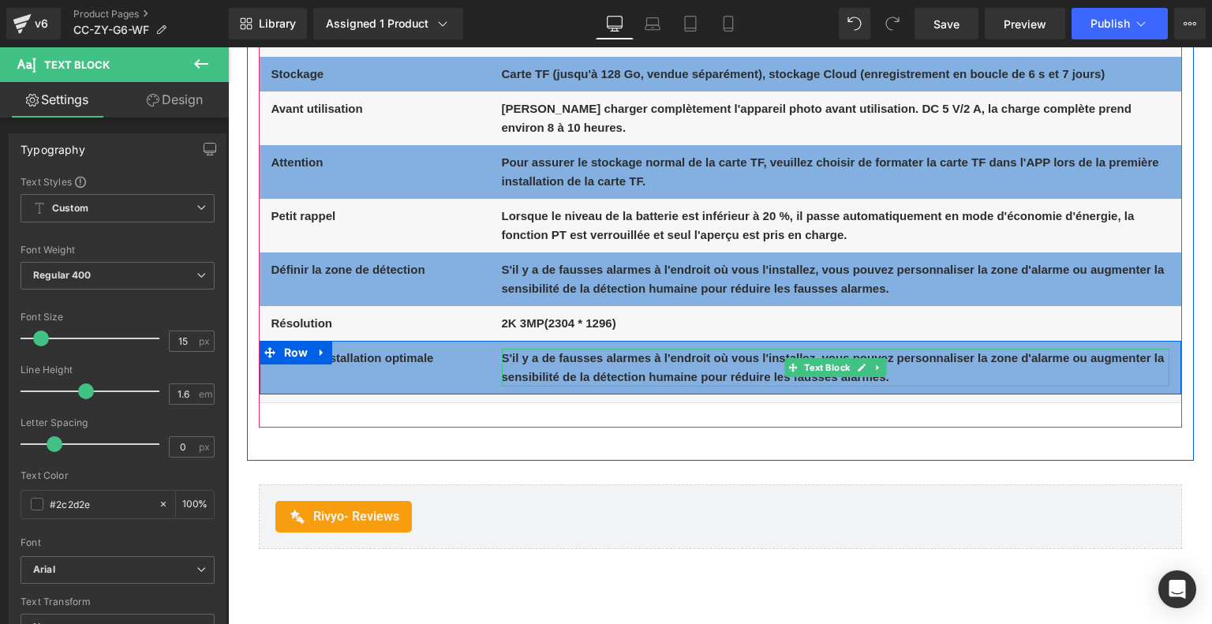
click at [543, 362] on b "S'il y a de fausses alarmes à l'endroit où vous l'installez, vous pouvez person…" at bounding box center [833, 367] width 663 height 32
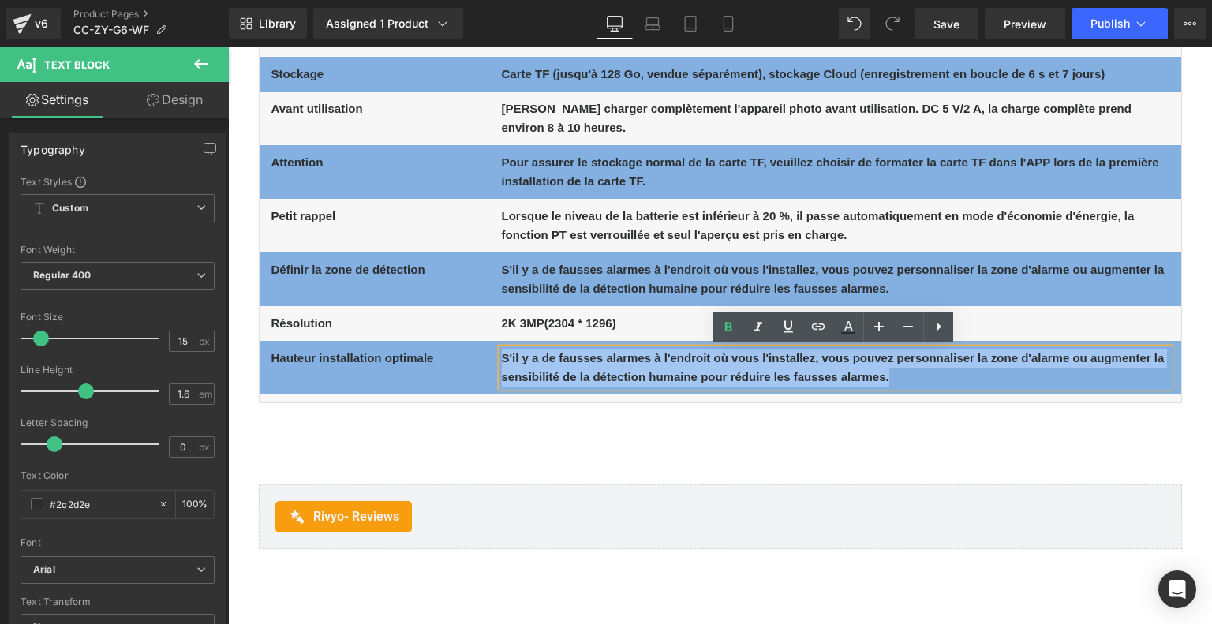
drag, startPoint x: 498, startPoint y: 355, endPoint x: 487, endPoint y: 356, distance: 11.1
click at [490, 356] on div "S'il y a de fausses alarmes à l'endroit où vous l'installez, vous pouvez person…" at bounding box center [835, 368] width 691 height 38
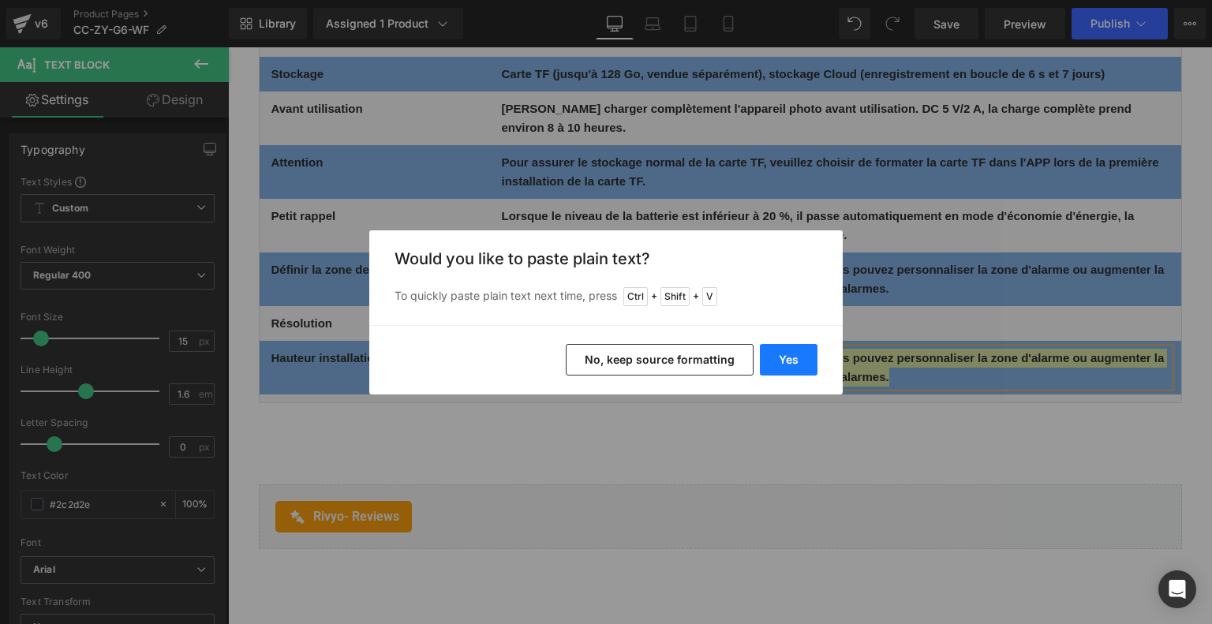
click at [805, 354] on button "Yes" at bounding box center [789, 360] width 58 height 32
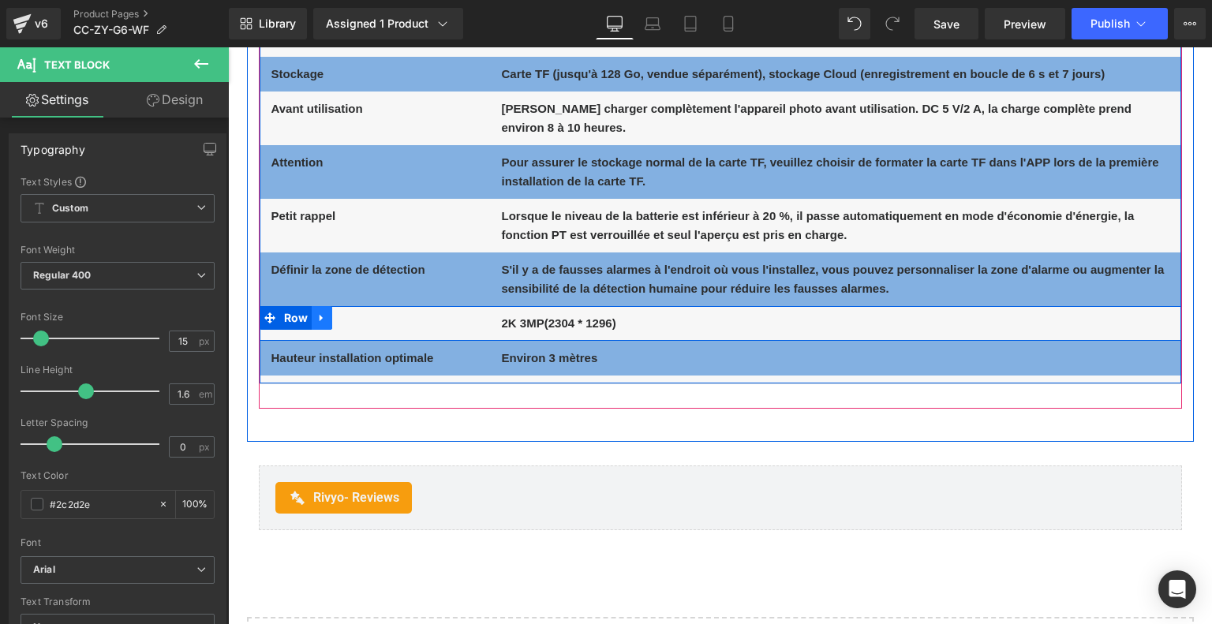
click at [312, 316] on link at bounding box center [322, 318] width 21 height 24
click at [337, 314] on icon at bounding box center [342, 317] width 11 height 11
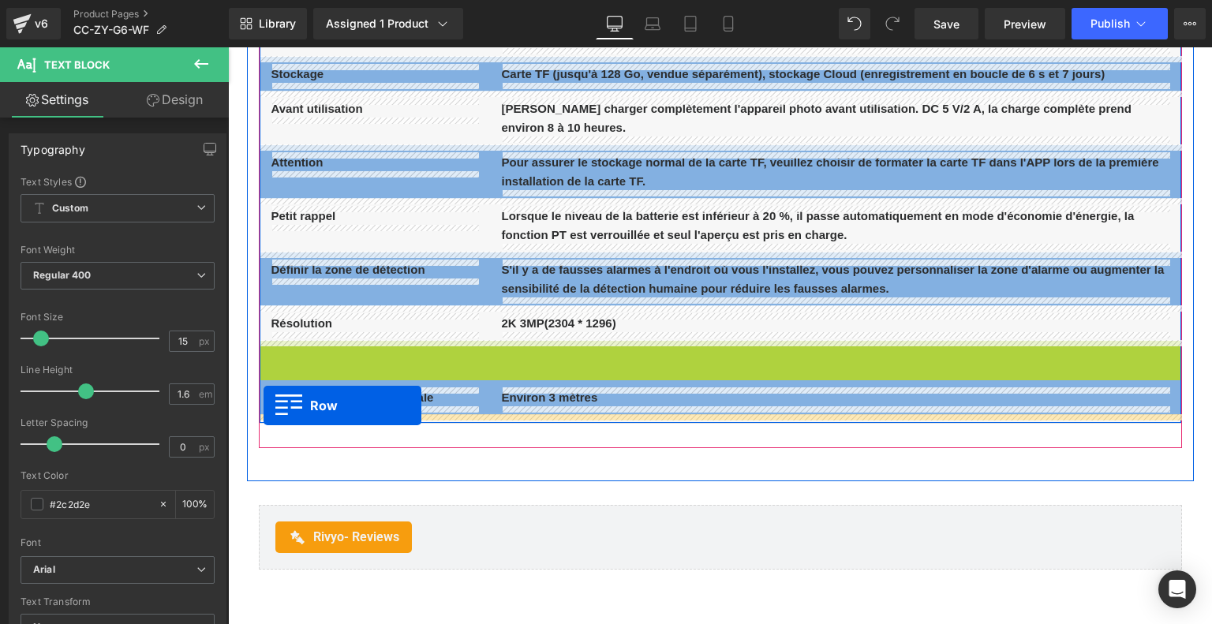
drag, startPoint x: 268, startPoint y: 352, endPoint x: 263, endPoint y: 405, distance: 53.8
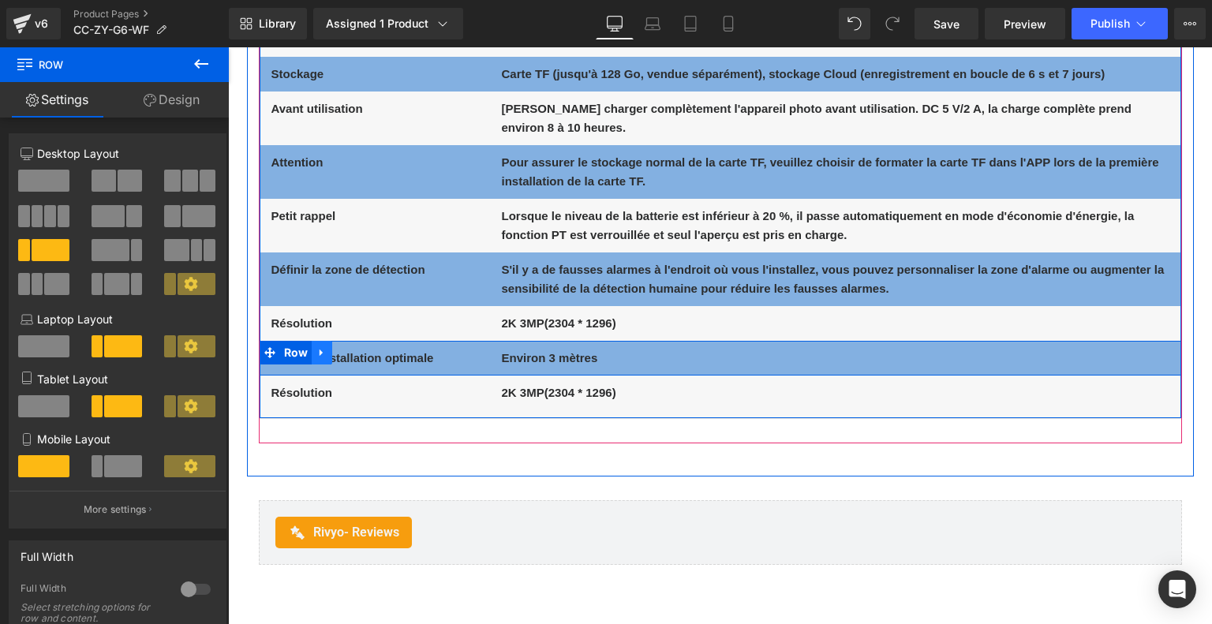
click at [319, 350] on icon at bounding box center [321, 353] width 11 height 12
click at [316, 391] on icon at bounding box center [321, 388] width 11 height 12
click at [420, 390] on link at bounding box center [417, 392] width 17 height 19
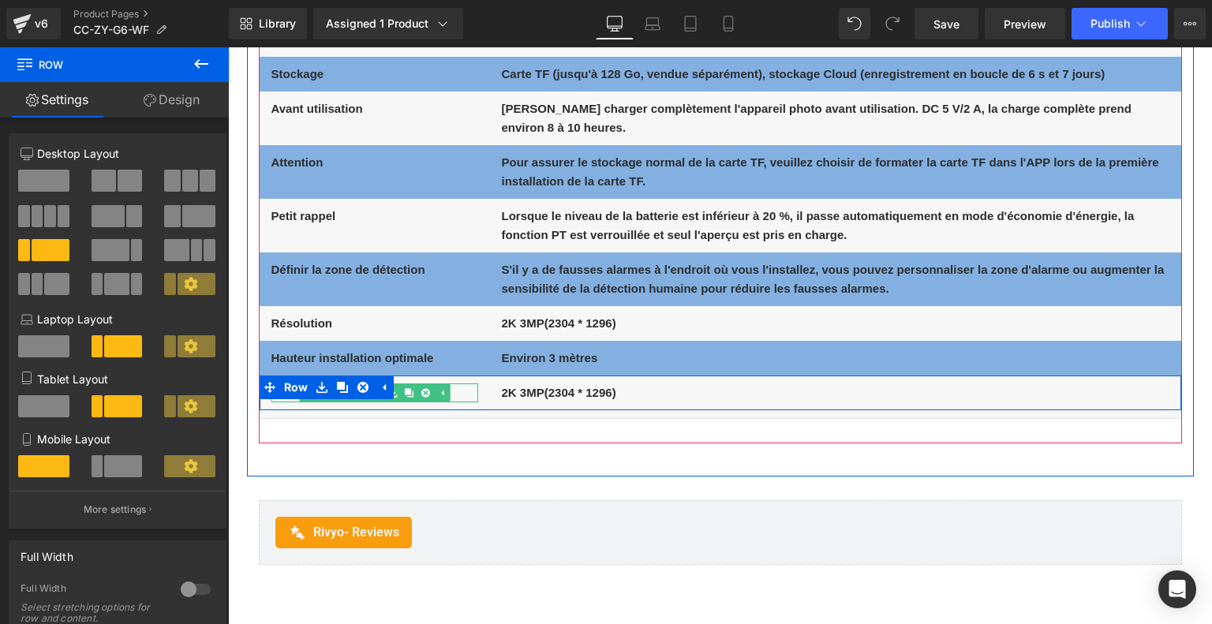
click at [464, 390] on p "Résolution" at bounding box center [374, 392] width 207 height 19
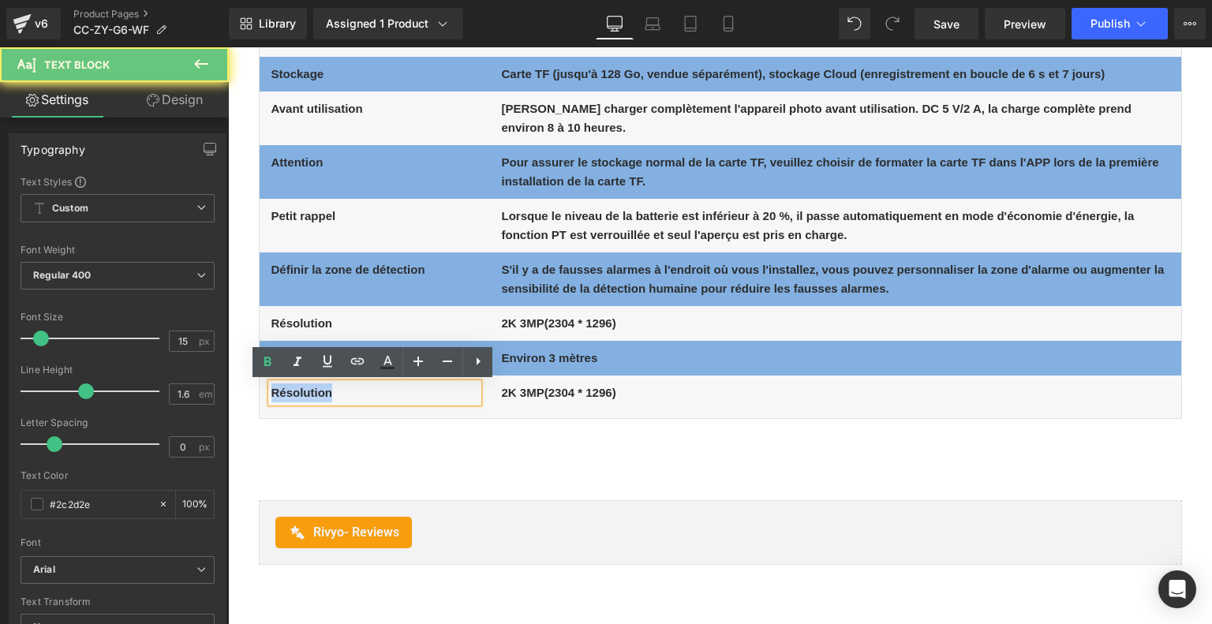
drag, startPoint x: 349, startPoint y: 394, endPoint x: 252, endPoint y: 394, distance: 97.8
click at [252, 394] on div "Spécifications Techniques Text Block APP Text Block COCOCAM/Cloudedge Text Bloc…" at bounding box center [720, 50] width 947 height 788
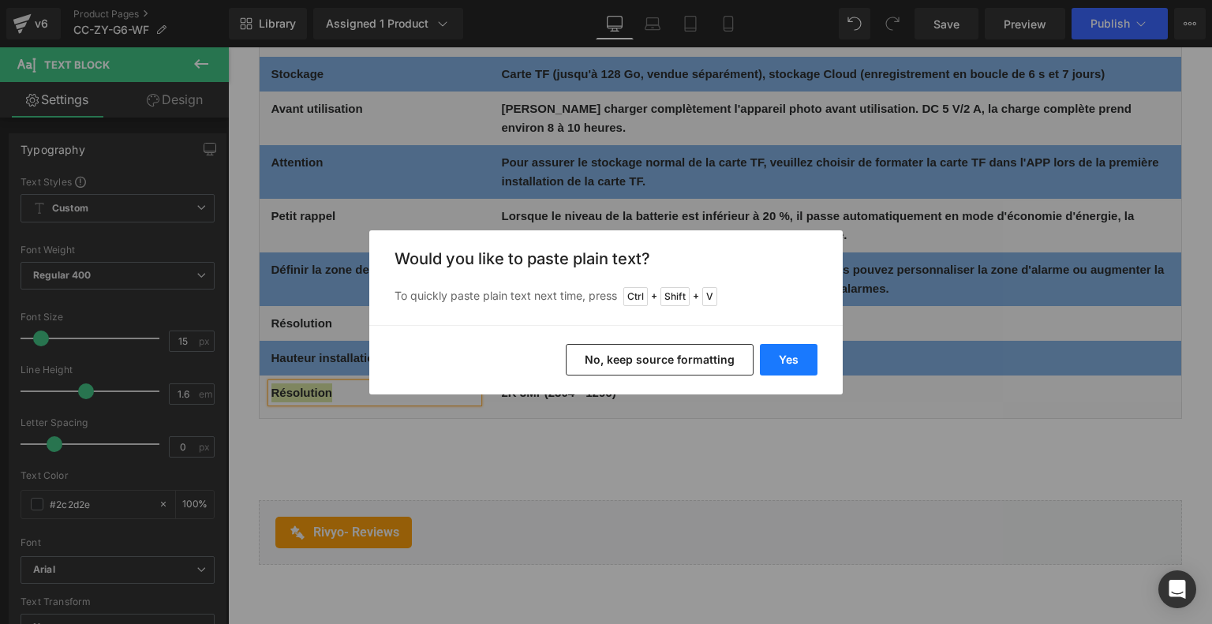
click at [790, 360] on button "Yes" at bounding box center [789, 360] width 58 height 32
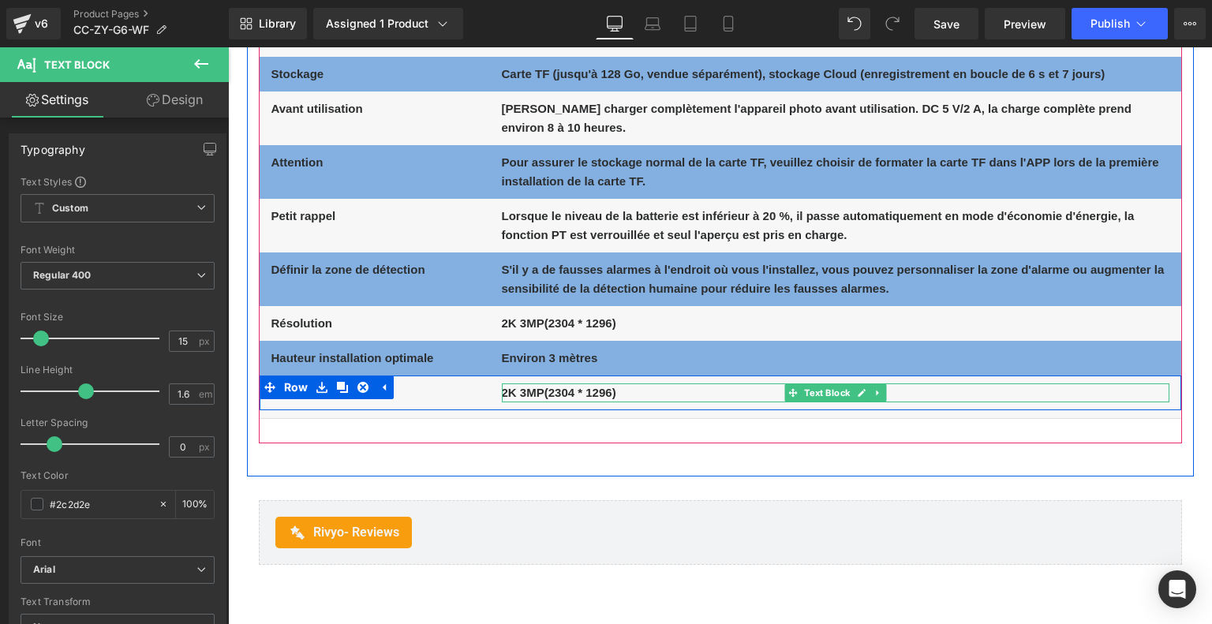
click at [529, 390] on b "2K 3MP(2304 * 1296)" at bounding box center [559, 392] width 114 height 13
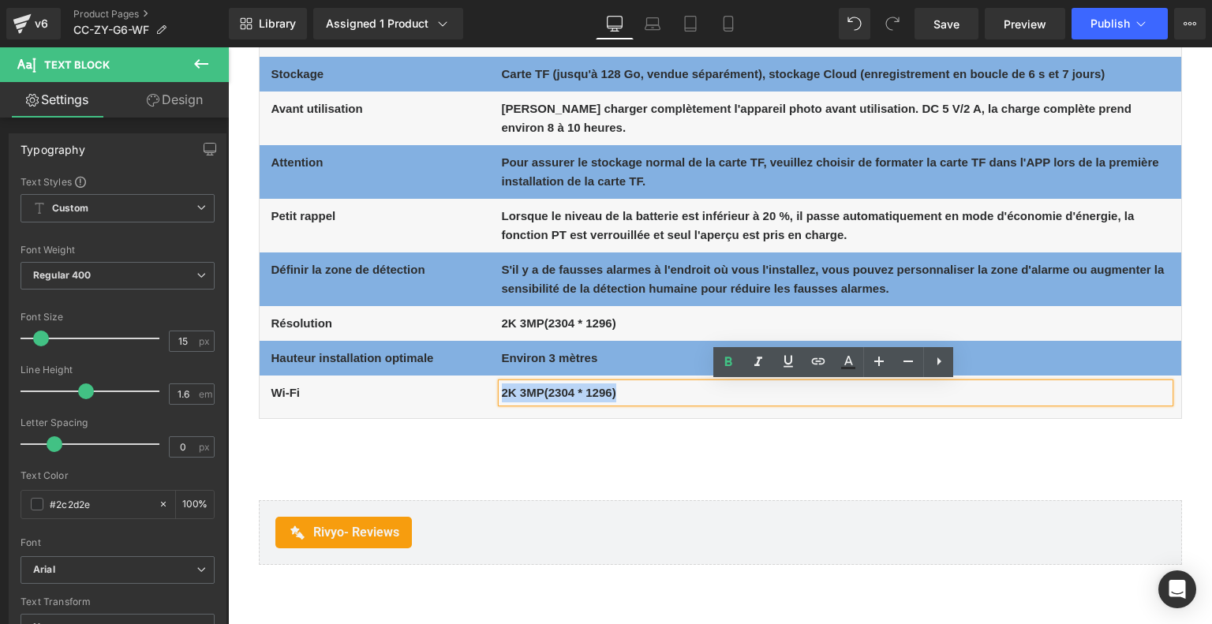
drag, startPoint x: 499, startPoint y: 390, endPoint x: 634, endPoint y: 392, distance: 134.9
click at [634, 392] on p "2K 3MP(2304 * 1296)" at bounding box center [835, 392] width 667 height 19
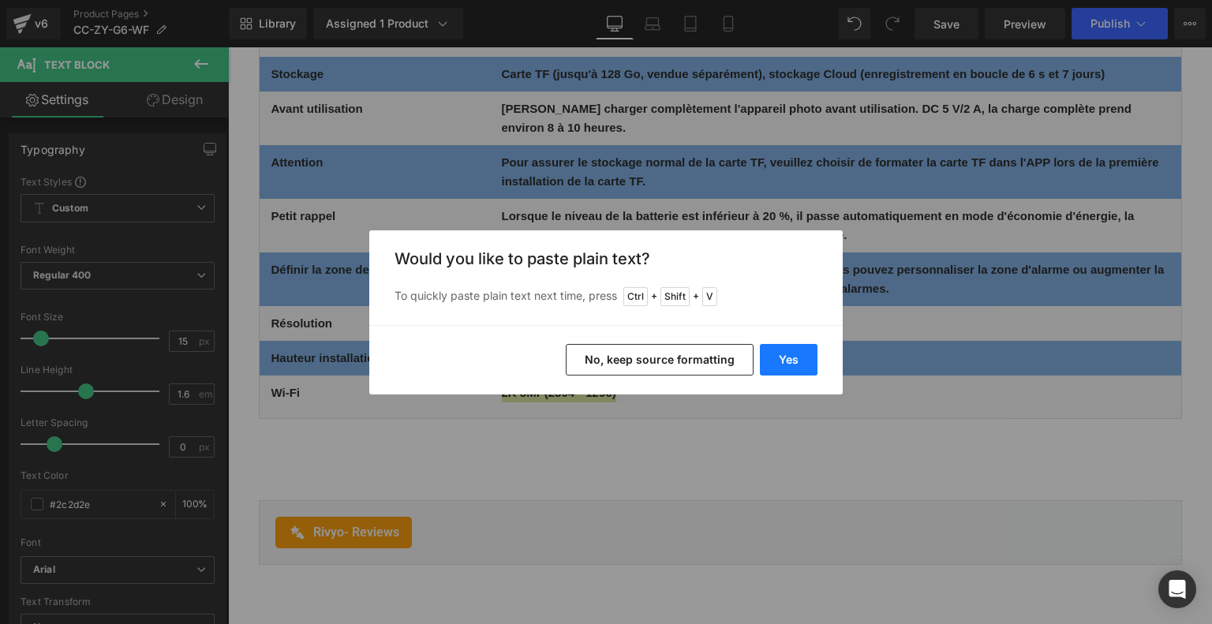
click at [794, 356] on button "Yes" at bounding box center [789, 360] width 58 height 32
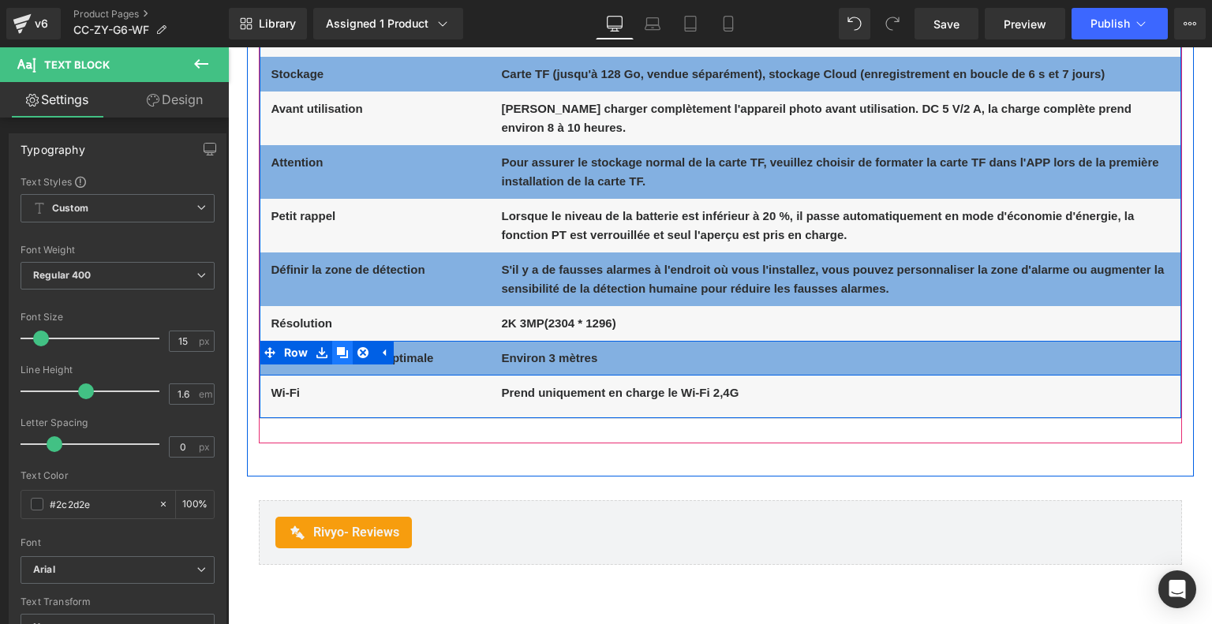
click at [339, 353] on icon at bounding box center [342, 352] width 11 height 11
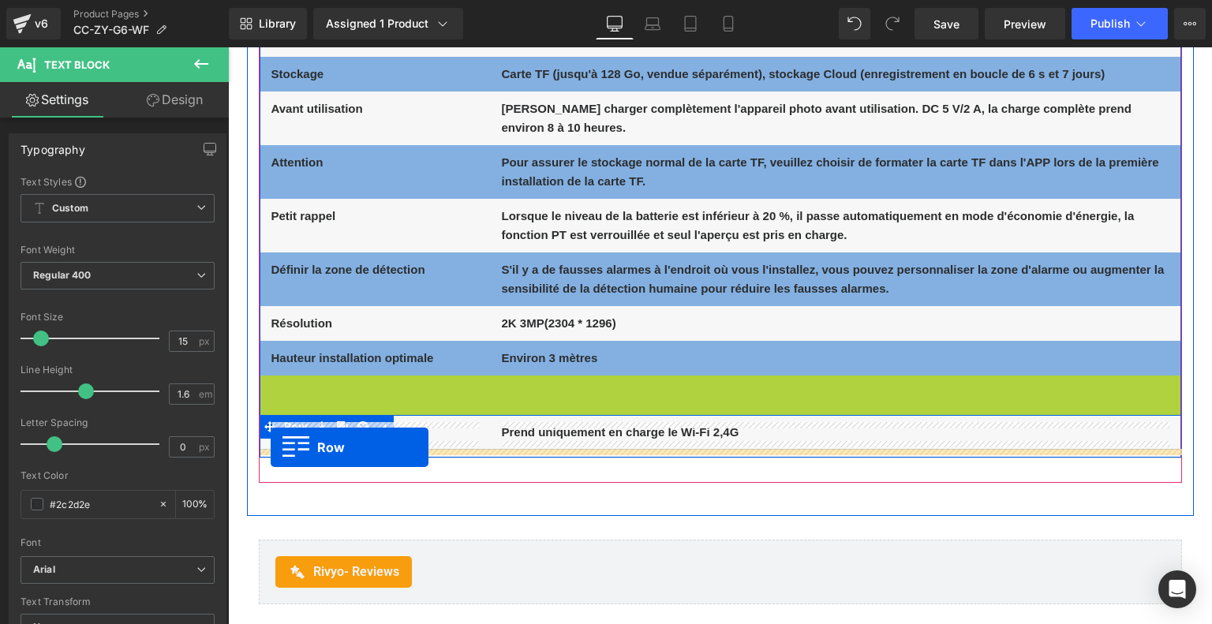
drag, startPoint x: 266, startPoint y: 384, endPoint x: 271, endPoint y: 447, distance: 63.3
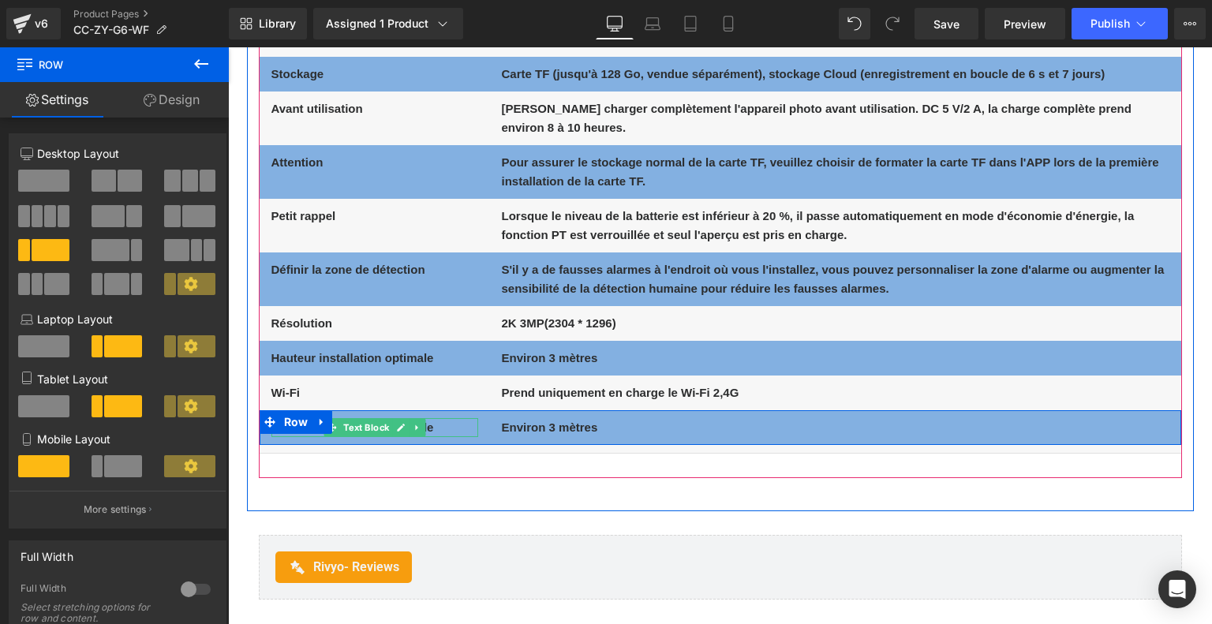
click at [448, 425] on p "Hauteur installation optimale" at bounding box center [374, 427] width 207 height 19
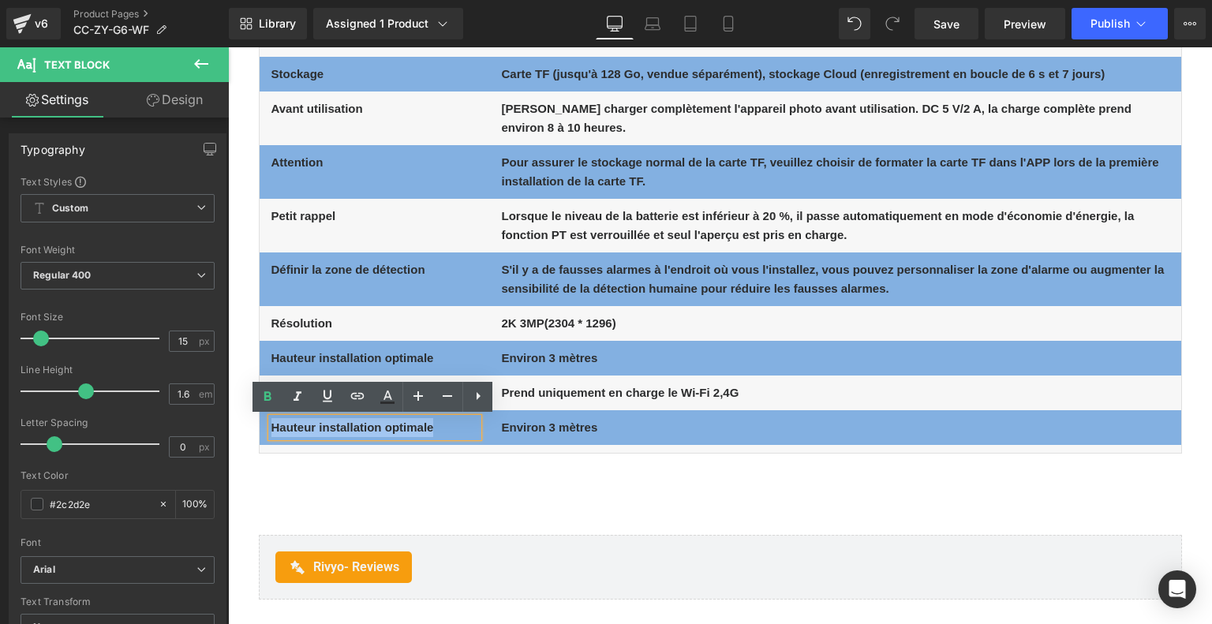
drag, startPoint x: 445, startPoint y: 425, endPoint x: 271, endPoint y: 425, distance: 173.5
click at [271, 425] on p "Hauteur installation optimale" at bounding box center [374, 427] width 207 height 19
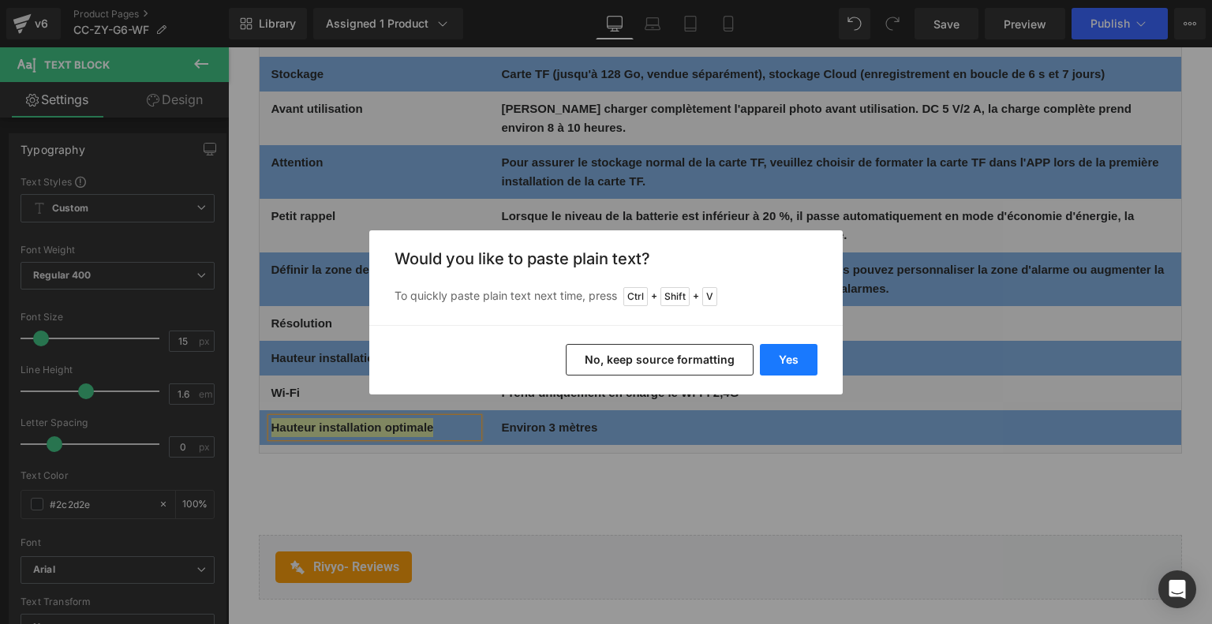
click at [779, 360] on button "Yes" at bounding box center [789, 360] width 58 height 32
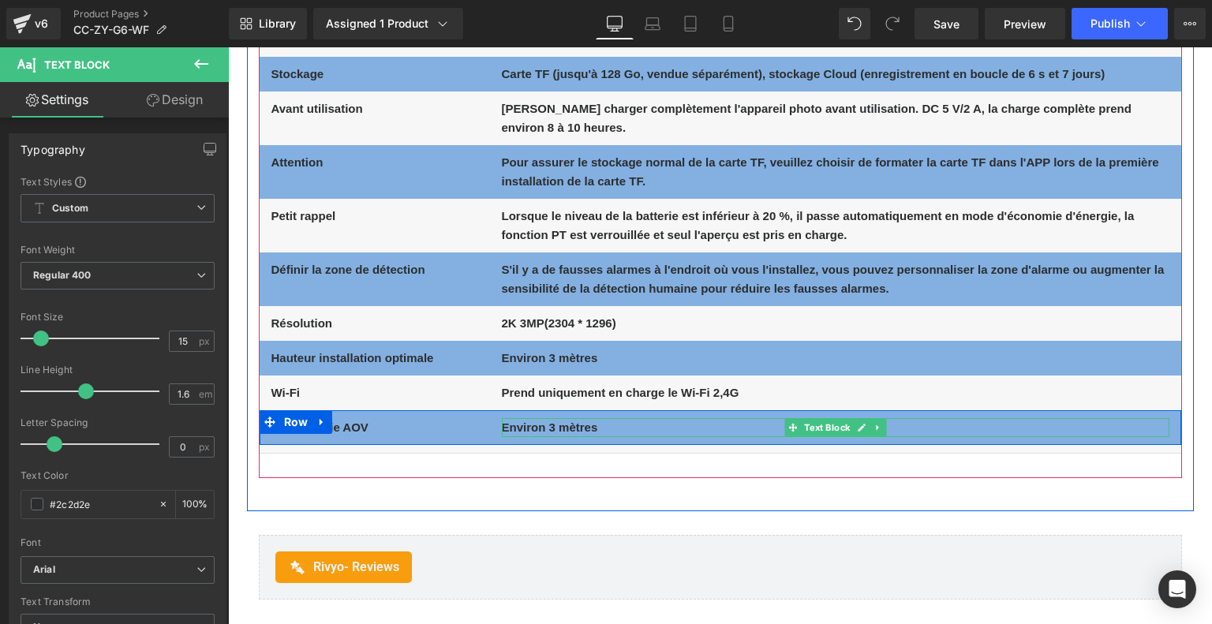
click at [517, 430] on b "Environ 3 mètres" at bounding box center [550, 426] width 96 height 13
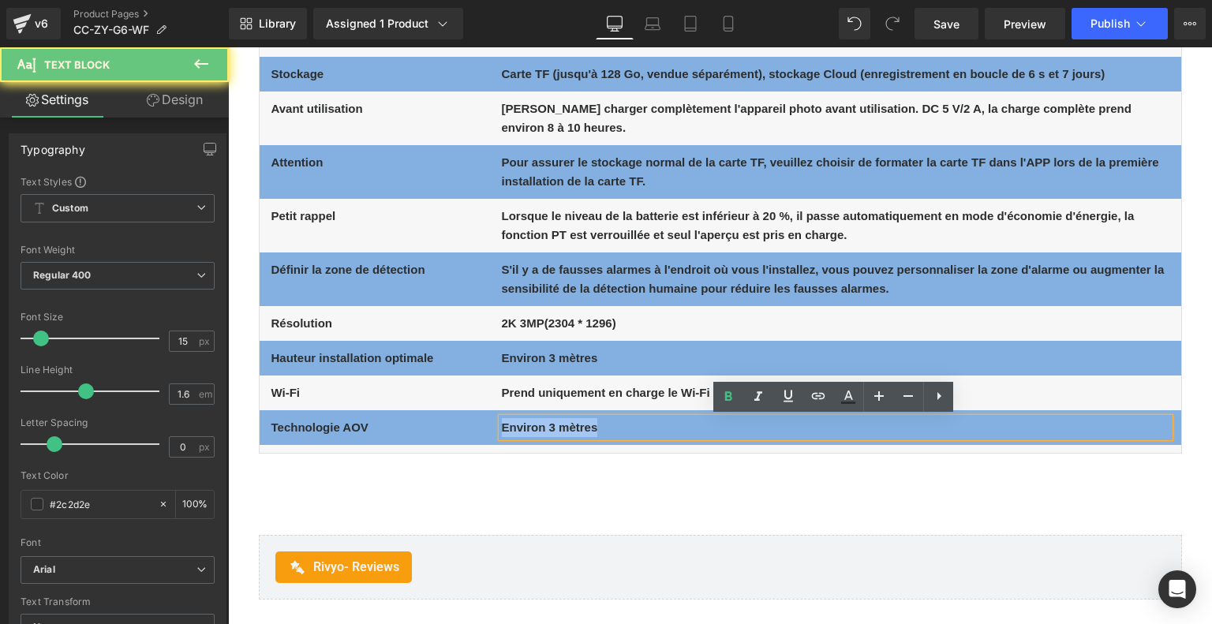
drag, startPoint x: 502, startPoint y: 428, endPoint x: 669, endPoint y: 437, distance: 166.7
click at [669, 437] on div "Environ 3 mètres" at bounding box center [835, 427] width 667 height 19
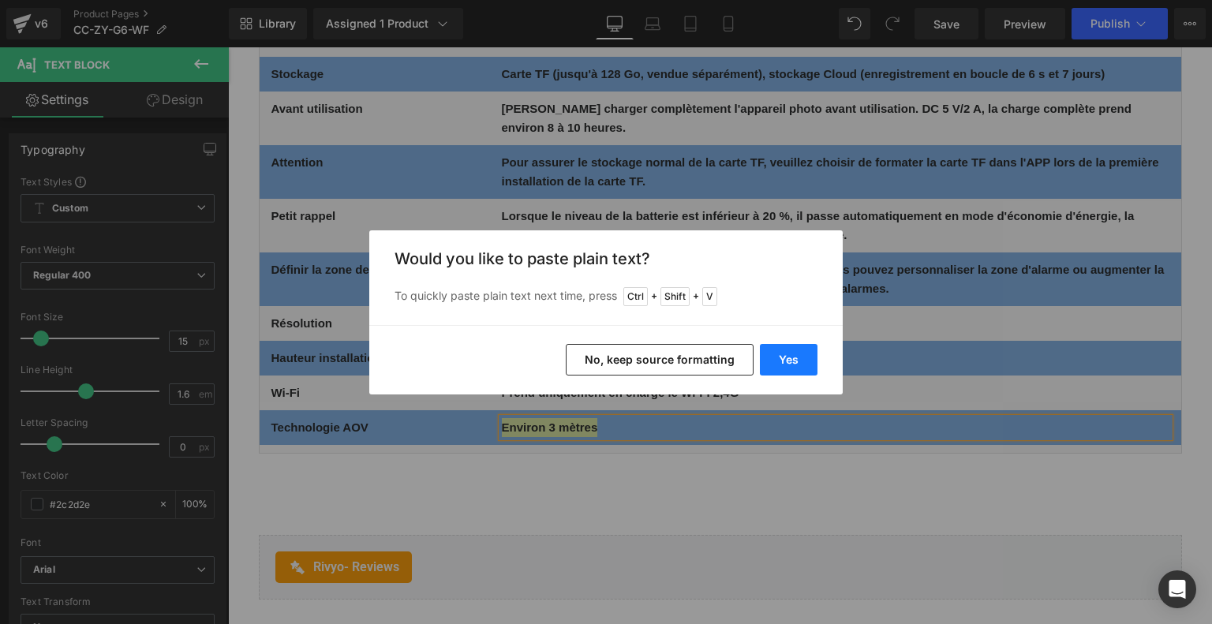
click at [798, 363] on button "Yes" at bounding box center [789, 360] width 58 height 32
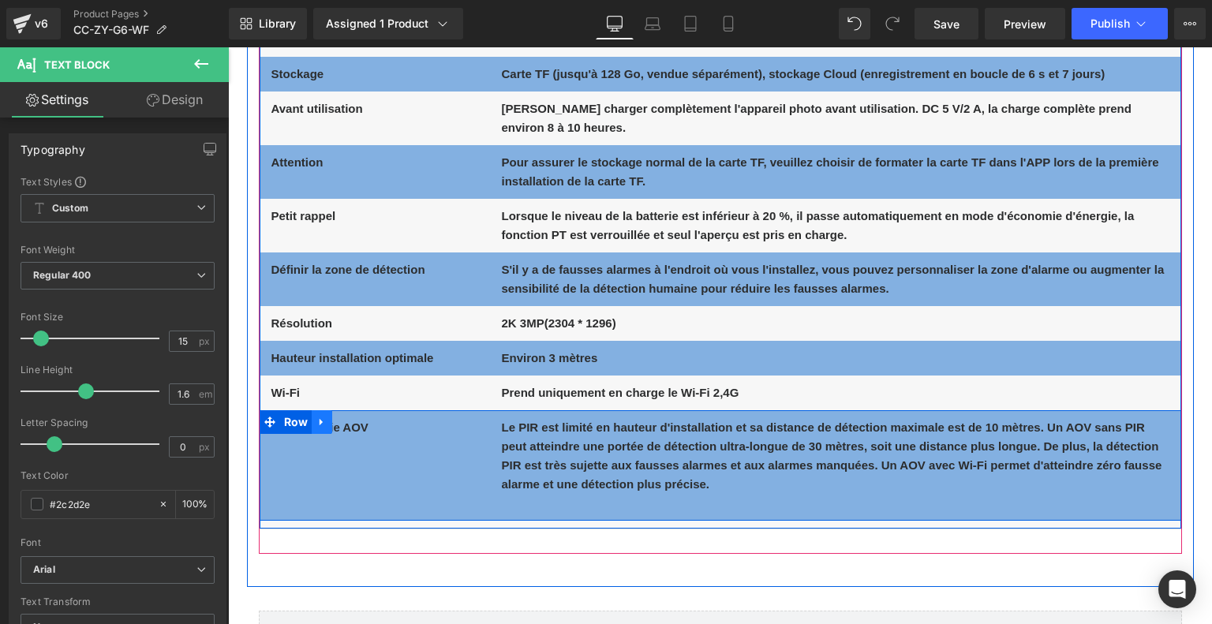
click at [319, 424] on icon at bounding box center [320, 422] width 3 height 7
click at [337, 422] on icon at bounding box center [342, 422] width 11 height 11
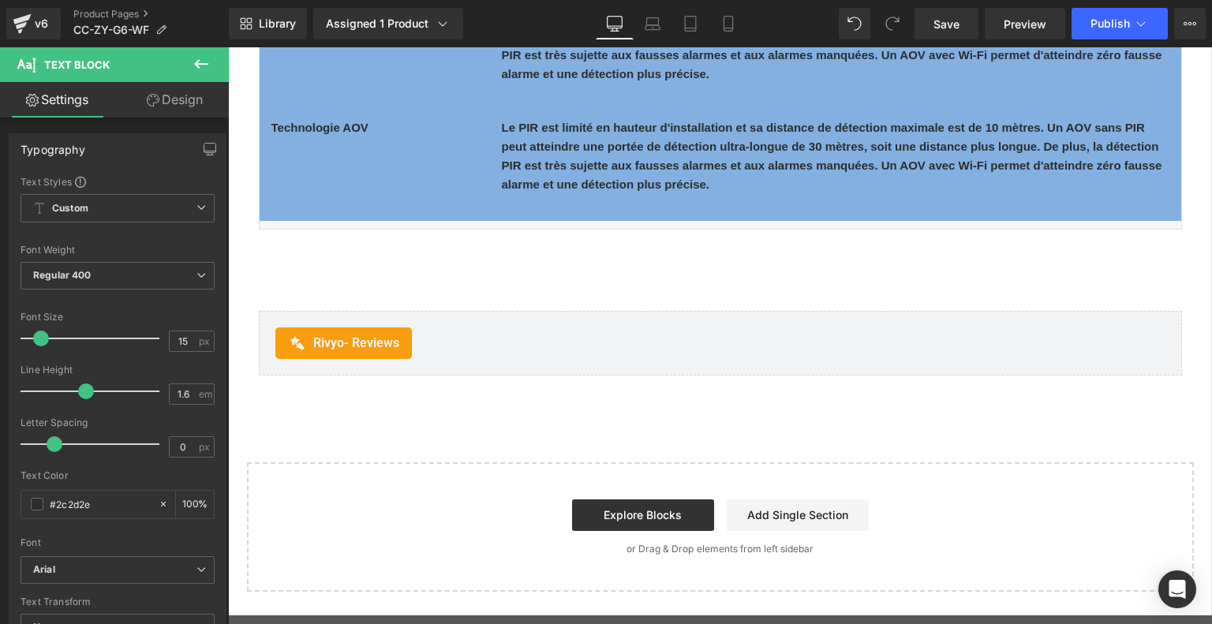
scroll to position [8302, 0]
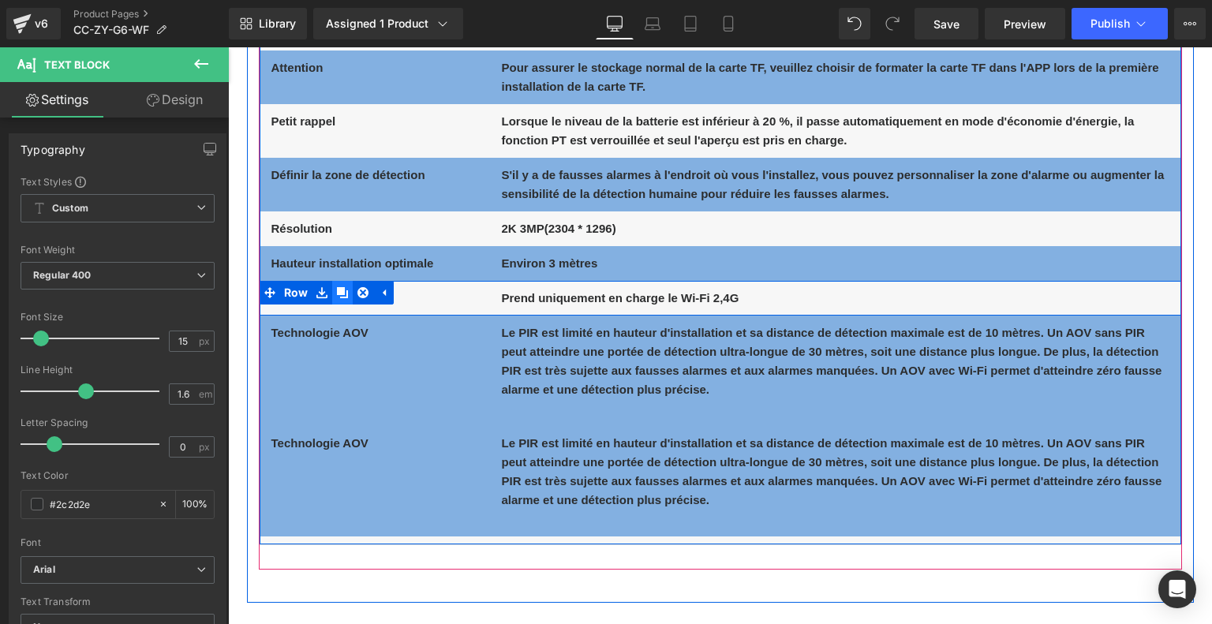
click at [337, 289] on icon at bounding box center [342, 292] width 11 height 11
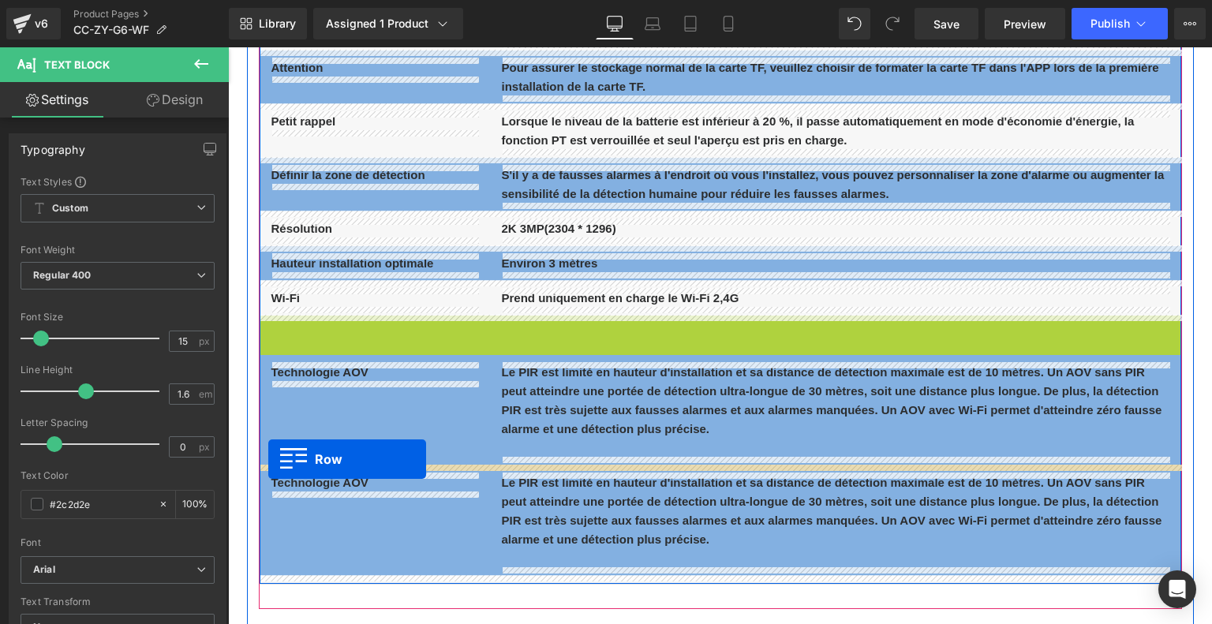
drag, startPoint x: 268, startPoint y: 325, endPoint x: 268, endPoint y: 459, distance: 134.1
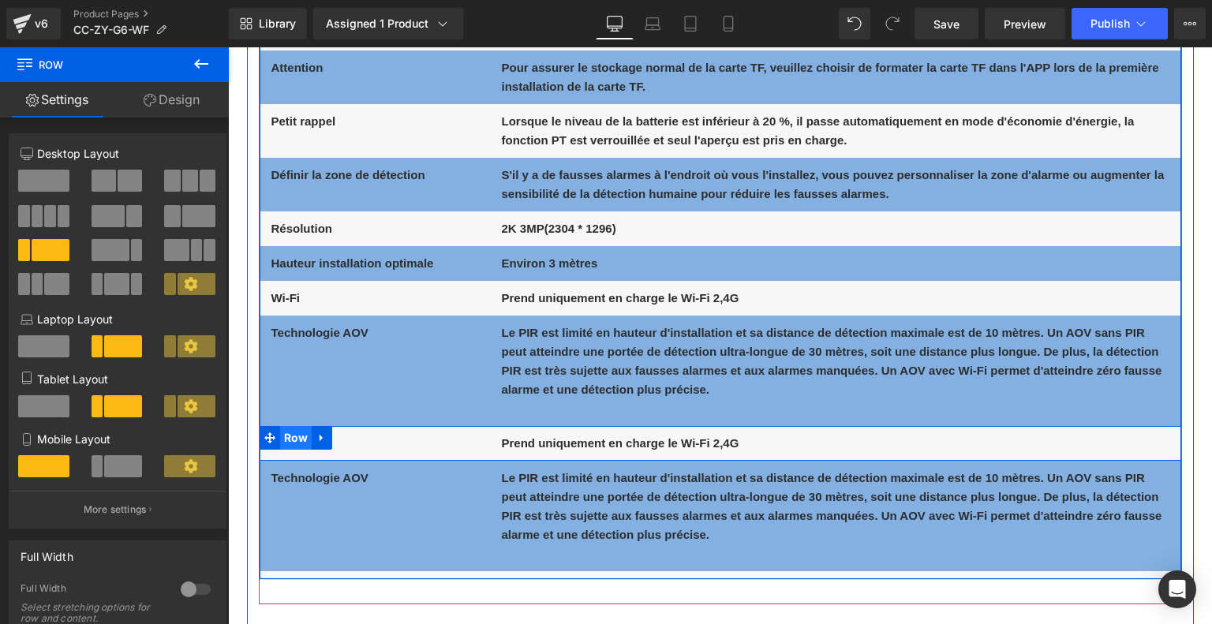
click at [288, 443] on span "Row" at bounding box center [296, 438] width 32 height 24
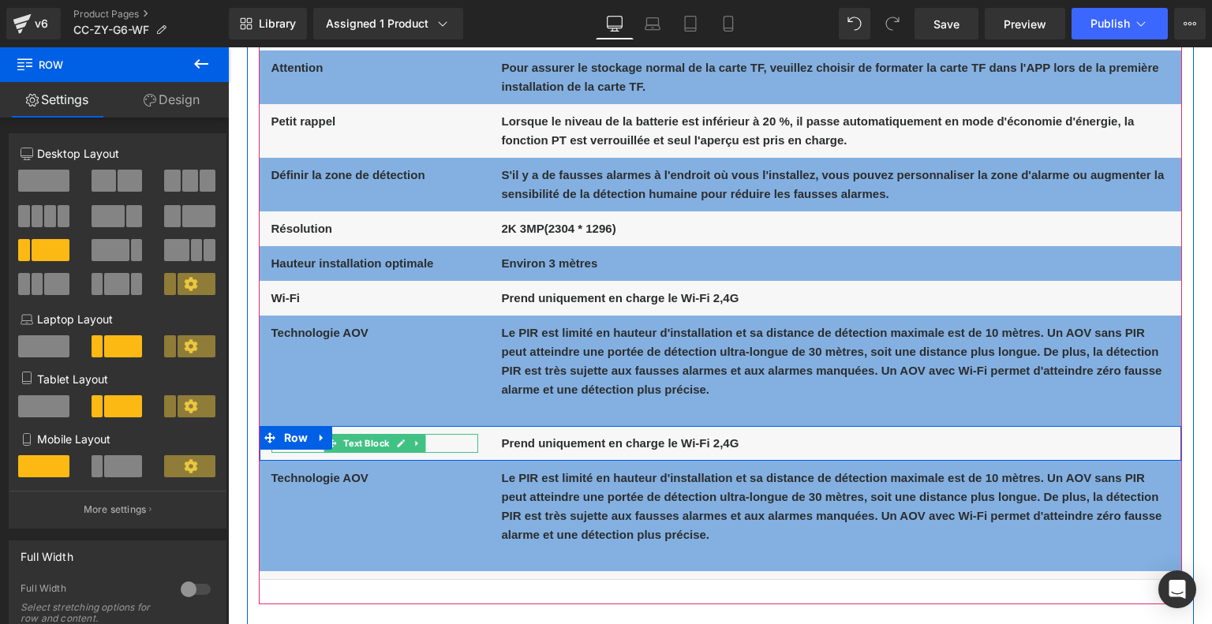
click at [448, 447] on p "Wi-Fi" at bounding box center [374, 443] width 207 height 19
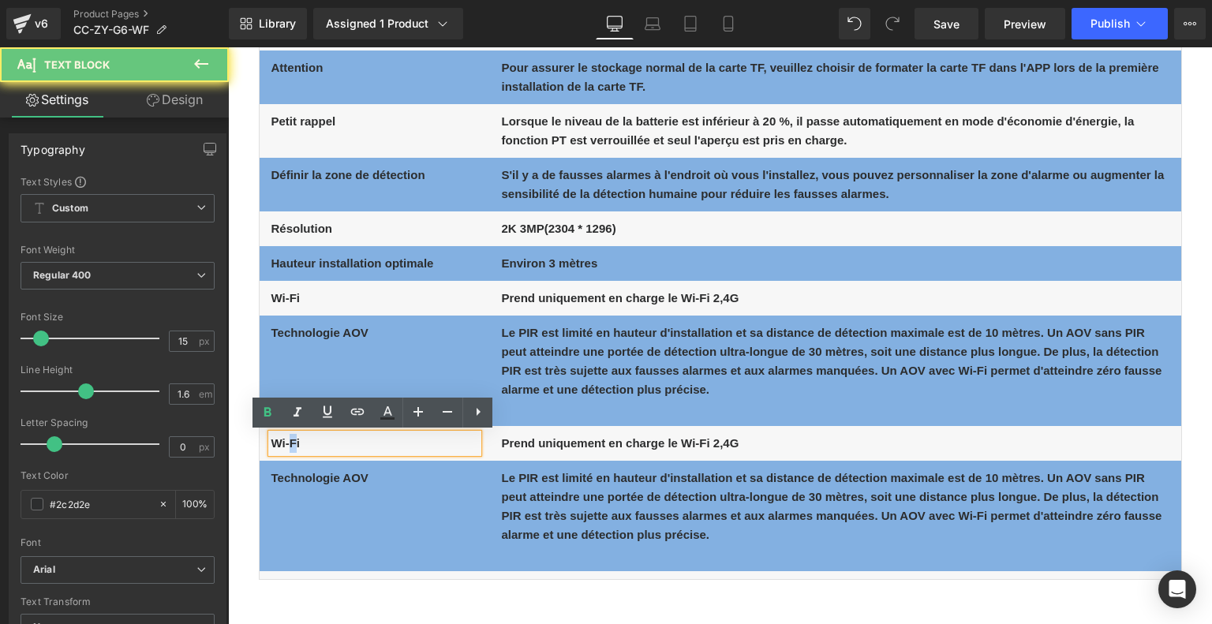
drag, startPoint x: 296, startPoint y: 446, endPoint x: 286, endPoint y: 446, distance: 9.5
click at [286, 446] on b "Wi-Fi" at bounding box center [285, 442] width 29 height 13
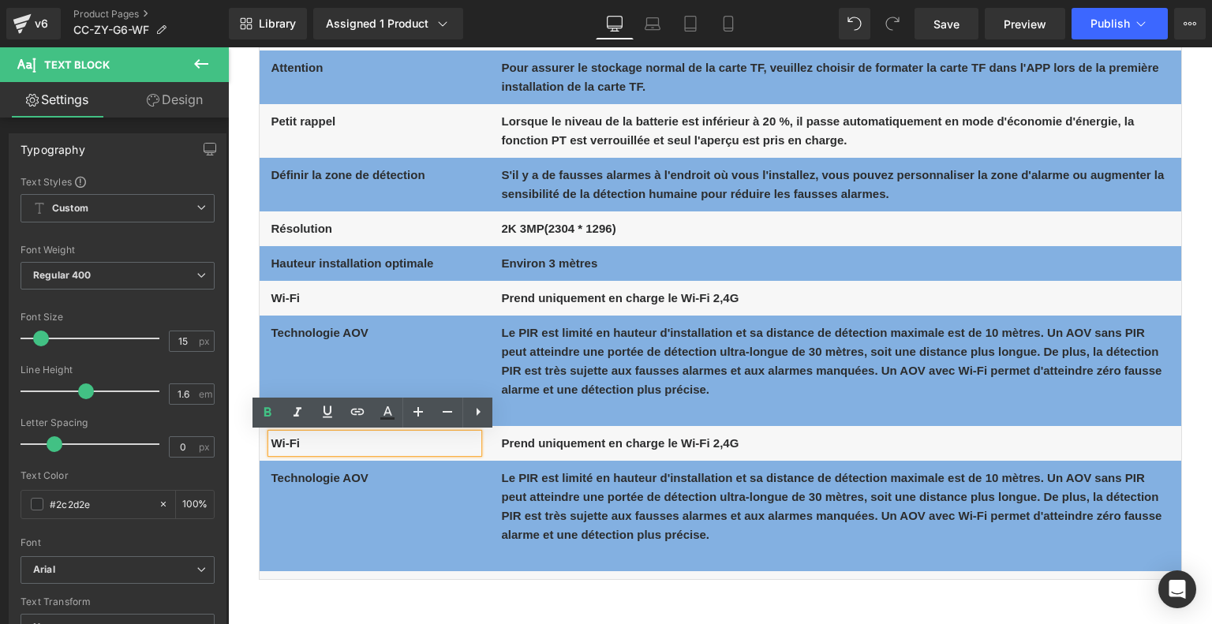
click at [301, 443] on p "Wi-Fi" at bounding box center [374, 443] width 207 height 19
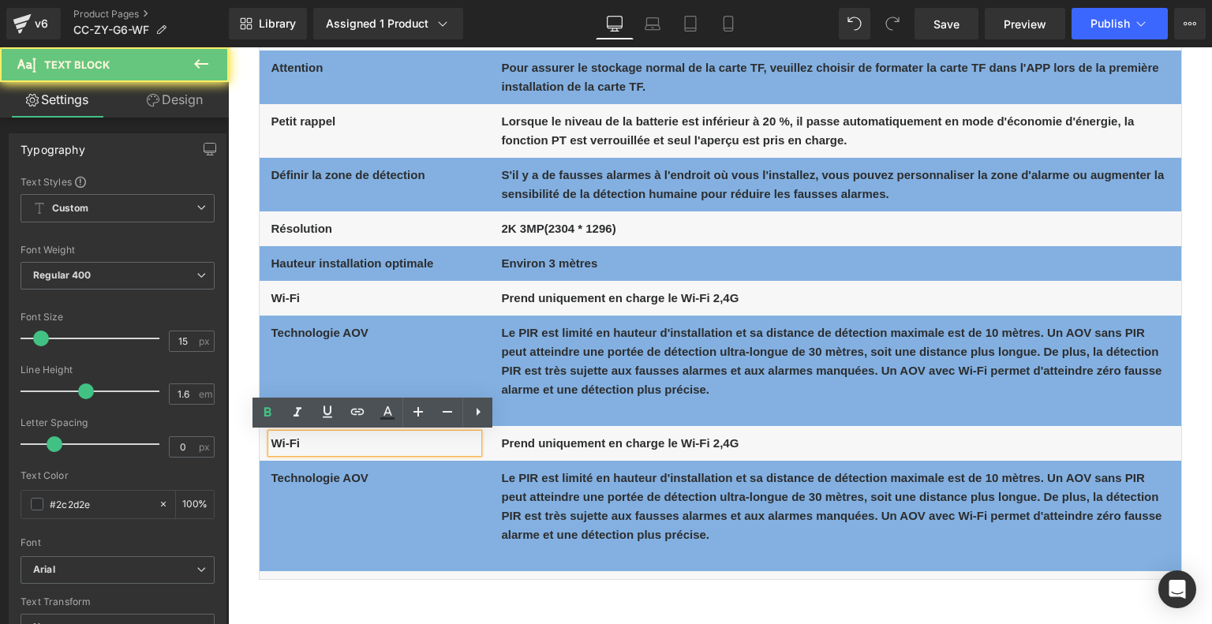
drag, startPoint x: 301, startPoint y: 443, endPoint x: 268, endPoint y: 438, distance: 32.8
click at [271, 438] on div "Wi-Fi" at bounding box center [374, 443] width 207 height 19
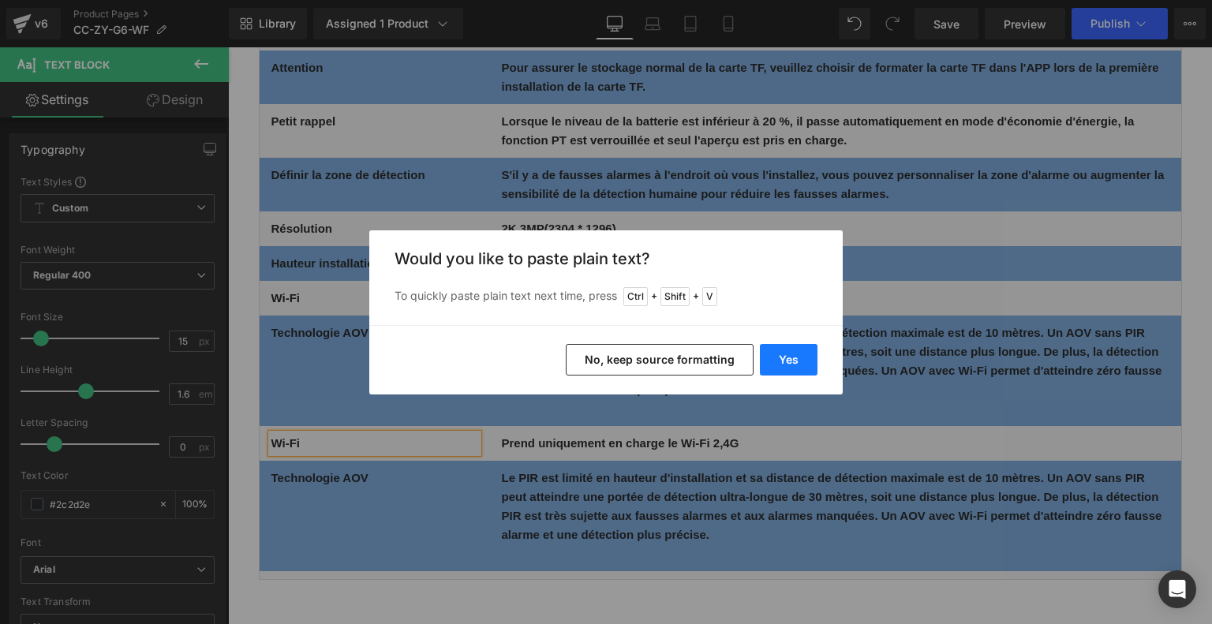
drag, startPoint x: 790, startPoint y: 353, endPoint x: 548, endPoint y: 313, distance: 244.6
click at [790, 353] on button "Yes" at bounding box center [789, 360] width 58 height 32
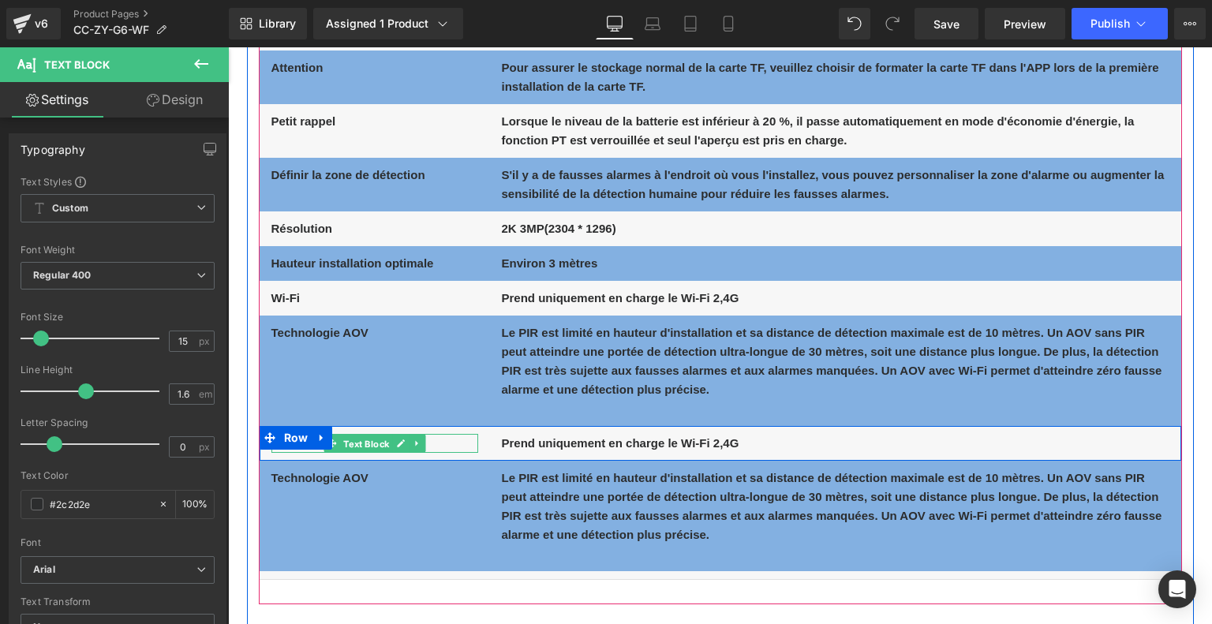
click at [374, 439] on span "Text Block" at bounding box center [366, 444] width 52 height 19
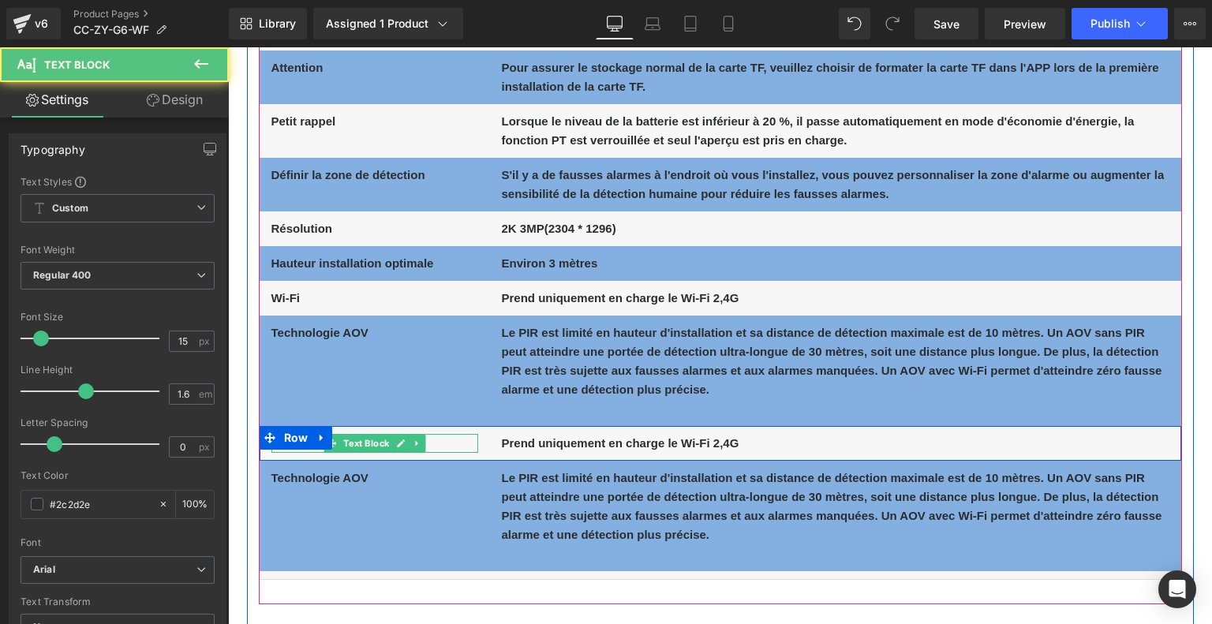
click at [452, 440] on p "Wi-FiNombre de LED IR" at bounding box center [374, 443] width 207 height 19
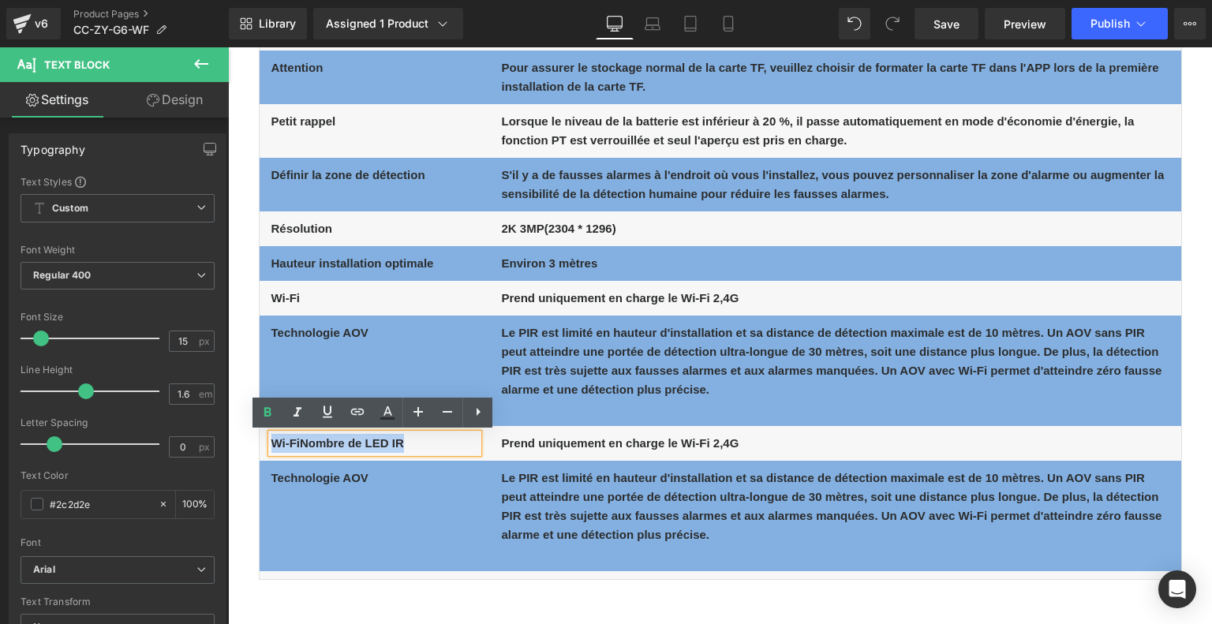
drag, startPoint x: 410, startPoint y: 444, endPoint x: 271, endPoint y: 445, distance: 138.8
click at [271, 445] on p "Wi-FiNombre de LED IR" at bounding box center [374, 443] width 207 height 19
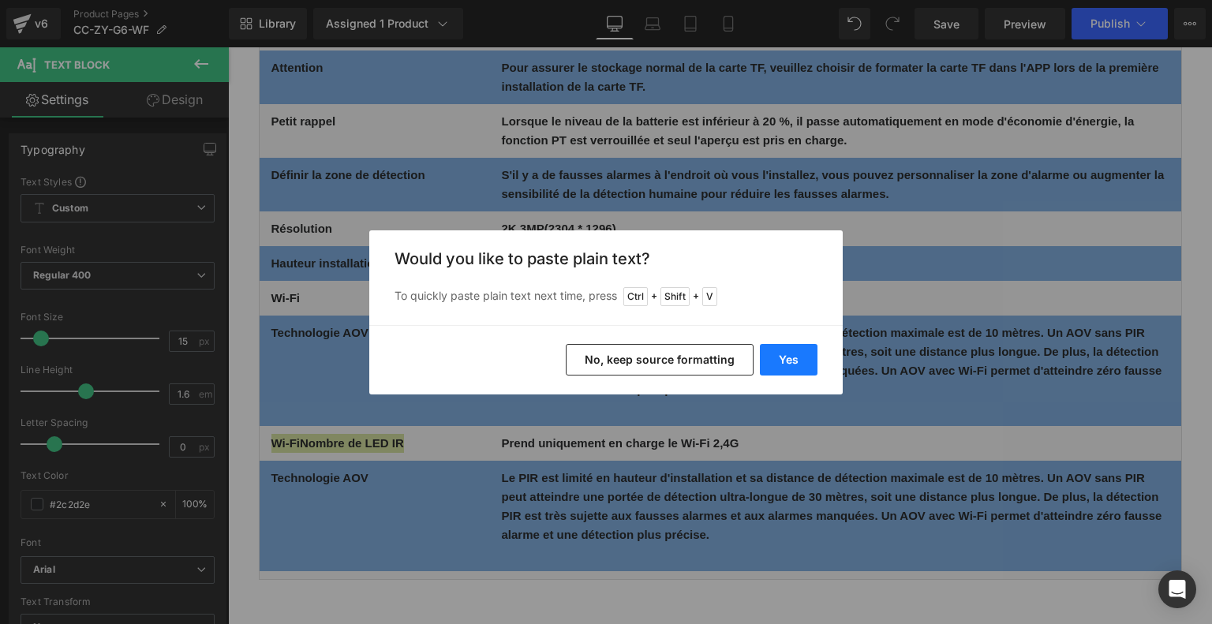
click at [778, 353] on button "Yes" at bounding box center [789, 360] width 58 height 32
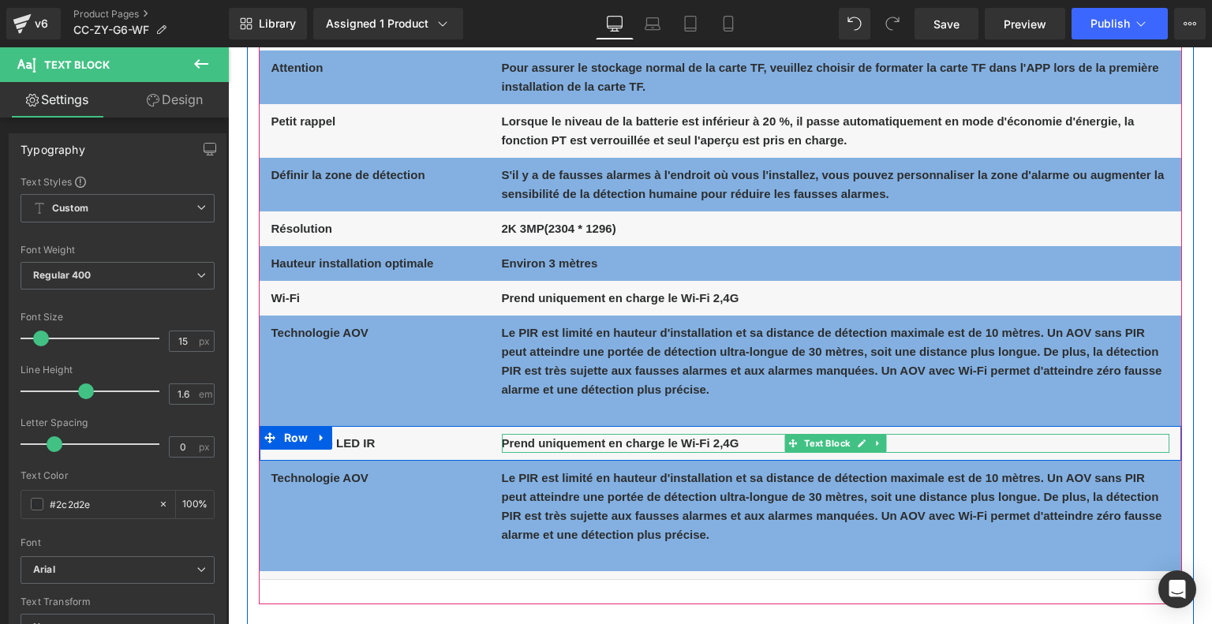
click at [547, 442] on b "Prend uniquement en charge le Wi-Fi 2,4G" at bounding box center [620, 442] width 237 height 13
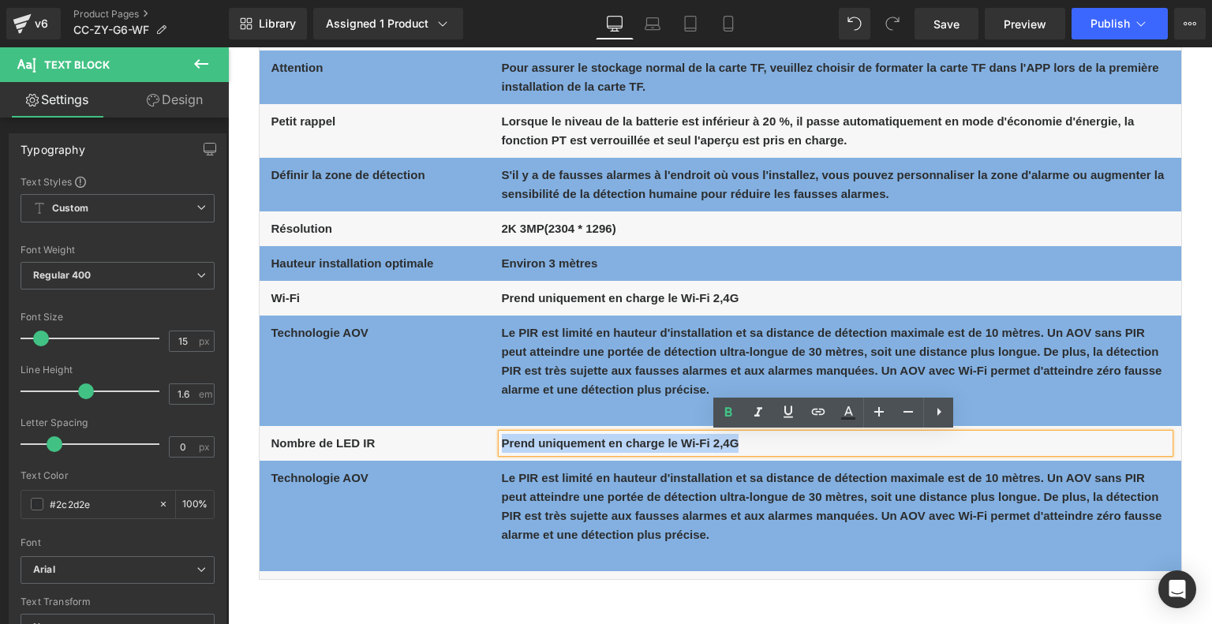
drag, startPoint x: 502, startPoint y: 439, endPoint x: 789, endPoint y: 446, distance: 287.2
click at [789, 446] on p "Prend uniquement en charge le Wi-Fi 2,4G" at bounding box center [835, 443] width 667 height 19
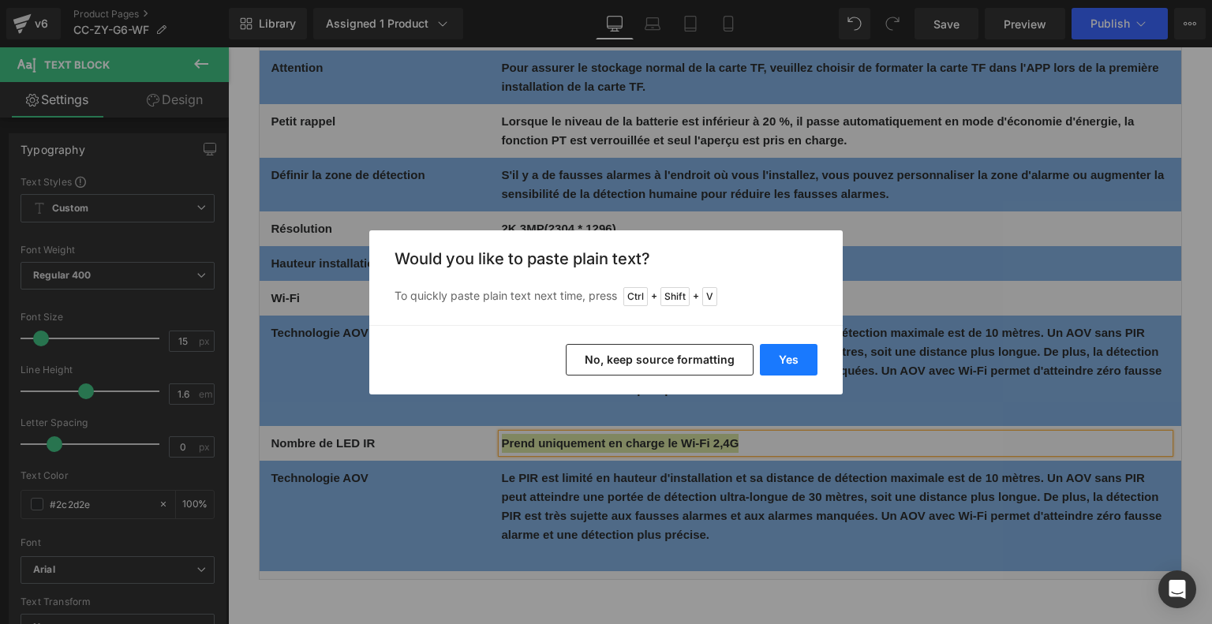
click at [784, 351] on button "Yes" at bounding box center [789, 360] width 58 height 32
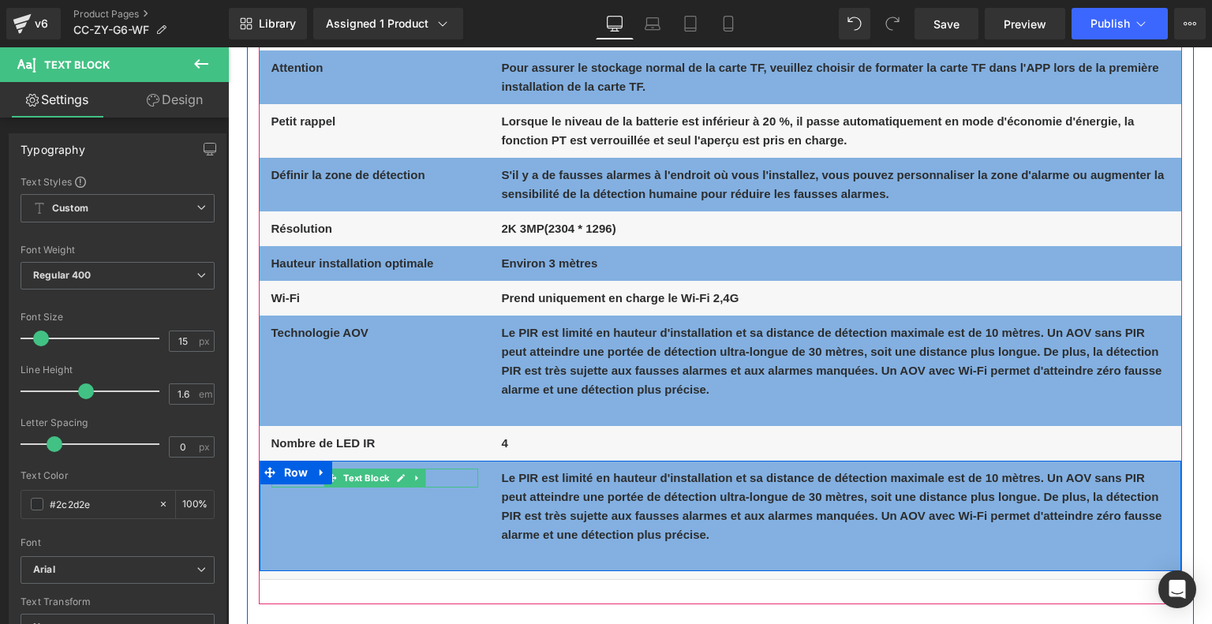
click at [445, 480] on p "Technologie AOV" at bounding box center [374, 478] width 207 height 19
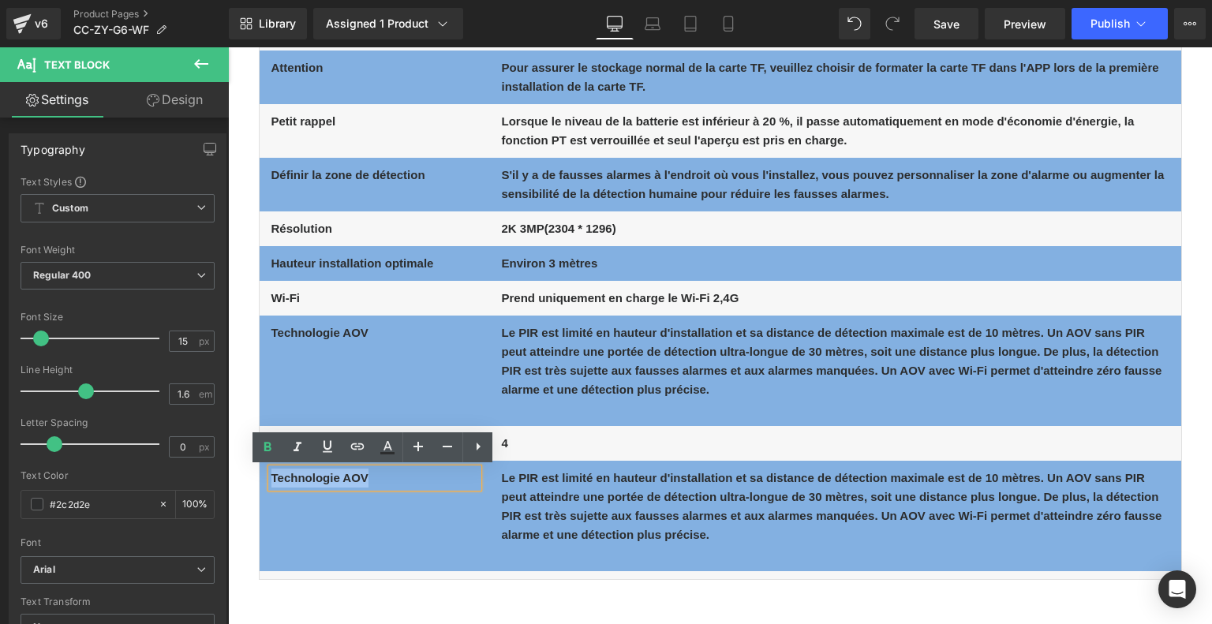
drag, startPoint x: 392, startPoint y: 479, endPoint x: 268, endPoint y: 476, distance: 123.9
click at [271, 476] on p "Technologie AOV" at bounding box center [374, 478] width 207 height 19
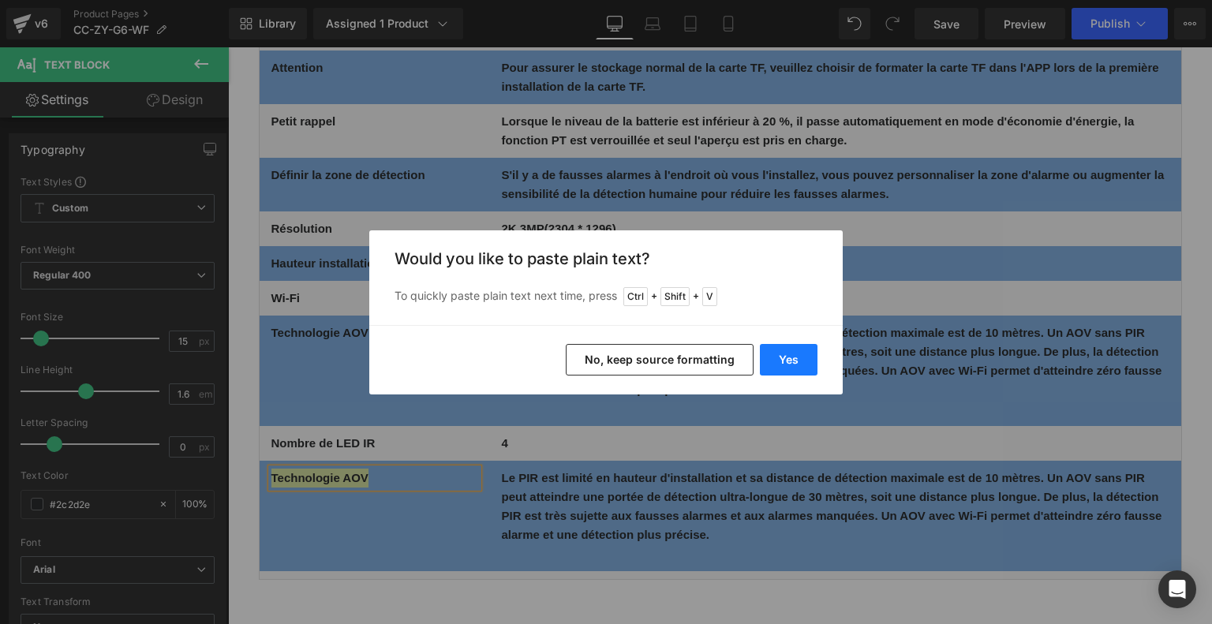
click at [770, 371] on button "Yes" at bounding box center [789, 360] width 58 height 32
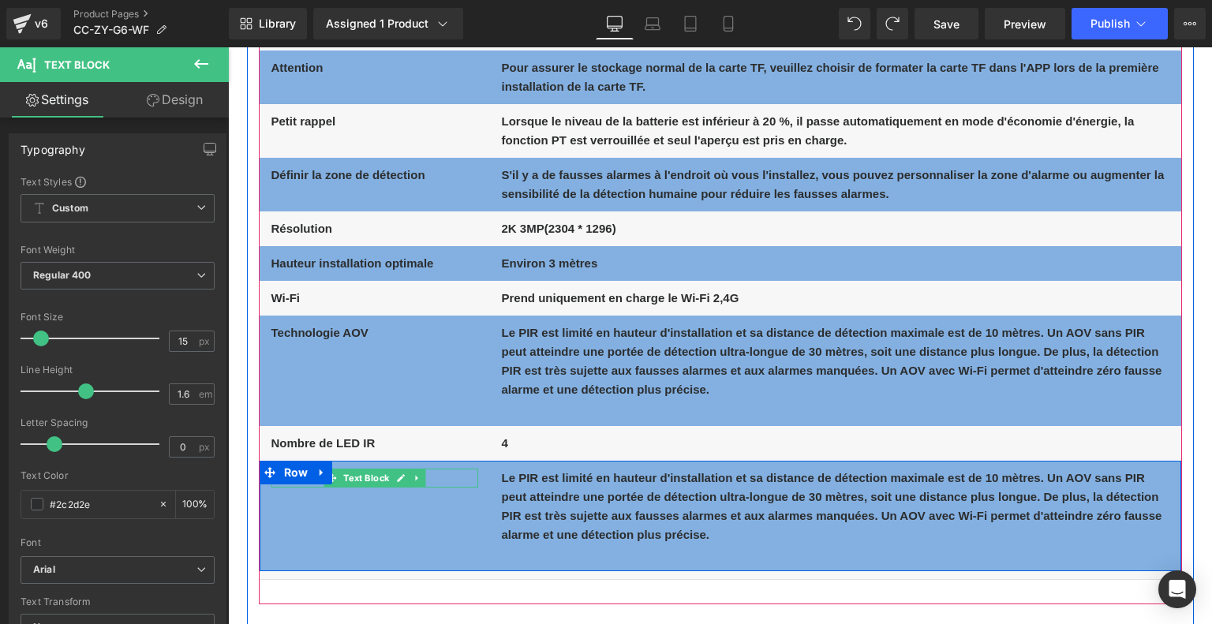
click at [375, 484] on span "Text Block" at bounding box center [366, 478] width 52 height 19
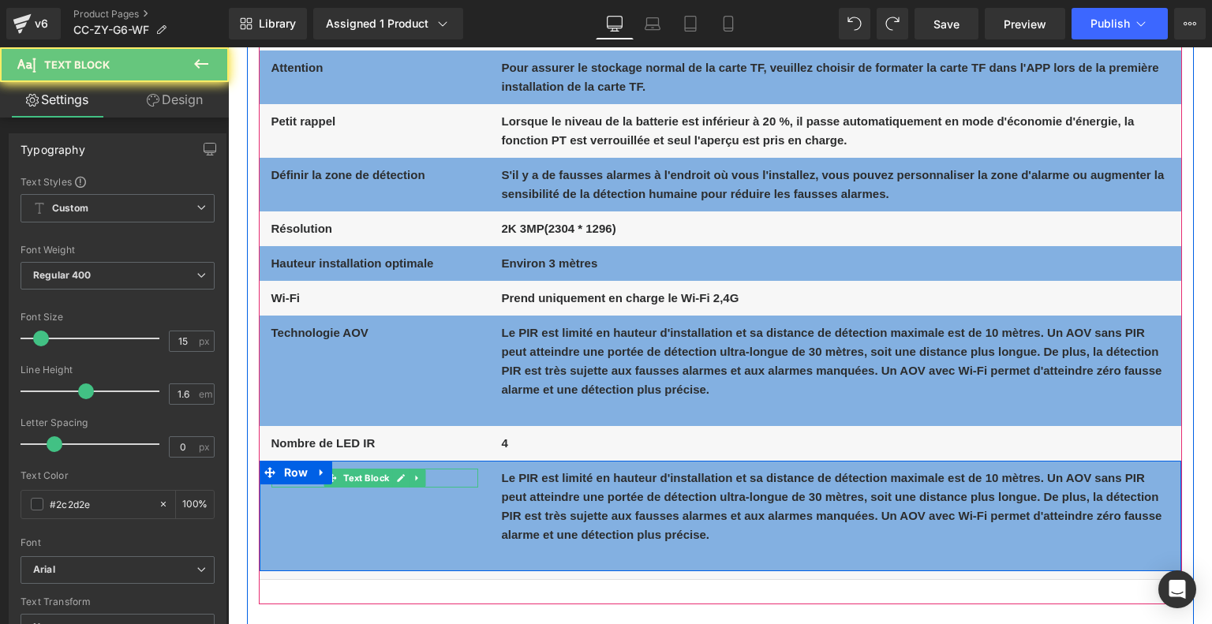
click at [450, 478] on p "Technologie AOV" at bounding box center [374, 478] width 207 height 19
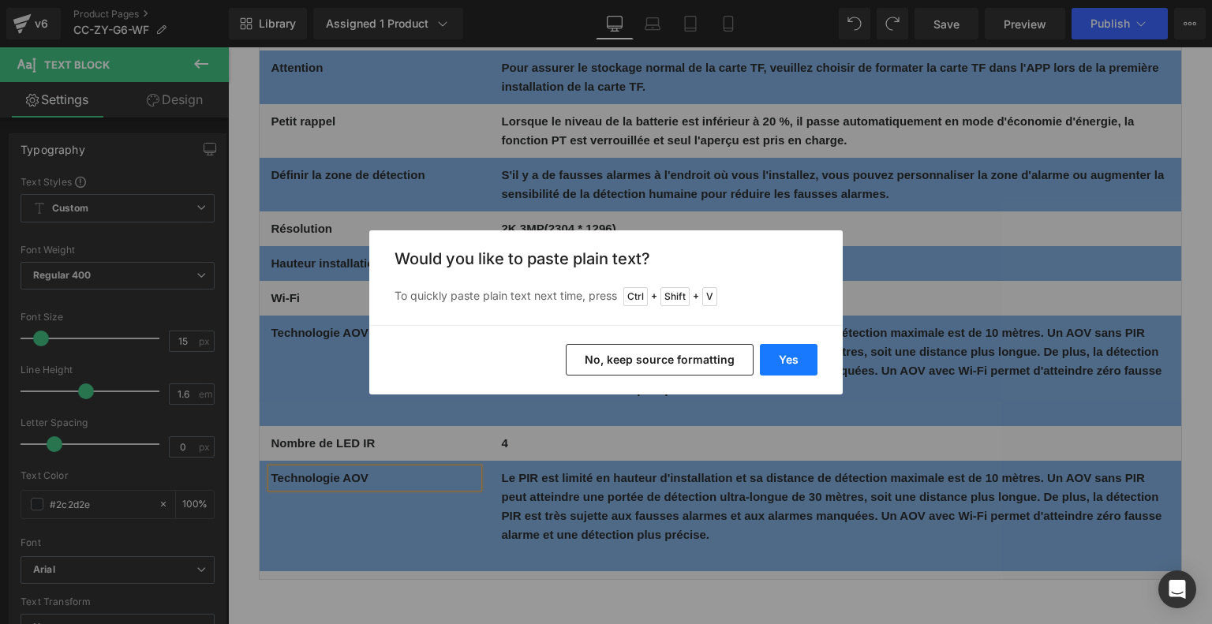
drag, startPoint x: 789, startPoint y: 357, endPoint x: 340, endPoint y: 400, distance: 450.9
click at [789, 357] on button "Yes" at bounding box center [789, 360] width 58 height 32
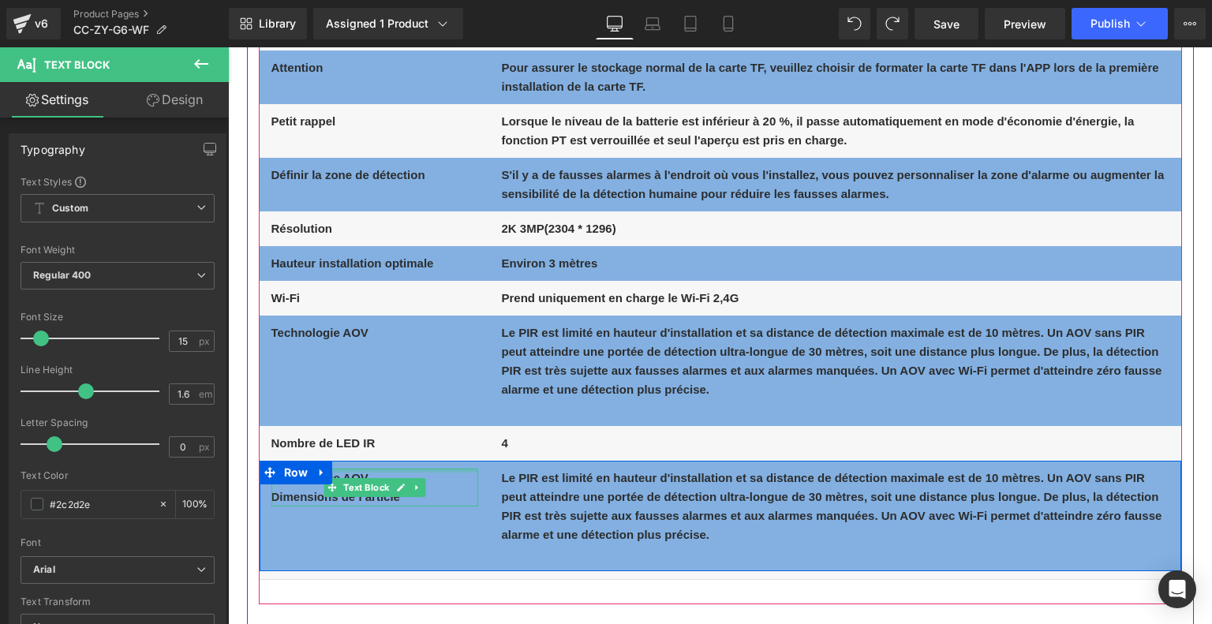
click at [383, 472] on div at bounding box center [374, 471] width 207 height 4
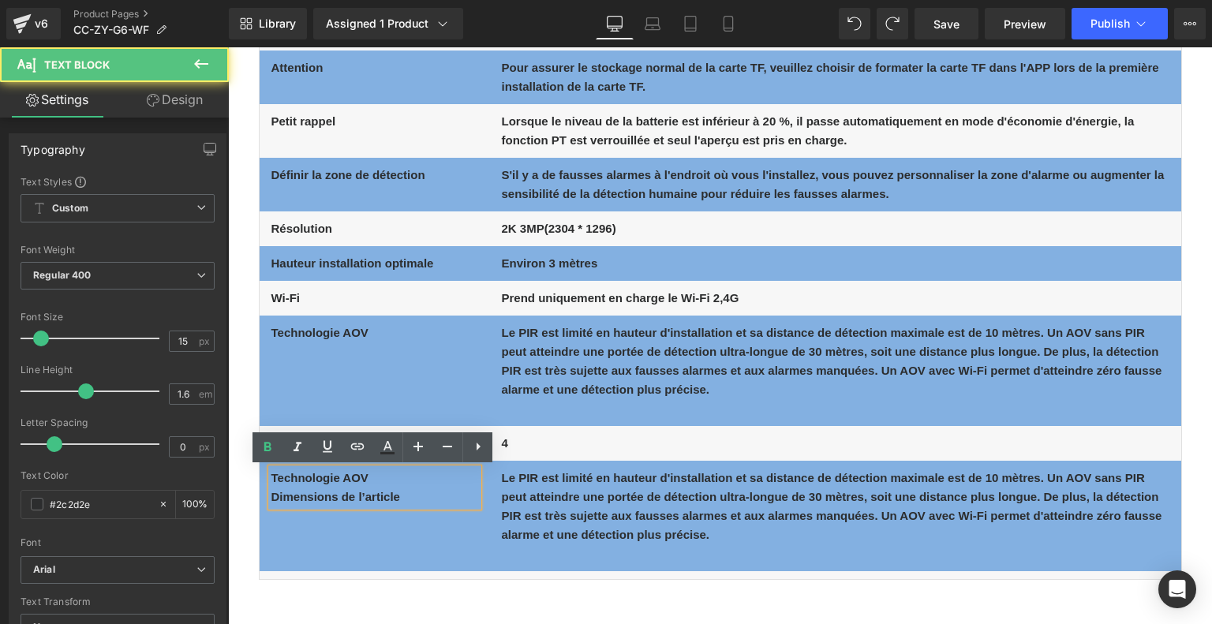
drag, startPoint x: 383, startPoint y: 475, endPoint x: 267, endPoint y: 473, distance: 116.8
click at [271, 473] on div "Technologie AOV  Dimensions de l’article" at bounding box center [374, 488] width 207 height 38
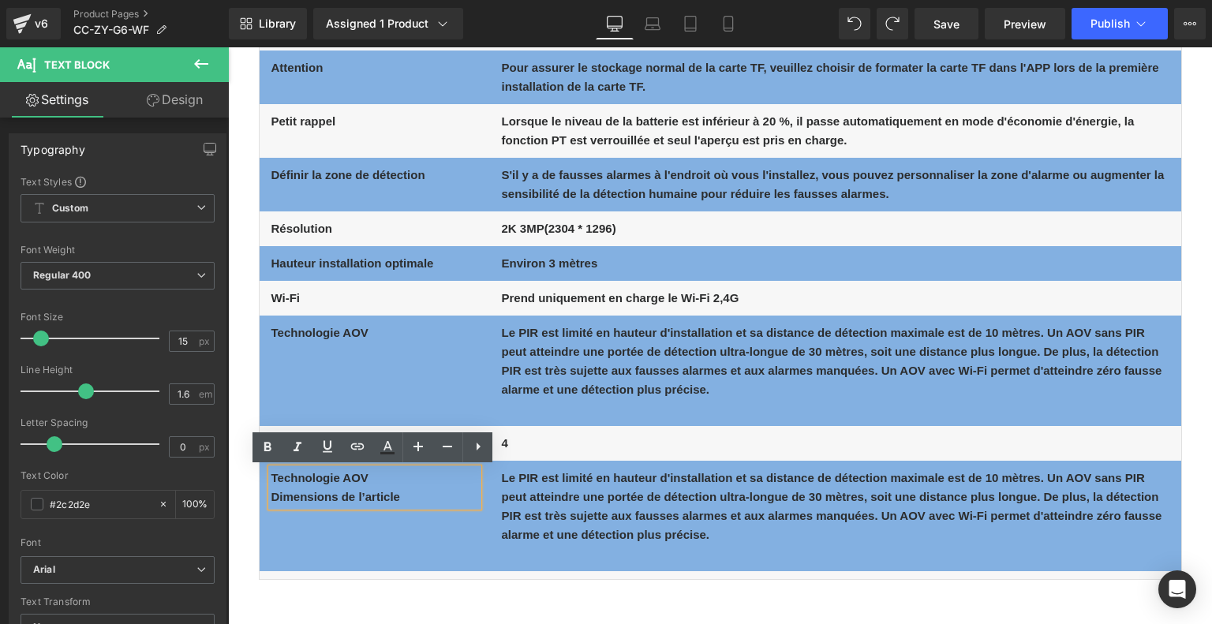
click at [368, 474] on b "Technologie AOV" at bounding box center [319, 477] width 97 height 13
drag, startPoint x: 379, startPoint y: 471, endPoint x: 256, endPoint y: 470, distance: 123.1
click at [259, 470] on div "APP Text Block COCOCAM/Cloudedge Text Block Row Dispositif de support Text Bloc…" at bounding box center [720, 106] width 923 height 947
copy b "Technologie AOV"
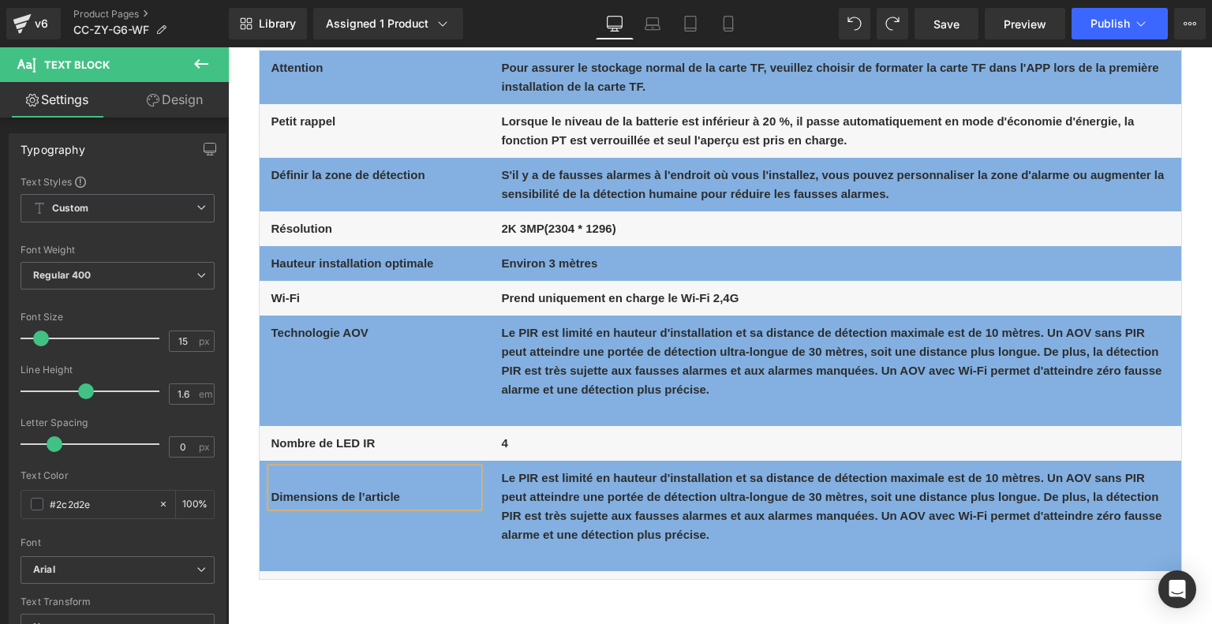
click at [271, 493] on b "Dimensions de l’article" at bounding box center [335, 496] width 129 height 13
click at [546, 500] on b "Le PIR est limité en hauteur d'installation et sa distance de détection maximal…" at bounding box center [832, 506] width 660 height 70
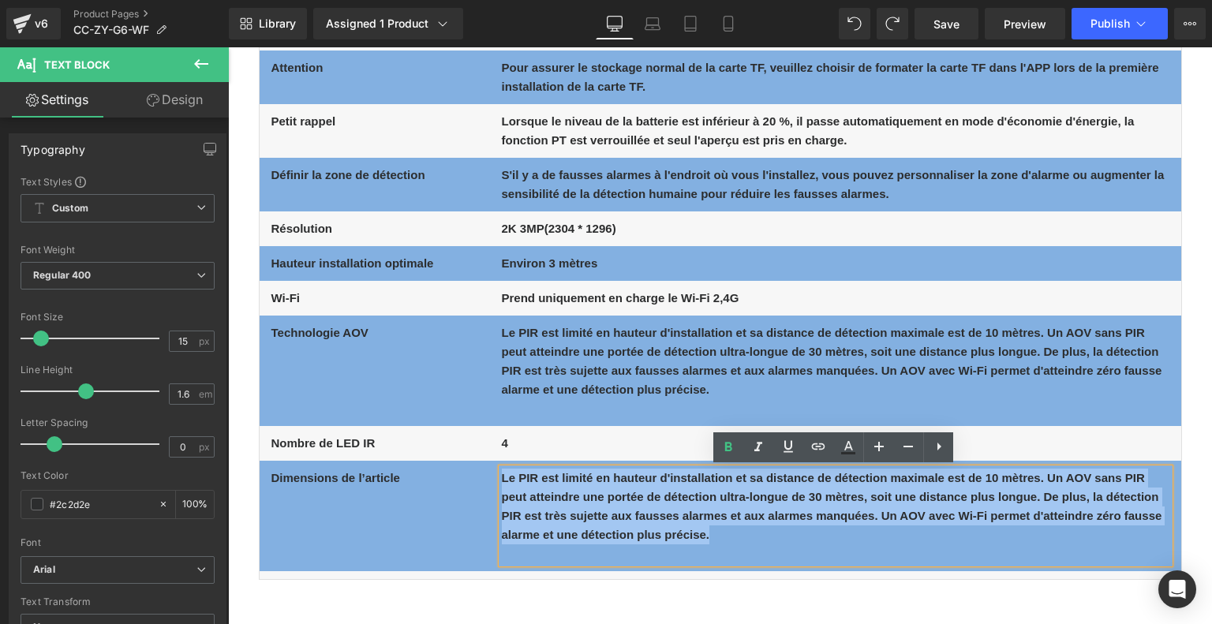
drag, startPoint x: 500, startPoint y: 475, endPoint x: 758, endPoint y: 536, distance: 265.0
click at [758, 536] on p "Le PIR est limité en hauteur d'installation et sa distance de détection maximal…" at bounding box center [835, 507] width 667 height 76
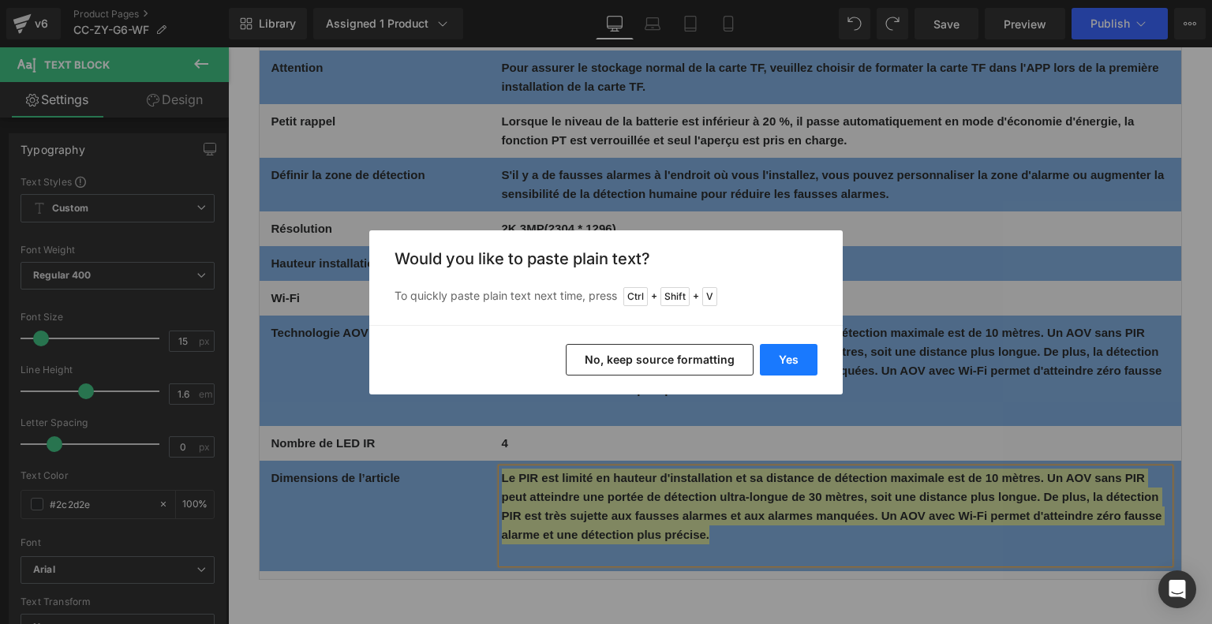
drag, startPoint x: 570, startPoint y: 307, endPoint x: 798, endPoint y: 353, distance: 232.7
click at [798, 353] on button "Yes" at bounding box center [789, 360] width 58 height 32
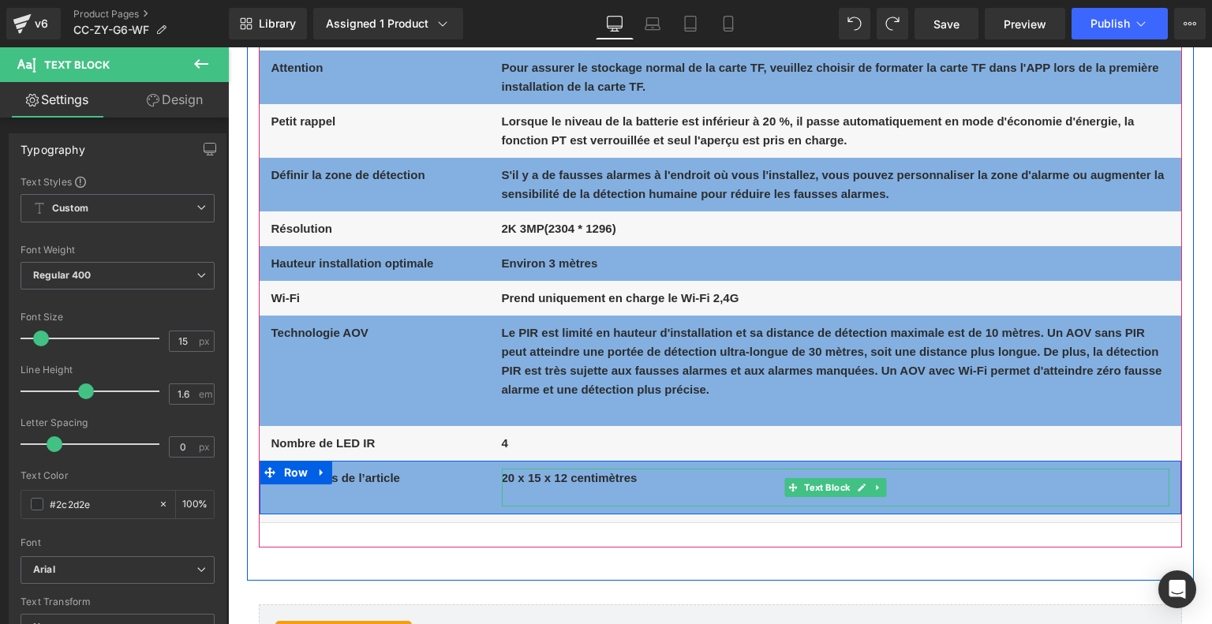
click at [526, 495] on p at bounding box center [835, 496] width 667 height 19
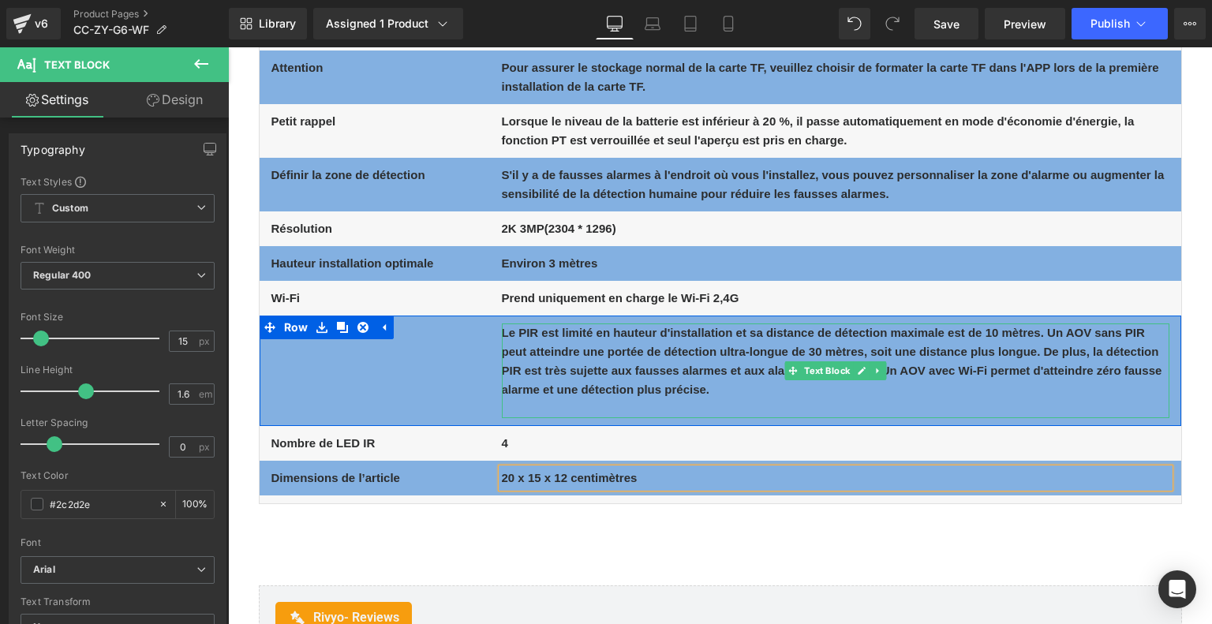
click at [546, 405] on p at bounding box center [835, 408] width 667 height 19
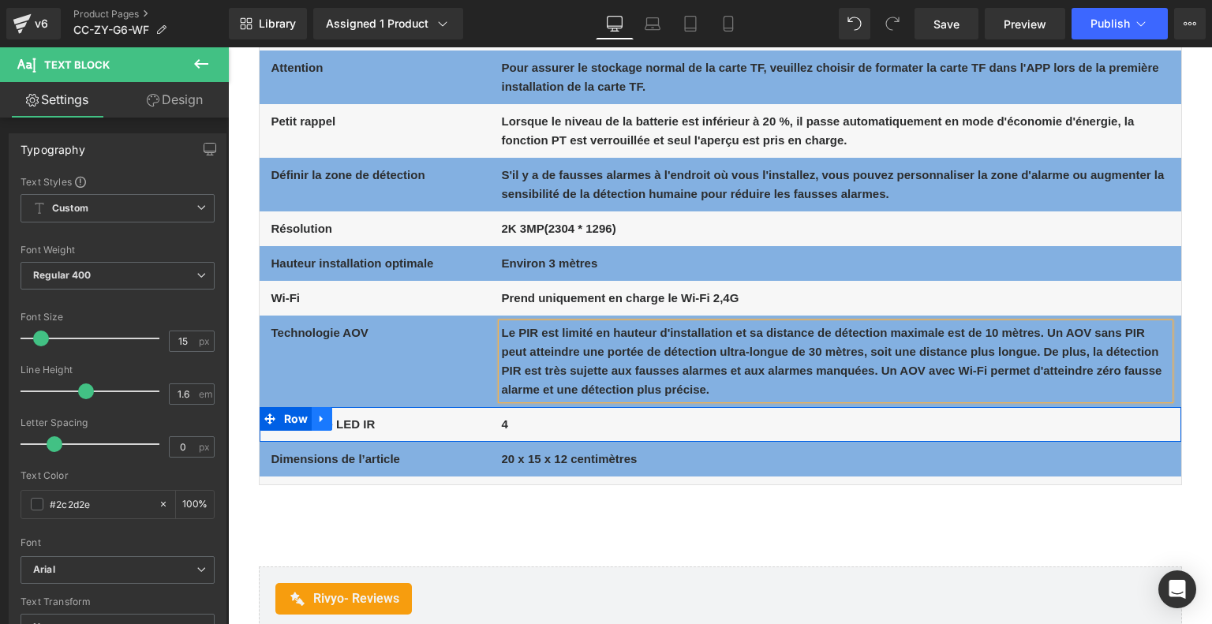
click at [319, 420] on icon at bounding box center [321, 419] width 11 height 12
click at [344, 416] on icon at bounding box center [342, 418] width 11 height 11
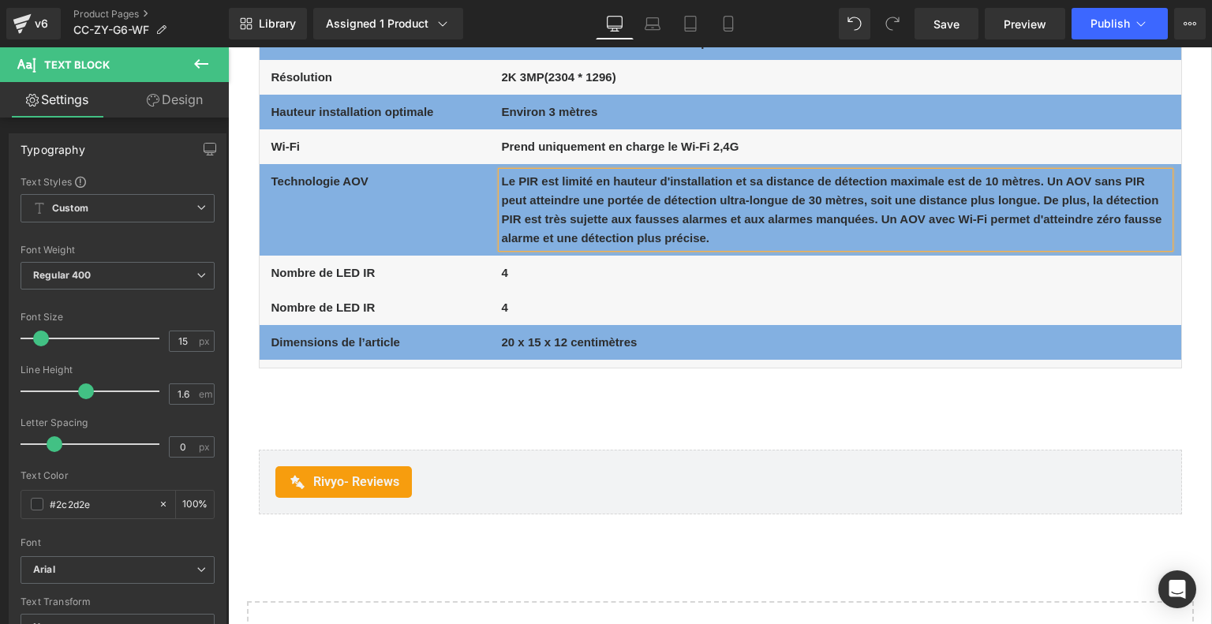
scroll to position [8295, 0]
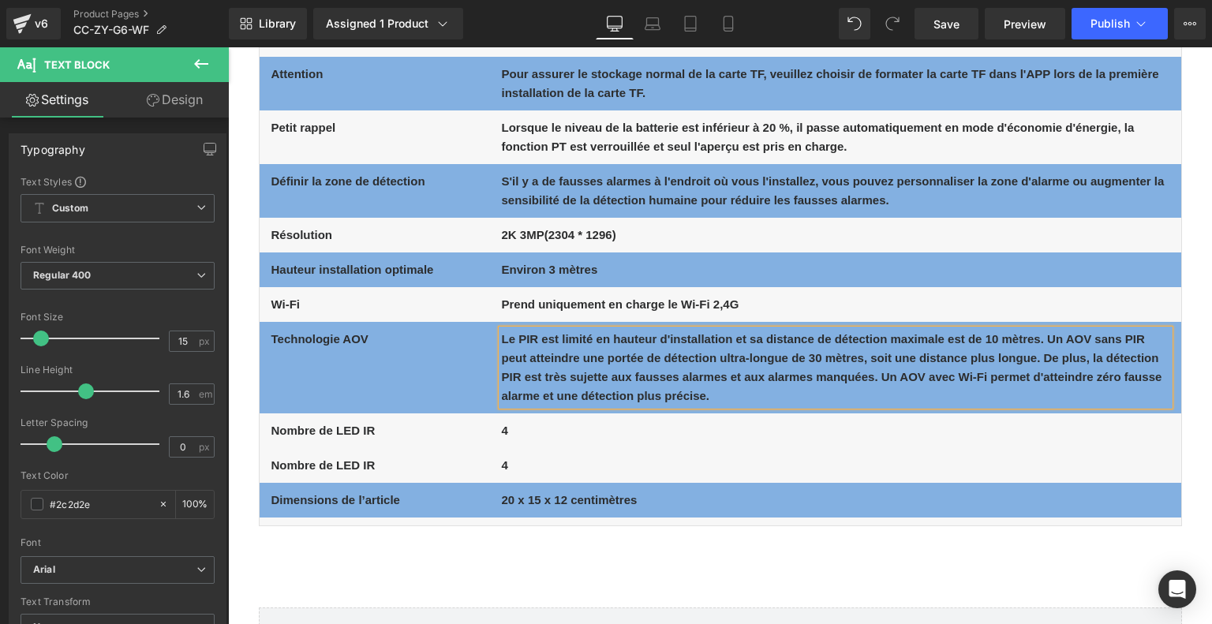
click at [316, 465] on div "Nombre de LED IR Text Block 4 Text Block Row" at bounding box center [720, 465] width 921 height 35
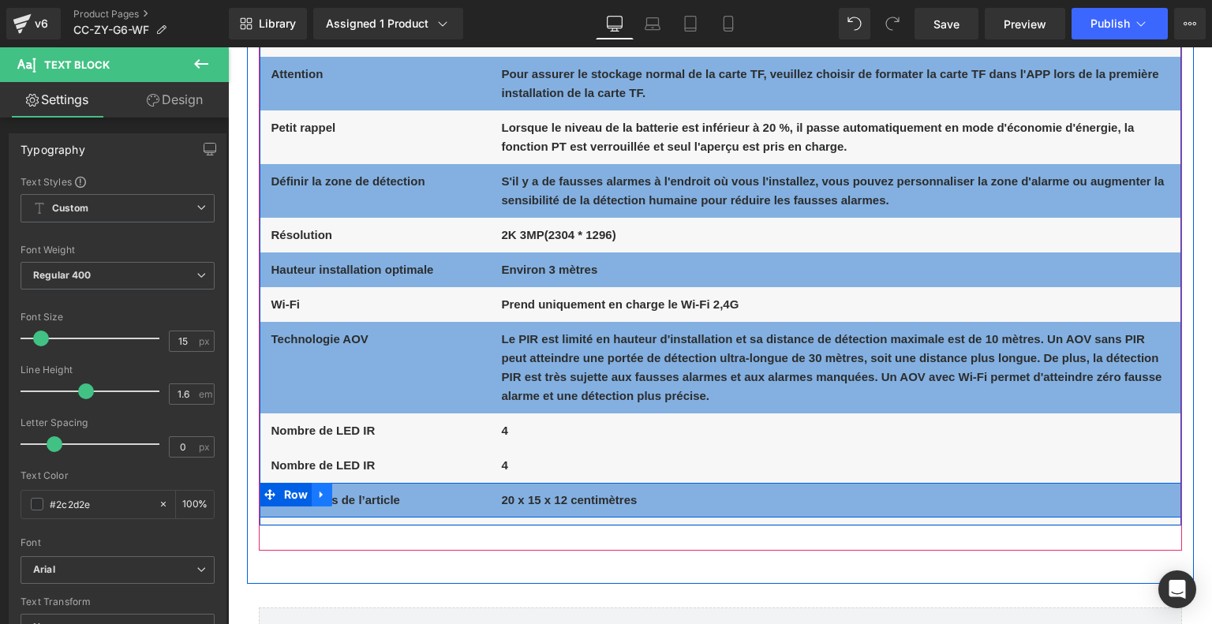
click at [323, 495] on icon at bounding box center [321, 495] width 11 height 12
click at [338, 493] on icon at bounding box center [342, 494] width 11 height 11
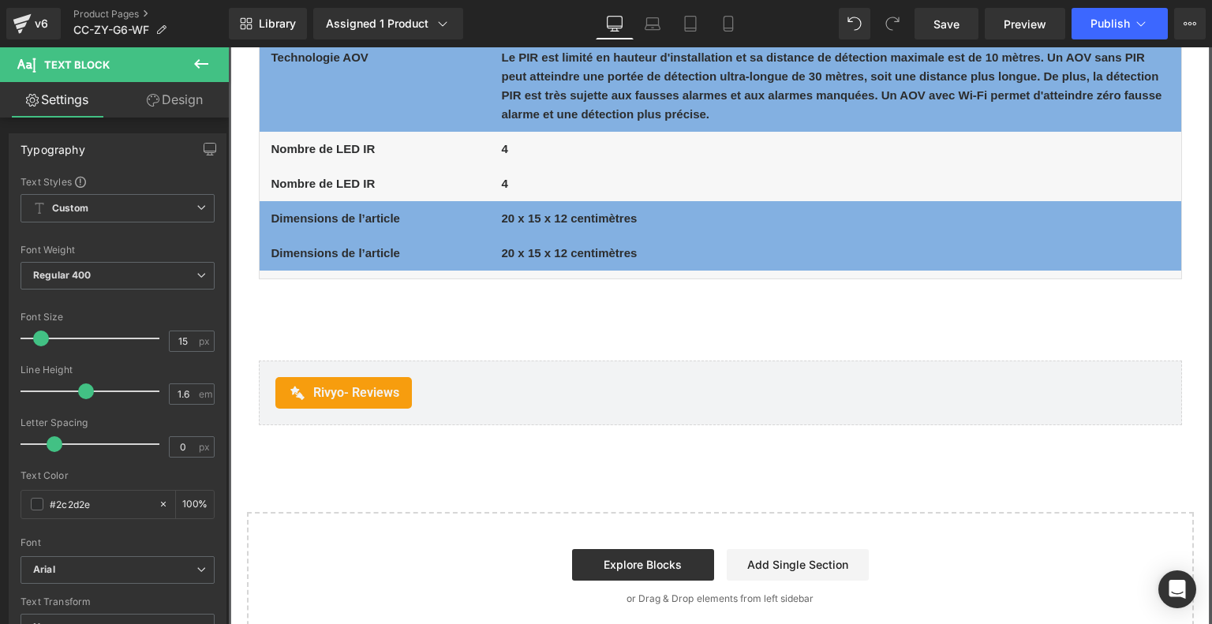
scroll to position [8466, 0]
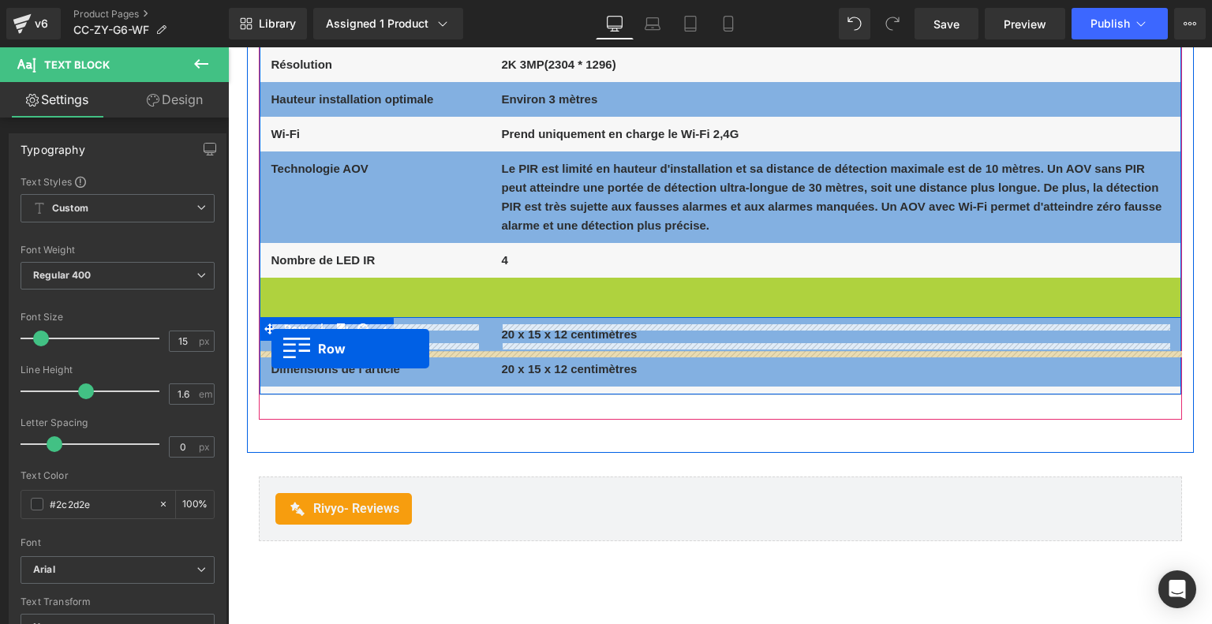
drag, startPoint x: 268, startPoint y: 309, endPoint x: 271, endPoint y: 349, distance: 39.6
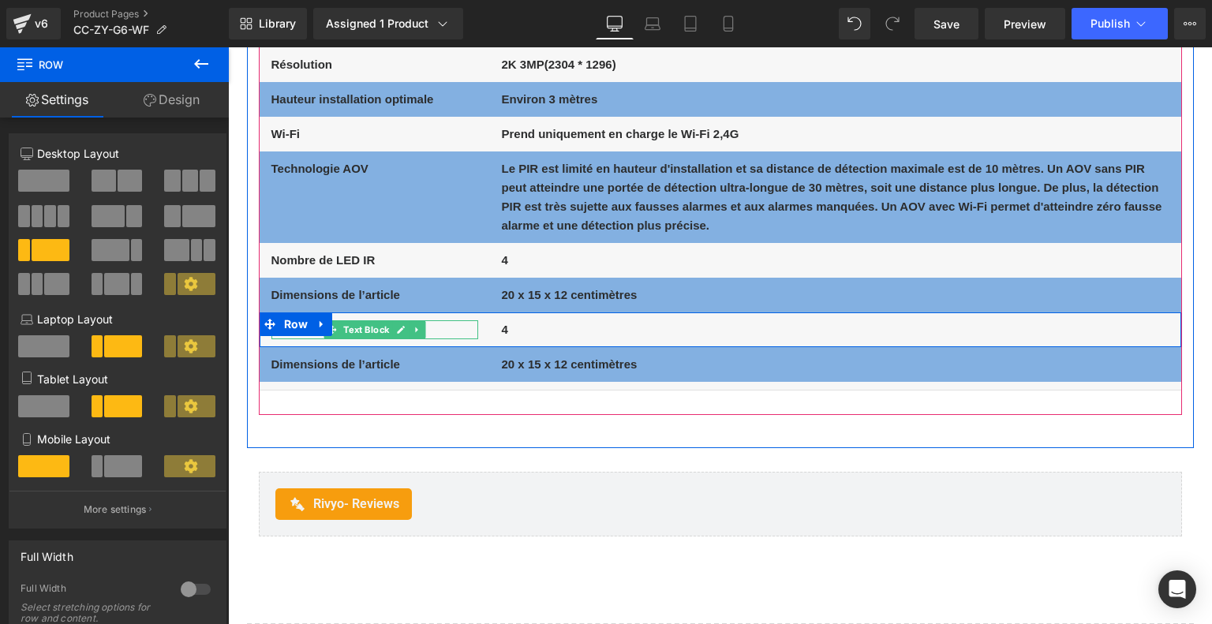
click at [435, 330] on p "Nombre de LED IR" at bounding box center [374, 329] width 207 height 19
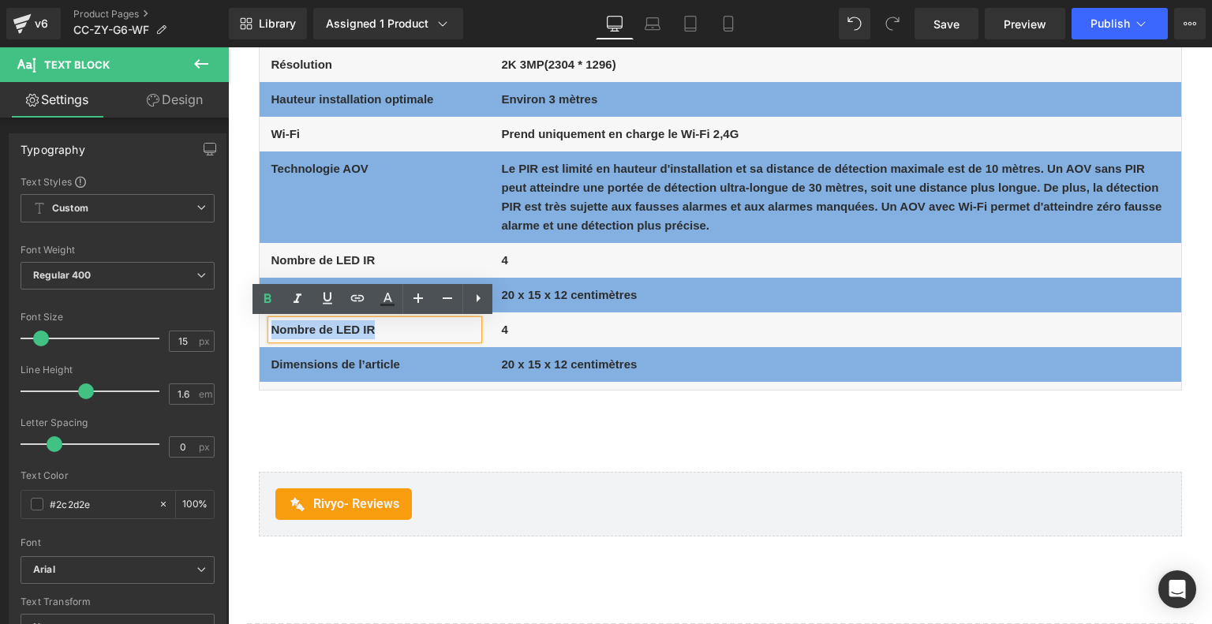
drag, startPoint x: 372, startPoint y: 330, endPoint x: 268, endPoint y: 328, distance: 104.1
click at [271, 328] on b "Nombre de LED IR" at bounding box center [323, 329] width 104 height 13
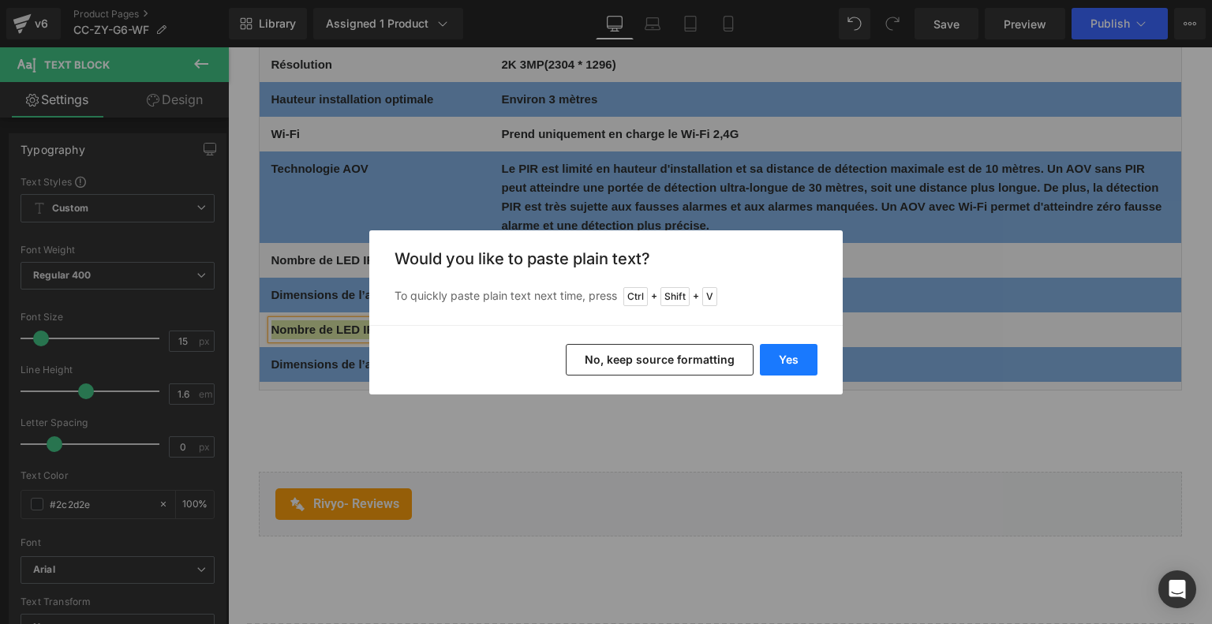
click at [778, 357] on button "Yes" at bounding box center [789, 360] width 58 height 32
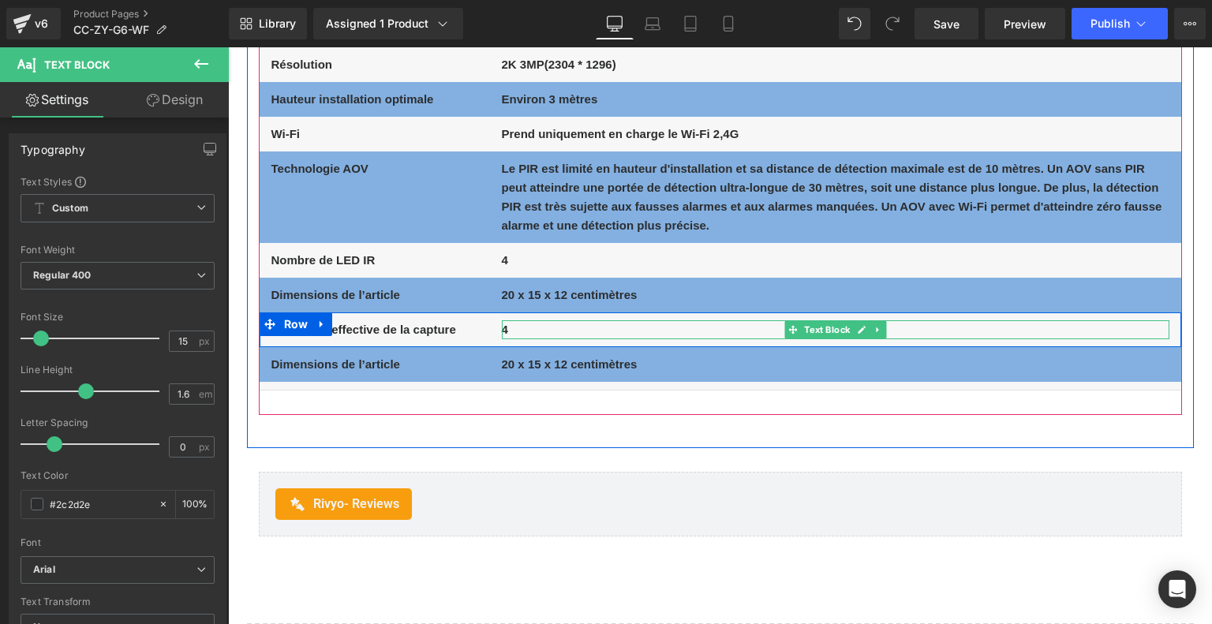
click at [507, 330] on p "4" at bounding box center [835, 329] width 667 height 19
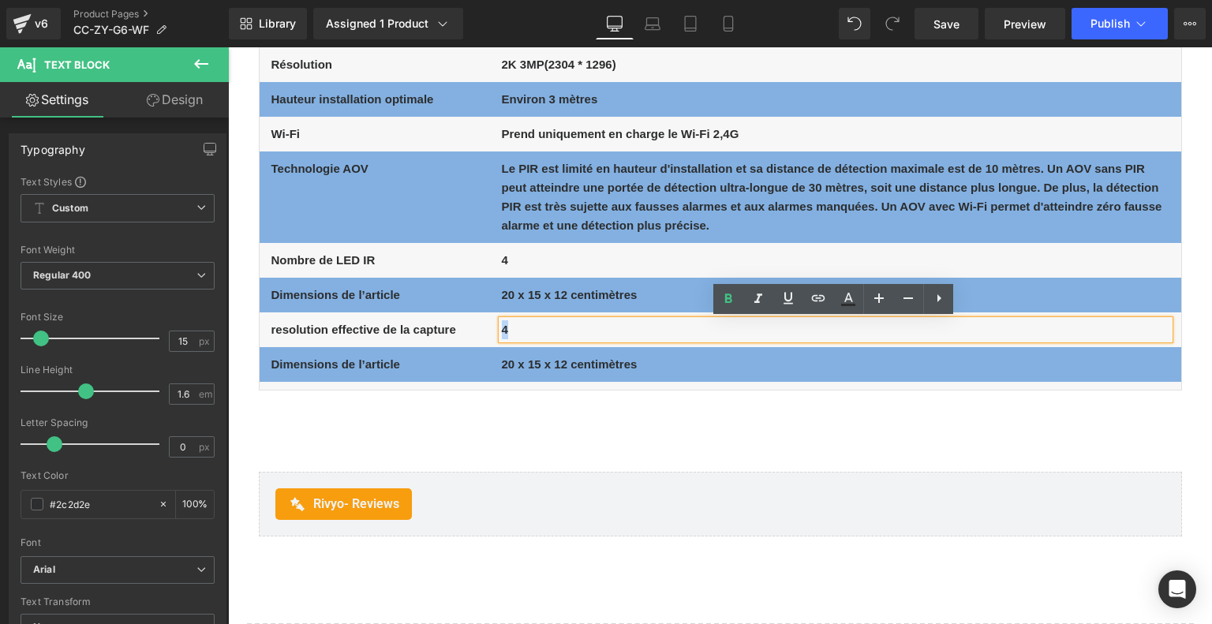
click at [502, 328] on p "4" at bounding box center [835, 329] width 667 height 19
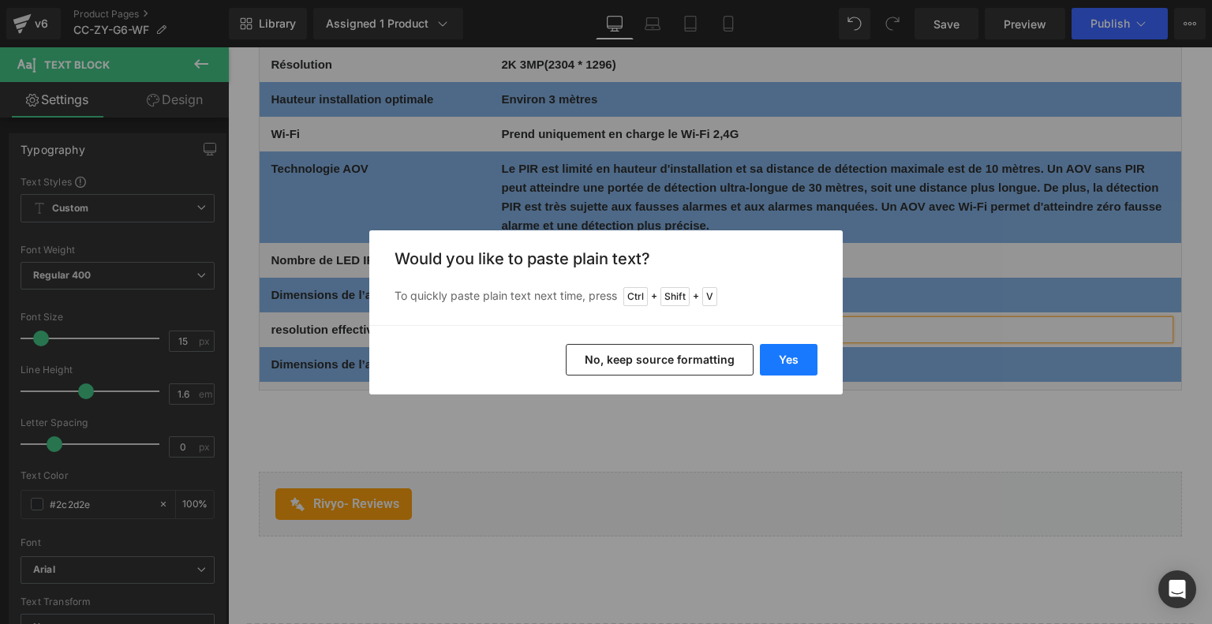
drag, startPoint x: 777, startPoint y: 362, endPoint x: 454, endPoint y: 322, distance: 325.9
click at [777, 362] on button "Yes" at bounding box center [789, 360] width 58 height 32
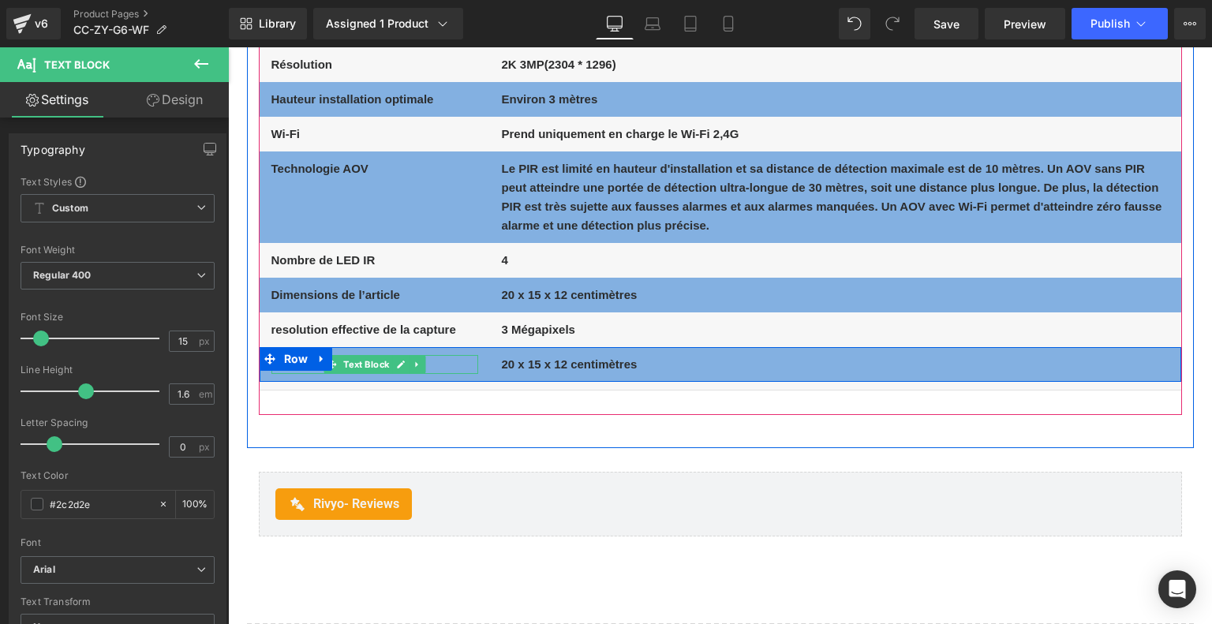
click at [440, 365] on p "Dimensions de l’article" at bounding box center [374, 364] width 207 height 19
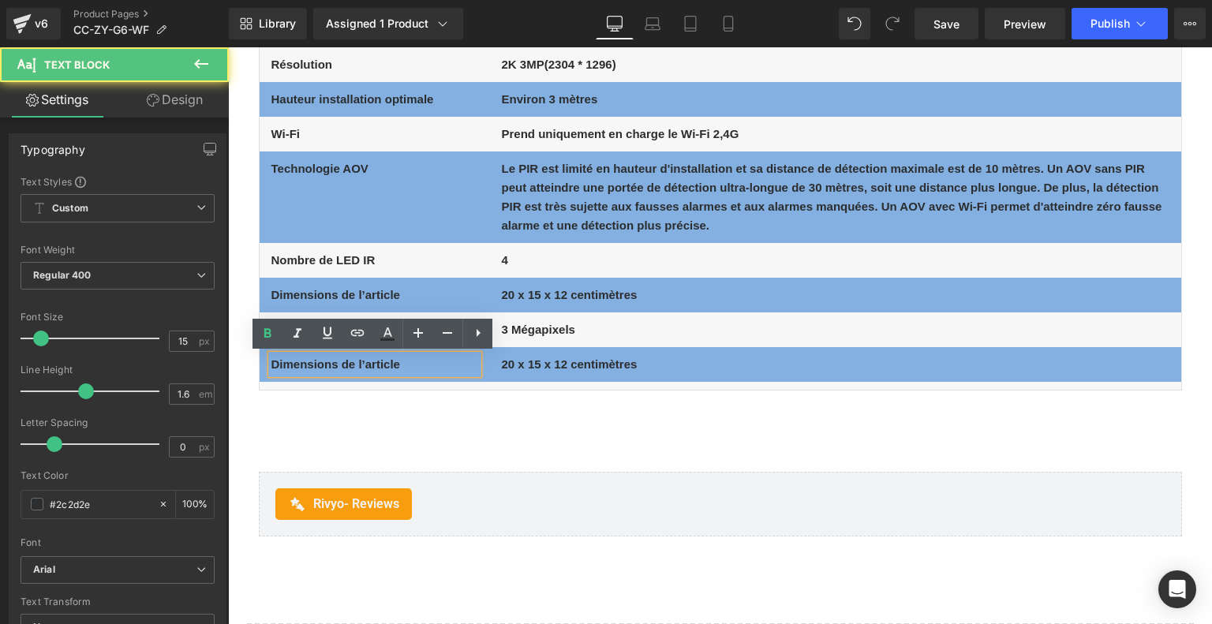
drag, startPoint x: 406, startPoint y: 367, endPoint x: 268, endPoint y: 357, distance: 138.4
click at [271, 357] on div "Dimensions de l’article" at bounding box center [374, 364] width 207 height 19
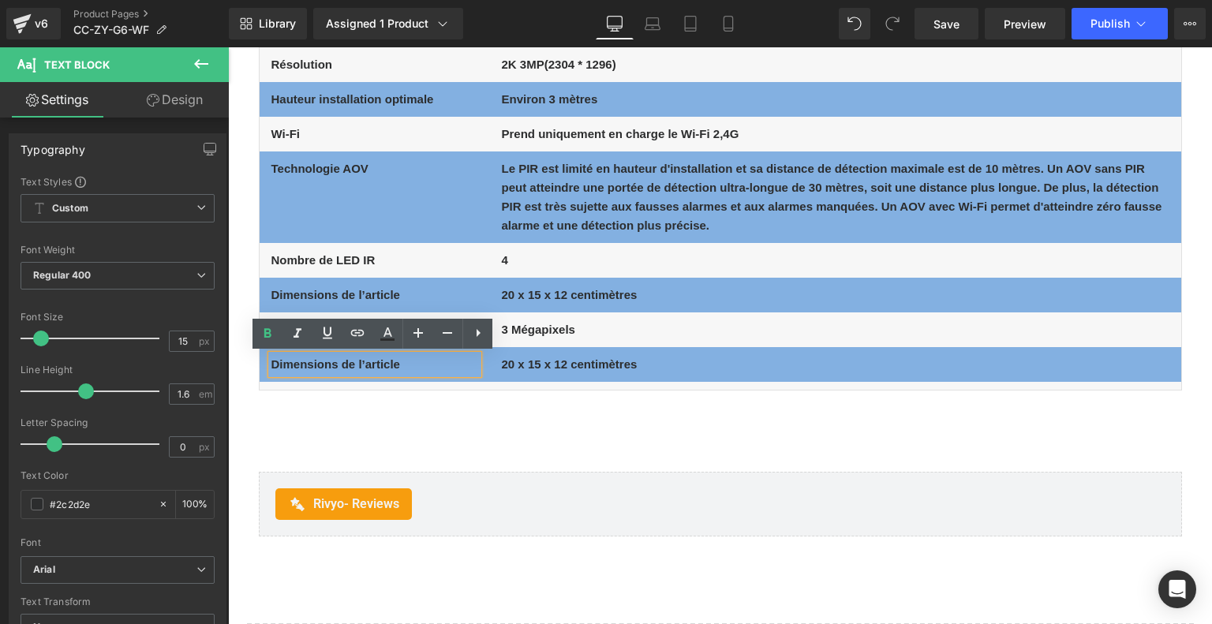
click at [271, 359] on b "Dimensions de l’article" at bounding box center [335, 363] width 129 height 13
drag, startPoint x: 271, startPoint y: 362, endPoint x: 438, endPoint y: 365, distance: 166.5
click at [438, 365] on p "Dimensions de l’article" at bounding box center [374, 364] width 207 height 19
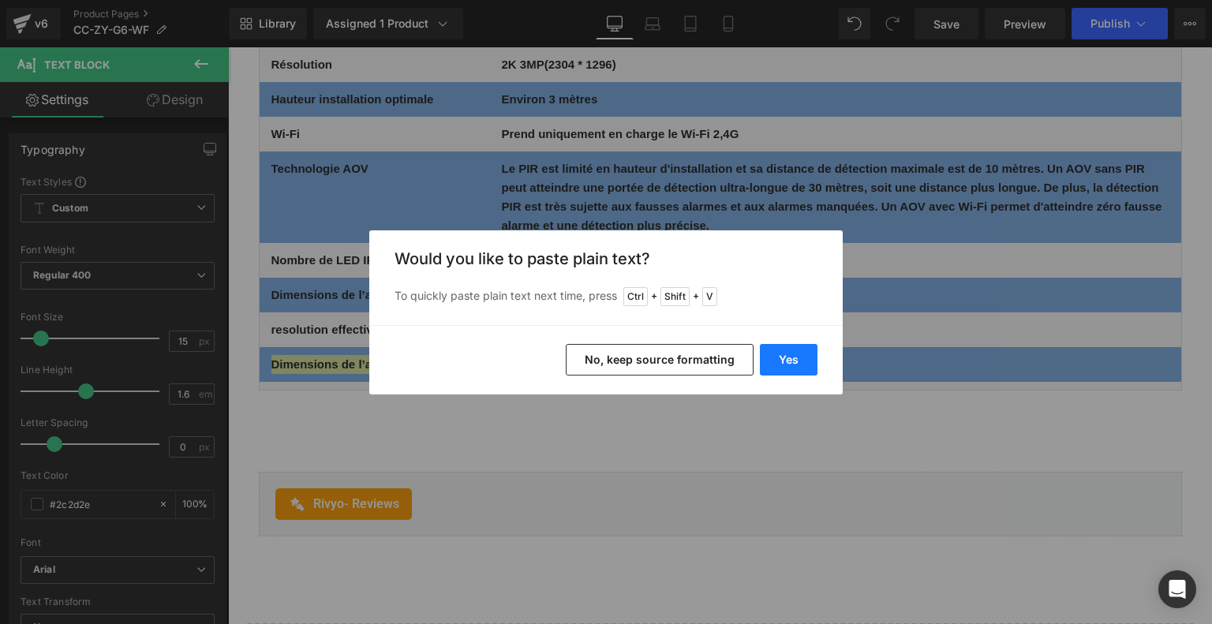
click at [773, 355] on button "Yes" at bounding box center [789, 360] width 58 height 32
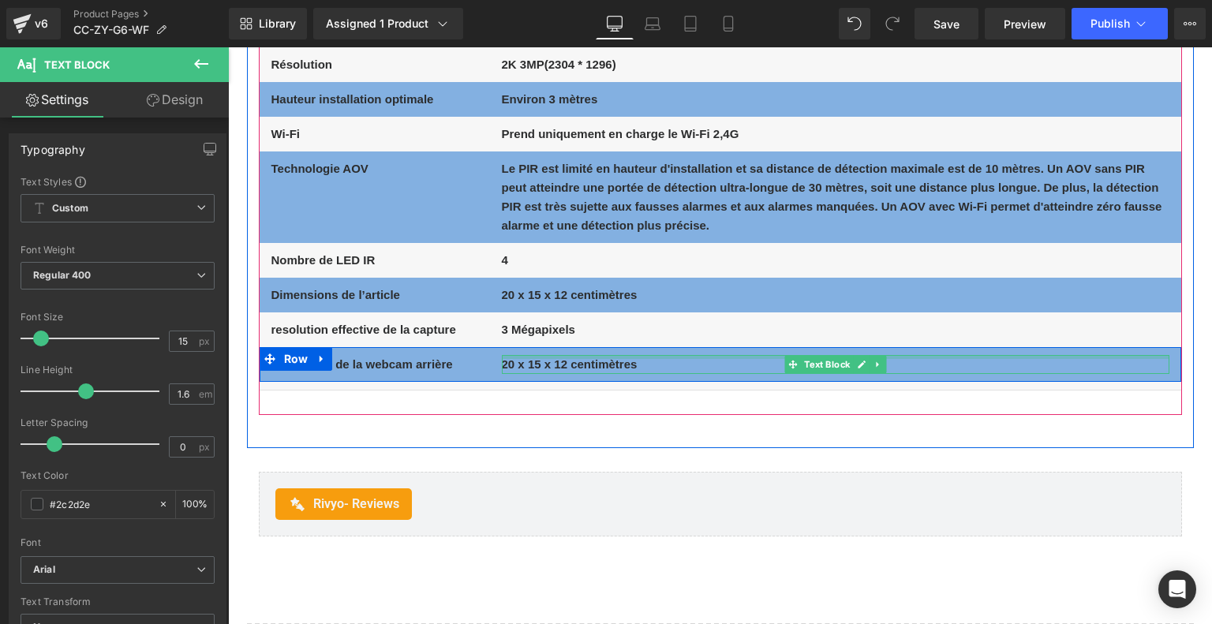
click at [562, 353] on div at bounding box center [720, 351] width 921 height 8
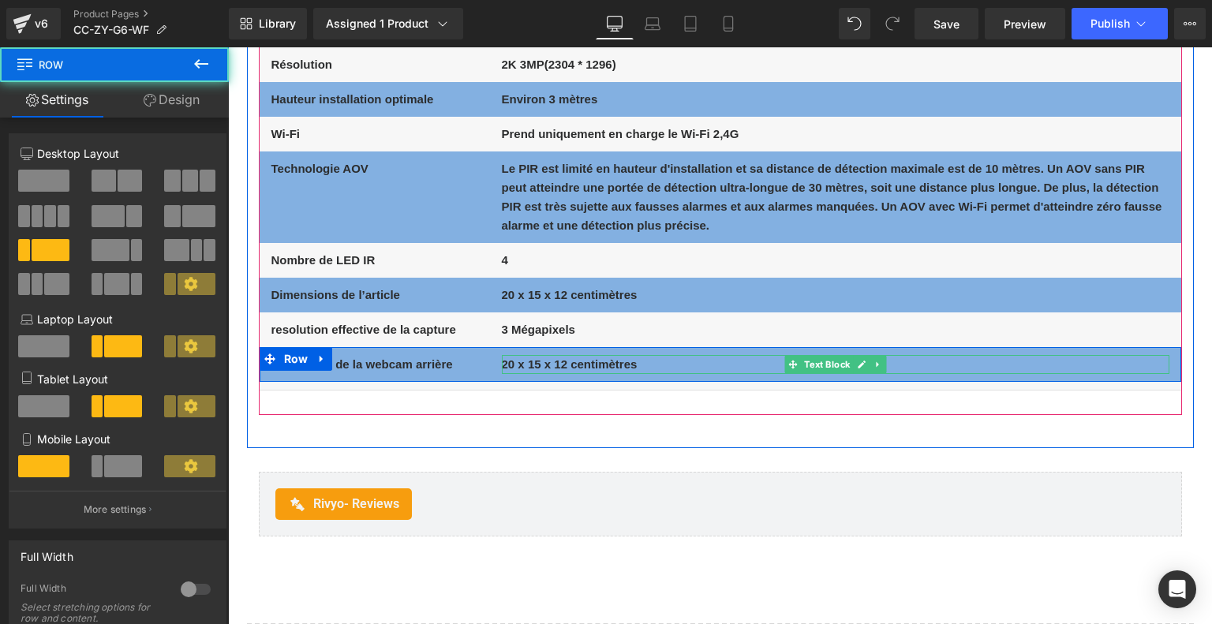
click at [560, 361] on b "20 x 15 x 12 centimètres" at bounding box center [570, 363] width 136 height 13
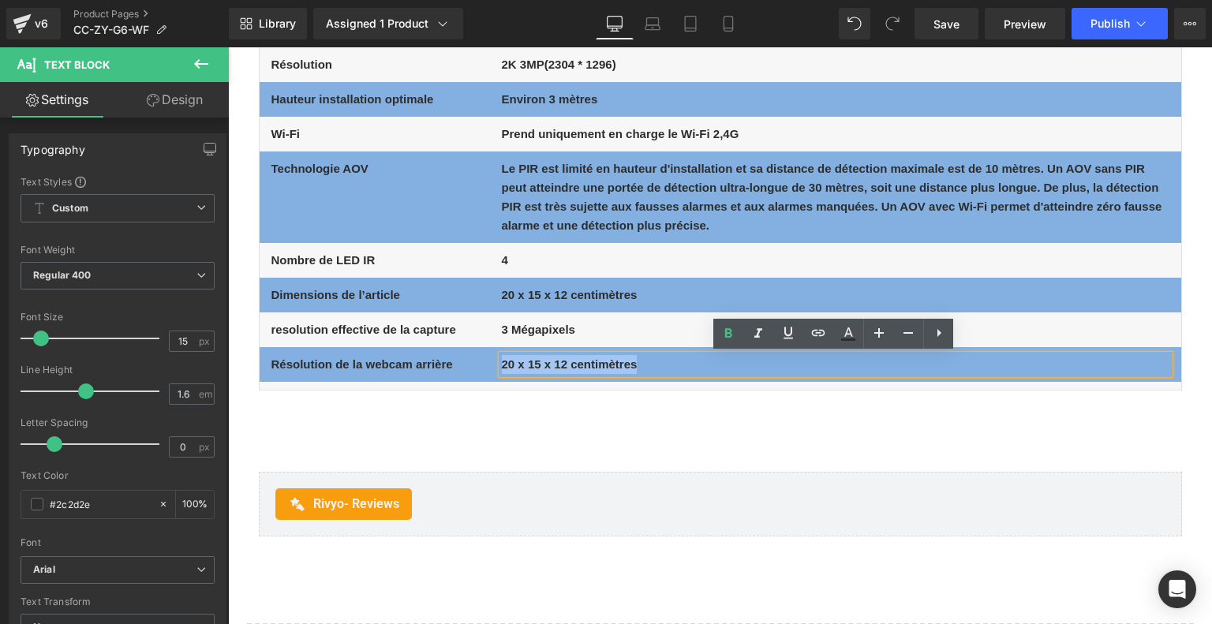
drag, startPoint x: 656, startPoint y: 370, endPoint x: 502, endPoint y: 363, distance: 154.8
click at [502, 363] on p "20 x 15 x 12 centimètres" at bounding box center [835, 364] width 667 height 19
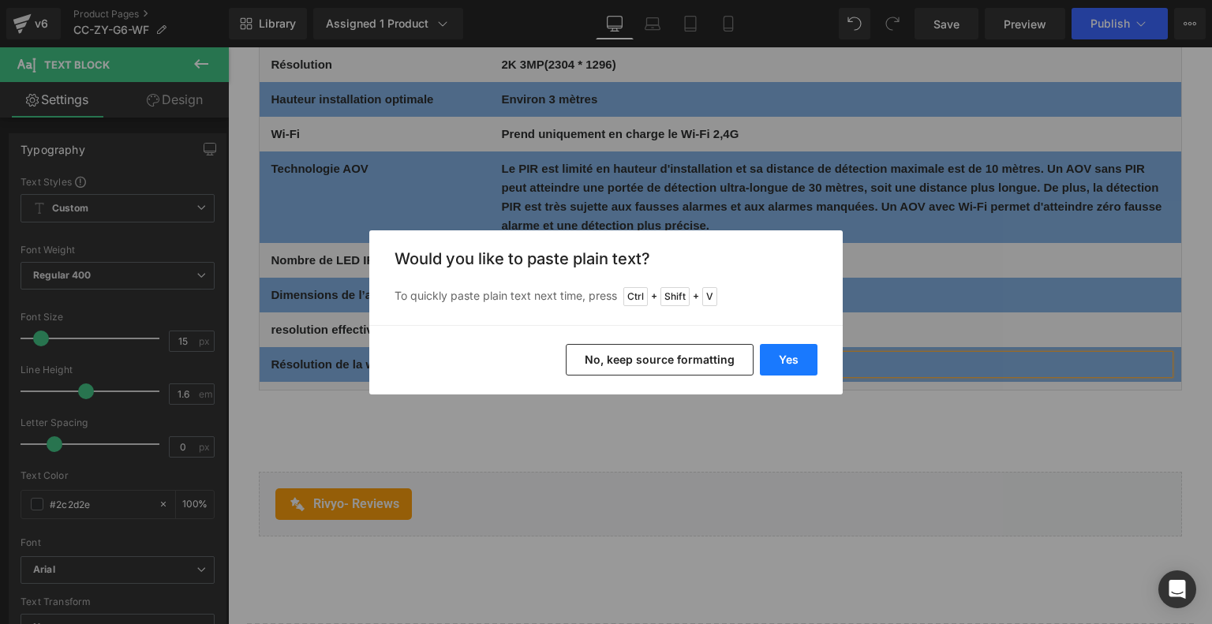
click at [809, 357] on button "Yes" at bounding box center [789, 360] width 58 height 32
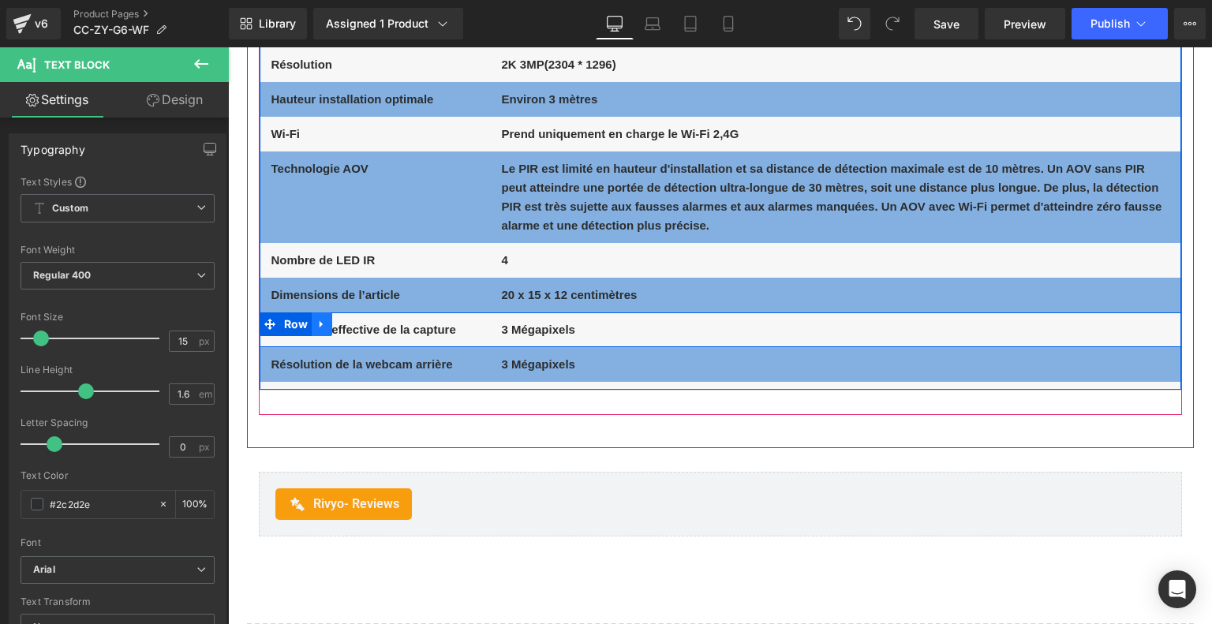
click at [322, 324] on icon at bounding box center [321, 325] width 11 height 12
click at [337, 324] on icon at bounding box center [342, 324] width 11 height 11
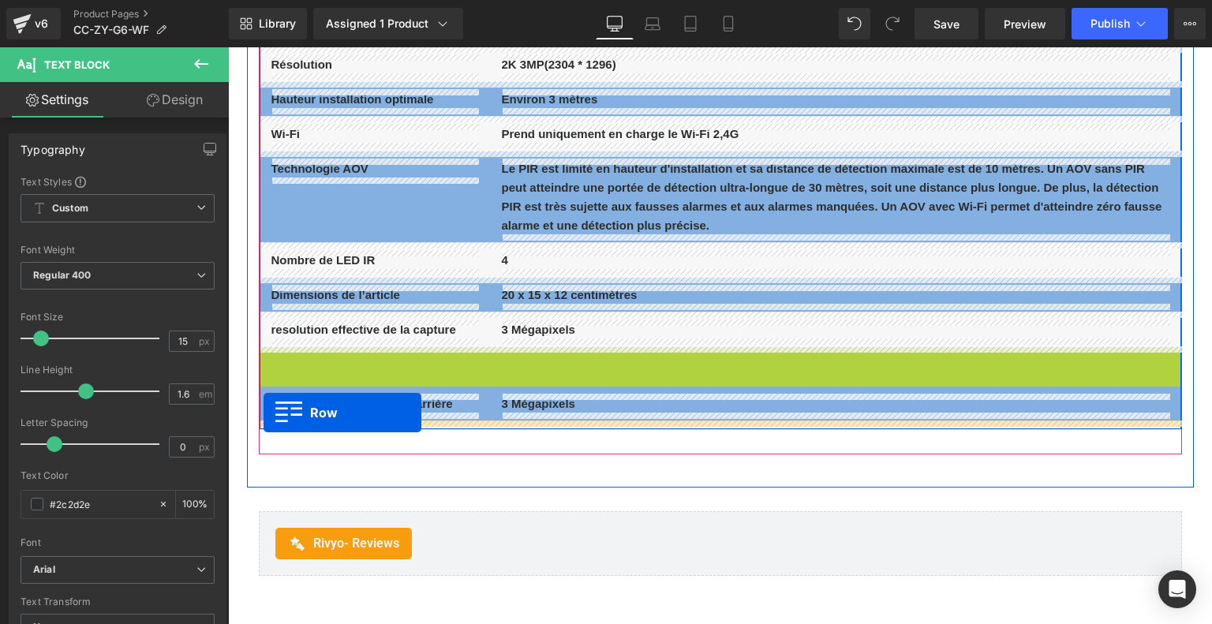
drag, startPoint x: 264, startPoint y: 355, endPoint x: 263, endPoint y: 413, distance: 57.6
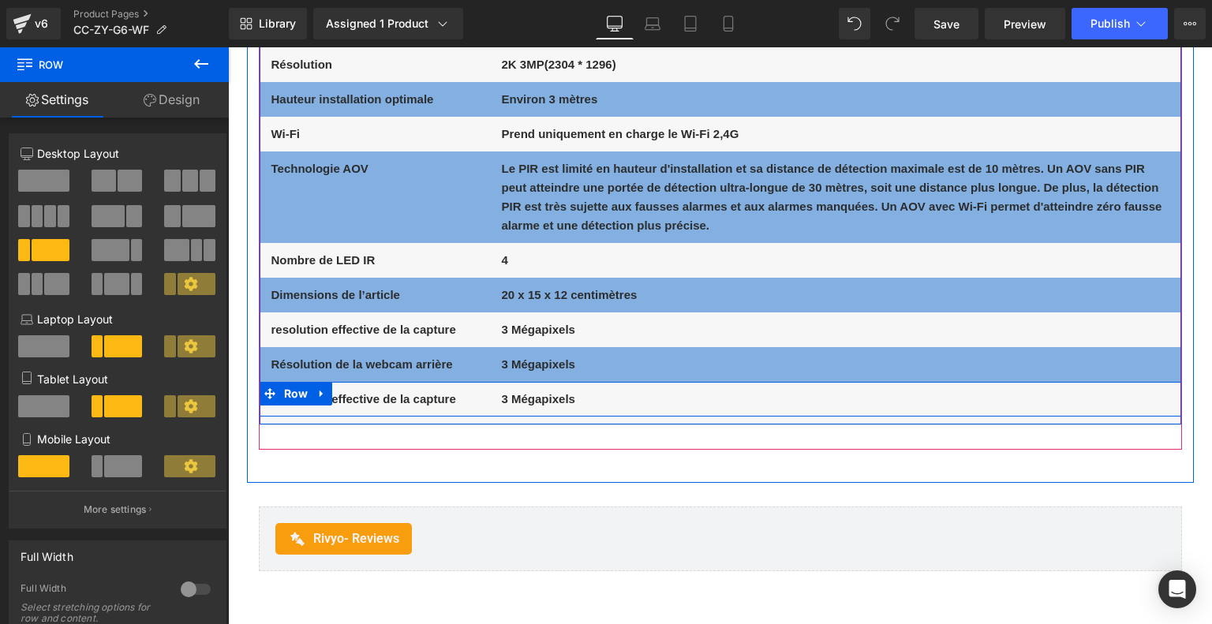
click at [430, 400] on b "resolution effective de la capture" at bounding box center [363, 398] width 185 height 13
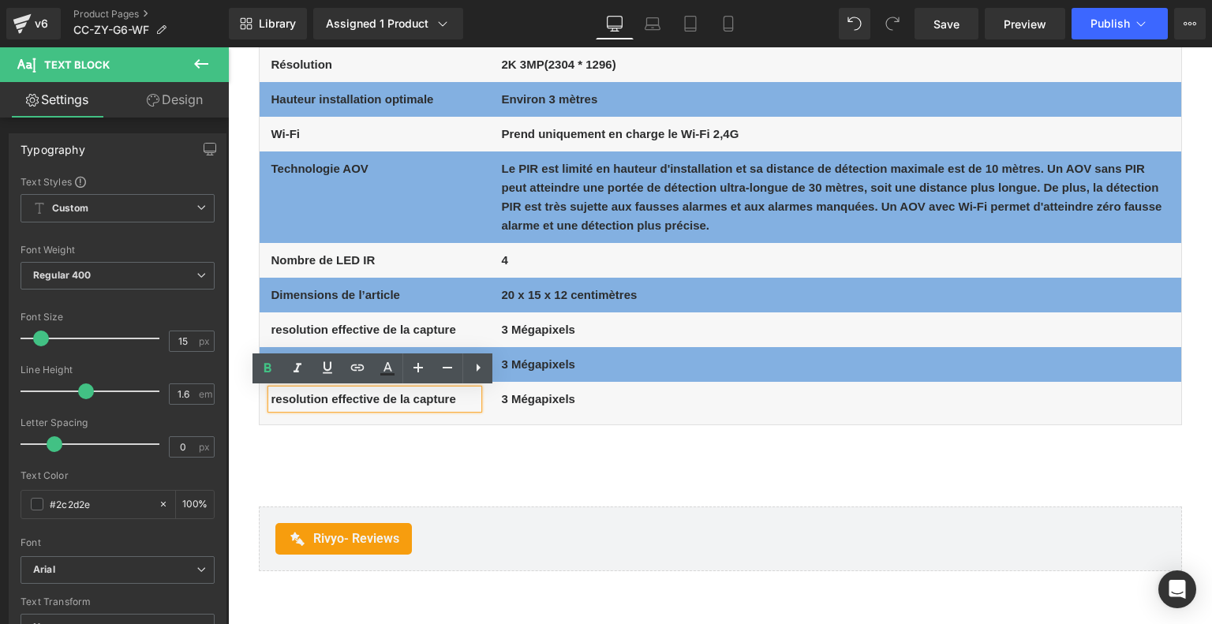
drag, startPoint x: 454, startPoint y: 398, endPoint x: 268, endPoint y: 394, distance: 185.4
click at [271, 394] on div "resolution effective de la capture" at bounding box center [374, 399] width 207 height 19
click at [272, 395] on b "resolution effective de la capture" at bounding box center [363, 398] width 185 height 13
drag, startPoint x: 271, startPoint y: 395, endPoint x: 458, endPoint y: 403, distance: 187.1
click at [458, 403] on p "resolution effective de la capture" at bounding box center [374, 399] width 207 height 19
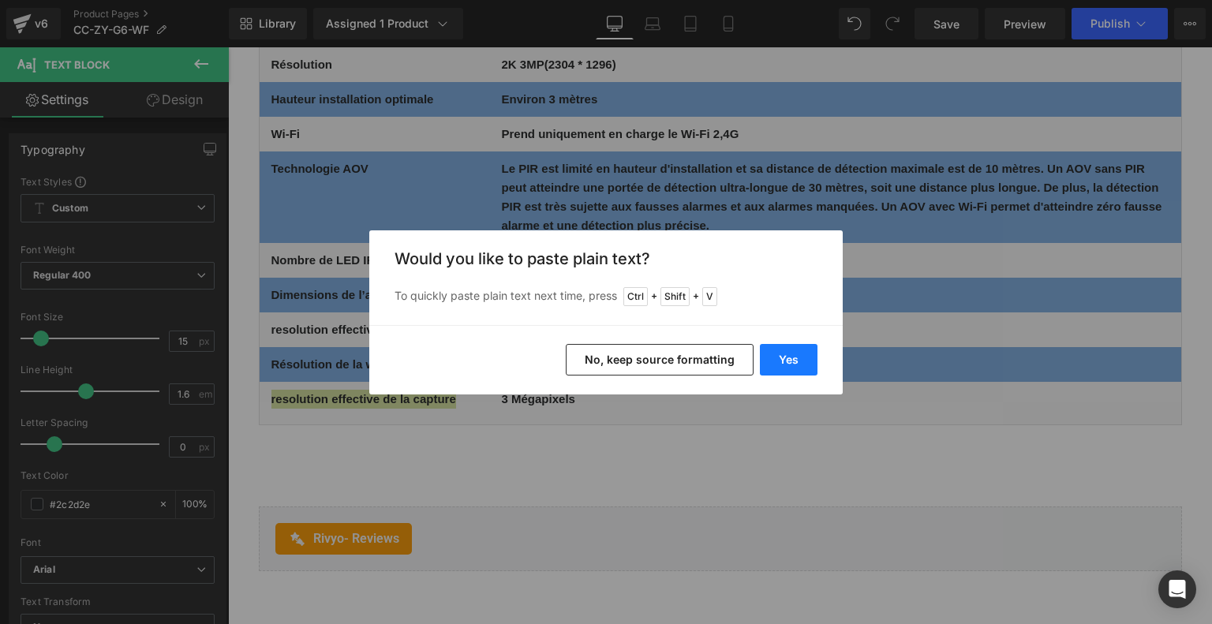
click at [773, 359] on button "Yes" at bounding box center [789, 360] width 58 height 32
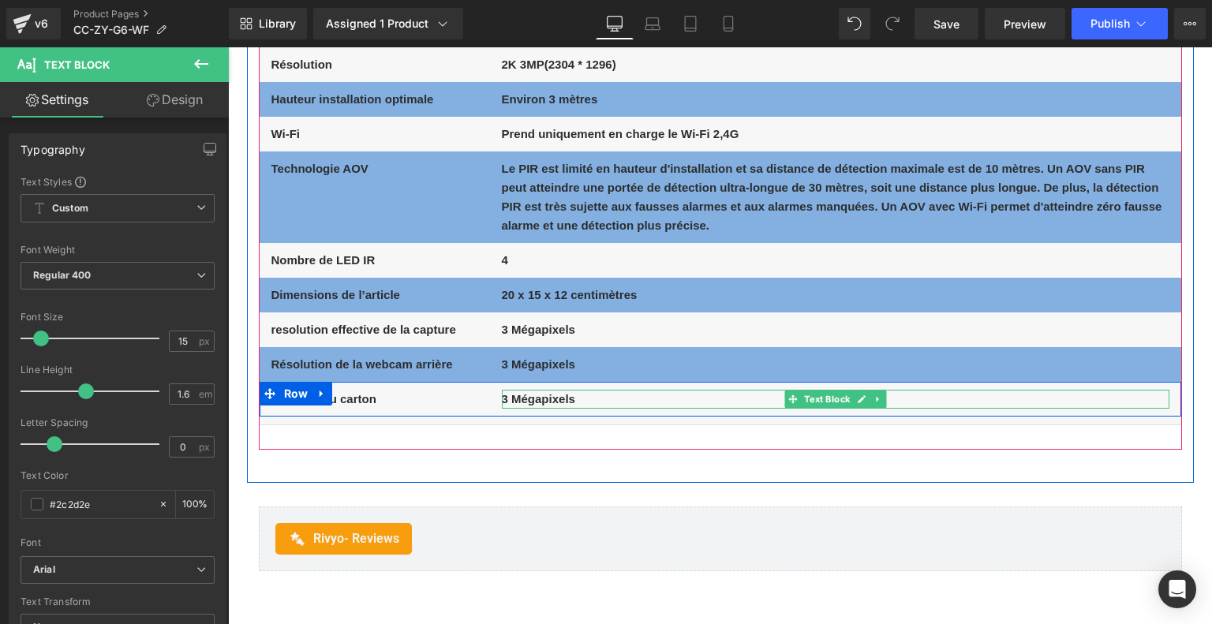
click at [514, 400] on b "3 Mégapixels" at bounding box center [538, 398] width 73 height 13
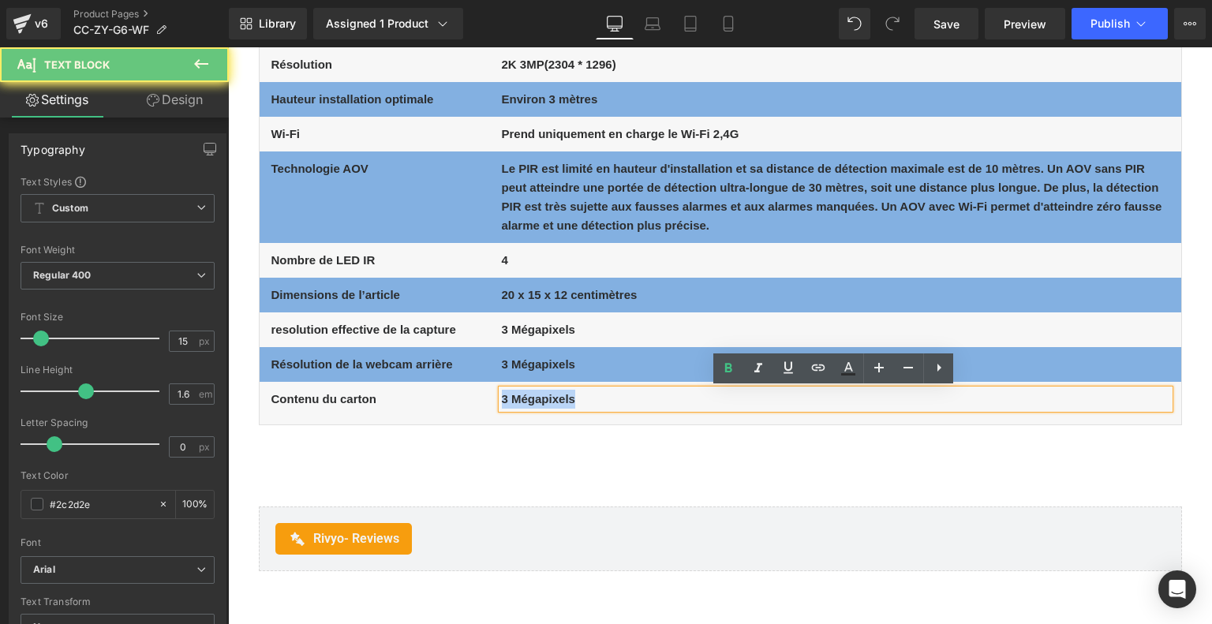
drag, startPoint x: 499, startPoint y: 397, endPoint x: 621, endPoint y: 402, distance: 121.6
click at [621, 402] on p "3 Mégapixels" at bounding box center [835, 399] width 667 height 19
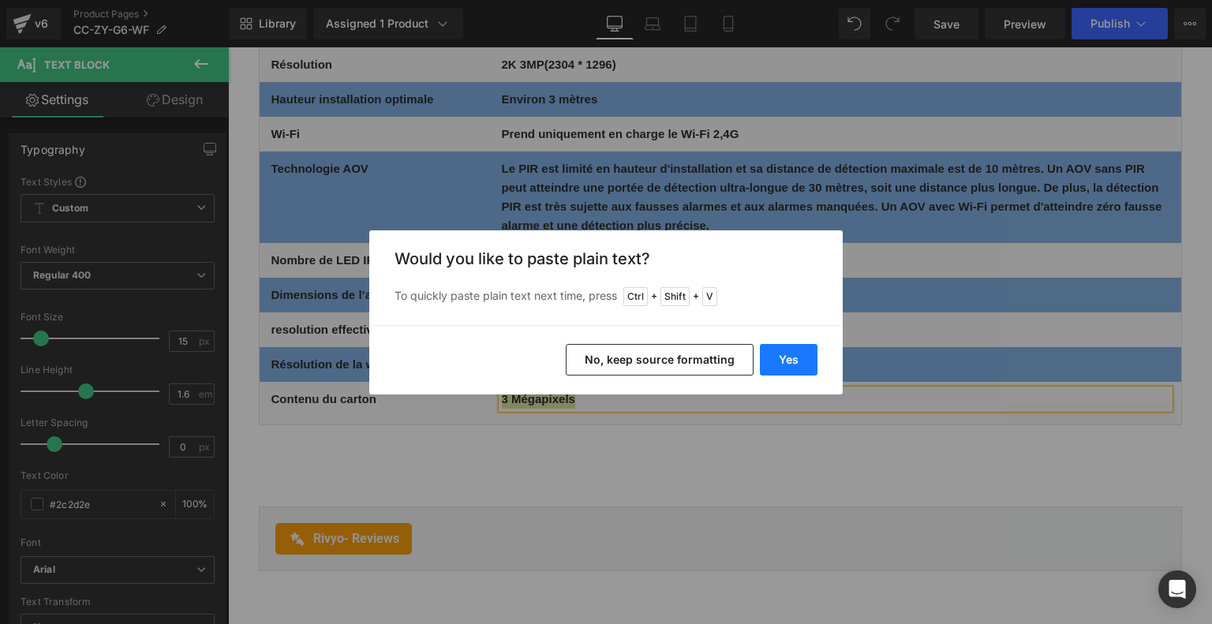
click at [806, 356] on button "Yes" at bounding box center [789, 360] width 58 height 32
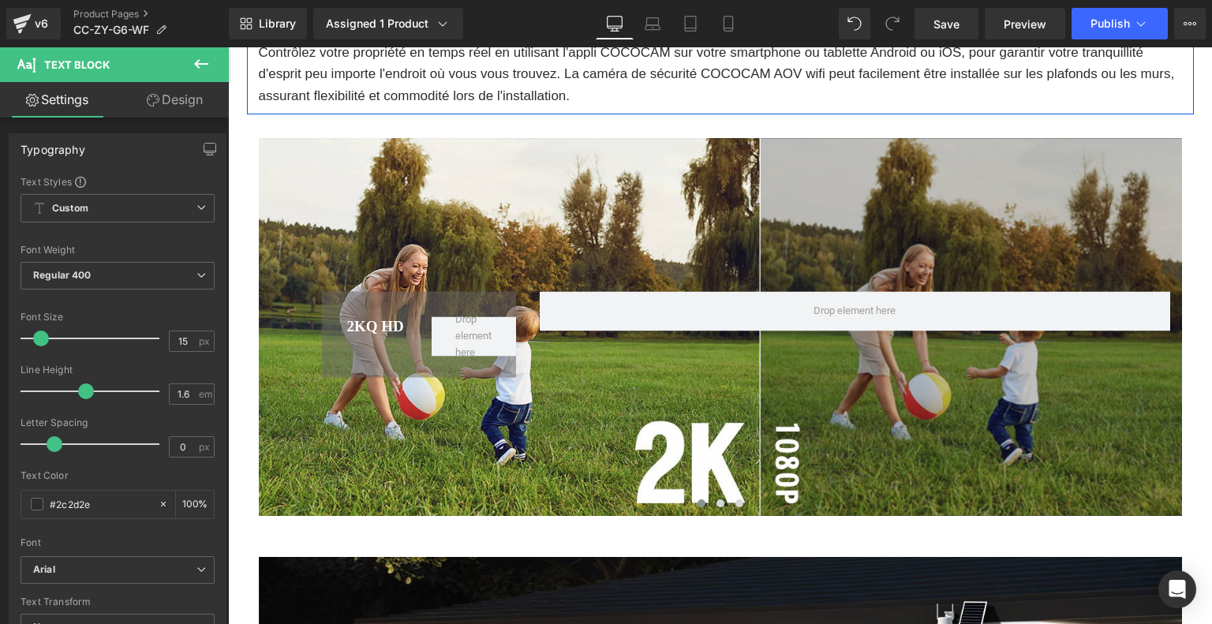
scroll to position [5837, 0]
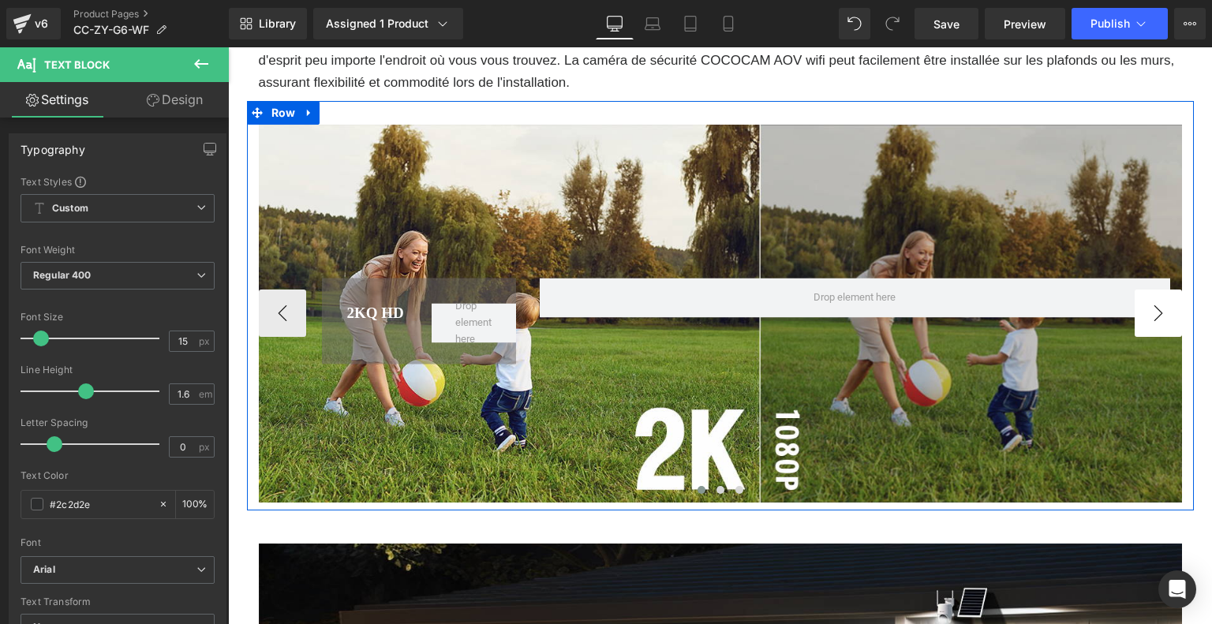
click at [1159, 317] on button "›" at bounding box center [1157, 312] width 47 height 47
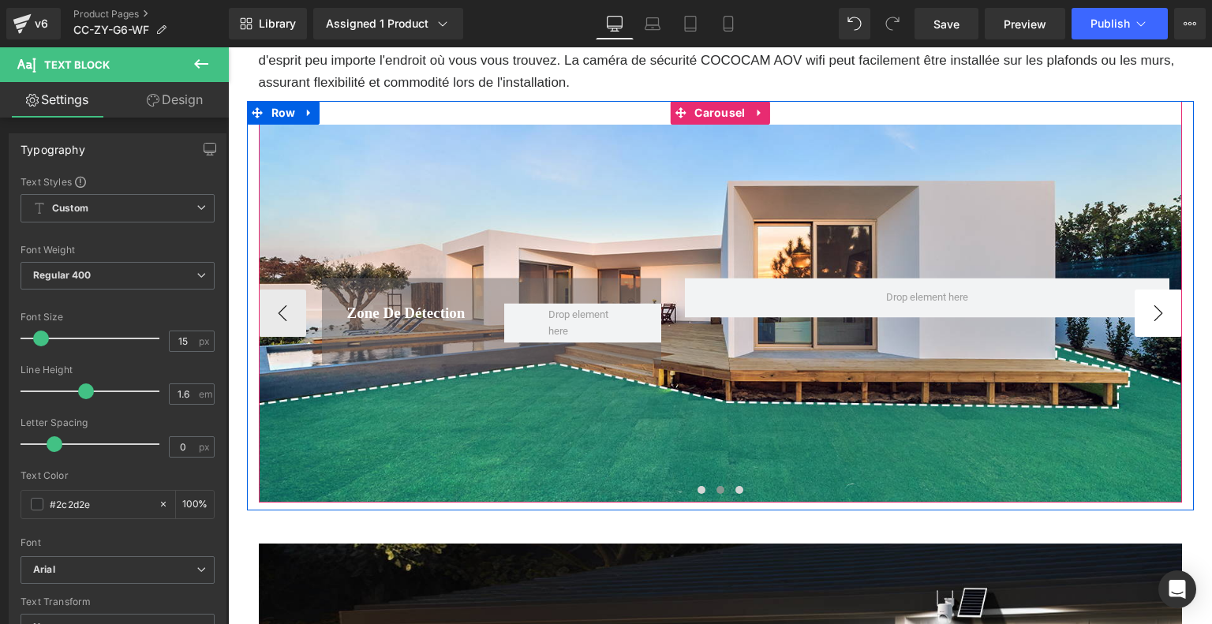
click at [1159, 317] on button "›" at bounding box center [1157, 312] width 47 height 47
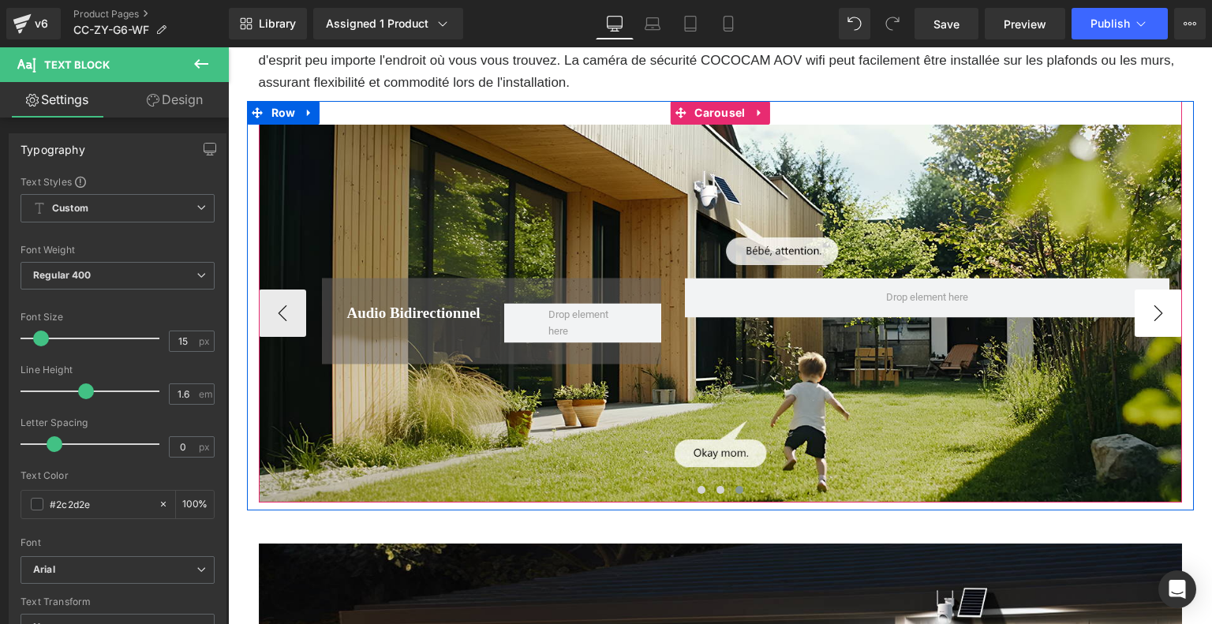
click at [1159, 317] on button "›" at bounding box center [1157, 312] width 47 height 47
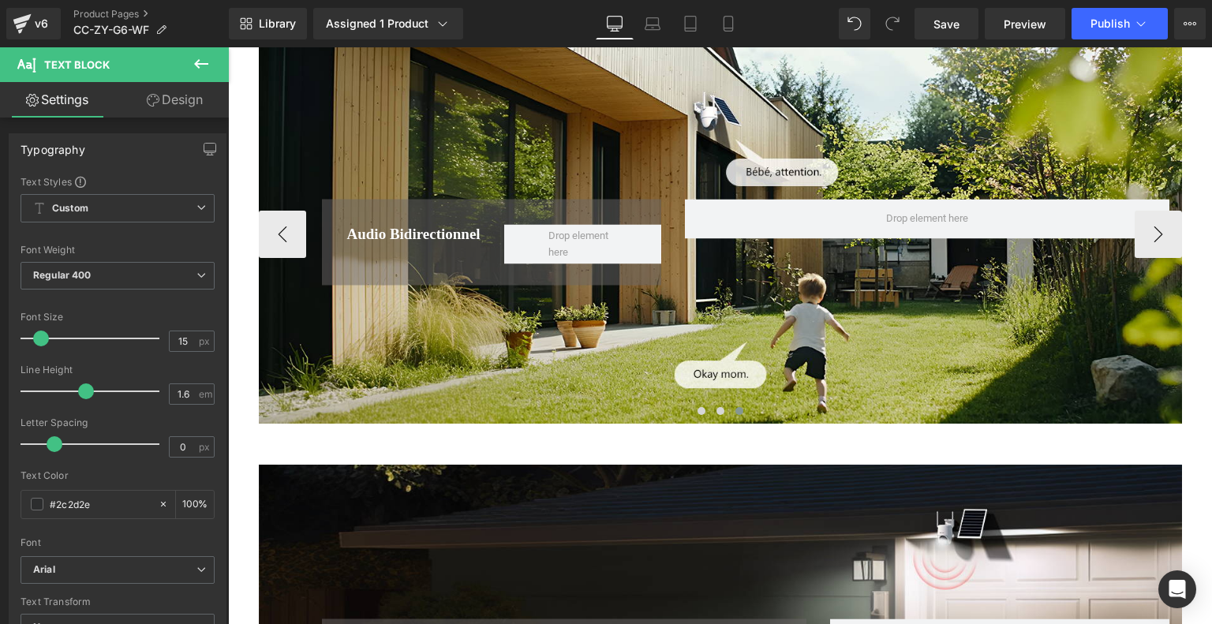
scroll to position [5758, 0]
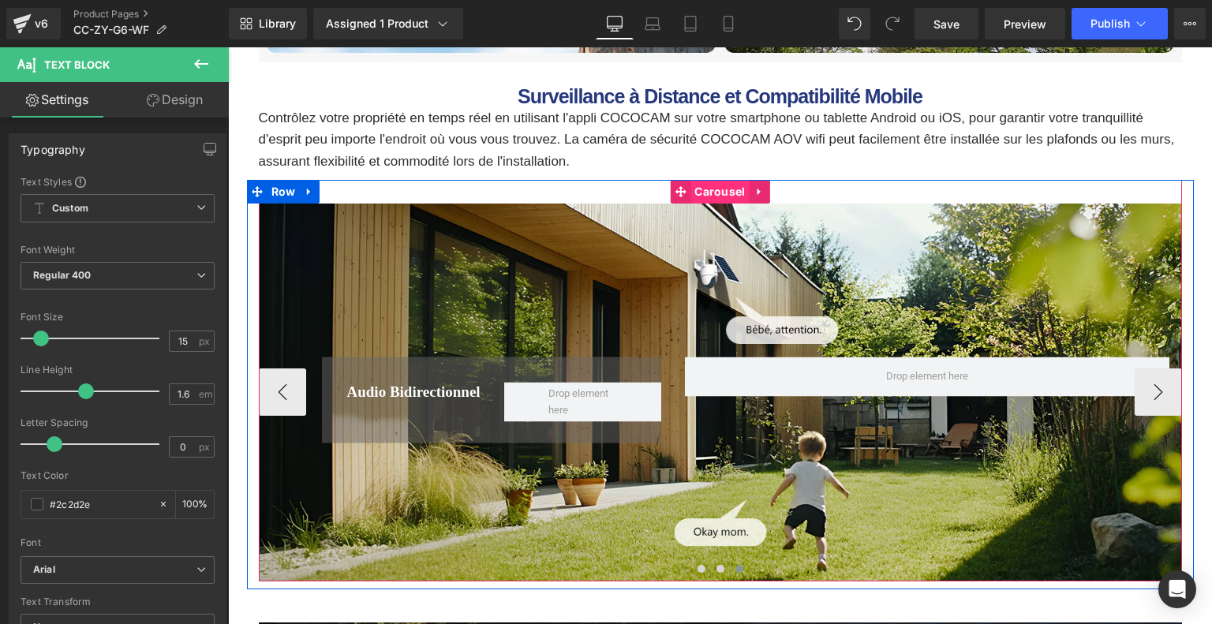
click at [723, 196] on span "Carousel" at bounding box center [719, 192] width 58 height 24
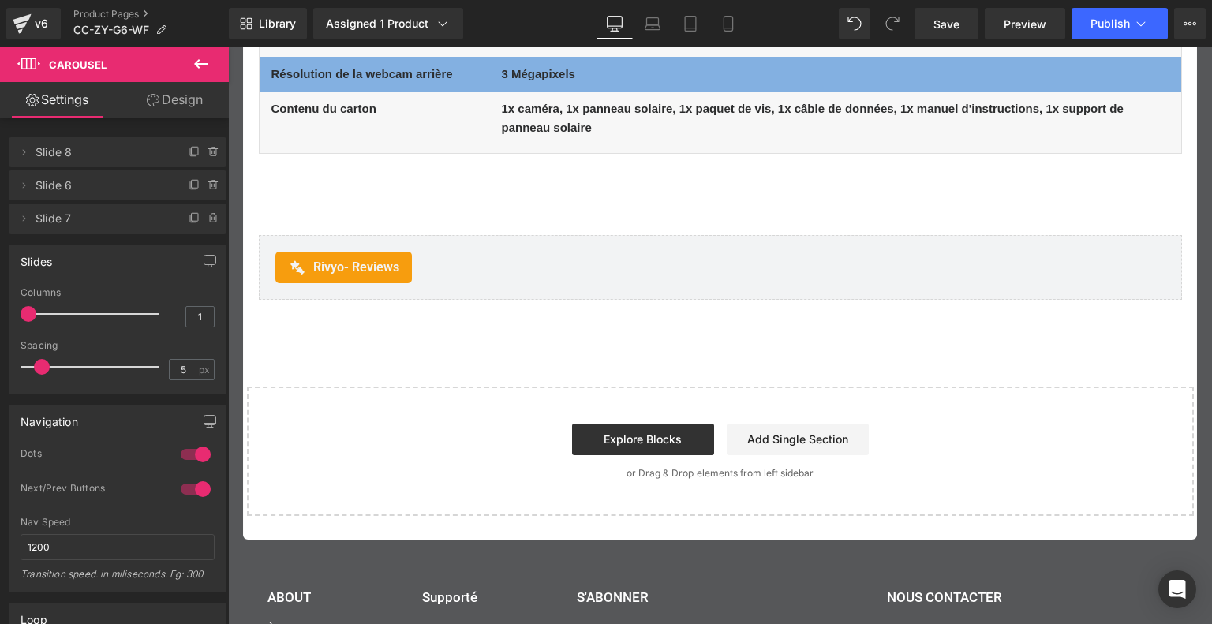
scroll to position [8993, 0]
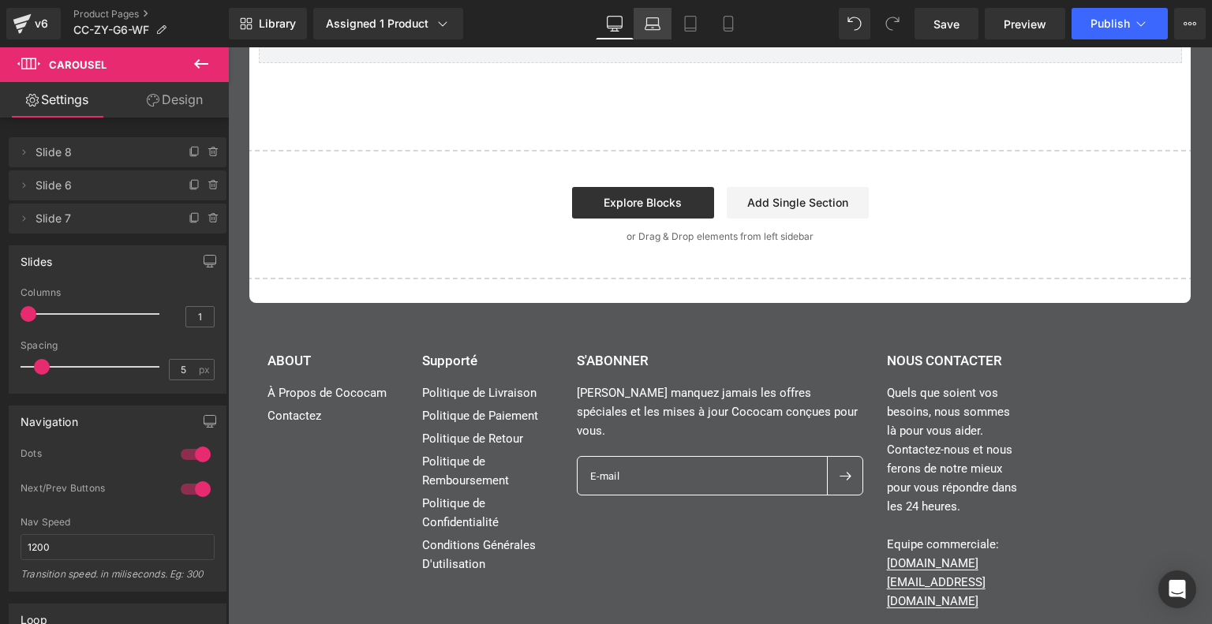
click at [653, 38] on link "Laptop" at bounding box center [652, 24] width 38 height 32
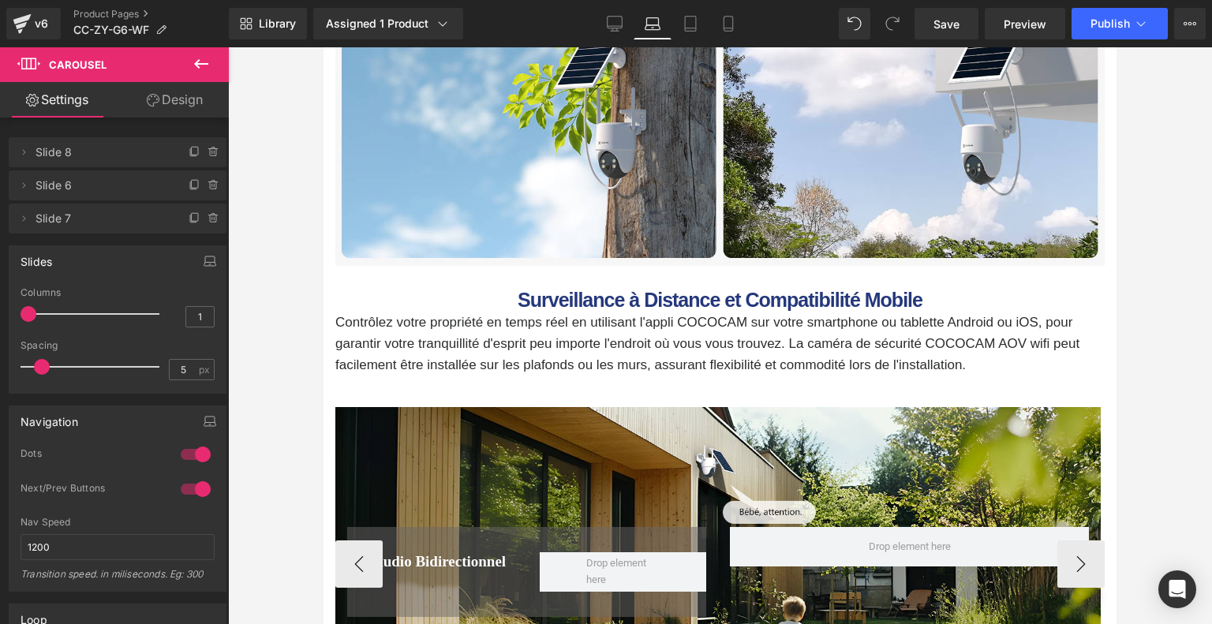
scroll to position [5364, 0]
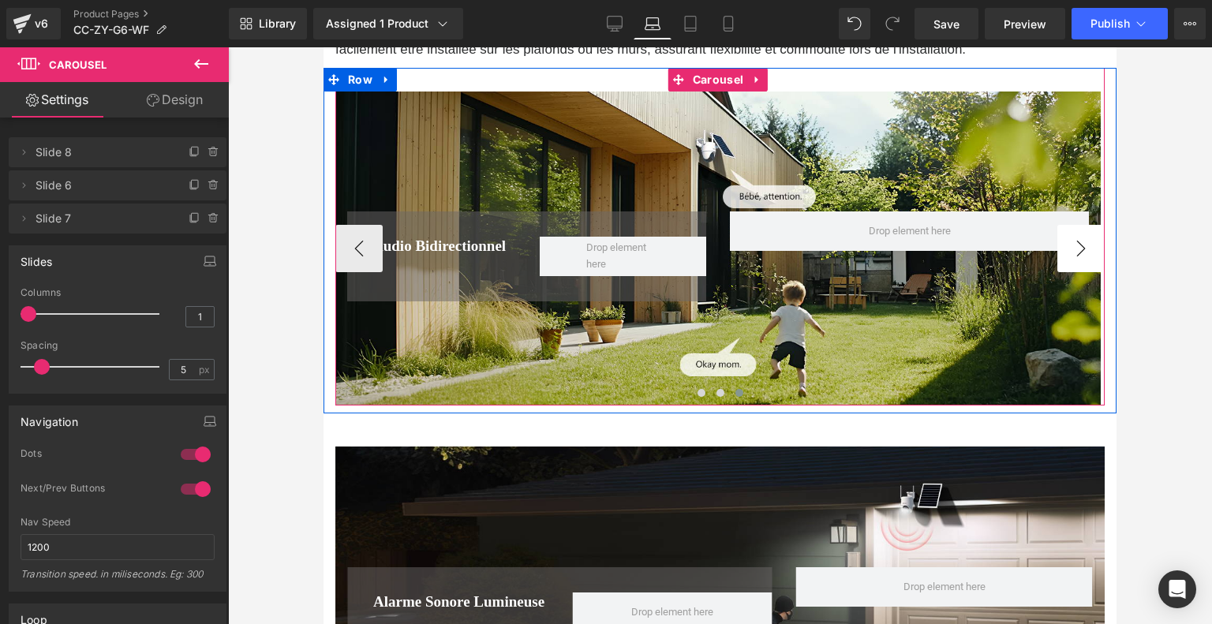
click at [1093, 228] on button "›" at bounding box center [1080, 248] width 47 height 47
click at [360, 225] on button "‹" at bounding box center [358, 248] width 47 height 47
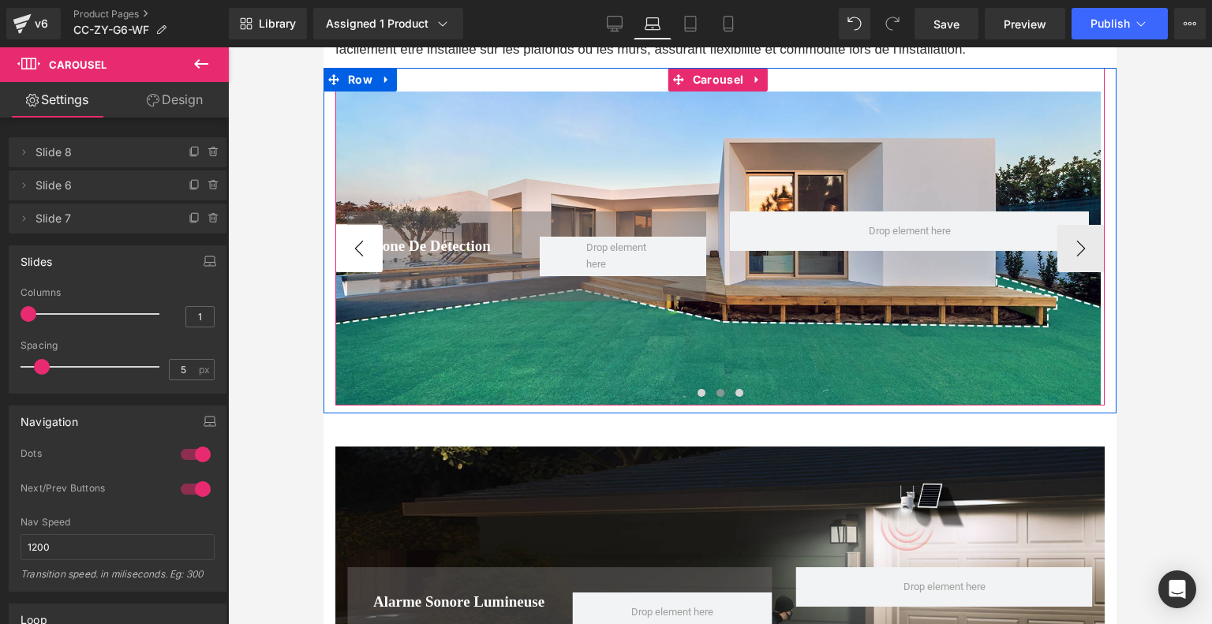
click at [360, 225] on button "‹" at bounding box center [358, 248] width 47 height 47
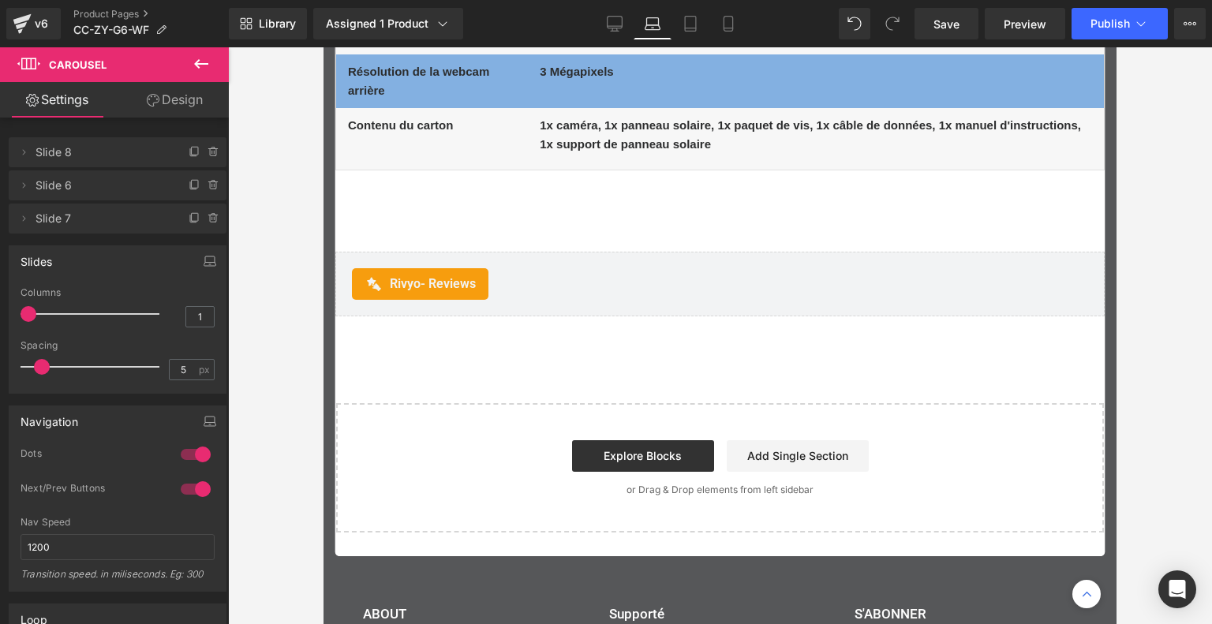
scroll to position [8362, 0]
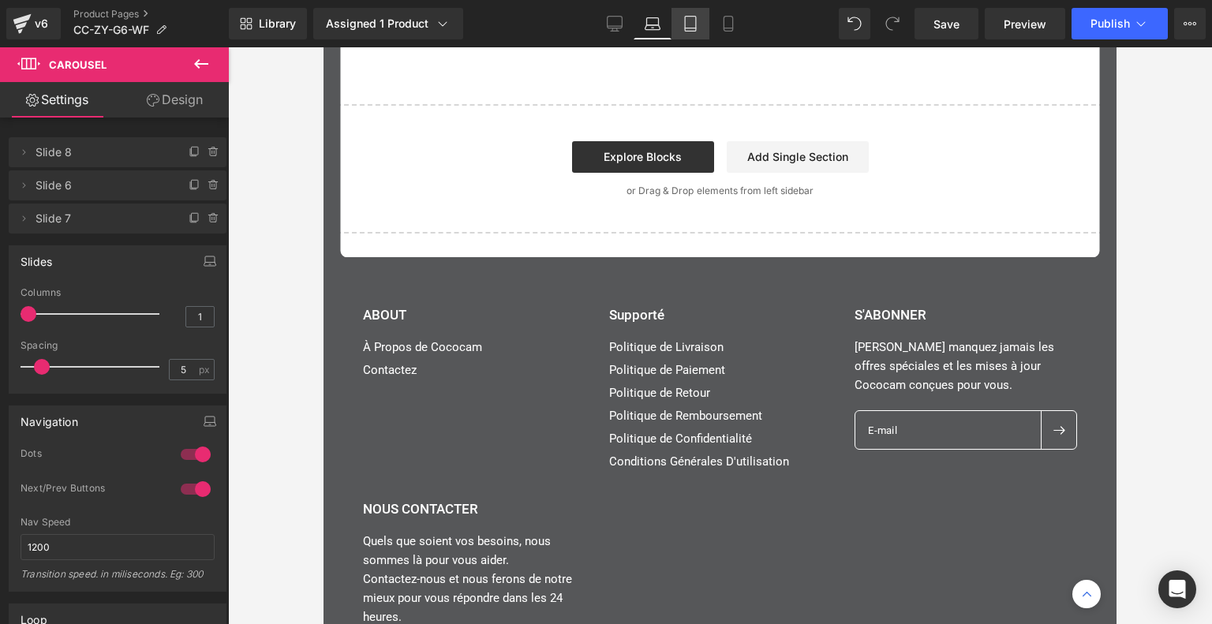
click at [698, 32] on link "Tablet" at bounding box center [690, 24] width 38 height 32
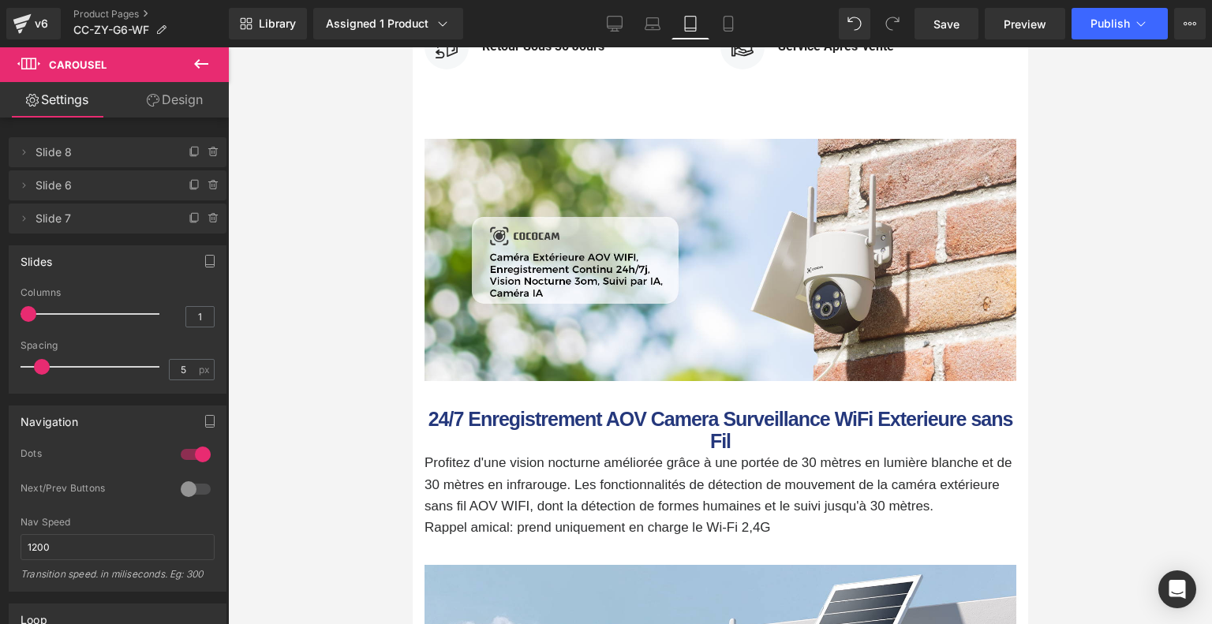
scroll to position [2051, 0]
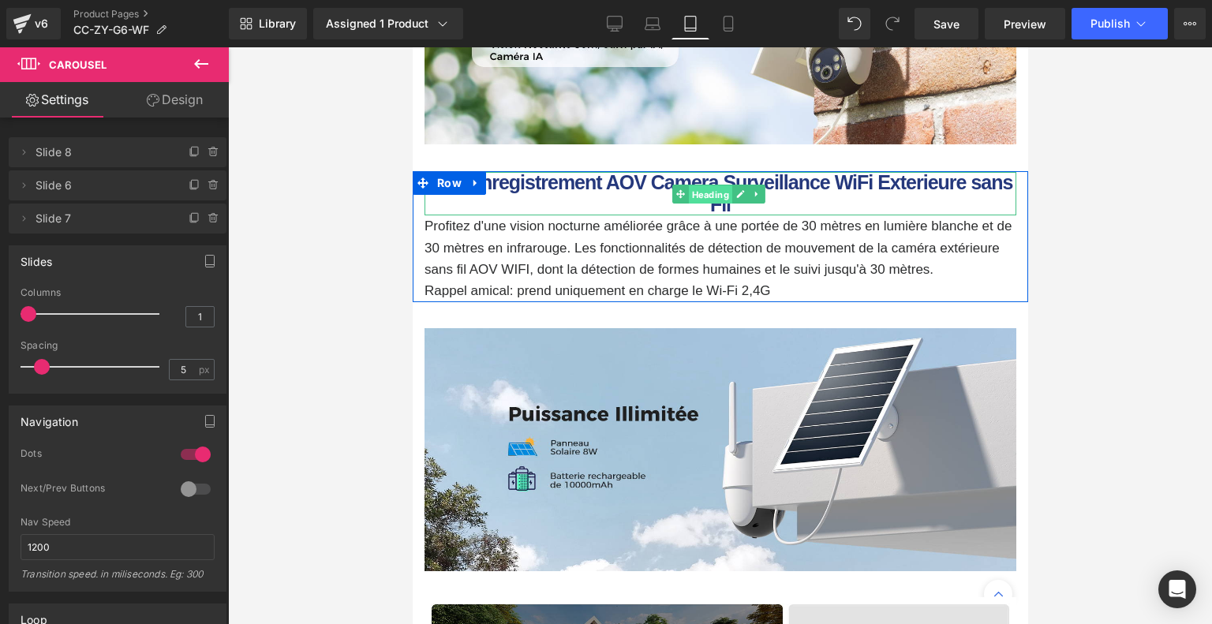
click at [695, 185] on span "Heading" at bounding box center [709, 194] width 43 height 19
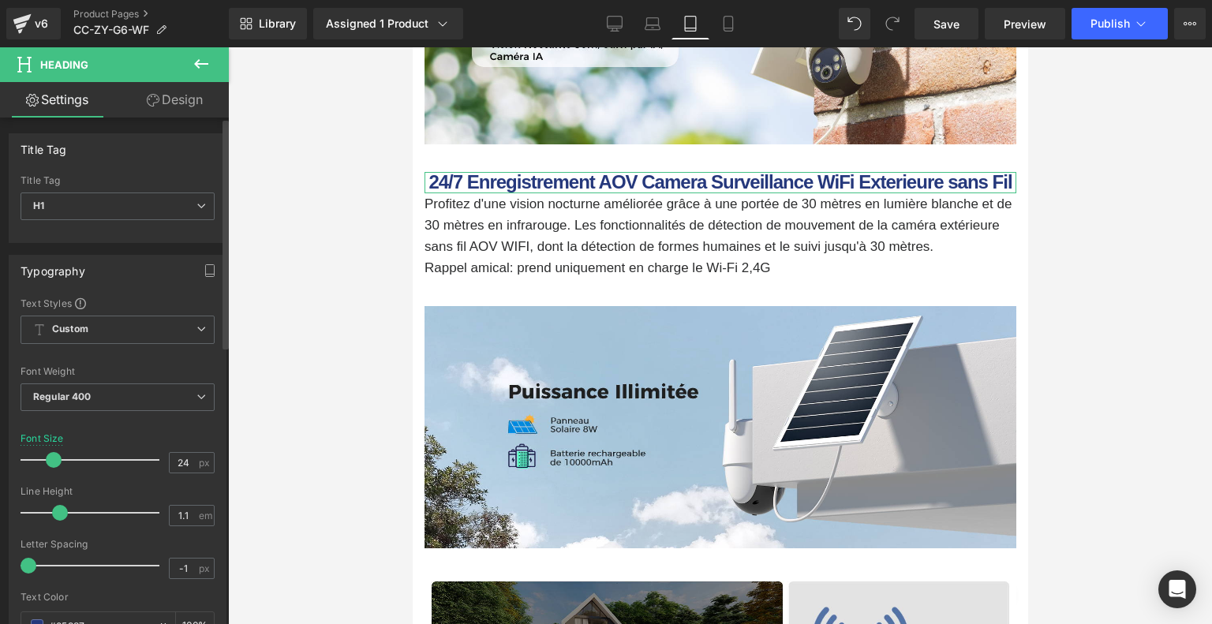
type input "23"
click at [54, 459] on span at bounding box center [52, 460] width 16 height 16
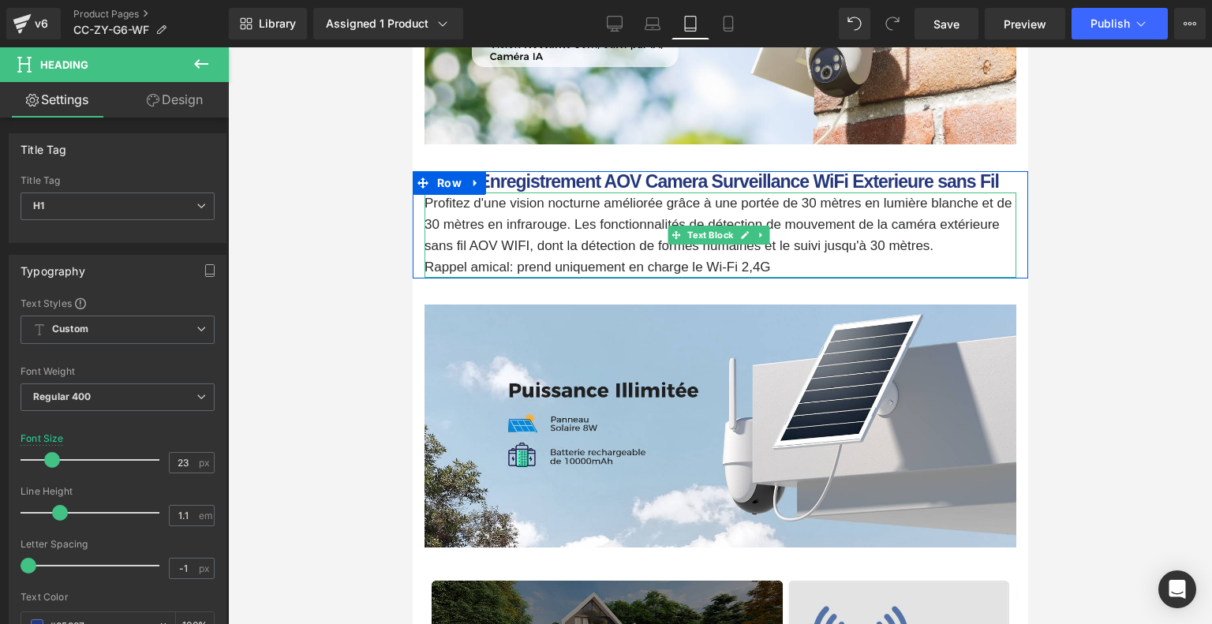
click at [613, 234] on p "Profitez d'une vision nocturne améliorée grâce à une portée de 30 mètres en lum…" at bounding box center [720, 224] width 592 height 65
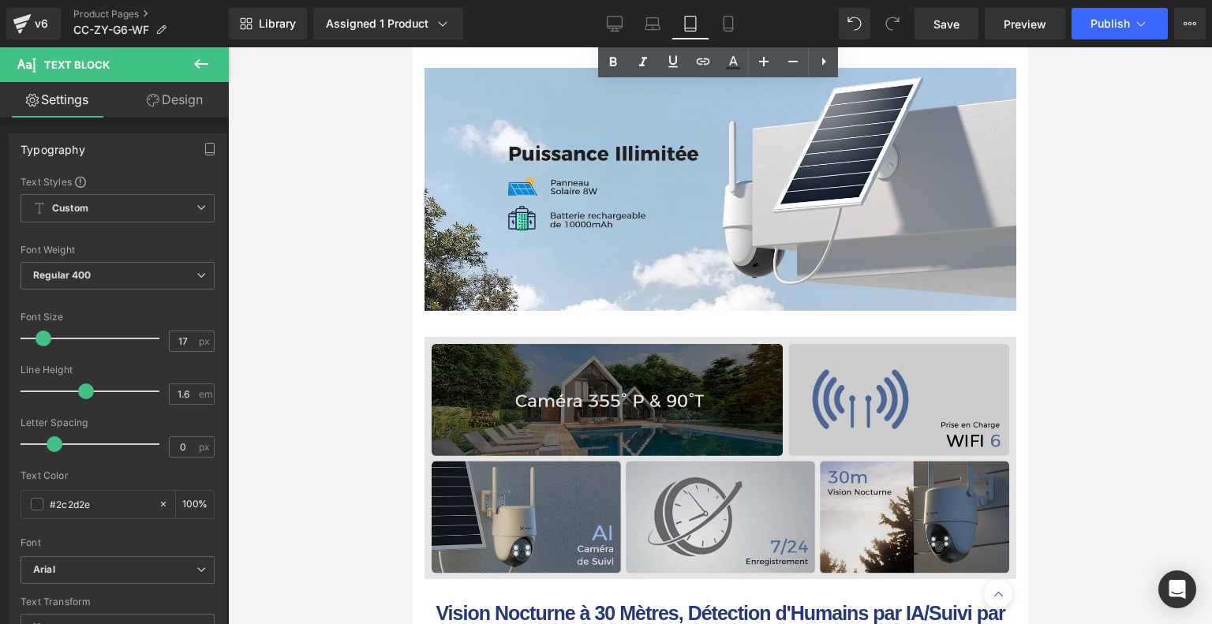
scroll to position [2524, 0]
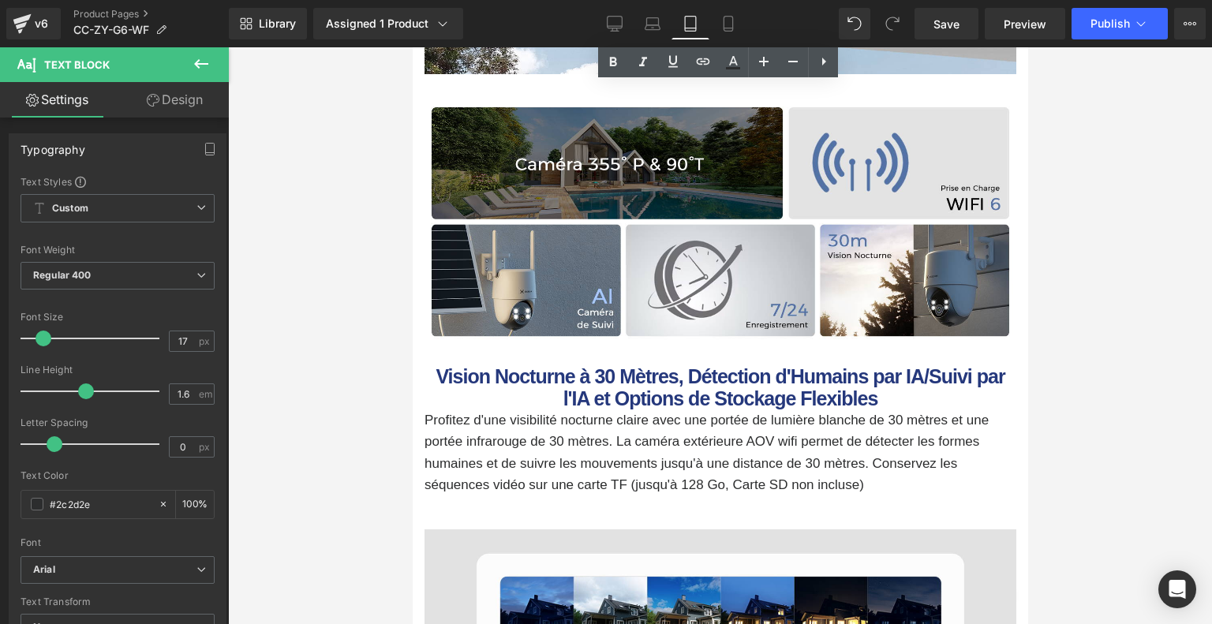
click at [692, 368] on div "Vision Nocturne à 30 Mètres, Détection d'Humains par IA/Suivi par l'IA et Optio…" at bounding box center [720, 387] width 592 height 43
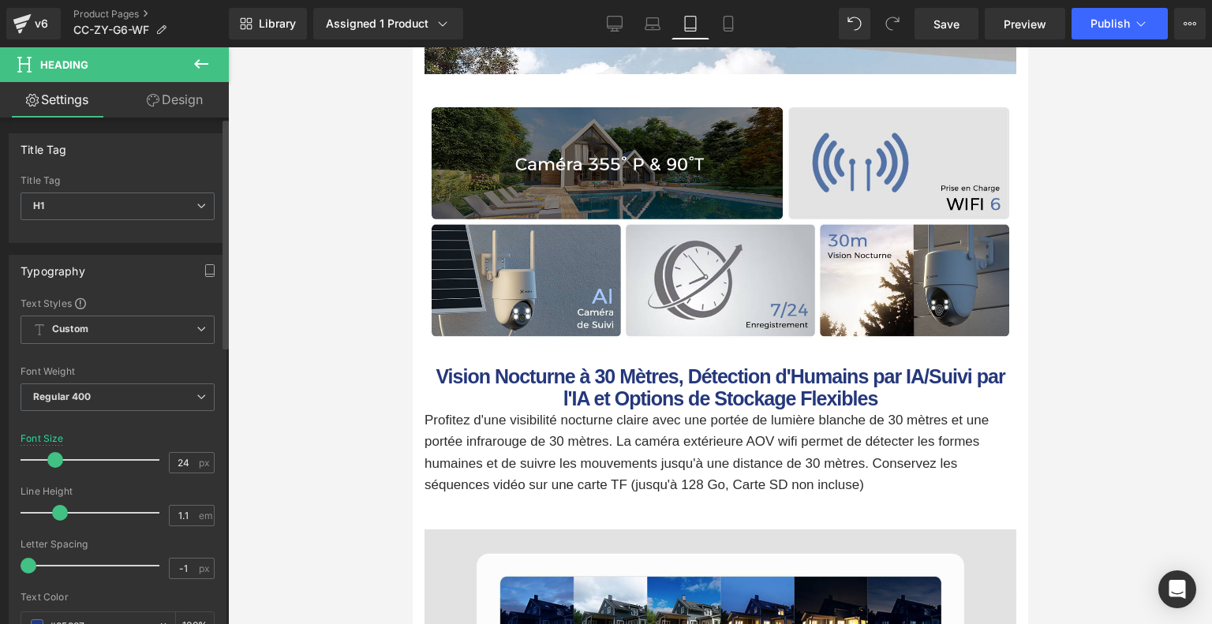
type input "23"
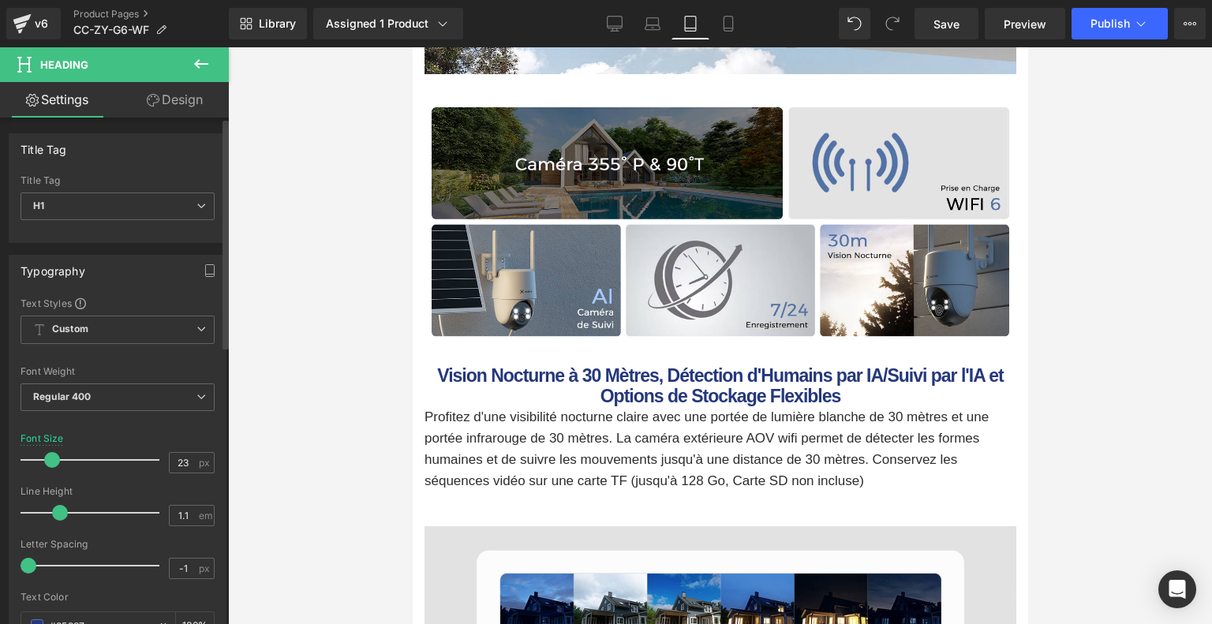
click at [50, 459] on span at bounding box center [52, 460] width 16 height 16
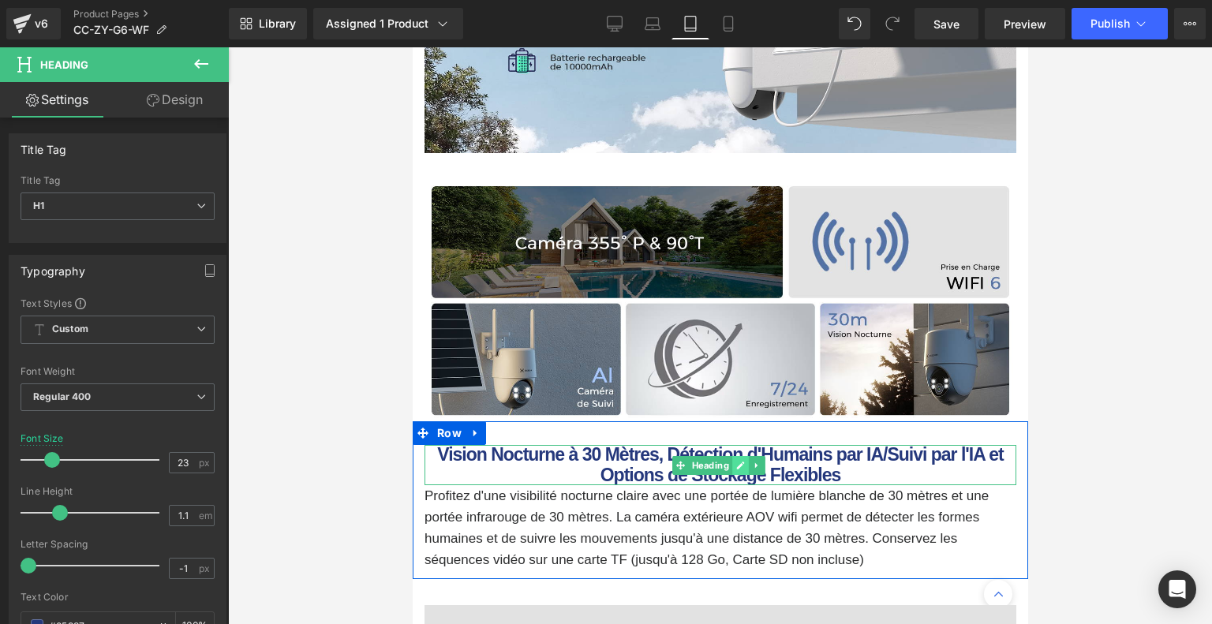
scroll to position [2840, 0]
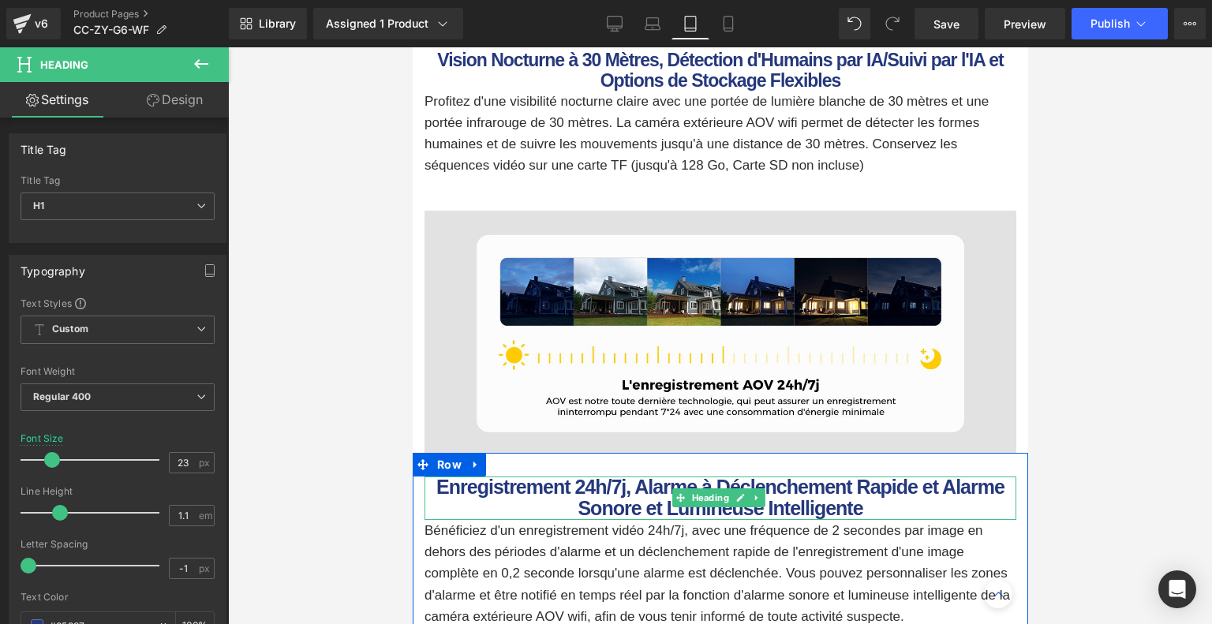
click at [707, 488] on span "Heading" at bounding box center [709, 497] width 43 height 19
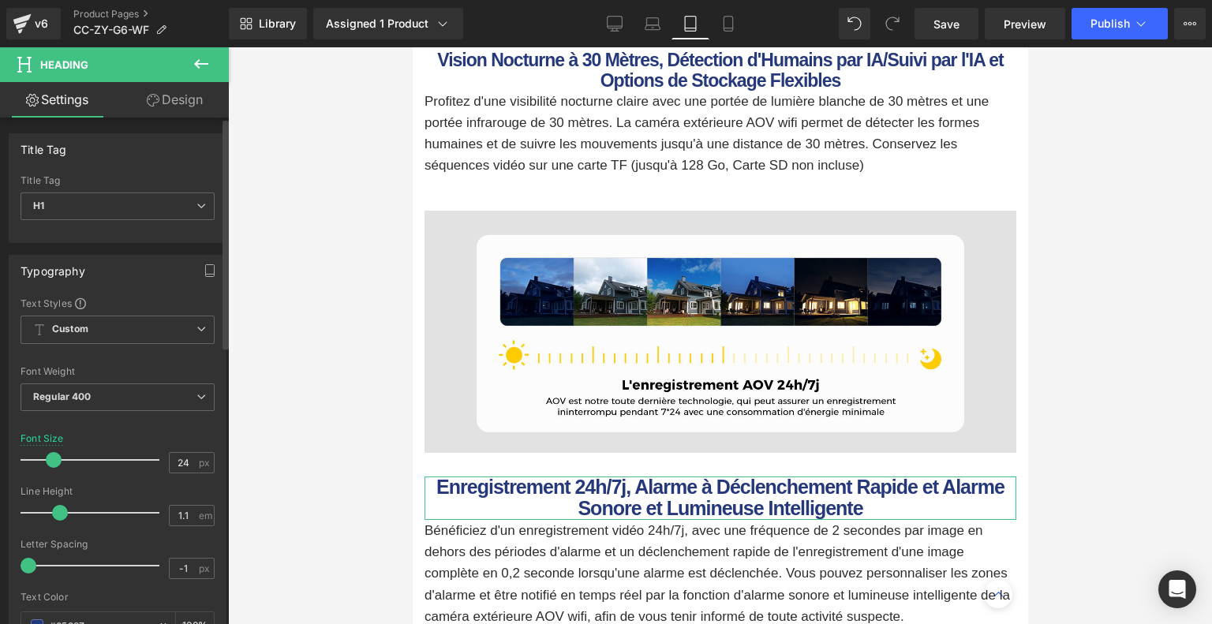
type input "23"
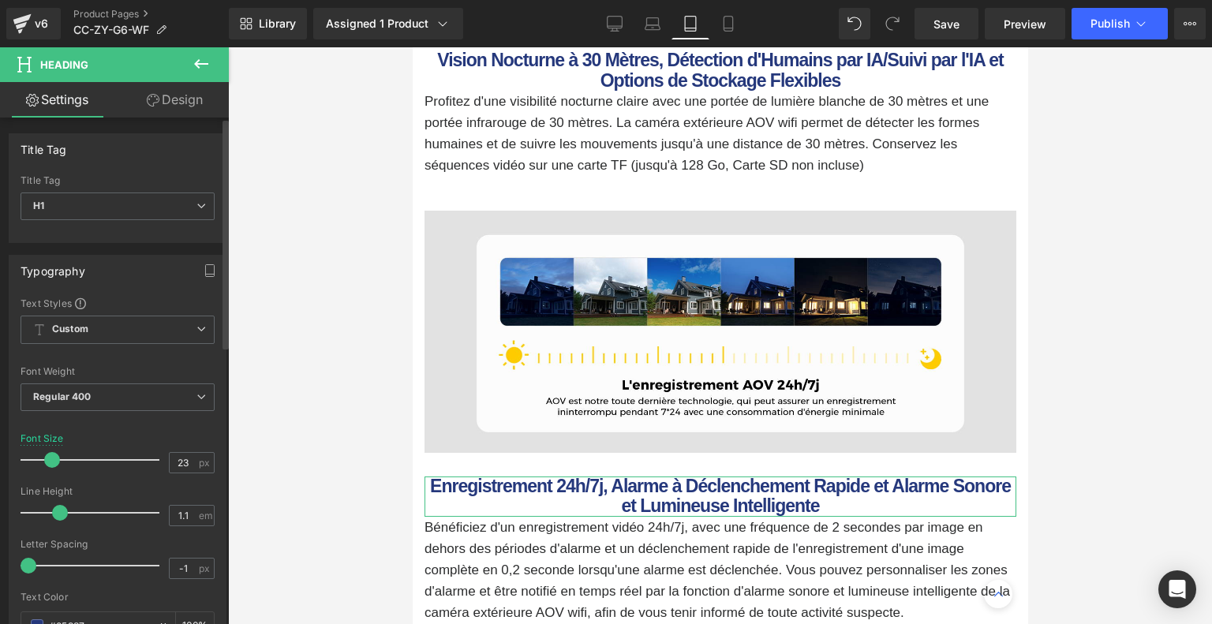
click at [51, 460] on span at bounding box center [52, 460] width 16 height 16
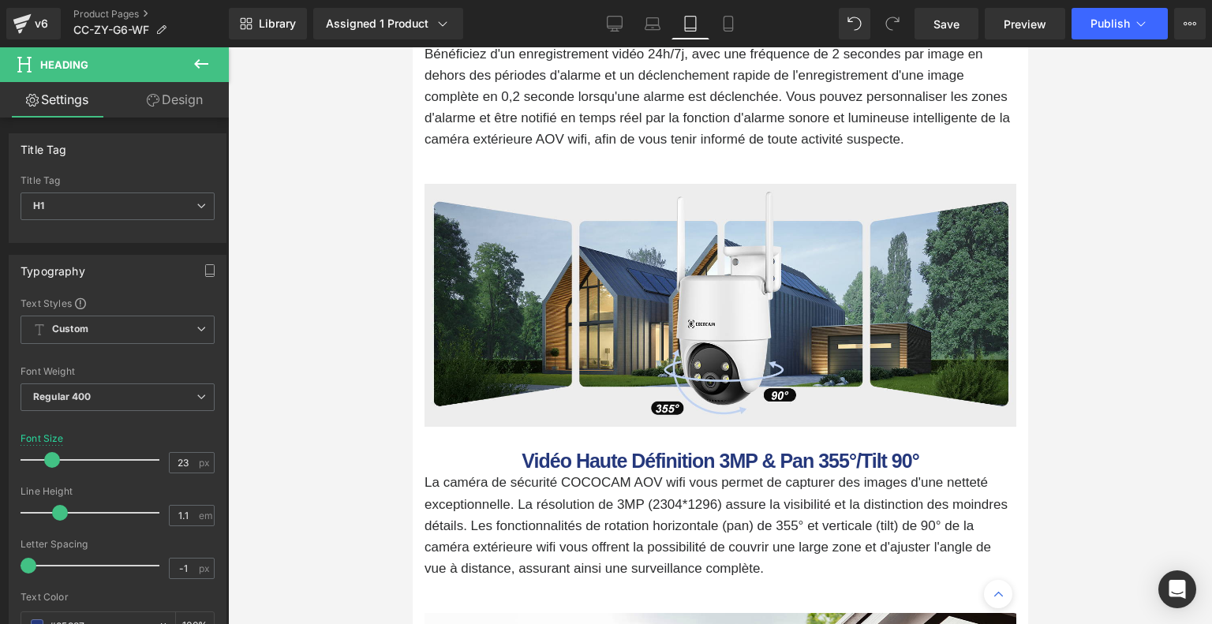
scroll to position [3471, 0]
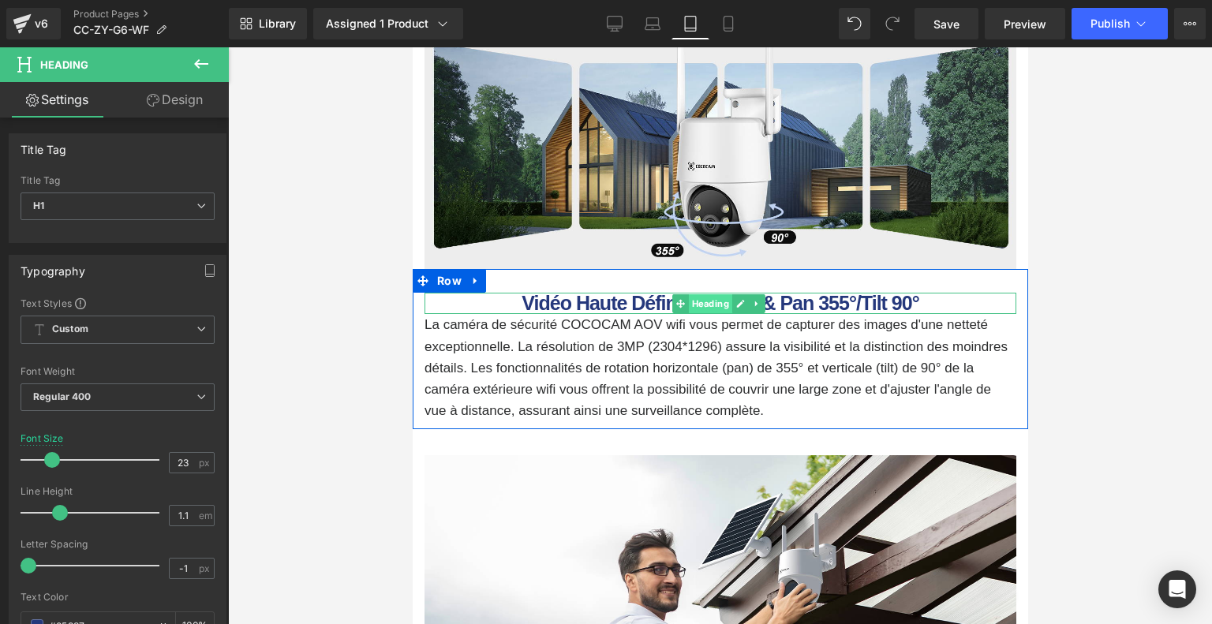
click at [714, 294] on span "Heading" at bounding box center [709, 303] width 43 height 19
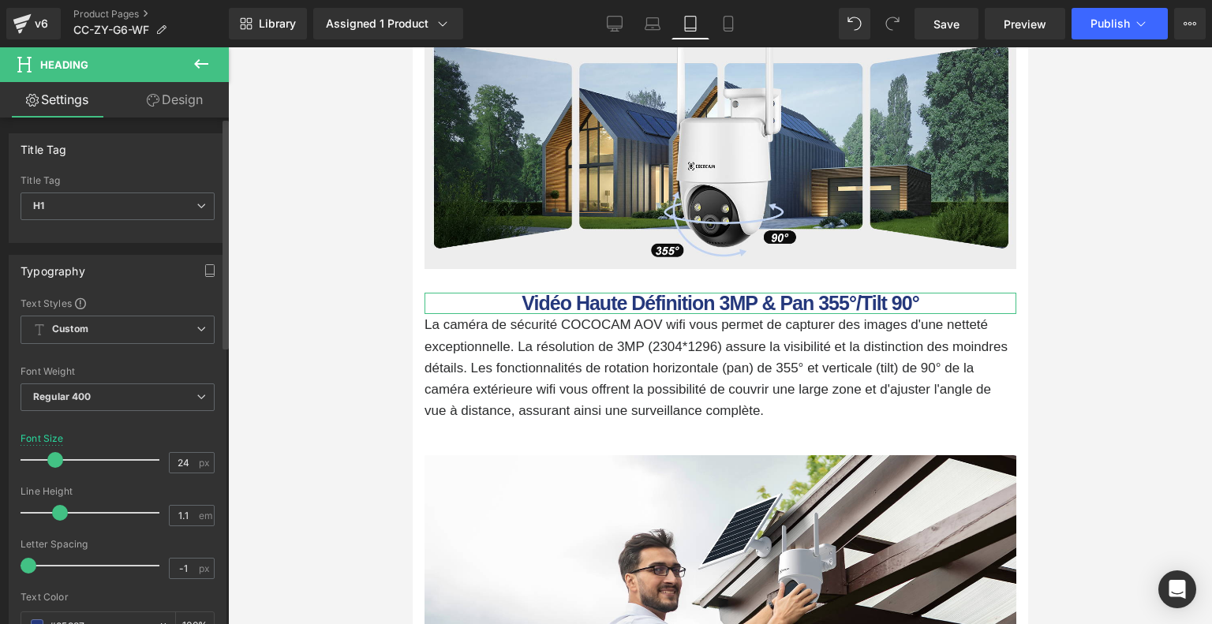
type input "23"
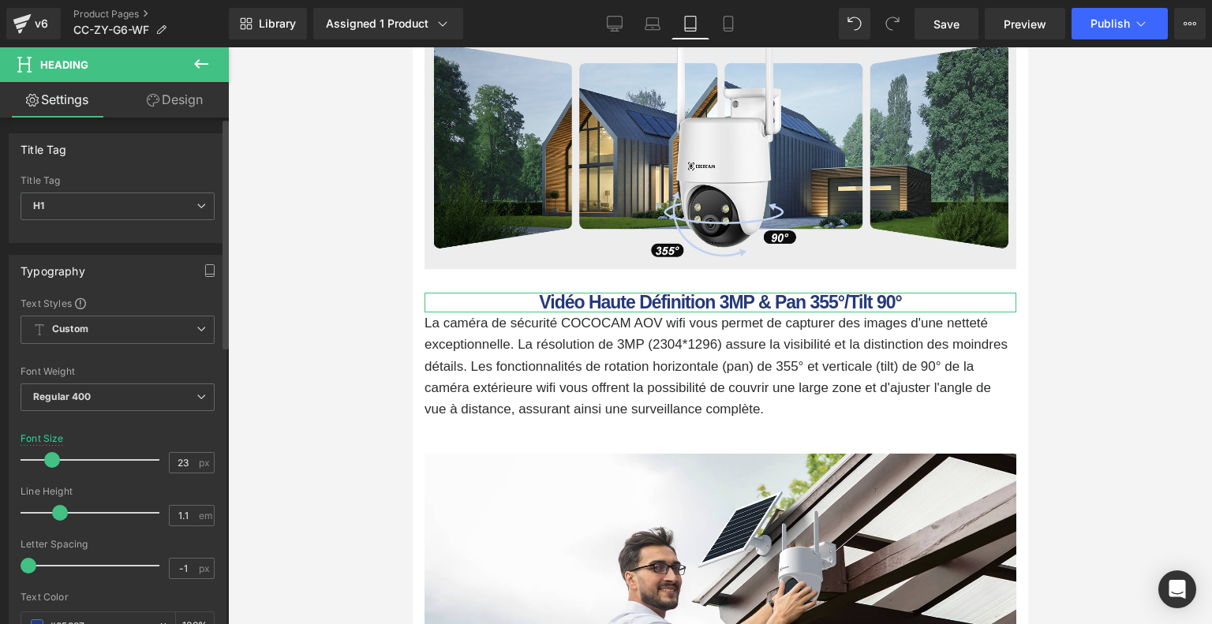
click at [52, 459] on span at bounding box center [52, 460] width 16 height 16
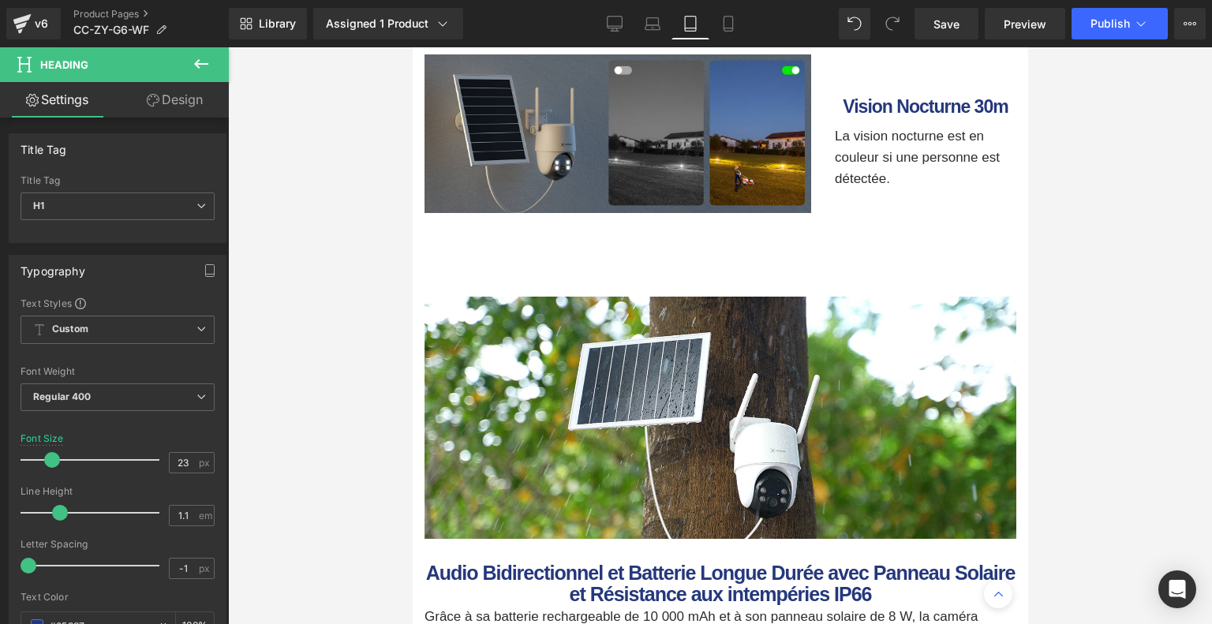
scroll to position [4891, 0]
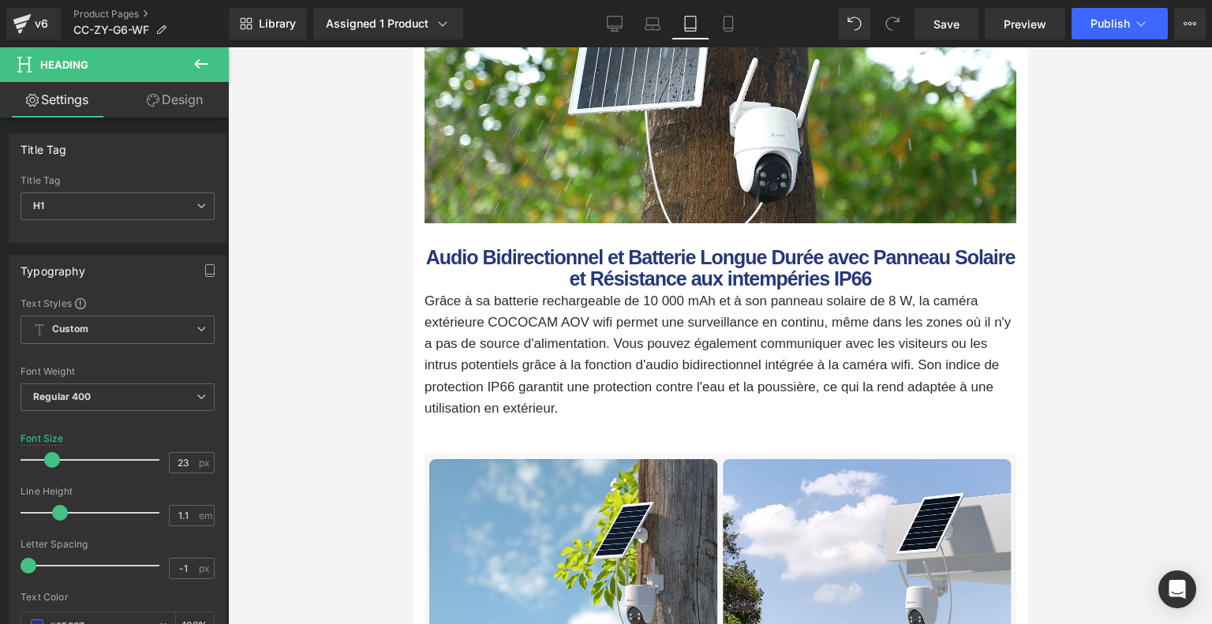
click at [732, 246] on b "Audio Bidirectionnel et Batterie Longue Durée avec Panneau Solaire et Résistanc…" at bounding box center [719, 268] width 589 height 44
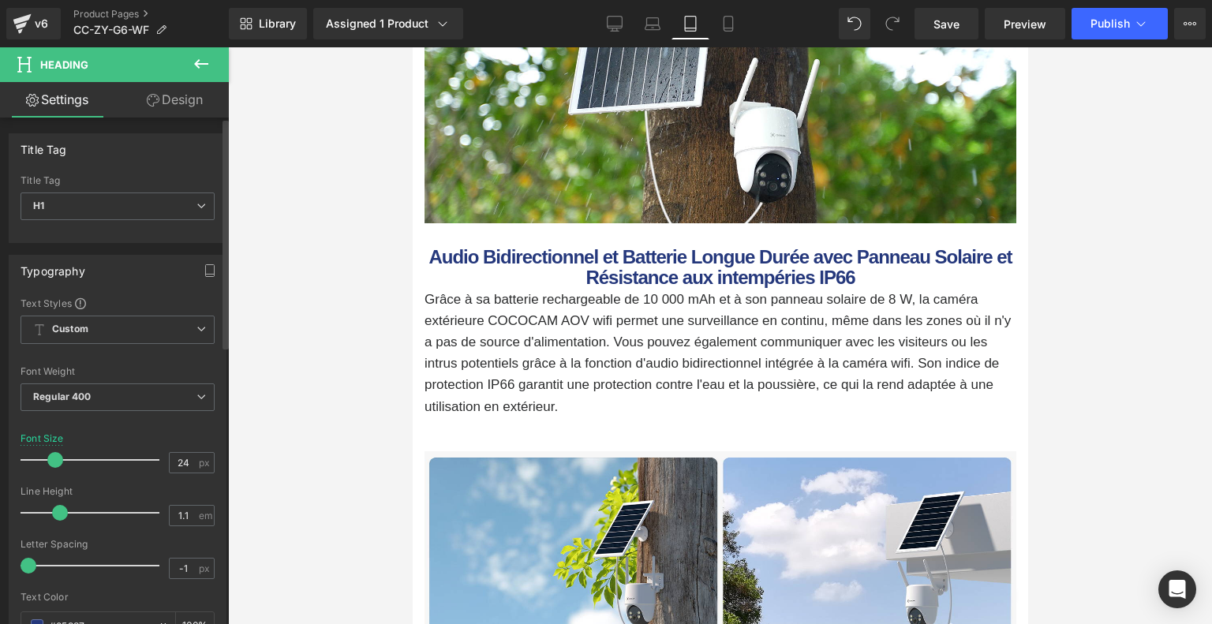
type input "23"
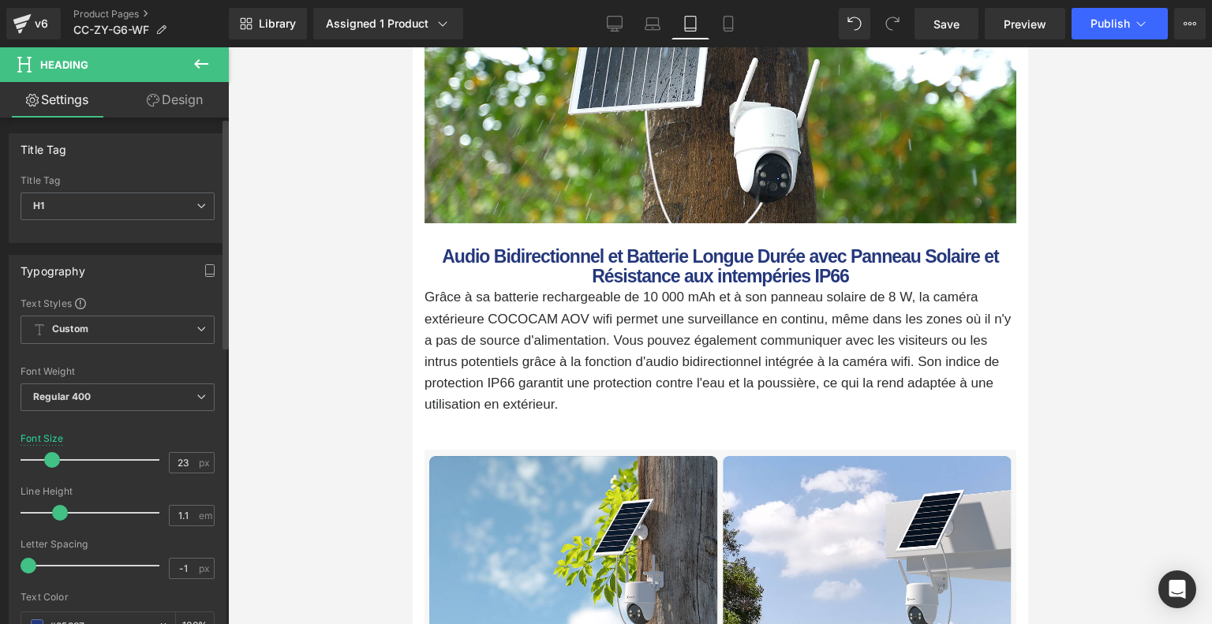
click at [50, 460] on span at bounding box center [52, 460] width 16 height 16
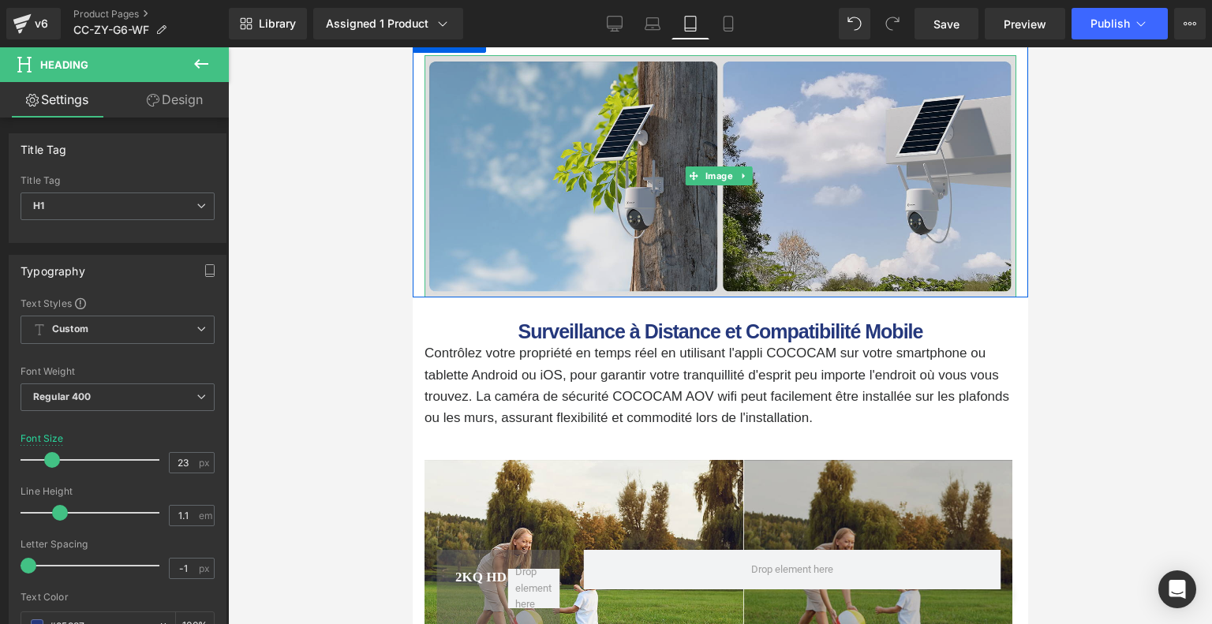
scroll to position [5285, 0]
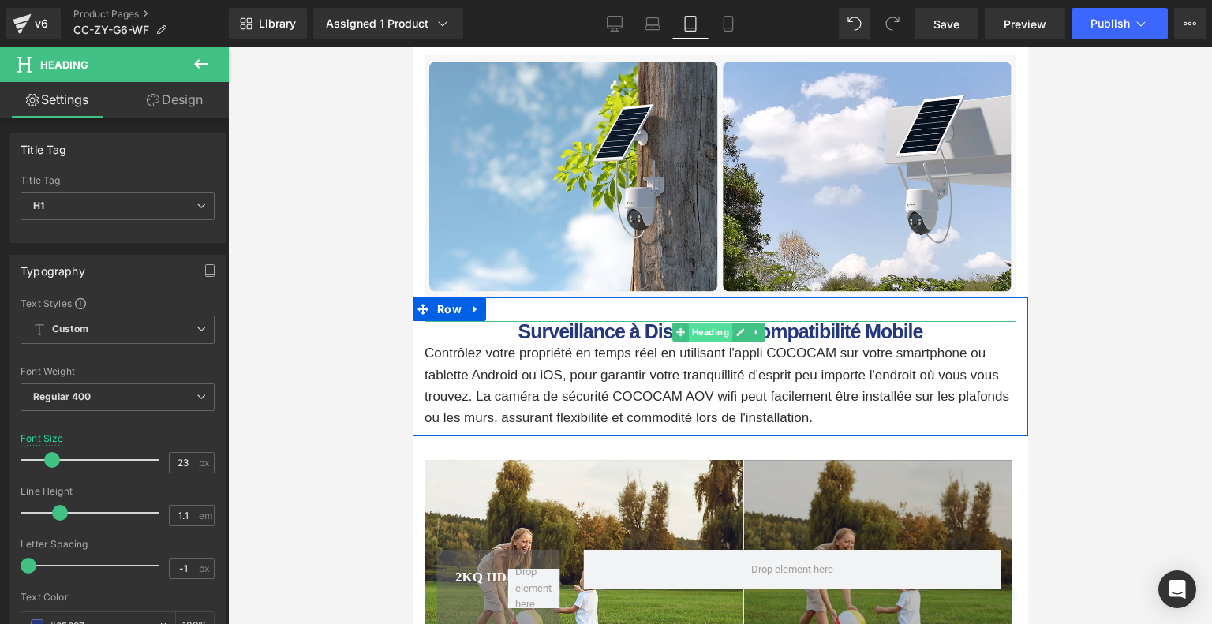
click at [715, 323] on span "Heading" at bounding box center [709, 332] width 43 height 19
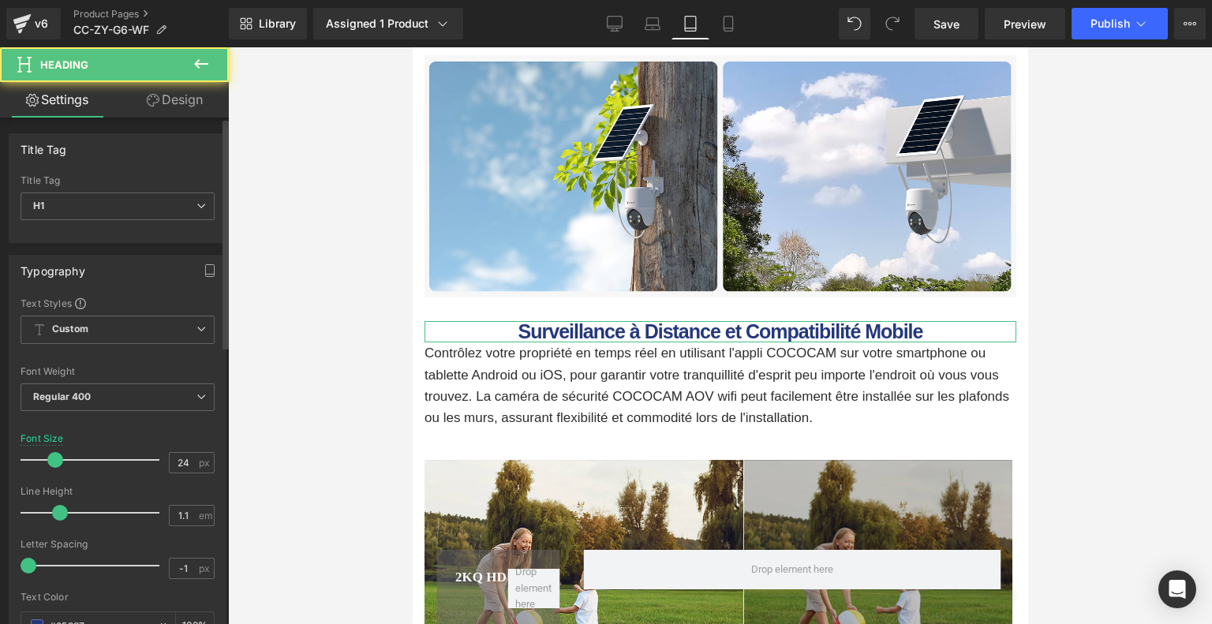
type input "23"
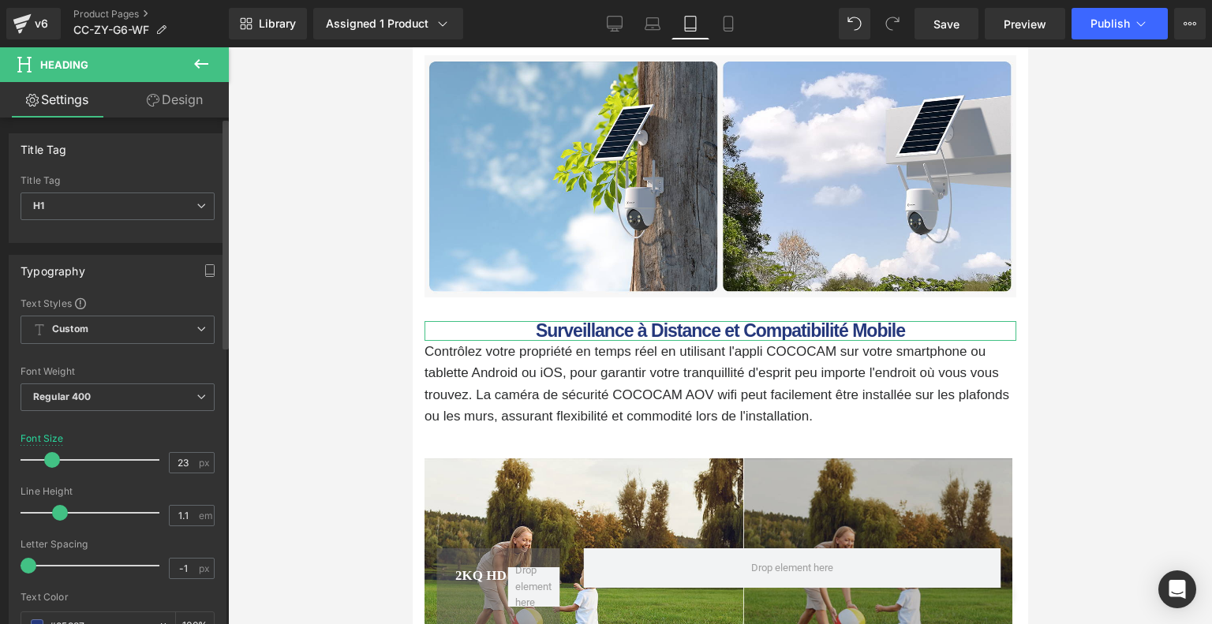
click at [54, 460] on span at bounding box center [52, 460] width 16 height 16
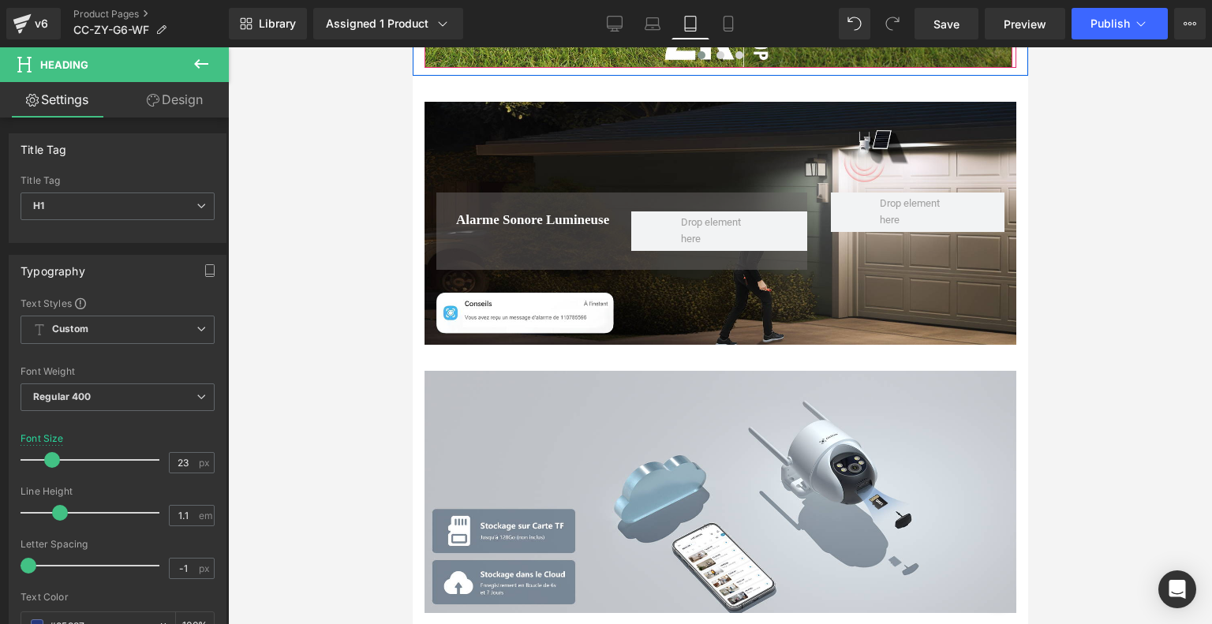
scroll to position [5601, 0]
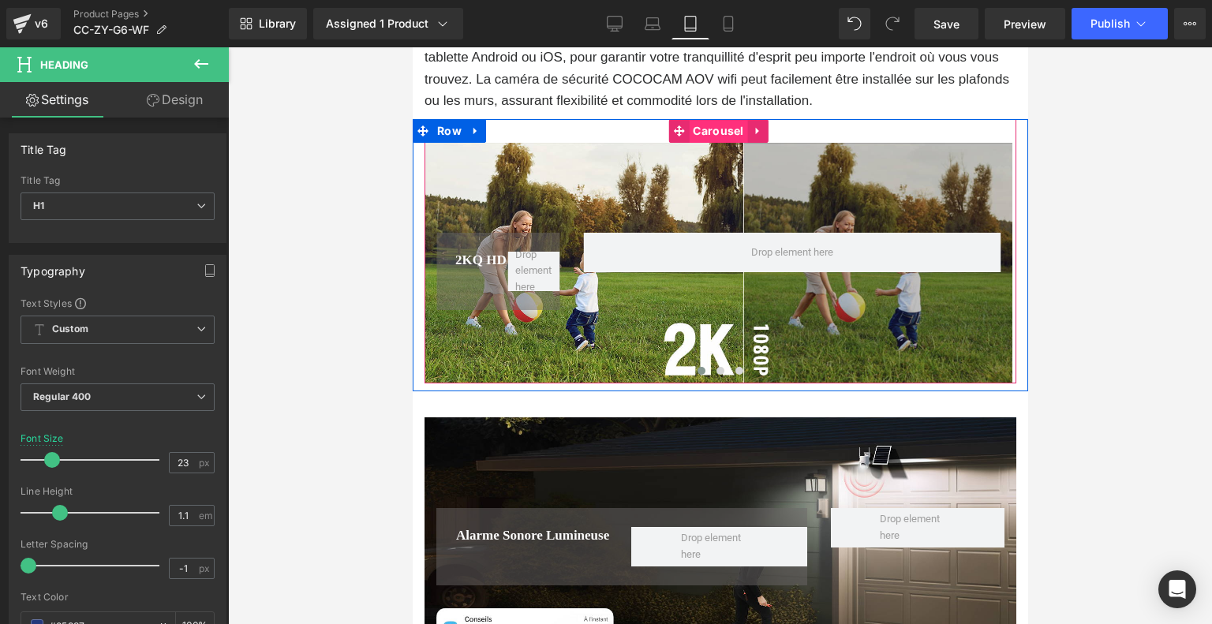
click at [711, 119] on span "Carousel" at bounding box center [717, 131] width 58 height 24
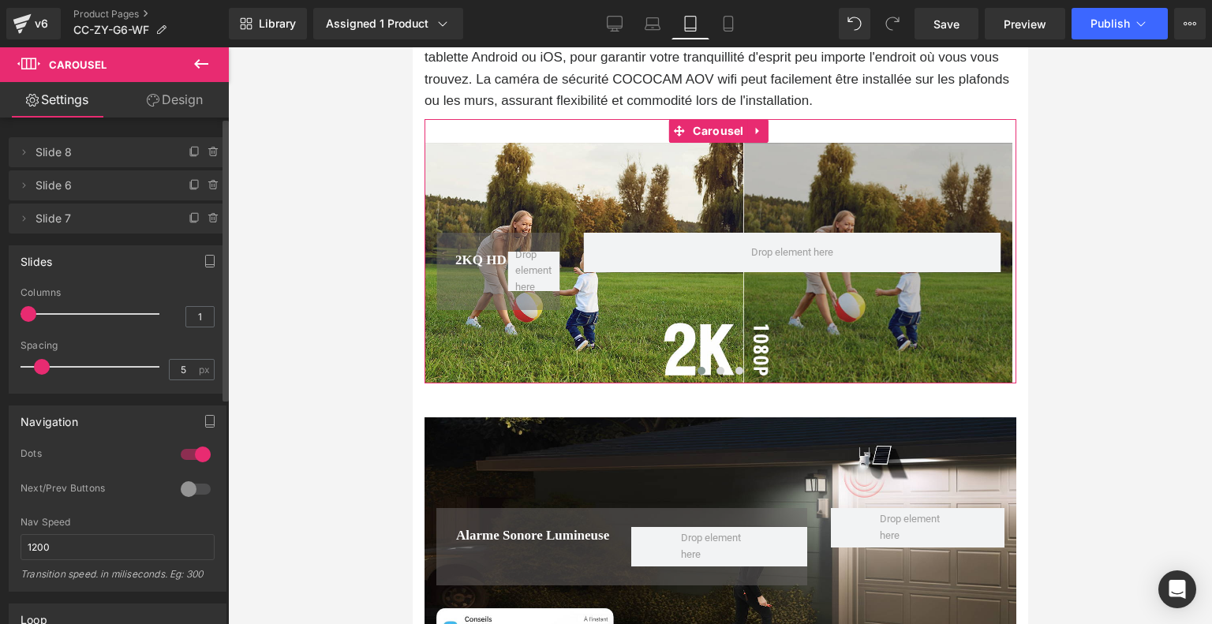
click at [180, 491] on div at bounding box center [196, 488] width 38 height 25
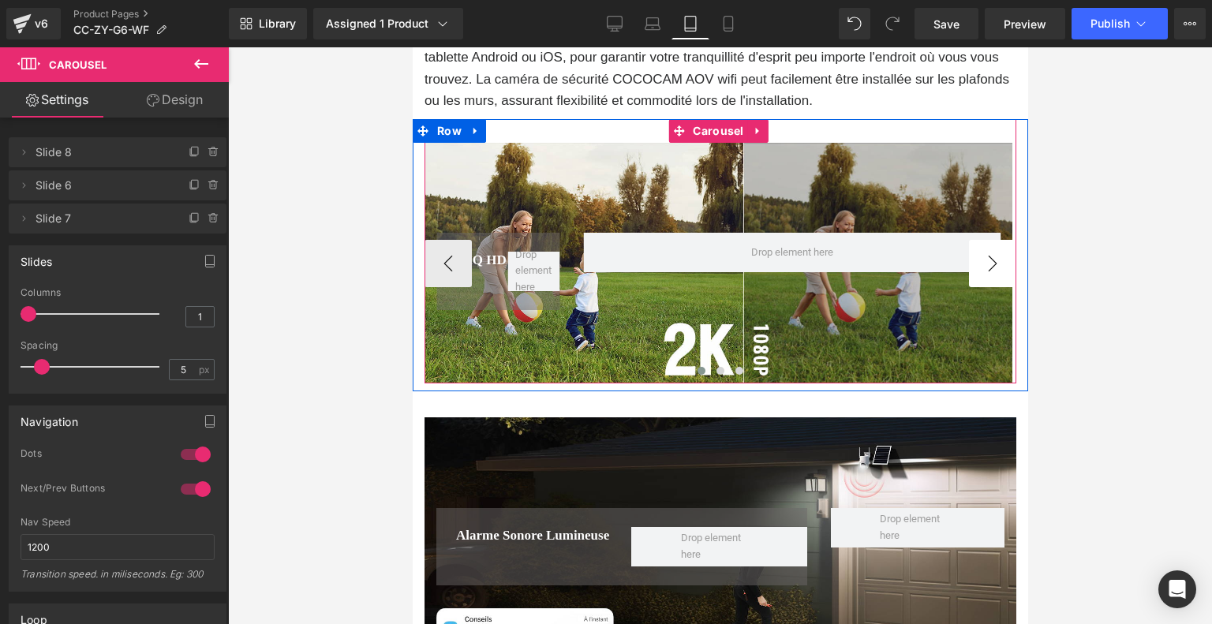
click at [988, 240] on button "›" at bounding box center [991, 263] width 47 height 47
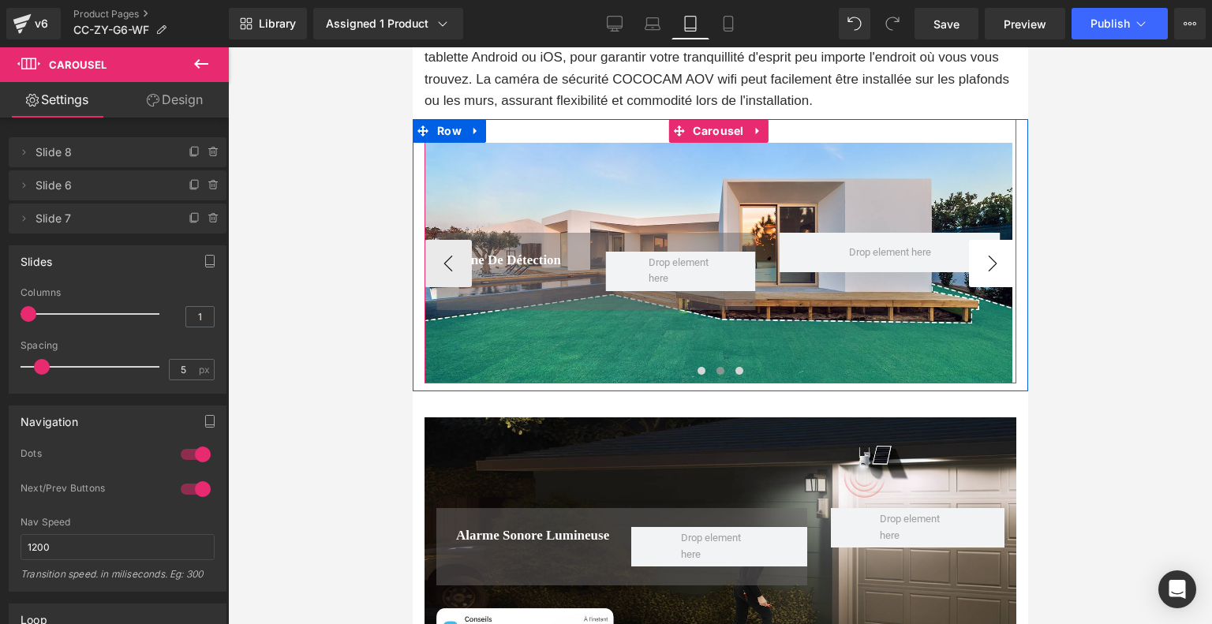
click at [988, 240] on button "›" at bounding box center [991, 263] width 47 height 47
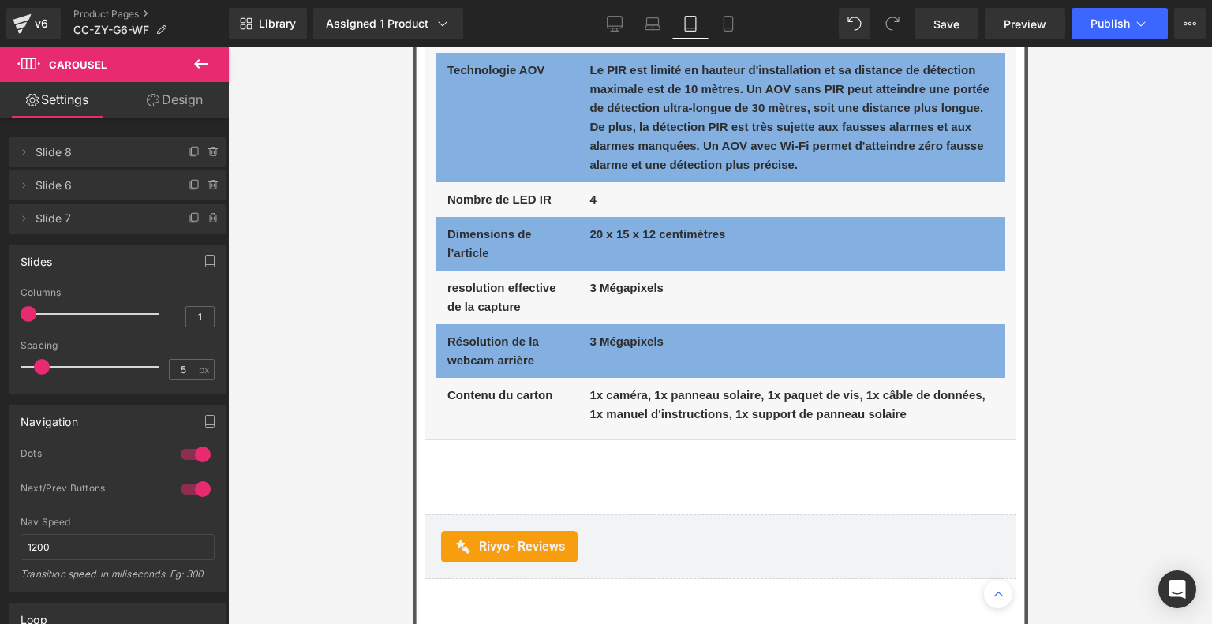
scroll to position [8362, 0]
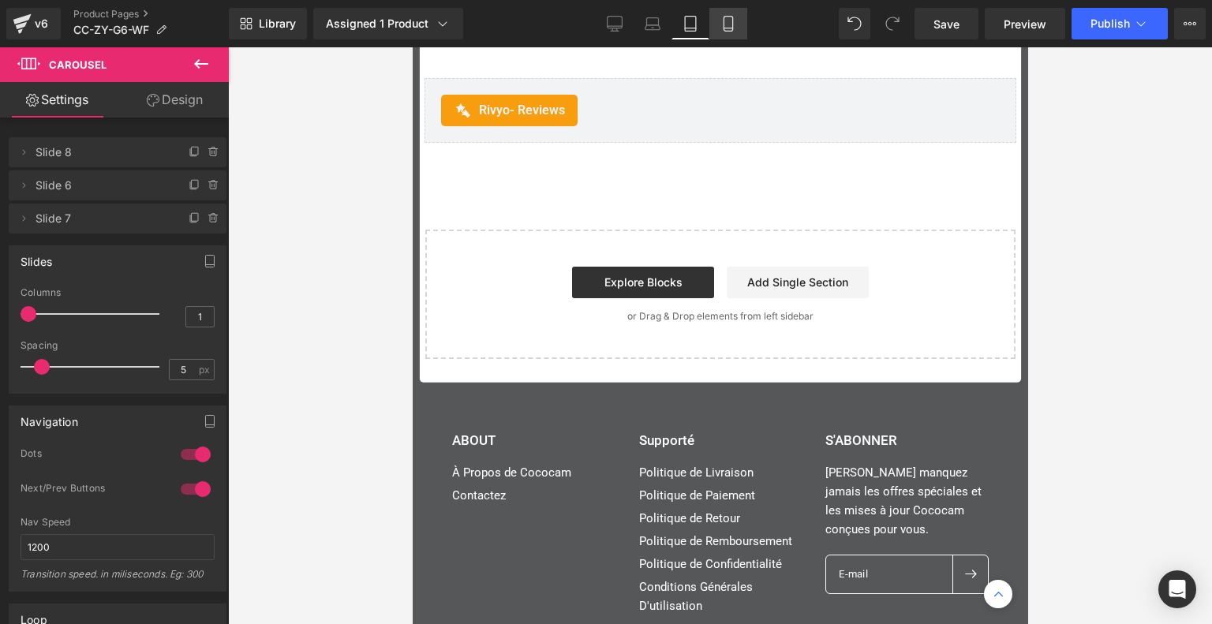
click at [738, 23] on link "Mobile" at bounding box center [728, 24] width 38 height 32
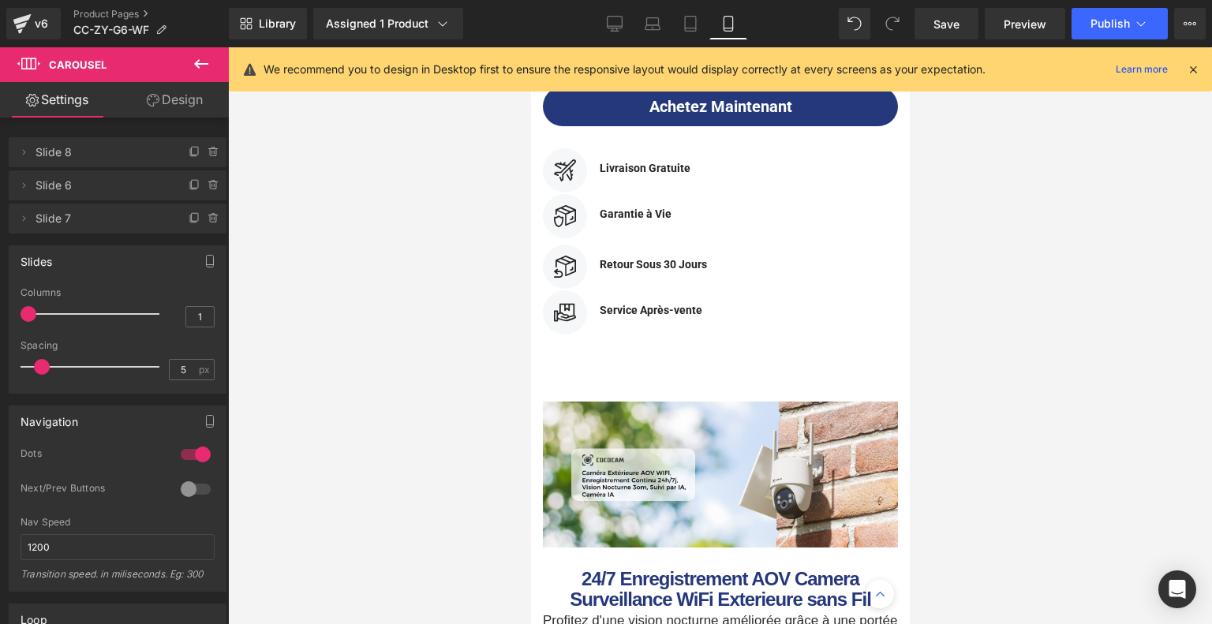
scroll to position [1341, 0]
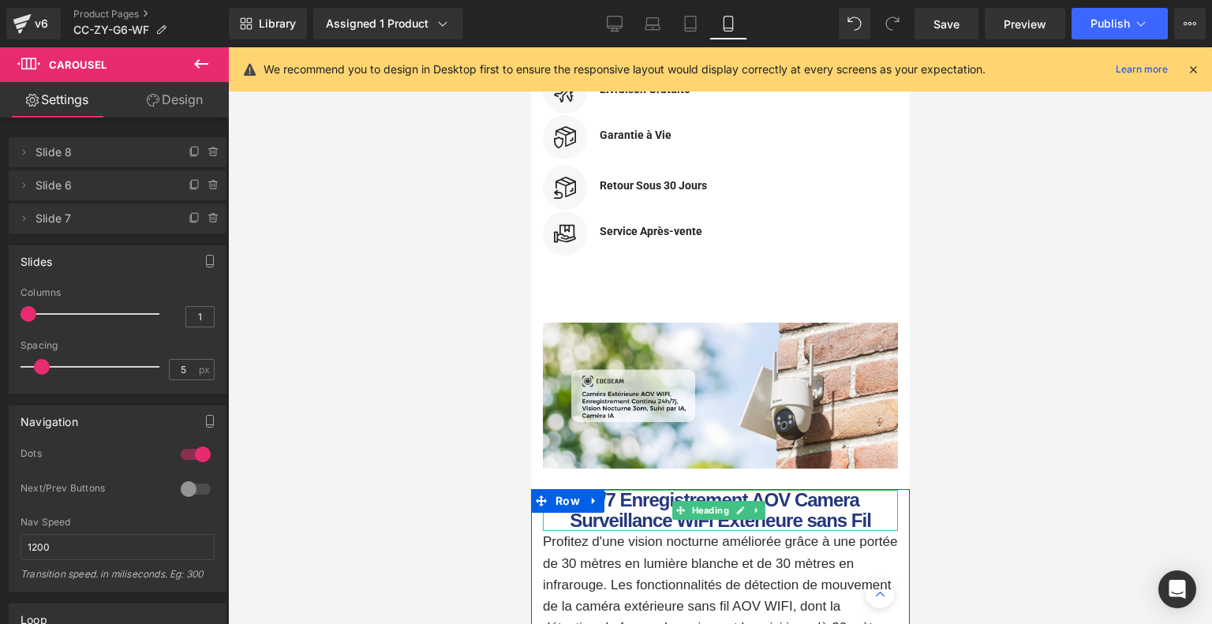
click at [660, 506] on b "24/7 Enregistrement AOV Camera Surveillance WiFi Exterieure sans Fil" at bounding box center [719, 510] width 301 height 42
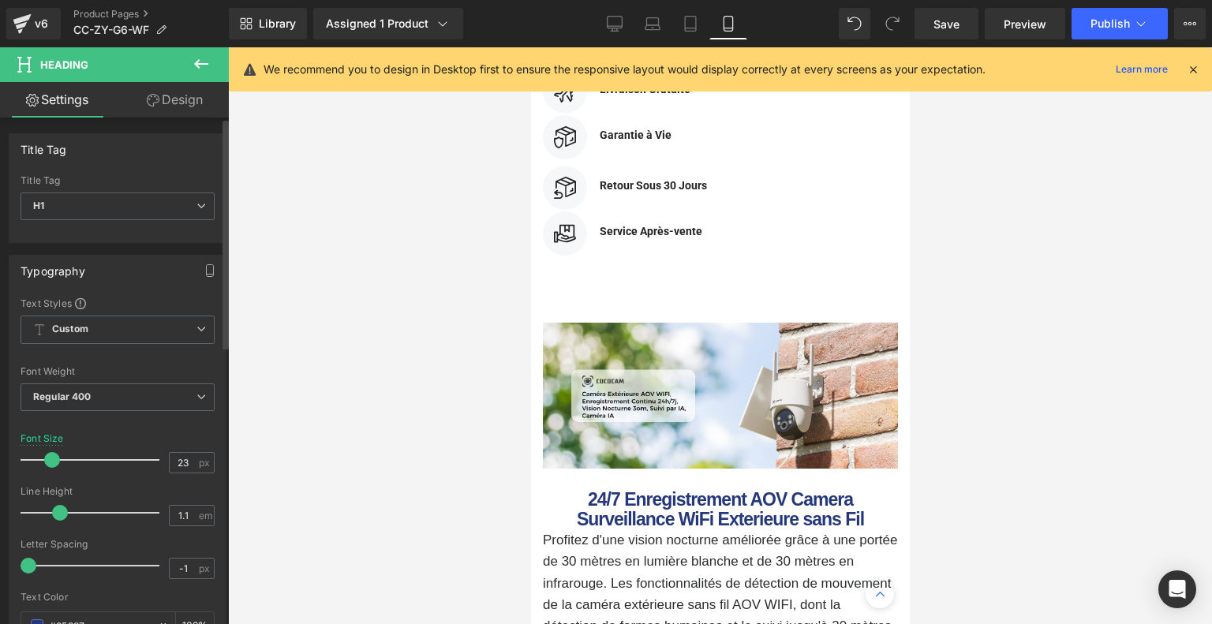
click at [45, 457] on span at bounding box center [52, 460] width 16 height 16
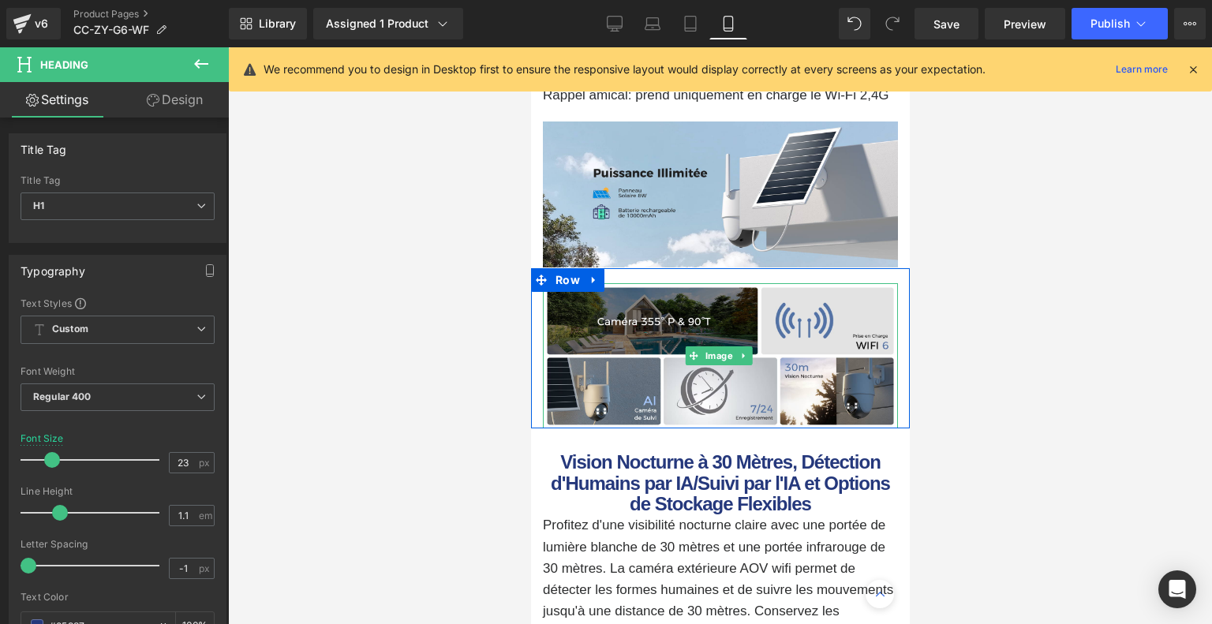
scroll to position [2051, 0]
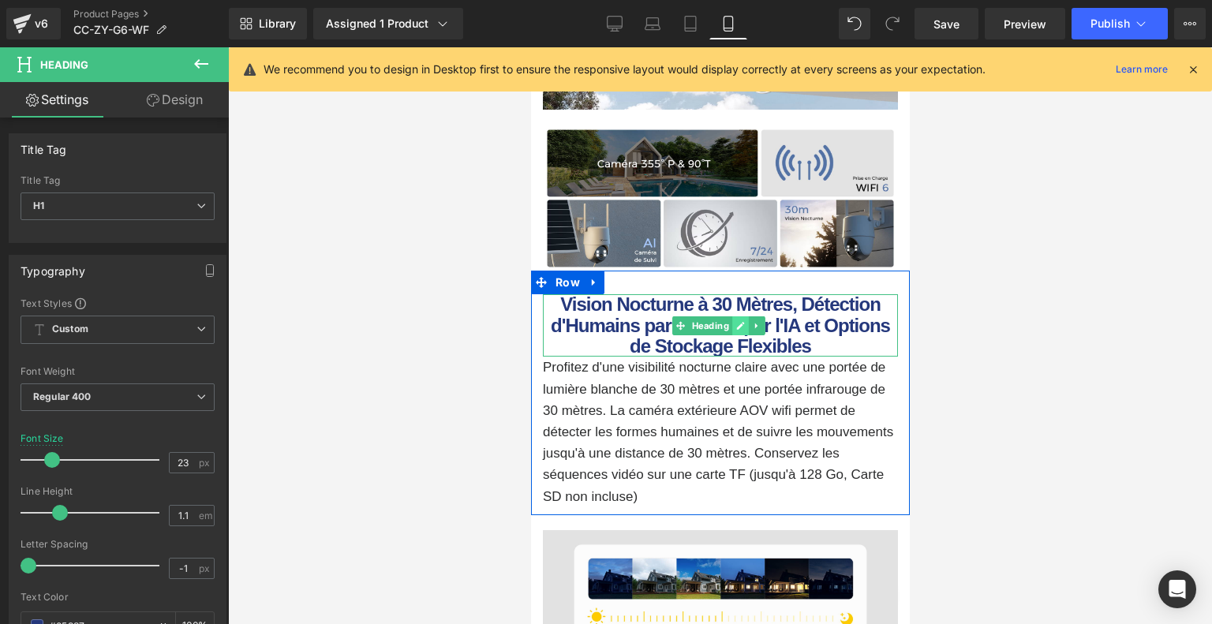
click at [745, 335] on link at bounding box center [739, 325] width 17 height 19
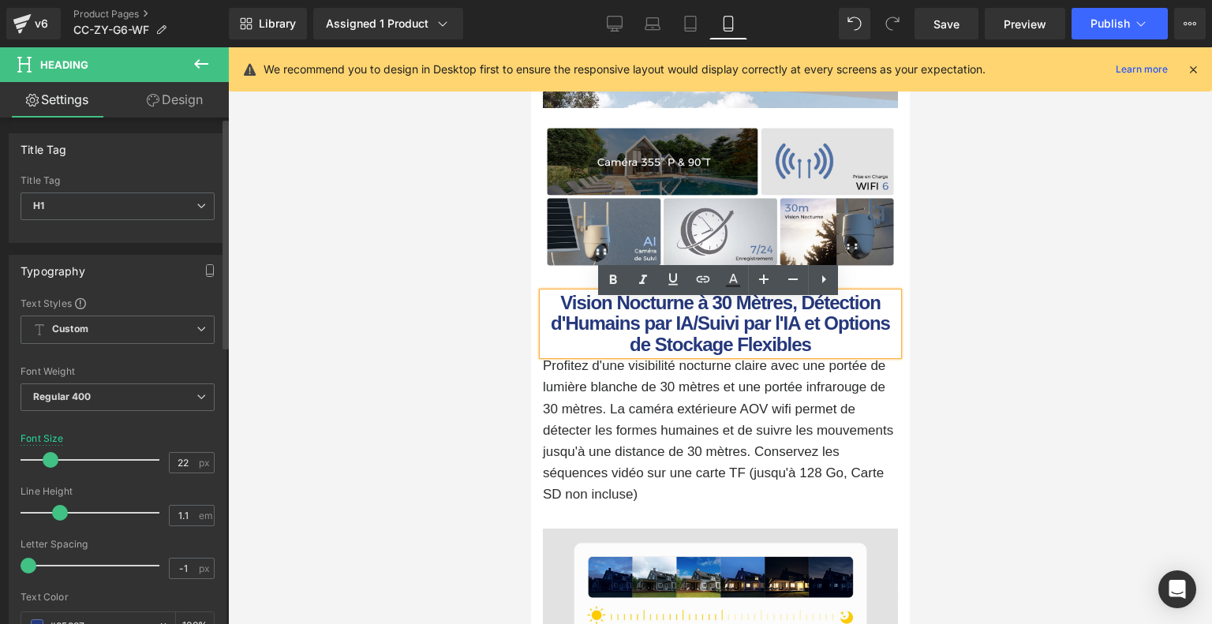
scroll to position [2049, 0]
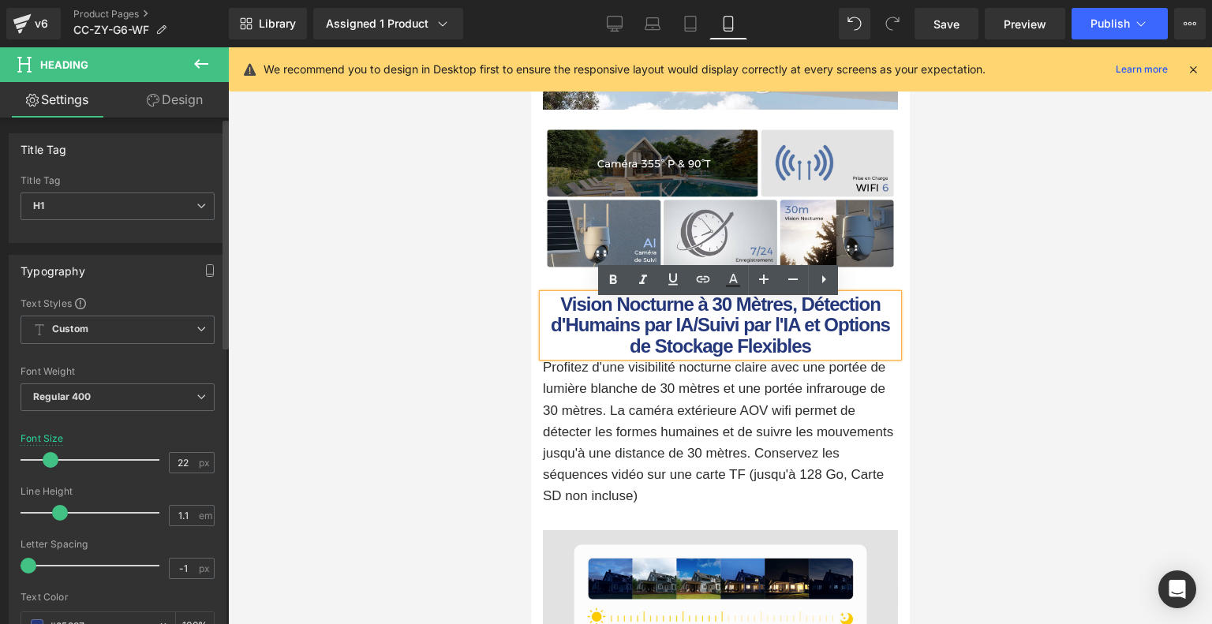
type input "23"
click at [50, 458] on span at bounding box center [52, 460] width 16 height 16
click at [859, 311] on b "Vision Nocturne à 30 Mètres, Détection d'Humains par IA/Suivi par l'IA et Optio…" at bounding box center [719, 324] width 339 height 63
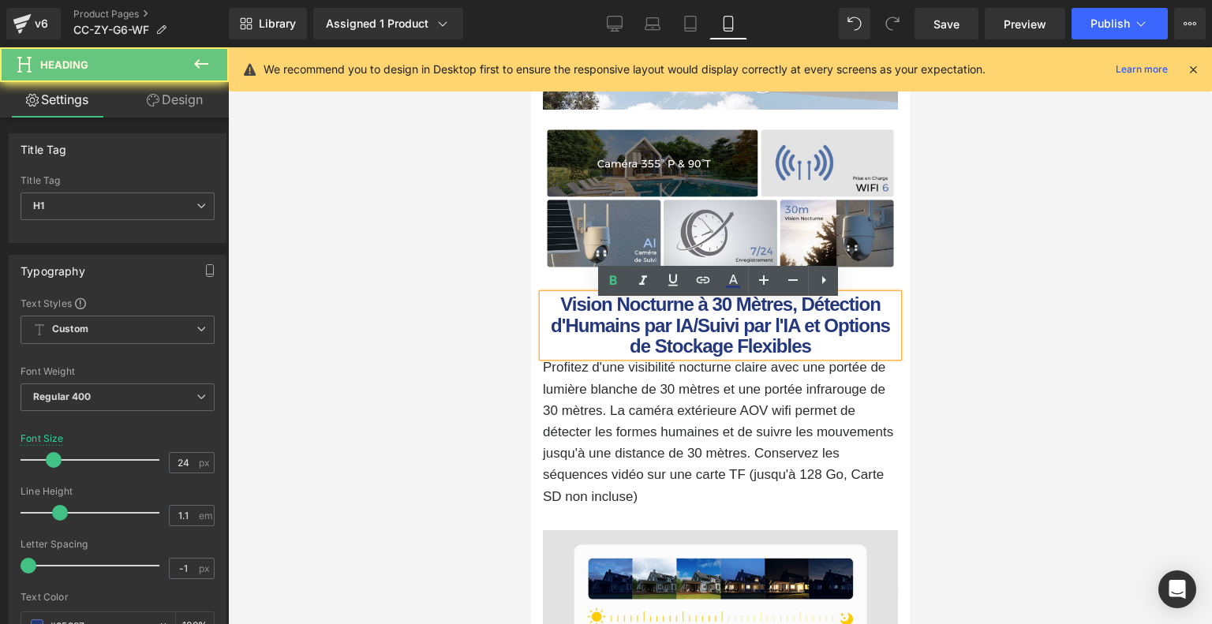
click at [768, 338] on b "Vision Nocturne à 30 Mètres, Détection d'Humains par IA/Suivi par l'IA et Optio…" at bounding box center [719, 324] width 339 height 63
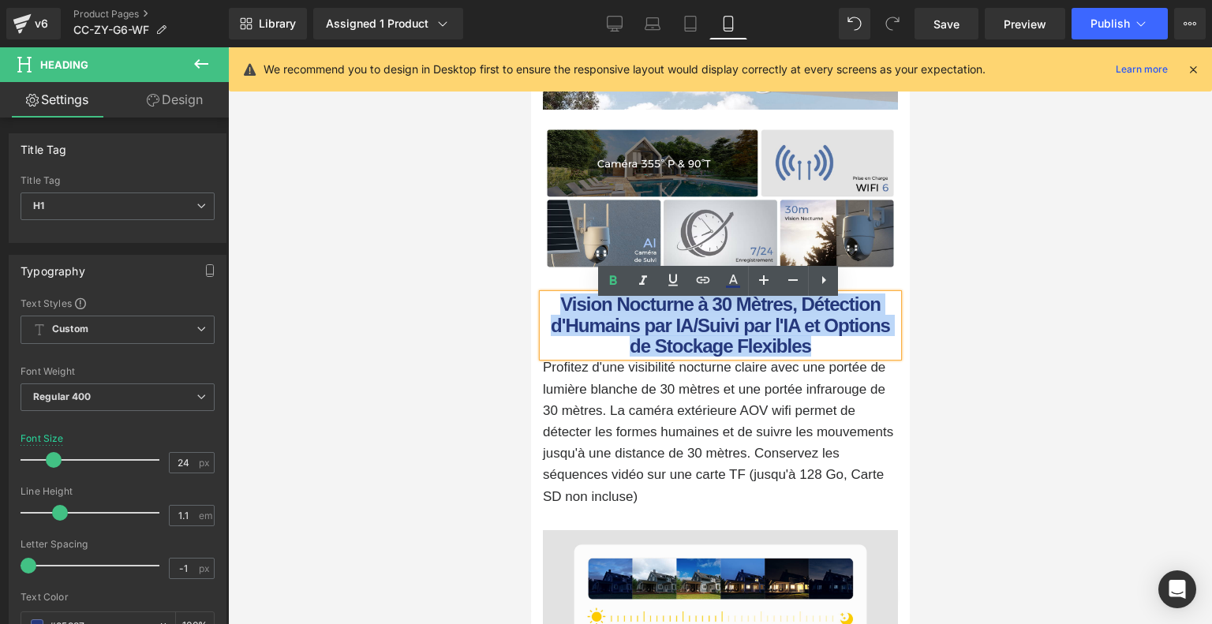
drag, startPoint x: 813, startPoint y: 348, endPoint x: 555, endPoint y: 316, distance: 260.7
click at [555, 316] on h1 "Vision Nocturne à 30 Mètres, Détection d'Humains par IA/Suivi par l'IA et Optio…" at bounding box center [719, 325] width 355 height 62
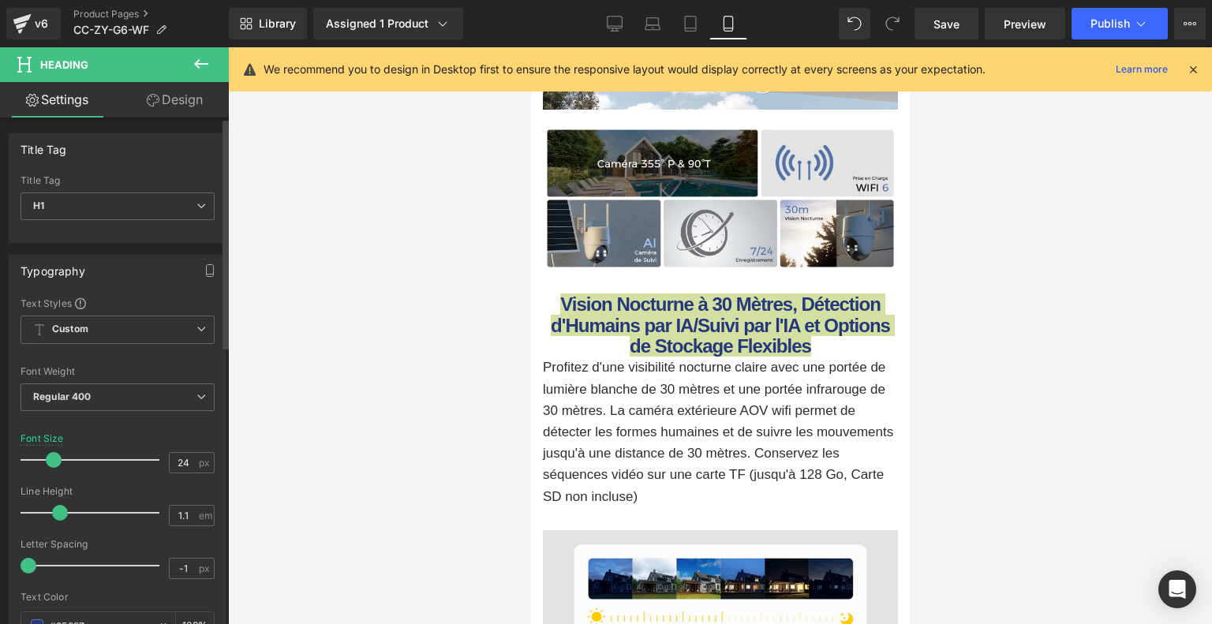
type input "23"
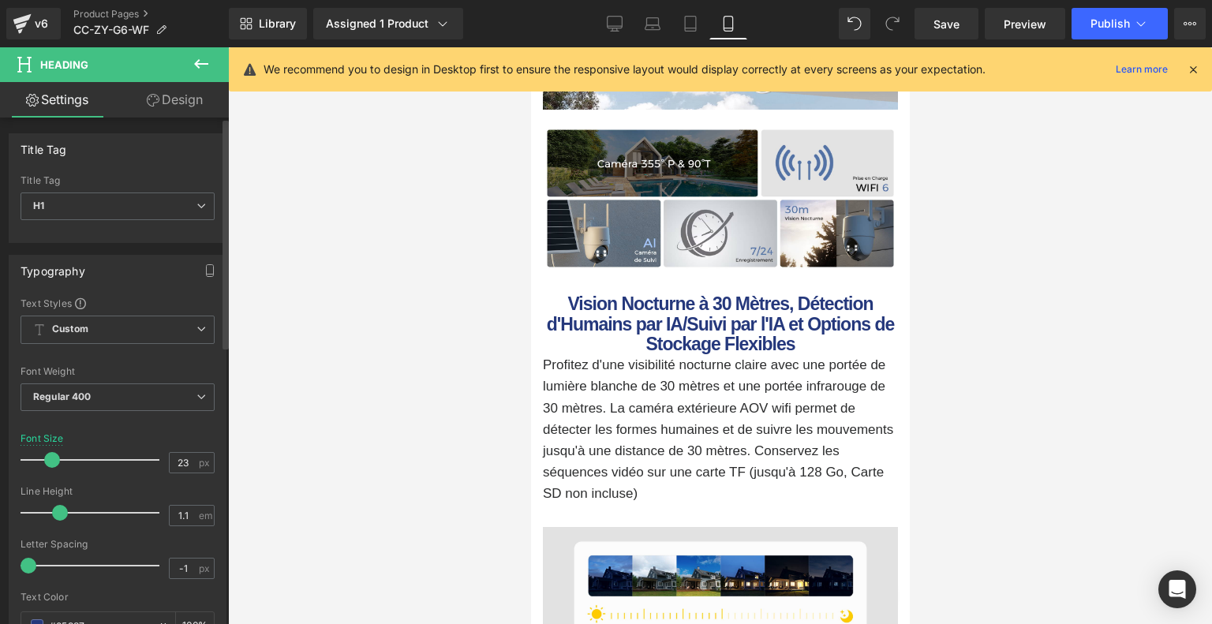
click at [47, 457] on span at bounding box center [52, 460] width 16 height 16
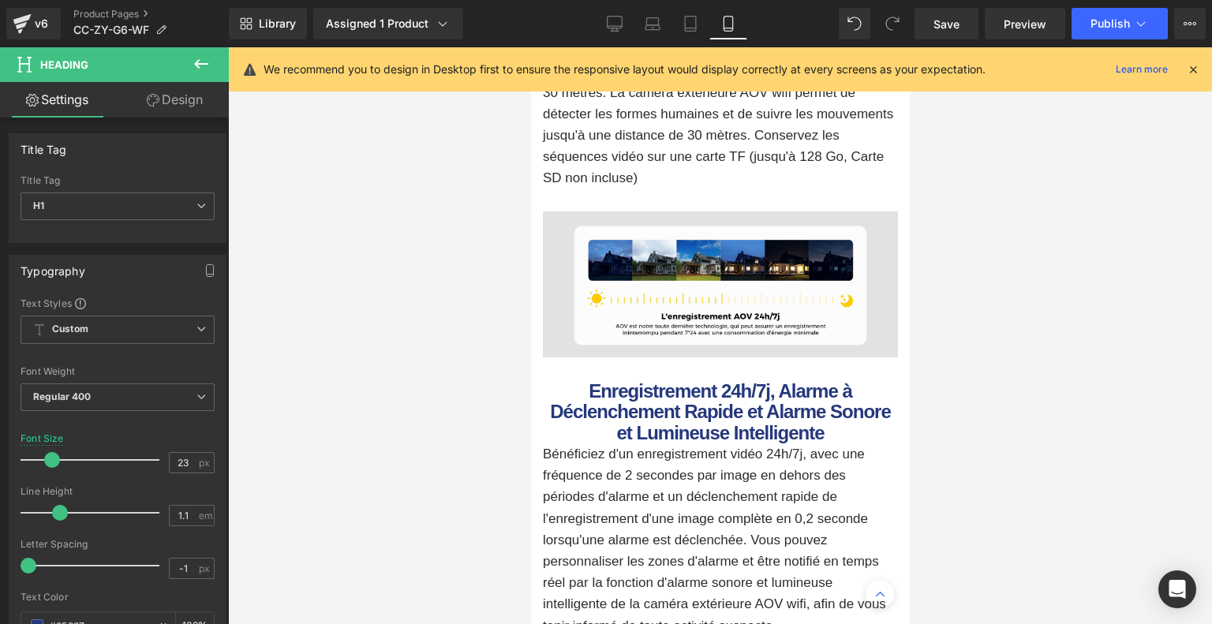
click at [707, 413] on div "Enregistrement 24h/7j, Alarme à Déclenchement Rapide et Alarme Sonore et Lumine…" at bounding box center [719, 412] width 355 height 62
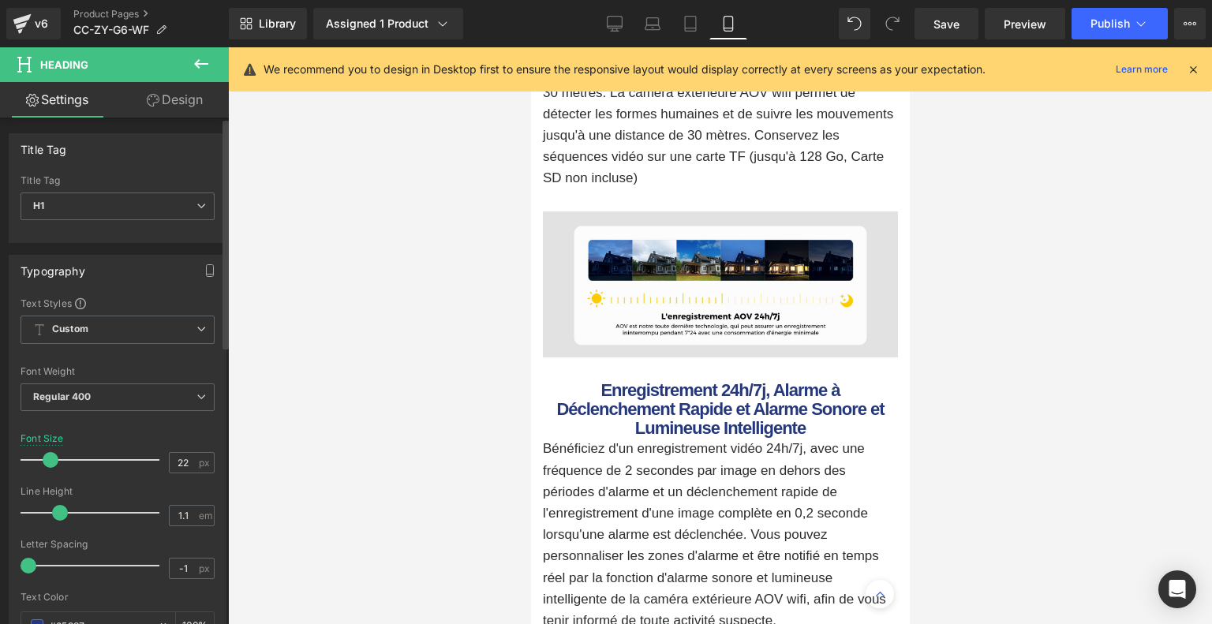
type input "23"
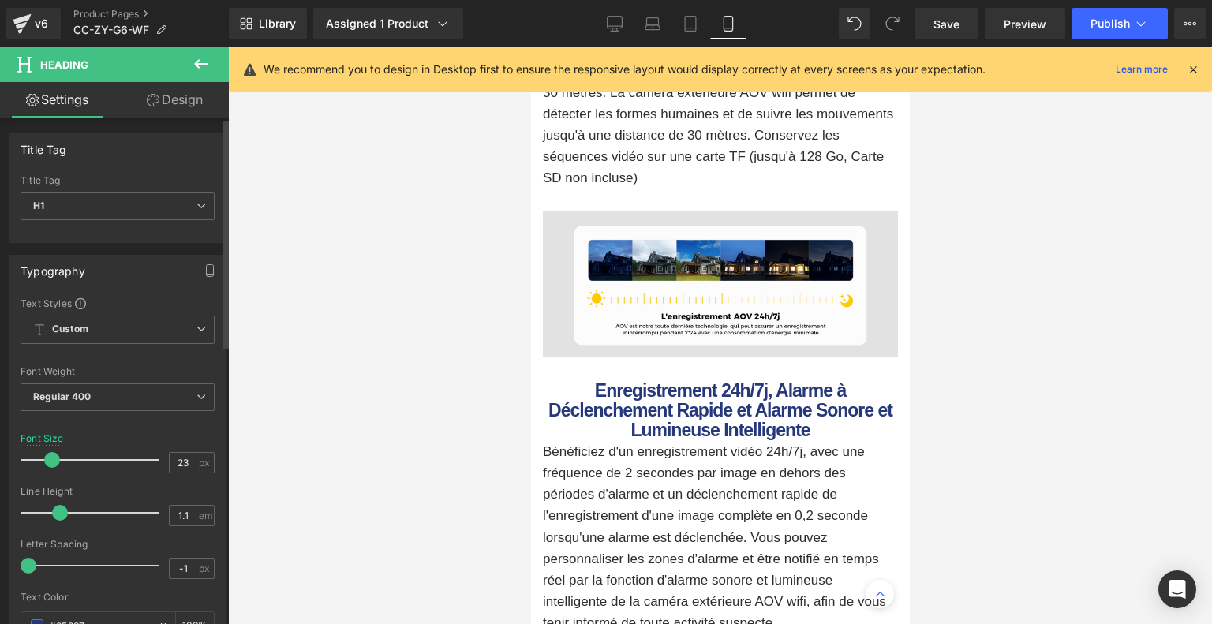
click at [52, 460] on span at bounding box center [52, 460] width 16 height 16
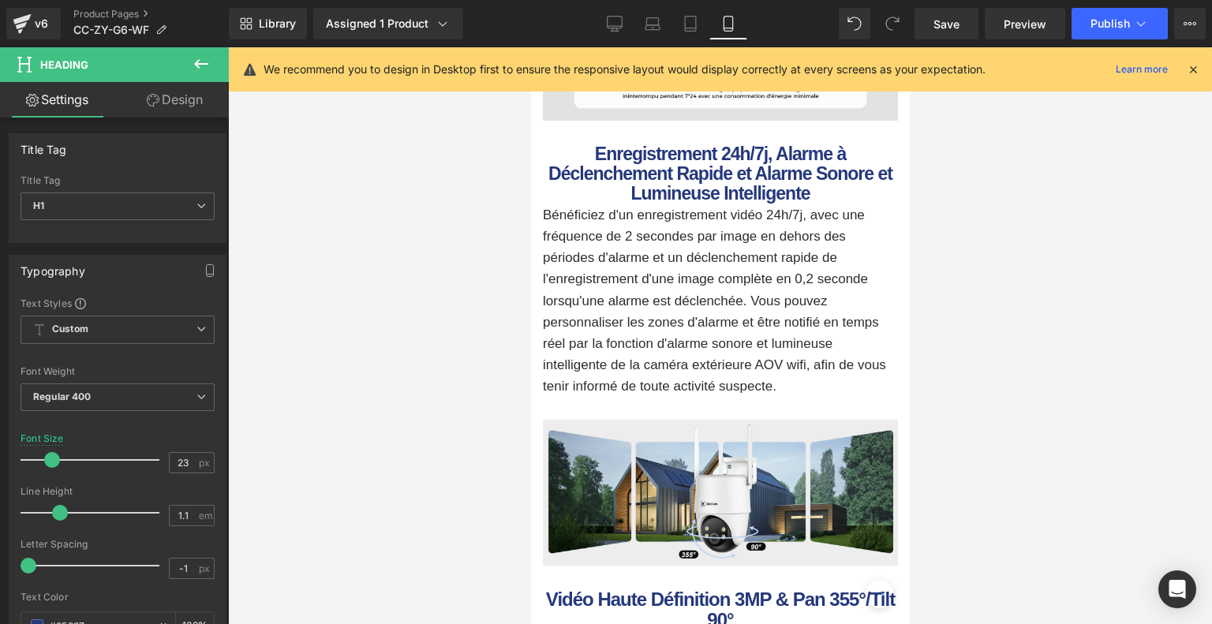
scroll to position [2840, 0]
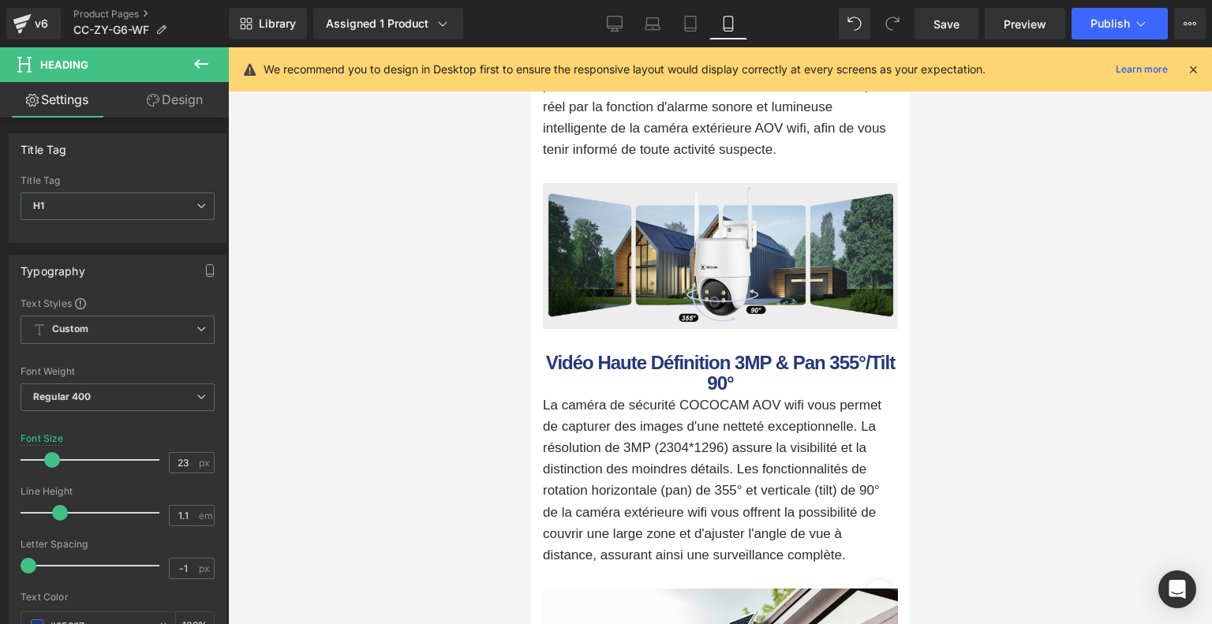
click at [704, 372] on div "Vidéo Haute Définition 3MP & Pan 355°/Tilt 90° Heading" at bounding box center [719, 374] width 355 height 42
type input "23"
click at [55, 453] on span at bounding box center [52, 460] width 16 height 16
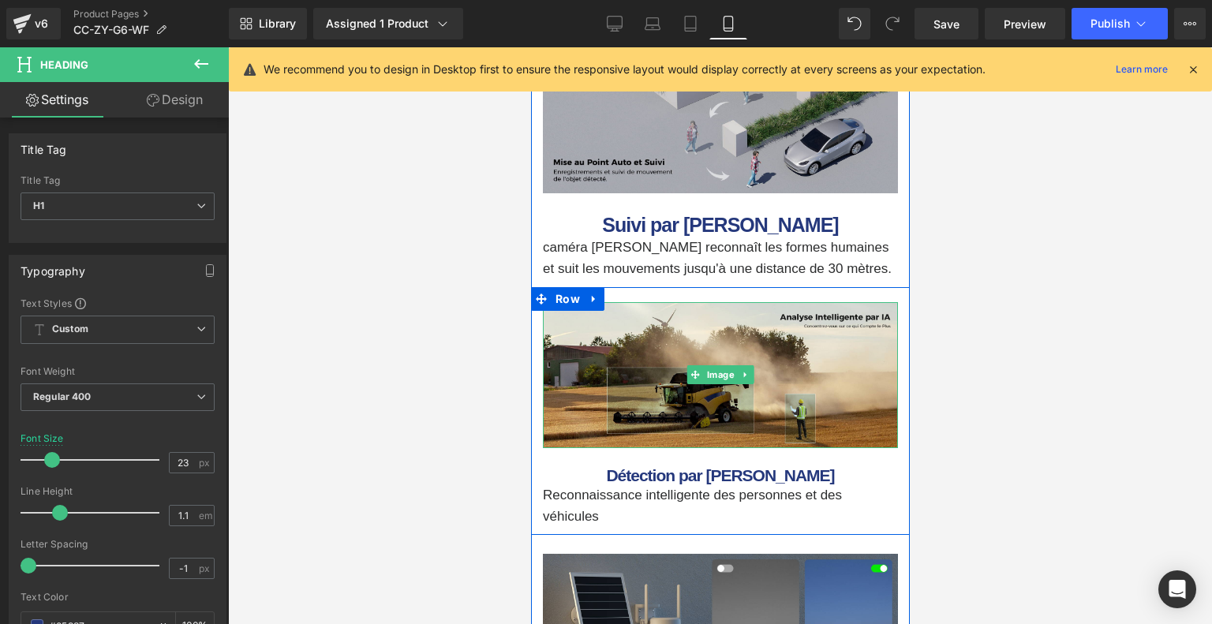
scroll to position [3707, 0]
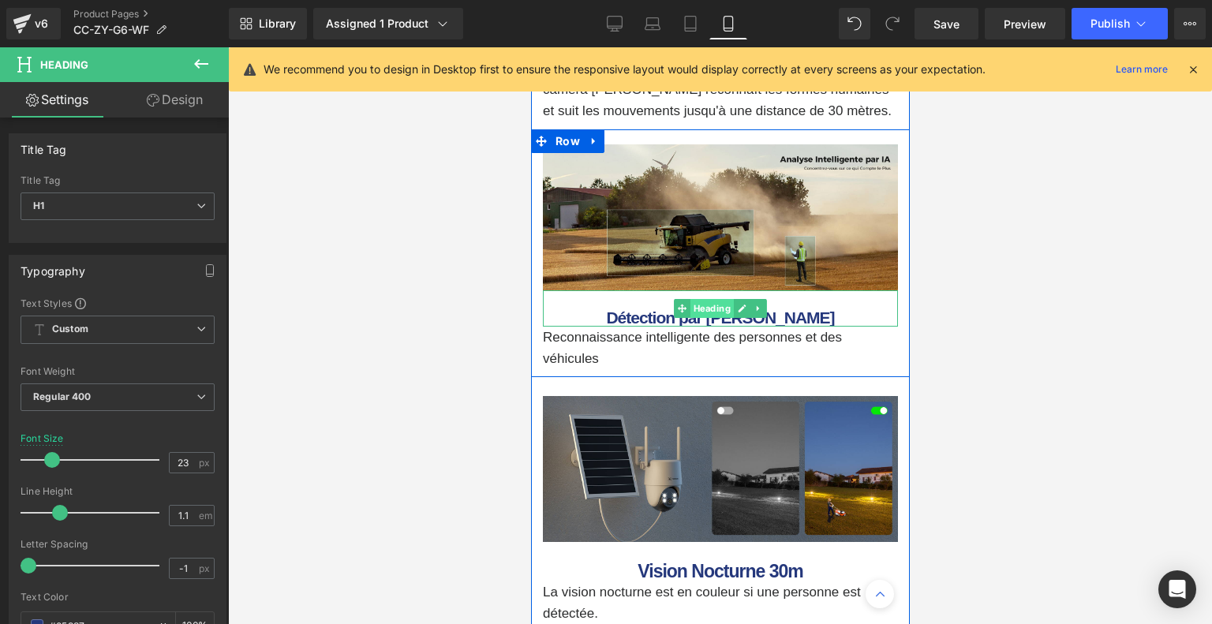
click at [715, 313] on span "Heading" at bounding box center [710, 308] width 43 height 19
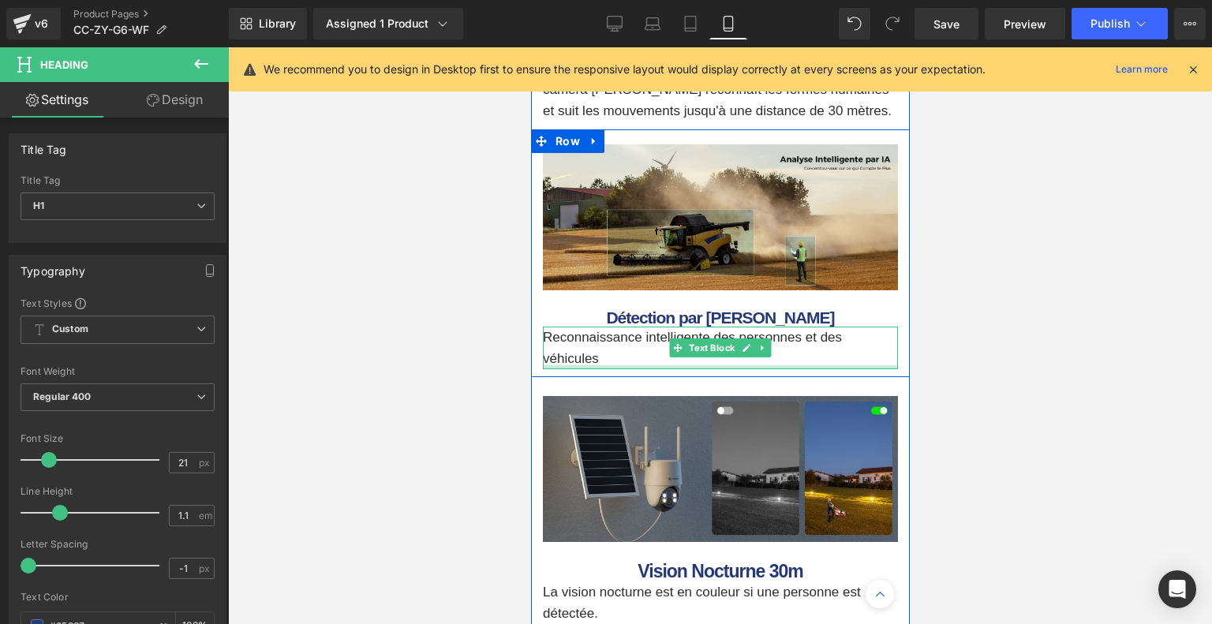
scroll to position [4023, 0]
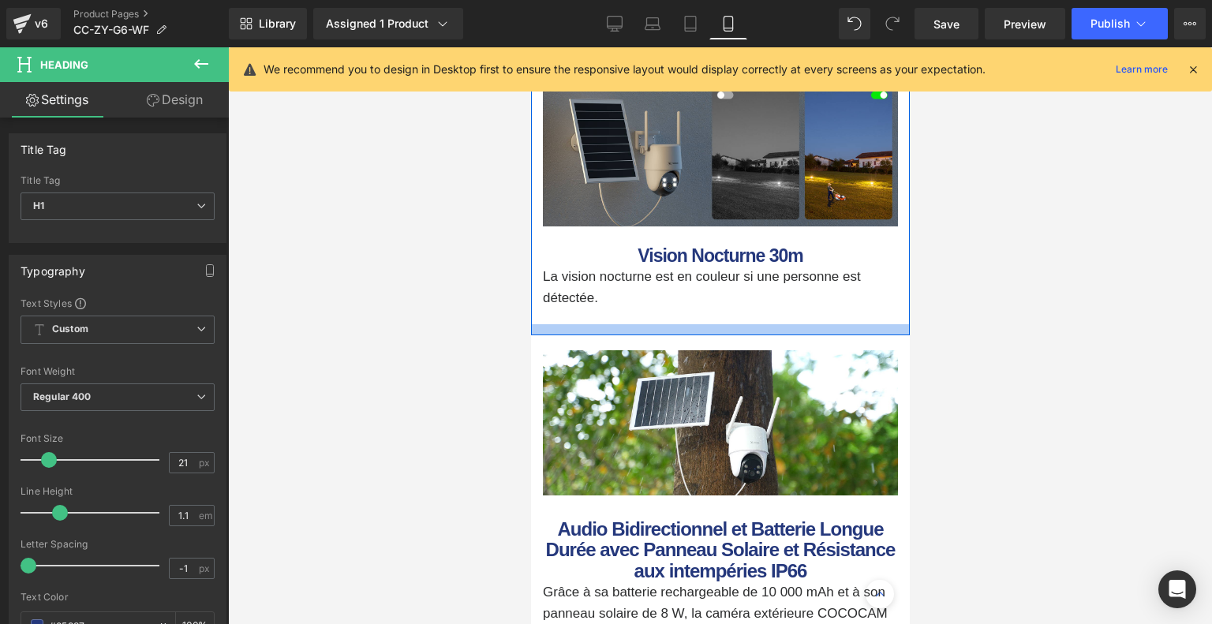
click at [699, 331] on div at bounding box center [719, 329] width 379 height 11
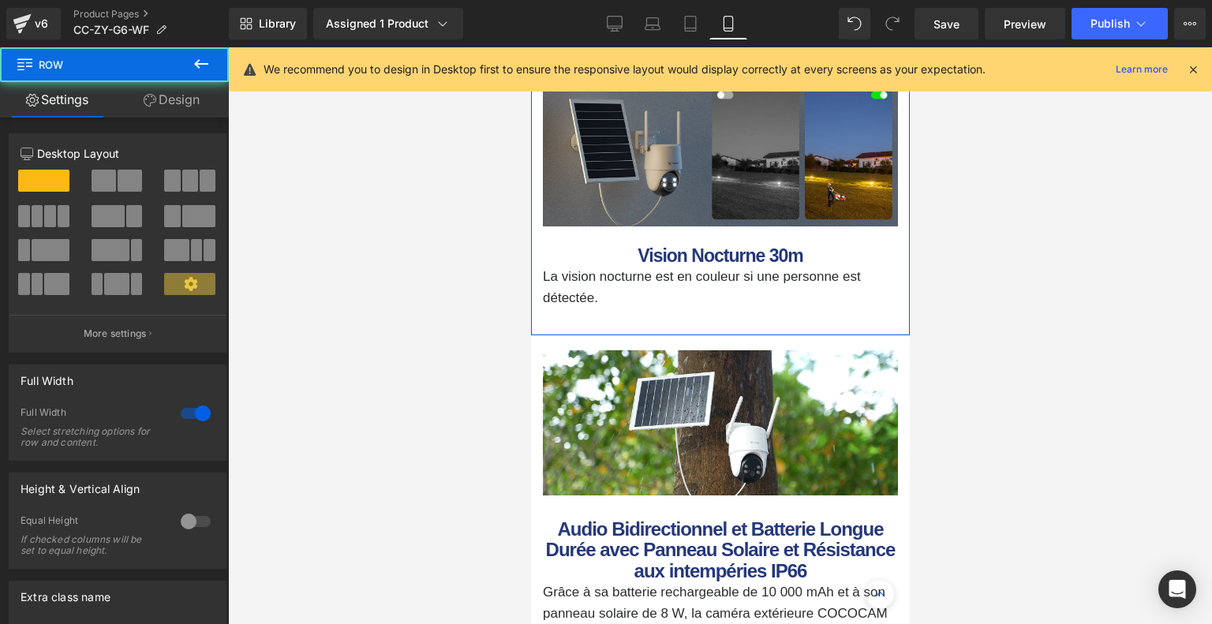
click at [171, 103] on link "Design" at bounding box center [171, 99] width 114 height 35
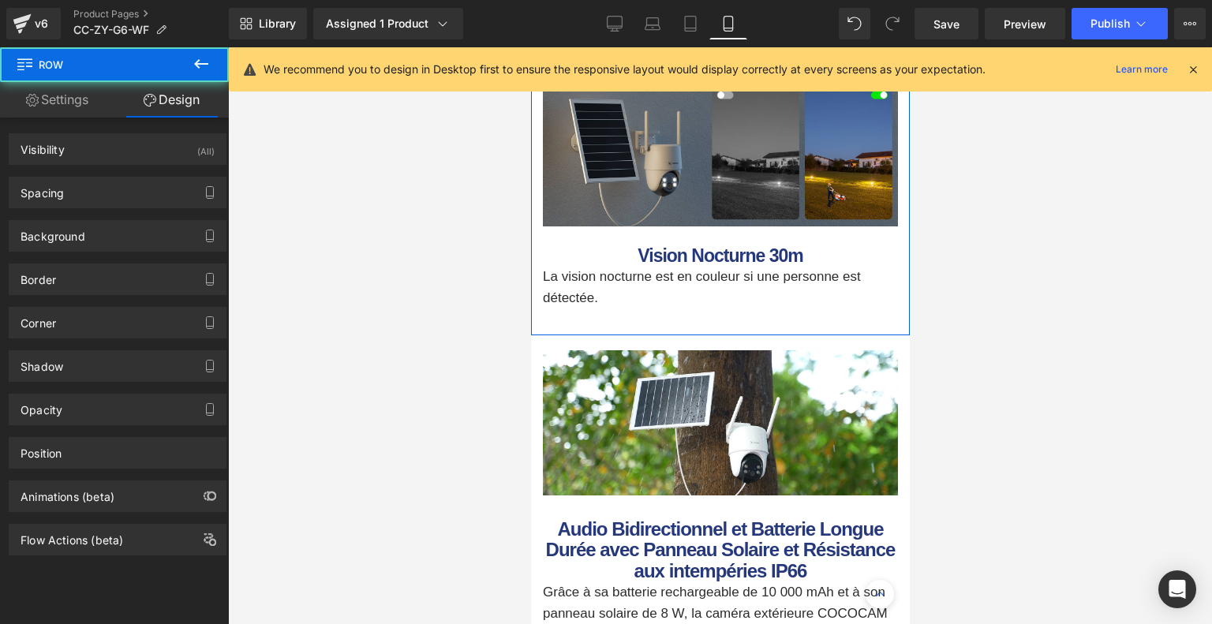
type input "0"
type input "15"
type input "0"
type input "14"
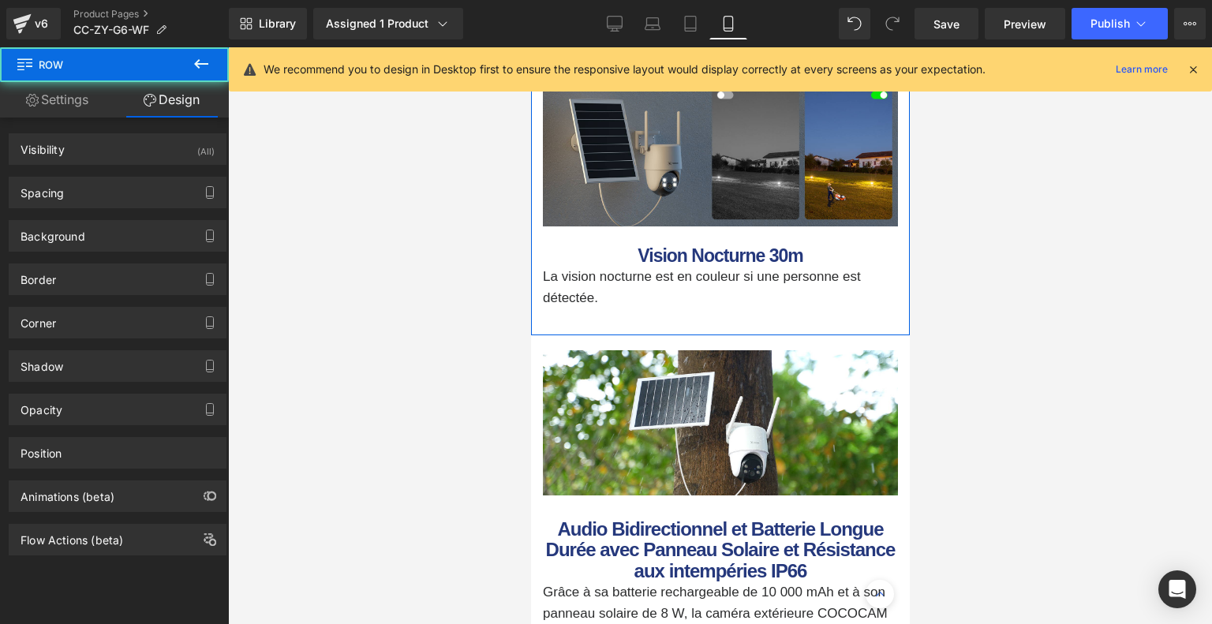
type input "0"
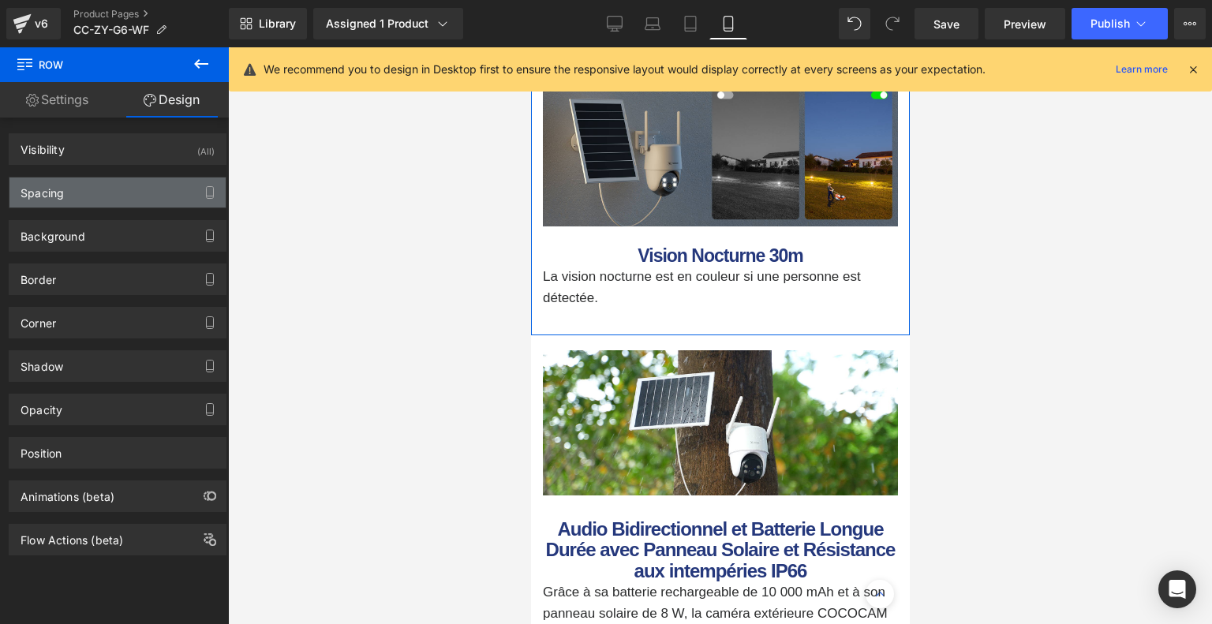
click at [120, 190] on div "Spacing" at bounding box center [117, 192] width 216 height 30
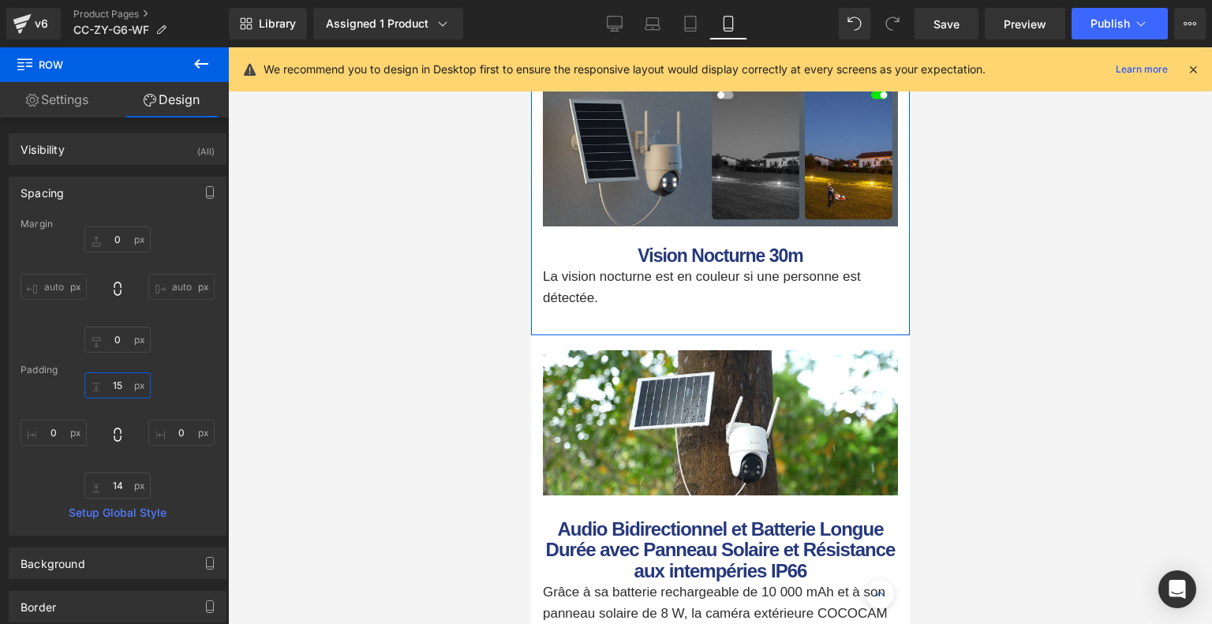
click at [122, 392] on input "15" at bounding box center [117, 385] width 66 height 26
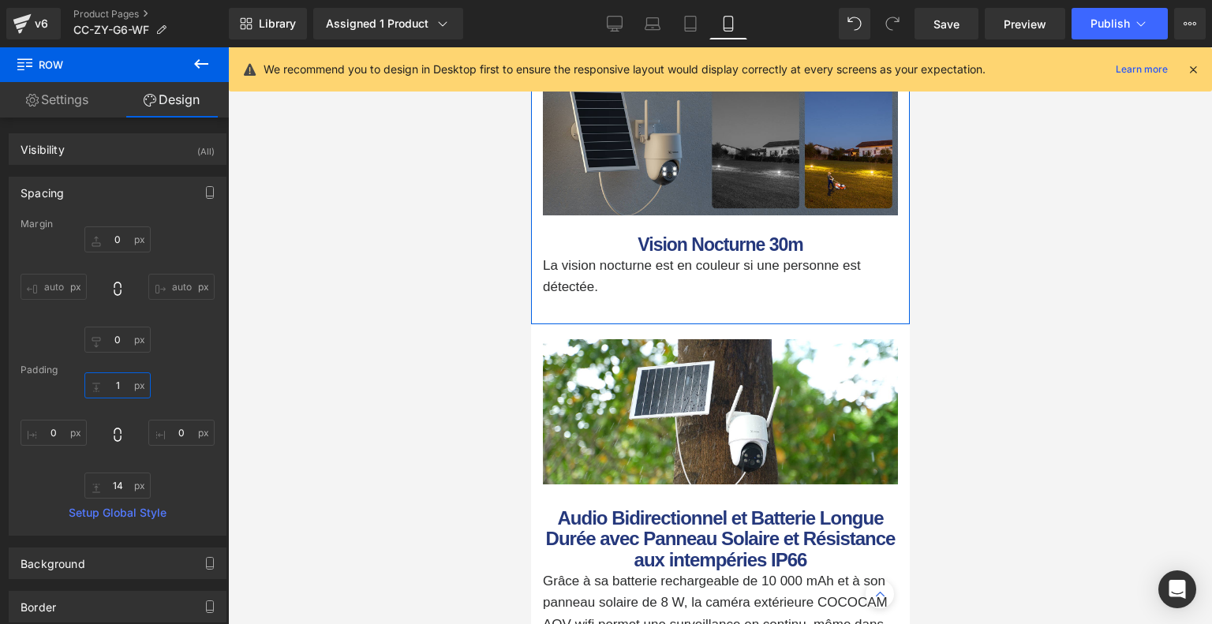
type input "15"
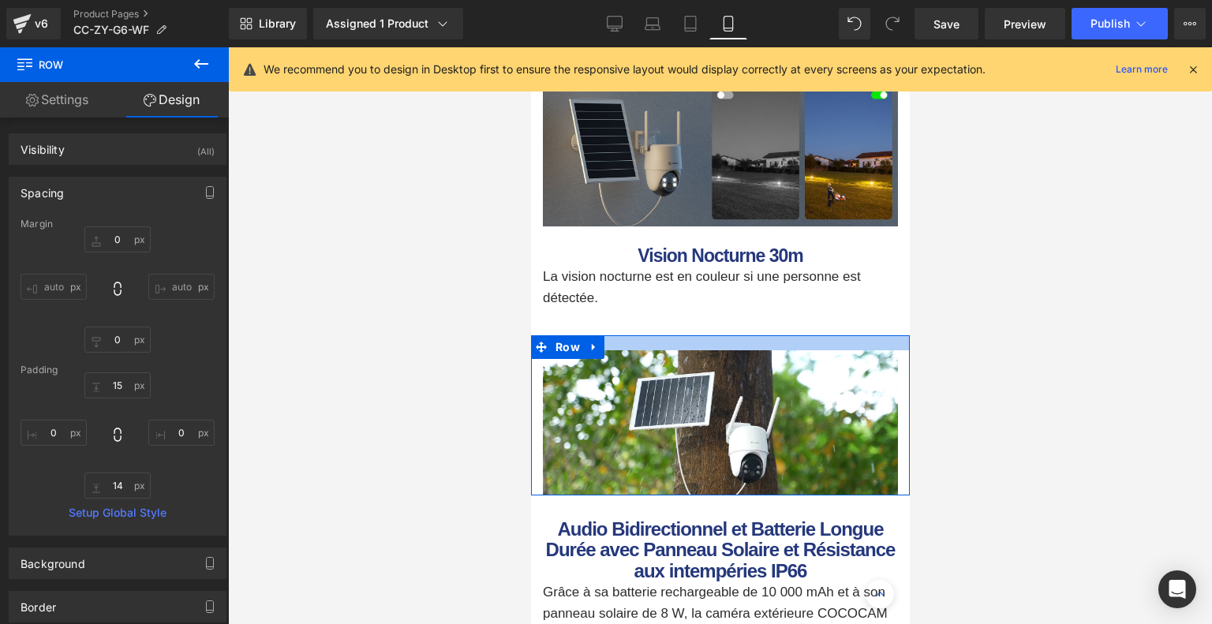
click at [722, 341] on div at bounding box center [719, 342] width 379 height 15
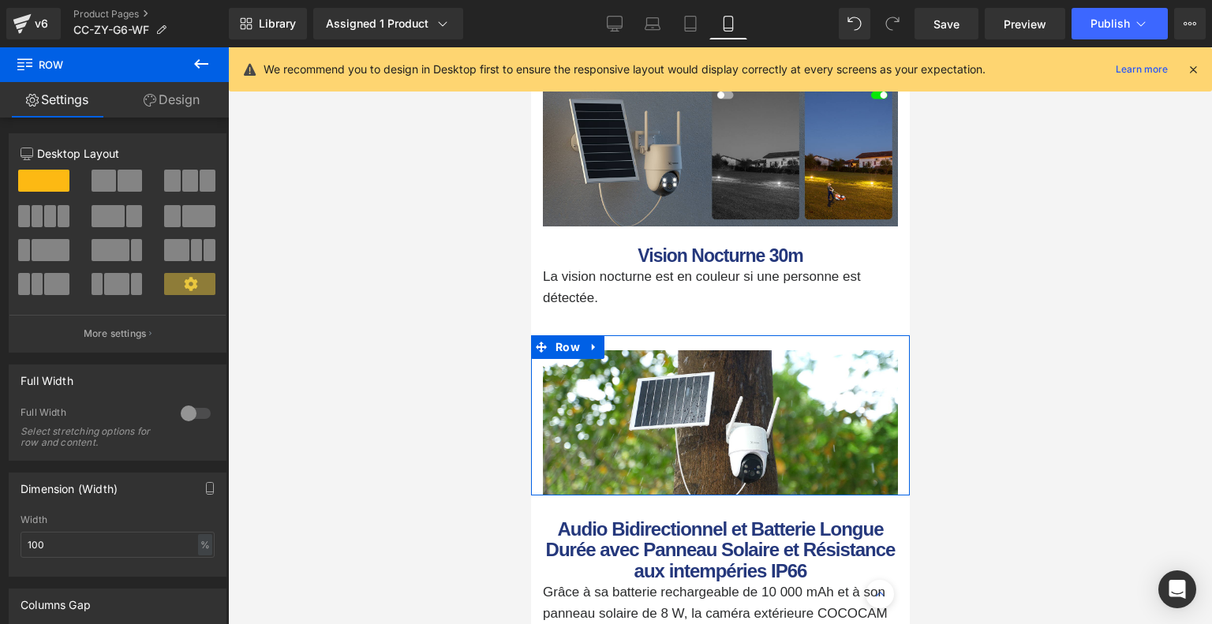
click at [180, 100] on link "Design" at bounding box center [171, 99] width 114 height 35
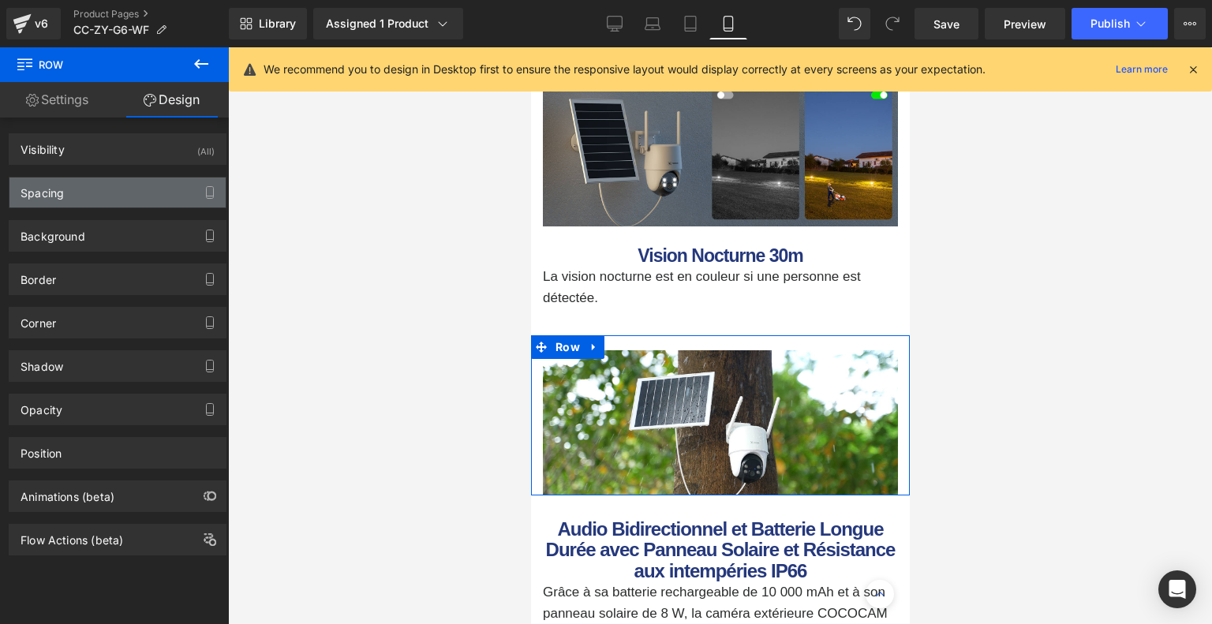
click at [84, 184] on div "Spacing" at bounding box center [117, 192] width 216 height 30
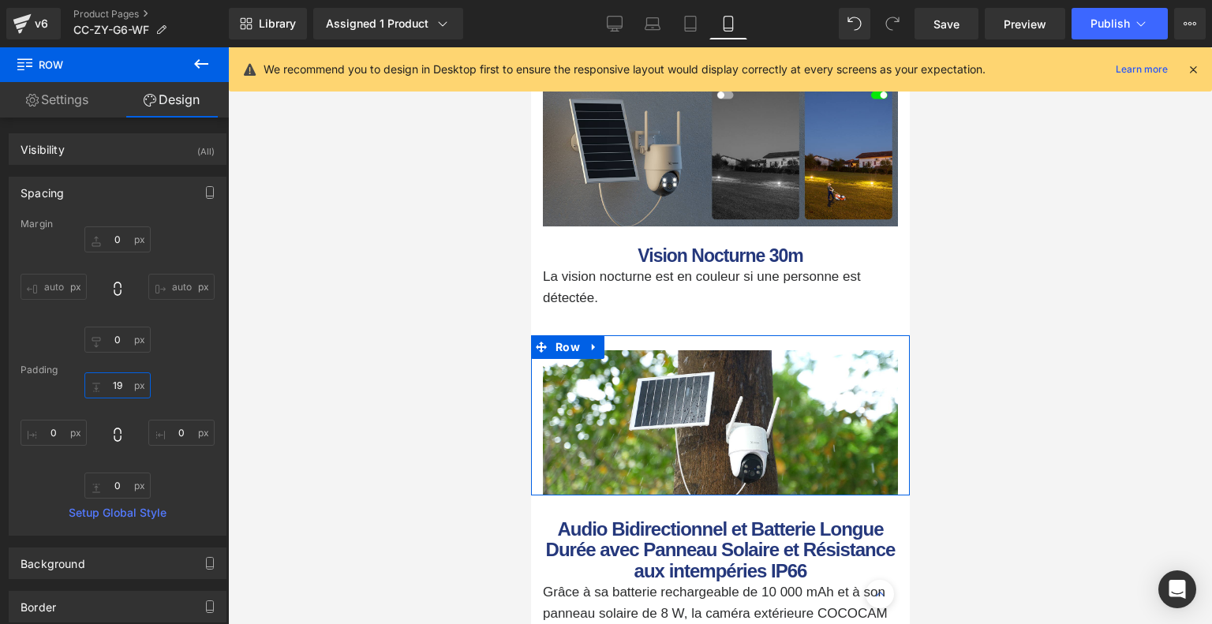
click at [116, 391] on input "19" at bounding box center [117, 385] width 66 height 26
type input "1"
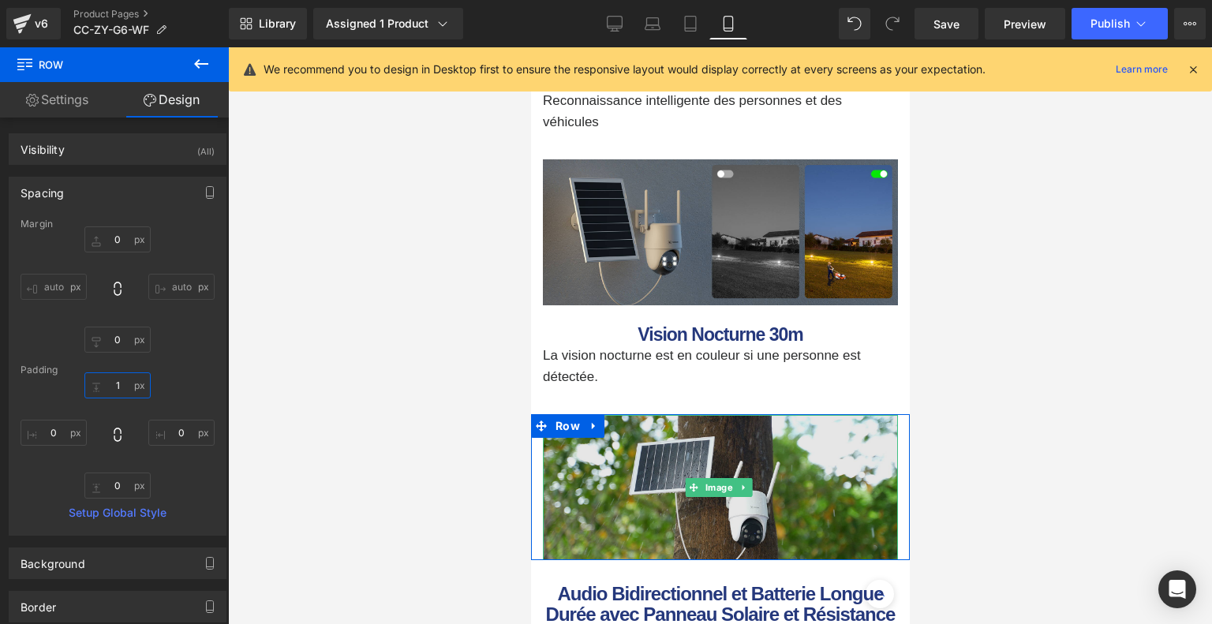
scroll to position [4181, 0]
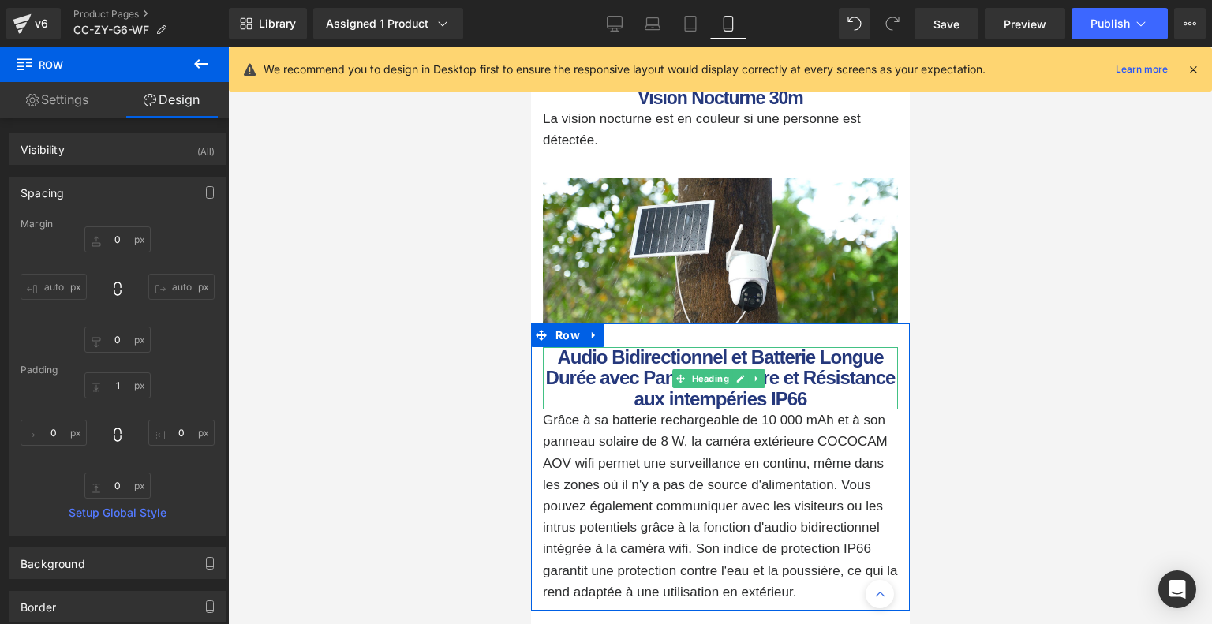
click at [704, 368] on b "Audio Bidirectionnel et Batterie Longue Durée avec Panneau Solaire et Résistanc…" at bounding box center [719, 377] width 349 height 63
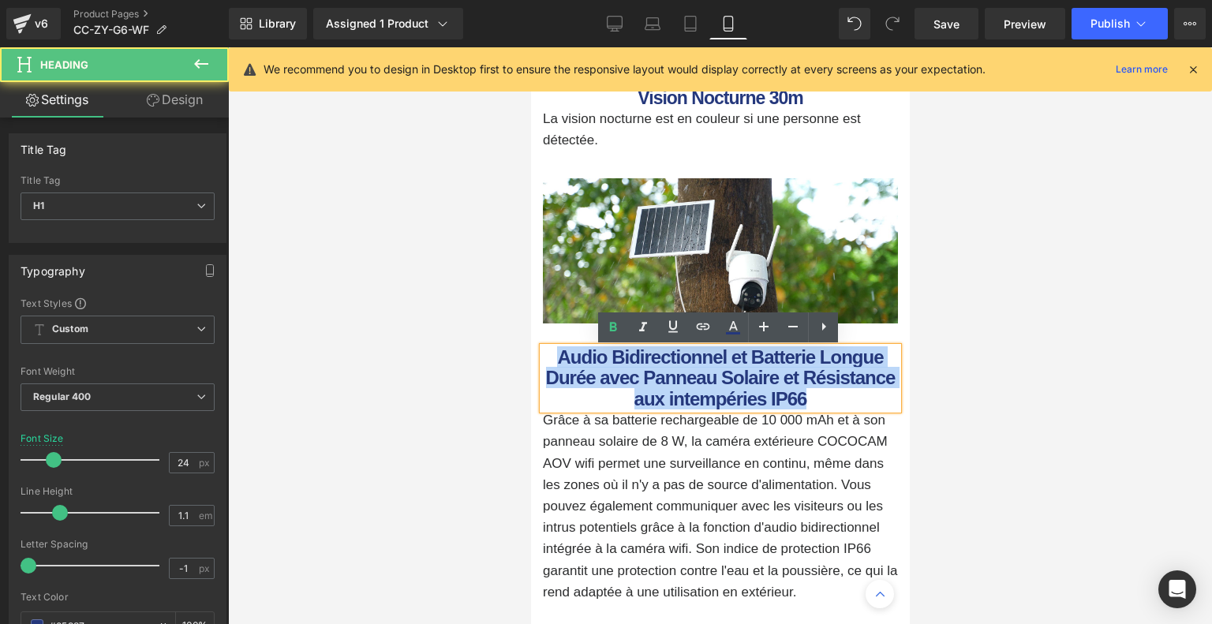
drag, startPoint x: 717, startPoint y: 399, endPoint x: 532, endPoint y: 362, distance: 188.3
click at [532, 362] on div "Audio Bidirectionnel et Batterie Longue Durée avec Panneau Solaire et Résistanc…" at bounding box center [719, 475] width 379 height 256
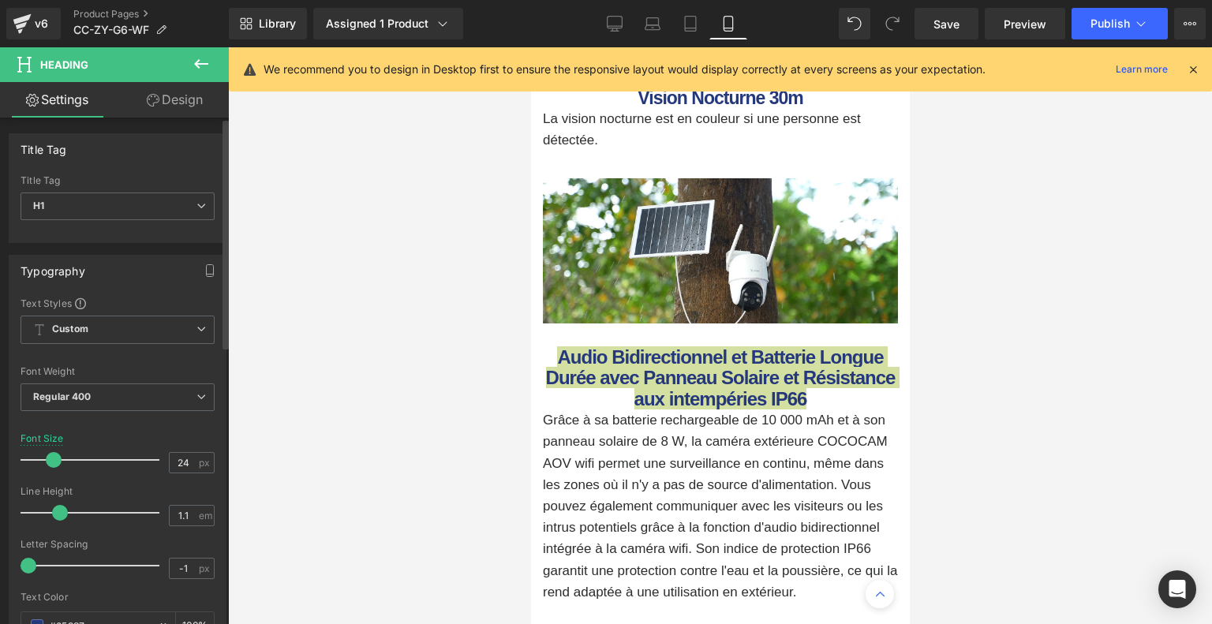
type input "23"
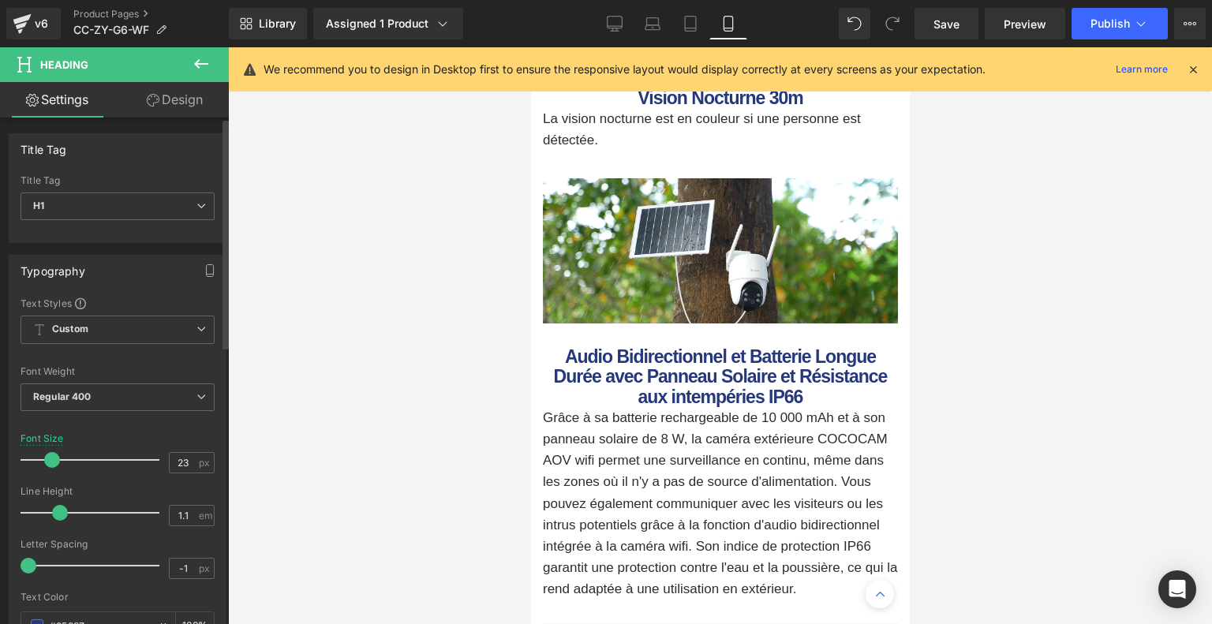
click at [47, 456] on span at bounding box center [52, 460] width 16 height 16
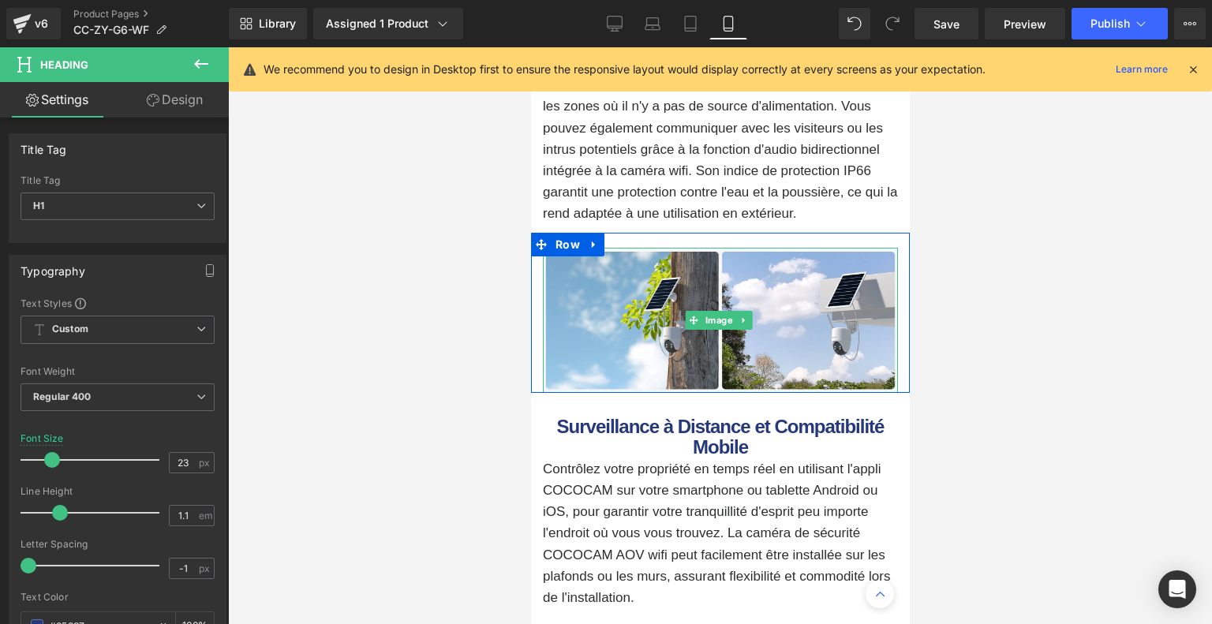
scroll to position [4654, 0]
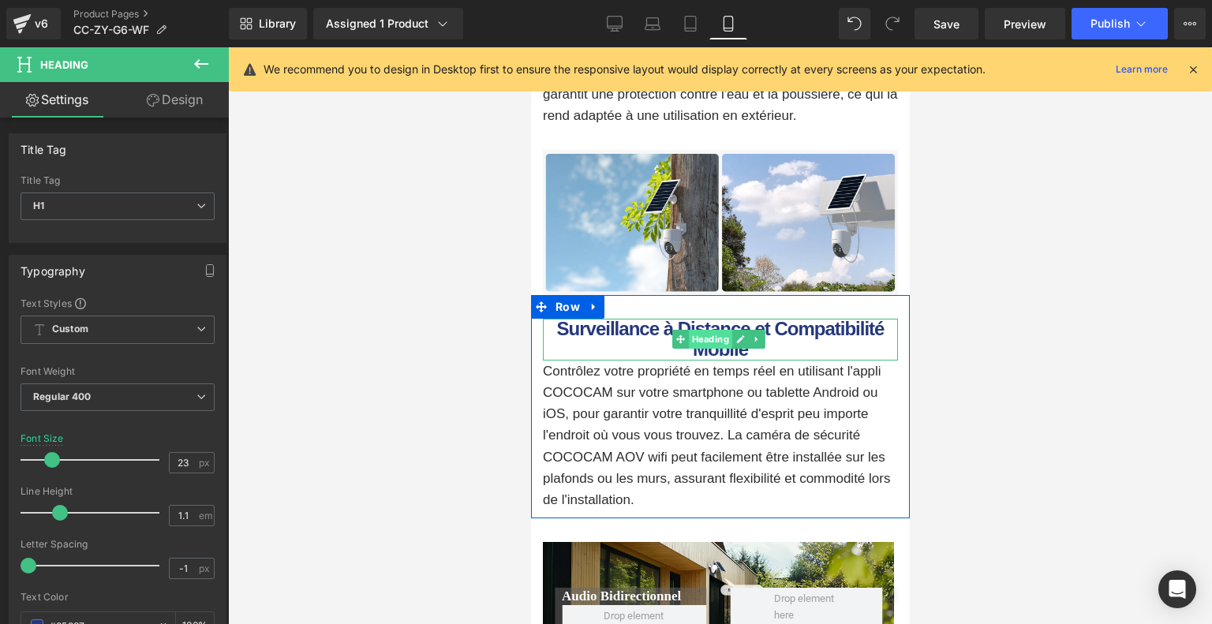
click at [726, 336] on span "Heading" at bounding box center [709, 339] width 43 height 19
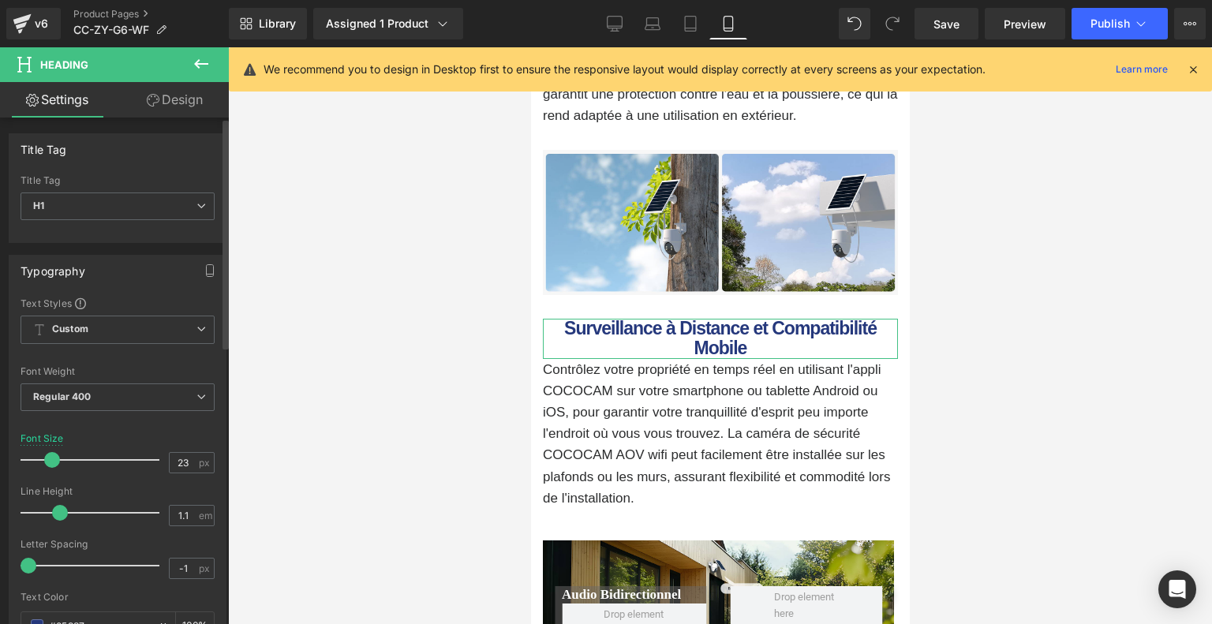
click at [50, 457] on span at bounding box center [52, 460] width 16 height 16
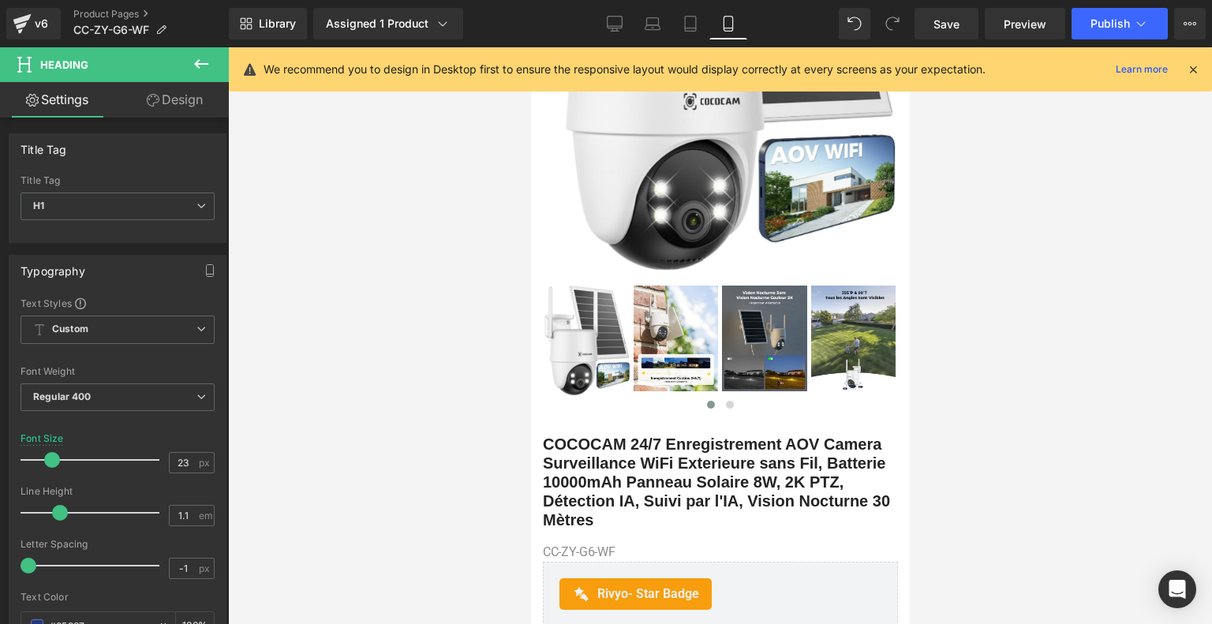
scroll to position [79, 0]
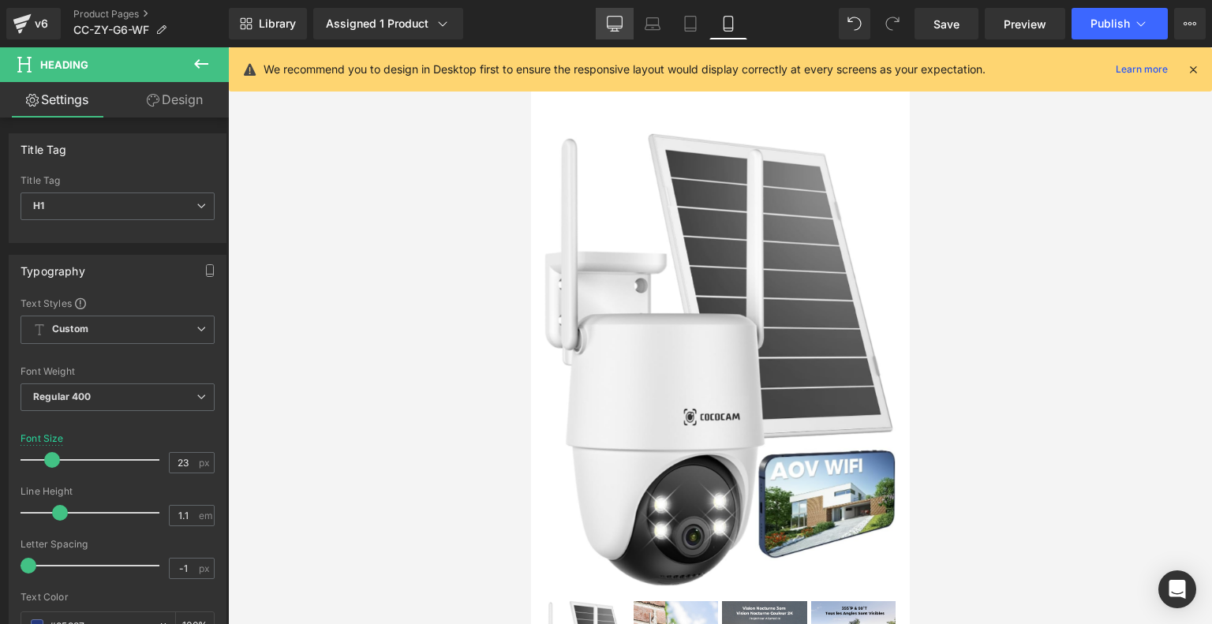
click at [609, 32] on link "Desktop" at bounding box center [615, 24] width 38 height 32
type input "25"
type input "100"
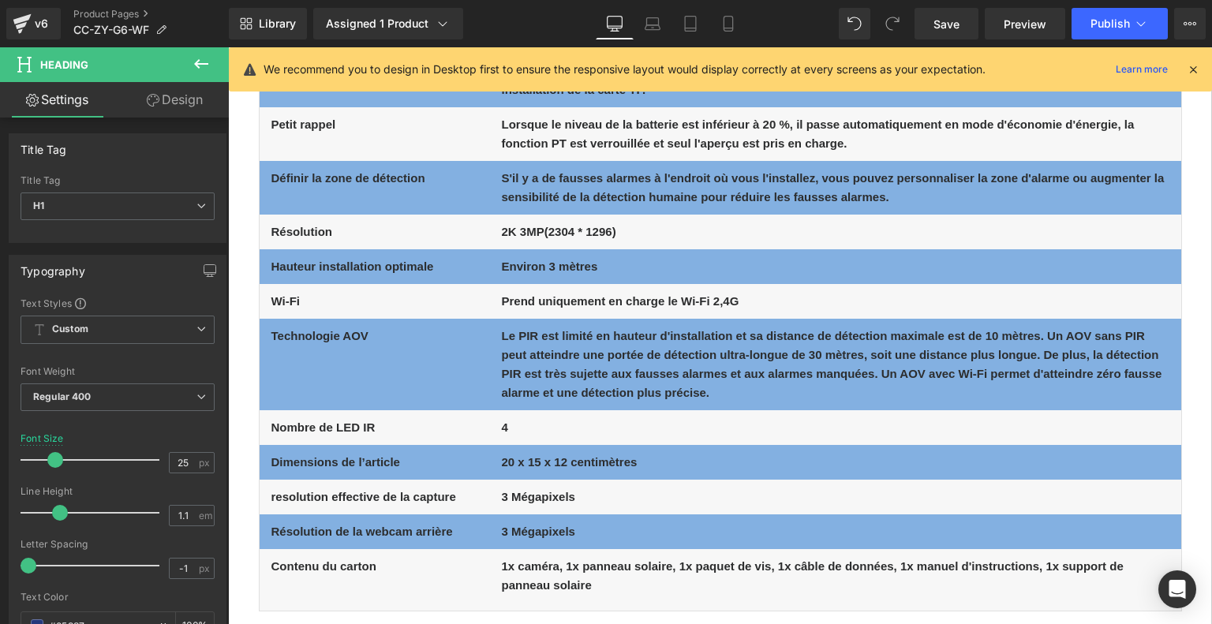
scroll to position [8993, 0]
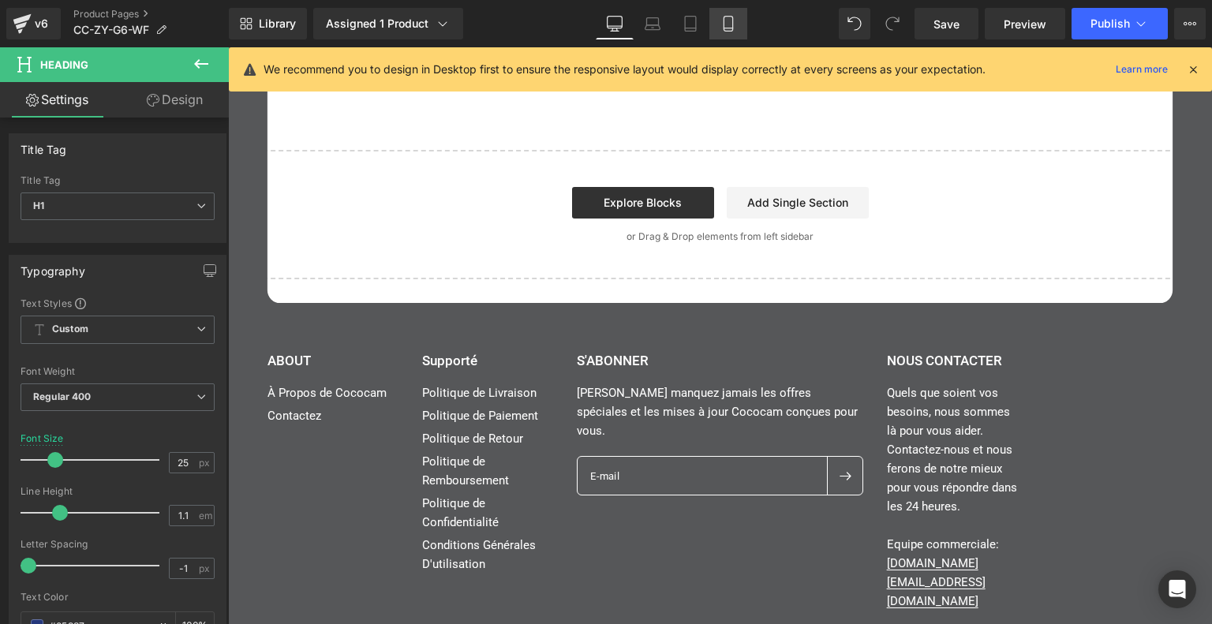
click at [714, 29] on link "Mobile" at bounding box center [728, 24] width 38 height 32
type input "23"
type input "100"
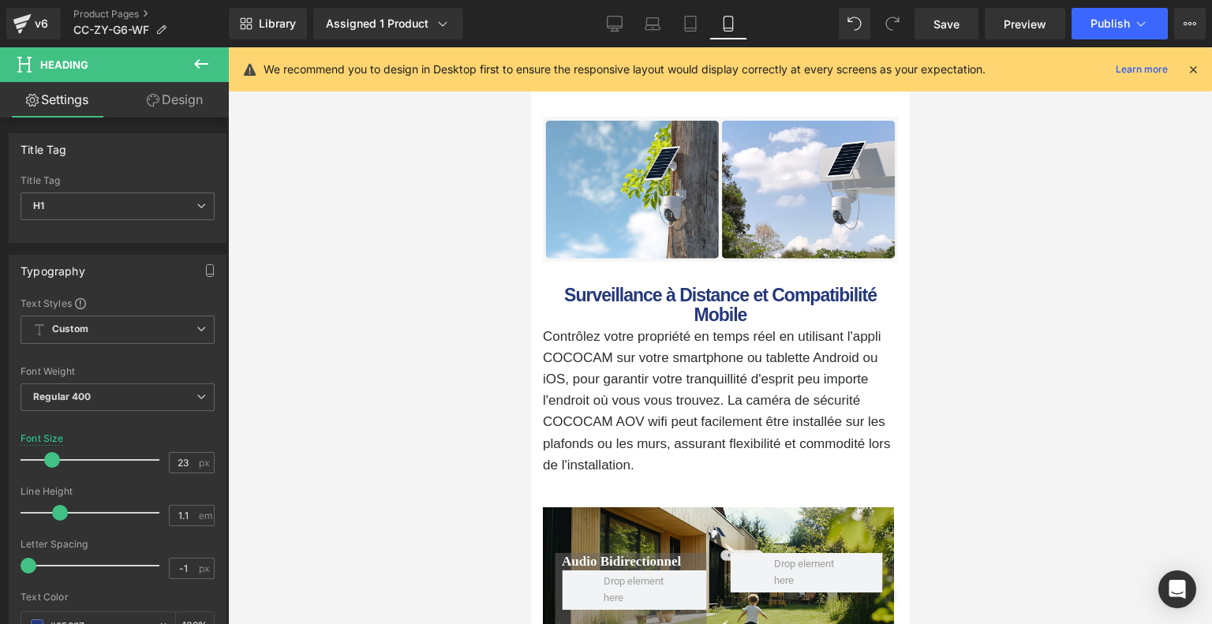
scroll to position [4924, 0]
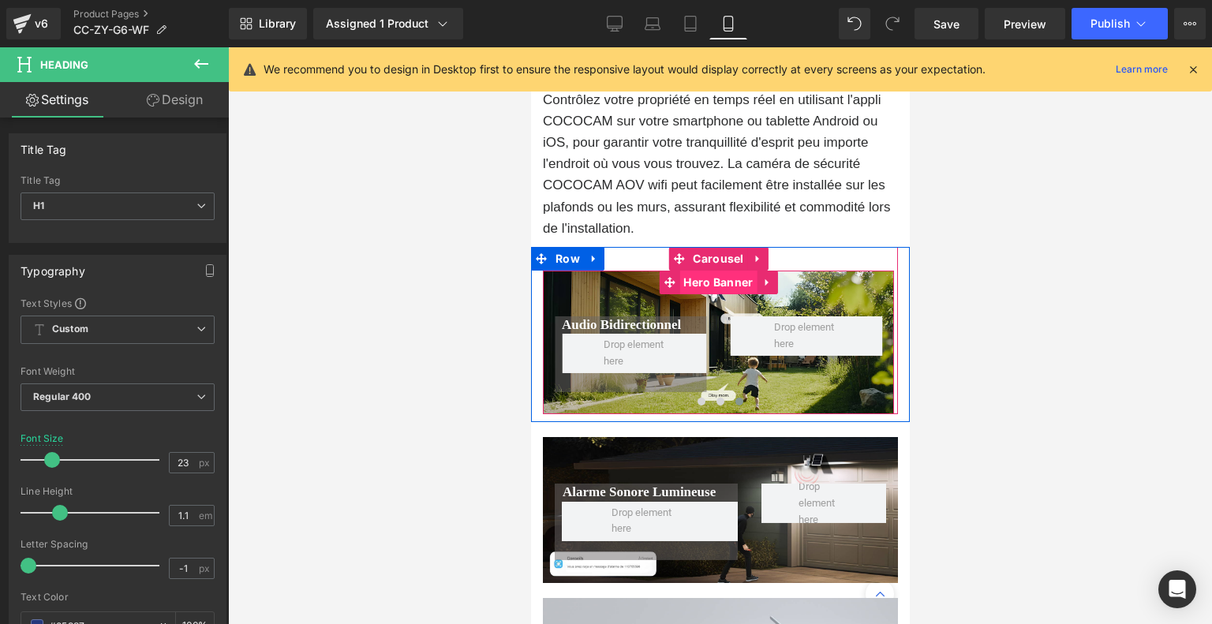
click at [711, 286] on span "Hero Banner" at bounding box center [716, 283] width 77 height 24
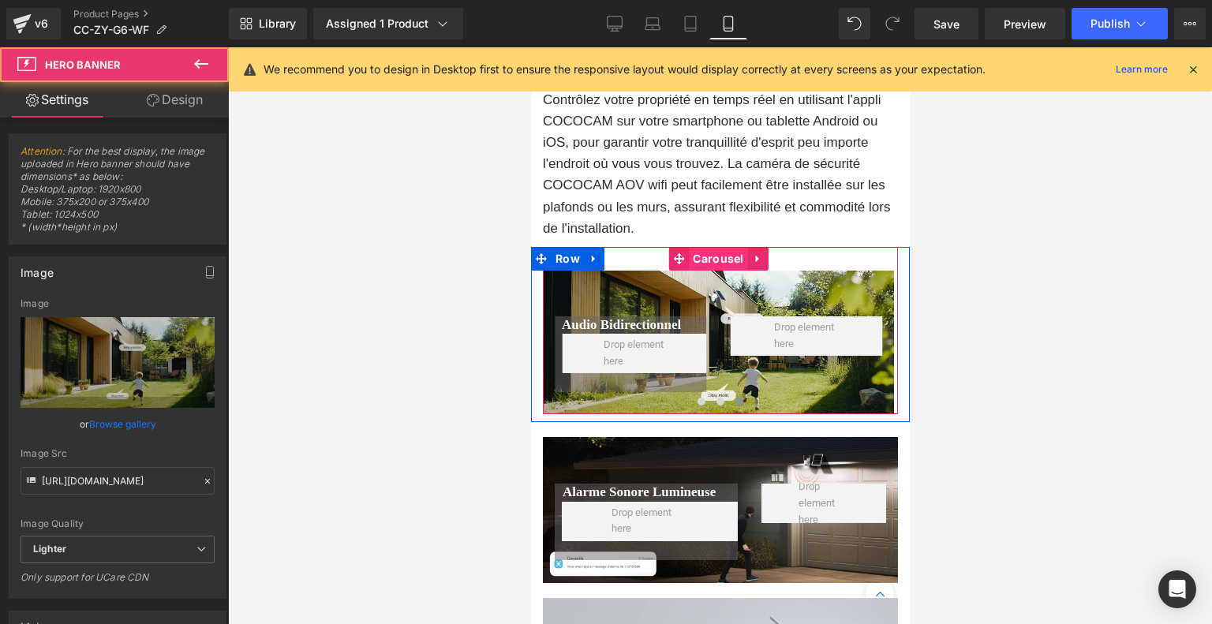
click at [723, 253] on span "Carousel" at bounding box center [717, 259] width 58 height 24
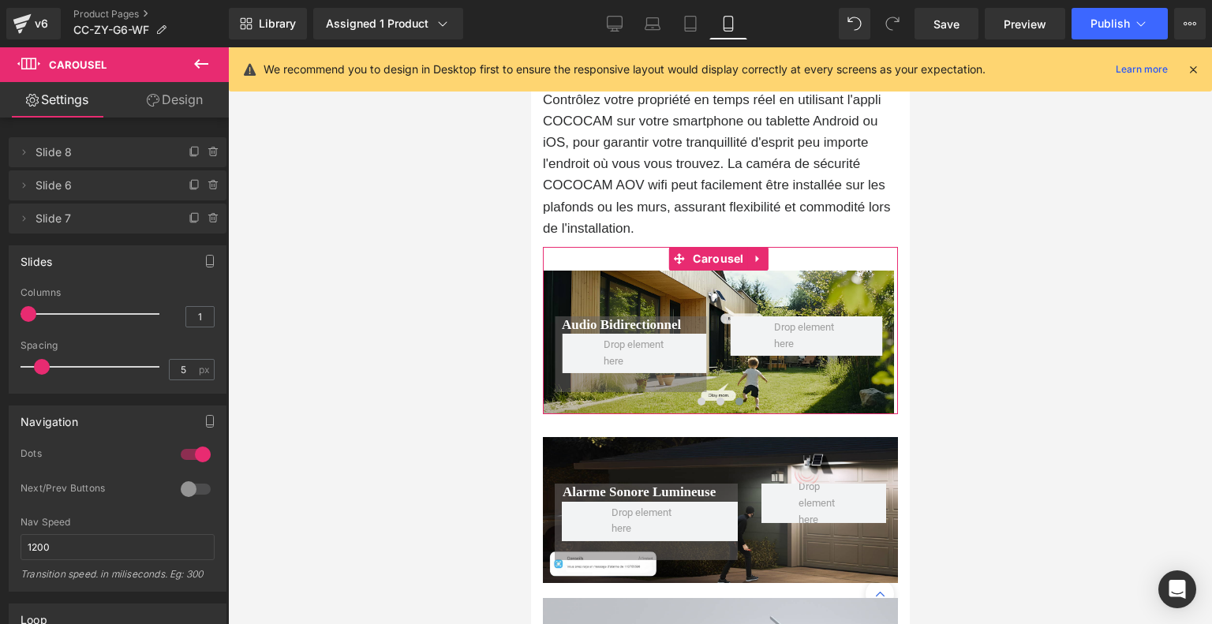
click at [187, 486] on div at bounding box center [196, 488] width 38 height 25
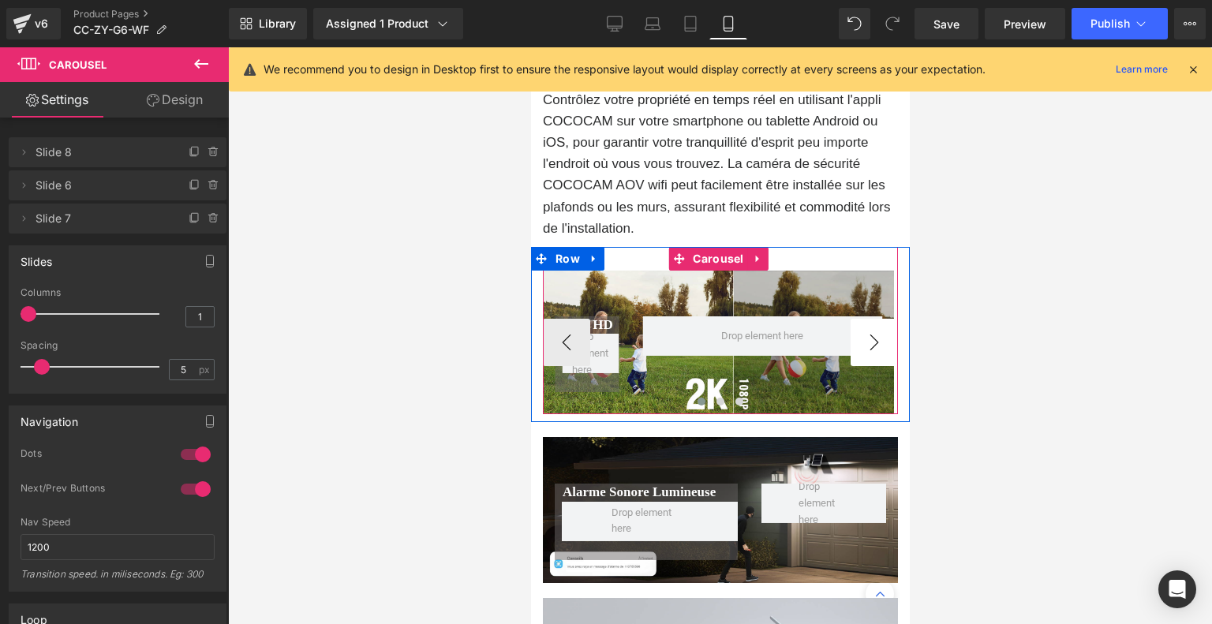
click at [871, 345] on button "›" at bounding box center [873, 342] width 47 height 47
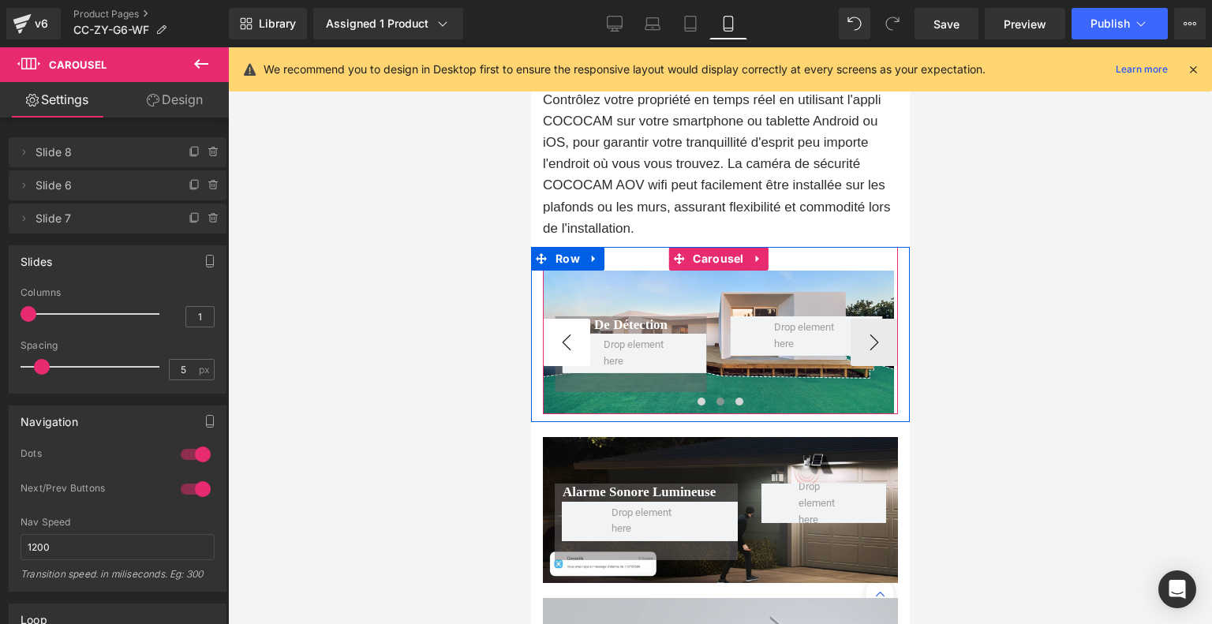
click at [562, 343] on button "‹" at bounding box center [565, 342] width 47 height 47
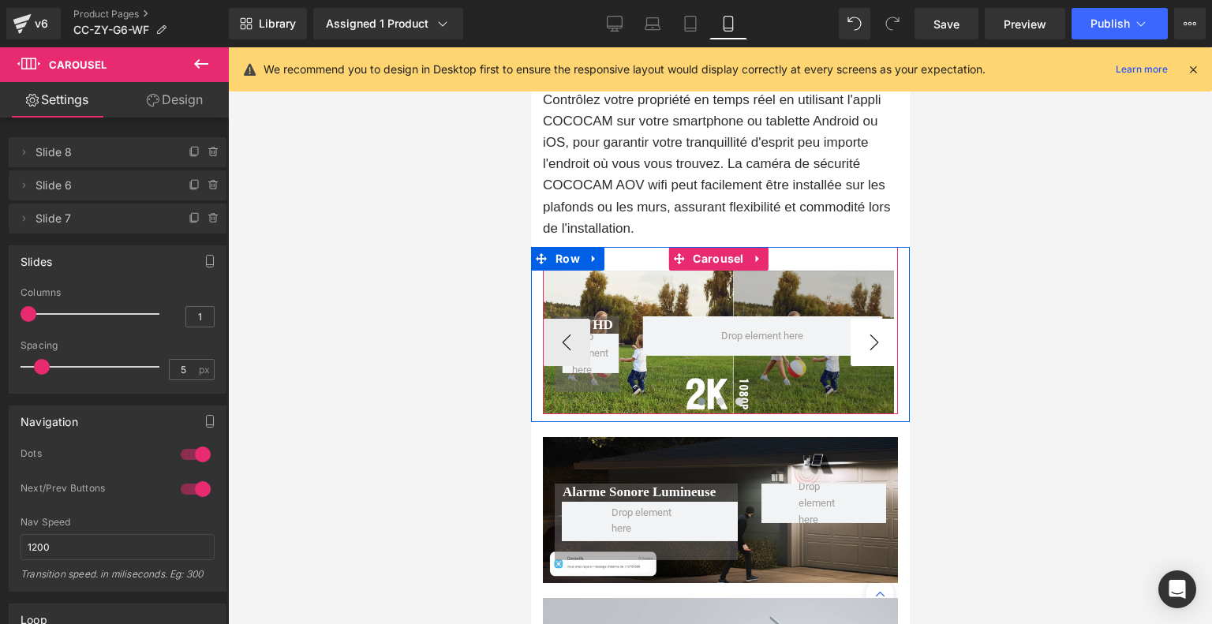
click at [872, 348] on button "›" at bounding box center [873, 342] width 47 height 47
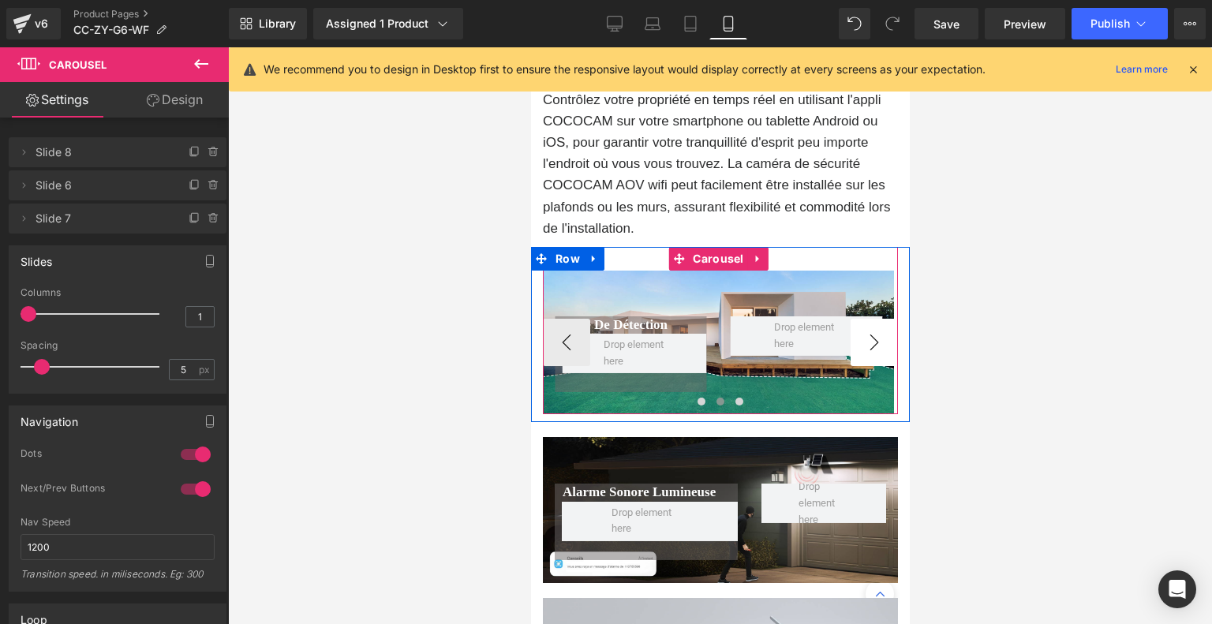
click at [872, 348] on button "›" at bounding box center [873, 342] width 47 height 47
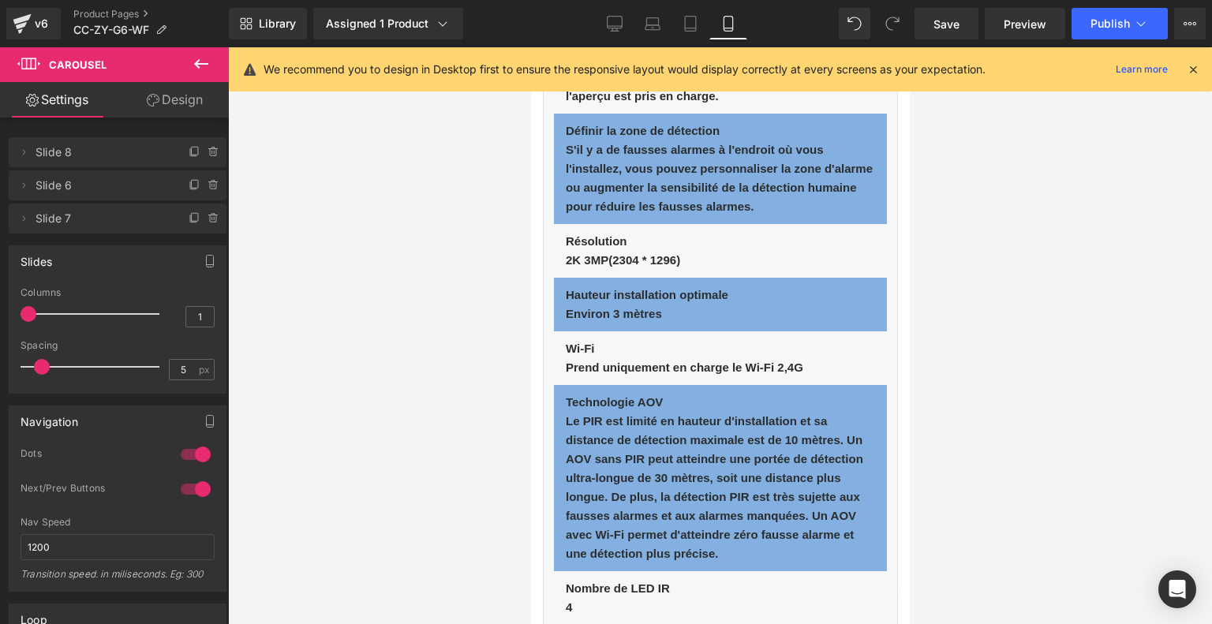
scroll to position [7369, 0]
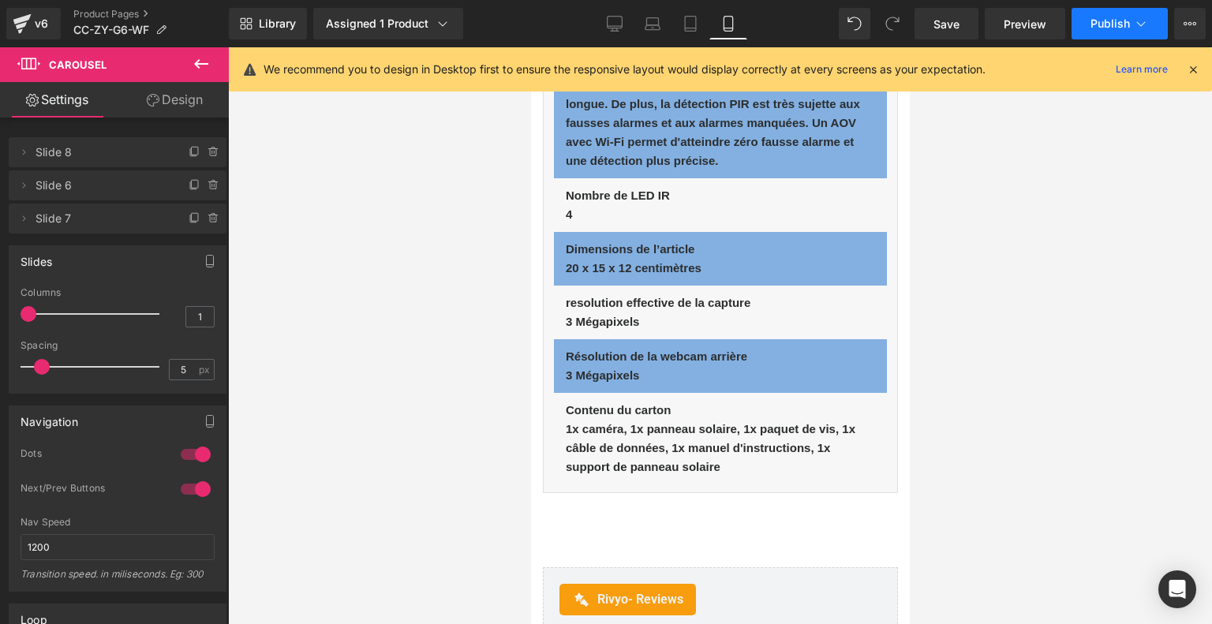
click at [1103, 28] on span "Publish" at bounding box center [1109, 23] width 39 height 13
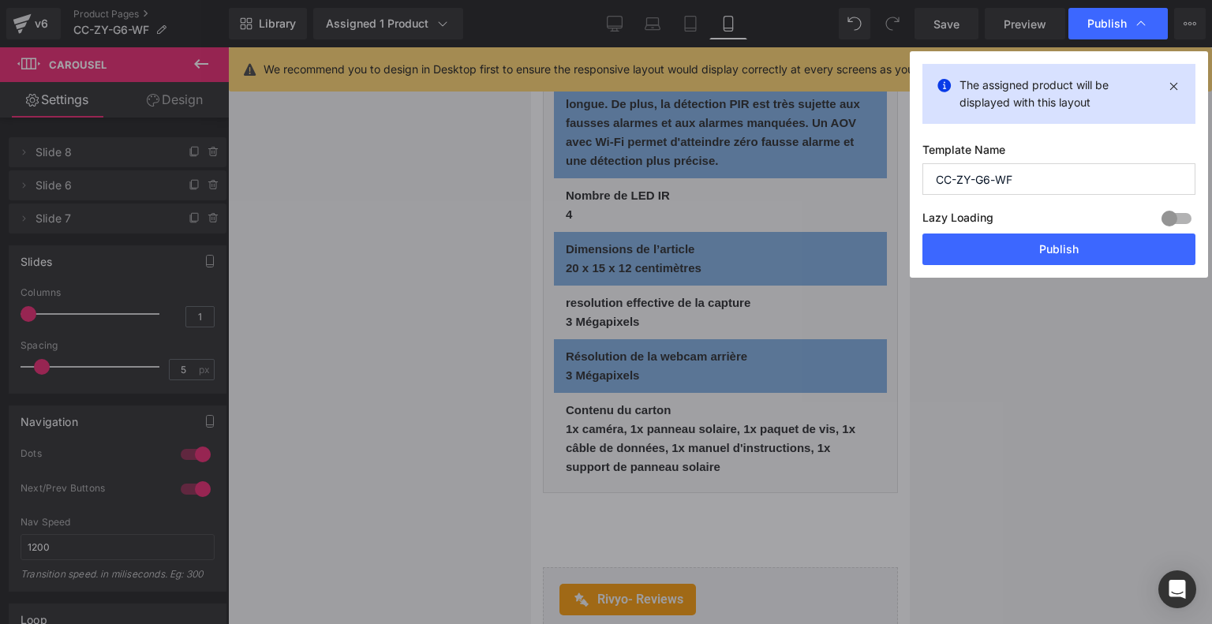
drag, startPoint x: 1033, startPoint y: 173, endPoint x: 885, endPoint y: 177, distance: 148.4
click at [885, 177] on div "Publish The assigned product will be displayed with this layout Template Name C…" at bounding box center [606, 312] width 1212 height 624
click at [1025, 255] on button "Publish" at bounding box center [1058, 249] width 273 height 32
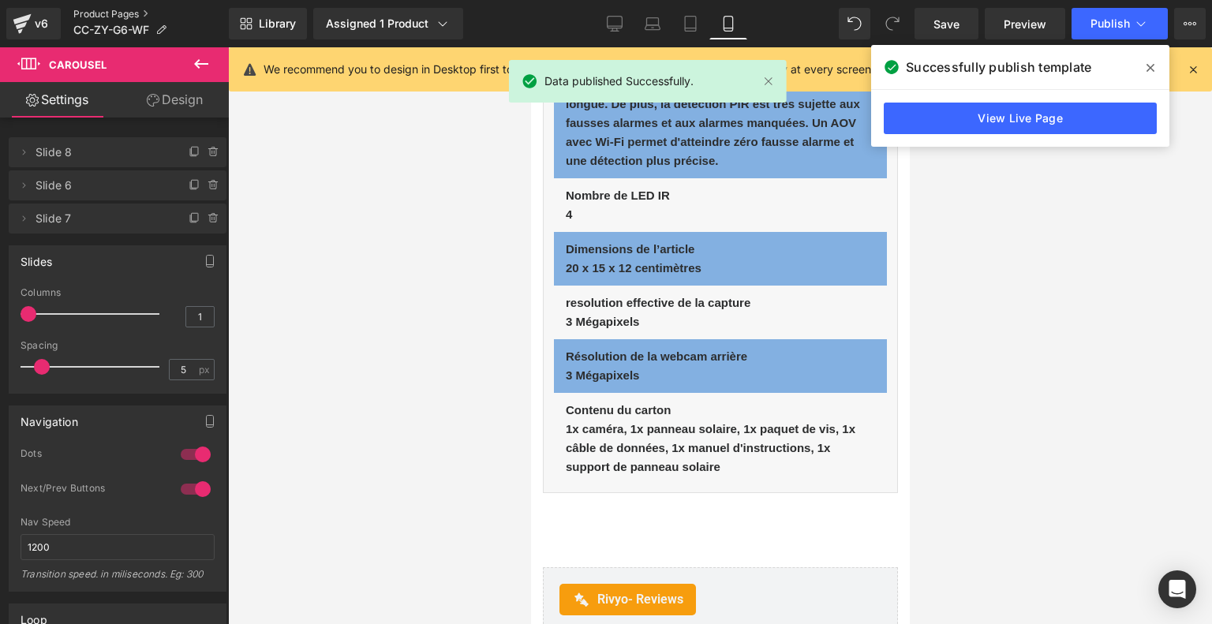
click at [87, 12] on link "Product Pages" at bounding box center [150, 14] width 155 height 13
